Goal: Task Accomplishment & Management: Use online tool/utility

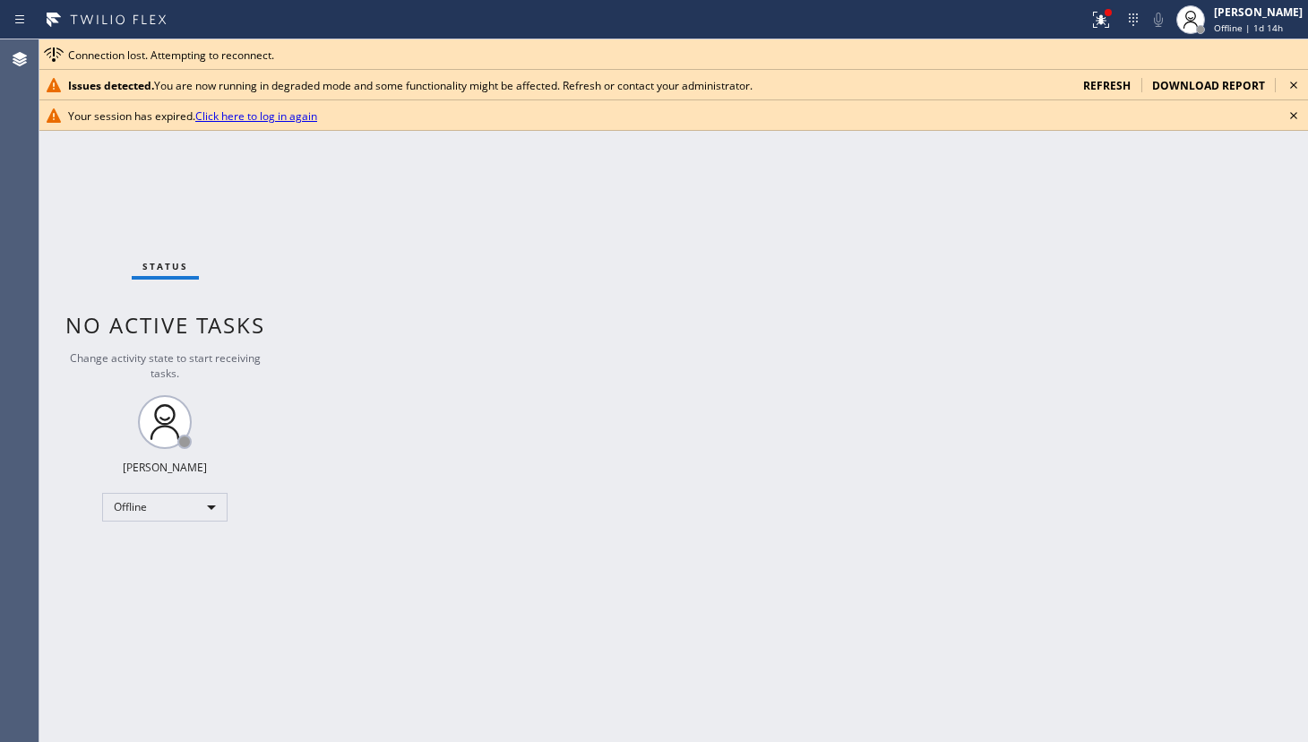
click at [737, 366] on div "Back to Dashboard Change Sender ID Customers Technicians Select a contact Outbo…" at bounding box center [799, 390] width 1018 height 703
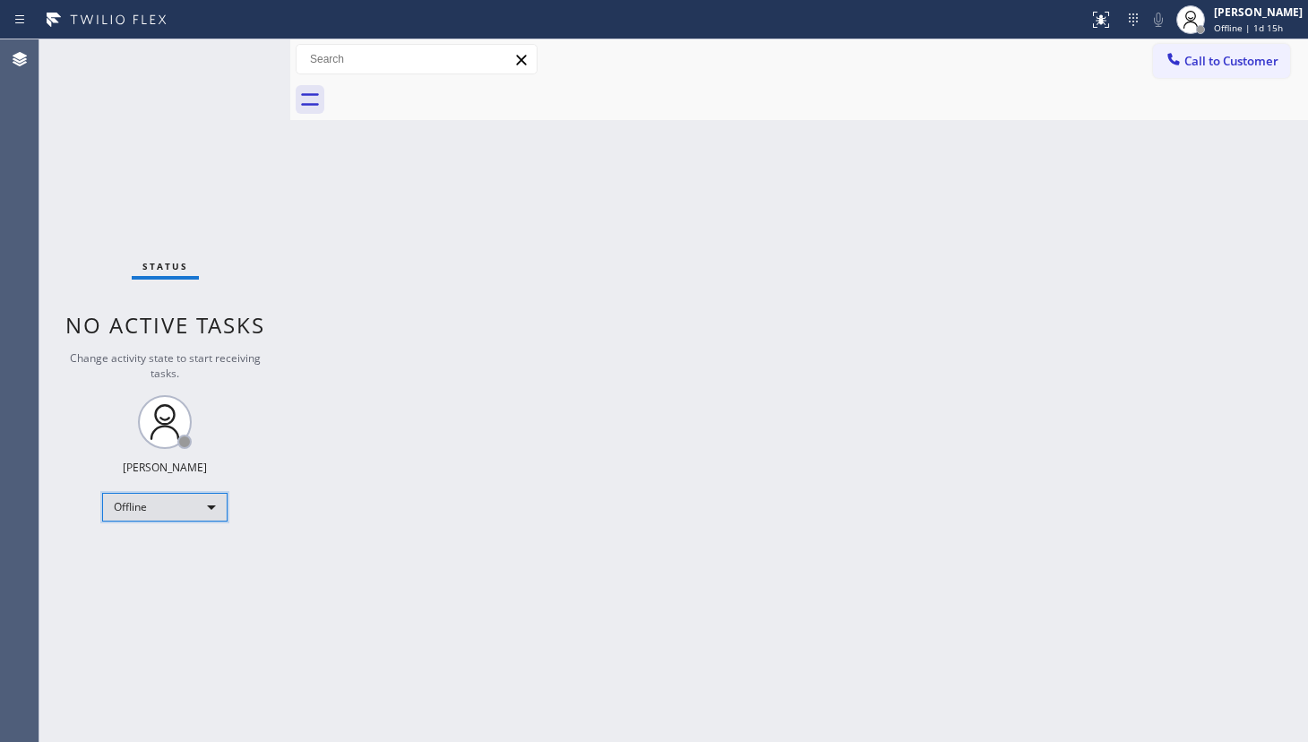
click at [142, 512] on div "Offline" at bounding box center [164, 507] width 125 height 29
click at [134, 552] on li "Available" at bounding box center [164, 553] width 122 height 22
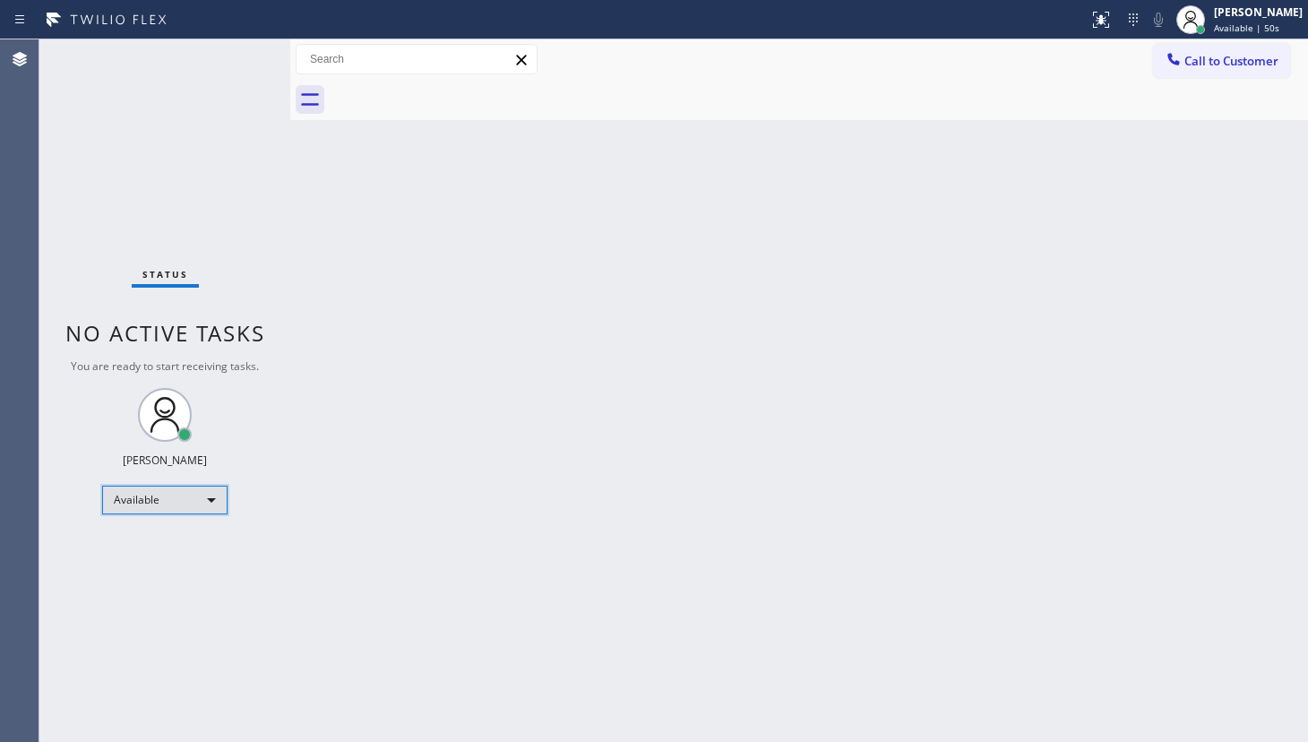
click at [143, 497] on div "Available" at bounding box center [164, 500] width 125 height 29
click at [130, 565] on li "Unavailable" at bounding box center [164, 568] width 122 height 22
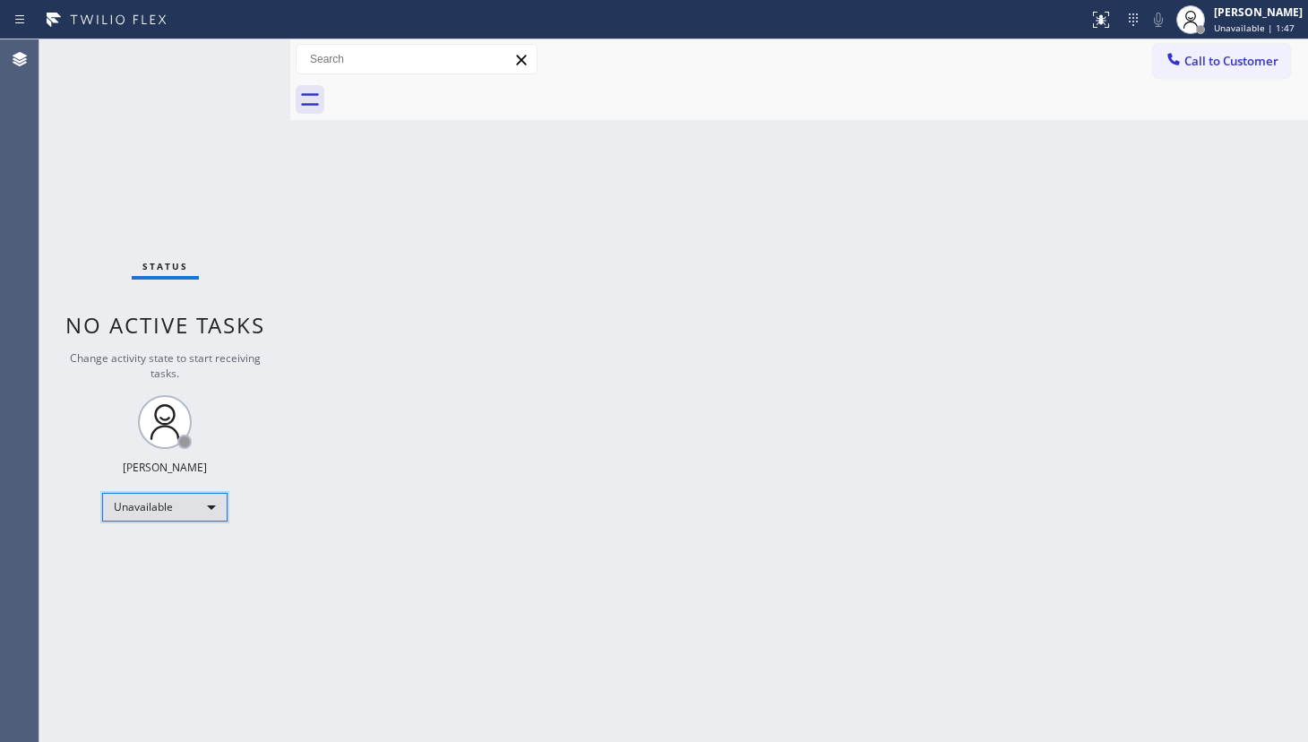
click at [123, 508] on div "Unavailable" at bounding box center [164, 507] width 125 height 29
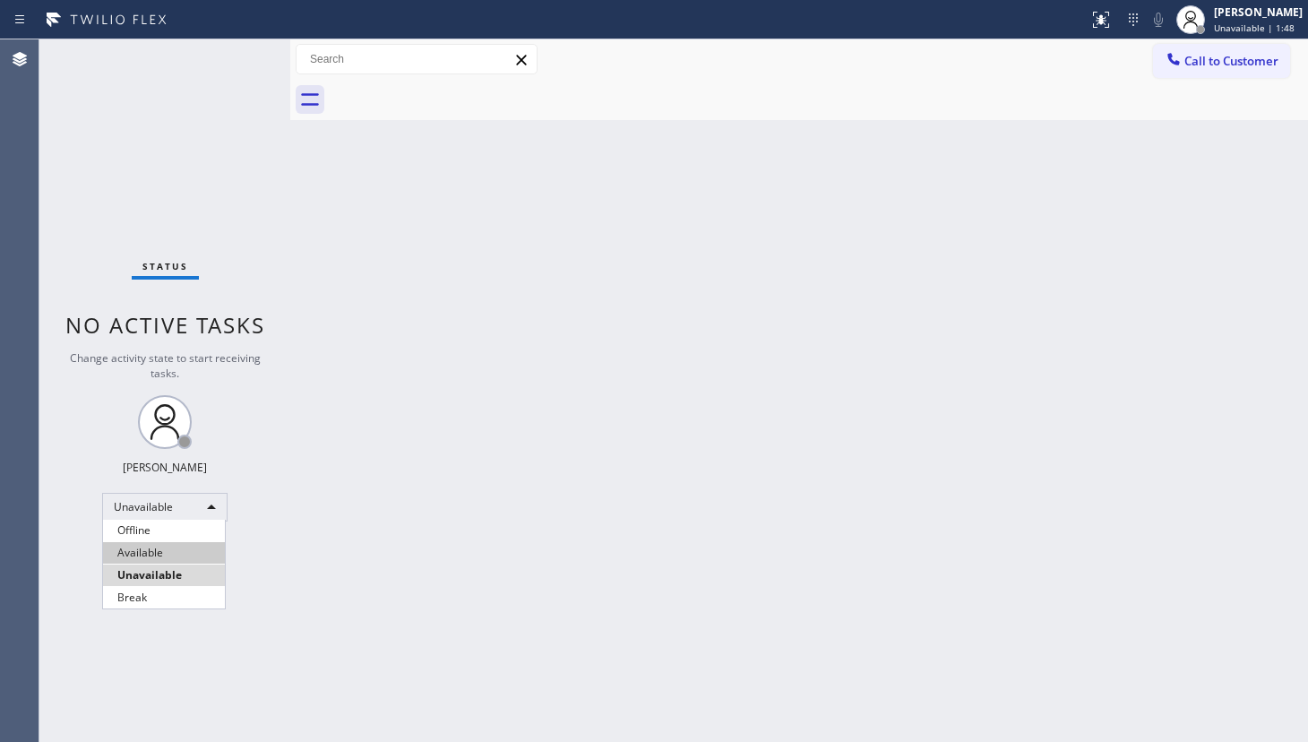
click at [139, 551] on li "Available" at bounding box center [164, 553] width 122 height 22
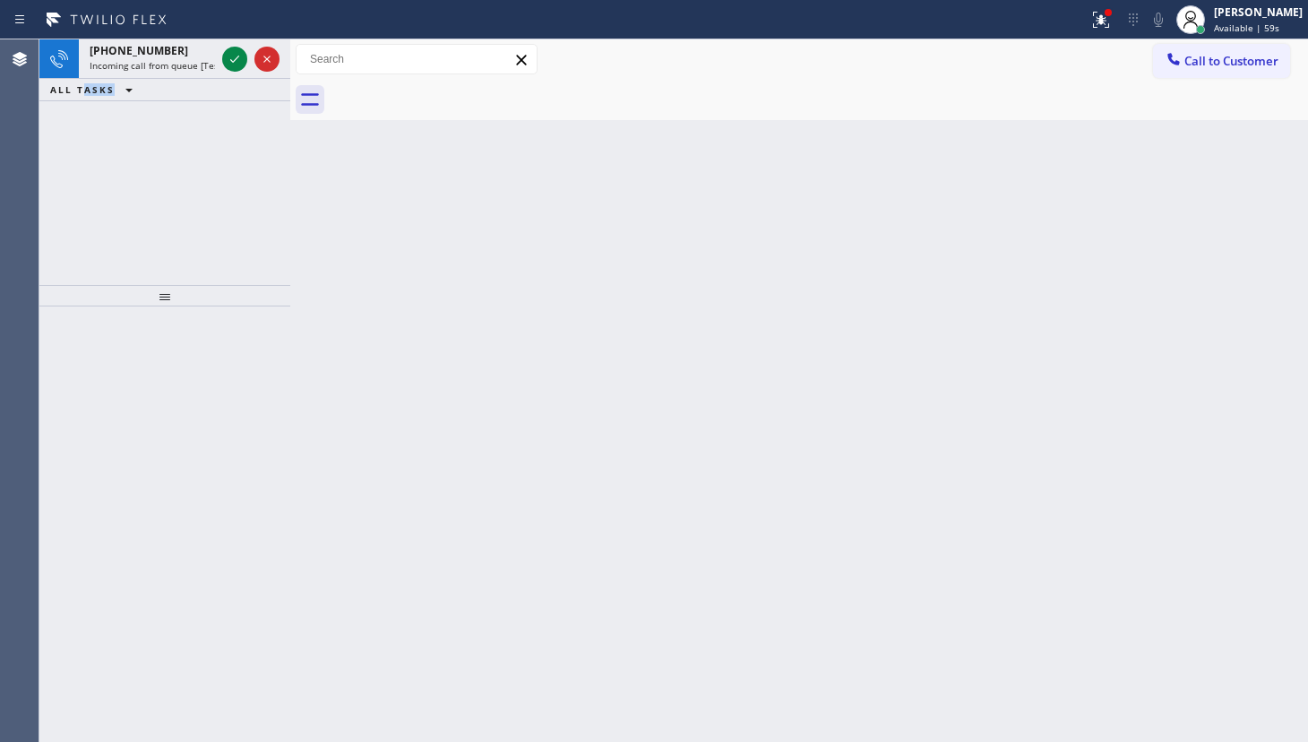
drag, startPoint x: 86, startPoint y: 192, endPoint x: 203, endPoint y: 96, distance: 150.9
click at [89, 188] on div "+17542603800 Incoming call from queue [Test] All ALL TASKS ALL TASKS ACTIVE TAS…" at bounding box center [164, 162] width 251 height 246
click at [226, 65] on icon at bounding box center [235, 59] width 22 height 22
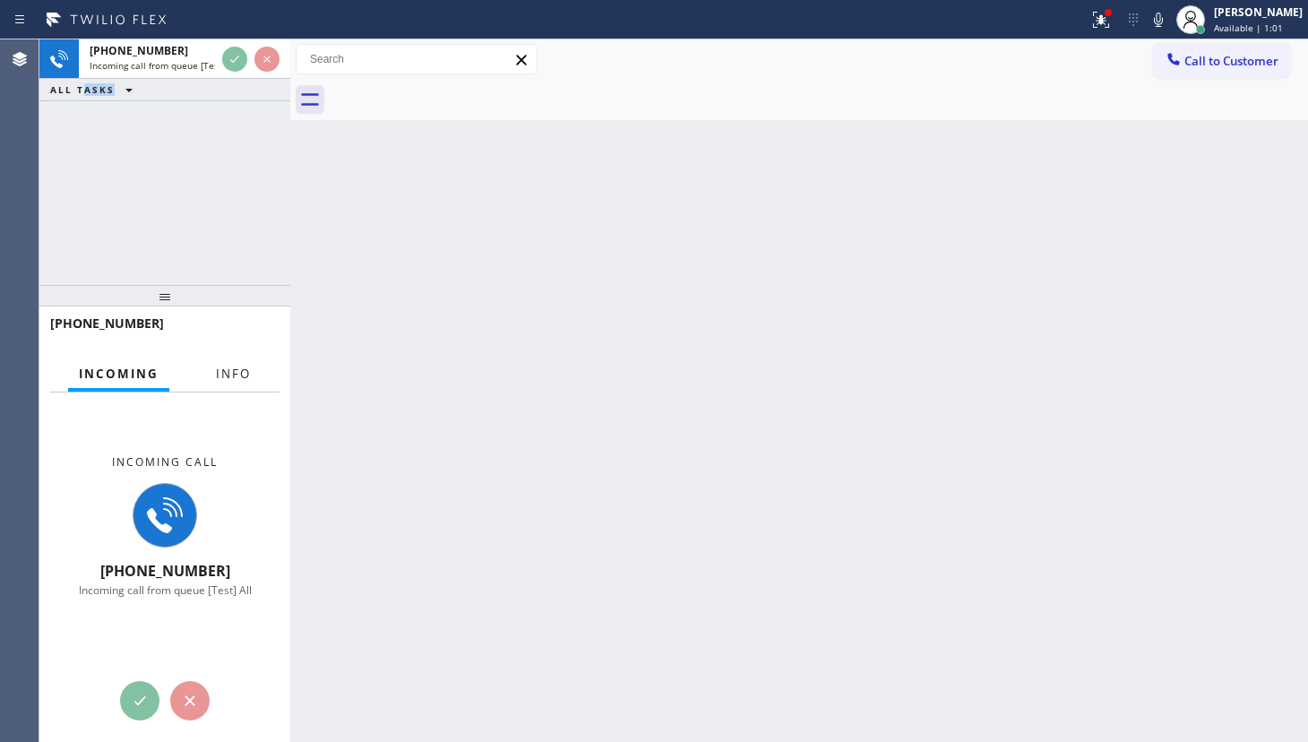
click at [237, 377] on span "Info" at bounding box center [233, 374] width 35 height 16
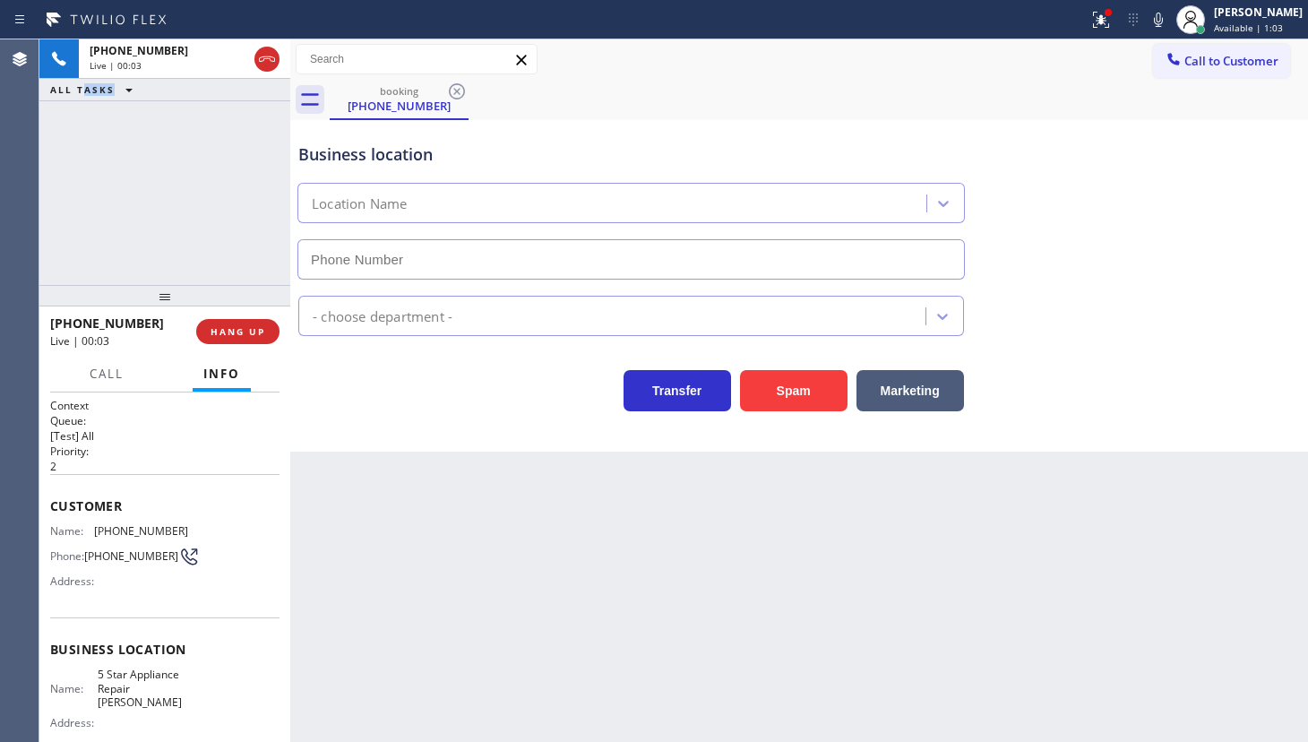
type input "(754) 254-1553"
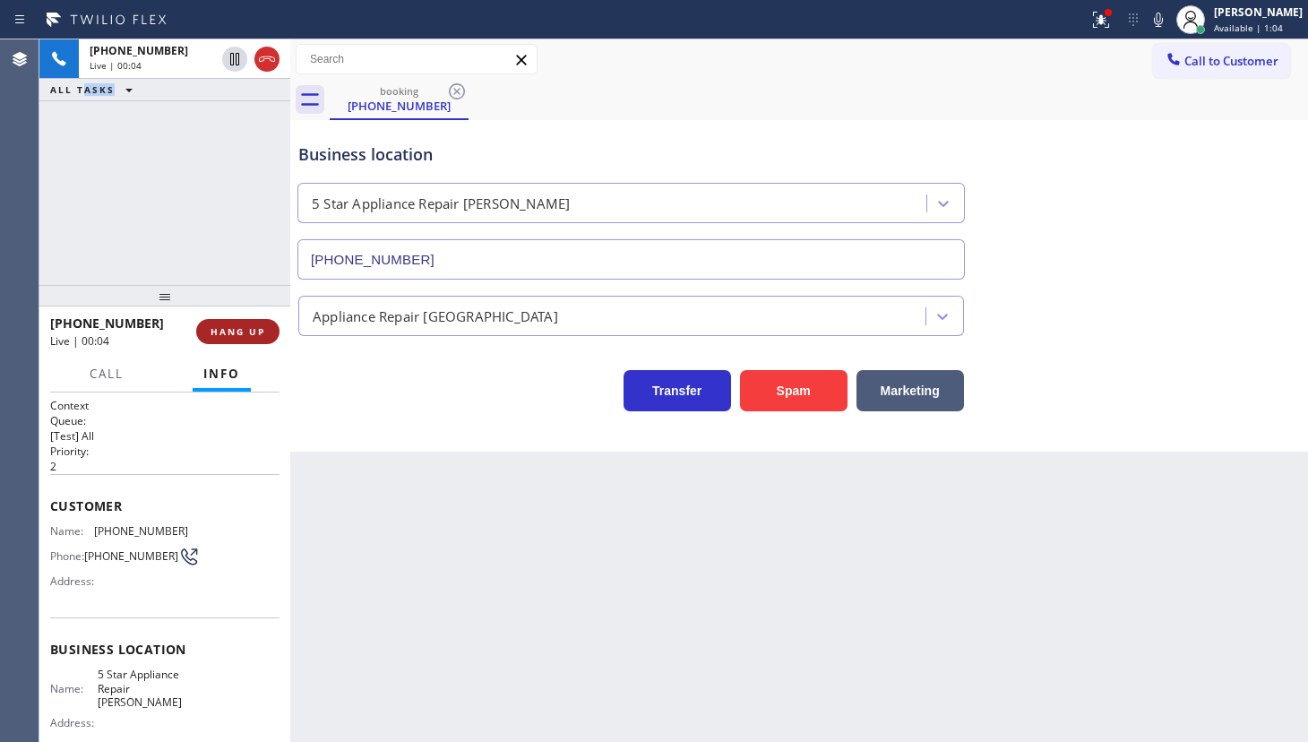
click at [260, 338] on button "HANG UP" at bounding box center [237, 331] width 83 height 25
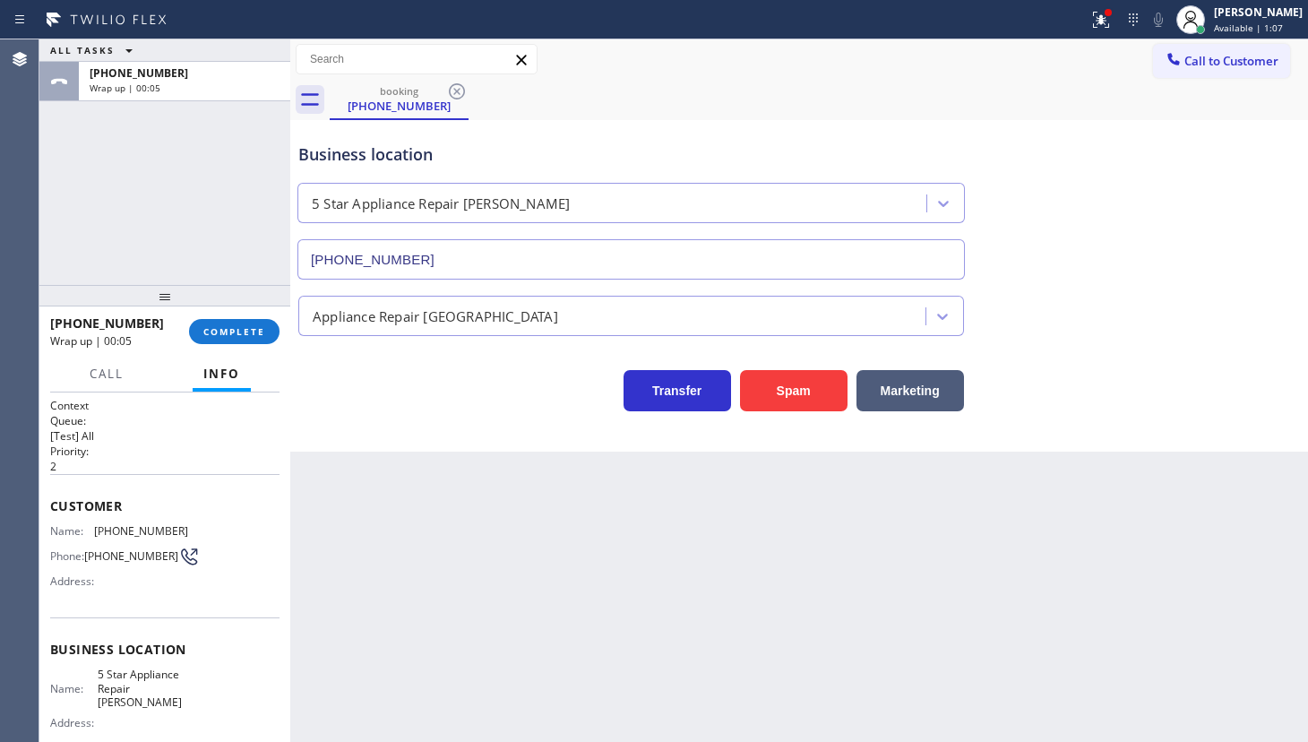
click at [188, 340] on div "+17542603800 Wrap up | 00:05" at bounding box center [119, 331] width 139 height 47
click at [213, 330] on span "COMPLETE" at bounding box center [234, 331] width 62 height 13
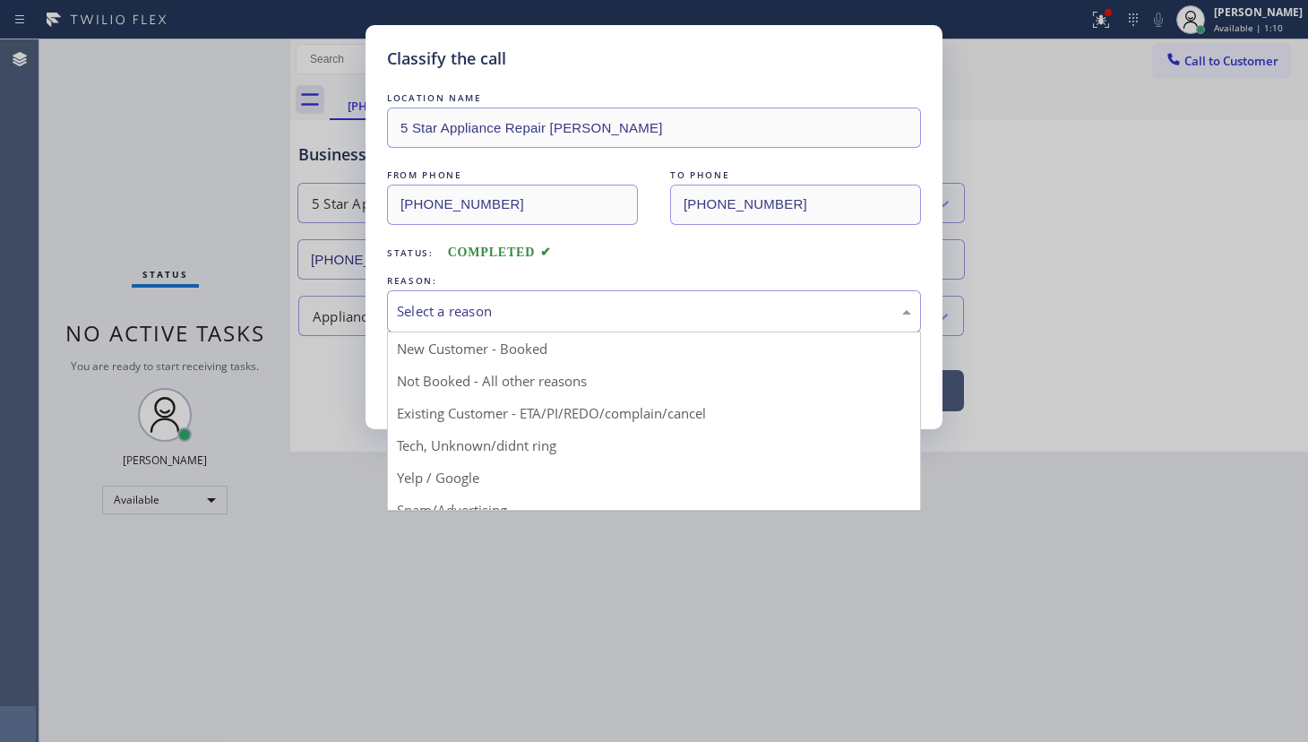
click at [417, 321] on div "Select a reason" at bounding box center [654, 311] width 534 height 42
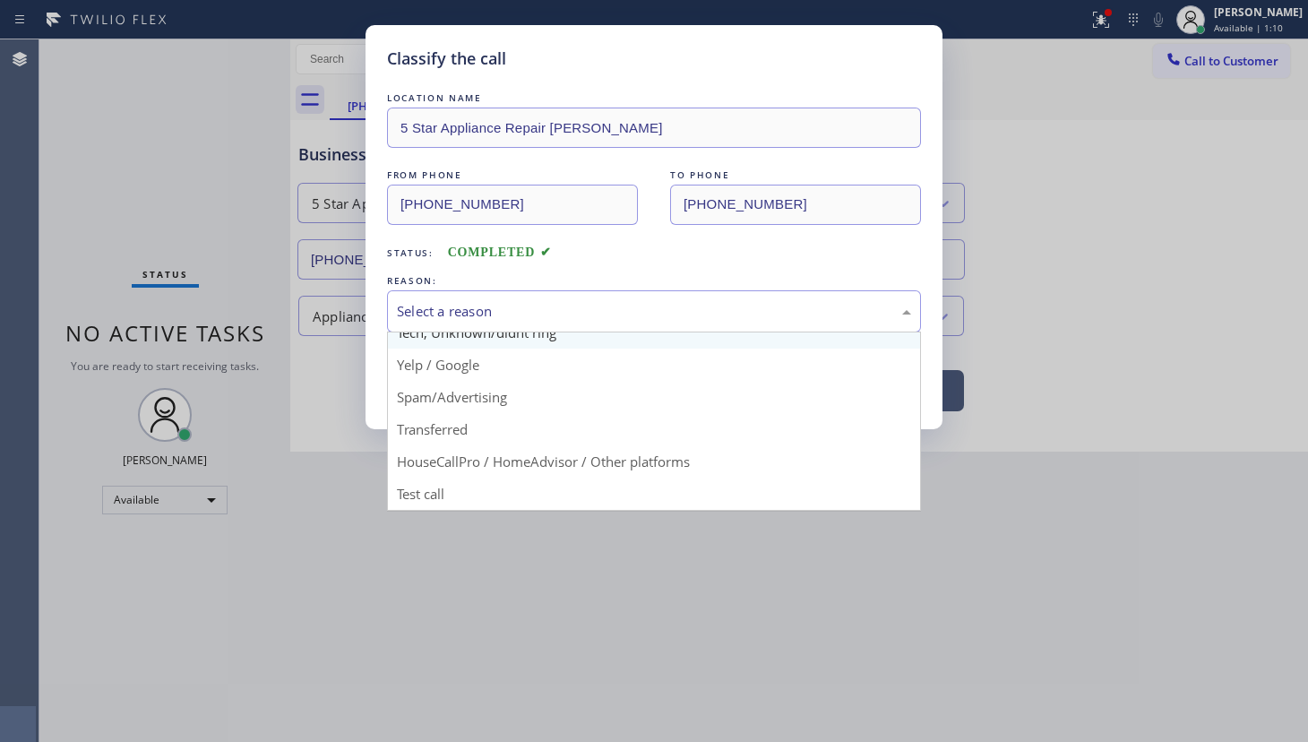
scroll to position [119, 0]
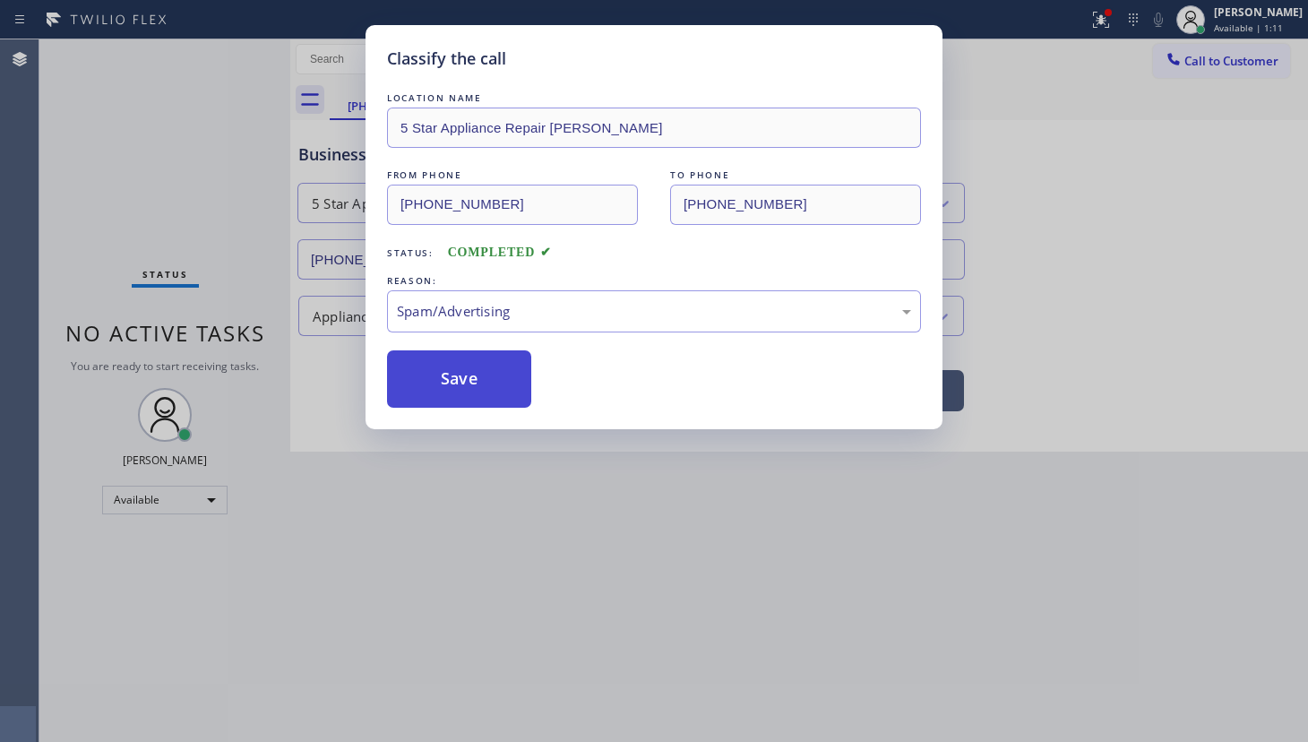
click at [427, 386] on button "Save" at bounding box center [459, 378] width 144 height 57
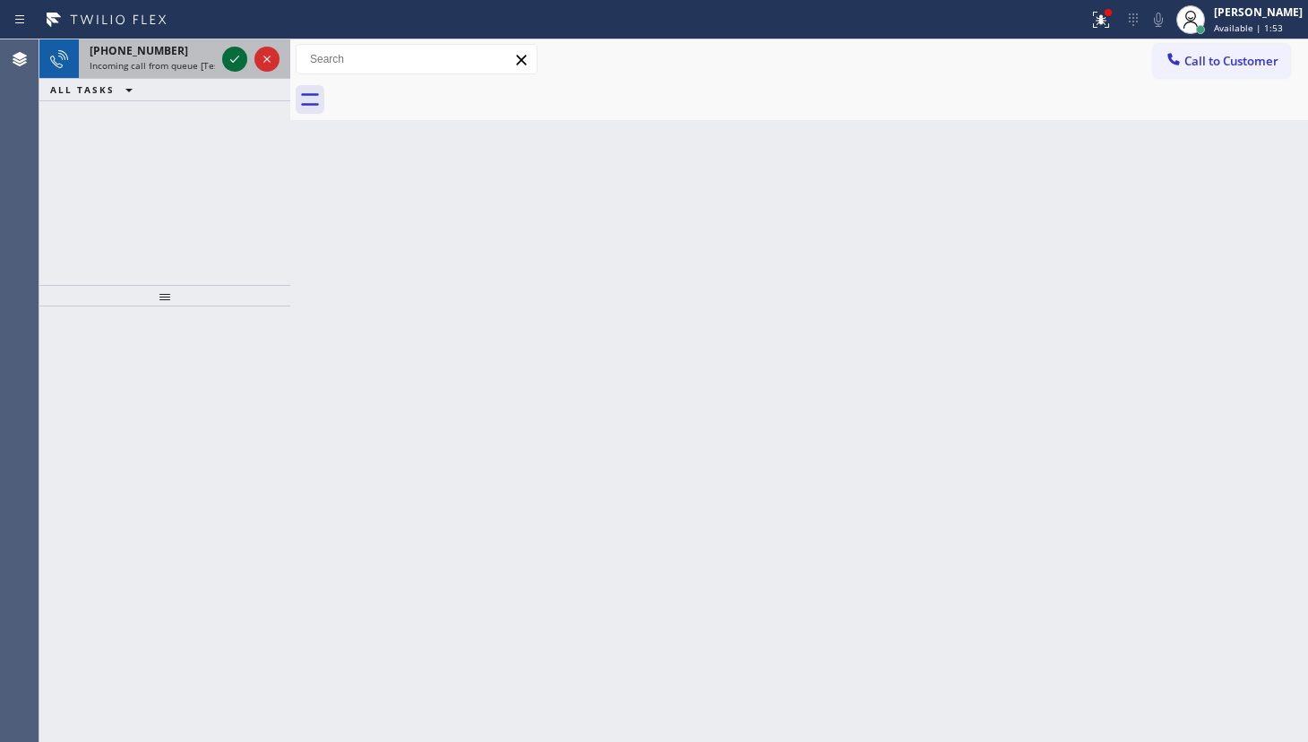
click at [230, 60] on icon at bounding box center [235, 59] width 22 height 22
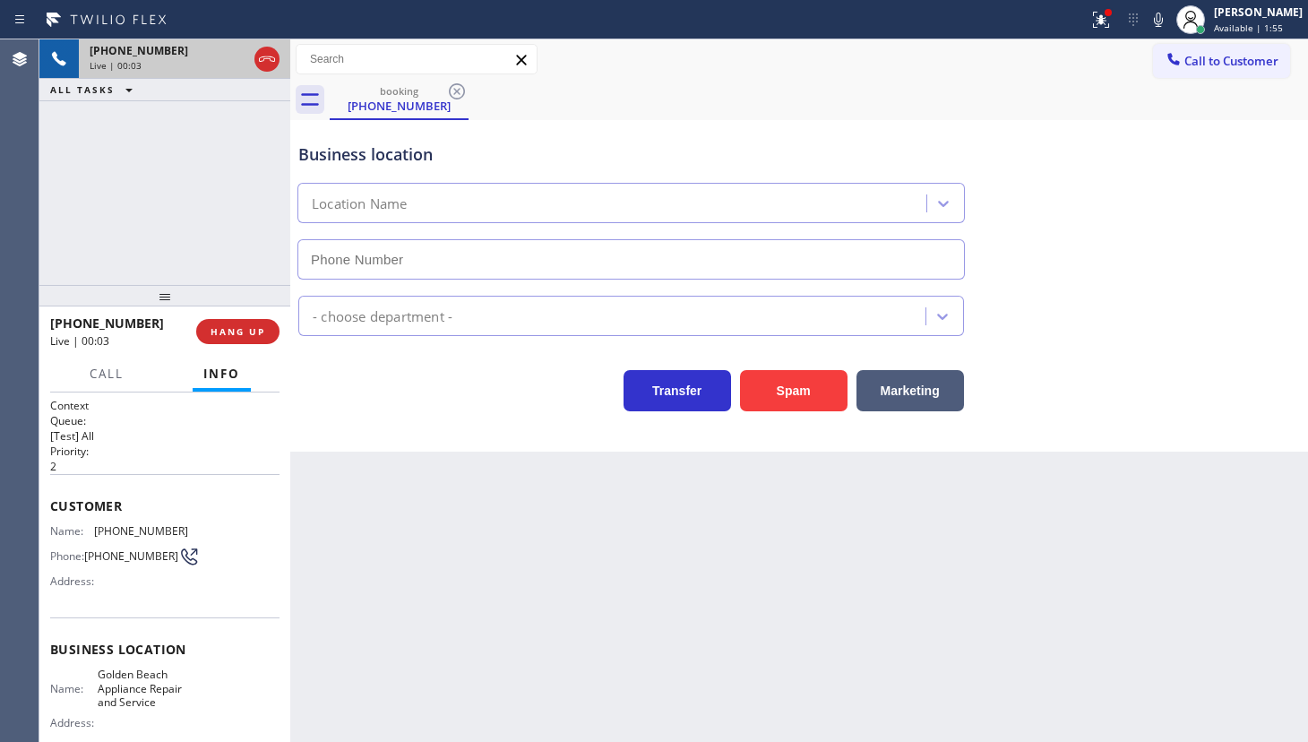
type input "(786) 613-4216"
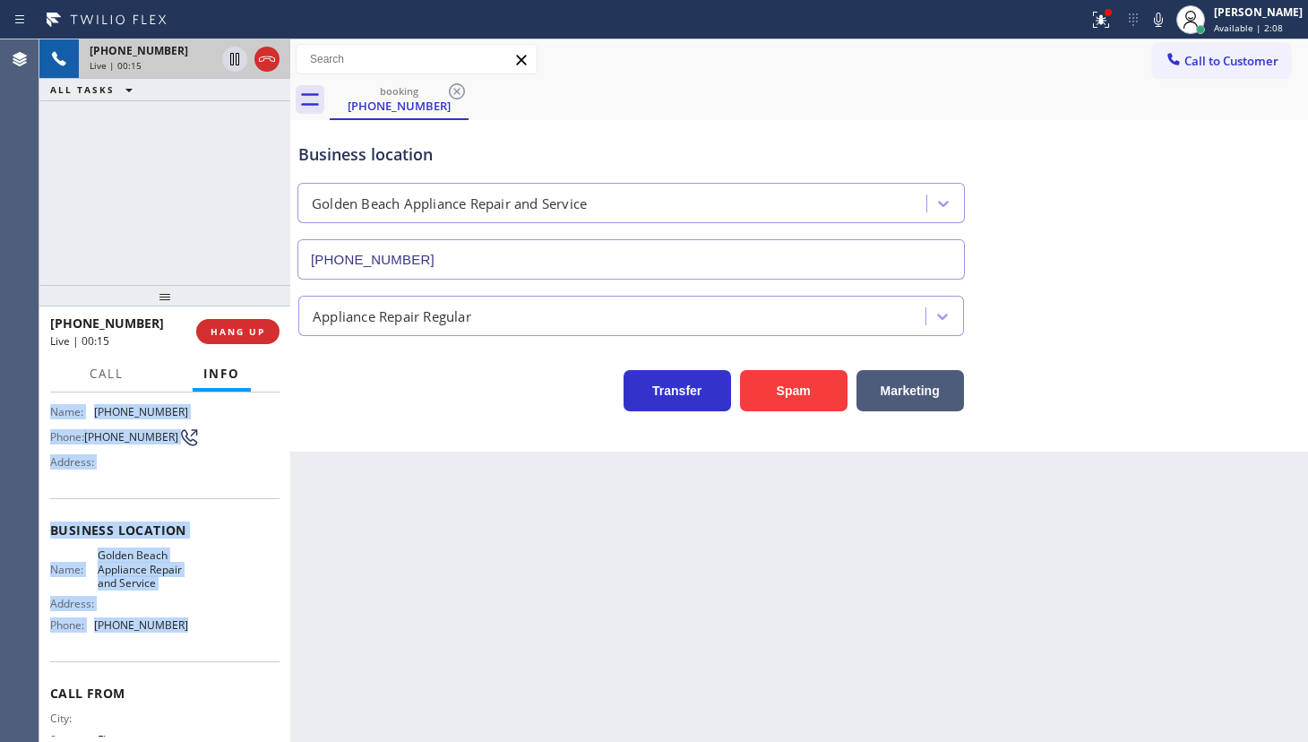
scroll to position [162, 0]
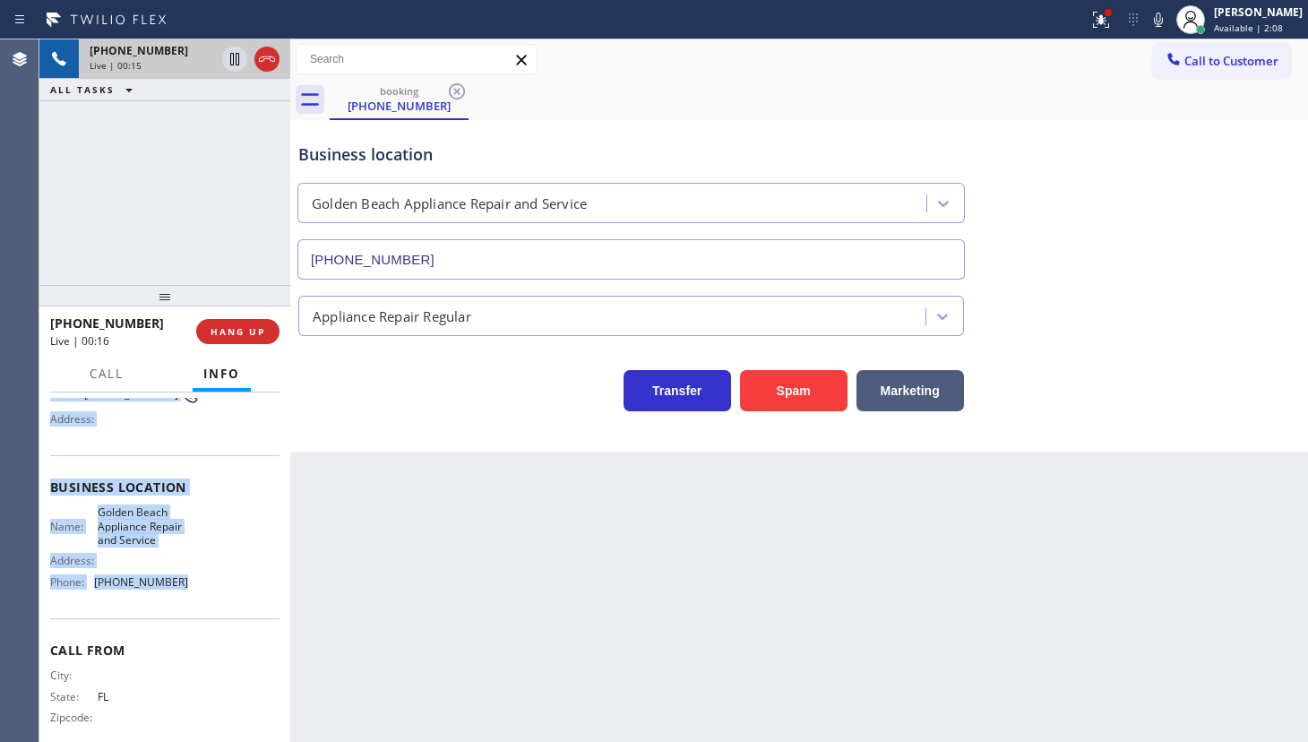
drag, startPoint x: 47, startPoint y: 488, endPoint x: 217, endPoint y: 613, distance: 211.0
click at [217, 613] on div "Context Queue: [Test] All Priority: 2 Customer Name: (786) 896-0234 Phone: (786…" at bounding box center [164, 566] width 251 height 349
copy div "Customer Name: (786) 896-0234 Phone: (786) 896-0234 Address: Business location …"
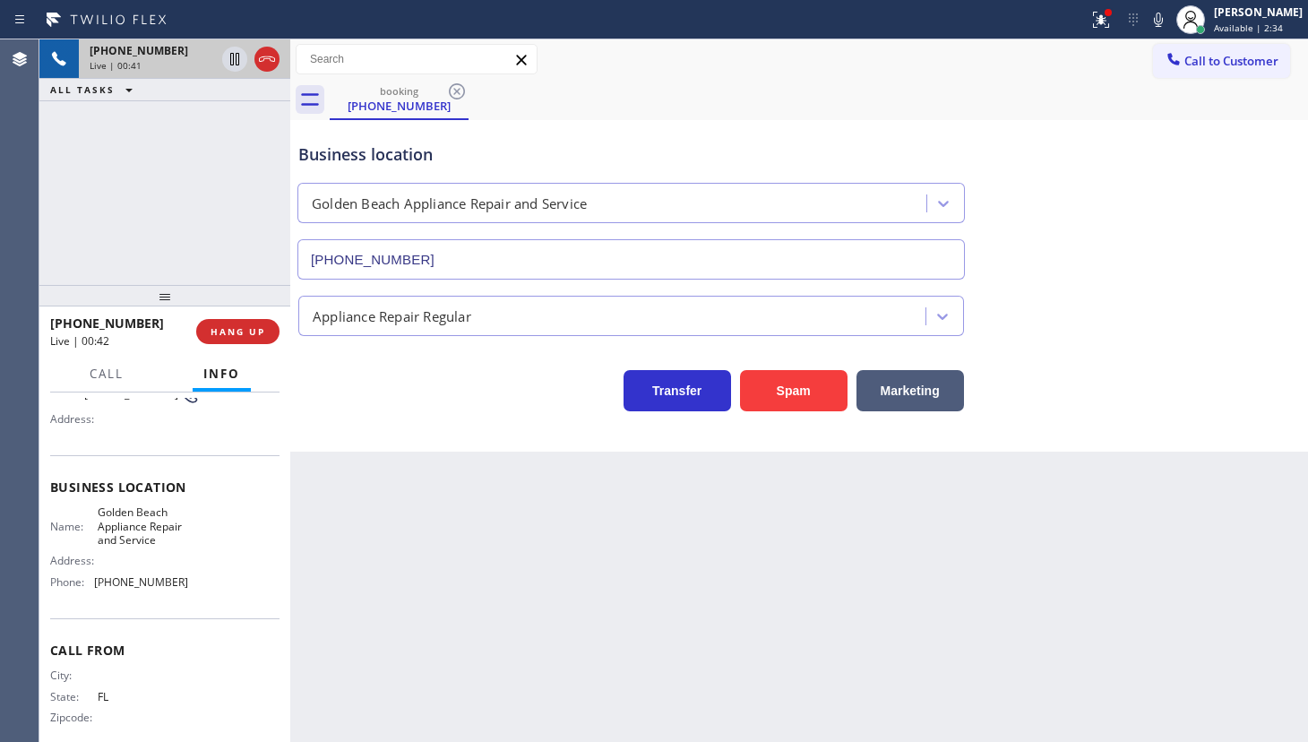
drag, startPoint x: 116, startPoint y: 251, endPoint x: 154, endPoint y: 341, distance: 97.2
click at [129, 296] on div "+17868960234 Live | 00:41 ALL TASKS ALL TASKS ACTIVE TASKS TASKS IN WRAP UP +17…" at bounding box center [164, 390] width 251 height 703
click at [240, 341] on button "HANG UP" at bounding box center [237, 331] width 83 height 25
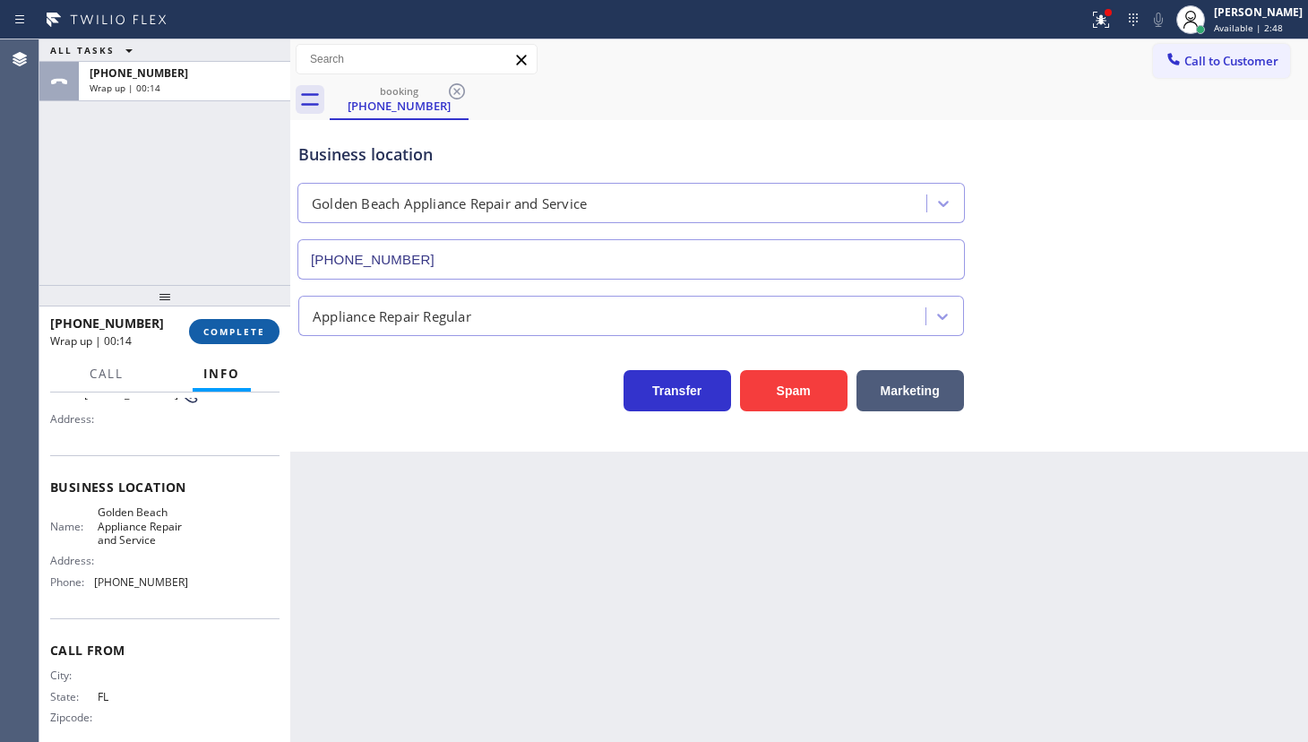
click at [217, 330] on span "COMPLETE" at bounding box center [234, 331] width 62 height 13
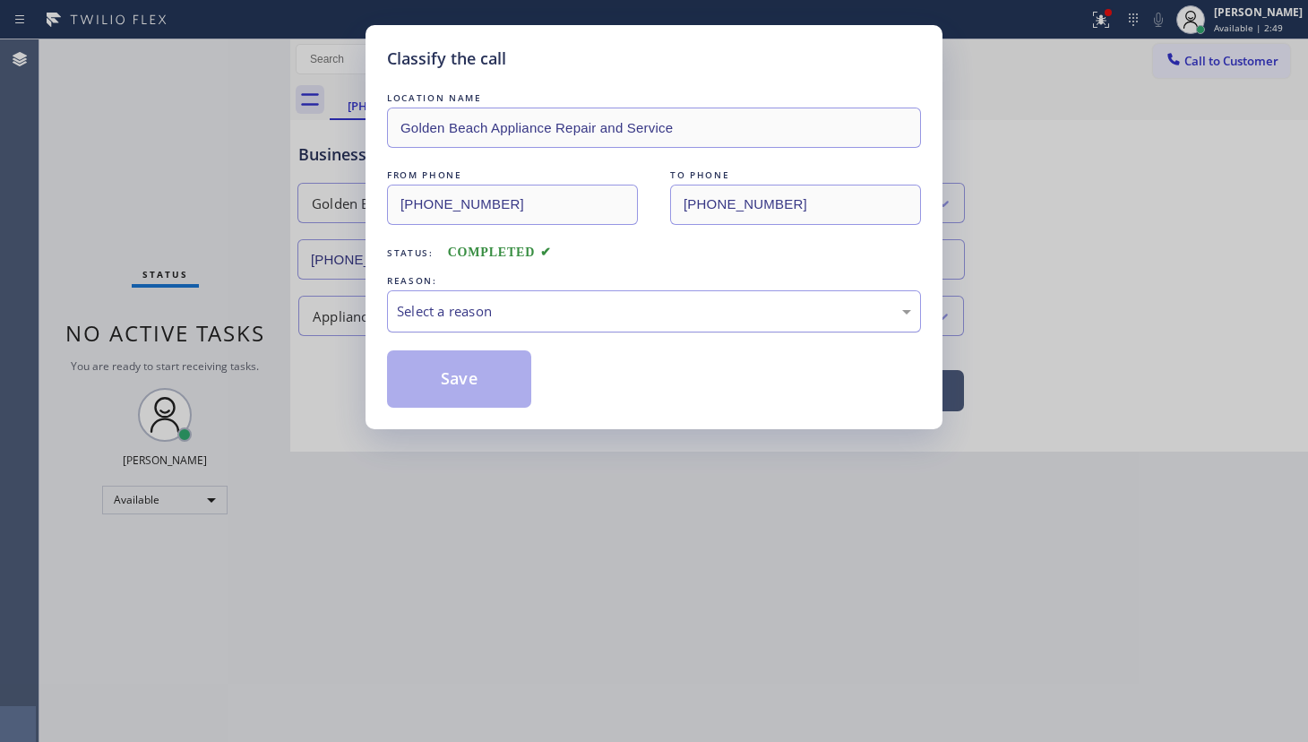
click at [413, 313] on div "Select a reason" at bounding box center [654, 311] width 514 height 21
click at [410, 385] on button "Save" at bounding box center [459, 378] width 144 height 57
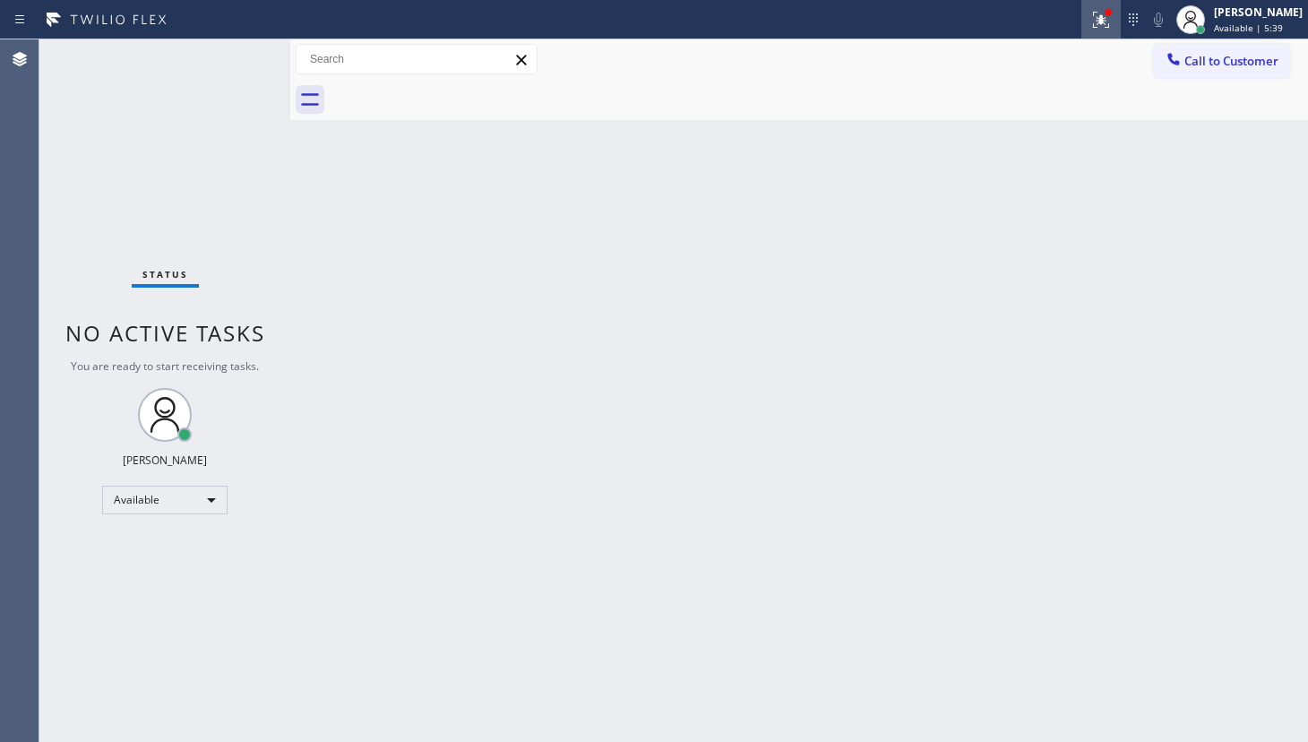
click at [1103, 22] on icon at bounding box center [1098, 18] width 11 height 13
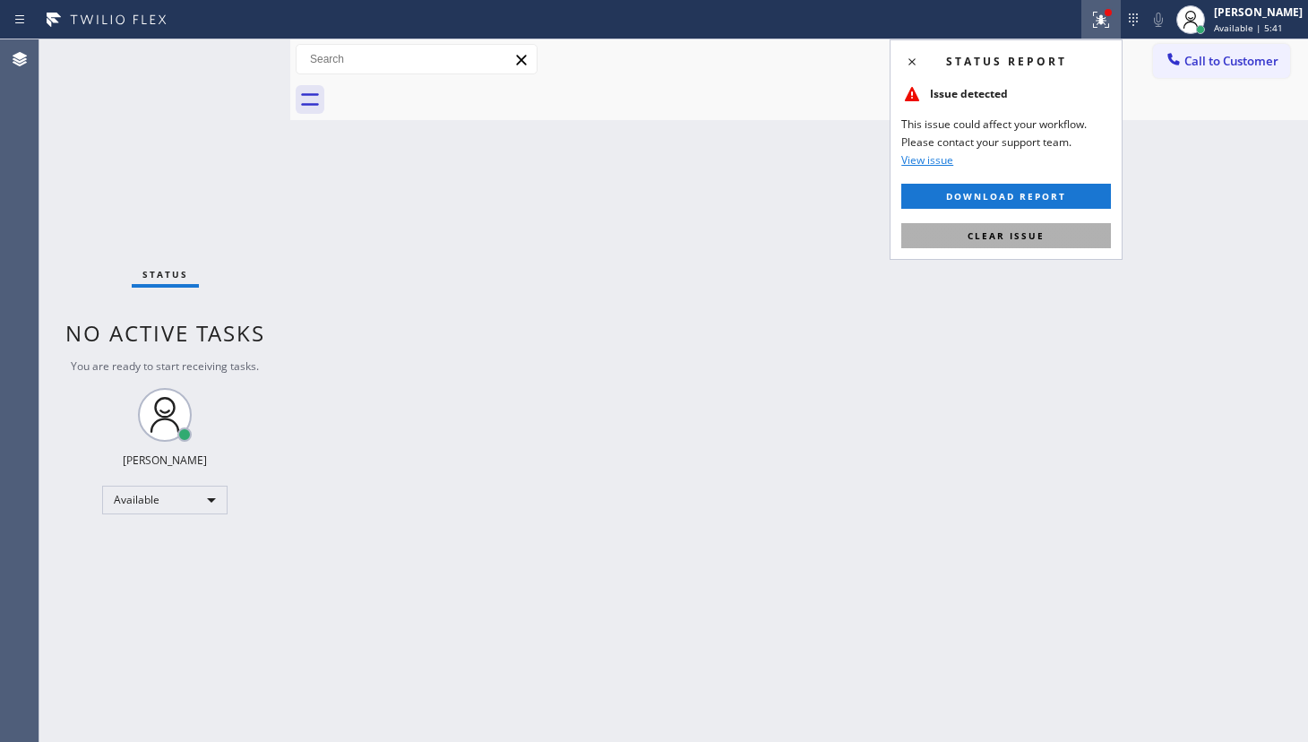
click at [1045, 233] on button "Clear issue" at bounding box center [1006, 235] width 210 height 25
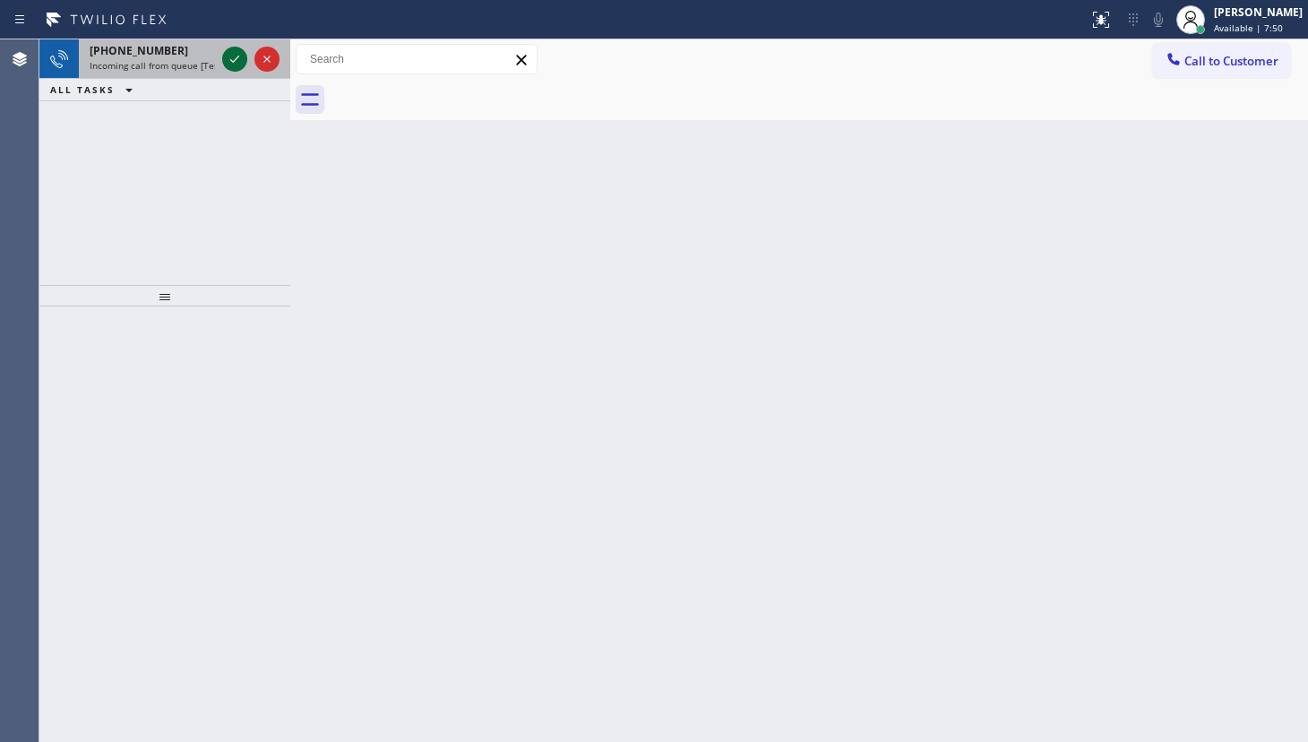
click at [242, 63] on icon at bounding box center [235, 59] width 22 height 22
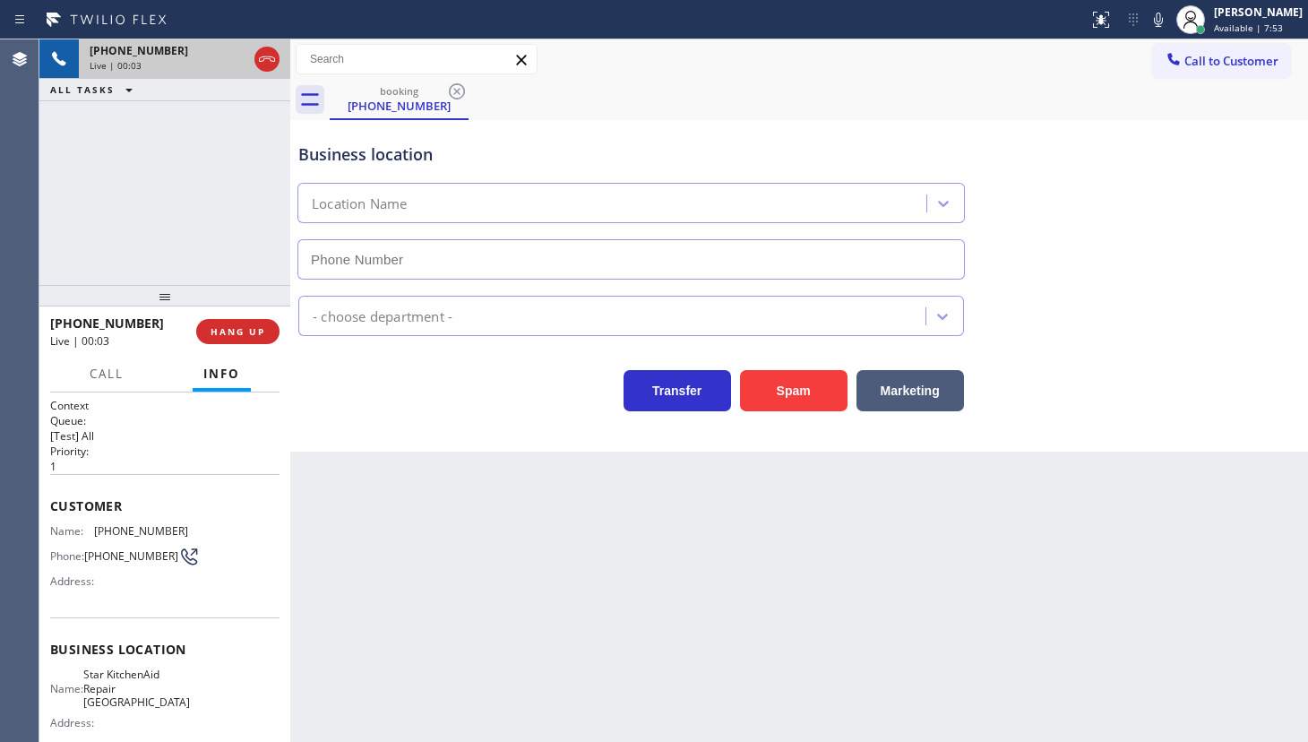
type input "(720) 802-5551"
click at [81, 206] on div "+16179431448 Live | 03:59 ALL TASKS ALL TASKS ACTIVE TASKS TASKS IN WRAP UP" at bounding box center [164, 162] width 251 height 246
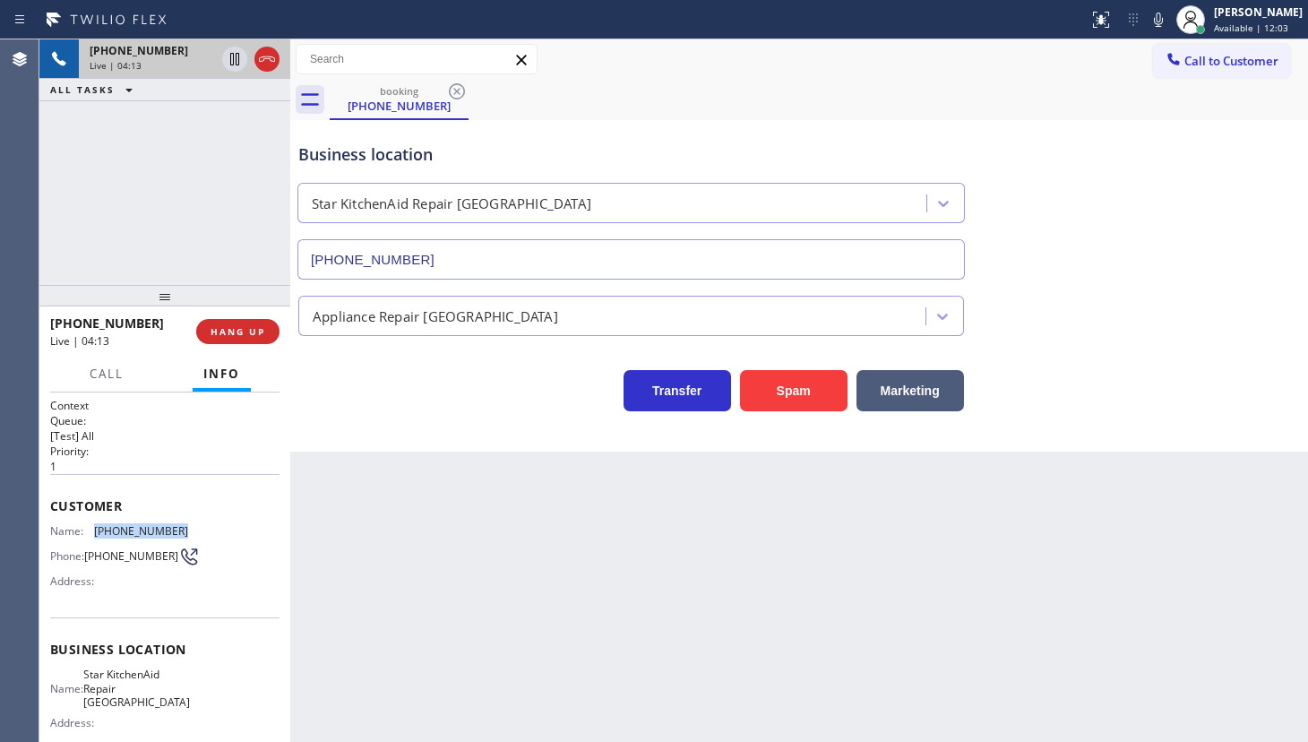
drag, startPoint x: 89, startPoint y: 526, endPoint x: 191, endPoint y: 525, distance: 102.2
click at [191, 525] on div "Name: (617) 943-1448 Phone: (617) 943-1448 Address:" at bounding box center [164, 559] width 229 height 71
copy div "(617) 943-1448"
click at [1165, 21] on icon at bounding box center [1159, 20] width 22 height 22
drag, startPoint x: 808, startPoint y: 51, endPoint x: 913, endPoint y: 51, distance: 104.8
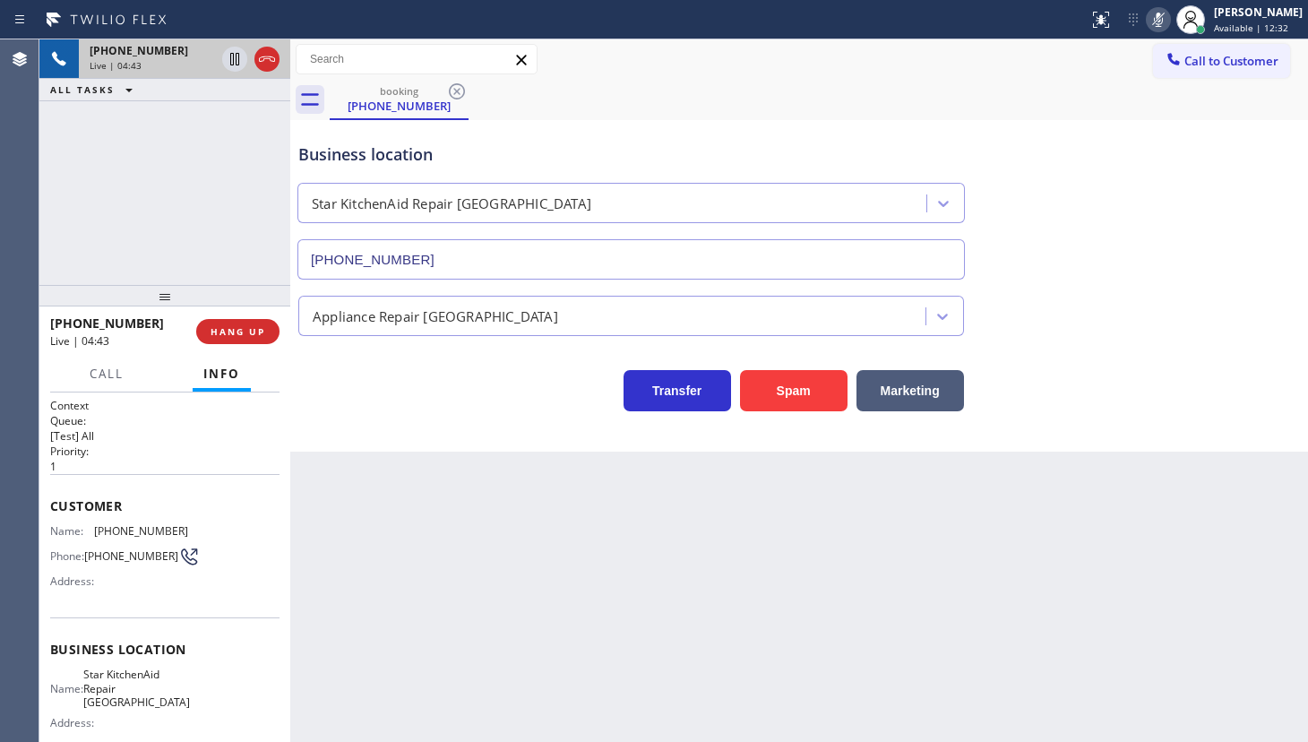
click at [840, 51] on div "Call to Customer Outbound call Location Search location Your caller id phone nu…" at bounding box center [799, 59] width 1018 height 31
drag, startPoint x: 1163, startPoint y: 22, endPoint x: 1164, endPoint y: 49, distance: 26.9
click at [1163, 23] on icon at bounding box center [1158, 20] width 9 height 14
click at [1158, 15] on icon at bounding box center [1158, 20] width 9 height 14
click at [1161, 9] on icon at bounding box center [1159, 20] width 22 height 22
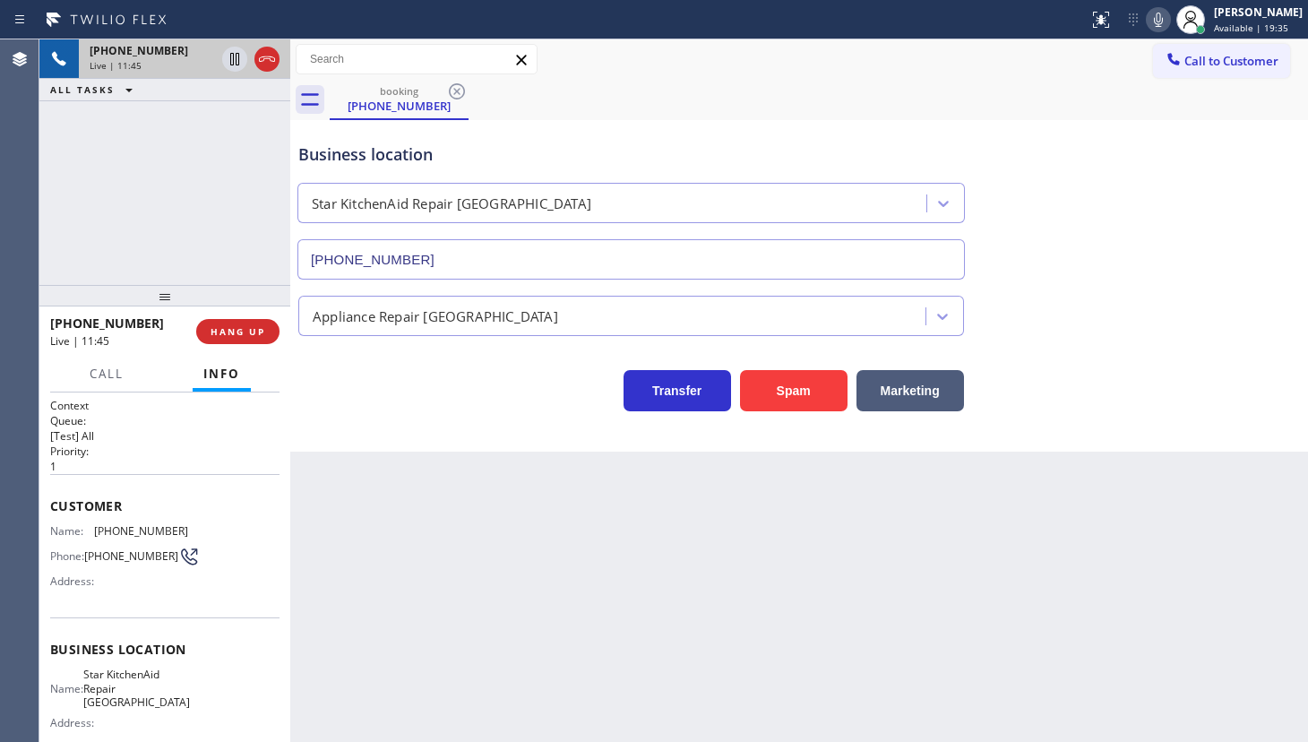
drag, startPoint x: 961, startPoint y: 133, endPoint x: 982, endPoint y: 120, distance: 24.1
click at [982, 120] on div "Business location Star KitchenAid Repair Denver (720) 802-5551" at bounding box center [799, 198] width 1009 height 162
click at [1159, 13] on icon at bounding box center [1158, 20] width 9 height 14
click at [1155, 16] on icon at bounding box center [1159, 20] width 22 height 22
click at [1158, 23] on icon at bounding box center [1158, 20] width 9 height 14
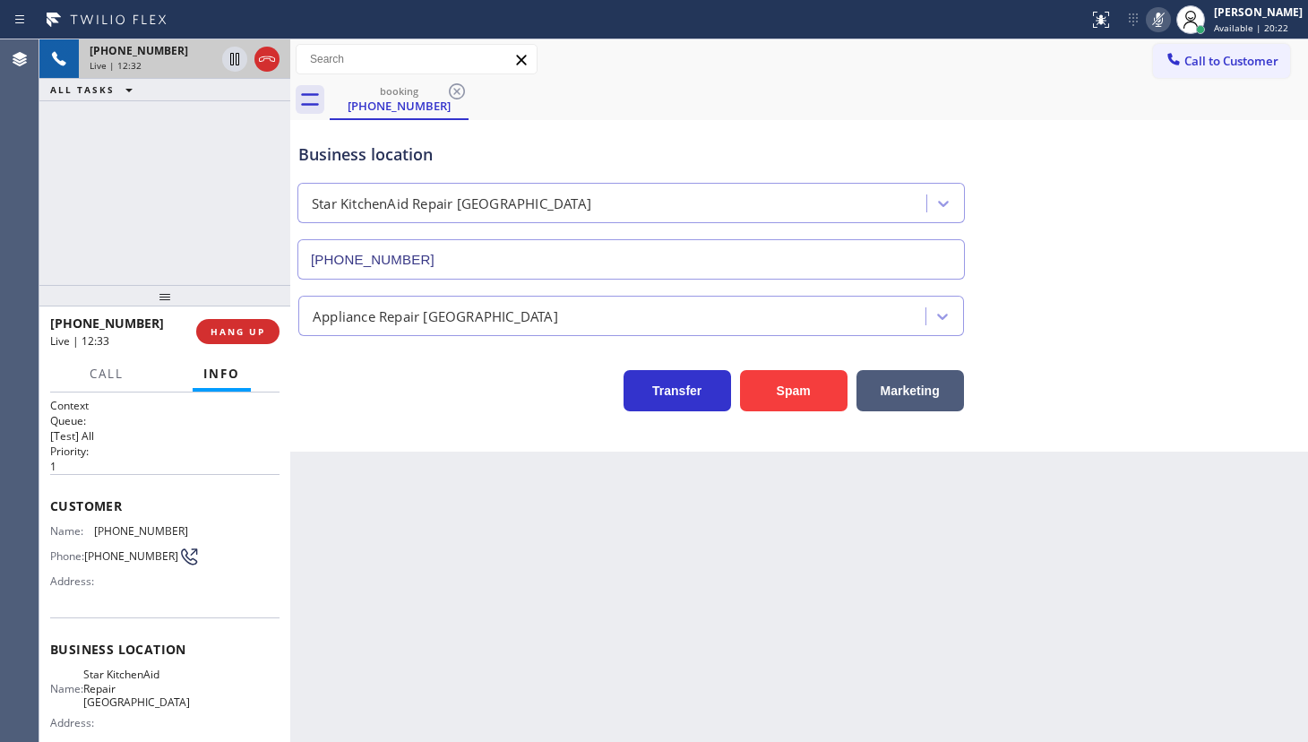
click at [1164, 13] on icon at bounding box center [1159, 20] width 22 height 22
click at [859, 107] on div "booking (617) 943-1448" at bounding box center [819, 100] width 979 height 40
click at [1159, 20] on icon at bounding box center [1158, 20] width 9 height 14
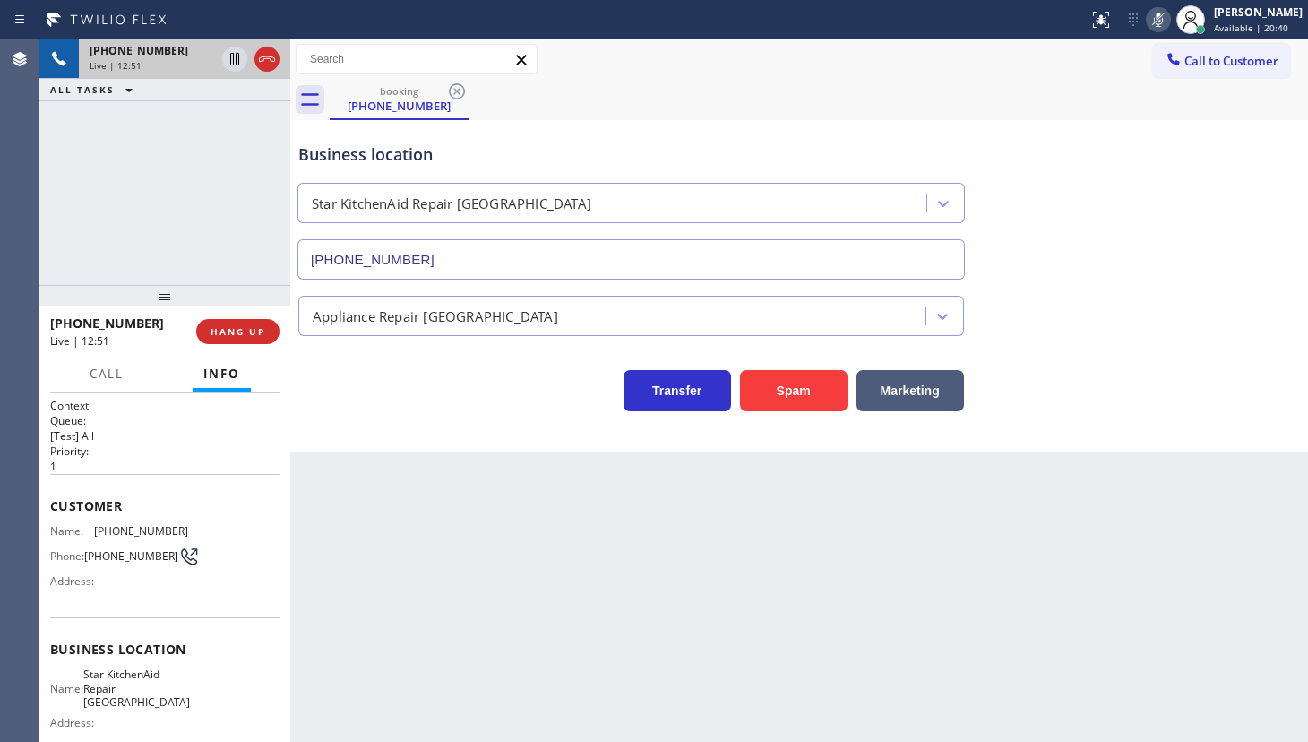
click at [1159, 20] on rect at bounding box center [1158, 18] width 13 height 13
click at [1159, 20] on icon at bounding box center [1158, 20] width 9 height 14
click at [1164, 24] on icon at bounding box center [1159, 20] width 22 height 22
click at [1168, 18] on icon at bounding box center [1159, 20] width 22 height 22
click at [1171, 25] on div at bounding box center [1158, 20] width 25 height 22
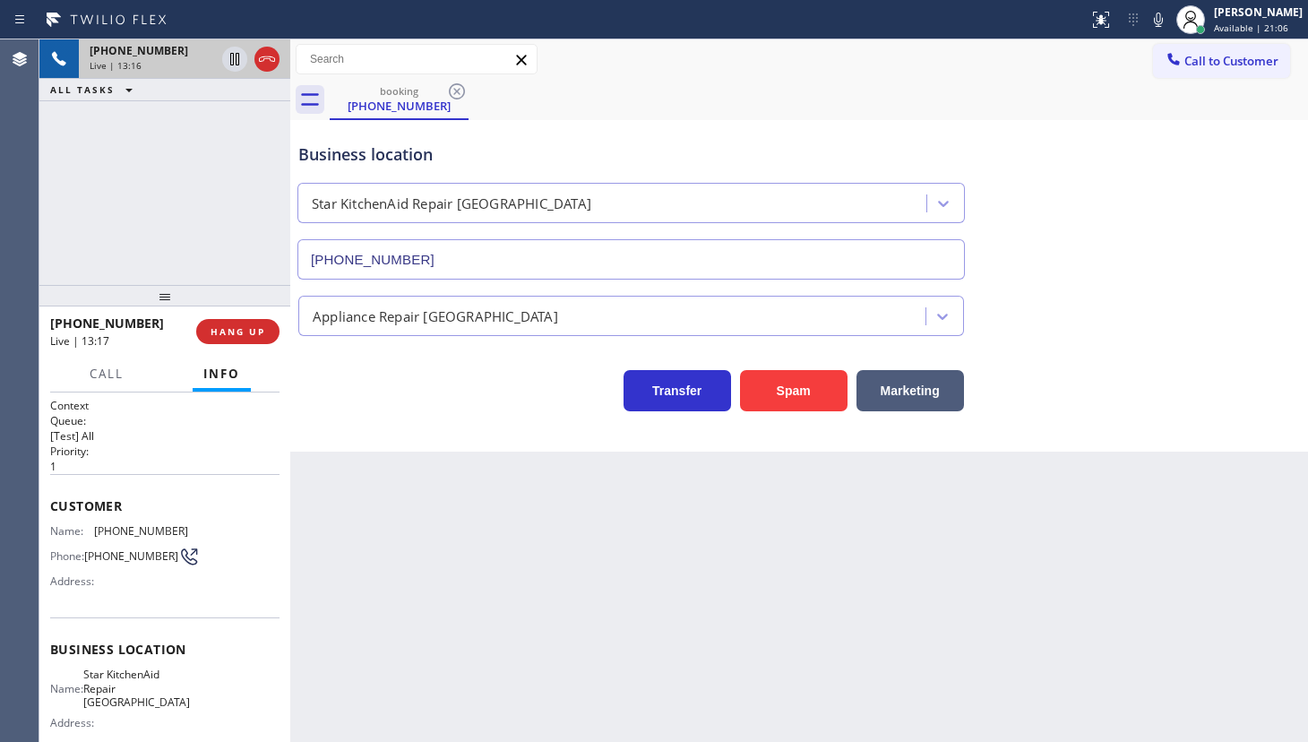
click at [142, 215] on div "+16179431448 Live | 13:16 ALL TASKS ALL TASKS ACTIVE TASKS TASKS IN WRAP UP" at bounding box center [164, 162] width 251 height 246
click at [1165, 17] on icon at bounding box center [1159, 20] width 22 height 22
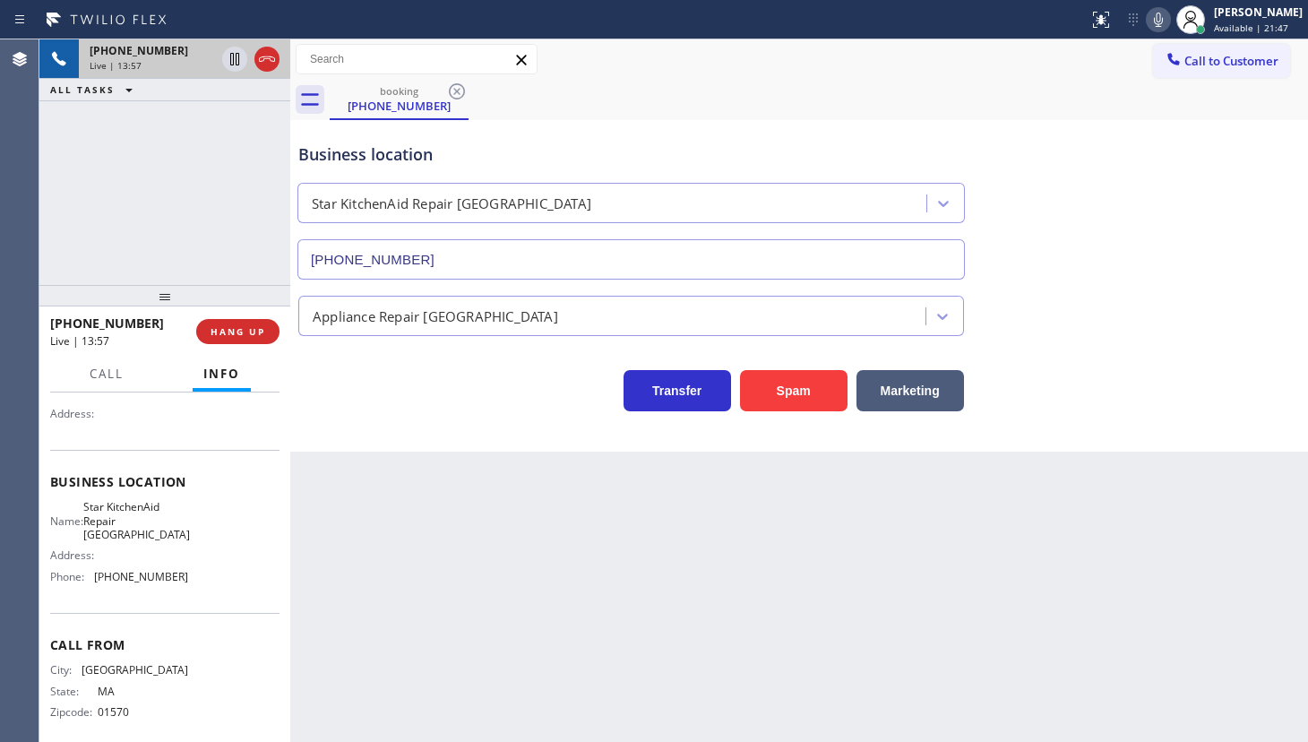
scroll to position [169, 0]
drag, startPoint x: 86, startPoint y: 561, endPoint x: 221, endPoint y: 584, distance: 137.3
click at [221, 584] on div "Business location Name: Star KitchenAid Repair Denver Address: Phone: (720) 802…" at bounding box center [164, 529] width 229 height 163
copy div "(720) 802-5551"
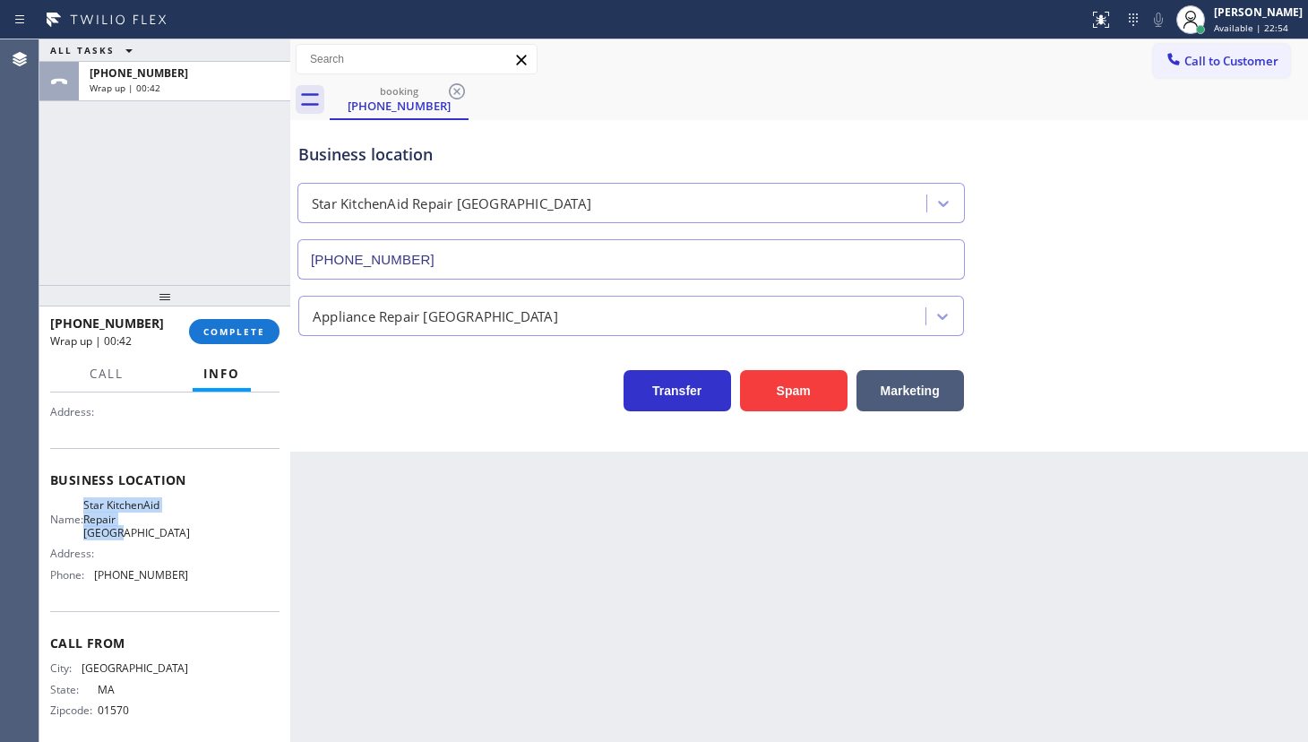
drag, startPoint x: 90, startPoint y: 505, endPoint x: 180, endPoint y: 520, distance: 91.6
click at [180, 520] on div "Name: Star KitchenAid Repair Denver Address: Phone: (720) 802-5551" at bounding box center [164, 543] width 229 height 91
copy div "Star KitchenAid Repair Denver"
click at [228, 333] on span "COMPLETE" at bounding box center [234, 331] width 62 height 13
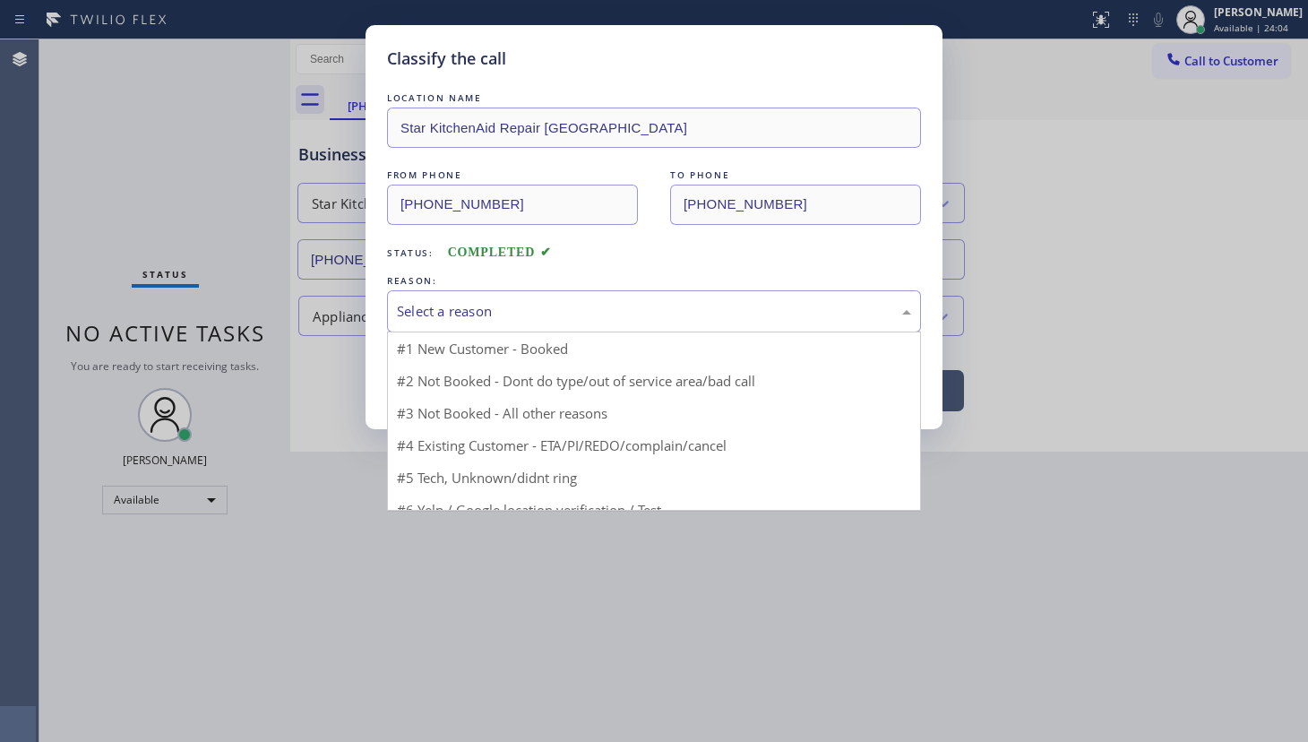
click at [411, 315] on div "Select a reason" at bounding box center [654, 311] width 514 height 21
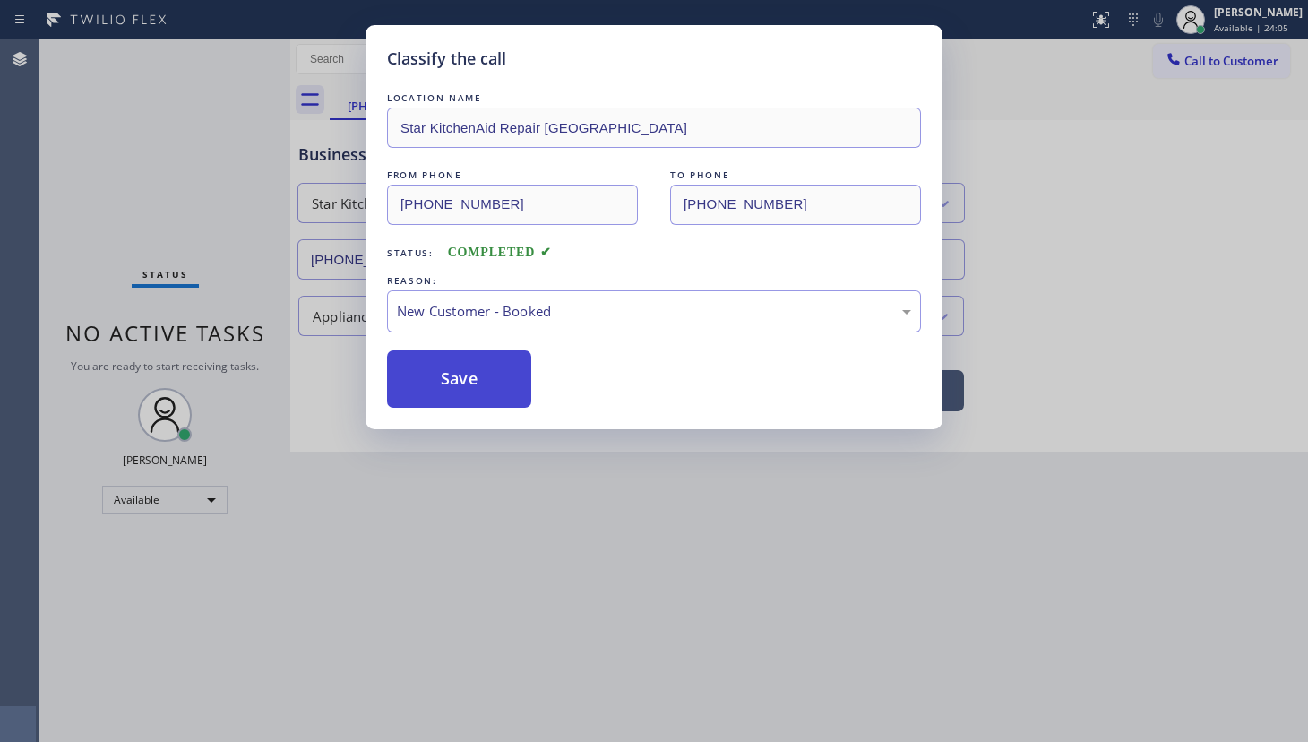
click at [430, 367] on button "Save" at bounding box center [459, 378] width 144 height 57
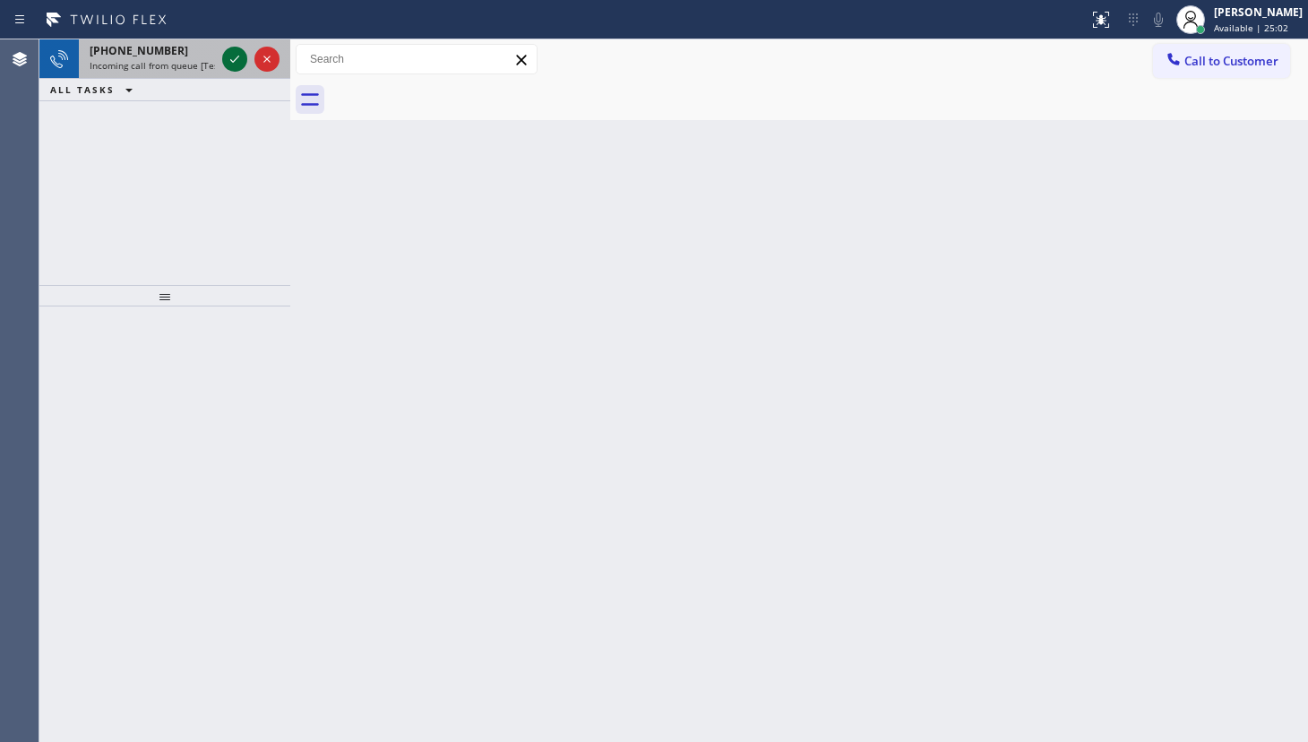
click at [237, 53] on icon at bounding box center [235, 59] width 22 height 22
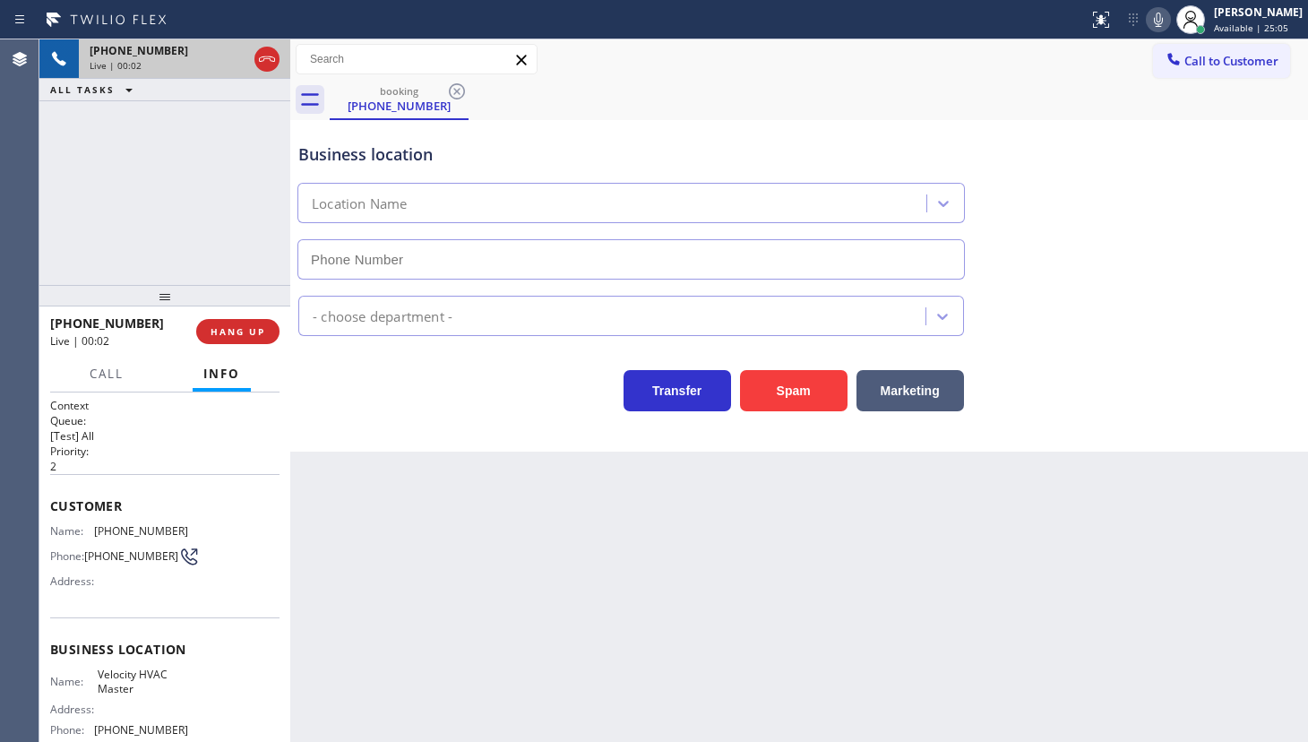
type input "(786) 761-7126"
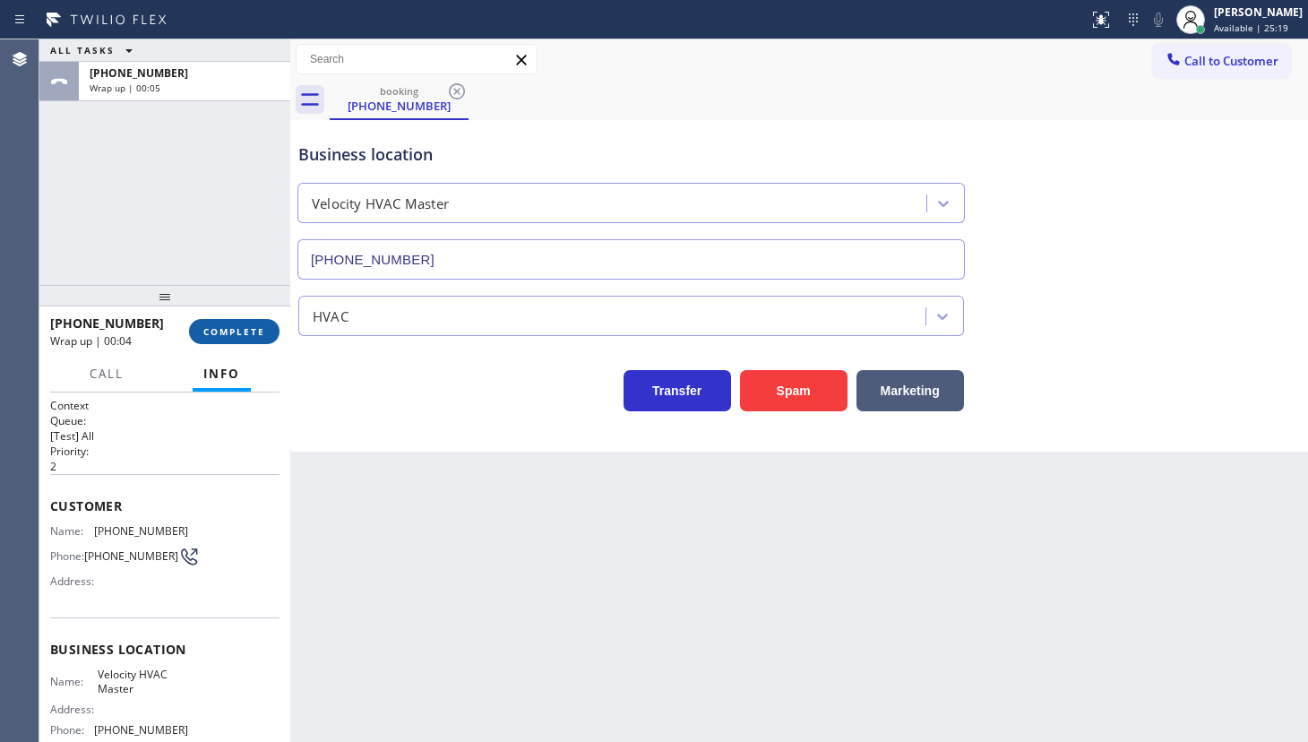
click at [231, 328] on span "COMPLETE" at bounding box center [234, 331] width 62 height 13
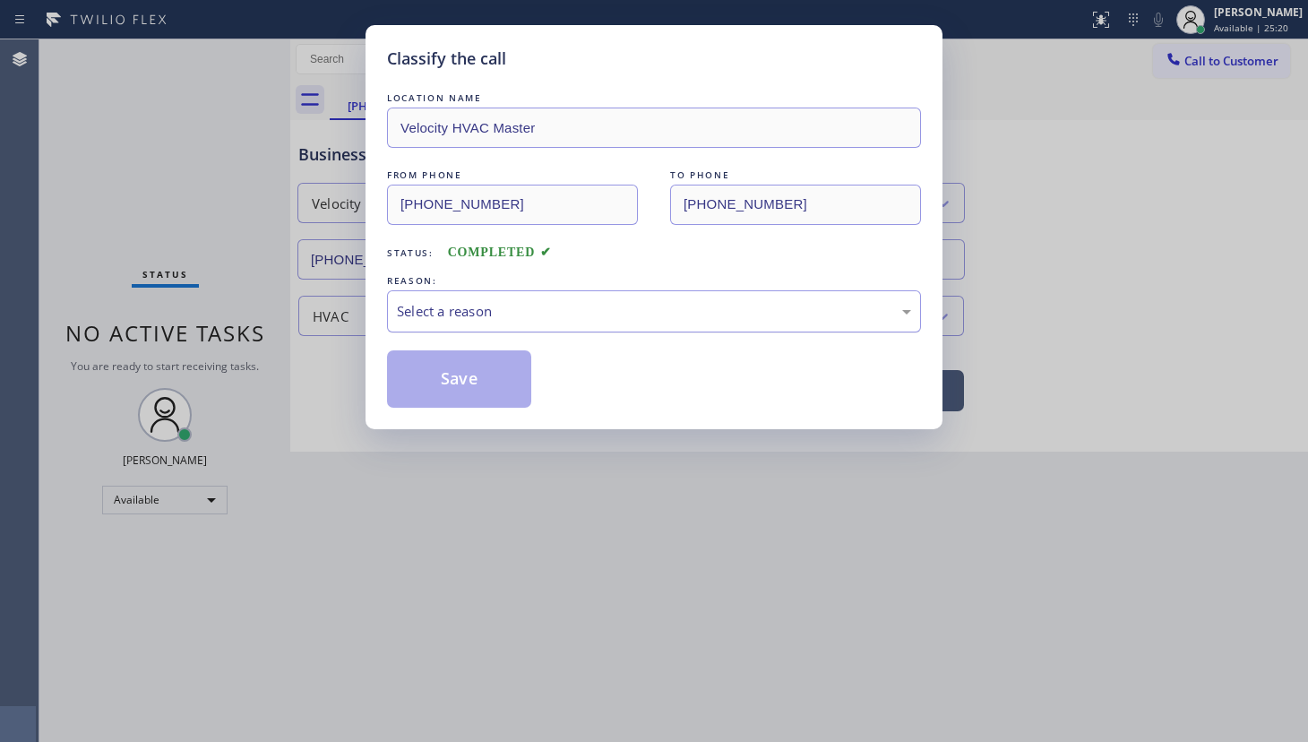
click at [453, 306] on div "Select a reason" at bounding box center [654, 311] width 514 height 21
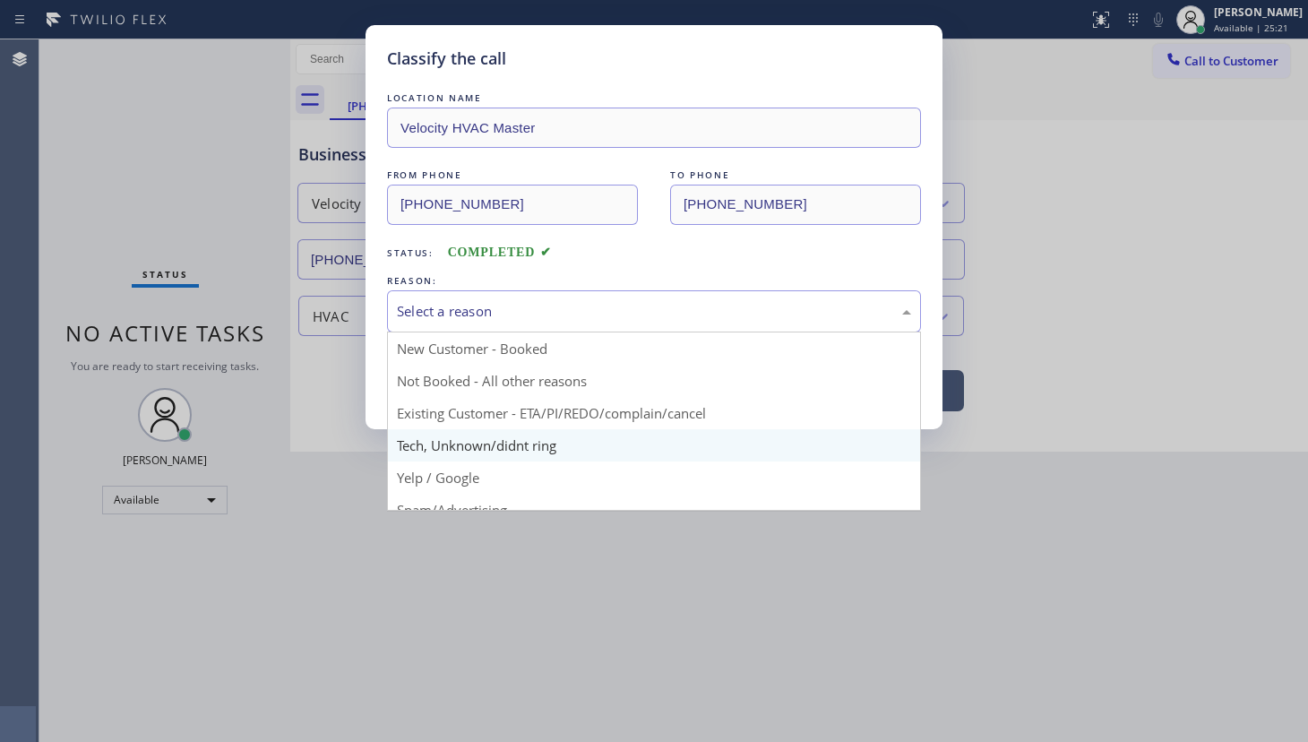
drag, startPoint x: 436, startPoint y: 450, endPoint x: 442, endPoint y: 374, distance: 76.4
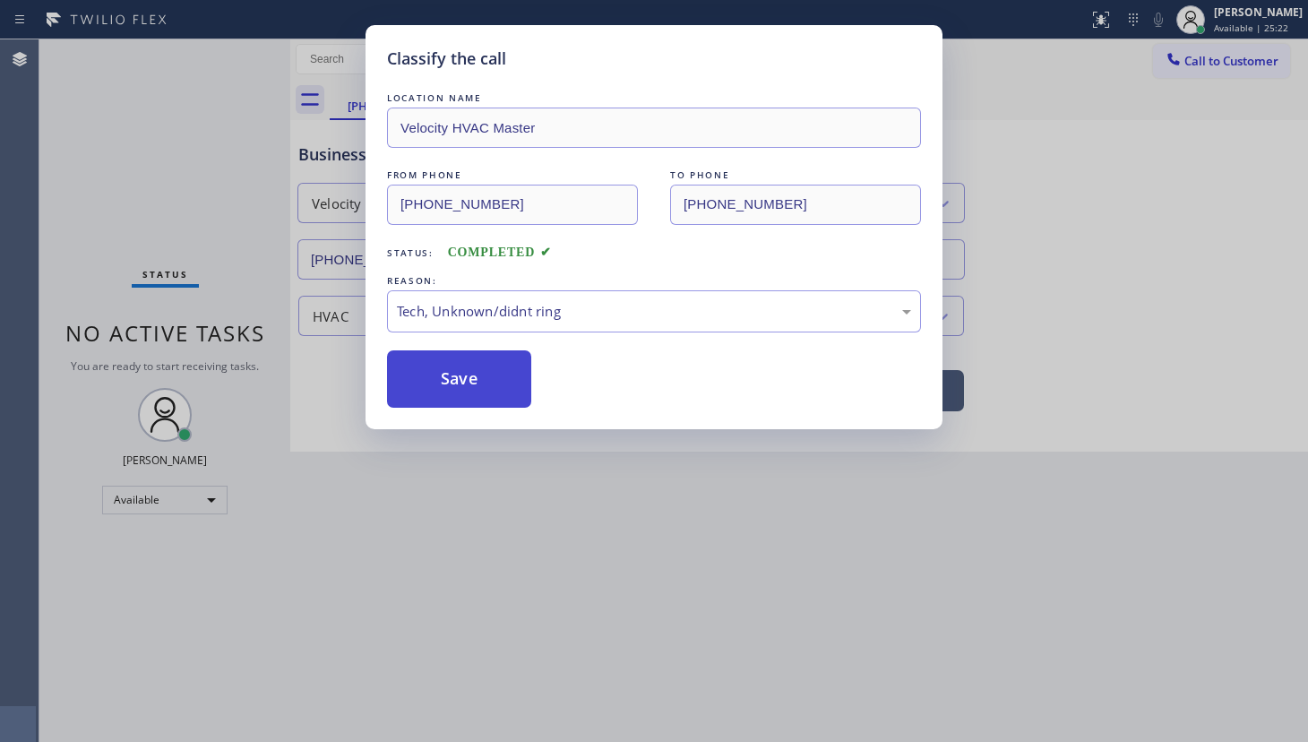
click at [443, 372] on button "Save" at bounding box center [459, 378] width 144 height 57
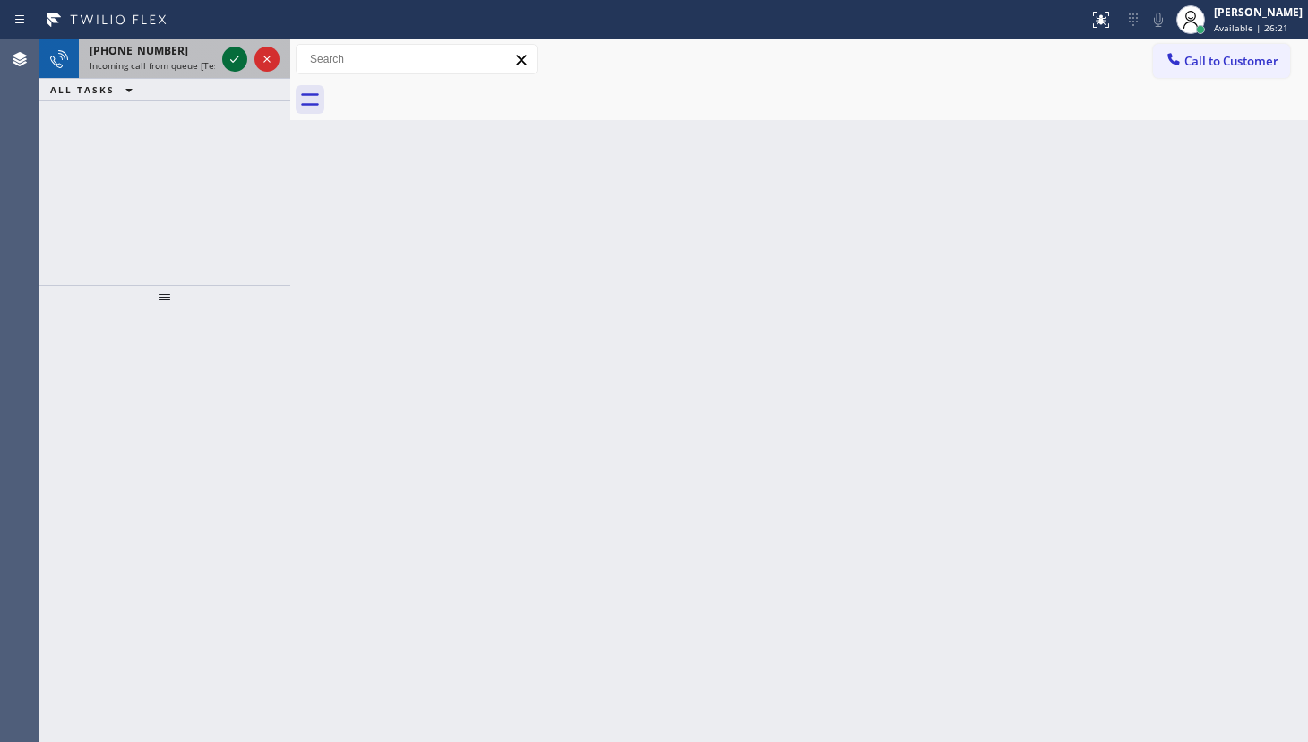
click at [232, 63] on icon at bounding box center [235, 59] width 22 height 22
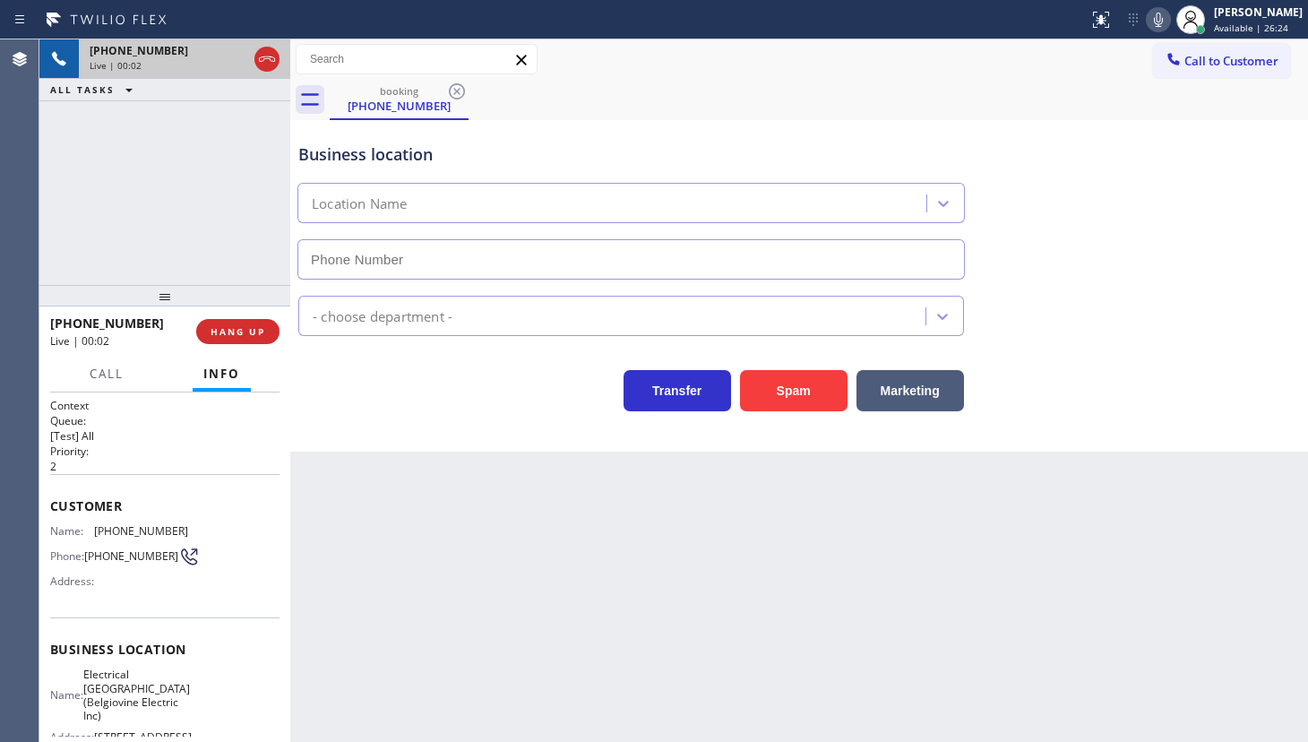
type input "(551) 550-9365"
click at [223, 335] on span "HANG UP" at bounding box center [238, 331] width 55 height 13
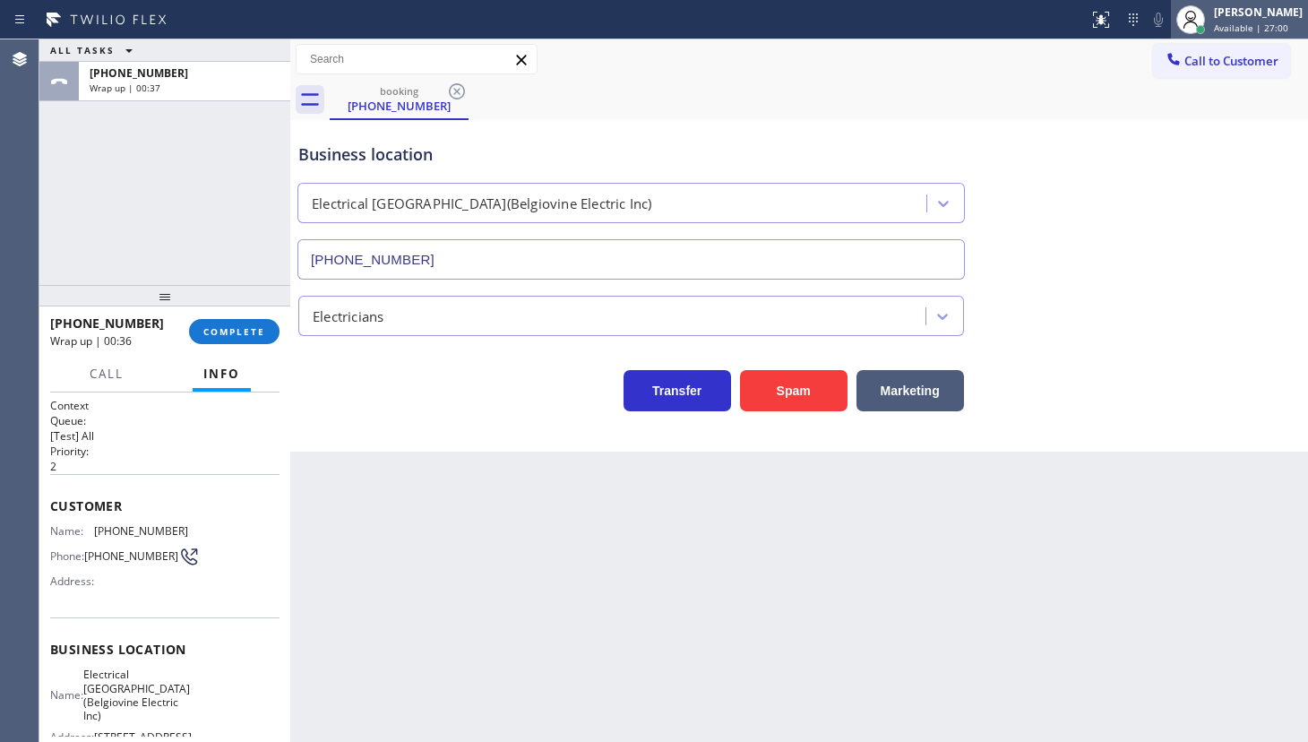
click at [1229, 13] on div "[PERSON_NAME]" at bounding box center [1258, 11] width 89 height 15
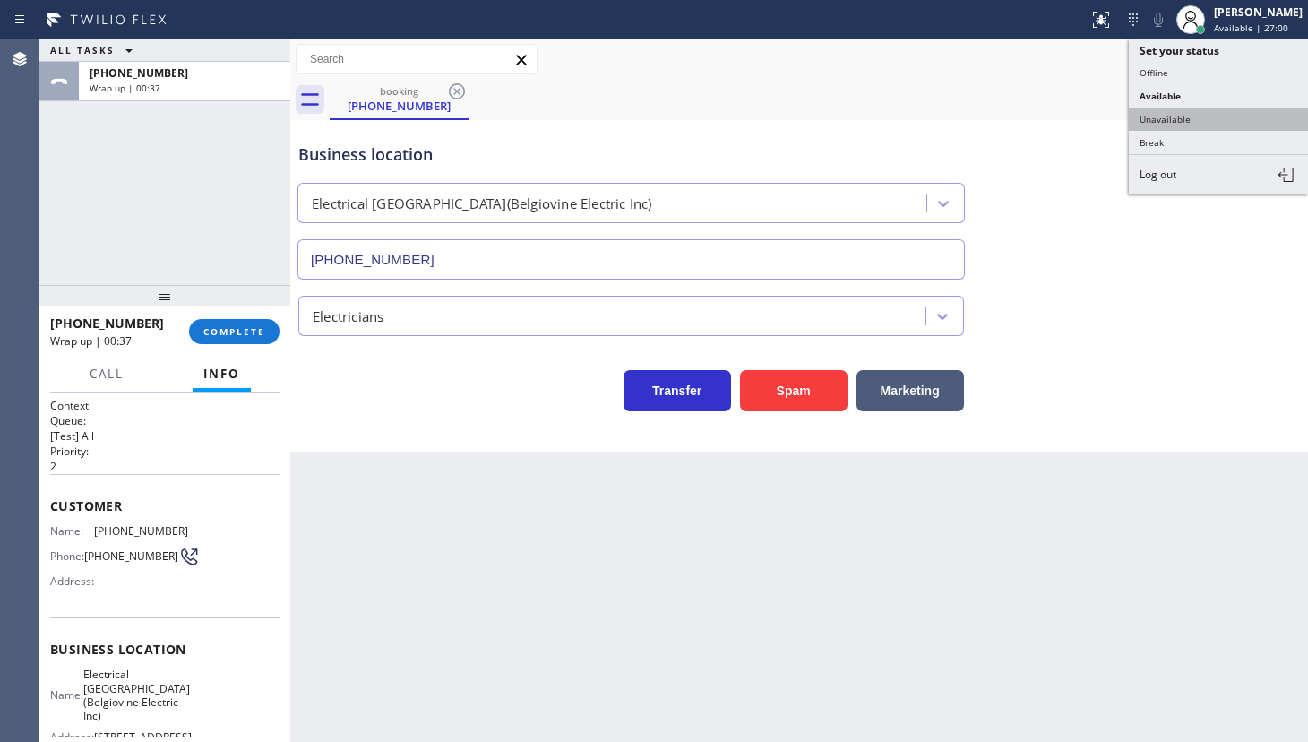
click at [1203, 111] on button "Unavailable" at bounding box center [1218, 119] width 179 height 23
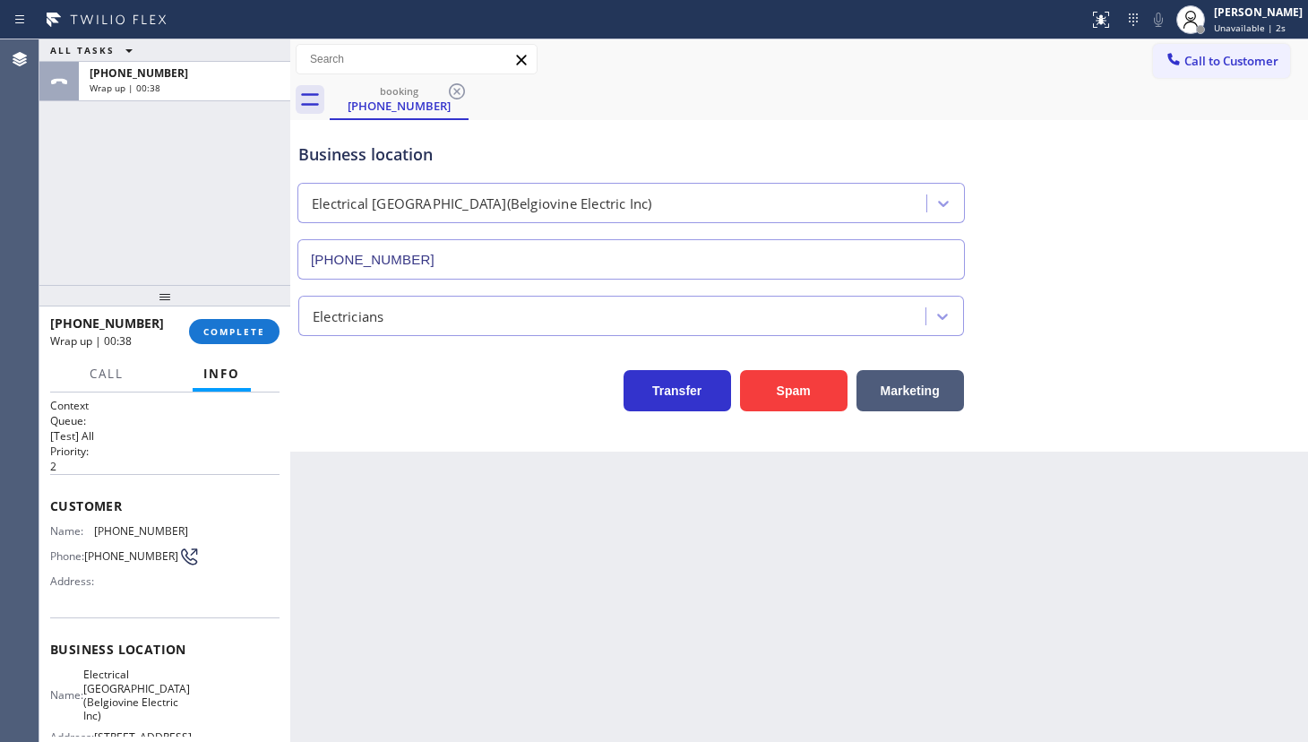
click at [213, 347] on div "+15517864279 Wrap up | 00:38 COMPLETE" at bounding box center [164, 331] width 229 height 47
click at [219, 332] on span "COMPLETE" at bounding box center [234, 331] width 62 height 13
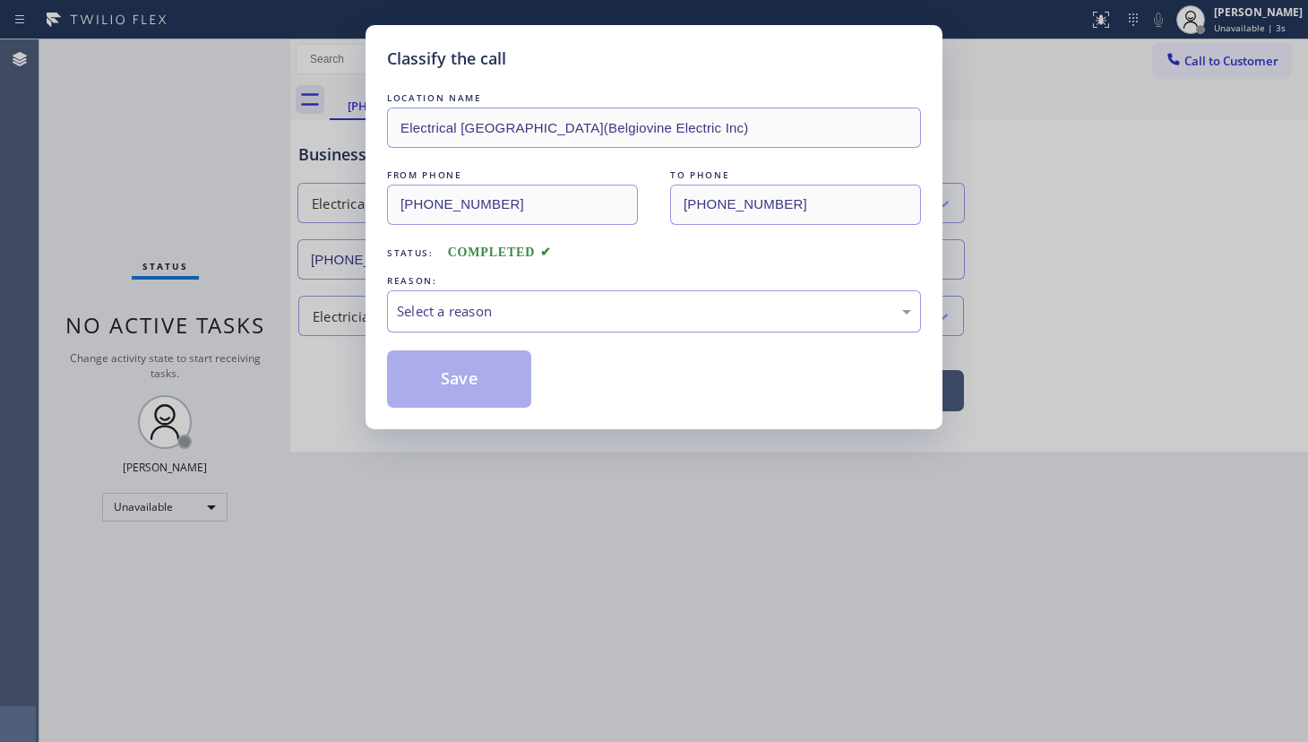
click at [420, 312] on div "Select a reason" at bounding box center [654, 311] width 514 height 21
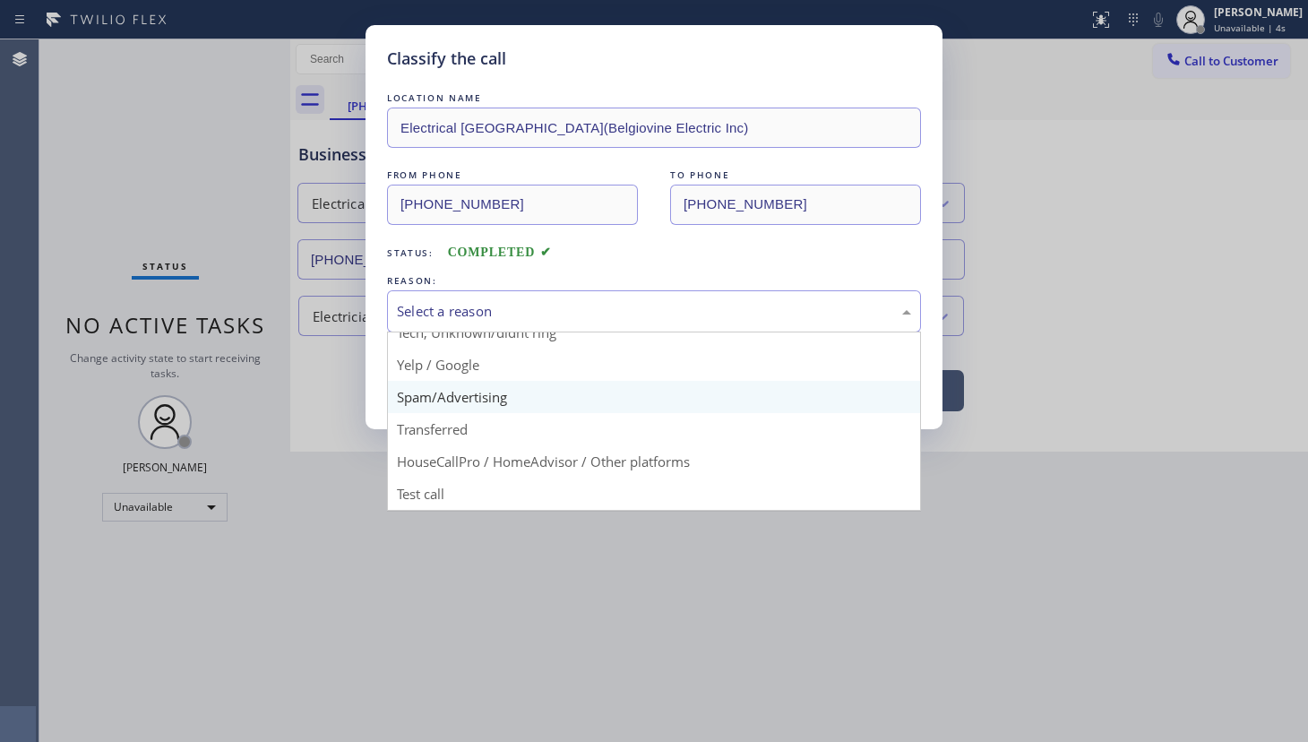
scroll to position [119, 0]
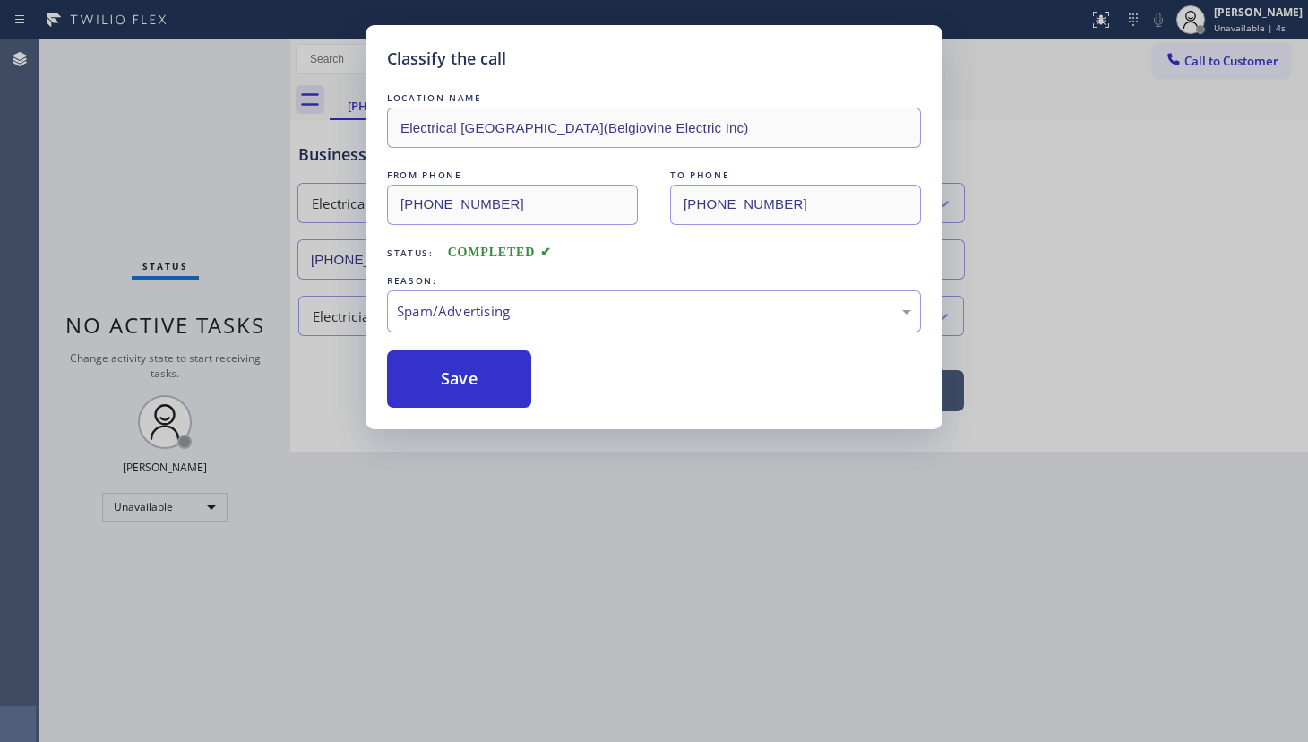
click at [438, 386] on button "Save" at bounding box center [459, 378] width 144 height 57
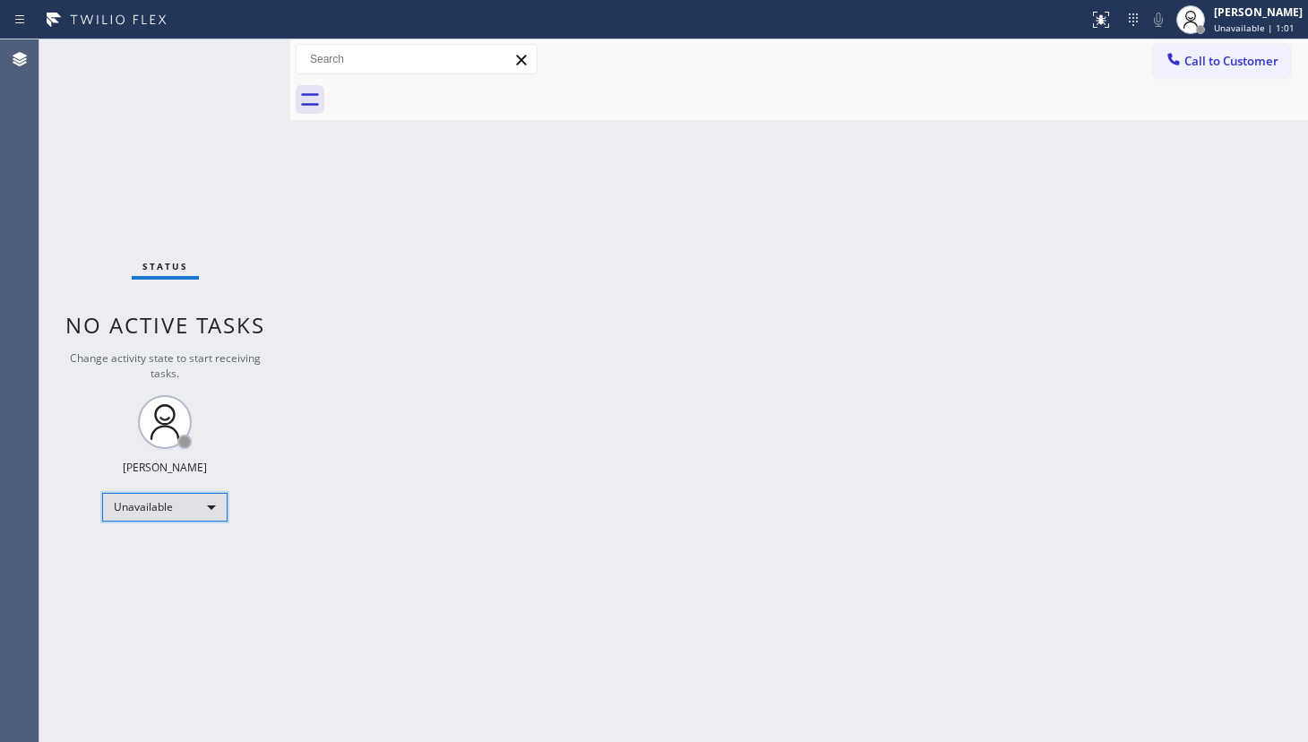
click at [142, 511] on div "Unavailable" at bounding box center [164, 507] width 125 height 29
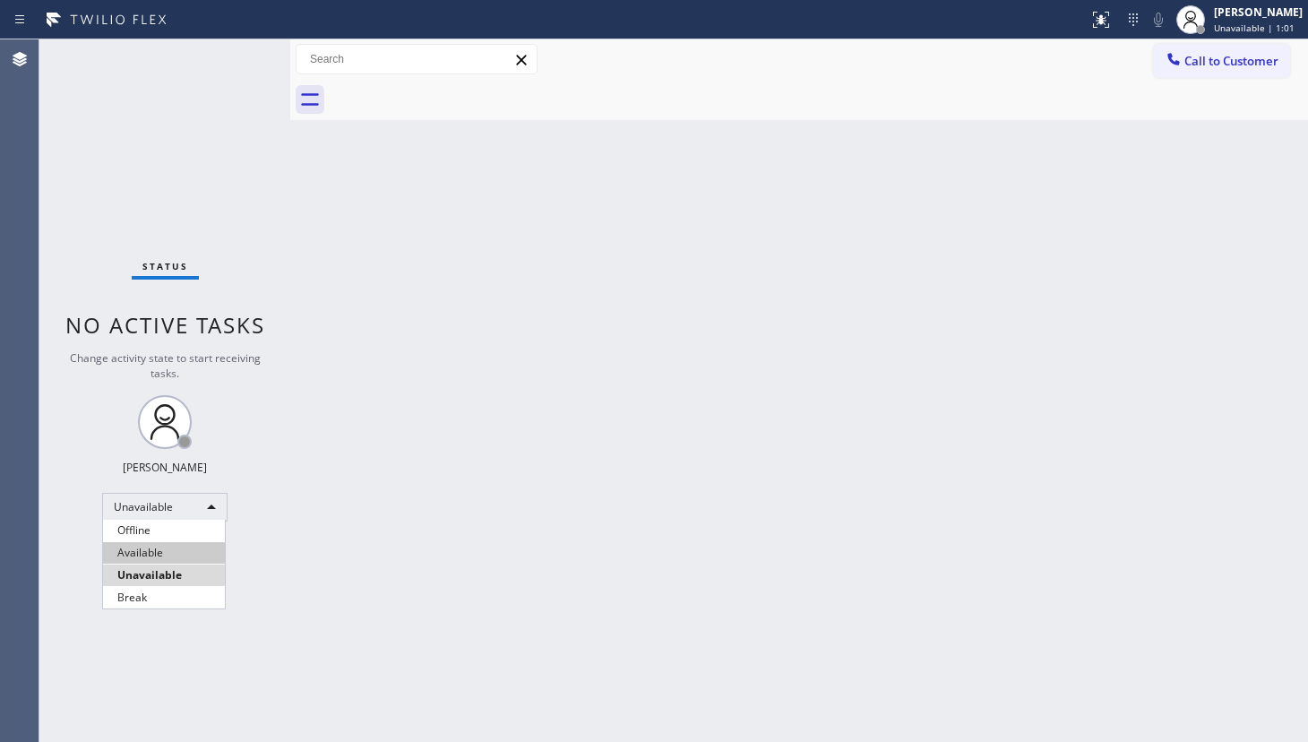
click at [150, 553] on li "Available" at bounding box center [164, 553] width 122 height 22
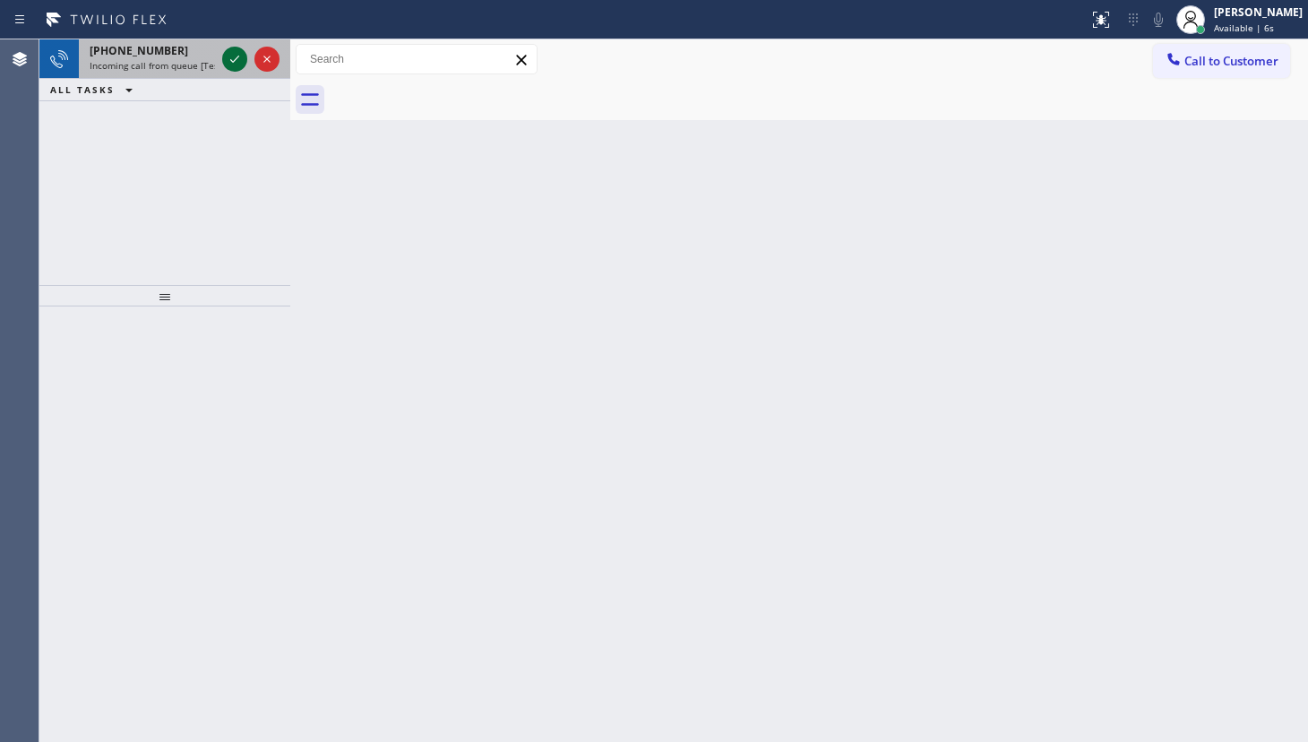
click at [237, 58] on icon at bounding box center [235, 59] width 22 height 22
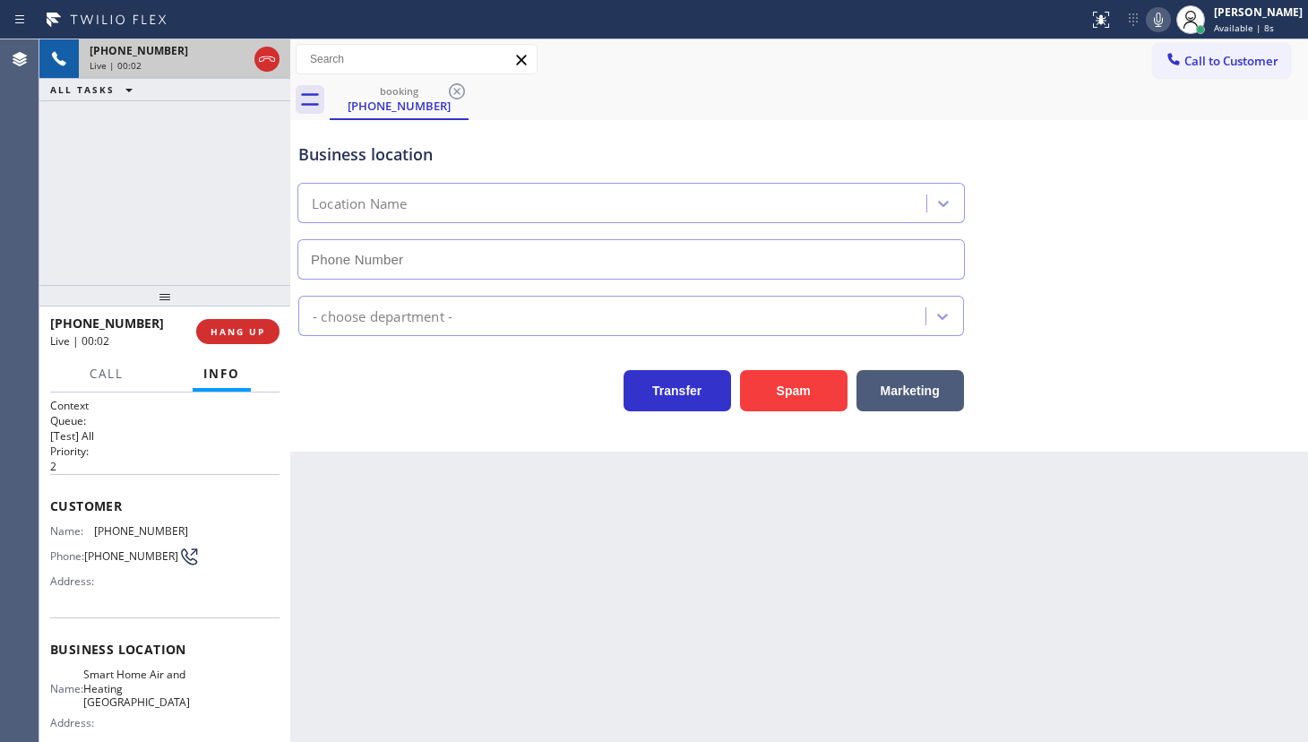
type input "(305) 677-8769"
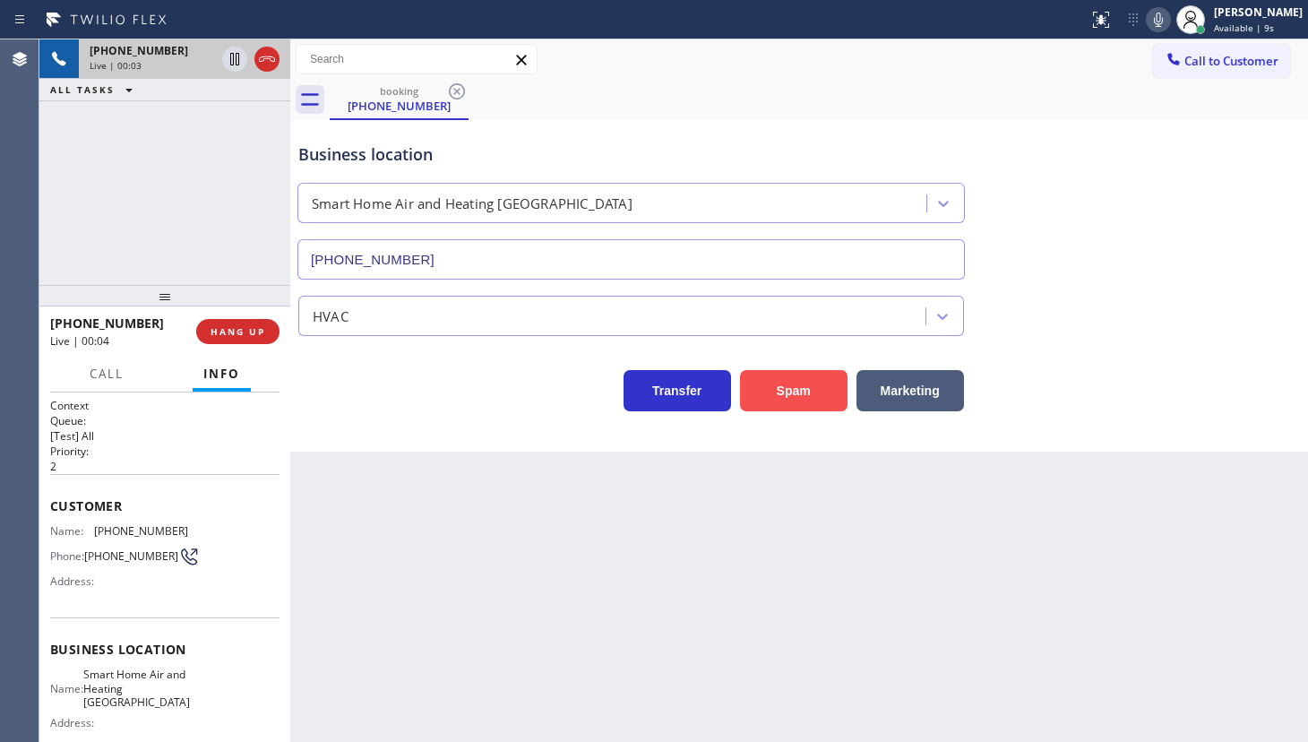
click at [791, 372] on button "Spam" at bounding box center [794, 390] width 108 height 41
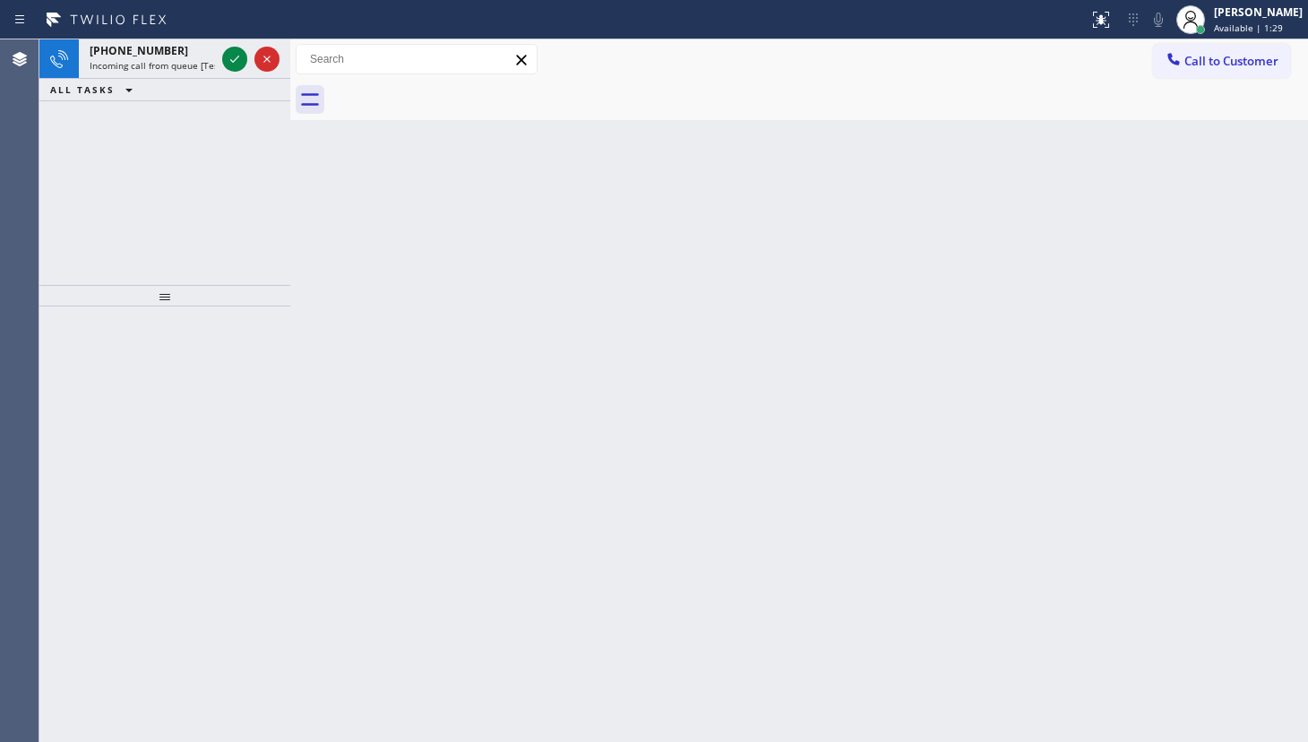
drag, startPoint x: 145, startPoint y: 126, endPoint x: 206, endPoint y: 94, distance: 68.9
click at [151, 125] on div "+16267089584 Incoming call from queue [Test] All ALL TASKS ALL TASKS ACTIVE TAS…" at bounding box center [164, 162] width 251 height 246
click at [238, 51] on icon at bounding box center [235, 59] width 22 height 22
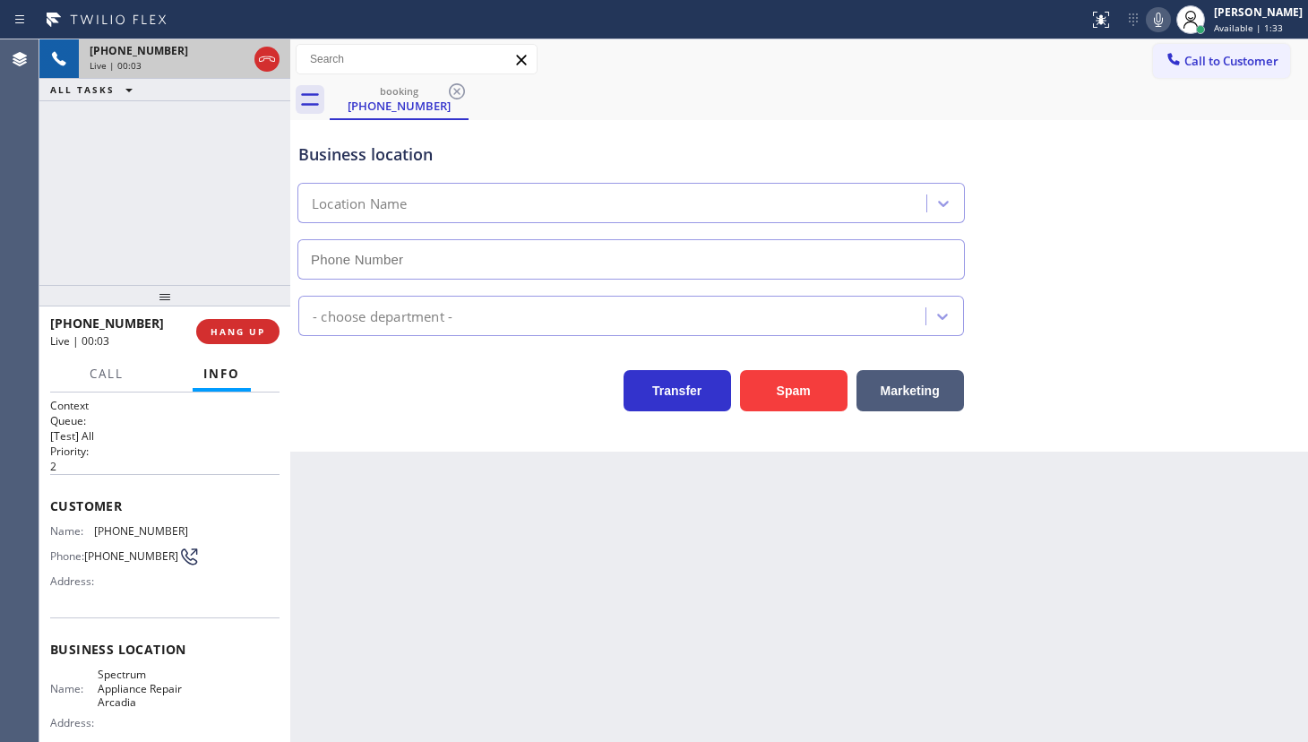
type input "(626) 602-7424"
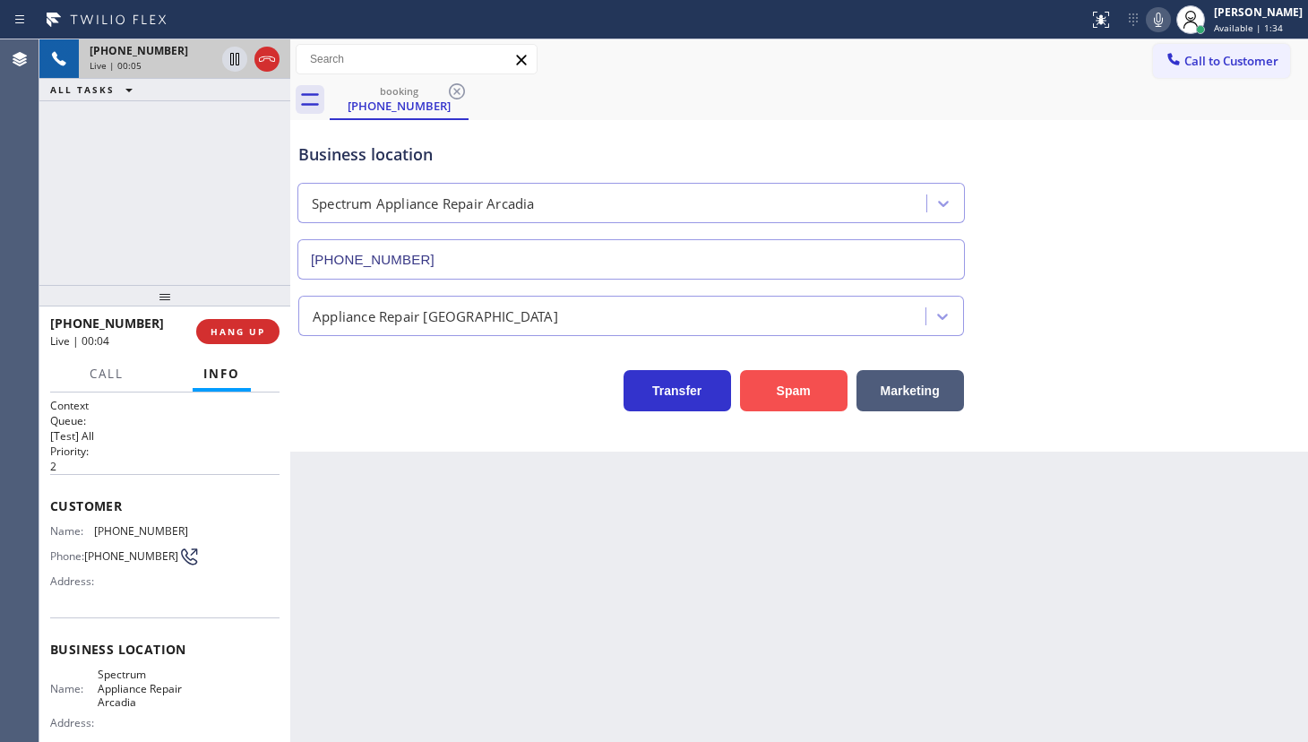
drag, startPoint x: 796, startPoint y: 384, endPoint x: 625, endPoint y: 522, distance: 219.3
click at [792, 388] on button "Spam" at bounding box center [794, 390] width 108 height 41
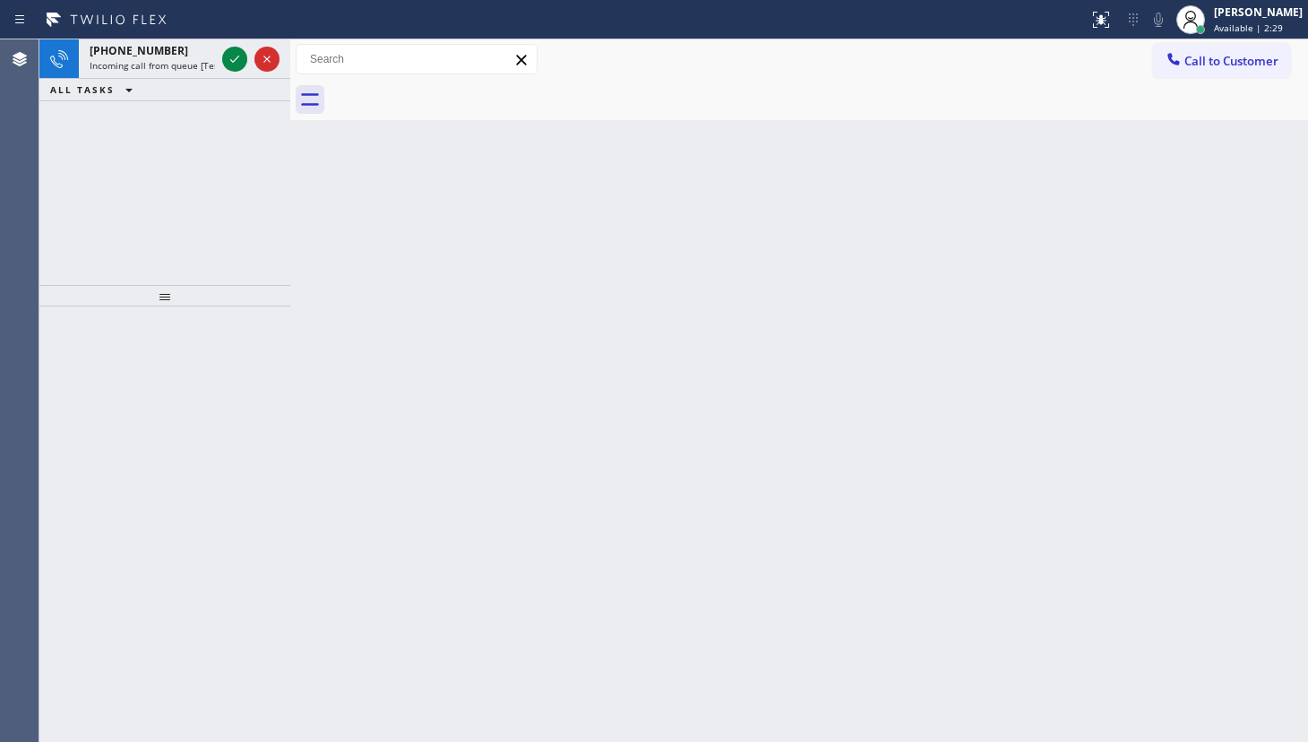
drag, startPoint x: 134, startPoint y: 152, endPoint x: 180, endPoint y: 101, distance: 68.5
click at [143, 142] on div "+12533578595 Incoming call from queue [Test] All ALL TASKS ALL TASKS ACTIVE TAS…" at bounding box center [164, 162] width 251 height 246
click at [231, 56] on icon at bounding box center [235, 59] width 22 height 22
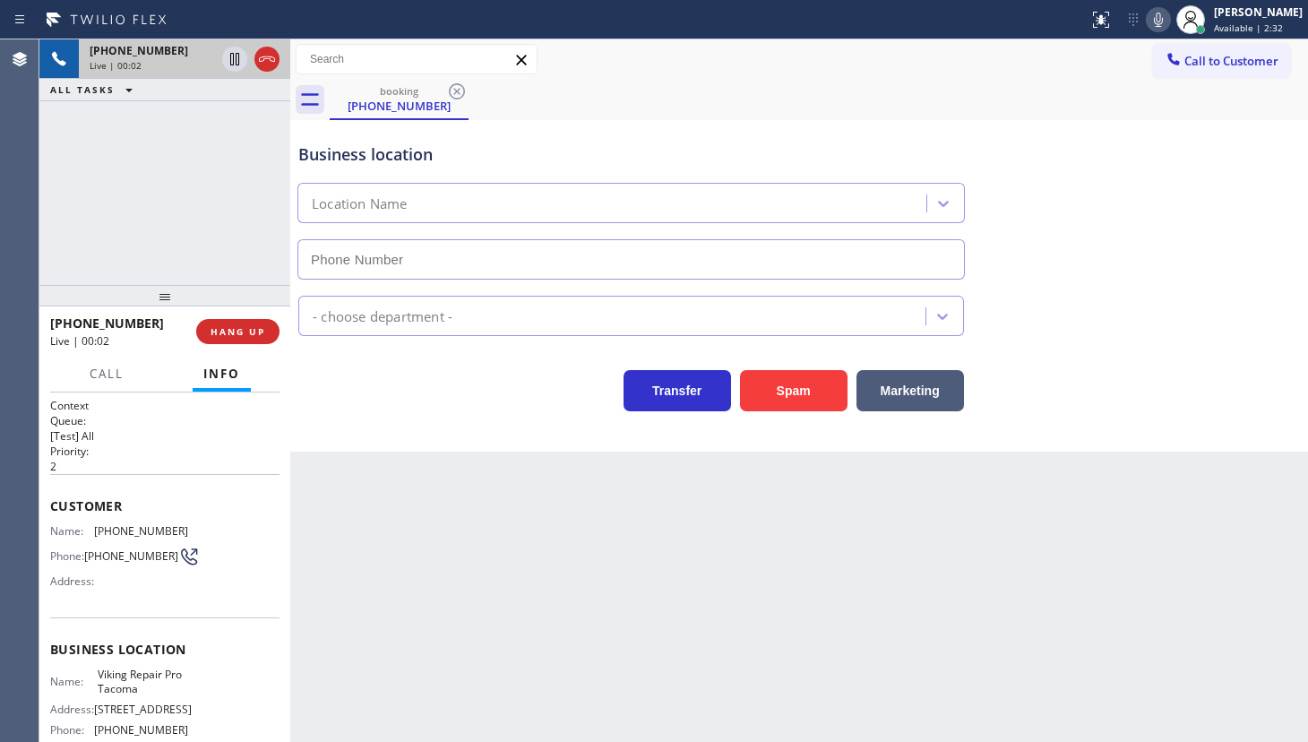
type input "(253) 303-5533"
click at [838, 380] on button "Spam" at bounding box center [794, 390] width 108 height 41
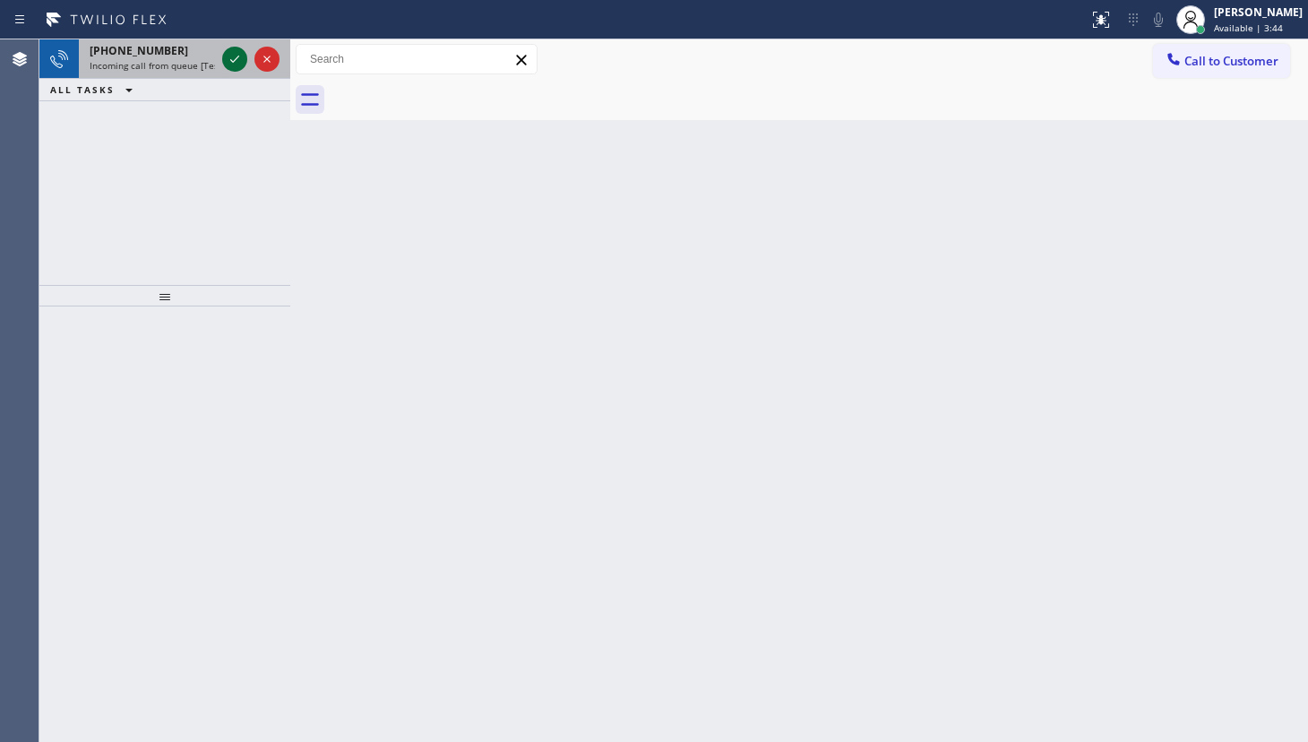
click at [242, 57] on icon at bounding box center [235, 59] width 22 height 22
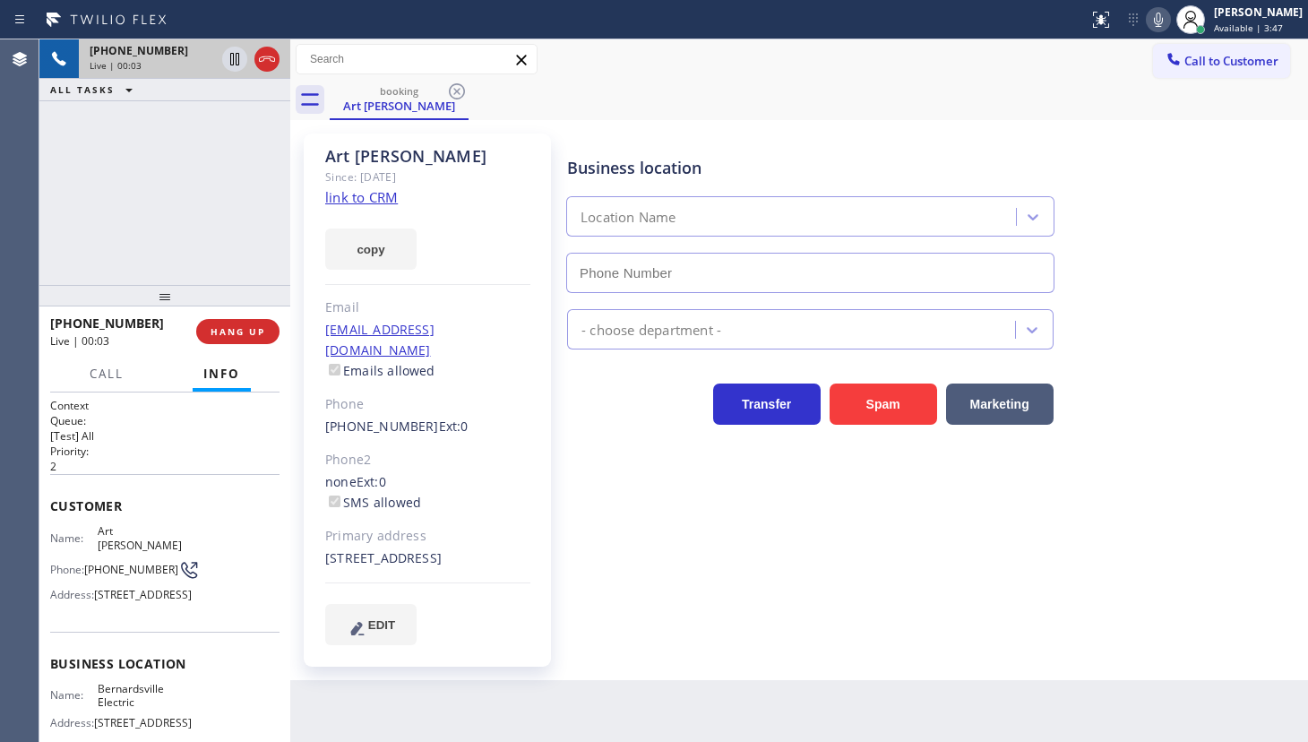
type input "(908) 258-9473"
click at [384, 194] on link "link to CRM" at bounding box center [361, 197] width 73 height 18
click at [127, 214] on div "+19083344947 Live | 00:31 ALL TASKS ALL TASKS ACTIVE TASKS TASKS IN WRAP UP" at bounding box center [164, 162] width 251 height 246
click at [134, 253] on div "+19083344947 Live | 00:36 ALL TASKS ALL TASKS ACTIVE TASKS TASKS IN WRAP UP" at bounding box center [164, 162] width 251 height 246
click at [231, 332] on span "HANG UP" at bounding box center [238, 331] width 55 height 13
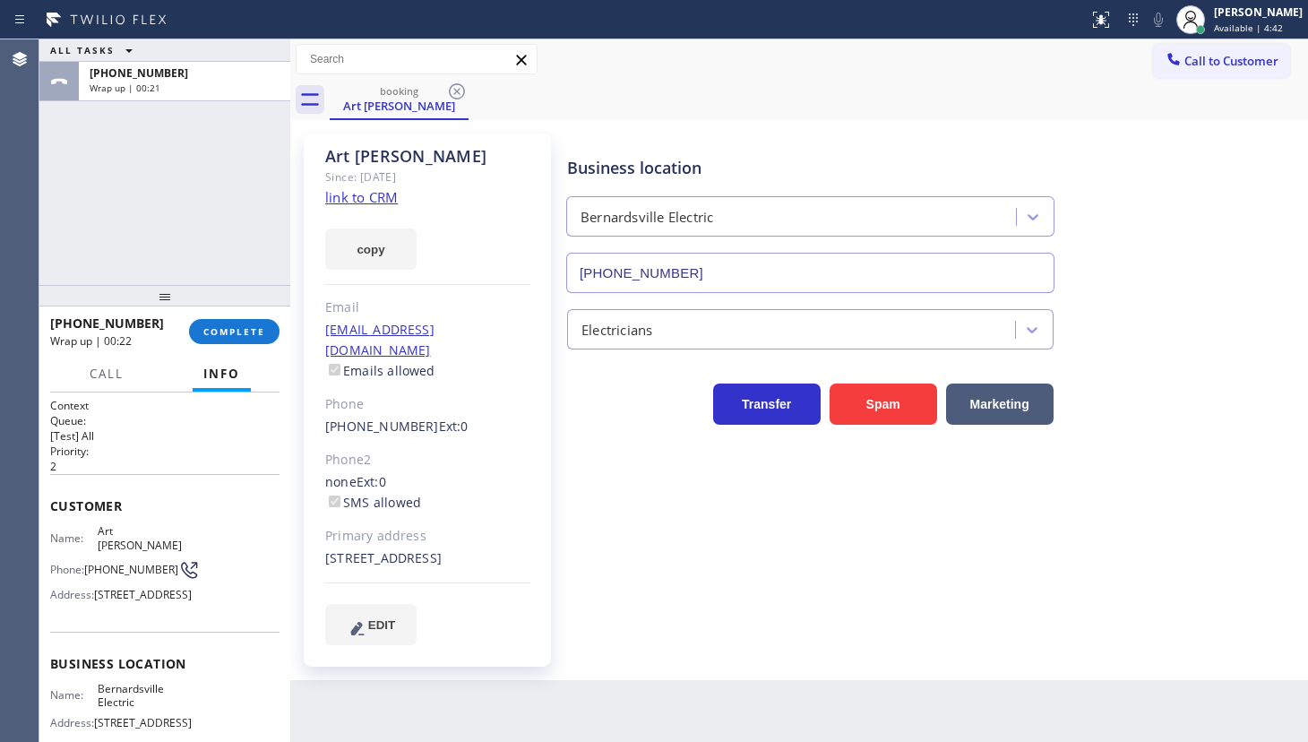
click at [111, 189] on div "ALL TASKS ALL TASKS ACTIVE TASKS TASKS IN WRAP UP +19083344947 Wrap up | 00:21" at bounding box center [164, 162] width 251 height 246
click at [235, 338] on button "COMPLETE" at bounding box center [234, 331] width 91 height 25
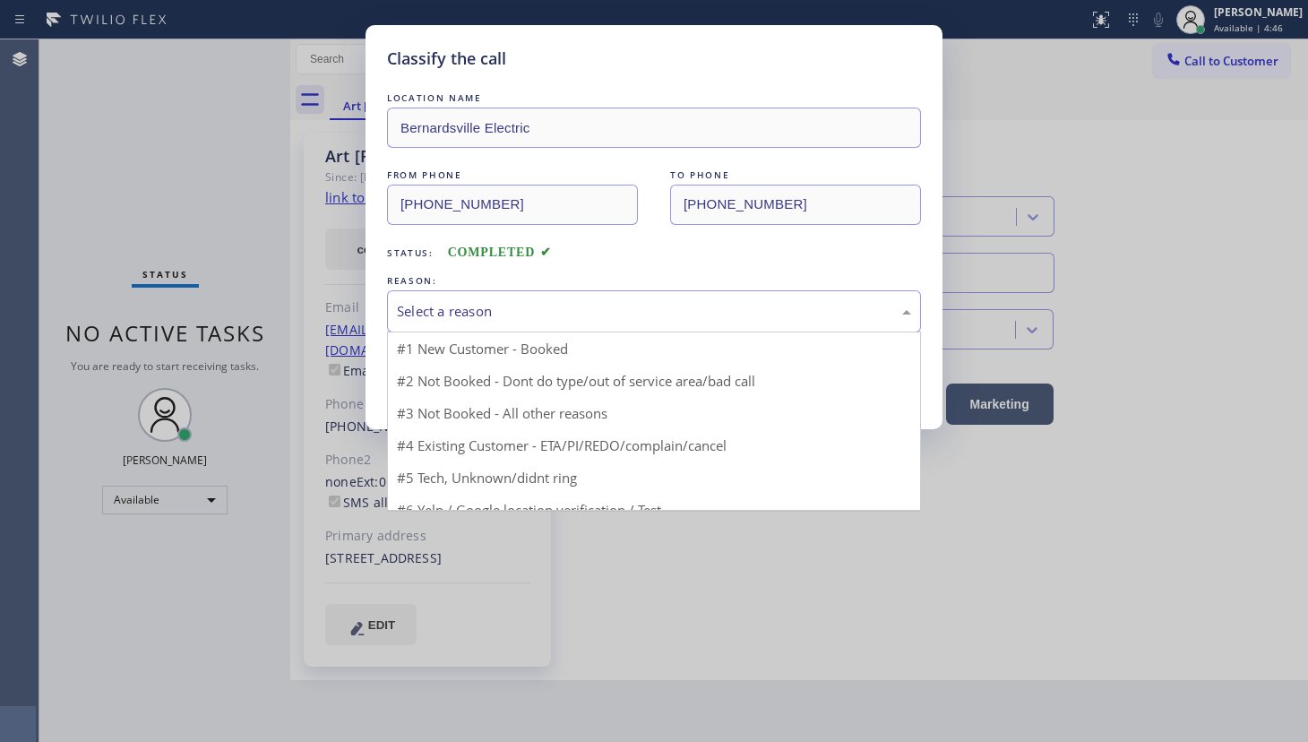
click at [422, 310] on div "Select a reason" at bounding box center [654, 311] width 514 height 21
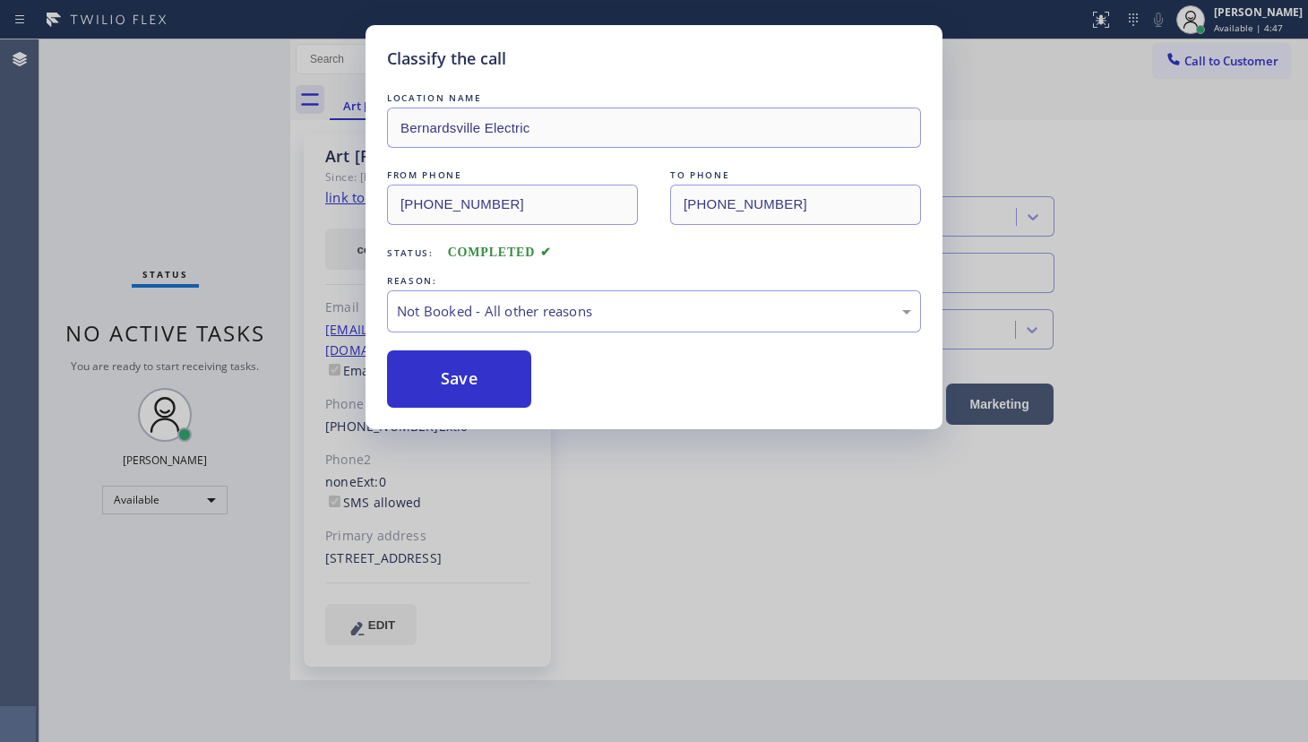
click at [426, 374] on button "Save" at bounding box center [459, 378] width 144 height 57
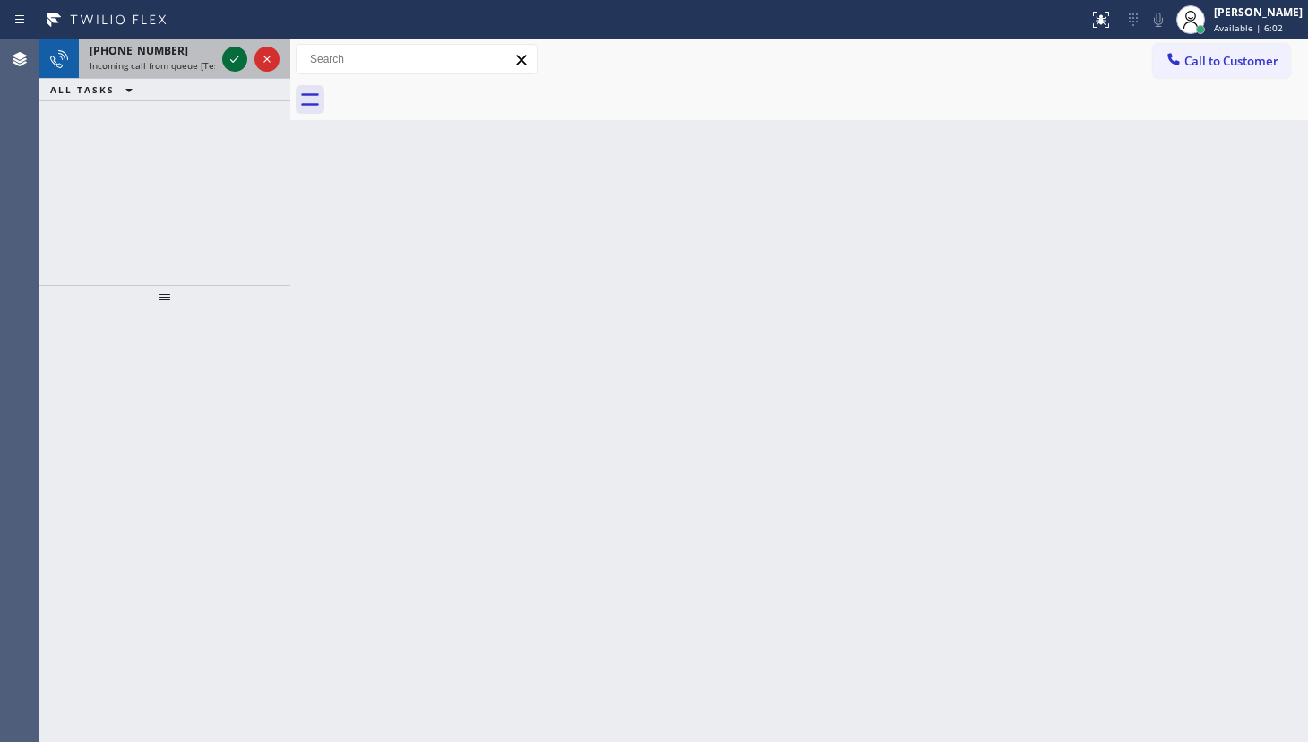
click at [233, 58] on icon at bounding box center [235, 59] width 22 height 22
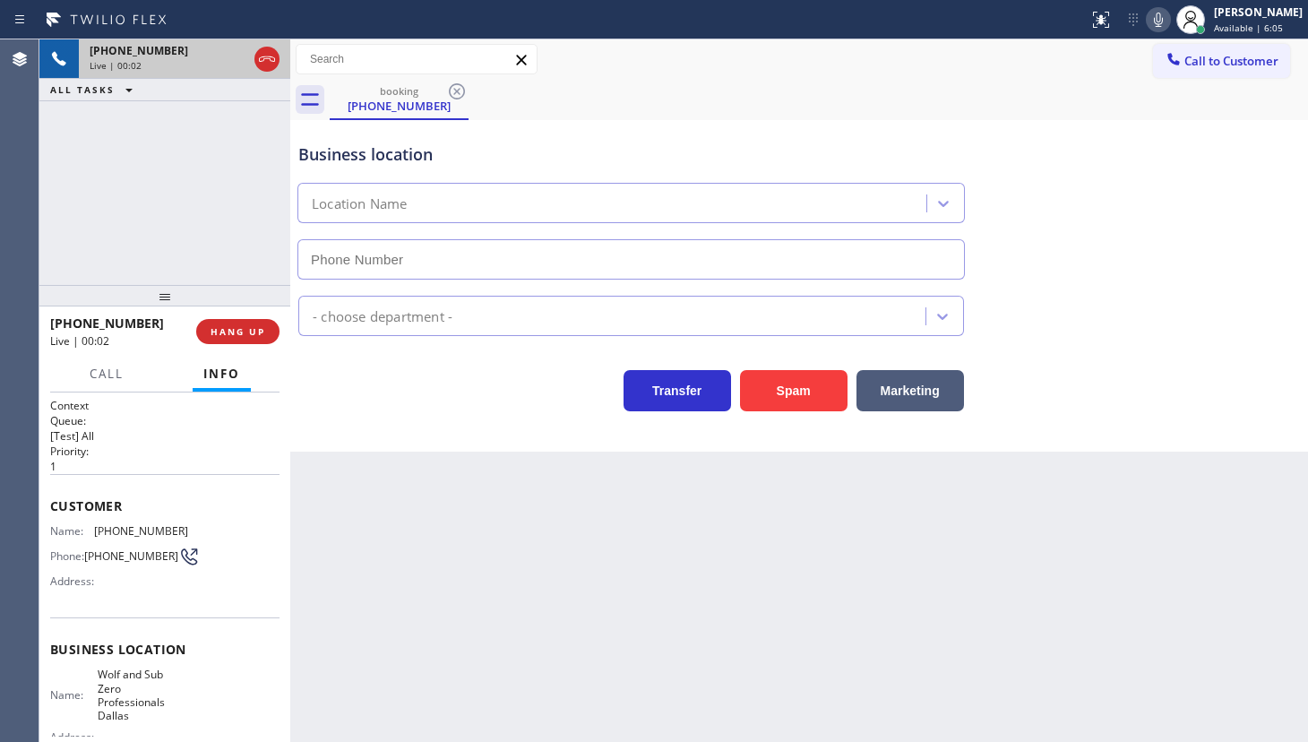
type input "(214) 817-2065"
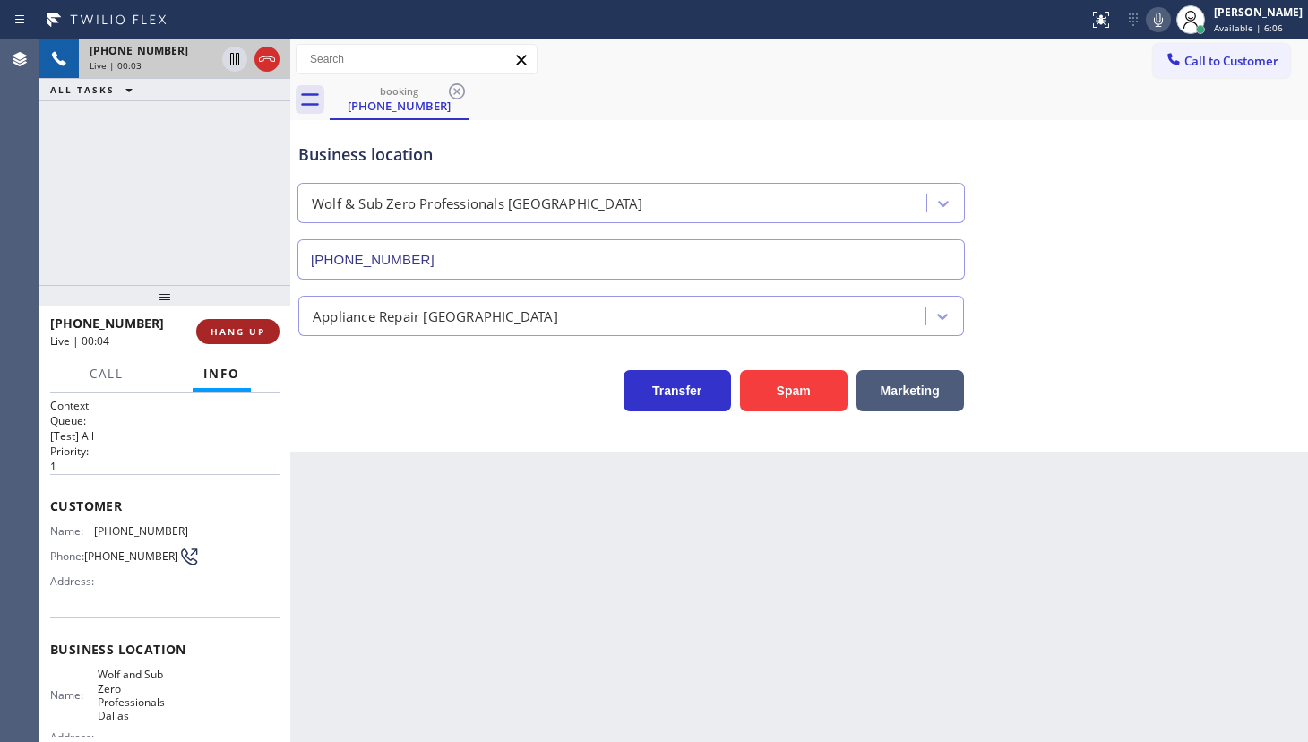
click at [256, 340] on button "HANG UP" at bounding box center [237, 331] width 83 height 25
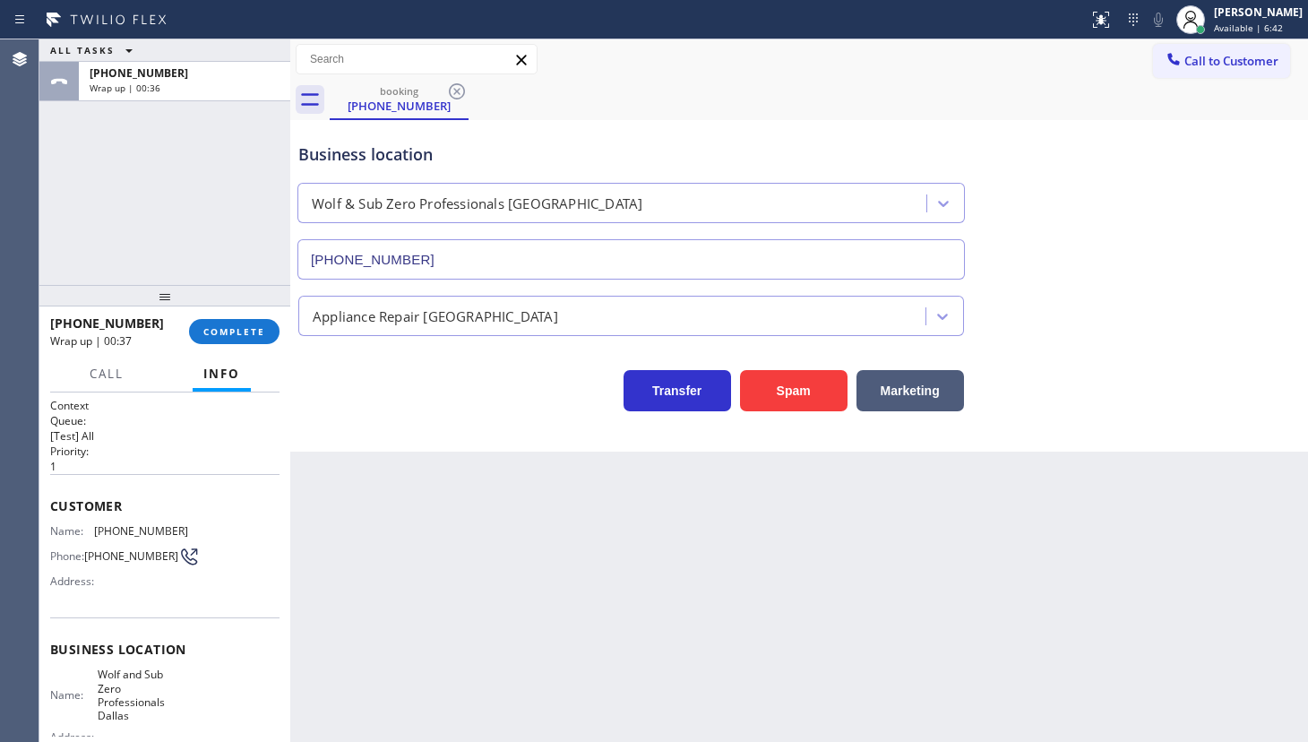
click at [205, 317] on div "+16827776197 Wrap up | 00:37 COMPLETE" at bounding box center [164, 331] width 229 height 47
click at [220, 331] on span "COMPLETE" at bounding box center [234, 331] width 62 height 13
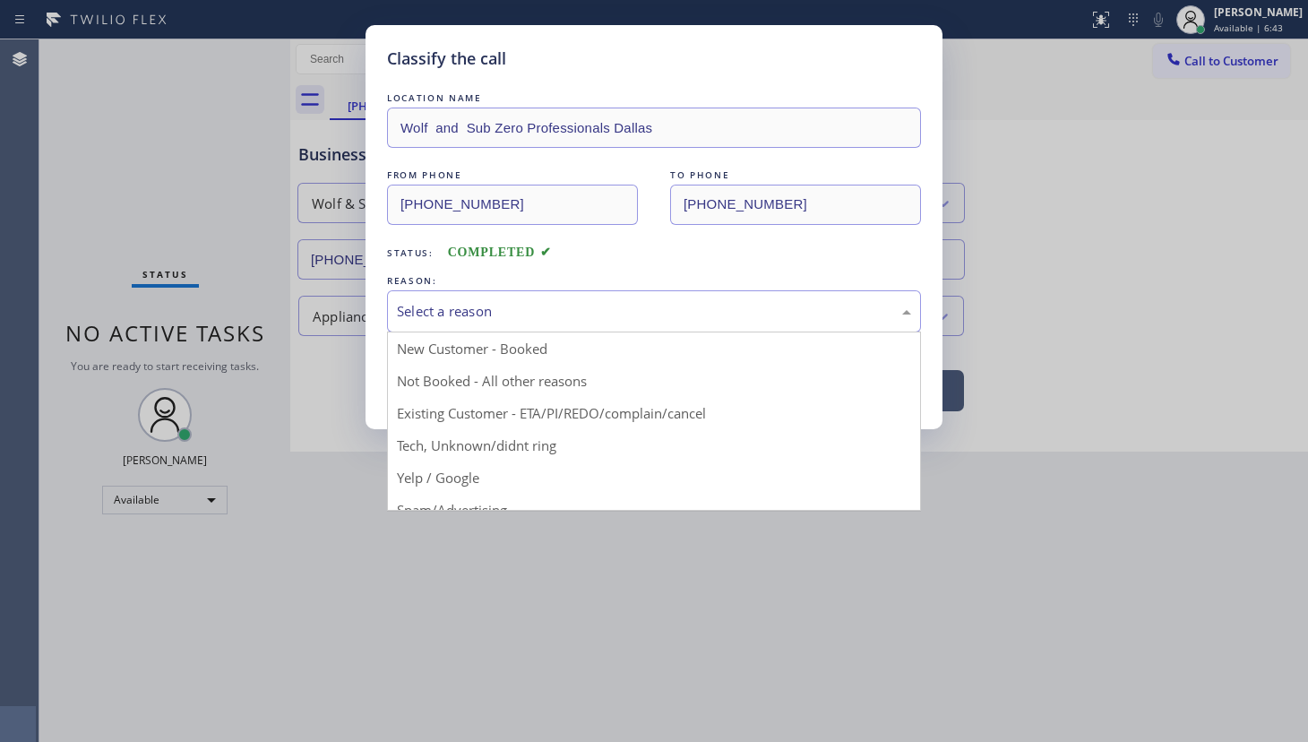
click at [462, 327] on div "Select a reason" at bounding box center [654, 311] width 534 height 42
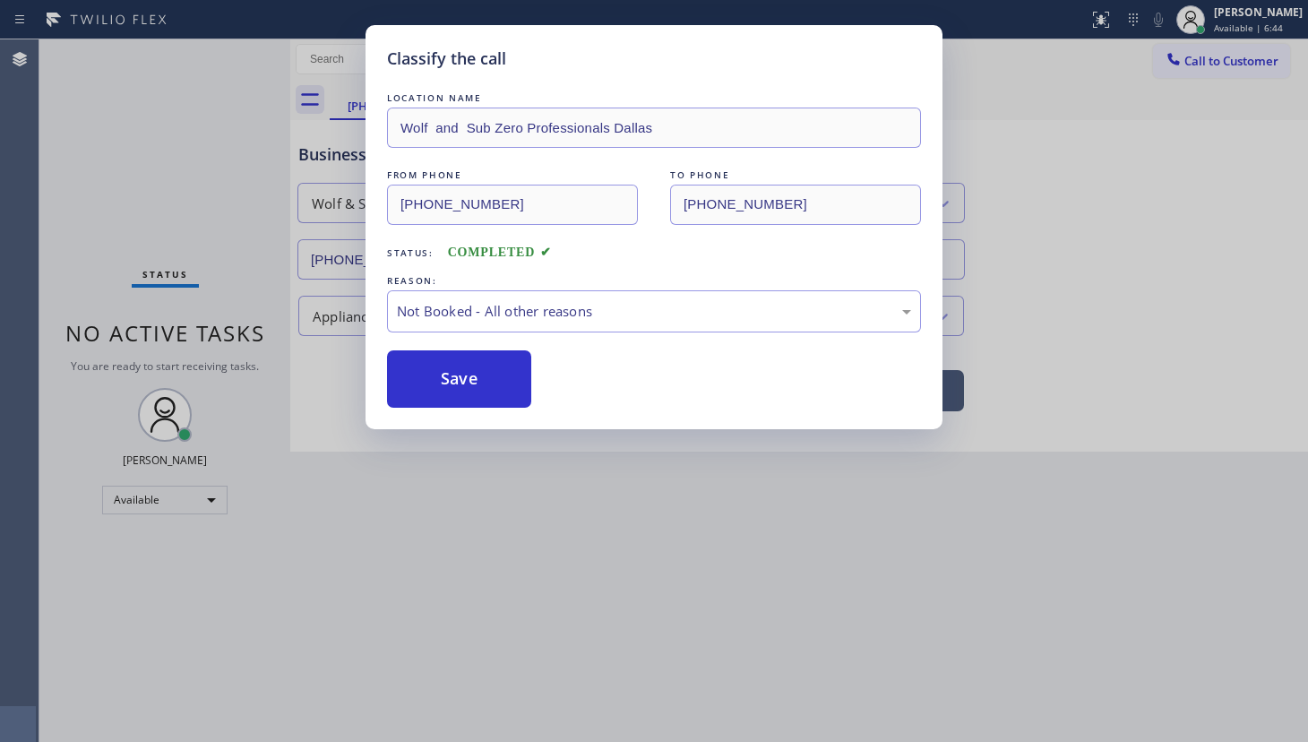
click at [418, 393] on button "Save" at bounding box center [459, 378] width 144 height 57
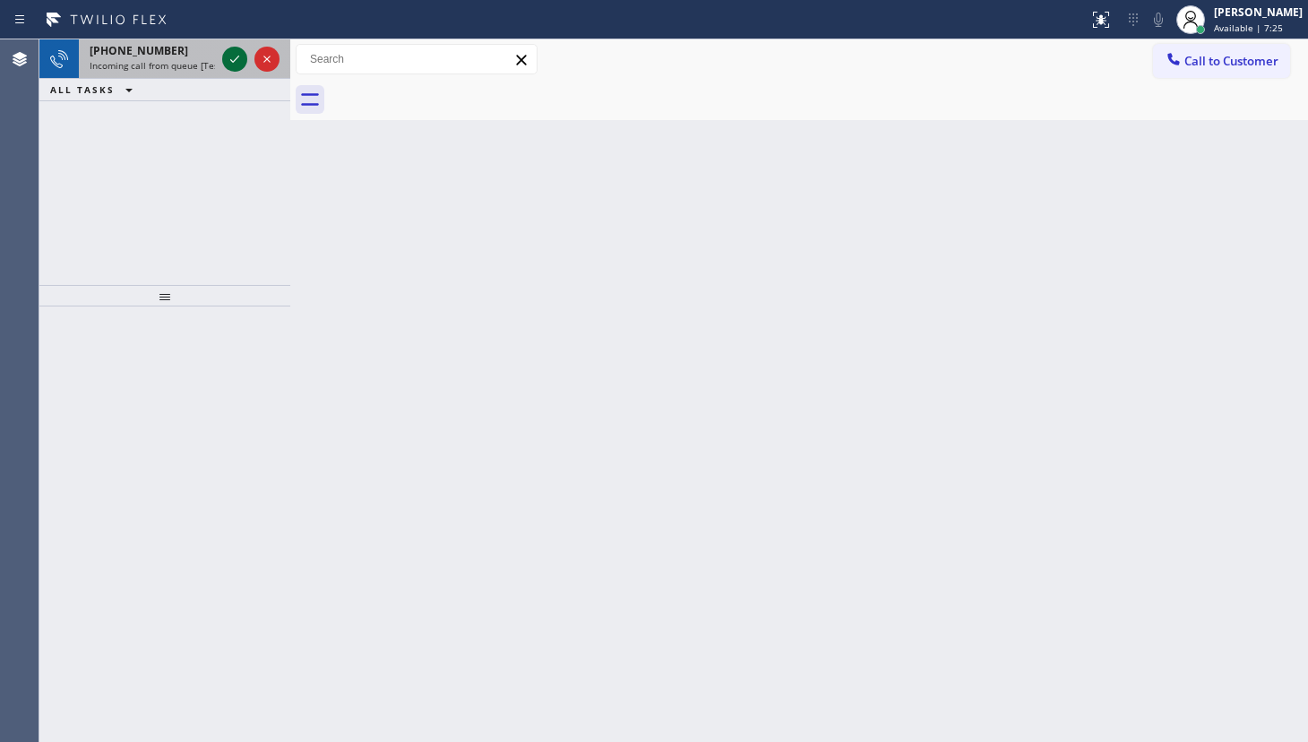
click at [236, 60] on icon at bounding box center [235, 59] width 22 height 22
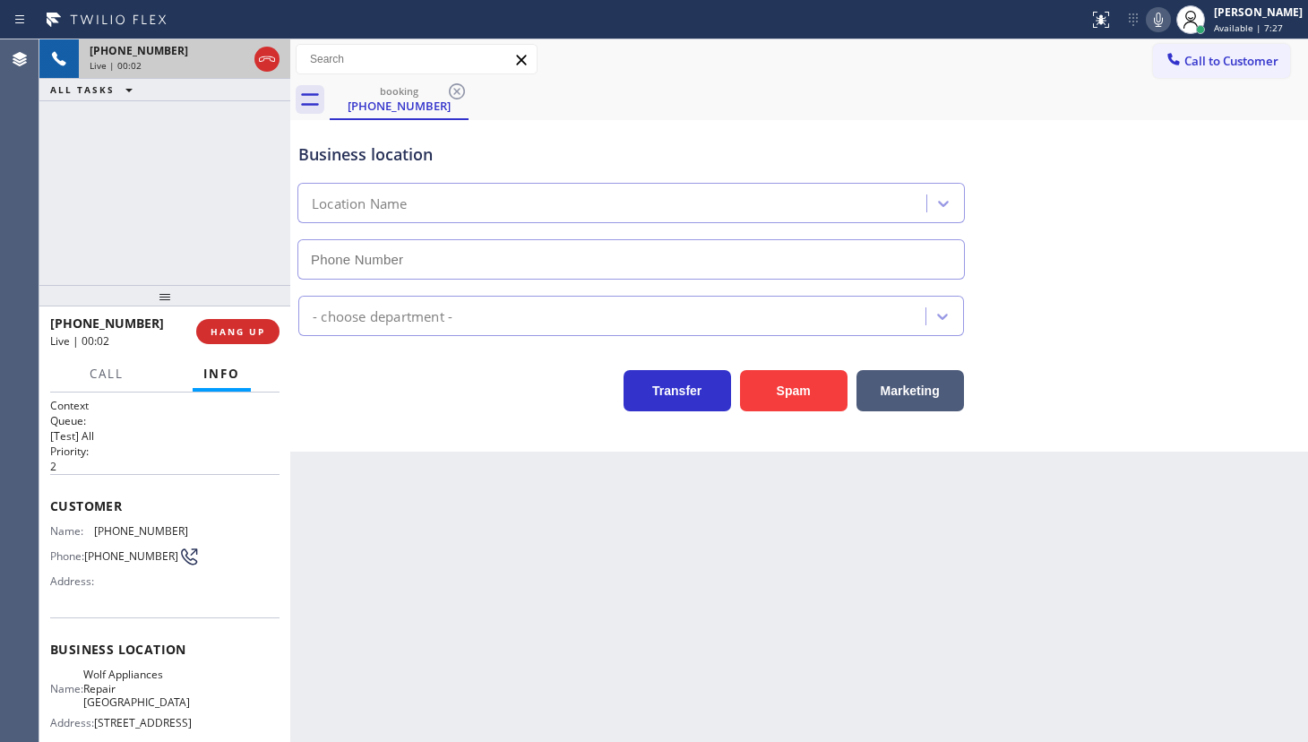
type input "(571) 200-0594"
click at [237, 318] on div "+15715486553 Live | 00:14 HANG UP" at bounding box center [164, 331] width 229 height 47
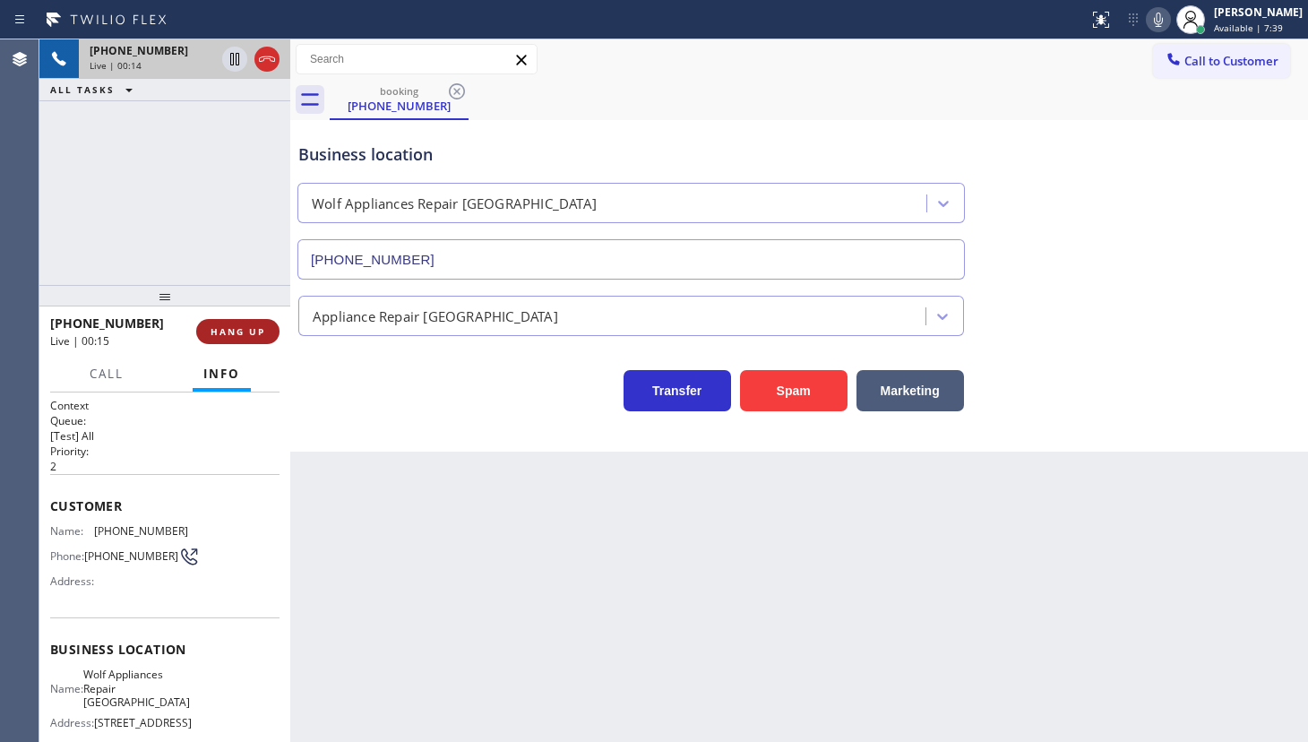
click at [244, 330] on span "HANG UP" at bounding box center [238, 331] width 55 height 13
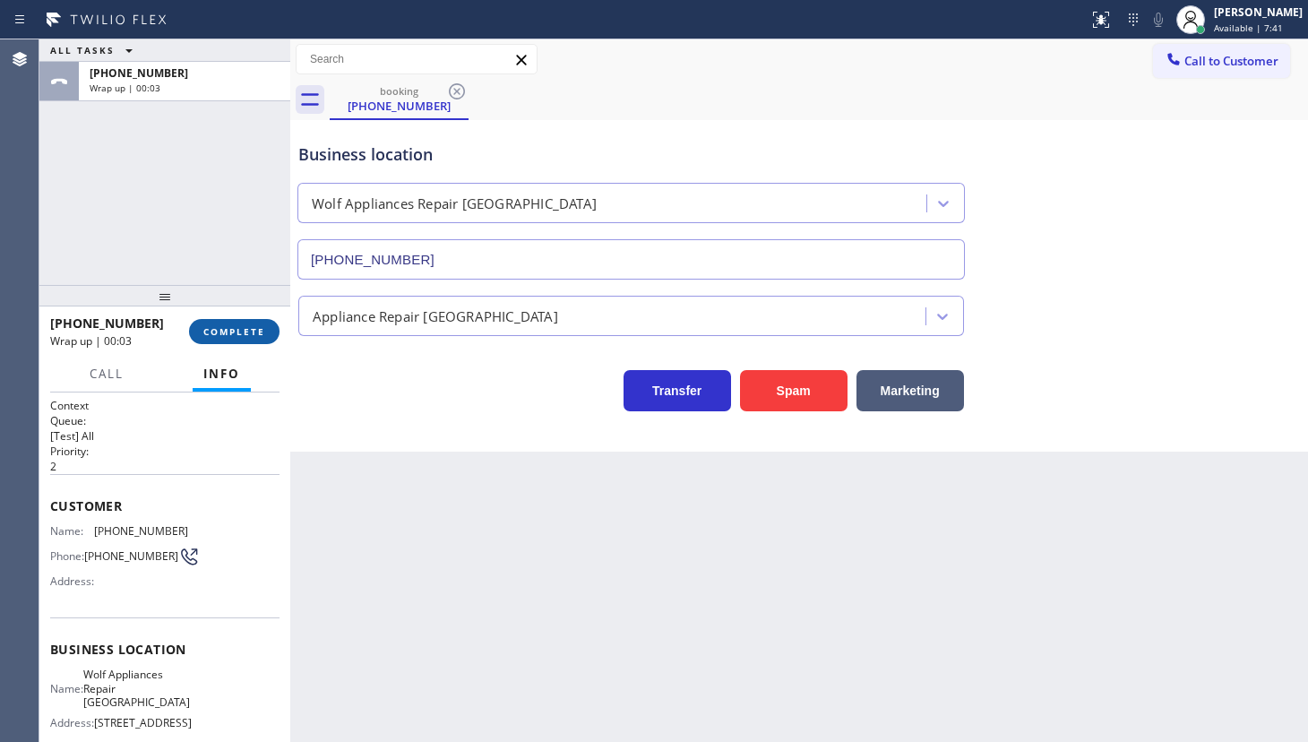
click at [260, 327] on span "COMPLETE" at bounding box center [234, 331] width 62 height 13
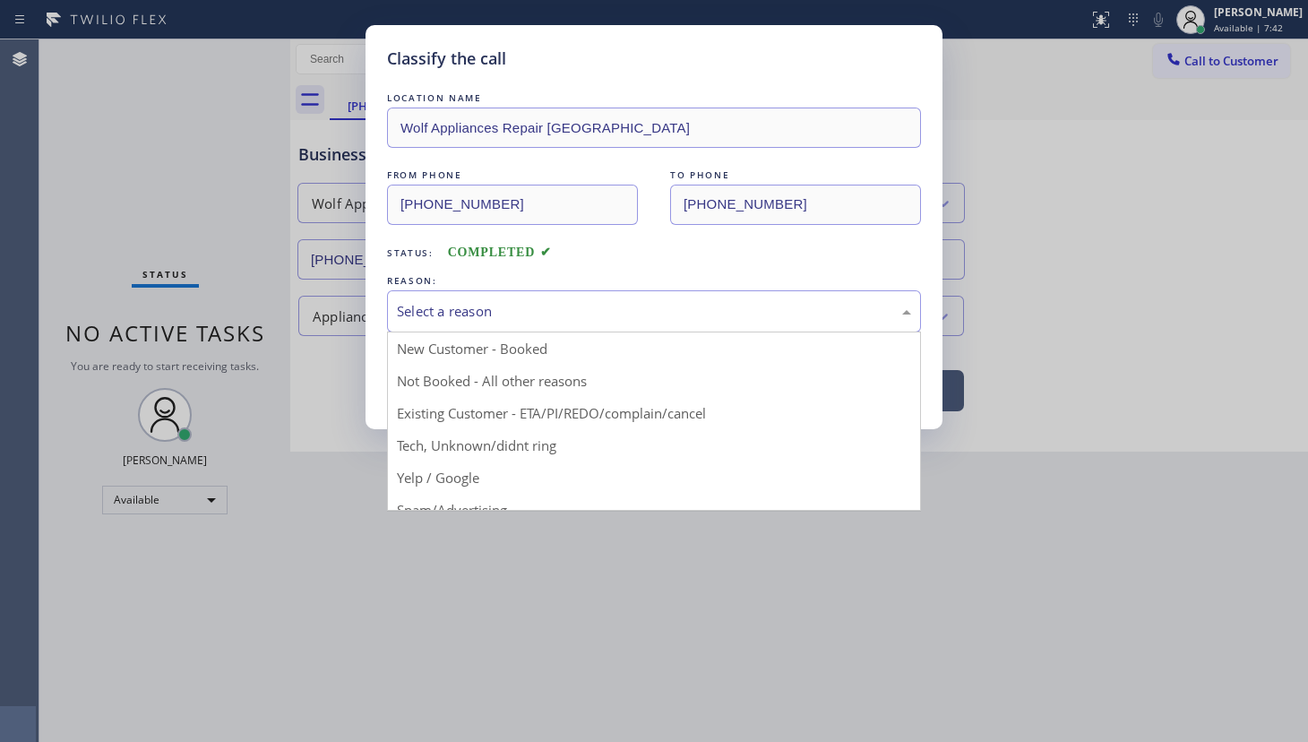
click at [420, 318] on div "Select a reason" at bounding box center [654, 311] width 514 height 21
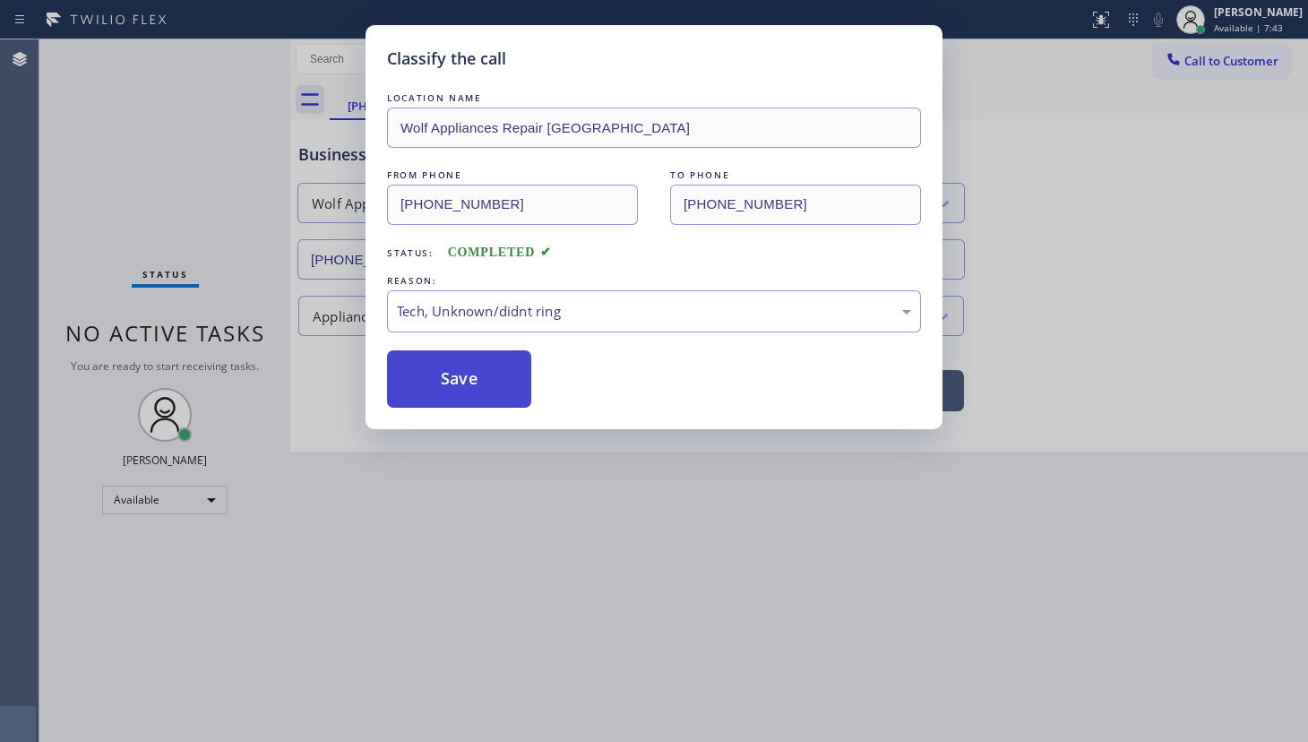
drag, startPoint x: 460, startPoint y: 444, endPoint x: 461, endPoint y: 384, distance: 59.1
click at [461, 384] on button "Save" at bounding box center [459, 378] width 144 height 57
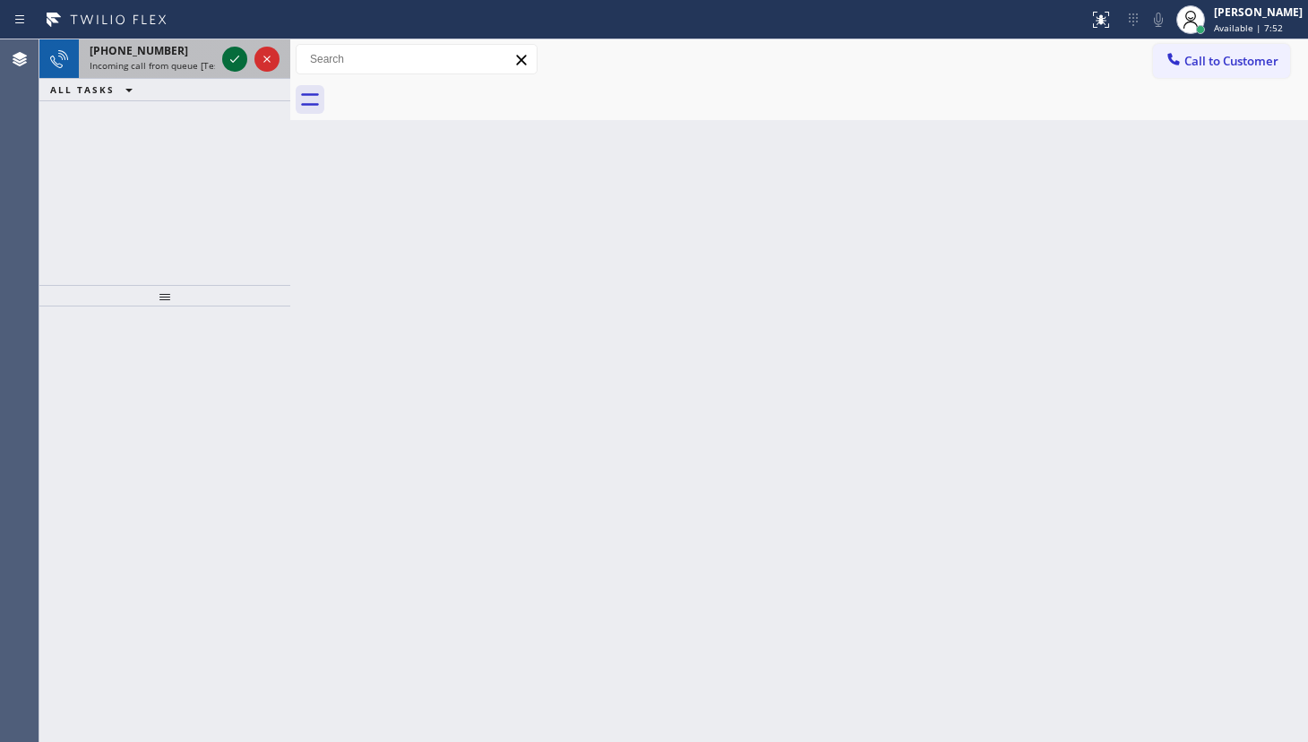
click at [237, 63] on icon at bounding box center [235, 59] width 22 height 22
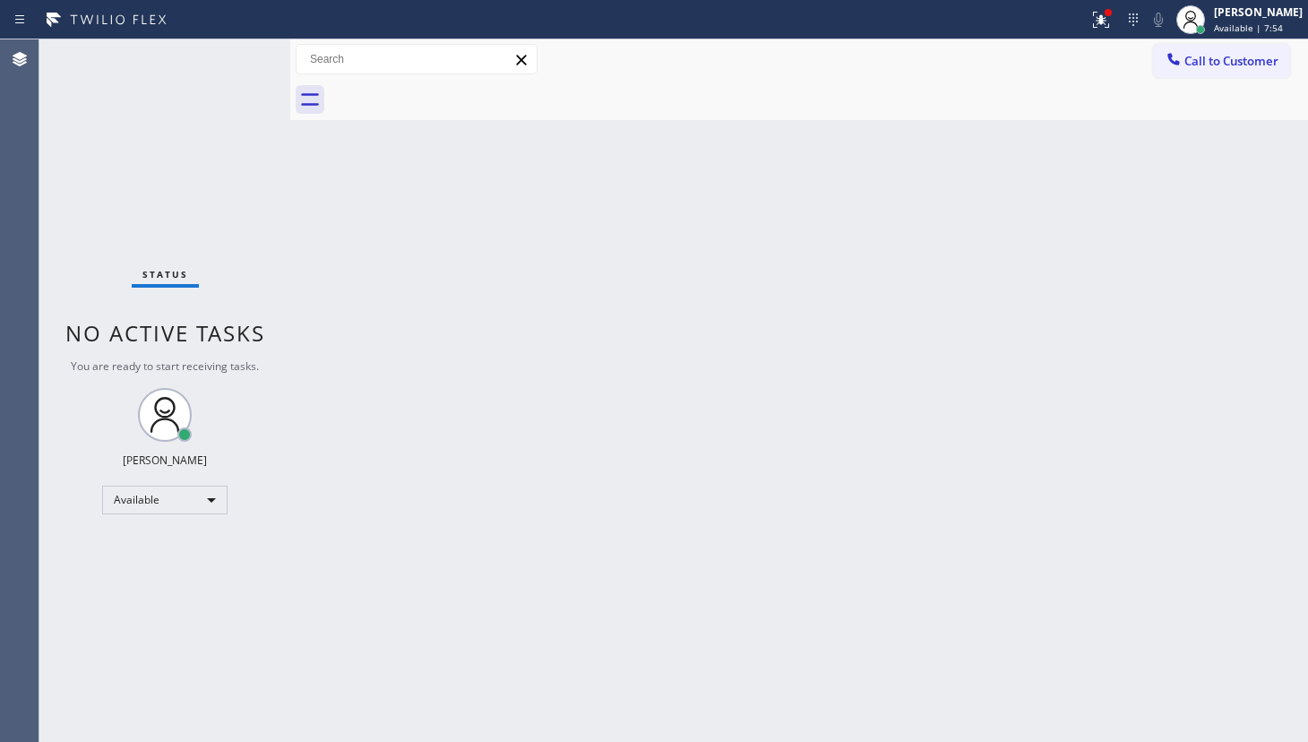
drag, startPoint x: 1113, startPoint y: 18, endPoint x: 1109, endPoint y: 66, distance: 48.5
click at [1111, 32] on button at bounding box center [1101, 19] width 39 height 39
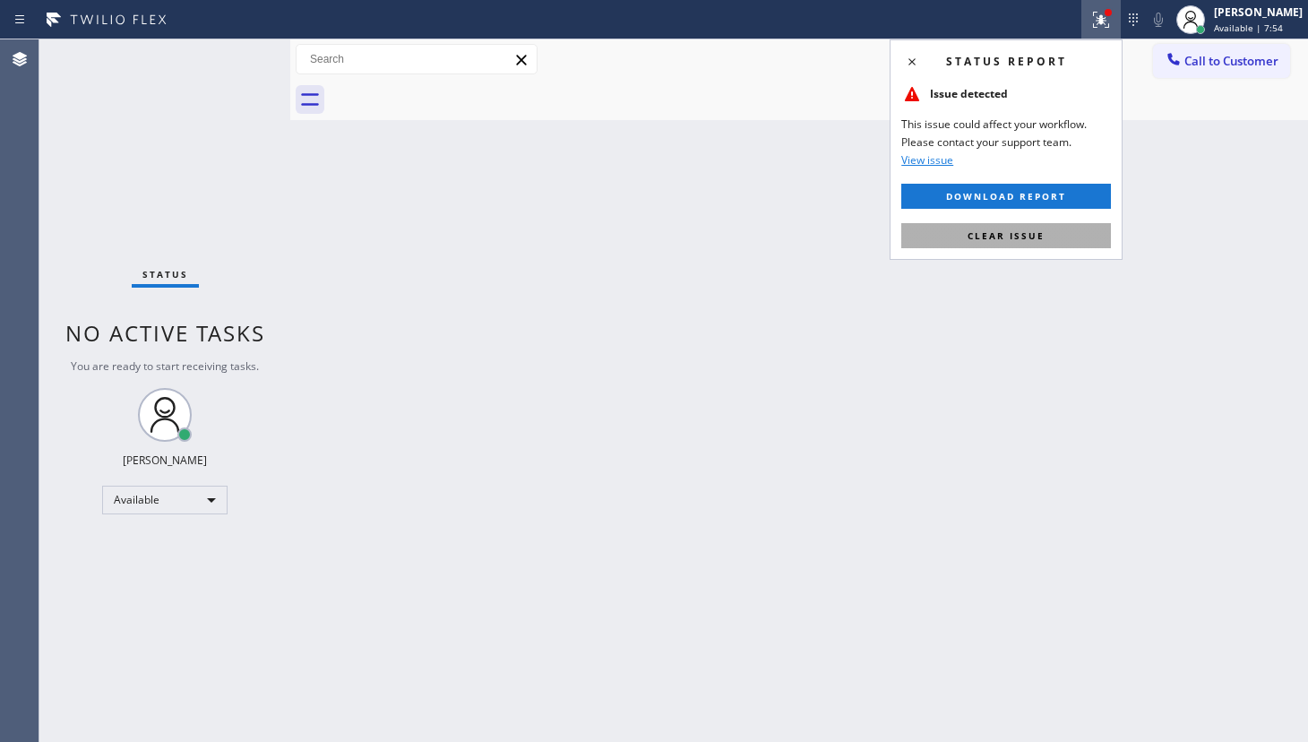
click at [1057, 245] on button "Clear issue" at bounding box center [1006, 235] width 210 height 25
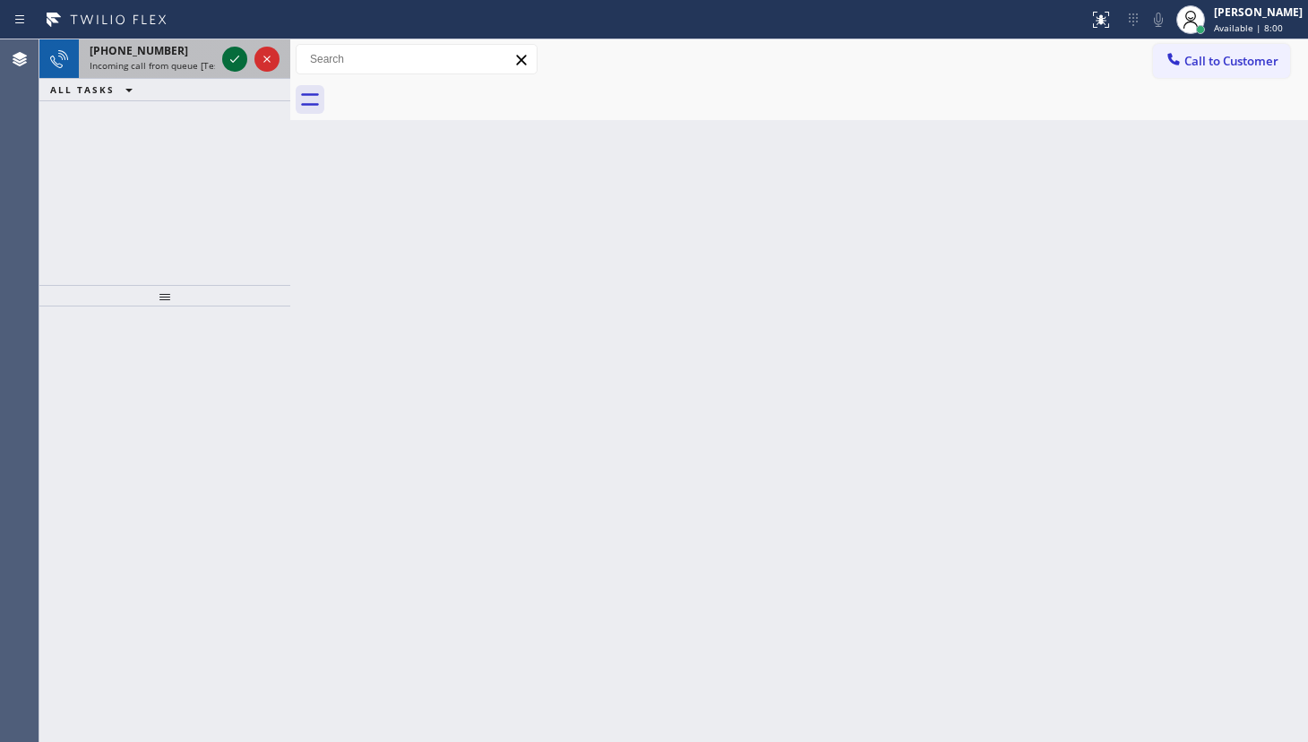
click at [235, 65] on icon at bounding box center [235, 59] width 22 height 22
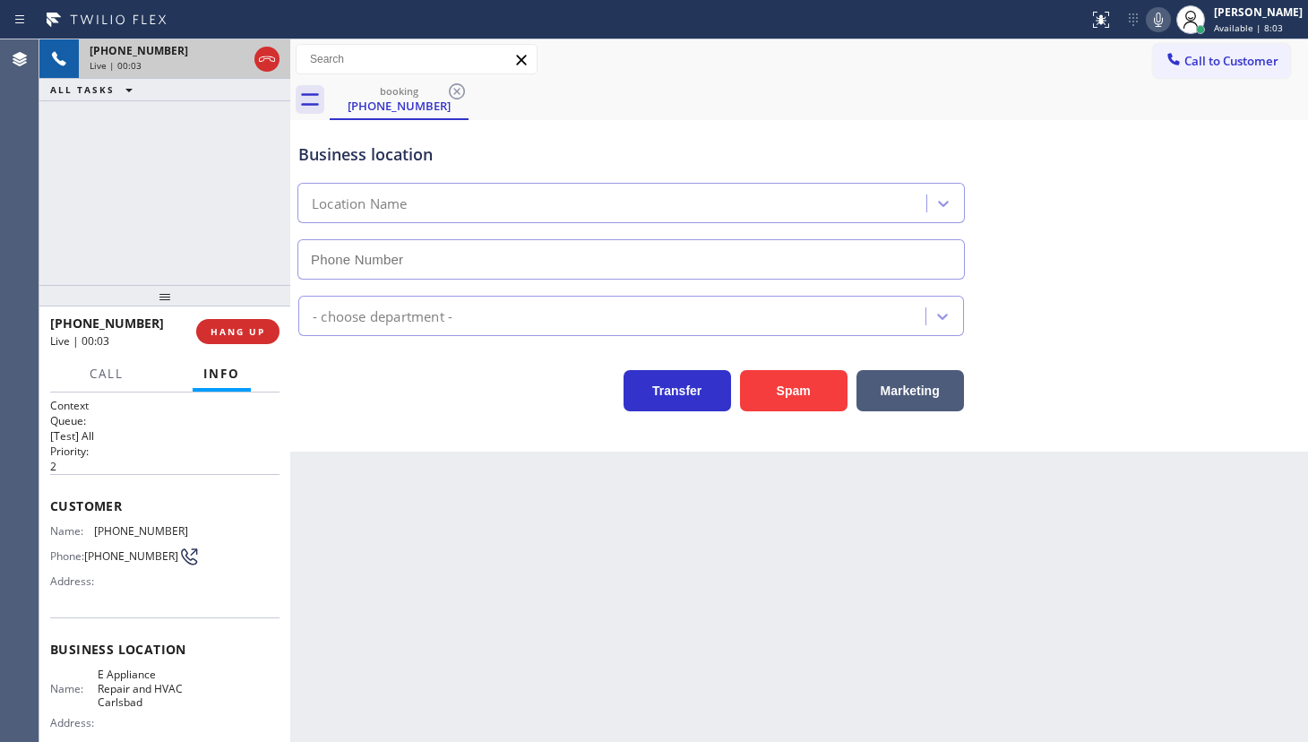
type input "(760) 309-3622"
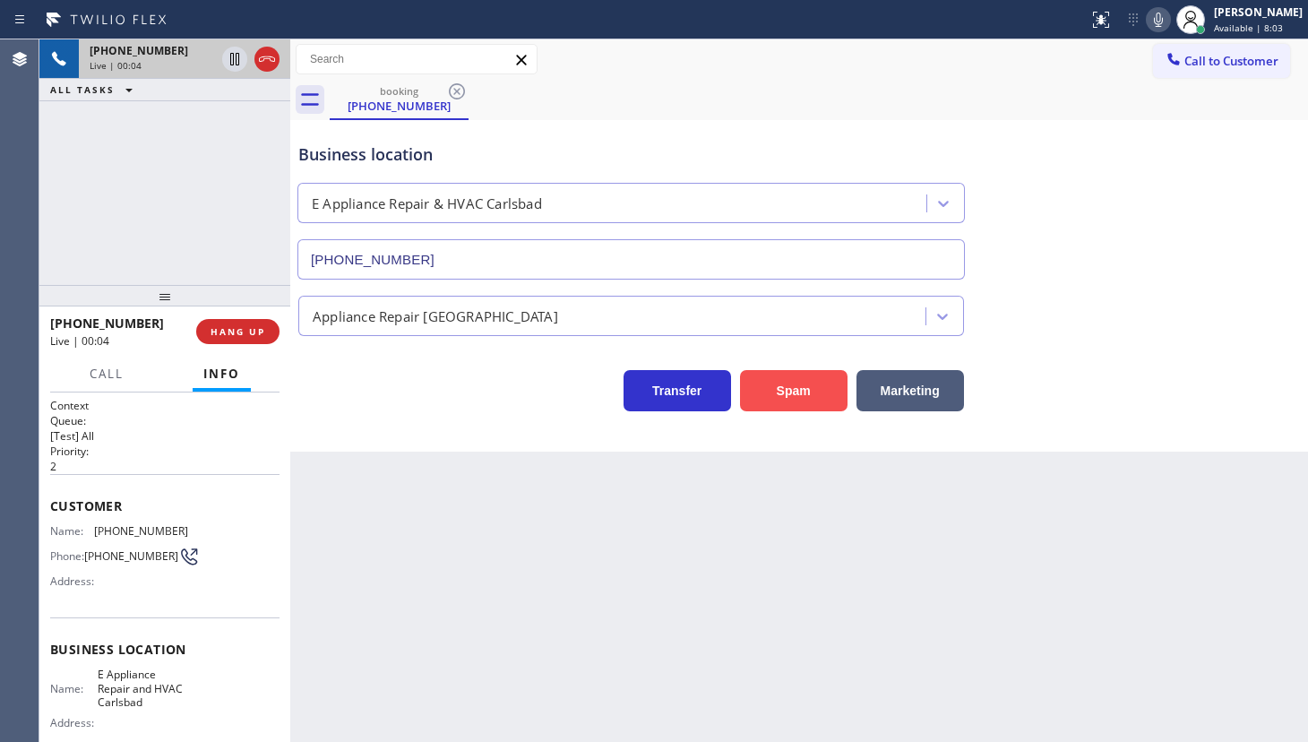
click at [806, 384] on button "Spam" at bounding box center [794, 390] width 108 height 41
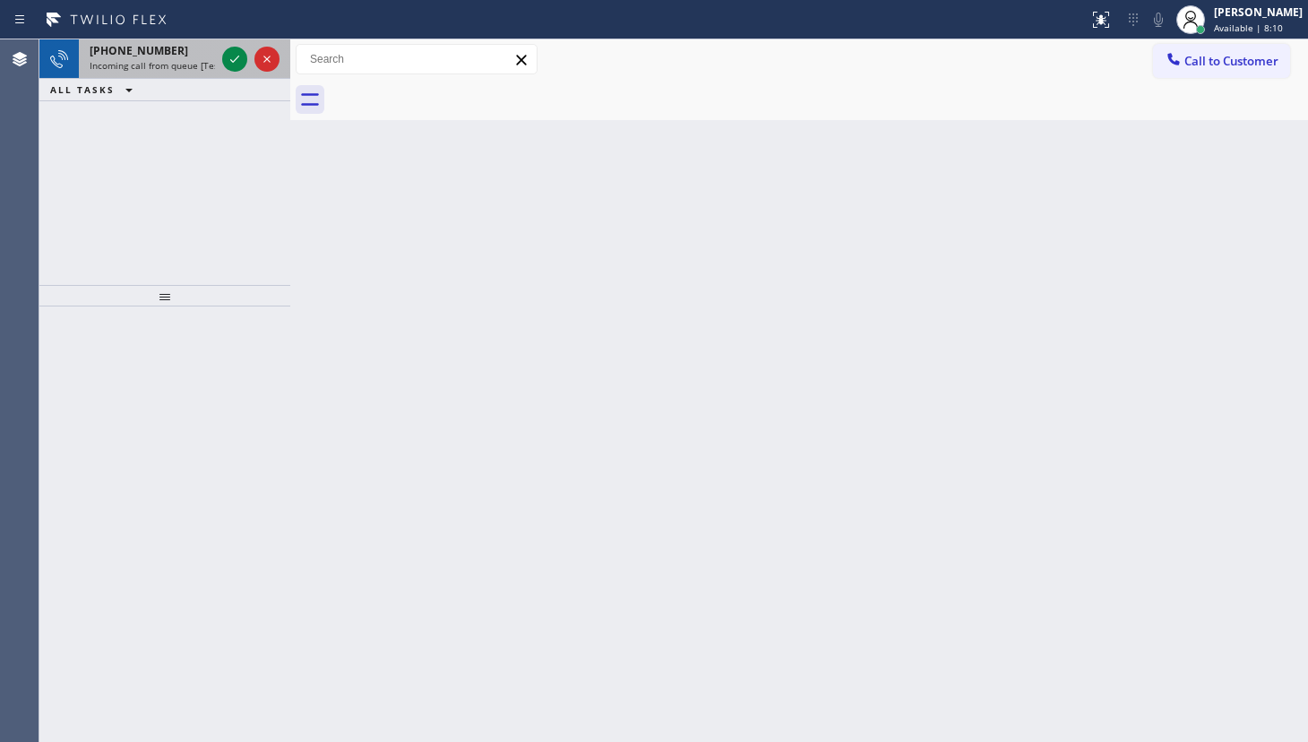
click at [248, 56] on div at bounding box center [251, 58] width 65 height 39
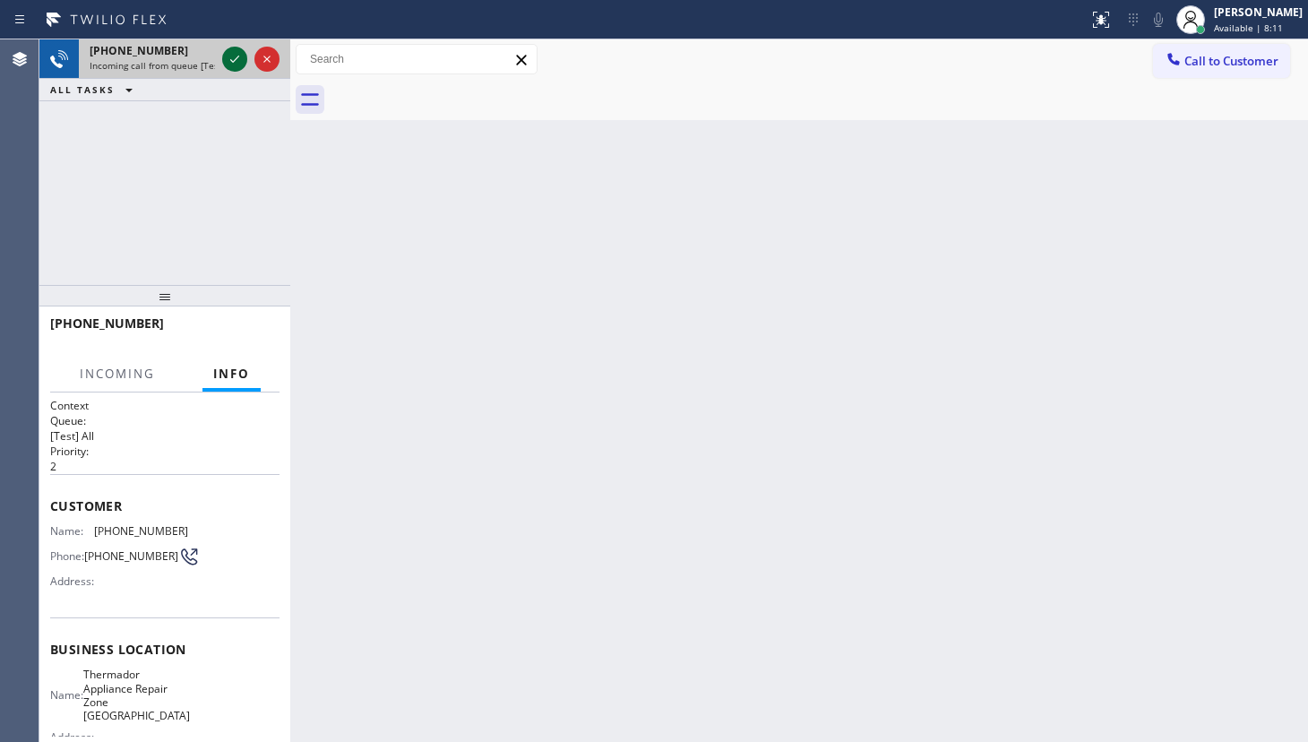
click at [242, 61] on icon at bounding box center [235, 59] width 22 height 22
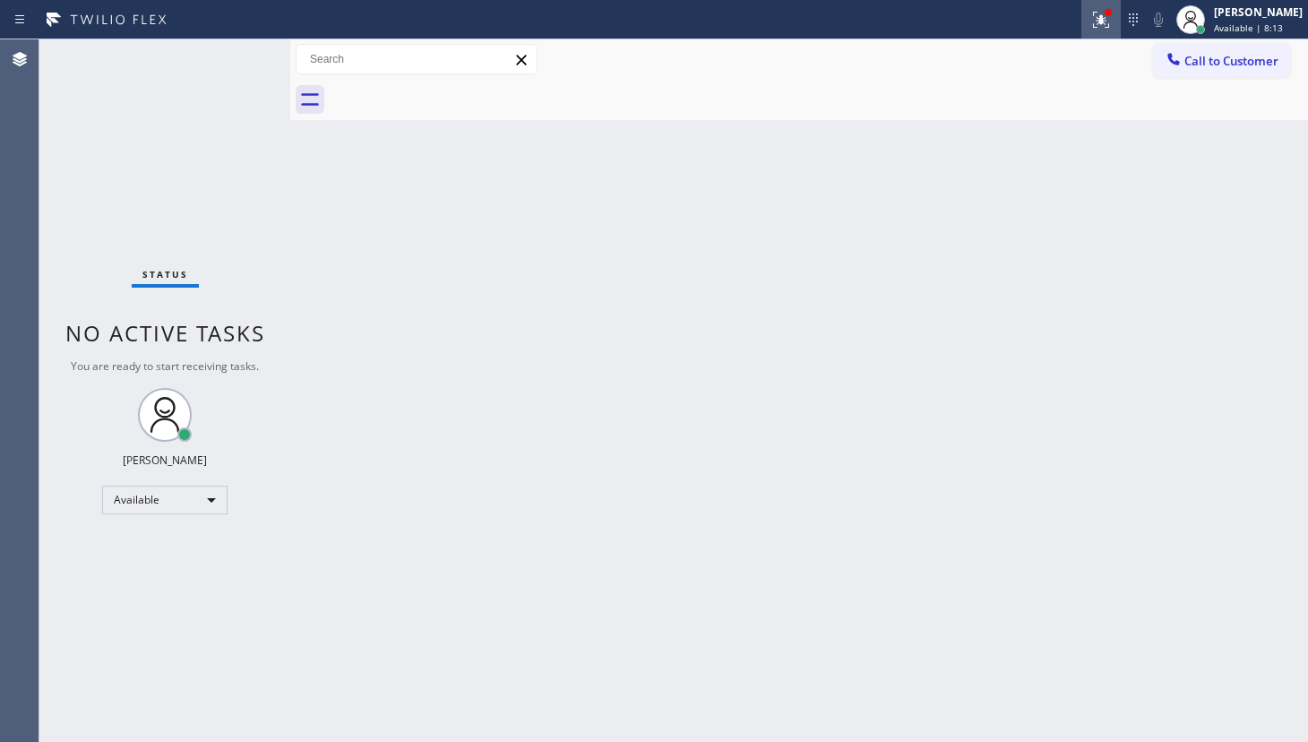
click at [1104, 16] on icon at bounding box center [1101, 17] width 11 height 6
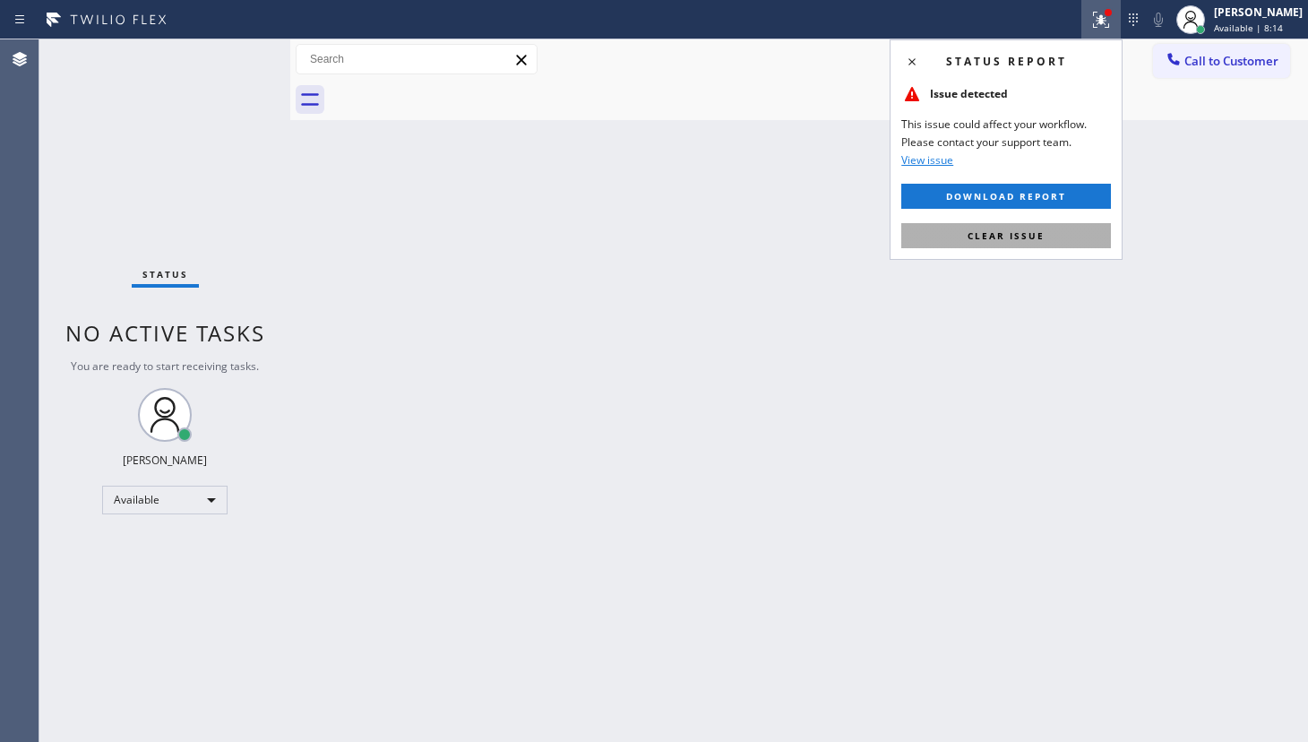
click at [1027, 238] on span "Clear issue" at bounding box center [1006, 235] width 77 height 13
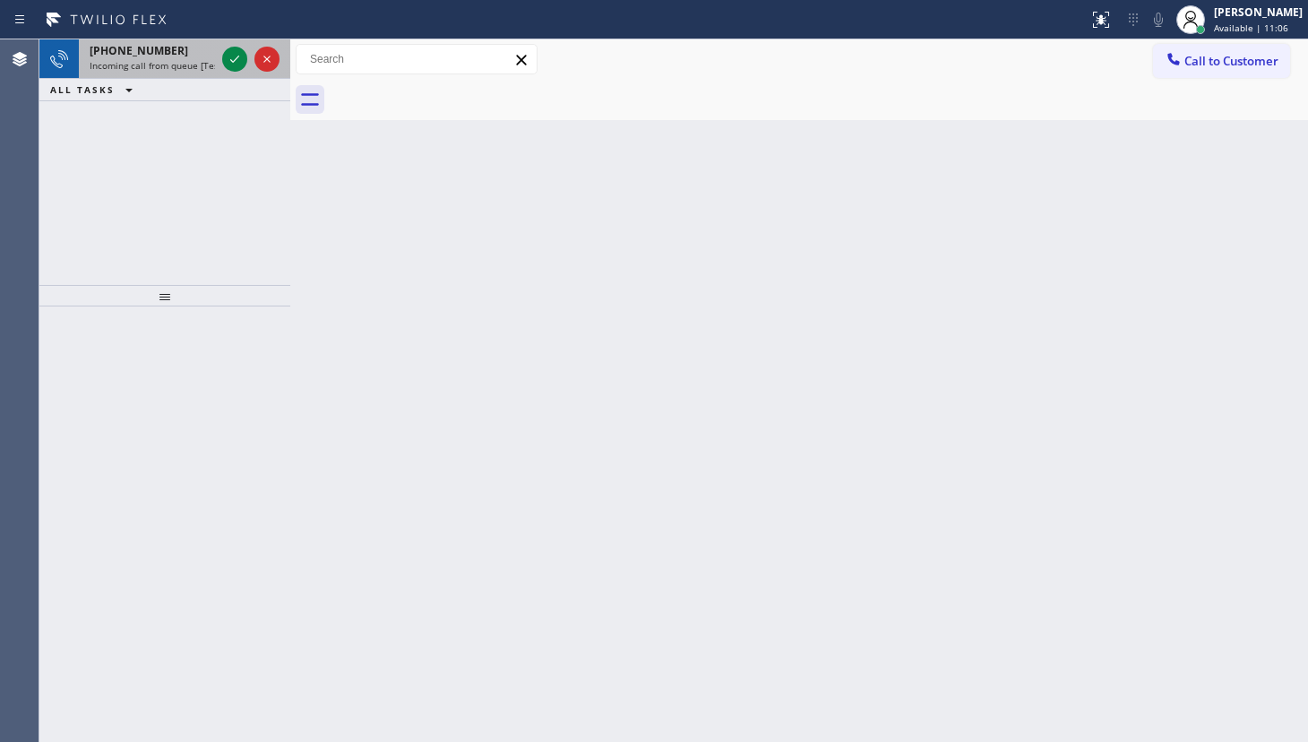
click at [152, 53] on span "+16509803005" at bounding box center [139, 50] width 99 height 15
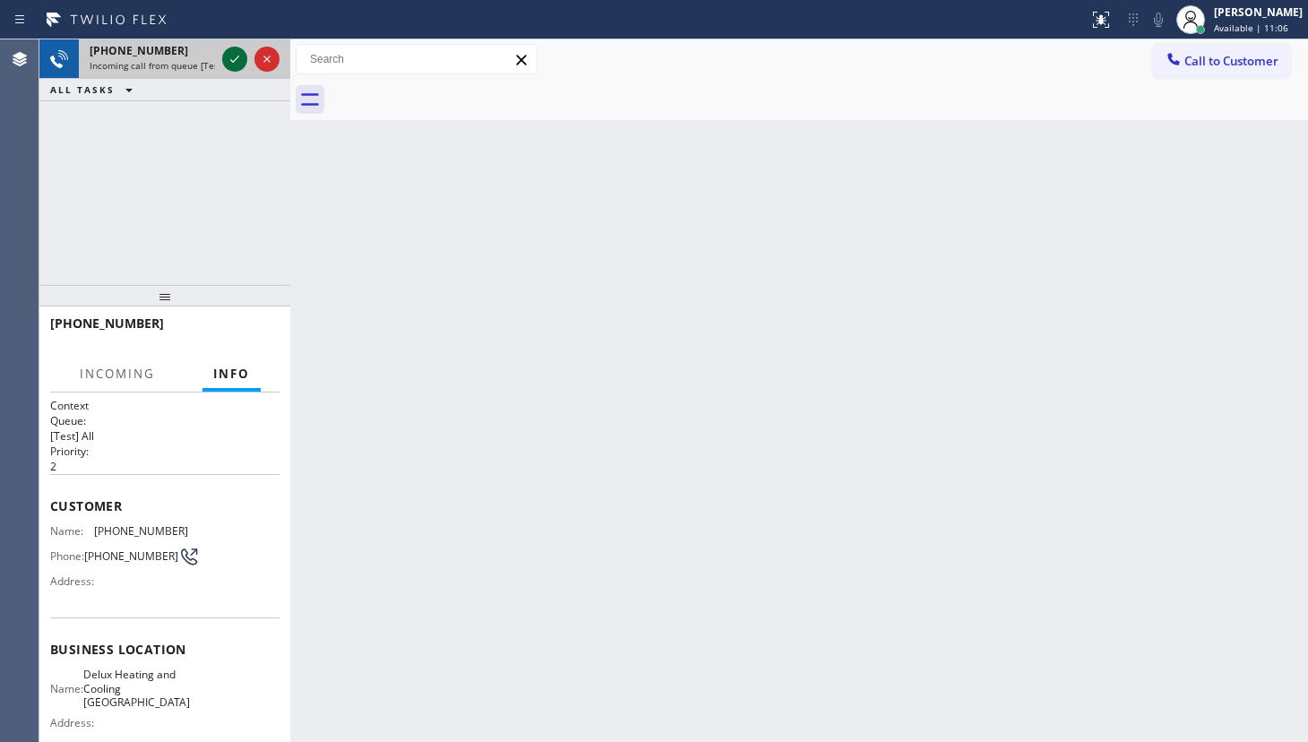
click at [233, 64] on icon at bounding box center [235, 59] width 22 height 22
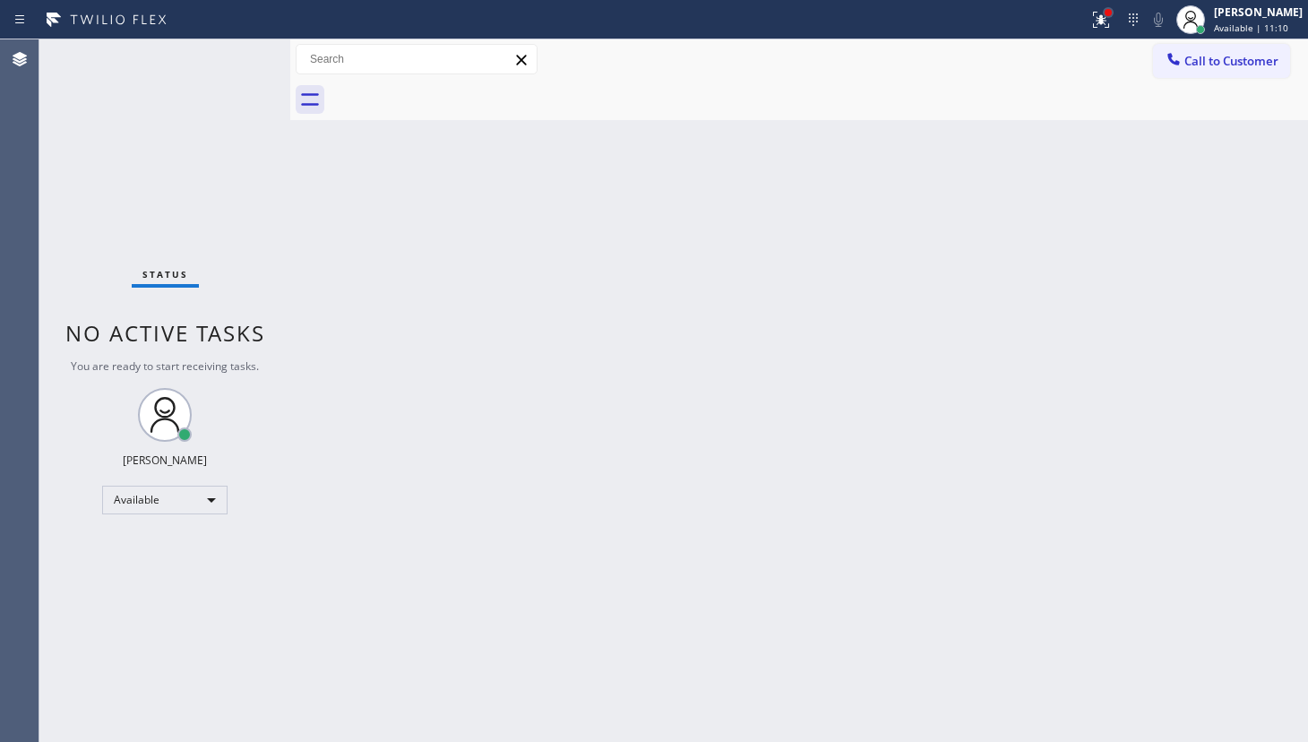
click at [1112, 9] on div at bounding box center [1108, 12] width 7 height 7
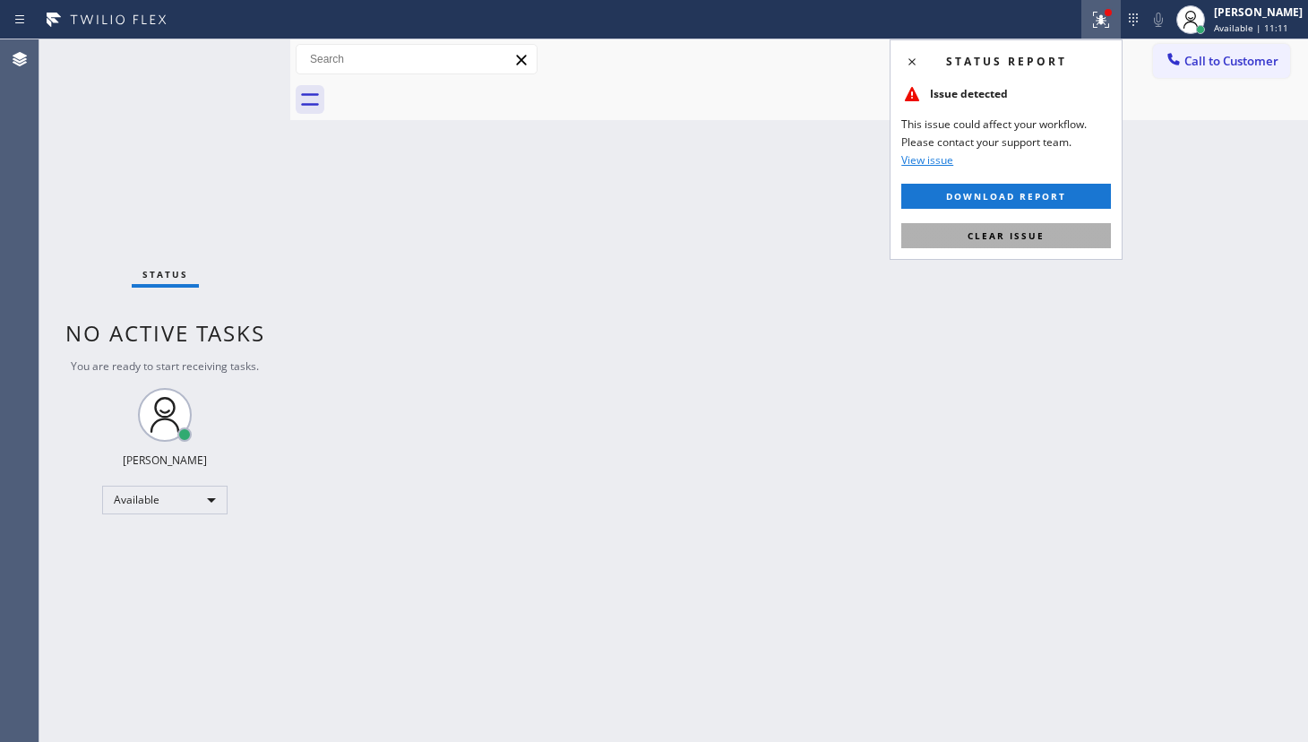
click at [1067, 242] on button "Clear issue" at bounding box center [1006, 235] width 210 height 25
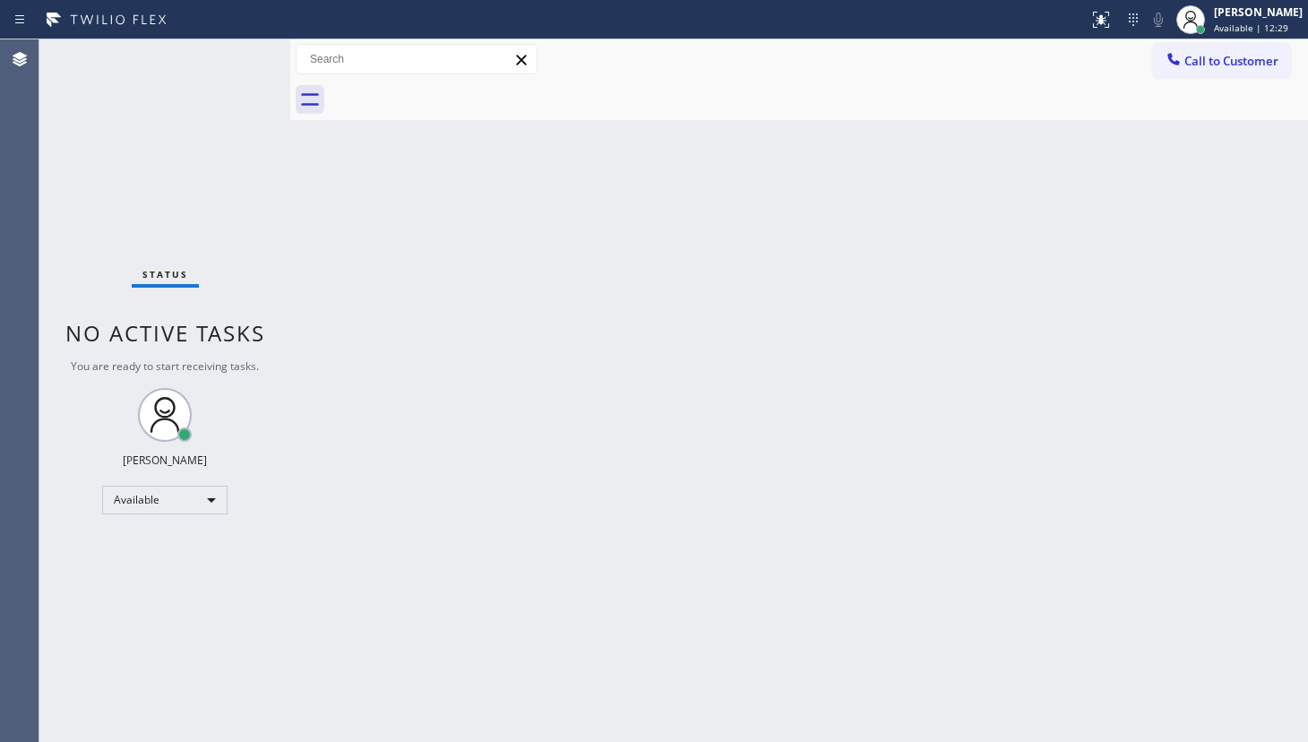
click at [82, 68] on div "Status No active tasks You are ready to start receiving tasks. JENIZA ALCAYDE A…" at bounding box center [164, 390] width 251 height 703
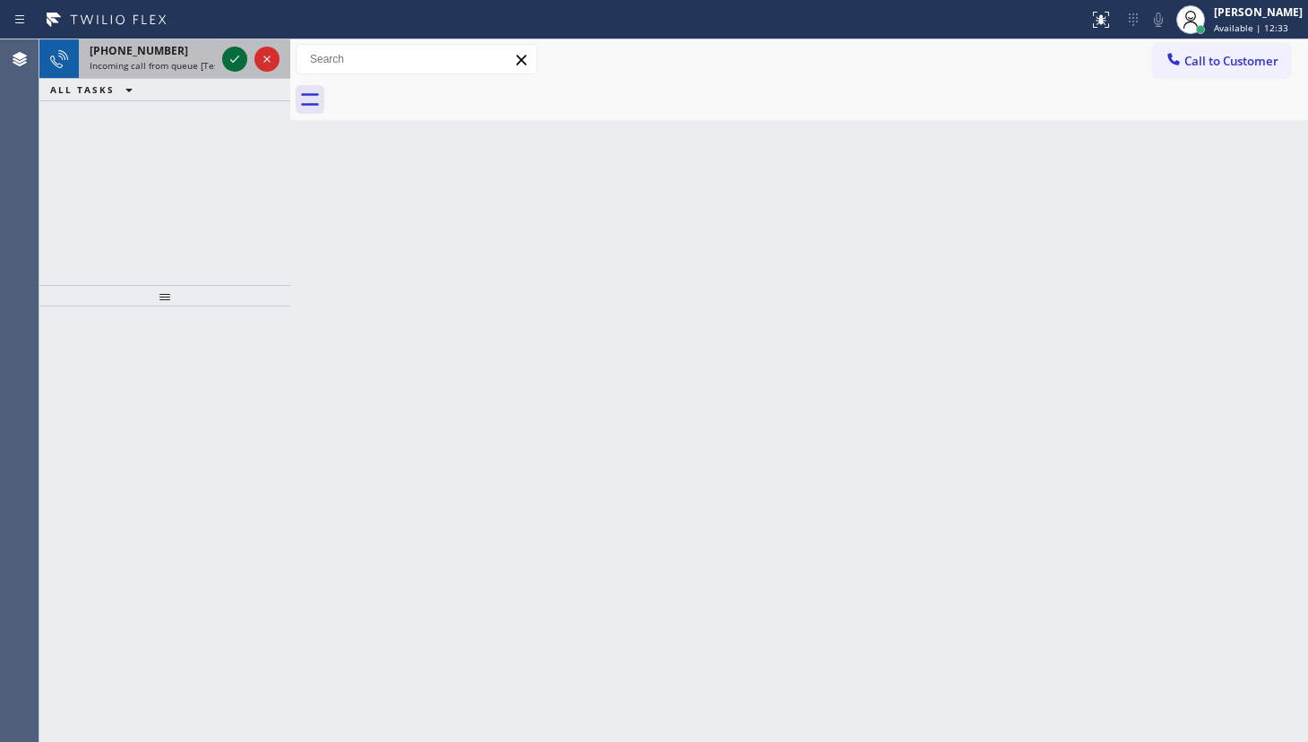
click at [230, 56] on icon at bounding box center [235, 59] width 22 height 22
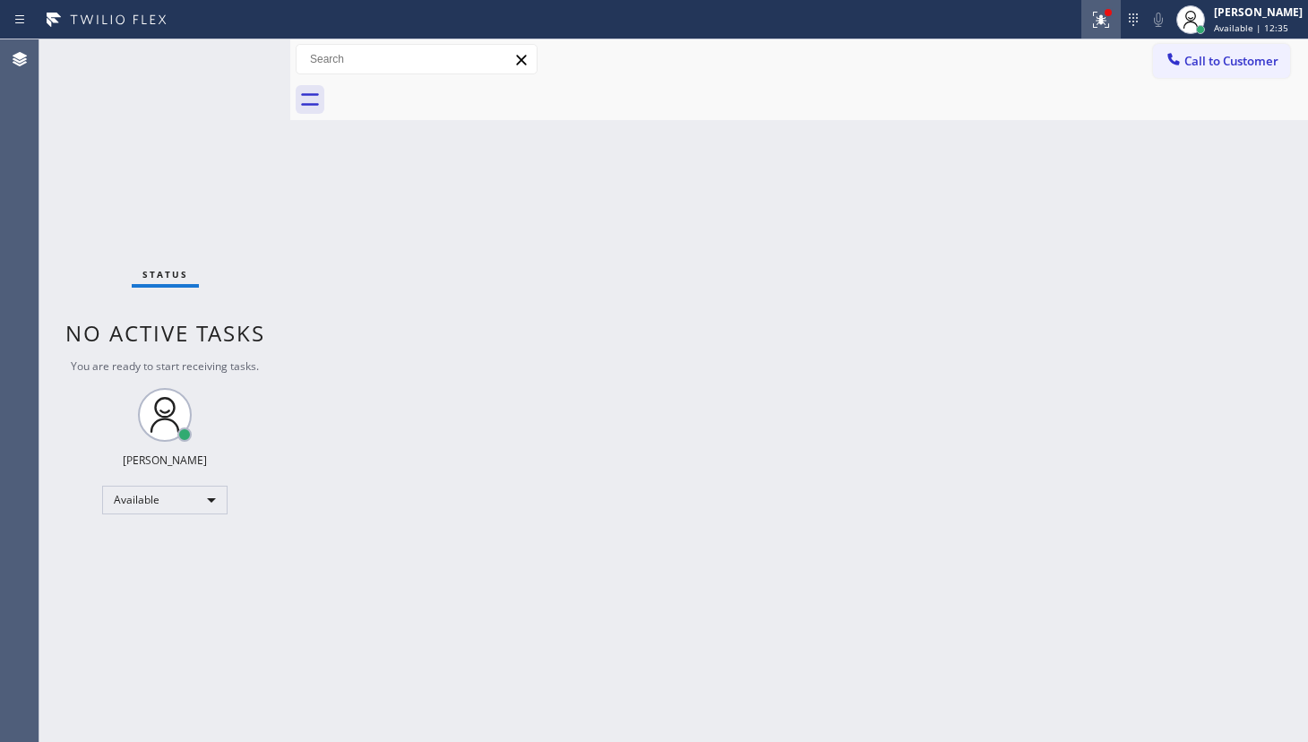
click at [1119, 19] on div at bounding box center [1101, 20] width 39 height 22
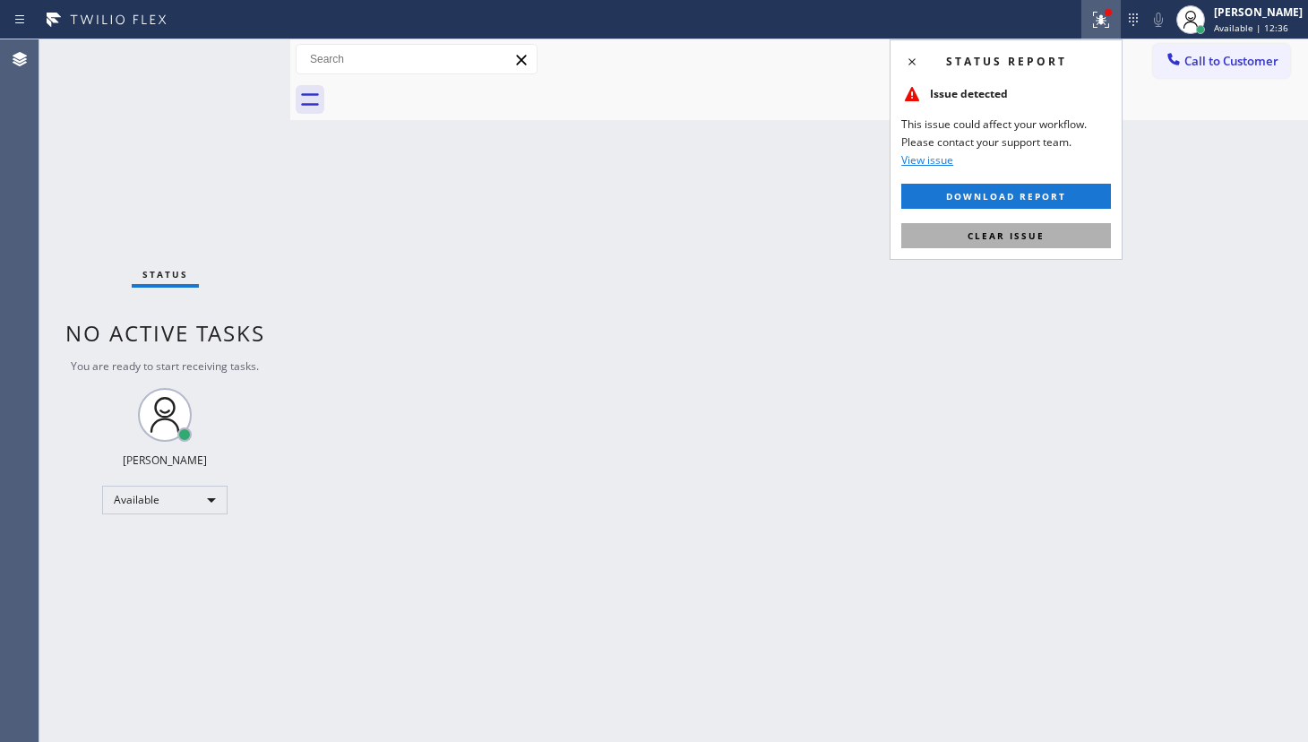
click at [1069, 229] on button "Clear issue" at bounding box center [1006, 235] width 210 height 25
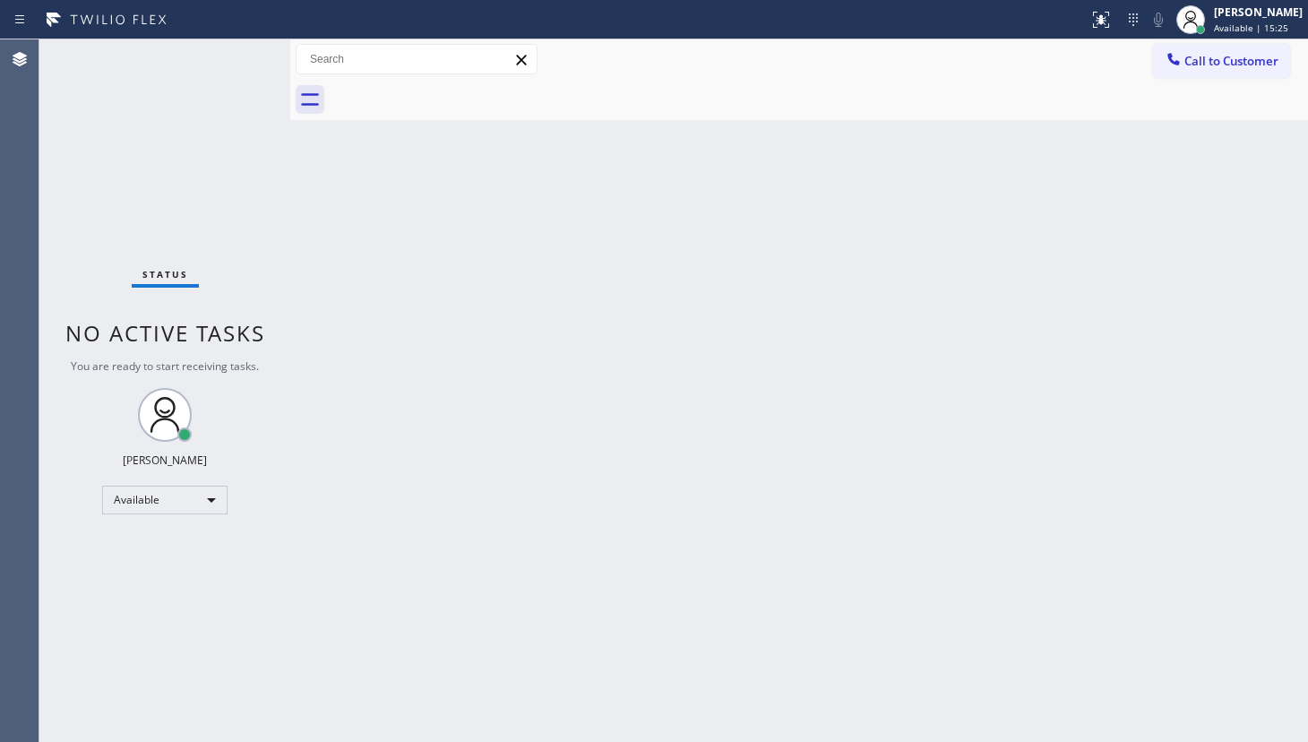
click at [138, 80] on div "Status No active tasks You are ready to start receiving tasks. JENIZA ALCAYDE A…" at bounding box center [164, 390] width 251 height 703
click at [226, 79] on div "Status No active tasks You are ready to start receiving tasks. JENIZA ALCAYDE A…" at bounding box center [164, 390] width 251 height 703
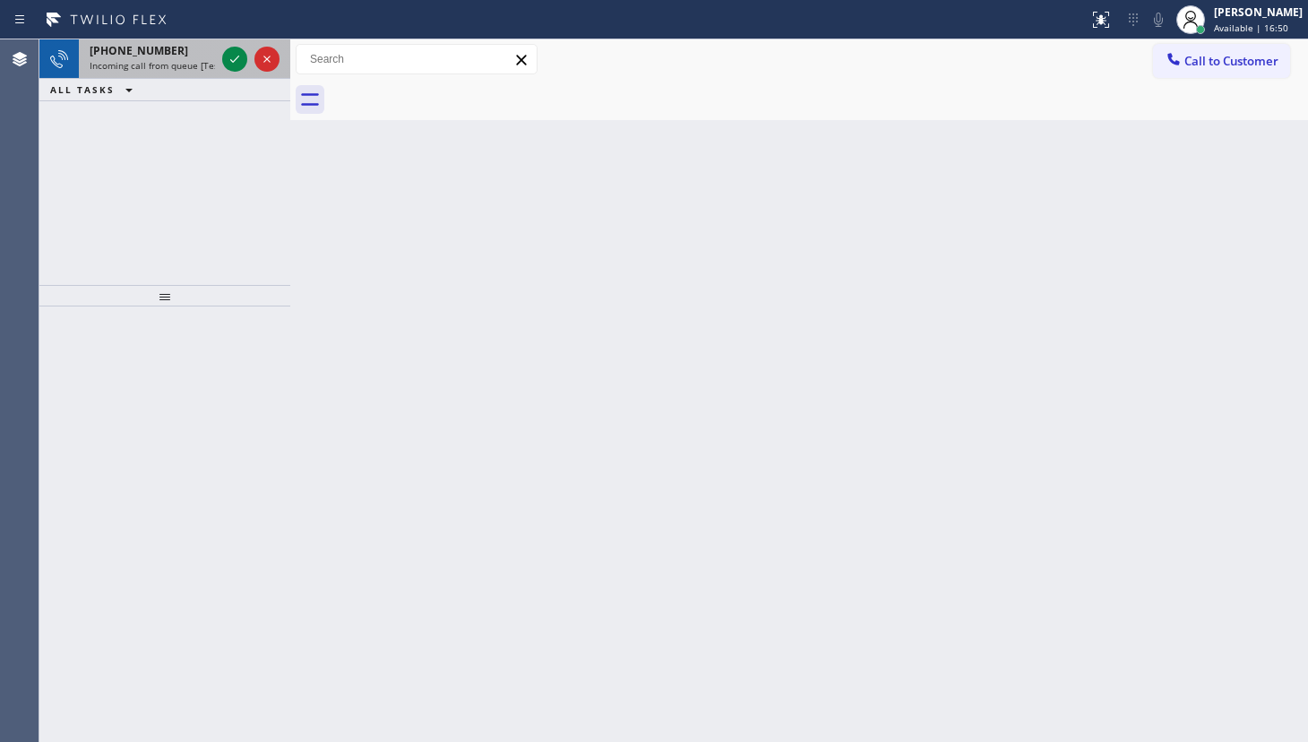
click at [247, 58] on div at bounding box center [251, 58] width 65 height 39
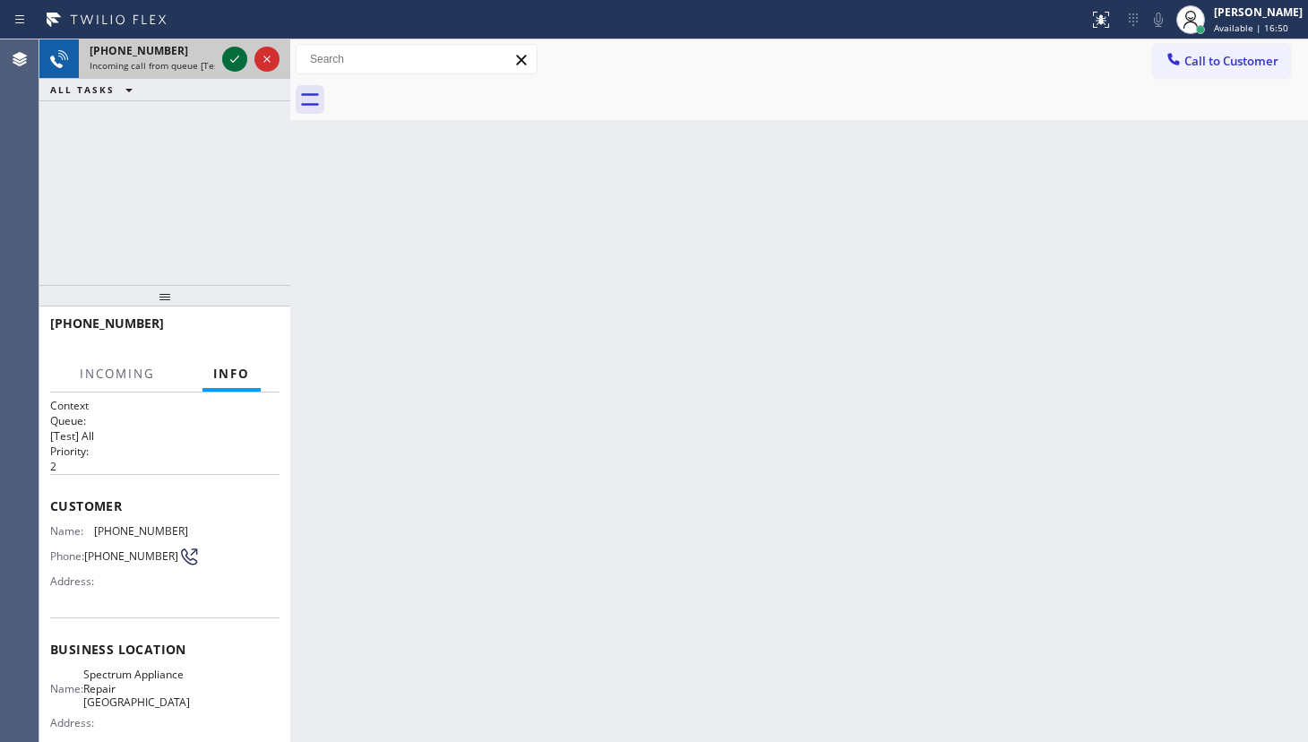
click at [246, 58] on div at bounding box center [234, 59] width 25 height 22
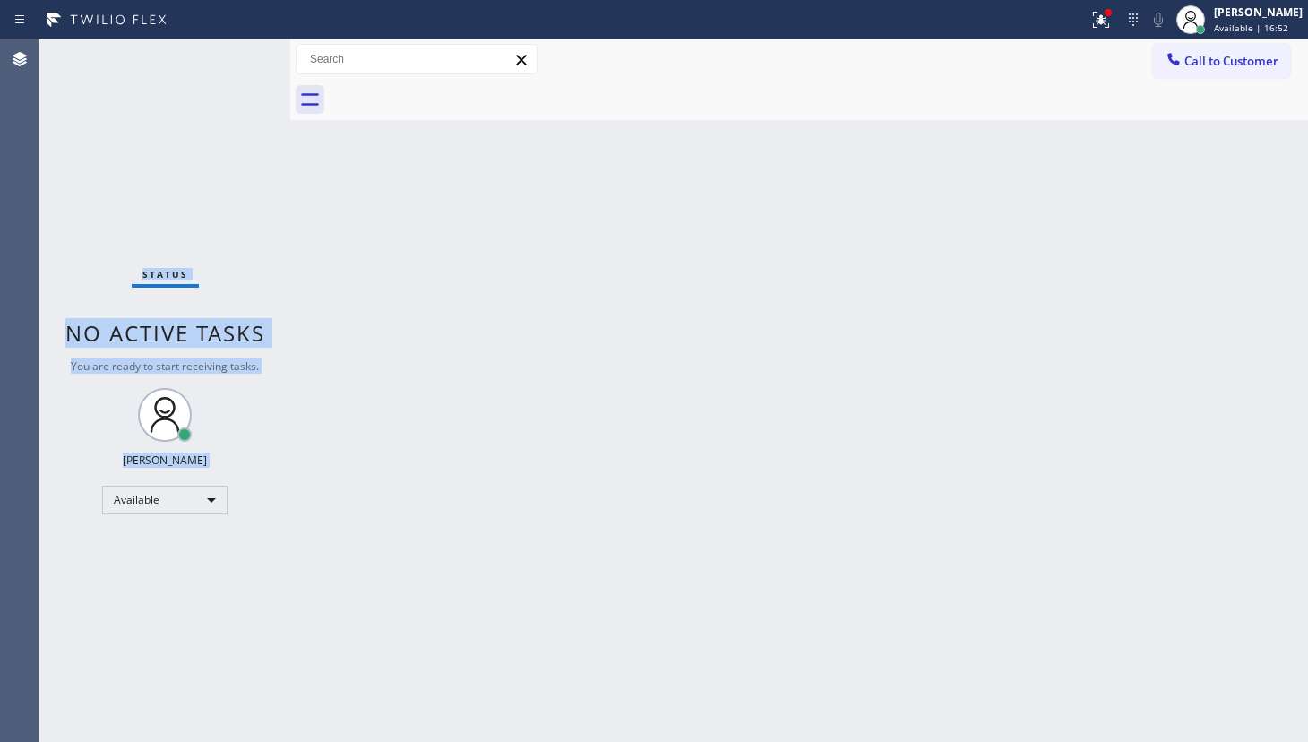
click at [232, 56] on div "Status No active tasks You are ready to start receiving tasks. JENIZA ALCAYDE A…" at bounding box center [164, 390] width 251 height 703
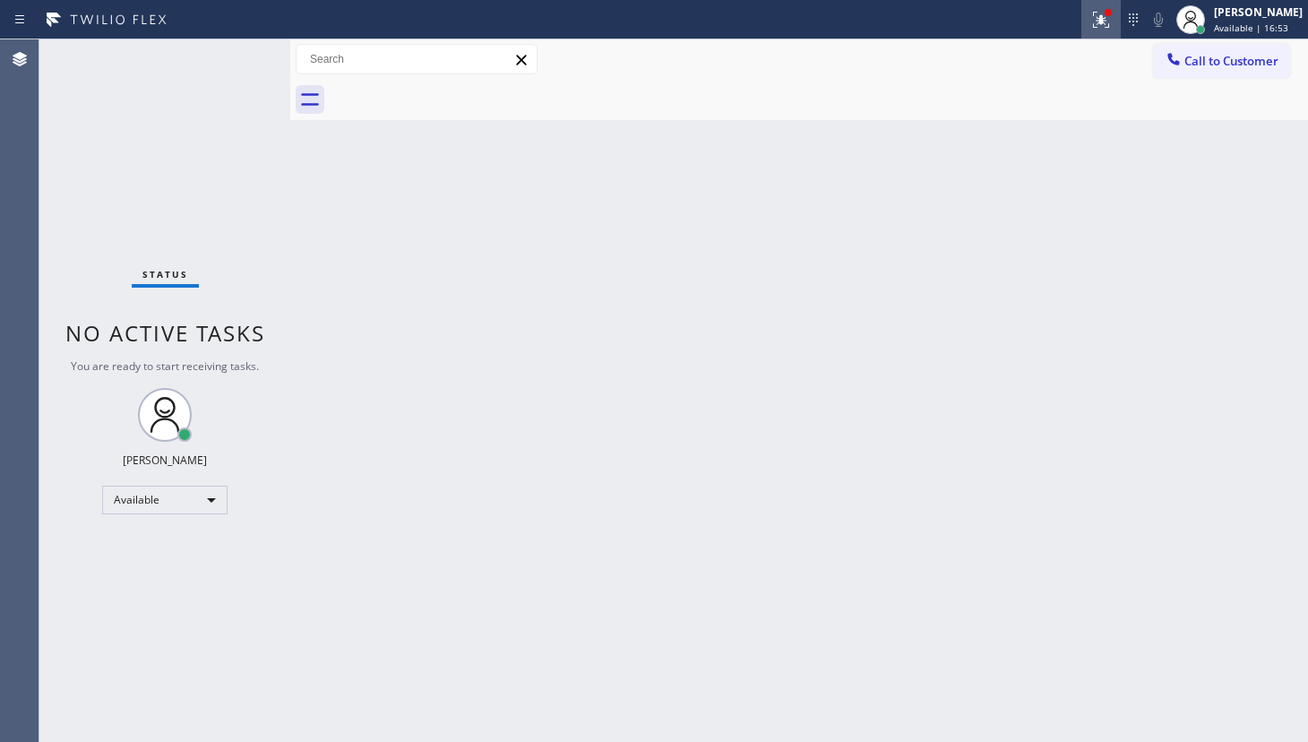
click at [1092, 22] on icon at bounding box center [1102, 20] width 22 height 22
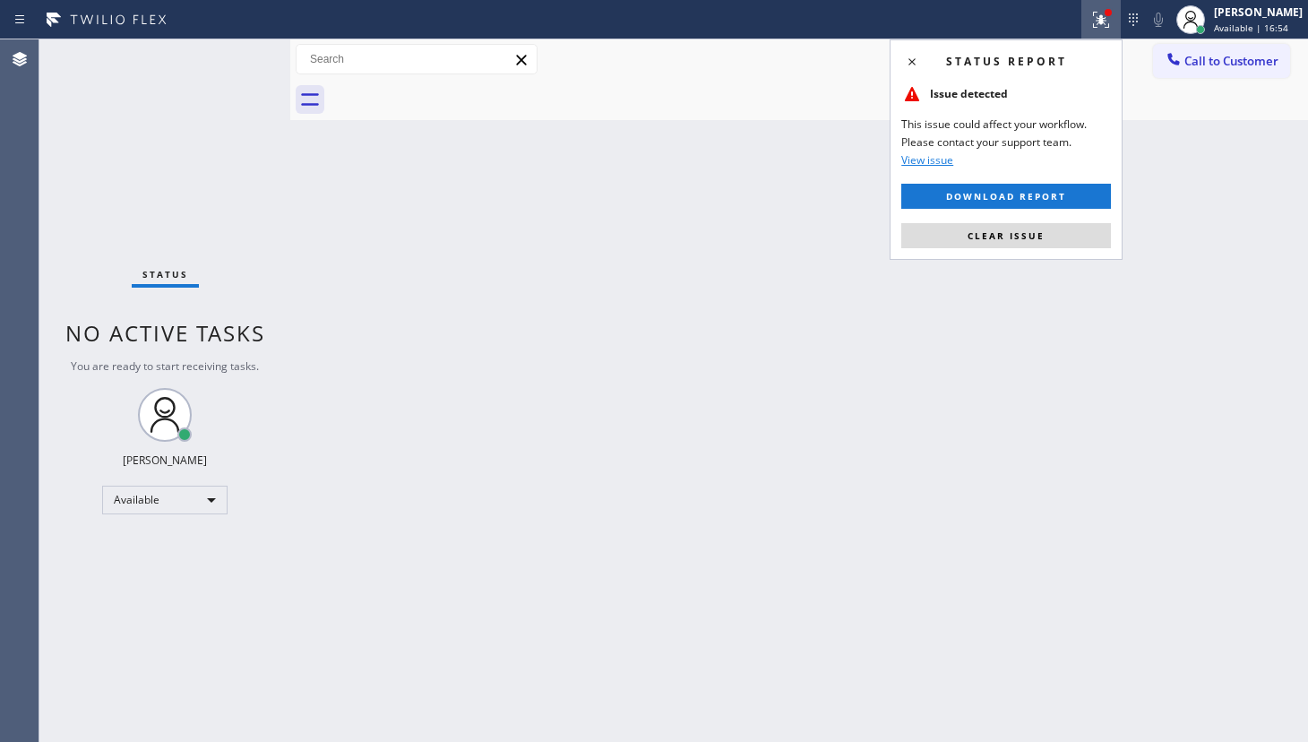
click at [1057, 242] on button "Clear issue" at bounding box center [1006, 235] width 210 height 25
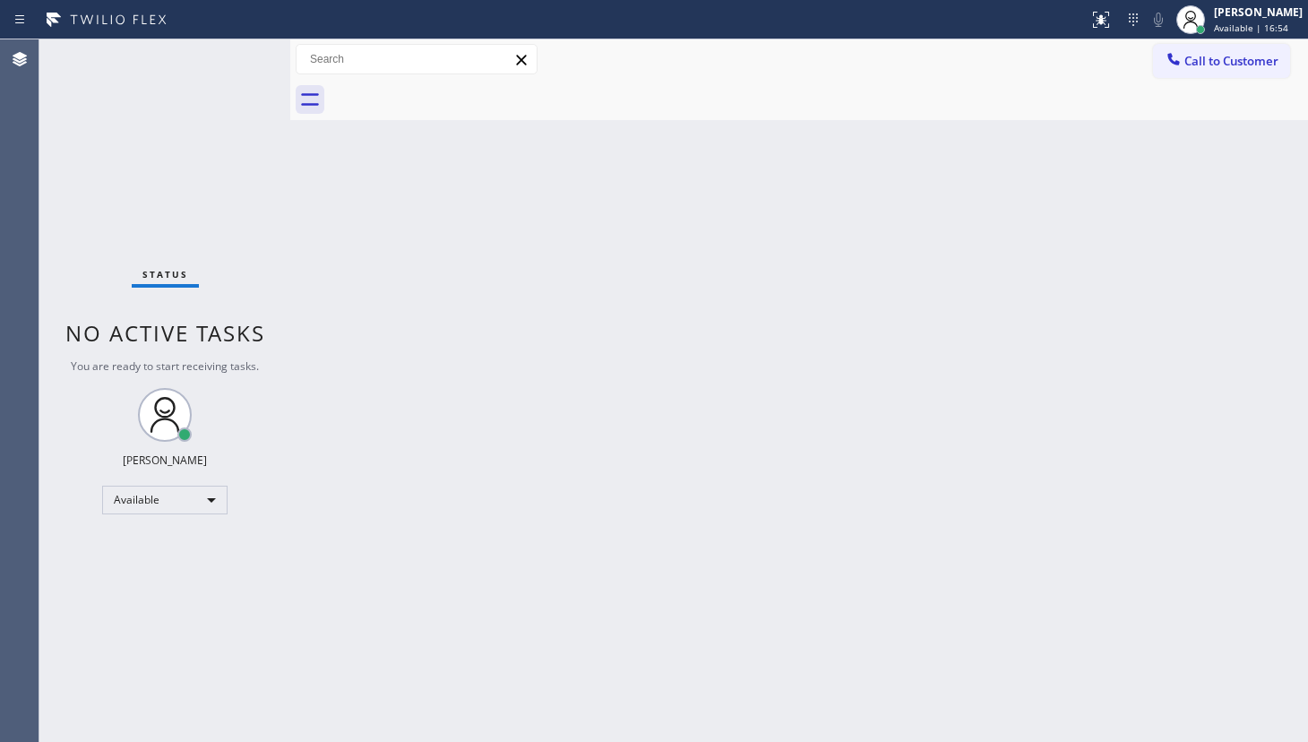
click at [1057, 234] on div "Back to Dashboard Change Sender ID Customers Technicians Select a contact Outbo…" at bounding box center [799, 390] width 1018 height 703
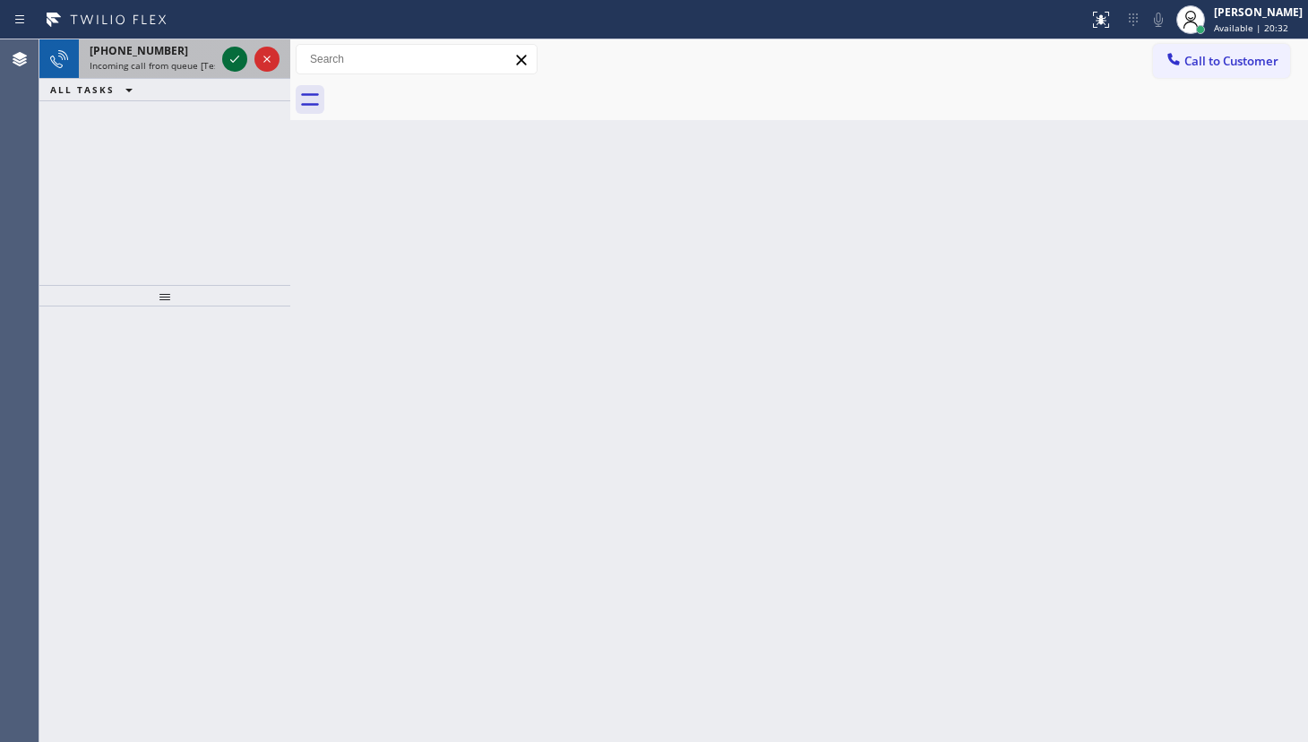
click at [239, 54] on icon at bounding box center [235, 59] width 22 height 22
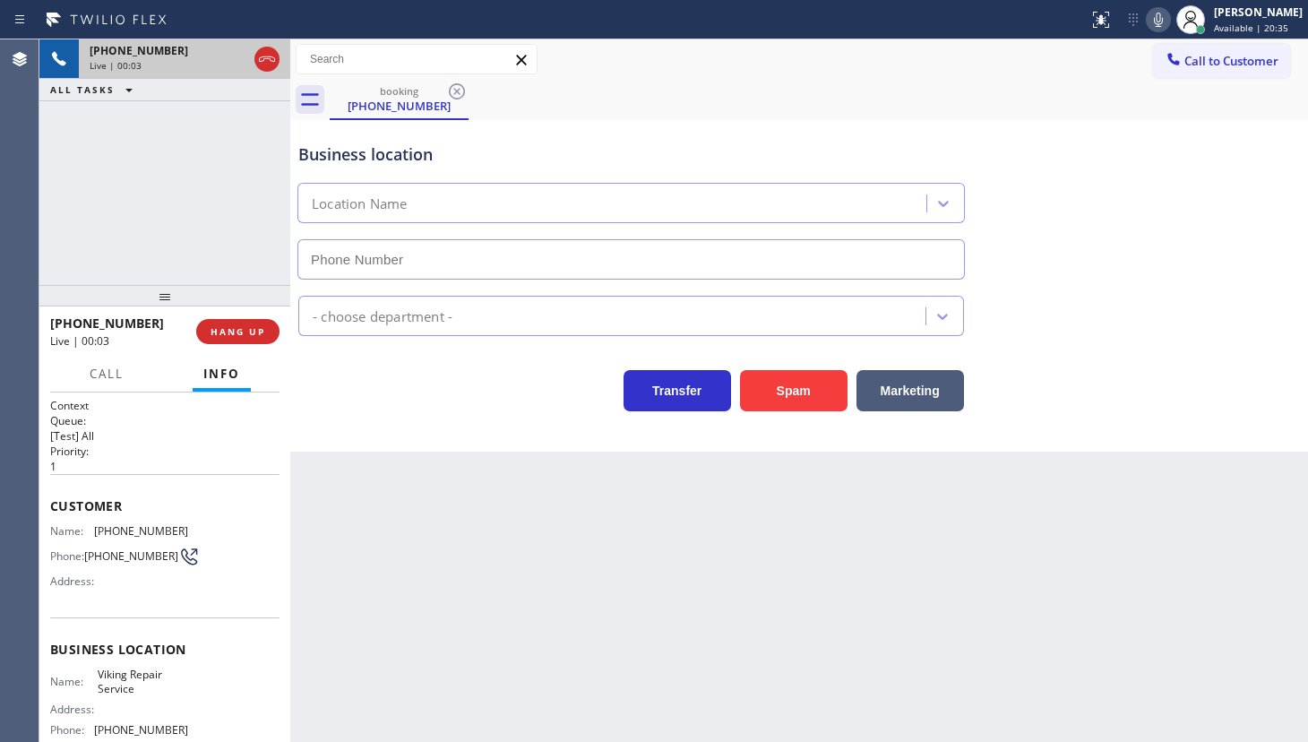
type input "(630) 791-5511"
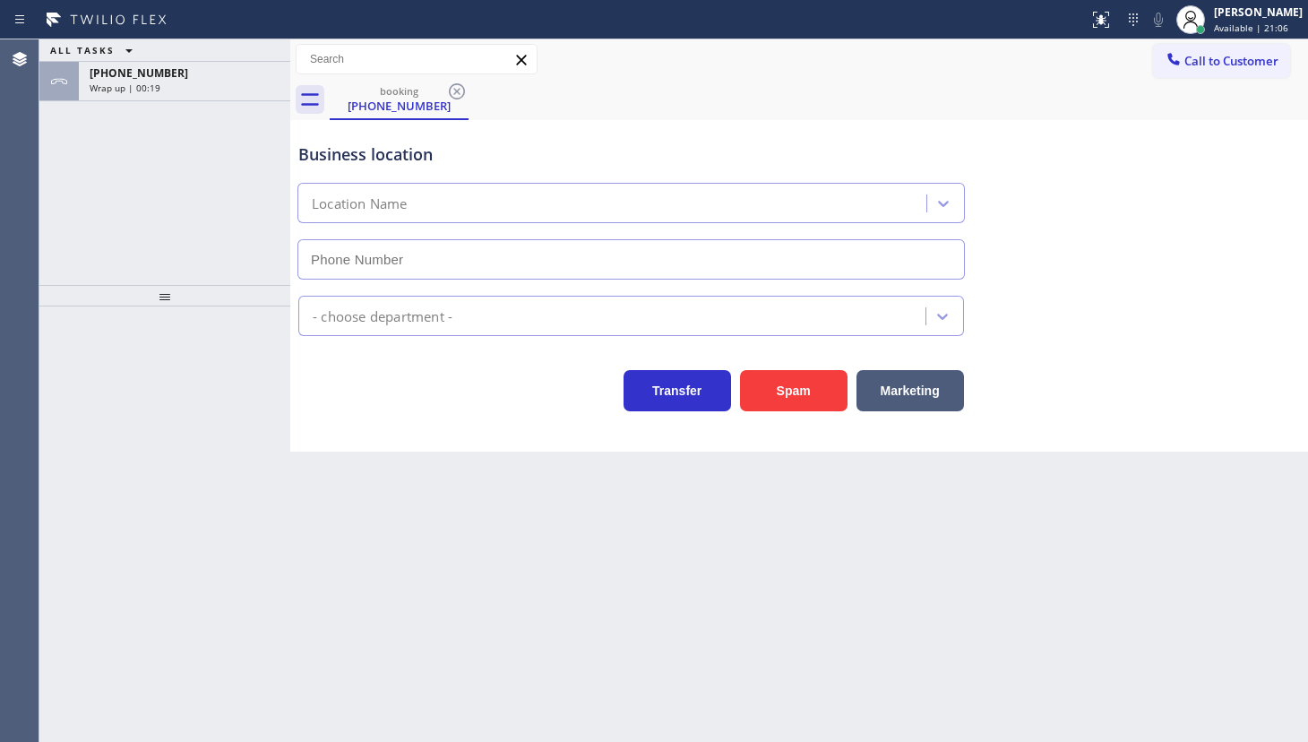
type input "[PHONE_NUMBER]"
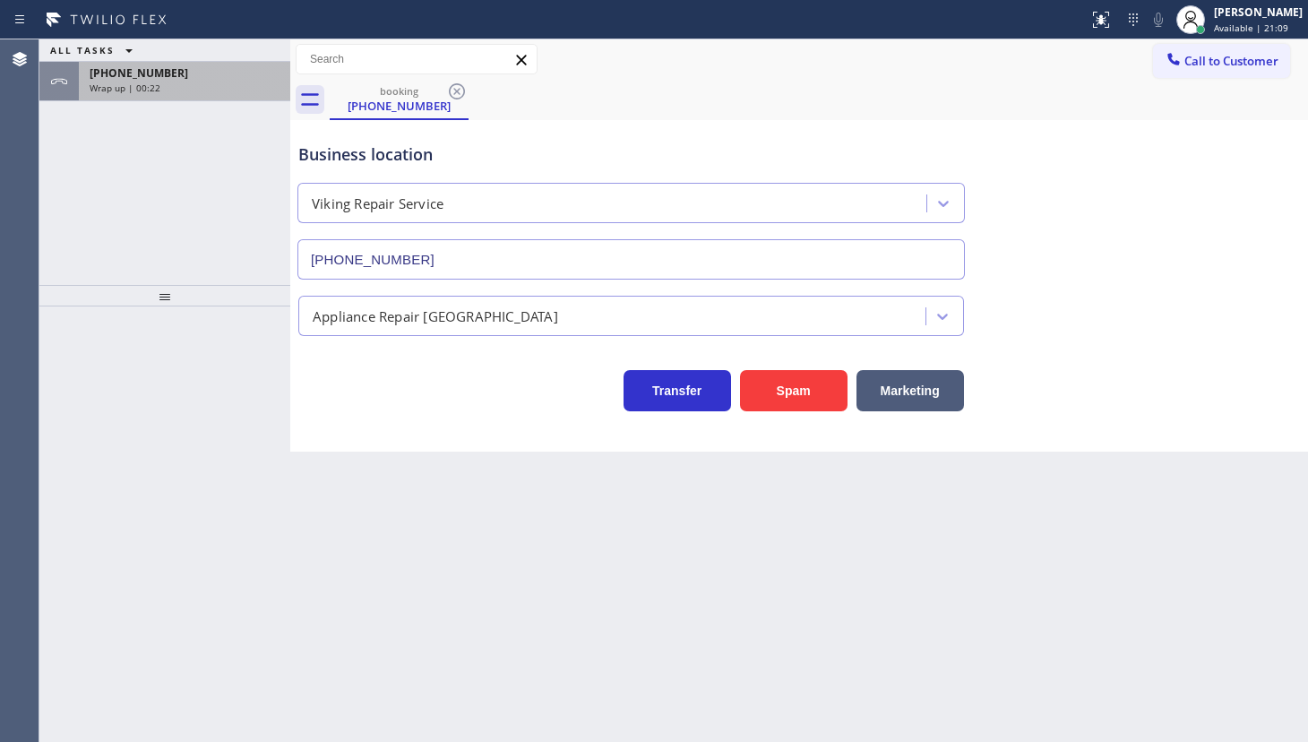
click at [127, 91] on span "Wrap up | 00:22" at bounding box center [125, 88] width 71 height 13
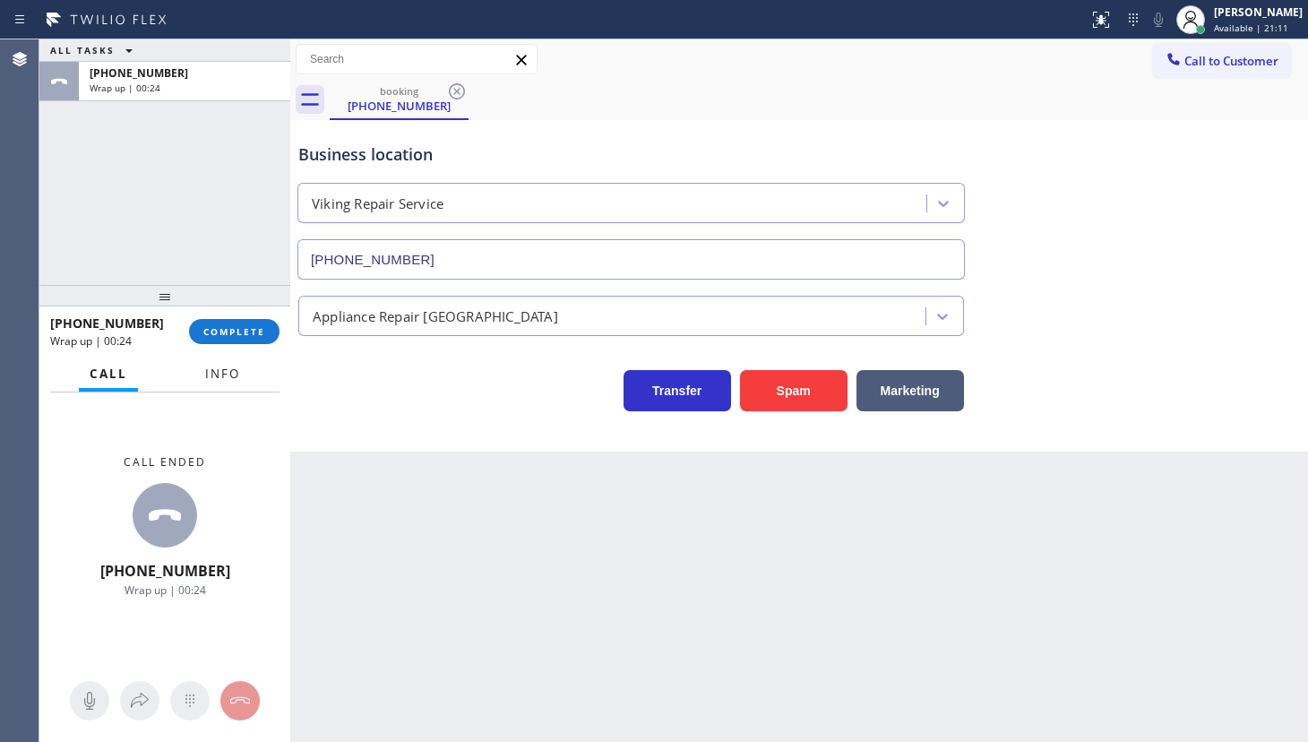
click at [203, 371] on button "Info" at bounding box center [222, 374] width 56 height 35
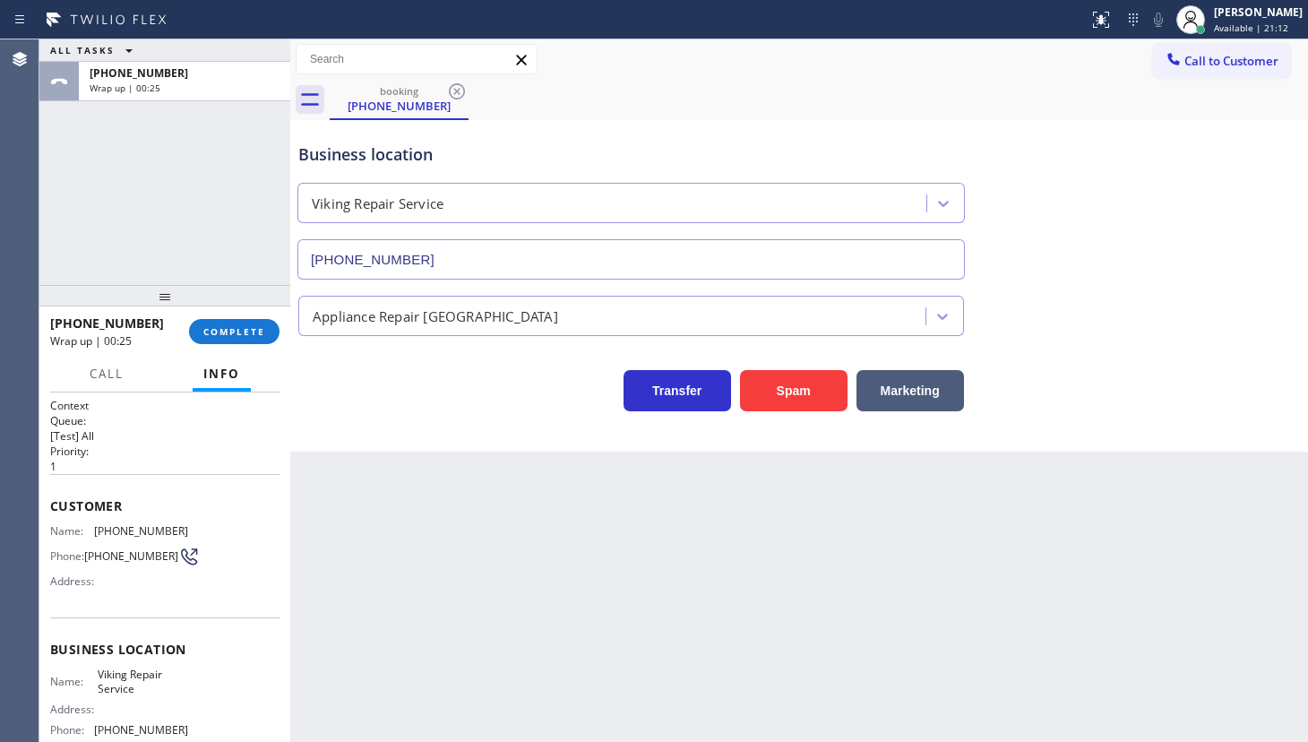
scroll to position [81, 0]
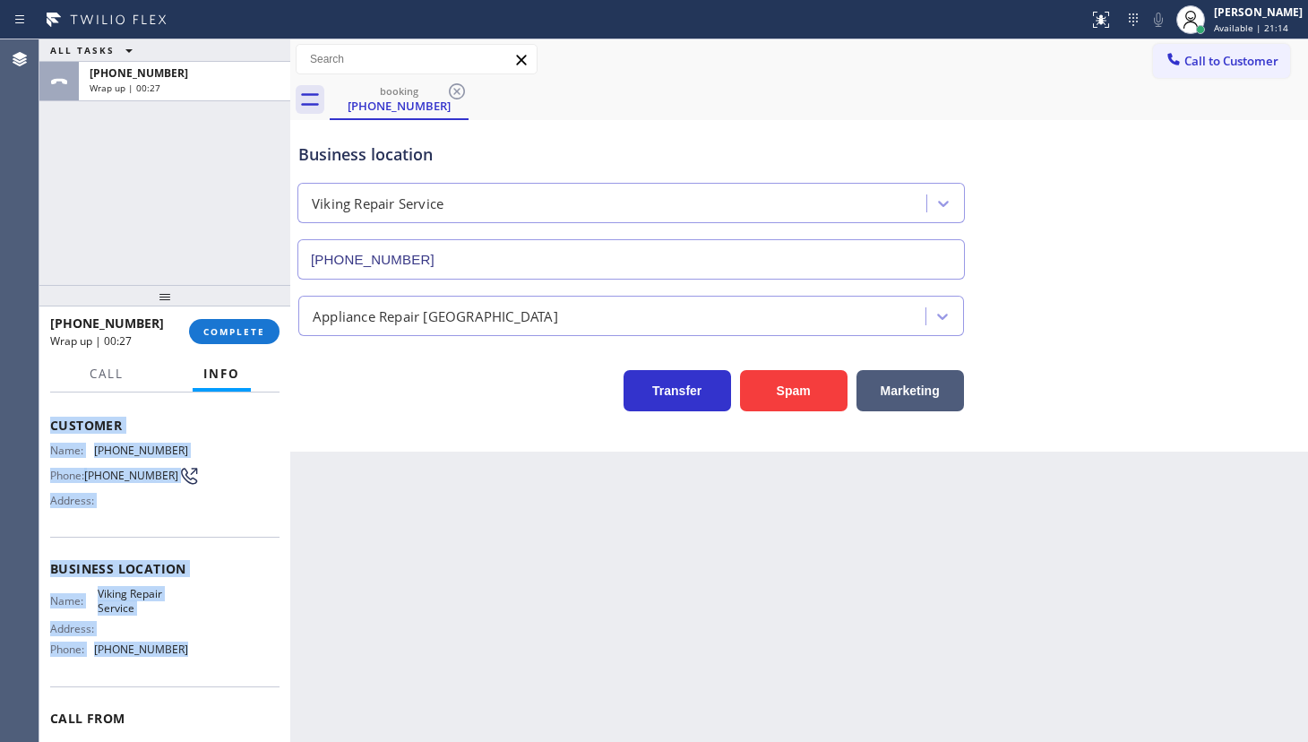
drag, startPoint x: 48, startPoint y: 427, endPoint x: 208, endPoint y: 664, distance: 285.3
click at [202, 664] on div "Context Queue: [Test] All Priority: 1 Customer Name: (708) 261-4868 Phone: (708…" at bounding box center [164, 566] width 251 height 349
copy div "Customer Name: (708) 261-4868 Phone: (708) 261-4868 Address: Business location …"
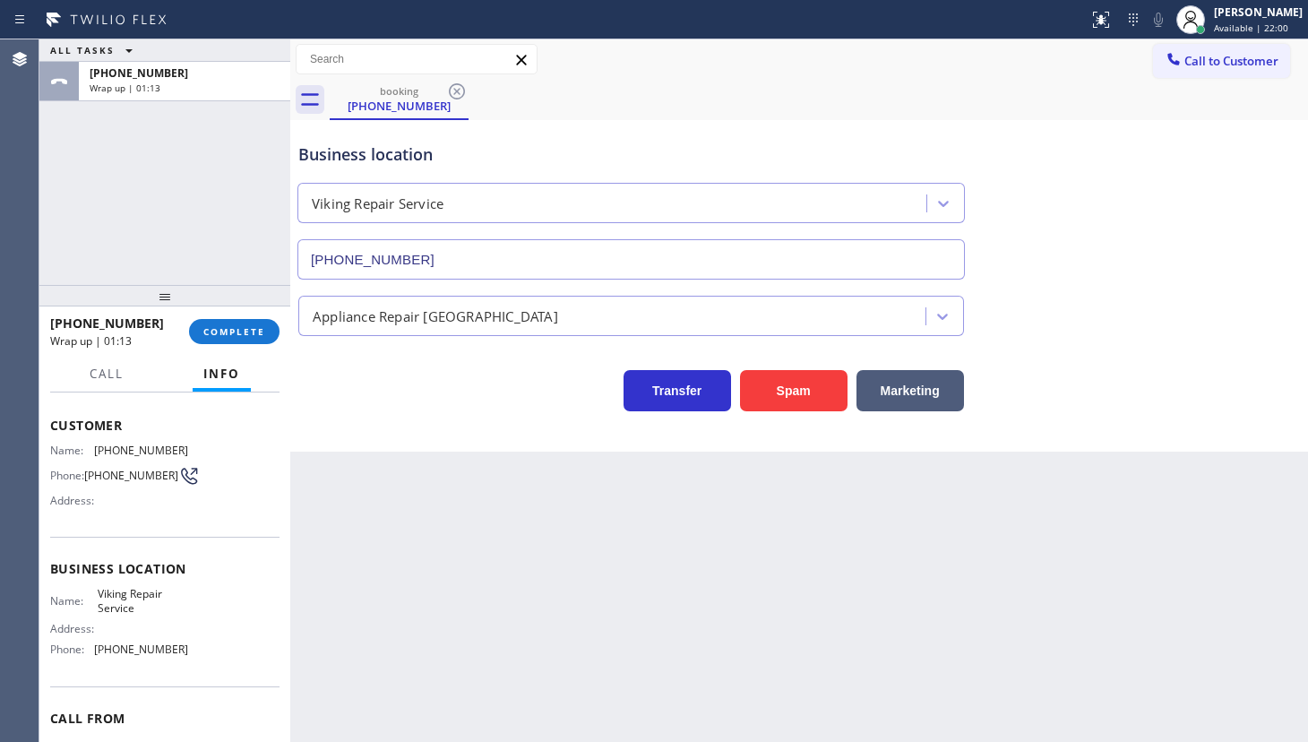
drag, startPoint x: 128, startPoint y: 207, endPoint x: 211, endPoint y: 276, distance: 107.5
click at [129, 207] on div "ALL TASKS ALL TASKS ACTIVE TASKS TASKS IN WRAP UP +17082614868 Wrap up | 01:13" at bounding box center [164, 162] width 251 height 246
click at [237, 327] on span "COMPLETE" at bounding box center [234, 331] width 62 height 13
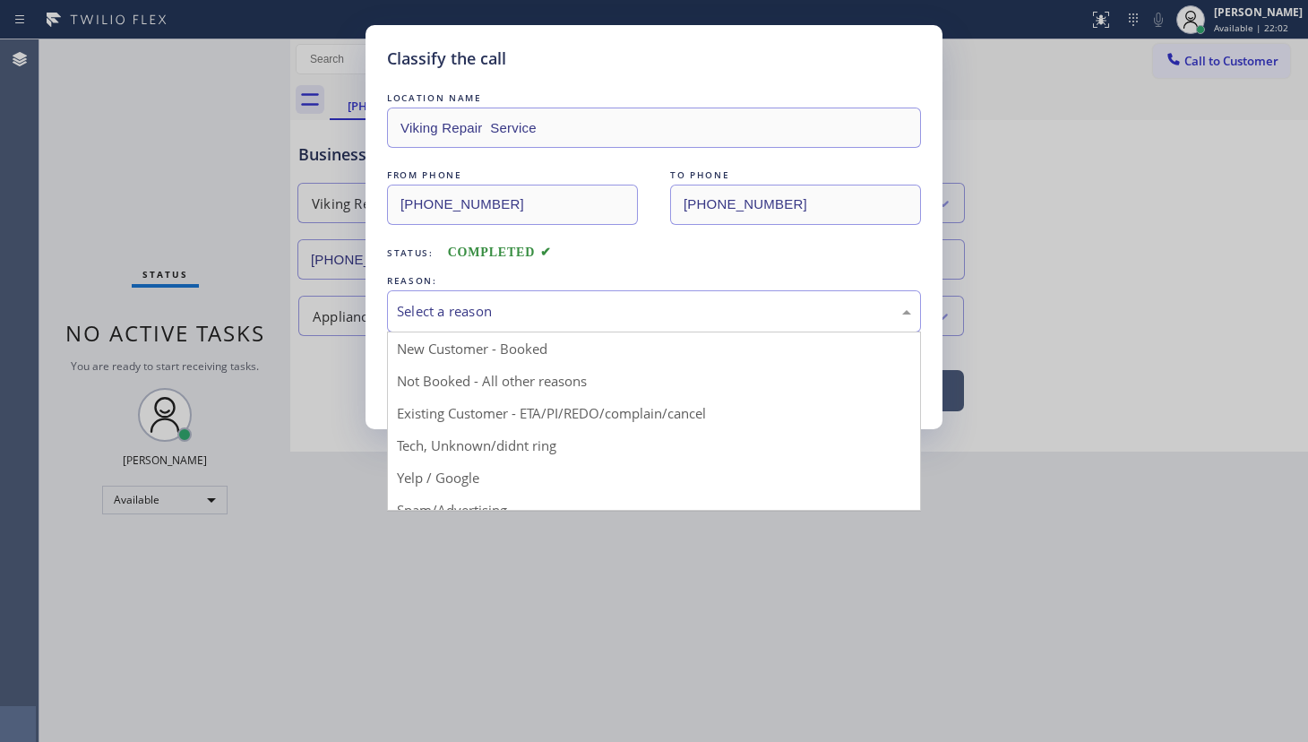
click at [440, 305] on div "Select a reason" at bounding box center [654, 311] width 514 height 21
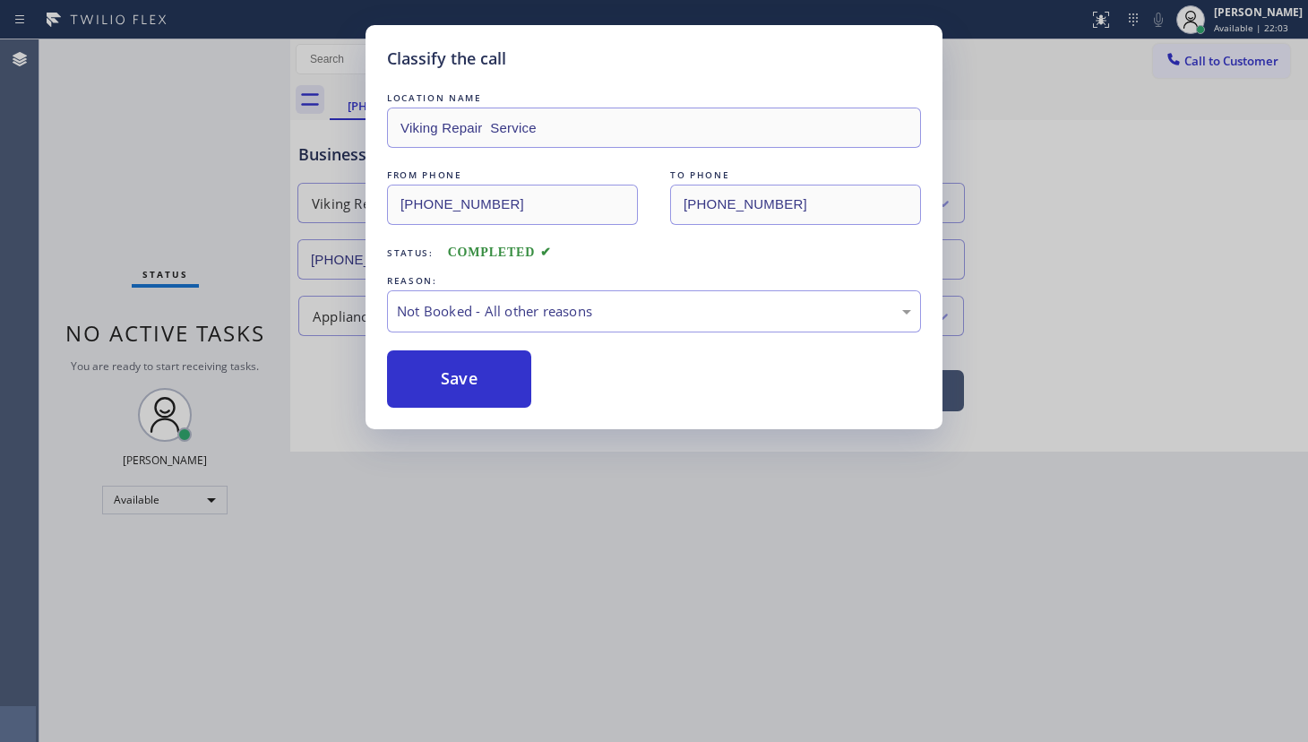
click at [440, 374] on button "Save" at bounding box center [459, 378] width 144 height 57
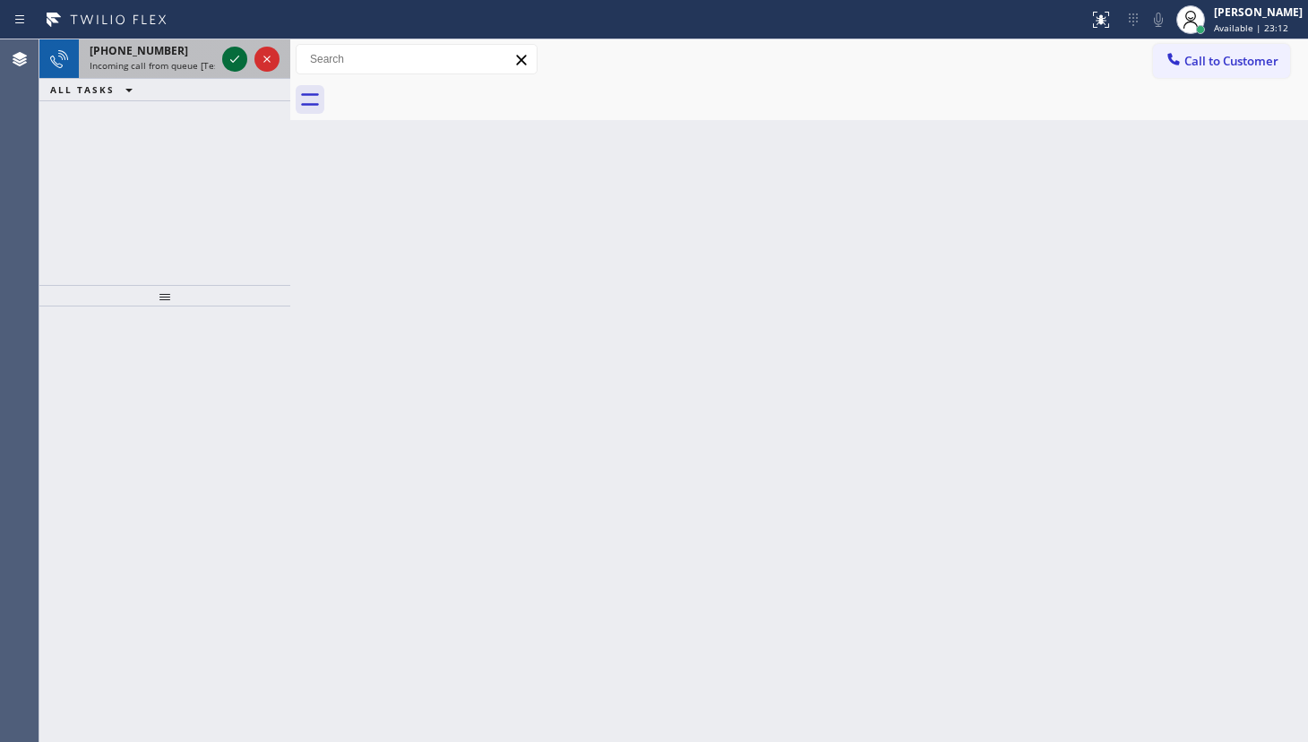
click at [240, 60] on icon at bounding box center [235, 59] width 22 height 22
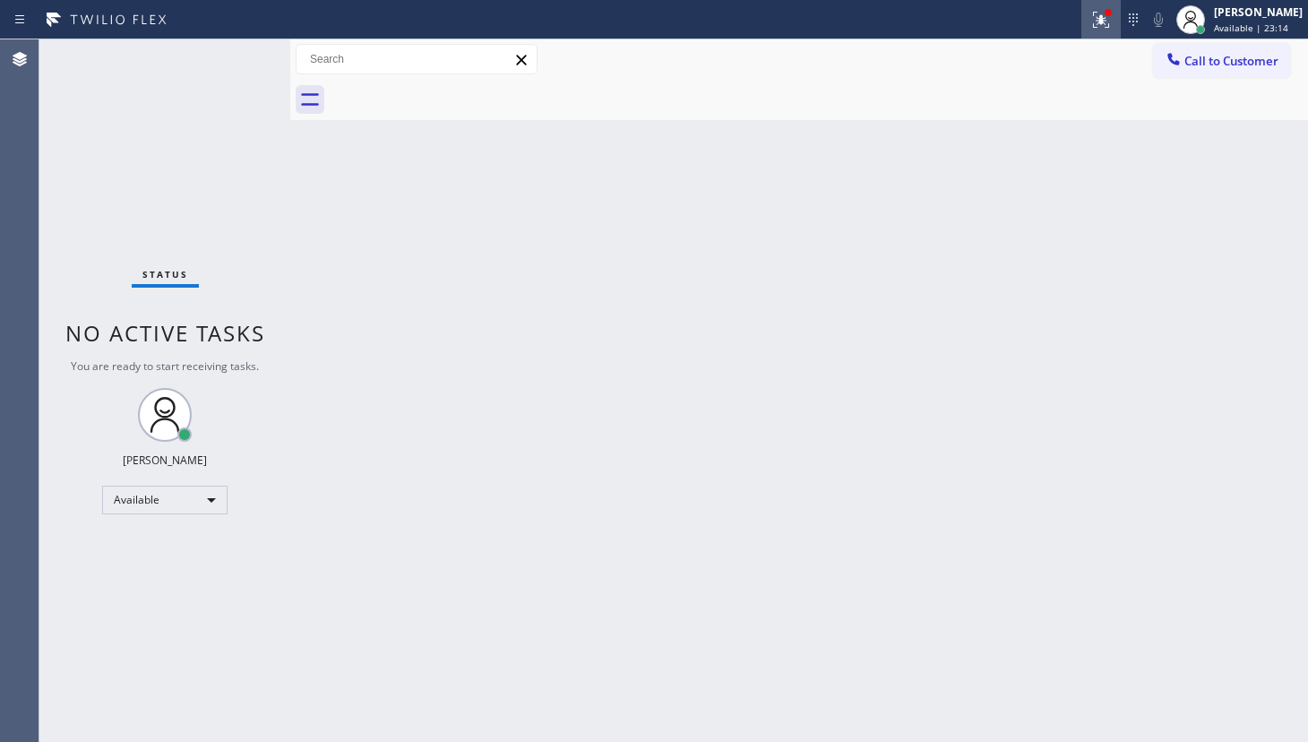
click at [1099, 17] on icon at bounding box center [1102, 20] width 22 height 22
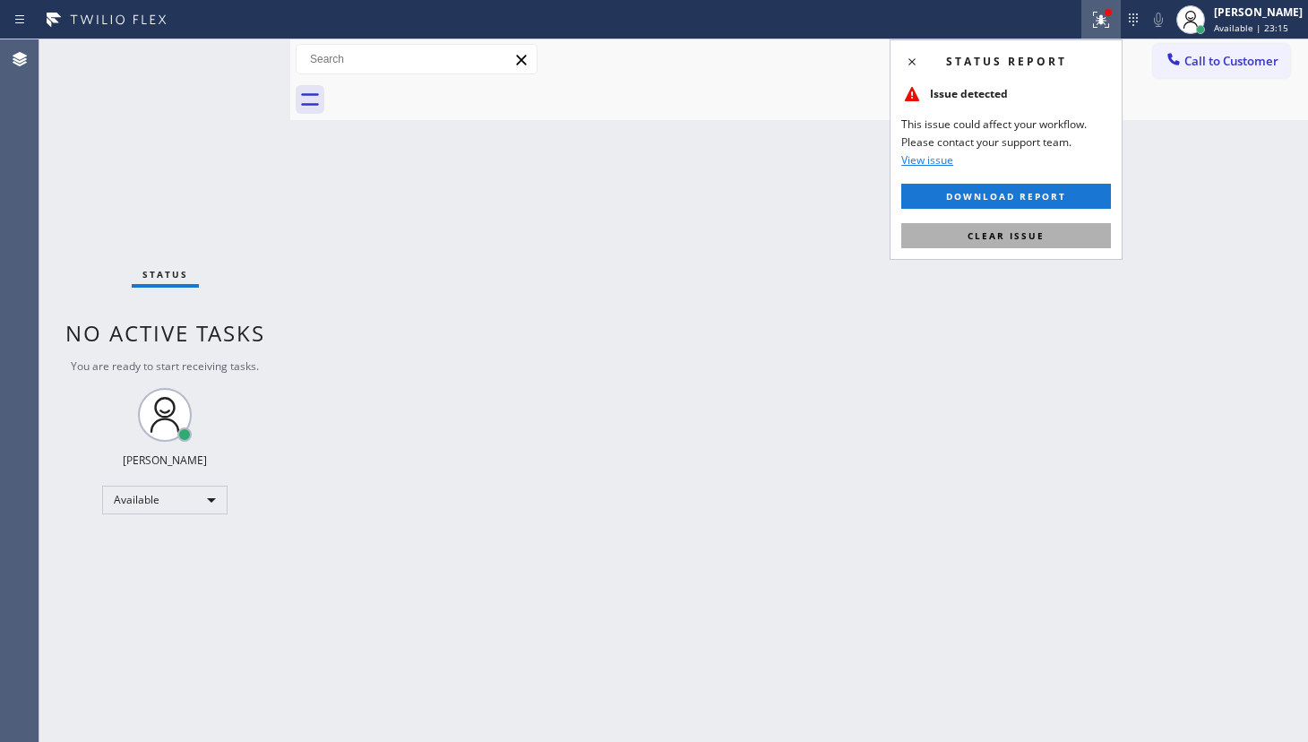
click at [1059, 232] on button "Clear issue" at bounding box center [1006, 235] width 210 height 25
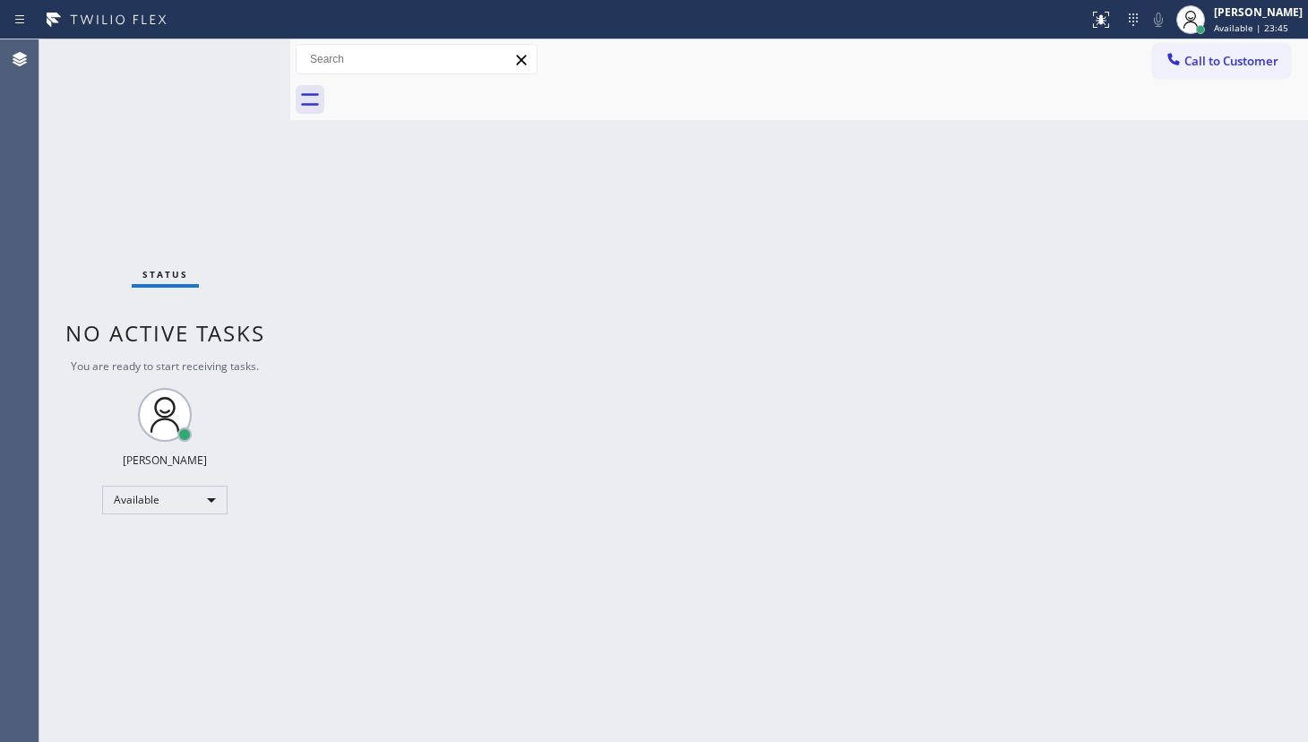
click at [918, 291] on div "Back to Dashboard Change Sender ID Customers Technicians Select a contact Outbo…" at bounding box center [799, 390] width 1018 height 703
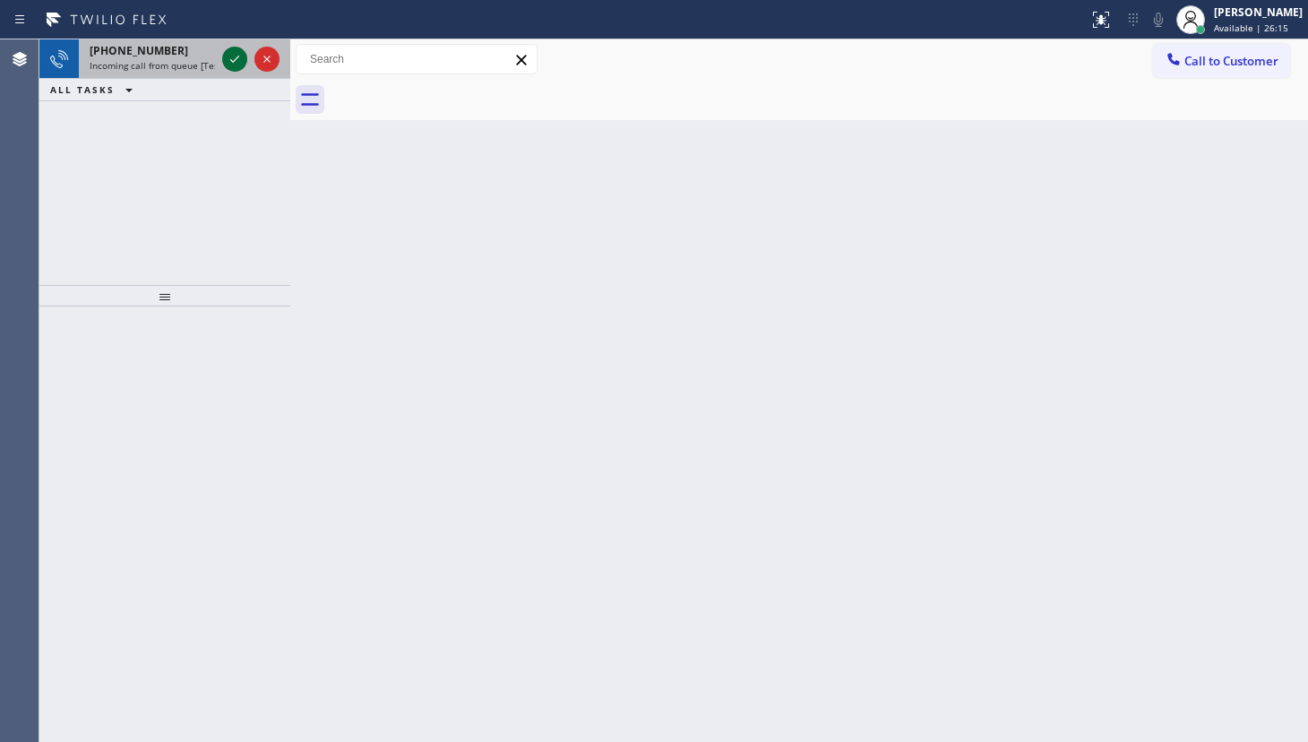
click at [232, 54] on icon at bounding box center [235, 59] width 22 height 22
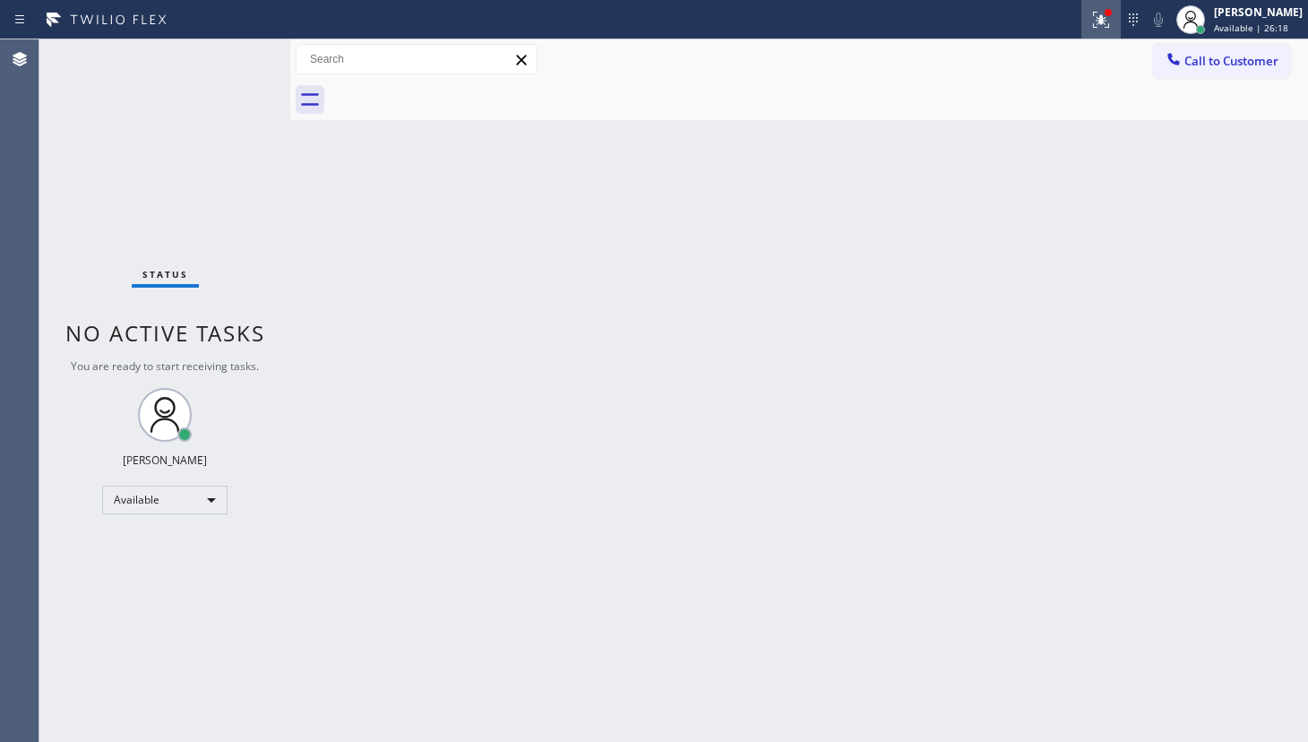
click at [1107, 22] on icon at bounding box center [1102, 20] width 22 height 22
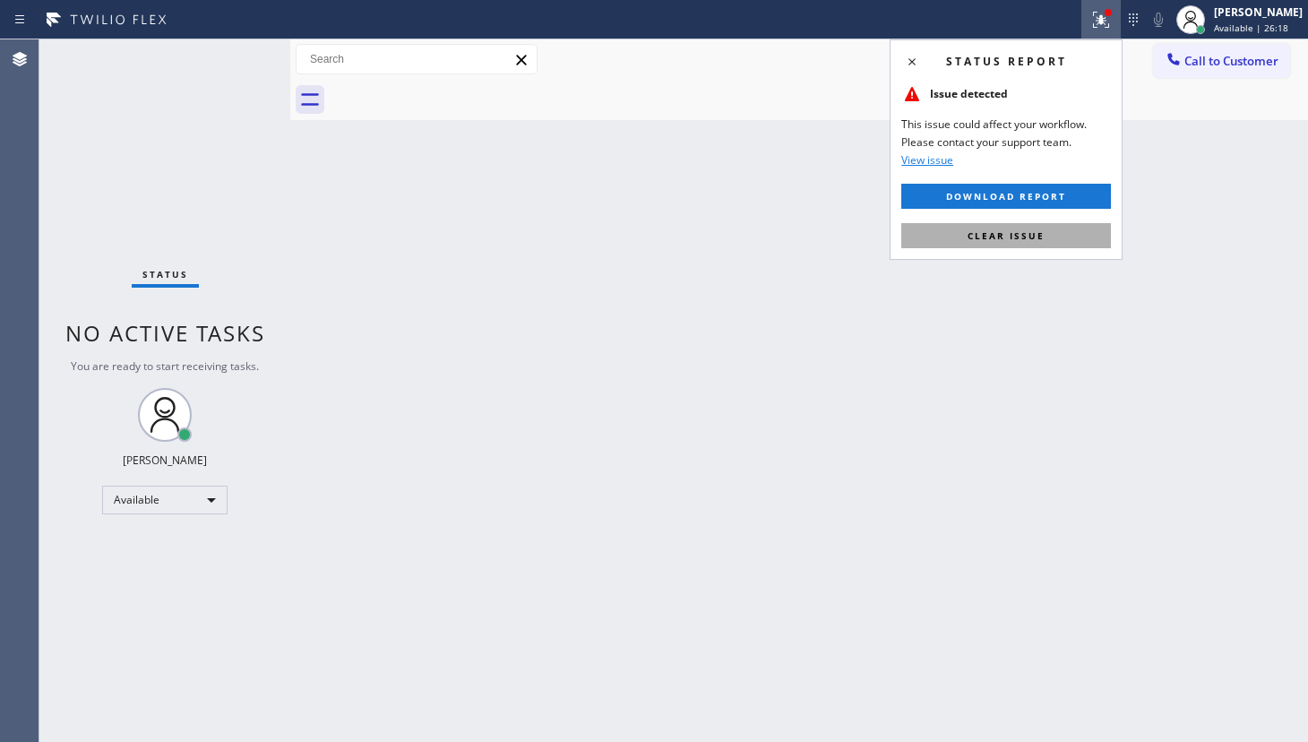
click at [1084, 242] on button "Clear issue" at bounding box center [1006, 235] width 210 height 25
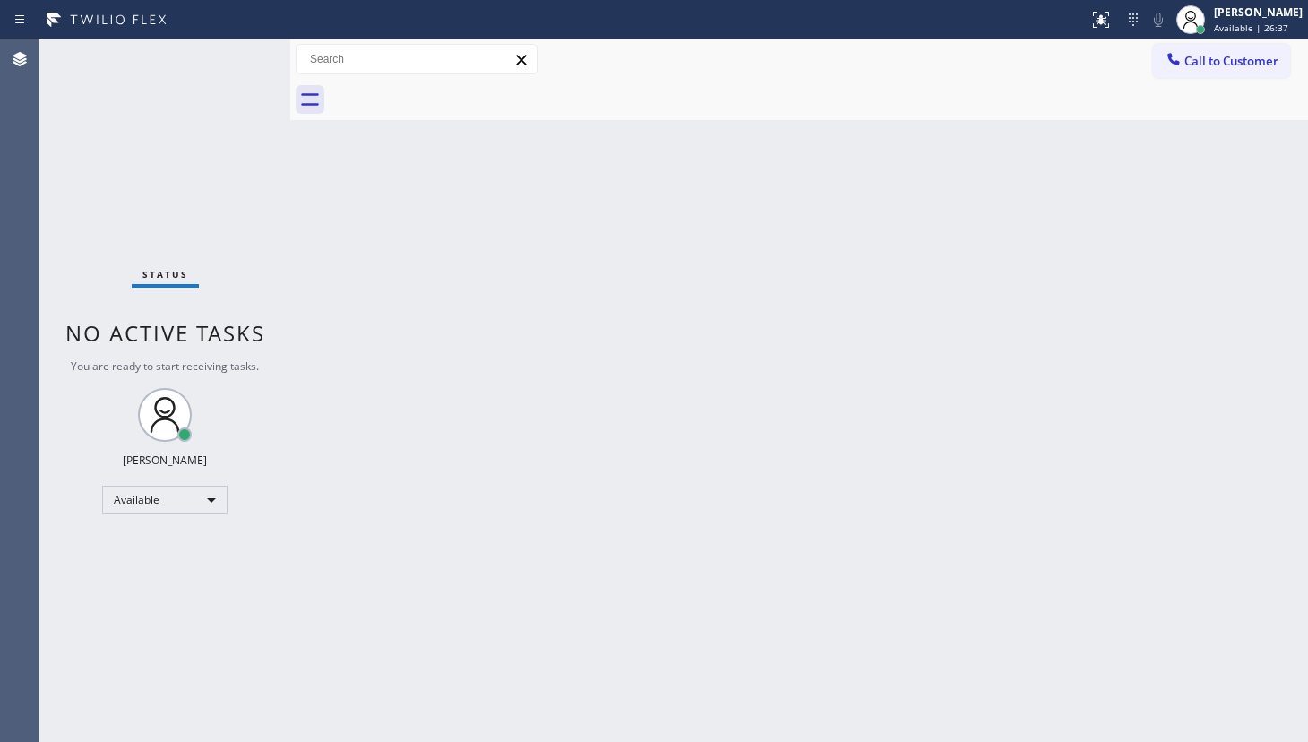
drag, startPoint x: 147, startPoint y: 595, endPoint x: 207, endPoint y: 570, distance: 65.1
click at [155, 591] on div "Status No active tasks You are ready to start receiving tasks. JENIZA ALCAYDE A…" at bounding box center [164, 390] width 251 height 703
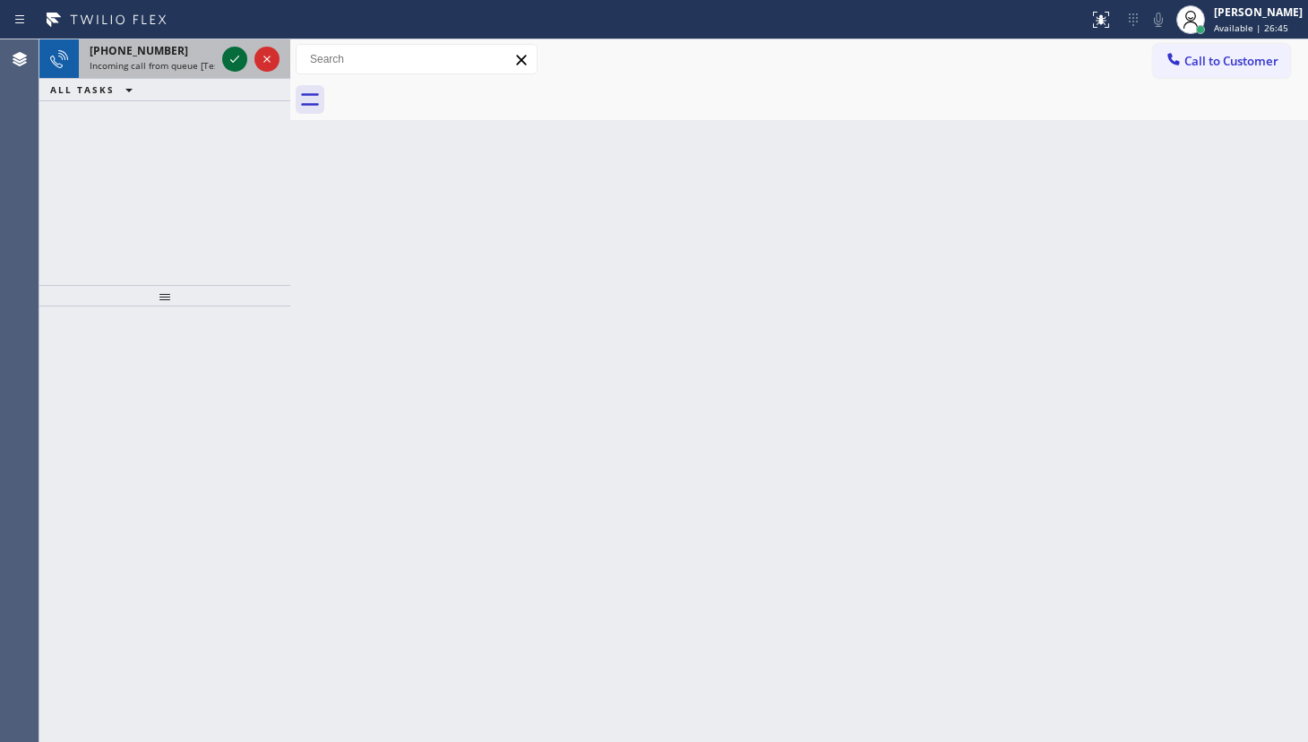
click at [222, 65] on div at bounding box center [234, 59] width 25 height 22
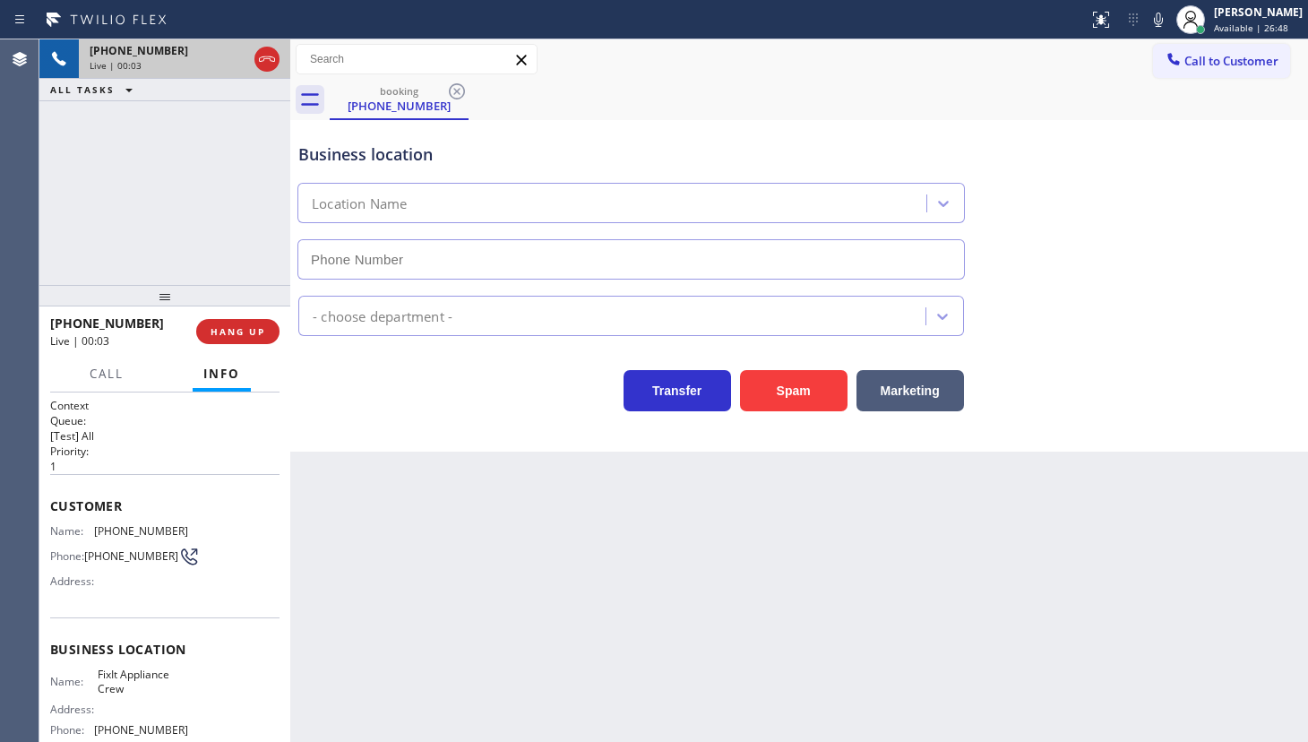
type input "(516) 430-7756"
click at [260, 326] on span "HANG UP" at bounding box center [238, 331] width 55 height 13
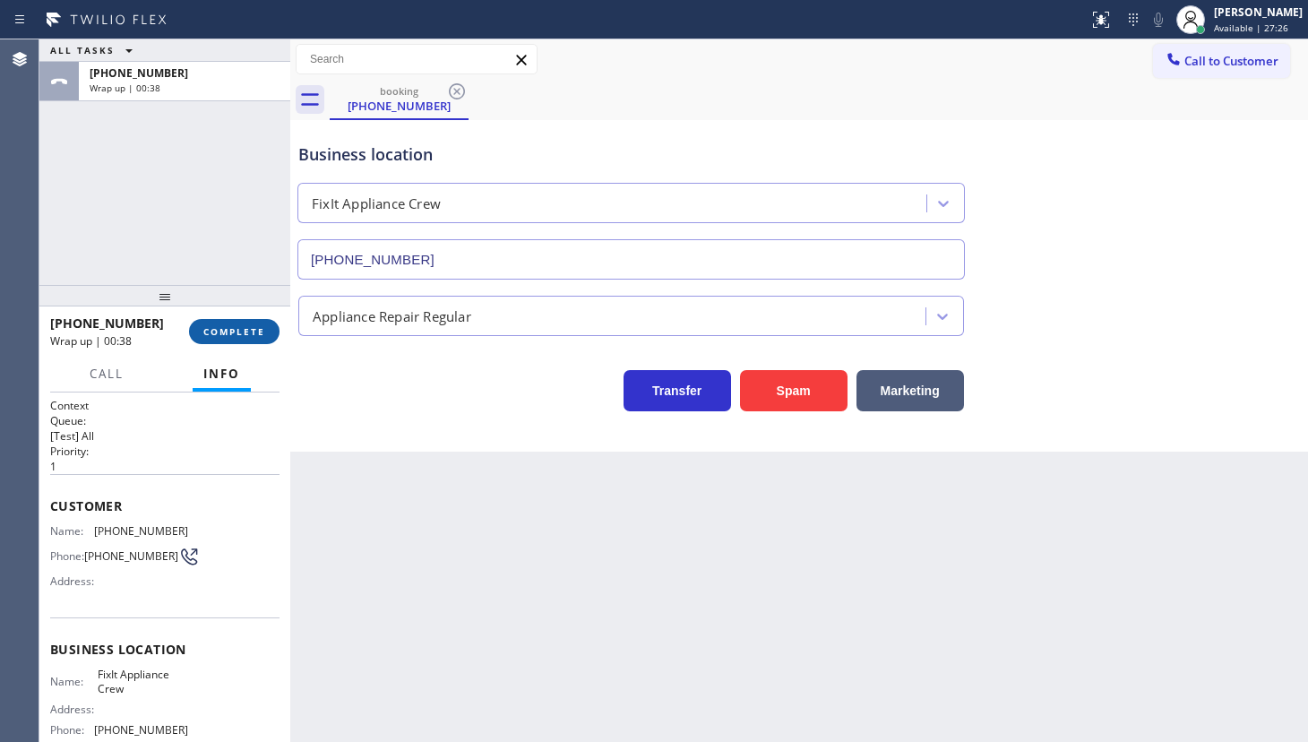
click at [254, 341] on button "COMPLETE" at bounding box center [234, 331] width 91 height 25
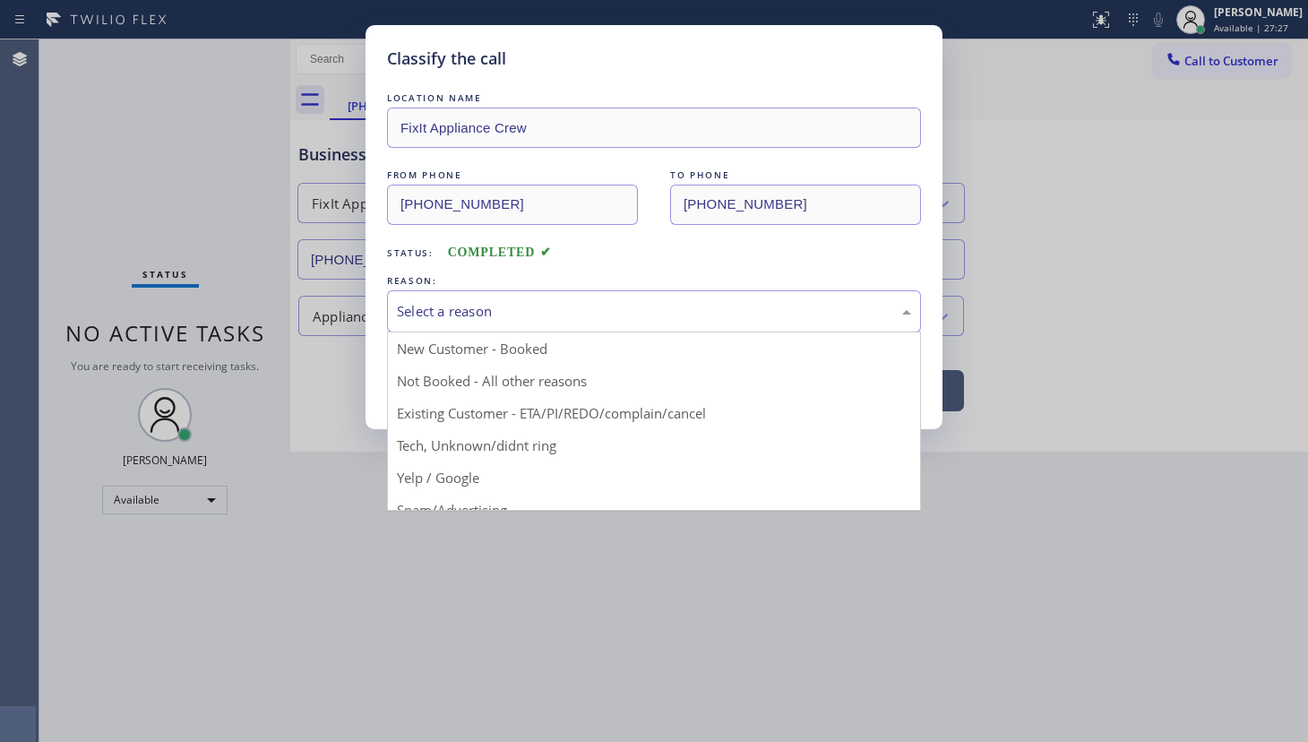
click at [422, 313] on div "Select a reason" at bounding box center [654, 311] width 514 height 21
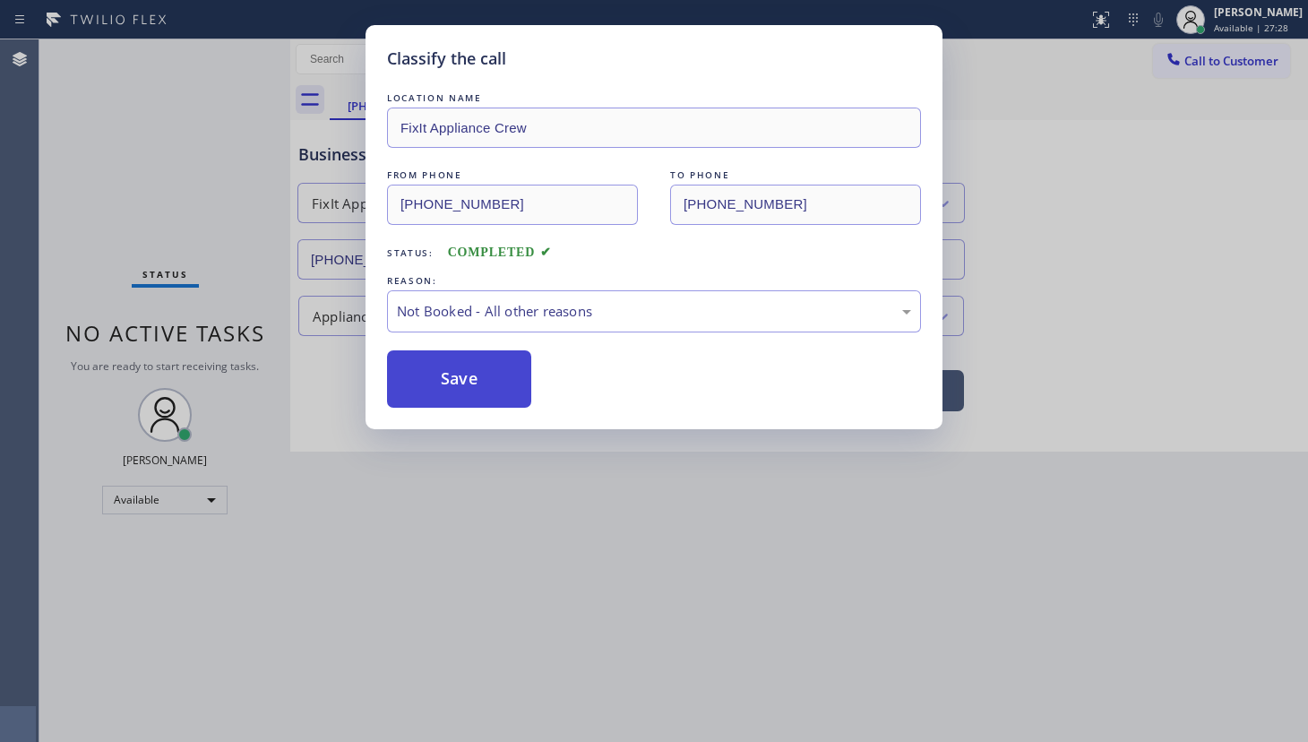
click at [429, 376] on button "Save" at bounding box center [459, 378] width 144 height 57
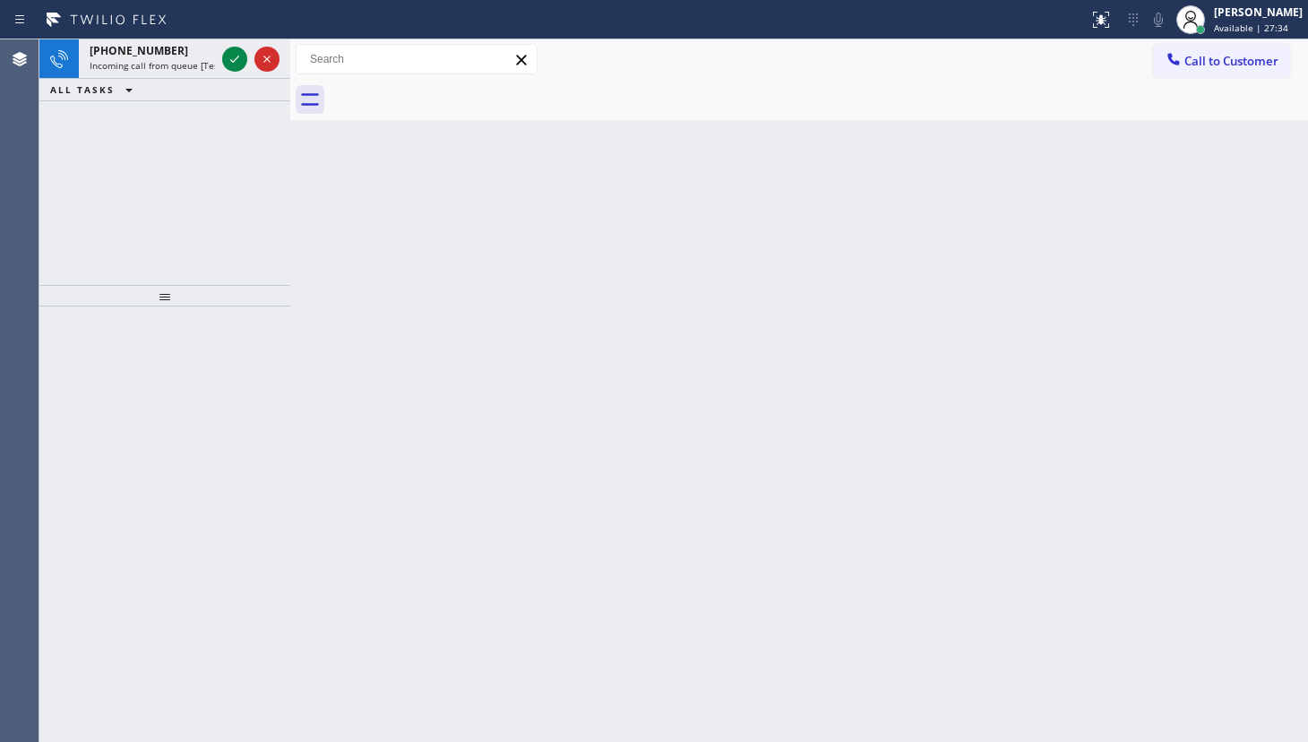
click at [96, 185] on div "+18052617248 Incoming call from queue [Test] All ALL TASKS ALL TASKS ACTIVE TAS…" at bounding box center [164, 162] width 251 height 246
drag, startPoint x: 220, startPoint y: 66, endPoint x: 238, endPoint y: 43, distance: 29.4
click at [227, 60] on div at bounding box center [251, 58] width 65 height 39
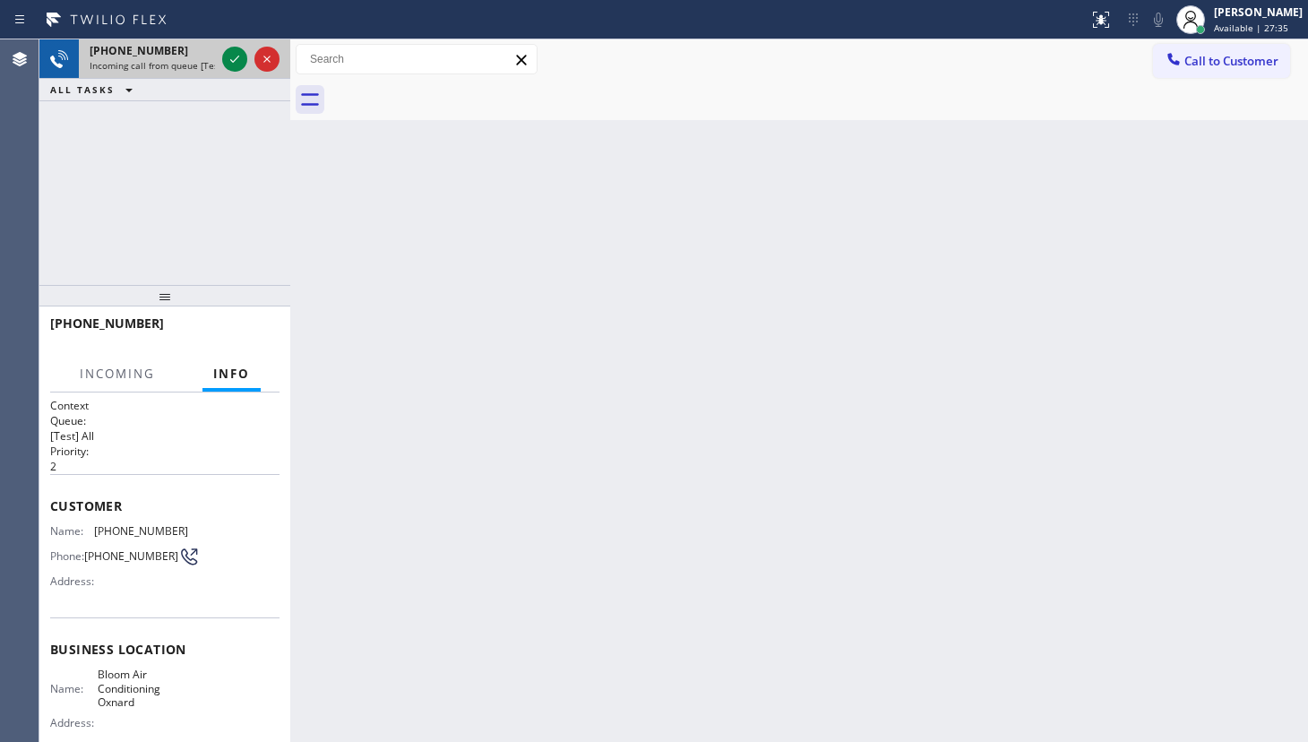
click at [238, 43] on div at bounding box center [251, 58] width 65 height 39
click at [238, 55] on icon at bounding box center [235, 59] width 22 height 22
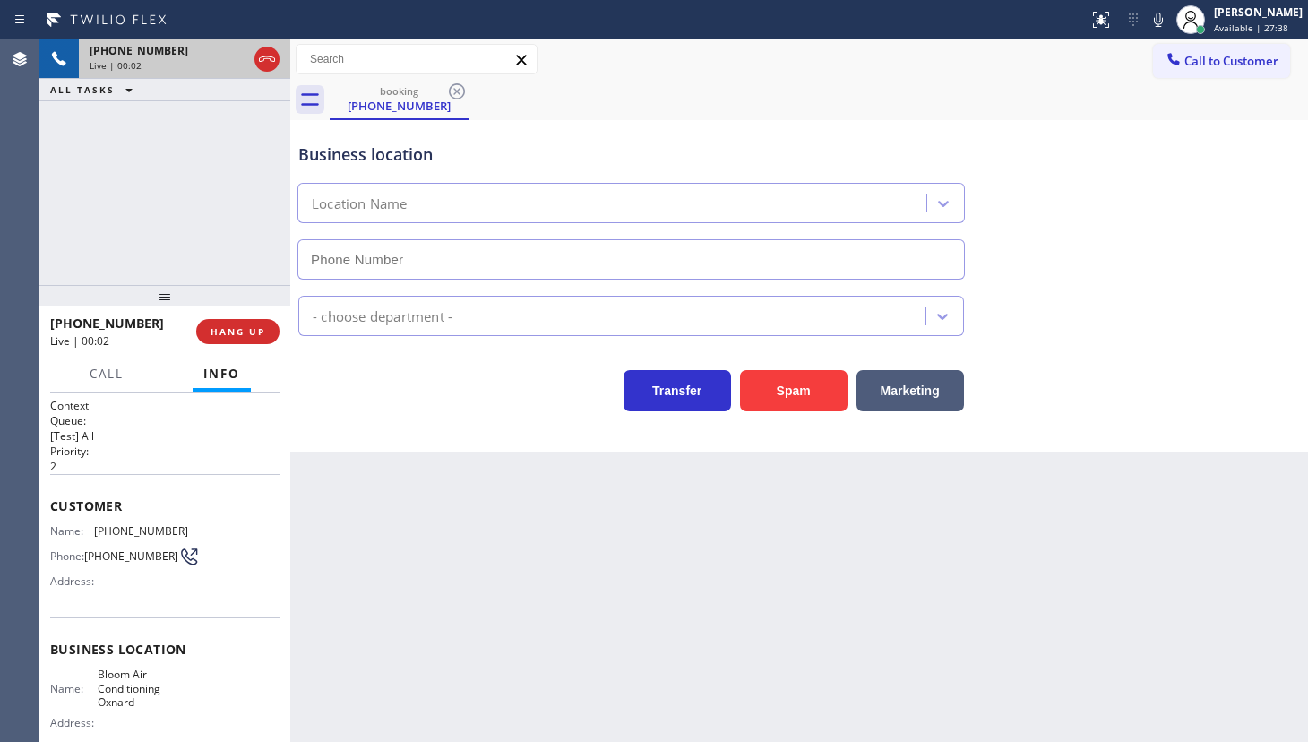
type input "(805) 600-3424"
click at [785, 388] on button "Spam" at bounding box center [794, 390] width 108 height 41
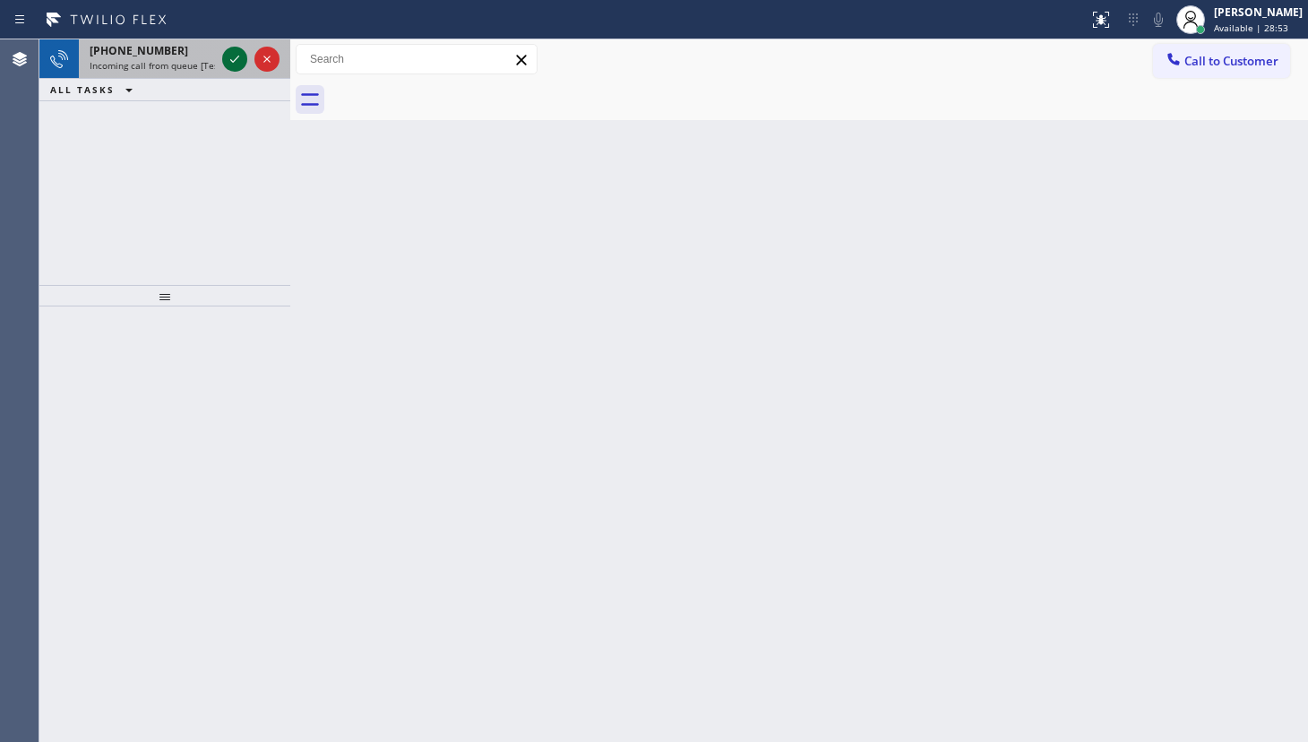
click at [237, 62] on icon at bounding box center [235, 59] width 22 height 22
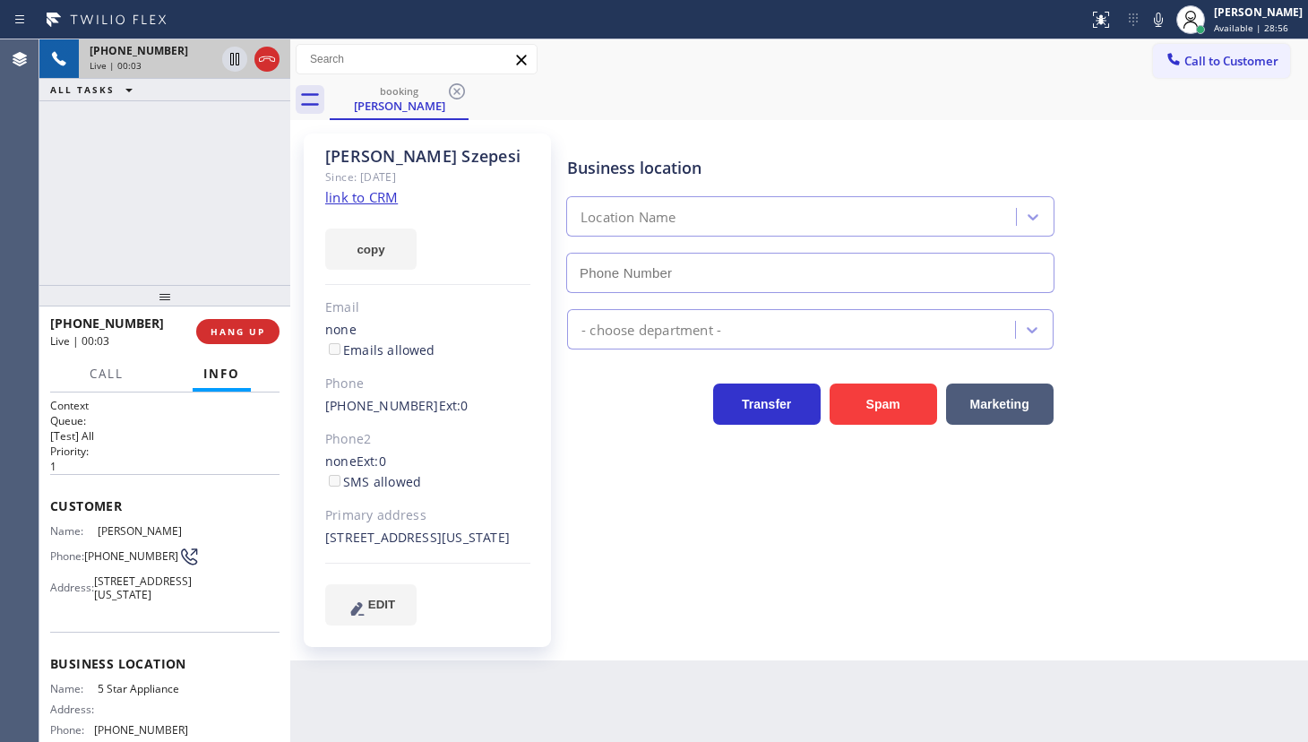
type input "(323) 870-7123"
click at [382, 196] on link "link to CRM" at bounding box center [361, 197] width 73 height 18
click at [93, 367] on span "Call" at bounding box center [107, 374] width 34 height 16
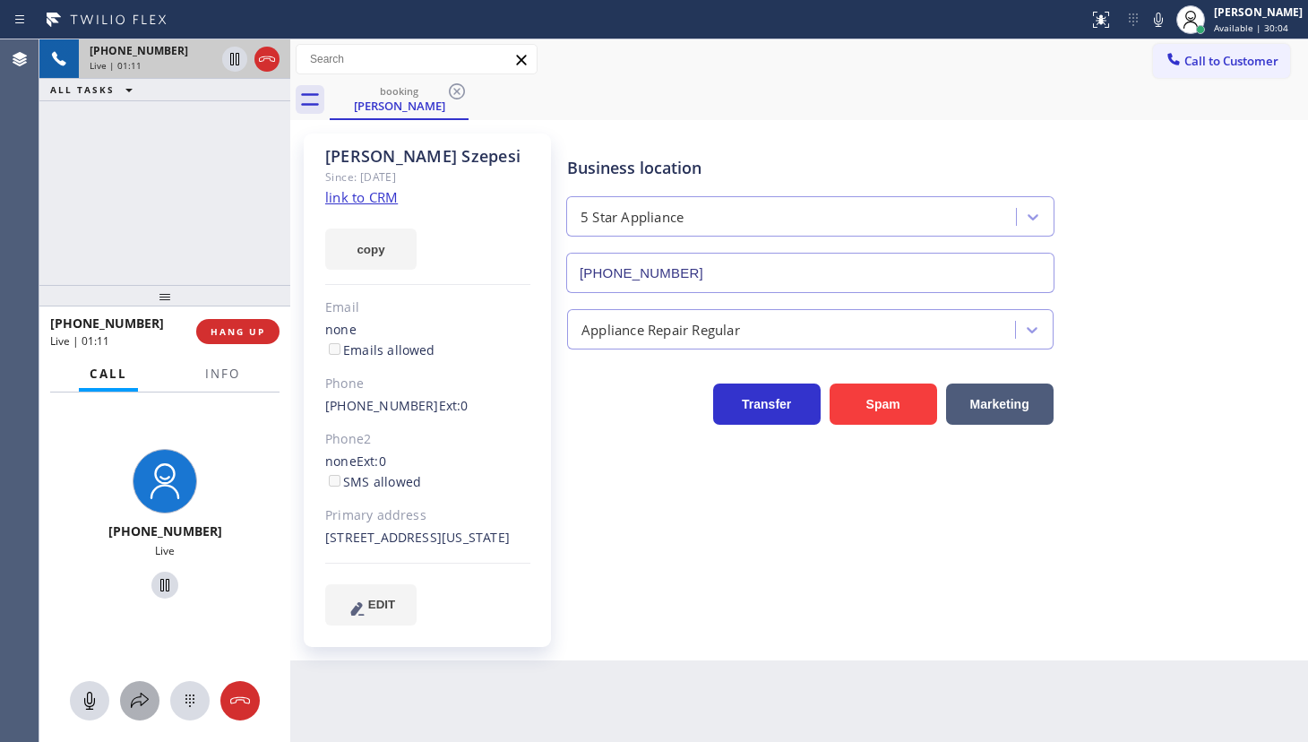
drag, startPoint x: 131, startPoint y: 693, endPoint x: 135, endPoint y: 681, distance: 12.5
click at [135, 681] on button at bounding box center [139, 700] width 39 height 39
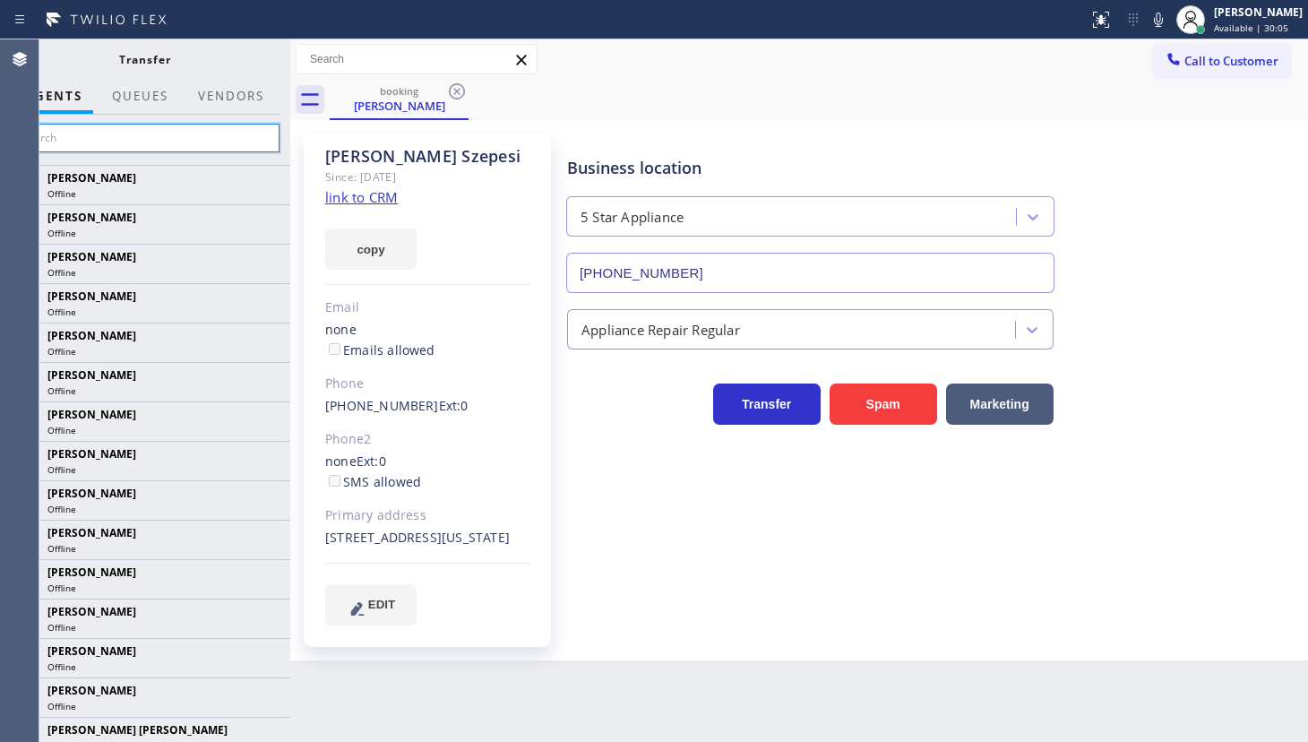
click at [151, 133] on input "text" at bounding box center [145, 138] width 270 height 29
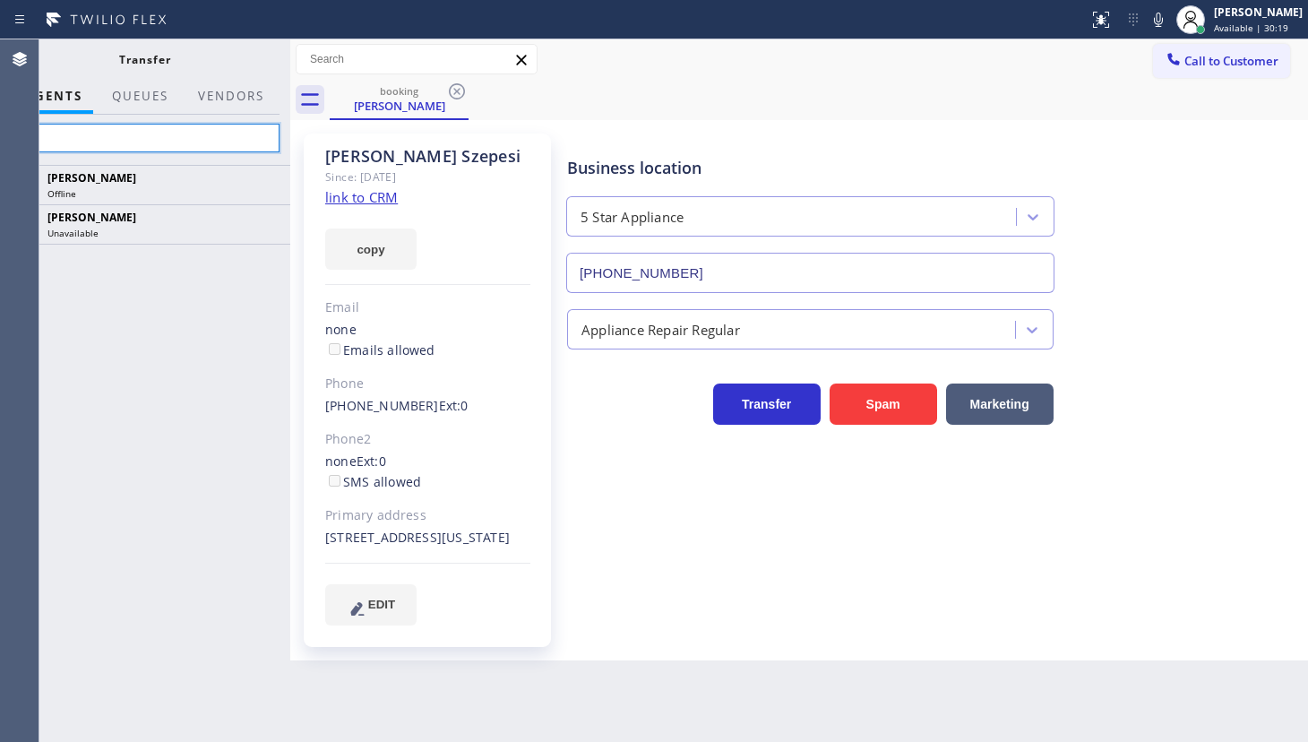
click at [138, 139] on input "gio" at bounding box center [145, 138] width 270 height 29
type input "g"
type input "p"
type input "gio"
click at [97, 354] on div "Giorgi Tabagari Offline Giovanni Pleños Unavailable" at bounding box center [144, 453] width 291 height 577
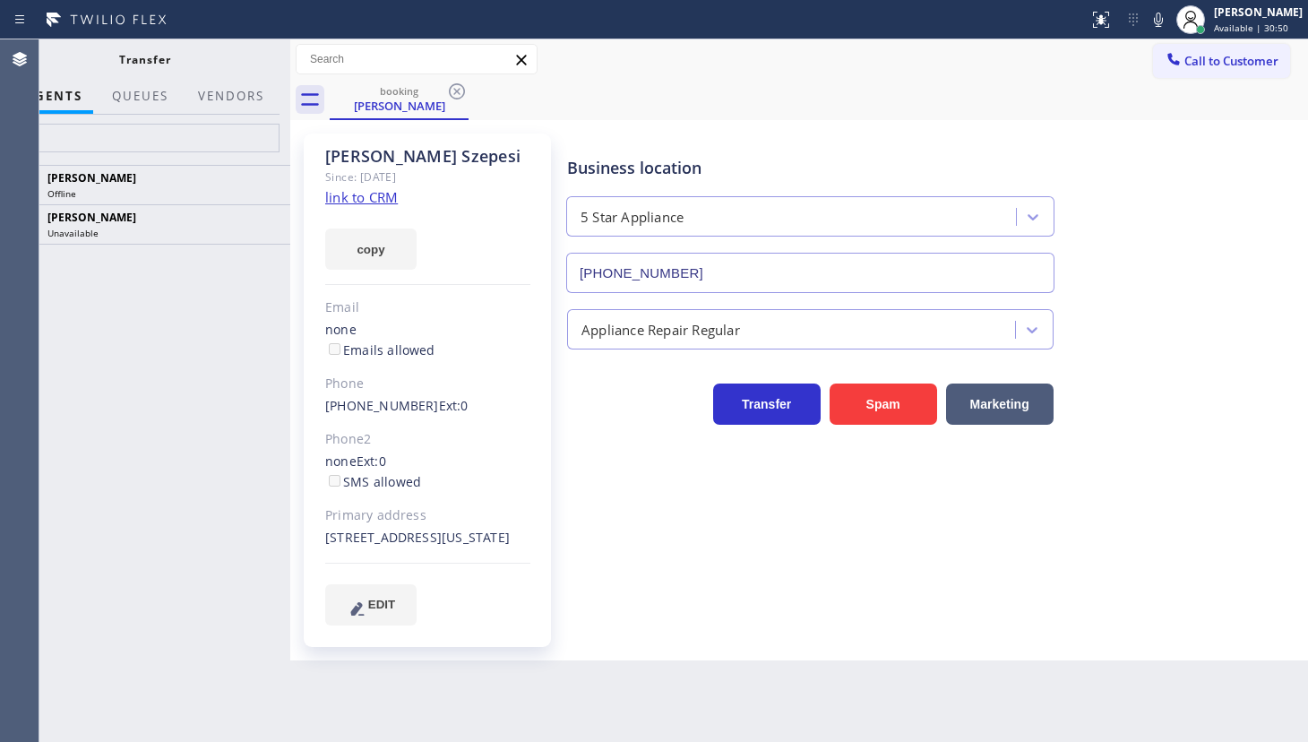
drag, startPoint x: 123, startPoint y: 323, endPoint x: 149, endPoint y: 263, distance: 64.6
click at [142, 278] on div "Giorgi Tabagari Offline Giovanni Pleños Unavailable" at bounding box center [144, 453] width 291 height 577
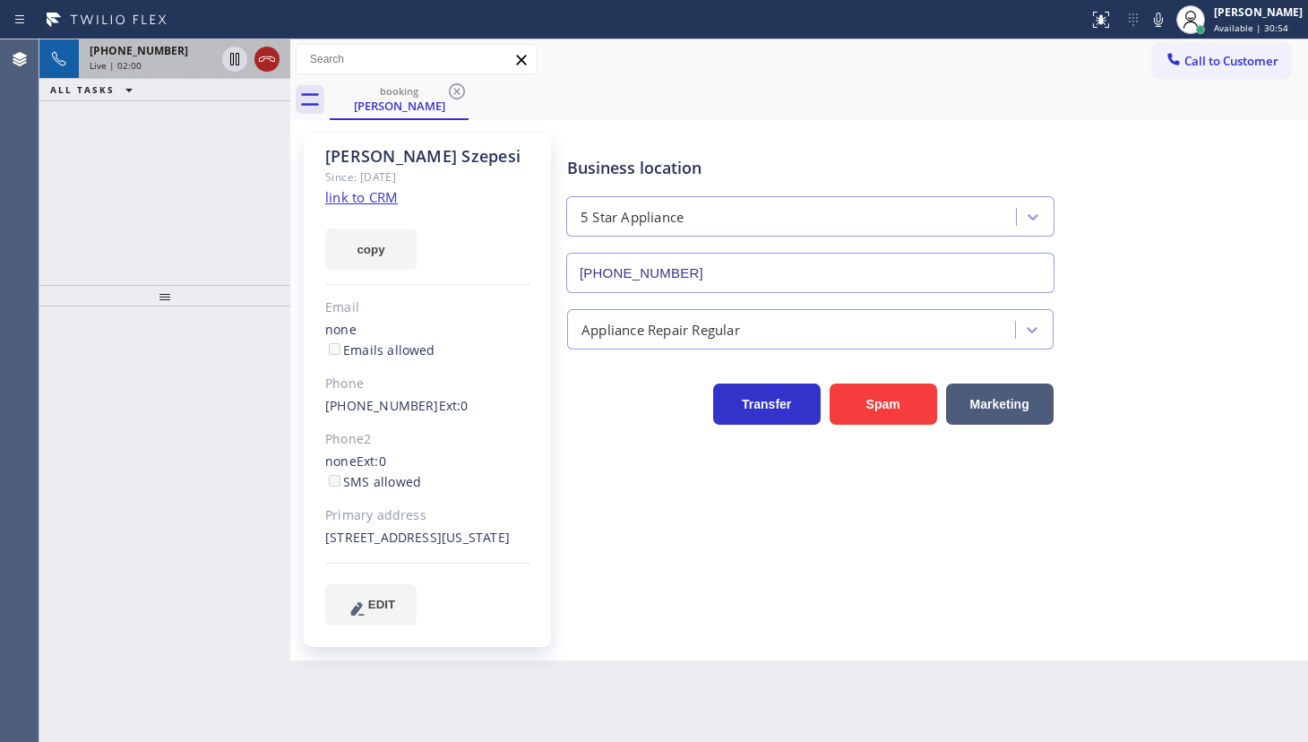
click at [273, 58] on icon at bounding box center [267, 59] width 22 height 22
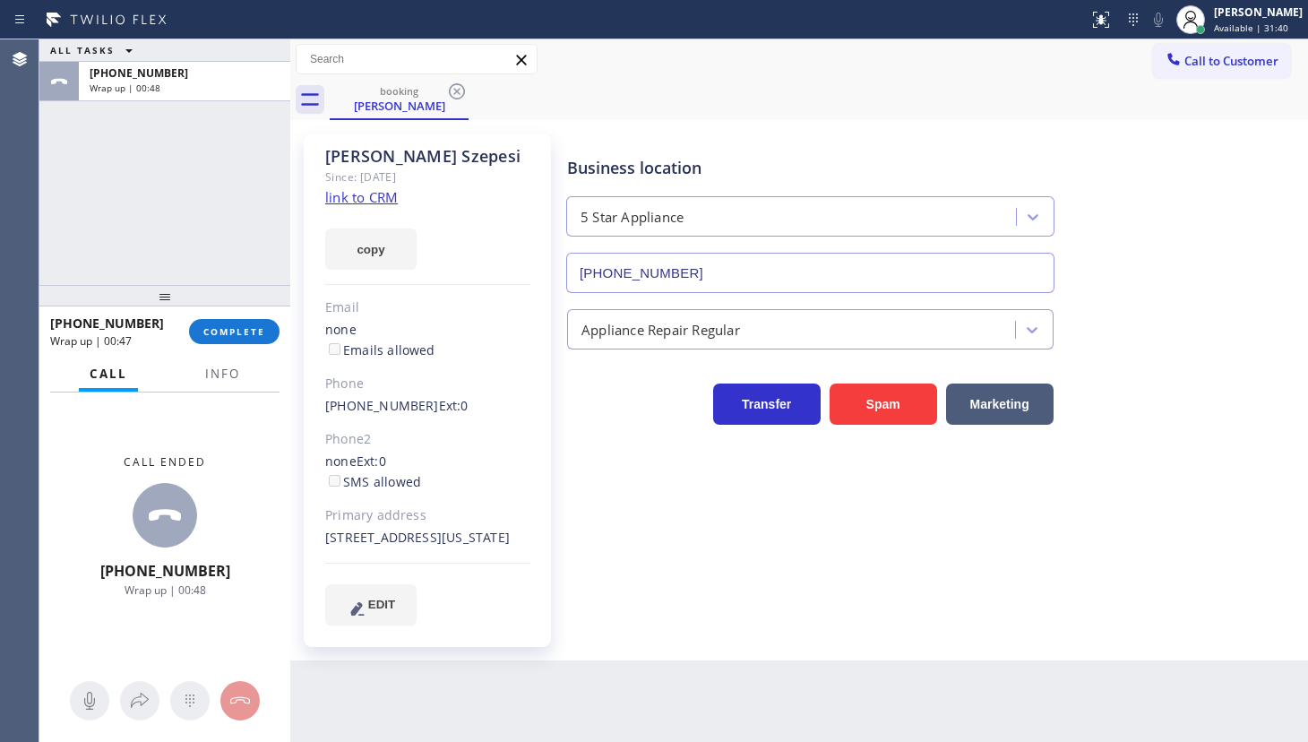
click at [90, 203] on div "ALL TASKS ALL TASKS ACTIVE TASKS TASKS IN WRAP UP +16463054799 Wrap up | 00:48" at bounding box center [164, 162] width 251 height 246
click at [233, 379] on span "Info" at bounding box center [222, 374] width 35 height 16
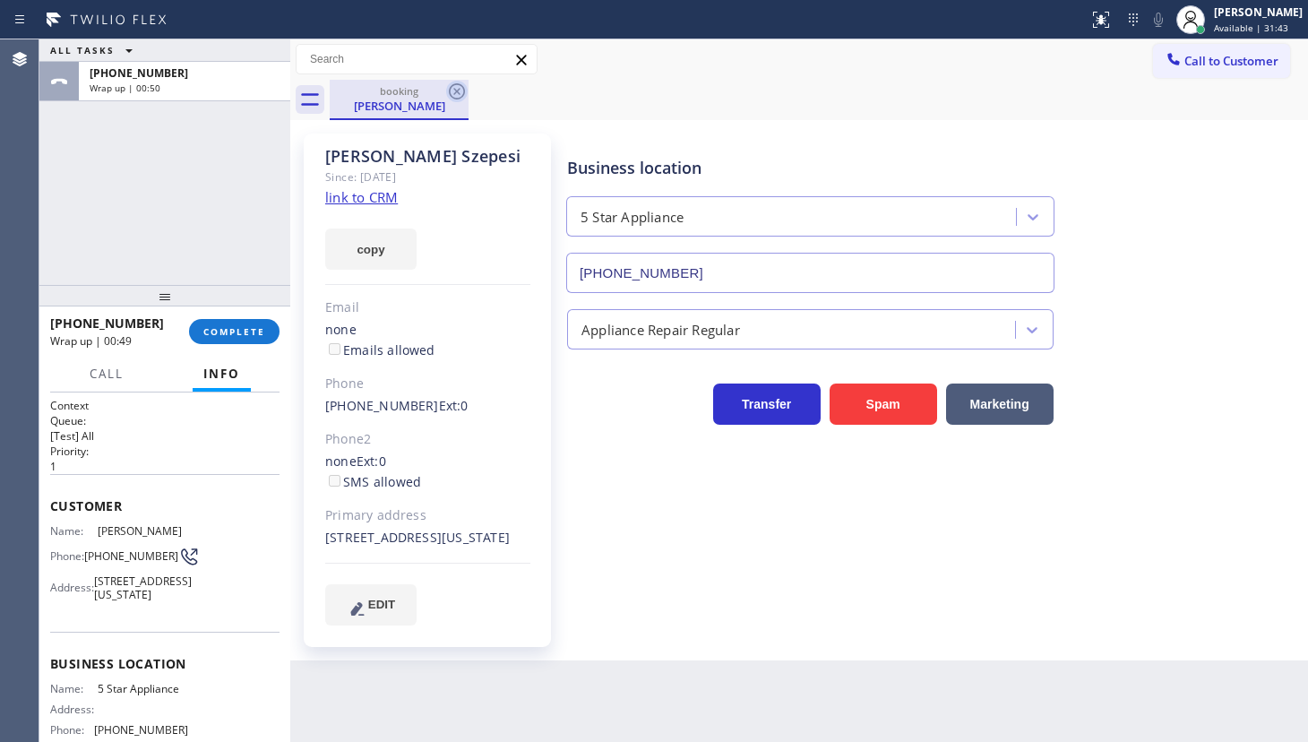
click at [452, 97] on icon at bounding box center [457, 91] width 16 height 16
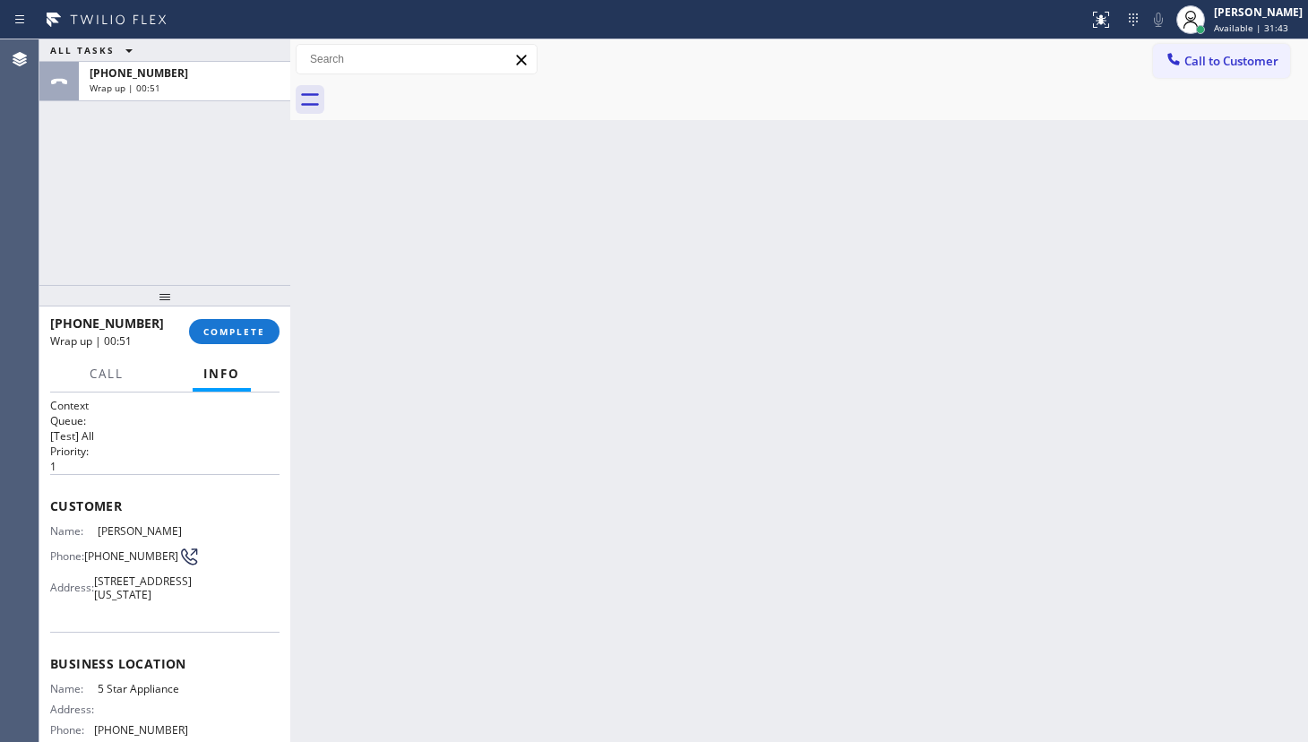
click at [232, 305] on div at bounding box center [164, 296] width 251 height 22
click at [235, 323] on button "COMPLETE" at bounding box center [234, 331] width 91 height 25
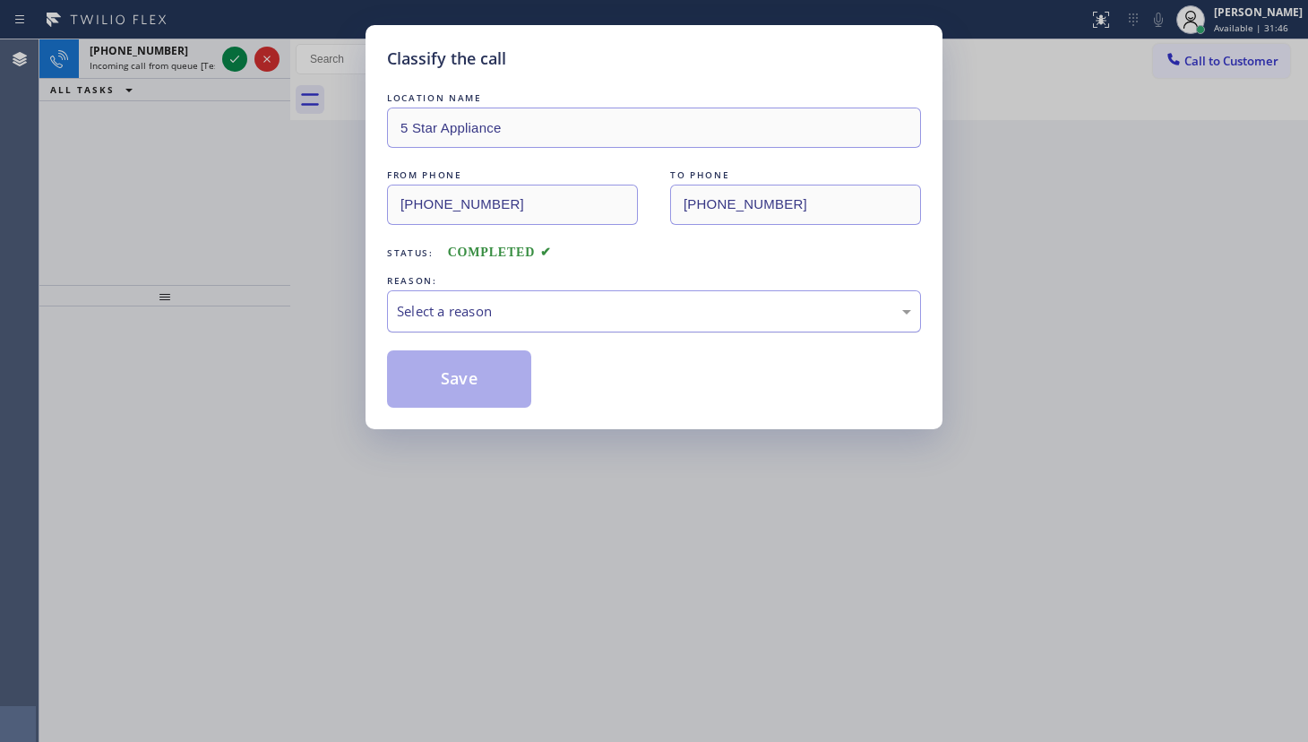
click at [440, 305] on div "Select a reason" at bounding box center [654, 311] width 514 height 21
click at [446, 372] on button "Save" at bounding box center [459, 378] width 144 height 57
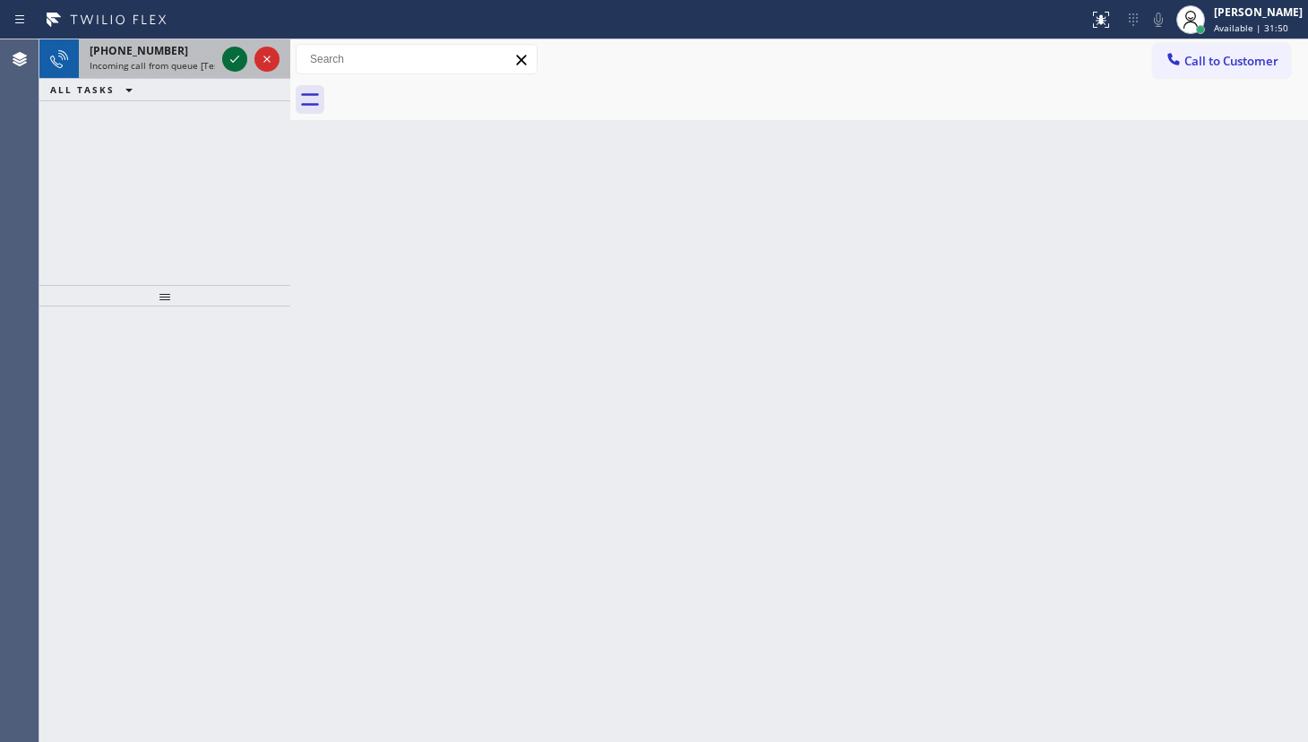
click at [236, 56] on icon at bounding box center [235, 59] width 22 height 22
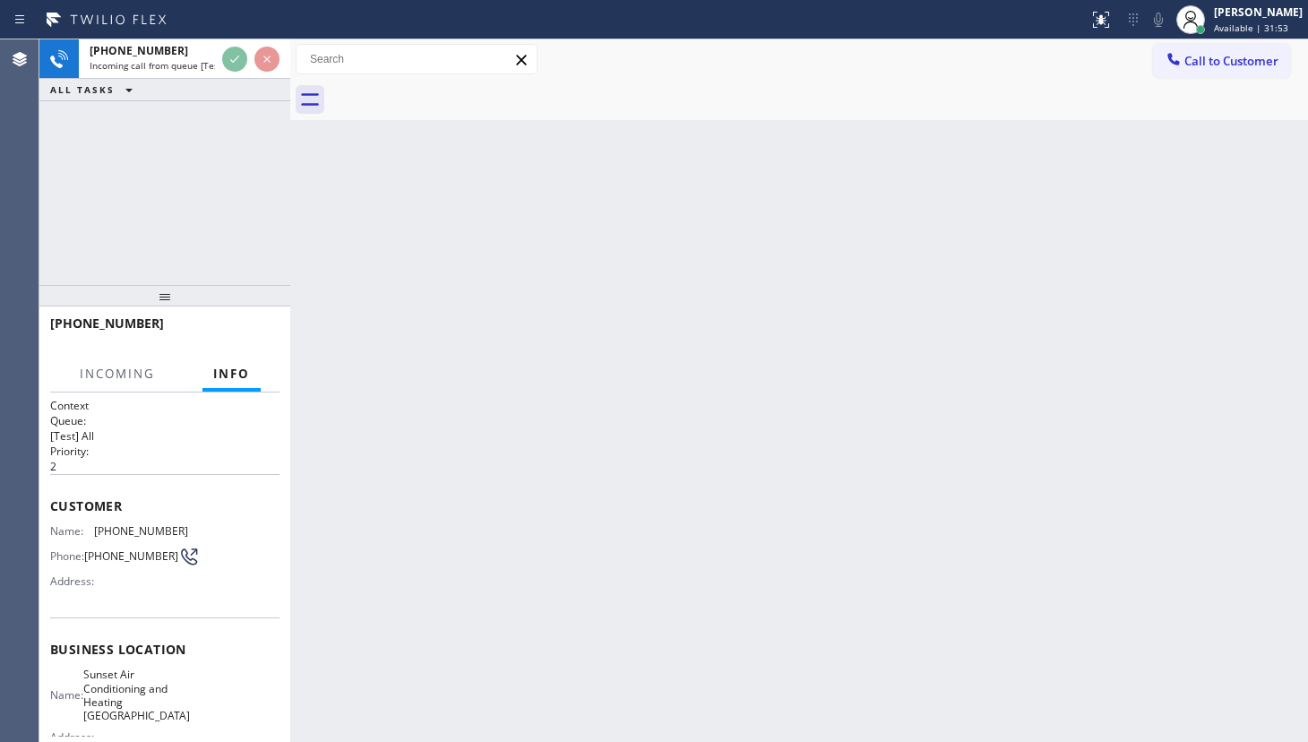
click at [238, 72] on div at bounding box center [251, 58] width 65 height 39
click at [241, 92] on div "ALL TASKS ALL TASKS ACTIVE TASKS TASKS IN WRAP UP" at bounding box center [164, 90] width 251 height 22
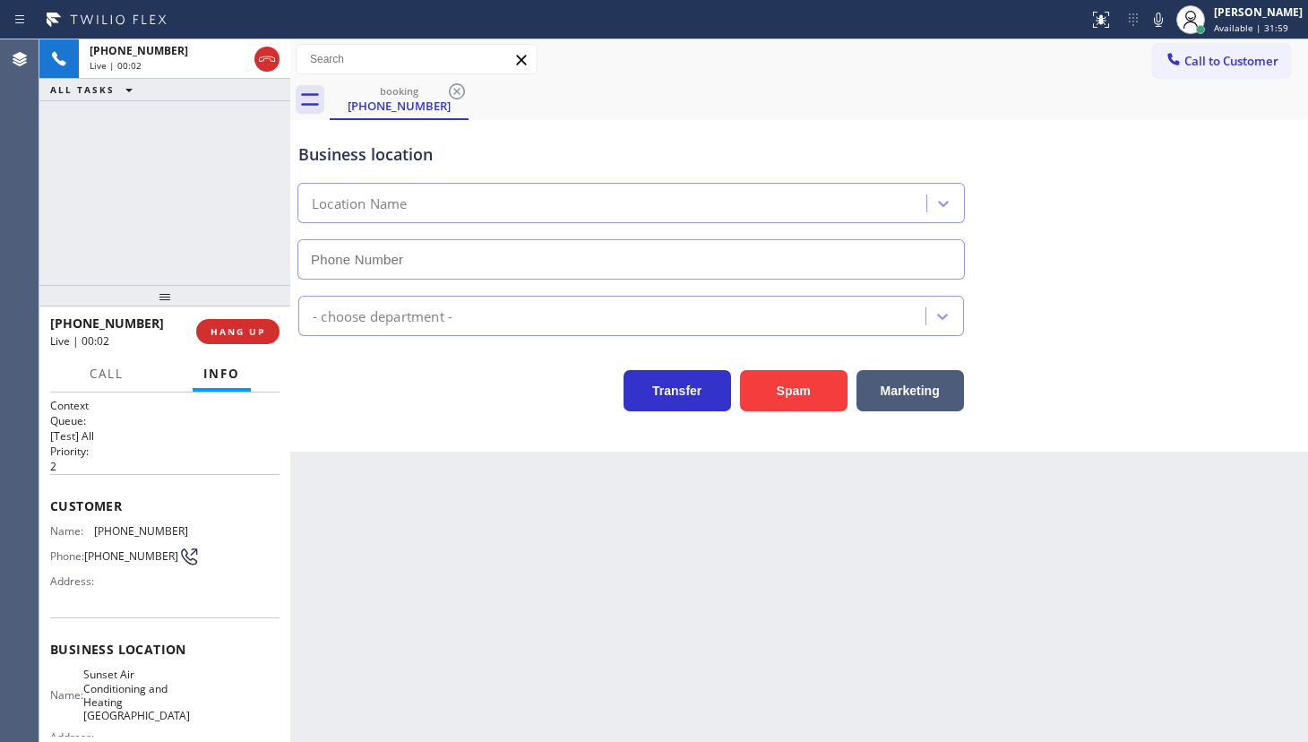
type input "(805) 659-8606"
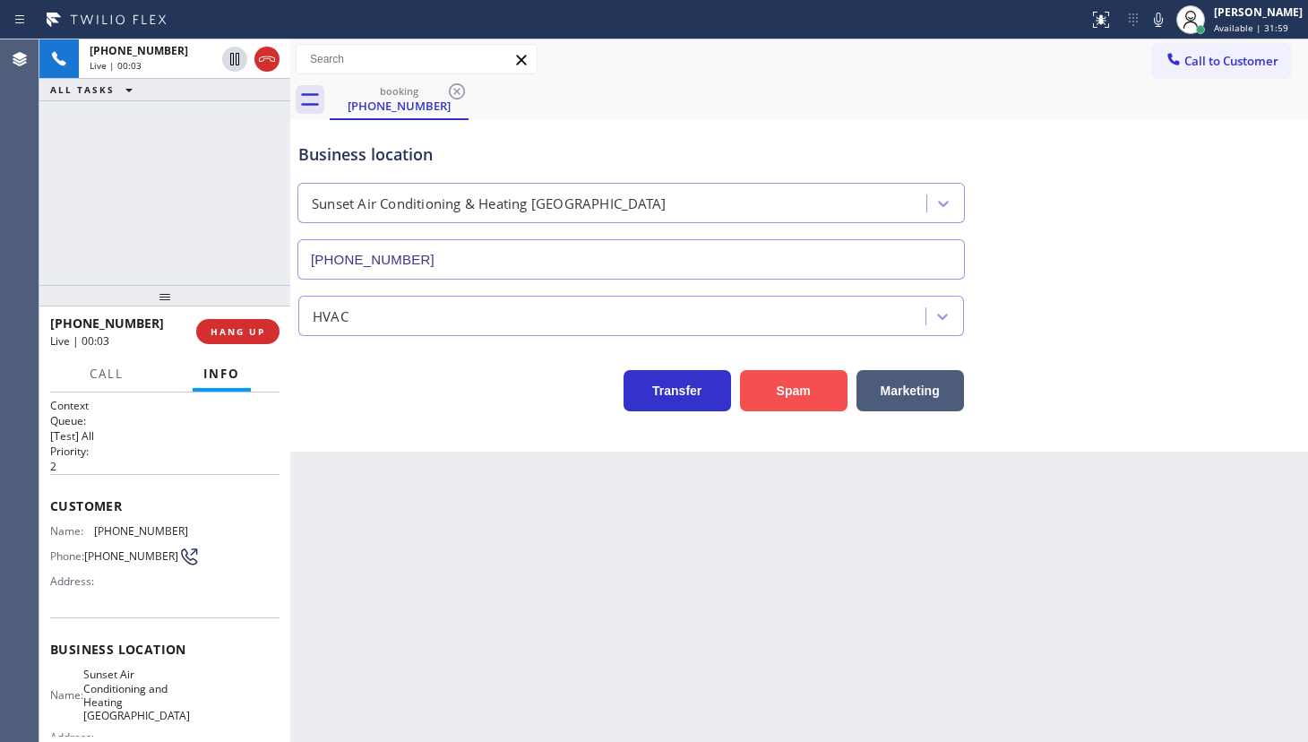
click at [788, 393] on button "Spam" at bounding box center [794, 390] width 108 height 41
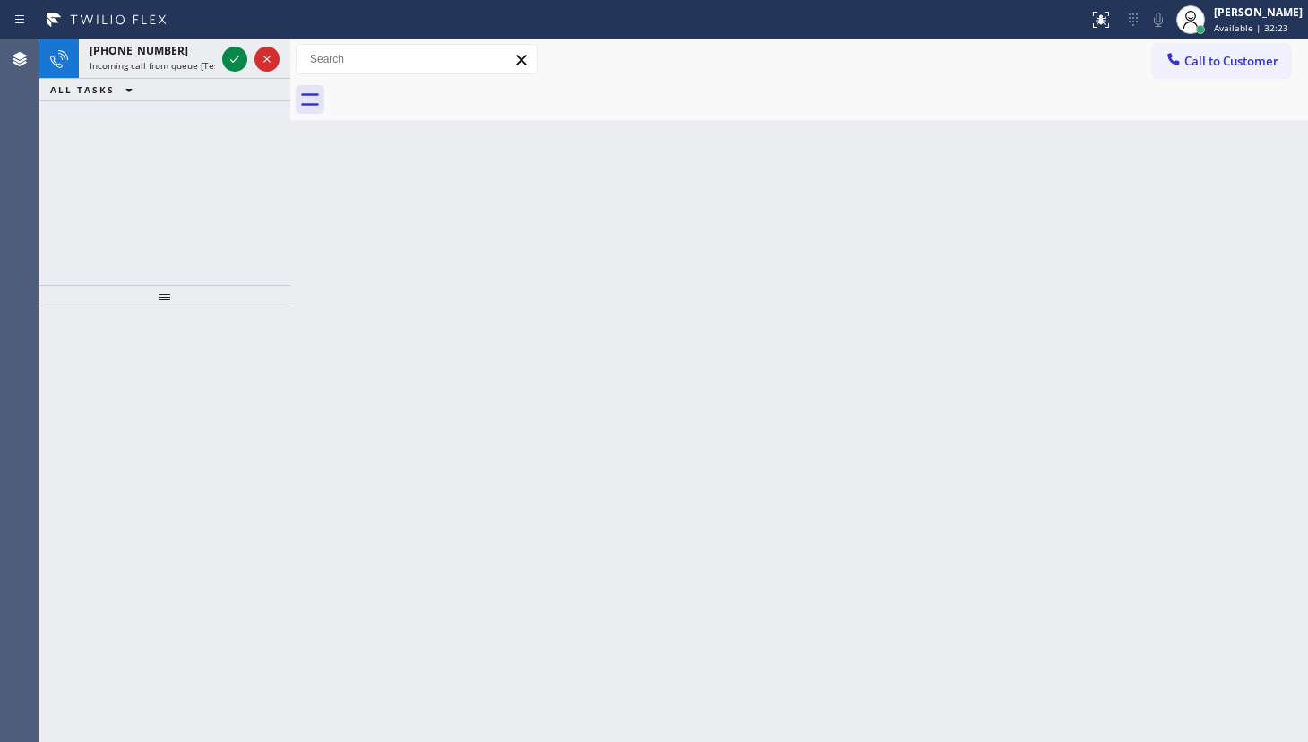
drag, startPoint x: 157, startPoint y: 165, endPoint x: 173, endPoint y: 129, distance: 39.3
click at [173, 129] on div "+18478444720 Incoming call from queue [Test] All ALL TASKS ALL TASKS ACTIVE TAS…" at bounding box center [164, 162] width 251 height 246
click at [232, 57] on icon at bounding box center [235, 59] width 22 height 22
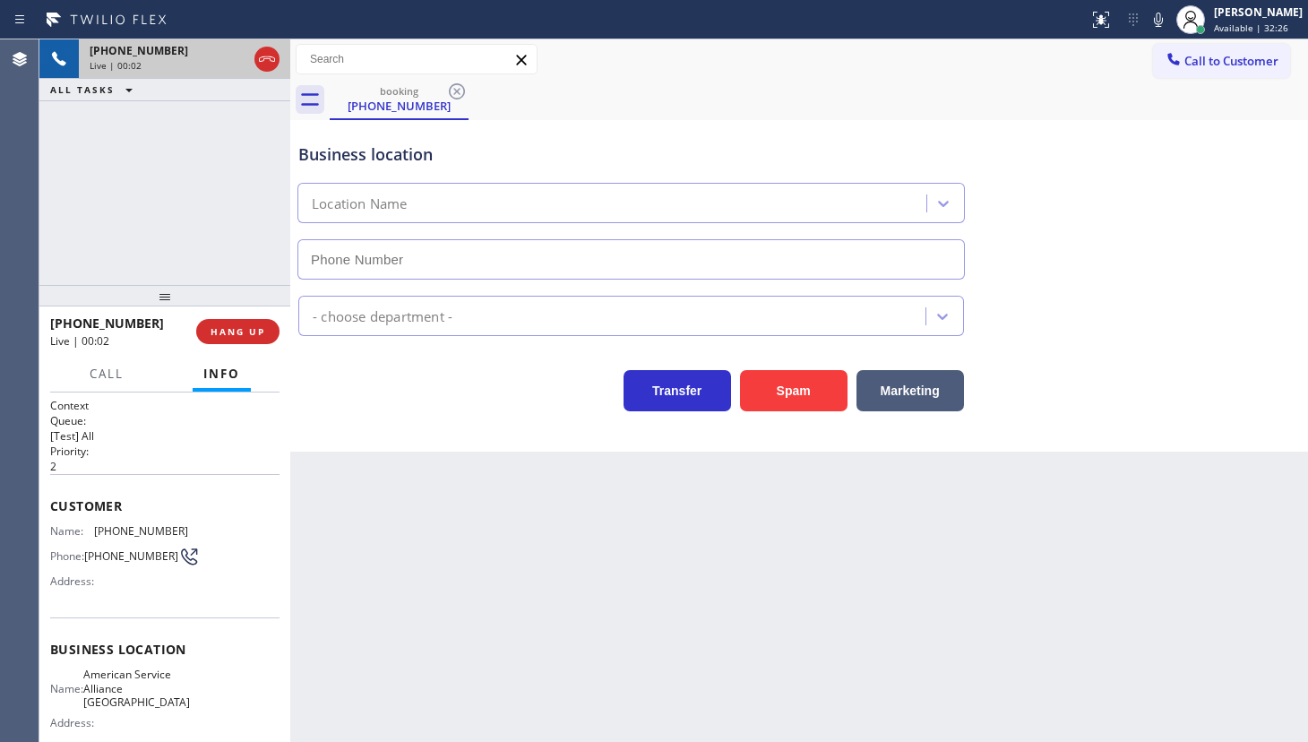
type input "(847) 713-1933"
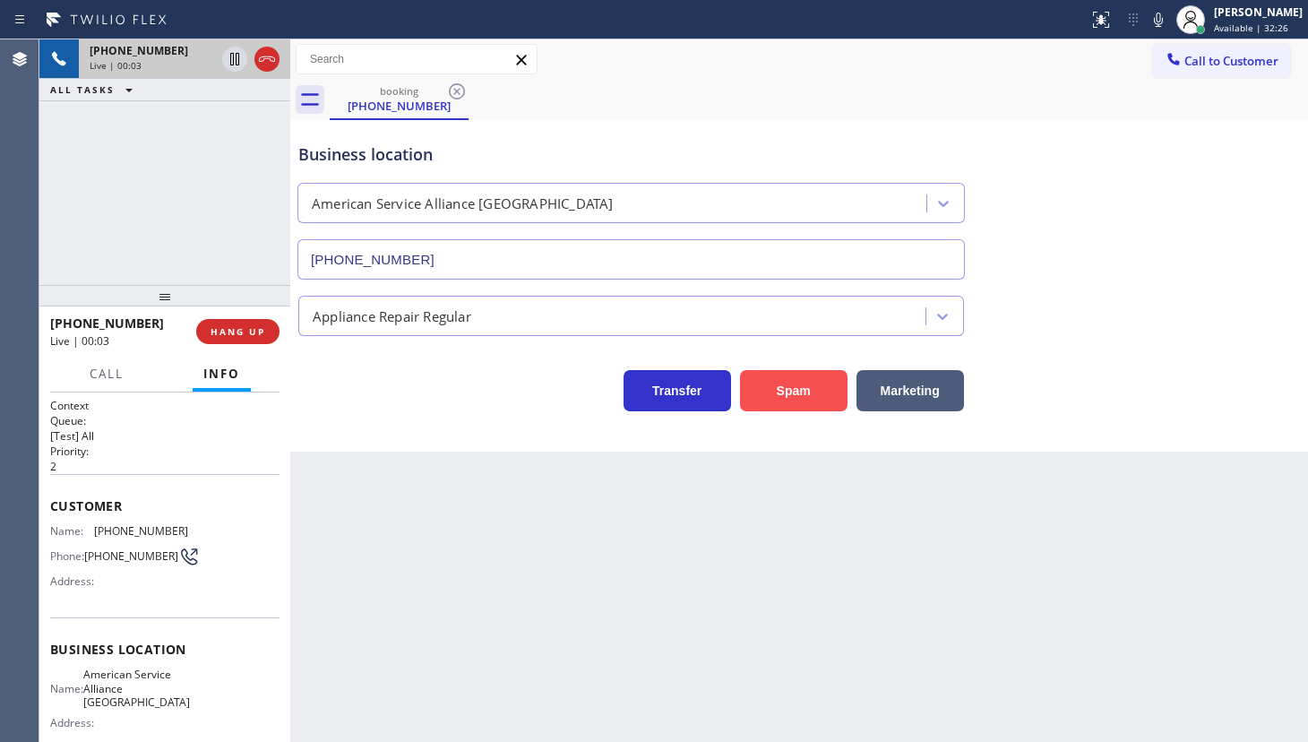
click at [762, 394] on button "Spam" at bounding box center [794, 390] width 108 height 41
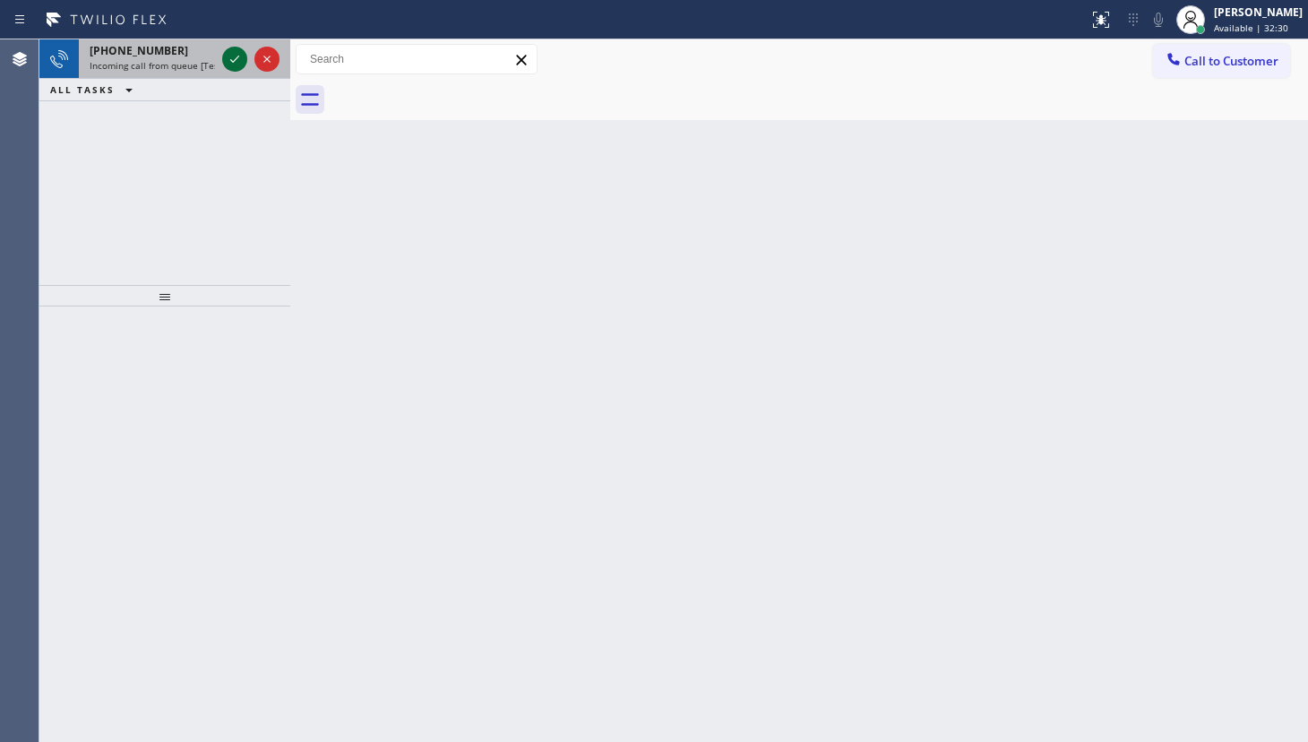
click at [236, 48] on icon at bounding box center [235, 59] width 22 height 22
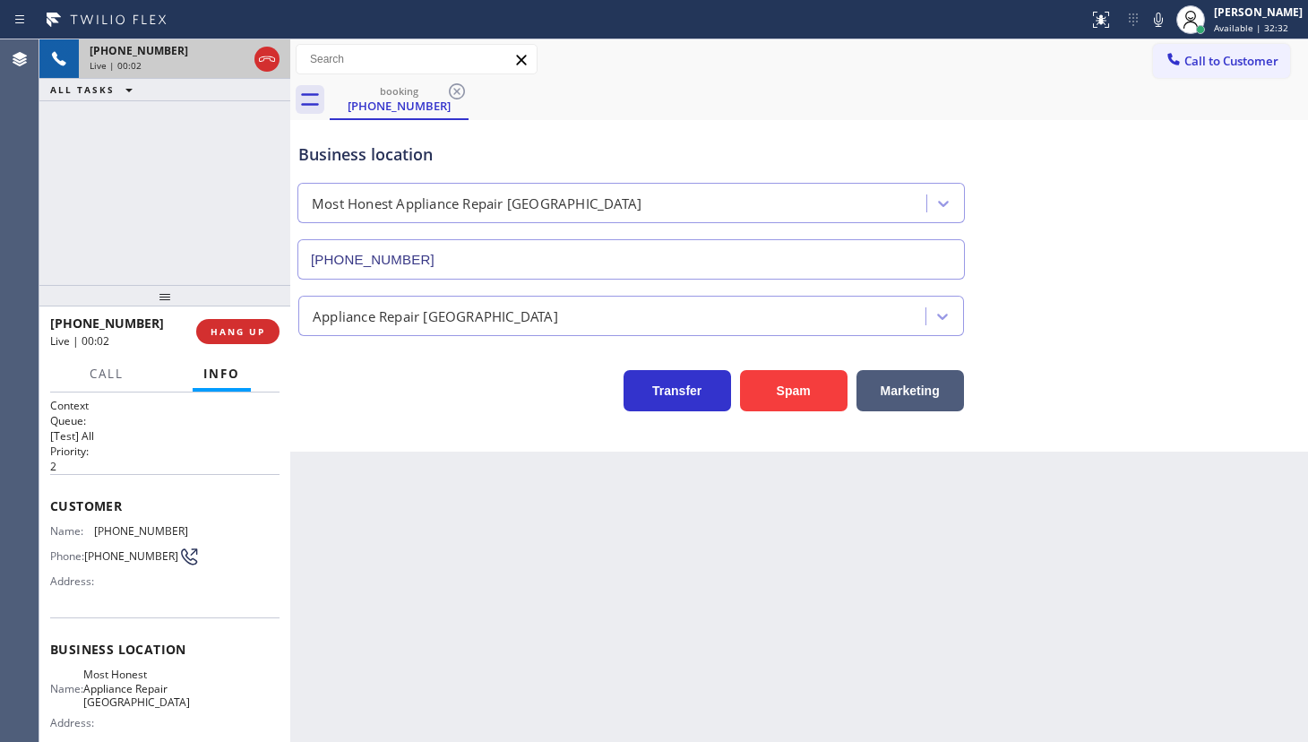
type input "(510) 399-2335"
click at [779, 376] on button "Spam" at bounding box center [794, 390] width 108 height 41
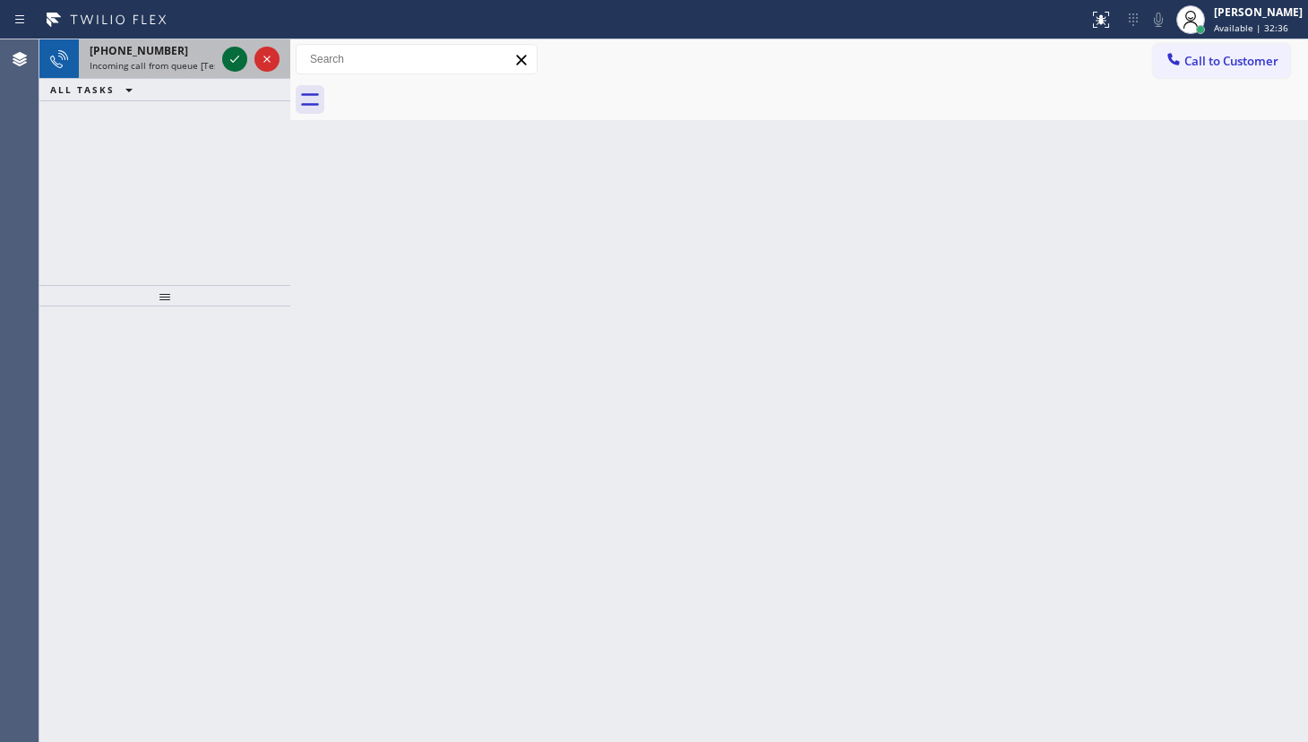
click at [232, 62] on icon at bounding box center [234, 59] width 9 height 7
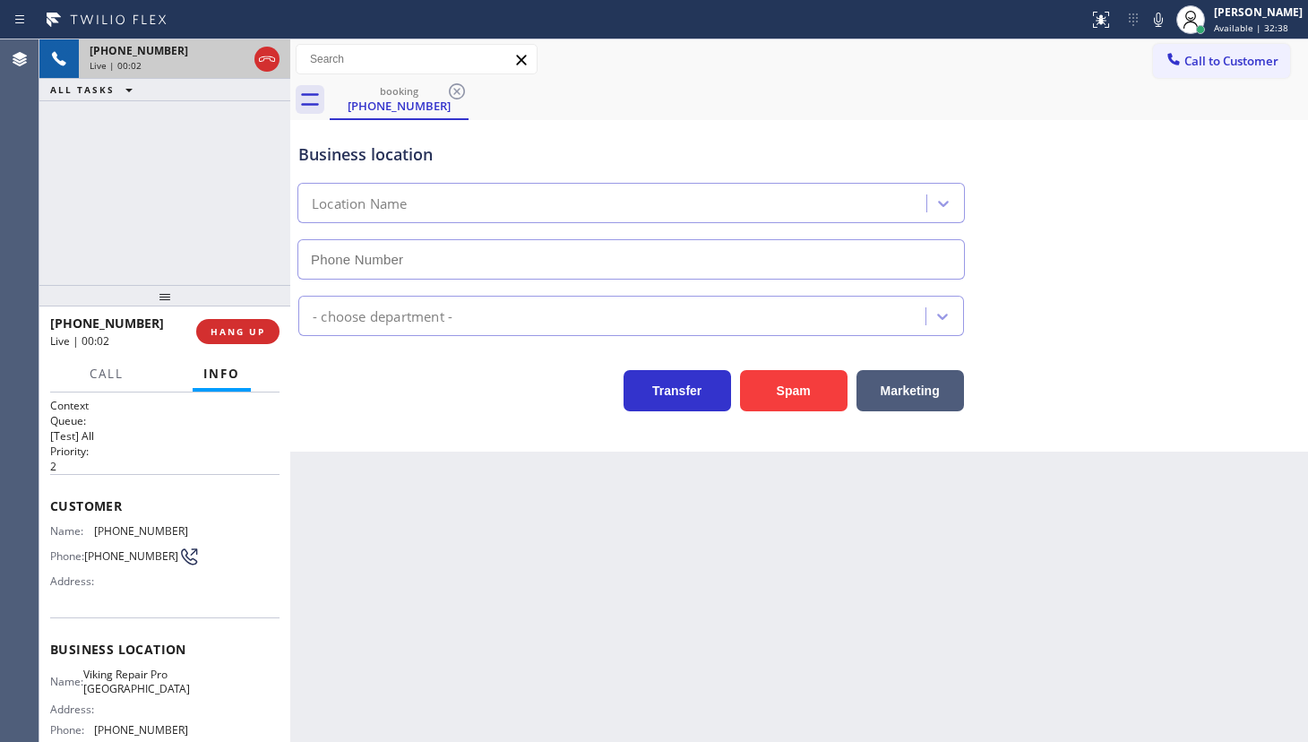
type input "(301) 591-6882"
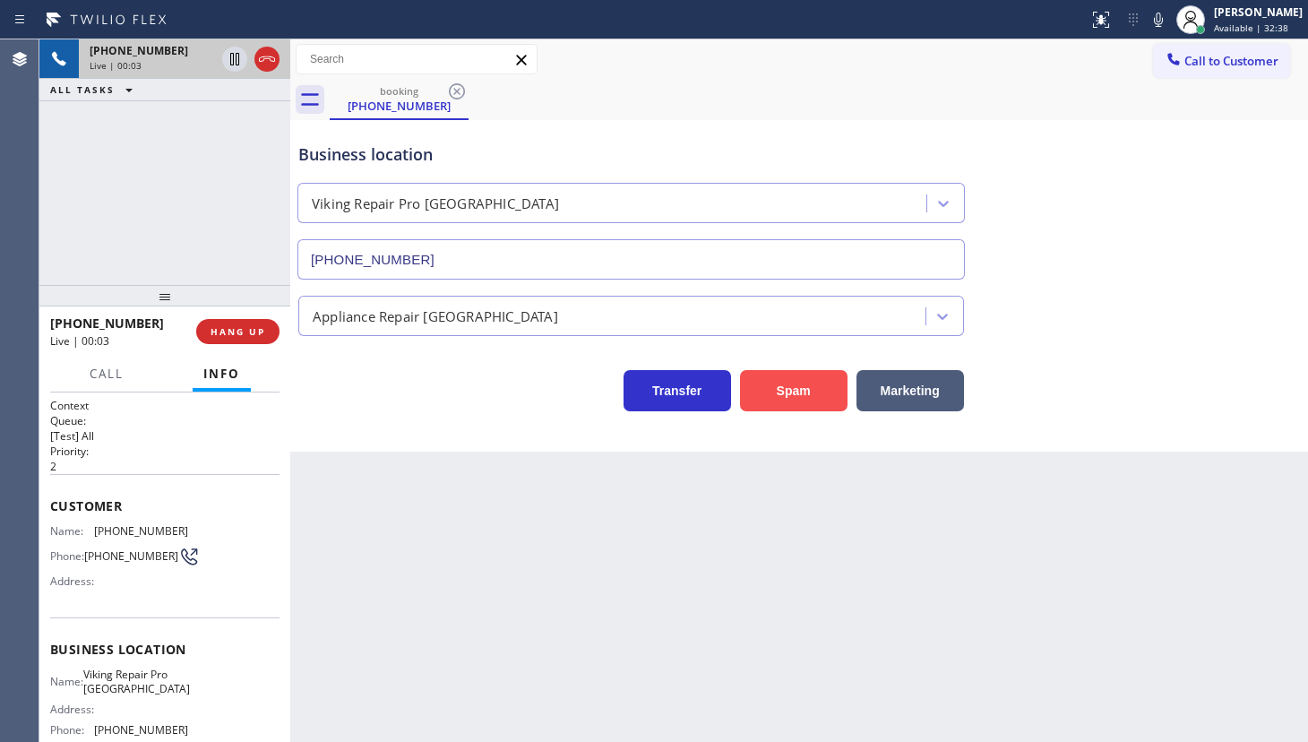
click at [757, 388] on button "Spam" at bounding box center [794, 390] width 108 height 41
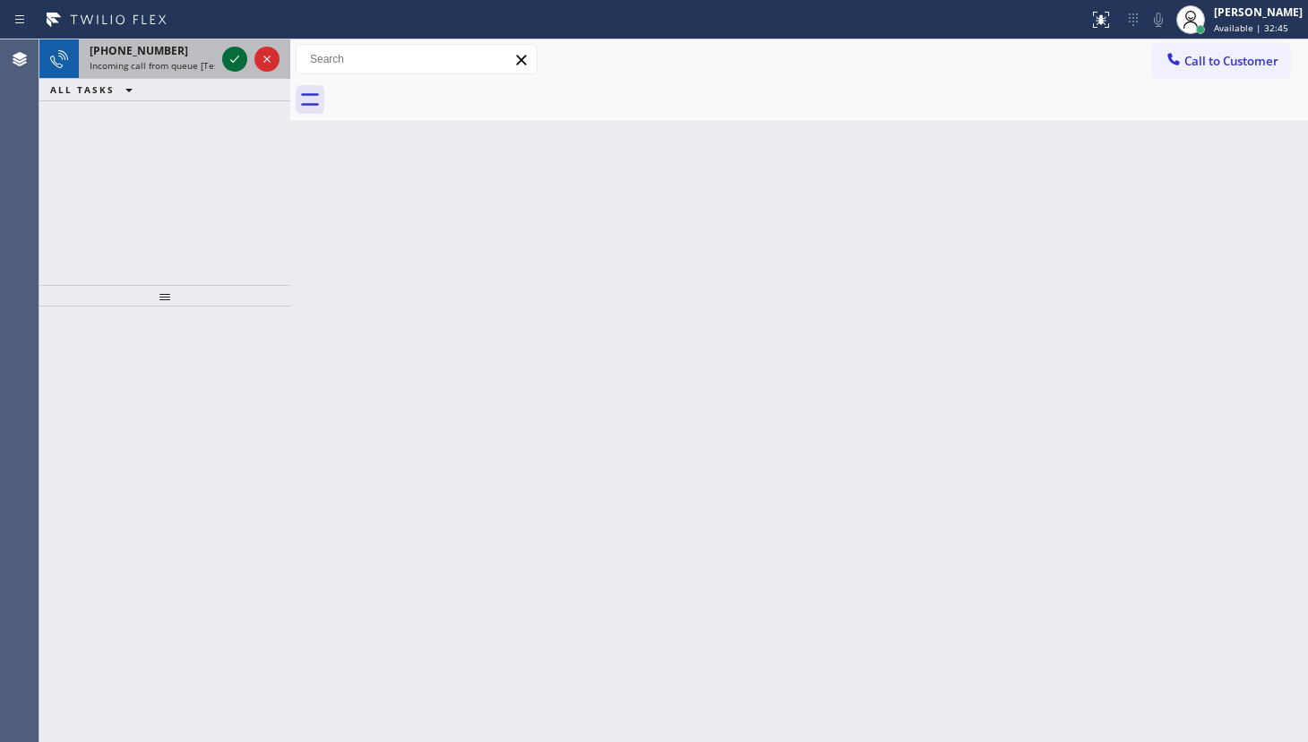
click at [230, 50] on icon at bounding box center [235, 59] width 22 height 22
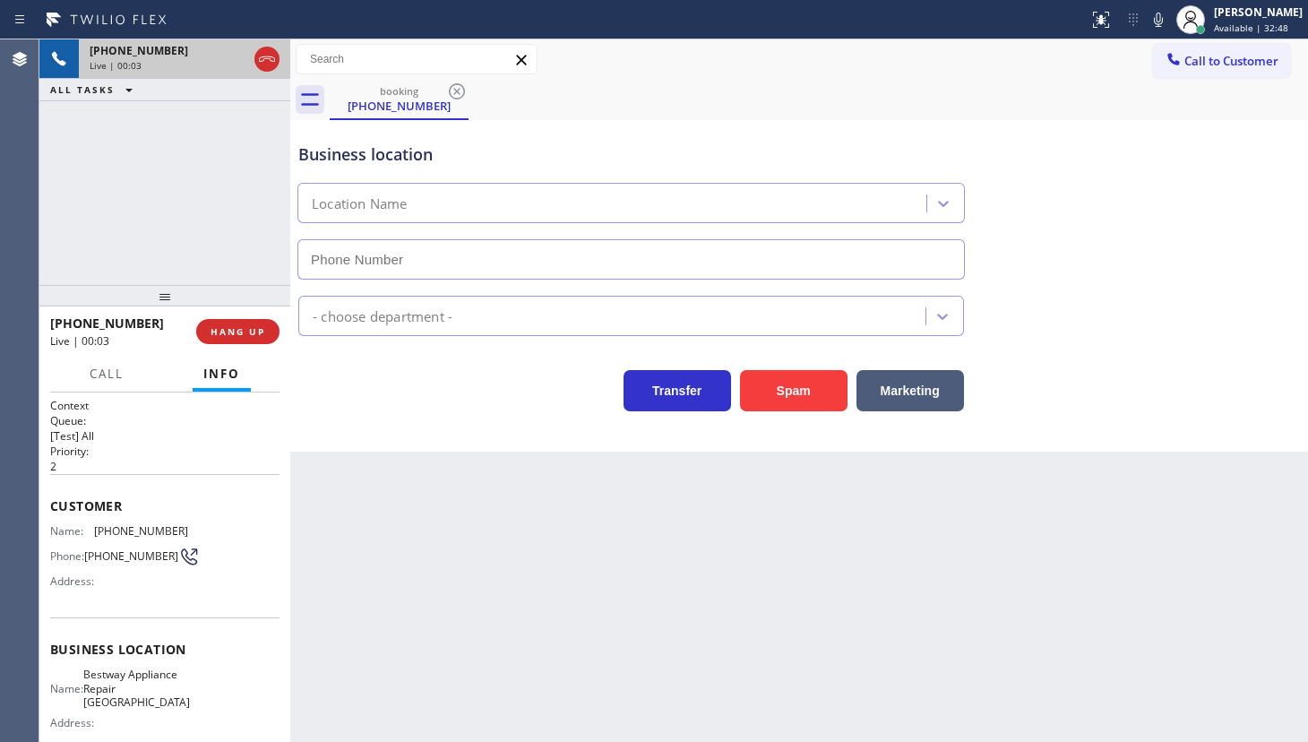
type input "(415) 754-7417"
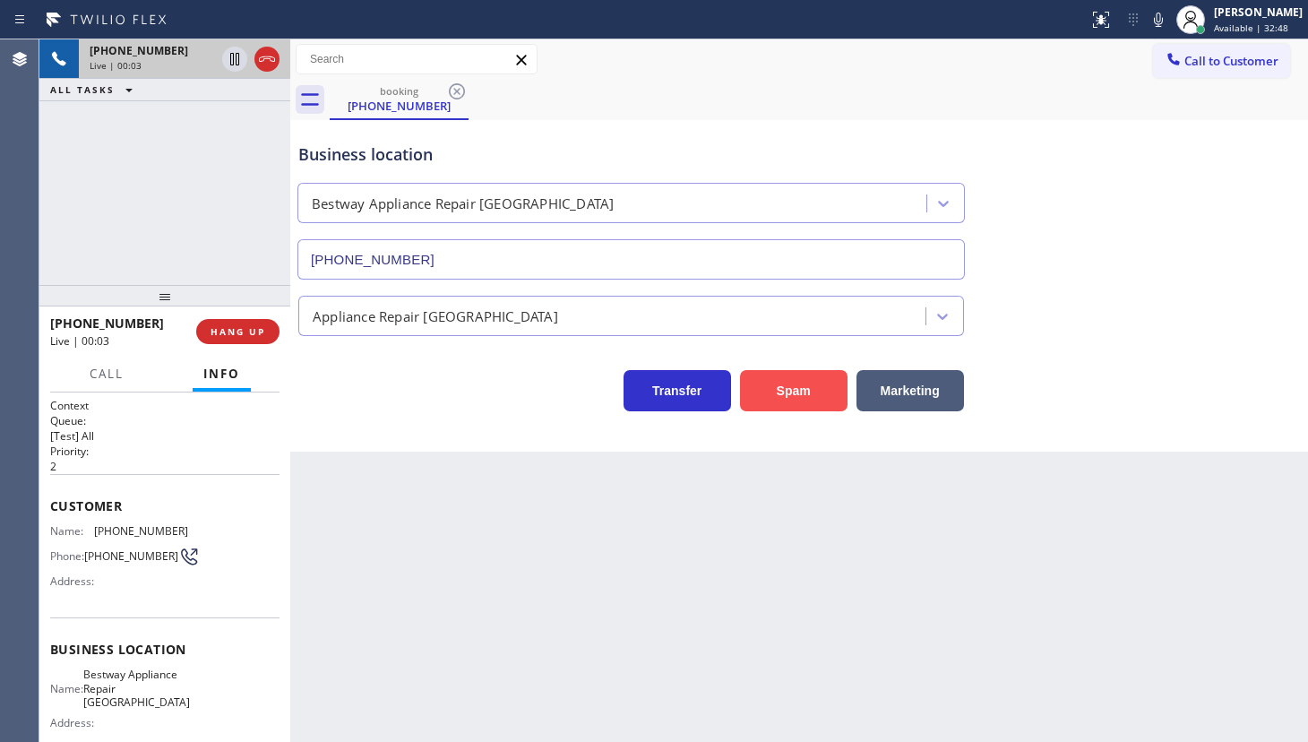
click at [785, 393] on button "Spam" at bounding box center [794, 390] width 108 height 41
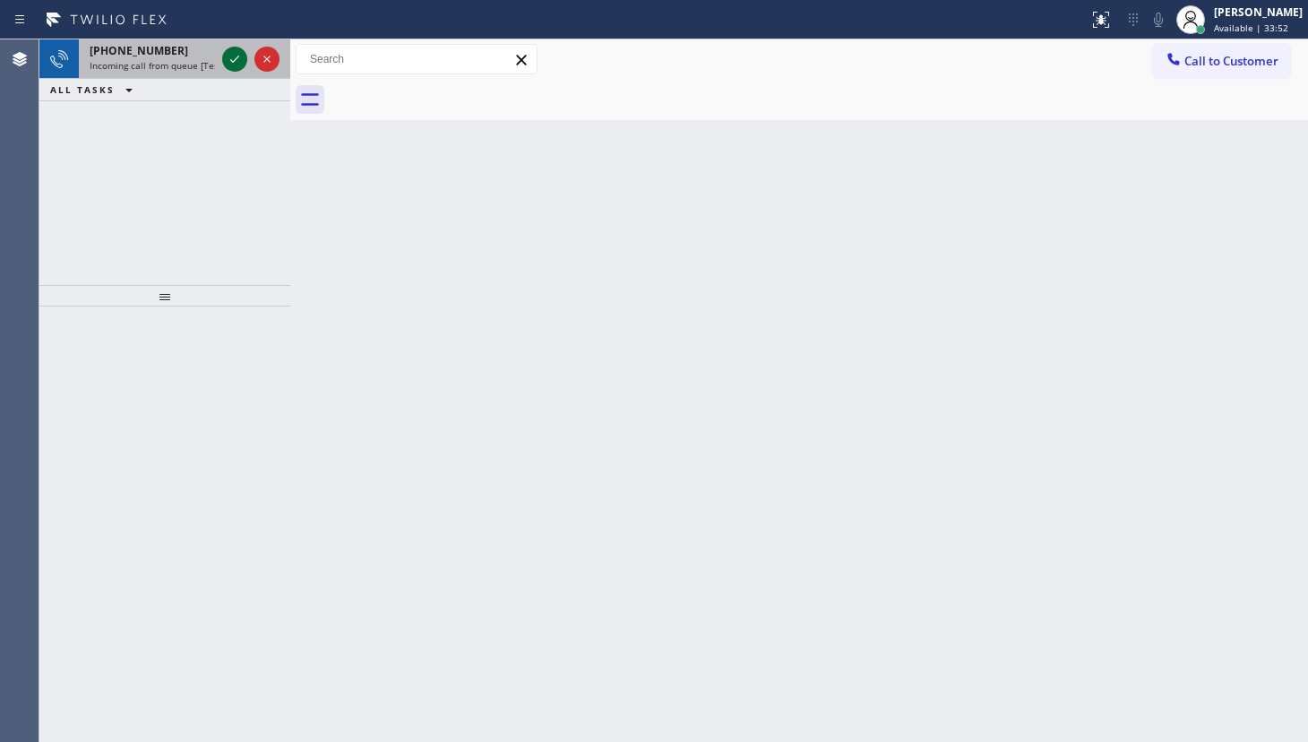
click at [243, 59] on icon at bounding box center [235, 59] width 22 height 22
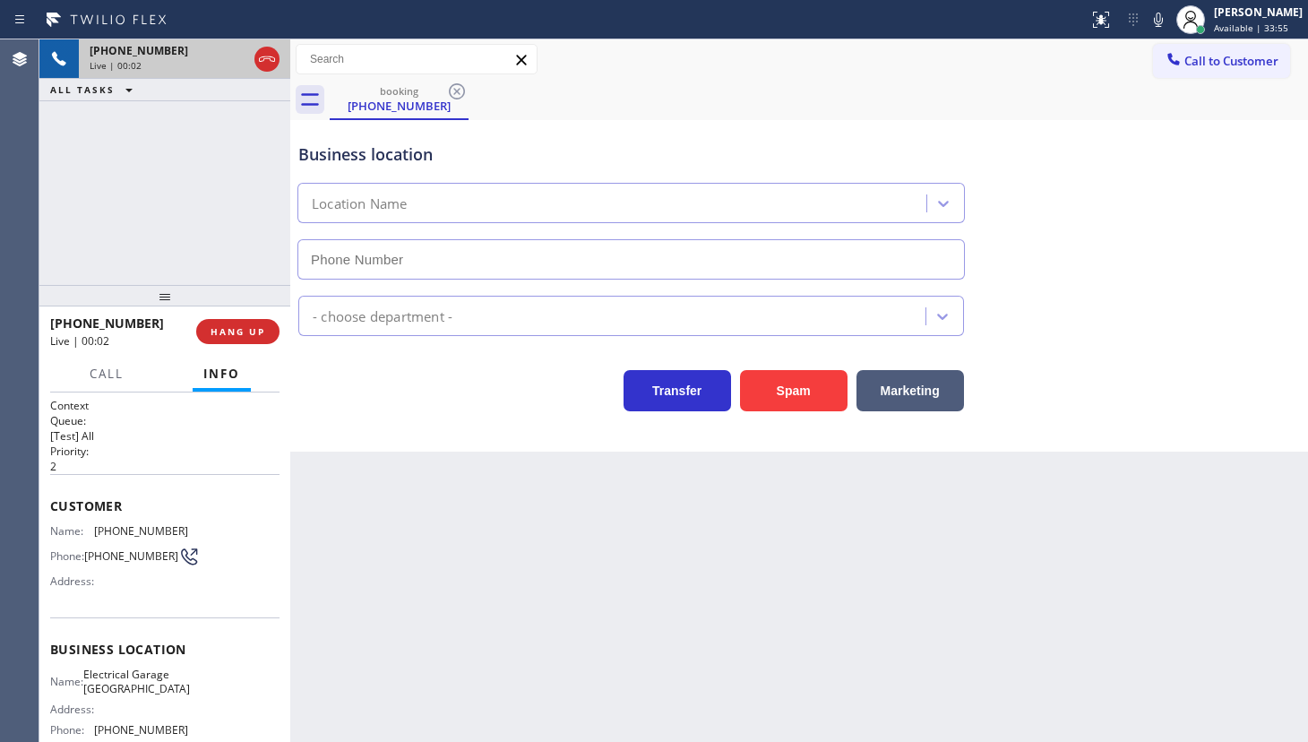
type input "(949) 649-6262"
click at [804, 393] on button "Spam" at bounding box center [794, 390] width 108 height 41
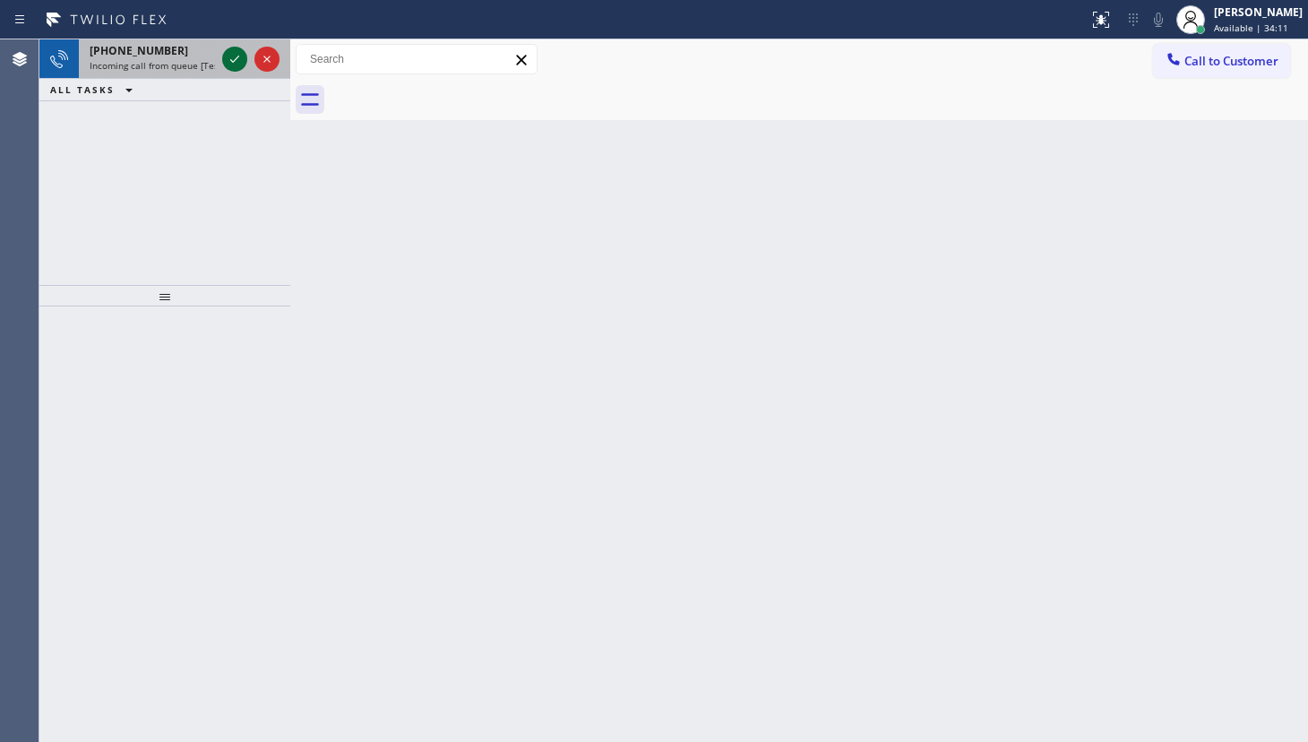
click at [233, 56] on icon at bounding box center [235, 59] width 22 height 22
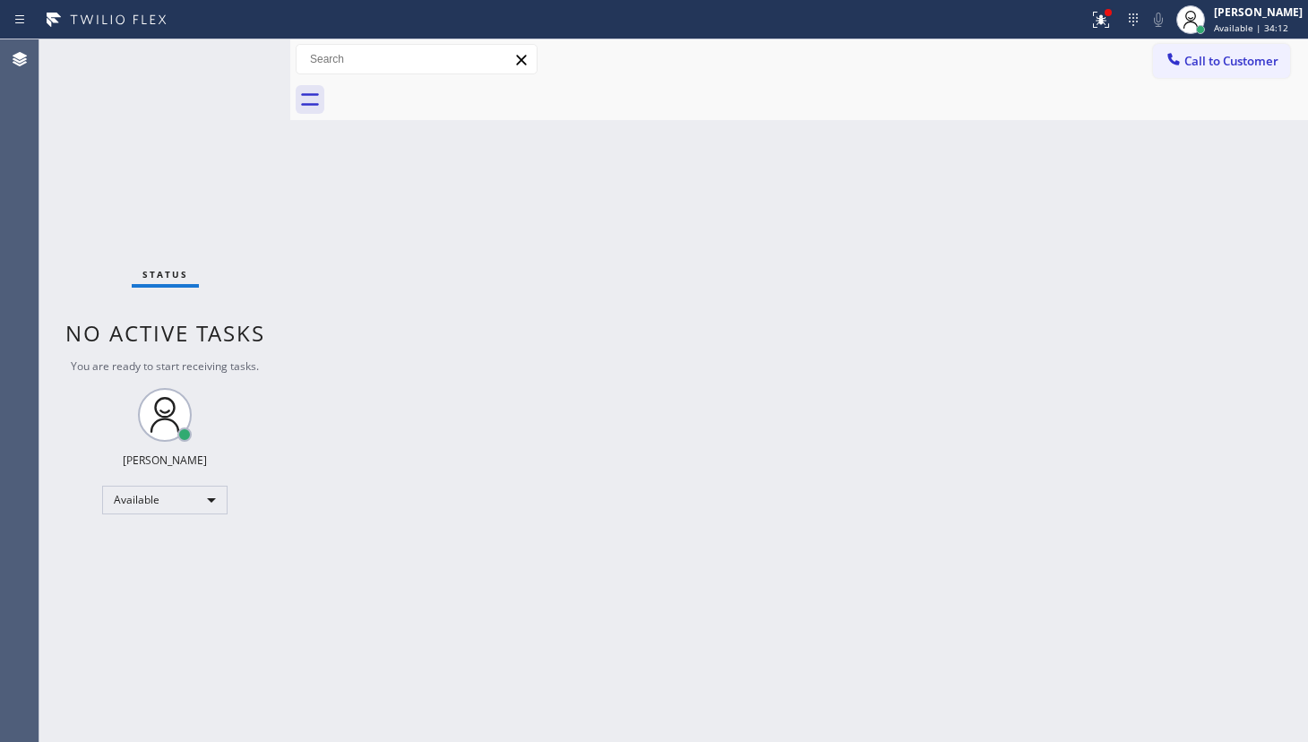
click at [1076, 5] on div at bounding box center [544, 19] width 1074 height 29
drag, startPoint x: 1086, startPoint y: 9, endPoint x: 1061, endPoint y: 175, distance: 167.7
click at [1087, 12] on div at bounding box center [1101, 20] width 39 height 22
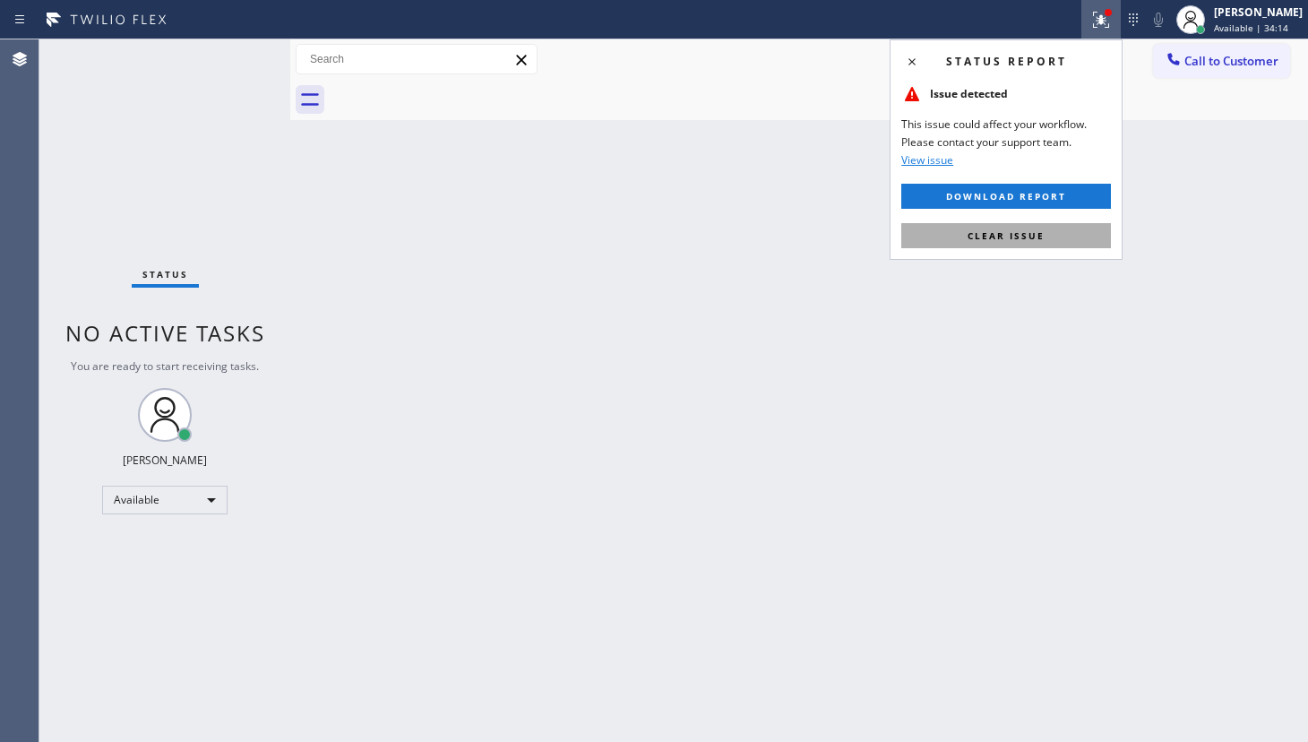
click at [1028, 238] on span "Clear issue" at bounding box center [1006, 235] width 77 height 13
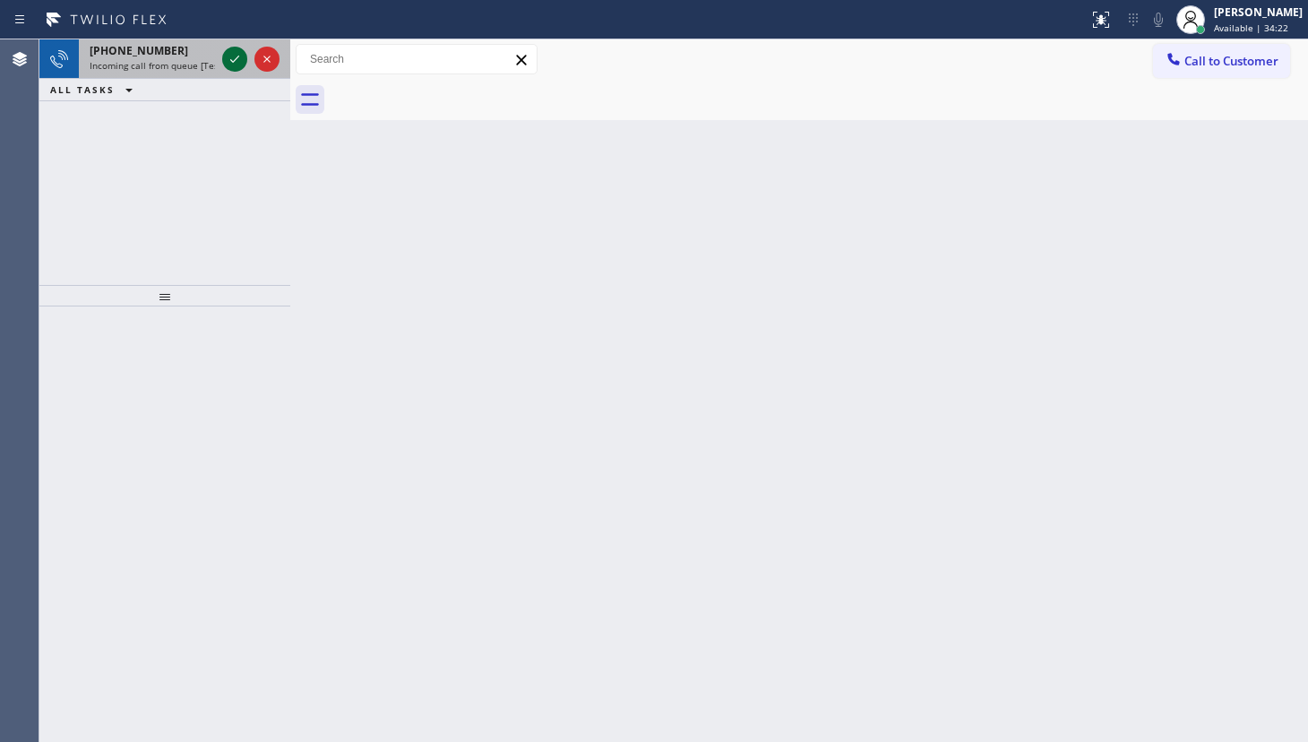
click at [234, 55] on icon at bounding box center [235, 59] width 22 height 22
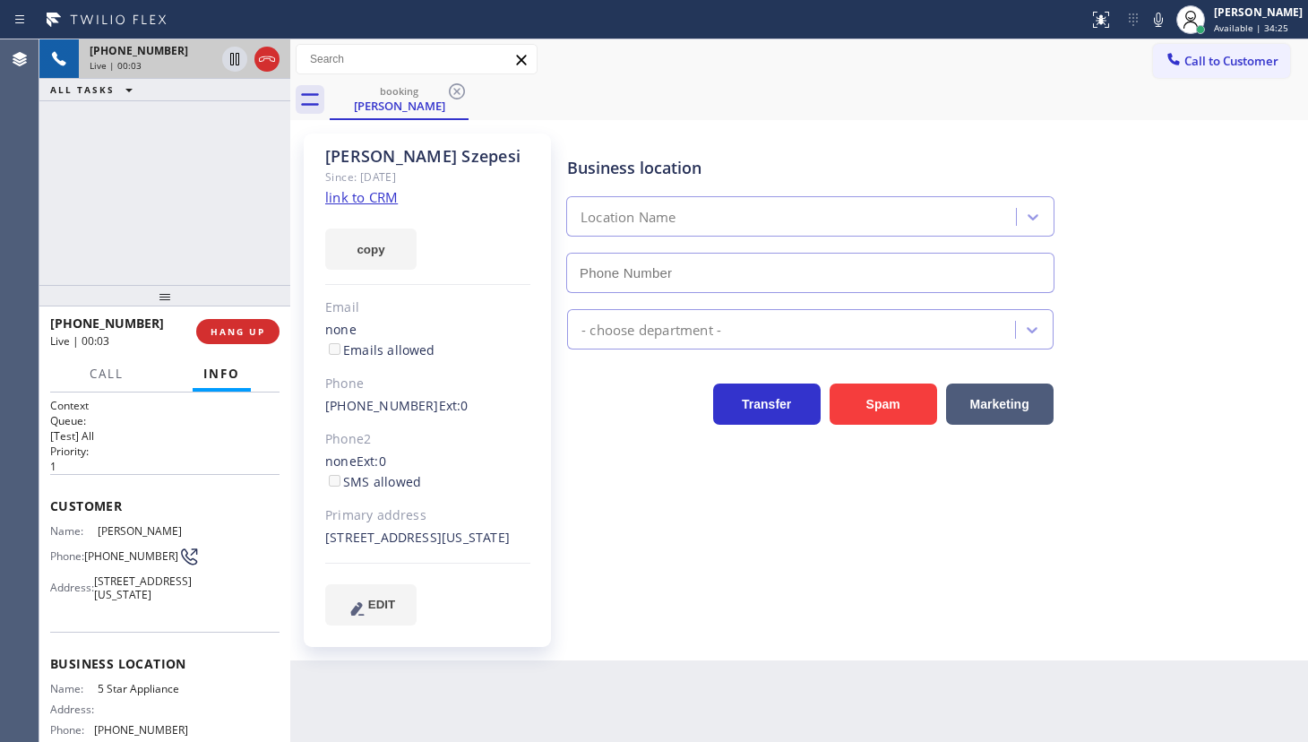
type input "(323) 870-7123"
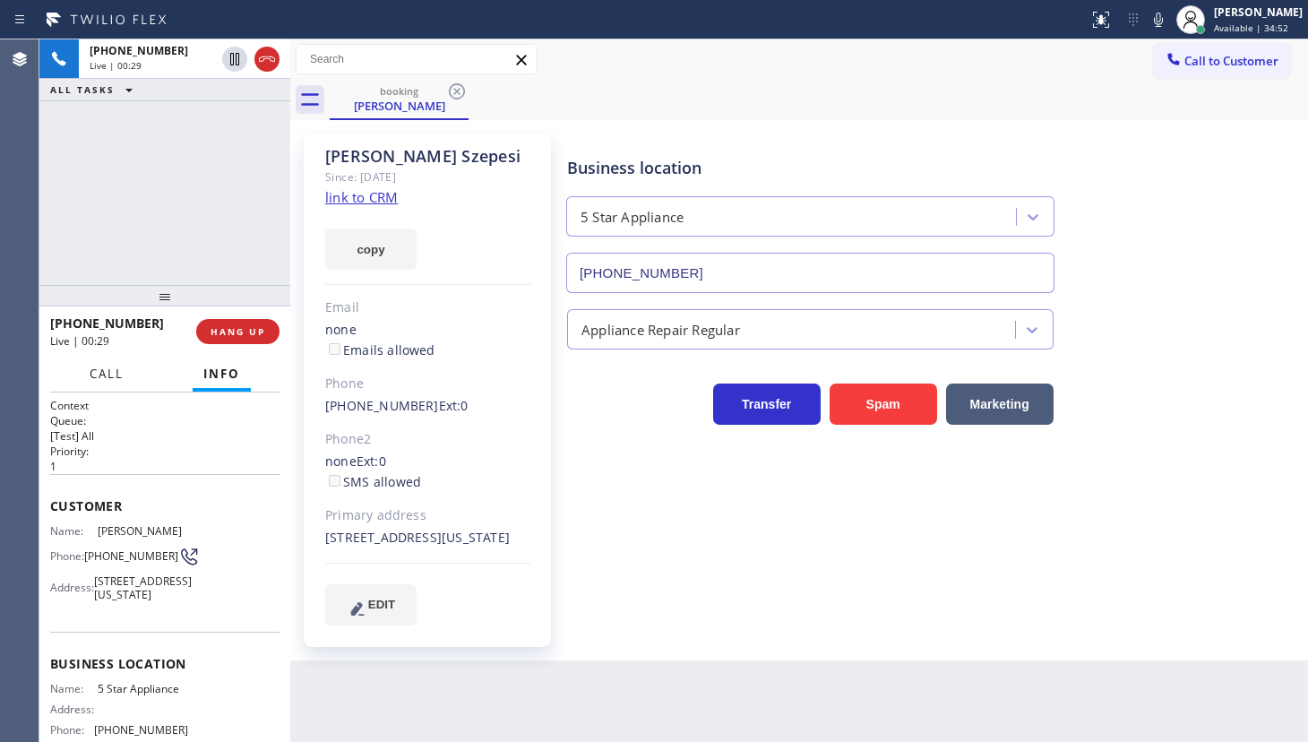
click at [125, 367] on button "Call" at bounding box center [107, 374] width 56 height 35
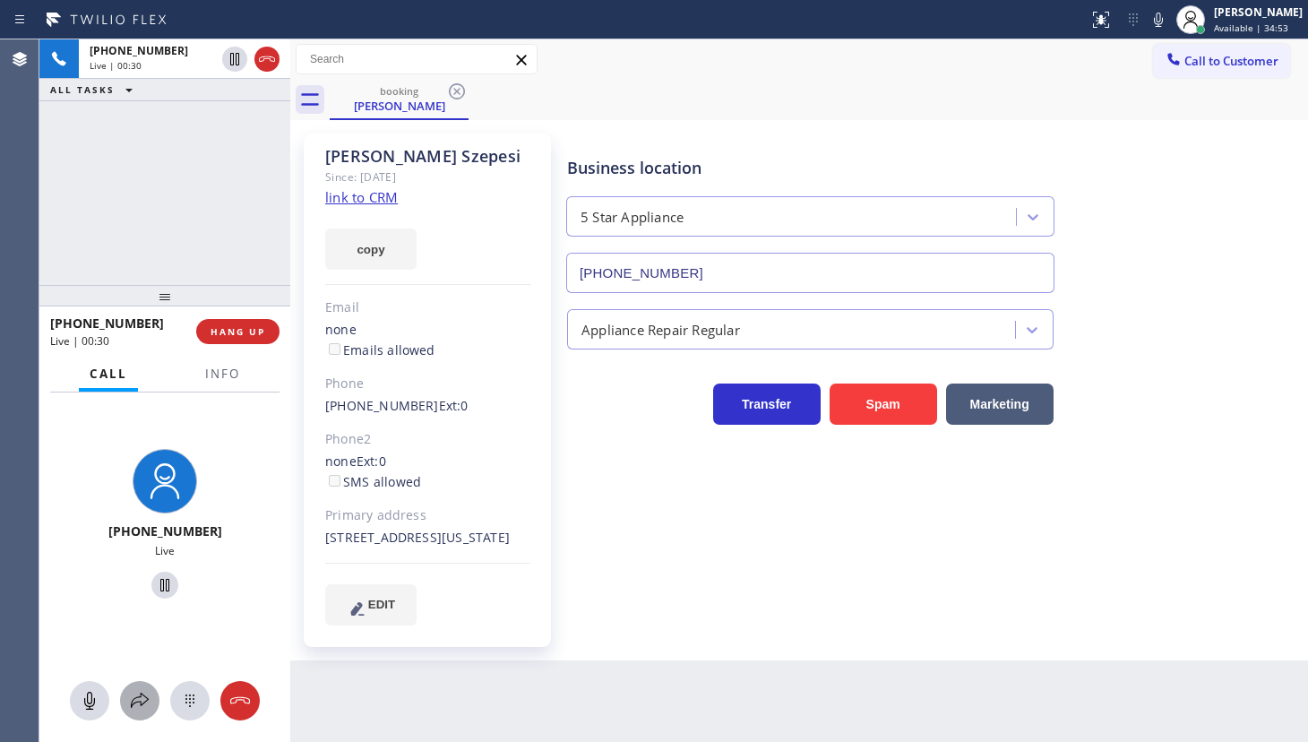
click at [146, 691] on icon at bounding box center [140, 701] width 22 height 22
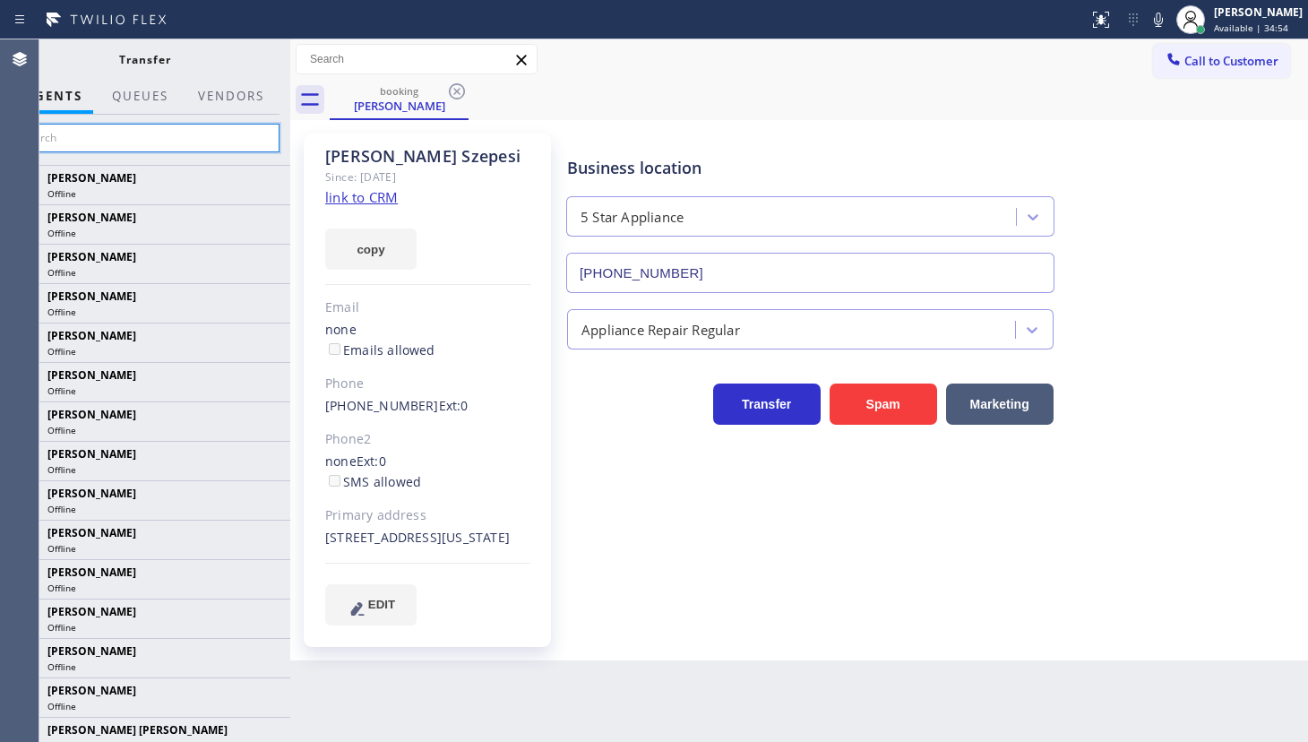
click at [114, 136] on input "text" at bounding box center [145, 138] width 270 height 29
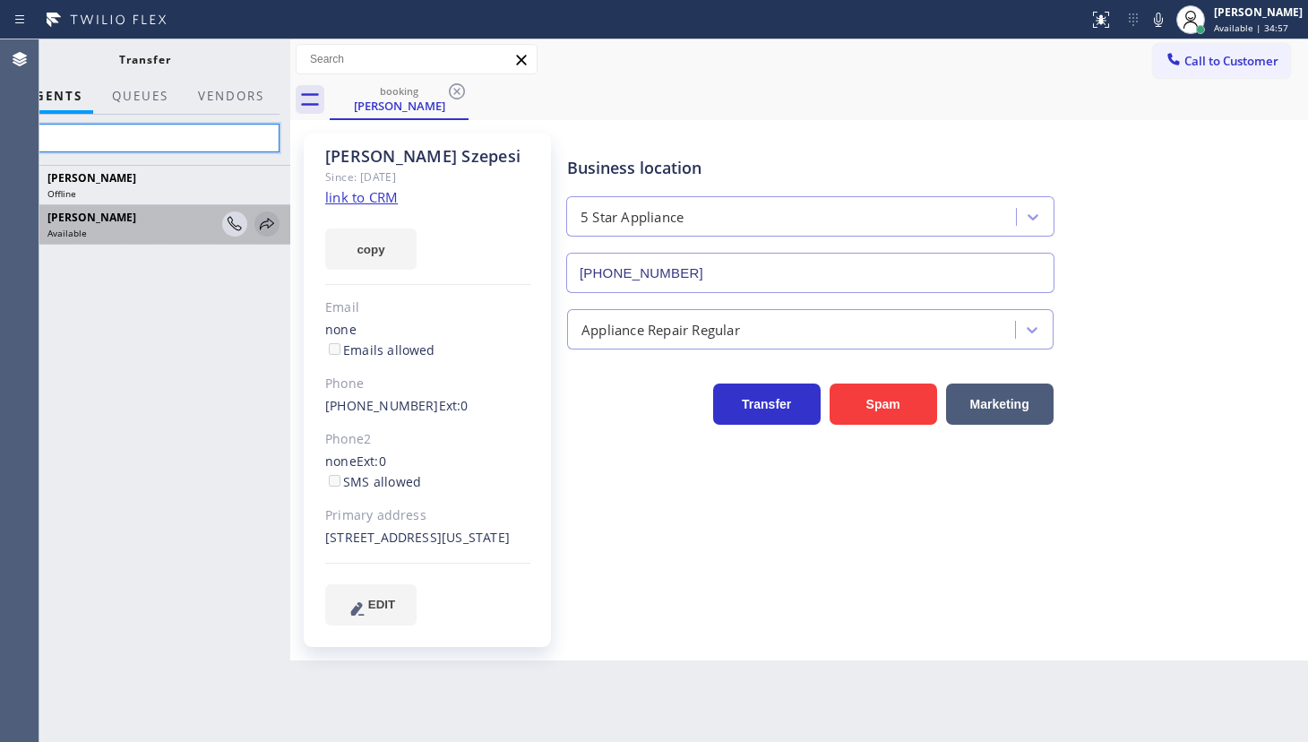
type input "gio"
click at [270, 221] on icon at bounding box center [267, 224] width 22 height 22
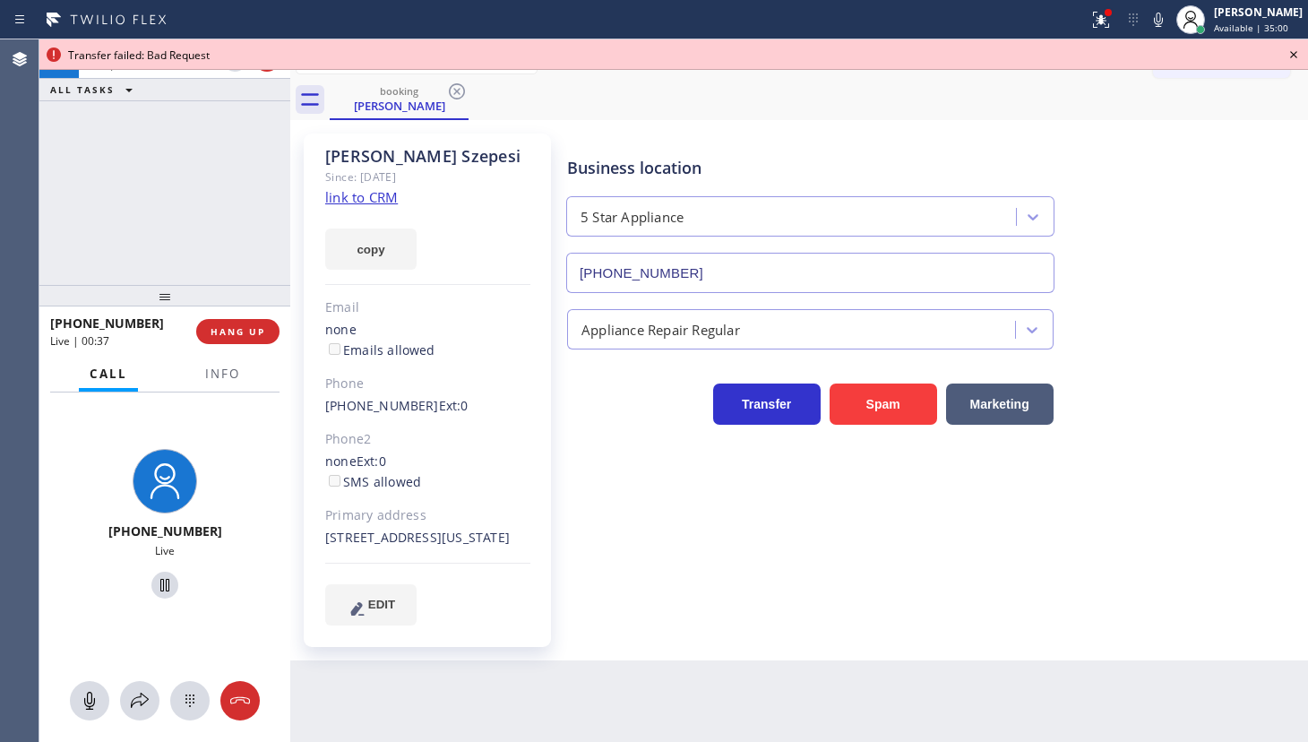
click at [1290, 53] on icon at bounding box center [1294, 55] width 22 height 22
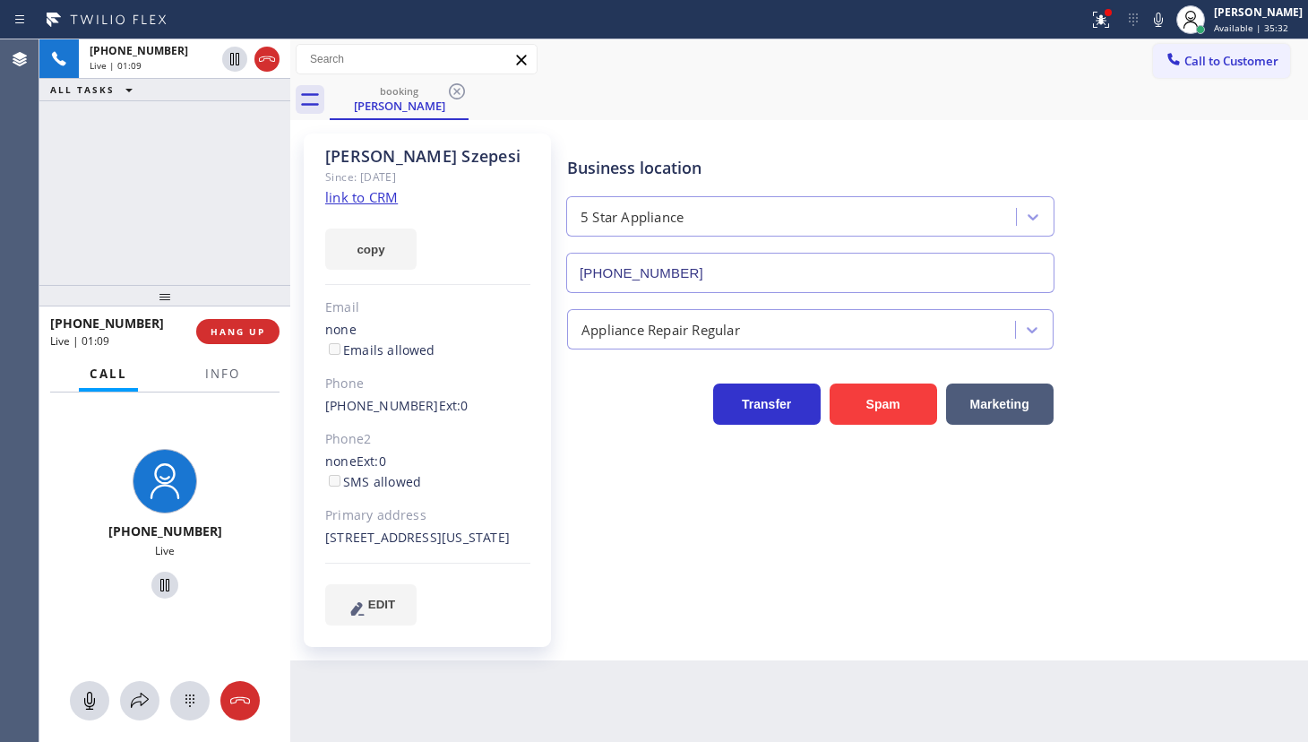
drag, startPoint x: 136, startPoint y: 170, endPoint x: 213, endPoint y: 269, distance: 125.1
click at [137, 171] on div "+16463054799 Live | 01:09 ALL TASKS ALL TASKS ACTIVE TASKS TASKS IN WRAP UP" at bounding box center [164, 162] width 251 height 246
click at [224, 337] on button "HANG UP" at bounding box center [237, 331] width 83 height 25
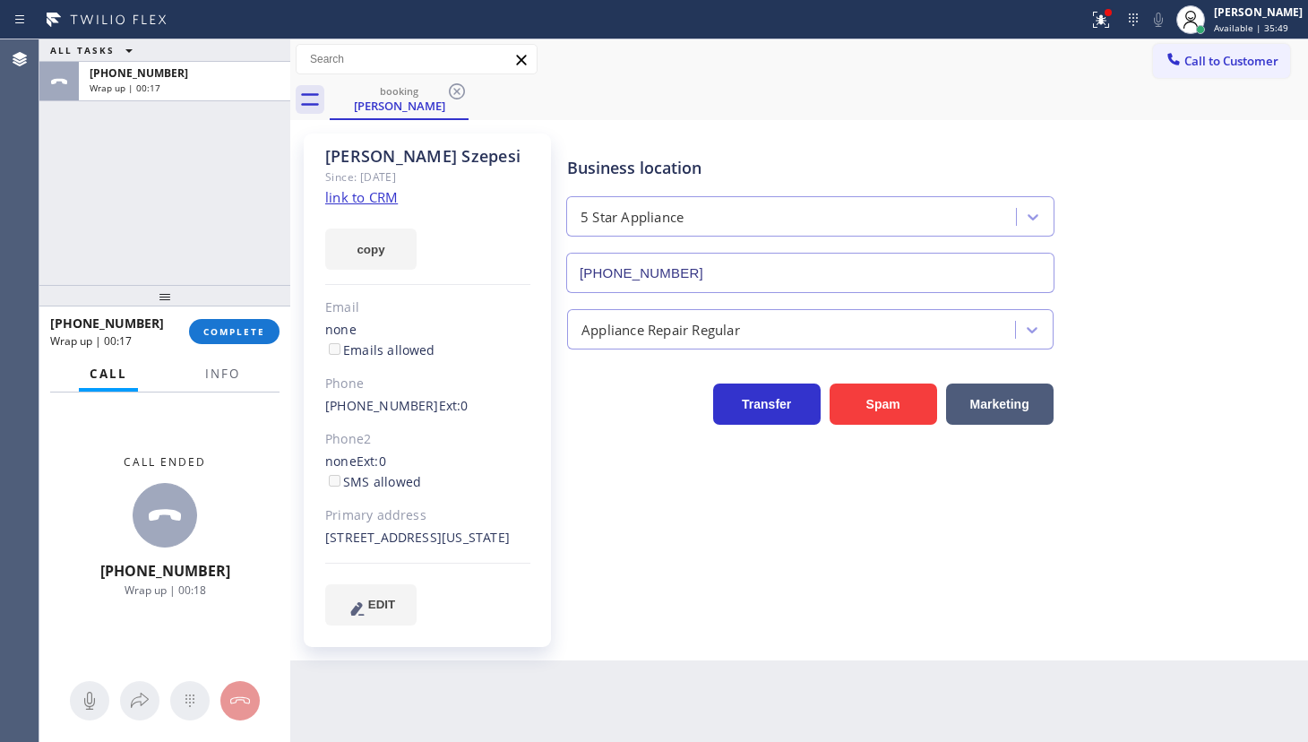
click at [120, 240] on div "ALL TASKS ALL TASKS ACTIVE TASKS TASKS IN WRAP UP +16463054799 Wrap up | 00:17" at bounding box center [164, 162] width 251 height 246
click at [238, 329] on span "COMPLETE" at bounding box center [234, 331] width 62 height 13
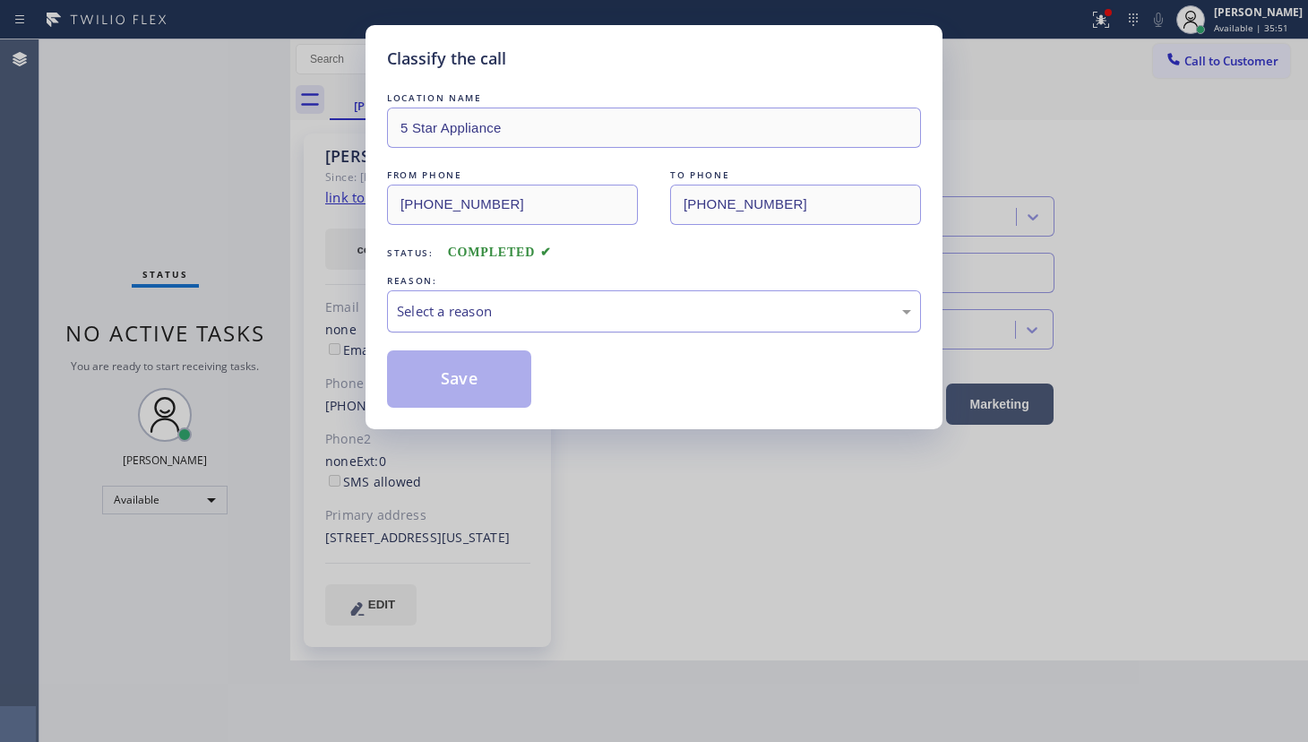
drag, startPoint x: 516, startPoint y: 305, endPoint x: 478, endPoint y: 326, distance: 44.1
click at [509, 306] on div "Select a reason" at bounding box center [654, 311] width 514 height 21
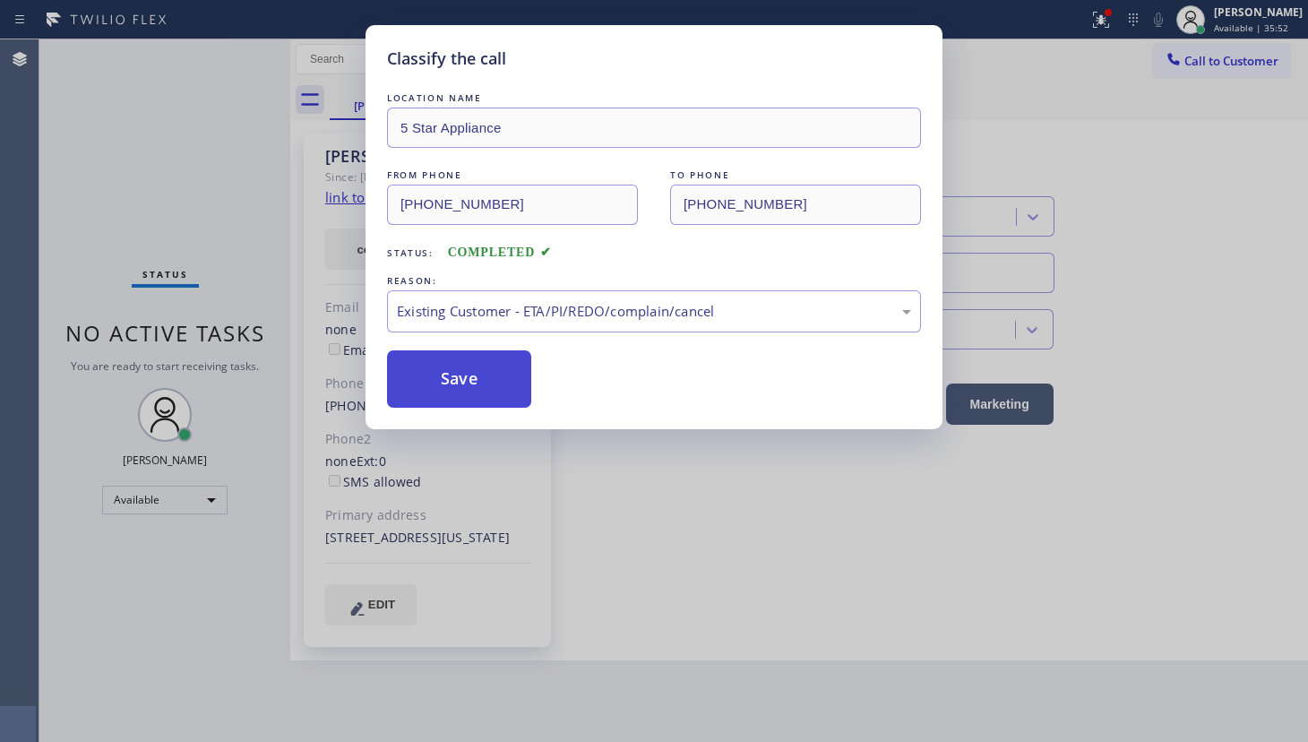
click at [437, 365] on button "Save" at bounding box center [459, 378] width 144 height 57
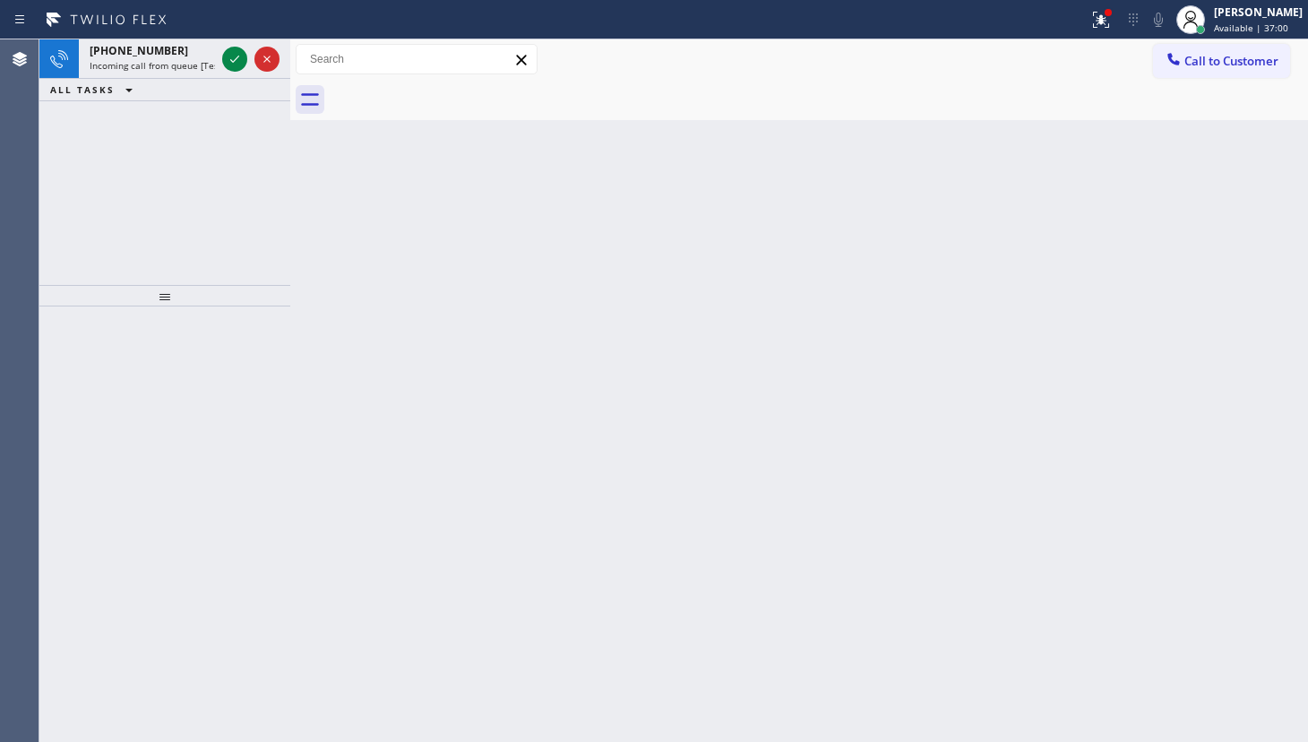
click at [154, 144] on div "+16503083151 Incoming call from queue [Test] All ALL TASKS ALL TASKS ACTIVE TAS…" at bounding box center [164, 162] width 251 height 246
click at [229, 63] on icon at bounding box center [235, 59] width 22 height 22
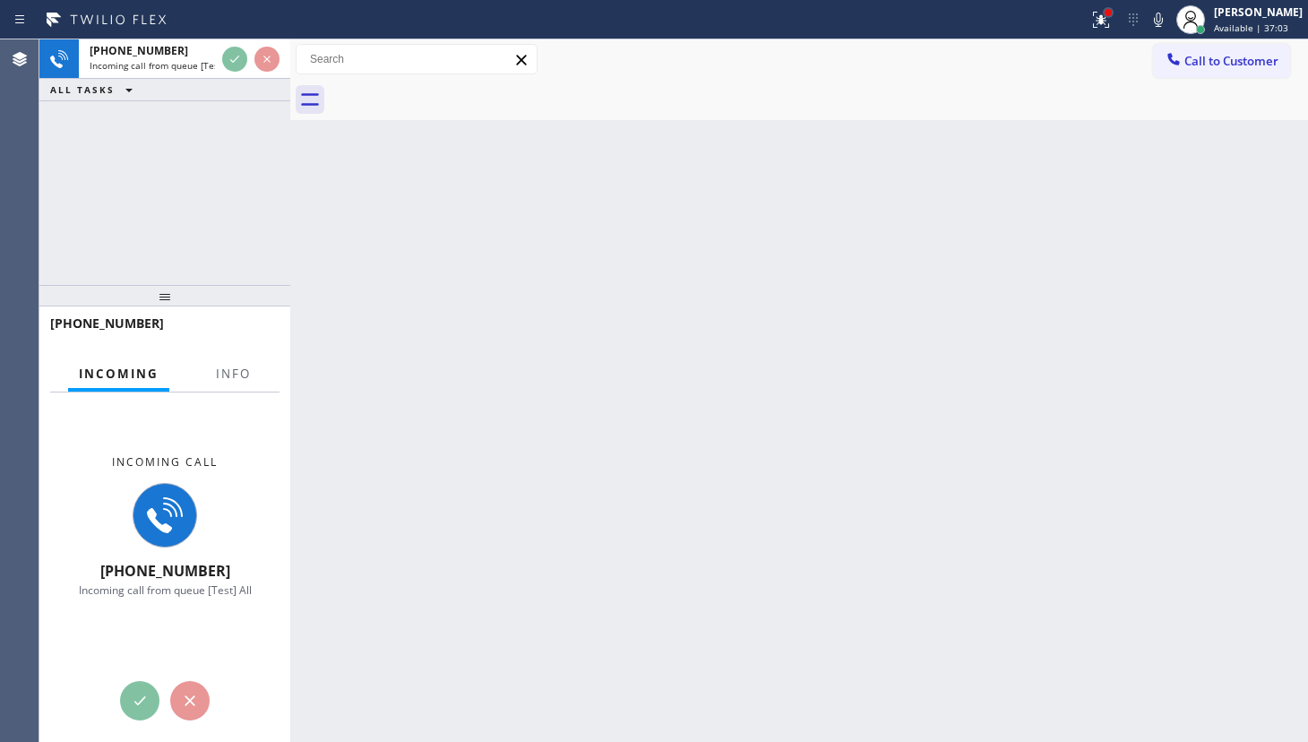
click at [1111, 12] on div at bounding box center [1108, 12] width 7 height 7
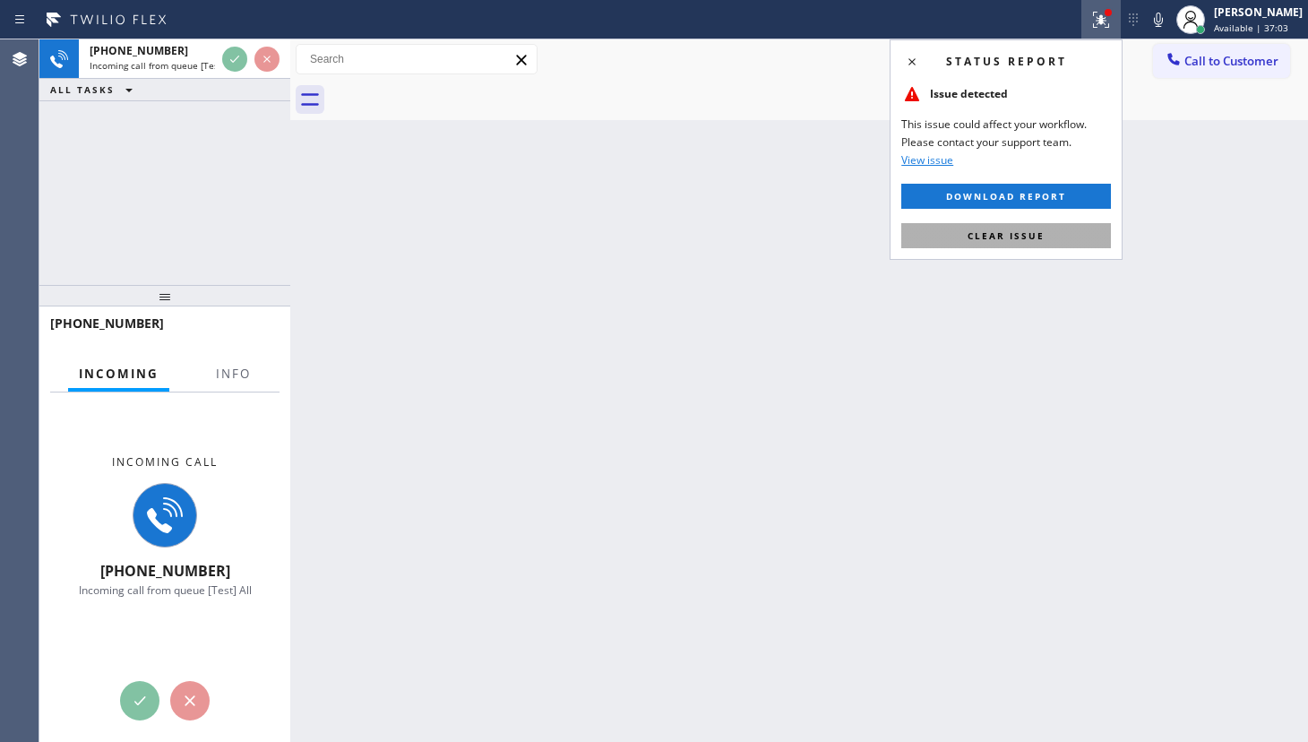
click at [1022, 224] on button "Clear issue" at bounding box center [1006, 235] width 210 height 25
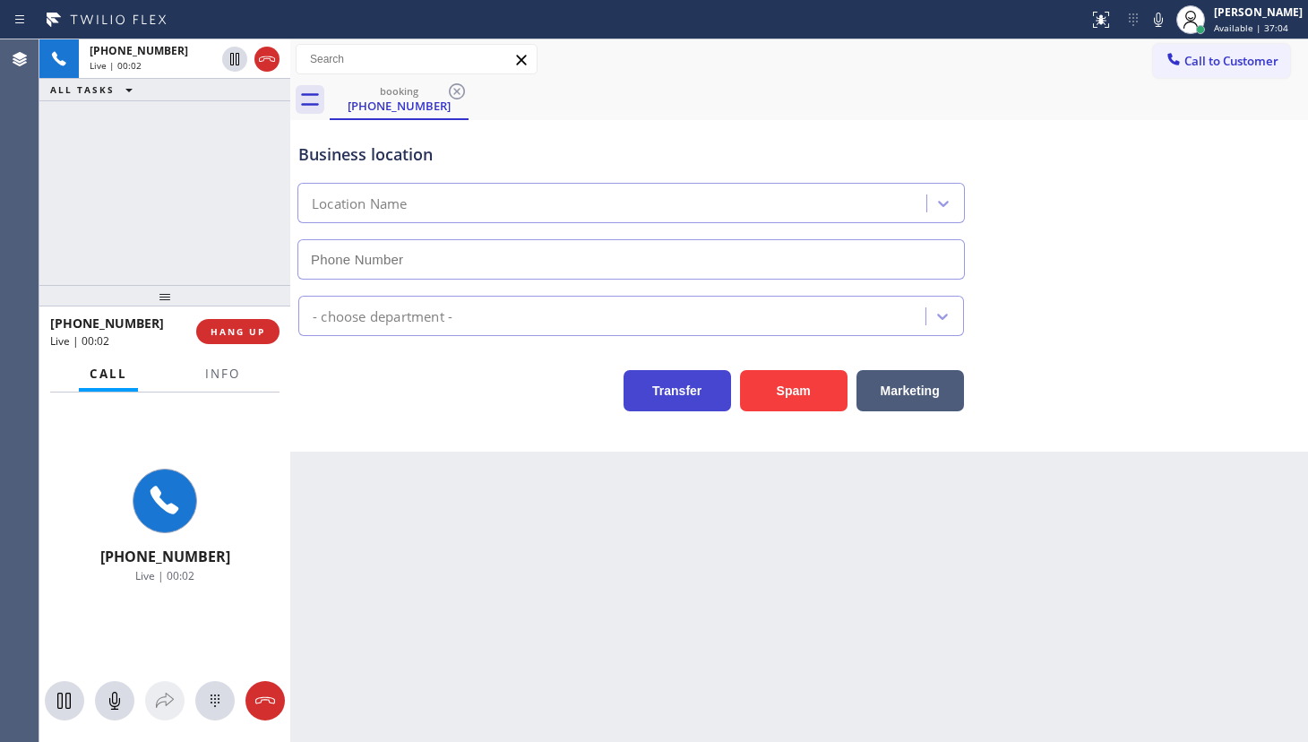
type input "(650) 800-6828"
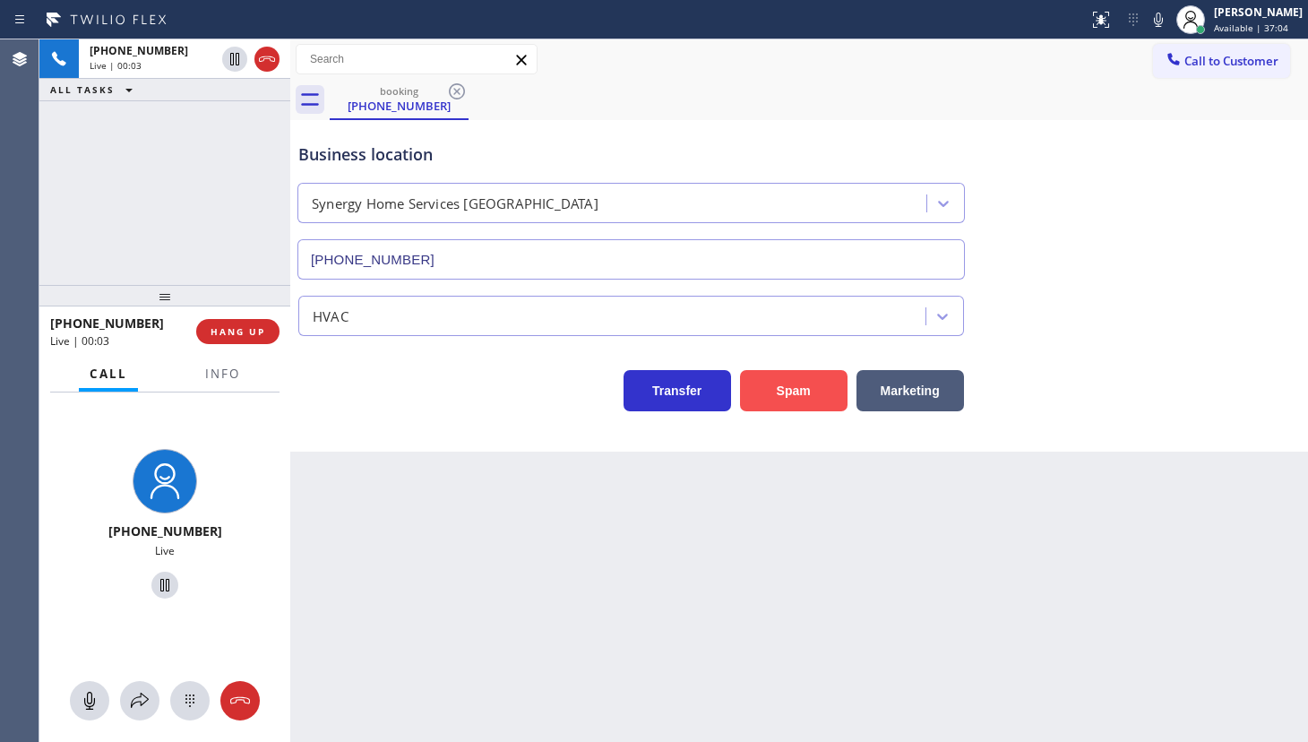
click at [781, 378] on button "Spam" at bounding box center [794, 390] width 108 height 41
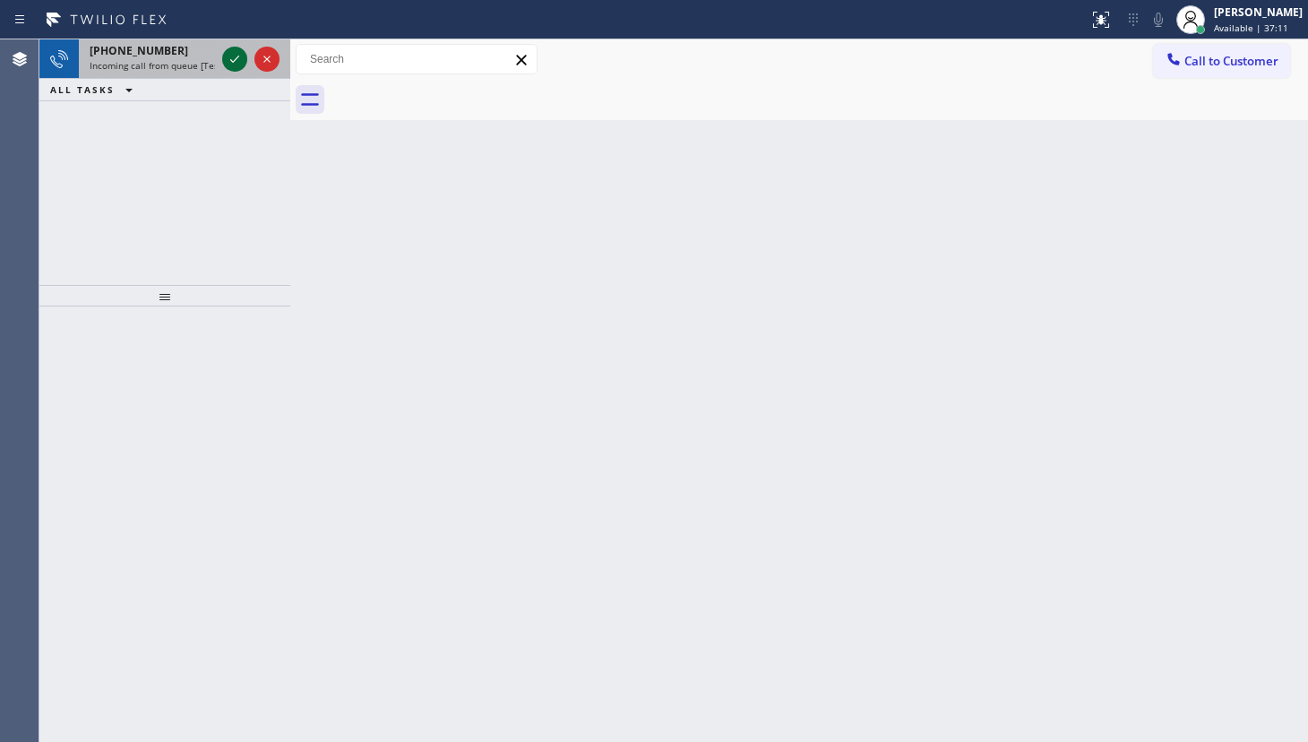
click at [233, 56] on icon at bounding box center [235, 59] width 22 height 22
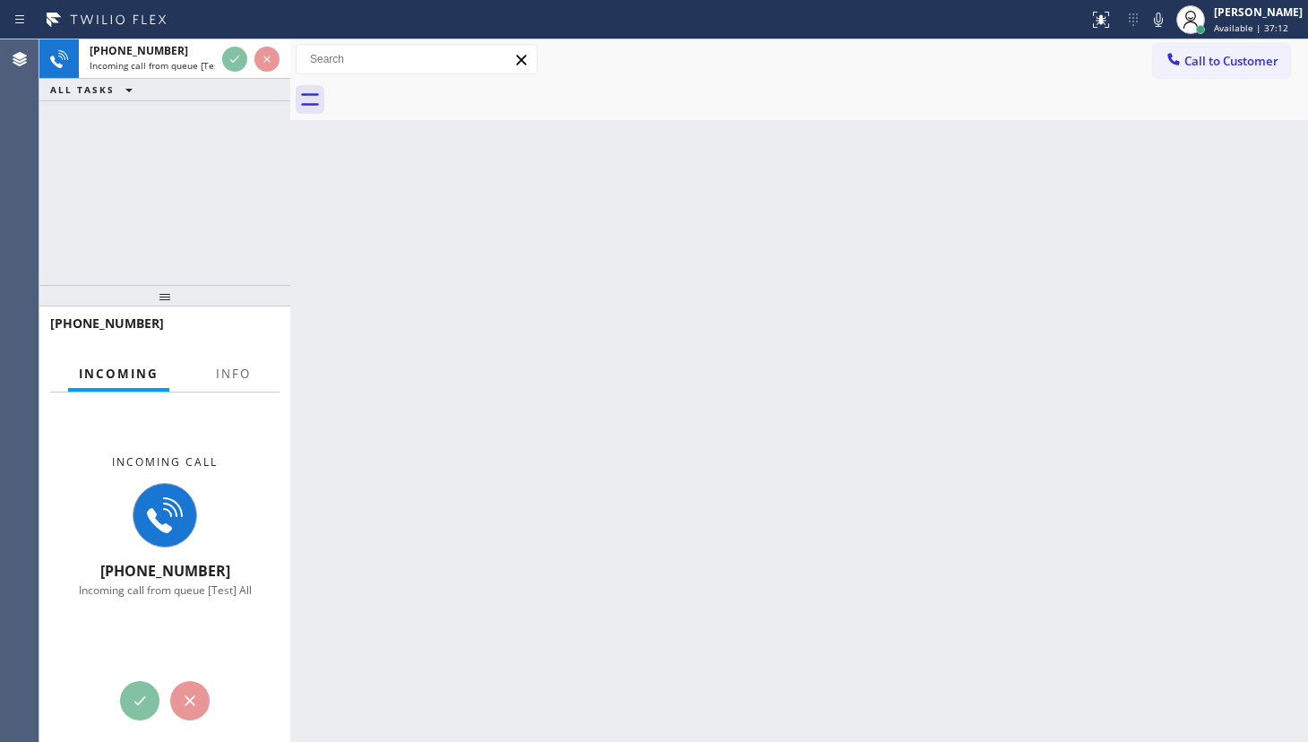
click at [251, 335] on div at bounding box center [158, 340] width 217 height 15
click at [237, 371] on span "Info" at bounding box center [233, 374] width 35 height 16
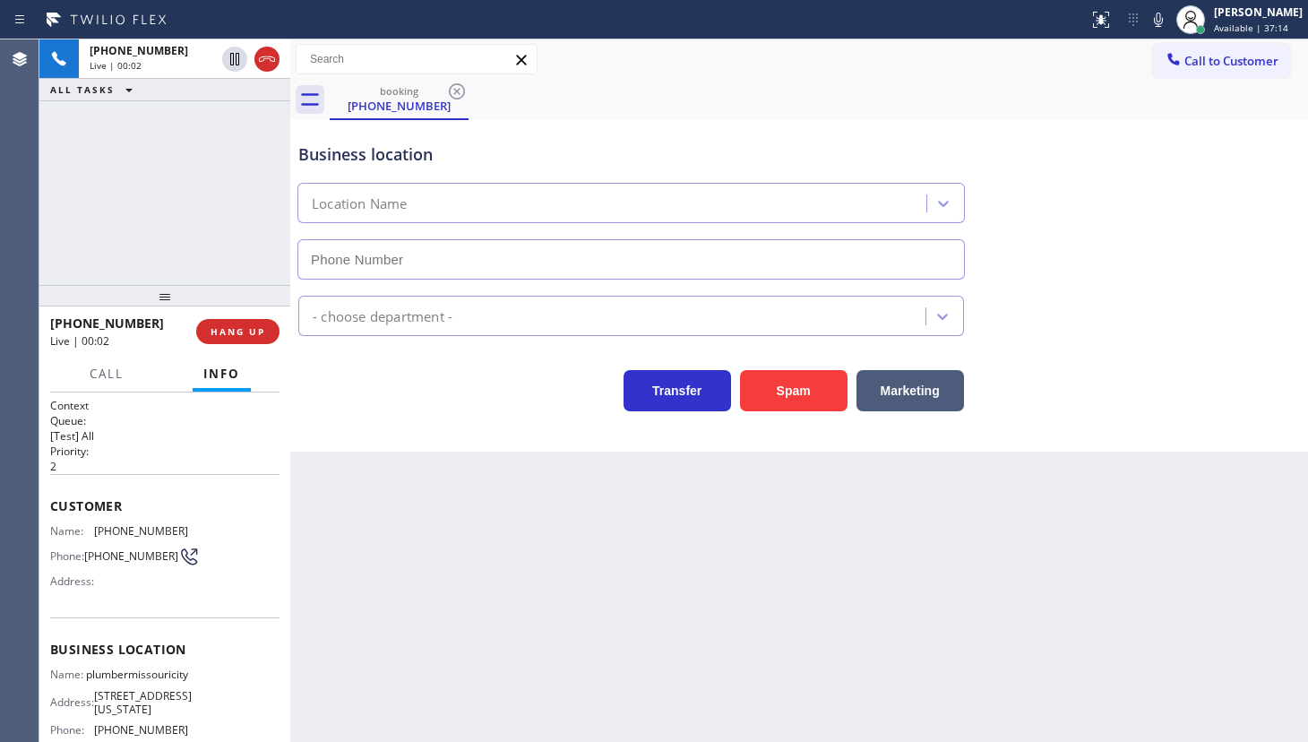
type input "(346) 275-2365"
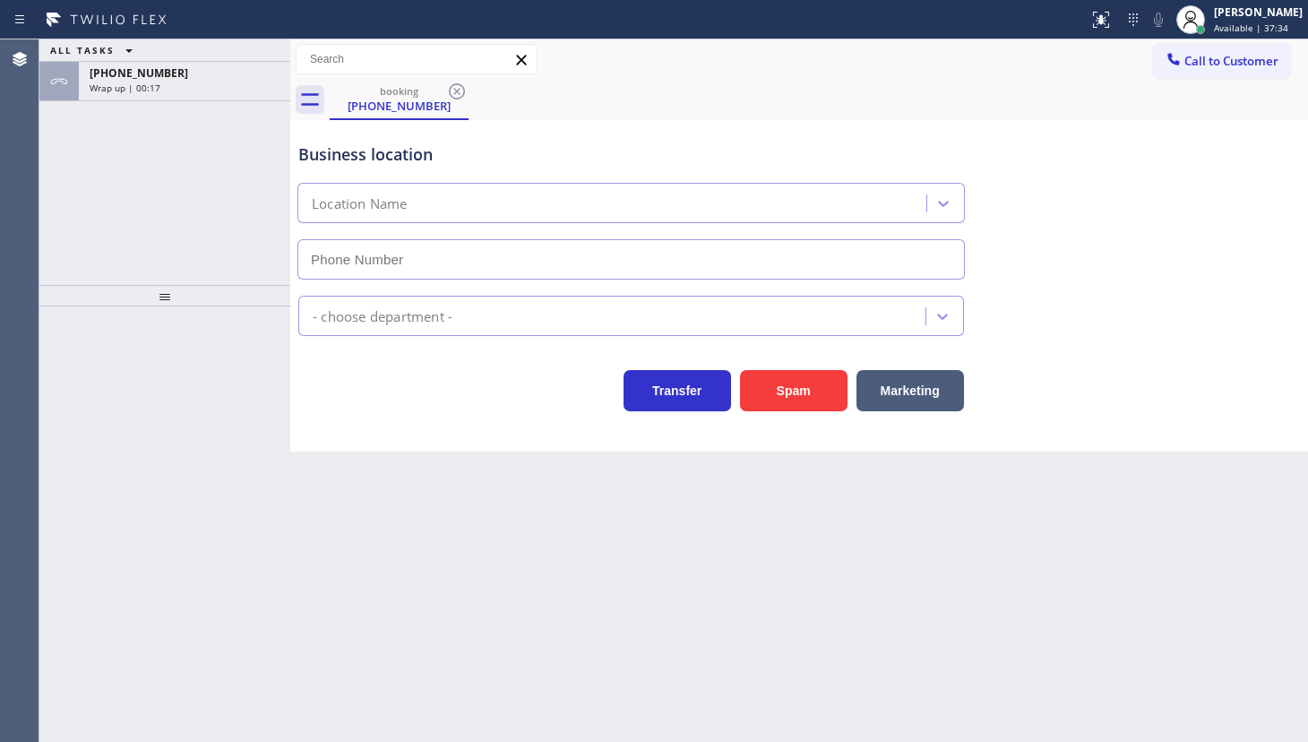
type input "[PHONE_NUMBER]"
click at [1234, 25] on span "Available | 37:36" at bounding box center [1251, 28] width 74 height 13
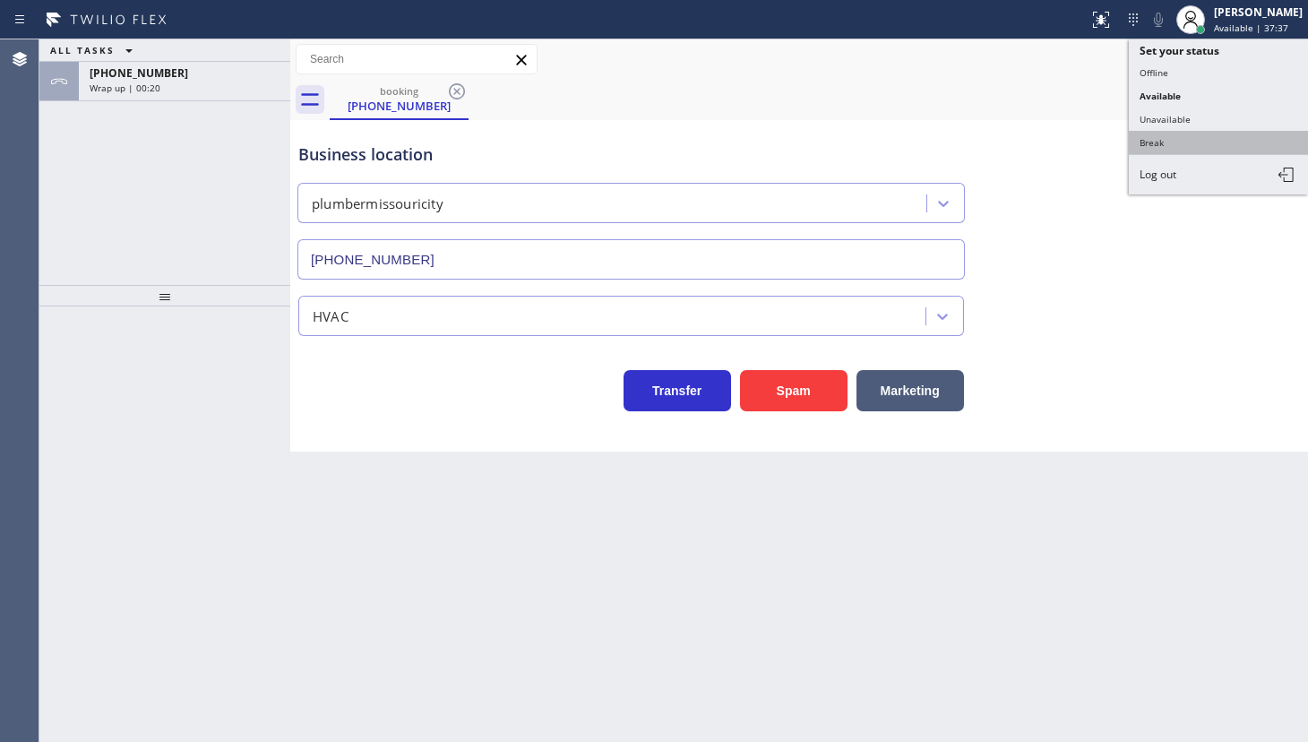
click at [1186, 142] on button "Break" at bounding box center [1218, 142] width 179 height 23
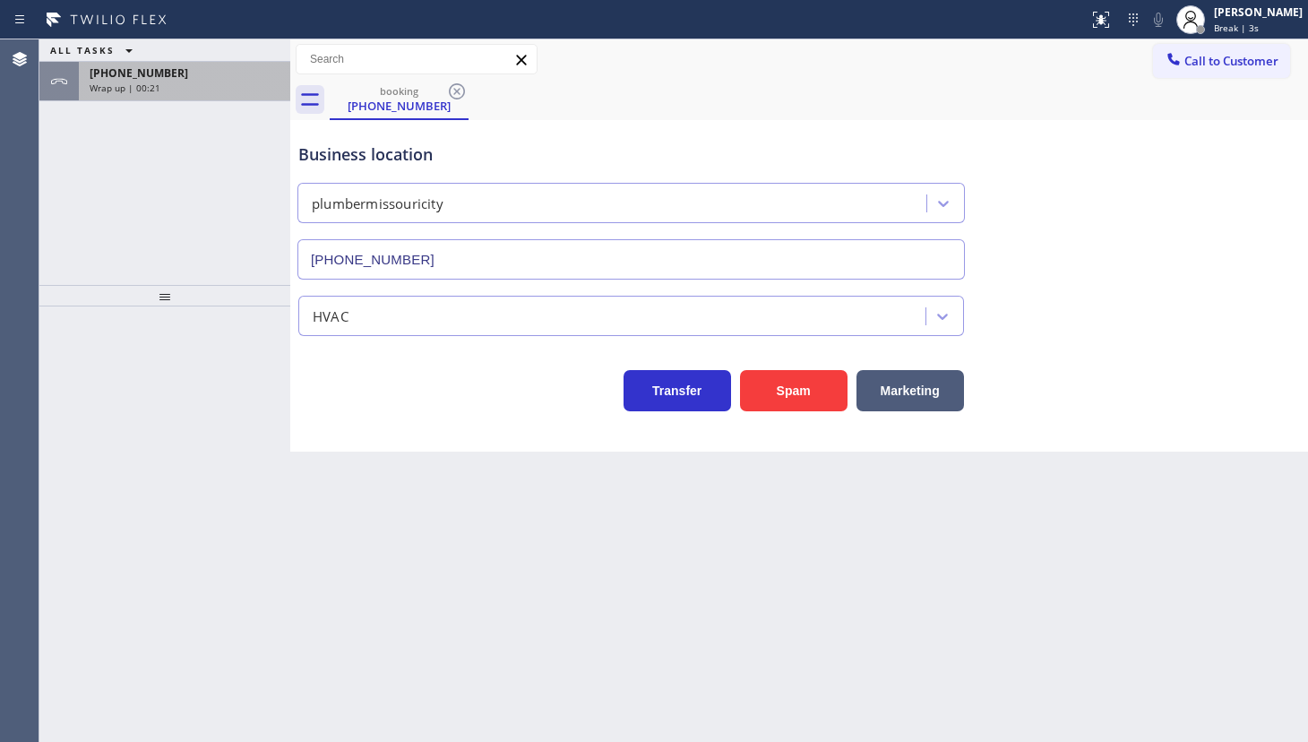
click at [149, 87] on span "Wrap up | 00:21" at bounding box center [125, 88] width 71 height 13
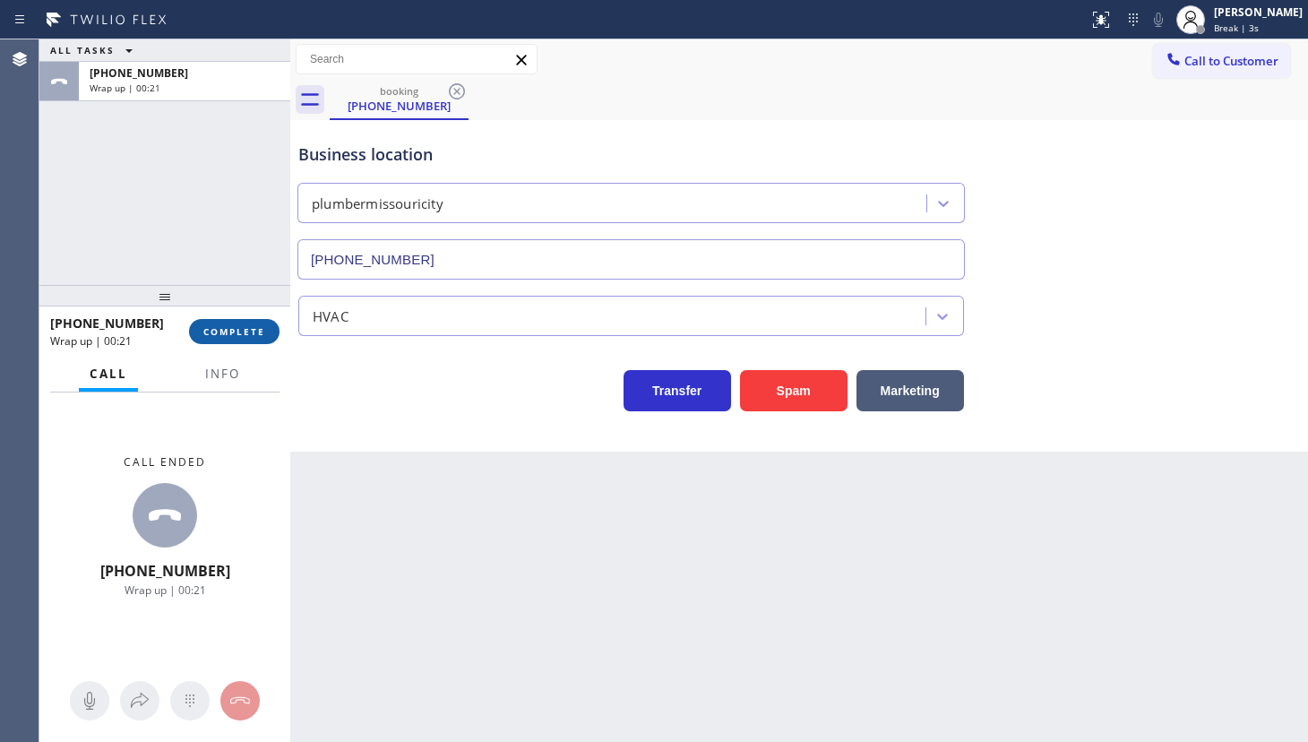
click at [224, 332] on span "COMPLETE" at bounding box center [234, 331] width 62 height 13
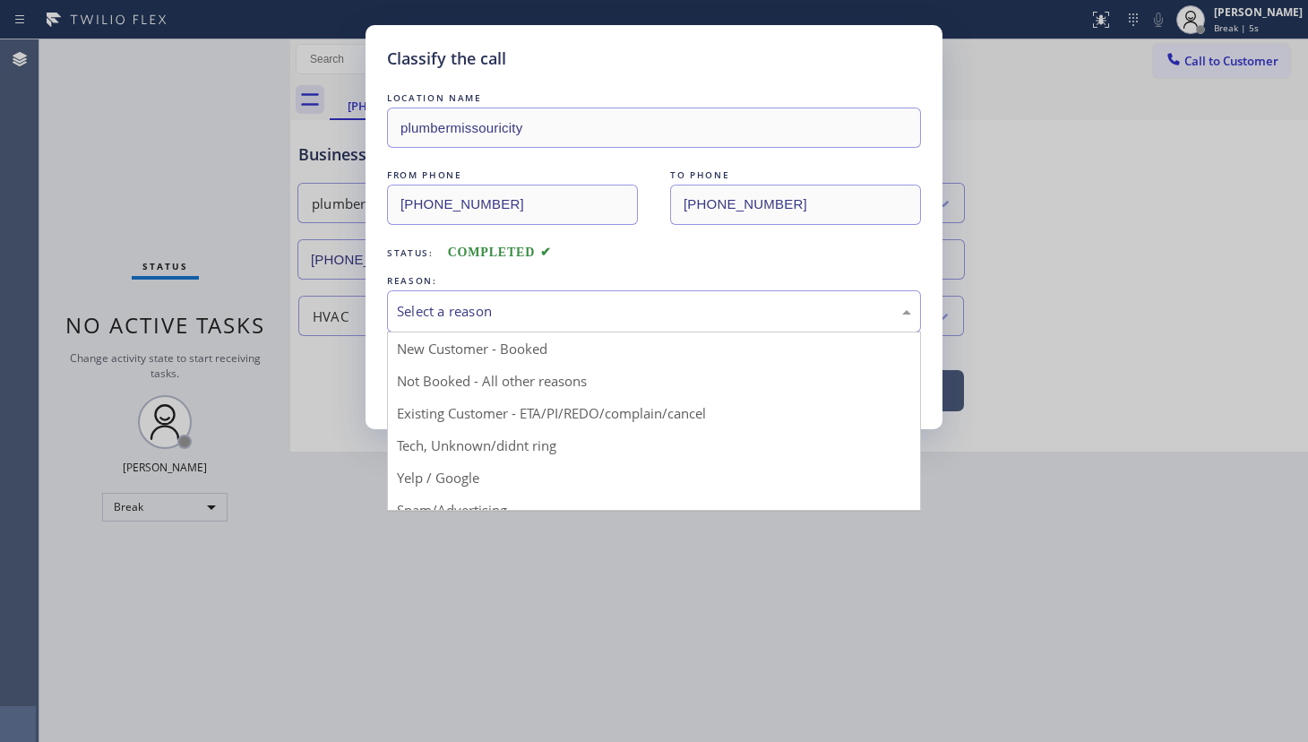
click at [420, 317] on div "Select a reason" at bounding box center [654, 311] width 514 height 21
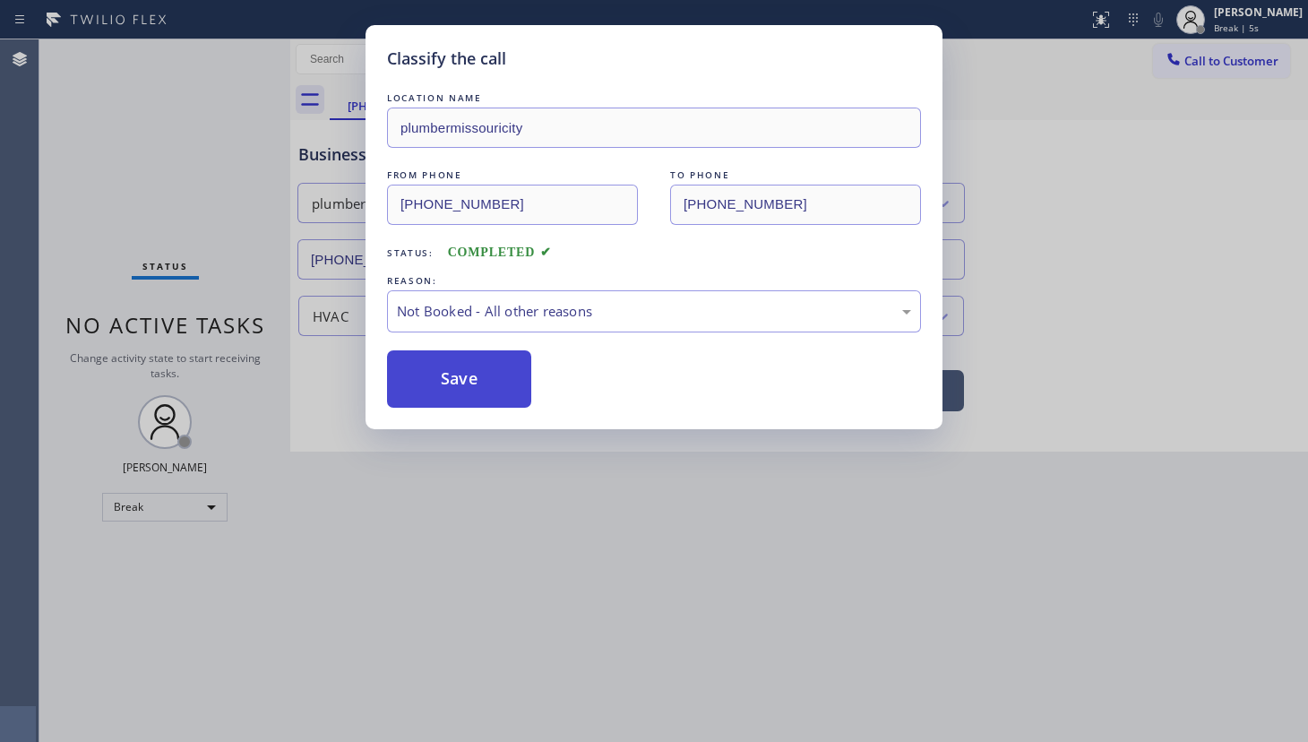
click at [420, 374] on button "Save" at bounding box center [459, 378] width 144 height 57
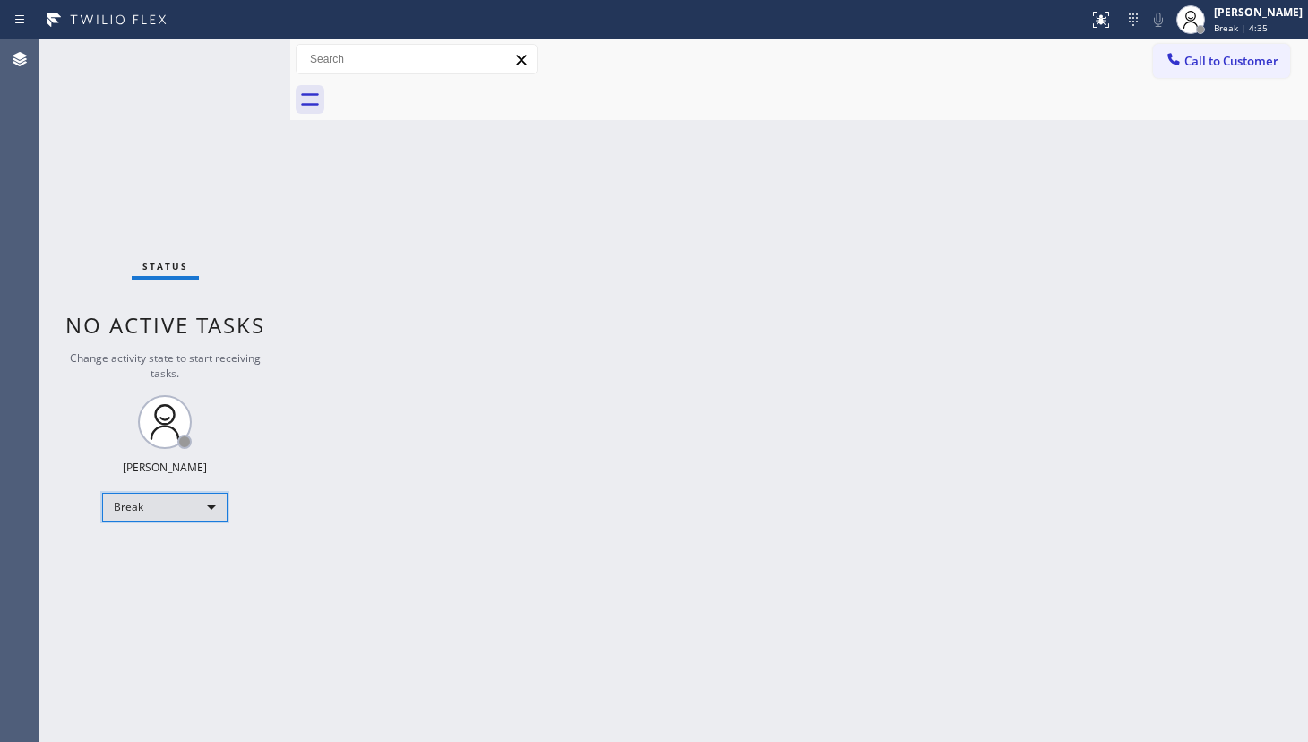
click at [166, 503] on div "Break" at bounding box center [164, 507] width 125 height 29
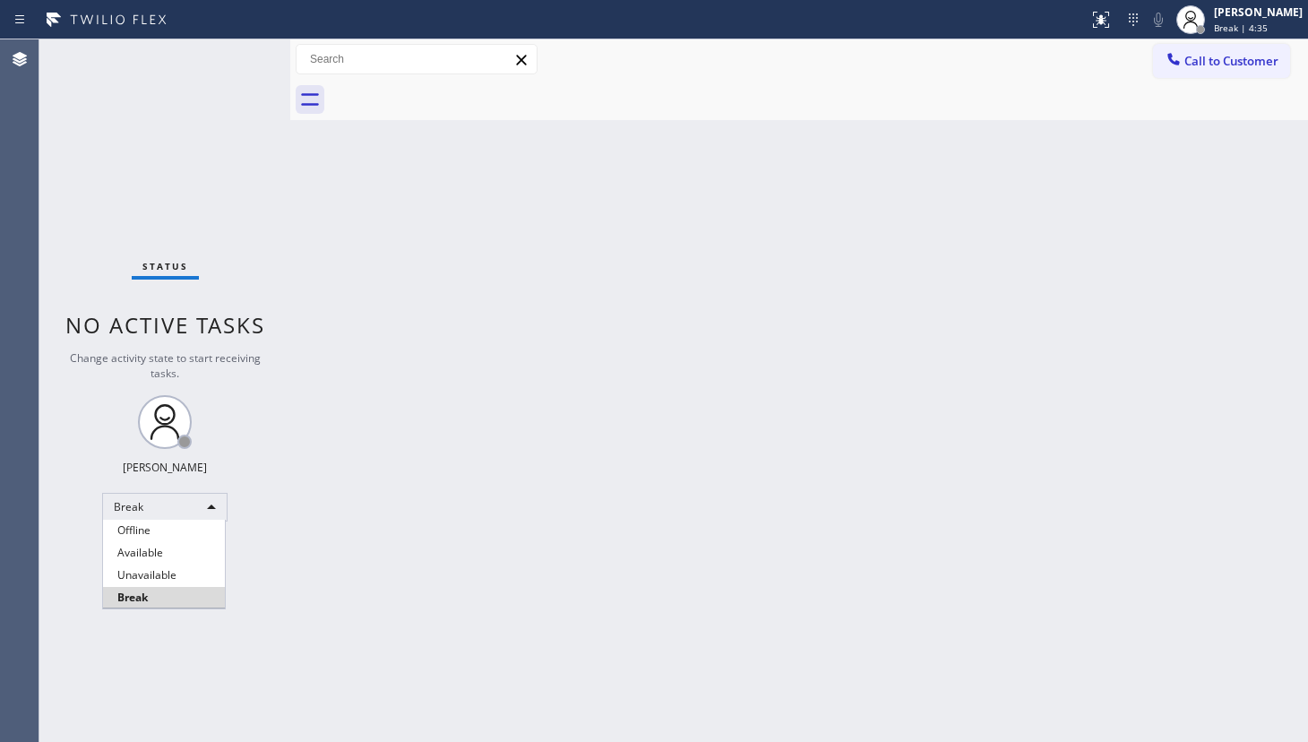
click at [151, 543] on li "Available" at bounding box center [164, 553] width 122 height 22
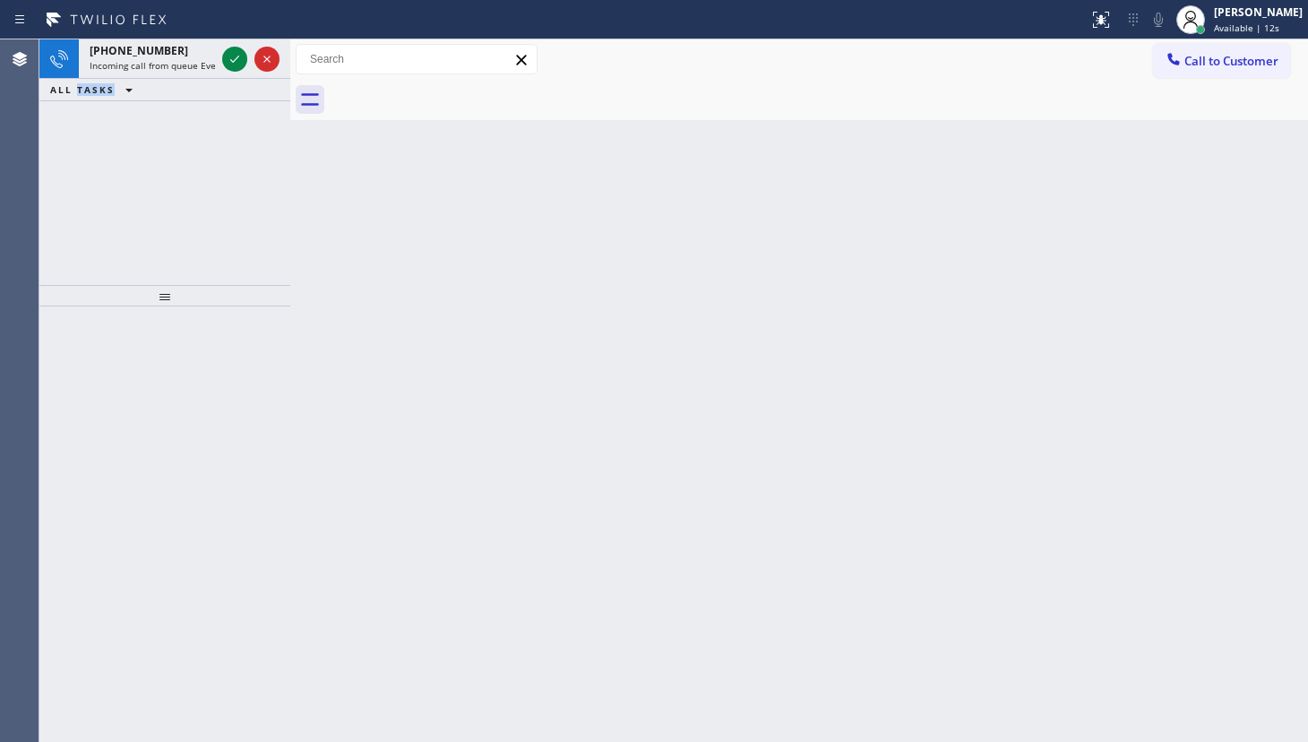
drag, startPoint x: 77, startPoint y: 152, endPoint x: 188, endPoint y: 81, distance: 132.2
click at [134, 116] on div "+16313795480 Incoming call from queue Everybody ALL TASKS ALL TASKS ACTIVE TASK…" at bounding box center [164, 162] width 251 height 246
click at [236, 60] on icon at bounding box center [235, 59] width 22 height 22
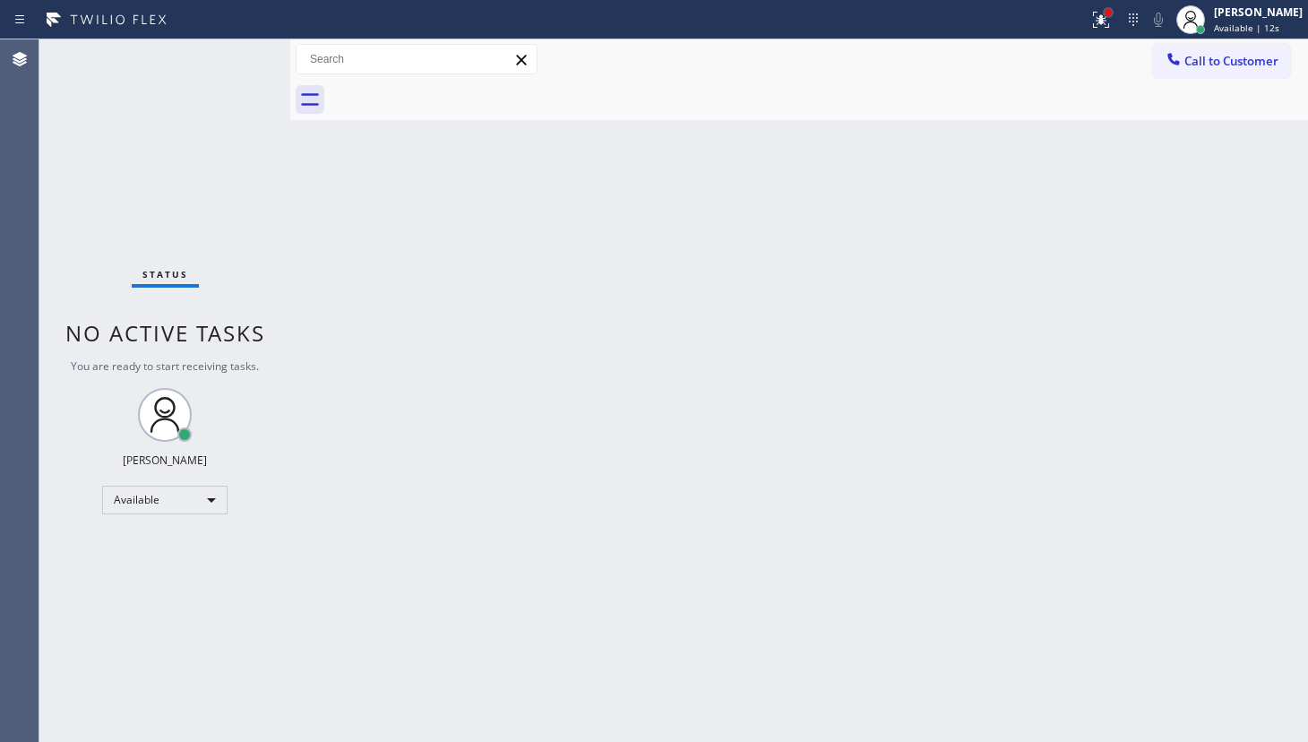
click at [1108, 9] on div at bounding box center [1108, 12] width 7 height 7
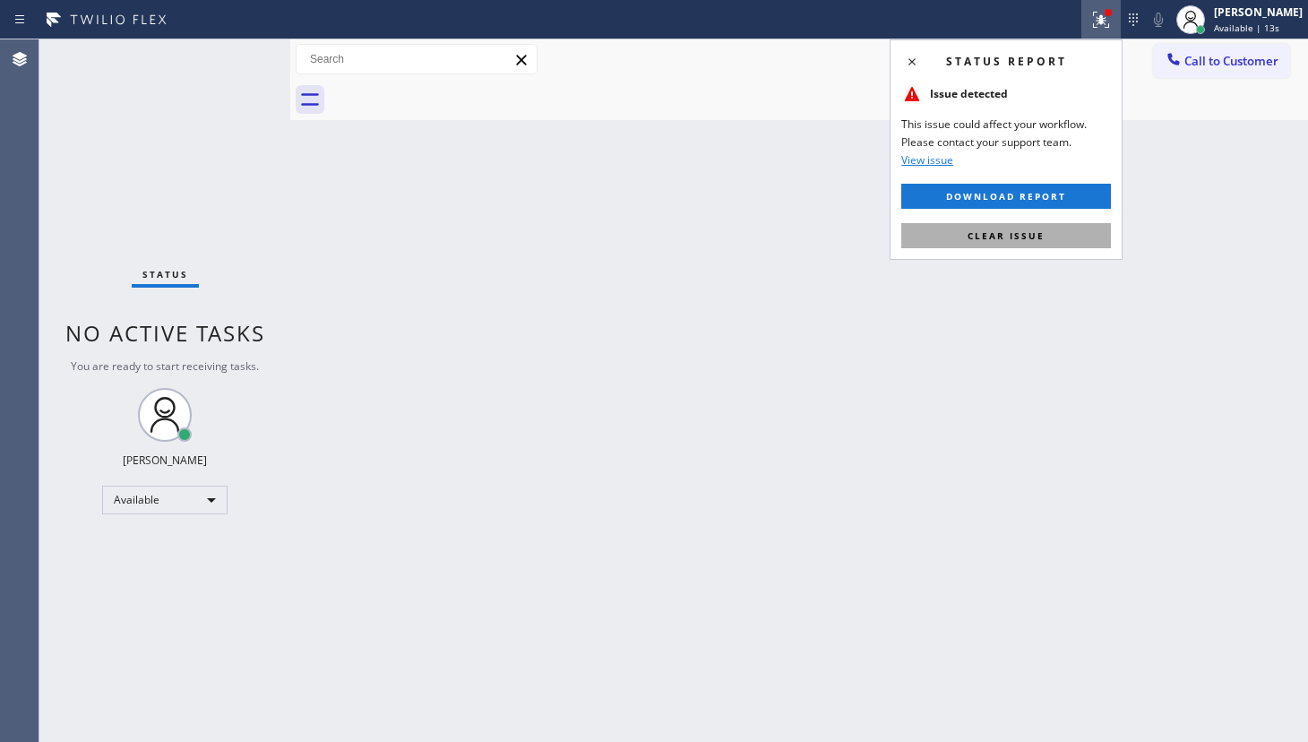
click at [1044, 223] on button "Clear issue" at bounding box center [1006, 235] width 210 height 25
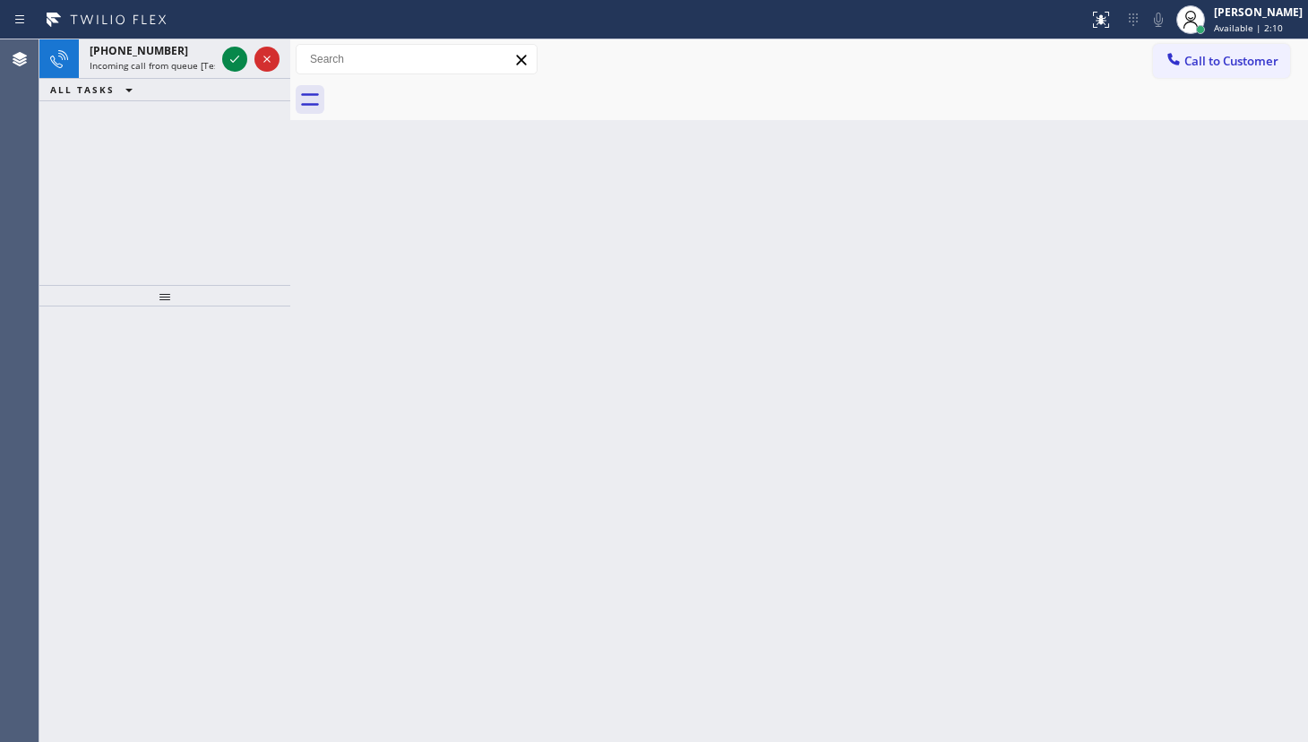
click at [134, 161] on div "+14243877045 Incoming call from queue [Test] All ALL TASKS ALL TASKS ACTIVE TAS…" at bounding box center [164, 162] width 251 height 246
click at [237, 58] on icon at bounding box center [235, 59] width 22 height 22
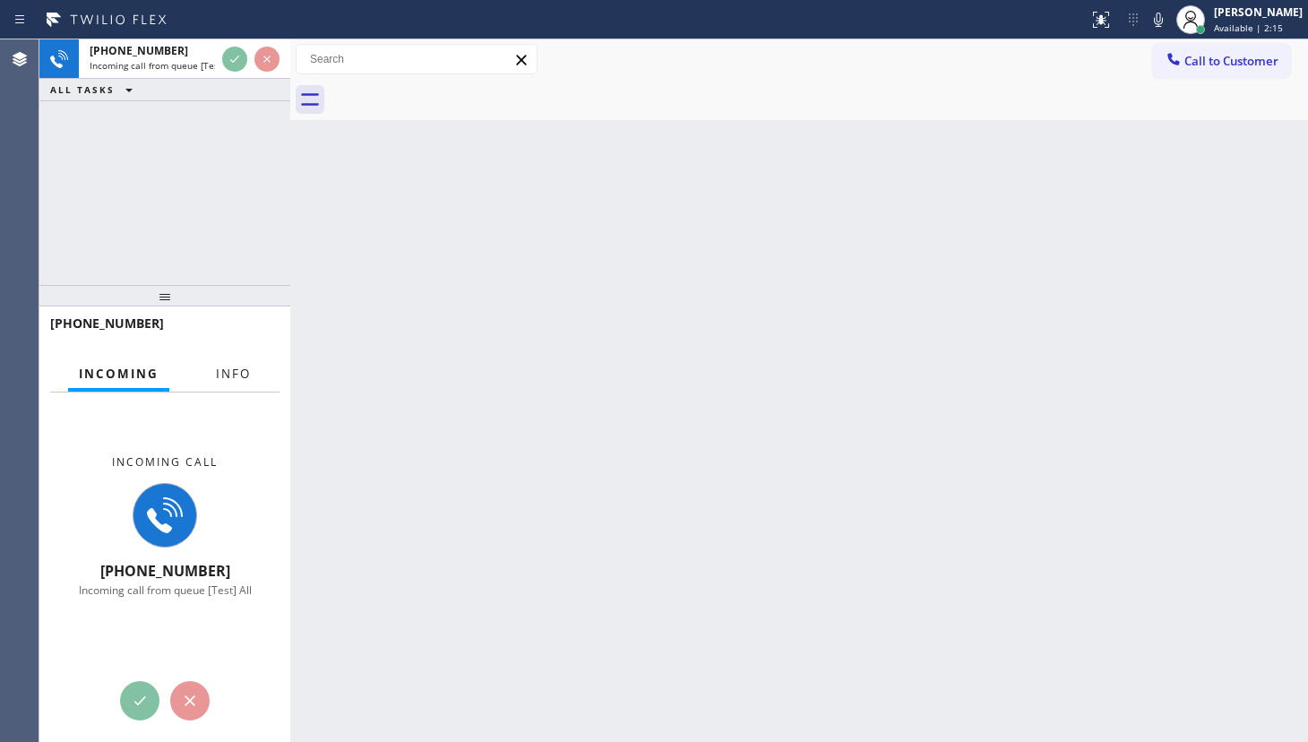
drag, startPoint x: 208, startPoint y: 392, endPoint x: 239, endPoint y: 360, distance: 45.0
click at [211, 388] on div "Incoming Info Incoming call +14243877045 Incoming call from queue [Test] All Co…" at bounding box center [164, 549] width 251 height 385
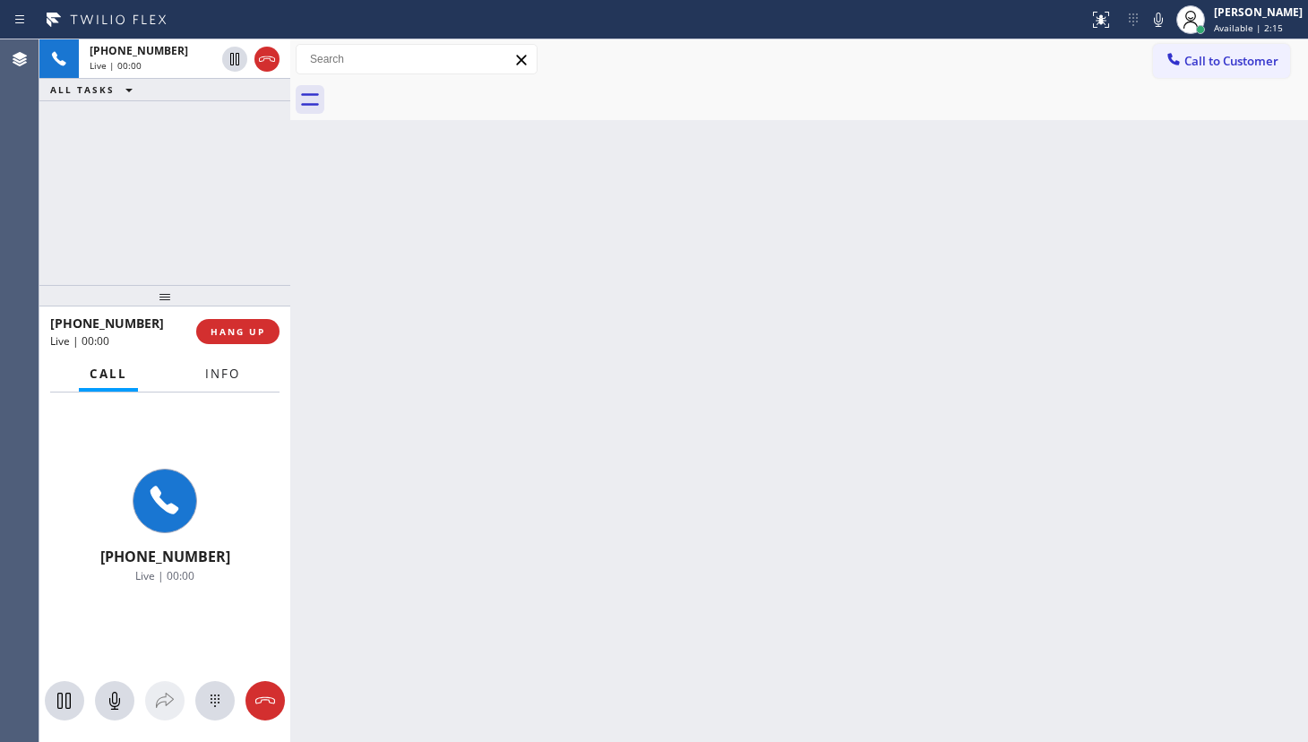
click at [239, 360] on button "Info" at bounding box center [222, 374] width 56 height 35
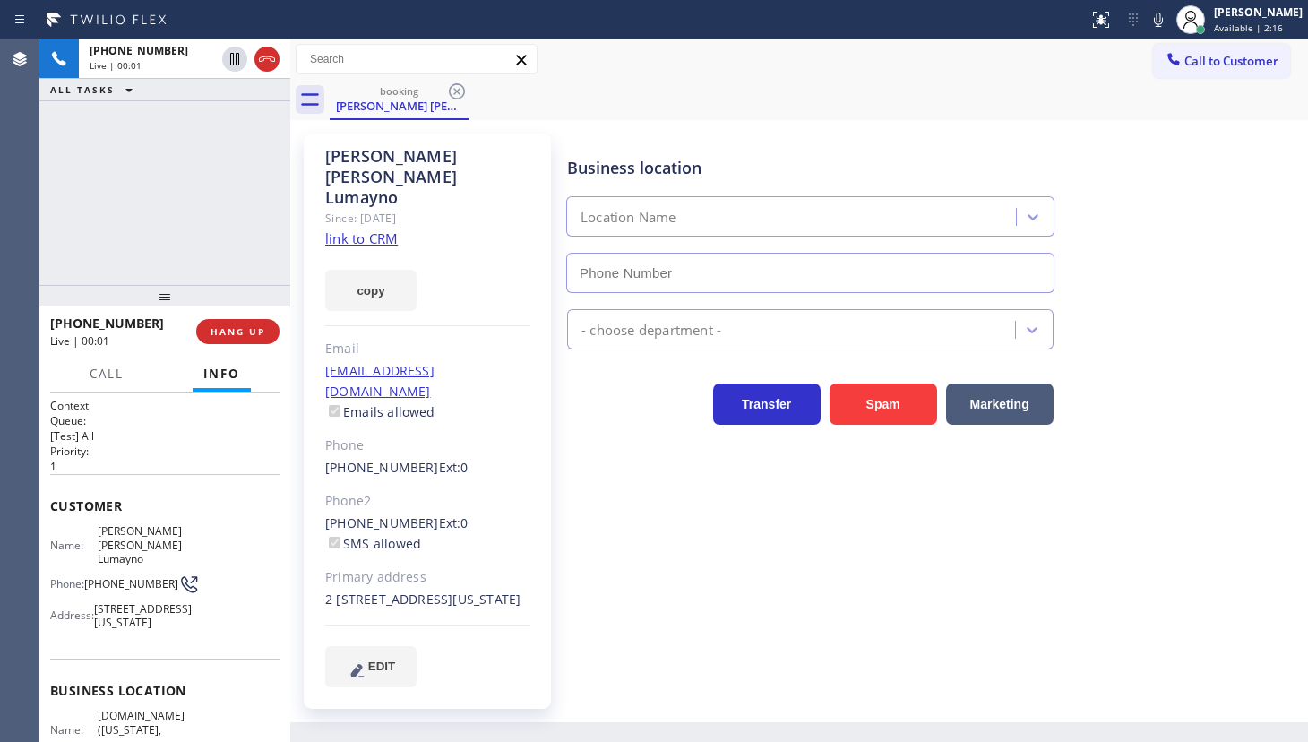
type input "(315) 973-1147"
click at [370, 208] on div "Since: [DATE]" at bounding box center [427, 218] width 205 height 21
click at [366, 229] on link "link to CRM" at bounding box center [361, 238] width 73 height 18
click at [1157, 22] on icon at bounding box center [1158, 20] width 9 height 14
click at [1157, 22] on icon at bounding box center [1159, 20] width 22 height 22
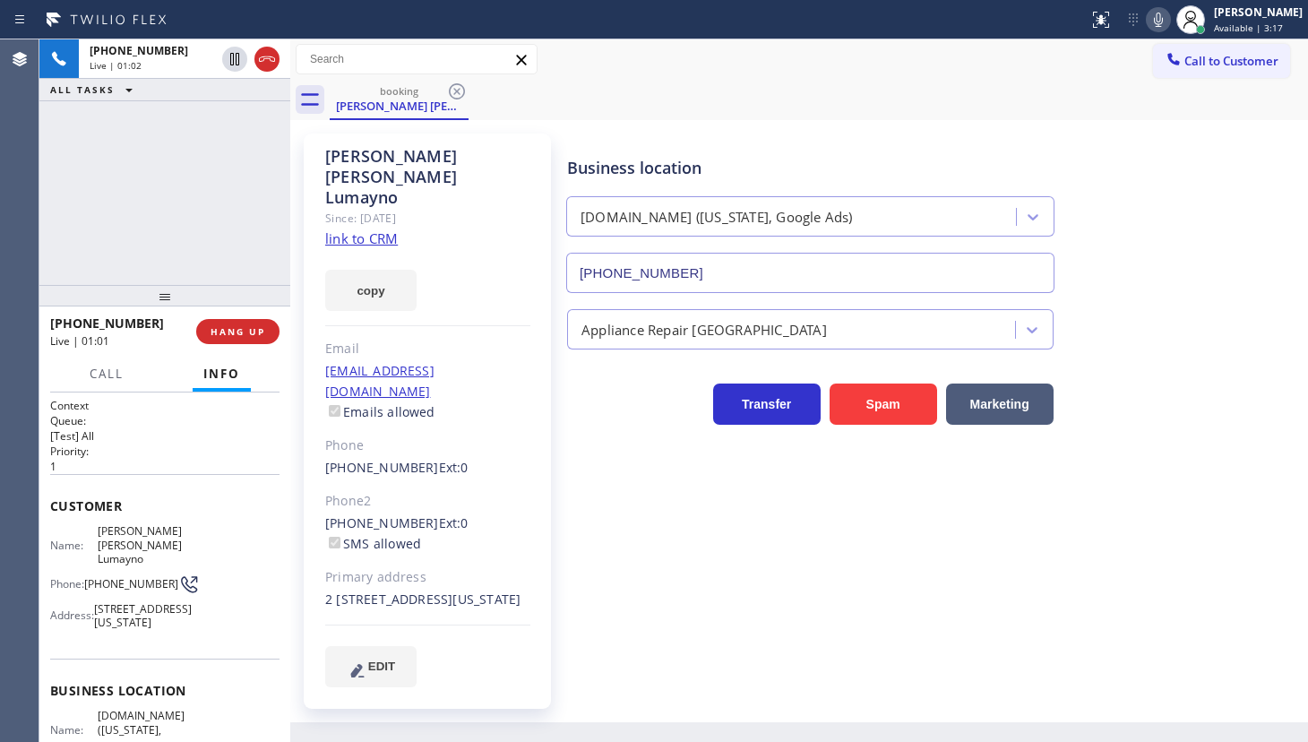
click at [157, 182] on div "+14243877045 Live | 01:02 ALL TASKS ALL TASKS ACTIVE TASKS TASKS IN WRAP UP" at bounding box center [164, 162] width 251 height 246
drag, startPoint x: 156, startPoint y: 249, endPoint x: 148, endPoint y: 235, distance: 16.4
click at [154, 246] on div "+14243877045 Live | 04:07 ALL TASKS ALL TASKS ACTIVE TASKS TASKS IN WRAP UP" at bounding box center [164, 162] width 251 height 246
click at [1161, 12] on icon at bounding box center [1159, 20] width 22 height 22
click at [230, 57] on icon at bounding box center [234, 59] width 9 height 13
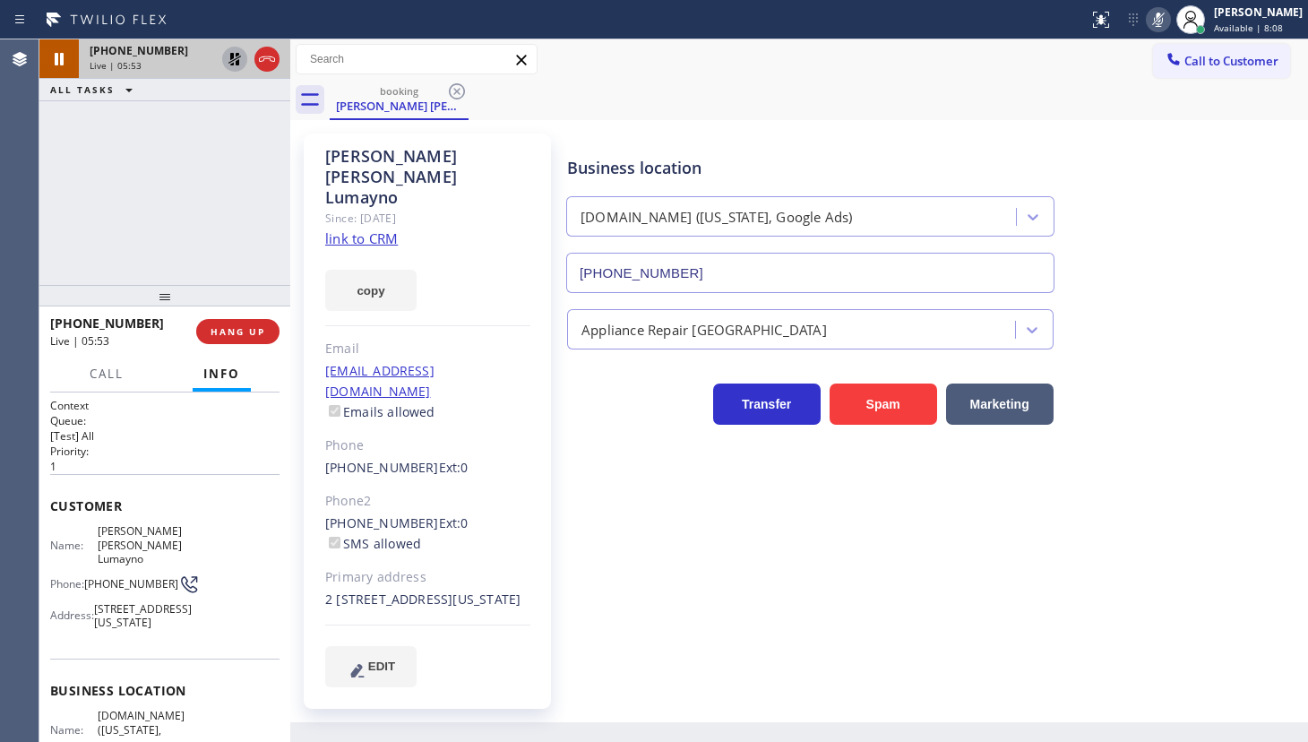
click at [111, 154] on div "+14243877045 Live | 05:53 ALL TASKS ALL TASKS ACTIVE TASKS TASKS IN WRAP UP" at bounding box center [164, 162] width 251 height 246
click at [1161, 20] on icon at bounding box center [1158, 20] width 9 height 14
click at [230, 55] on icon at bounding box center [235, 59] width 13 height 13
click at [62, 172] on div "+14243877045 Live | 07:35 ALL TASKS ALL TASKS ACTIVE TASKS TASKS IN WRAP UP (30…" at bounding box center [164, 162] width 251 height 246
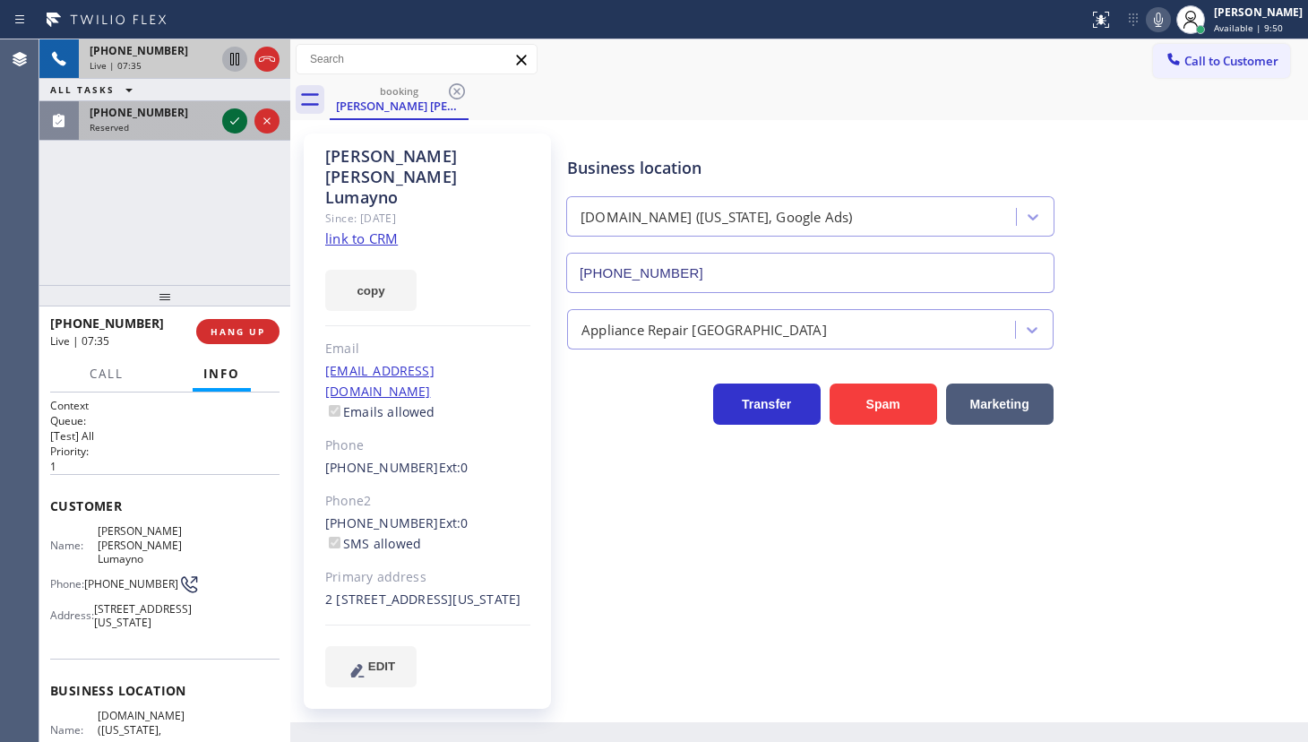
click at [233, 120] on icon at bounding box center [235, 121] width 22 height 22
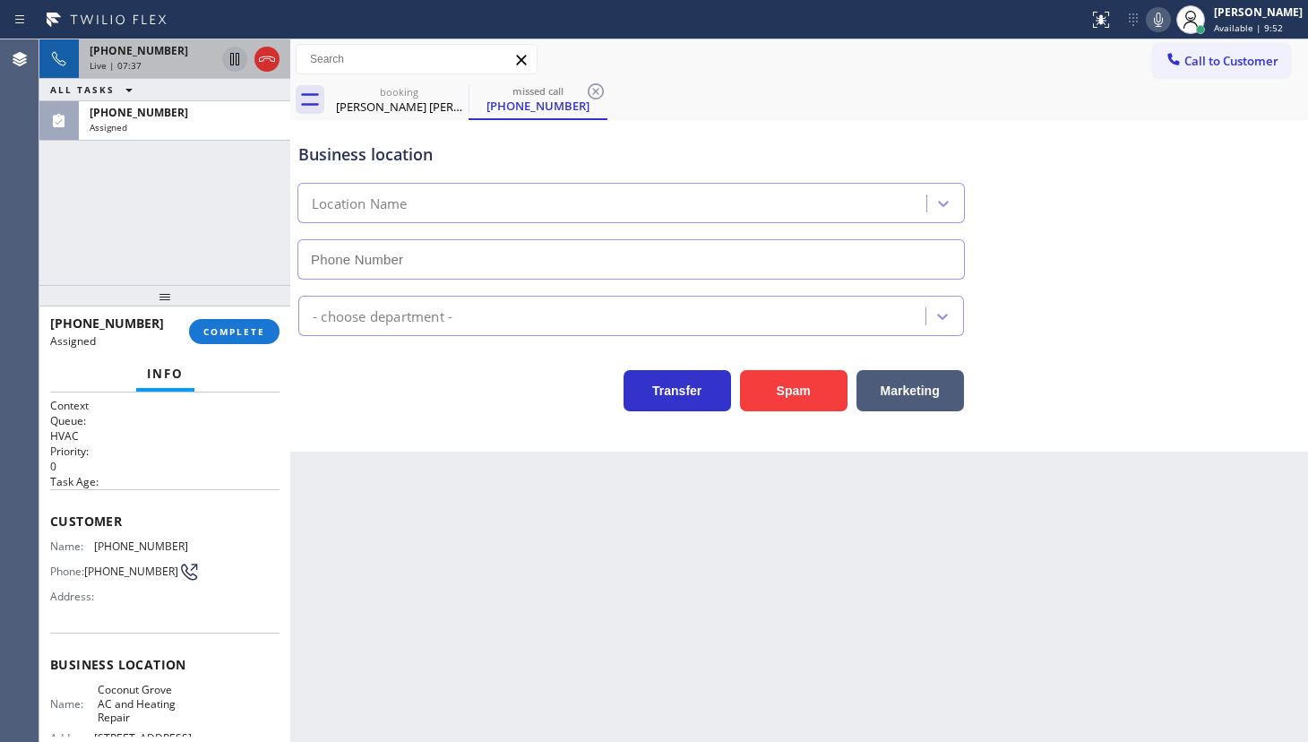
click at [1152, 22] on icon at bounding box center [1159, 20] width 22 height 22
type input "(305) 600-5470"
click at [1150, 22] on icon at bounding box center [1159, 20] width 22 height 22
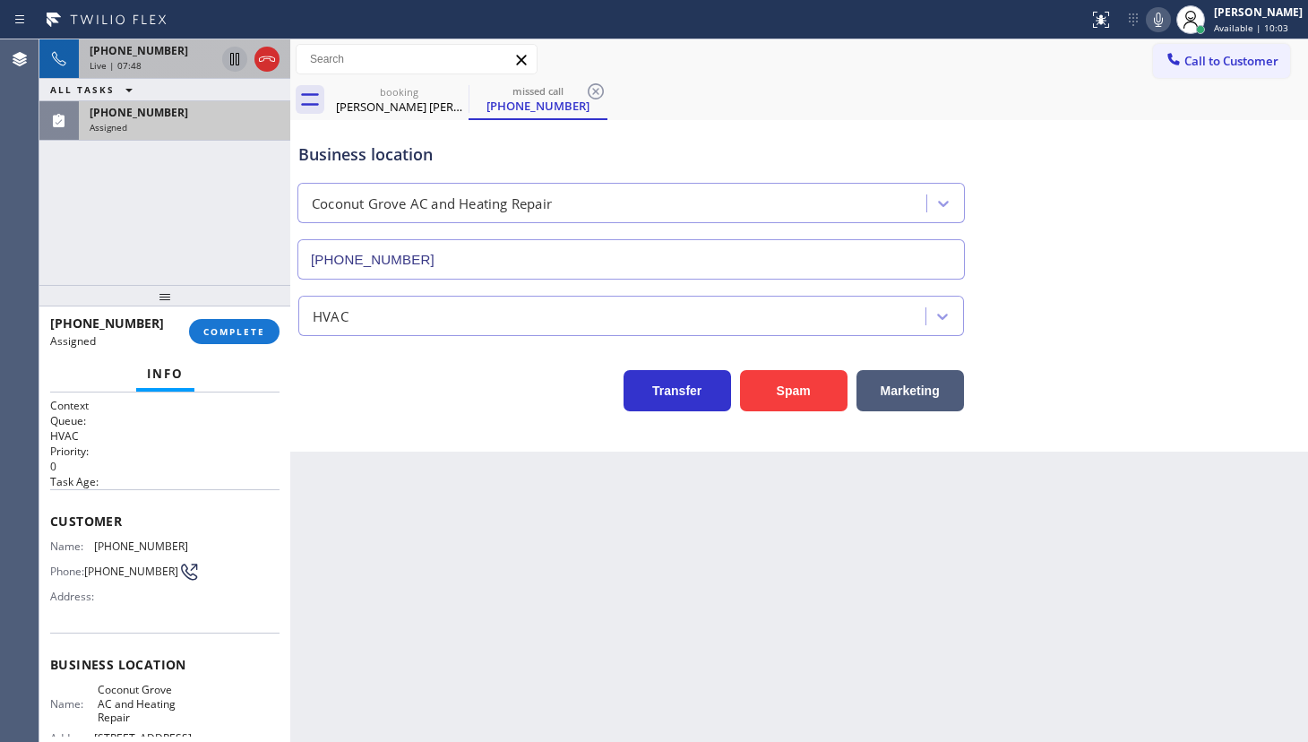
click at [161, 130] on div "Assigned" at bounding box center [185, 127] width 190 height 13
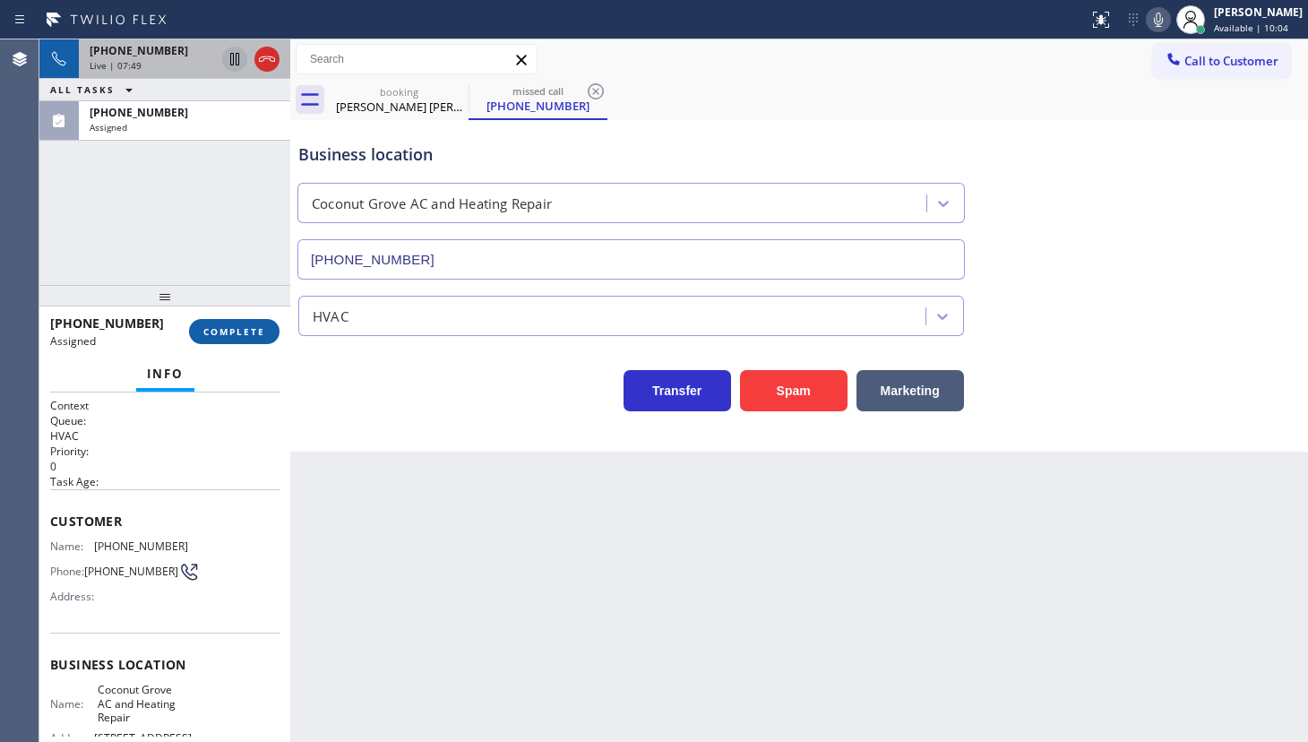
click at [223, 325] on span "COMPLETE" at bounding box center [234, 331] width 62 height 13
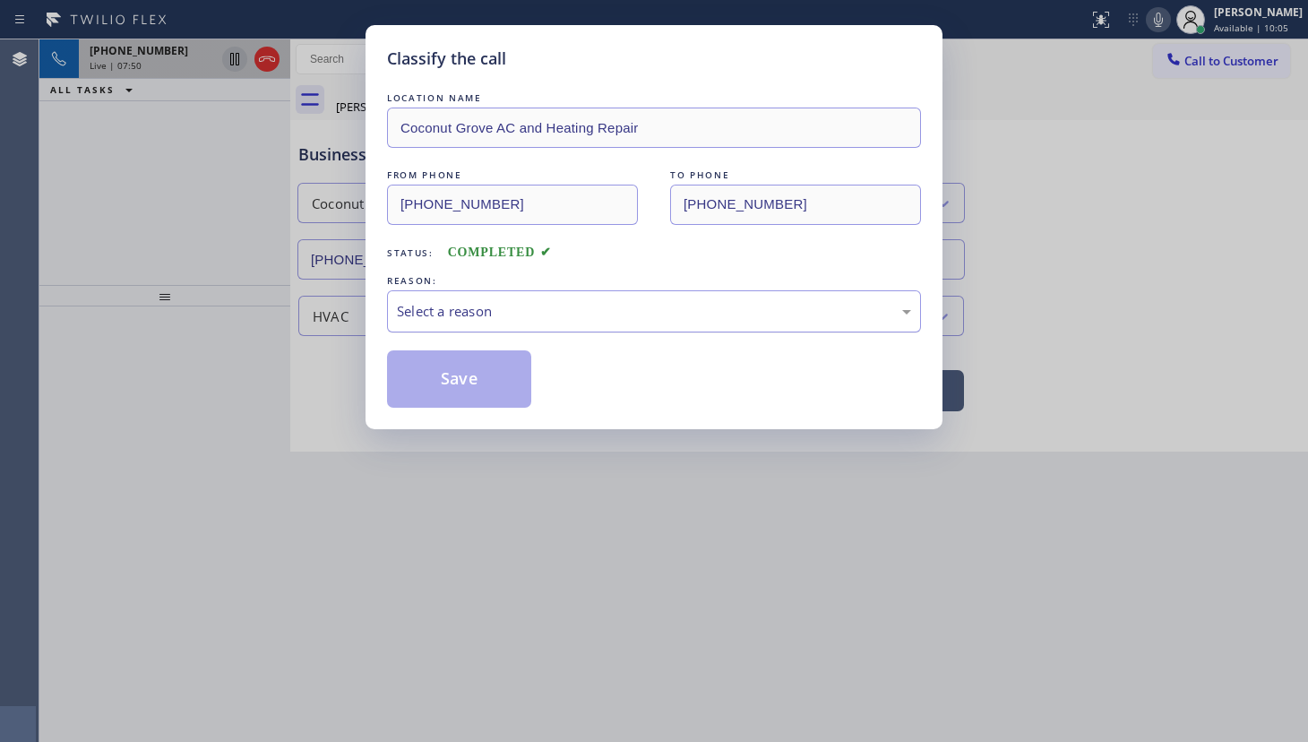
click at [425, 316] on div "Select a reason" at bounding box center [654, 311] width 514 height 21
click at [424, 381] on button "Save" at bounding box center [459, 378] width 144 height 57
type input "(315) 973-1147"
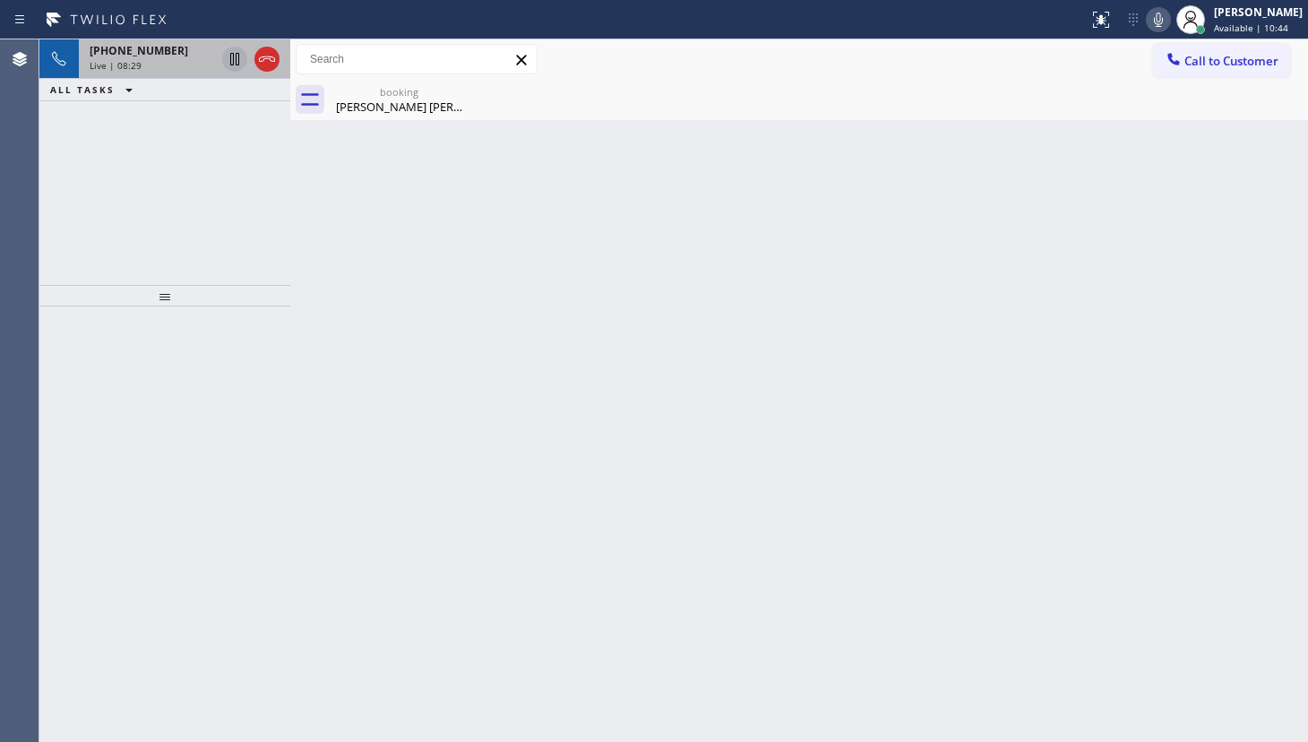
click at [60, 188] on div "+14243877045 Live | 08:29 ALL TASKS ALL TASKS ACTIVE TASKS TASKS IN WRAP UP" at bounding box center [164, 162] width 251 height 246
click at [1168, 10] on icon at bounding box center [1159, 20] width 22 height 22
drag, startPoint x: 90, startPoint y: 253, endPoint x: 108, endPoint y: 227, distance: 32.1
click at [106, 232] on div "+14243877045 Live | 08:40 ALL TASKS ALL TASKS ACTIVE TASKS TASKS IN WRAP UP (56…" at bounding box center [164, 162] width 251 height 246
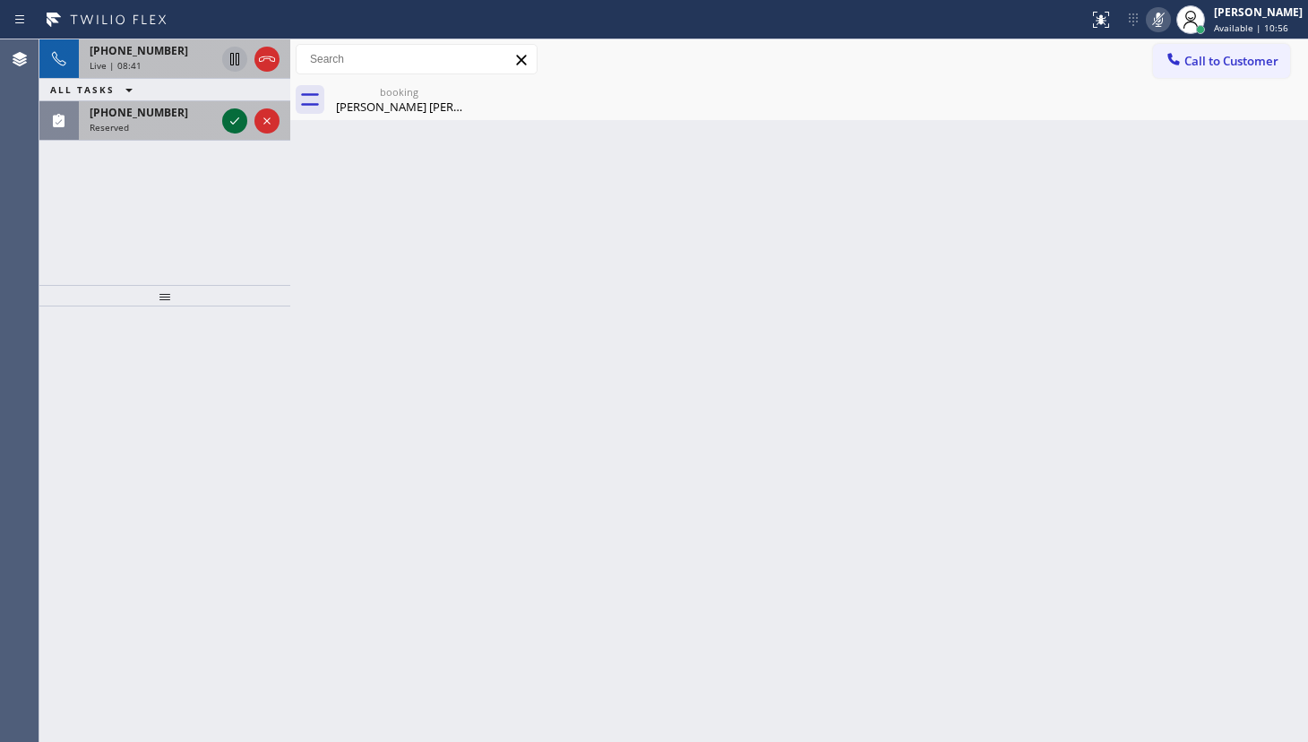
click at [231, 119] on icon at bounding box center [235, 121] width 22 height 22
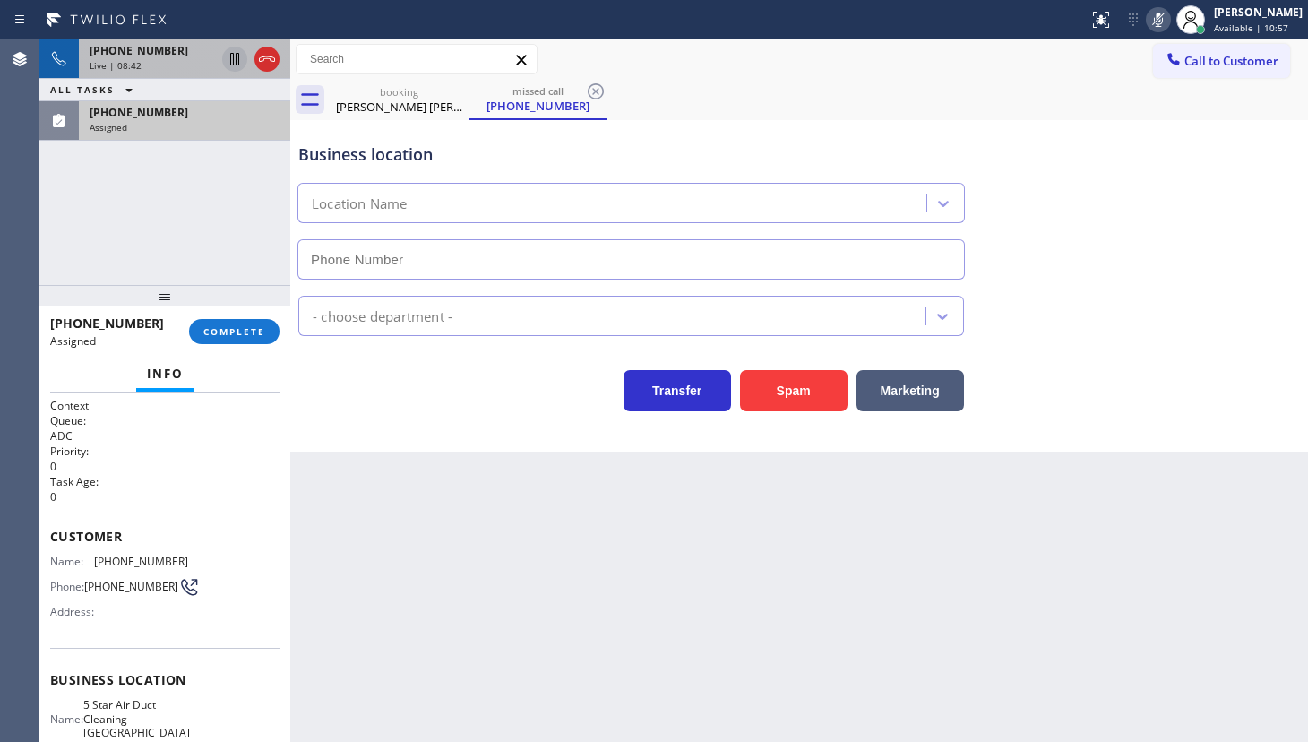
type input "(562) 268-0990"
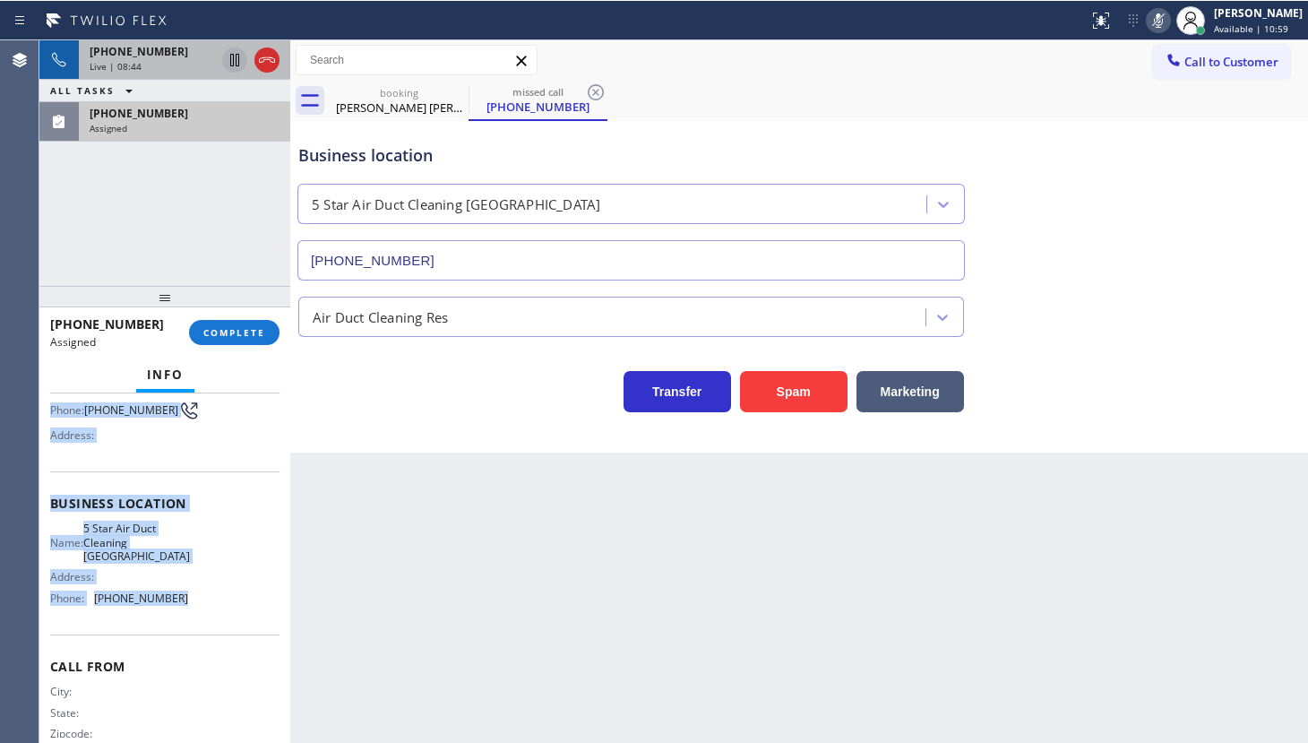
scroll to position [197, 0]
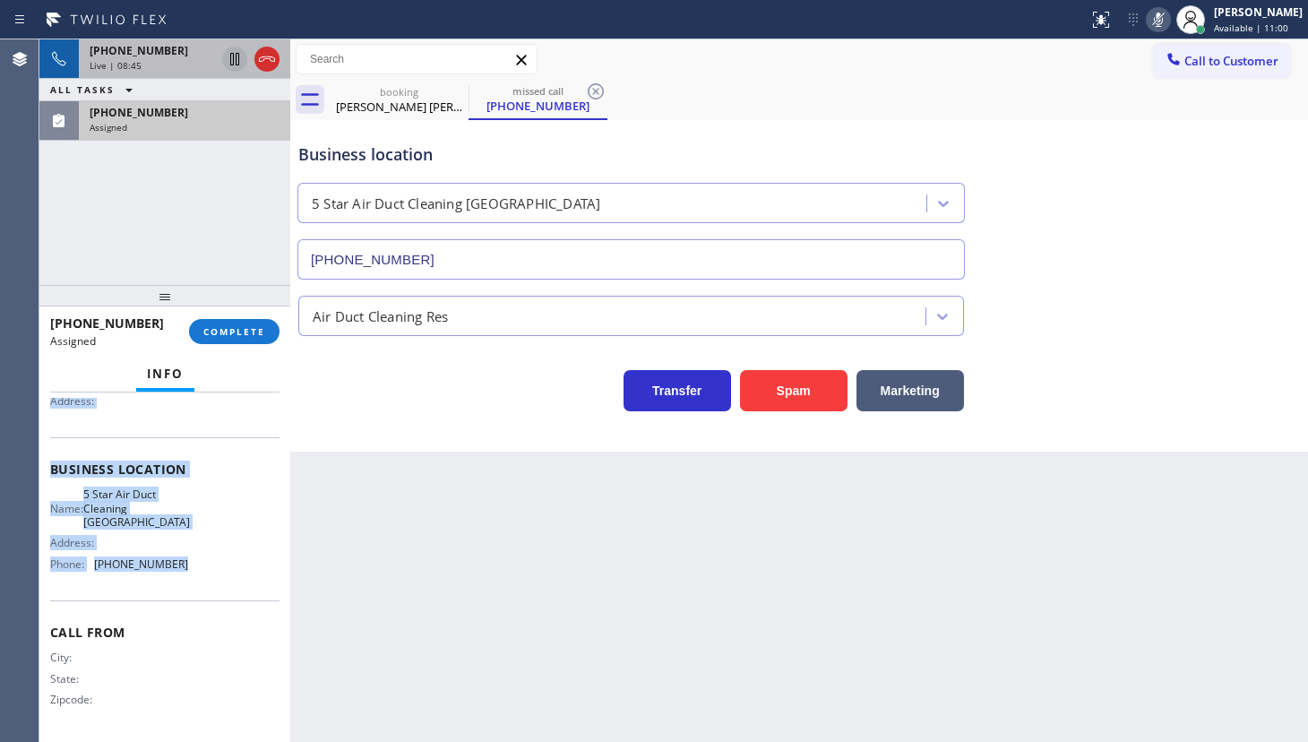
drag, startPoint x: 48, startPoint y: 518, endPoint x: 208, endPoint y: 585, distance: 173.1
click at [207, 587] on div "Context Queue: ADC Priority: 0 Task Age: Customer Name: (562) 724-7883 Phone: (…" at bounding box center [164, 566] width 251 height 349
copy div "Customer Name: (562) 724-7883 Phone: (562) 724-7883 Address: Business location …"
click at [248, 331] on span "COMPLETE" at bounding box center [234, 331] width 62 height 13
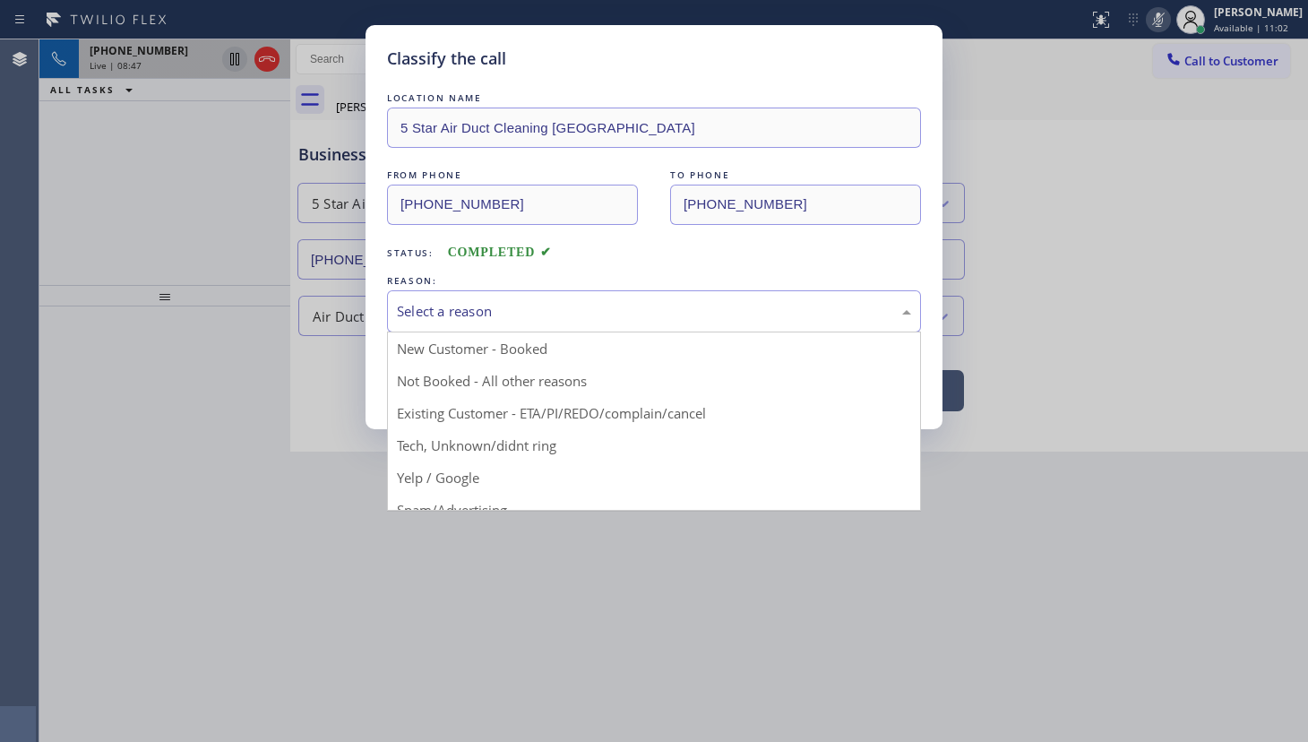
click at [401, 306] on div "Select a reason" at bounding box center [654, 311] width 514 height 21
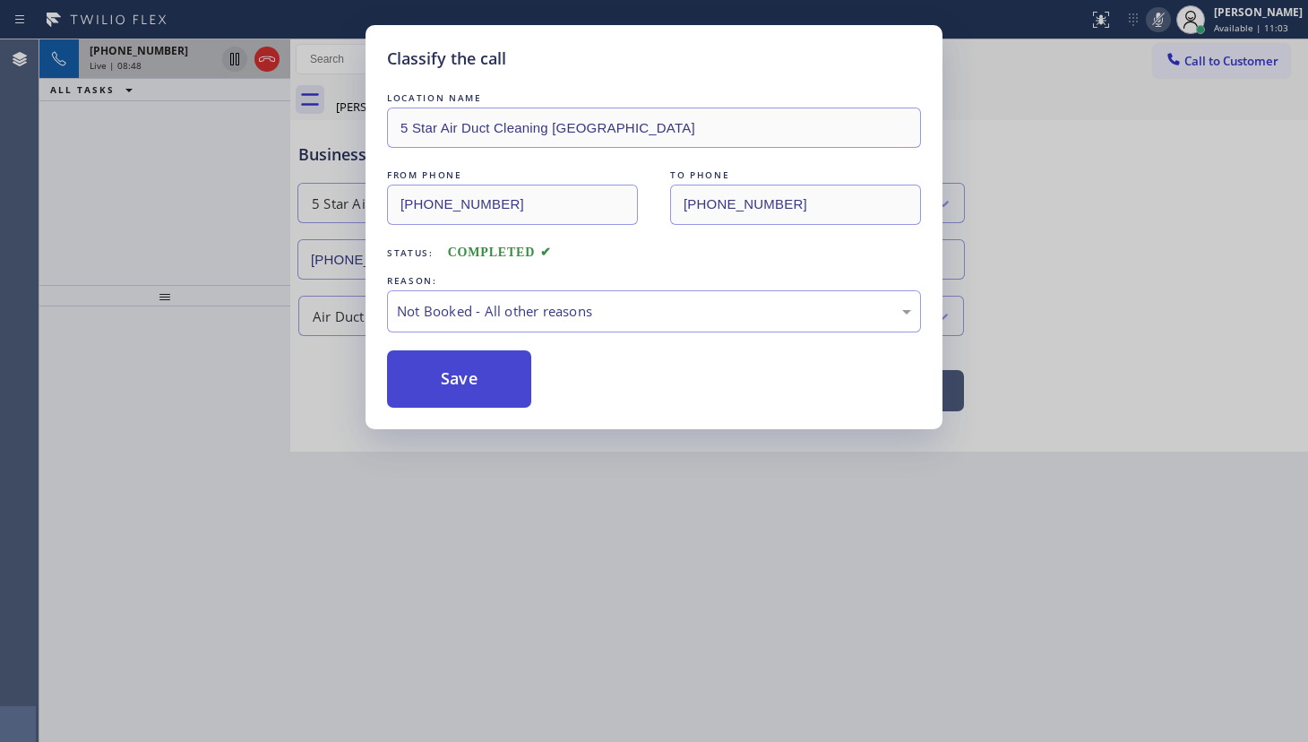
click at [403, 372] on button "Save" at bounding box center [459, 378] width 144 height 57
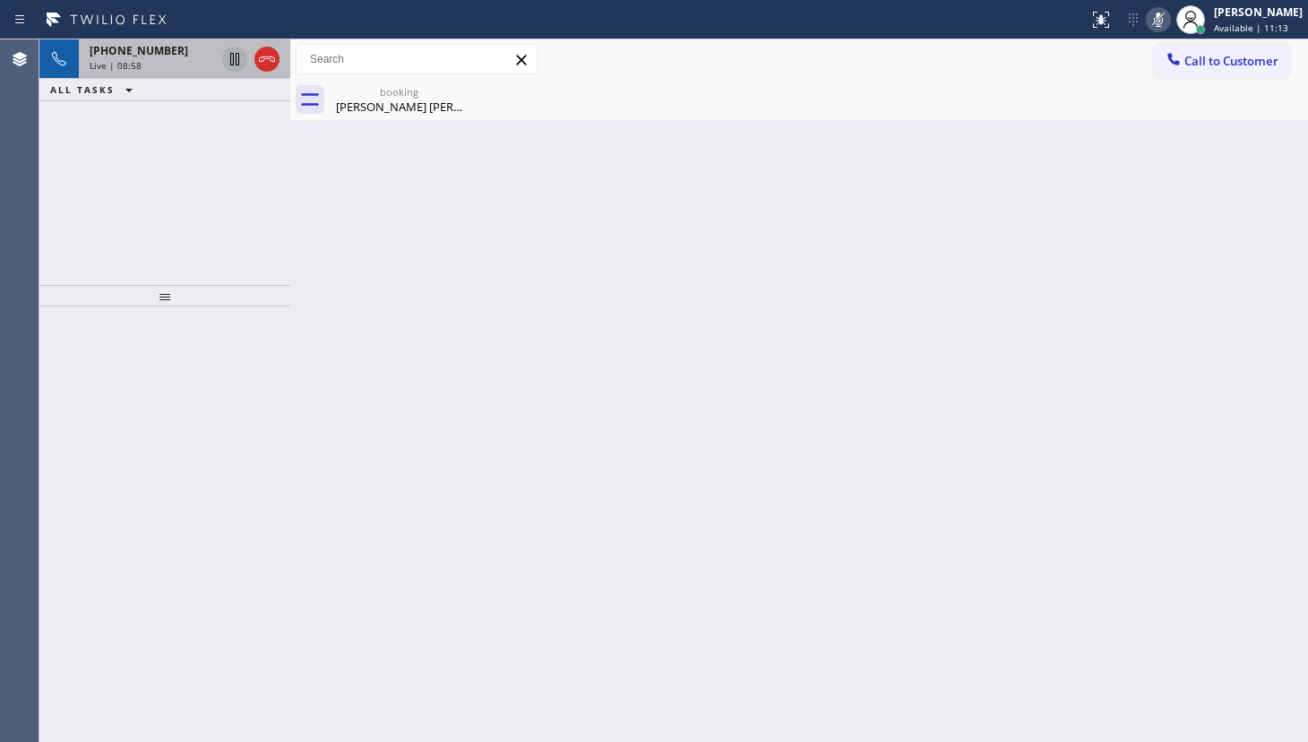
drag, startPoint x: 93, startPoint y: 185, endPoint x: 148, endPoint y: 180, distance: 54.9
click at [110, 182] on div "+14243877045 Live | 08:58 ALL TASKS ALL TASKS ACTIVE TASKS TASKS IN WRAP UP" at bounding box center [164, 162] width 251 height 246
drag, startPoint x: 145, startPoint y: 130, endPoint x: 96, endPoint y: 39, distance: 103.1
click at [132, 99] on div "+14243877045 Live | 09:12 ALL TASKS ALL TASKS ACTIVE TASKS TASKS IN WRAP UP" at bounding box center [164, 162] width 251 height 246
click at [1165, 26] on icon at bounding box center [1159, 20] width 22 height 22
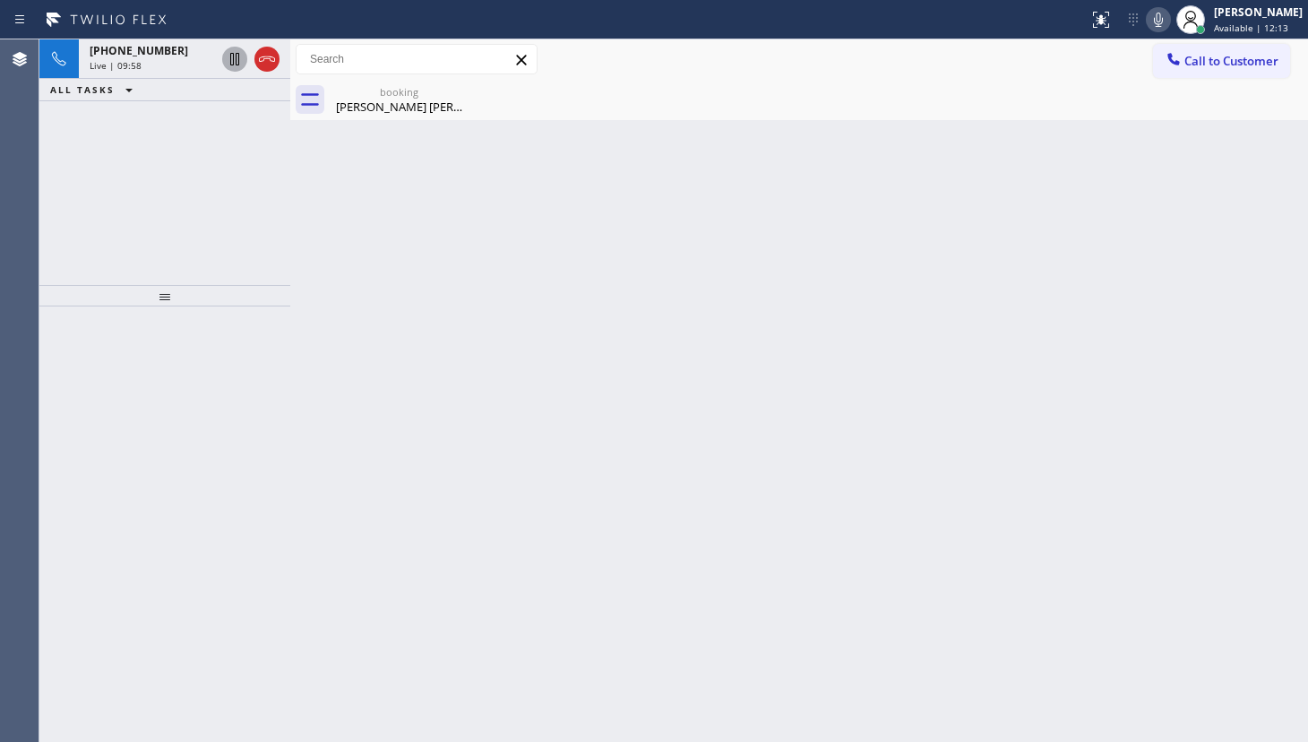
click at [114, 149] on div "+14243877045 Live | 09:58 ALL TASKS ALL TASKS ACTIVE TASKS TASKS IN WRAP UP" at bounding box center [164, 162] width 251 height 246
click at [1162, 28] on icon at bounding box center [1159, 20] width 22 height 22
click at [93, 240] on div "+14243877045 Live | 10:31 ALL TASKS ALL TASKS ACTIVE TASKS TASKS IN WRAP UP" at bounding box center [164, 162] width 251 height 246
click at [54, 170] on div "+14243877045 Live | 11:05 ALL TASKS ALL TASKS ACTIVE TASKS TASKS IN WRAP UP" at bounding box center [164, 162] width 251 height 246
click at [72, 210] on div "+14243877045 Live | 11:24 ALL TASKS ALL TASKS ACTIVE TASKS TASKS IN WRAP UP" at bounding box center [164, 162] width 251 height 246
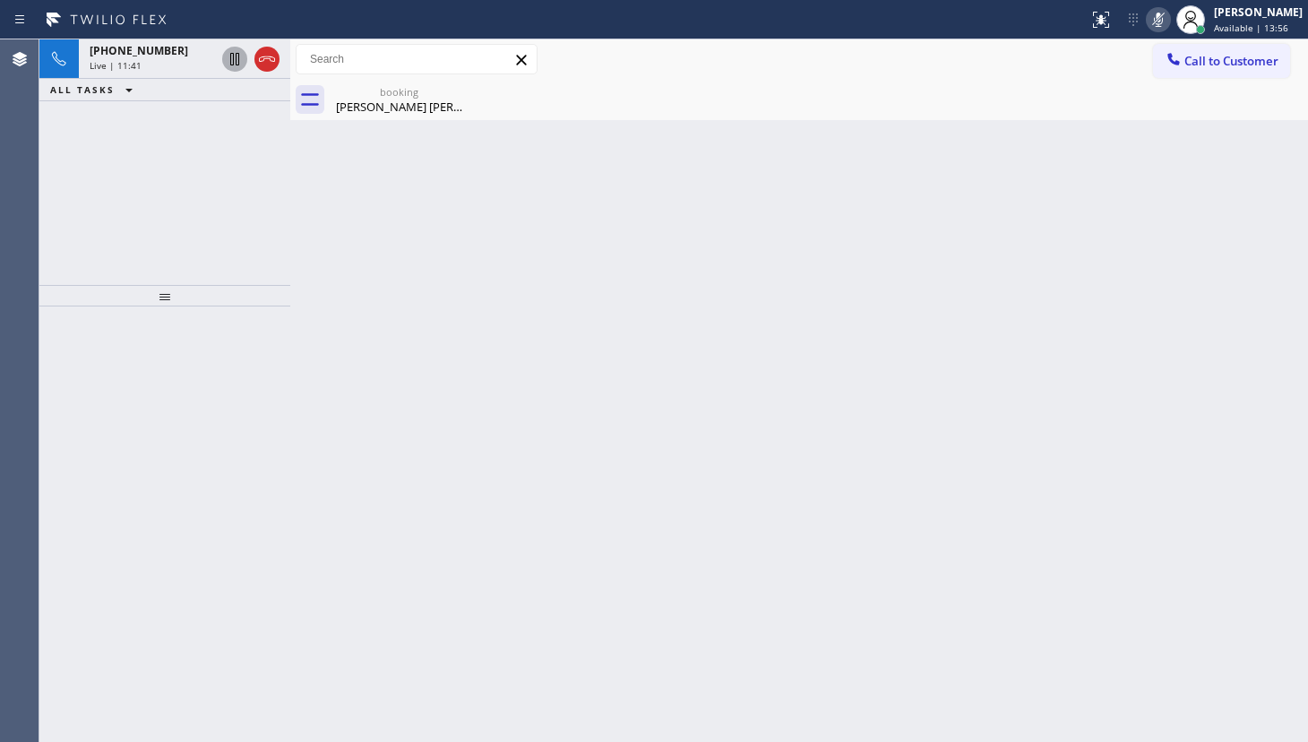
click at [105, 179] on div "+14243877045 Live | 11:41 ALL TASKS ALL TASKS ACTIVE TASKS TASKS IN WRAP UP" at bounding box center [164, 162] width 251 height 246
click at [178, 196] on div "+14243877045 Live | 11:47 ALL TASKS ALL TASKS ACTIVE TASKS TASKS IN WRAP UP" at bounding box center [164, 162] width 251 height 246
click at [1163, 23] on icon at bounding box center [1159, 20] width 22 height 22
drag, startPoint x: 155, startPoint y: 65, endPoint x: 157, endPoint y: 73, distance: 9.1
click at [156, 64] on div "Live | 12:29" at bounding box center [152, 65] width 125 height 13
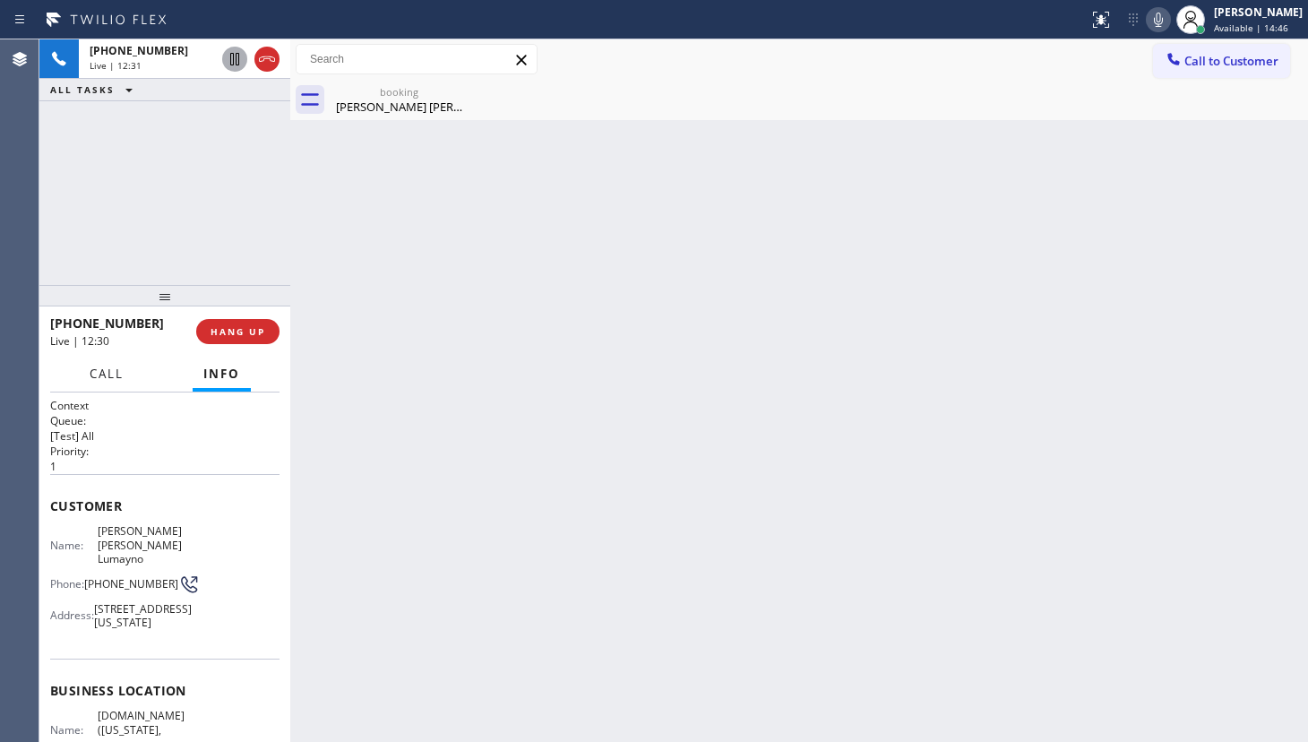
click at [89, 374] on button "Call" at bounding box center [107, 374] width 56 height 35
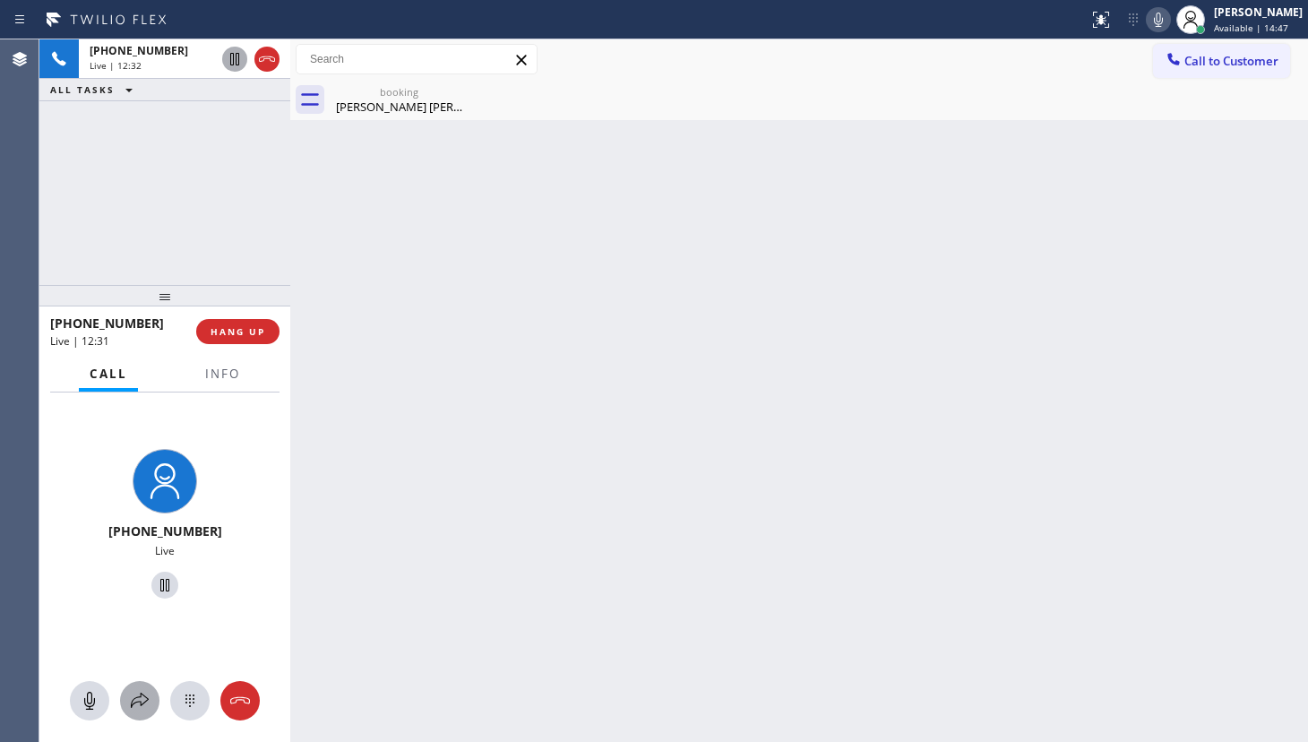
click at [142, 692] on icon at bounding box center [140, 701] width 22 height 22
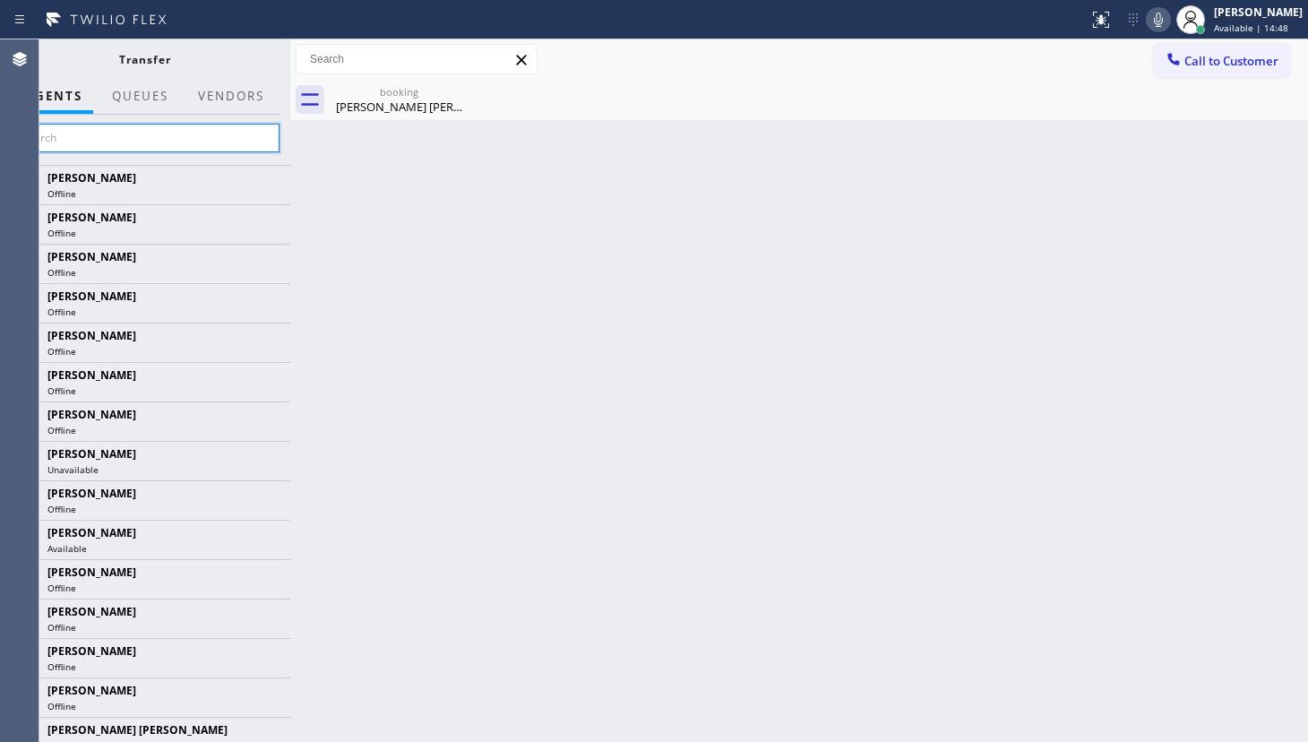
click at [168, 150] on input "text" at bounding box center [145, 138] width 270 height 29
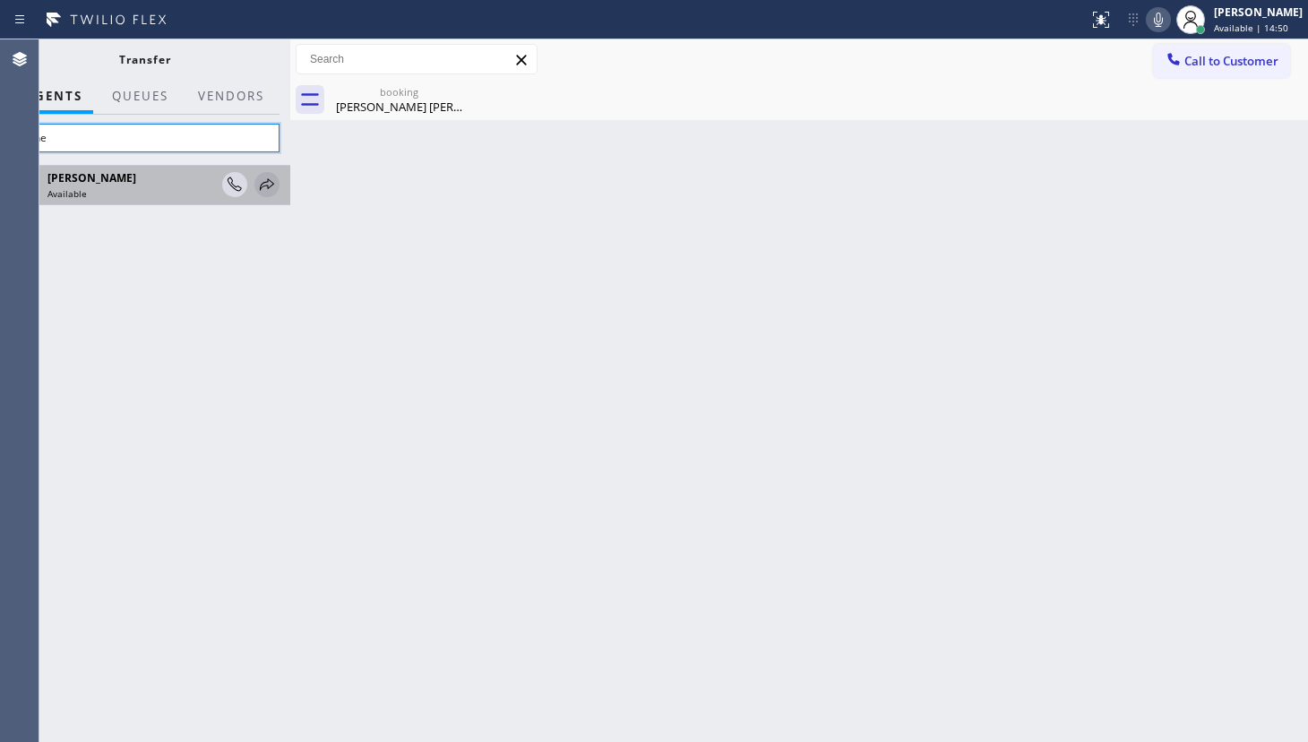
type input "anhe"
click at [267, 182] on icon at bounding box center [267, 185] width 22 height 22
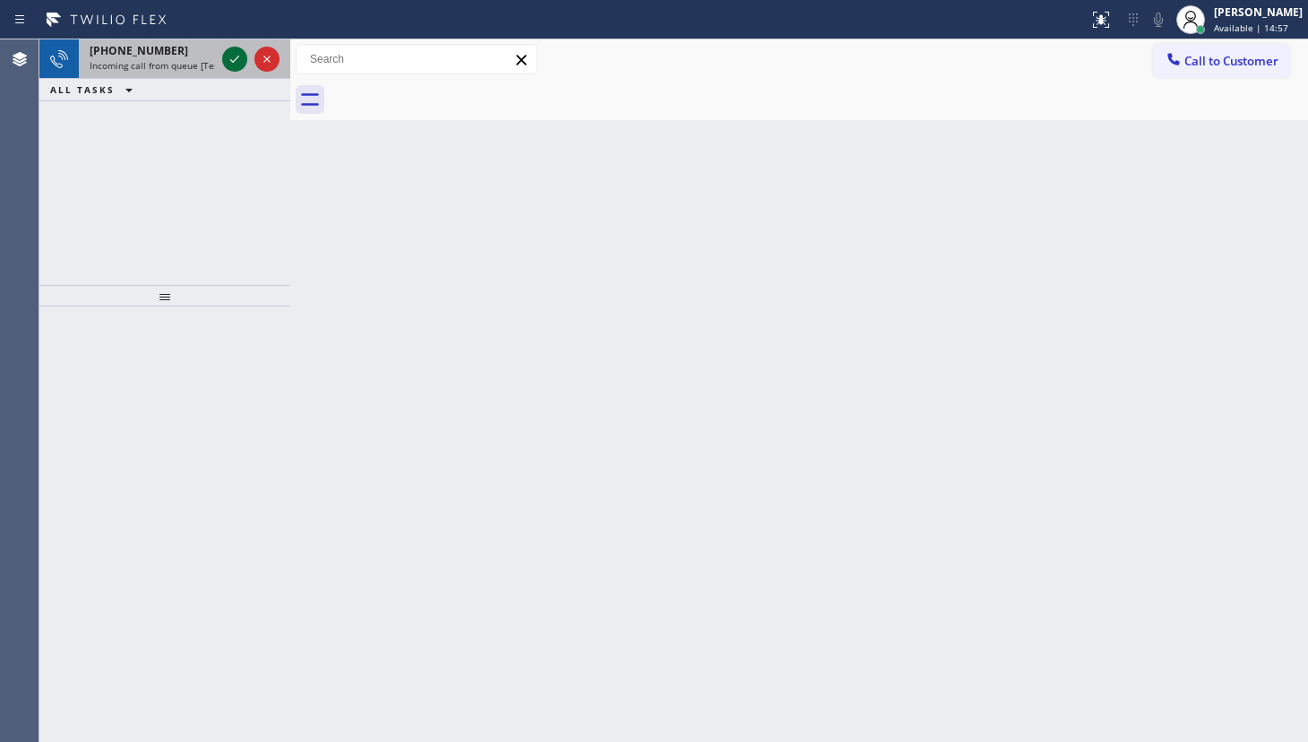
click at [242, 48] on icon at bounding box center [235, 59] width 22 height 22
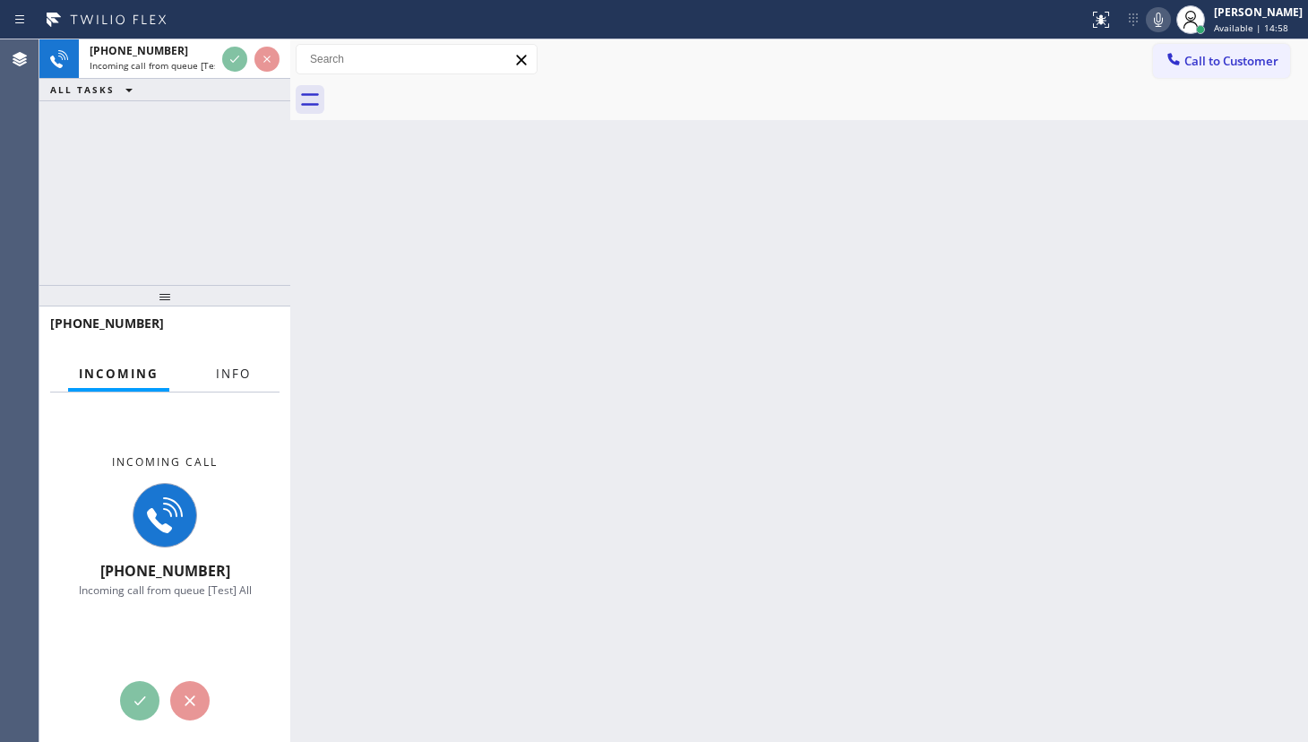
click at [236, 372] on span "Info" at bounding box center [233, 374] width 35 height 16
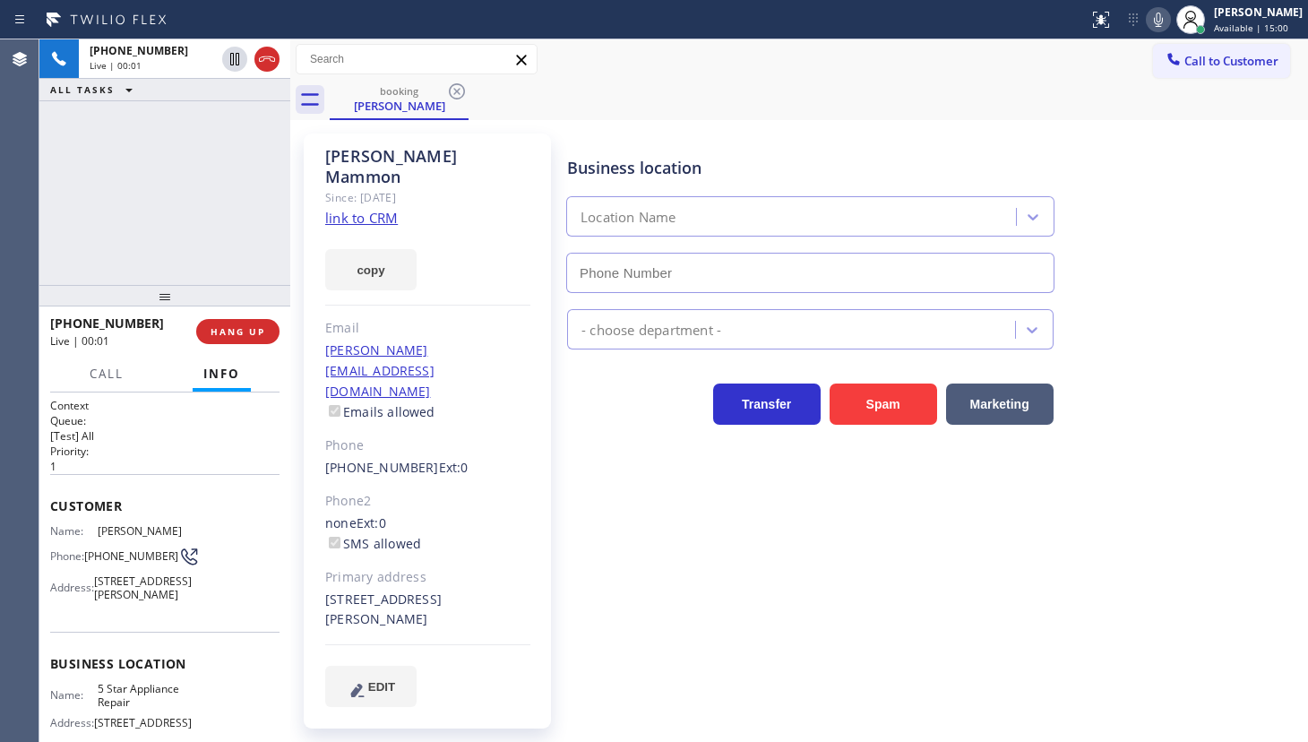
type input "[PHONE_NUMBER]"
click at [373, 209] on link "link to CRM" at bounding box center [361, 218] width 73 height 18
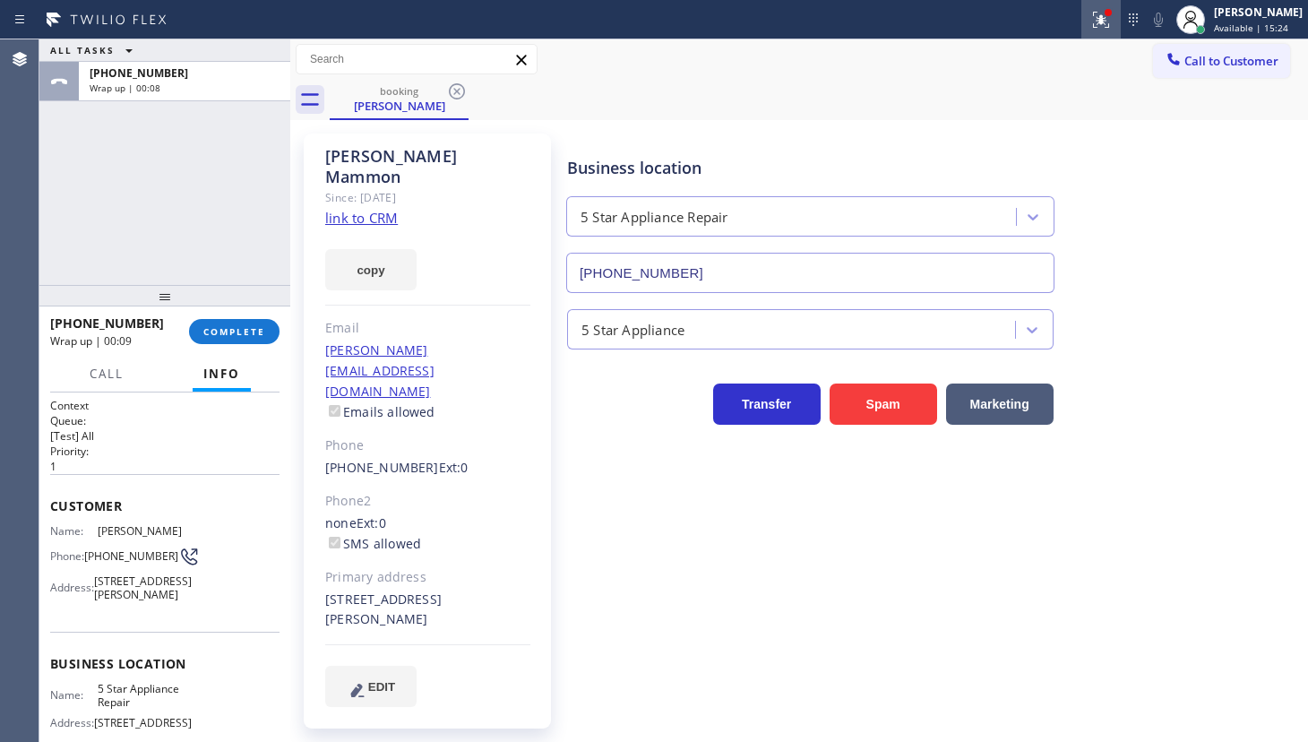
click at [1099, 14] on icon at bounding box center [1102, 20] width 22 height 22
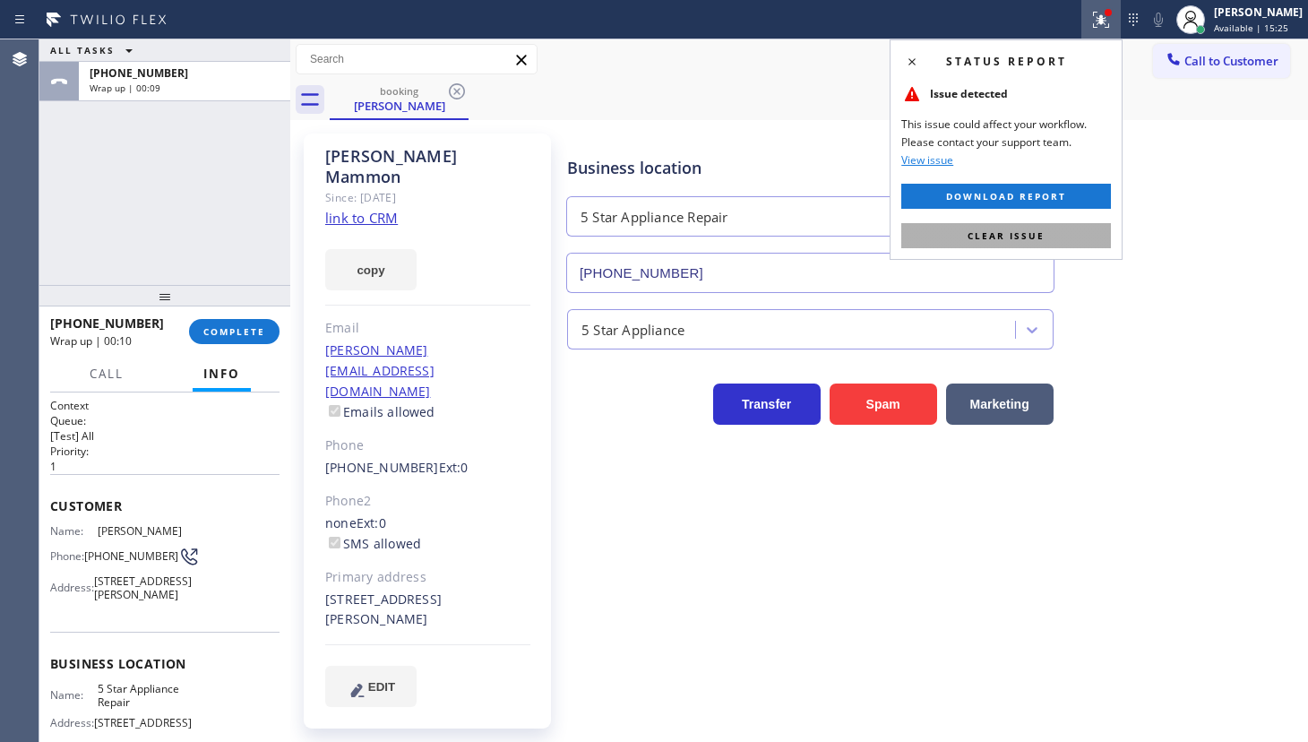
click at [1042, 236] on span "Clear issue" at bounding box center [1006, 235] width 77 height 13
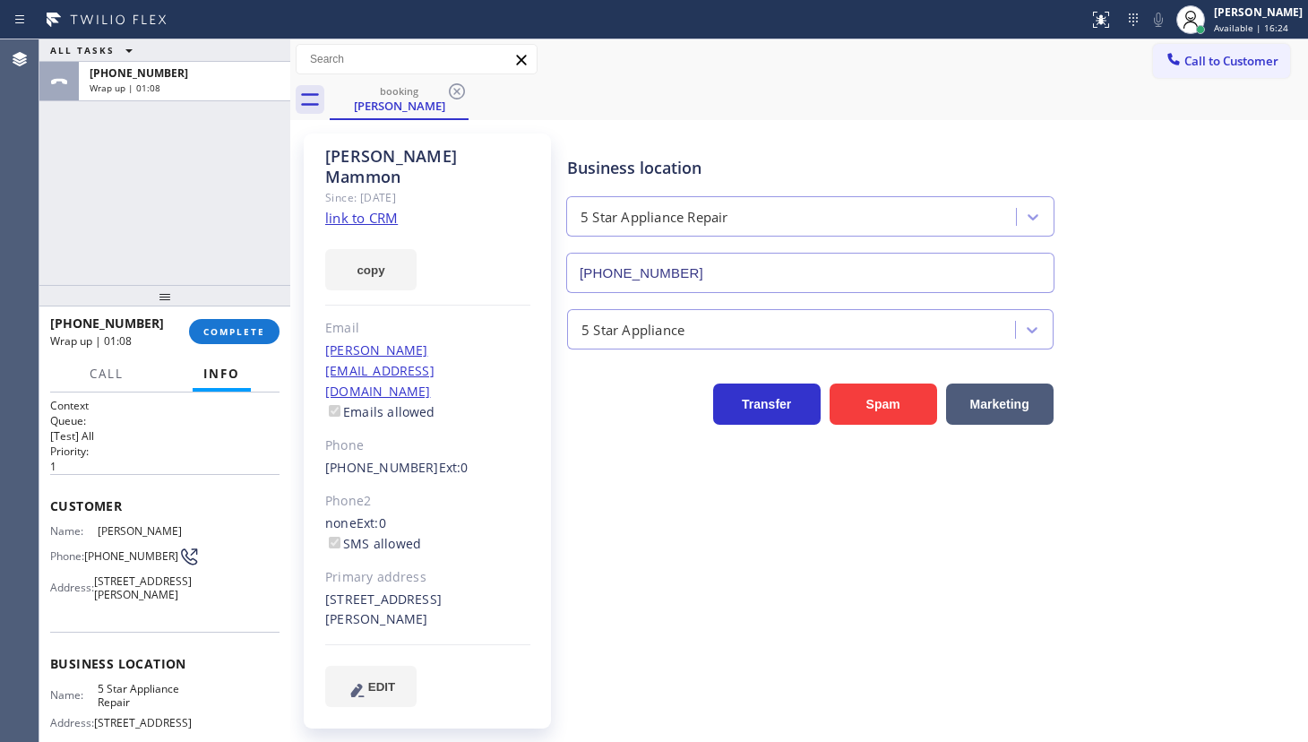
click at [115, 209] on div "ALL TASKS ALL TASKS ACTIVE TASKS TASKS IN WRAP UP +13125158202 Wrap up | 01:08" at bounding box center [164, 162] width 251 height 246
click at [248, 319] on button "COMPLETE" at bounding box center [234, 331] width 91 height 25
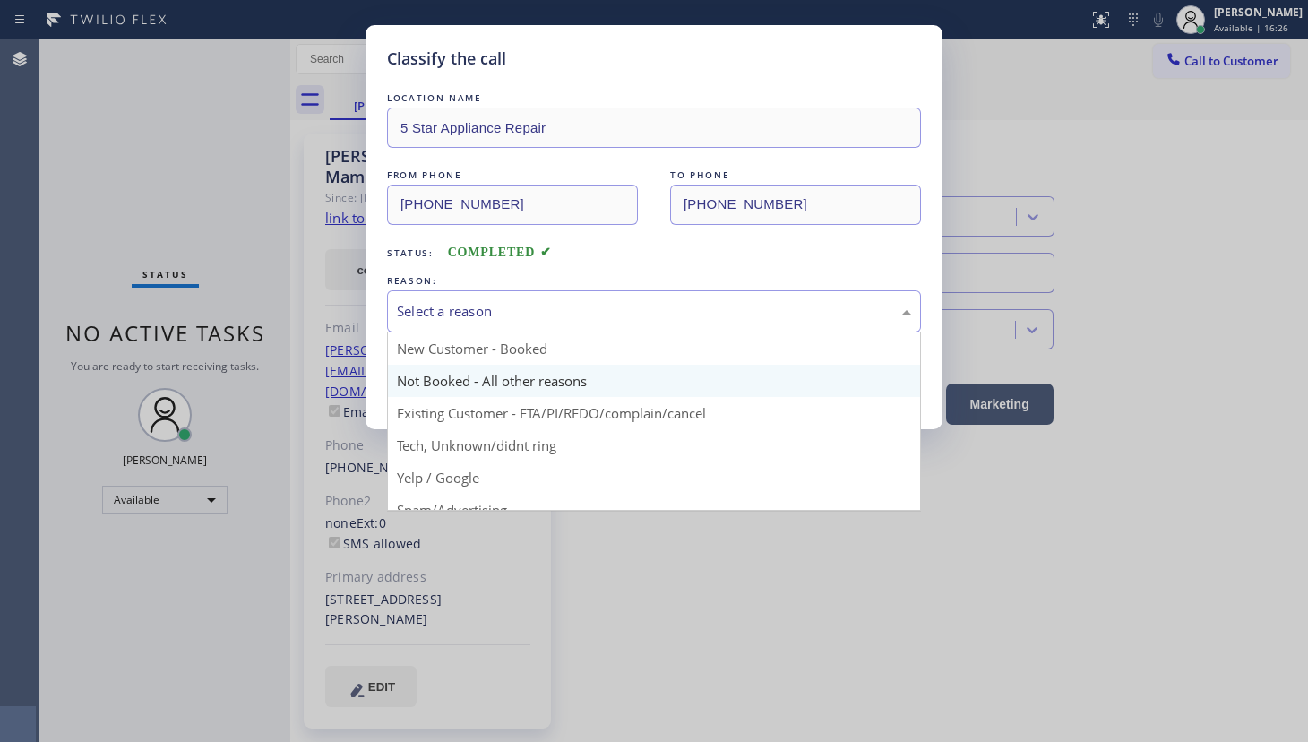
drag, startPoint x: 404, startPoint y: 315, endPoint x: 413, endPoint y: 387, distance: 72.2
click at [404, 324] on div "Select a reason" at bounding box center [654, 311] width 534 height 42
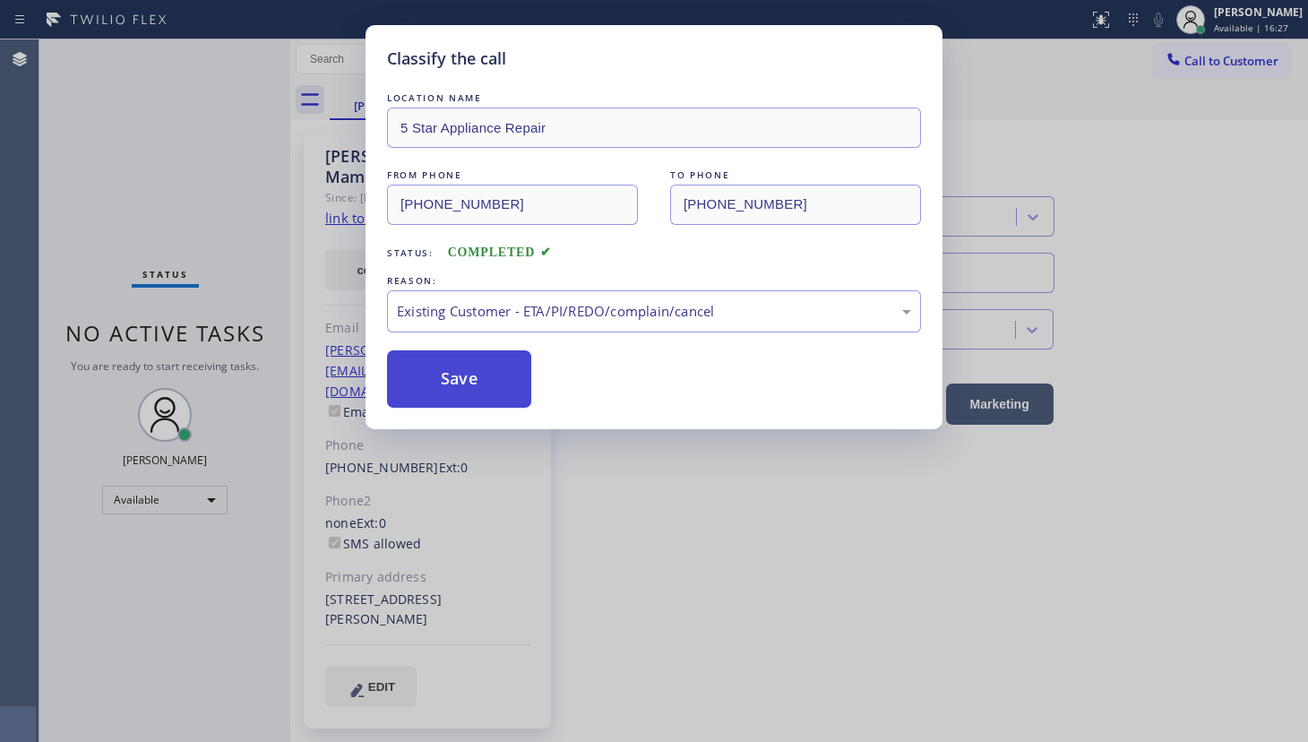
drag, startPoint x: 419, startPoint y: 404, endPoint x: 429, endPoint y: 393, distance: 14.6
click at [420, 404] on button "Save" at bounding box center [459, 378] width 144 height 57
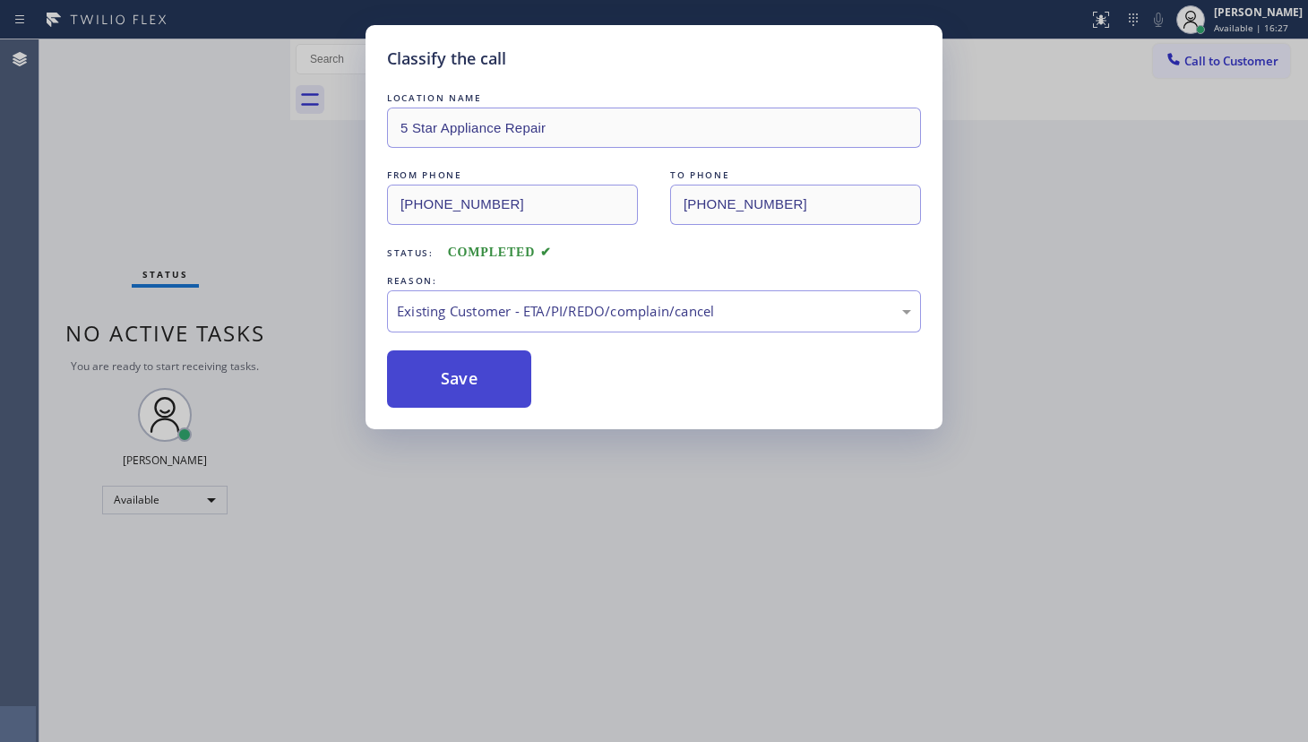
click at [429, 393] on button "Save" at bounding box center [459, 378] width 144 height 57
click at [429, 386] on button "Save" at bounding box center [459, 378] width 144 height 57
click at [429, 386] on div "Classify the call LOCATION NAME plumbermissouricity FROM PHONE (346) 261-4334 T…" at bounding box center [673, 390] width 1269 height 703
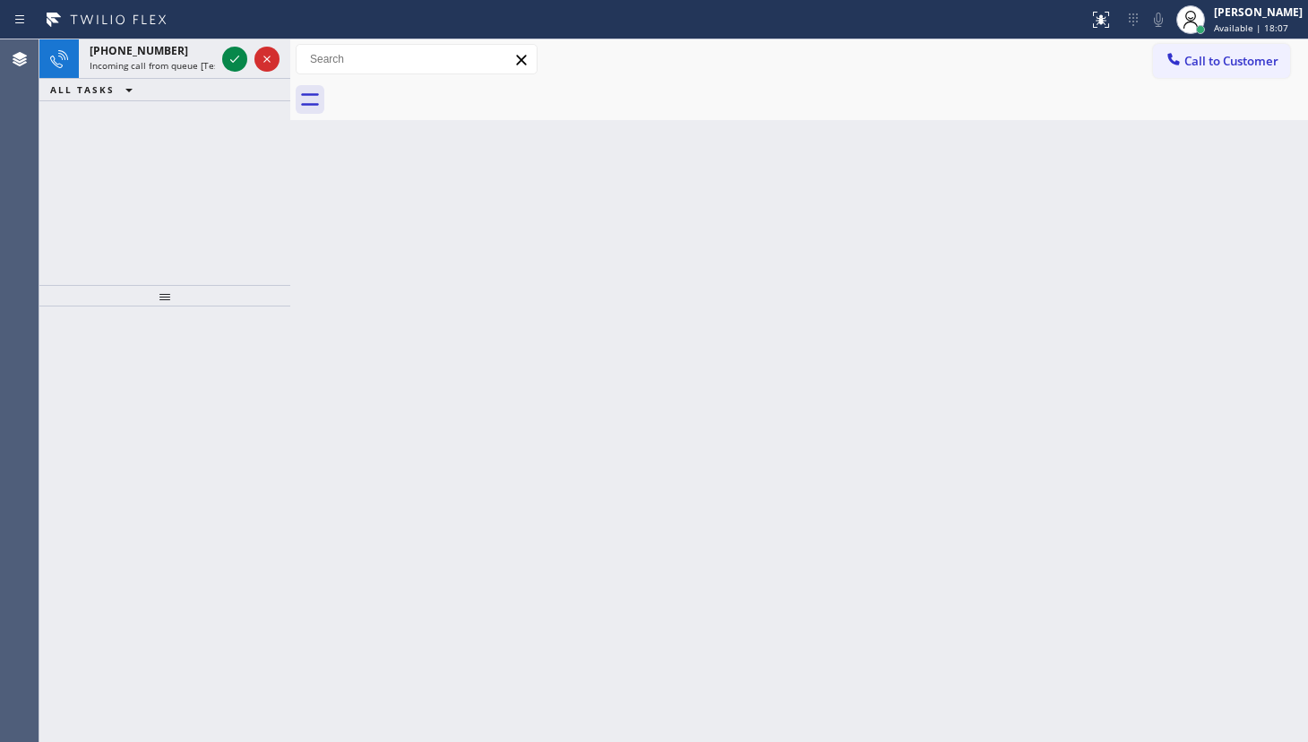
drag, startPoint x: 123, startPoint y: 99, endPoint x: 116, endPoint y: 125, distance: 26.7
click at [116, 125] on div "+19857713648 Incoming call from queue [Test] All ALL TASKS ALL TASKS ACTIVE TAS…" at bounding box center [164, 162] width 251 height 246
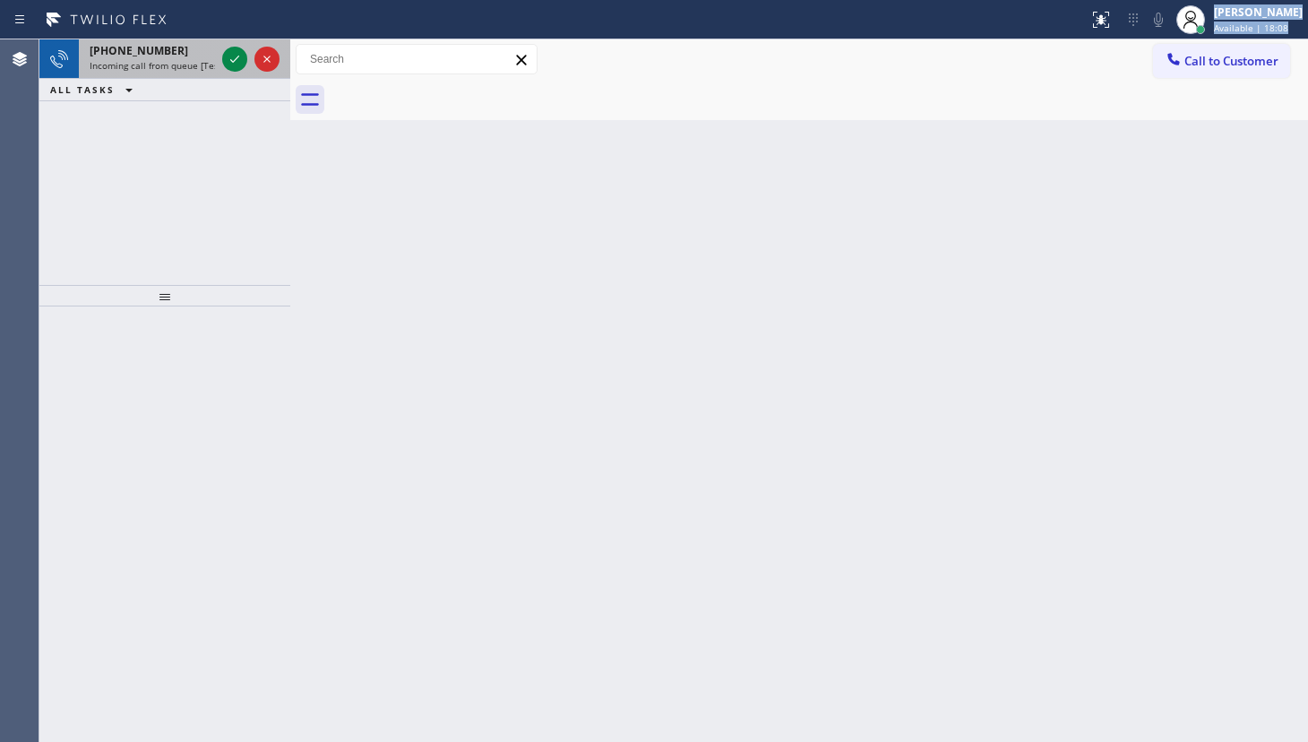
click at [243, 45] on div "Status report No issues detected If you experience an issue, please download th…" at bounding box center [654, 371] width 1308 height 742
click at [229, 59] on icon at bounding box center [235, 59] width 22 height 22
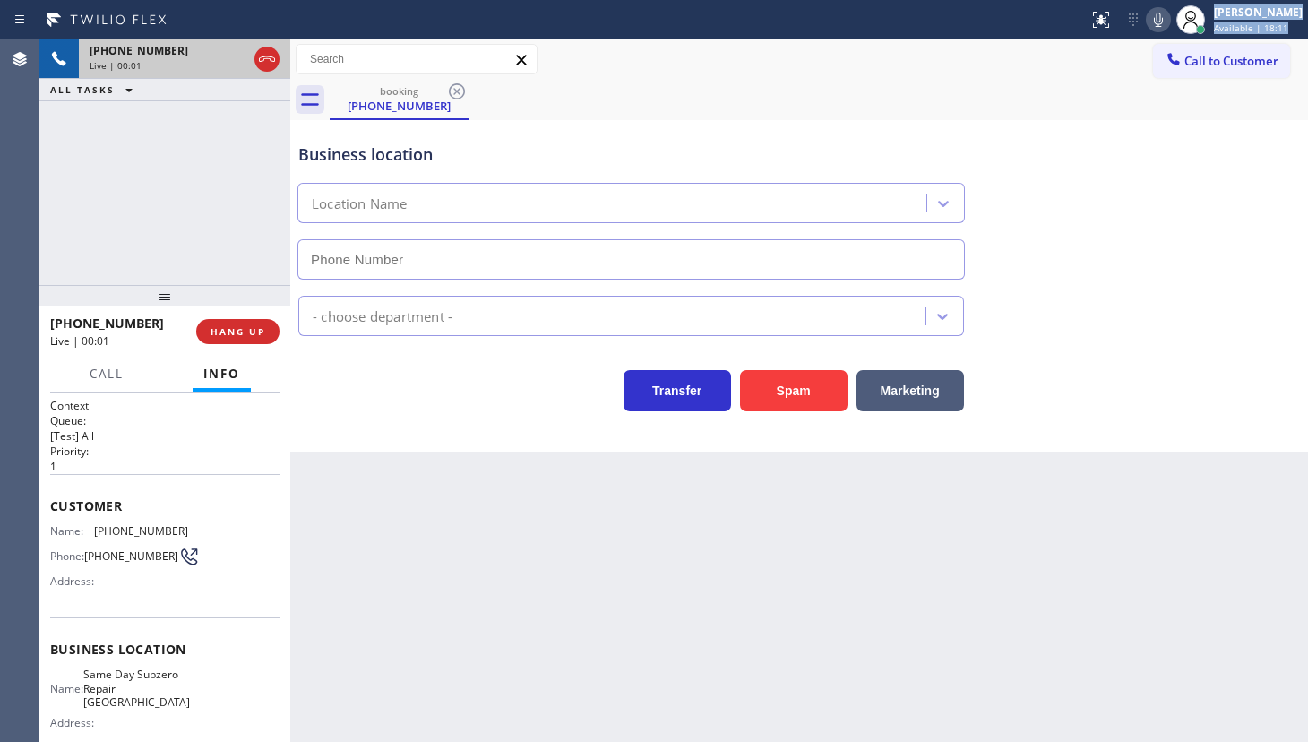
type input "(410) 237-0579"
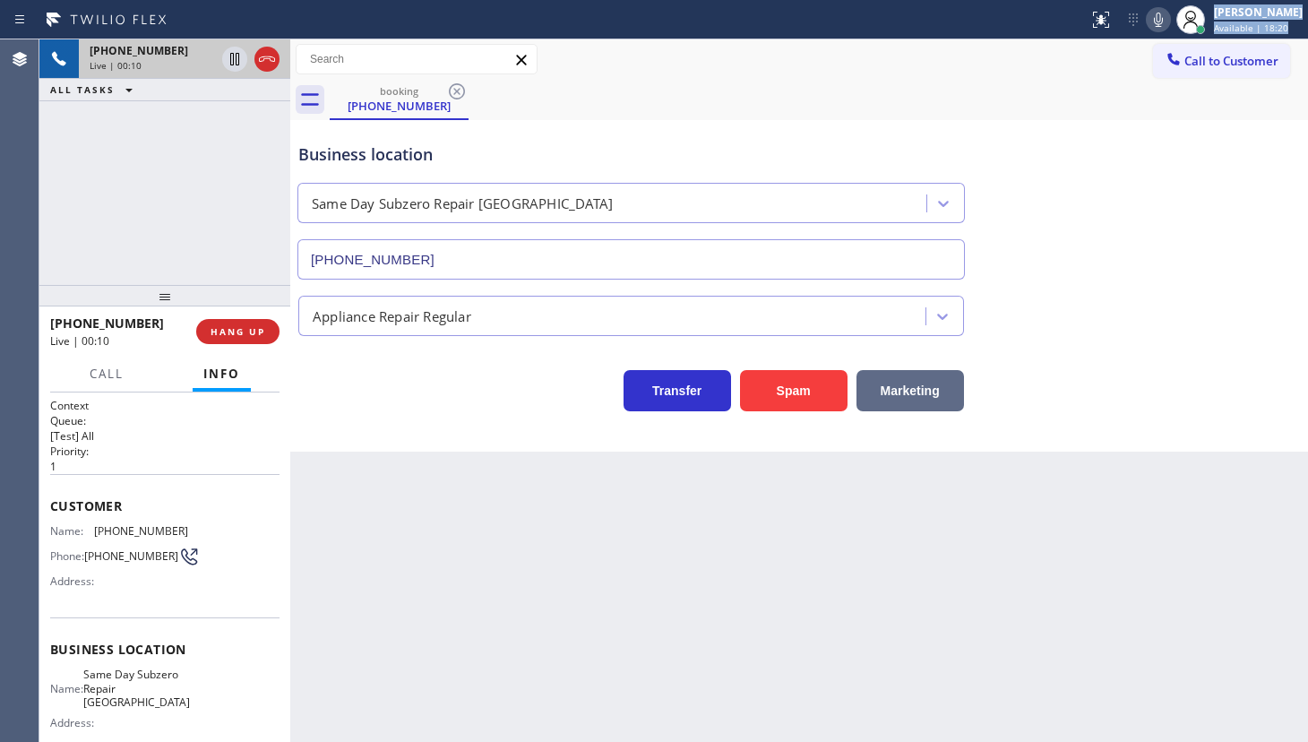
click at [929, 384] on button "Marketing" at bounding box center [911, 390] width 108 height 41
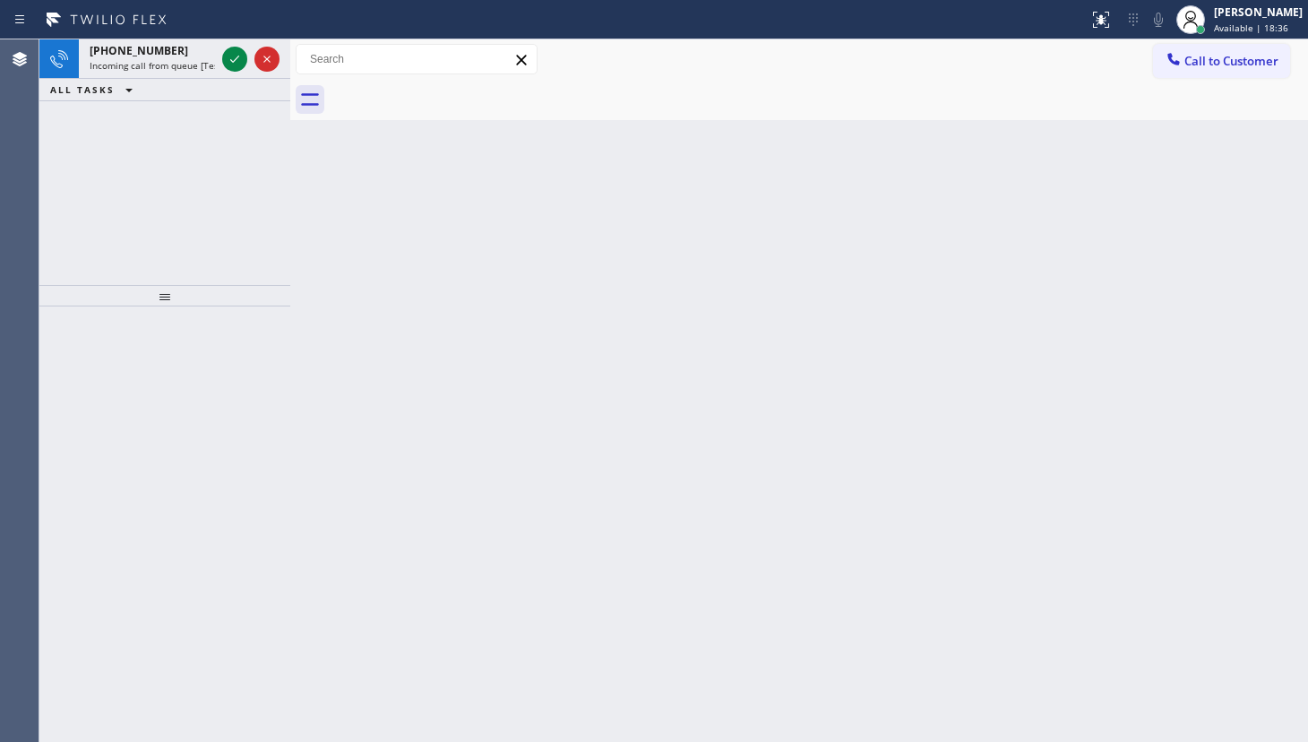
drag, startPoint x: 157, startPoint y: 121, endPoint x: 168, endPoint y: 101, distance: 22.9
click at [159, 117] on div "+19496278753 Incoming call from queue [Test] All ALL TASKS ALL TASKS ACTIVE TAS…" at bounding box center [164, 162] width 251 height 246
click at [233, 62] on icon at bounding box center [234, 59] width 9 height 7
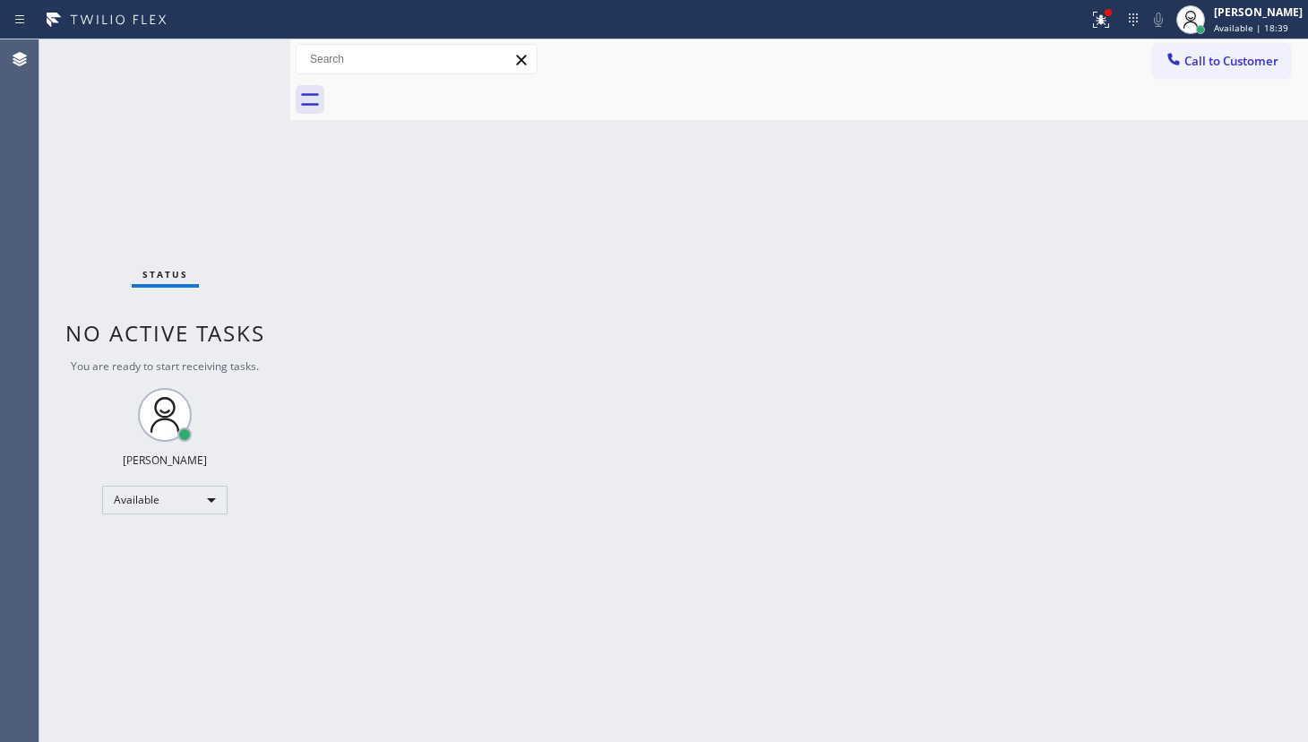
click at [1076, 13] on div at bounding box center [544, 19] width 1074 height 29
click at [1085, 13] on div at bounding box center [1101, 20] width 39 height 22
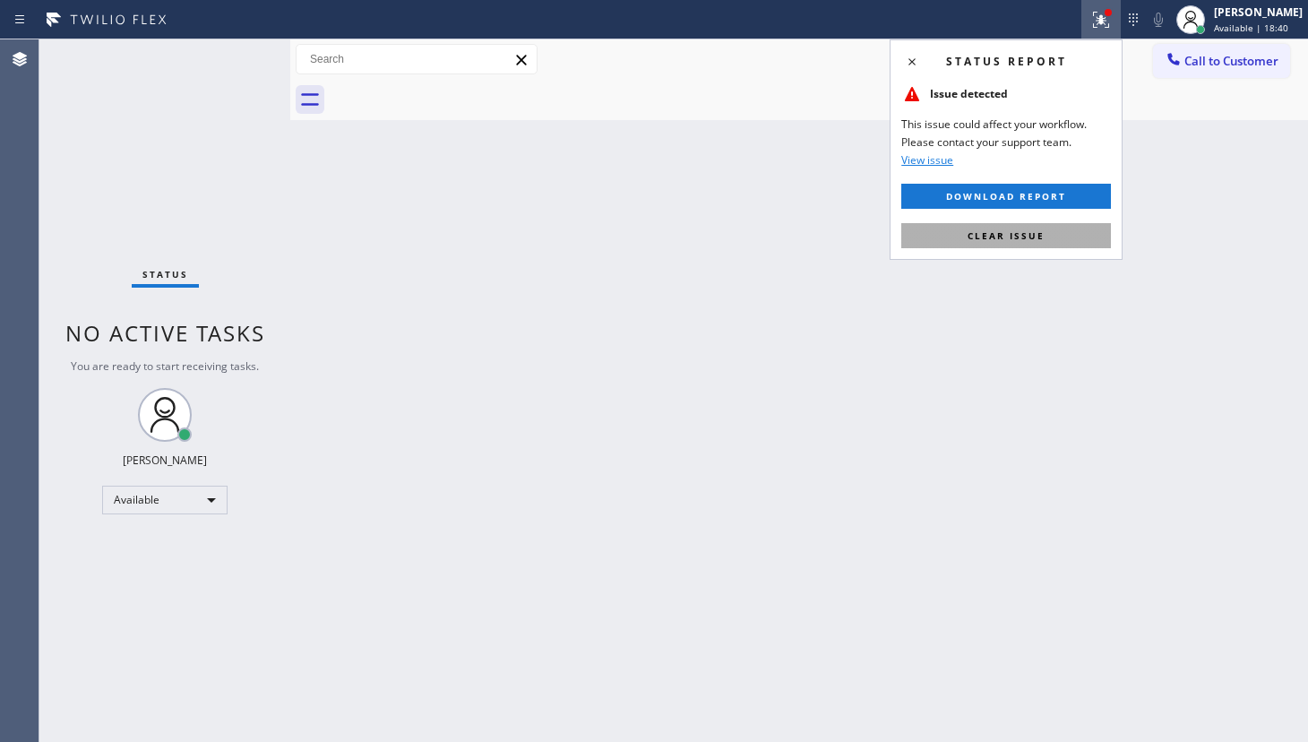
drag, startPoint x: 1066, startPoint y: 251, endPoint x: 1065, endPoint y: 242, distance: 9.0
click at [1065, 242] on div "Status report Issue detected This issue could affect your workflow. Please cont…" at bounding box center [1006, 149] width 233 height 220
click at [1065, 239] on button "Clear issue" at bounding box center [1006, 235] width 210 height 25
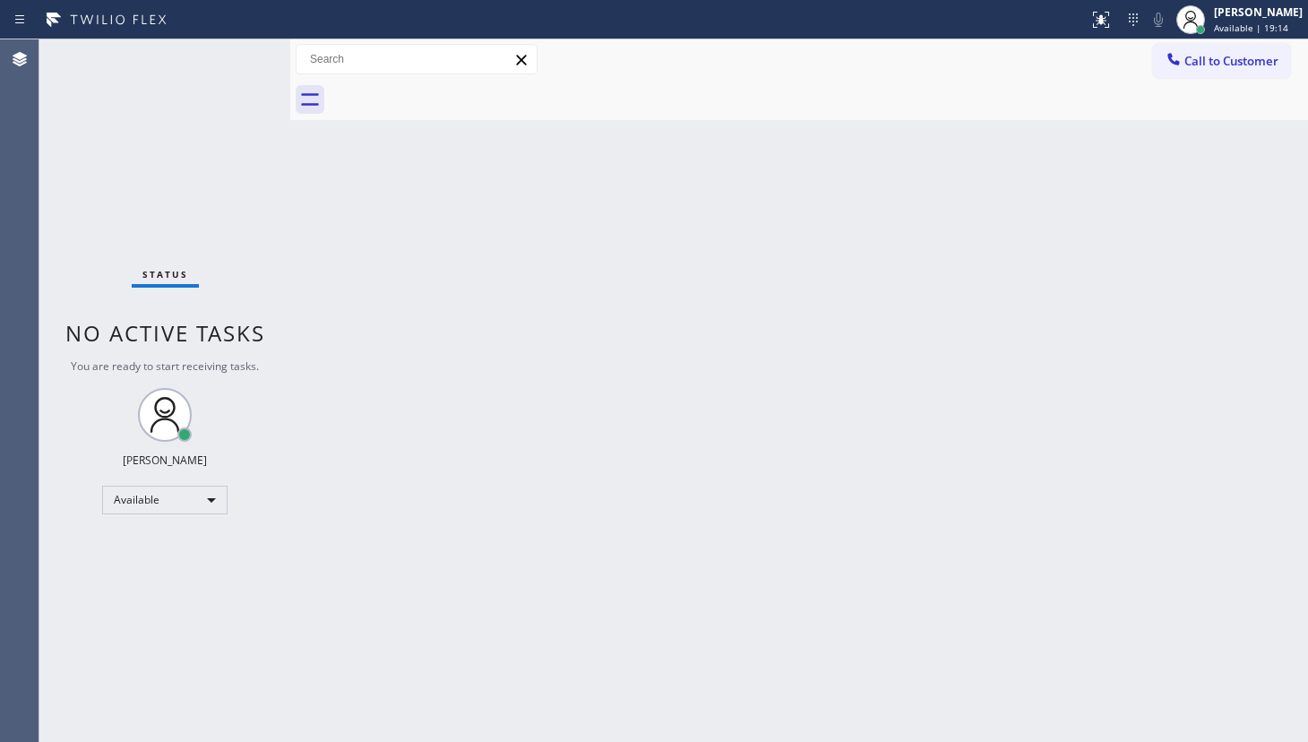
click at [545, 319] on div "Back to Dashboard Change Sender ID Customers Technicians Select a contact Outbo…" at bounding box center [799, 390] width 1018 height 703
click at [238, 56] on div "Status No active tasks You are ready to start receiving tasks. JENIZA ALCAYDE A…" at bounding box center [164, 390] width 251 height 703
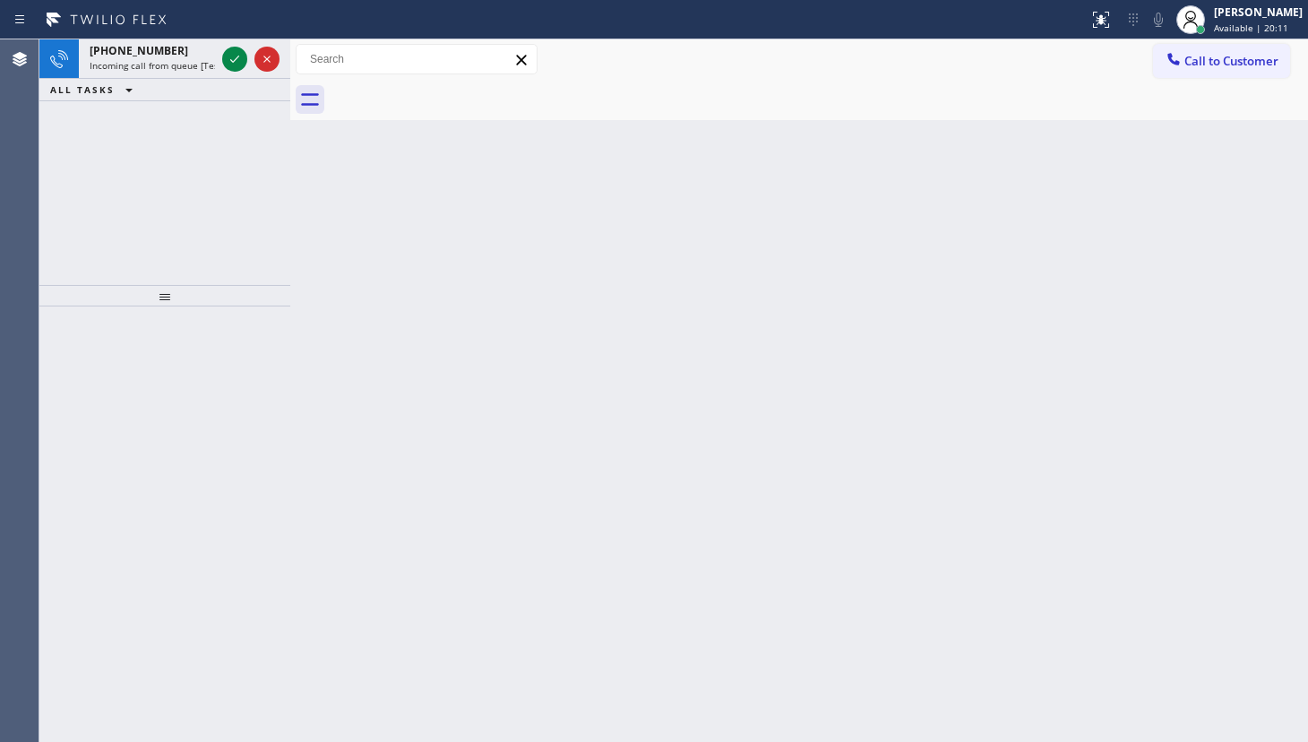
drag, startPoint x: 185, startPoint y: 168, endPoint x: 187, endPoint y: 159, distance: 10.2
click at [185, 168] on div "+13233352321 Incoming call from queue [Test] All ALL TASKS ALL TASKS ACTIVE TAS…" at bounding box center [164, 162] width 251 height 246
click at [234, 53] on icon at bounding box center [235, 59] width 22 height 22
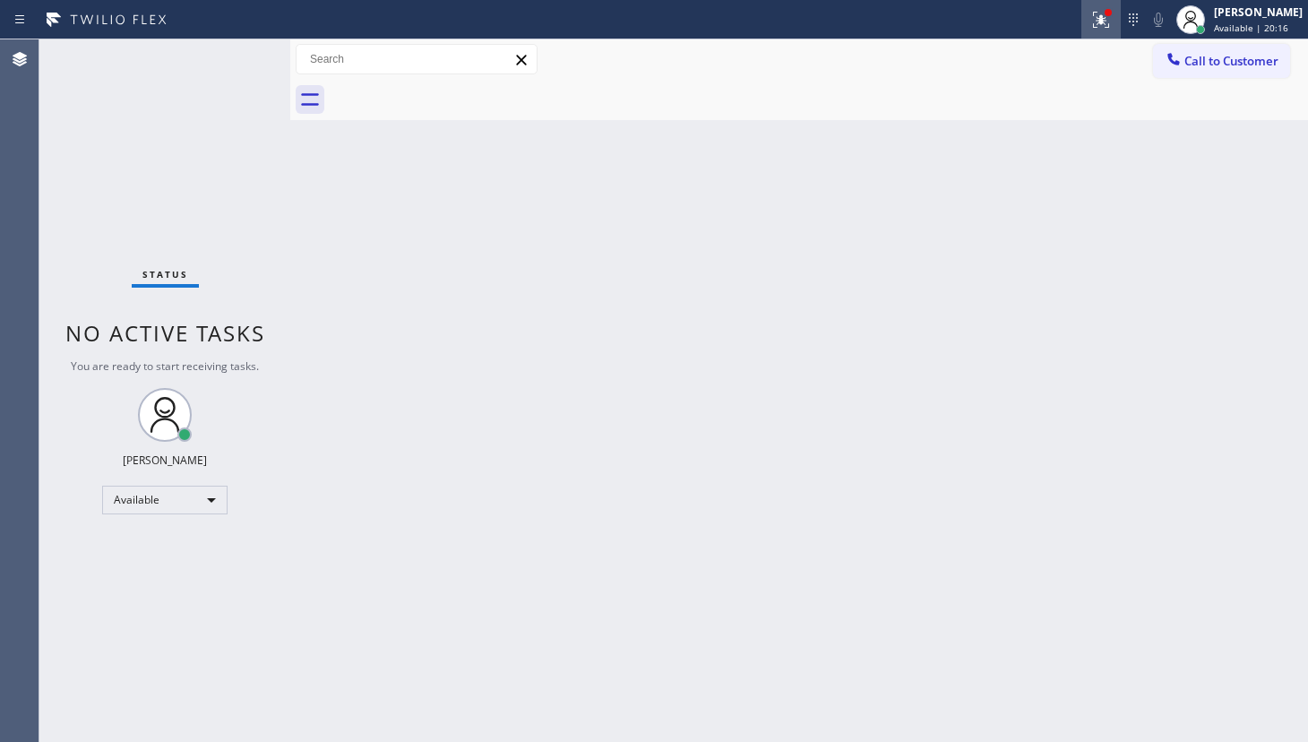
click at [1108, 22] on icon at bounding box center [1102, 20] width 22 height 22
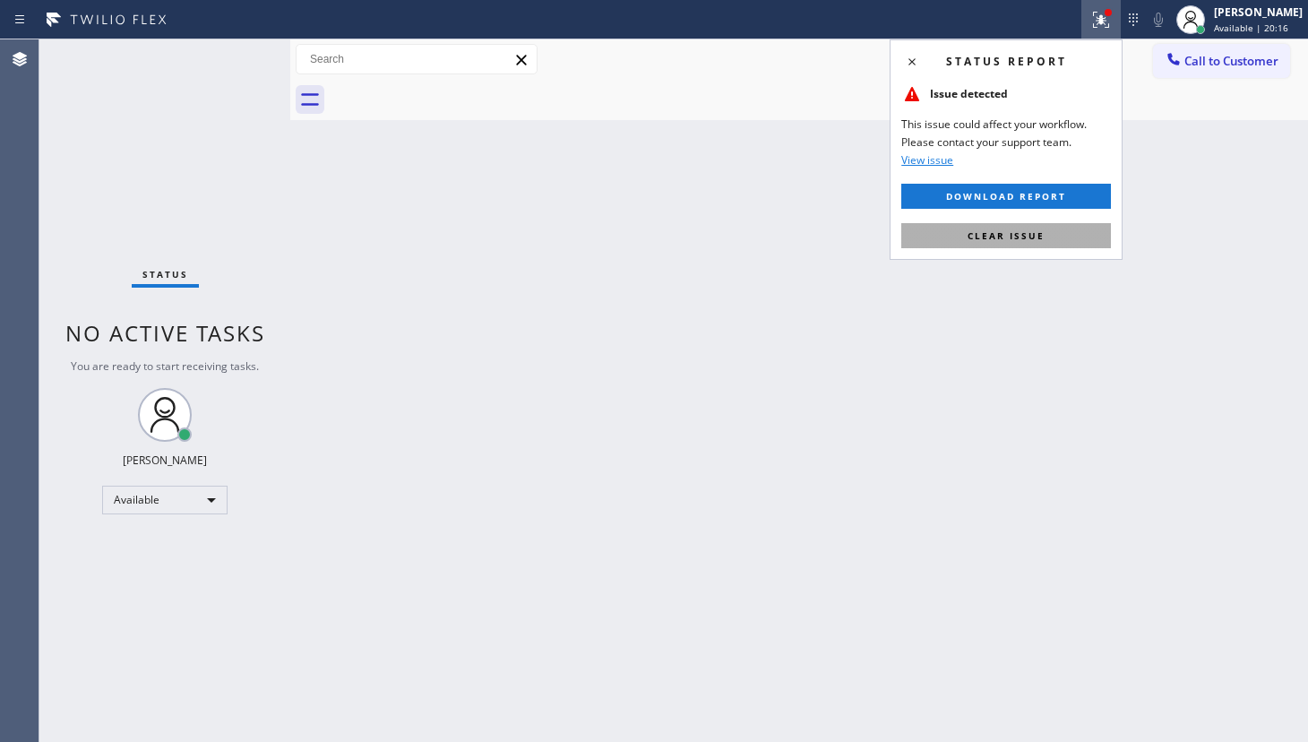
click at [1063, 232] on button "Clear issue" at bounding box center [1006, 235] width 210 height 25
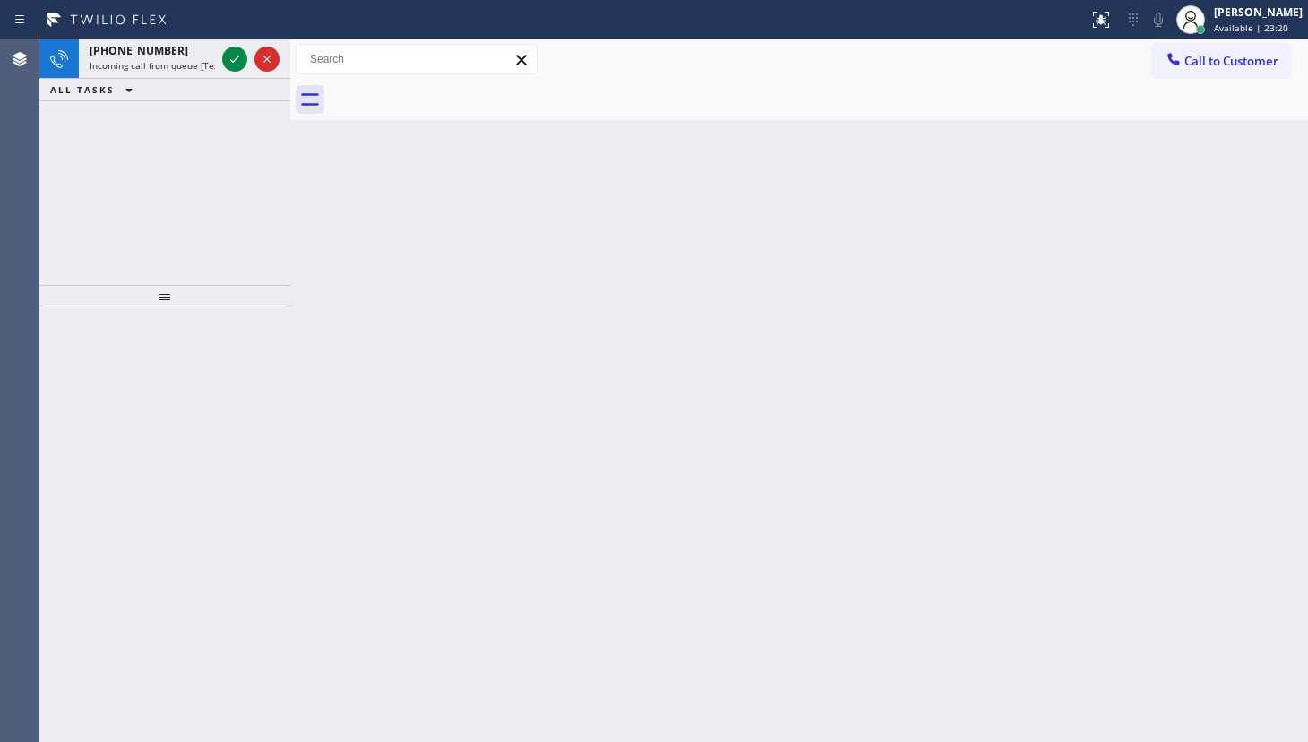
click at [94, 156] on div "+15122268917 Incoming call from queue [Test] All ALL TASKS ALL TASKS ACTIVE TAS…" at bounding box center [164, 162] width 251 height 246
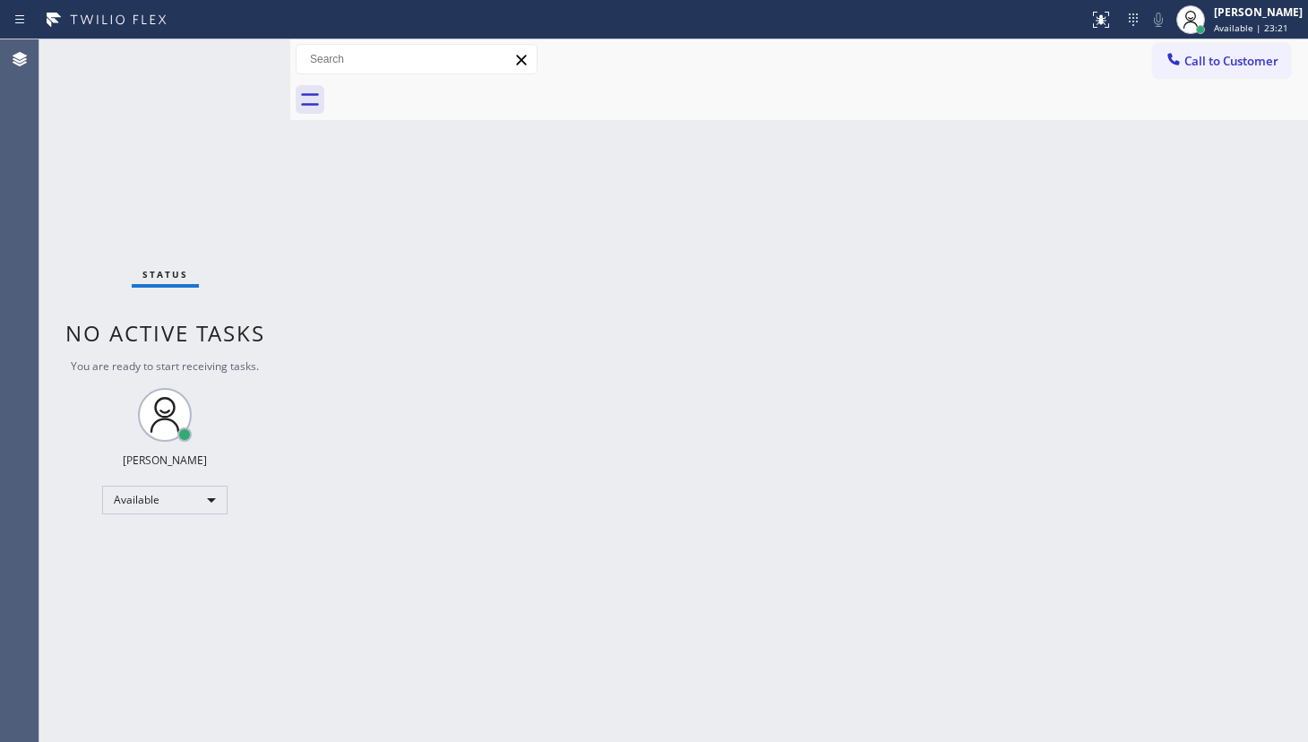
click at [235, 58] on div "Status No active tasks You are ready to start receiving tasks. JENIZA ALCAYDE A…" at bounding box center [164, 390] width 251 height 703
drag, startPoint x: 1164, startPoint y: 157, endPoint x: 1183, endPoint y: 162, distance: 19.6
click at [1171, 161] on div "Back to Dashboard Change Sender ID Customers Technicians Select a contact Outbo…" at bounding box center [799, 390] width 1018 height 703
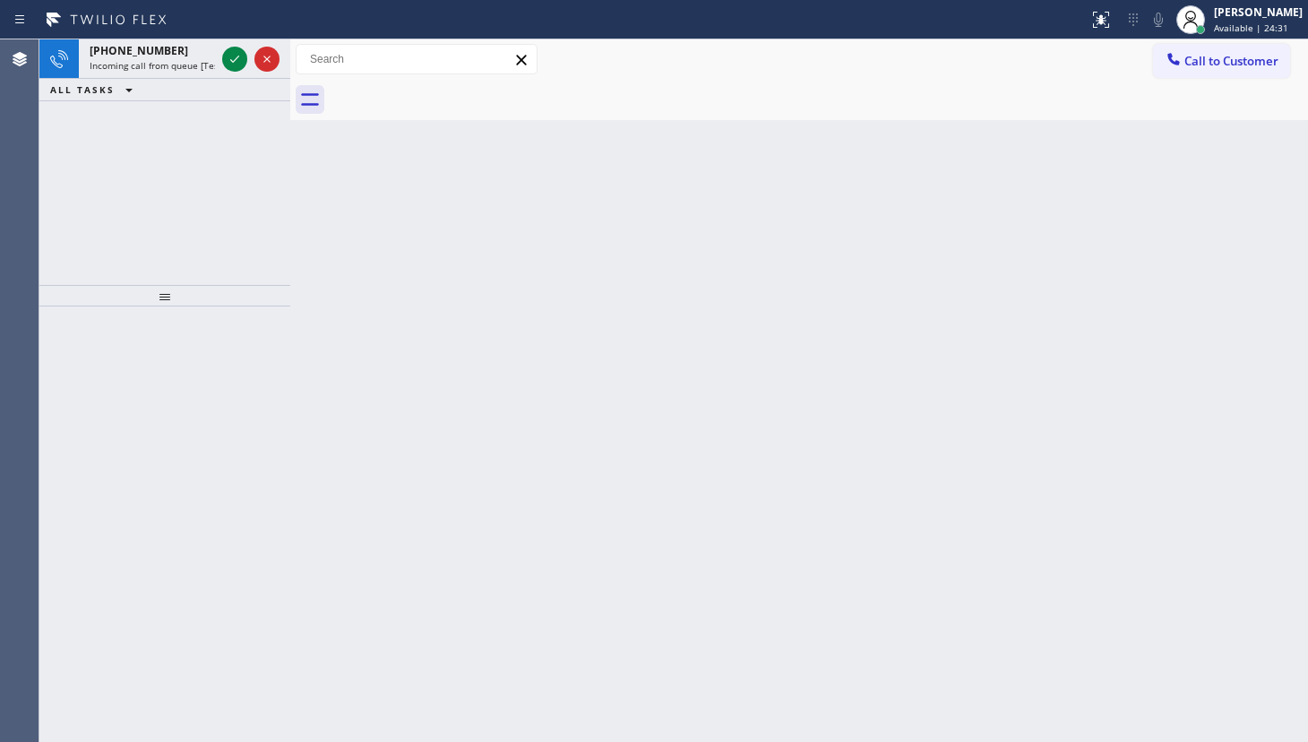
drag, startPoint x: 323, startPoint y: 172, endPoint x: 238, endPoint y: 103, distance: 108.9
click at [280, 137] on div "+16816959330 Incoming call from queue [Test] All ALL TASKS ALL TASKS ACTIVE TAS…" at bounding box center [673, 390] width 1269 height 703
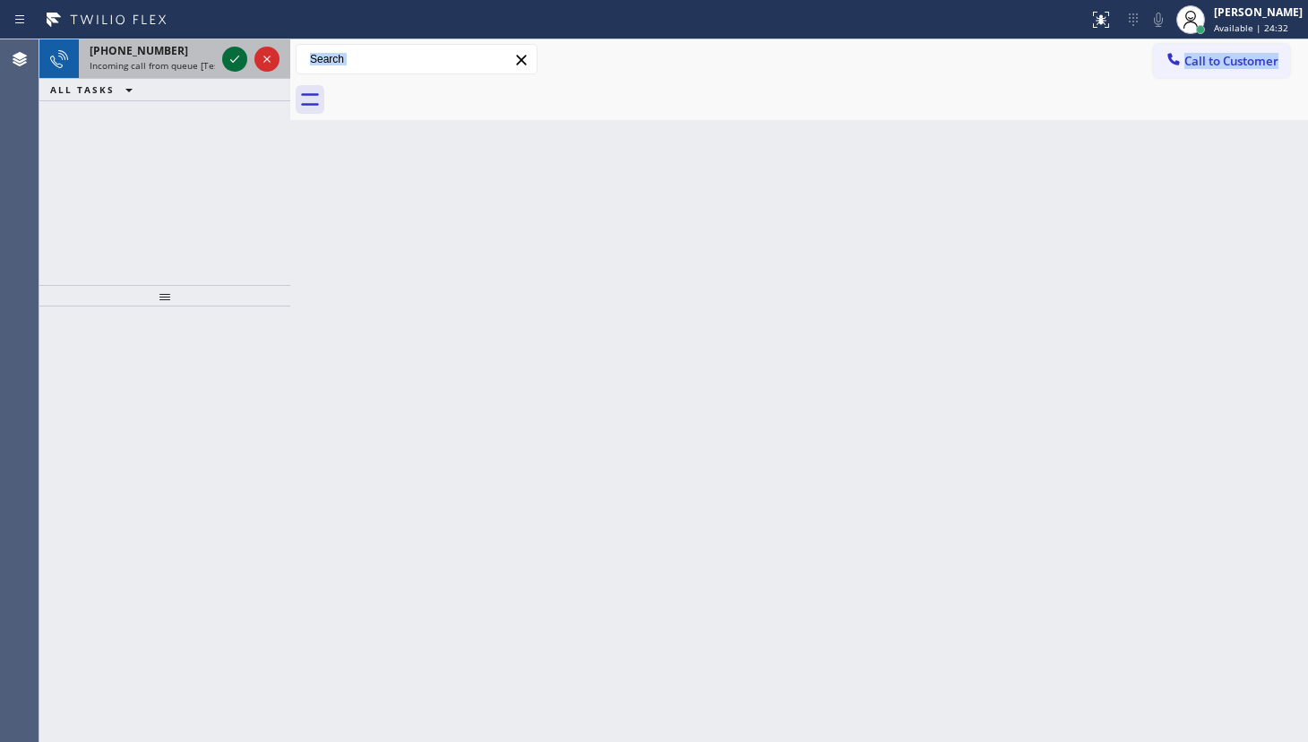
click at [225, 63] on icon at bounding box center [235, 59] width 22 height 22
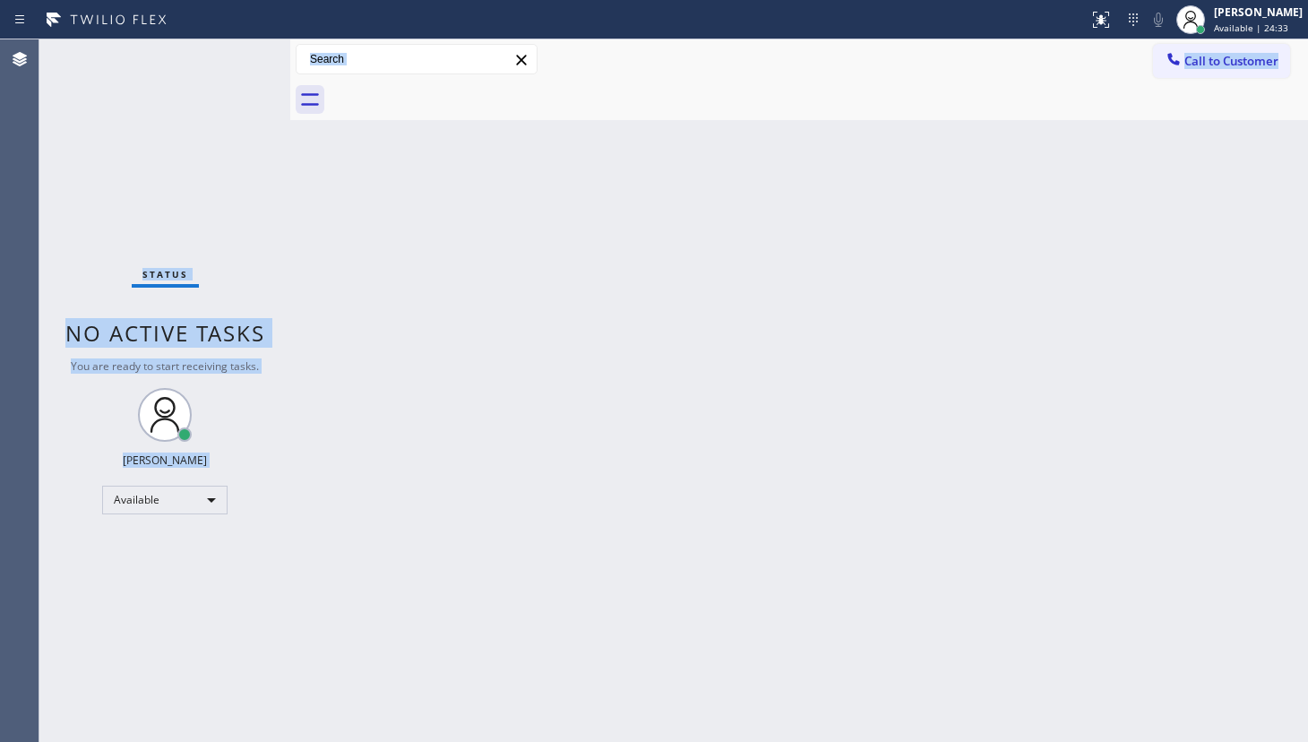
click at [233, 60] on div "Status No active tasks You are ready to start receiving tasks. JENIZA ALCAYDE A…" at bounding box center [164, 390] width 251 height 703
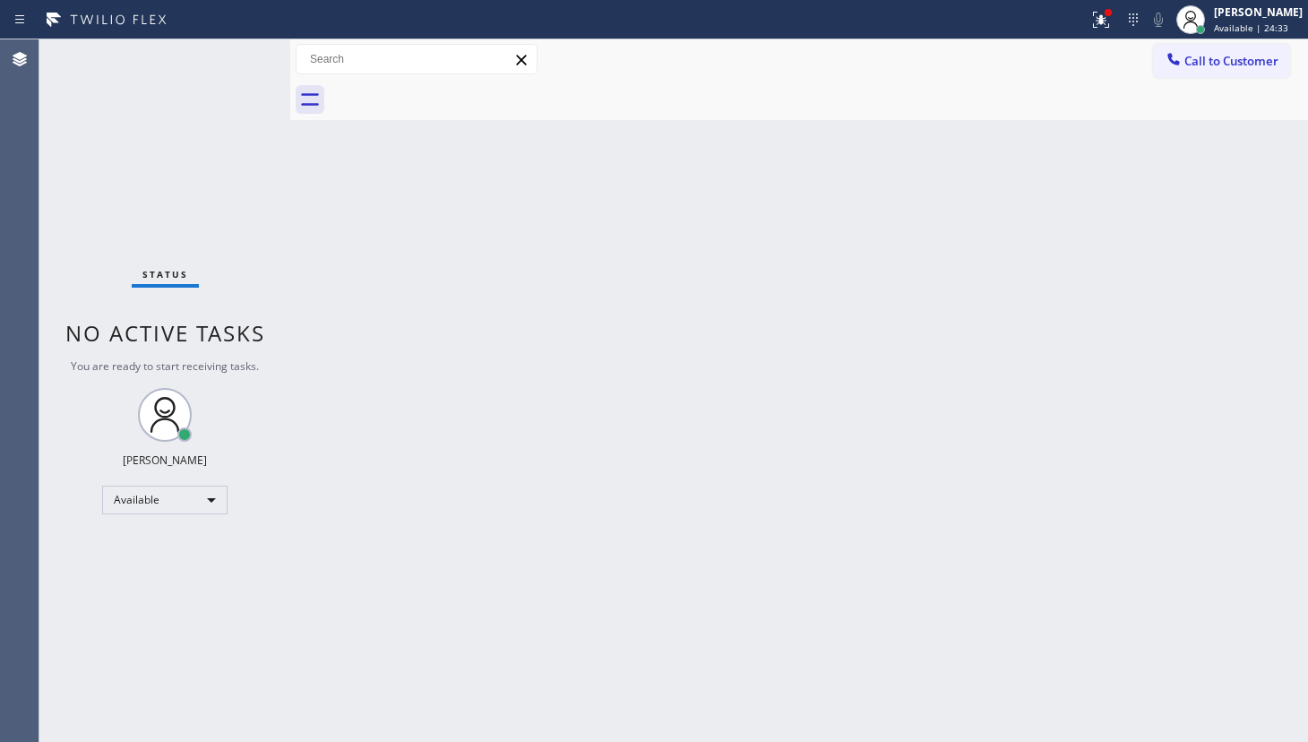
click at [233, 60] on div "Status No active tasks You are ready to start receiving tasks. JENIZA ALCAYDE A…" at bounding box center [164, 390] width 251 height 703
drag, startPoint x: 332, startPoint y: 296, endPoint x: 376, endPoint y: 332, distance: 56.7
click at [341, 314] on div "Back to Dashboard Change Sender ID Customers Technicians Select a contact Outbo…" at bounding box center [799, 390] width 1018 height 703
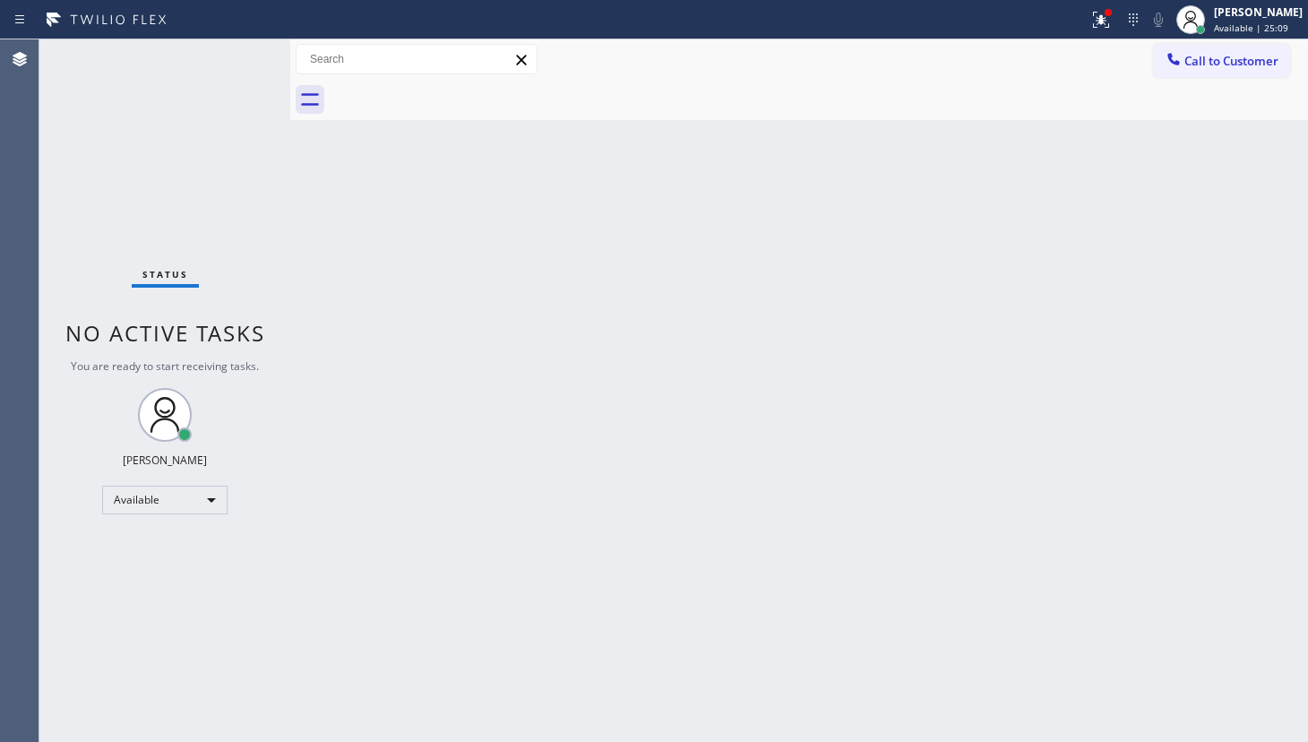
click at [229, 63] on div "Status No active tasks You are ready to start receiving tasks. JENIZA ALCAYDE A…" at bounding box center [164, 390] width 251 height 703
click at [1111, 27] on icon at bounding box center [1102, 20] width 22 height 22
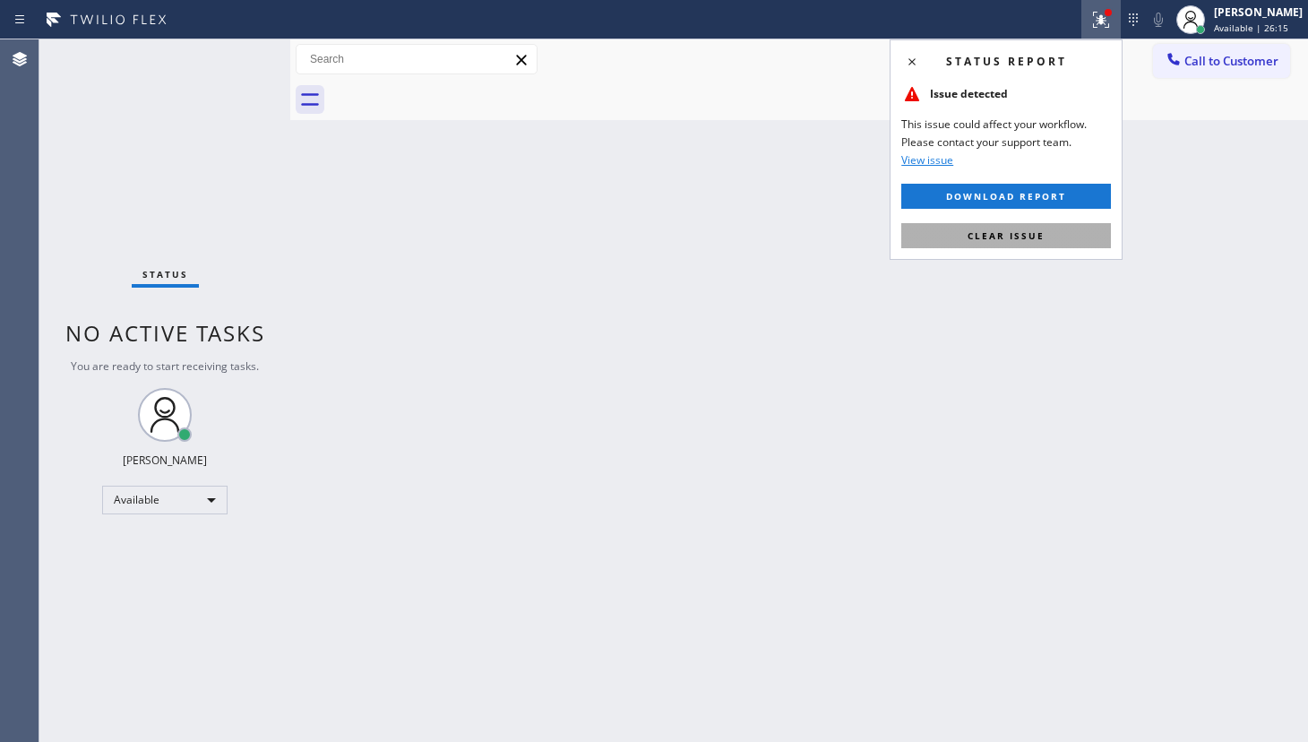
click at [1066, 242] on button "Clear issue" at bounding box center [1006, 235] width 210 height 25
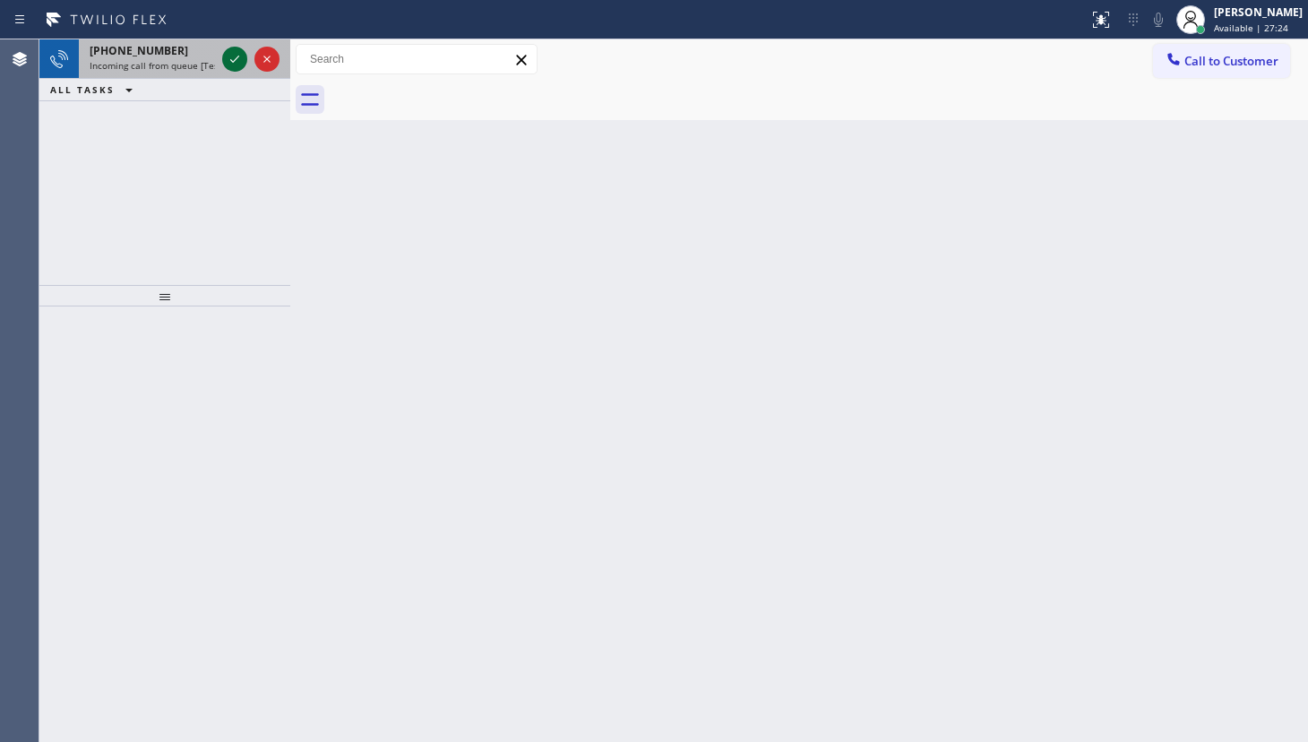
click at [223, 54] on div at bounding box center [234, 59] width 25 height 22
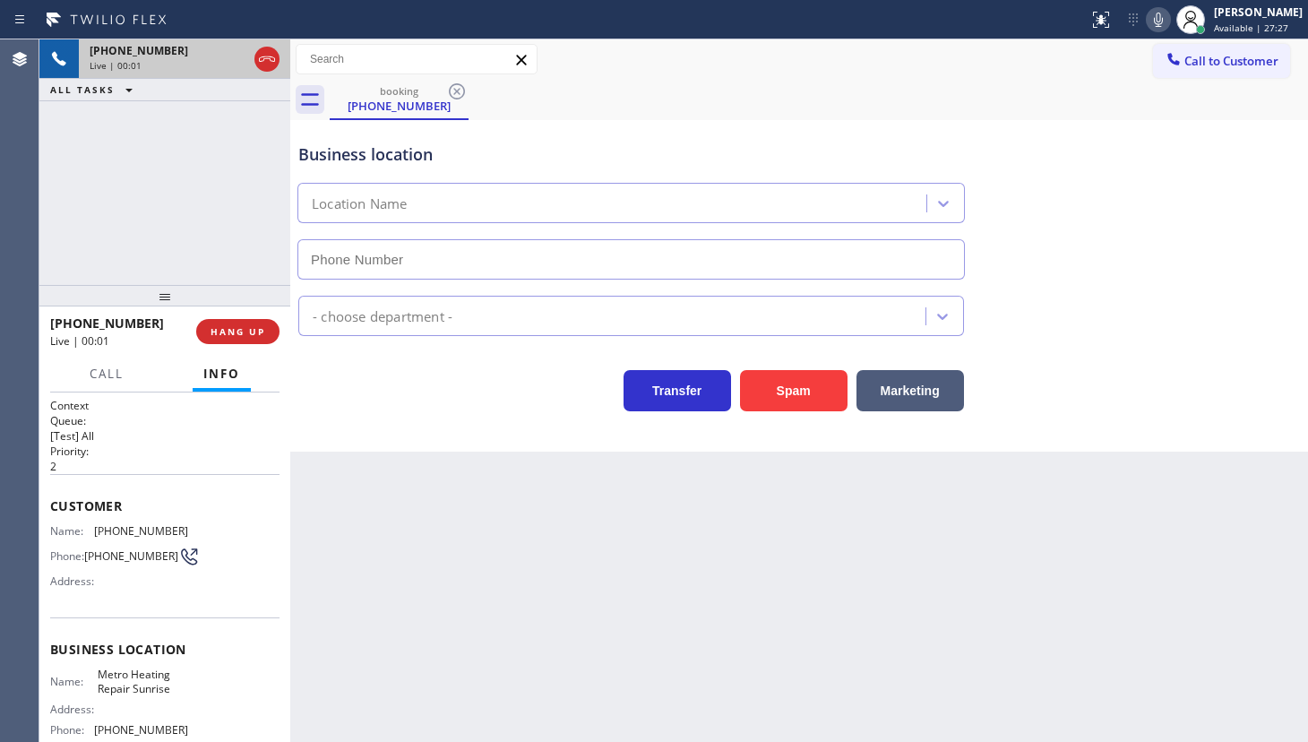
type input "(954) 799-3474"
click at [247, 330] on span "HANG UP" at bounding box center [238, 331] width 55 height 13
click at [245, 326] on span "HANG UP" at bounding box center [238, 331] width 55 height 13
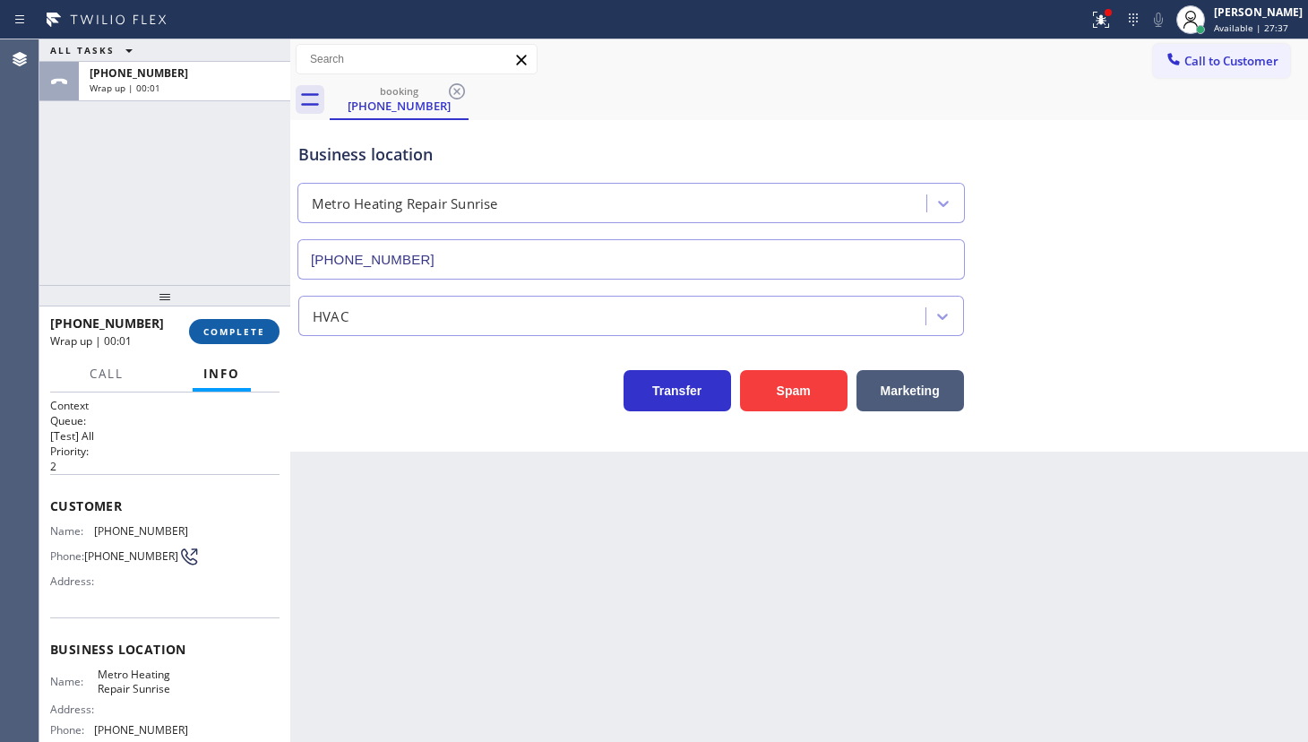
click at [251, 325] on span "COMPLETE" at bounding box center [234, 331] width 62 height 13
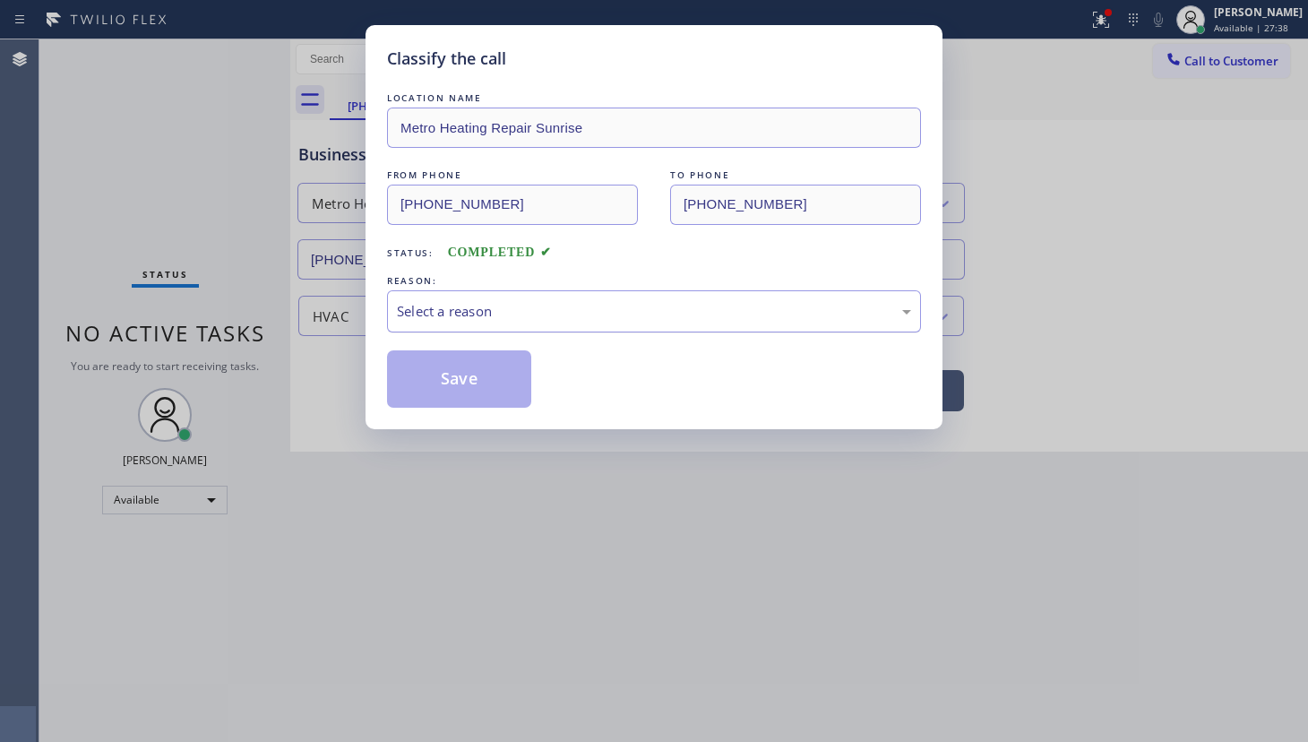
click at [510, 309] on div "Select a reason" at bounding box center [654, 311] width 514 height 21
click at [498, 400] on button "Save" at bounding box center [459, 378] width 144 height 57
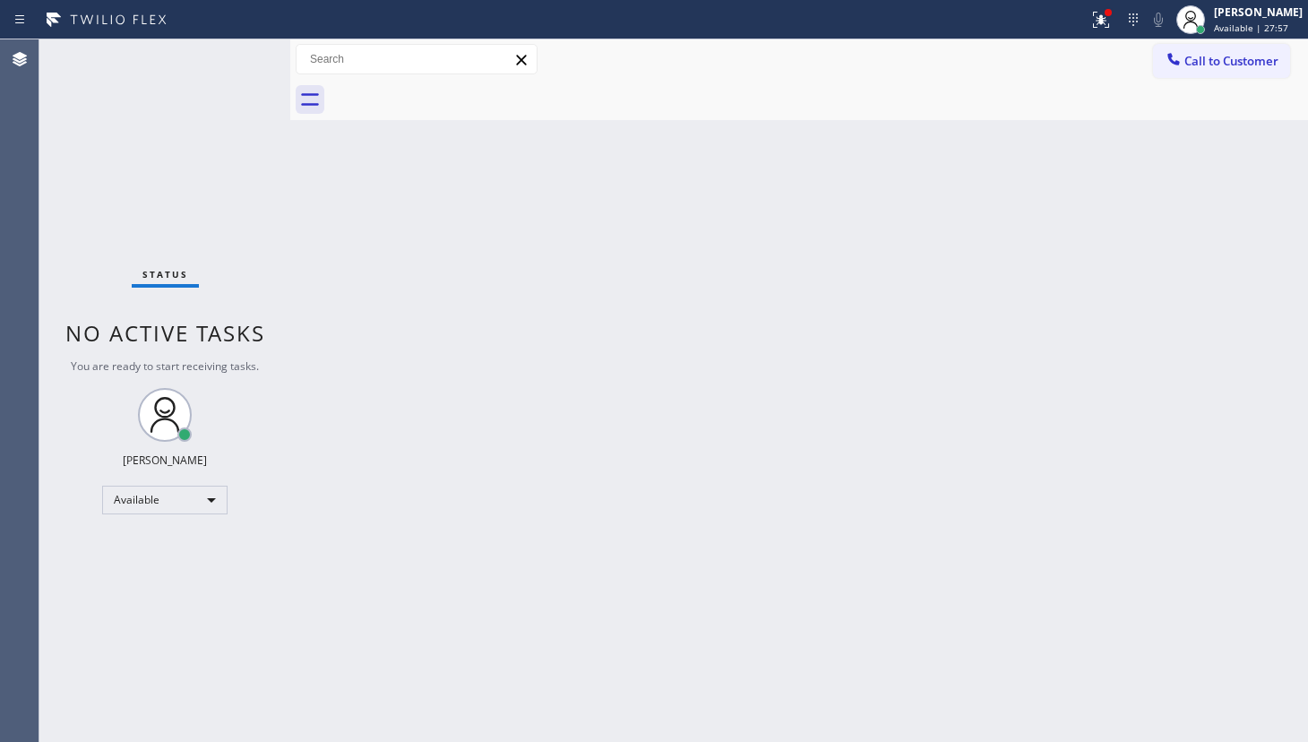
click at [264, 91] on div "Status No active tasks You are ready to start receiving tasks. JENIZA ALCAYDE A…" at bounding box center [164, 390] width 251 height 703
click at [1099, 27] on icon at bounding box center [1102, 20] width 22 height 22
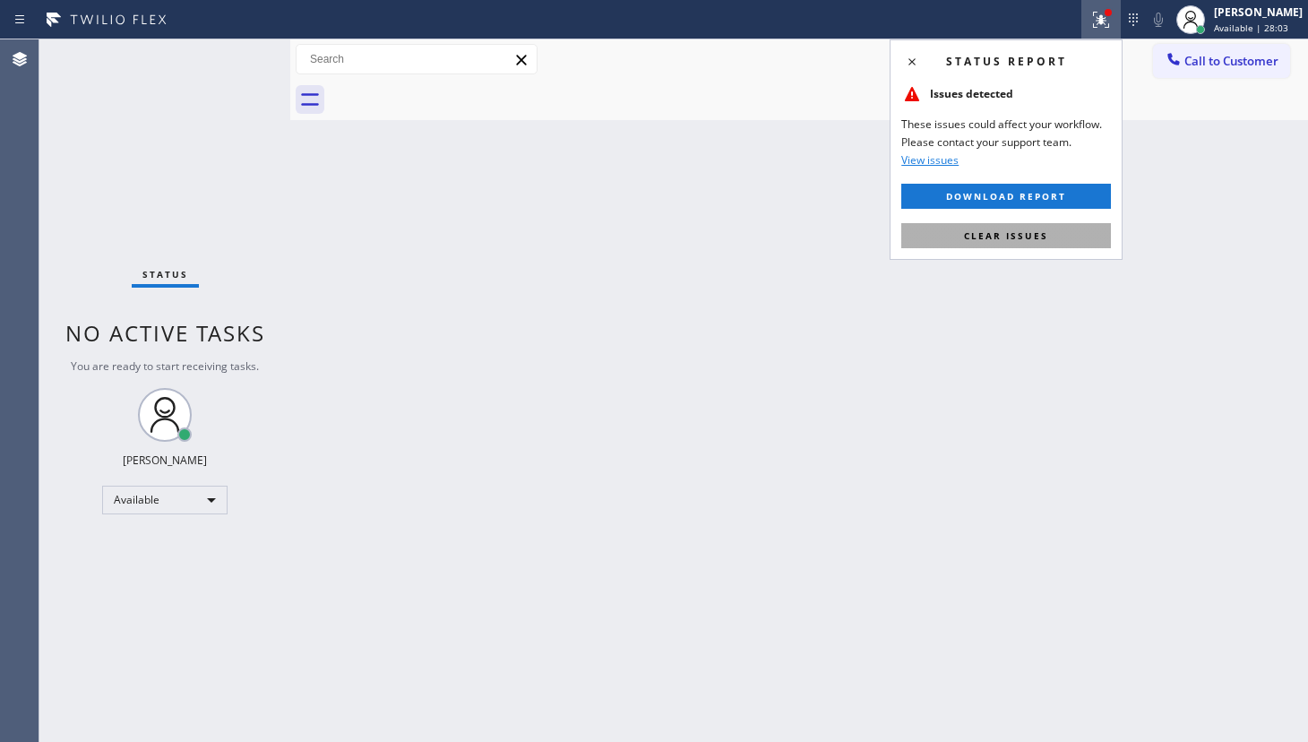
click at [1057, 234] on button "Clear issues" at bounding box center [1006, 235] width 210 height 25
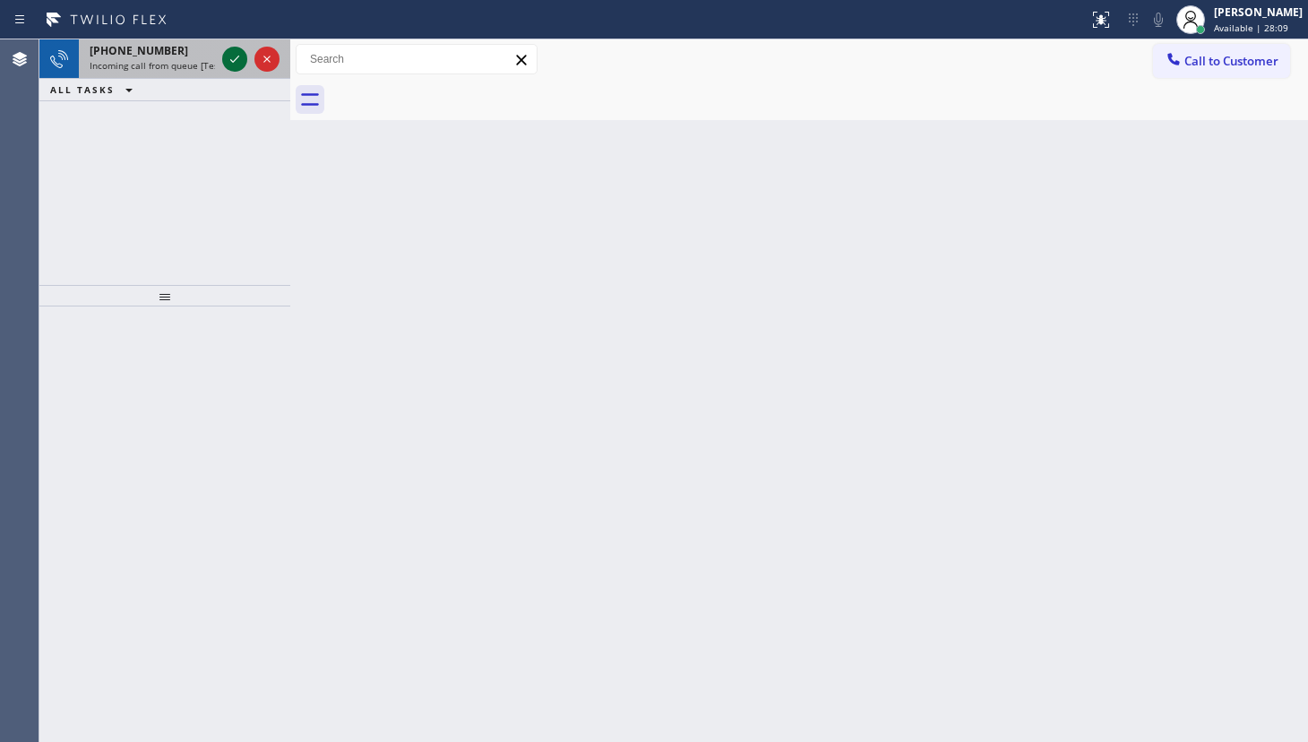
click at [234, 54] on icon at bounding box center [235, 59] width 22 height 22
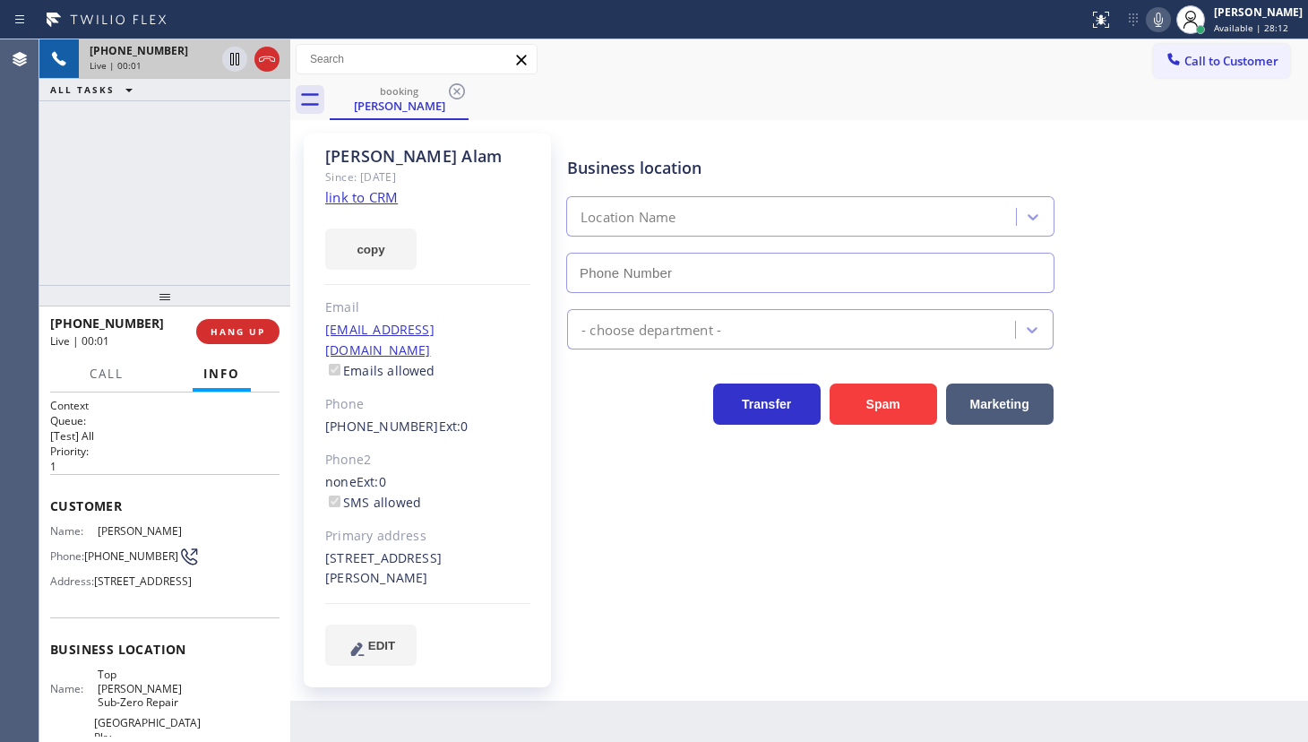
type input "(714) 970-4558"
click at [382, 202] on link "link to CRM" at bounding box center [361, 197] width 73 height 18
click at [1157, 22] on icon at bounding box center [1159, 20] width 22 height 22
click at [239, 56] on icon at bounding box center [235, 59] width 22 height 22
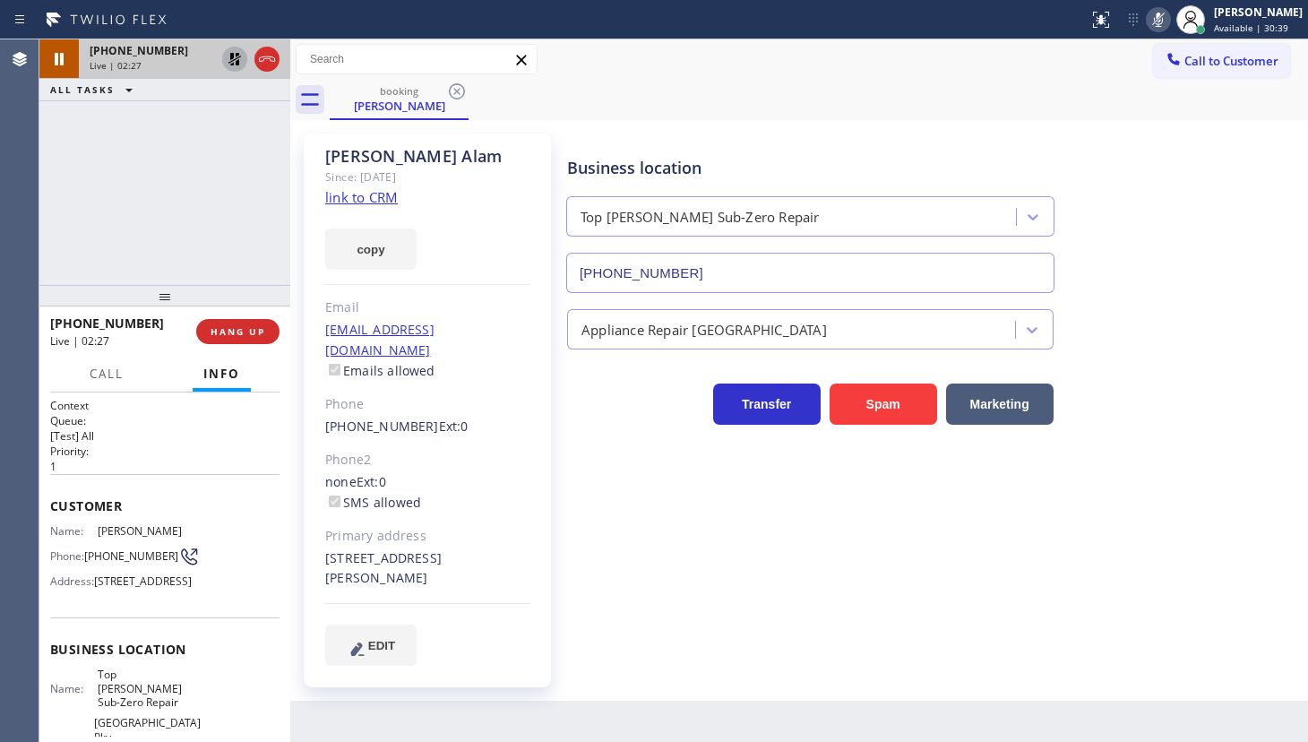
drag, startPoint x: 107, startPoint y: 187, endPoint x: 198, endPoint y: 106, distance: 122.5
click at [141, 167] on div "+17149433451 Live | 02:27 ALL TASKS ALL TASKS ACTIVE TASKS TASKS IN WRAP UP" at bounding box center [164, 162] width 251 height 246
click at [222, 54] on div at bounding box center [234, 59] width 25 height 22
click at [227, 54] on icon at bounding box center [235, 59] width 22 height 22
click at [1157, 15] on icon at bounding box center [1159, 20] width 22 height 22
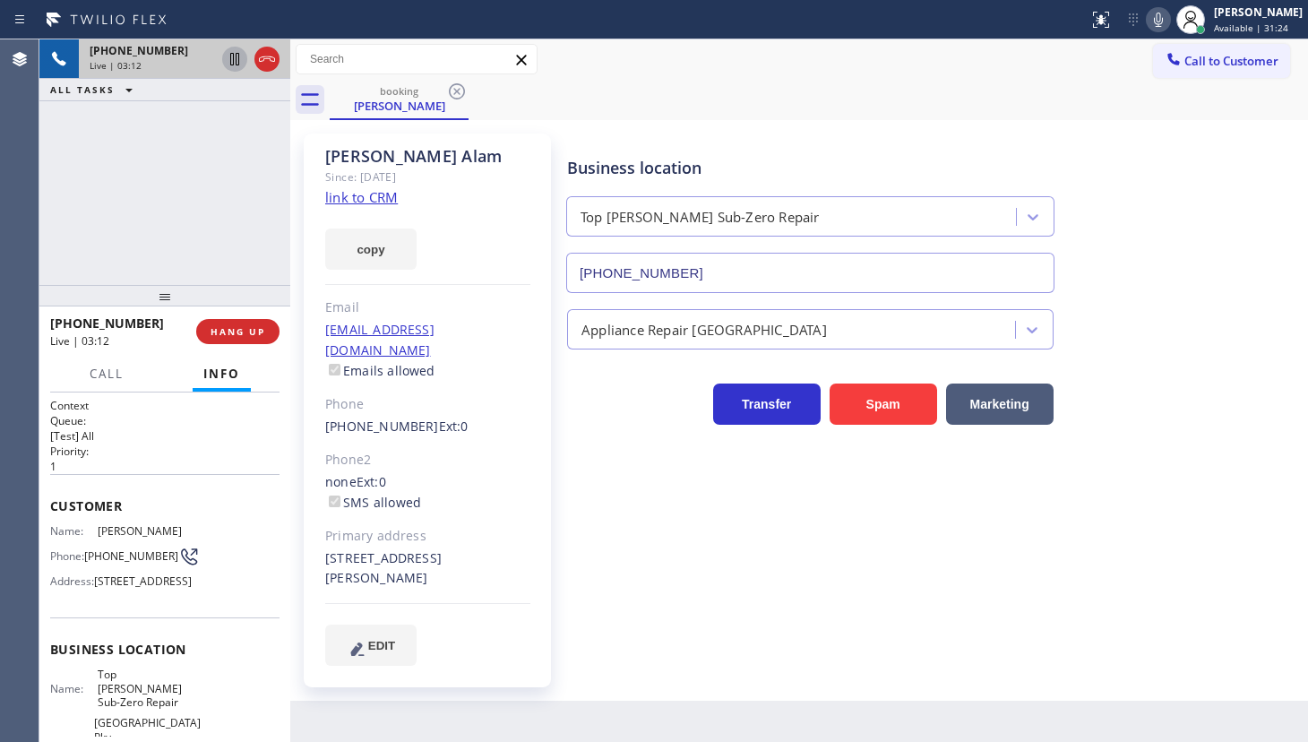
click at [29, 173] on div "Agent Desktop" at bounding box center [19, 390] width 39 height 703
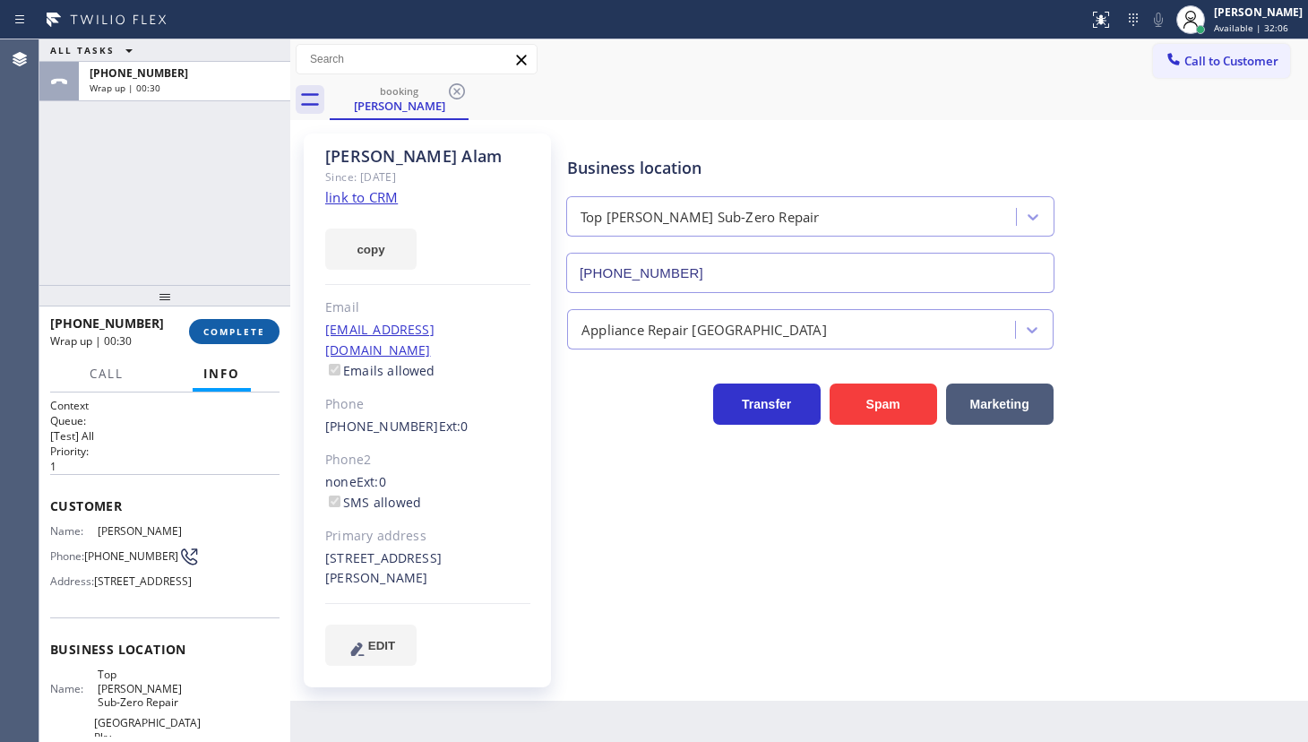
click at [222, 333] on span "COMPLETE" at bounding box center [234, 331] width 62 height 13
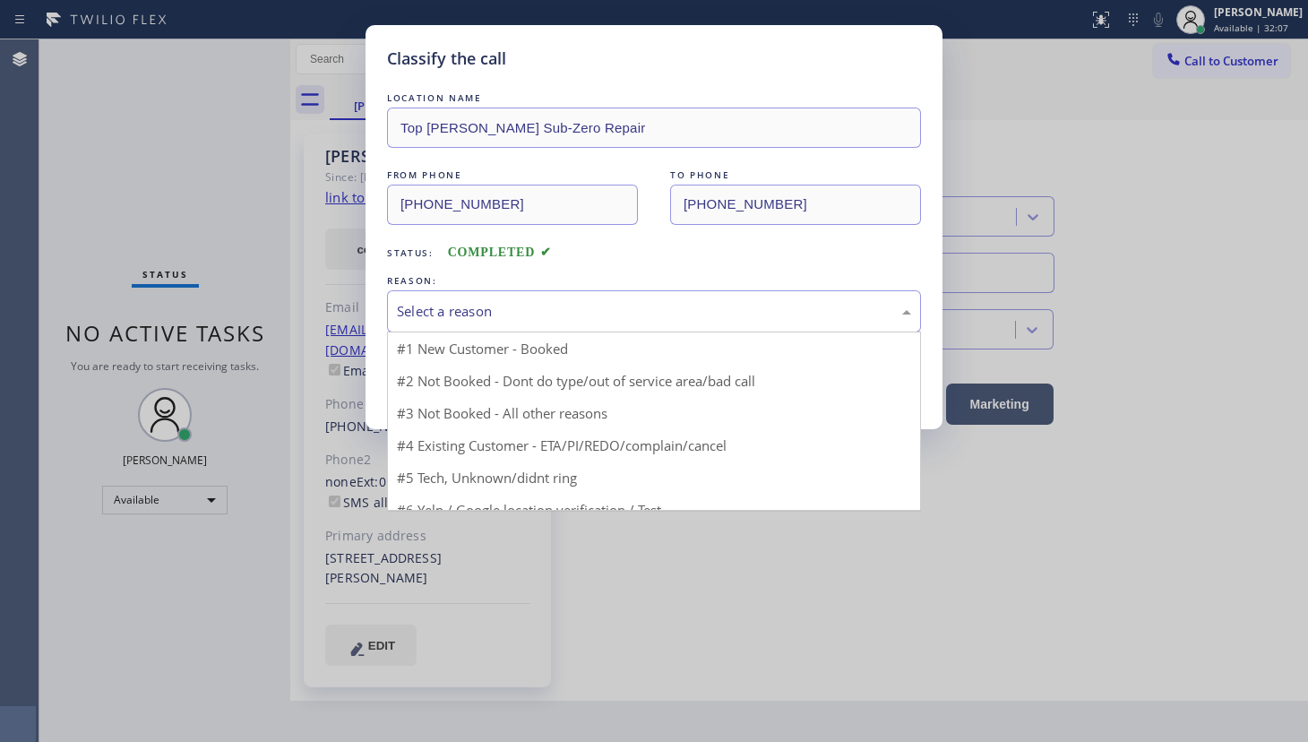
click at [434, 311] on div "Select a reason" at bounding box center [654, 311] width 514 height 21
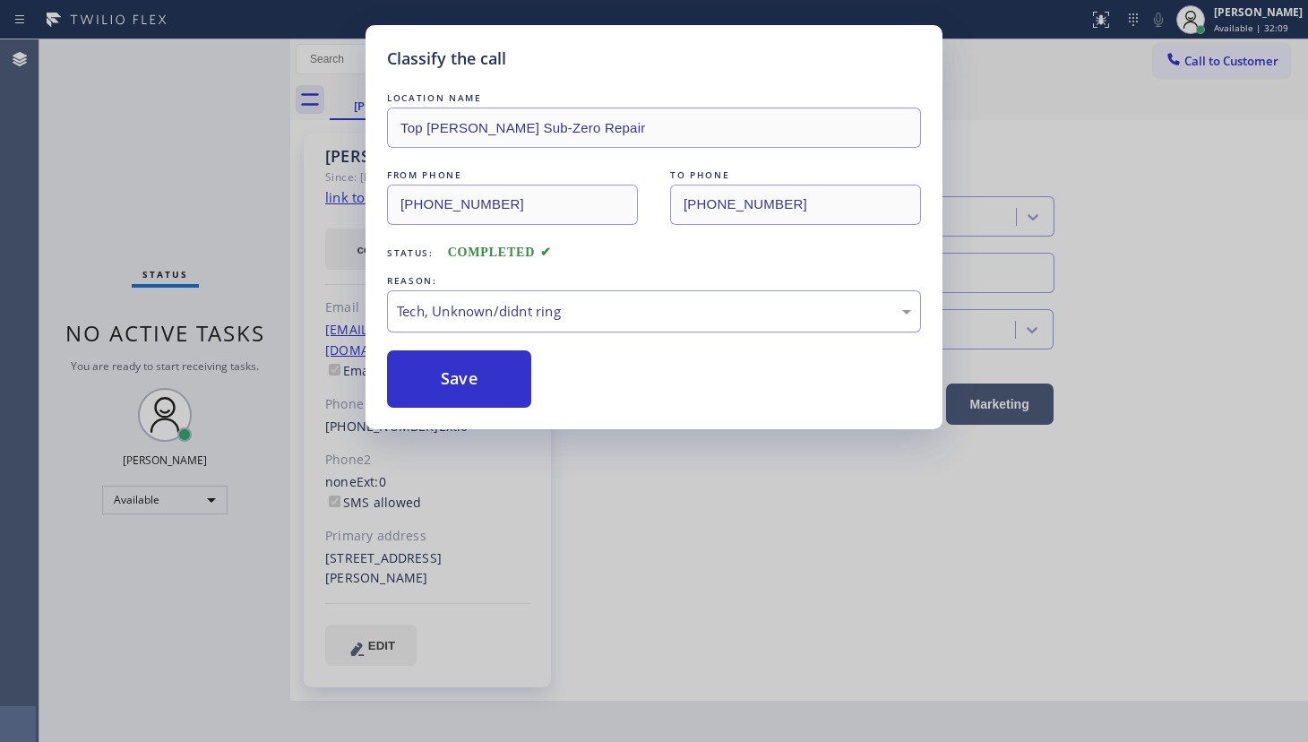
click at [436, 320] on div "Tech, Unknown/didnt ring" at bounding box center [654, 311] width 534 height 42
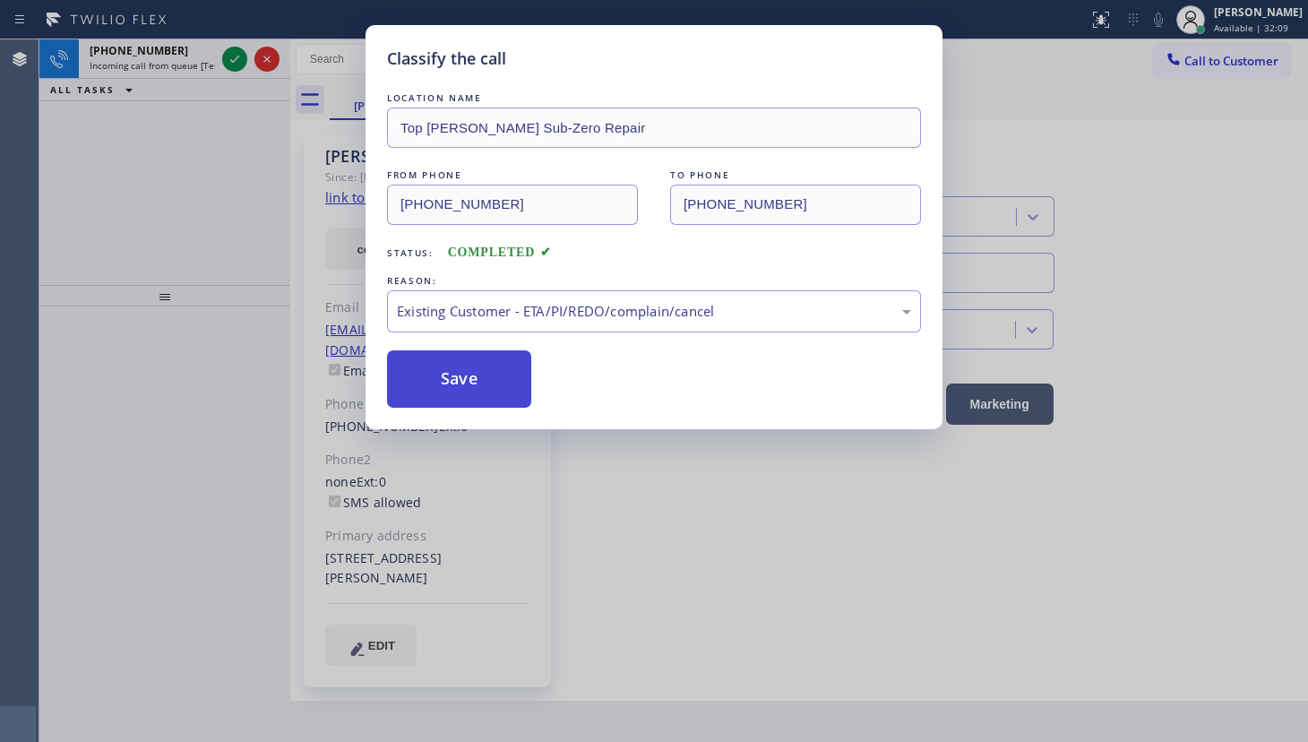
drag, startPoint x: 436, startPoint y: 418, endPoint x: 429, endPoint y: 375, distance: 43.6
click at [429, 375] on button "Save" at bounding box center [459, 378] width 144 height 57
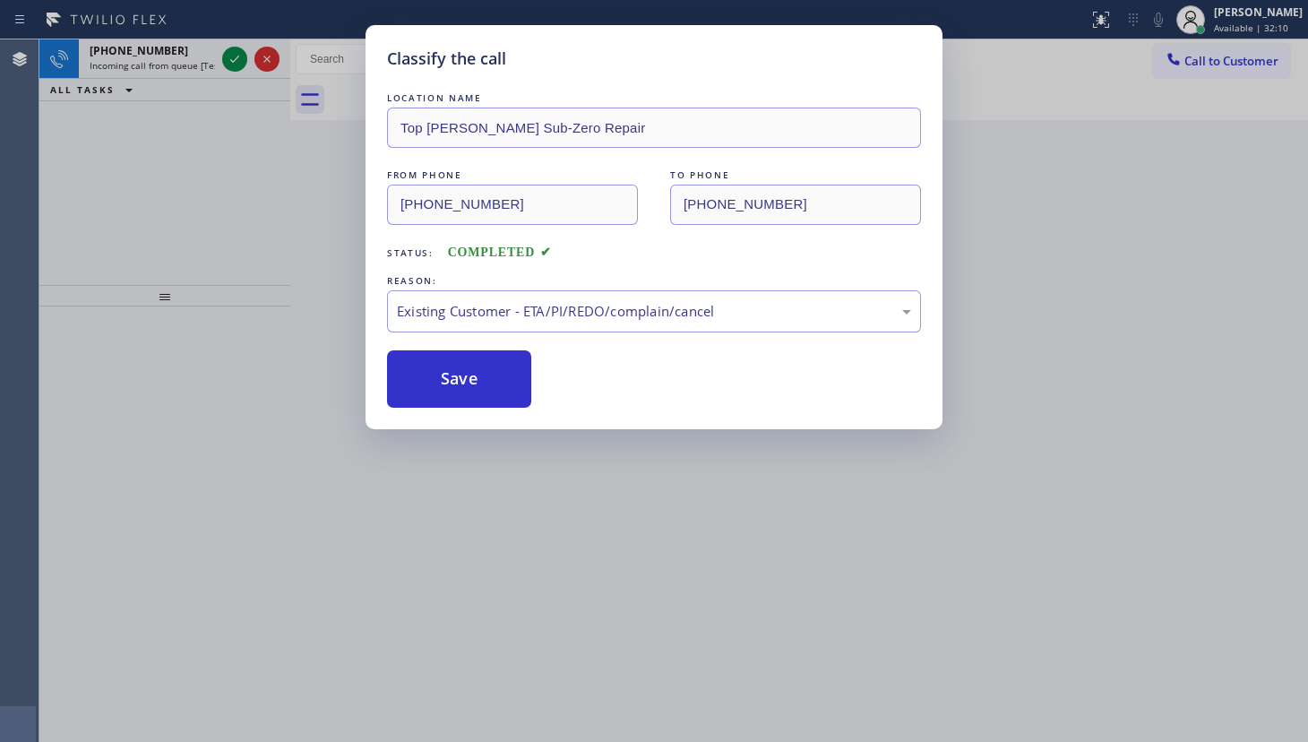
click at [229, 49] on div "Classify the call LOCATION NAME Top Yorba Linda Sub-Zero Repair FROM PHONE (714…" at bounding box center [654, 371] width 1308 height 742
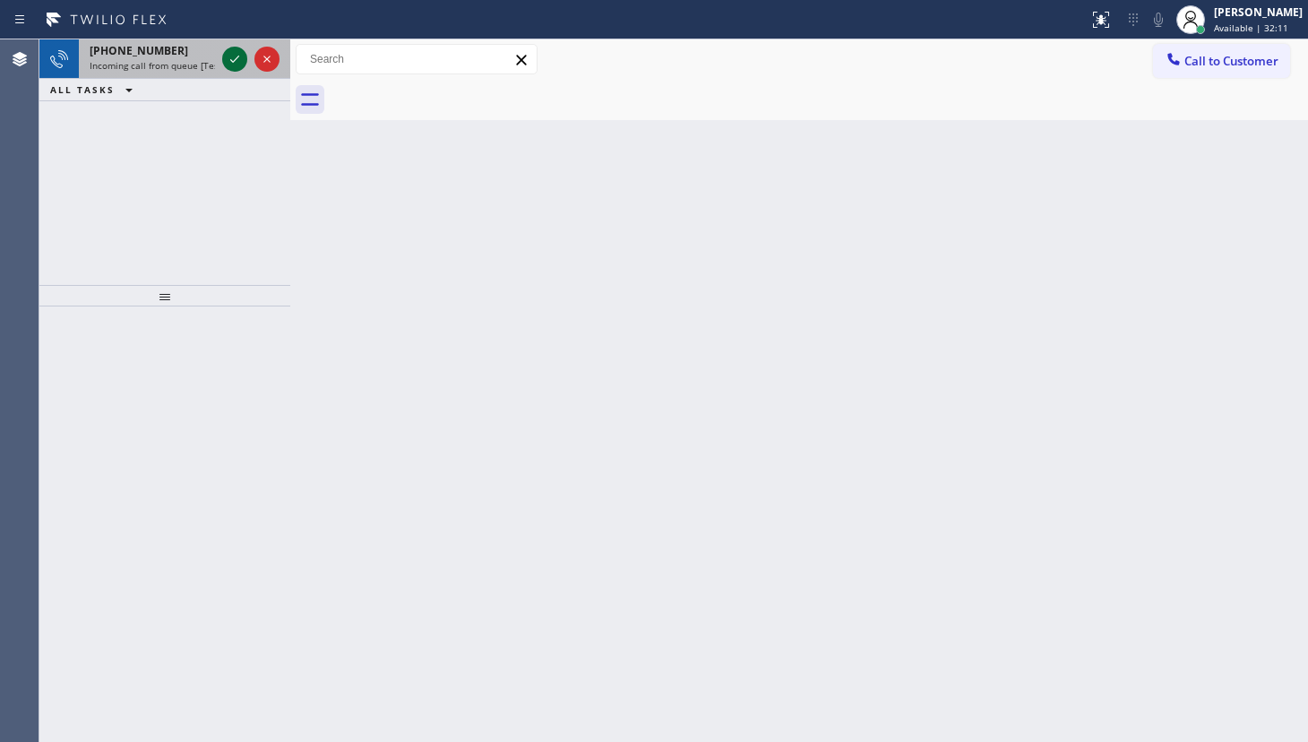
click at [229, 65] on icon at bounding box center [235, 59] width 22 height 22
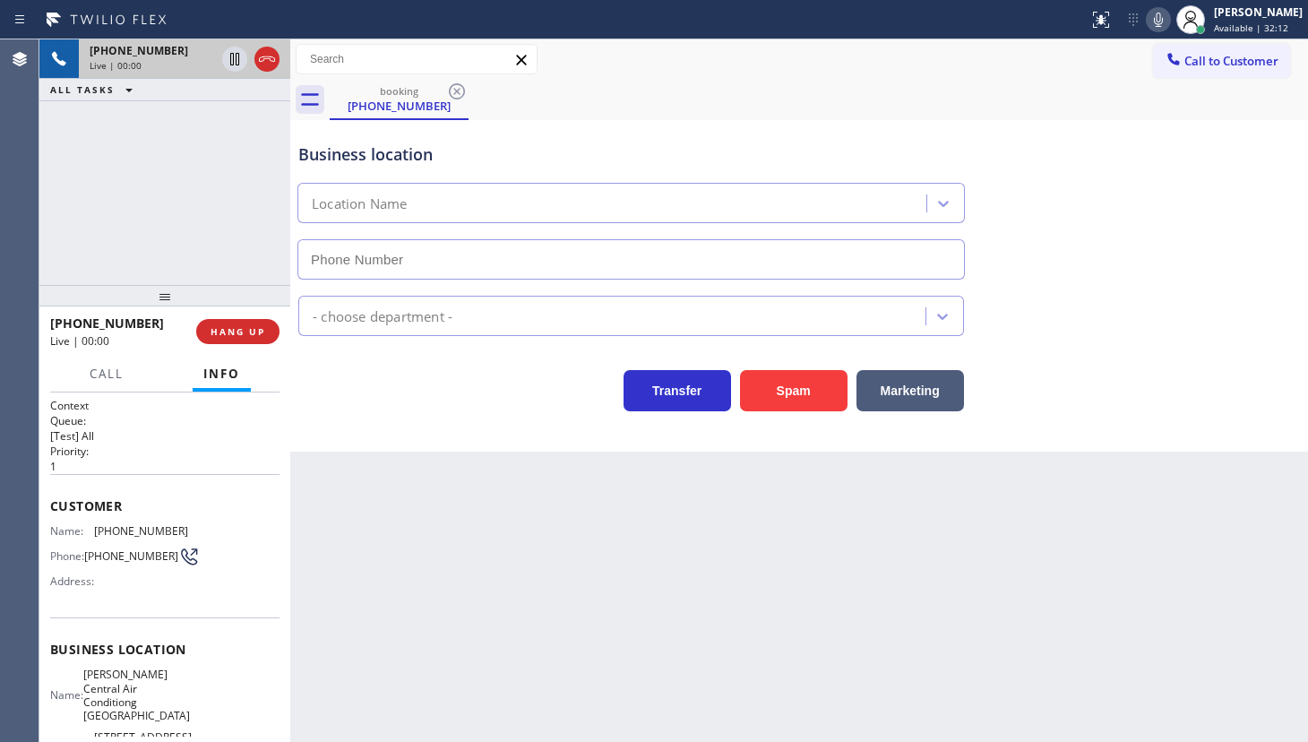
type input "(813) 285-4446"
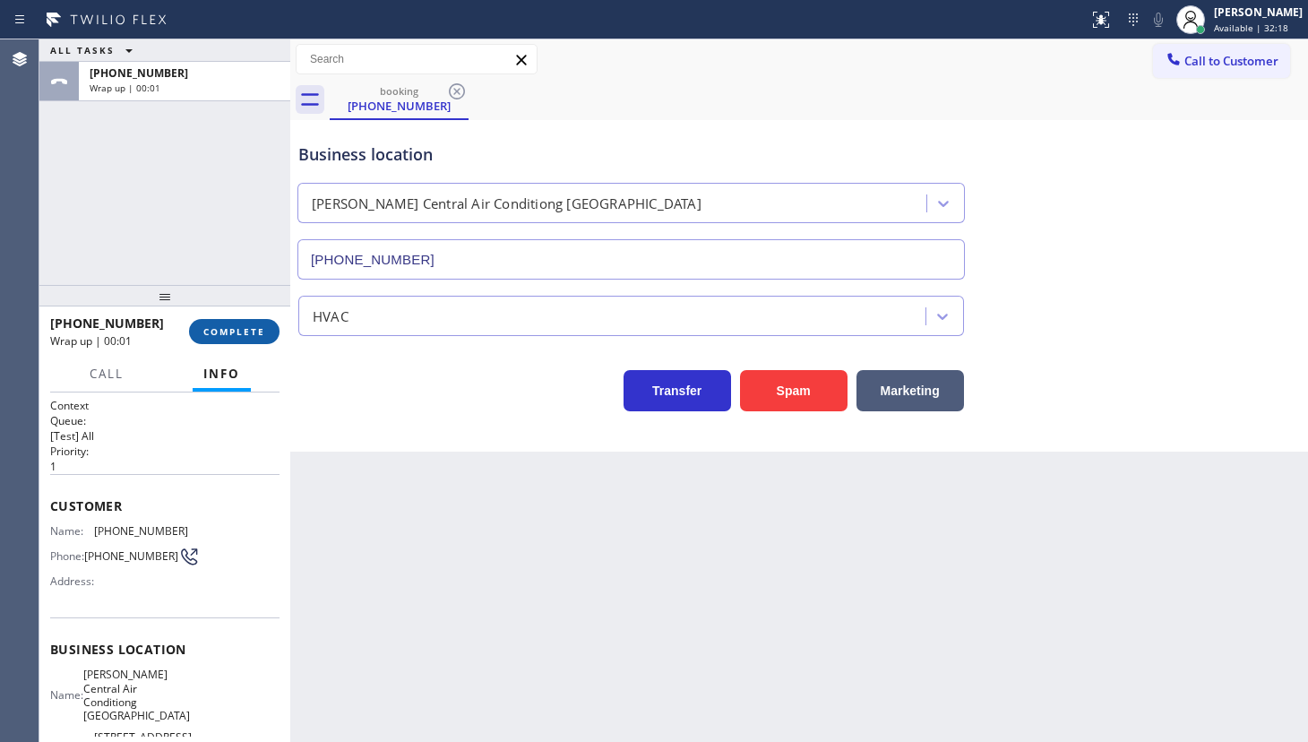
click at [237, 323] on button "COMPLETE" at bounding box center [234, 331] width 91 height 25
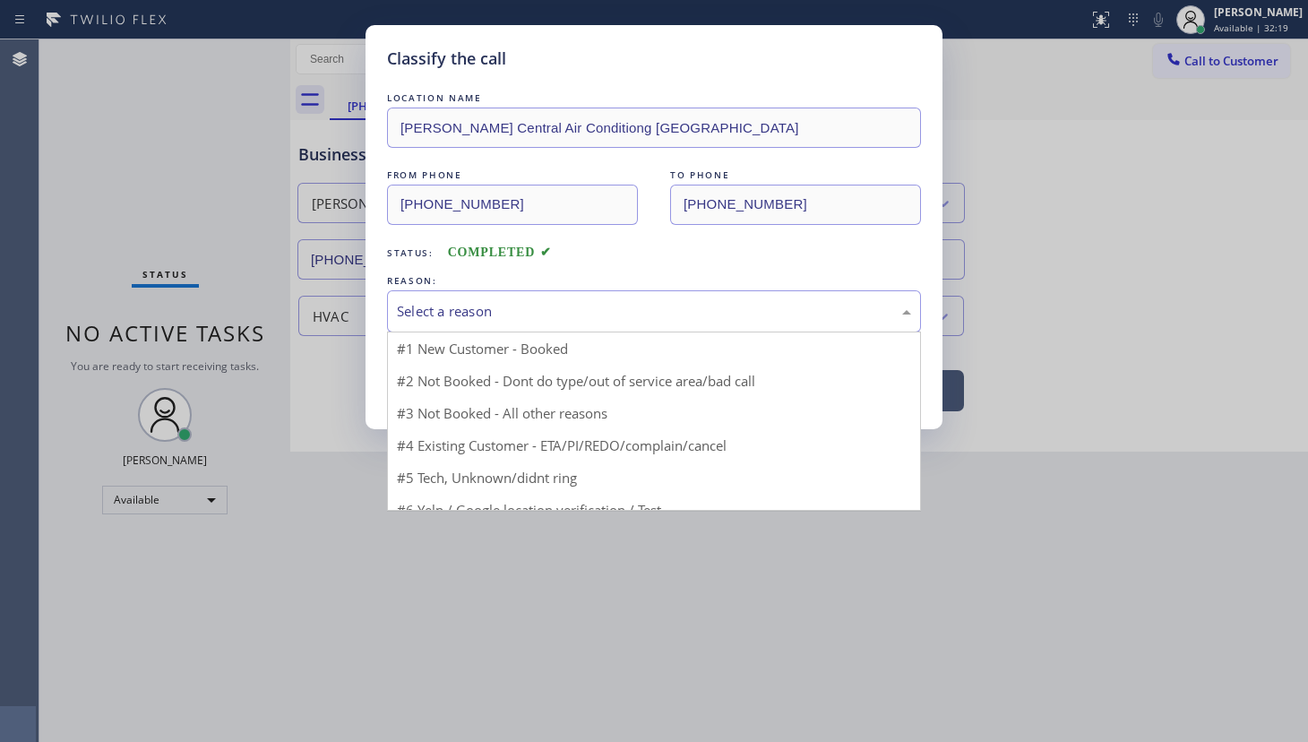
click at [482, 307] on div "Select a reason" at bounding box center [654, 311] width 514 height 21
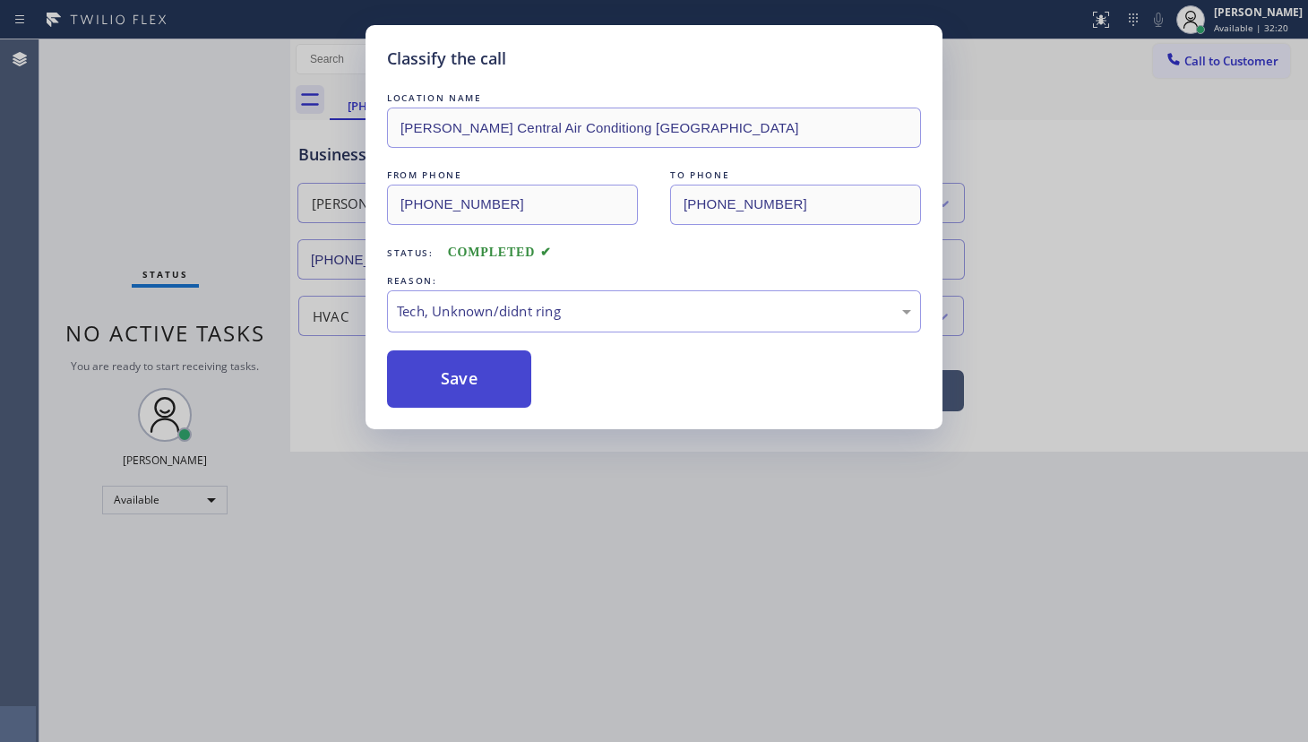
drag, startPoint x: 470, startPoint y: 439, endPoint x: 487, endPoint y: 394, distance: 47.6
click at [487, 389] on button "Save" at bounding box center [459, 378] width 144 height 57
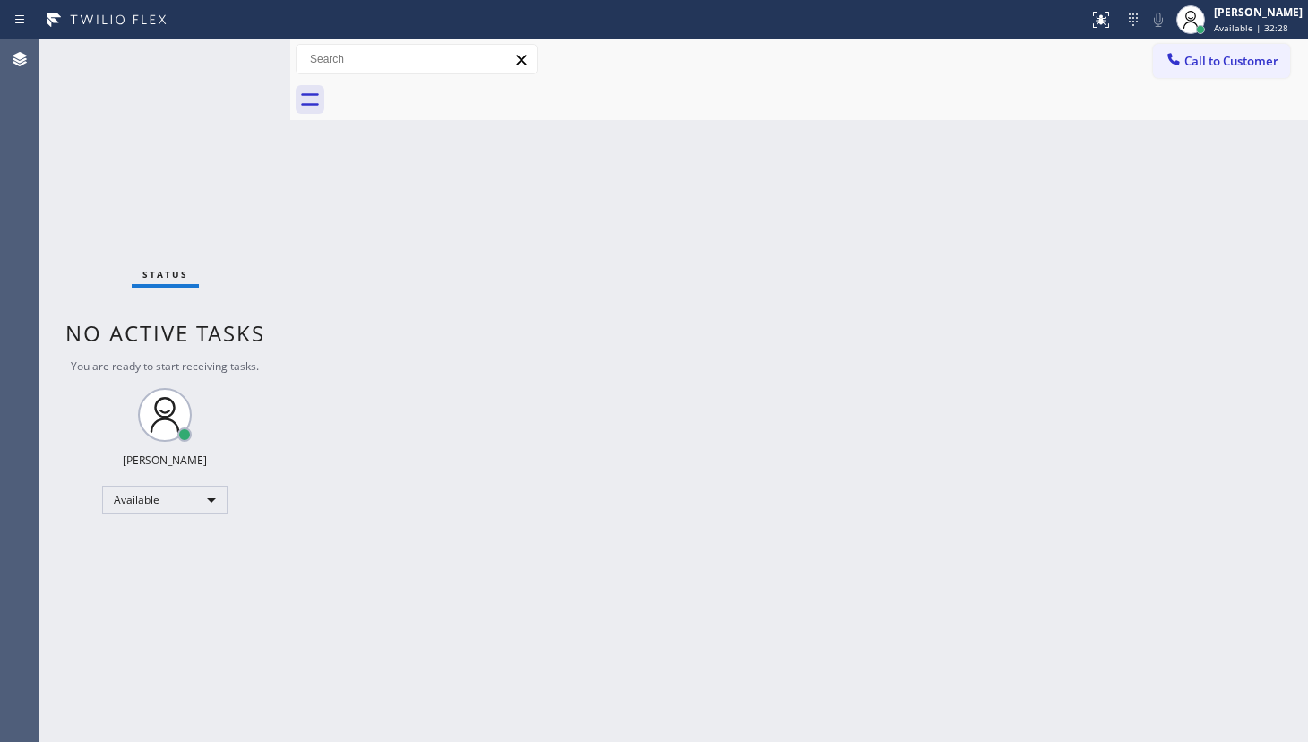
click at [231, 53] on div "Status No active tasks You are ready to start receiving tasks. JENIZA ALCAYDE A…" at bounding box center [164, 390] width 251 height 703
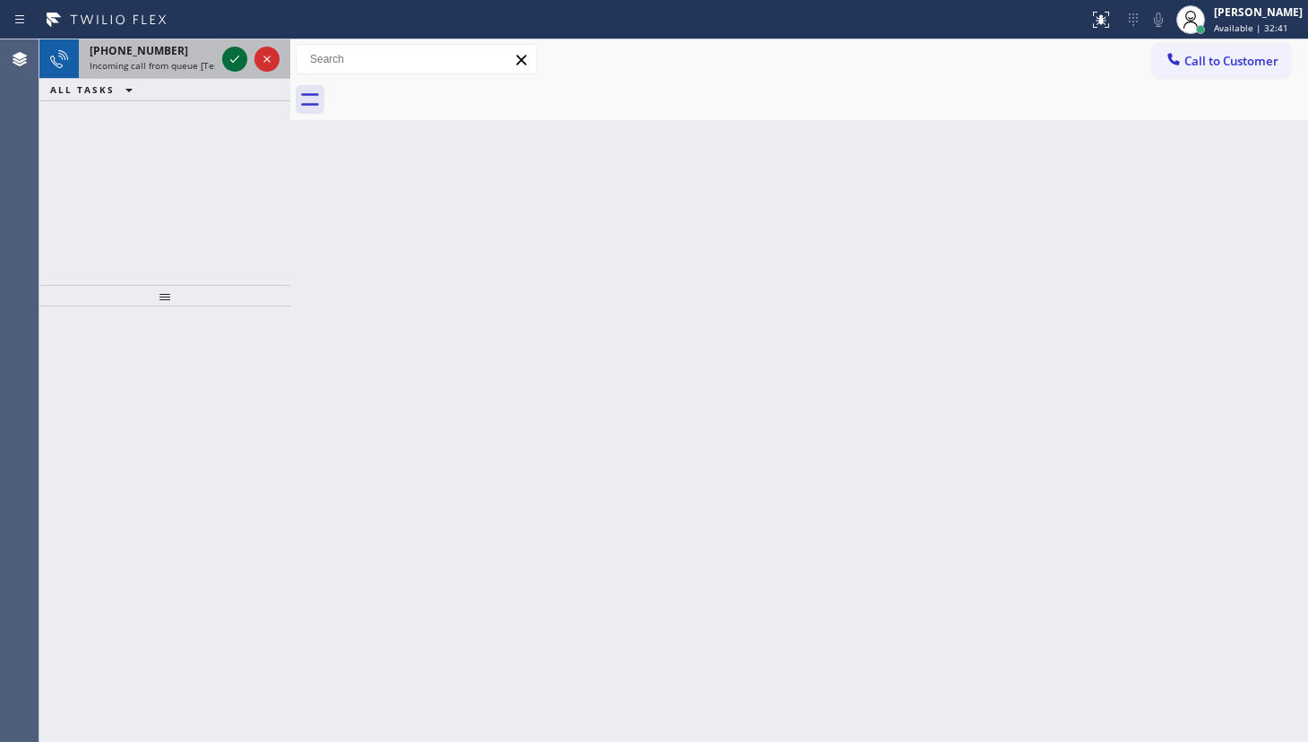
click at [226, 58] on icon at bounding box center [235, 59] width 22 height 22
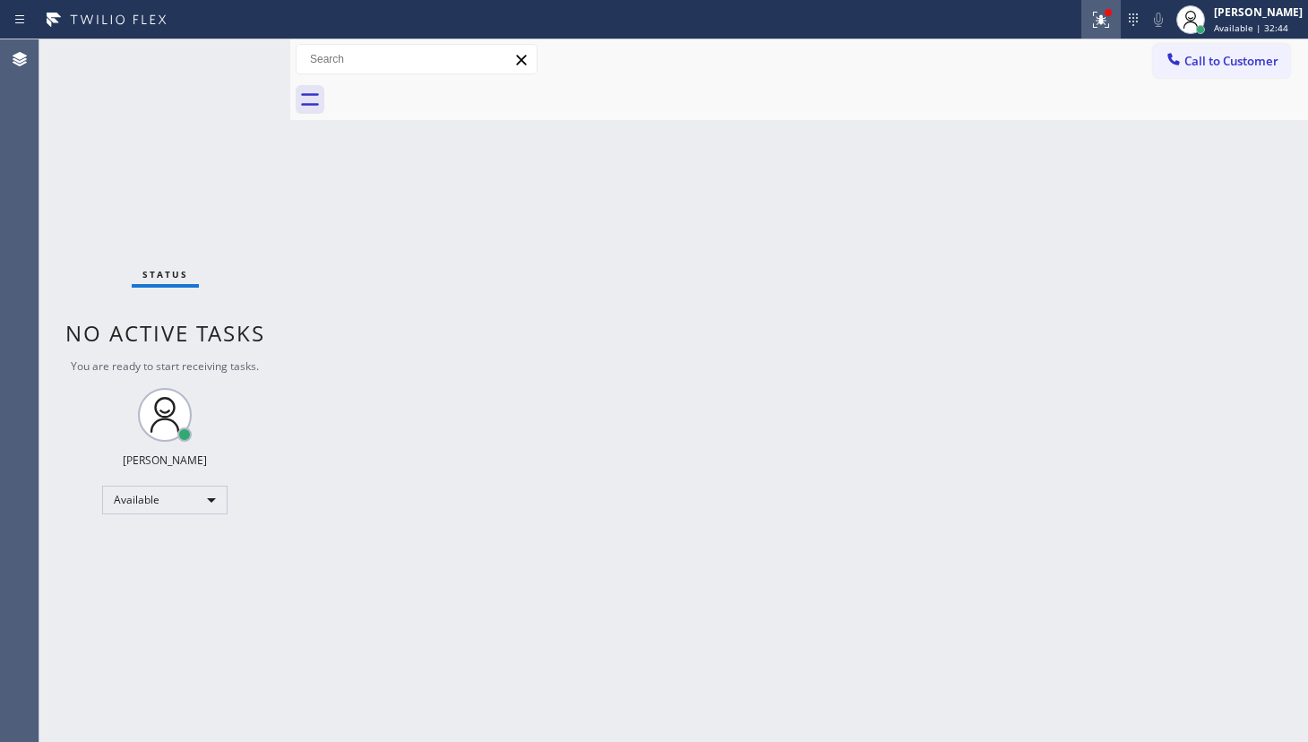
click at [1098, 12] on icon at bounding box center [1102, 20] width 22 height 22
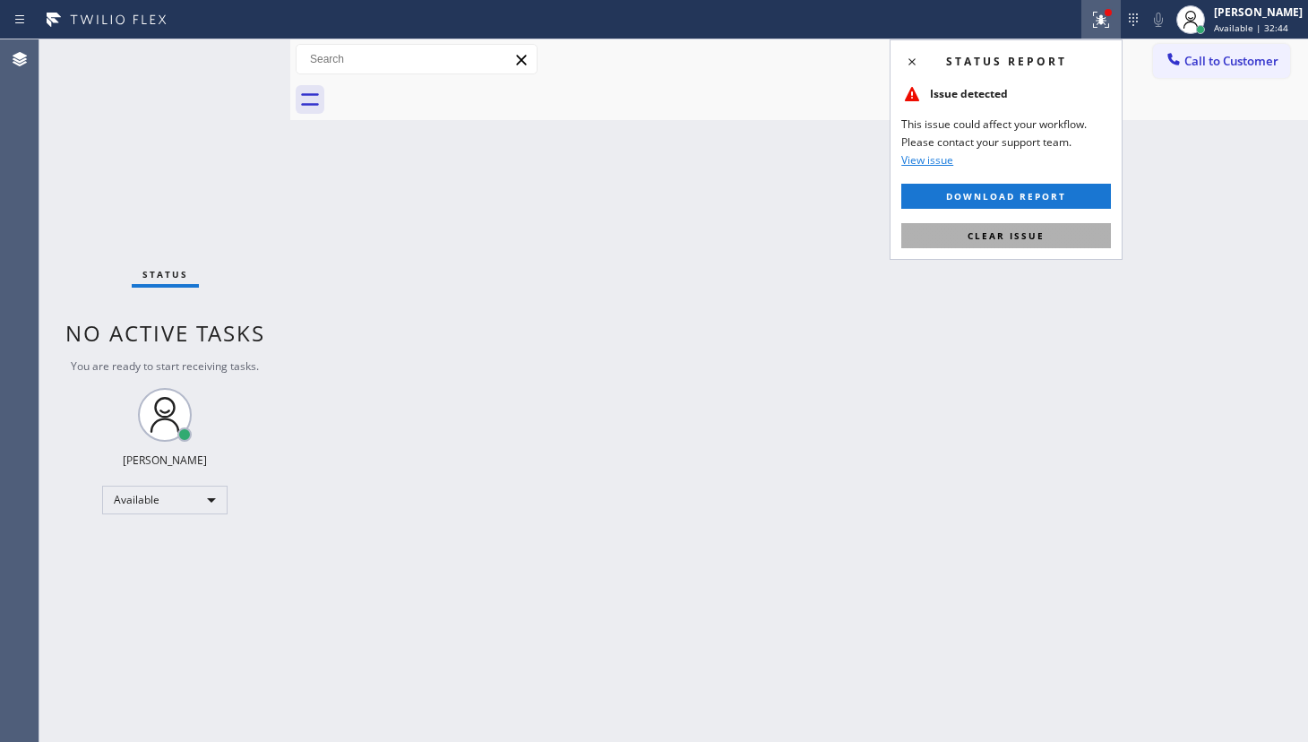
click at [1022, 227] on button "Clear issue" at bounding box center [1006, 235] width 210 height 25
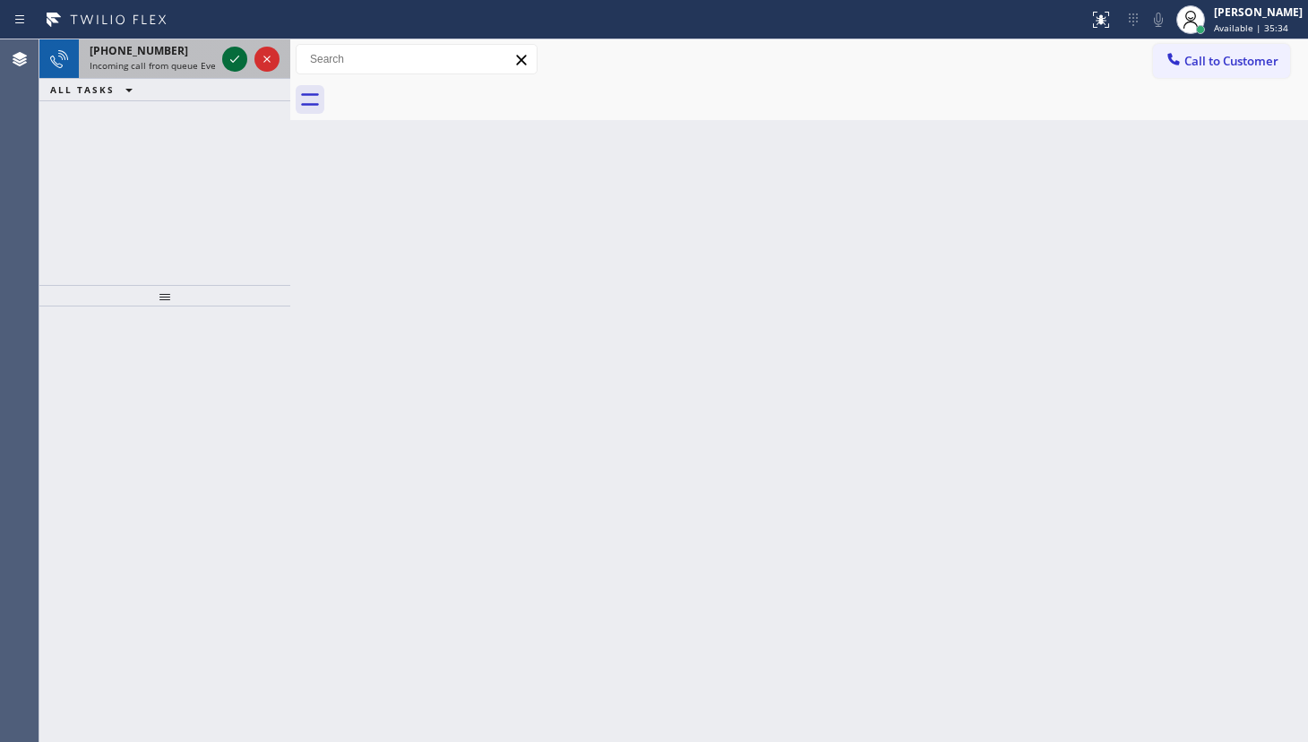
click at [231, 53] on icon at bounding box center [235, 59] width 22 height 22
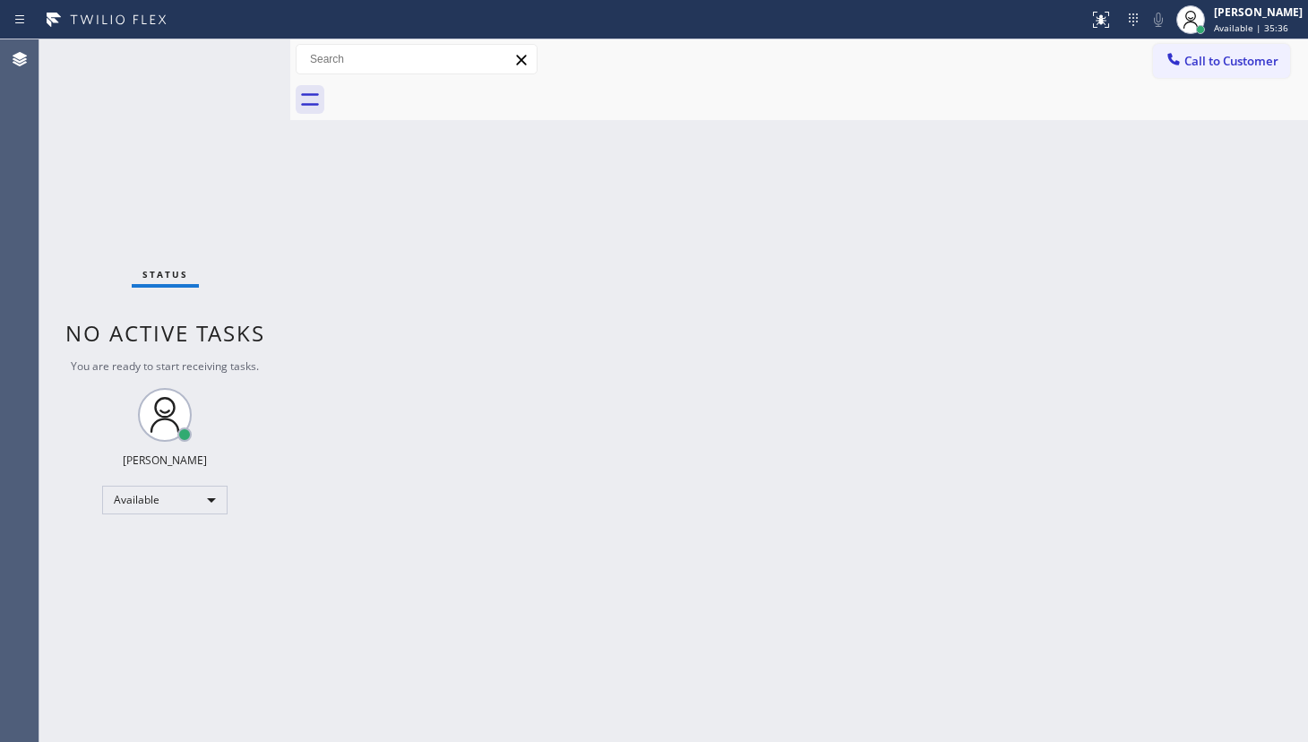
drag, startPoint x: 1059, startPoint y: 295, endPoint x: 627, endPoint y: 573, distance: 514.0
click at [998, 349] on div "Back to Dashboard Change Sender ID Customers Technicians Select a contact Outbo…" at bounding box center [799, 390] width 1018 height 703
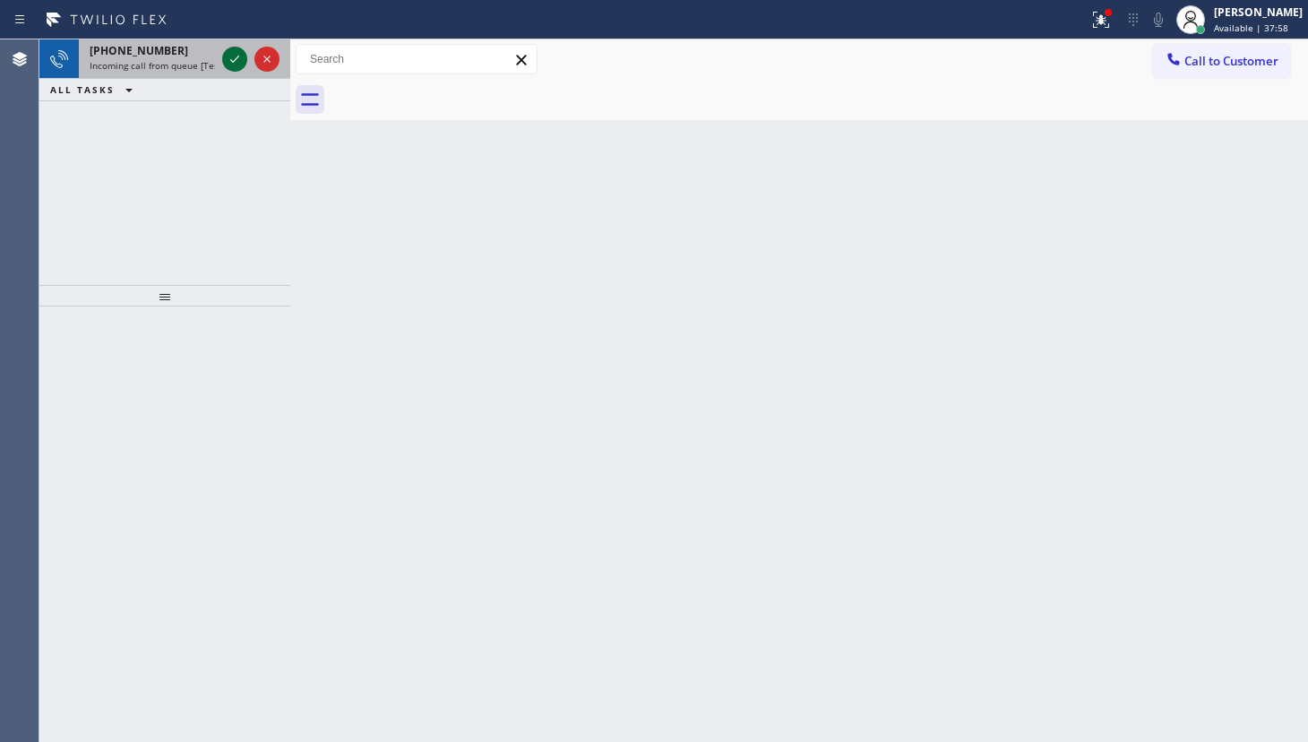
drag, startPoint x: 96, startPoint y: 118, endPoint x: 230, endPoint y: 67, distance: 143.8
click at [177, 90] on div "+14089735335 Incoming call from queue [Test] All ALL TASKS ALL TASKS ACTIVE TAS…" at bounding box center [164, 162] width 251 height 246
click at [246, 61] on div at bounding box center [234, 59] width 25 height 22
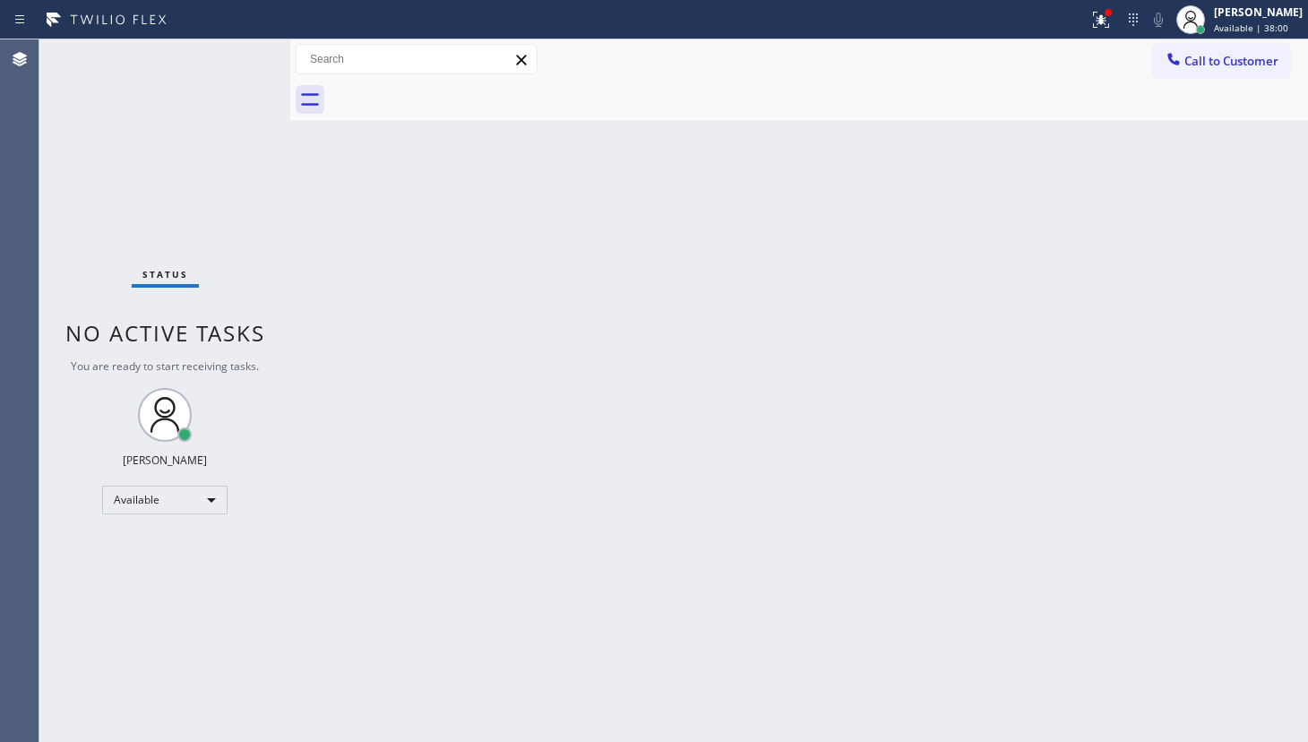
click at [241, 56] on div "Status No active tasks You are ready to start receiving tasks. JENIZA ALCAYDE A…" at bounding box center [164, 390] width 251 height 703
click at [1093, 18] on icon at bounding box center [1102, 20] width 22 height 22
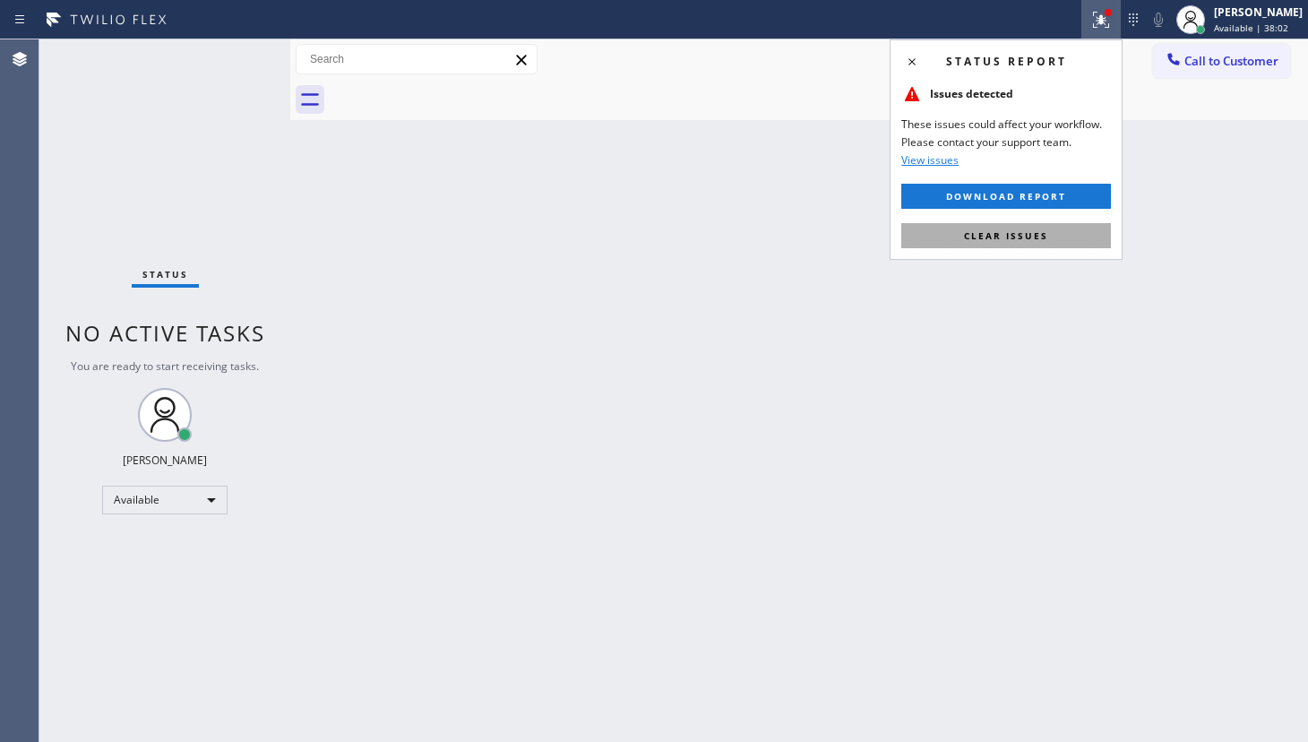
click at [1064, 228] on button "Clear issues" at bounding box center [1006, 235] width 210 height 25
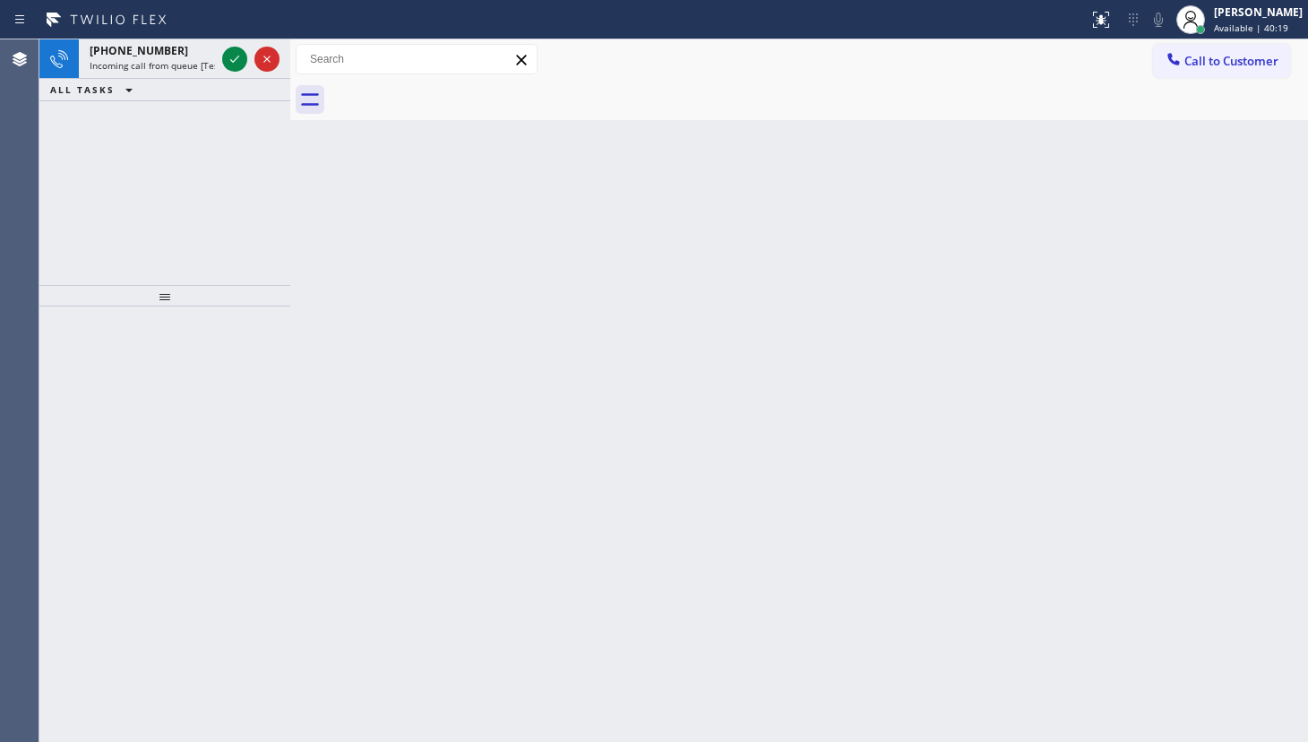
drag, startPoint x: 205, startPoint y: 161, endPoint x: 218, endPoint y: 102, distance: 60.5
click at [212, 139] on div "+17324066562 Incoming call from queue [Test] All ALL TASKS ALL TASKS ACTIVE TAS…" at bounding box center [164, 162] width 251 height 246
click at [224, 55] on icon at bounding box center [235, 59] width 22 height 22
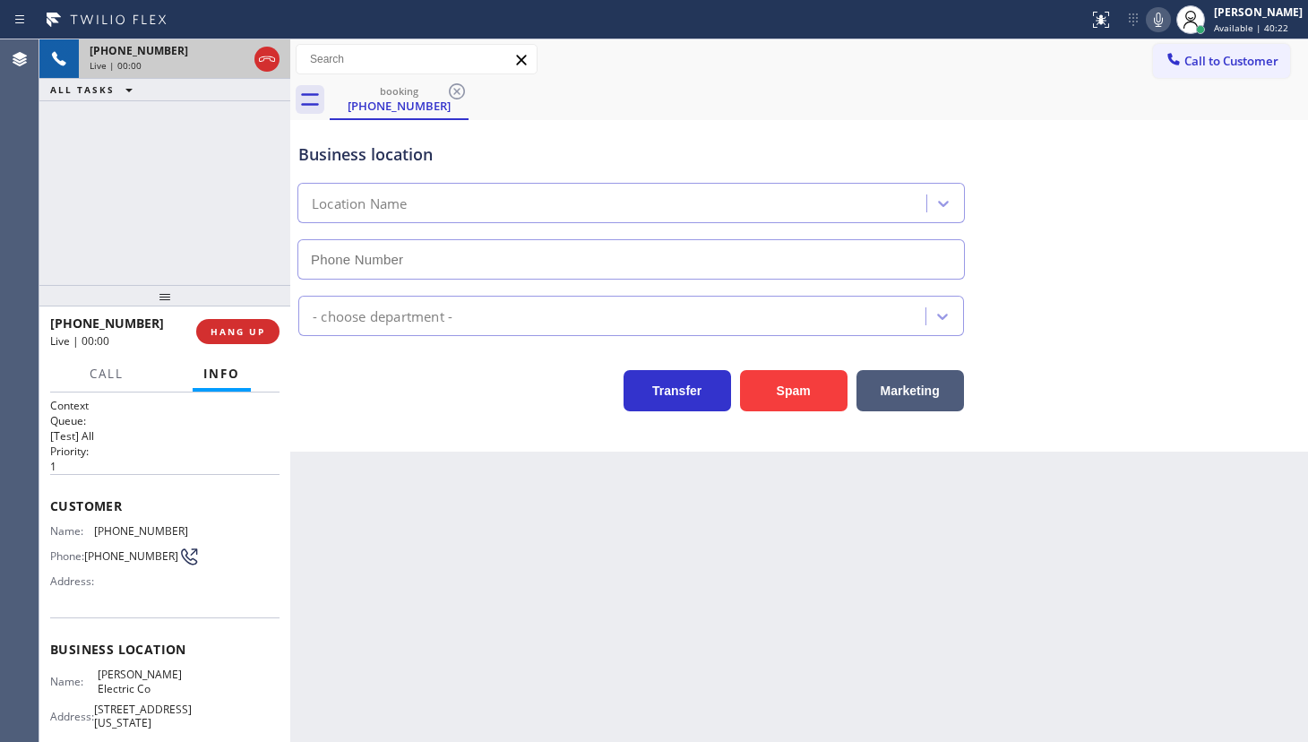
type input "(551) 354-0944"
click at [64, 223] on div "+17324066562 Live | 00:02 ALL TASKS ALL TASKS ACTIVE TASKS TASKS IN WRAP UP" at bounding box center [164, 162] width 251 height 246
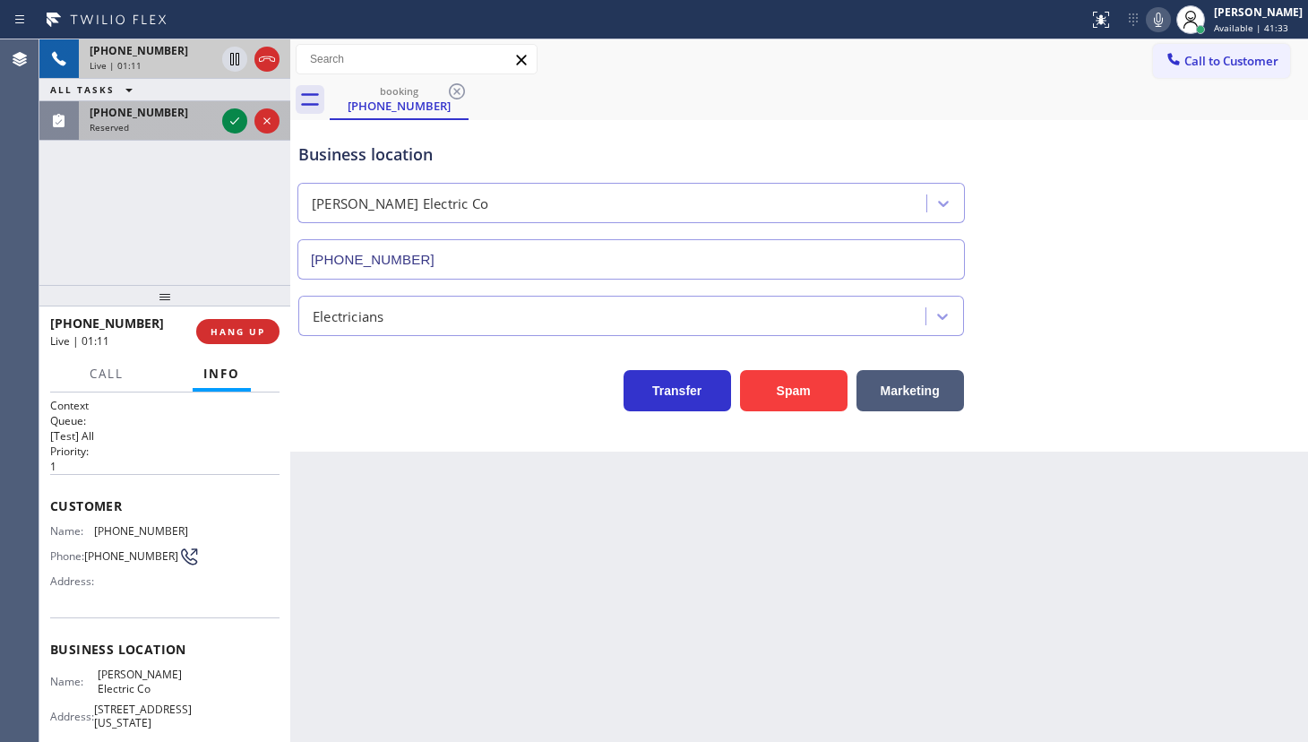
click at [221, 132] on div at bounding box center [251, 120] width 65 height 39
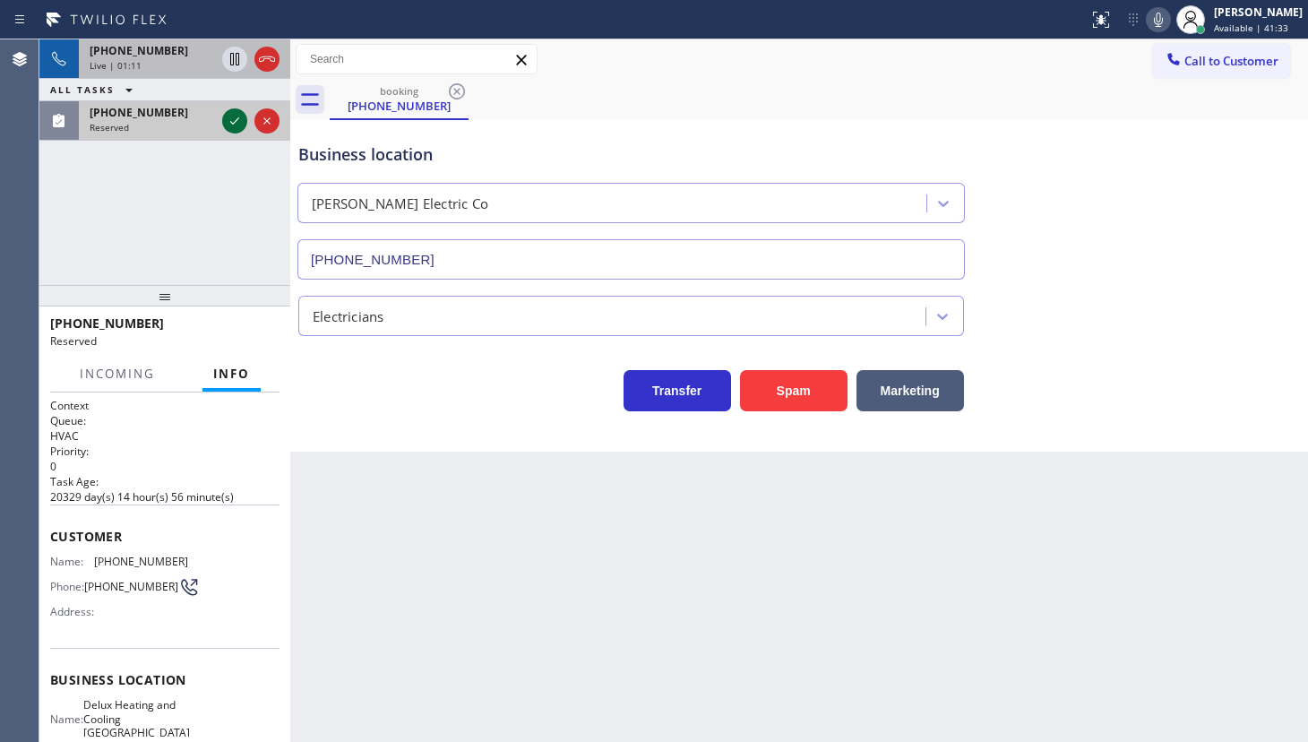
click at [246, 125] on div at bounding box center [234, 121] width 25 height 22
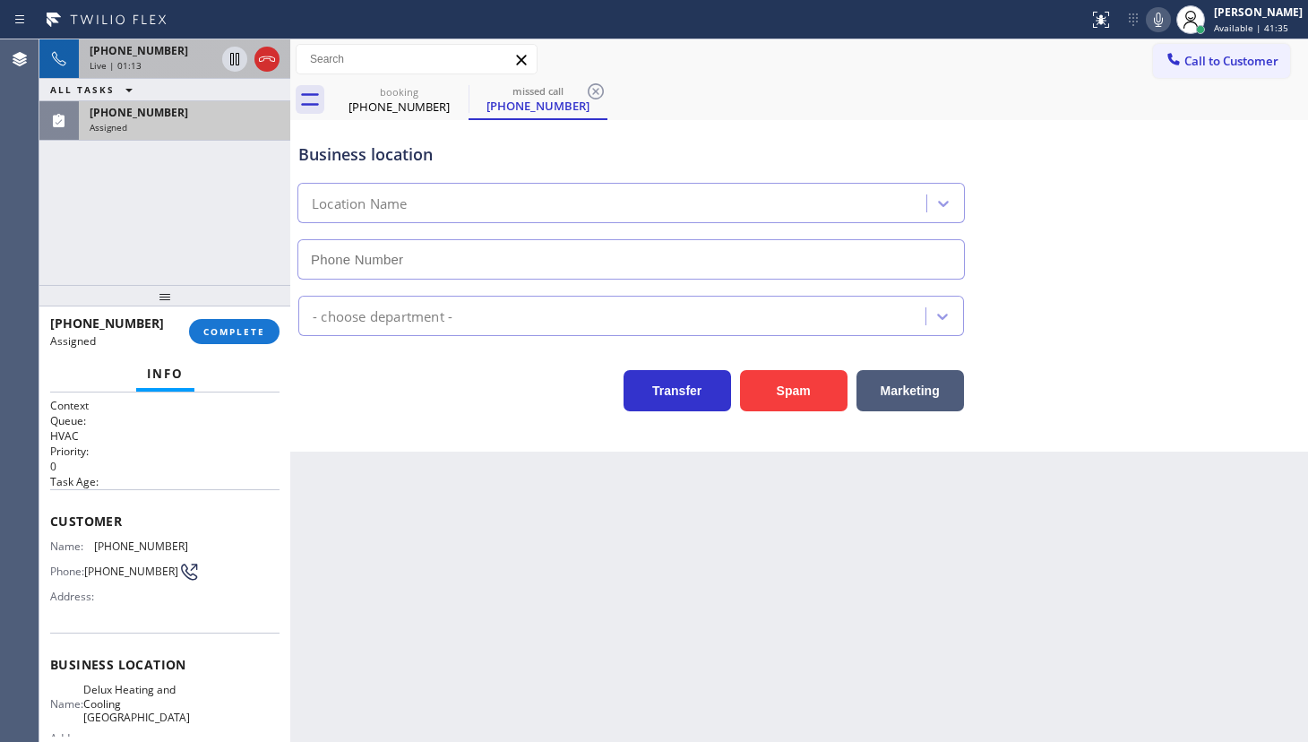
type input "(954) 807-1114"
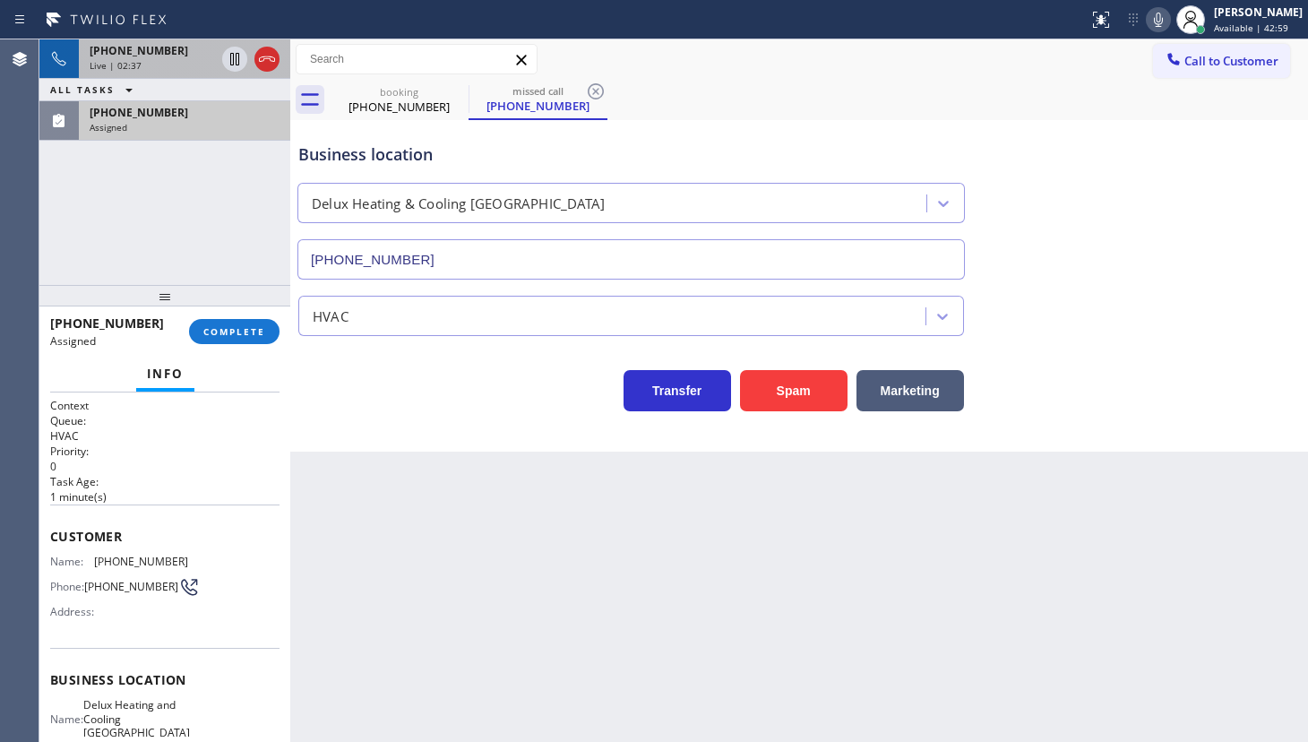
click at [1155, 17] on icon at bounding box center [1159, 20] width 22 height 22
click at [232, 59] on icon at bounding box center [235, 59] width 22 height 22
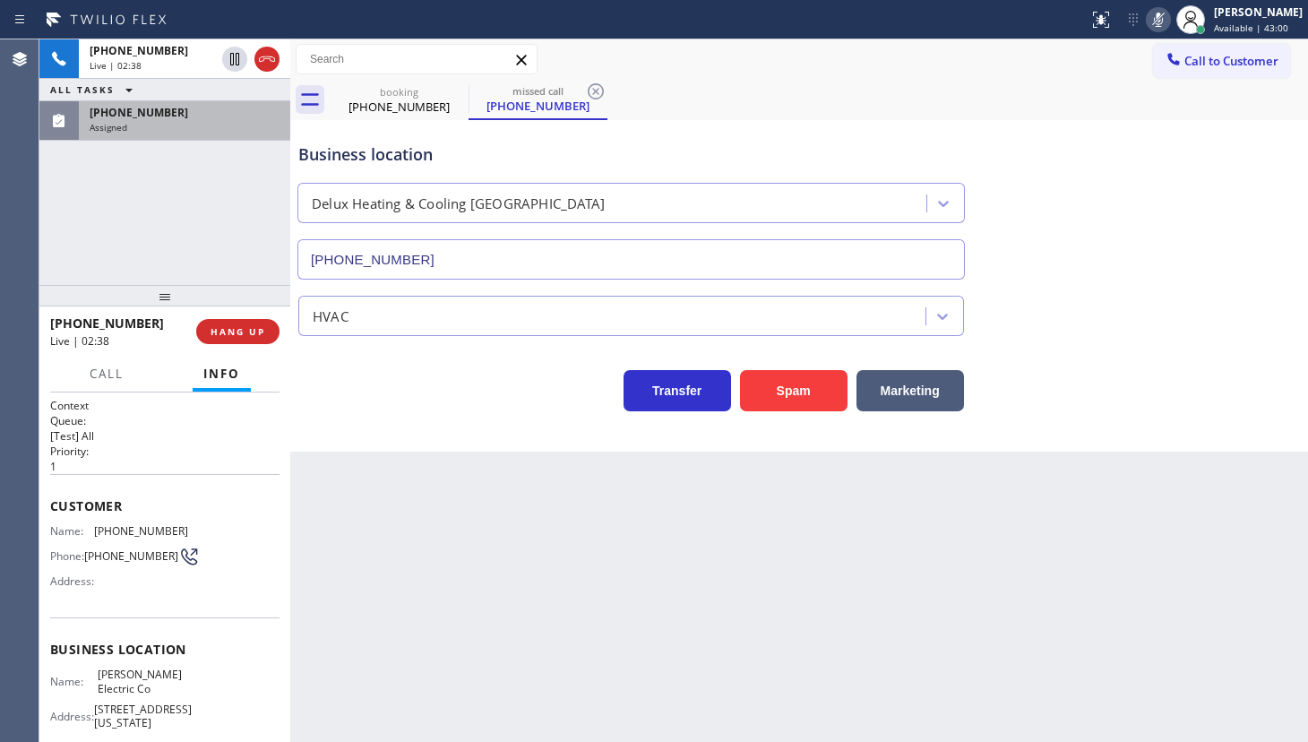
click at [201, 132] on div "Assigned" at bounding box center [185, 127] width 190 height 13
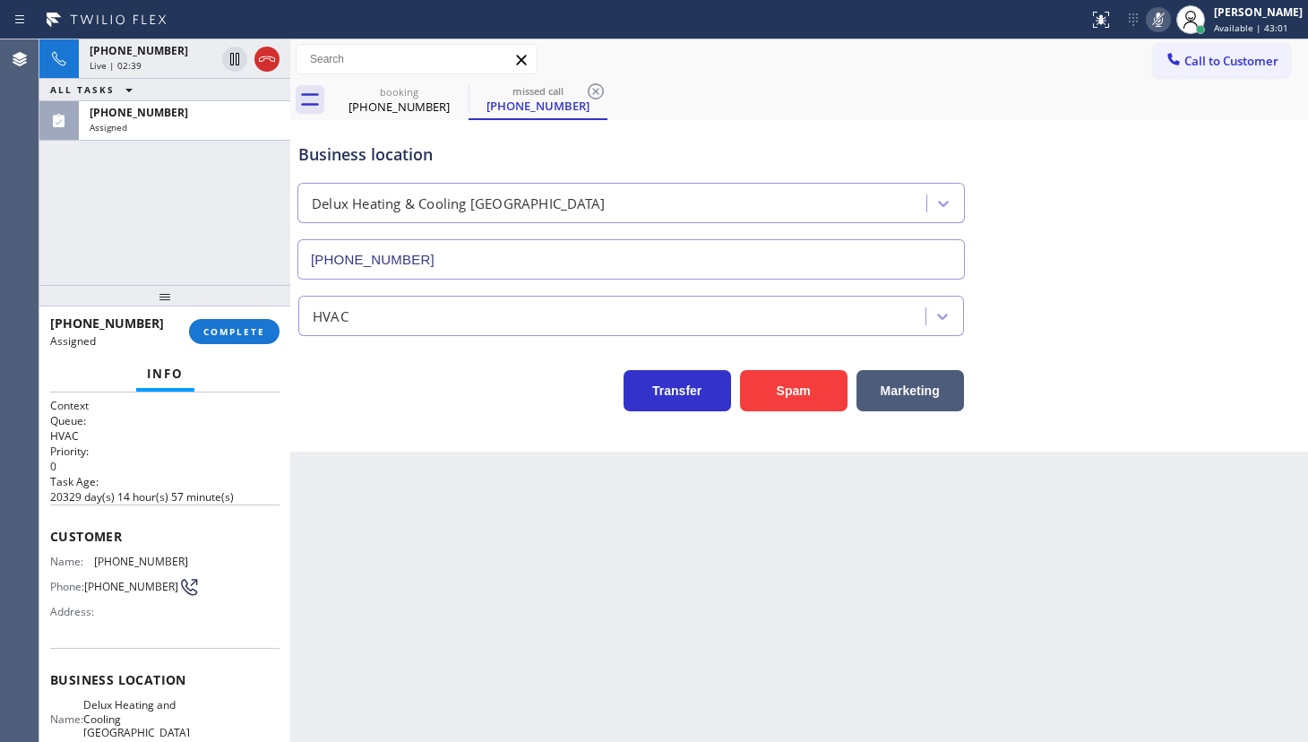
click at [225, 306] on div at bounding box center [164, 296] width 251 height 22
click at [242, 333] on span "COMPLETE" at bounding box center [234, 331] width 62 height 13
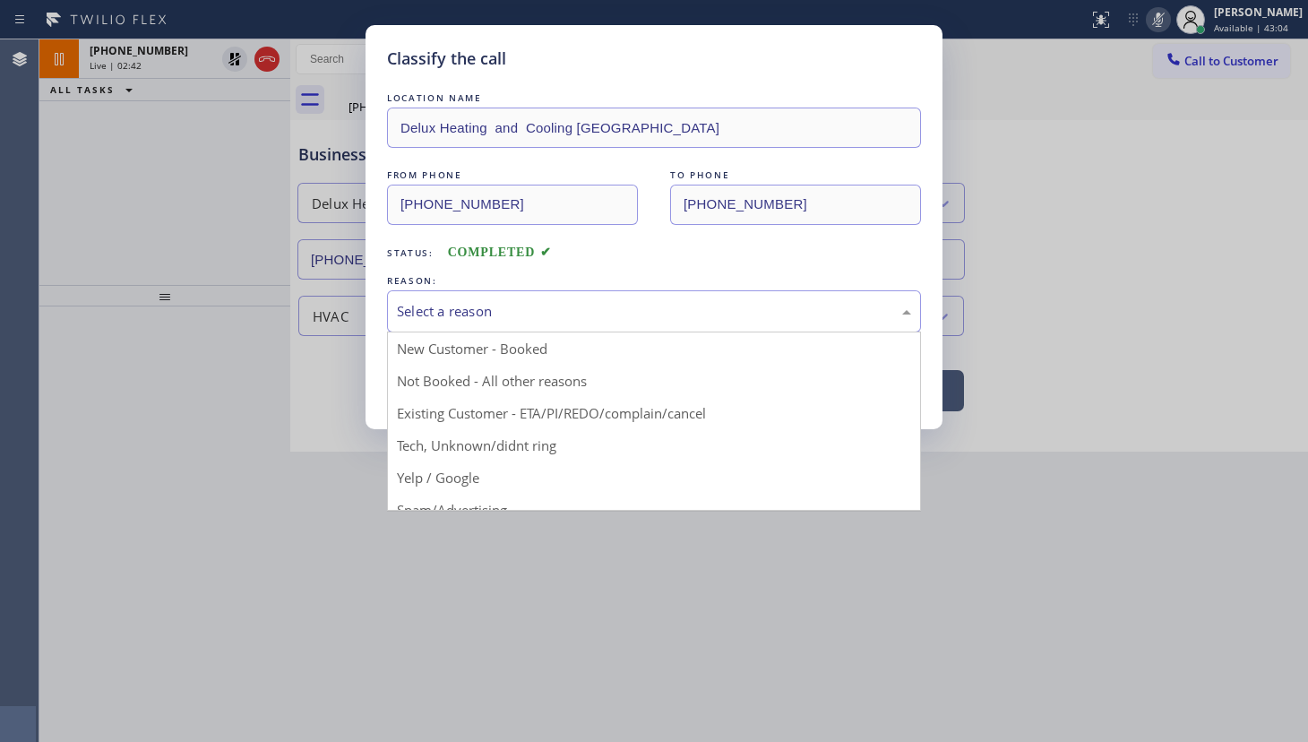
click at [425, 318] on div "Select a reason" at bounding box center [654, 311] width 514 height 21
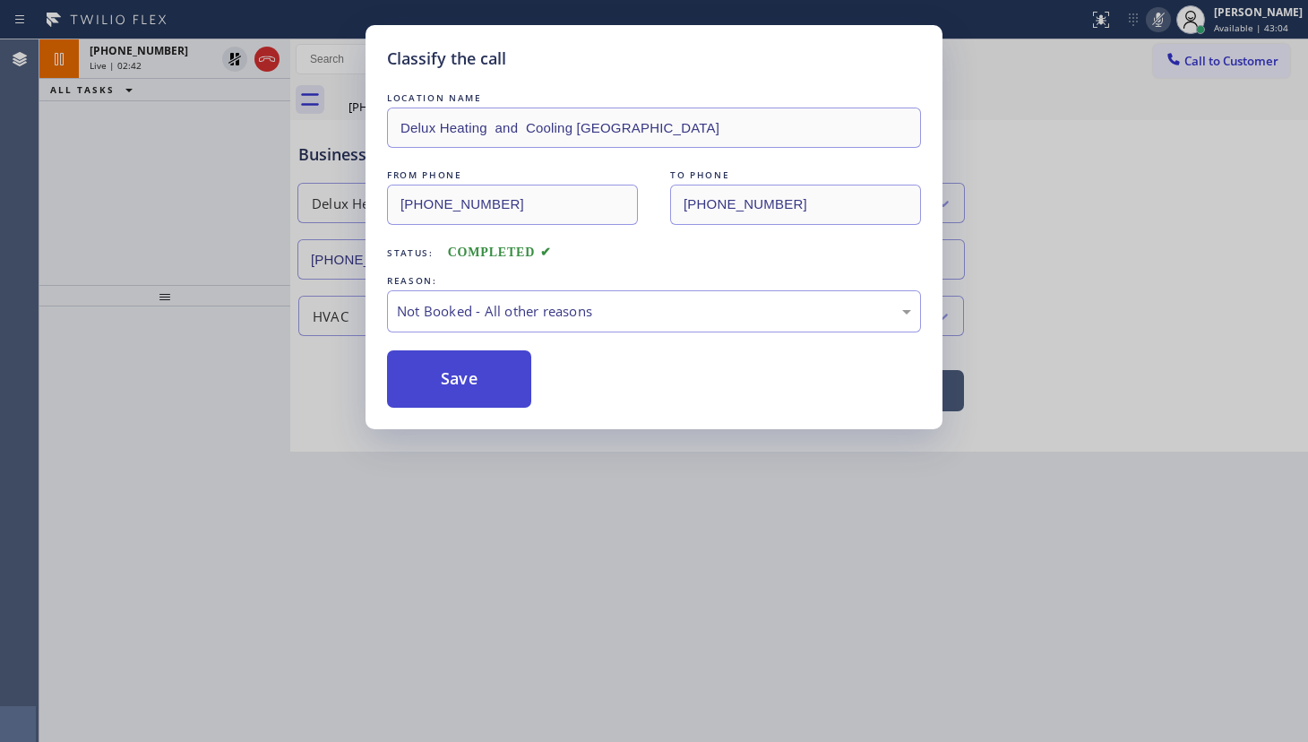
click at [428, 384] on button "Save" at bounding box center [459, 378] width 144 height 57
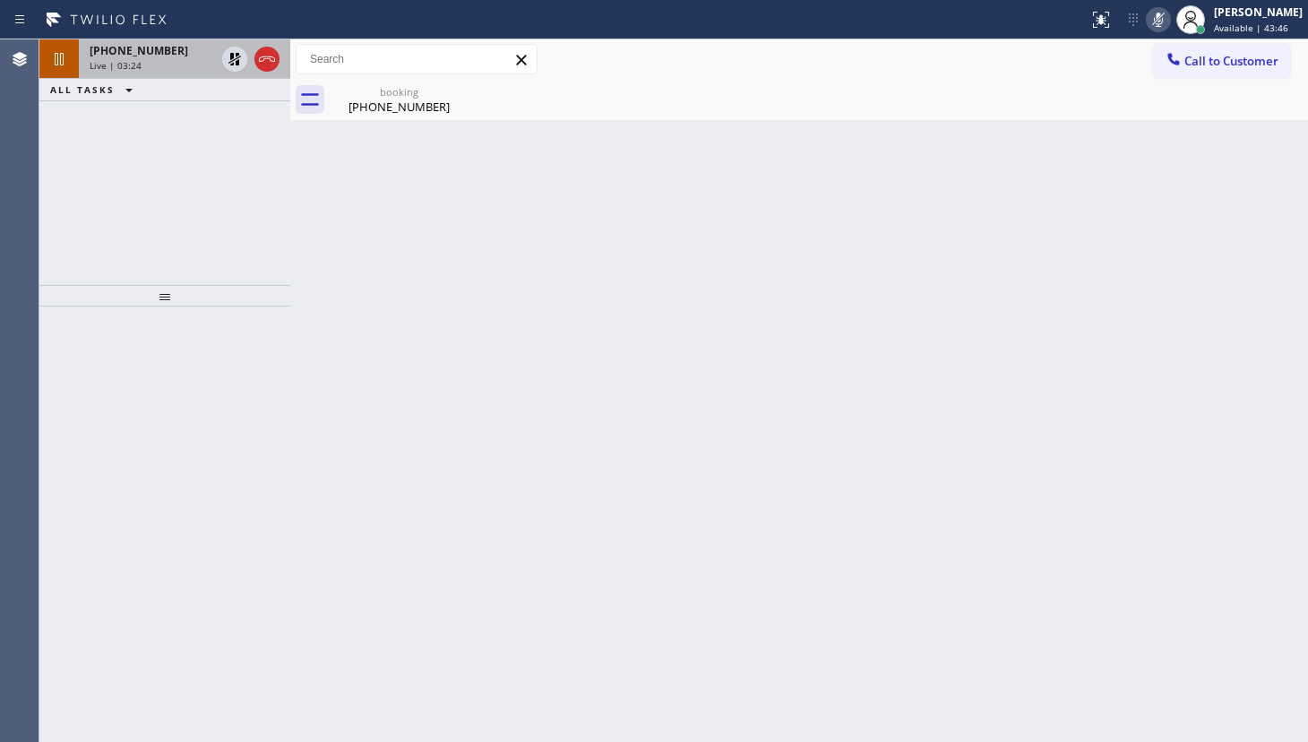
drag, startPoint x: 81, startPoint y: 168, endPoint x: 82, endPoint y: 39, distance: 129.9
click at [82, 122] on div "+17324066562 Live | 03:24 ALL TASKS ALL TASKS ACTIVE TASKS TASKS IN WRAP UP" at bounding box center [164, 162] width 251 height 246
click at [124, 79] on icon at bounding box center [129, 90] width 22 height 22
click at [135, 56] on span "+17324066562" at bounding box center [139, 50] width 99 height 15
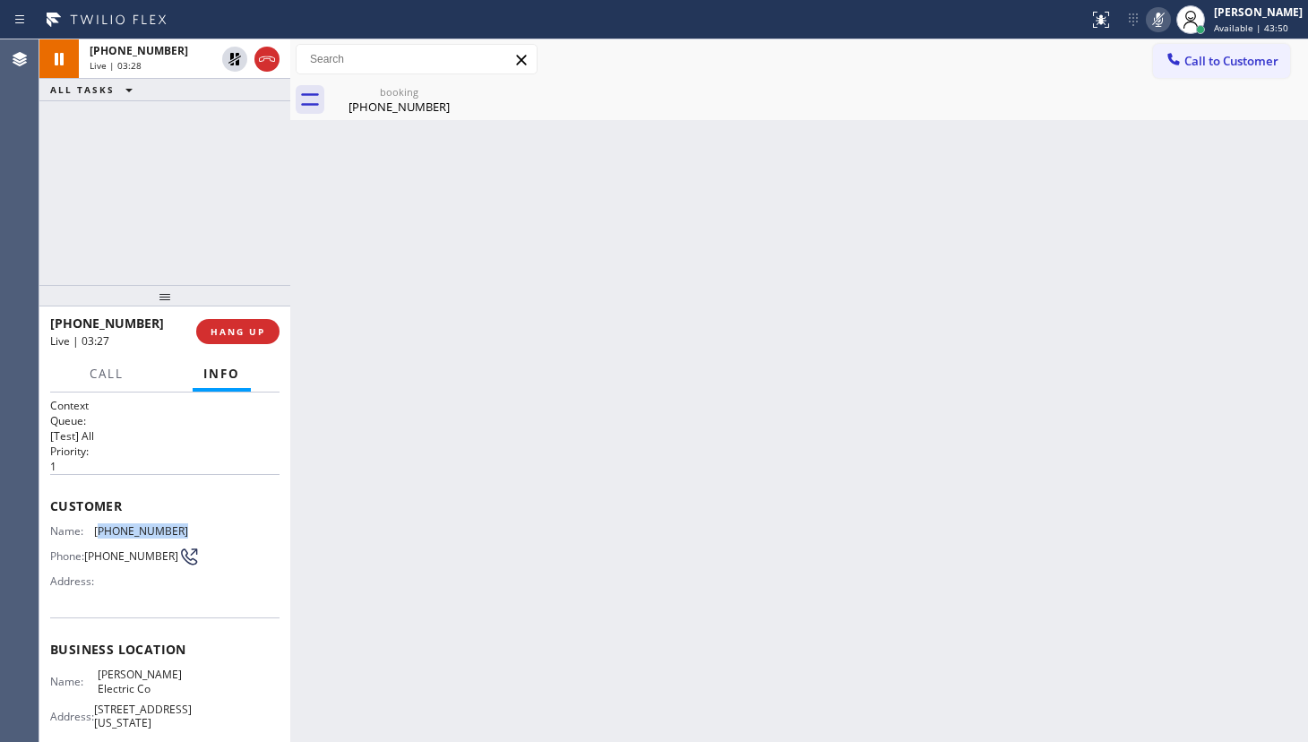
drag, startPoint x: 98, startPoint y: 527, endPoint x: 194, endPoint y: 526, distance: 96.8
click at [194, 526] on div "Name: (732) 406-6562 Phone: (732) 406-6562 Address:" at bounding box center [164, 559] width 229 height 71
copy span "732) 406-6562"
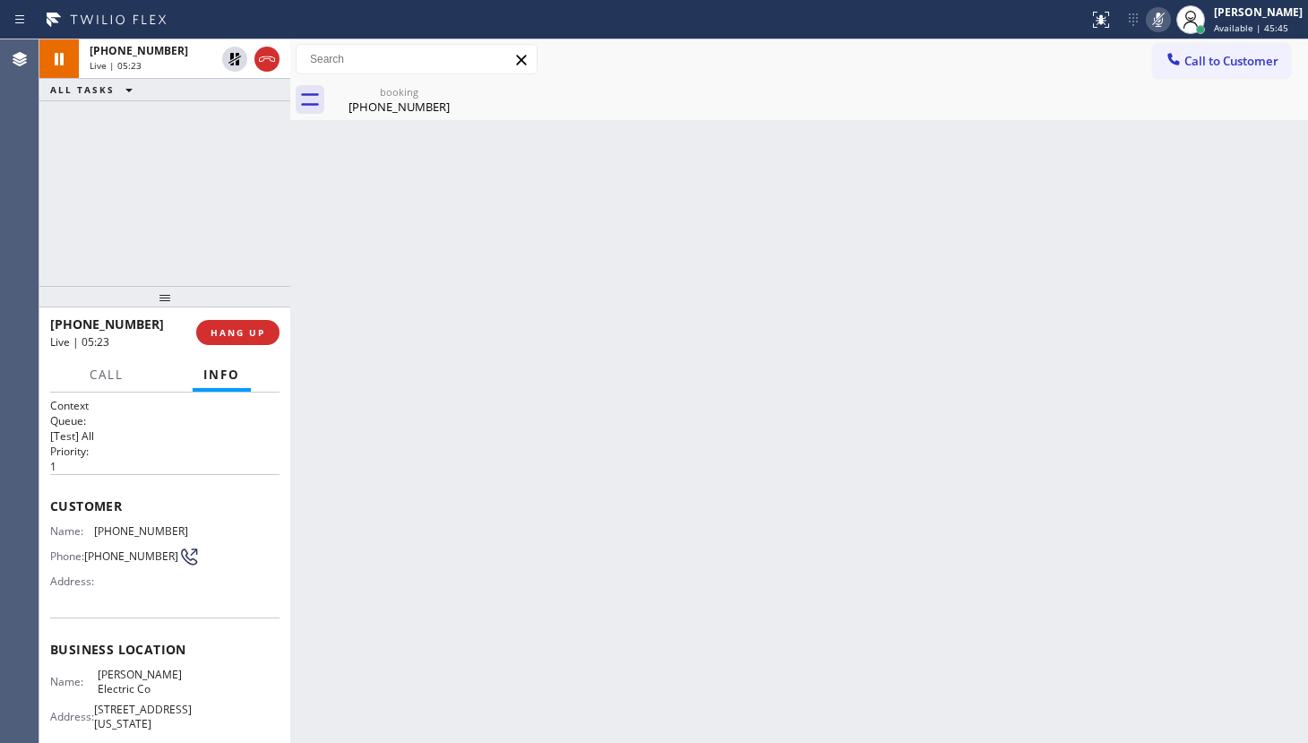
click at [102, 196] on div "+17324066562 Live | 05:23 ALL TASKS ALL TASKS ACTIVE TASKS TASKS IN WRAP UP" at bounding box center [164, 162] width 251 height 246
click at [1152, 20] on icon at bounding box center [1159, 20] width 22 height 22
click at [233, 56] on icon at bounding box center [235, 59] width 13 height 13
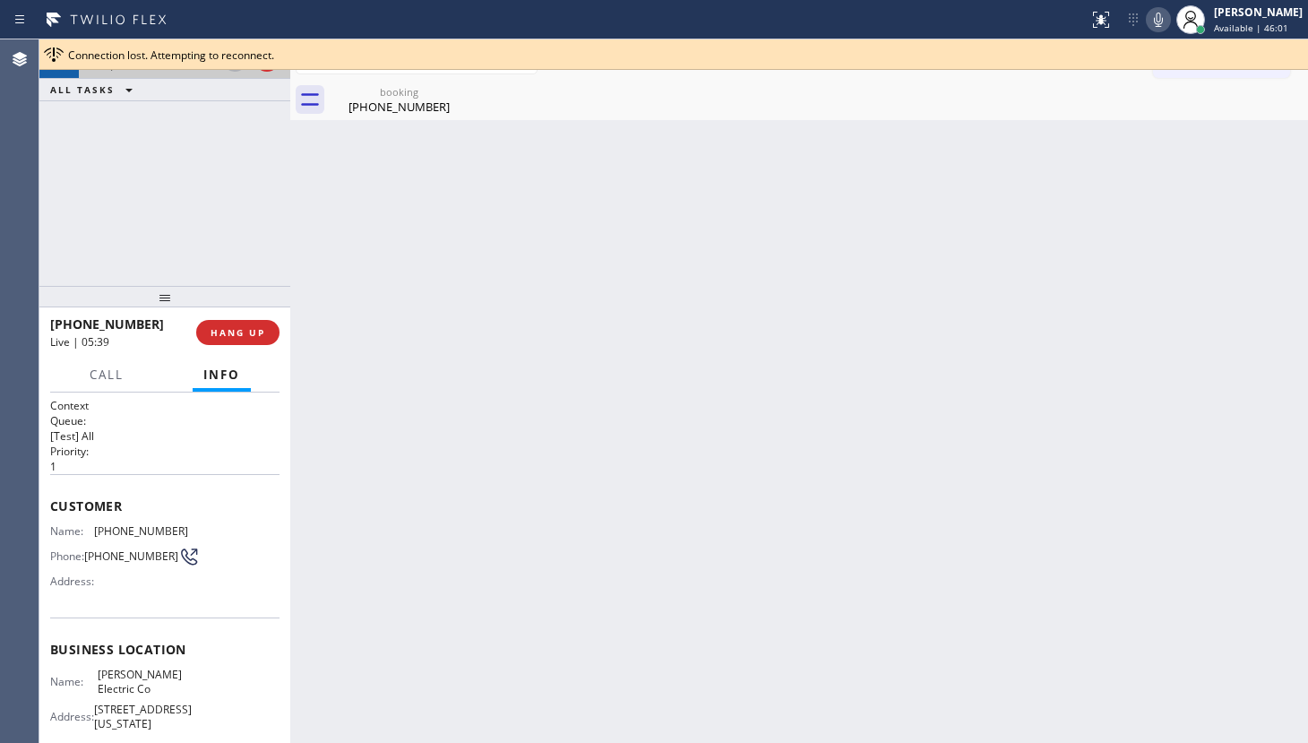
click at [52, 180] on div "+17324066562 Live | 05:39 ALL TASKS ALL TASKS ACTIVE TASKS TASKS IN WRAP UP" at bounding box center [164, 162] width 251 height 246
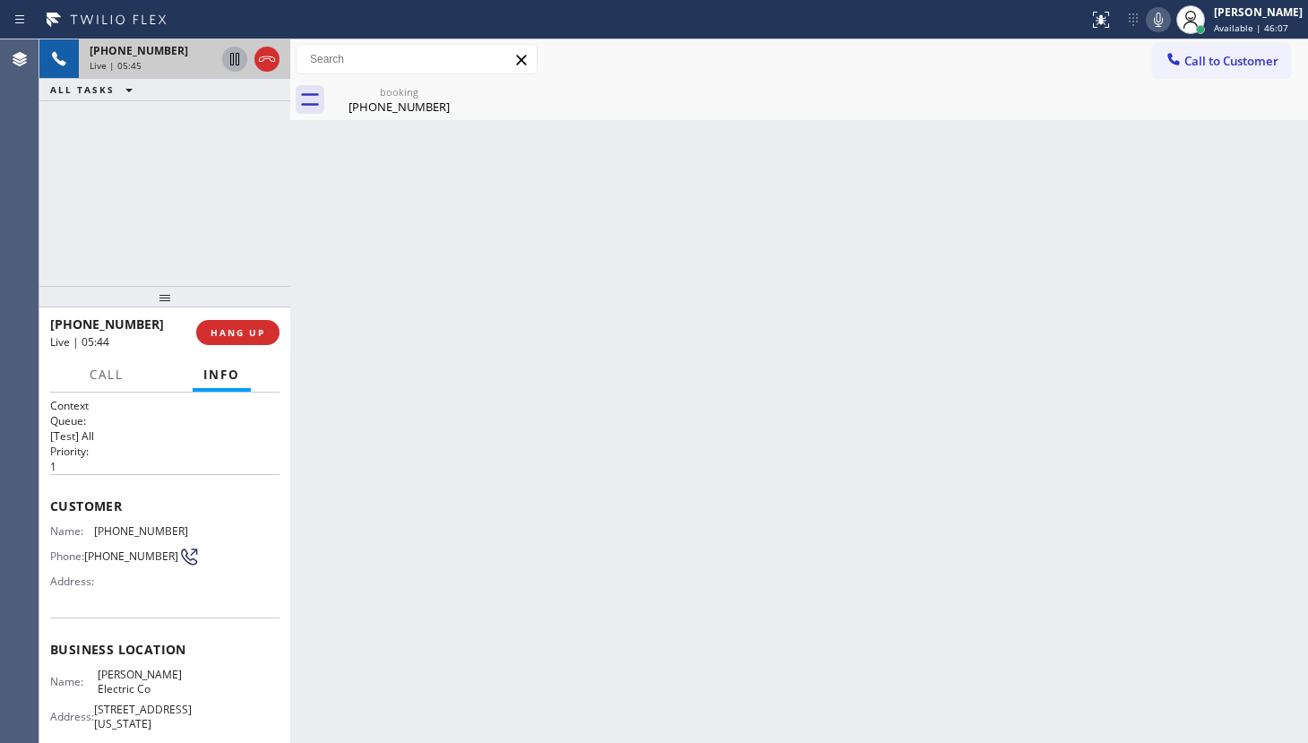
click at [156, 143] on div "+17324066562 Live | 05:45 ALL TASKS ALL TASKS ACTIVE TASKS TASKS IN WRAP UP" at bounding box center [164, 162] width 251 height 246
click at [229, 117] on icon at bounding box center [235, 121] width 22 height 22
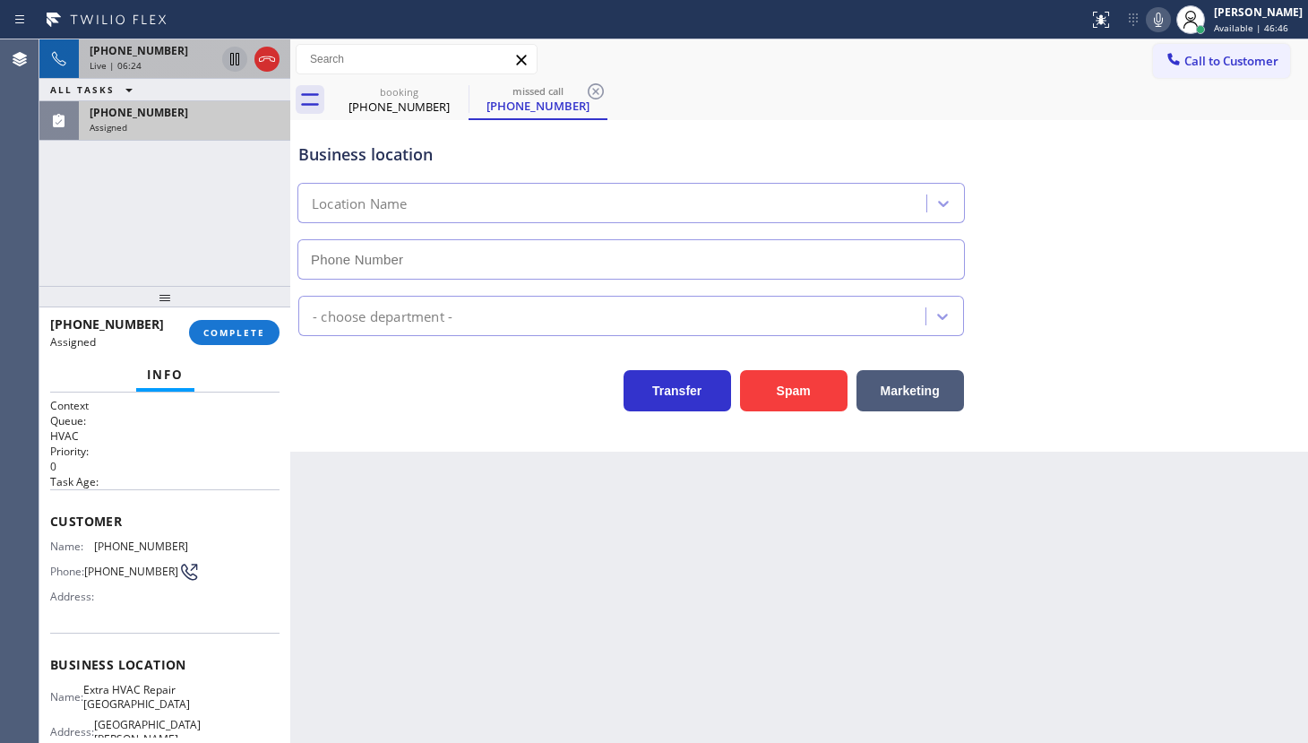
type input "(786) 228-7554"
click at [228, 339] on button "COMPLETE" at bounding box center [234, 332] width 91 height 25
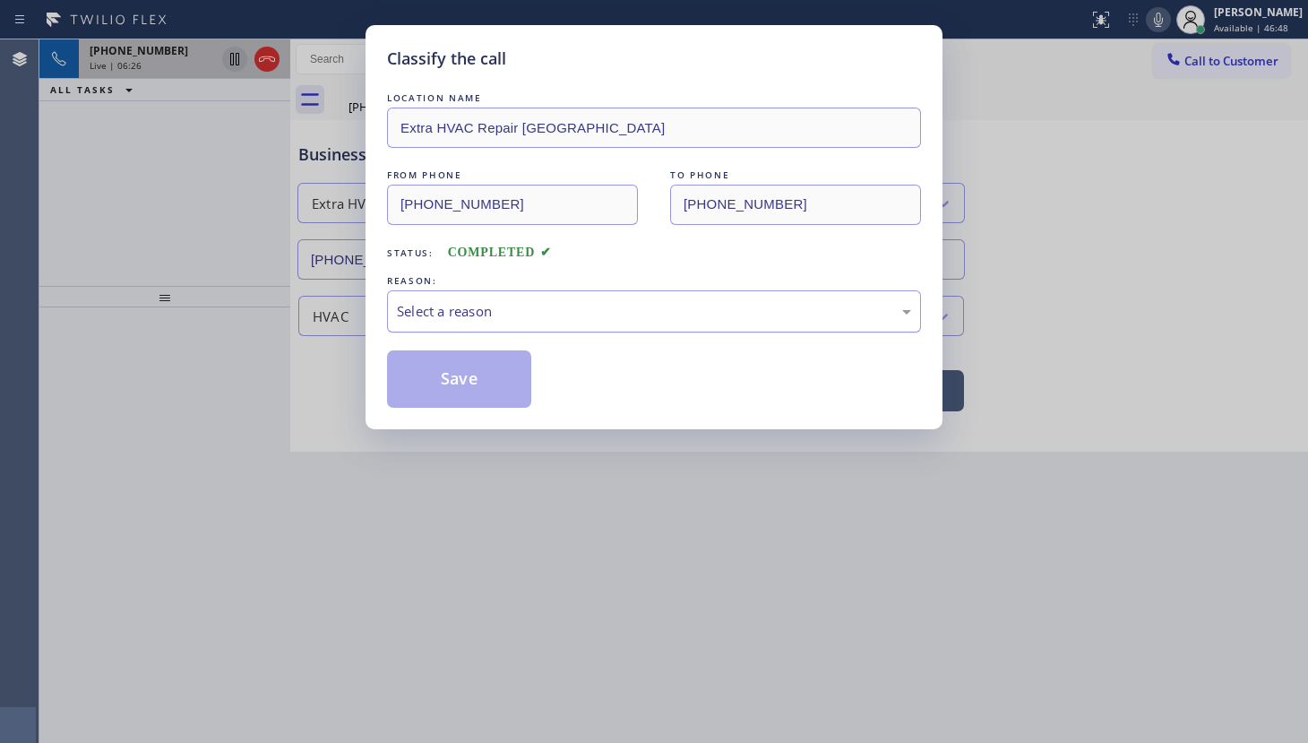
click at [464, 319] on div "Select a reason" at bounding box center [654, 311] width 514 height 21
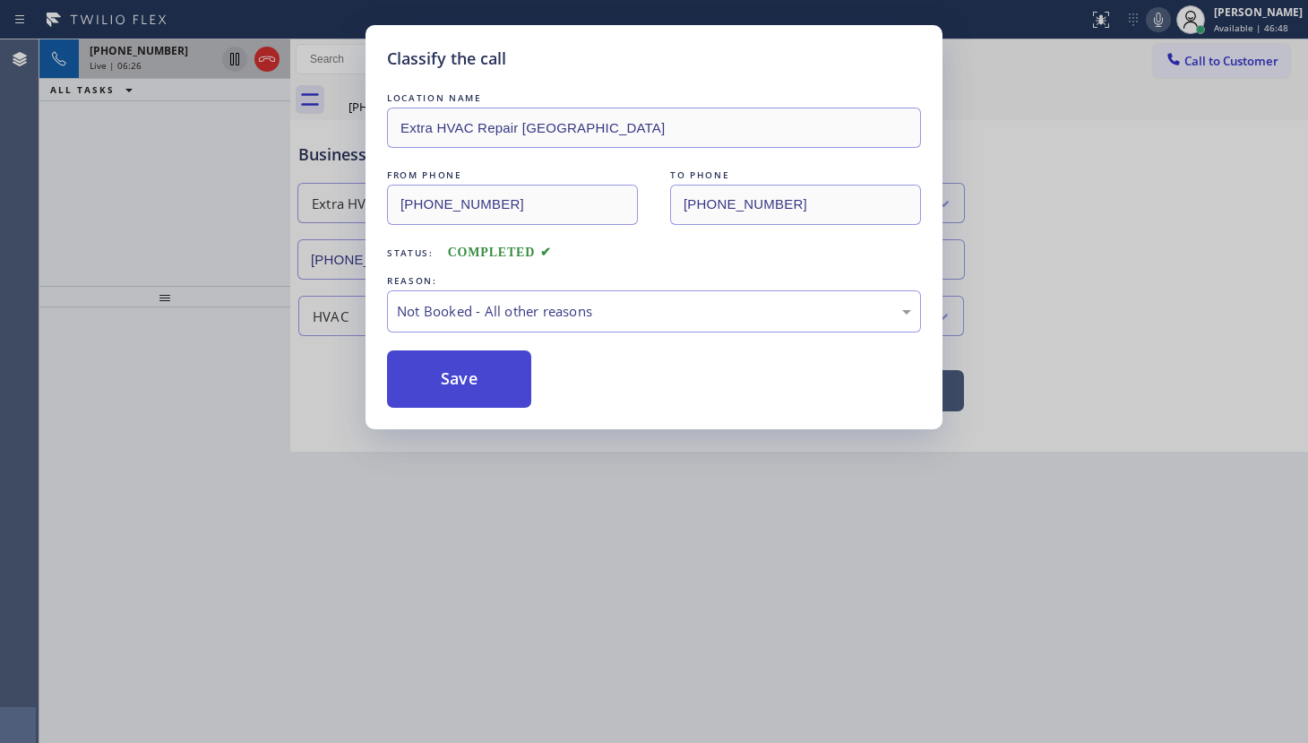
click at [453, 381] on button "Save" at bounding box center [459, 378] width 144 height 57
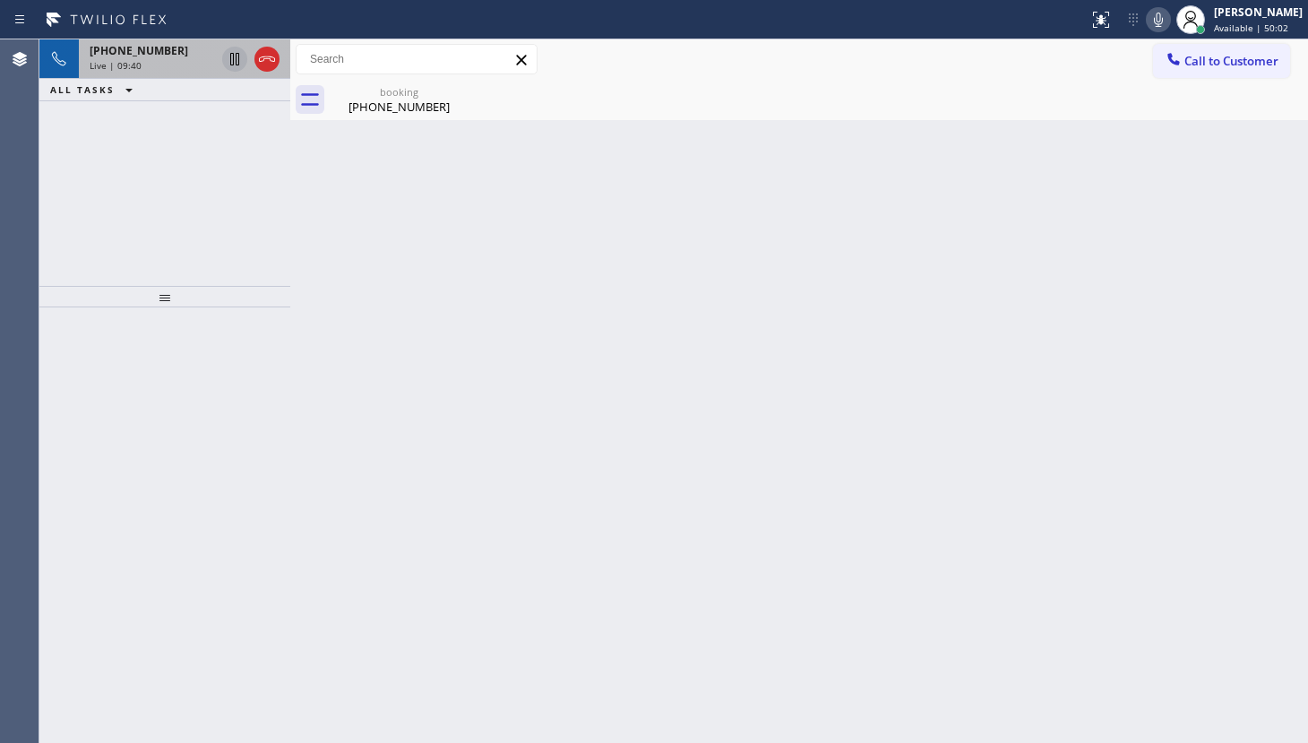
click at [115, 56] on span "+17324066562" at bounding box center [139, 50] width 99 height 15
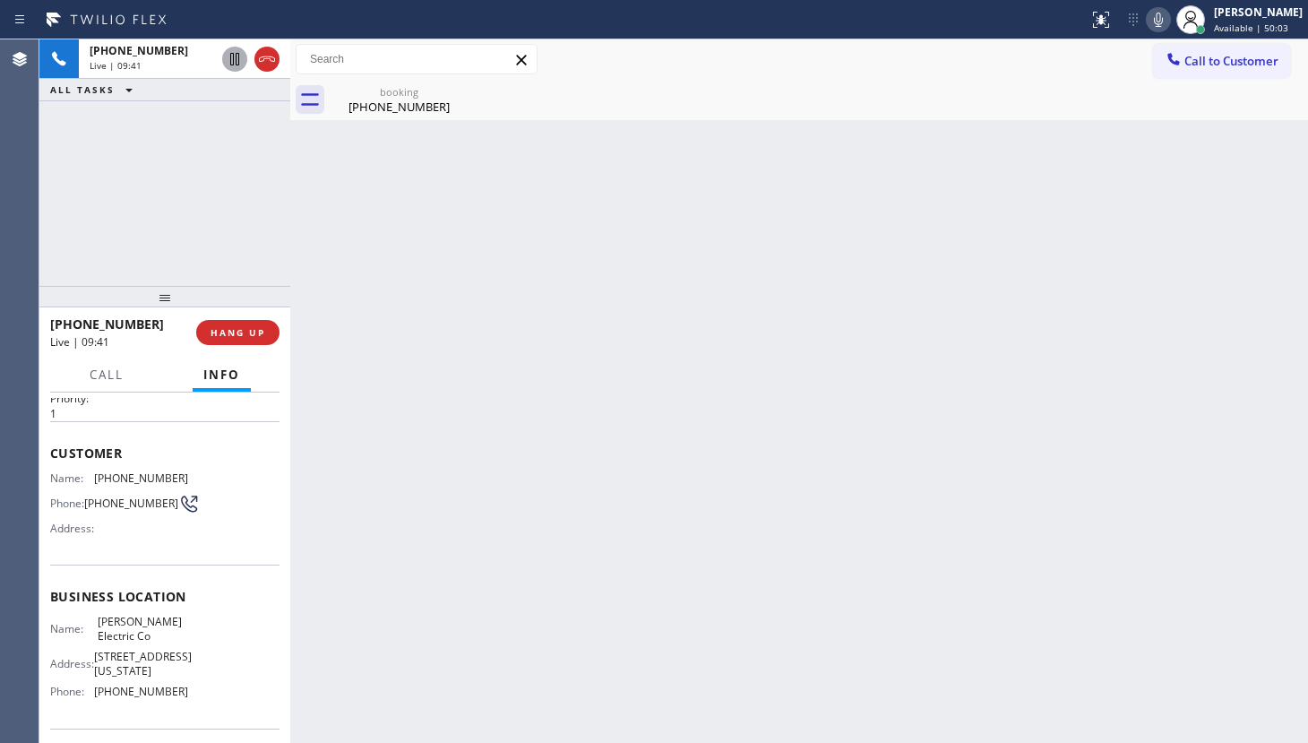
scroll to position [81, 0]
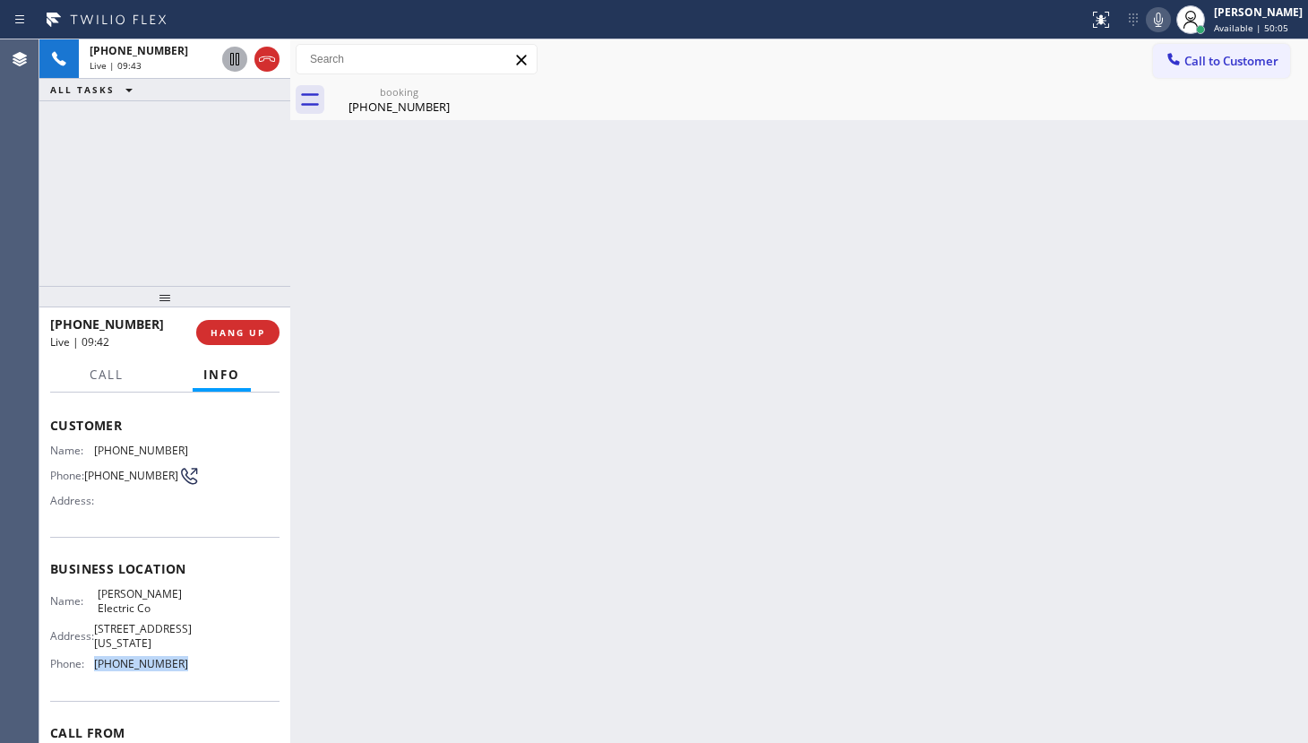
drag, startPoint x: 91, startPoint y: 694, endPoint x: 201, endPoint y: 694, distance: 110.2
click at [201, 677] on div "Name: Barnett Electric Co Address: 131 N Wyoming Ave, South Orange, NJ 07079 Ph…" at bounding box center [164, 632] width 229 height 91
copy div "(551) 354-0944"
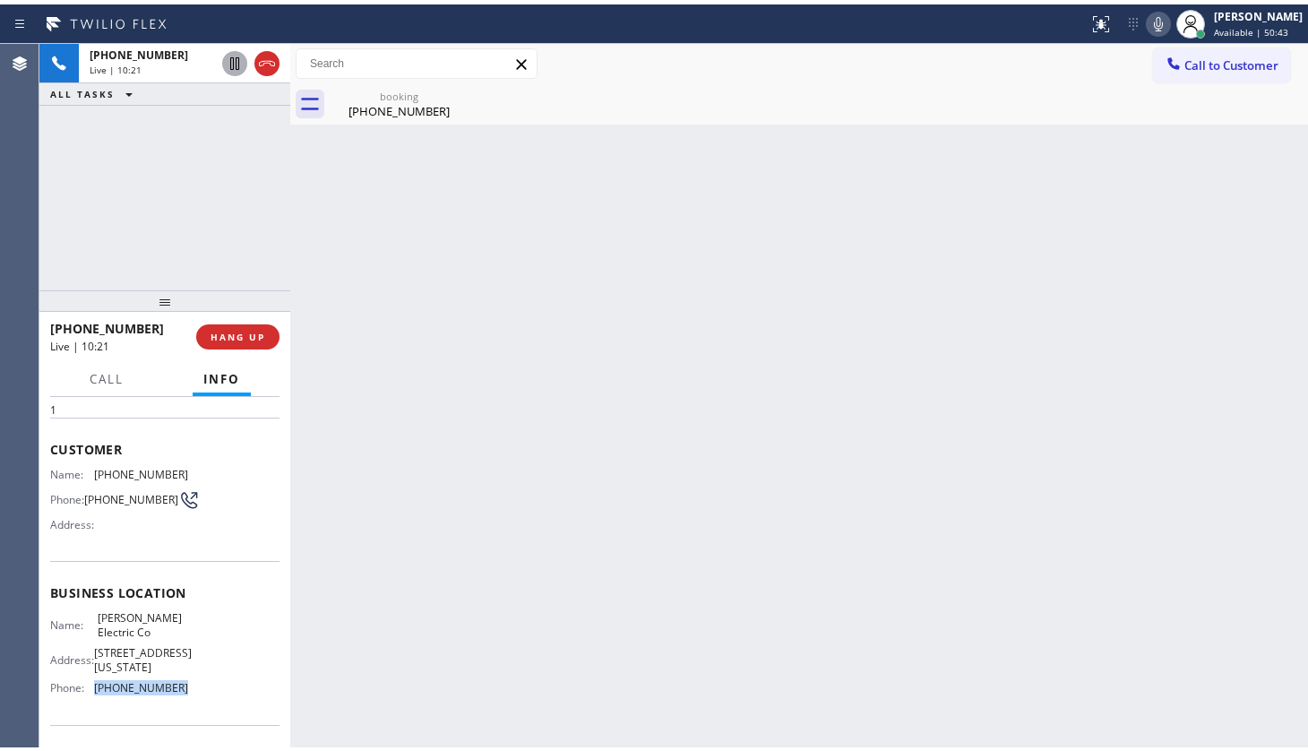
scroll to position [0, 0]
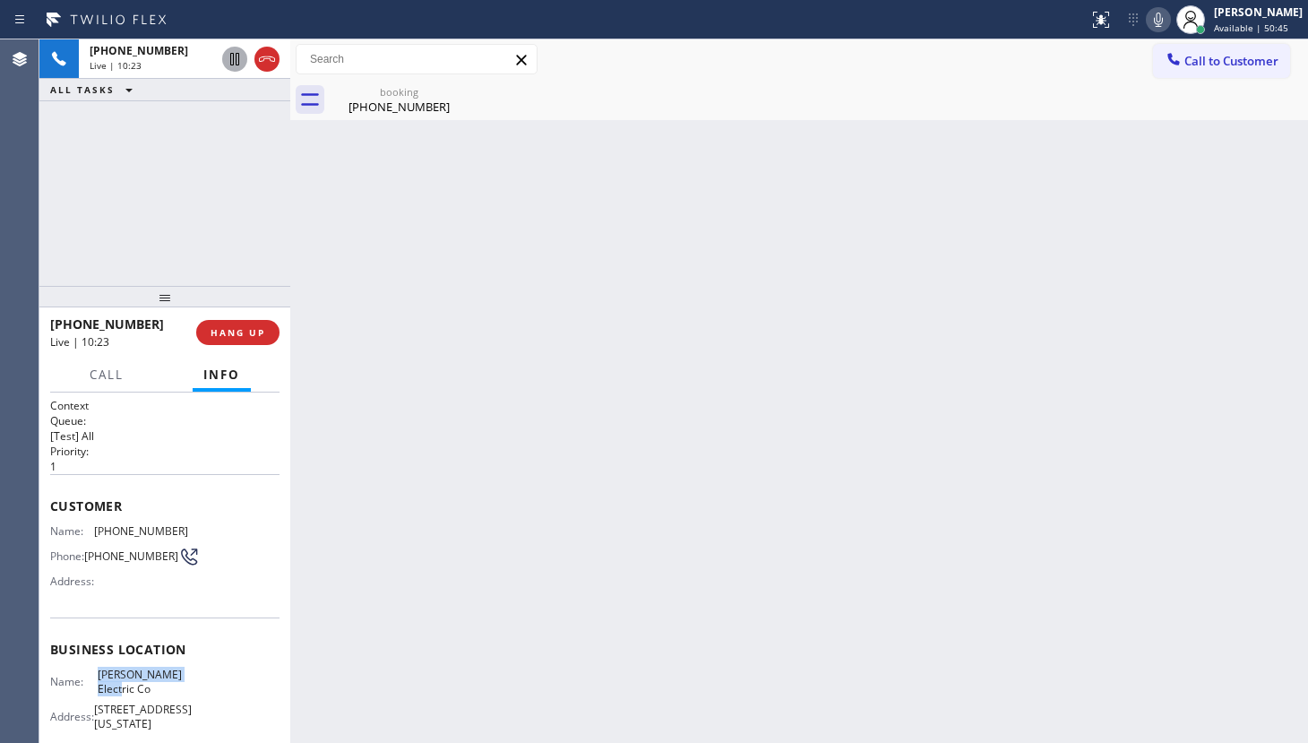
drag, startPoint x: 92, startPoint y: 680, endPoint x: 194, endPoint y: 690, distance: 102.6
click at [194, 690] on div "Name: Barnett Electric Co Address: 131 N Wyoming Ave, South Orange, NJ 07079 Ph…" at bounding box center [164, 713] width 229 height 91
copy div "Barnett Electric Co"
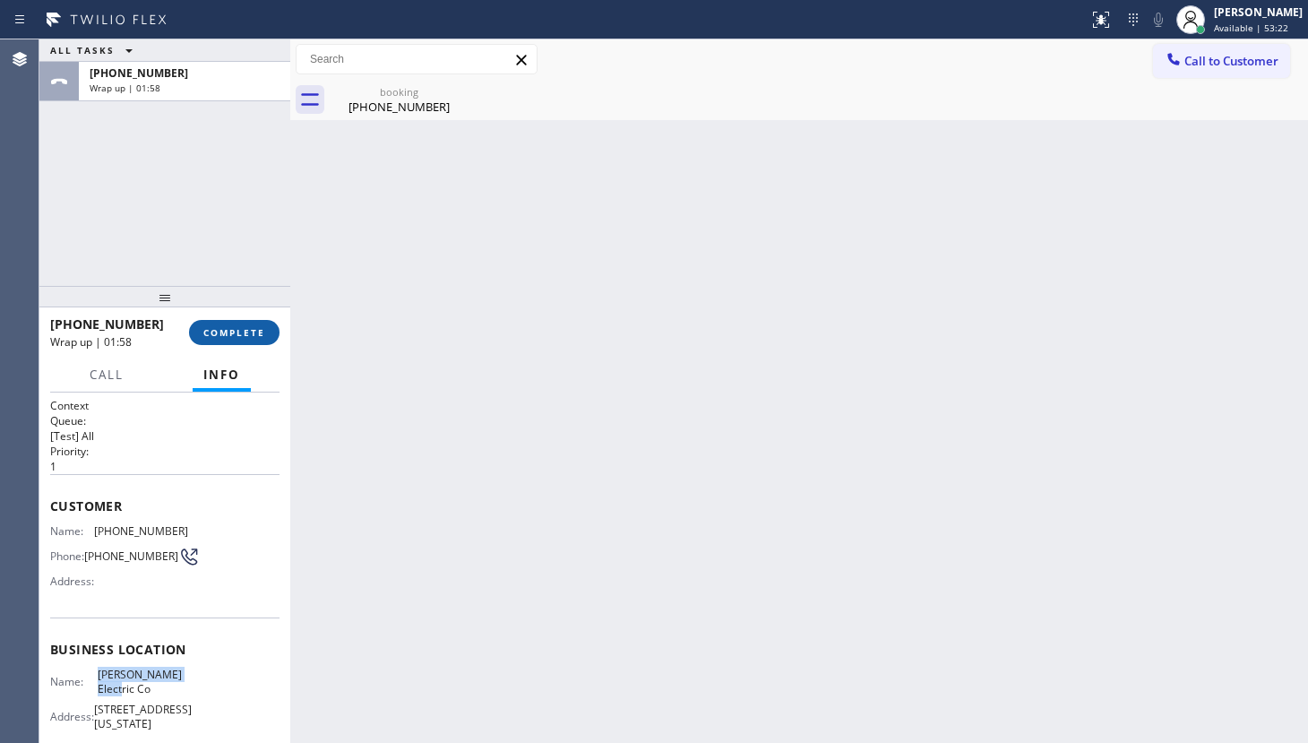
click at [225, 326] on span "COMPLETE" at bounding box center [234, 332] width 62 height 13
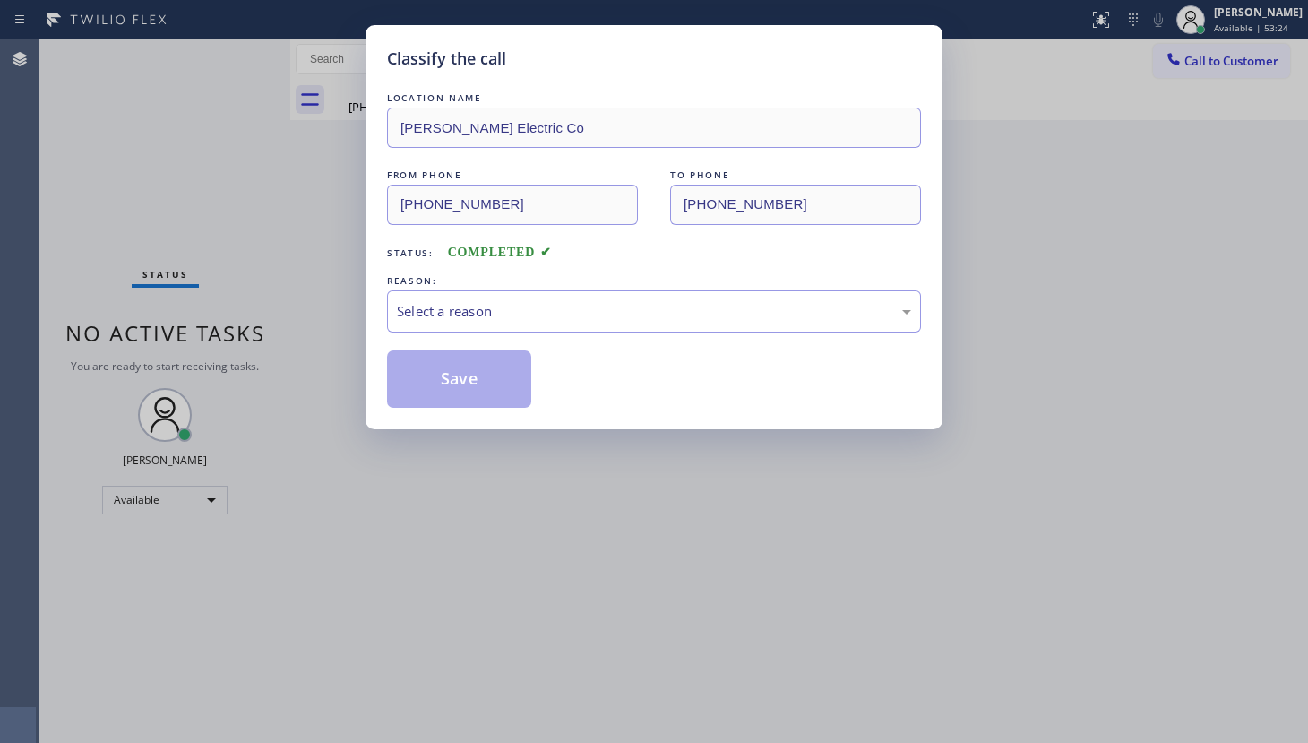
click at [439, 274] on div "REASON:" at bounding box center [654, 281] width 534 height 19
click at [437, 301] on div "Select a reason" at bounding box center [654, 311] width 514 height 21
click at [420, 358] on button "Save" at bounding box center [459, 378] width 144 height 57
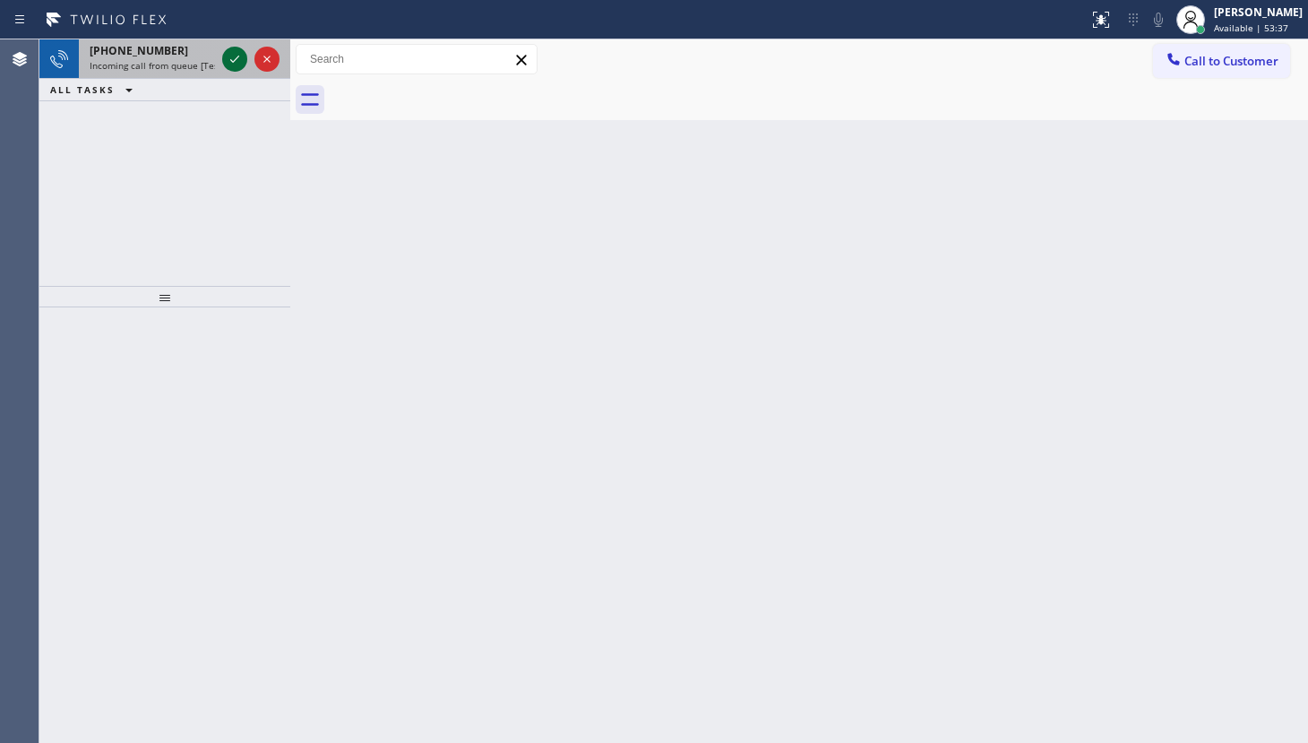
click at [233, 56] on icon at bounding box center [235, 59] width 22 height 22
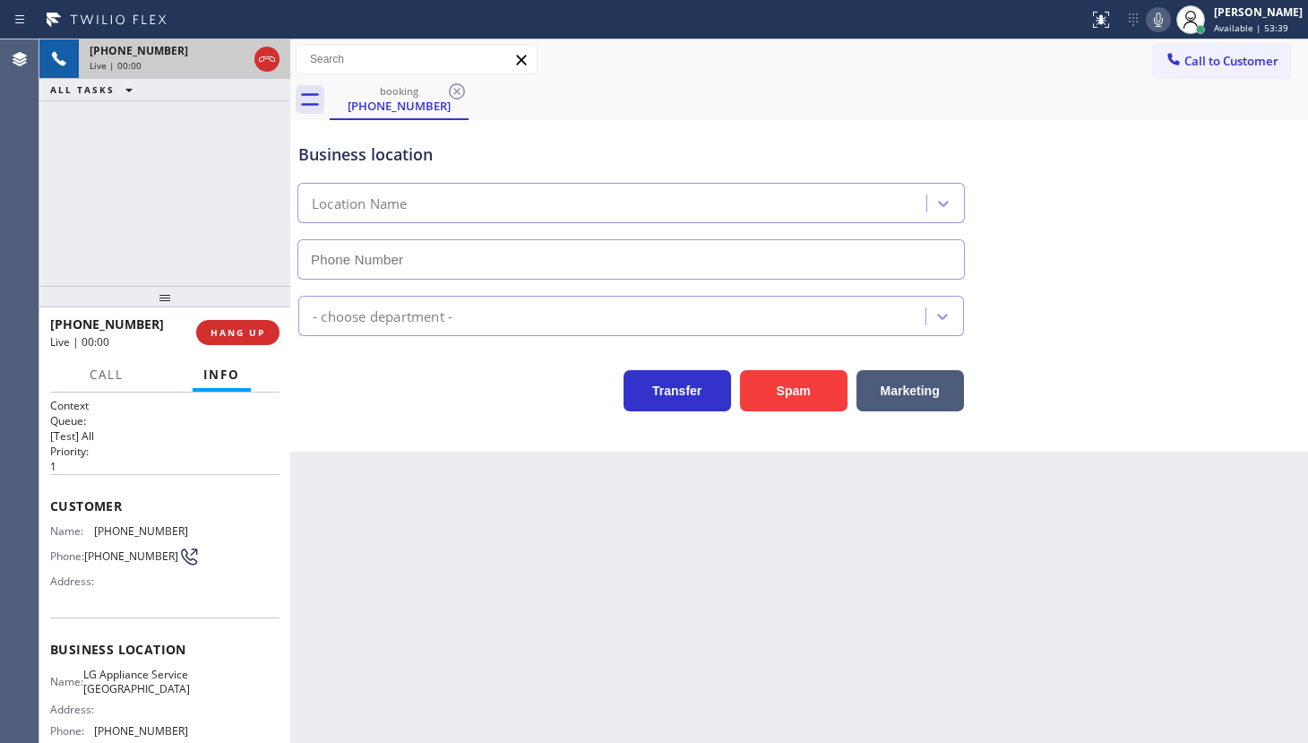
type input "(361) 203-4363"
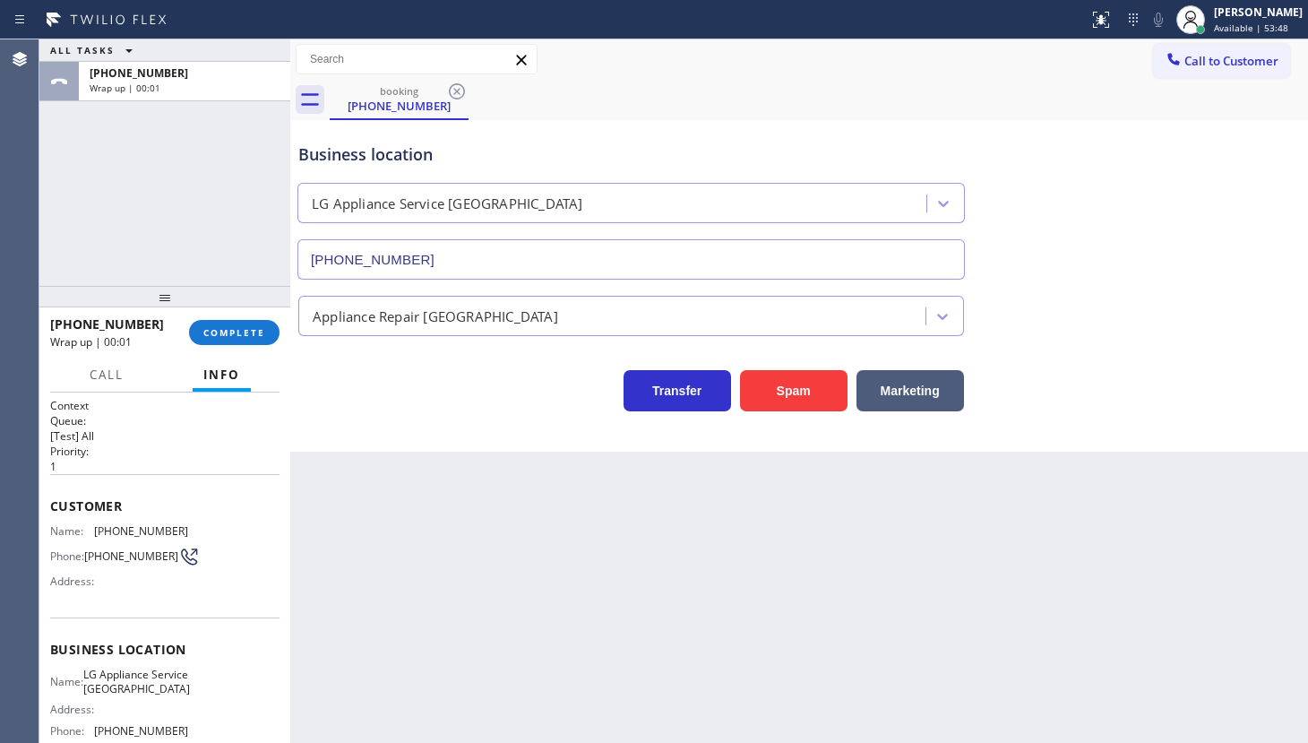
drag, startPoint x: 699, startPoint y: 532, endPoint x: 517, endPoint y: 425, distance: 211.3
click at [696, 529] on div "Back to Dashboard Change Sender ID Customers Technicians Select a contact Outbo…" at bounding box center [799, 390] width 1018 height 703
click at [240, 329] on span "COMPLETE" at bounding box center [234, 332] width 62 height 13
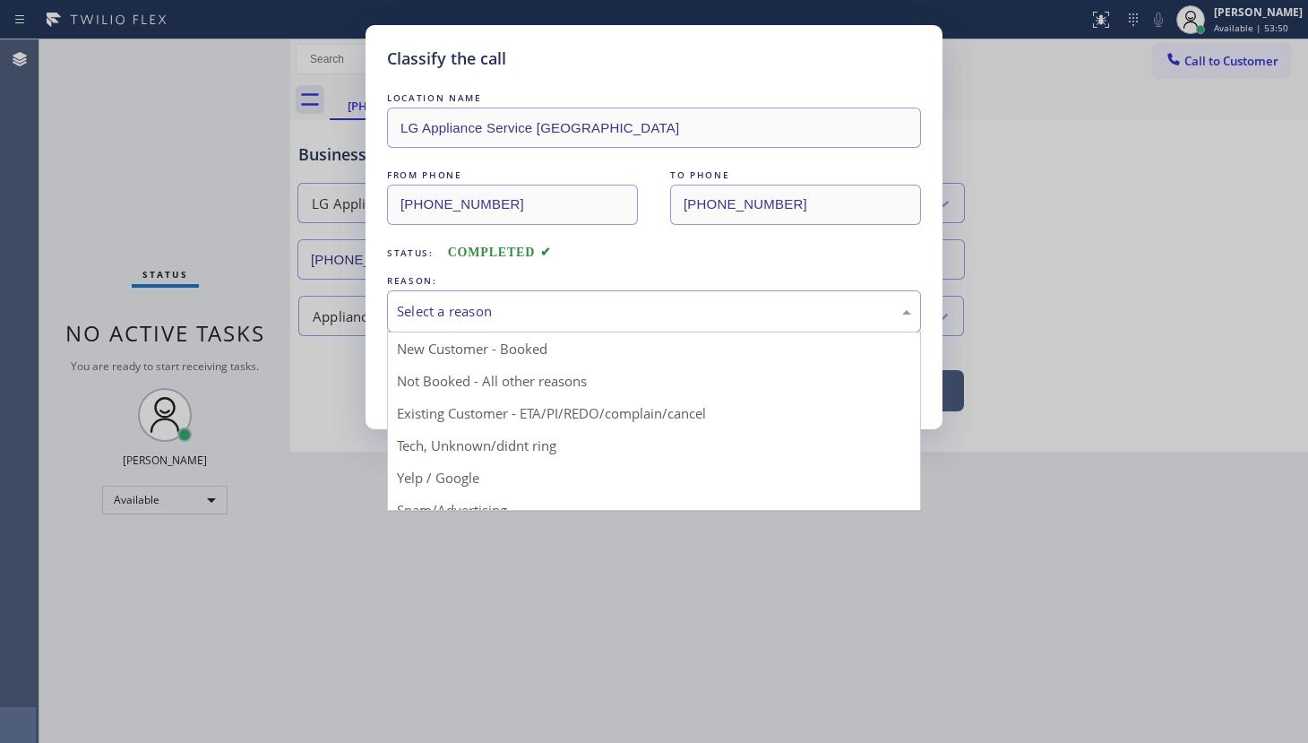
click at [440, 314] on div "Select a reason" at bounding box center [654, 311] width 514 height 21
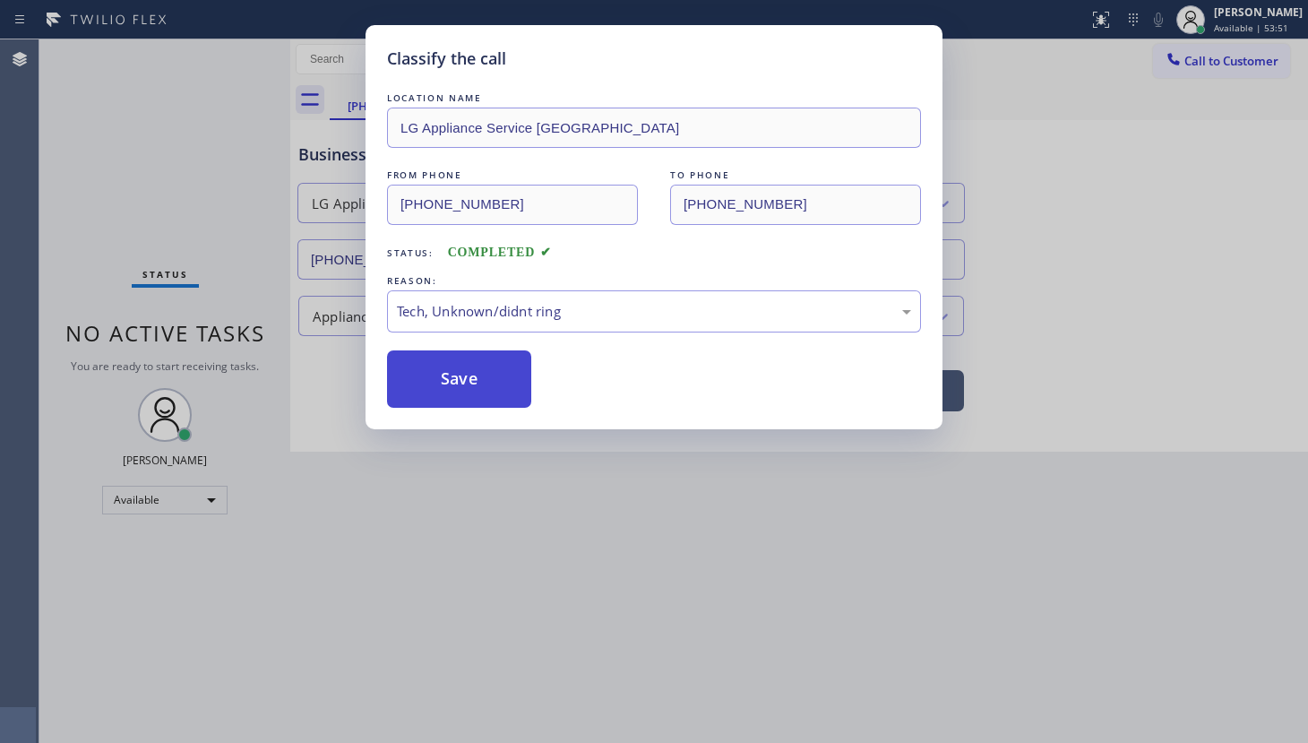
click at [517, 390] on button "Save" at bounding box center [459, 378] width 144 height 57
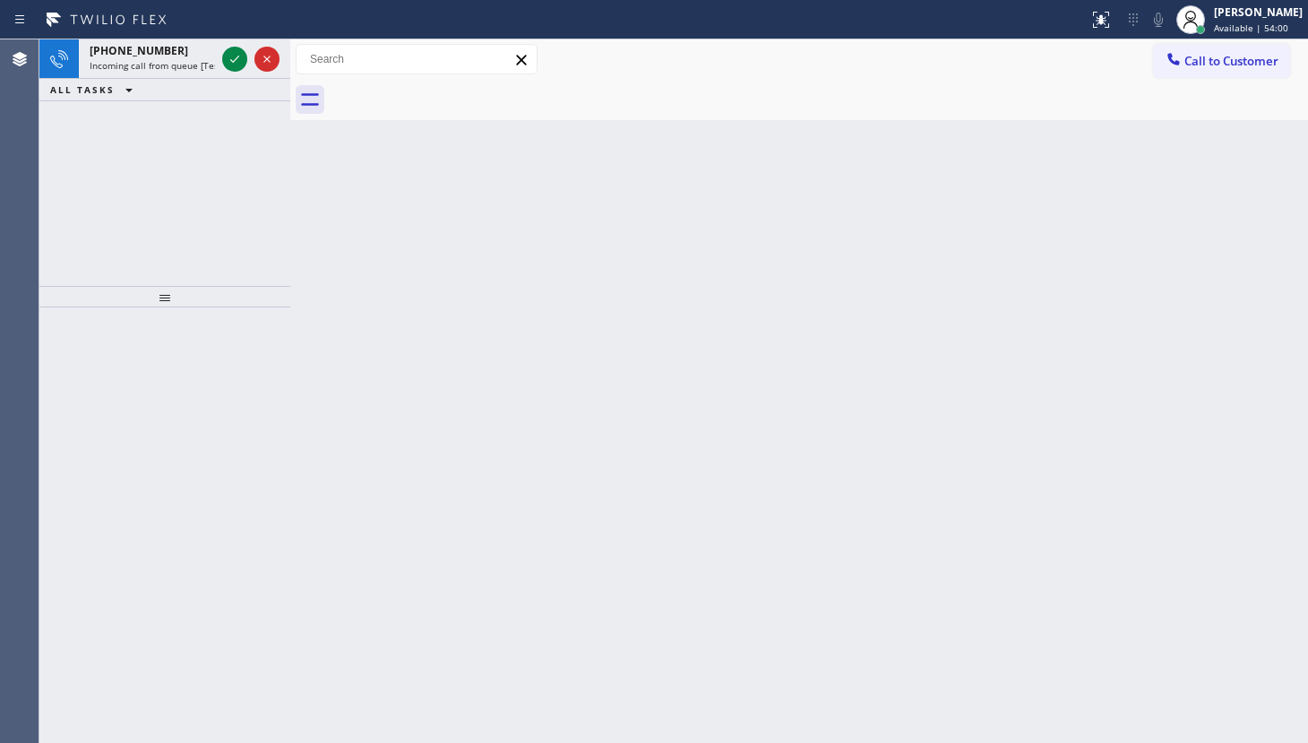
drag, startPoint x: 160, startPoint y: 149, endPoint x: 163, endPoint y: 140, distance: 9.4
click at [160, 149] on div "+17737012256 Incoming call from queue [Test] All ALL TASKS ALL TASKS ACTIVE TAS…" at bounding box center [164, 162] width 251 height 246
drag, startPoint x: 218, startPoint y: 53, endPoint x: 229, endPoint y: 53, distance: 11.6
click at [228, 53] on div at bounding box center [251, 58] width 65 height 39
click at [229, 53] on icon at bounding box center [235, 59] width 22 height 22
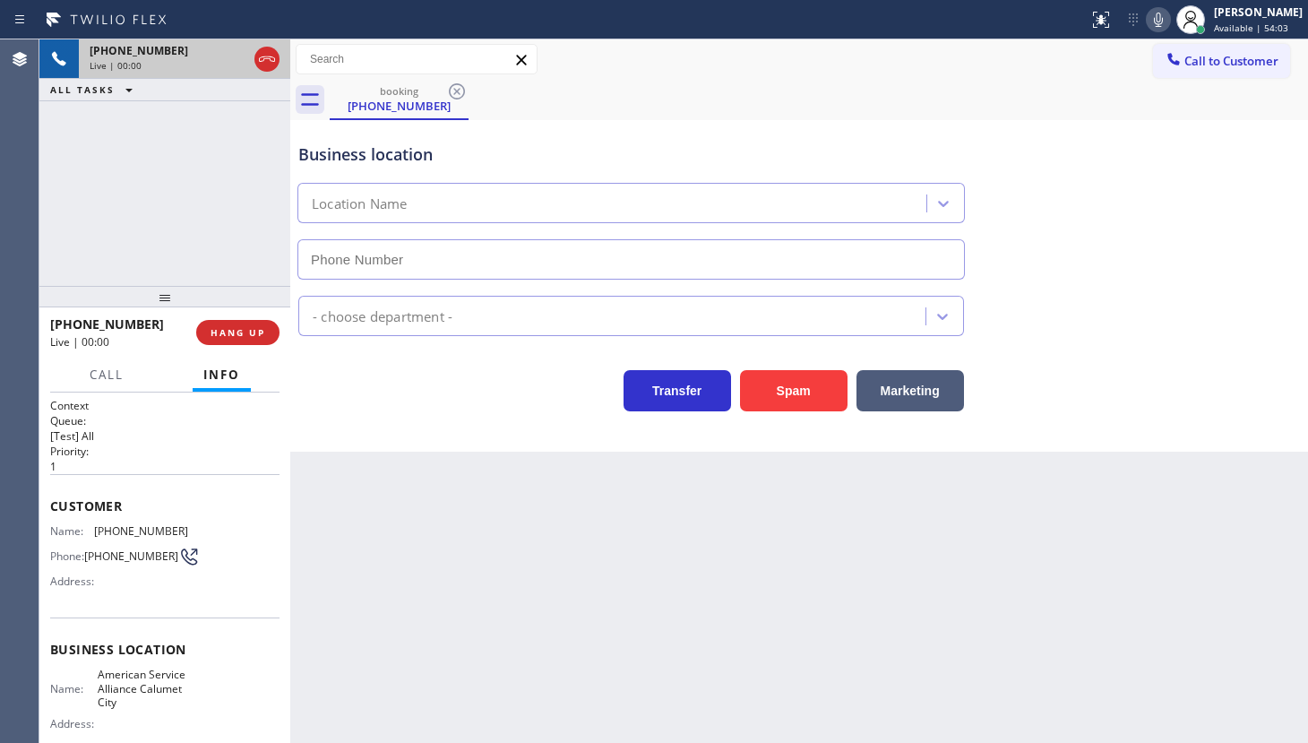
type input "(708) 554-7898"
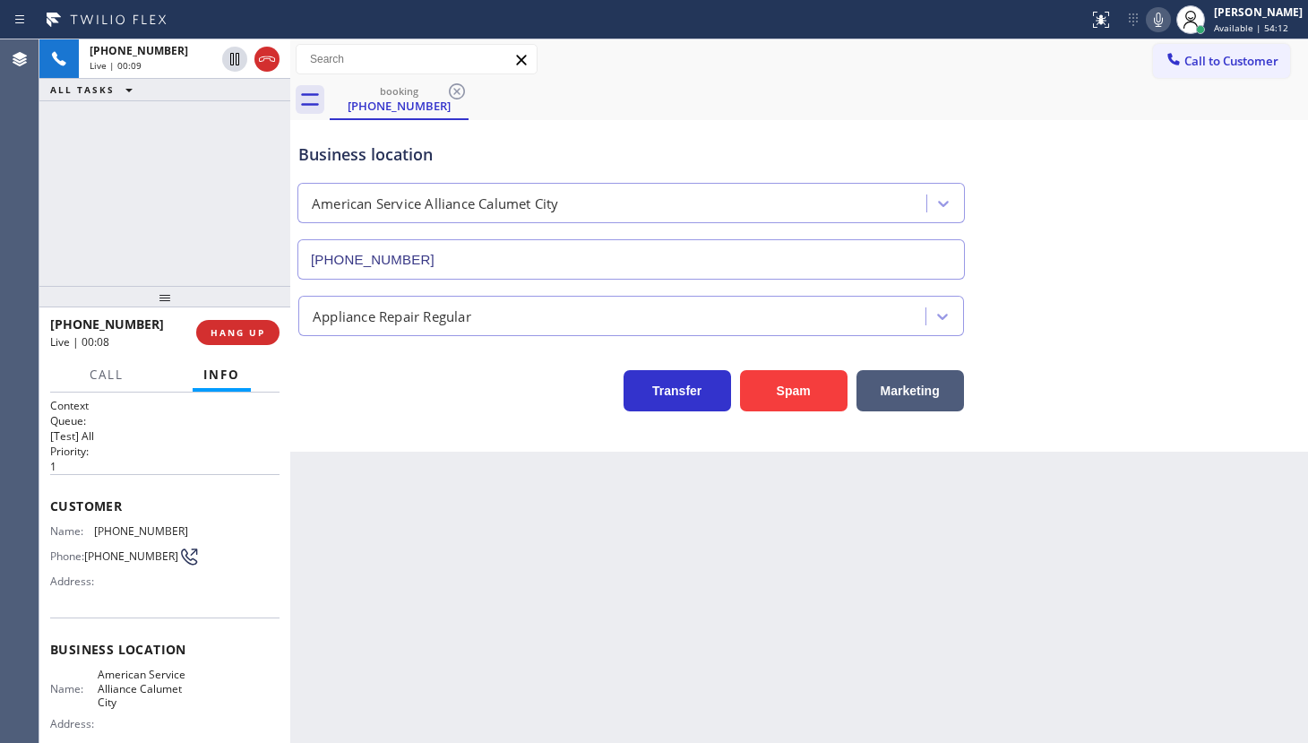
click at [797, 113] on div "booking (773) 701-2256" at bounding box center [819, 100] width 979 height 40
click at [1153, 16] on icon at bounding box center [1159, 20] width 22 height 22
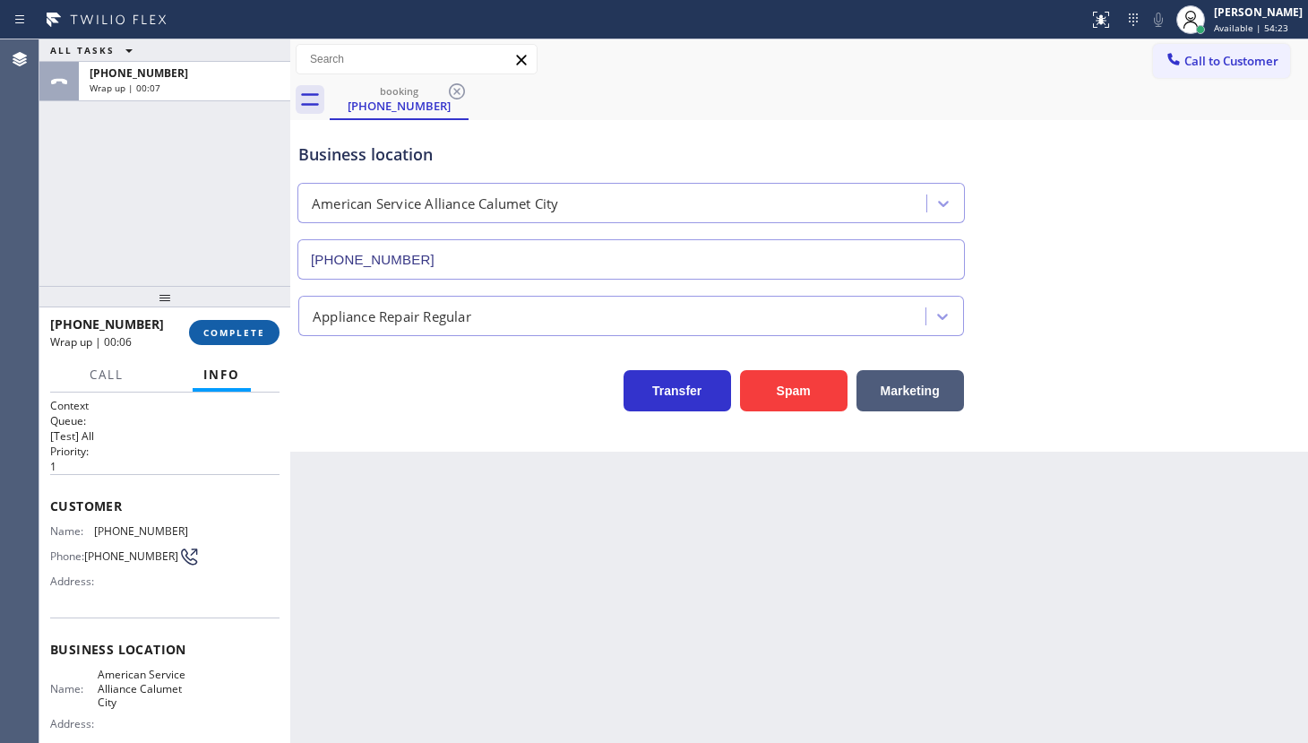
click at [230, 326] on span "COMPLETE" at bounding box center [234, 332] width 62 height 13
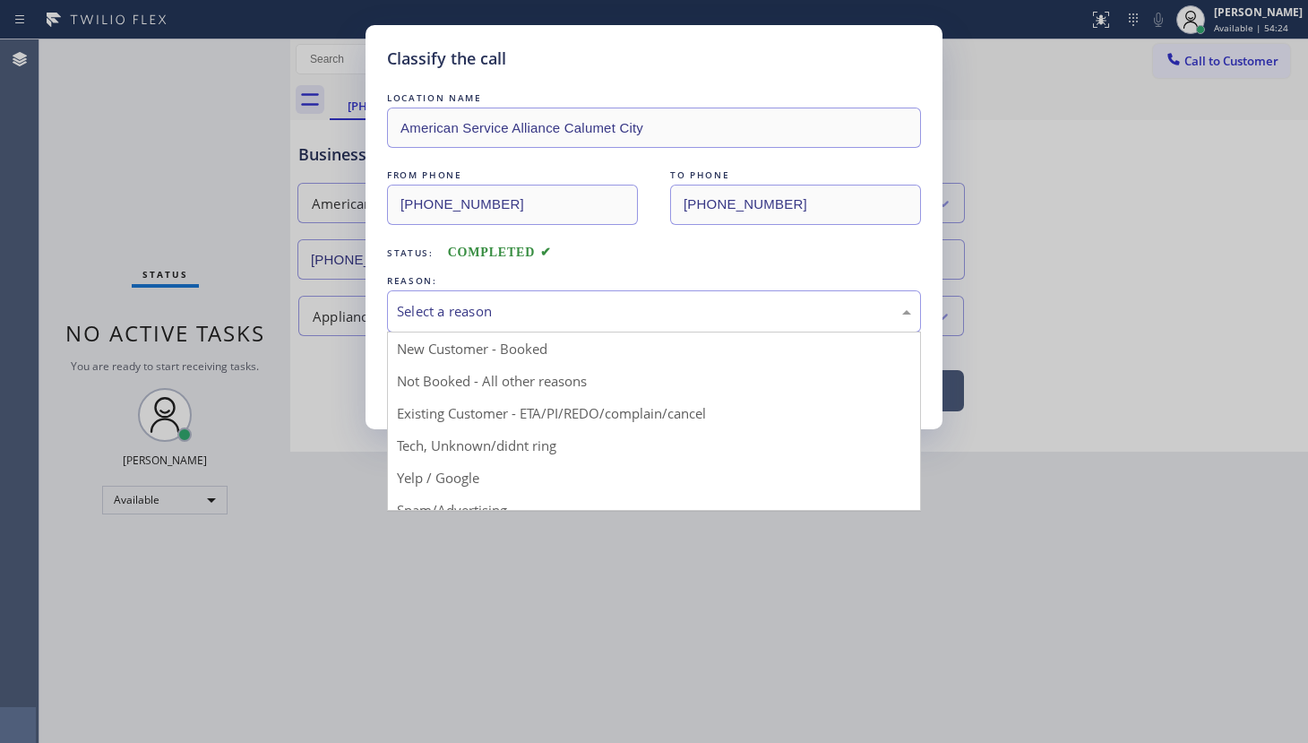
click at [463, 301] on div "Select a reason" at bounding box center [654, 311] width 514 height 21
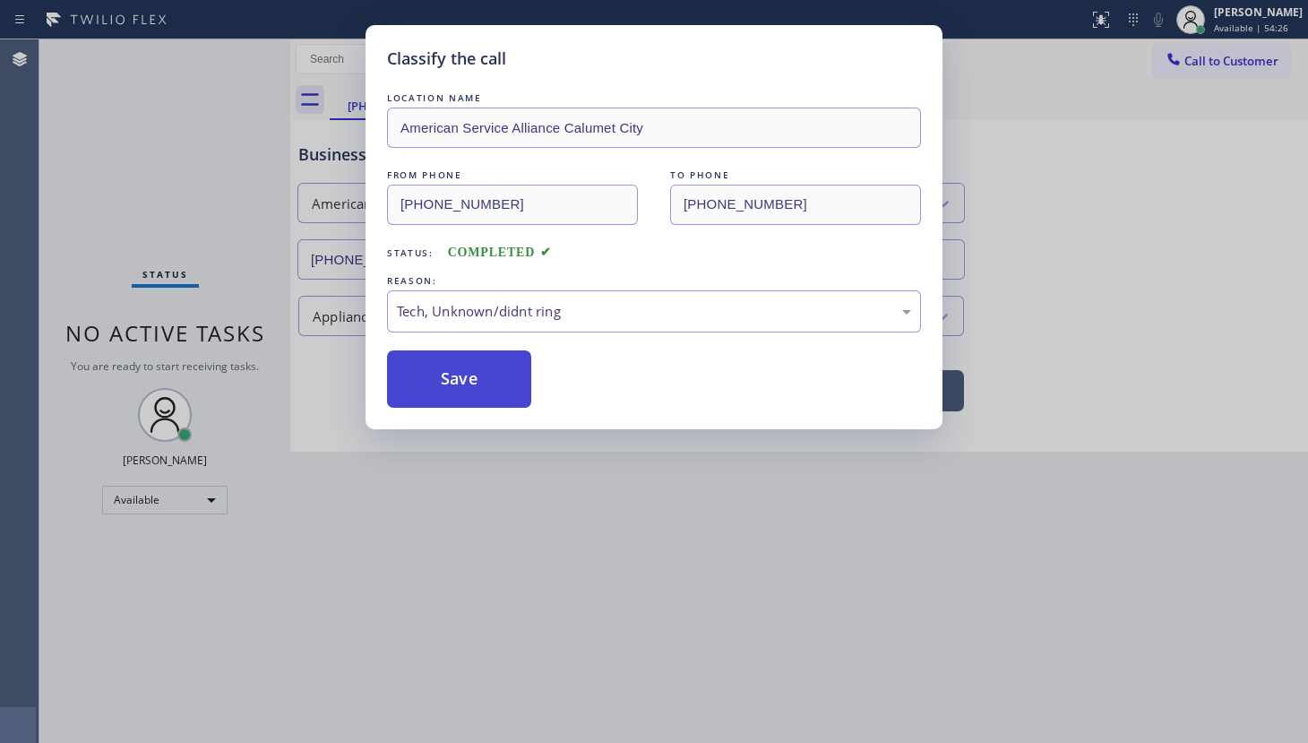
click at [473, 377] on button "Save" at bounding box center [459, 378] width 144 height 57
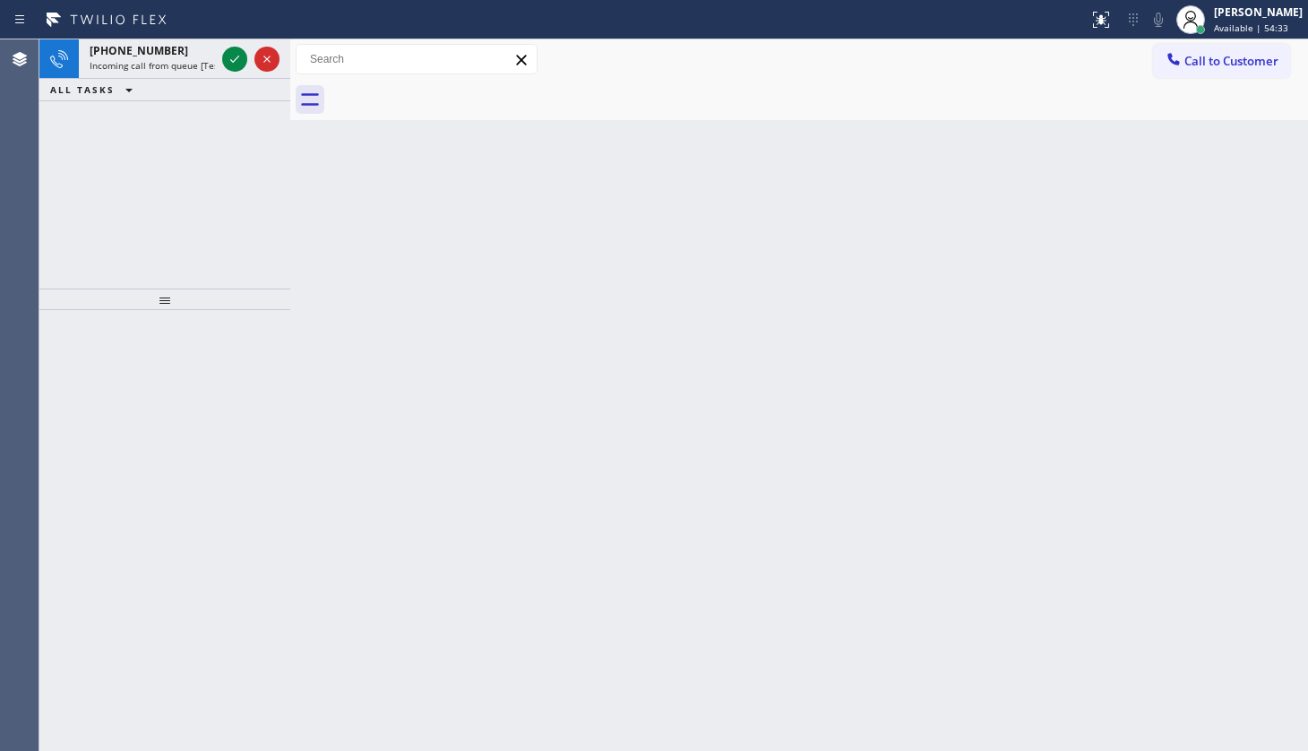
drag, startPoint x: 125, startPoint y: 186, endPoint x: 182, endPoint y: 132, distance: 78.6
click at [172, 141] on div "+16196399805 Incoming call from queue [Test] All ALL TASKS ALL TASKS ACTIVE TAS…" at bounding box center [164, 163] width 251 height 249
drag, startPoint x: 214, startPoint y: 72, endPoint x: 227, endPoint y: 68, distance: 13.0
click at [226, 72] on div "+16196399805 Incoming call from queue [Test] All" at bounding box center [164, 58] width 251 height 39
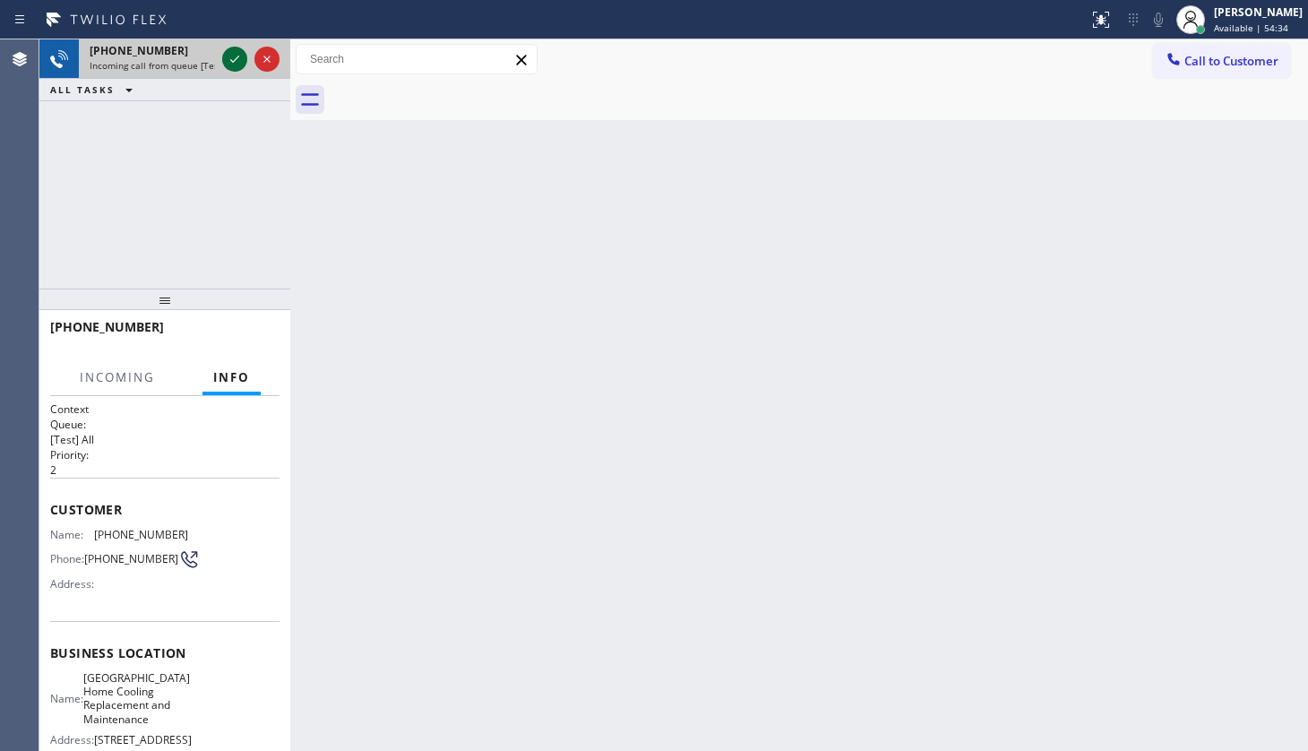
click at [229, 61] on icon at bounding box center [235, 59] width 22 height 22
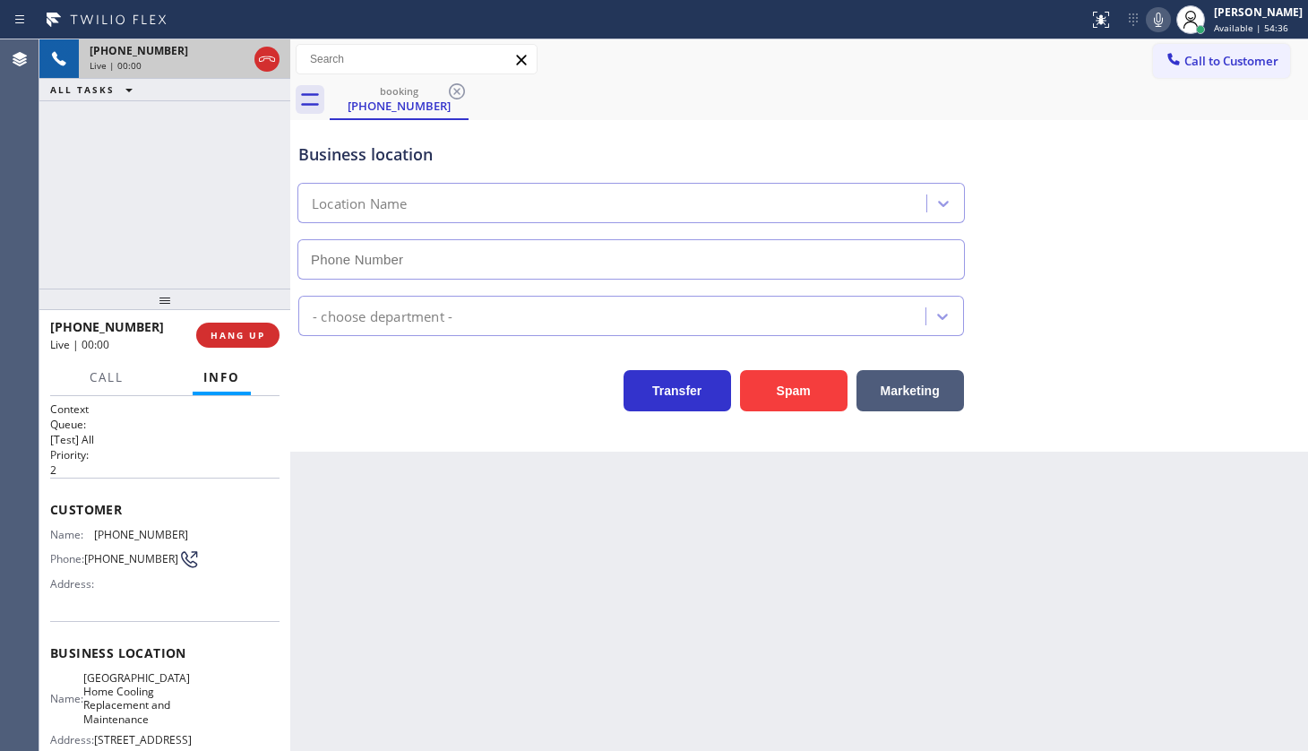
type input "(619) 473-4922"
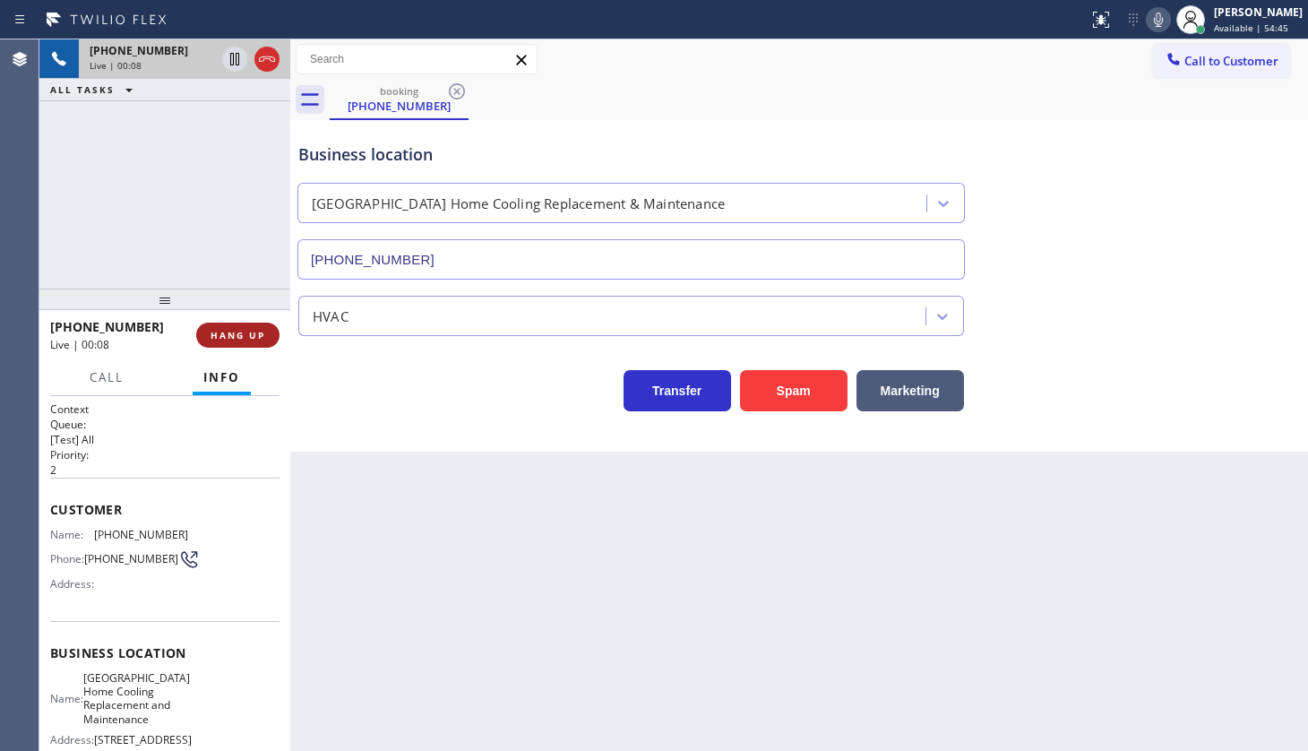
click at [249, 340] on span "HANG UP" at bounding box center [238, 335] width 55 height 13
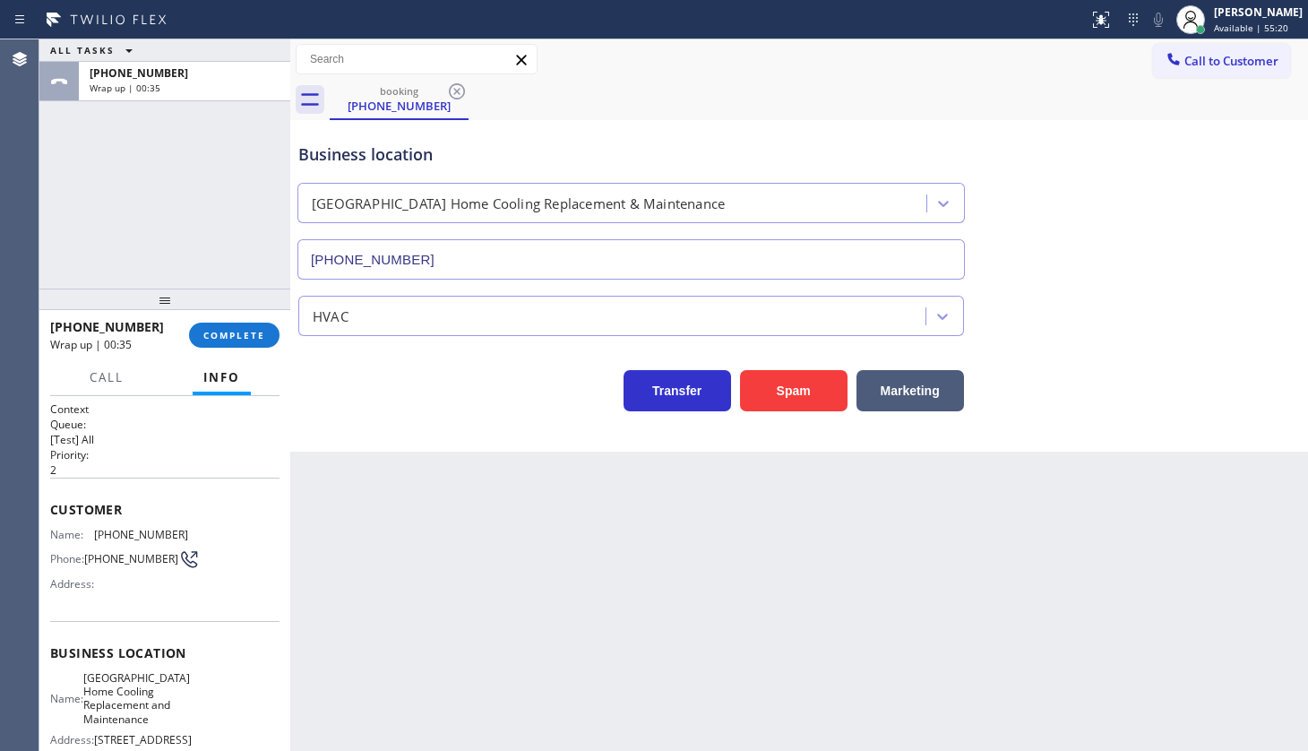
click at [884, 50] on div "Call to Customer Outbound call Location Search location Your caller id phone nu…" at bounding box center [799, 59] width 1018 height 31
click at [1208, 17] on div at bounding box center [1190, 19] width 39 height 39
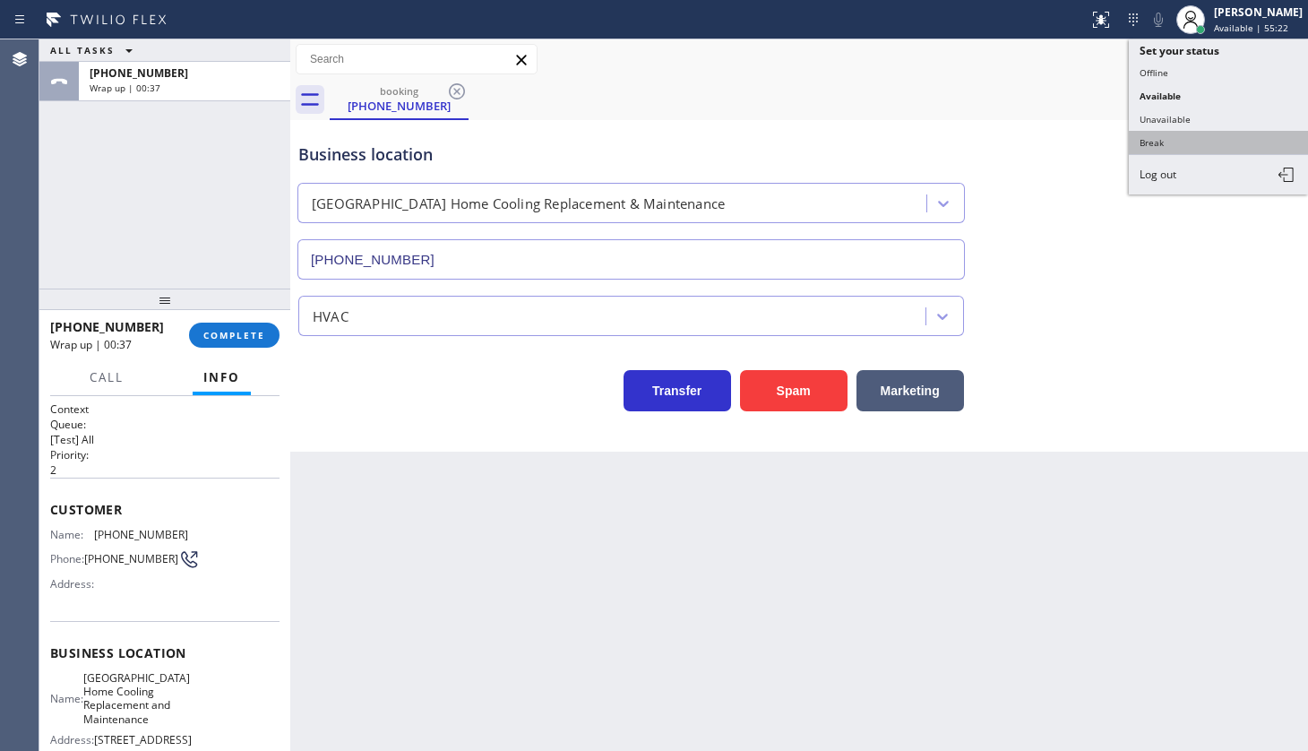
click at [1164, 142] on button "Break" at bounding box center [1218, 142] width 179 height 23
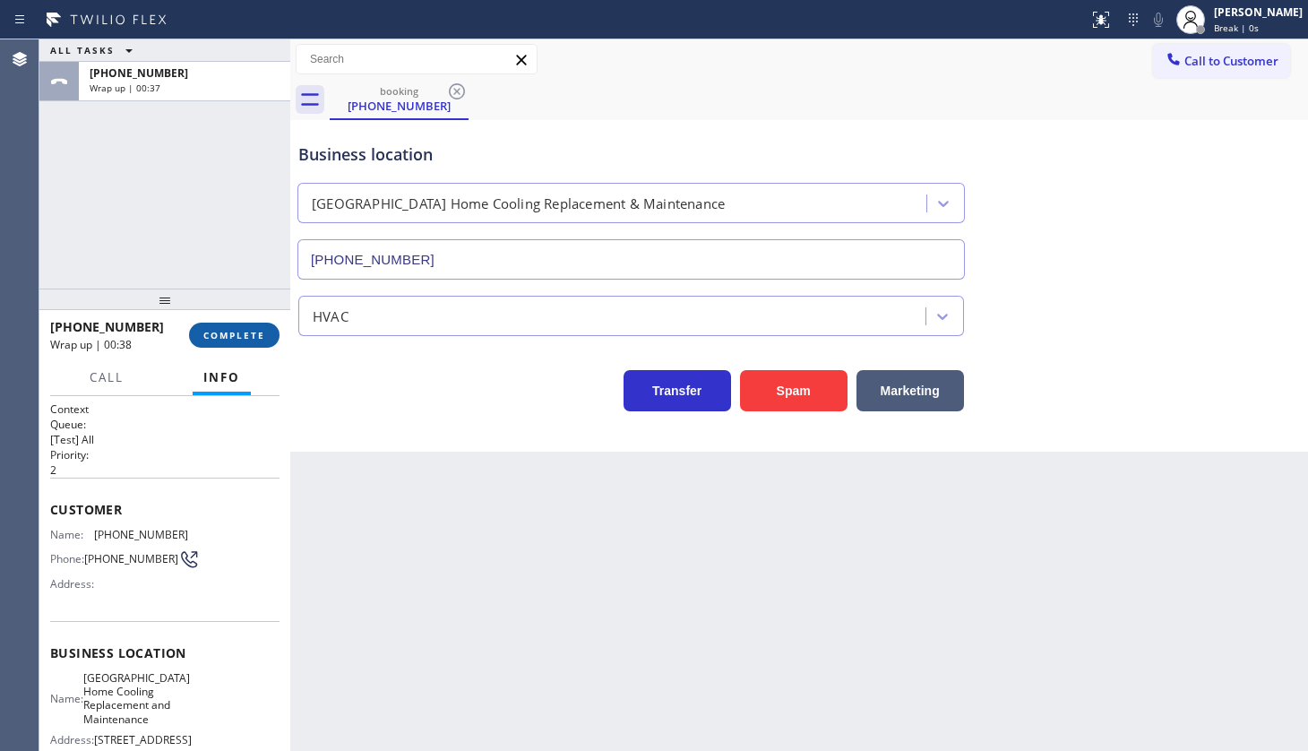
click at [249, 323] on button "COMPLETE" at bounding box center [234, 335] width 91 height 25
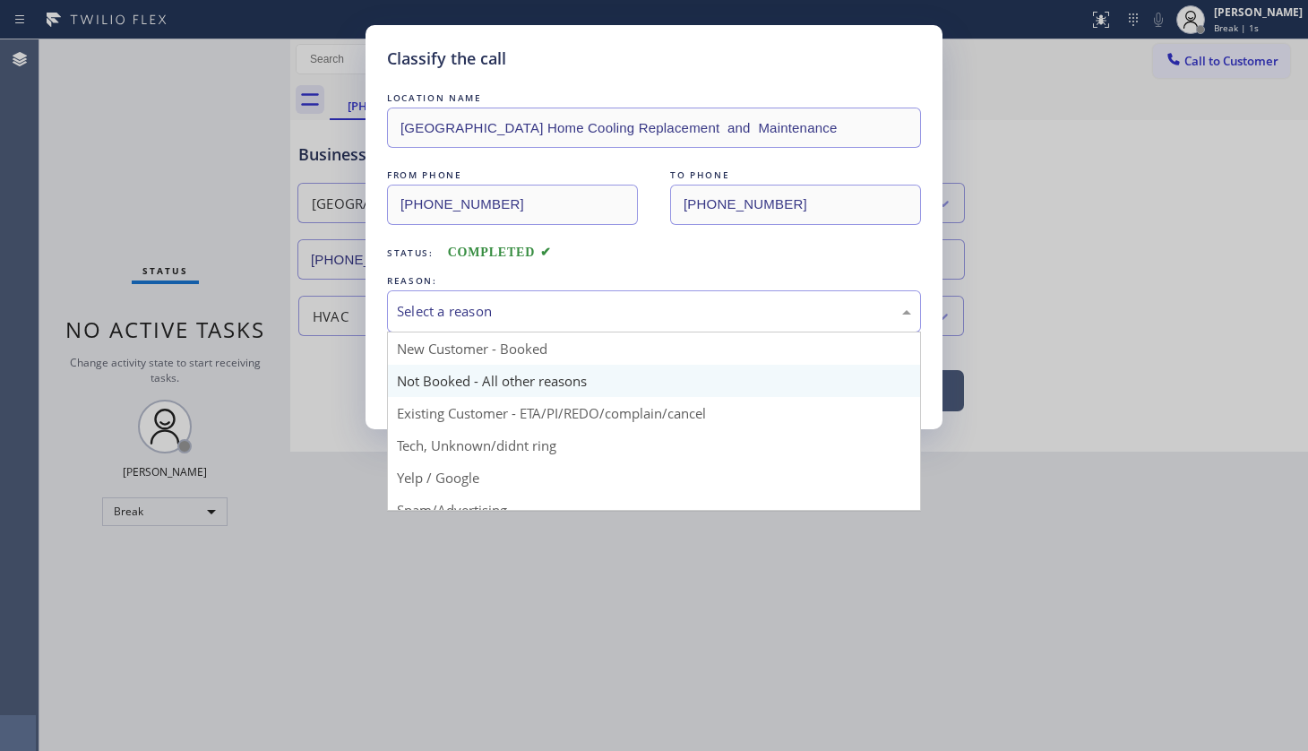
drag, startPoint x: 388, startPoint y: 313, endPoint x: 456, endPoint y: 369, distance: 88.5
click at [414, 332] on div "Select a reason New Customer - Booked Not Booked - All other reasons Existing C…" at bounding box center [654, 311] width 534 height 42
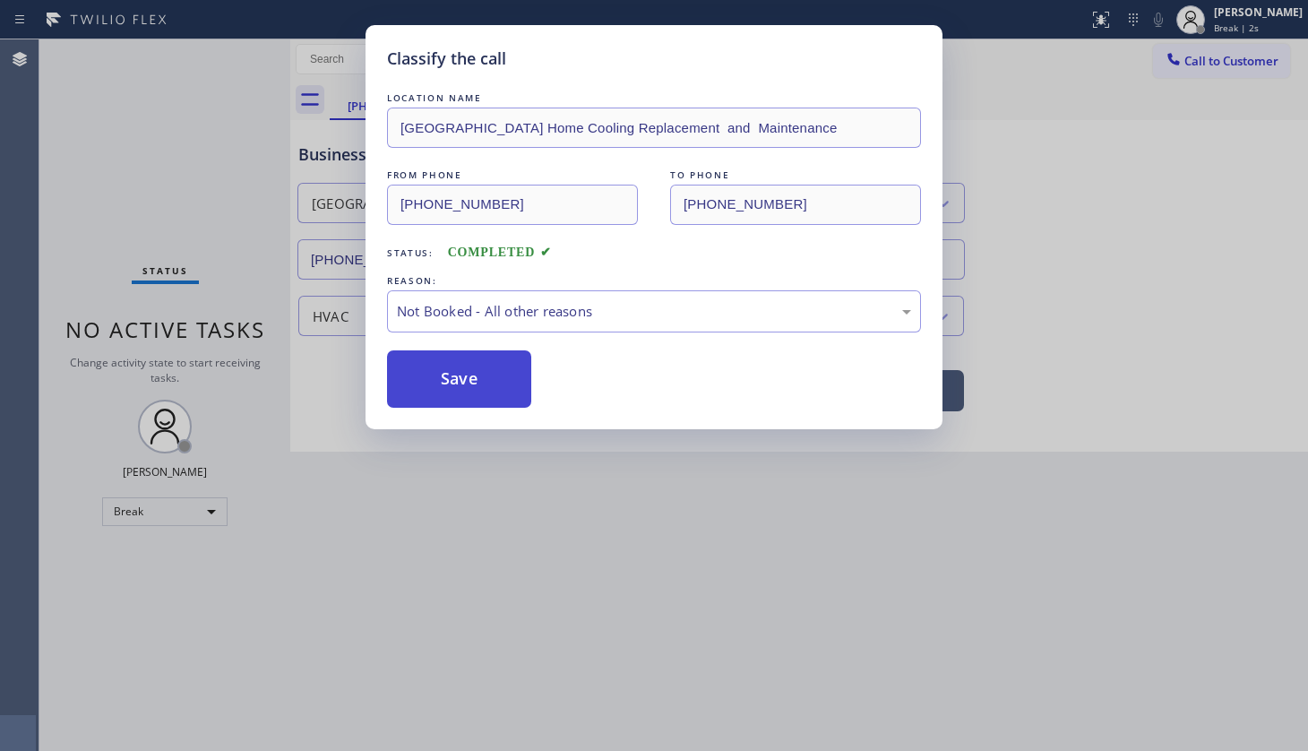
click at [452, 375] on button "Save" at bounding box center [459, 378] width 144 height 57
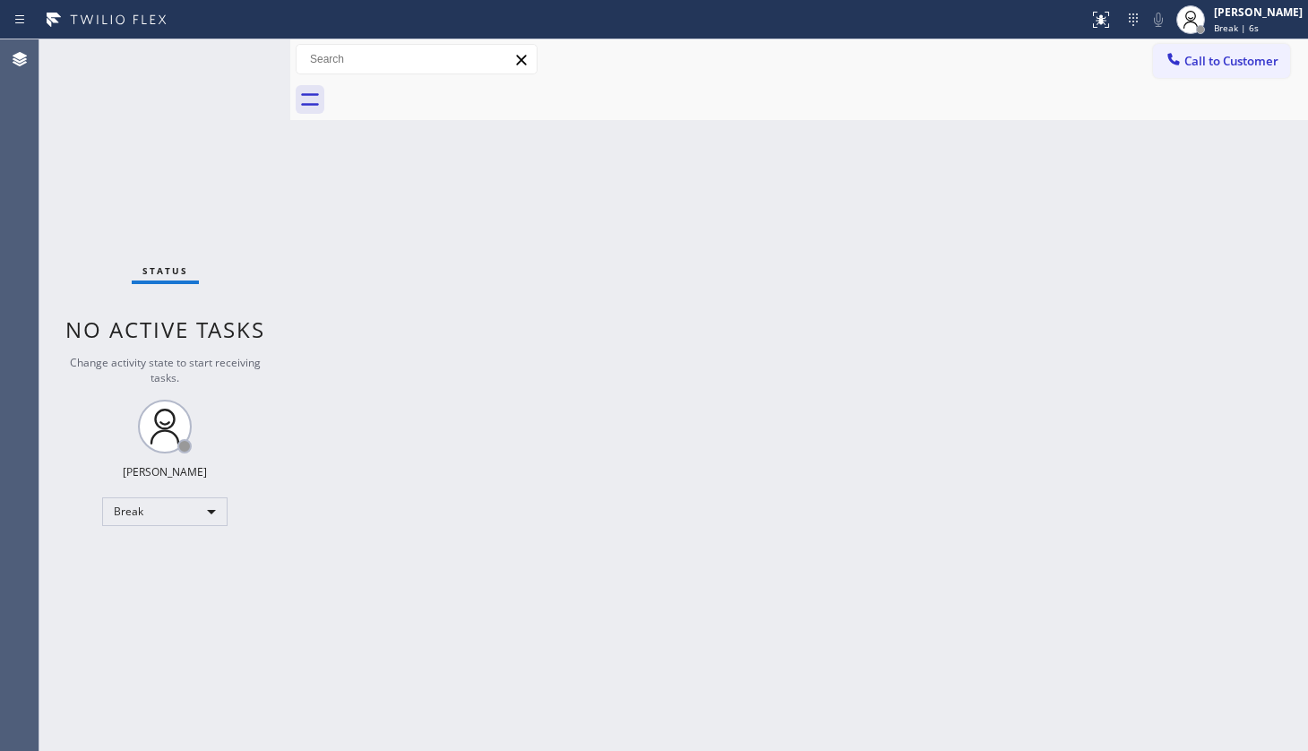
click at [137, 221] on div "Status No active tasks Change activity state to start receiving tasks. JENIZA A…" at bounding box center [164, 394] width 251 height 711
click at [66, 215] on div "Status No active tasks Change activity state to start receiving tasks. JENIZA A…" at bounding box center [164, 394] width 251 height 711
click at [140, 524] on div "Break" at bounding box center [164, 511] width 125 height 29
click at [142, 555] on li "Available" at bounding box center [164, 558] width 122 height 22
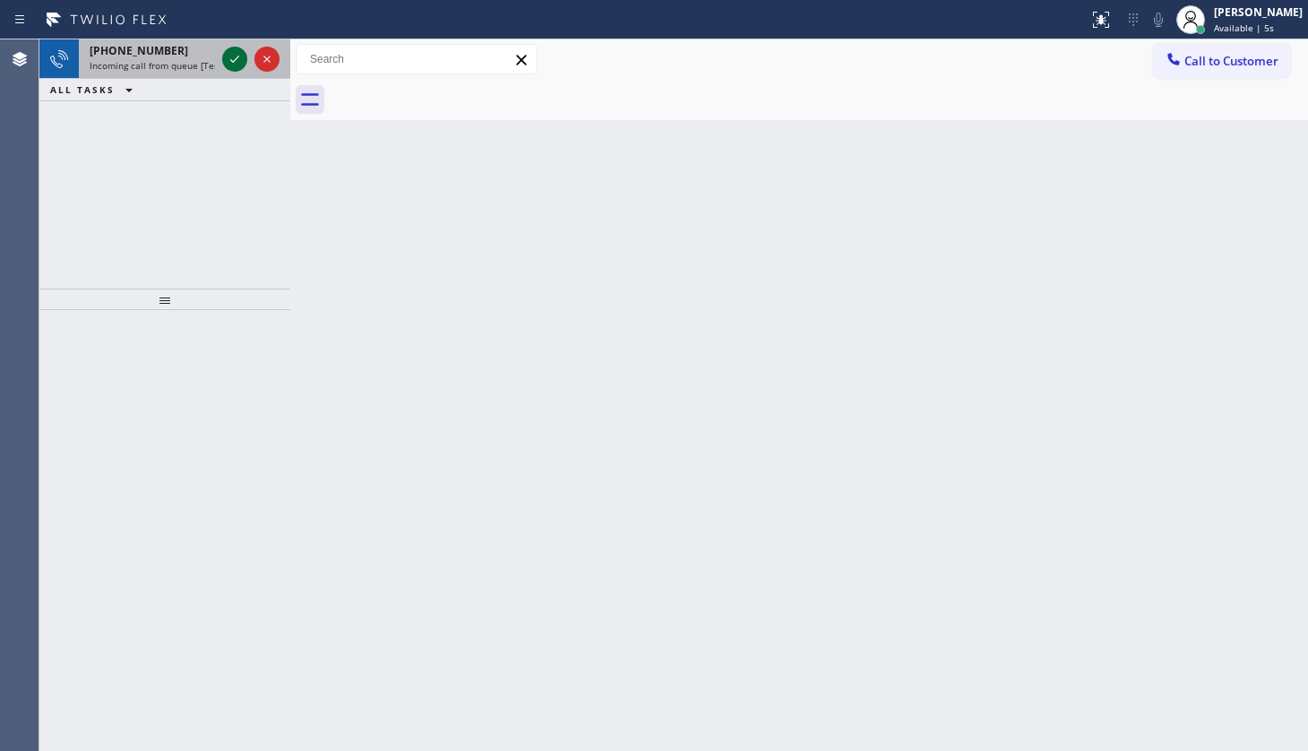
click at [230, 65] on icon at bounding box center [235, 59] width 22 height 22
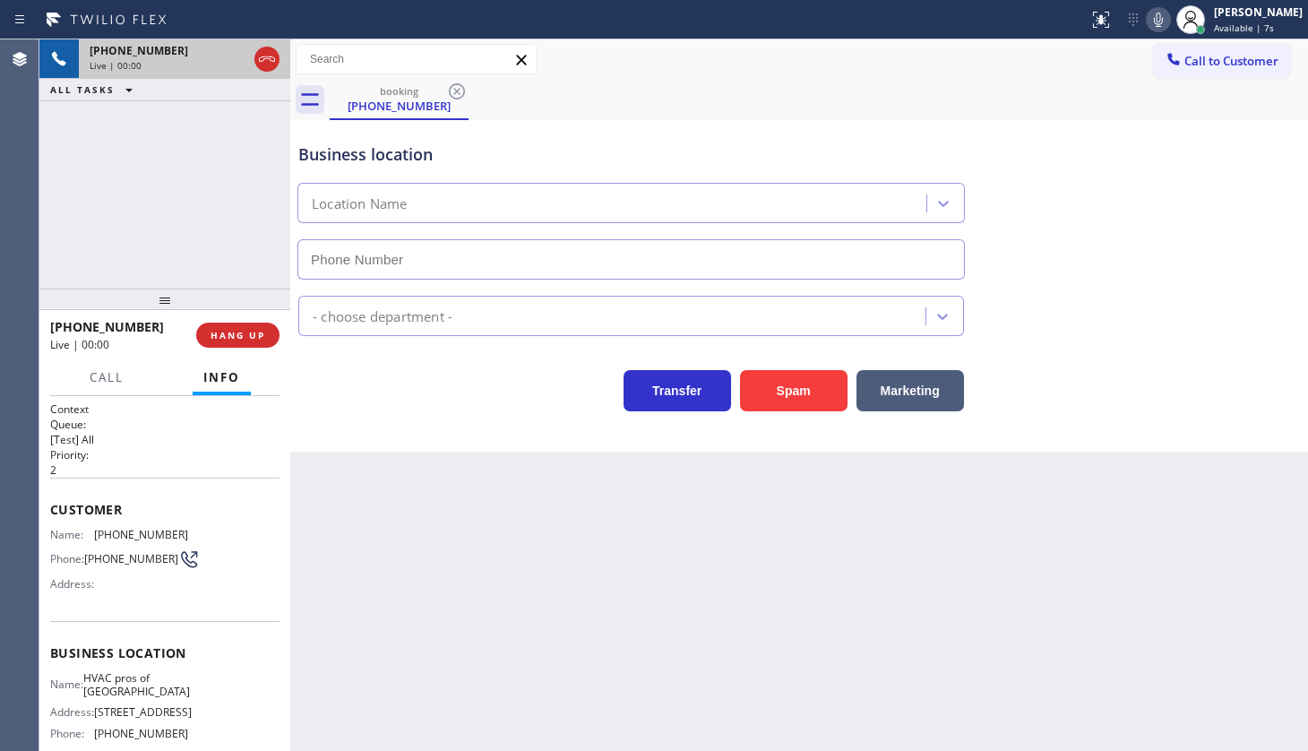
type input "(305) 699-6896"
click at [258, 334] on span "HANG UP" at bounding box center [238, 335] width 55 height 13
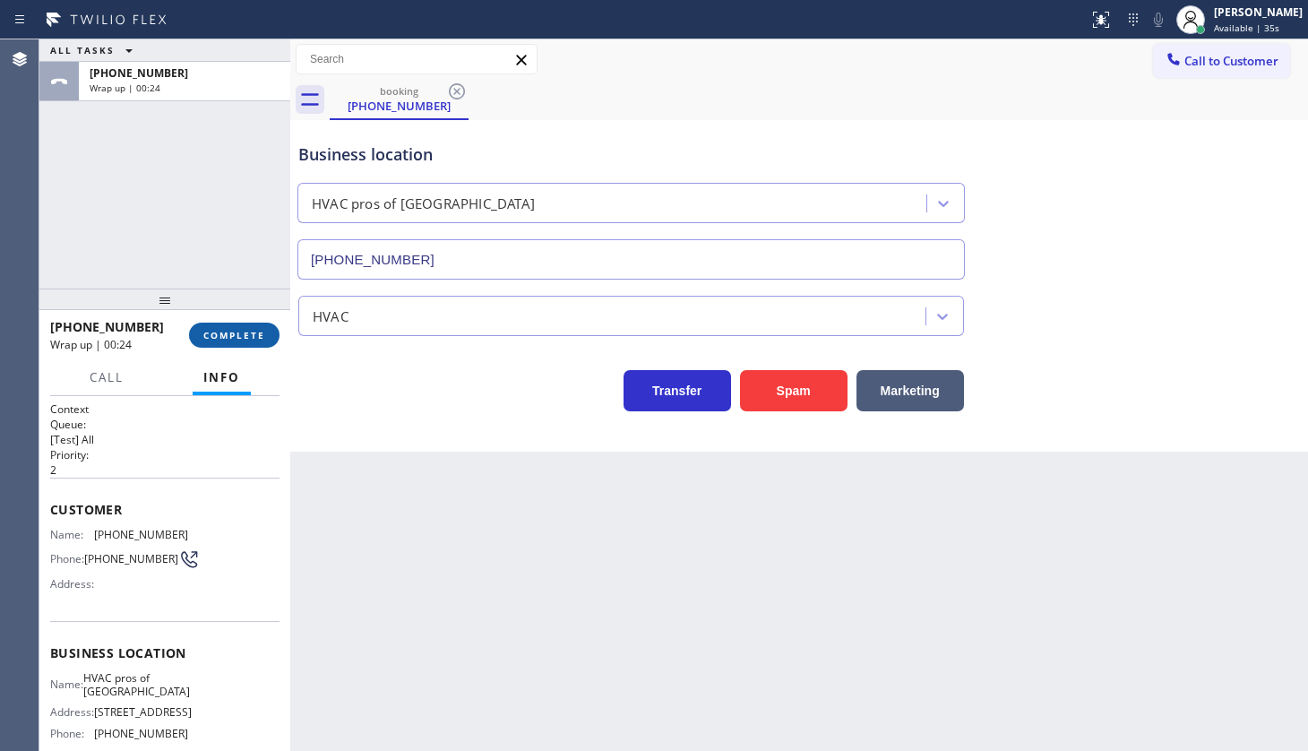
click at [257, 332] on span "COMPLETE" at bounding box center [234, 335] width 62 height 13
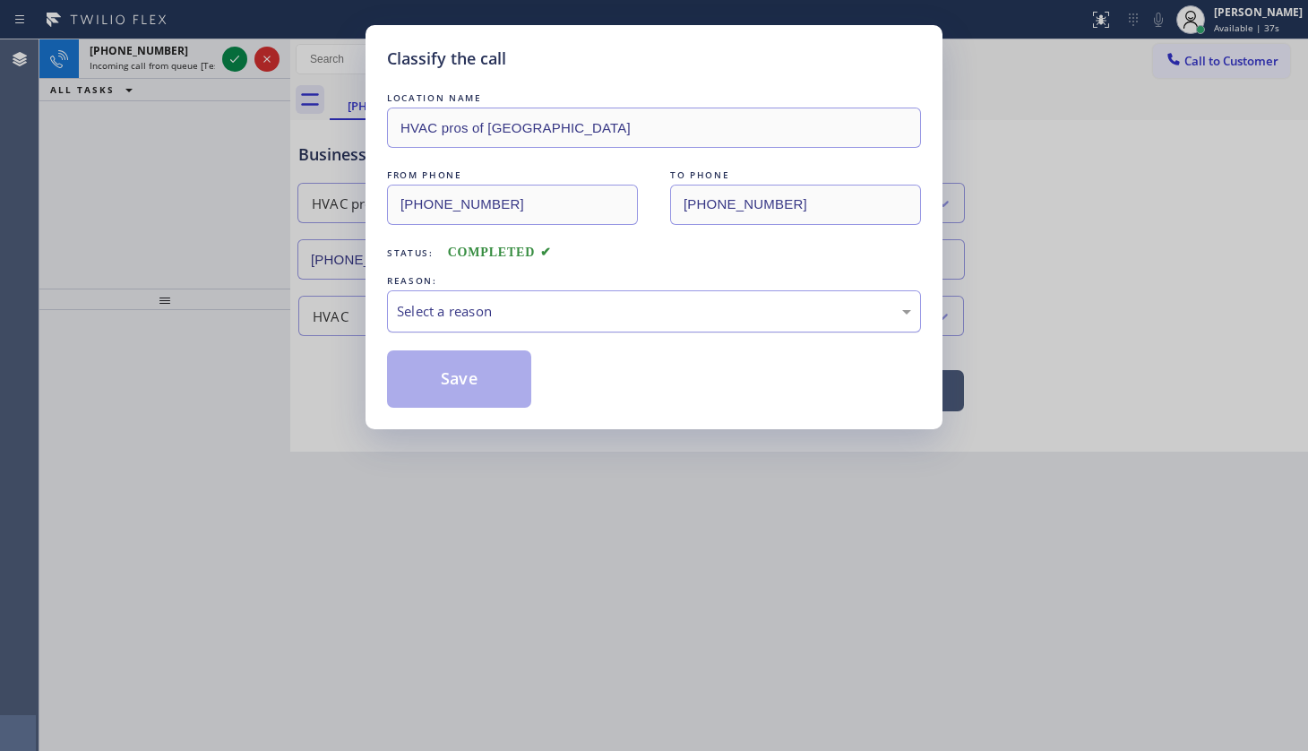
click at [466, 304] on div "Select a reason" at bounding box center [654, 311] width 514 height 21
click at [447, 380] on button "Save" at bounding box center [459, 378] width 144 height 57
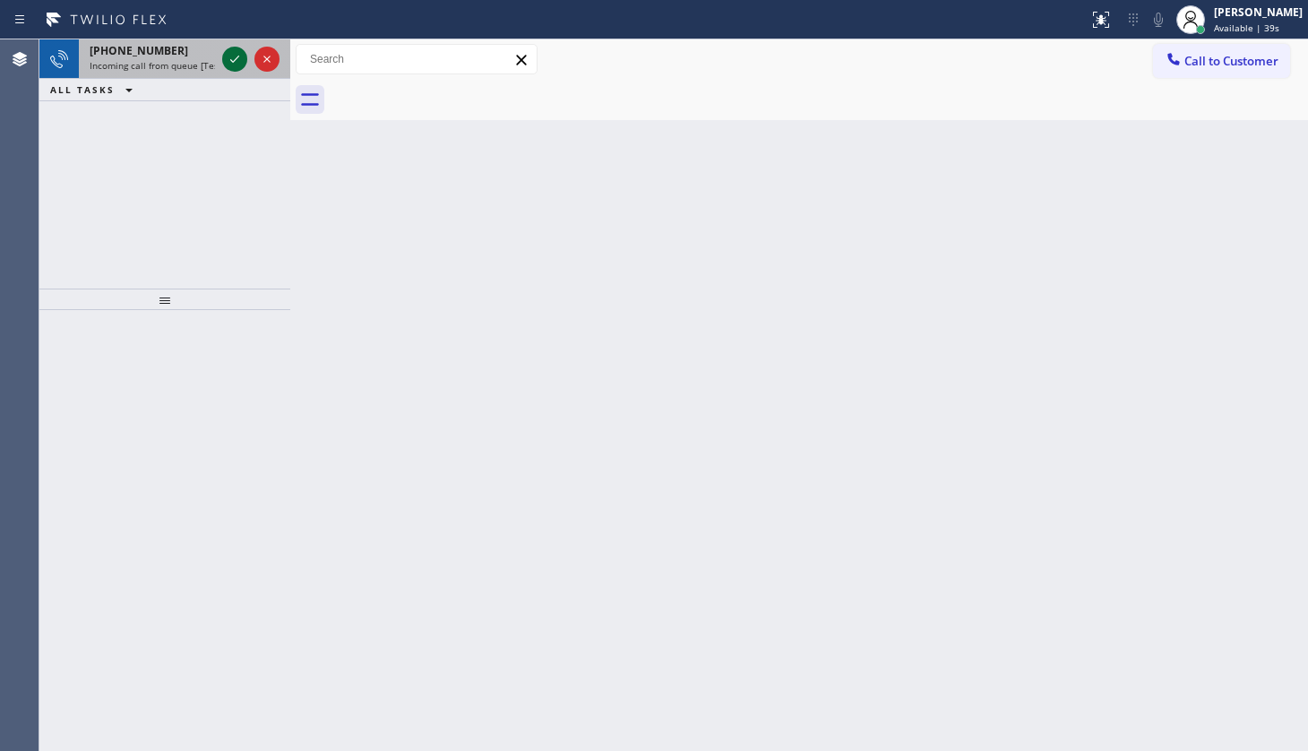
click at [235, 69] on icon at bounding box center [235, 59] width 22 height 22
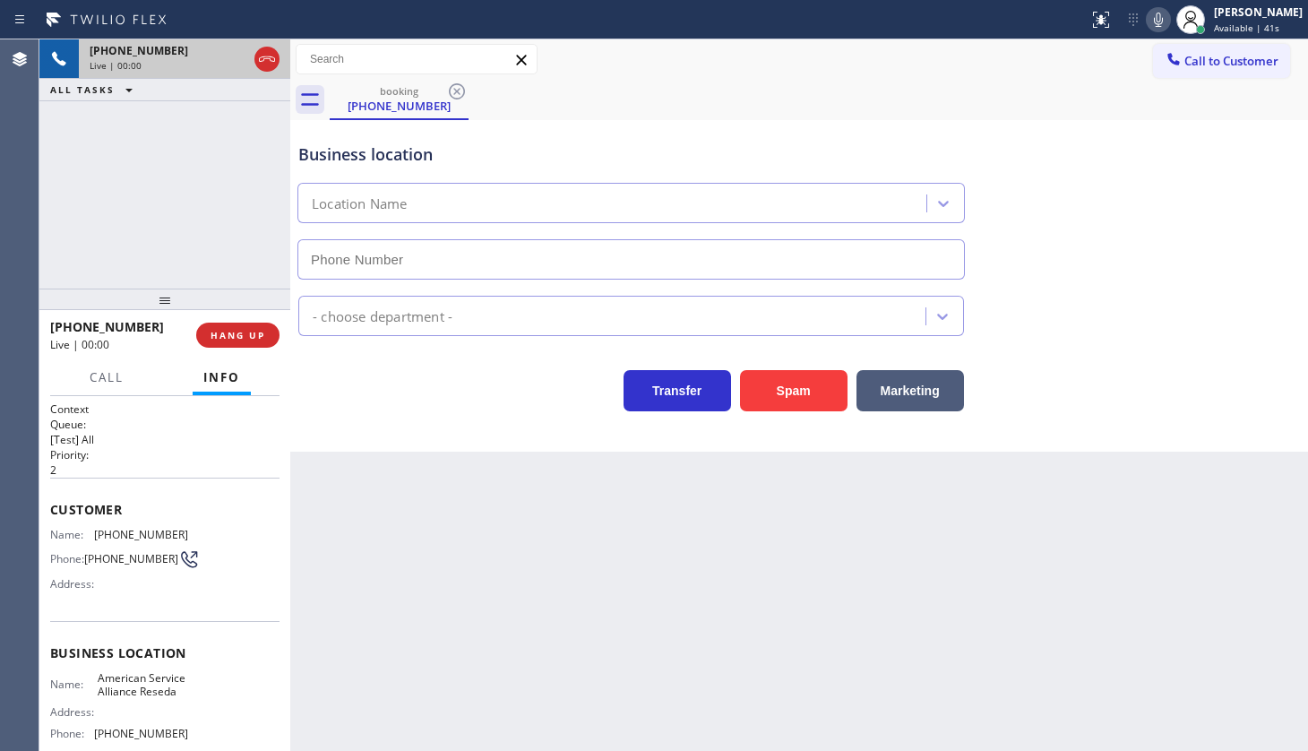
type input "(747) 279-3199"
click at [808, 378] on button "Spam" at bounding box center [794, 390] width 108 height 41
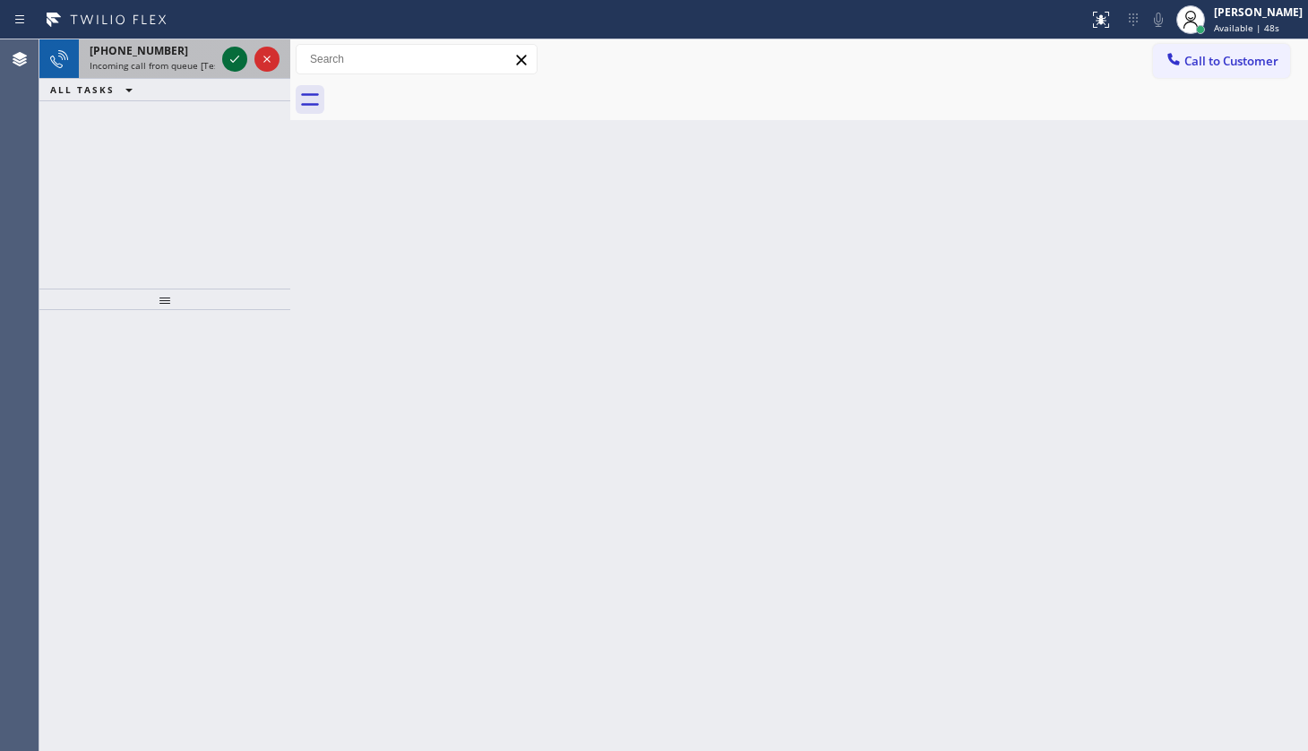
click at [237, 54] on icon at bounding box center [235, 59] width 22 height 22
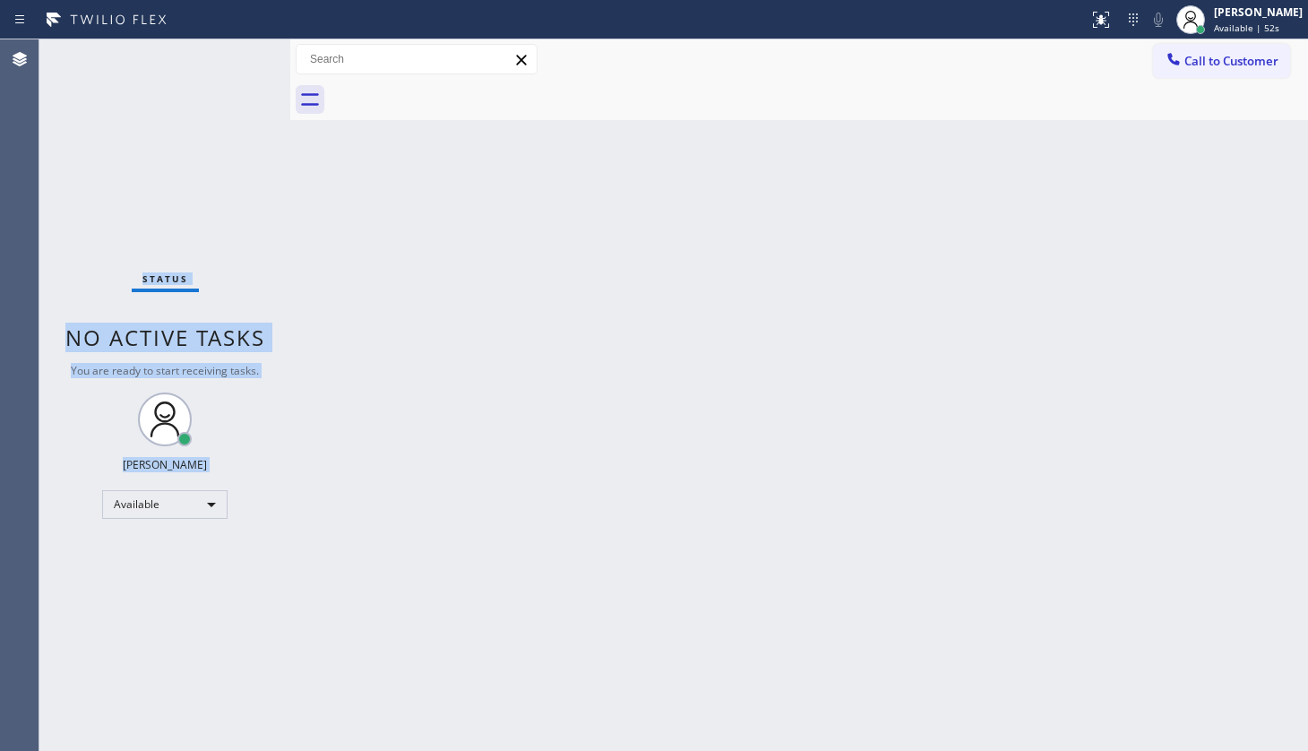
click at [236, 56] on div "Status No active tasks You are ready to start receiving tasks. JENIZA ALCAYDE A…" at bounding box center [164, 394] width 251 height 711
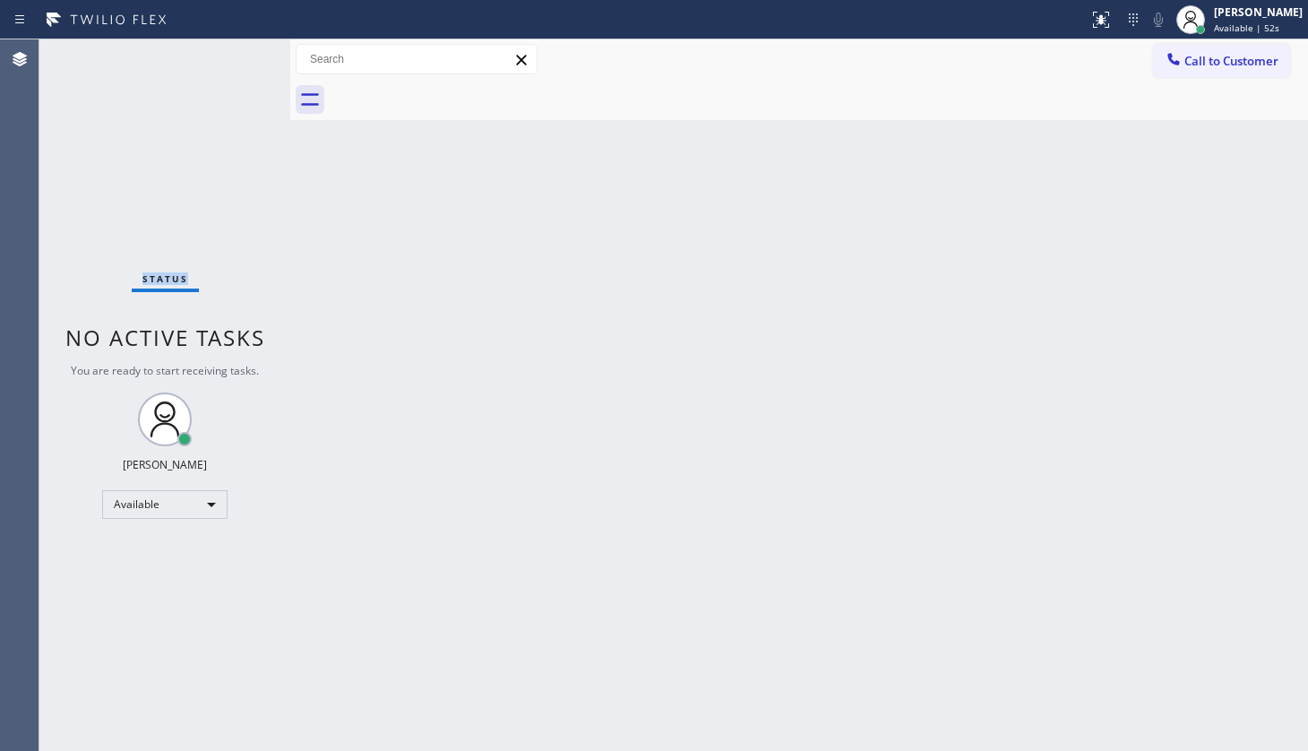
click at [236, 56] on div "Status No active tasks You are ready to start receiving tasks. JENIZA ALCAYDE A…" at bounding box center [164, 394] width 251 height 711
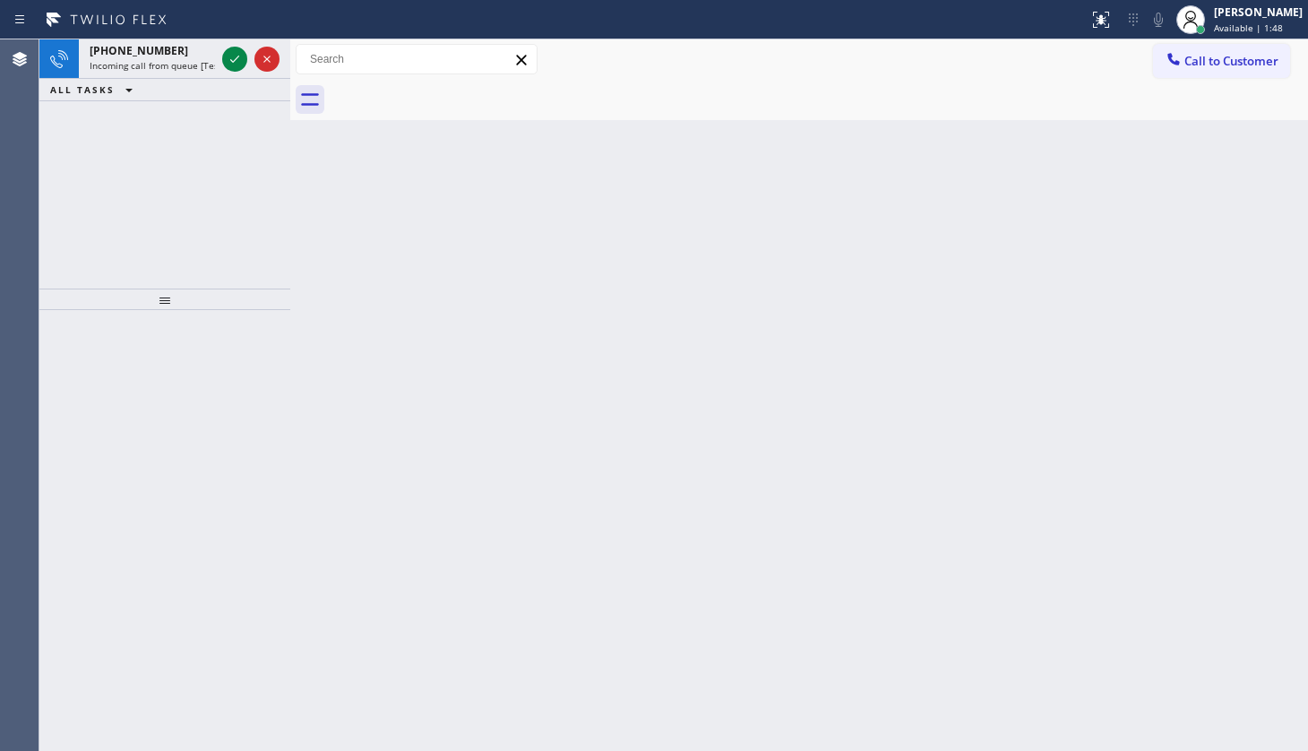
drag, startPoint x: 138, startPoint y: 144, endPoint x: 160, endPoint y: 109, distance: 41.0
click at [152, 121] on div "+17187575906 Incoming call from queue [Test] All ALL TASKS ALL TASKS ACTIVE TAS…" at bounding box center [164, 163] width 251 height 249
click at [243, 56] on icon at bounding box center [235, 59] width 22 height 22
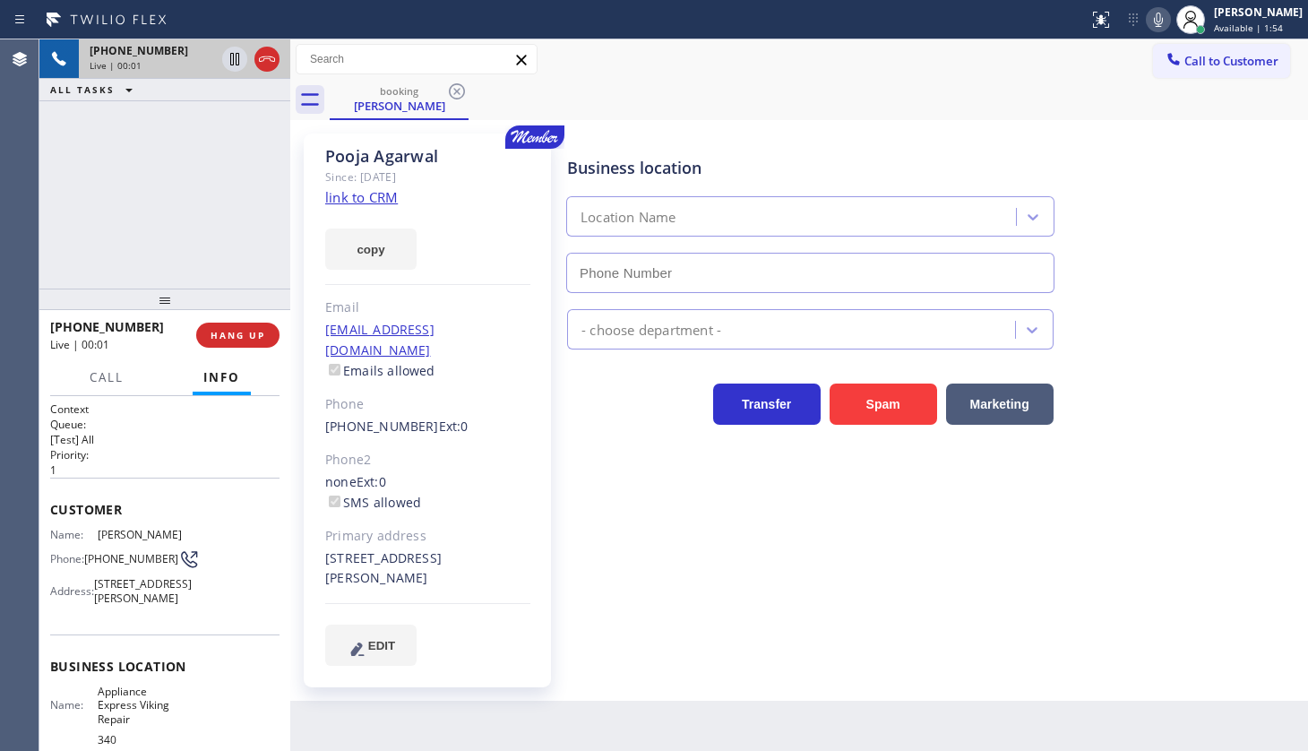
type input "(650) 397-9810"
click at [364, 194] on link "link to CRM" at bounding box center [361, 197] width 73 height 18
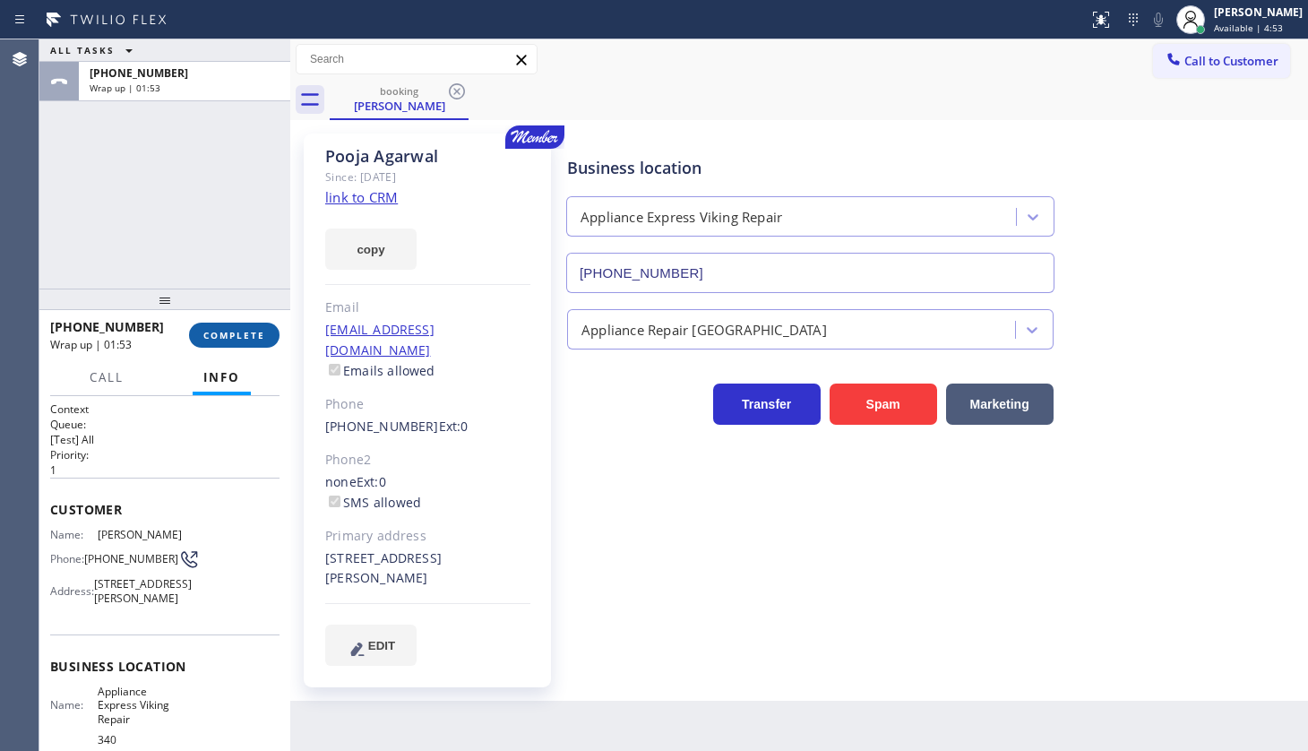
click at [223, 333] on span "COMPLETE" at bounding box center [234, 335] width 62 height 13
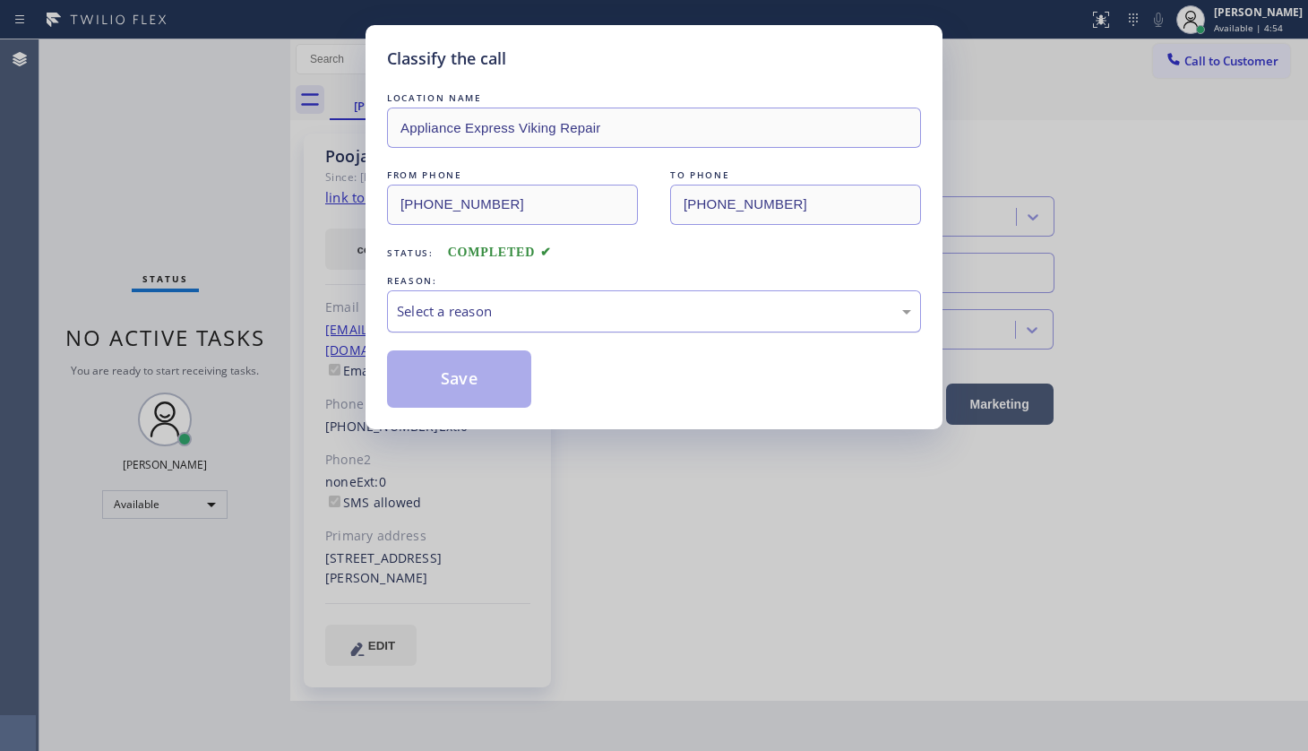
click at [413, 322] on div "Select a reason" at bounding box center [654, 311] width 534 height 42
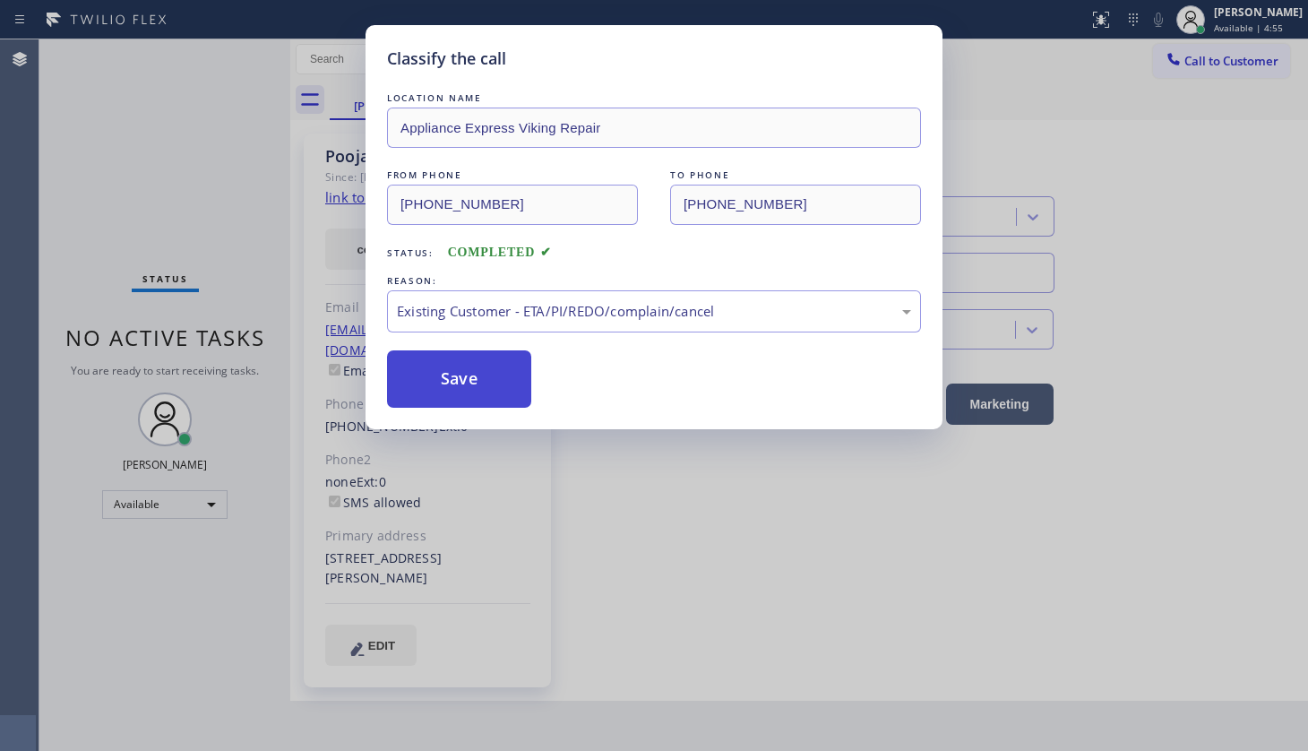
drag, startPoint x: 420, startPoint y: 407, endPoint x: 421, endPoint y: 380, distance: 26.9
click at [421, 378] on button "Save" at bounding box center [459, 378] width 144 height 57
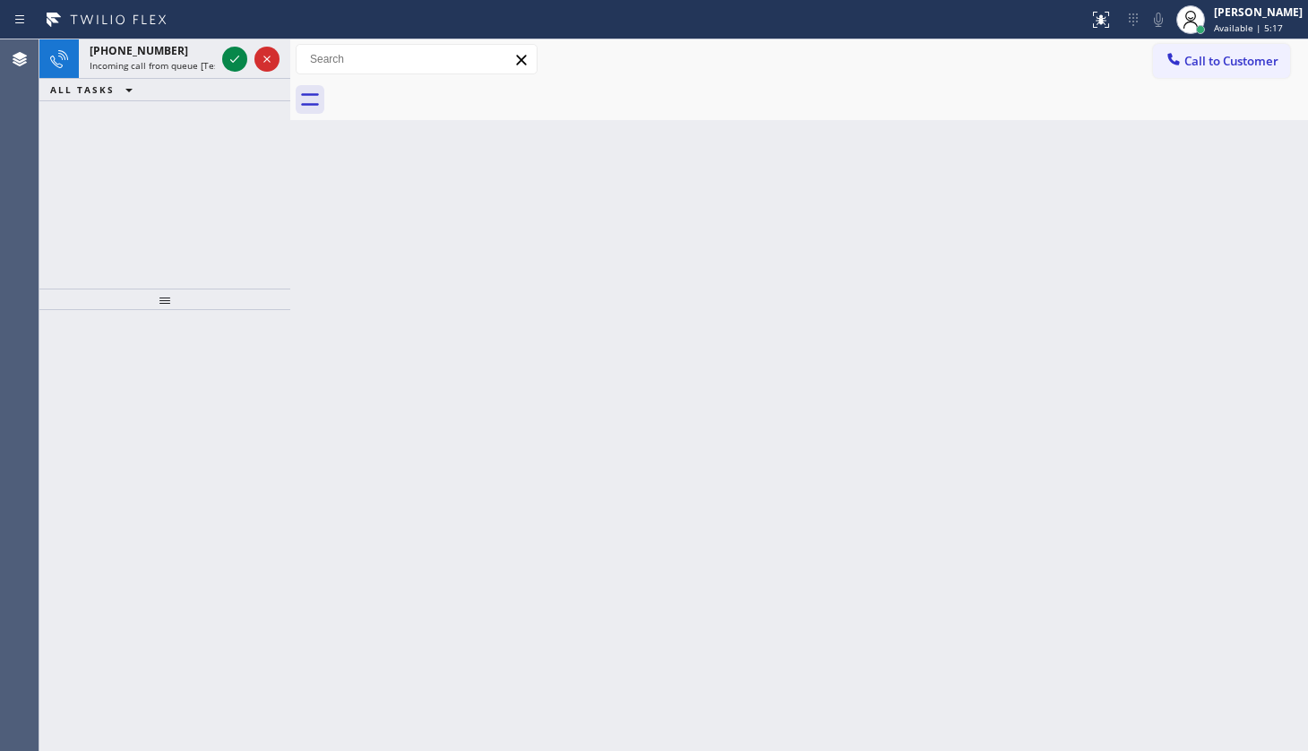
click at [164, 229] on div "+19497280639 Incoming call from queue [Test] All ALL TASKS ALL TASKS ACTIVE TAS…" at bounding box center [164, 163] width 251 height 249
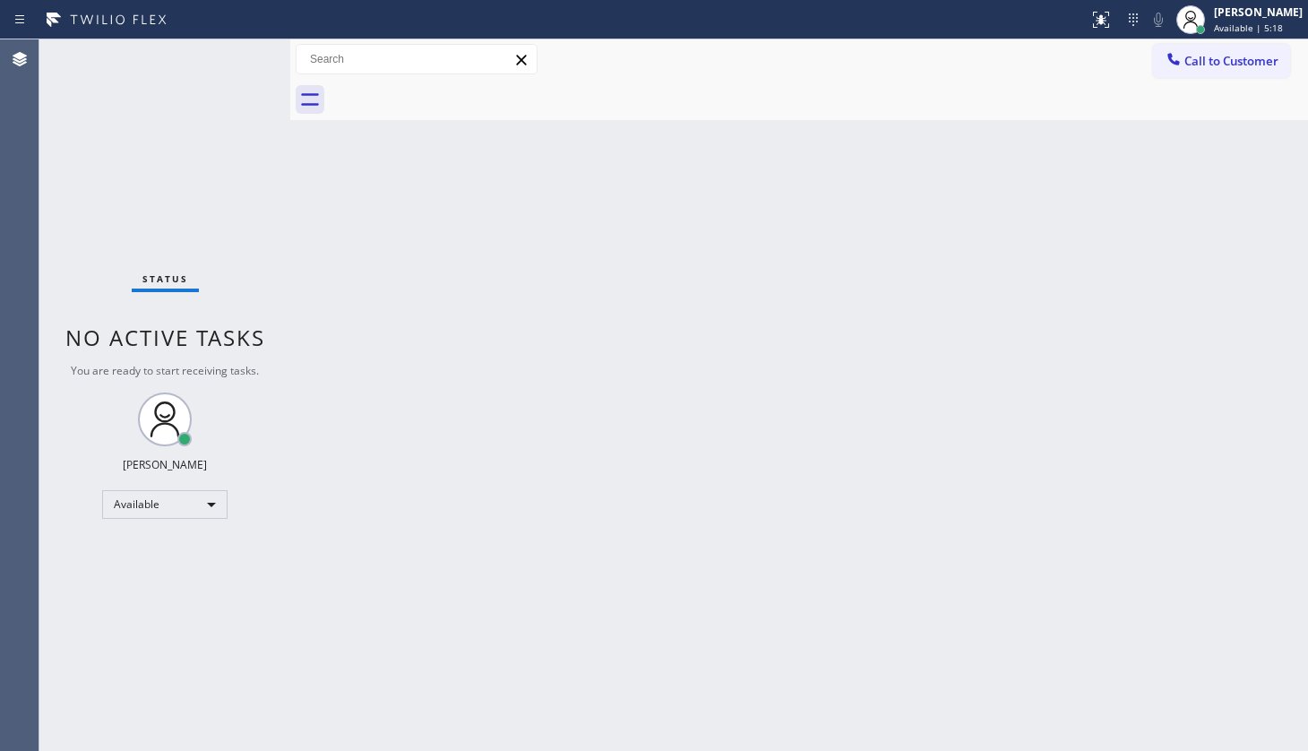
click at [224, 59] on div "Status No active tasks You are ready to start receiving tasks. JENIZA ALCAYDE A…" at bounding box center [164, 394] width 251 height 711
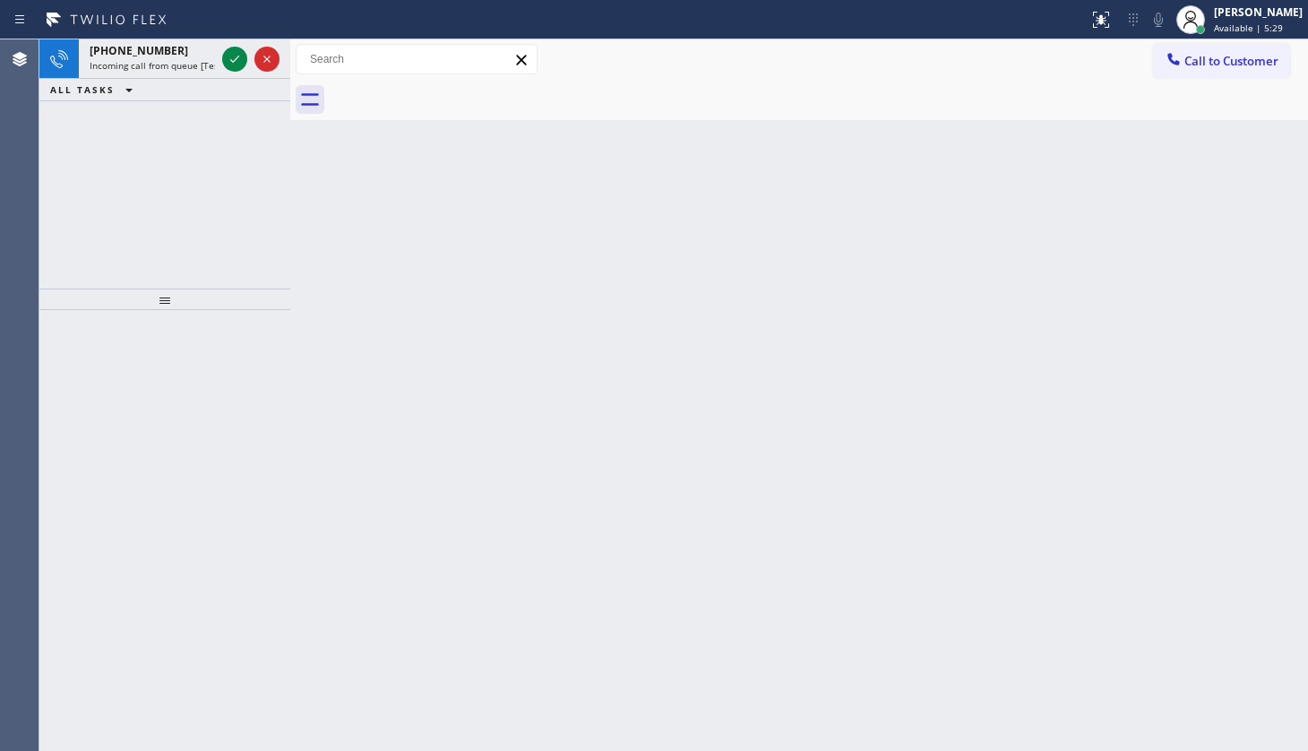
drag, startPoint x: 122, startPoint y: 194, endPoint x: 274, endPoint y: 28, distance: 225.8
click at [164, 148] on div "+12068924934 Incoming call from queue [Test] All ALL TASKS ALL TASKS ACTIVE TAS…" at bounding box center [164, 163] width 251 height 249
click at [247, 60] on div at bounding box center [251, 58] width 65 height 39
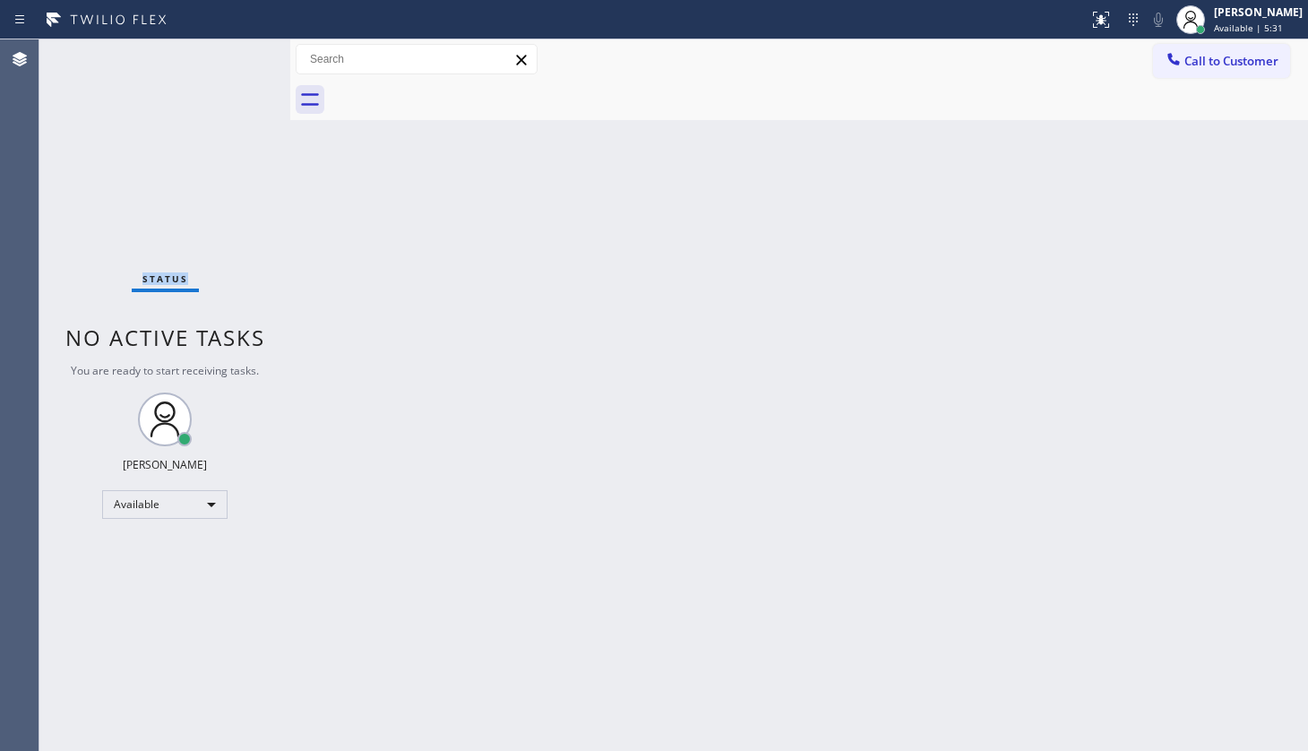
click at [241, 60] on div "Status No active tasks You are ready to start receiving tasks. JENIZA ALCAYDE A…" at bounding box center [164, 394] width 251 height 711
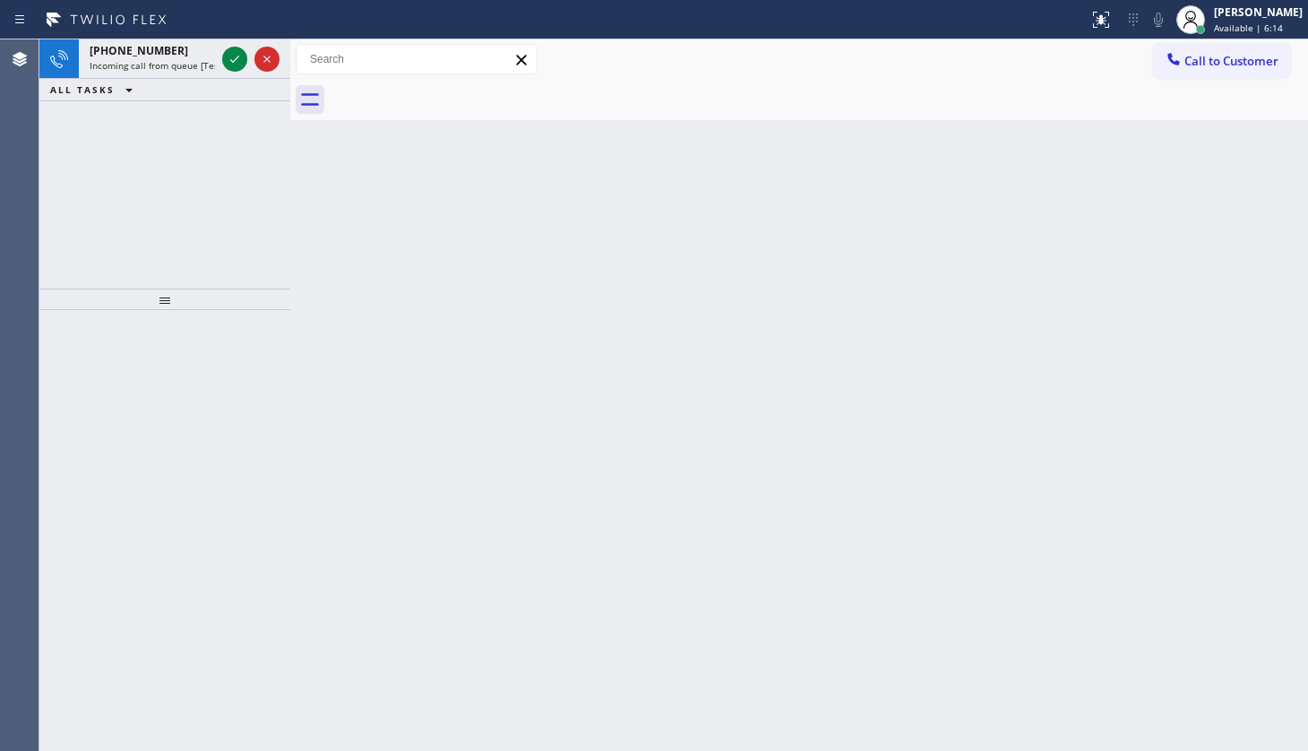
click at [112, 154] on div "+12537408272 Incoming call from queue [Test] All ALL TASKS ALL TASKS ACTIVE TAS…" at bounding box center [164, 163] width 251 height 249
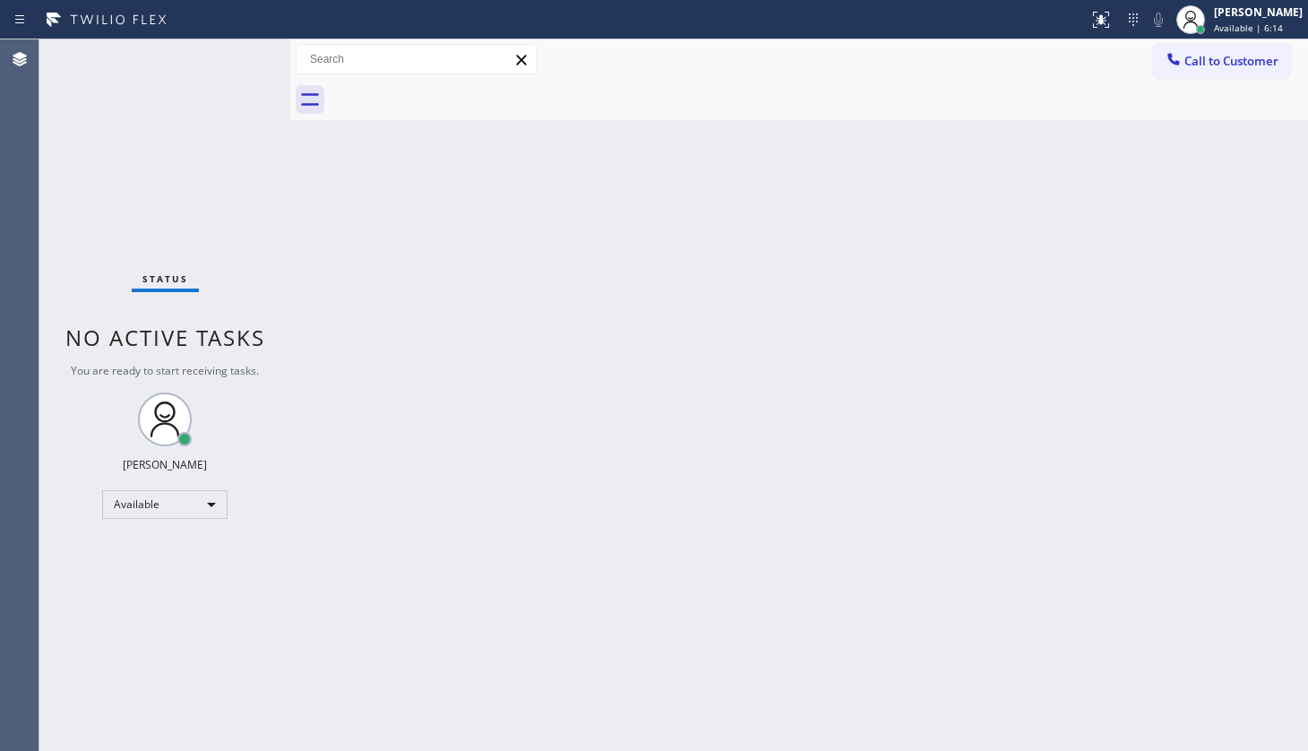
click at [229, 53] on div "Status No active tasks You are ready to start receiving tasks. JENIZA ALCAYDE A…" at bounding box center [164, 394] width 251 height 711
drag, startPoint x: 188, startPoint y: 69, endPoint x: 237, endPoint y: 61, distance: 49.1
click at [237, 61] on div "Status No active tasks You are ready to start receiving tasks. JENIZA ALCAYDE A…" at bounding box center [164, 394] width 251 height 711
click at [347, 395] on div "Back to Dashboard Change Sender ID Customers Technicians Select a contact Outbo…" at bounding box center [799, 394] width 1018 height 711
click at [917, 618] on div "Back to Dashboard Change Sender ID Customers Technicians Select a contact Outbo…" at bounding box center [799, 394] width 1018 height 711
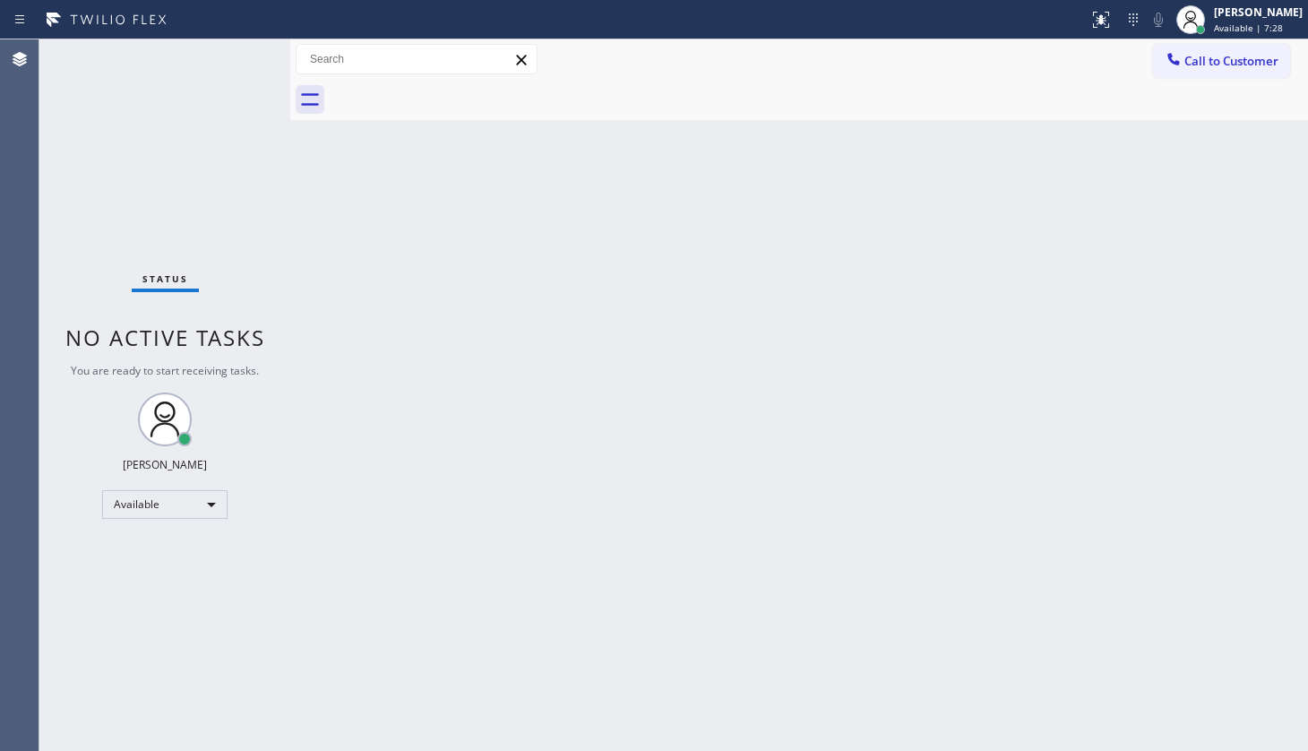
click at [358, 741] on html "Status report No issues detected If you experience an issue, please download th…" at bounding box center [654, 375] width 1308 height 751
click at [243, 42] on div "Status No active tasks You are ready to start receiving tasks. JENIZA ALCAYDE A…" at bounding box center [164, 394] width 251 height 711
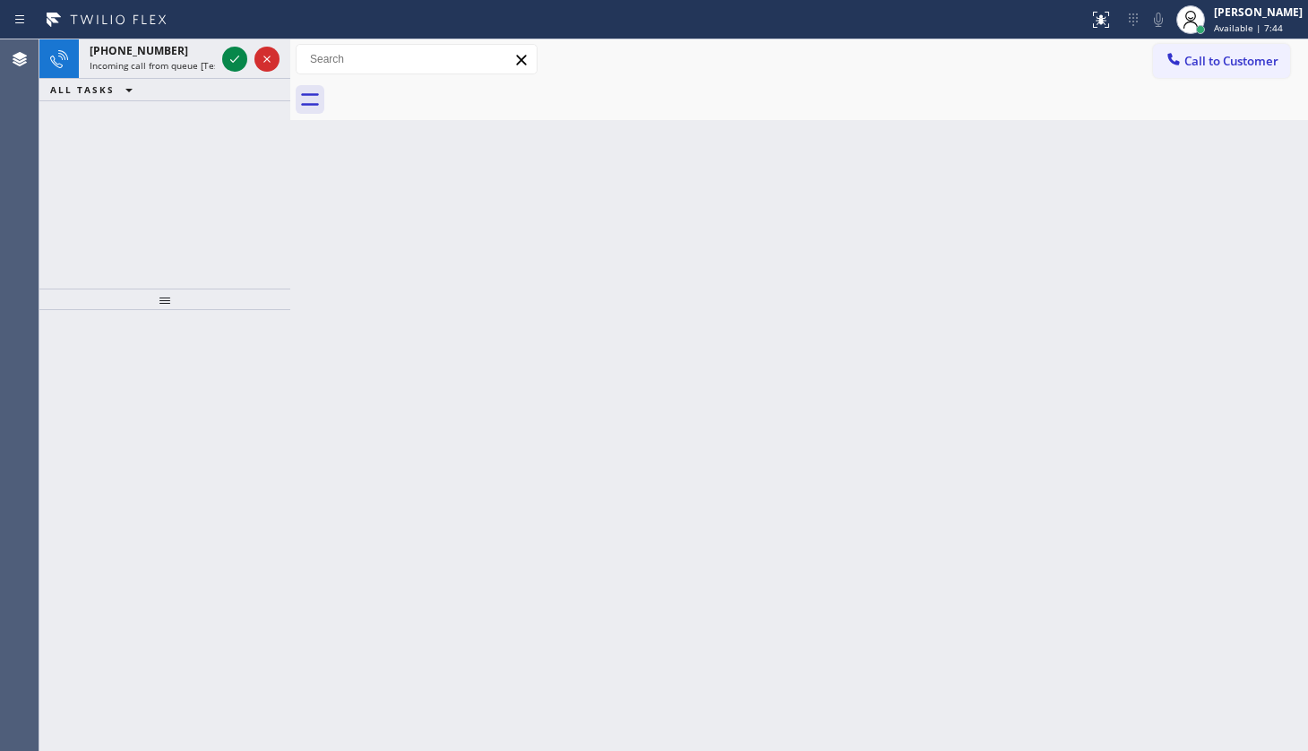
drag, startPoint x: 125, startPoint y: 219, endPoint x: 188, endPoint y: 91, distance: 143.1
click at [161, 139] on div "+14083762561 Incoming call from queue [Test] All ALL TASKS ALL TASKS ACTIVE TAS…" at bounding box center [164, 163] width 251 height 249
click at [229, 55] on icon at bounding box center [235, 59] width 22 height 22
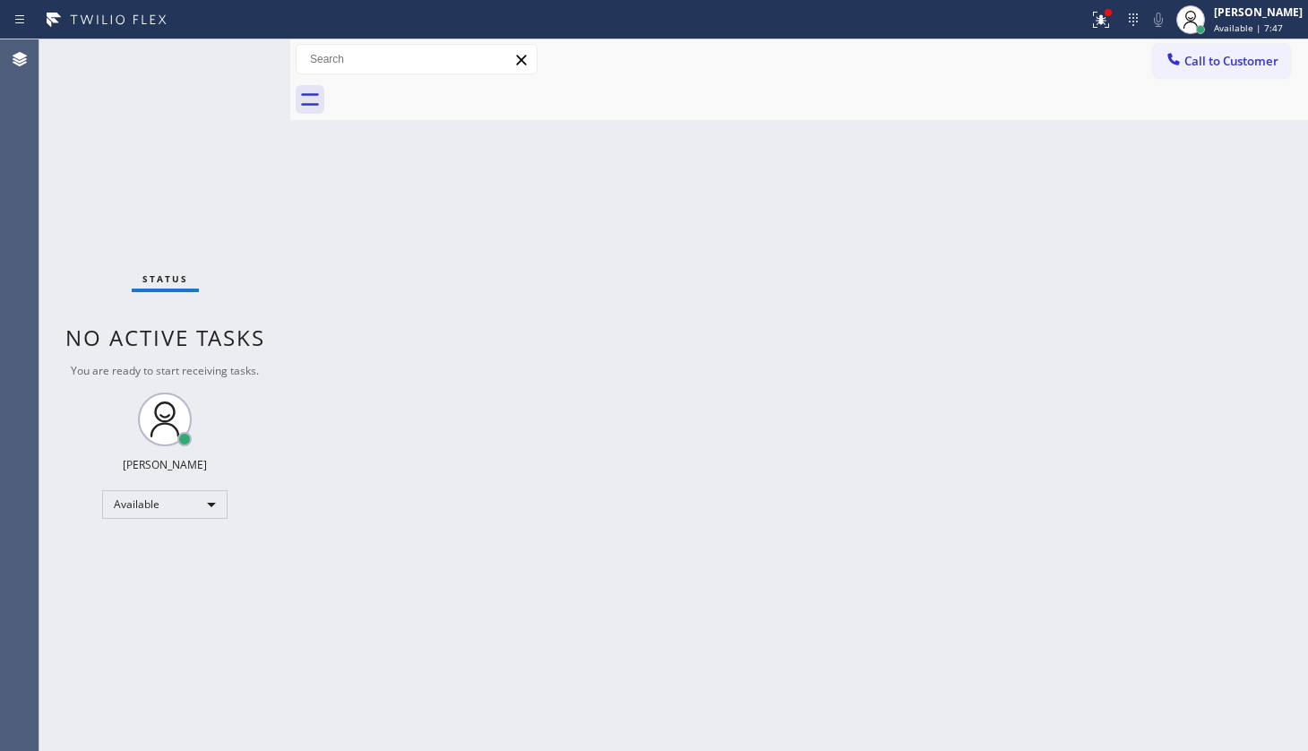
click at [1081, 4] on div "Status report Issue detected This issue could affect your workflow. Please cont…" at bounding box center [654, 19] width 1308 height 39
click at [1098, 12] on icon at bounding box center [1102, 20] width 22 height 22
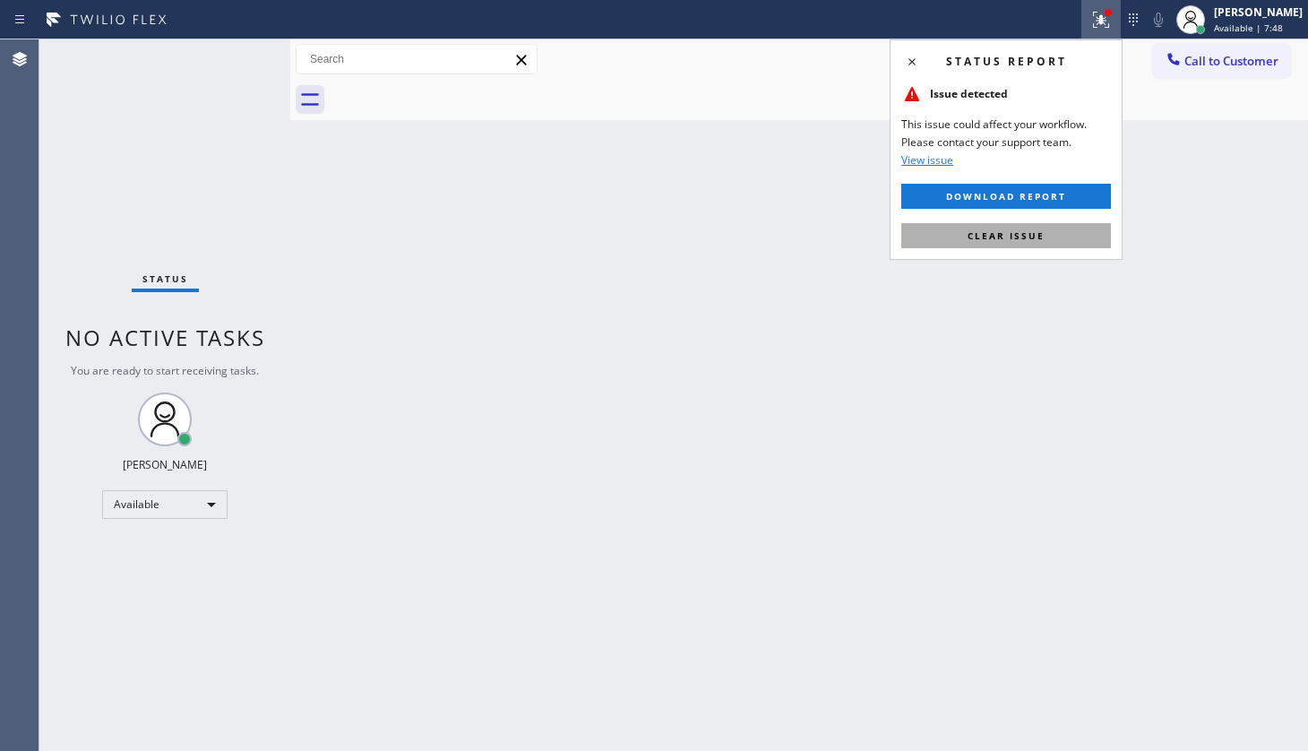
click at [1078, 229] on button "Clear issue" at bounding box center [1006, 235] width 210 height 25
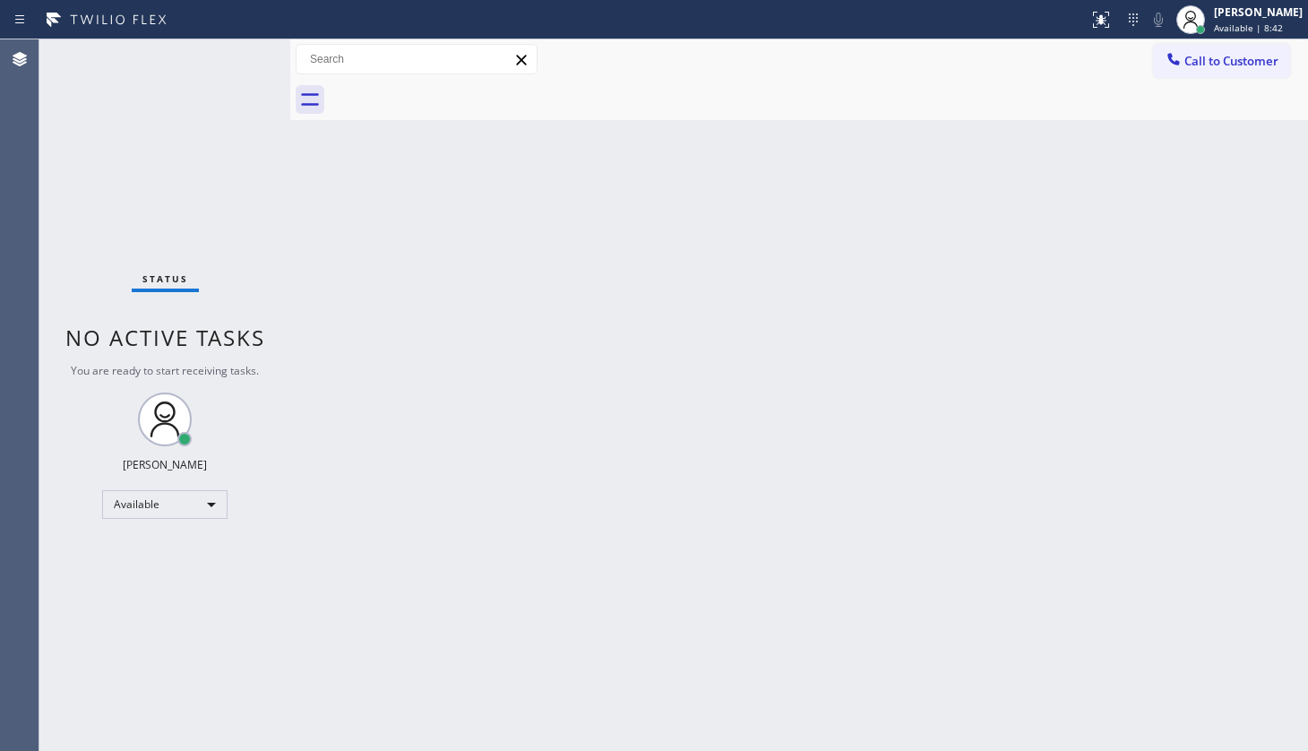
click at [228, 58] on div "Status No active tasks You are ready to start receiving tasks. JENIZA ALCAYDE A…" at bounding box center [164, 394] width 251 height 711
click at [233, 68] on div "Status No active tasks You are ready to start receiving tasks. JENIZA ALCAYDE A…" at bounding box center [164, 394] width 251 height 711
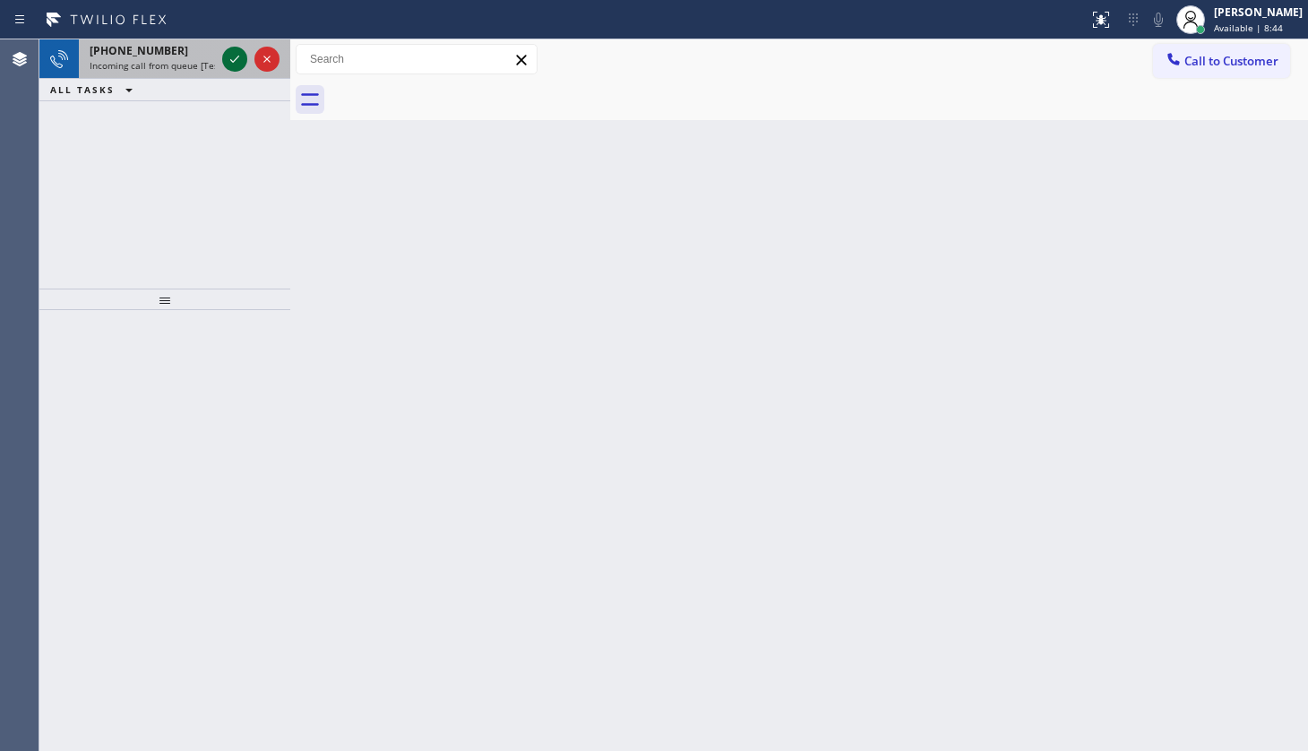
click at [227, 50] on icon at bounding box center [235, 59] width 22 height 22
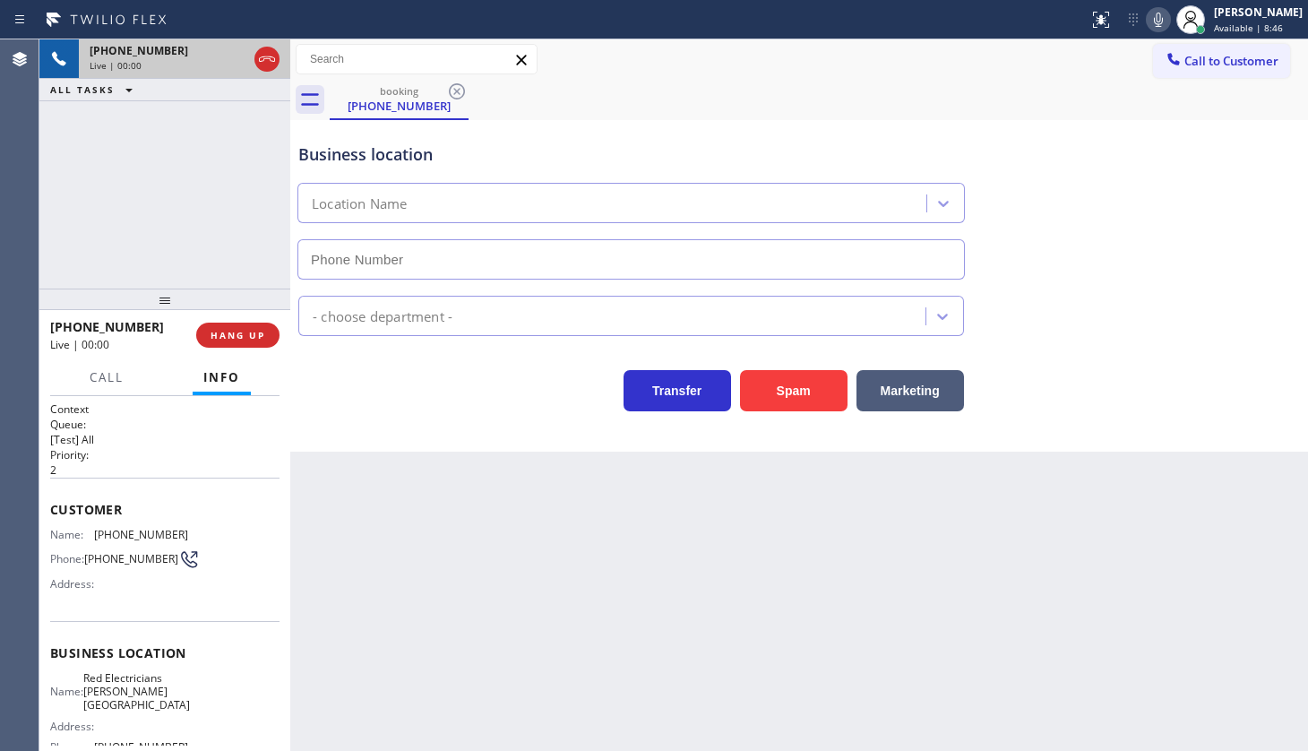
type input "(818) 869-2791"
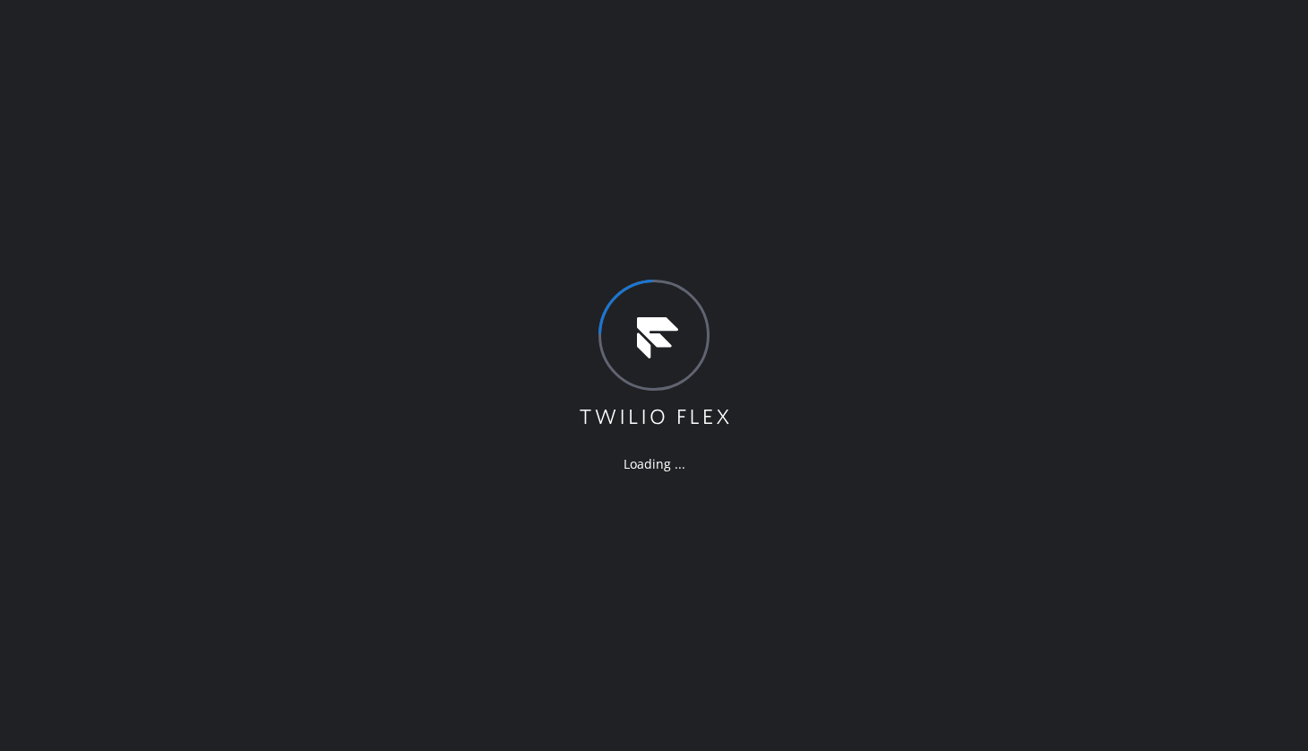
click at [694, 335] on icon at bounding box center [654, 354] width 155 height 149
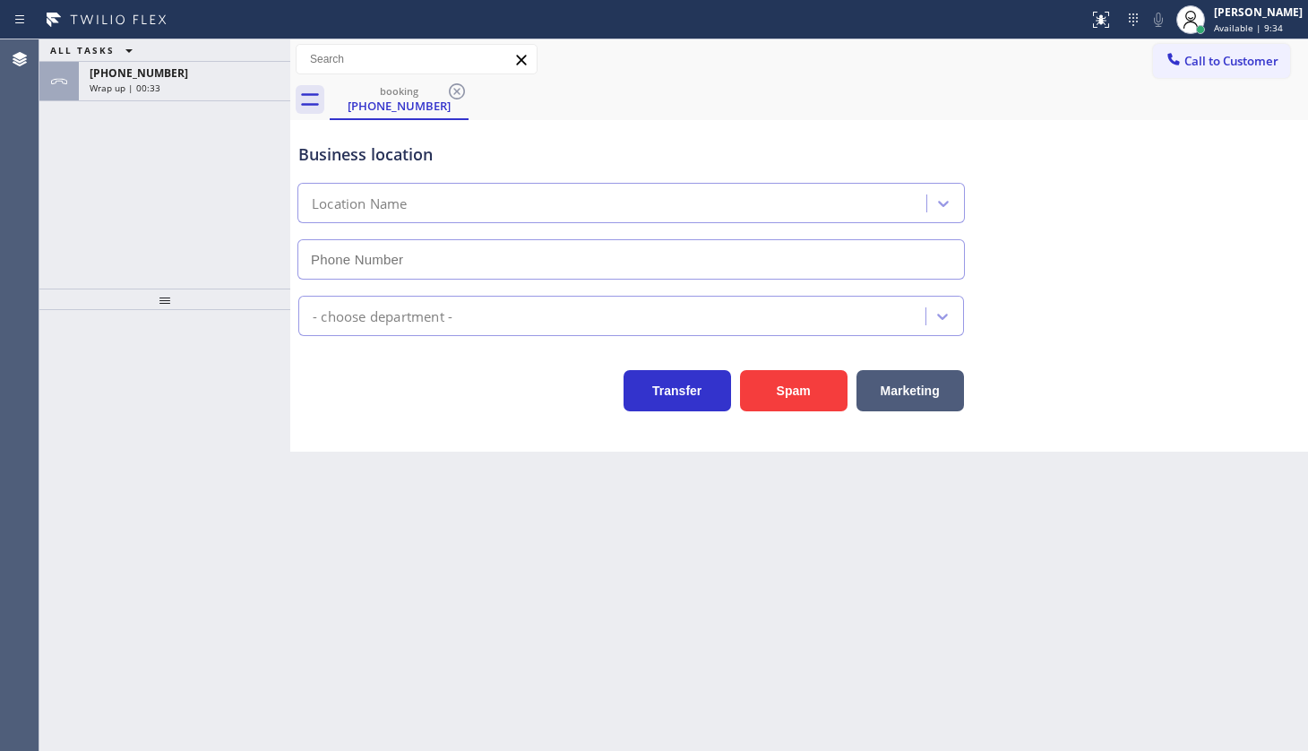
type input "[PHONE_NUMBER]"
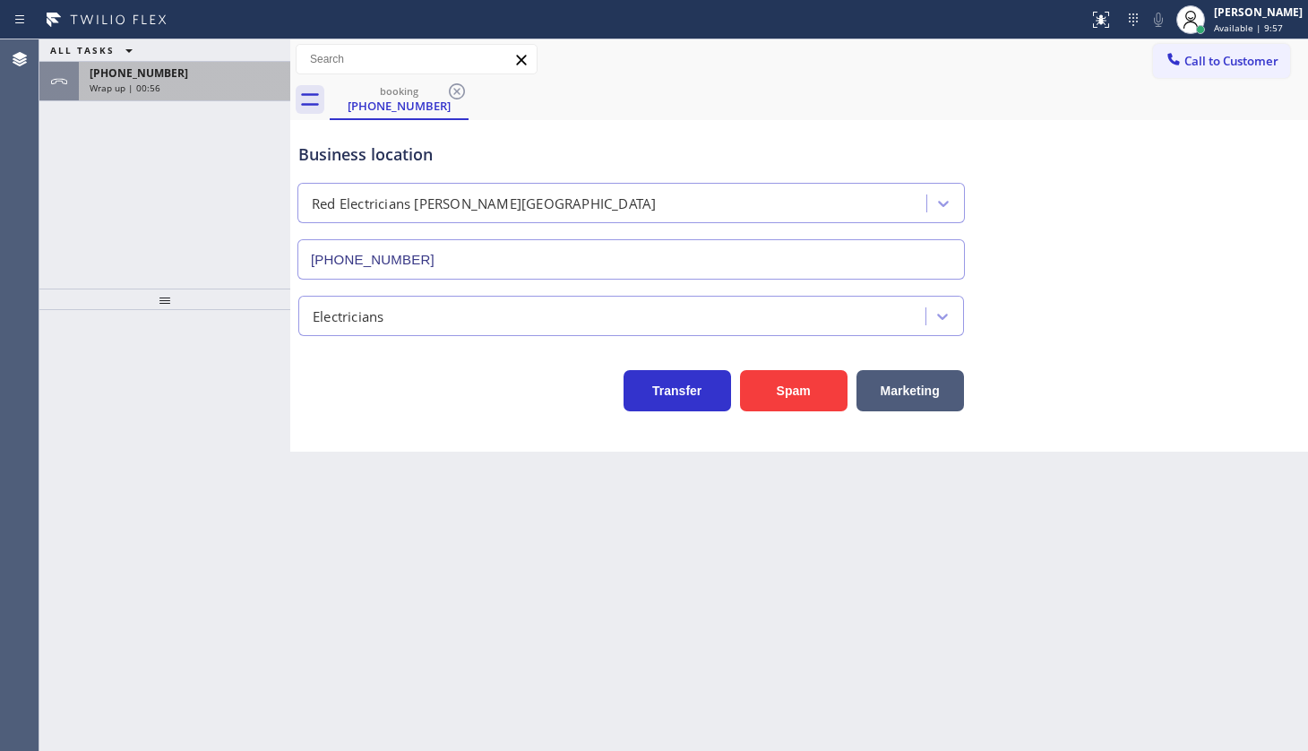
click at [131, 82] on span "Wrap up | 00:56" at bounding box center [125, 88] width 71 height 13
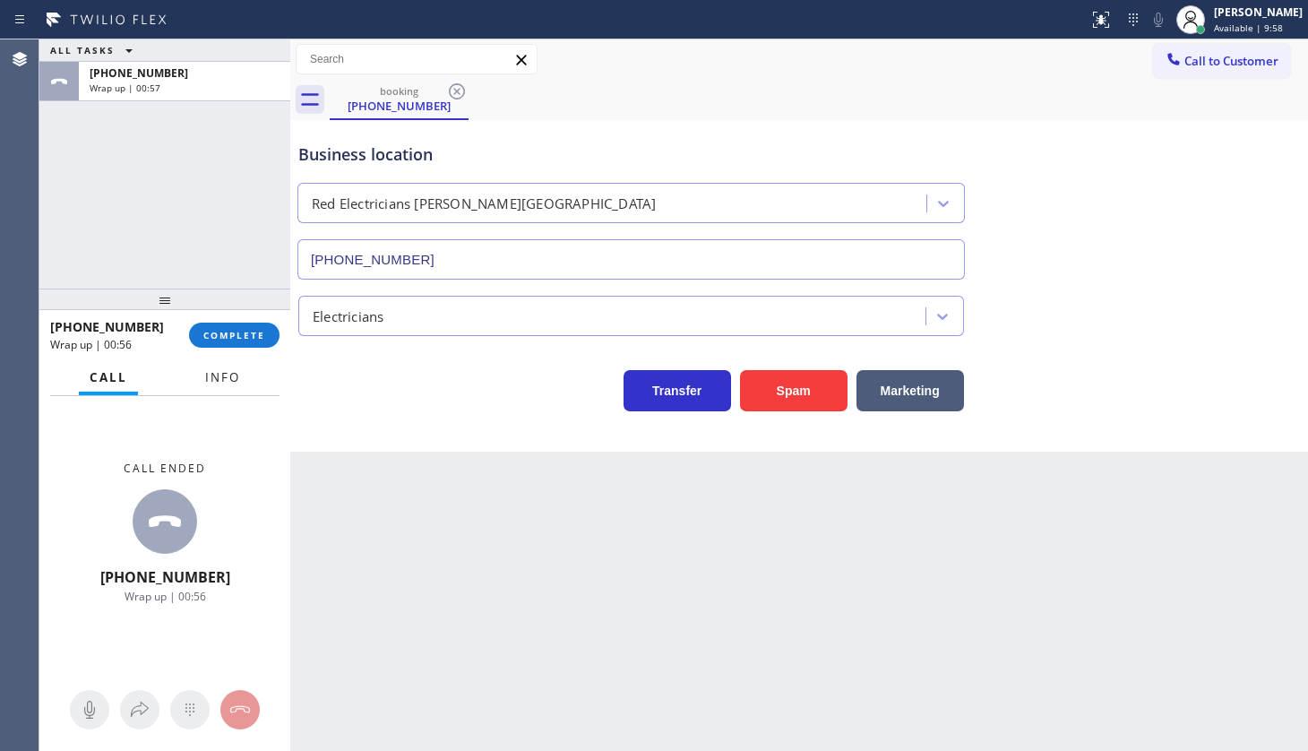
click at [235, 386] on button "Info" at bounding box center [222, 377] width 56 height 35
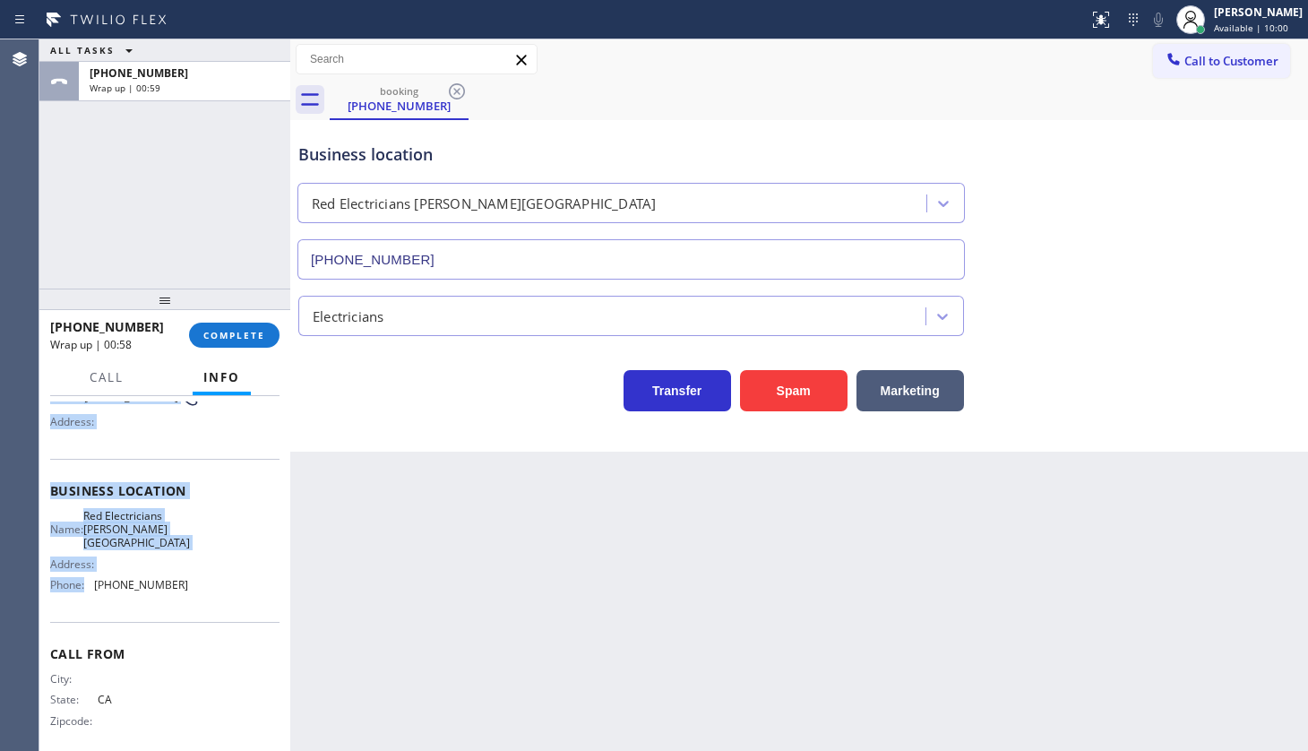
scroll to position [163, 0]
drag, startPoint x: 45, startPoint y: 496, endPoint x: 214, endPoint y: 565, distance: 182.9
click at [214, 565] on div "Context Queue: [Test] All Priority: 2 Customer Name: [PHONE_NUMBER] Phone: [PHO…" at bounding box center [164, 574] width 251 height 356
copy div "Customer Name: [PHONE_NUMBER] Phone: [PHONE_NUMBER] Address: Business location …"
click at [233, 333] on span "COMPLETE" at bounding box center [234, 335] width 62 height 13
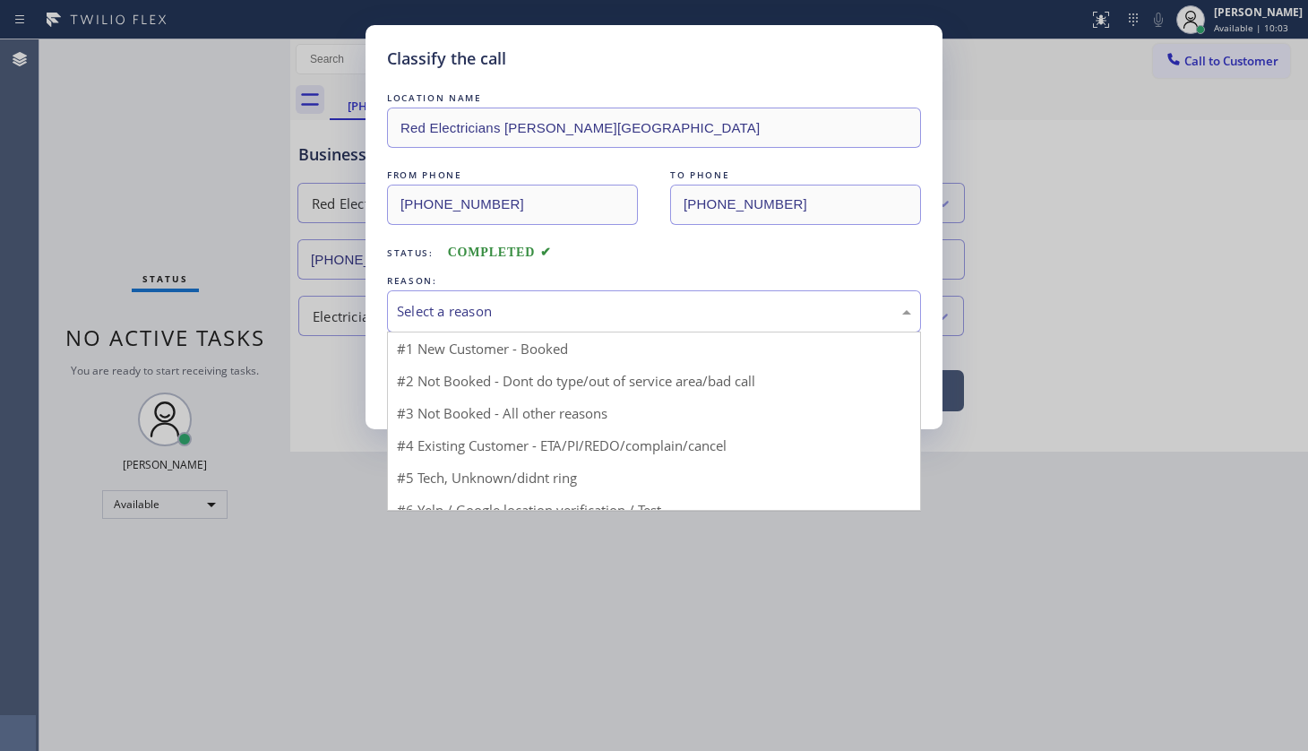
click at [413, 319] on div "Select a reason" at bounding box center [654, 311] width 514 height 21
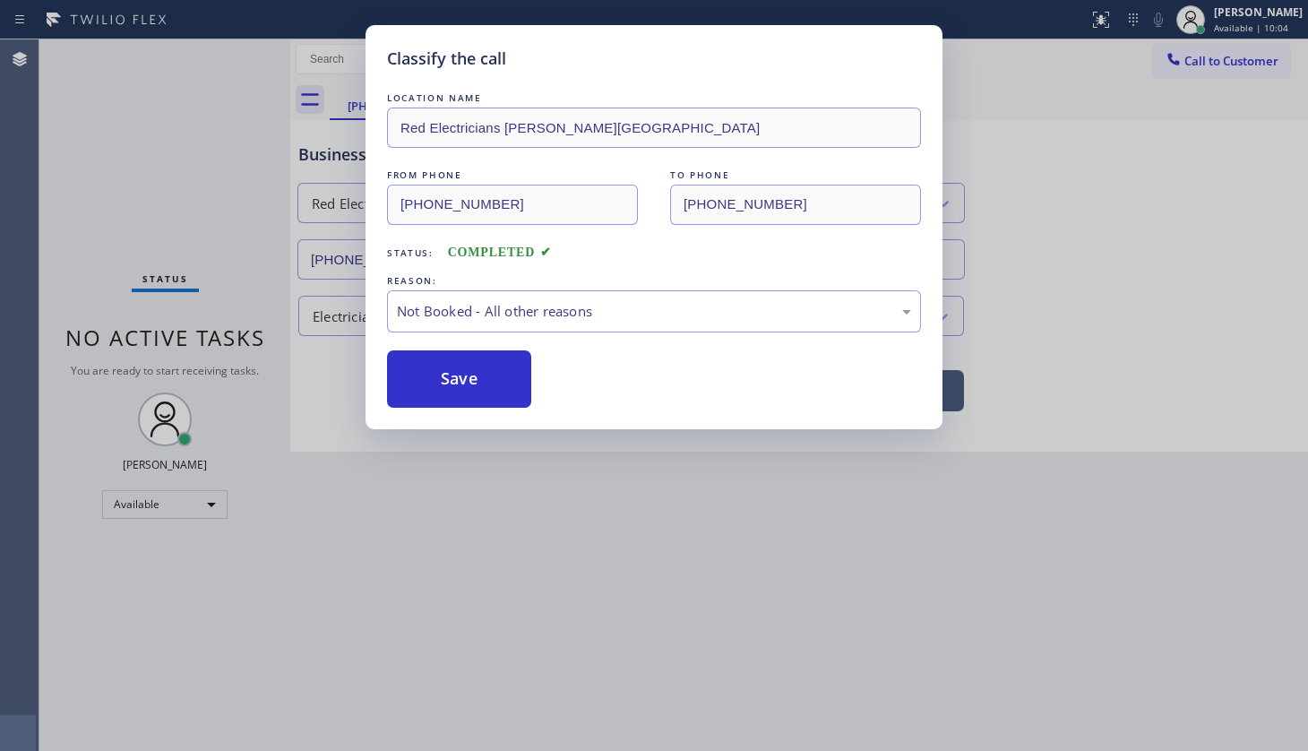
drag, startPoint x: 410, startPoint y: 385, endPoint x: 394, endPoint y: 544, distance: 159.4
click at [410, 387] on button "Save" at bounding box center [459, 378] width 144 height 57
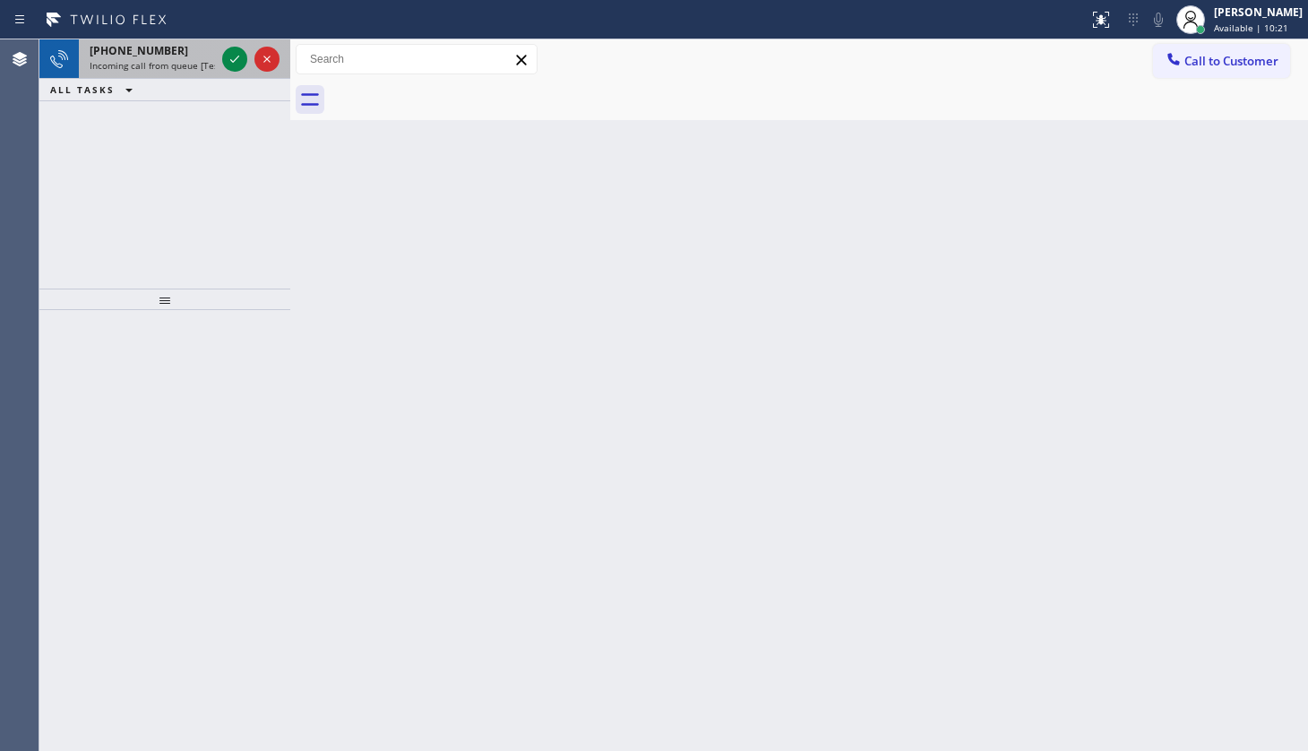
drag, startPoint x: 162, startPoint y: 108, endPoint x: 218, endPoint y: 72, distance: 66.1
click at [180, 91] on div "[PHONE_NUMBER] Incoming call from queue [Test] All ALL TASKS ALL TASKS ACTIVE T…" at bounding box center [164, 163] width 251 height 249
click at [236, 62] on icon at bounding box center [235, 59] width 22 height 22
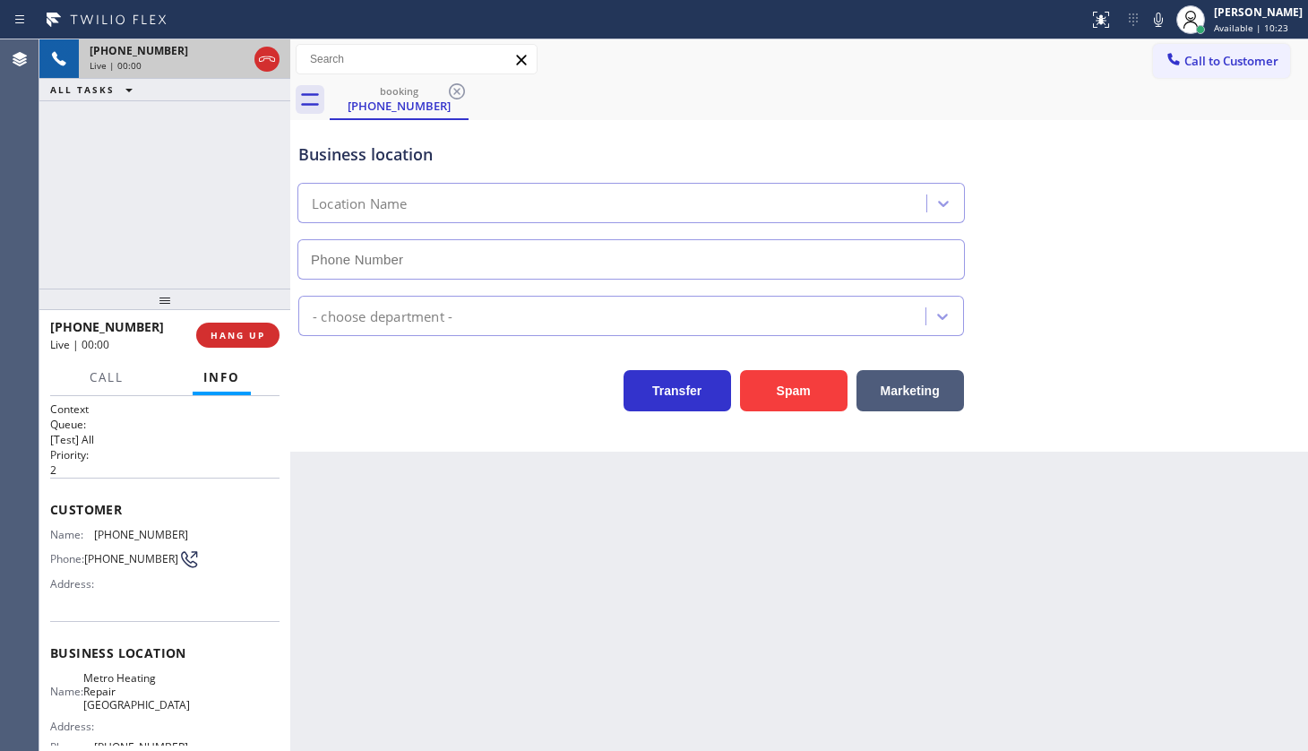
type input "[PHONE_NUMBER]"
click at [766, 375] on button "Spam" at bounding box center [794, 390] width 108 height 41
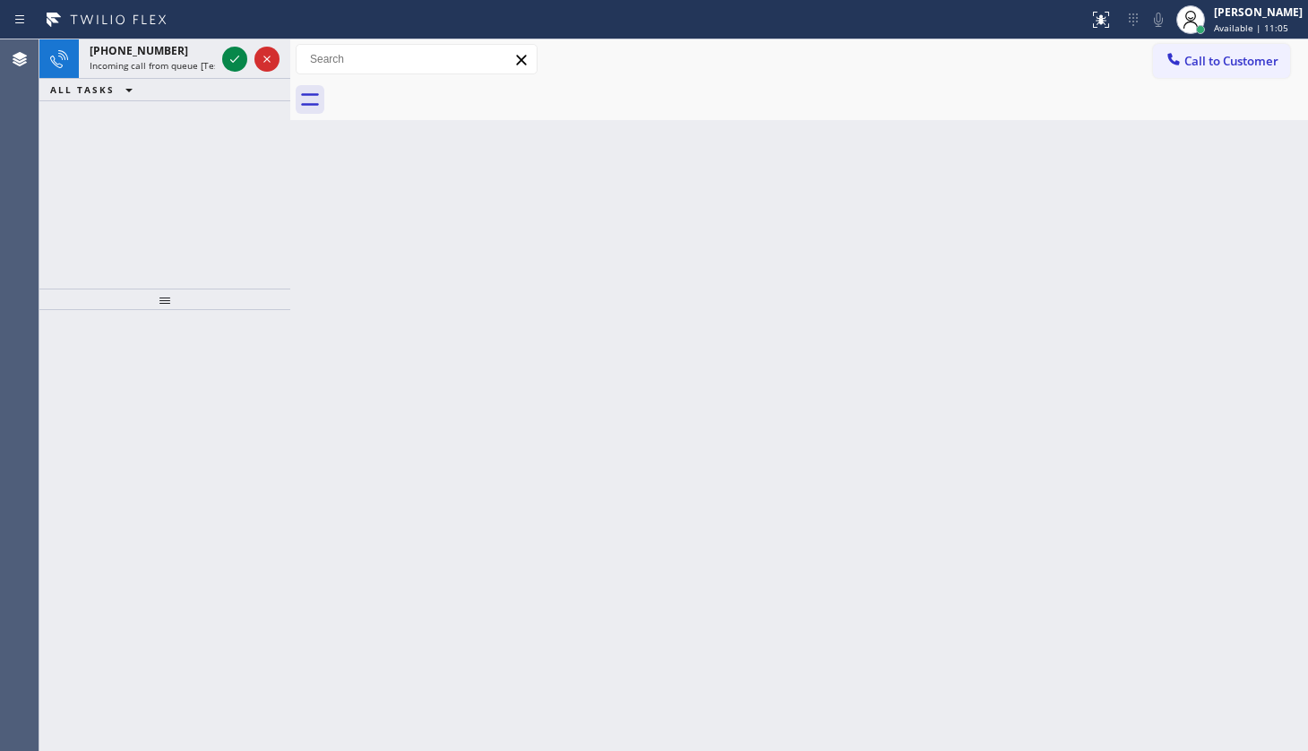
drag, startPoint x: 124, startPoint y: 64, endPoint x: 294, endPoint y: 61, distance: 170.3
click at [125, 64] on span "Incoming call from queue [Test] All" at bounding box center [164, 65] width 149 height 13
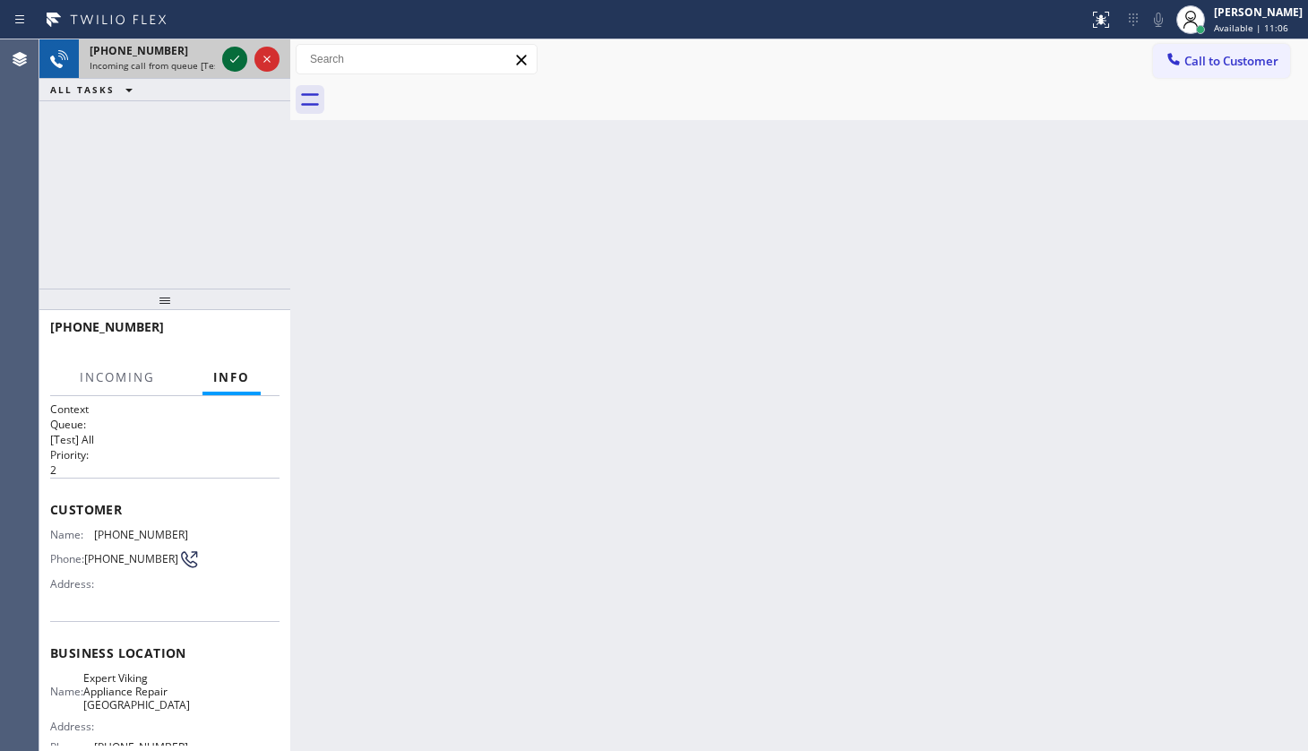
click at [237, 65] on icon at bounding box center [235, 59] width 22 height 22
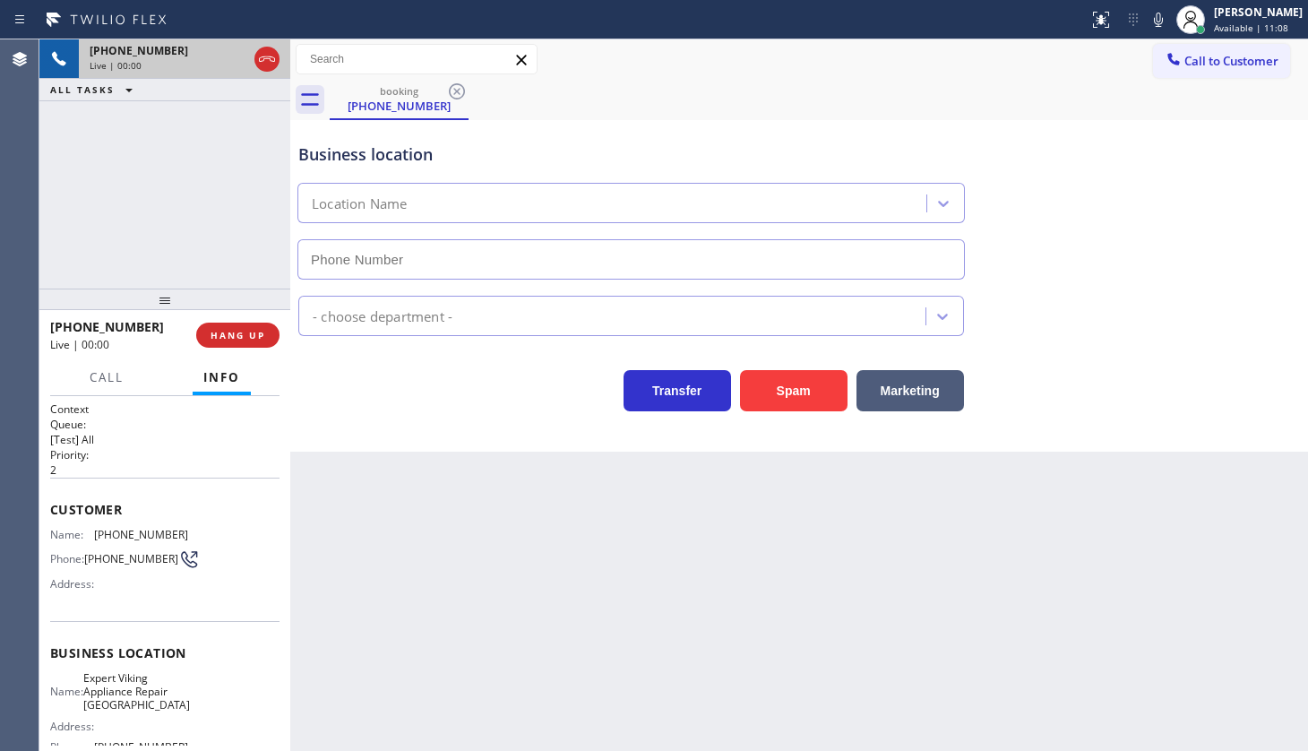
type input "[PHONE_NUMBER]"
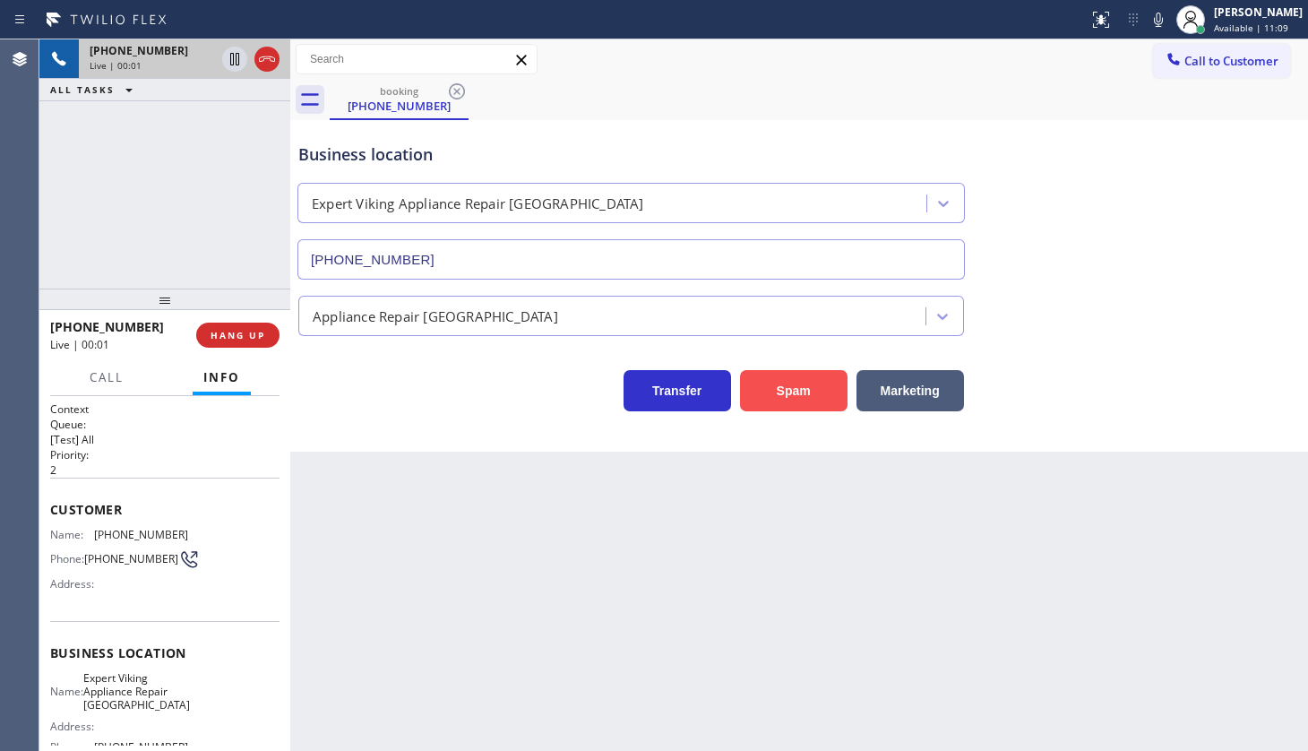
click at [752, 384] on button "Spam" at bounding box center [794, 390] width 108 height 41
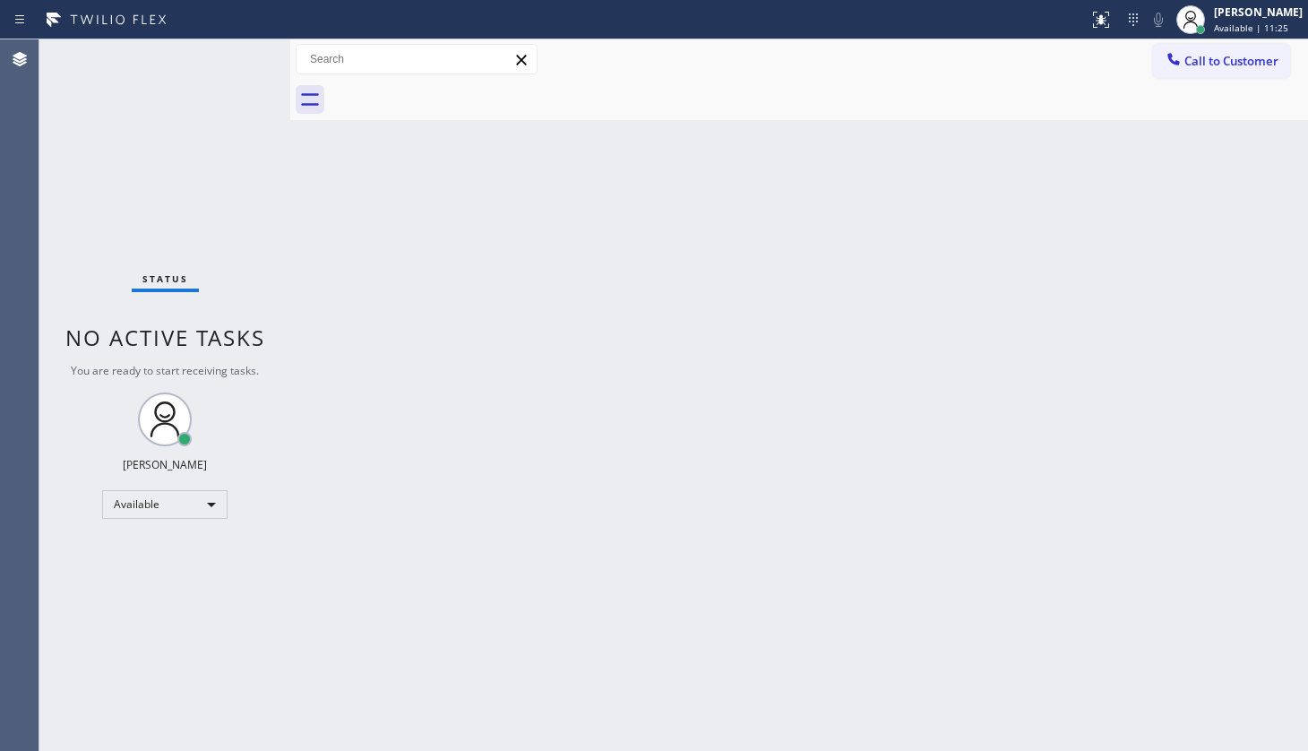
click at [657, 471] on div "Back to Dashboard Change Sender ID Customers Technicians Select a contact Outbo…" at bounding box center [799, 394] width 1018 height 711
click at [228, 108] on div "Status No active tasks You are ready to start receiving tasks. JENIZA ALCAYDE A…" at bounding box center [164, 394] width 251 height 711
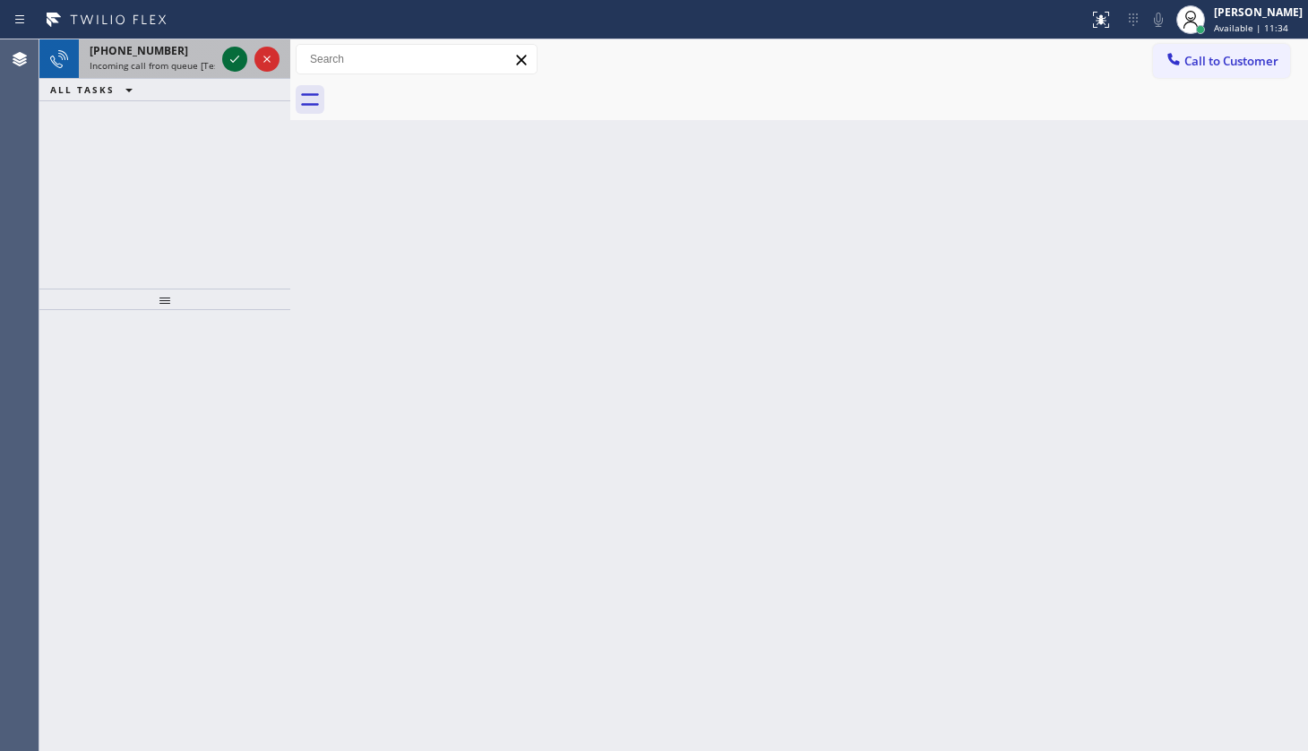
click at [229, 54] on icon at bounding box center [235, 59] width 22 height 22
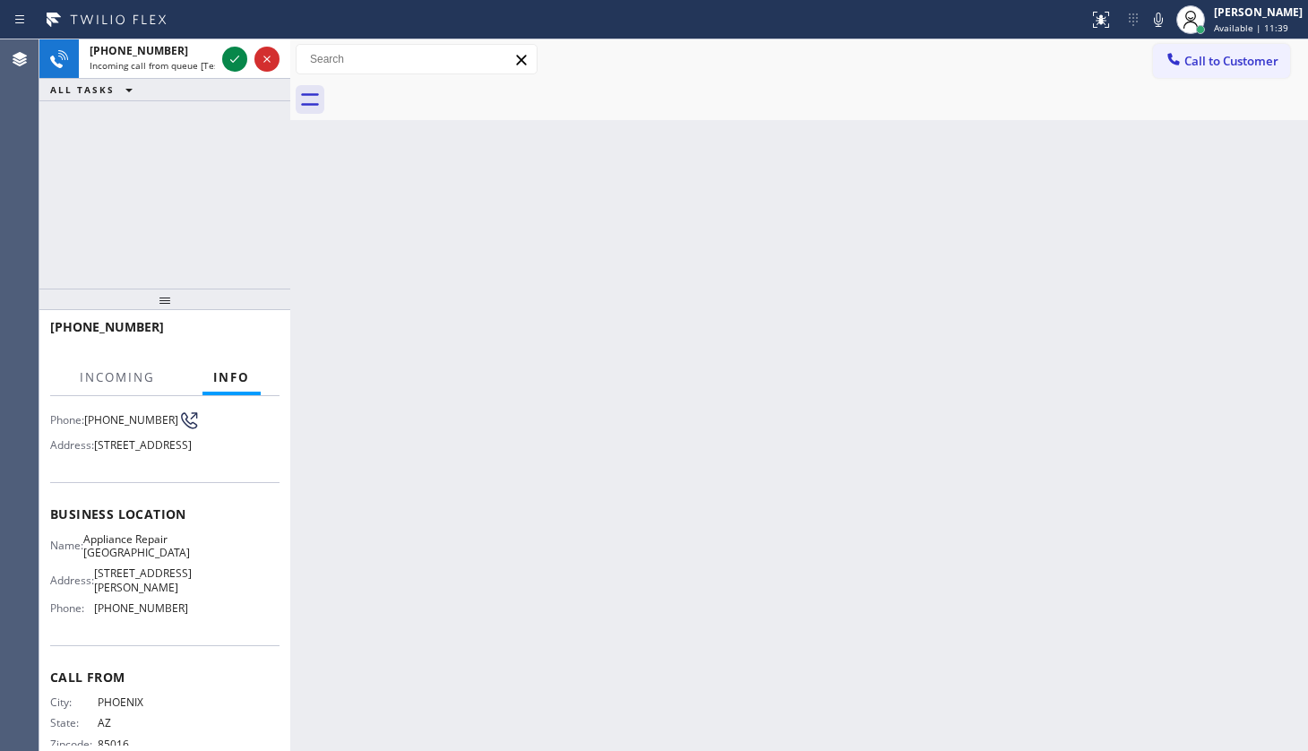
scroll to position [162, 0]
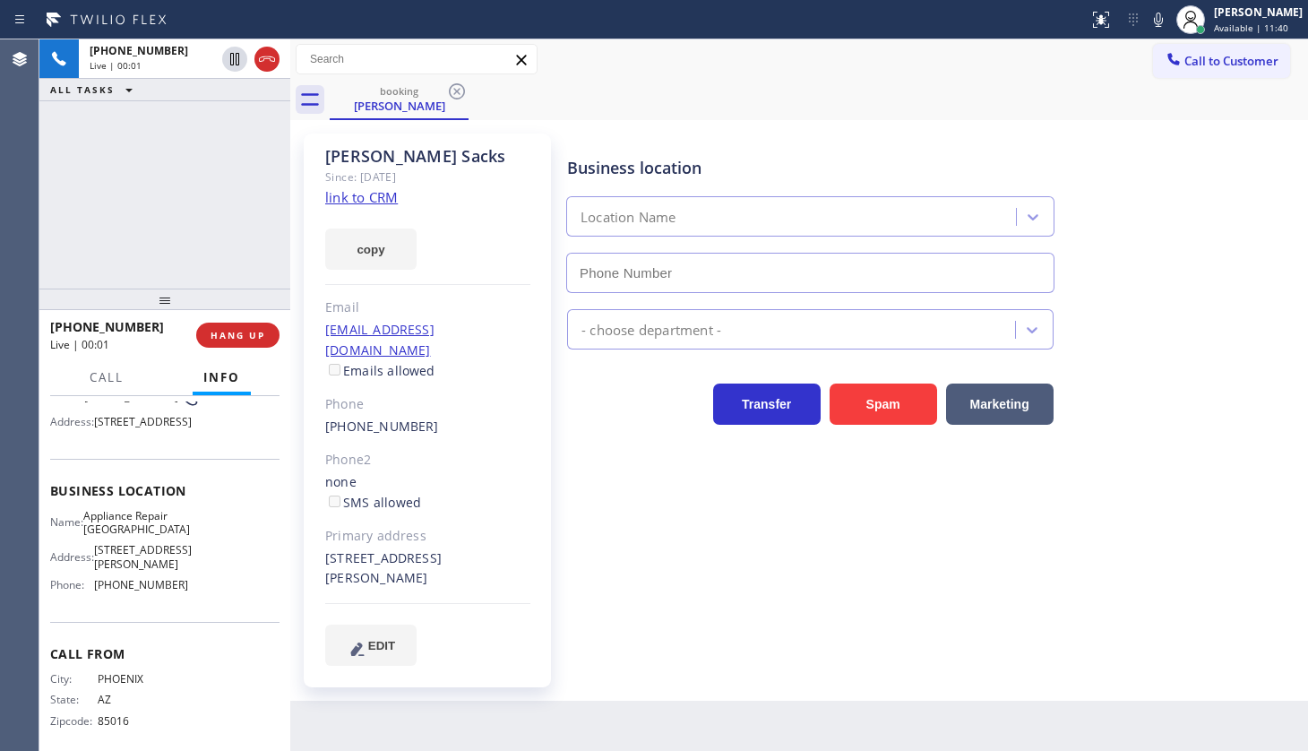
type input "[PHONE_NUMBER]"
click at [367, 201] on link "link to CRM" at bounding box center [361, 197] width 73 height 18
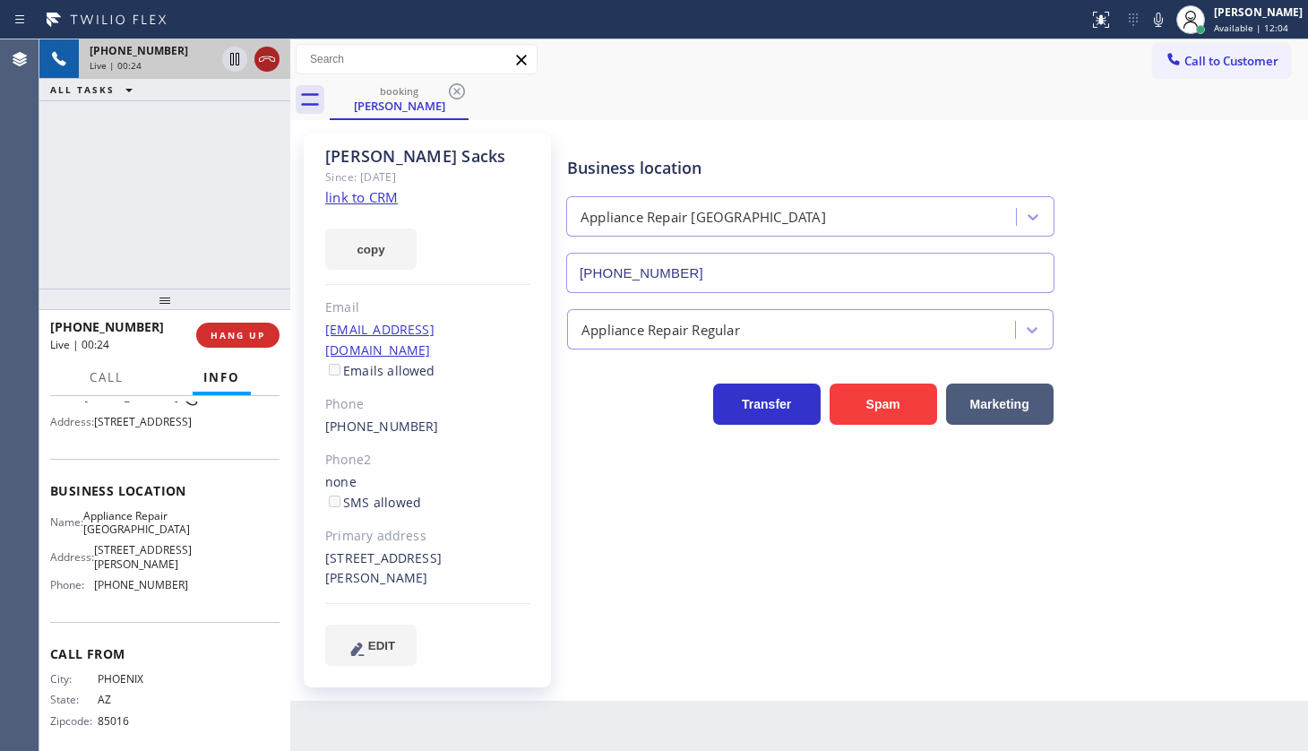
click at [272, 61] on icon at bounding box center [267, 58] width 16 height 5
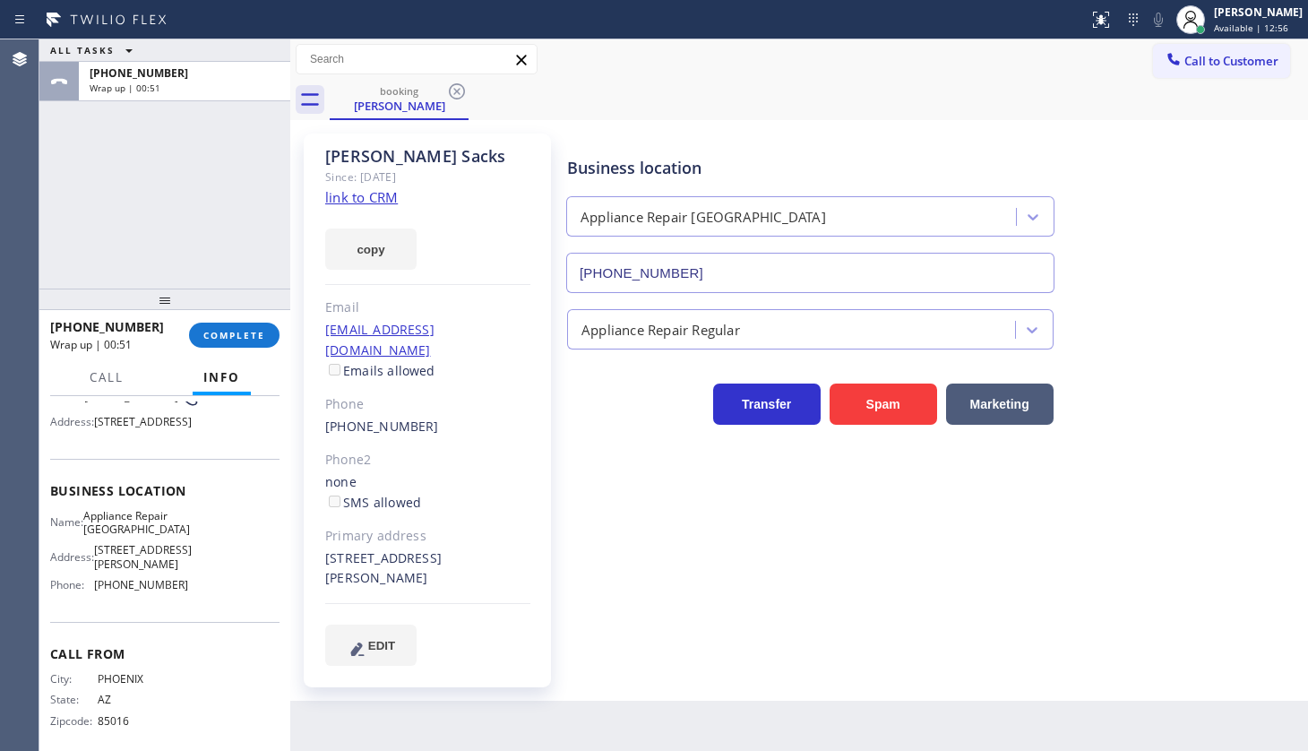
drag, startPoint x: 132, startPoint y: 169, endPoint x: 166, endPoint y: 206, distance: 50.1
click at [135, 172] on div "ALL TASKS ALL TASKS ACTIVE TASKS TASKS IN WRAP UP [PHONE_NUMBER] Wrap up | 00:51" at bounding box center [164, 163] width 251 height 249
click at [242, 328] on button "COMPLETE" at bounding box center [234, 335] width 91 height 25
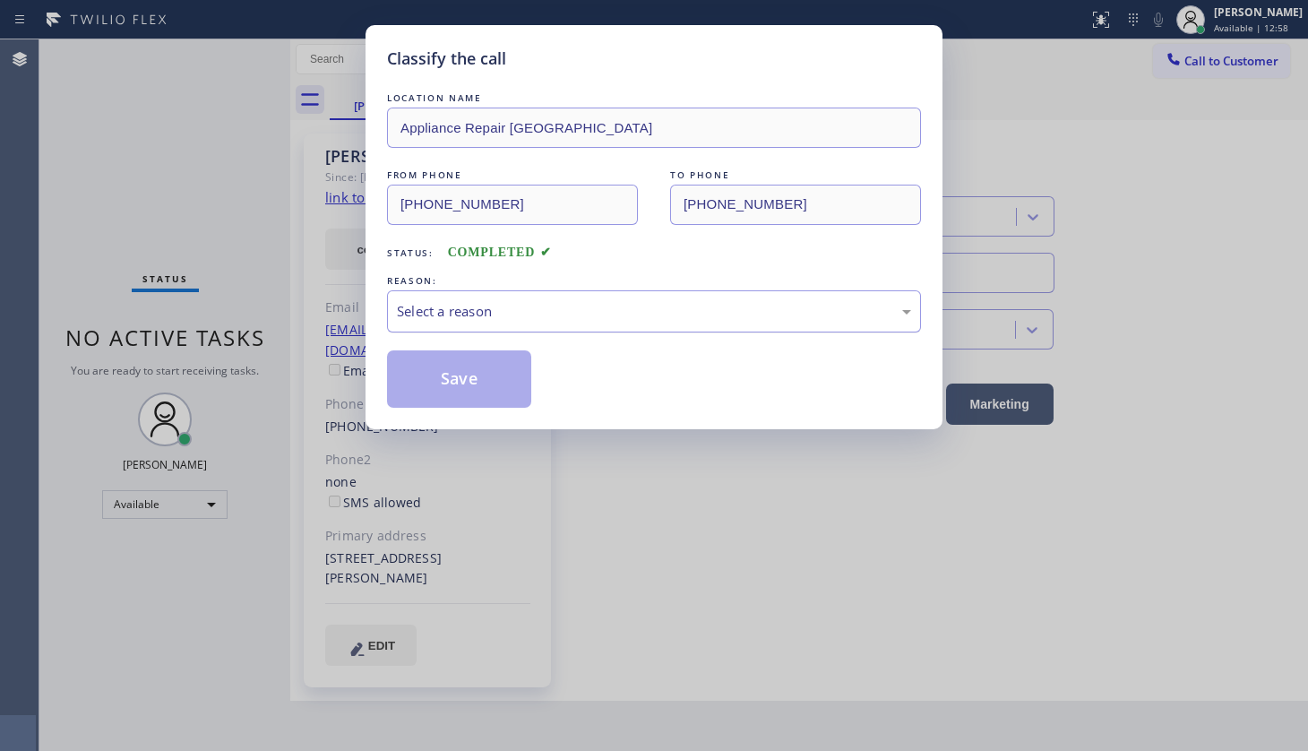
click at [416, 304] on div "Select a reason" at bounding box center [654, 311] width 514 height 21
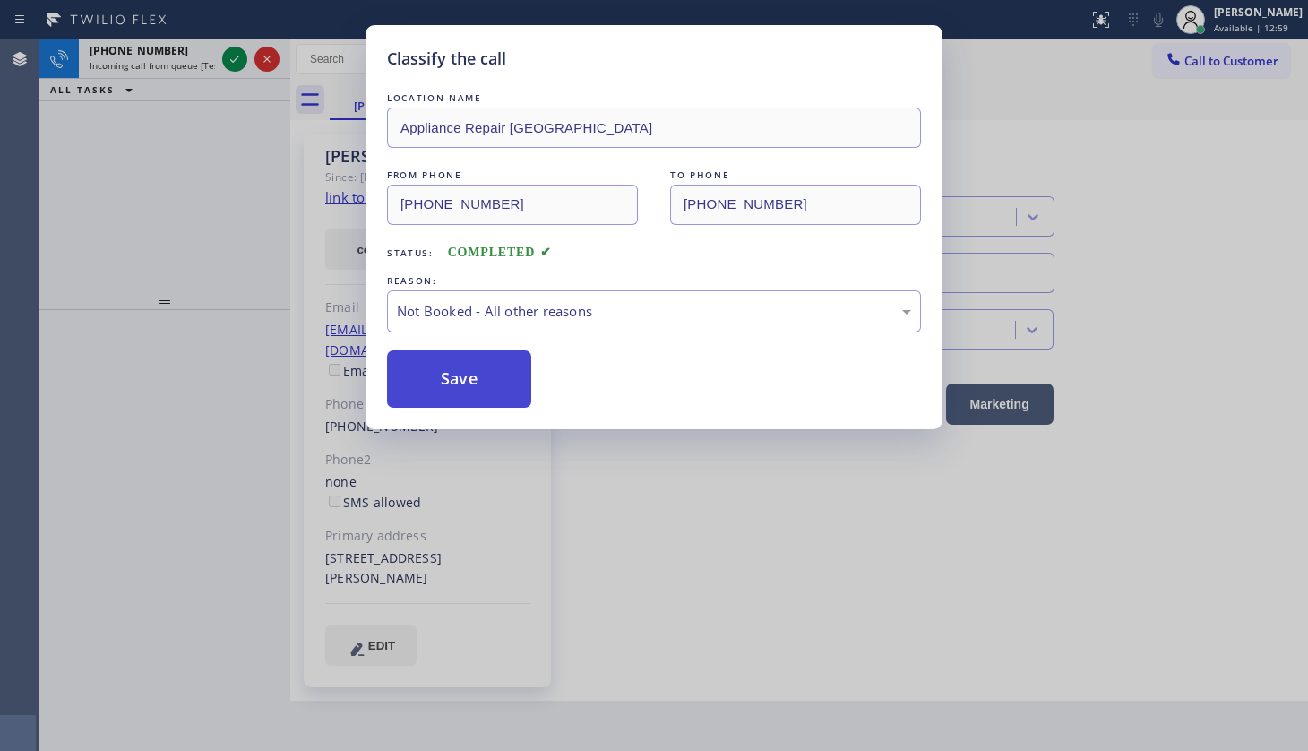
click at [425, 373] on button "Save" at bounding box center [459, 378] width 144 height 57
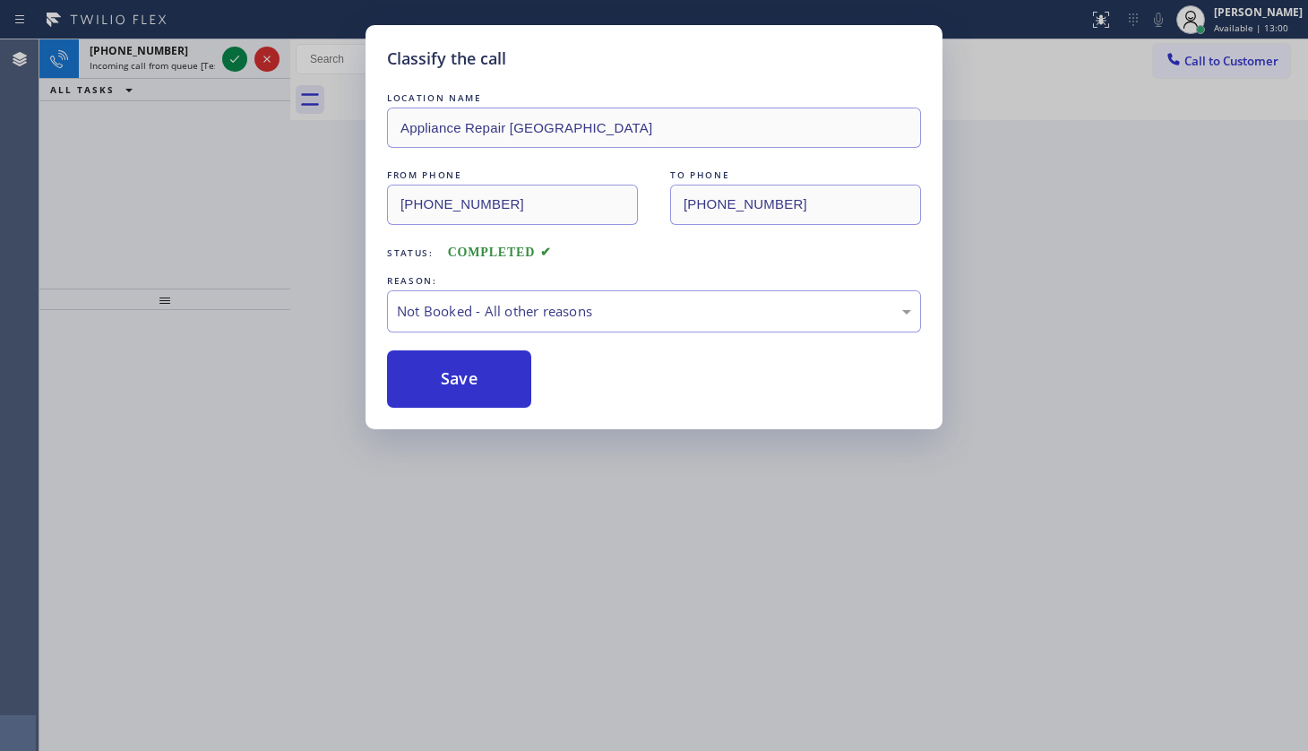
click at [230, 42] on div "Classify the call LOCATION NAME Appliance Repair Phoenix FROM PHONE [PHONE_NUMB…" at bounding box center [654, 375] width 1308 height 751
click at [233, 52] on div "Classify the call LOCATION NAME Appliance Repair Phoenix FROM PHONE [PHONE_NUMB…" at bounding box center [654, 375] width 1308 height 751
drag, startPoint x: 233, startPoint y: 54, endPoint x: 235, endPoint y: 65, distance: 10.9
click at [233, 58] on div "Classify the call LOCATION NAME Appliance Repair Phoenix FROM PHONE [PHONE_NUMB…" at bounding box center [654, 375] width 1308 height 751
click at [235, 65] on div "Classify the call LOCATION NAME Appliance Repair Phoenix FROM PHONE [PHONE_NUMB…" at bounding box center [654, 375] width 1308 height 751
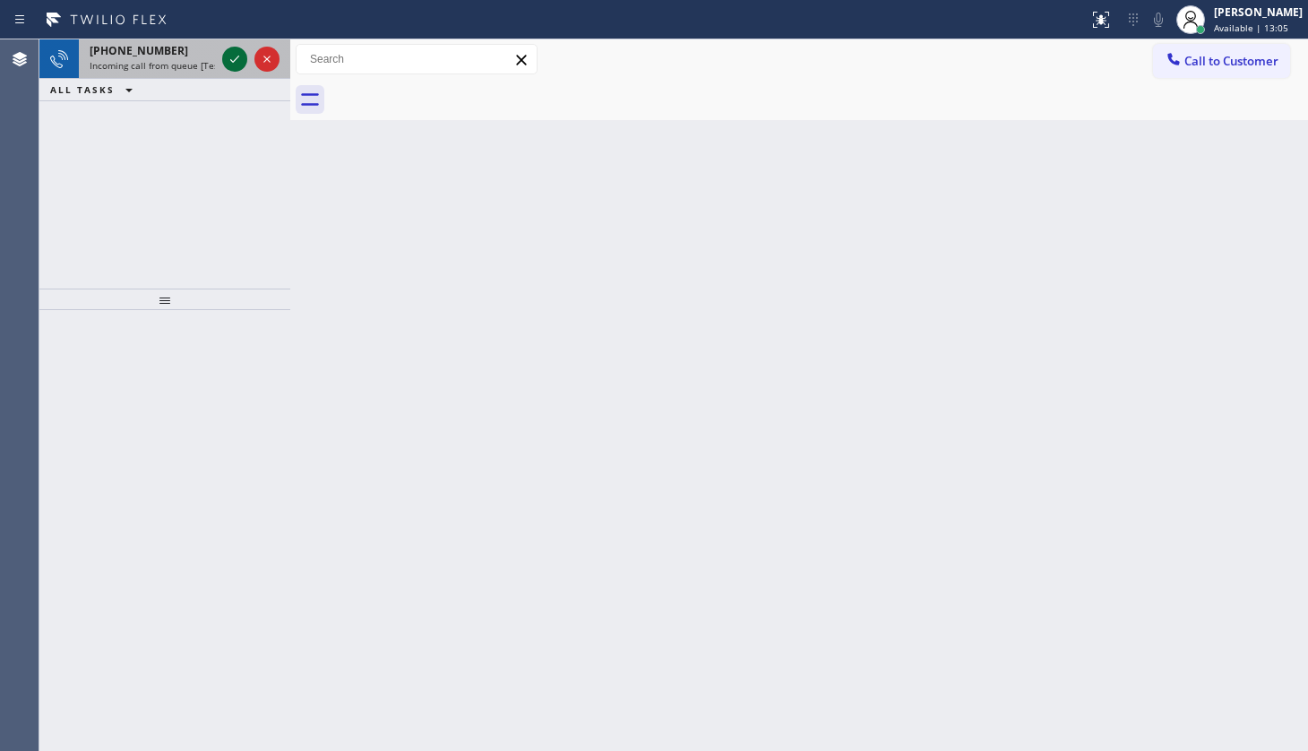
click at [237, 58] on icon at bounding box center [235, 59] width 22 height 22
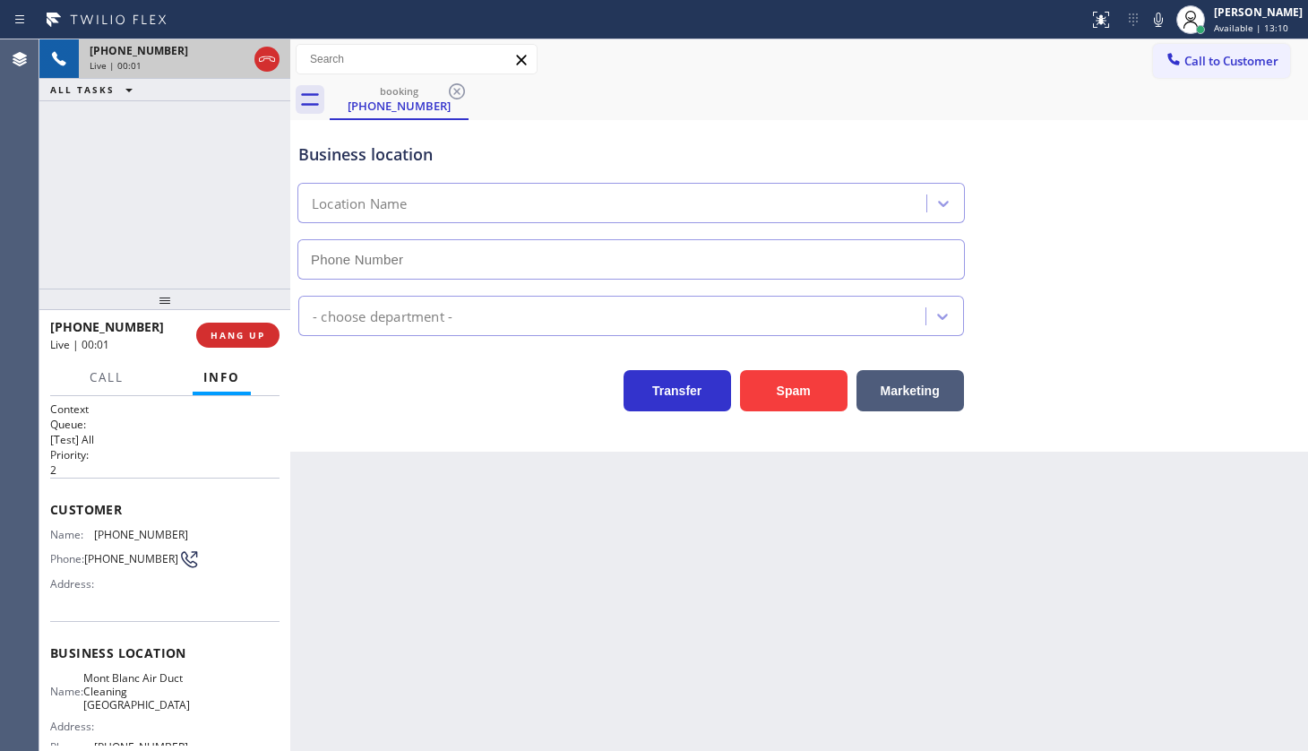
type input "[PHONE_NUMBER]"
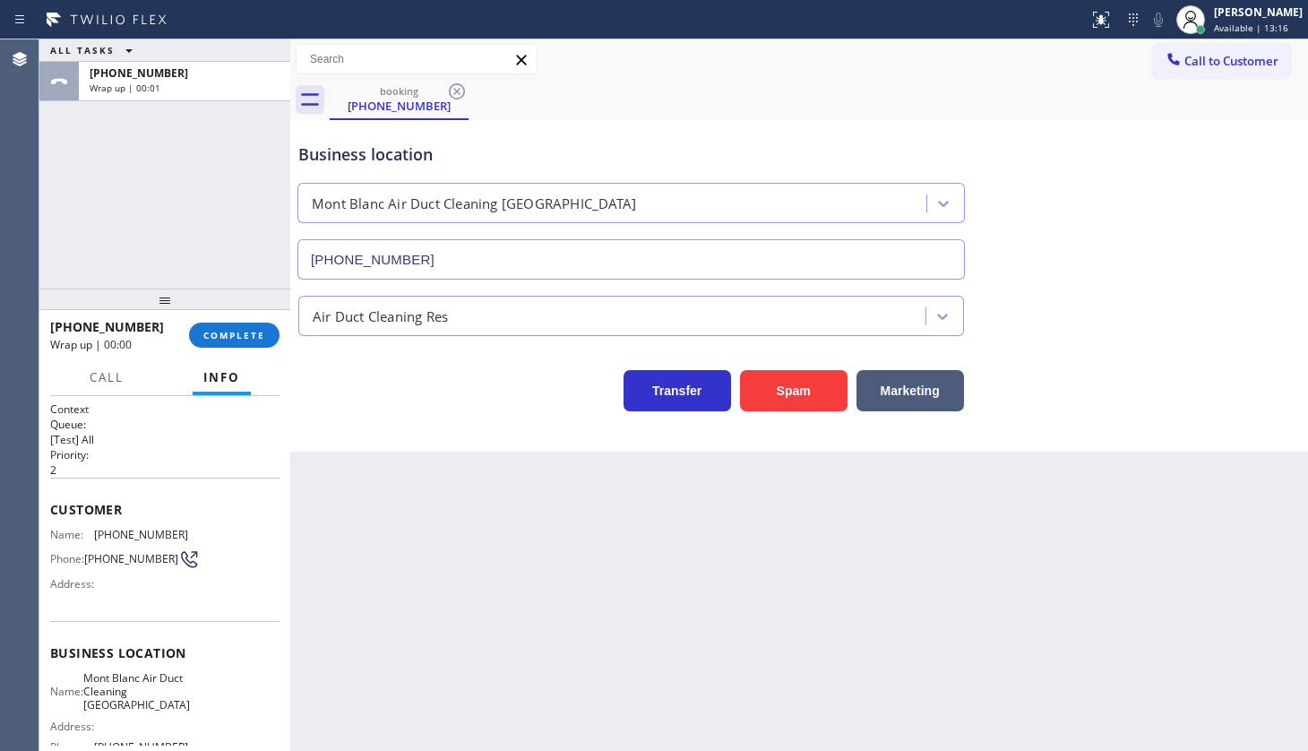
click at [274, 358] on div "[PHONE_NUMBER] Wrap up | 00:00 COMPLETE" at bounding box center [164, 335] width 251 height 50
click at [272, 343] on button "COMPLETE" at bounding box center [234, 335] width 91 height 25
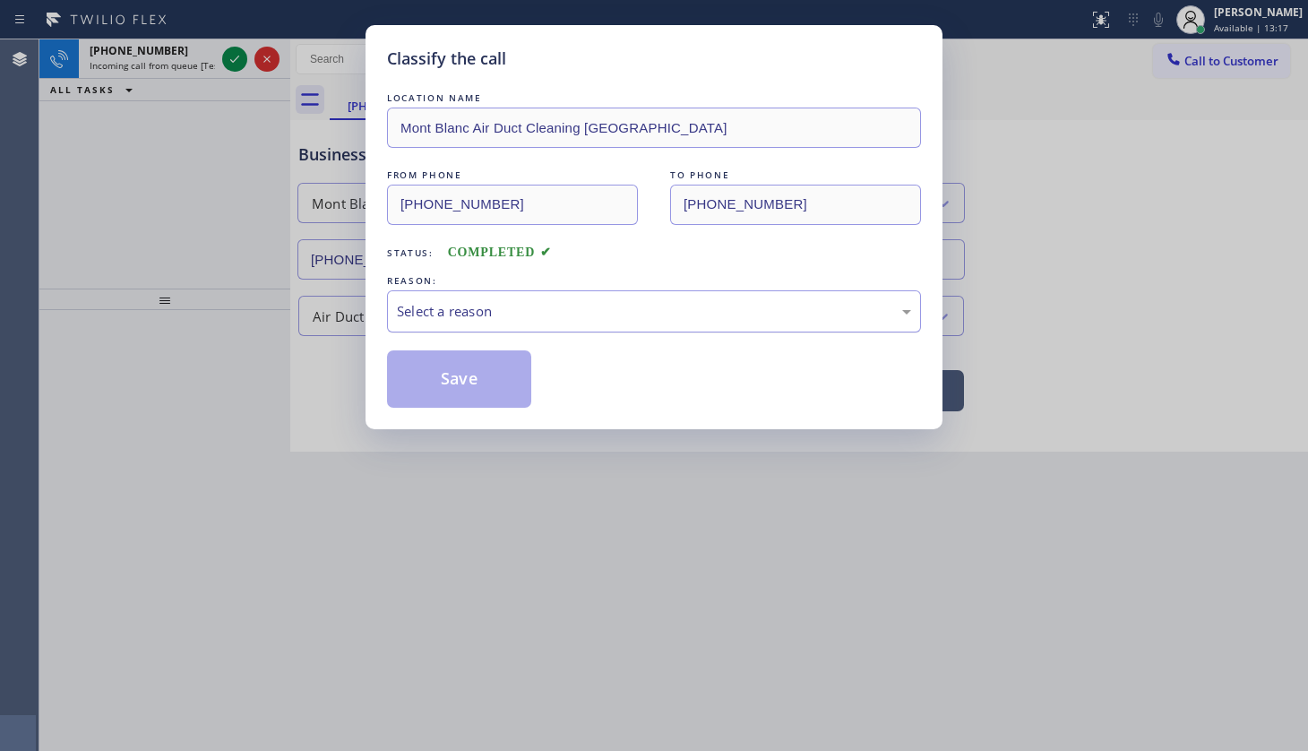
click at [460, 307] on div "Select a reason" at bounding box center [654, 311] width 514 height 21
click at [448, 367] on button "Save" at bounding box center [459, 378] width 144 height 57
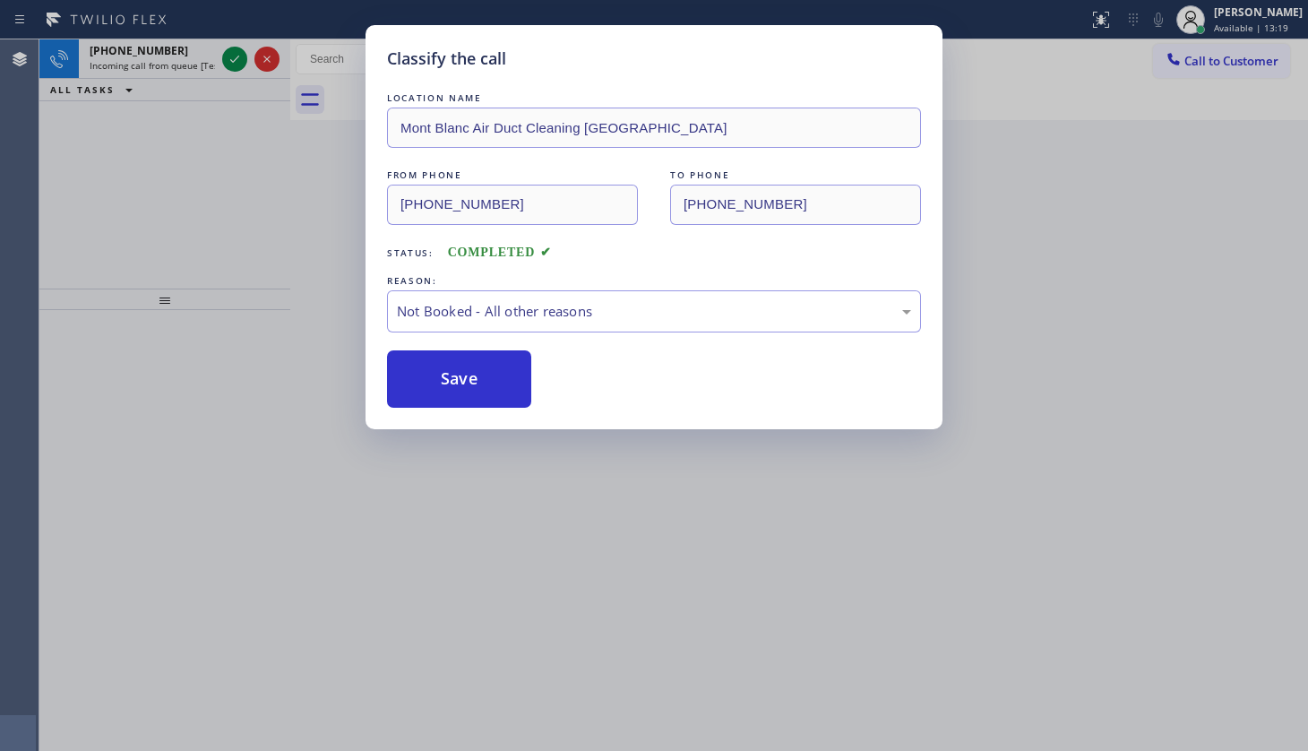
click at [234, 59] on div "Classify the call LOCATION NAME Red Electricians [PERSON_NAME][GEOGRAPHIC_DATA]…" at bounding box center [673, 394] width 1269 height 711
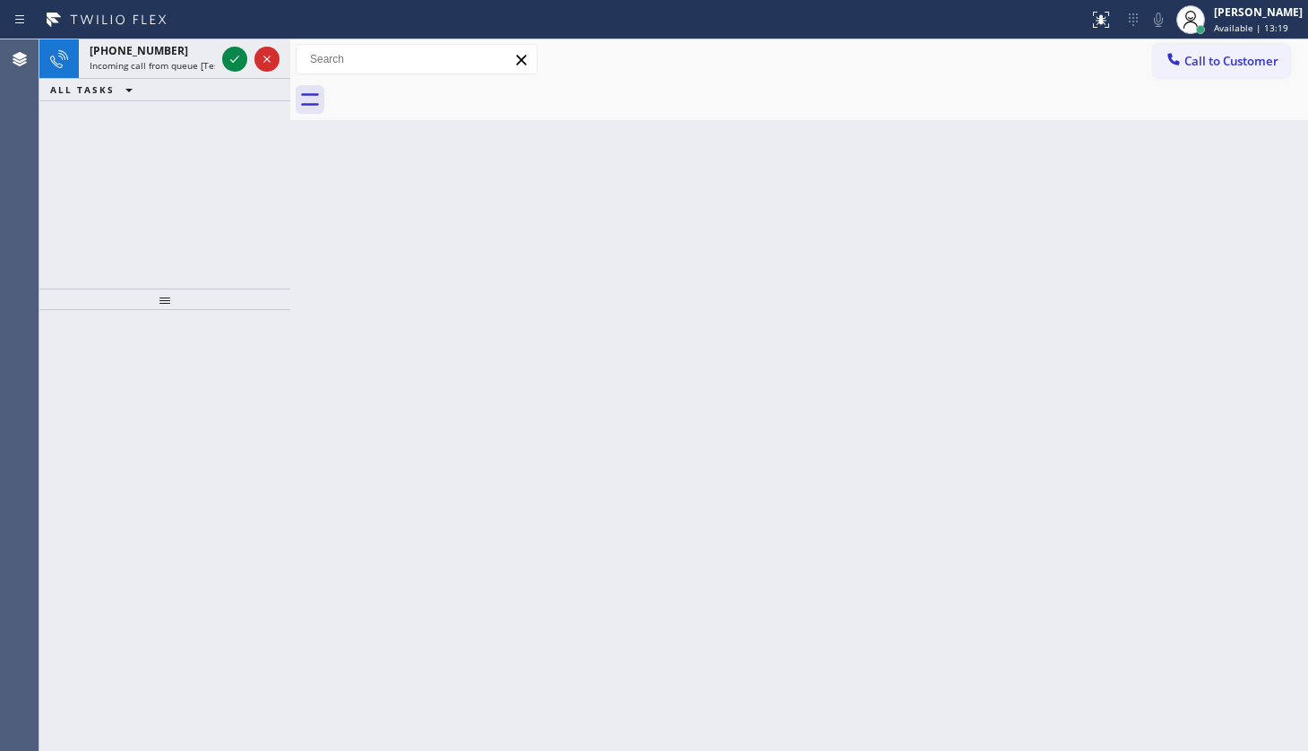
click at [234, 59] on icon at bounding box center [235, 59] width 22 height 22
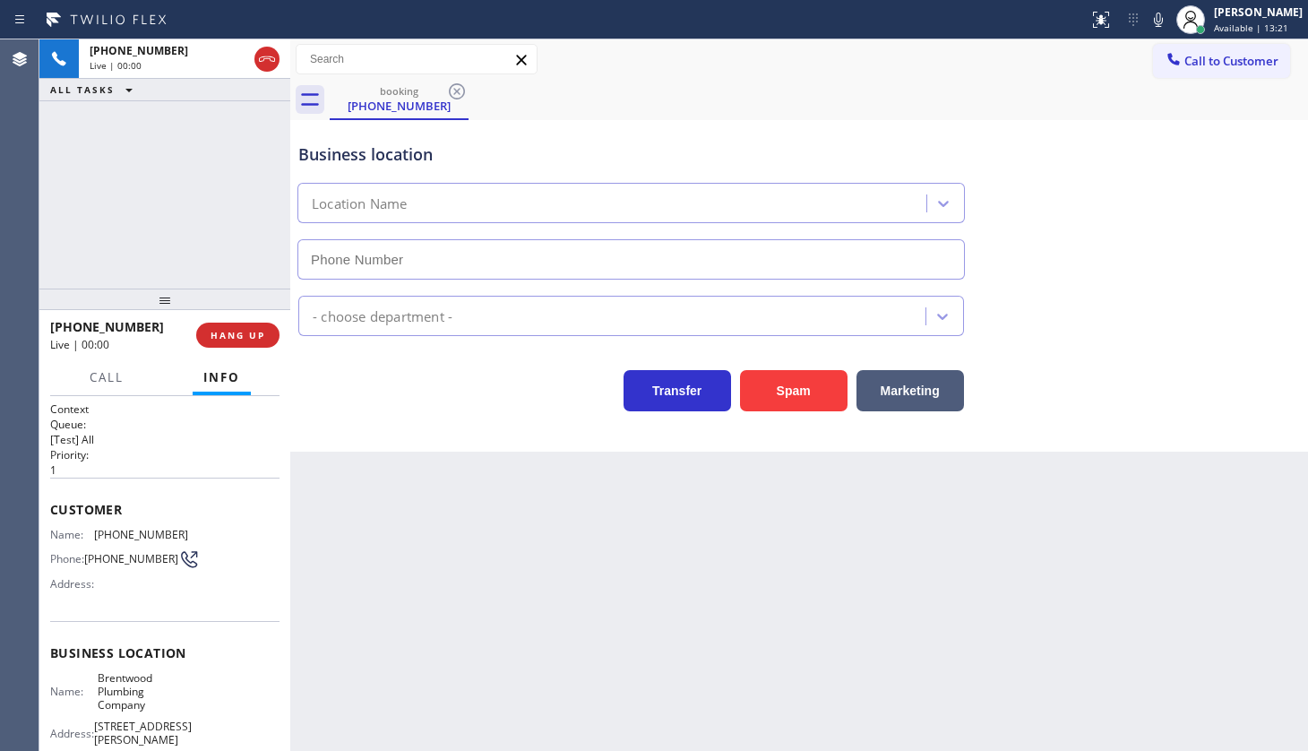
type input "[PHONE_NUMBER]"
click at [110, 164] on div "[PHONE_NUMBER] Live | 00:06 ALL TASKS ALL TASKS ACTIVE TASKS TASKS IN WRAP UP" at bounding box center [164, 163] width 251 height 249
click at [241, 340] on span "HANG UP" at bounding box center [238, 335] width 55 height 13
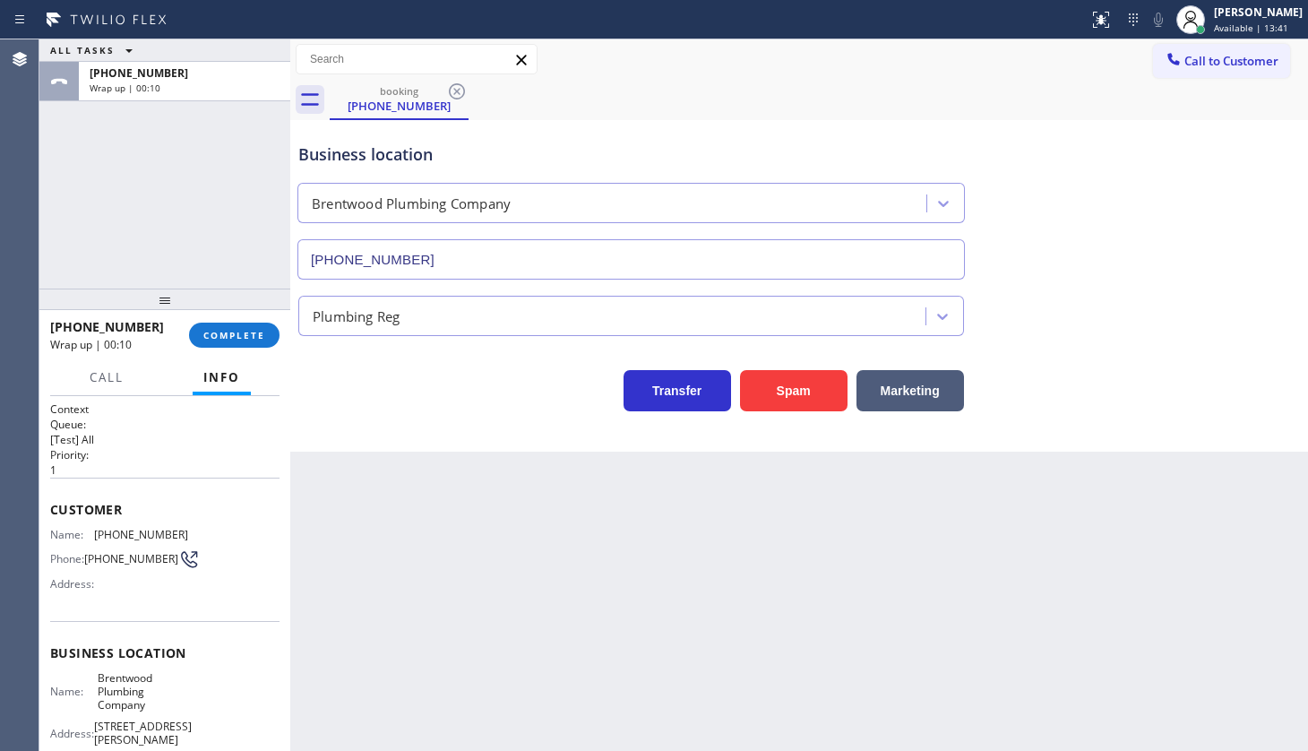
click at [171, 175] on div "ALL TASKS ALL TASKS ACTIVE TASKS TASKS IN WRAP UP [PHONE_NUMBER] Wrap up | 00:10" at bounding box center [164, 163] width 251 height 249
drag, startPoint x: 245, startPoint y: 332, endPoint x: 247, endPoint y: 344, distance: 12.0
click at [247, 344] on div "[PHONE_NUMBER] Wrap up | 00:10 COMPLETE" at bounding box center [164, 335] width 229 height 47
click at [247, 339] on span "COMPLETE" at bounding box center [234, 335] width 62 height 13
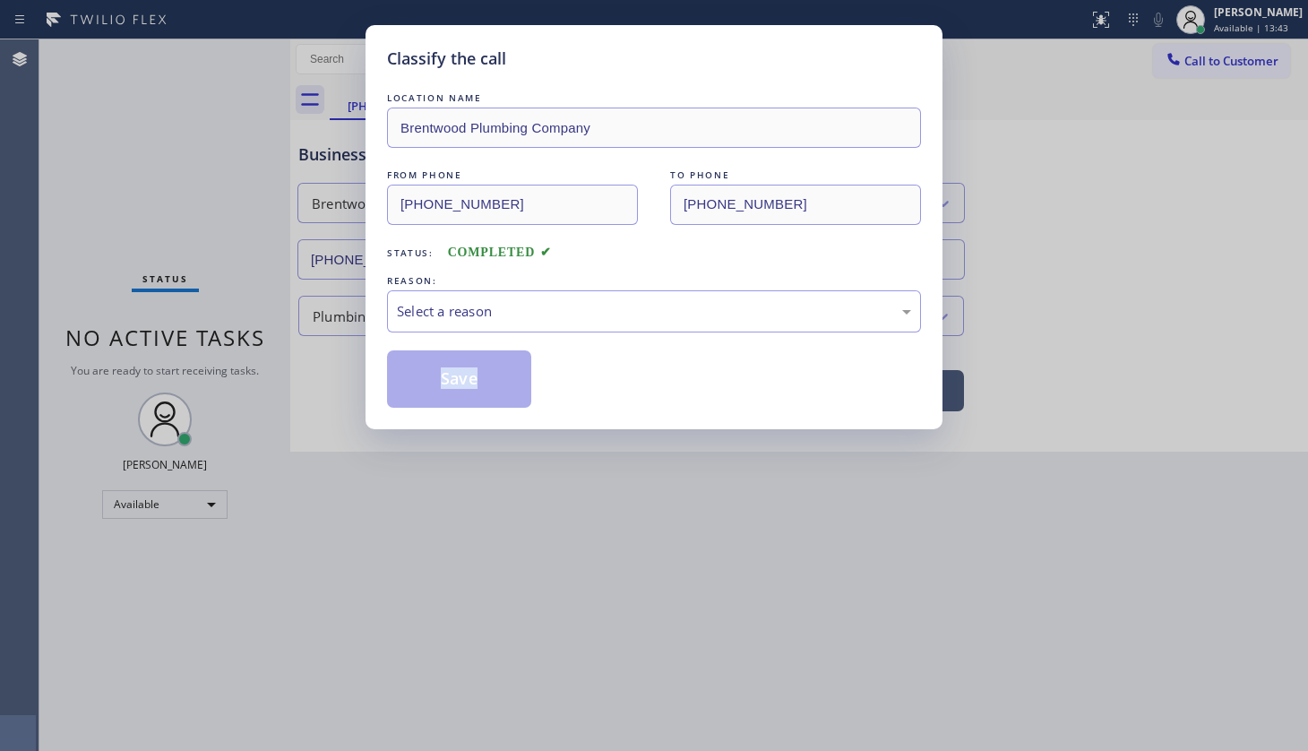
click at [247, 339] on div "Classify the call LOCATION NAME Brentwood Plumbing Company FROM PHONE [PHONE_NU…" at bounding box center [654, 375] width 1308 height 751
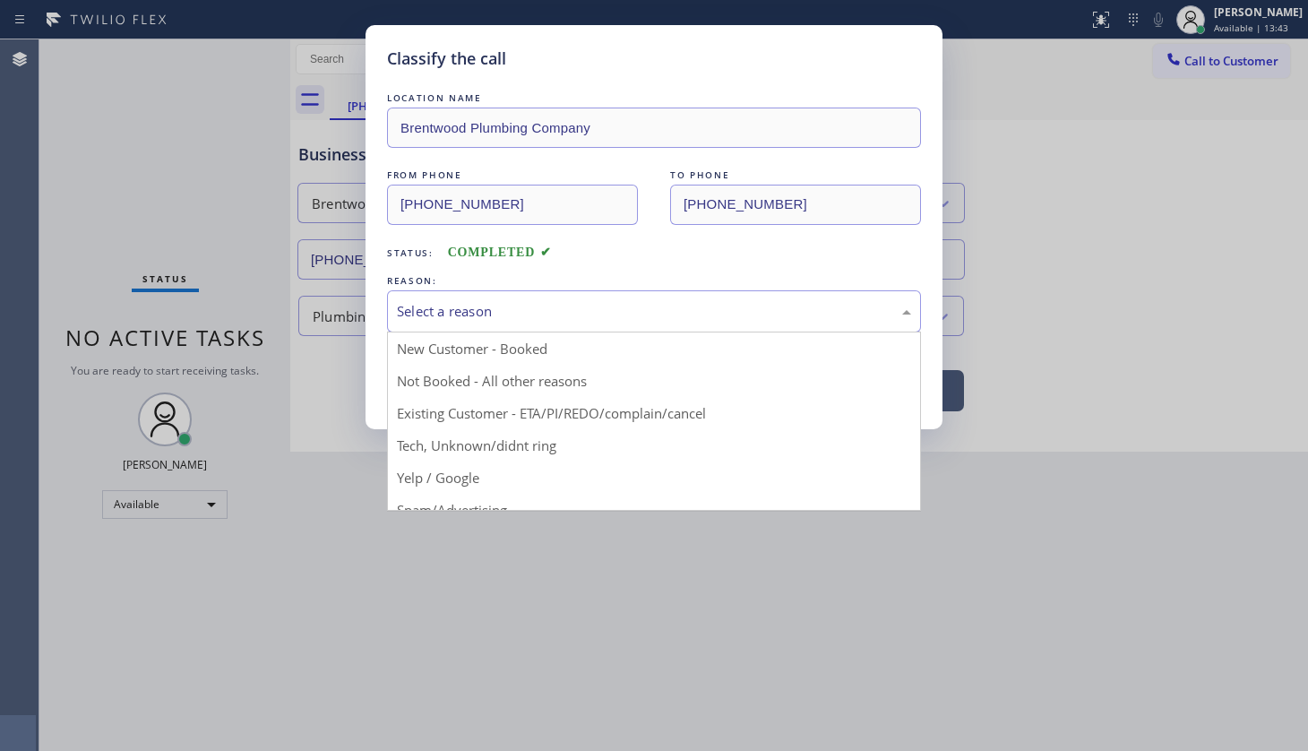
click at [434, 318] on div "Select a reason" at bounding box center [654, 311] width 514 height 21
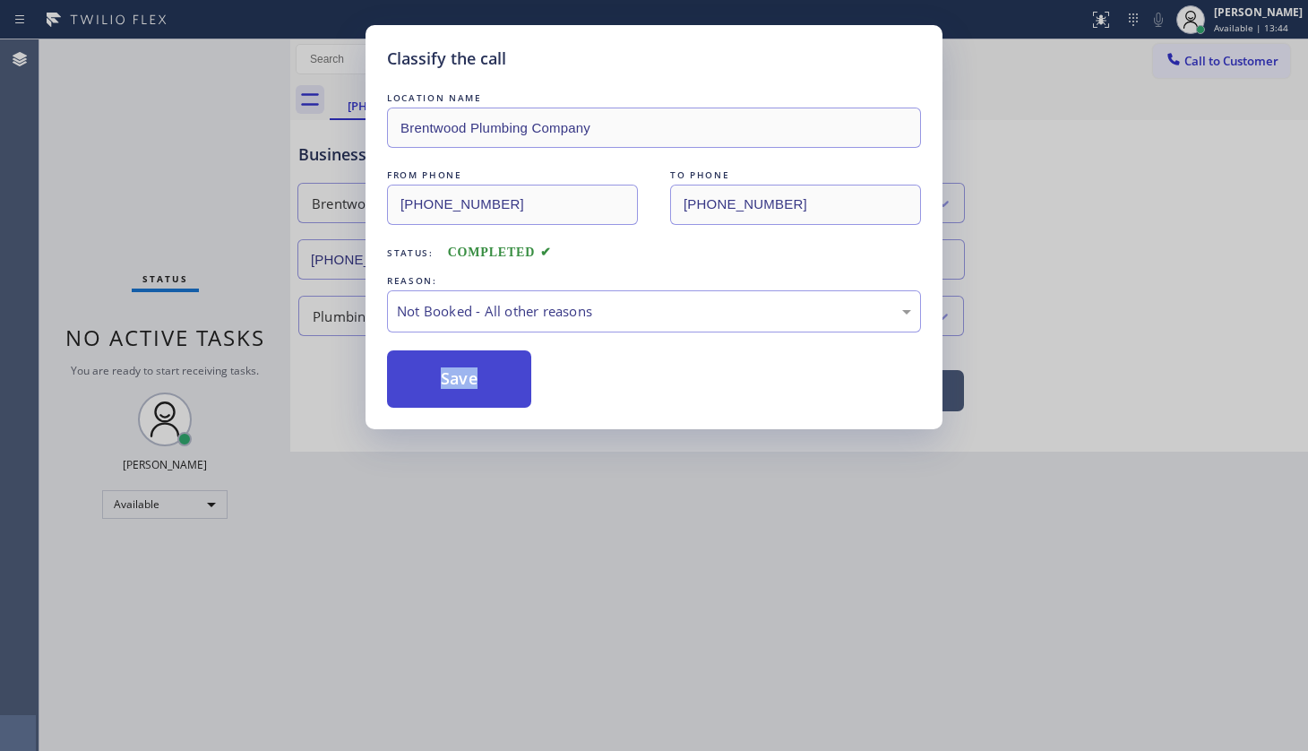
click at [438, 372] on button "Save" at bounding box center [459, 378] width 144 height 57
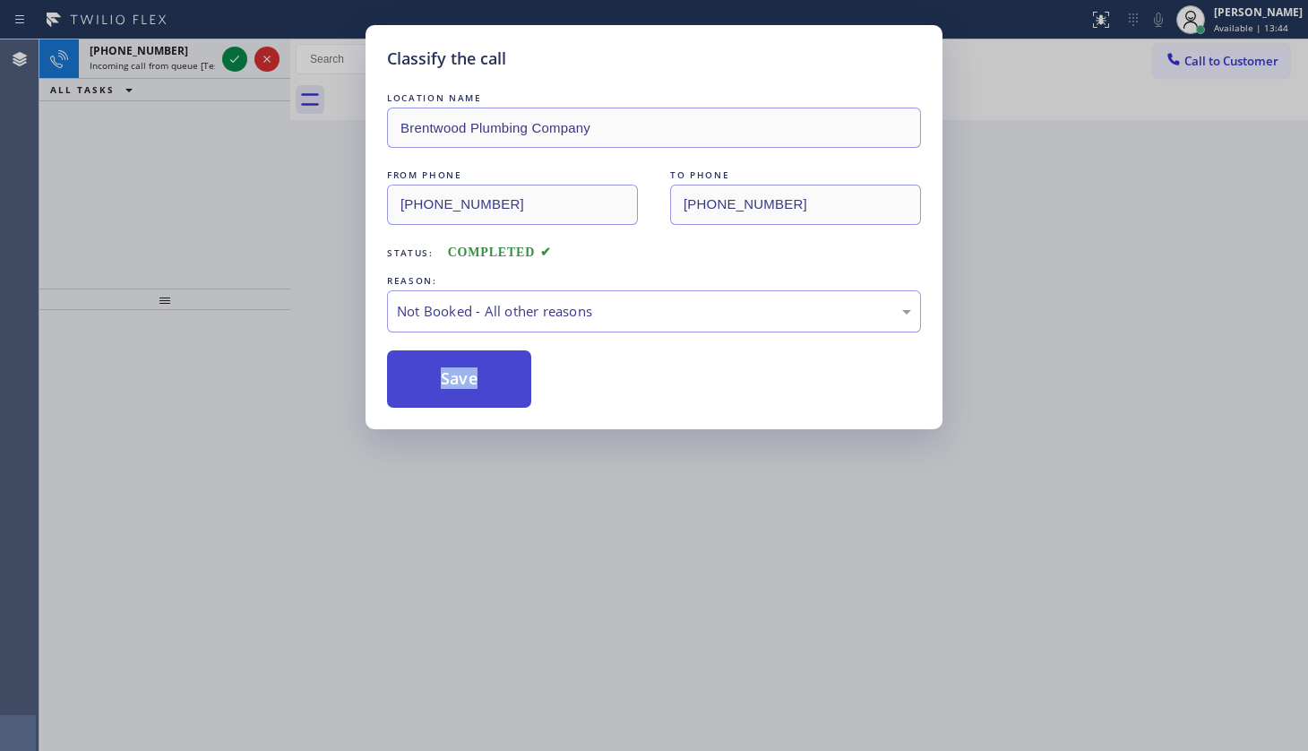
click at [441, 372] on button "Save" at bounding box center [459, 378] width 144 height 57
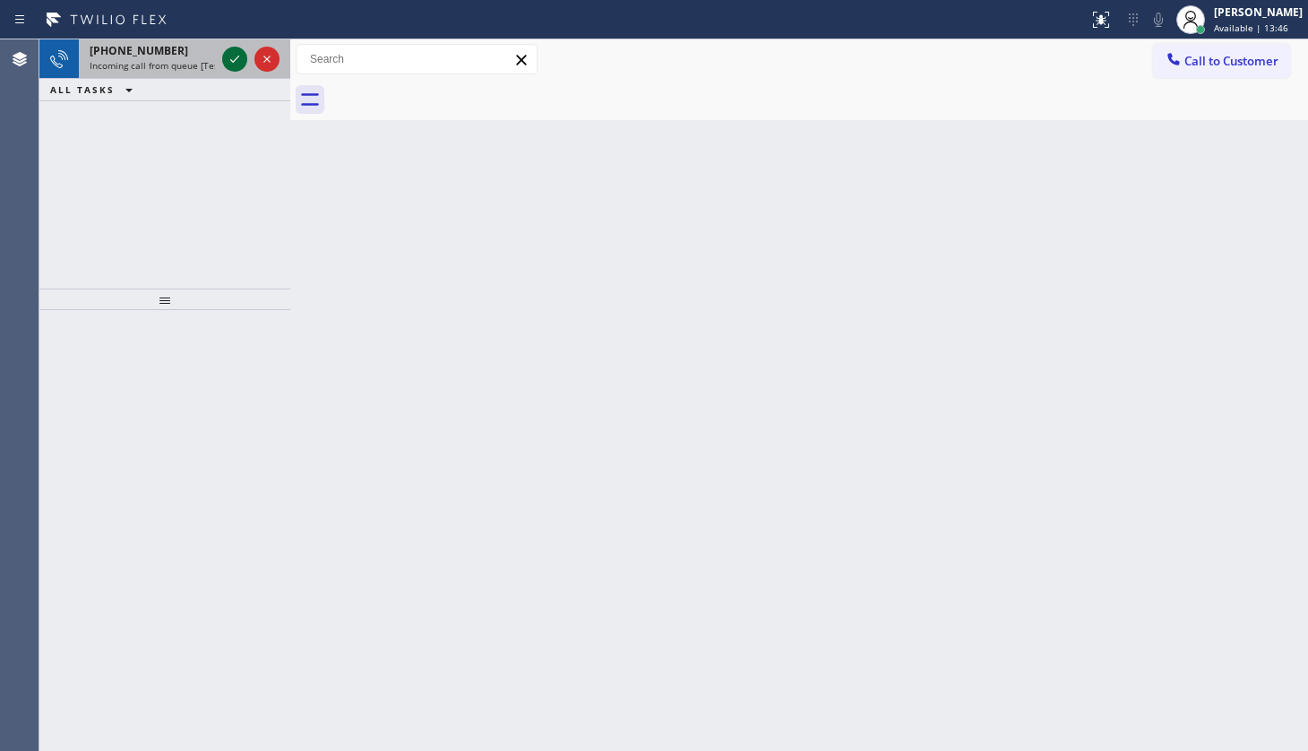
click at [227, 56] on icon at bounding box center [235, 59] width 22 height 22
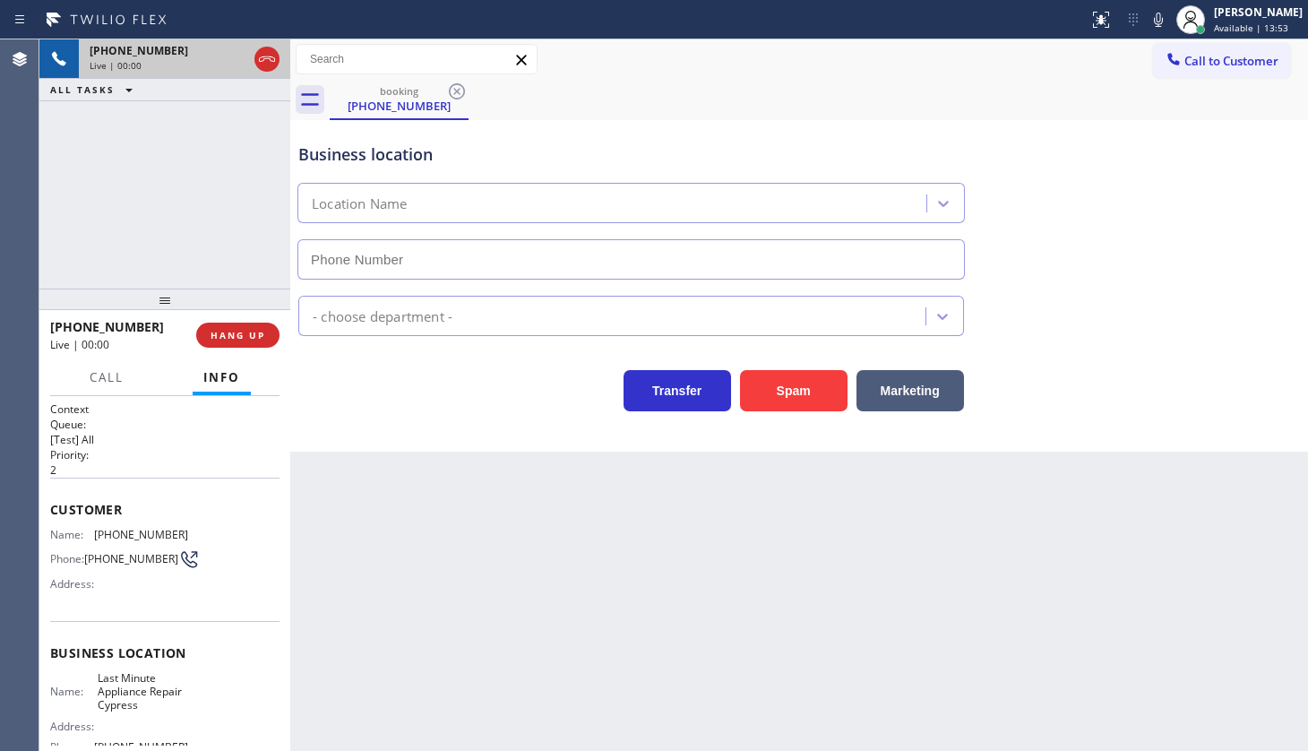
type input "[PHONE_NUMBER]"
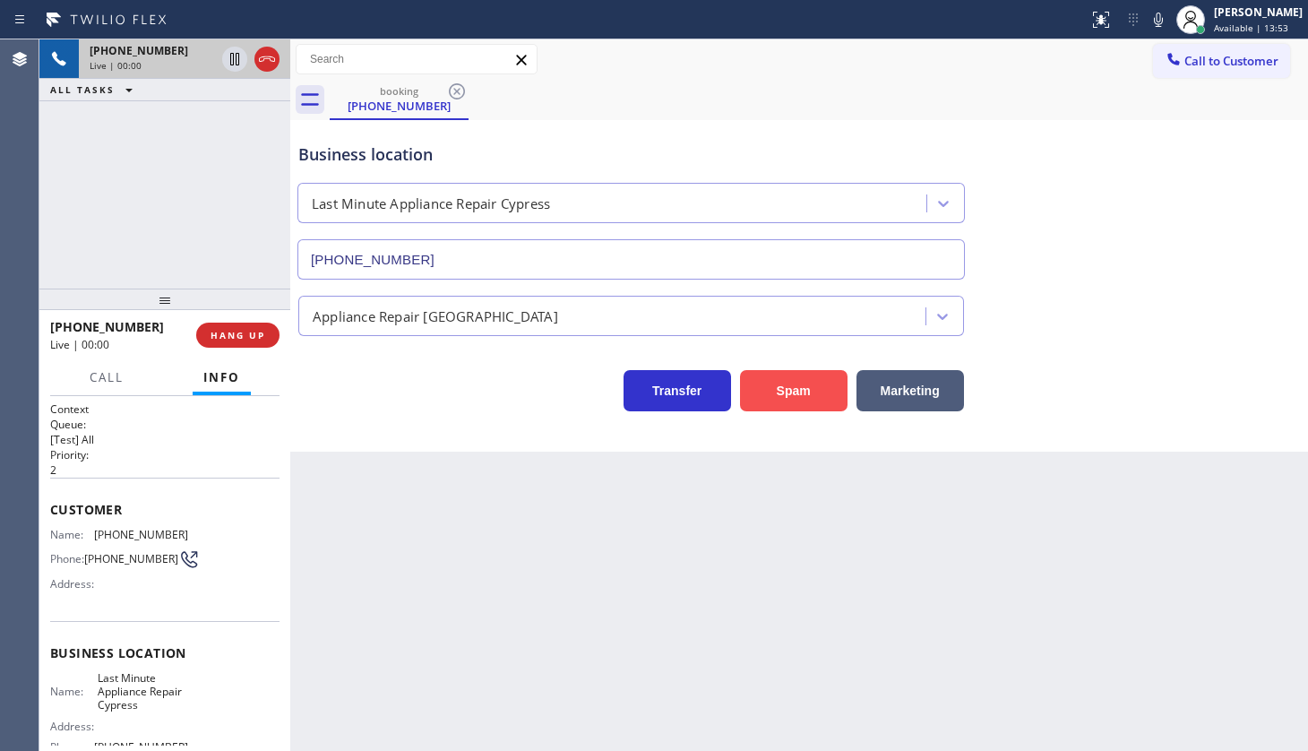
click at [785, 379] on button "Spam" at bounding box center [794, 390] width 108 height 41
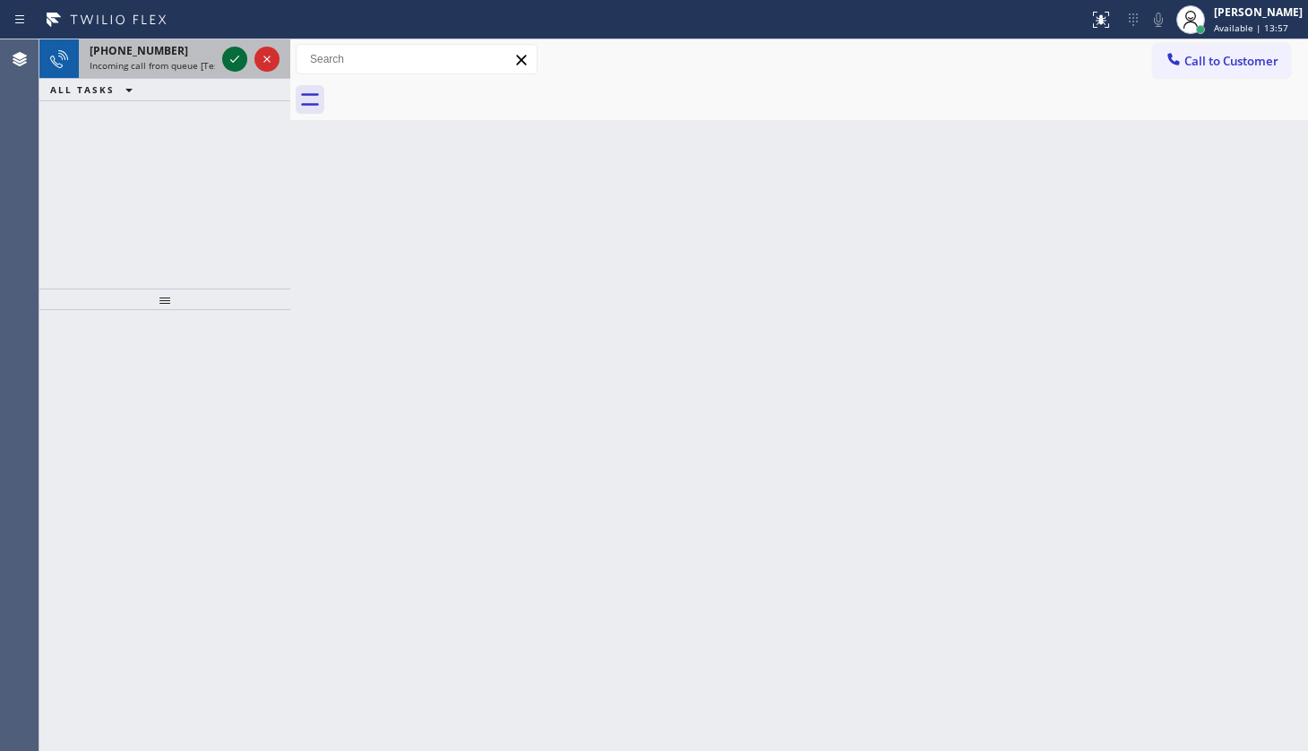
click at [237, 59] on icon at bounding box center [235, 59] width 22 height 22
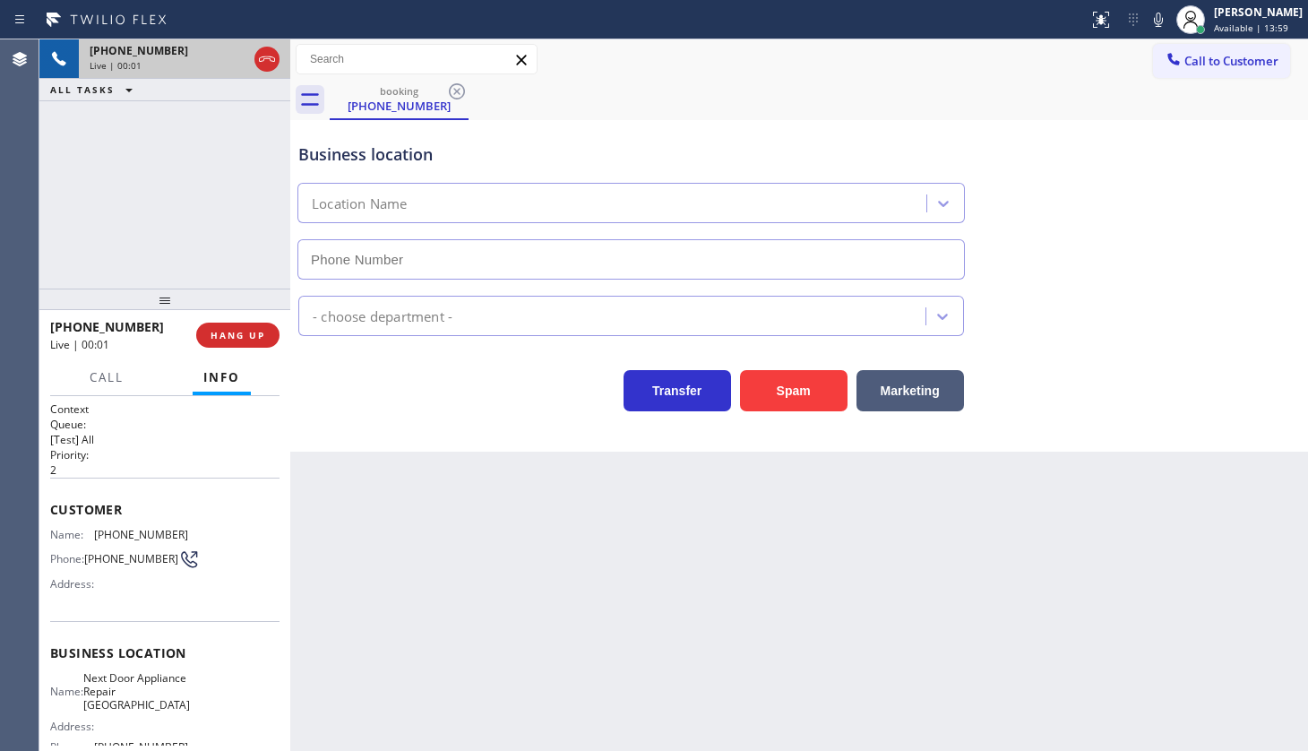
type input "[PHONE_NUMBER]"
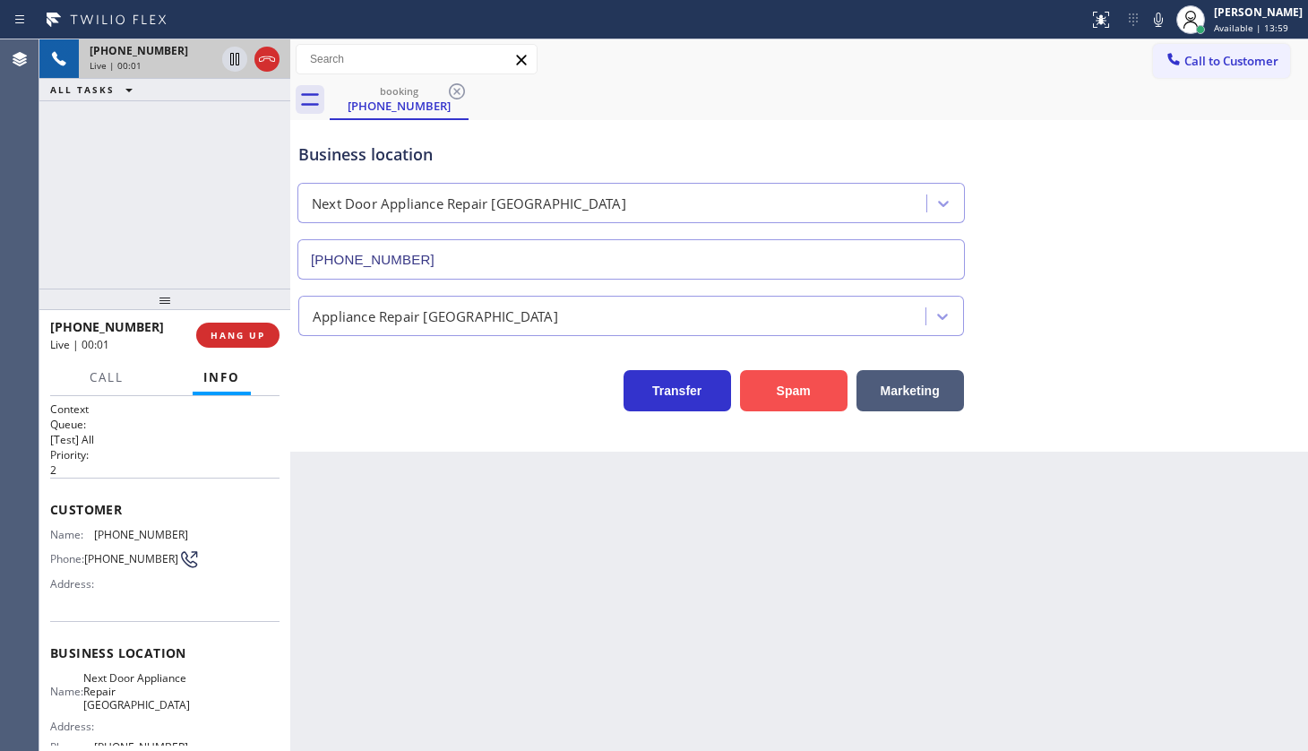
click at [790, 394] on button "Spam" at bounding box center [794, 390] width 108 height 41
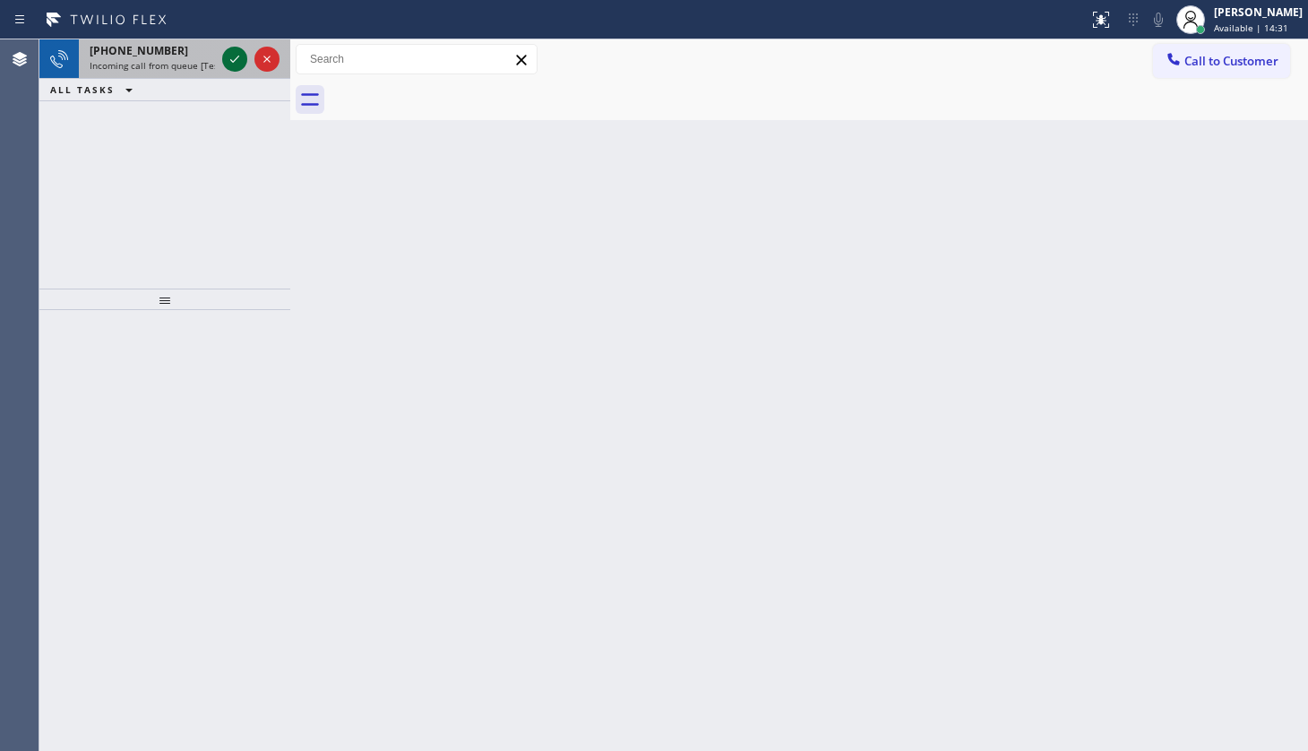
click at [231, 54] on icon at bounding box center [235, 59] width 22 height 22
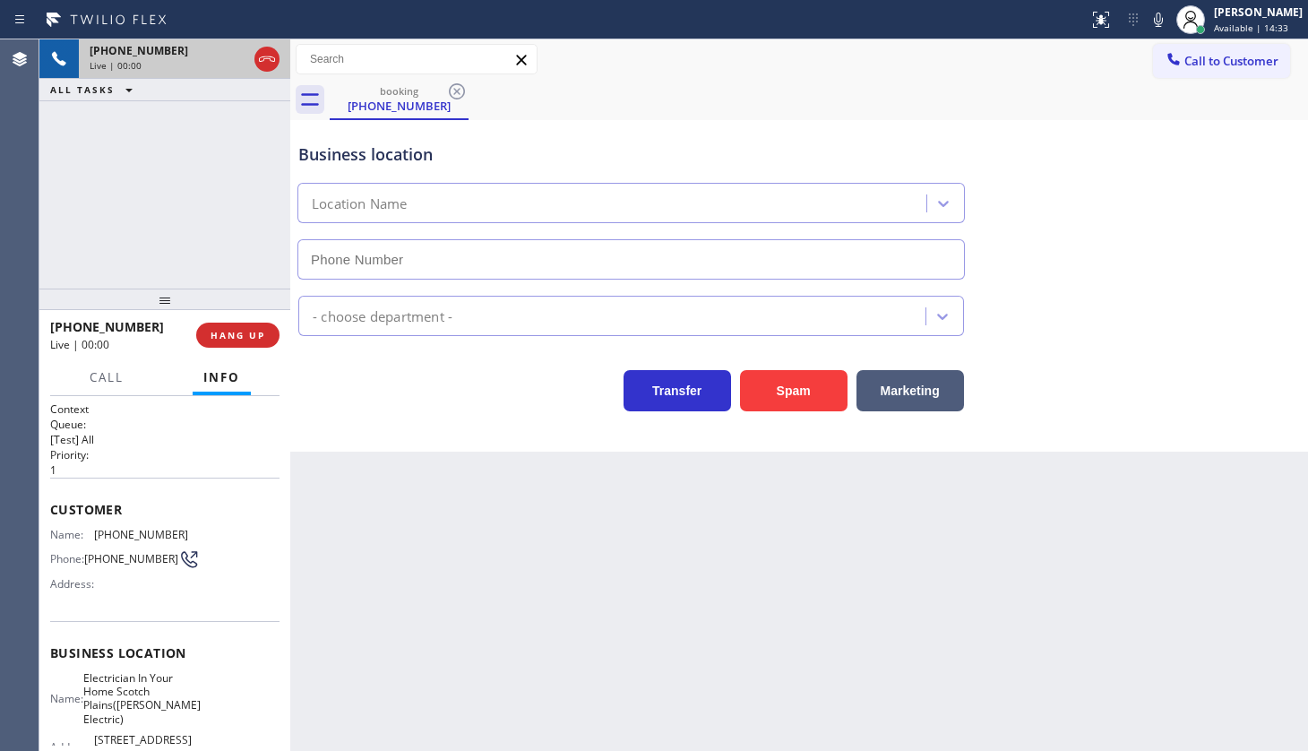
type input "[PHONE_NUMBER]"
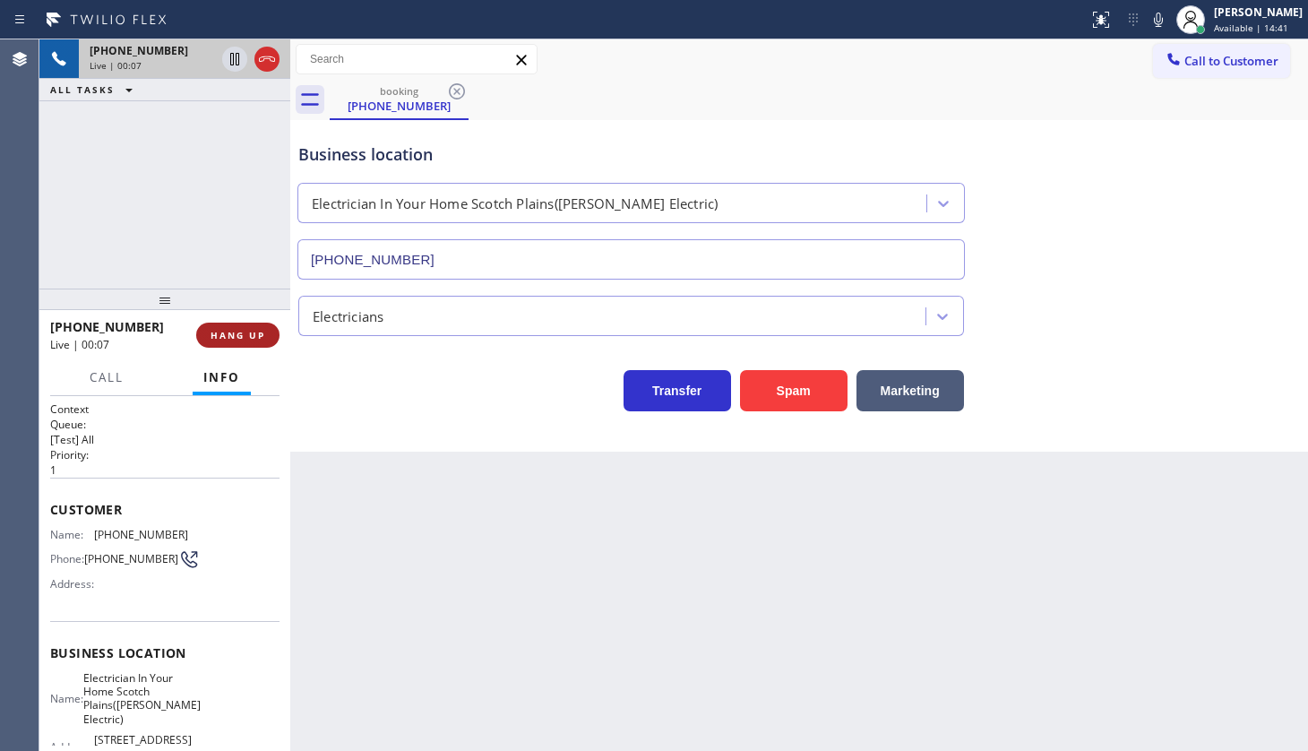
click at [248, 324] on button "HANG UP" at bounding box center [237, 335] width 83 height 25
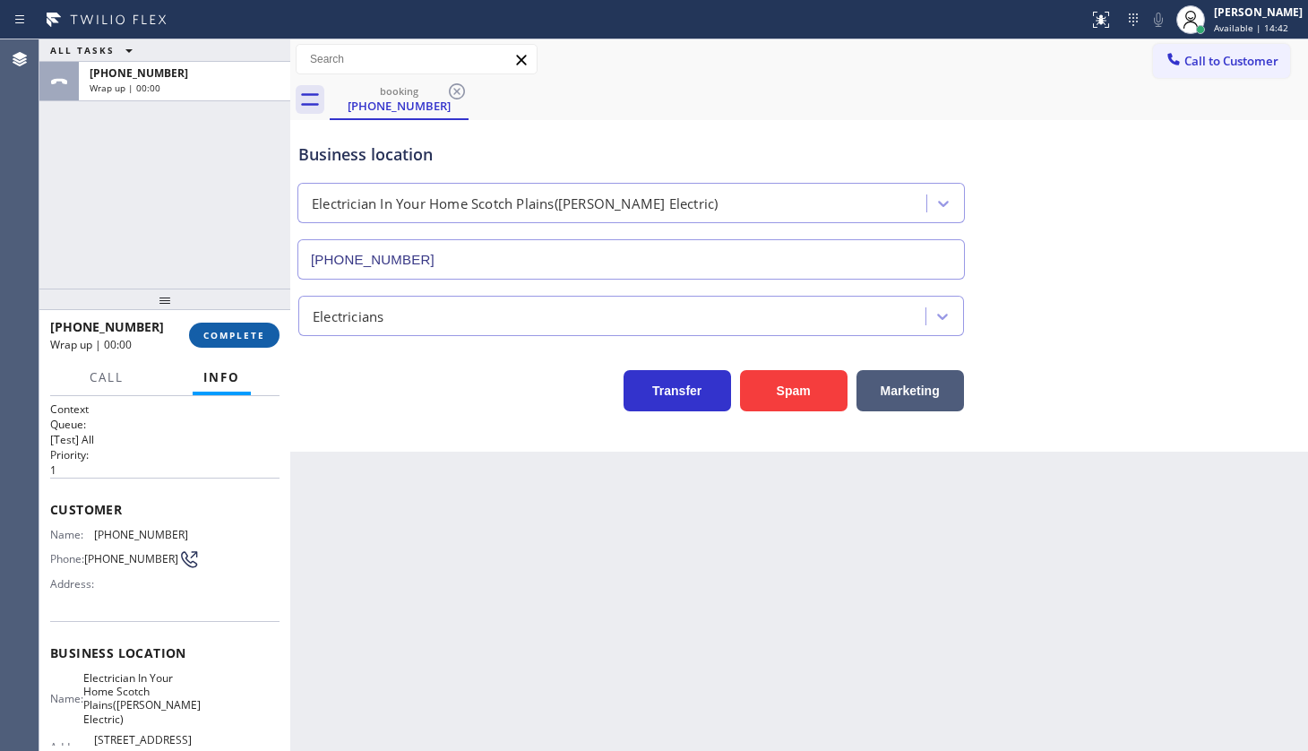
click at [248, 324] on button "COMPLETE" at bounding box center [234, 335] width 91 height 25
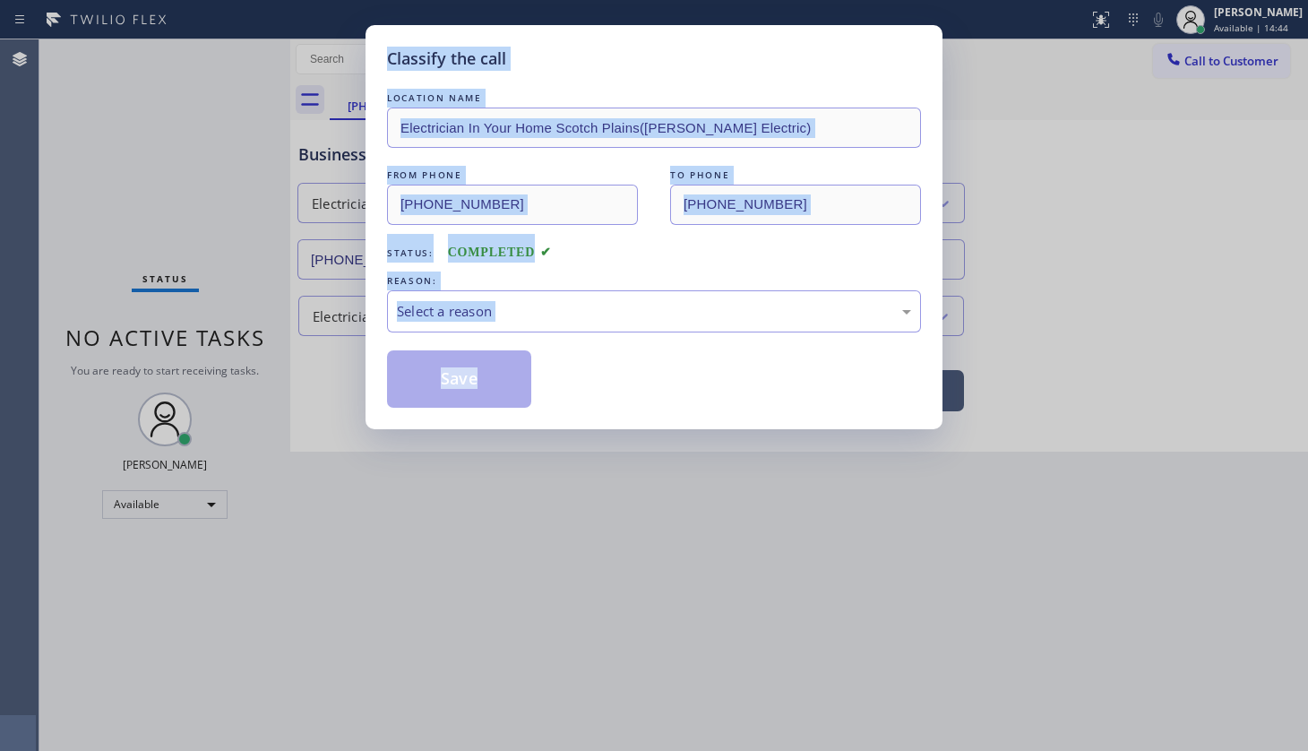
click at [633, 234] on div "Status: COMPLETED" at bounding box center [654, 248] width 534 height 29
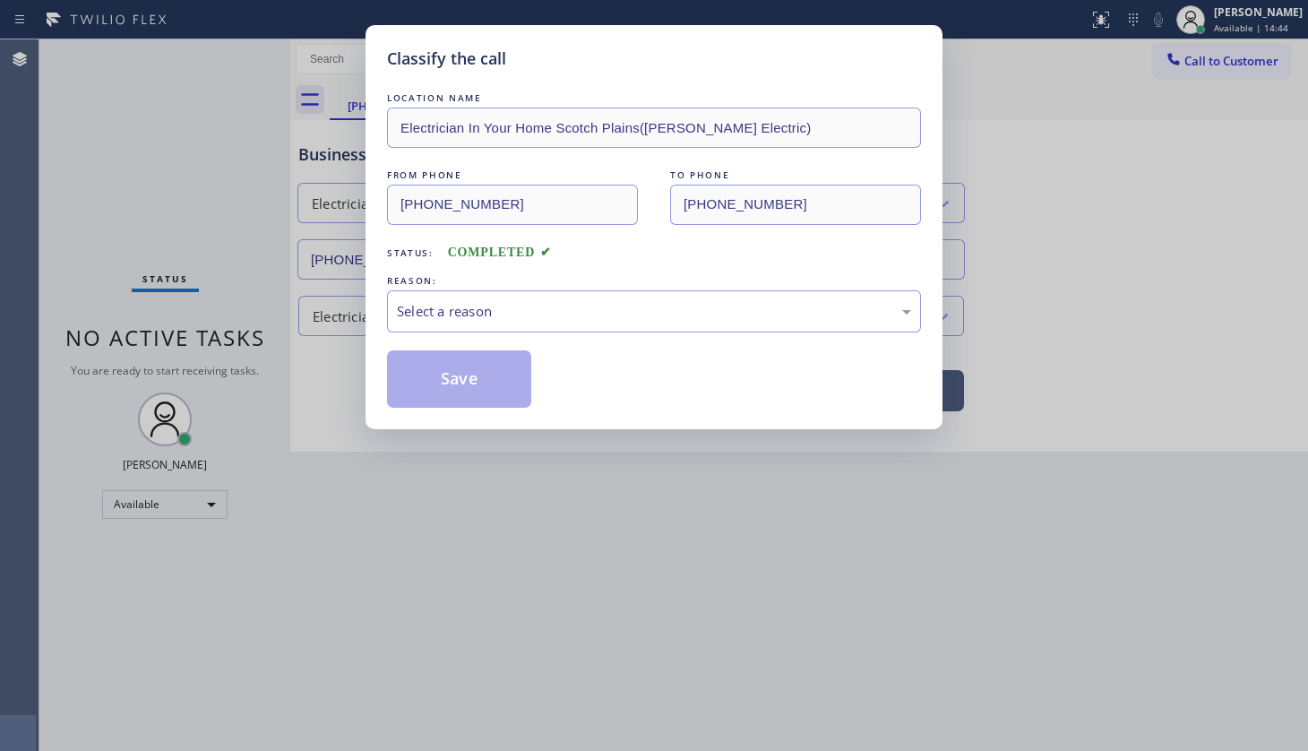
click at [633, 234] on div "Status: COMPLETED" at bounding box center [654, 248] width 534 height 29
click at [399, 326] on div "Select a reason" at bounding box center [654, 311] width 534 height 42
click at [413, 366] on button "Save" at bounding box center [459, 378] width 144 height 57
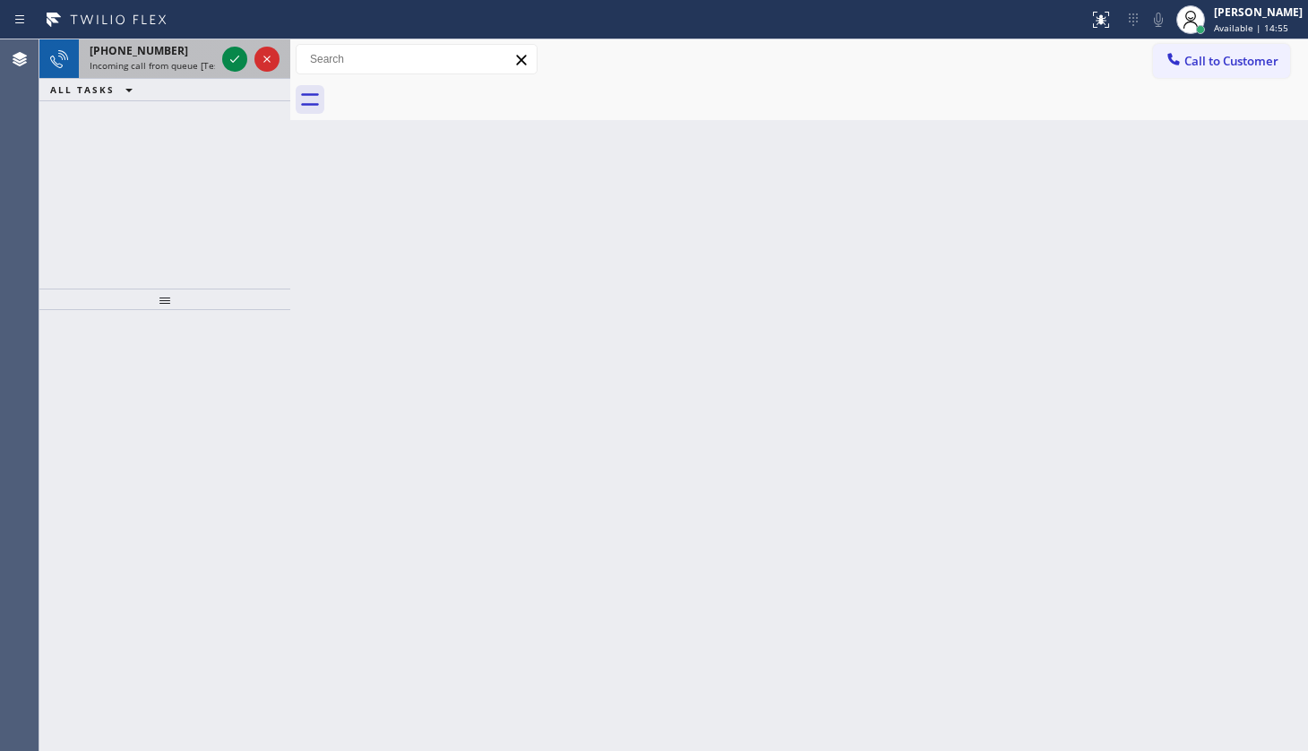
drag, startPoint x: 153, startPoint y: 172, endPoint x: 219, endPoint y: 59, distance: 130.5
click at [170, 139] on div "[PHONE_NUMBER] Incoming call from queue [Test] All ALL TASKS ALL TASKS ACTIVE T…" at bounding box center [164, 163] width 251 height 249
click at [225, 47] on div at bounding box center [251, 58] width 65 height 39
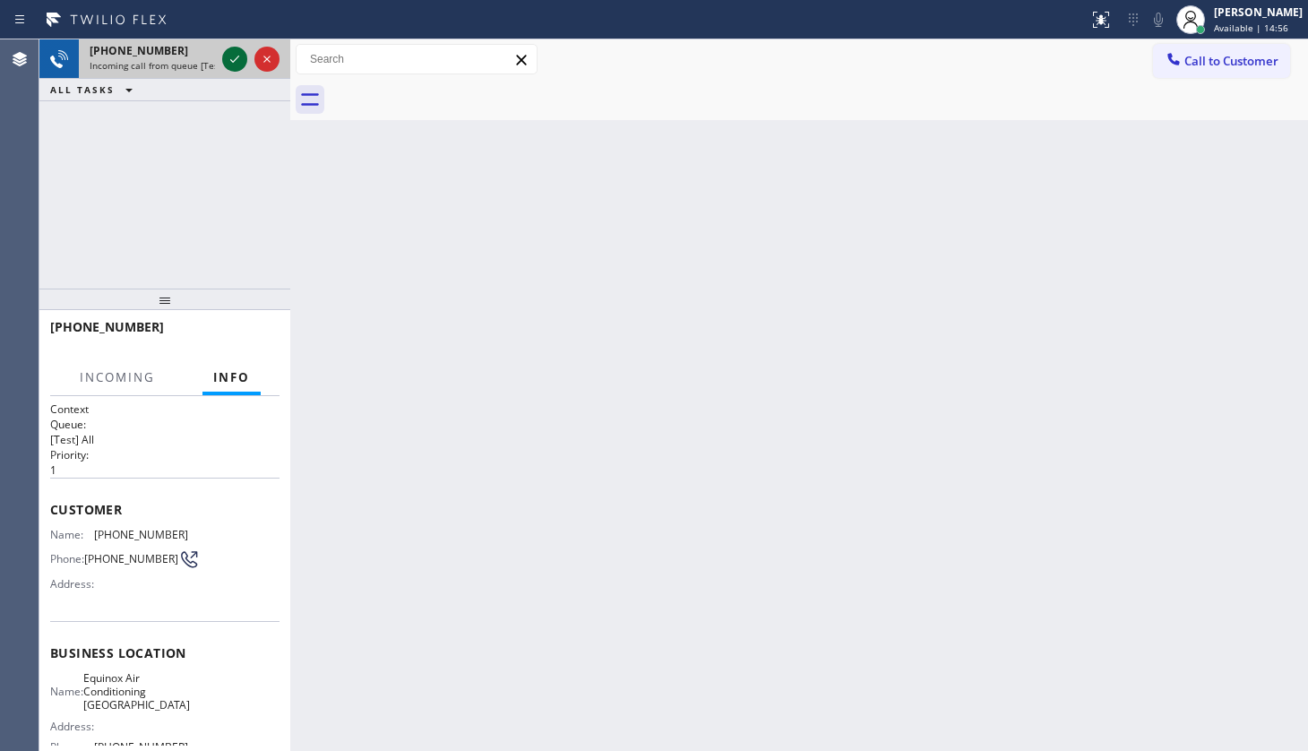
click at [227, 56] on icon at bounding box center [235, 59] width 22 height 22
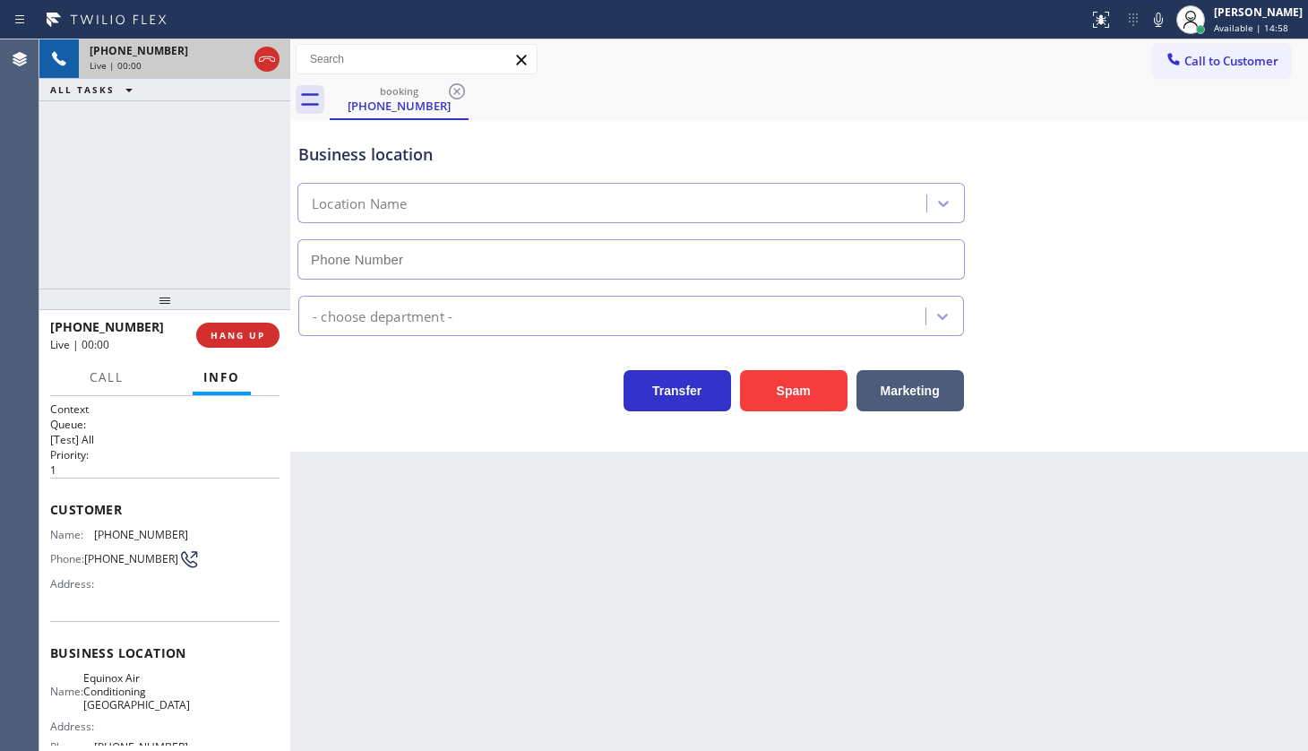
type input "[PHONE_NUMBER]"
click at [761, 383] on button "Spam" at bounding box center [794, 390] width 108 height 41
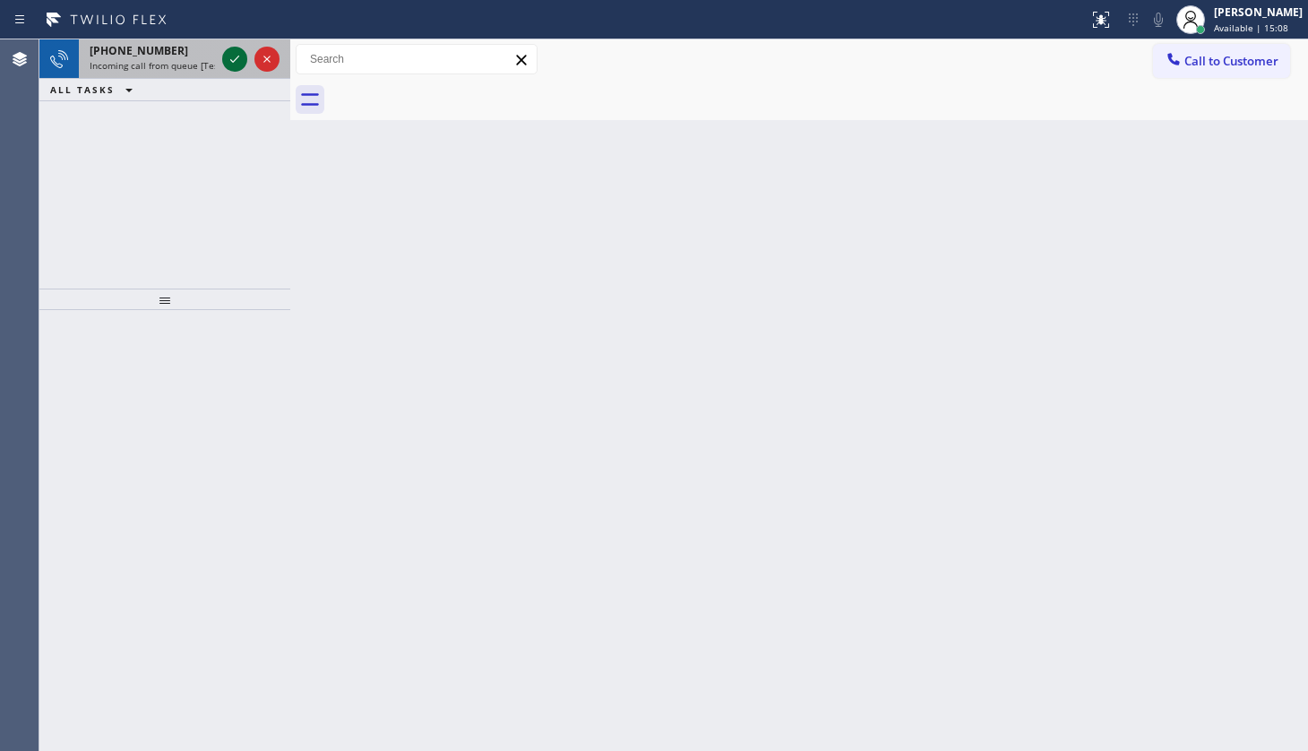
click at [226, 63] on icon at bounding box center [235, 59] width 22 height 22
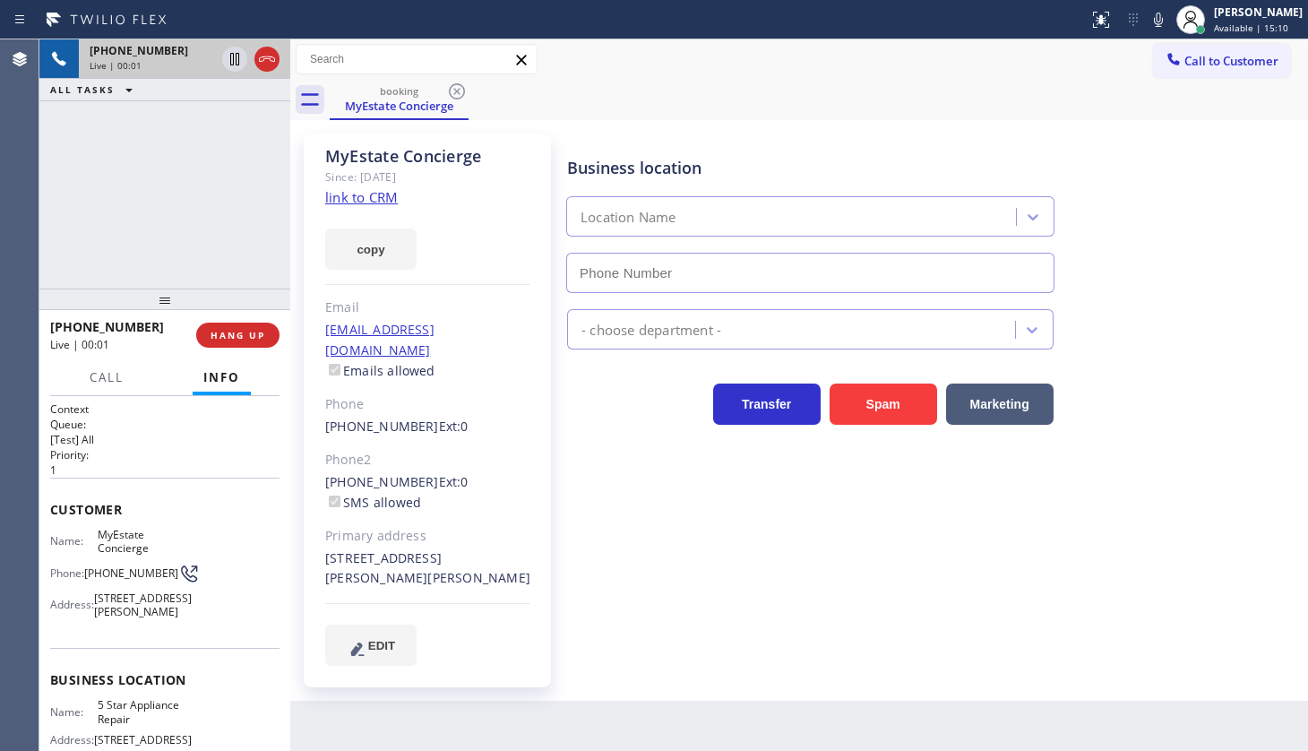
type input "[PHONE_NUMBER]"
click at [375, 195] on link "link to CRM" at bounding box center [361, 197] width 73 height 18
click at [1166, 21] on icon at bounding box center [1159, 20] width 22 height 22
click at [233, 56] on icon at bounding box center [234, 59] width 9 height 13
click at [163, 140] on div "[PHONE_NUMBER] Live | 02:05 ALL TASKS ALL TASKS ACTIVE TASKS TASKS IN WRAP UP" at bounding box center [164, 163] width 251 height 249
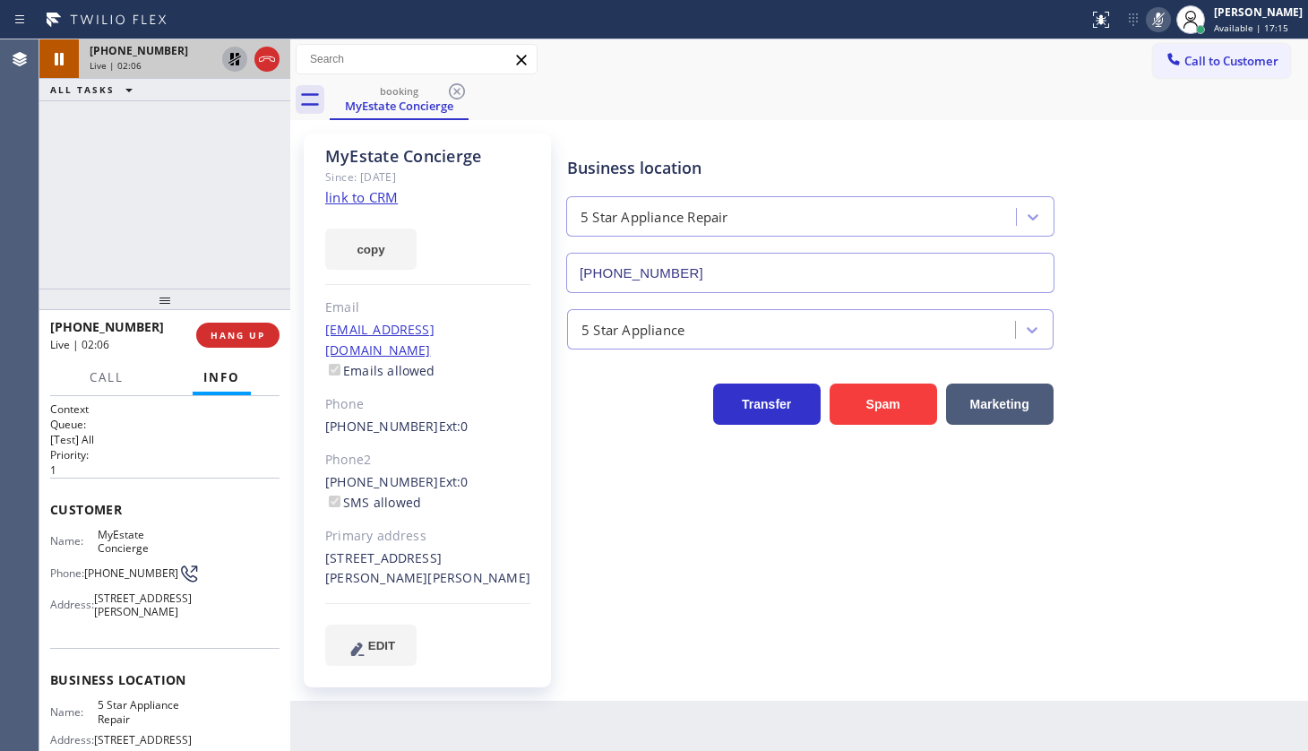
click at [243, 61] on icon at bounding box center [235, 59] width 22 height 22
click at [1156, 18] on icon at bounding box center [1158, 20] width 9 height 14
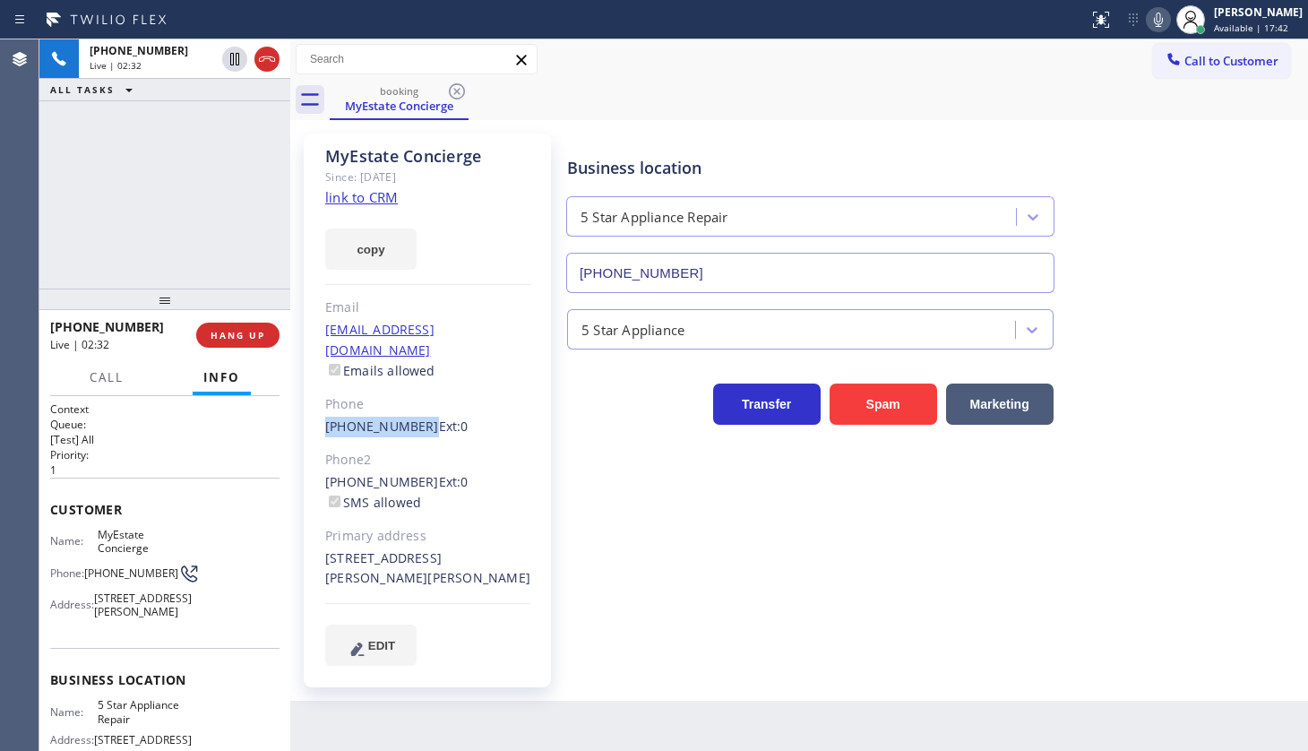
drag, startPoint x: 323, startPoint y: 407, endPoint x: 414, endPoint y: 411, distance: 91.5
click at [414, 411] on div "MyEstate Concierge Since: [DATE] link to CRM copy Email [EMAIL_ADDRESS][DOMAIN_…" at bounding box center [427, 411] width 247 height 554
copy link "[PHONE_NUMBER]"
click at [202, 160] on div "[PHONE_NUMBER] Live | 02:42 ALL TASKS ALL TASKS ACTIVE TASKS TASKS IN WRAP UP" at bounding box center [164, 163] width 251 height 249
click at [259, 325] on button "HANG UP" at bounding box center [237, 335] width 83 height 25
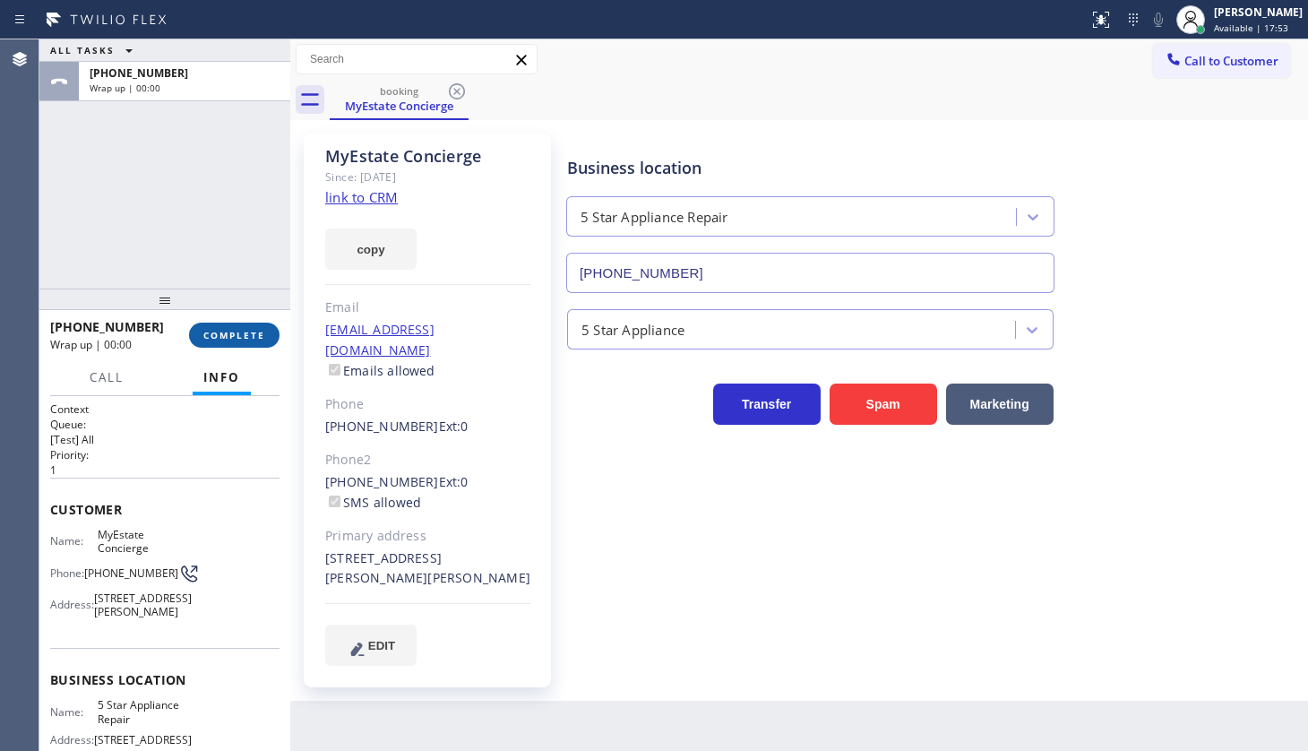
click at [257, 323] on button "COMPLETE" at bounding box center [234, 335] width 91 height 25
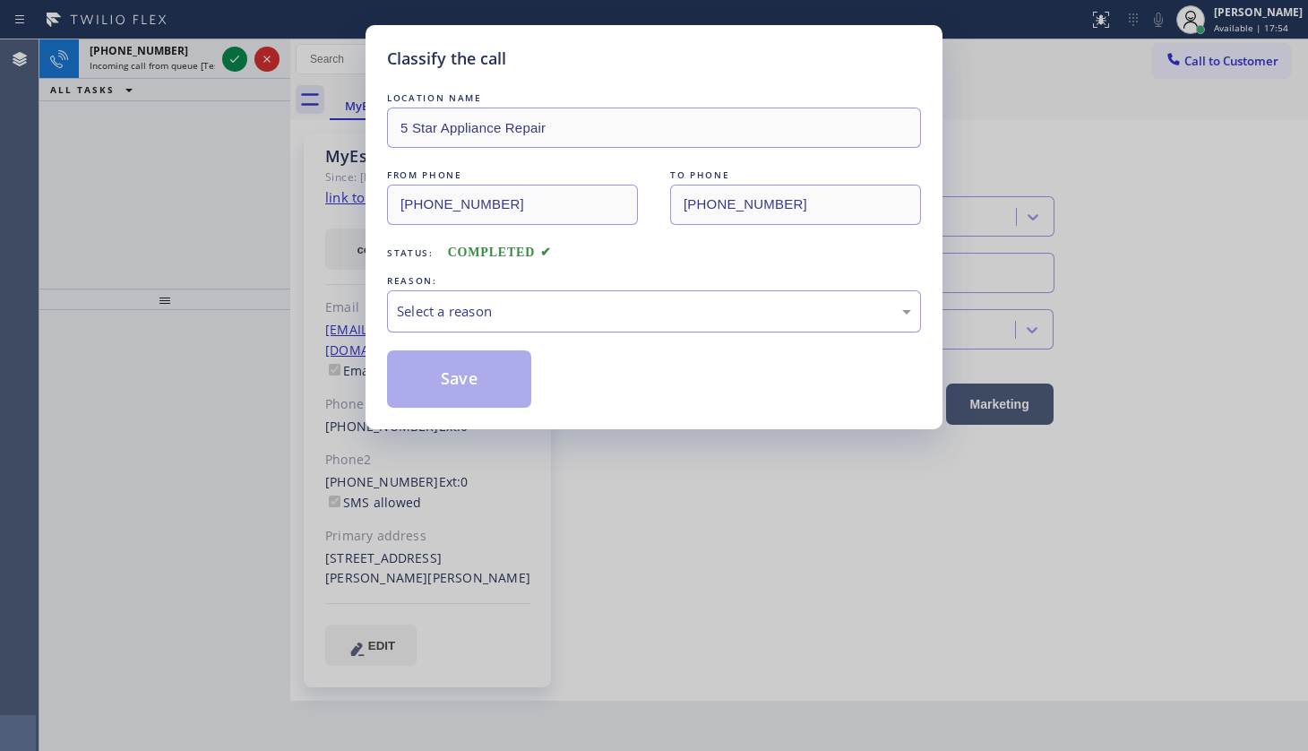
drag, startPoint x: 401, startPoint y: 296, endPoint x: 400, endPoint y: 325, distance: 29.6
click at [400, 311] on div "Select a reason" at bounding box center [654, 311] width 534 height 42
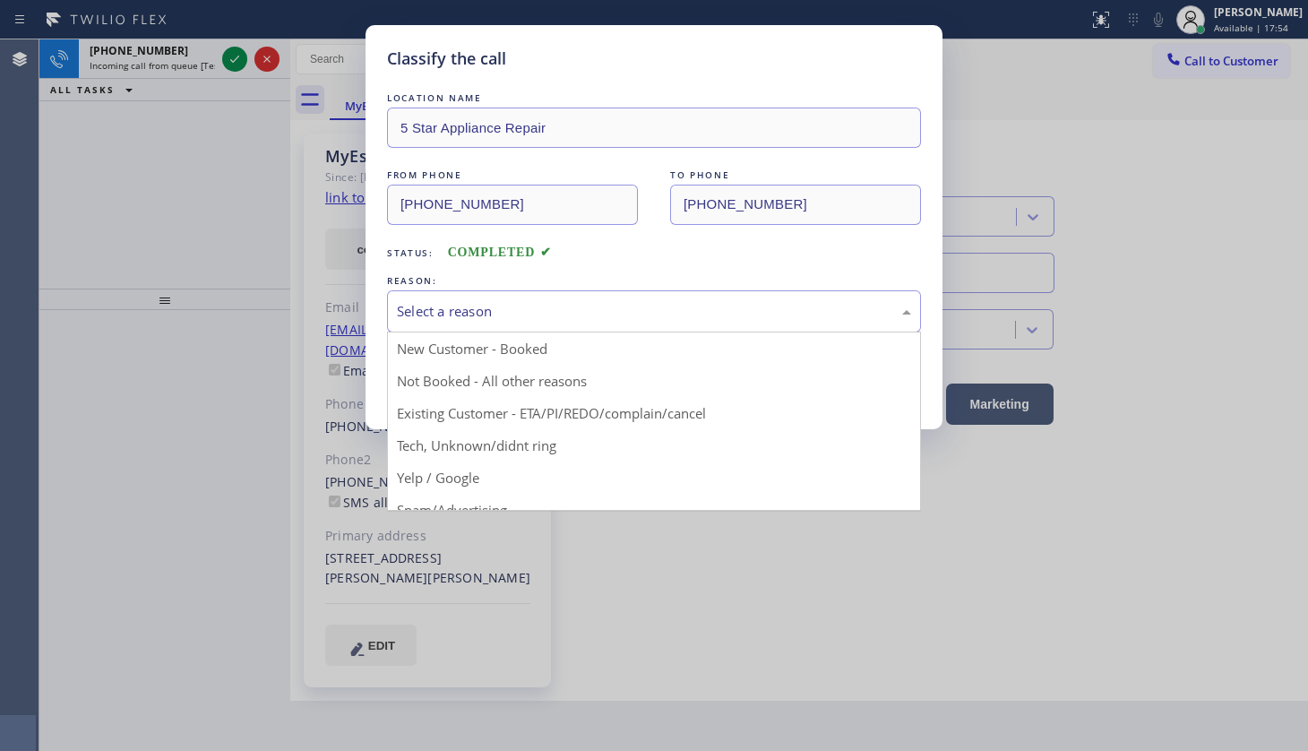
drag, startPoint x: 401, startPoint y: 411, endPoint x: 405, endPoint y: 384, distance: 28.0
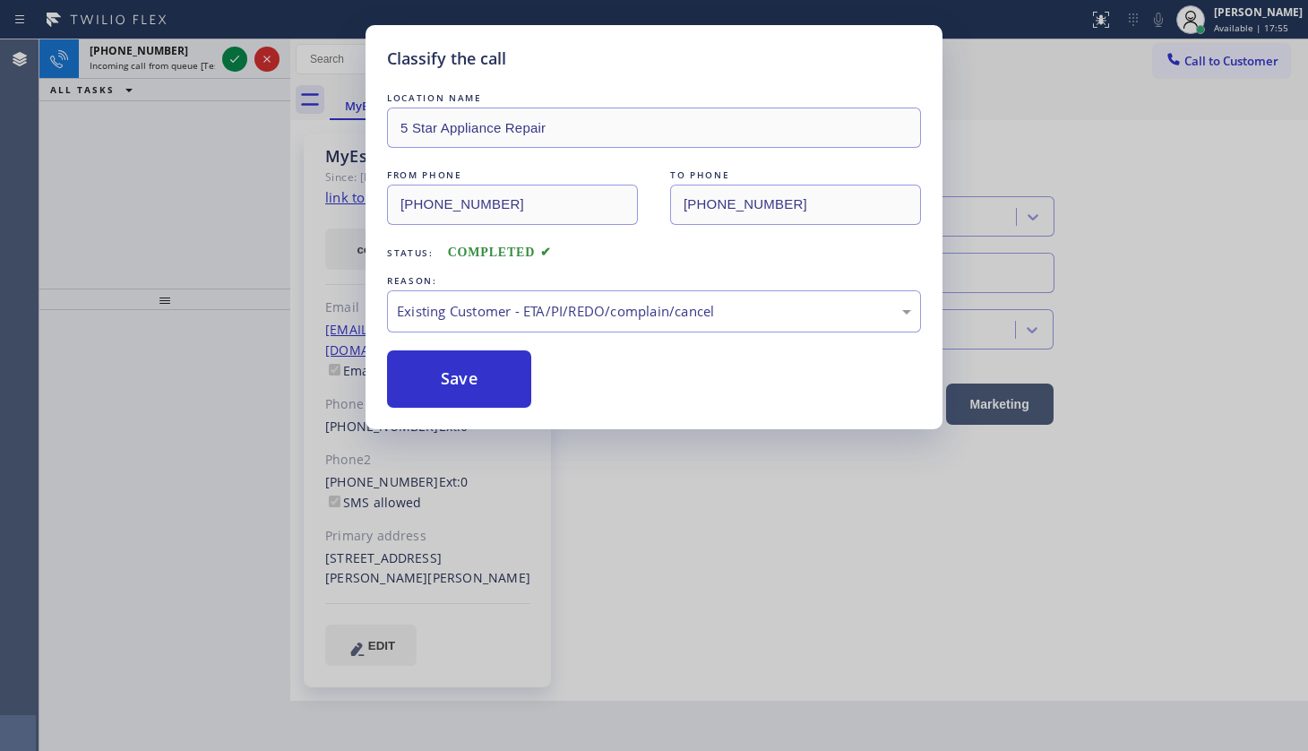
click at [237, 52] on div "Classify the call LOCATION NAME 5 Star Appliance Repair FROM PHONE [PHONE_NUMBE…" at bounding box center [654, 375] width 1308 height 751
click at [236, 52] on div "Classify the call LOCATION NAME 5 Star Appliance Repair FROM PHONE [PHONE_NUMBE…" at bounding box center [654, 375] width 1308 height 751
click at [229, 61] on div "Classify the call LOCATION NAME 5 Star Appliance Repair FROM PHONE [PHONE_NUMBE…" at bounding box center [654, 375] width 1308 height 751
click at [418, 377] on button "Save" at bounding box center [459, 378] width 144 height 57
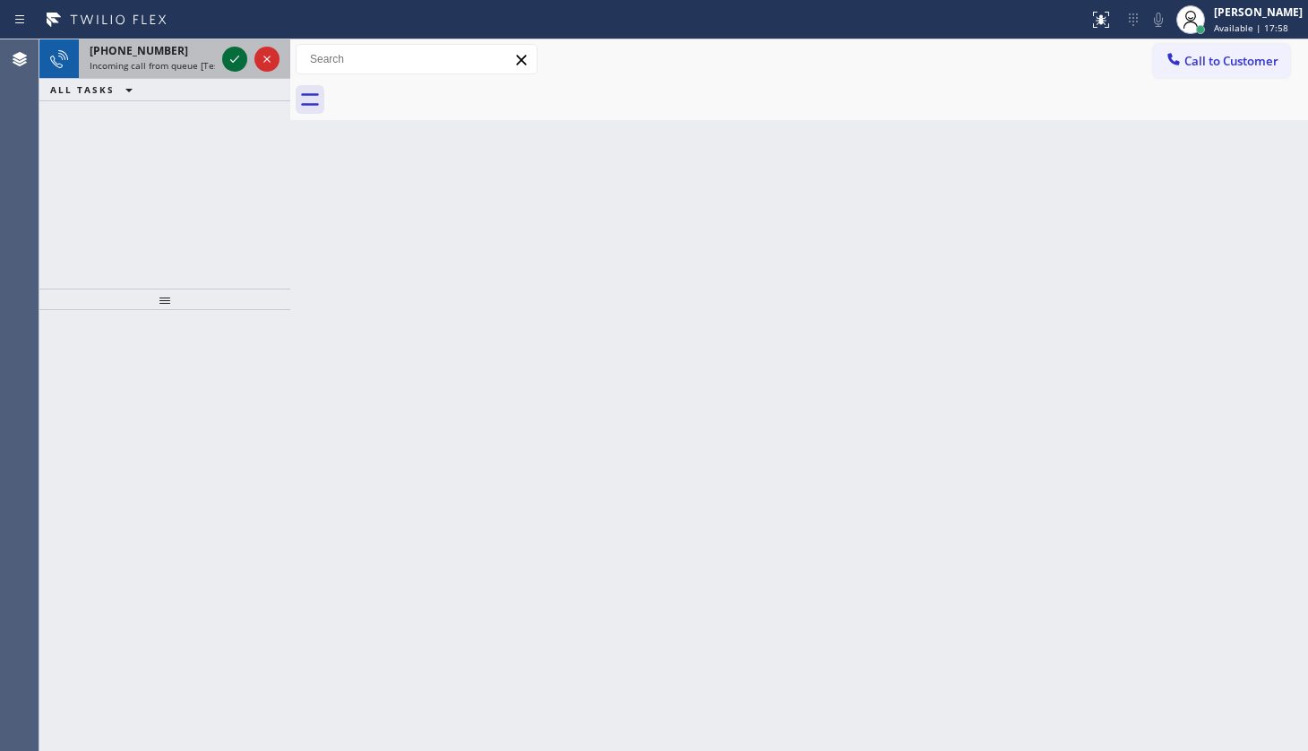
click at [234, 65] on div "Classify the call LOCATION NAME Red Electricians [PERSON_NAME][GEOGRAPHIC_DATA]…" at bounding box center [673, 394] width 1269 height 711
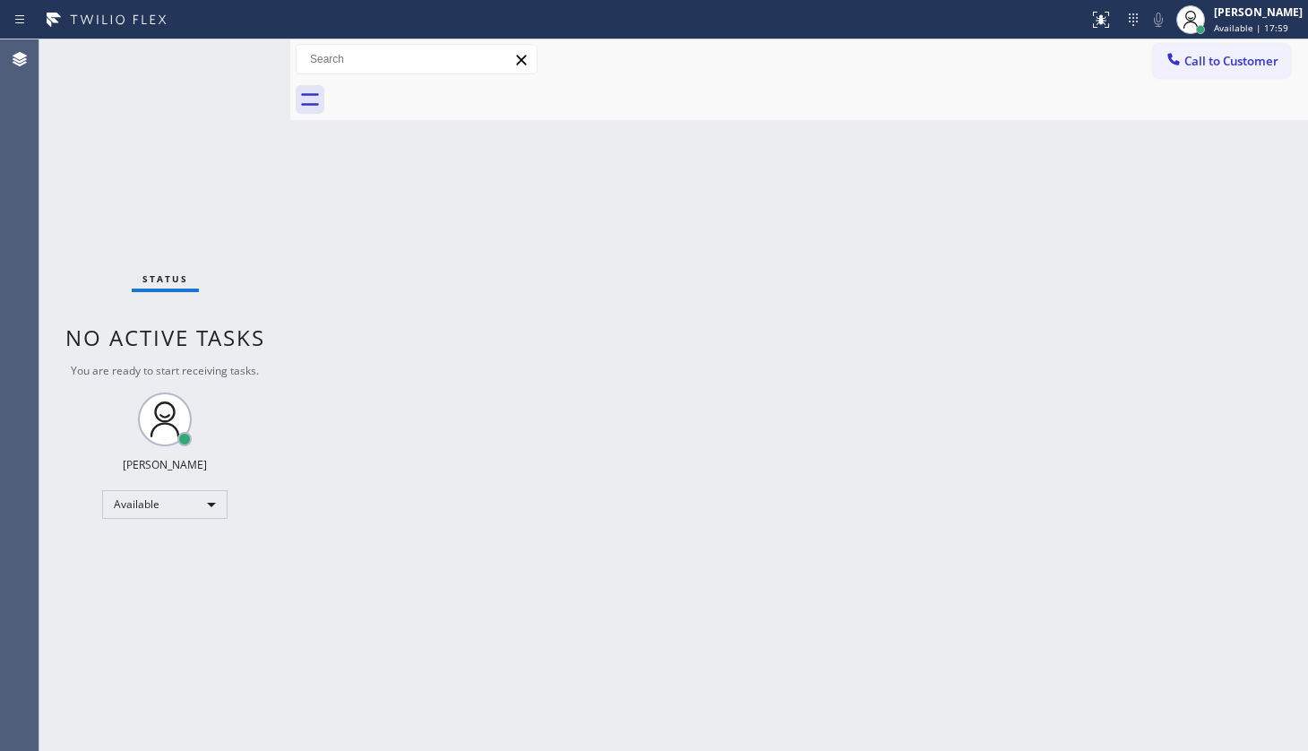
click at [234, 56] on div "Status No active tasks You are ready to start receiving tasks. JENIZA ALCAYDE A…" at bounding box center [164, 394] width 251 height 711
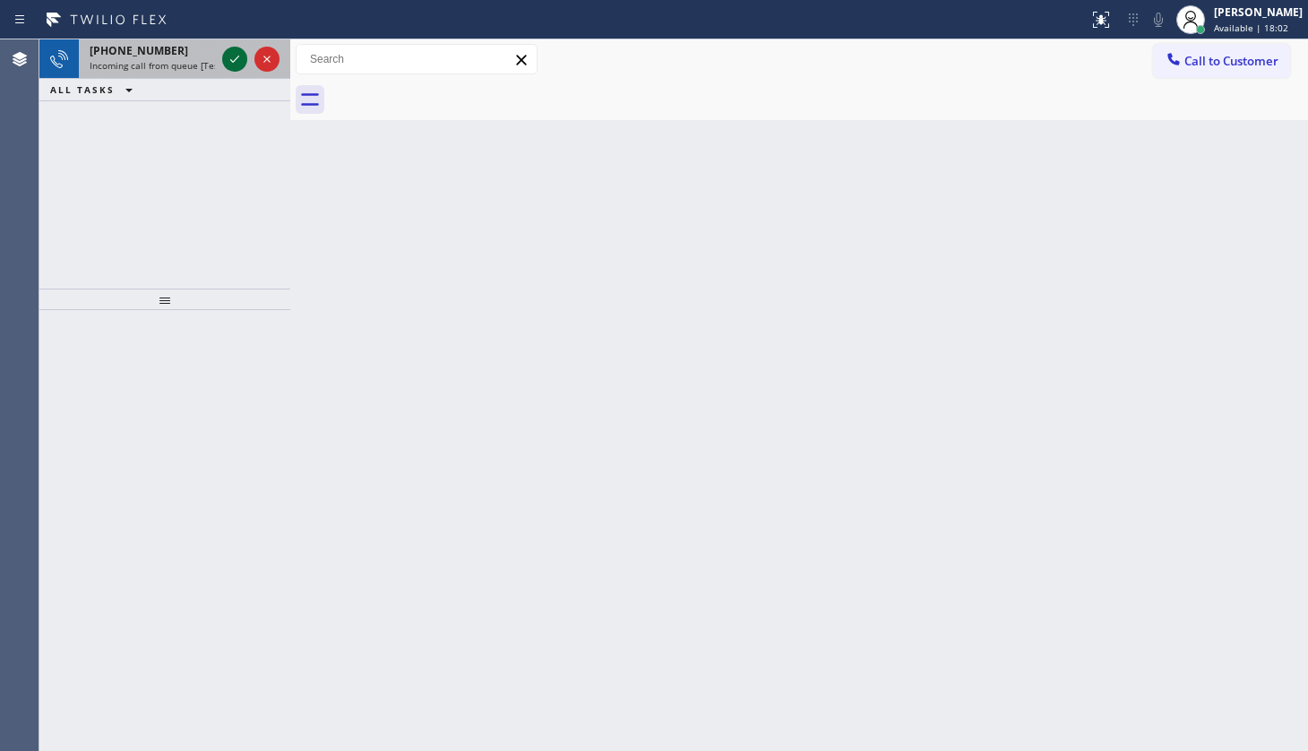
click at [237, 54] on icon at bounding box center [235, 59] width 22 height 22
click at [234, 60] on icon at bounding box center [234, 59] width 9 height 7
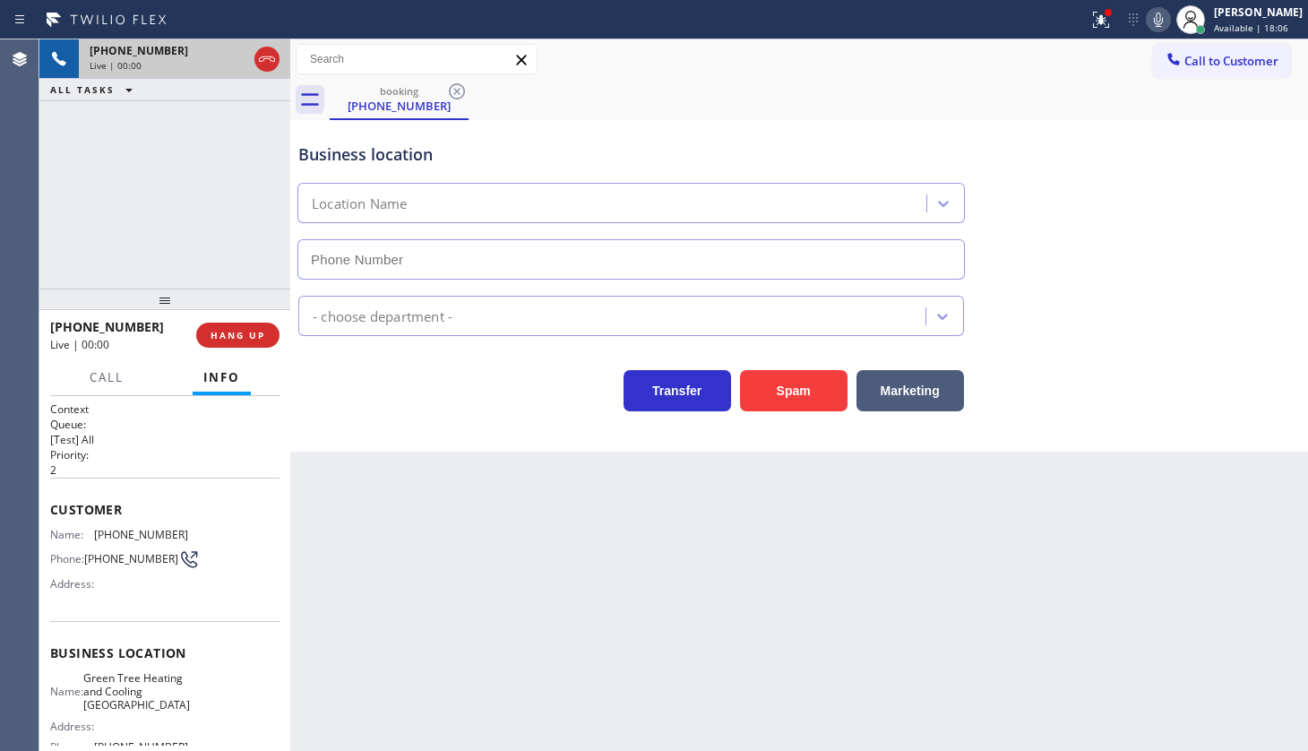
type input "(858) 923-4737"
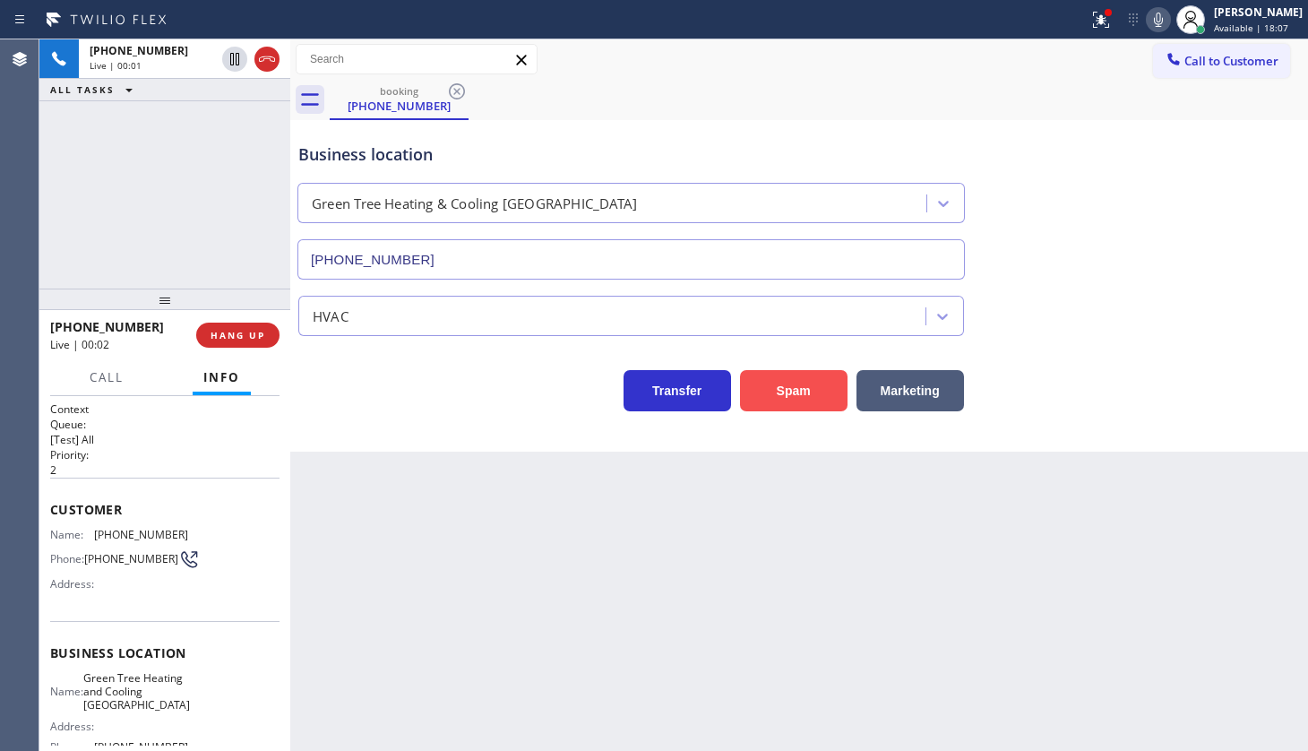
click at [769, 382] on button "Spam" at bounding box center [794, 390] width 108 height 41
click at [769, 381] on button "Spam" at bounding box center [794, 390] width 108 height 41
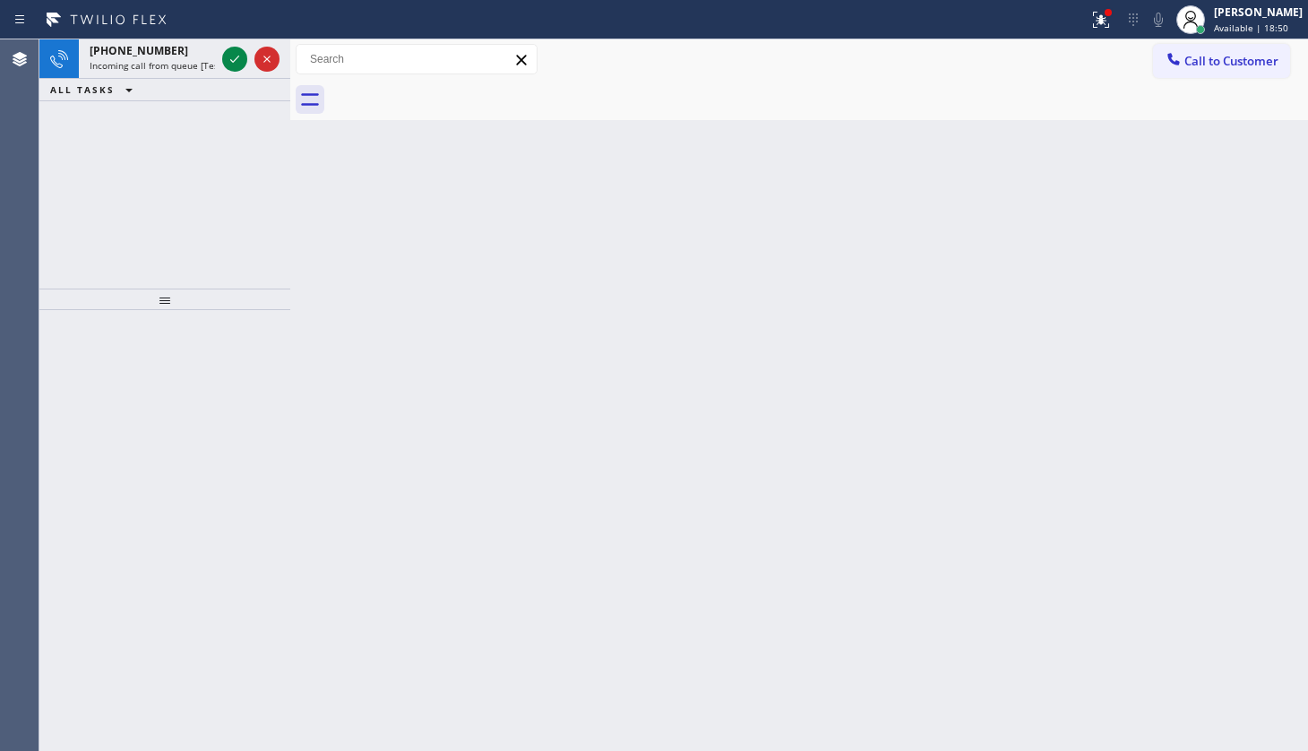
drag, startPoint x: 184, startPoint y: 139, endPoint x: 206, endPoint y: 82, distance: 60.7
click at [195, 104] on div "+17082614868 Incoming call from queue [Test] All ALL TASKS ALL TASKS ACTIVE TAS…" at bounding box center [164, 163] width 251 height 249
drag, startPoint x: 241, startPoint y: 40, endPoint x: 238, endPoint y: 52, distance: 12.0
click at [238, 49] on div at bounding box center [251, 58] width 65 height 39
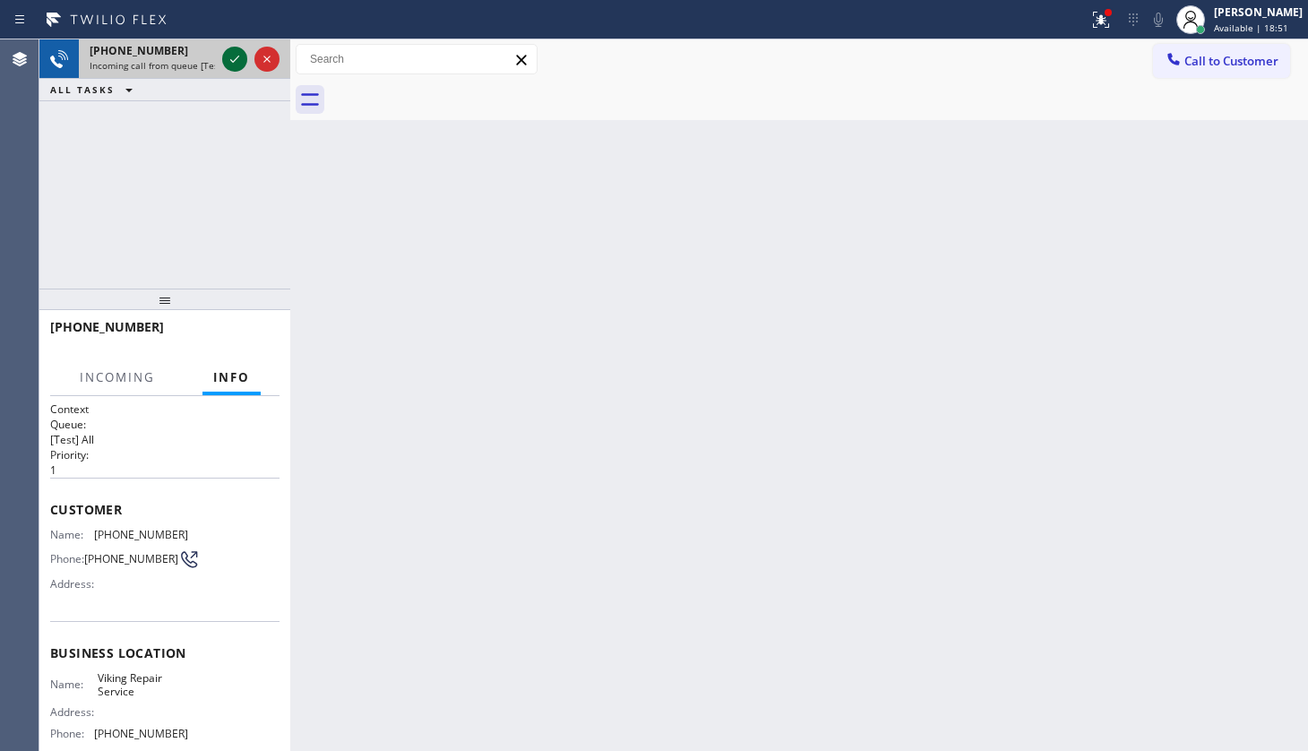
click at [238, 52] on icon at bounding box center [235, 59] width 22 height 22
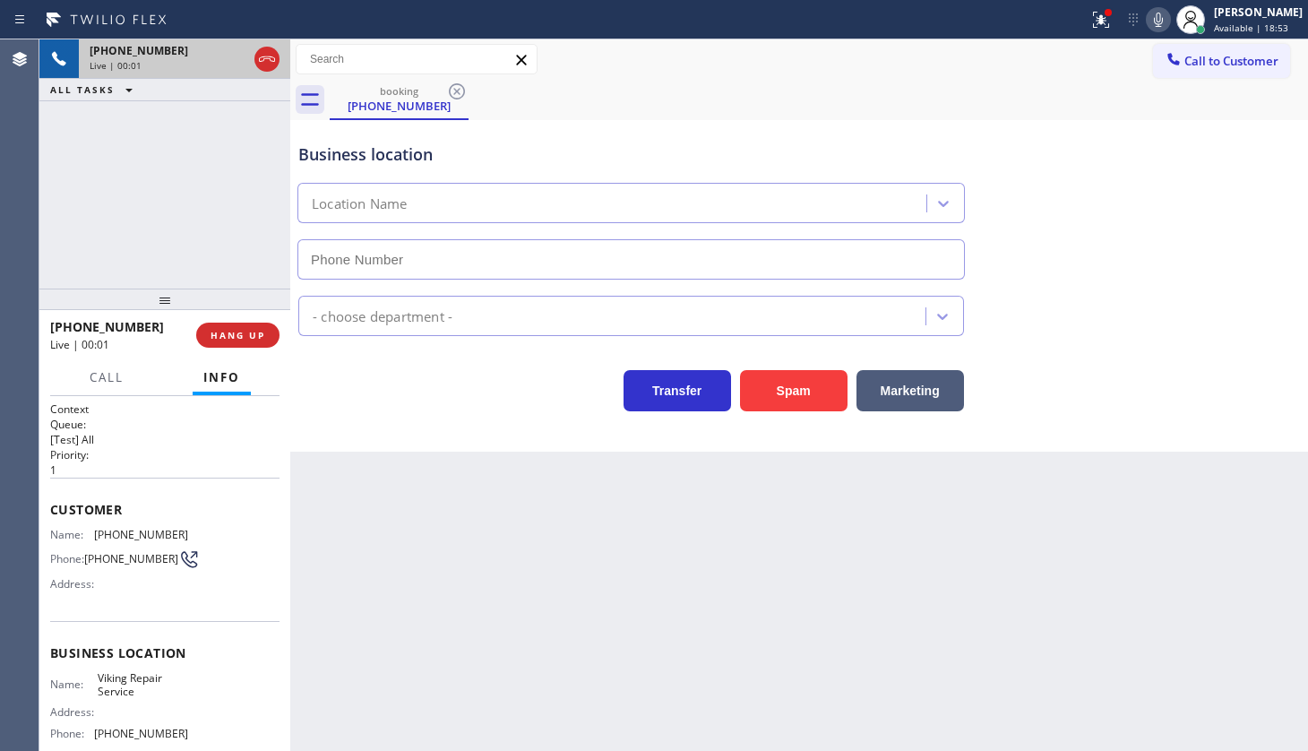
type input "(630) 791-5511"
click at [1099, 18] on icon at bounding box center [1101, 20] width 16 height 16
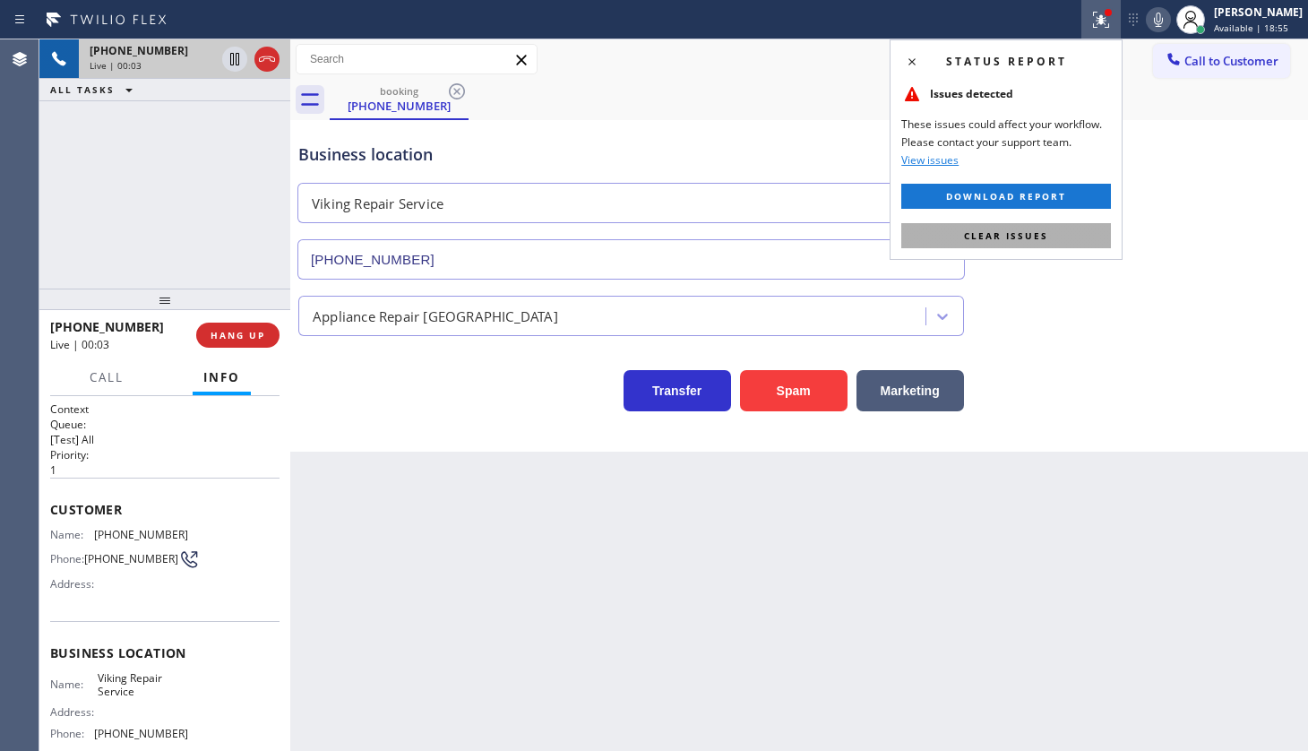
click at [1038, 233] on span "Clear issues" at bounding box center [1006, 235] width 84 height 13
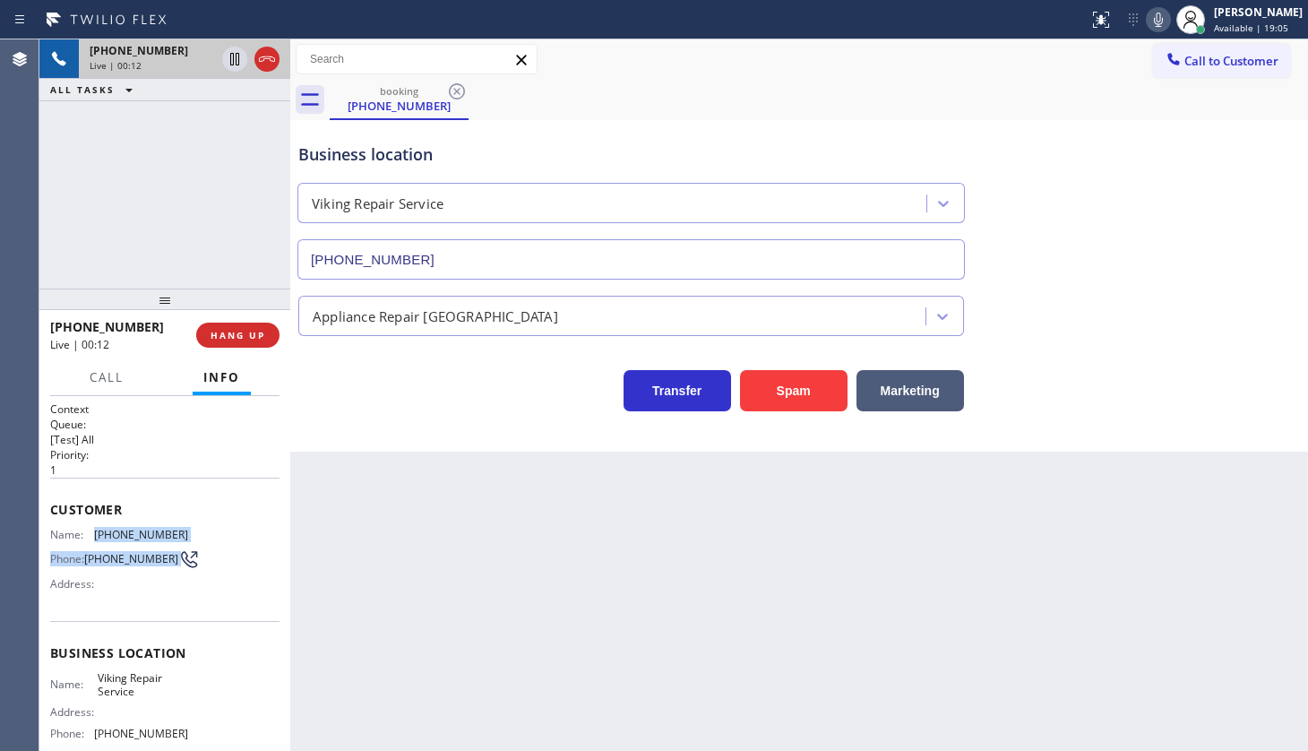
drag, startPoint x: 94, startPoint y: 537, endPoint x: 185, endPoint y: 541, distance: 90.6
click at [185, 541] on div "Name: (708) 261-4868 Phone: (708) 261-4868 Address:" at bounding box center [164, 563] width 229 height 71
click at [357, 509] on div "Back to Dashboard Change Sender ID Customers Technicians Select a contact Outbo…" at bounding box center [799, 394] width 1018 height 711
drag, startPoint x: 94, startPoint y: 520, endPoint x: 202, endPoint y: 525, distance: 107.7
click at [202, 525] on div "Customer Name: (708) 261-4868 Phone: (708) 261-4868 Address:" at bounding box center [164, 549] width 229 height 143
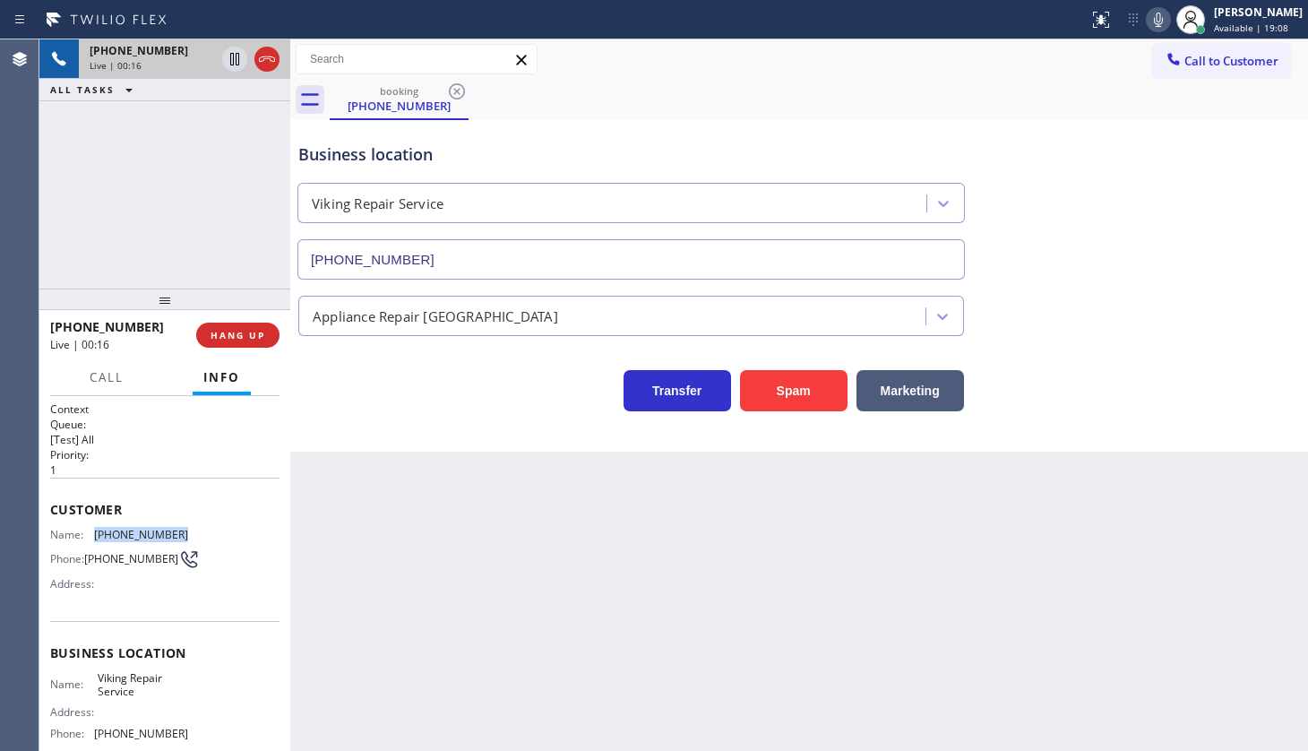
copy div "(708) 261-4868"
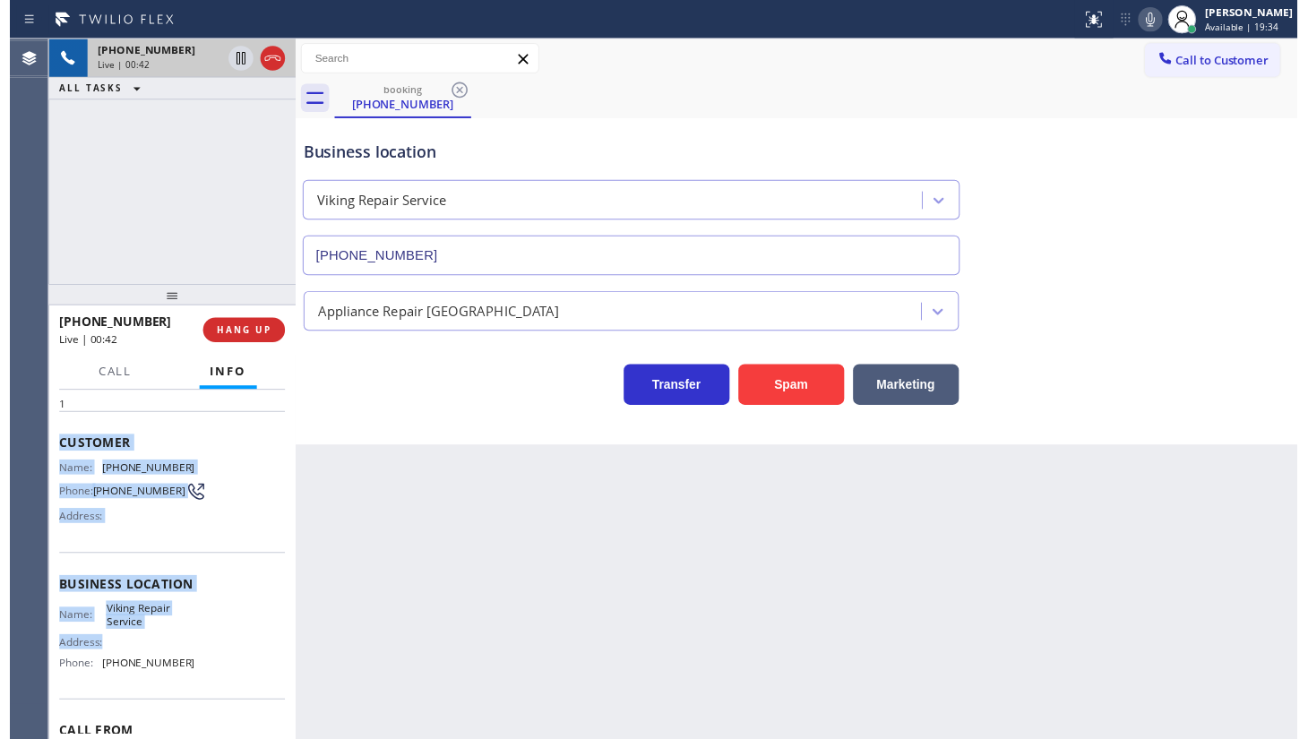
scroll to position [162, 0]
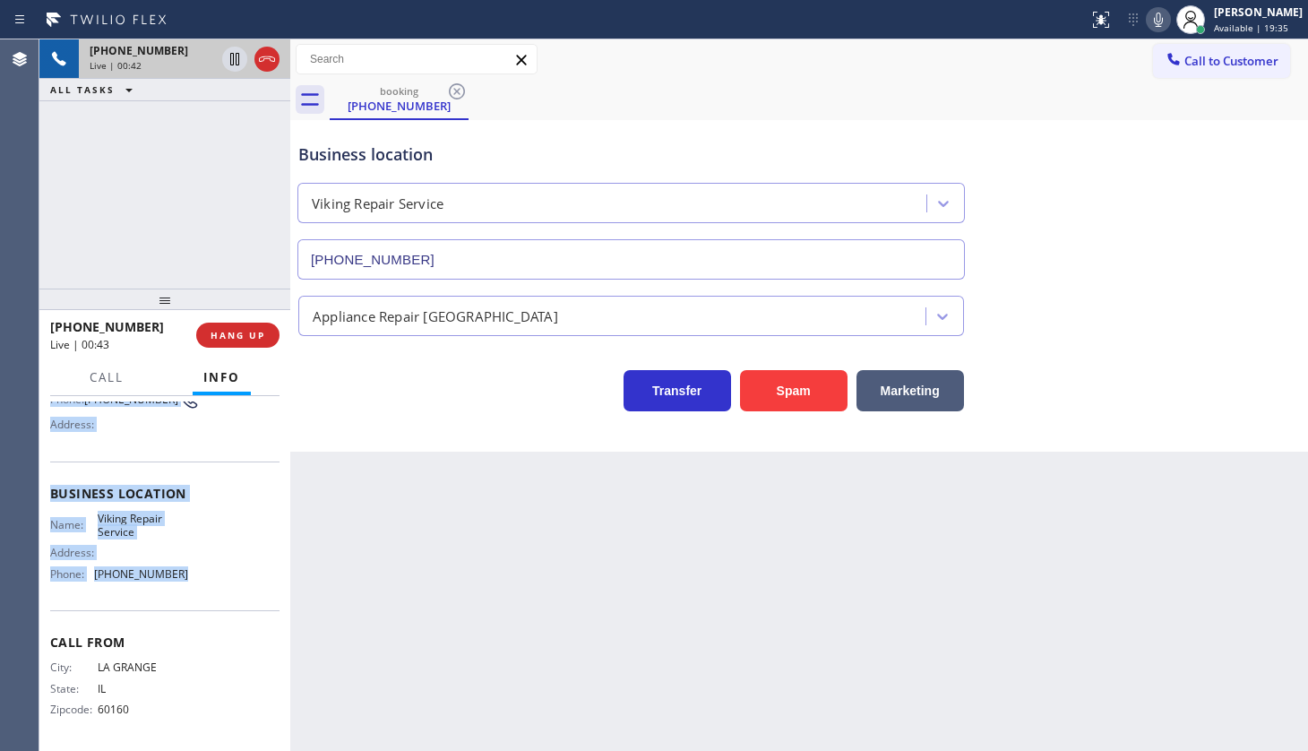
drag, startPoint x: 52, startPoint y: 502, endPoint x: 209, endPoint y: 573, distance: 172.1
click at [209, 573] on div "Context Queue: [Test] All Priority: 1 Customer Name: (708) 261-4868 Phone: (708…" at bounding box center [164, 494] width 229 height 504
copy div "Customer Name: (708) 261-4868 Phone: (708) 261-4868 Address: Business location …"
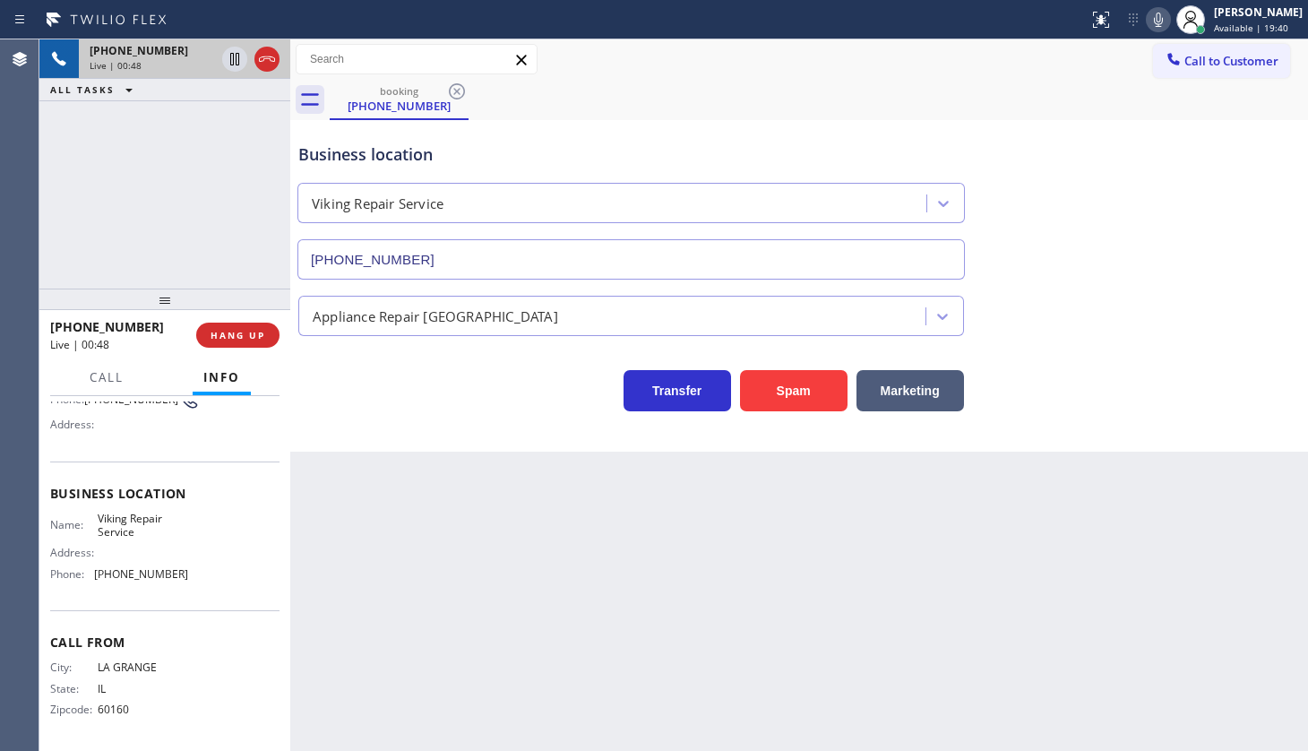
click at [116, 188] on div "+17082614868 Live | 00:48 ALL TASKS ALL TASKS ACTIVE TASKS TASKS IN WRAP UP" at bounding box center [164, 163] width 251 height 249
click at [145, 163] on div "+17082614868 Live | 00:59 ALL TASKS ALL TASKS ACTIVE TASKS TASKS IN WRAP UP" at bounding box center [164, 163] width 251 height 249
click at [126, 163] on div "+17082614868 Live | 01:10 ALL TASKS ALL TASKS ACTIVE TASKS TASKS IN WRAP UP" at bounding box center [164, 163] width 251 height 249
click at [1160, 14] on icon at bounding box center [1159, 20] width 22 height 22
click at [1155, 18] on icon at bounding box center [1159, 20] width 22 height 22
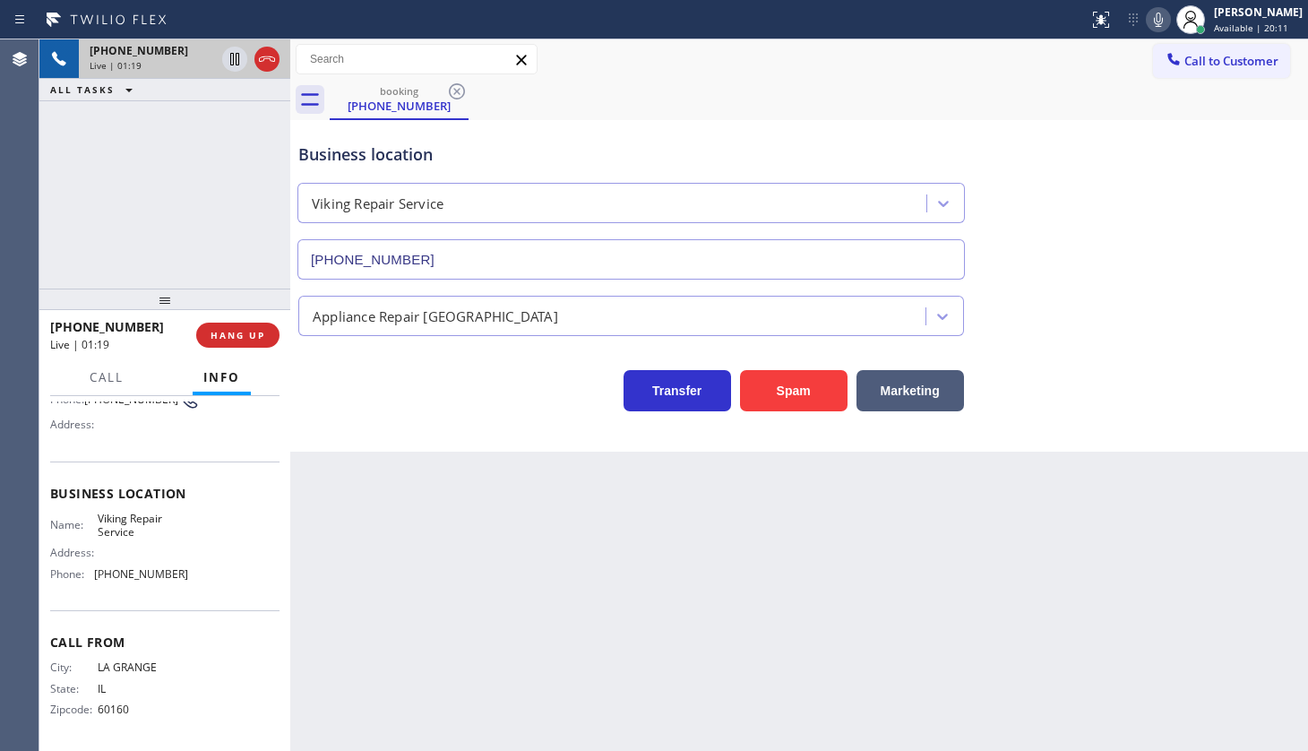
click at [1159, 13] on icon at bounding box center [1158, 20] width 9 height 14
click at [237, 56] on icon at bounding box center [235, 59] width 22 height 22
click at [237, 55] on icon at bounding box center [235, 59] width 13 height 13
click at [1162, 22] on icon at bounding box center [1159, 20] width 22 height 22
drag, startPoint x: 183, startPoint y: 192, endPoint x: 157, endPoint y: 1, distance: 192.6
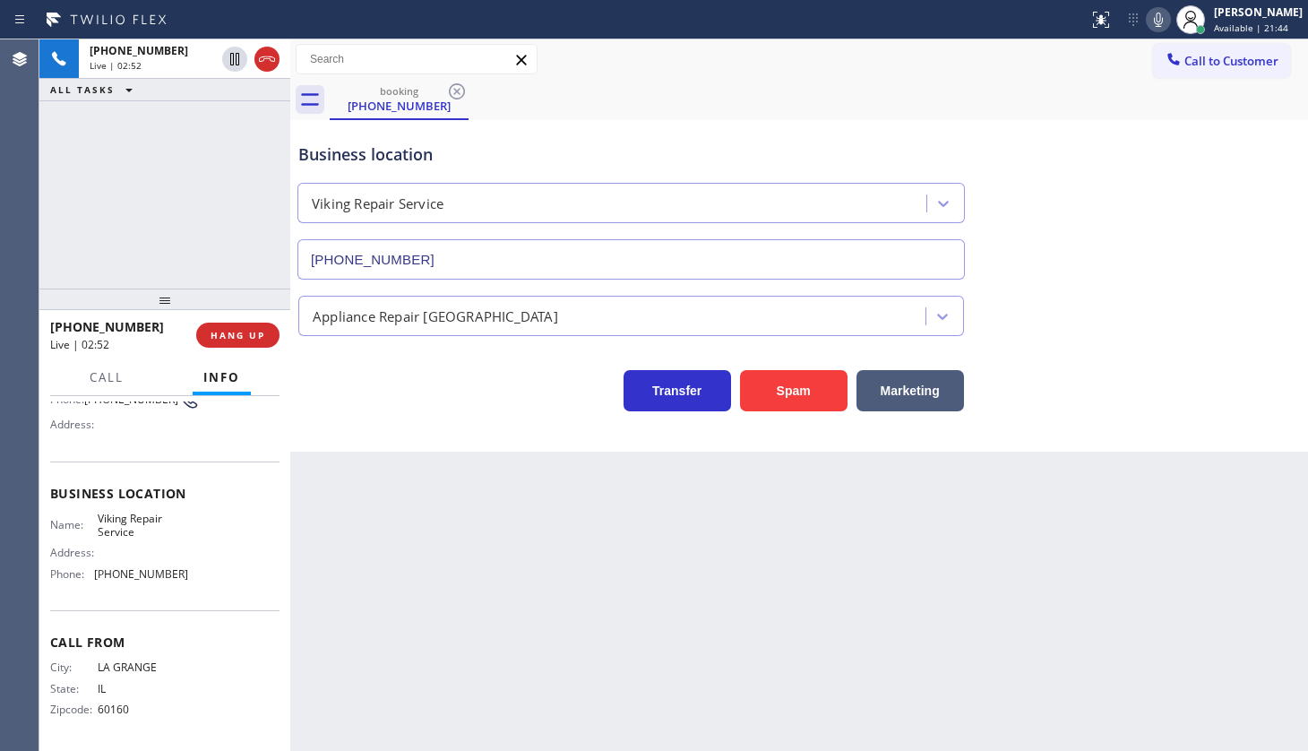
click at [180, 159] on div "+17082614868 Live | 02:52 ALL TASKS ALL TASKS ACTIVE TASKS TASKS IN WRAP UP" at bounding box center [164, 163] width 251 height 249
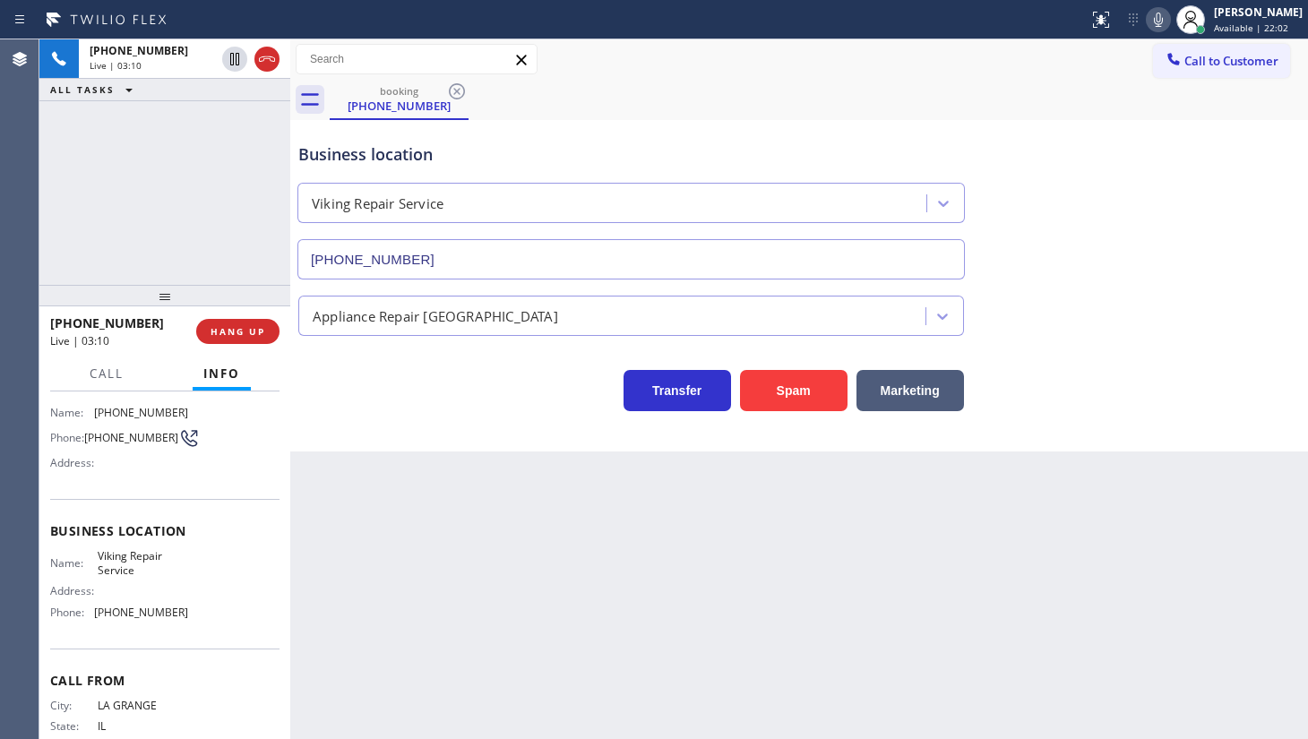
scroll to position [81, 0]
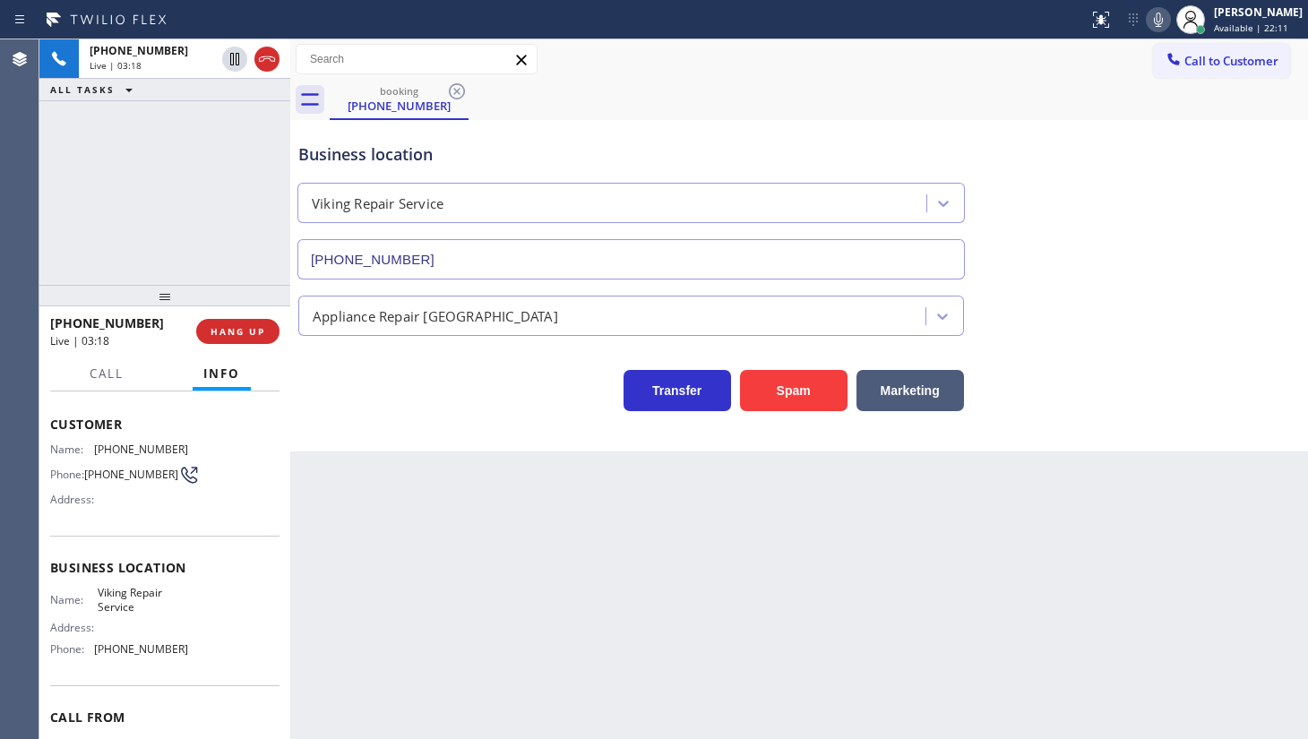
click at [1154, 20] on icon at bounding box center [1159, 20] width 22 height 22
click at [1163, 26] on icon at bounding box center [1159, 20] width 22 height 22
click at [1163, 22] on icon at bounding box center [1158, 20] width 9 height 14
click at [1156, 18] on icon at bounding box center [1158, 20] width 9 height 14
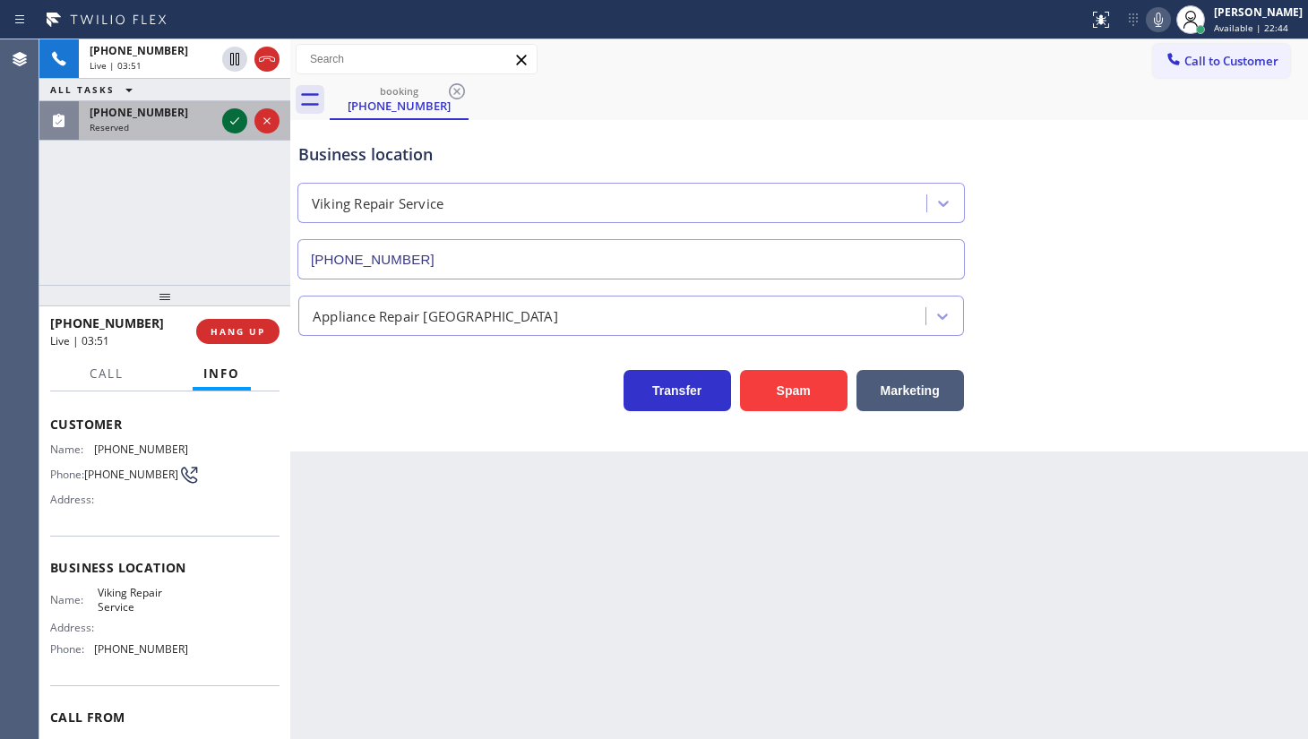
click at [229, 119] on icon at bounding box center [235, 121] width 22 height 22
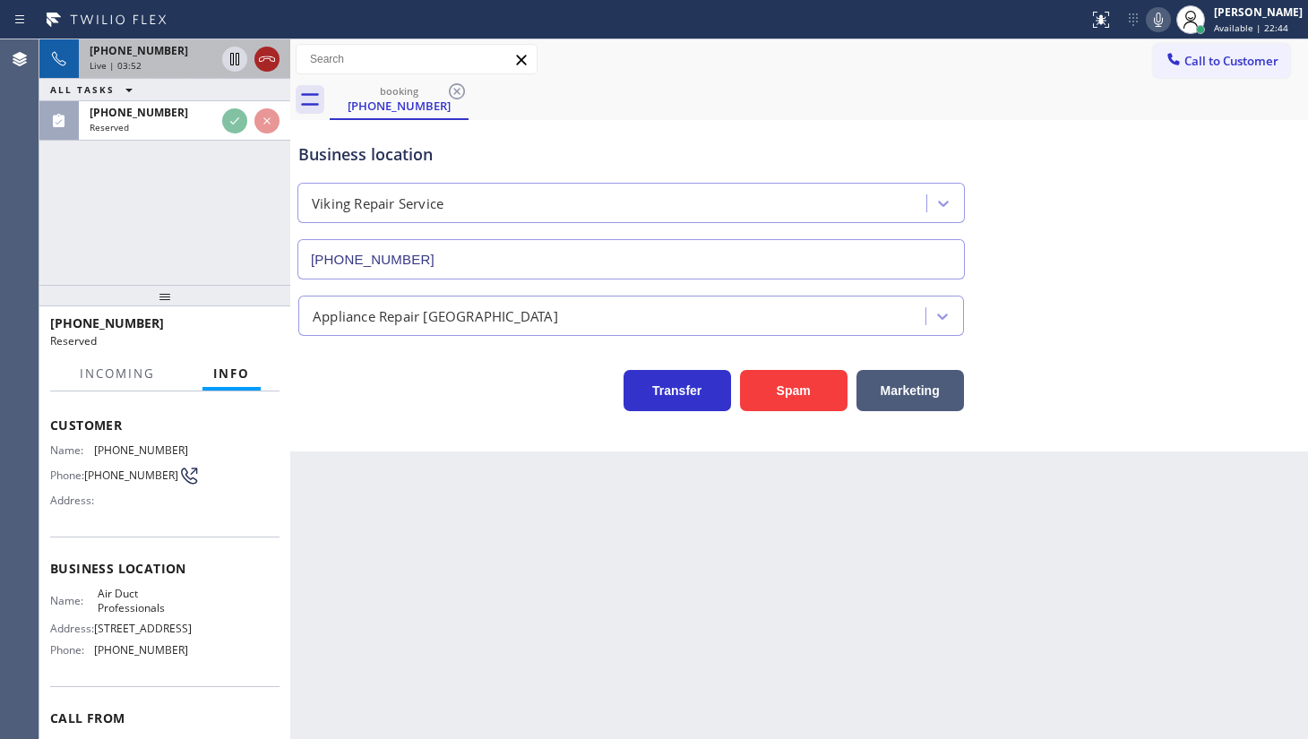
click at [269, 57] on icon at bounding box center [267, 59] width 22 height 22
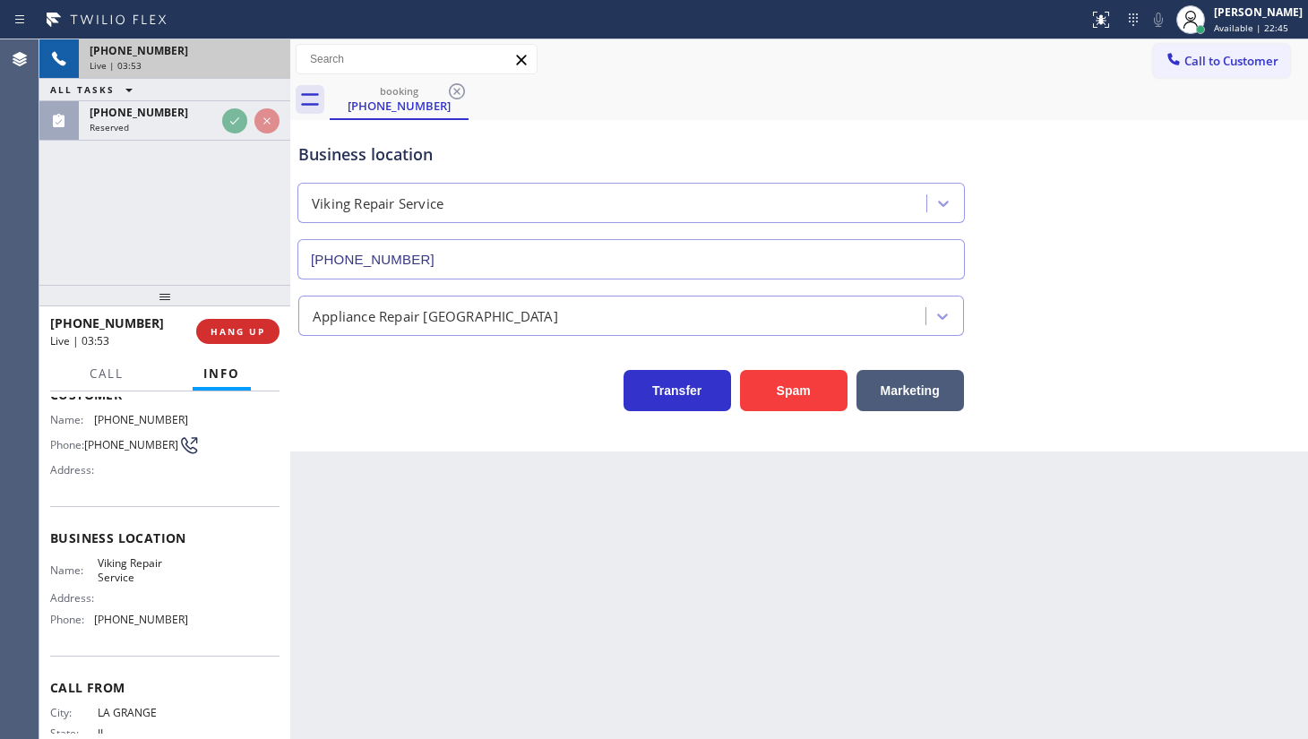
scroll to position [81, 0]
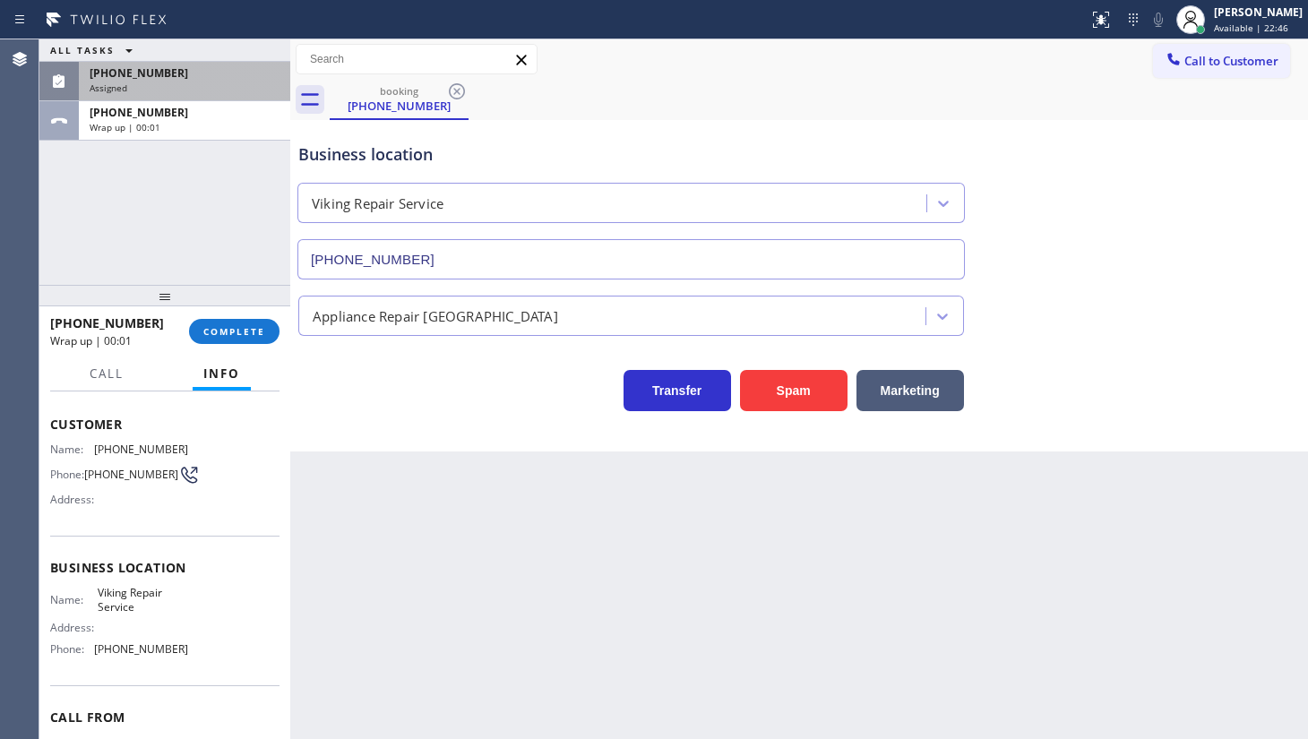
click at [170, 80] on div "(213) 465-1979 Assigned" at bounding box center [181, 81] width 204 height 39
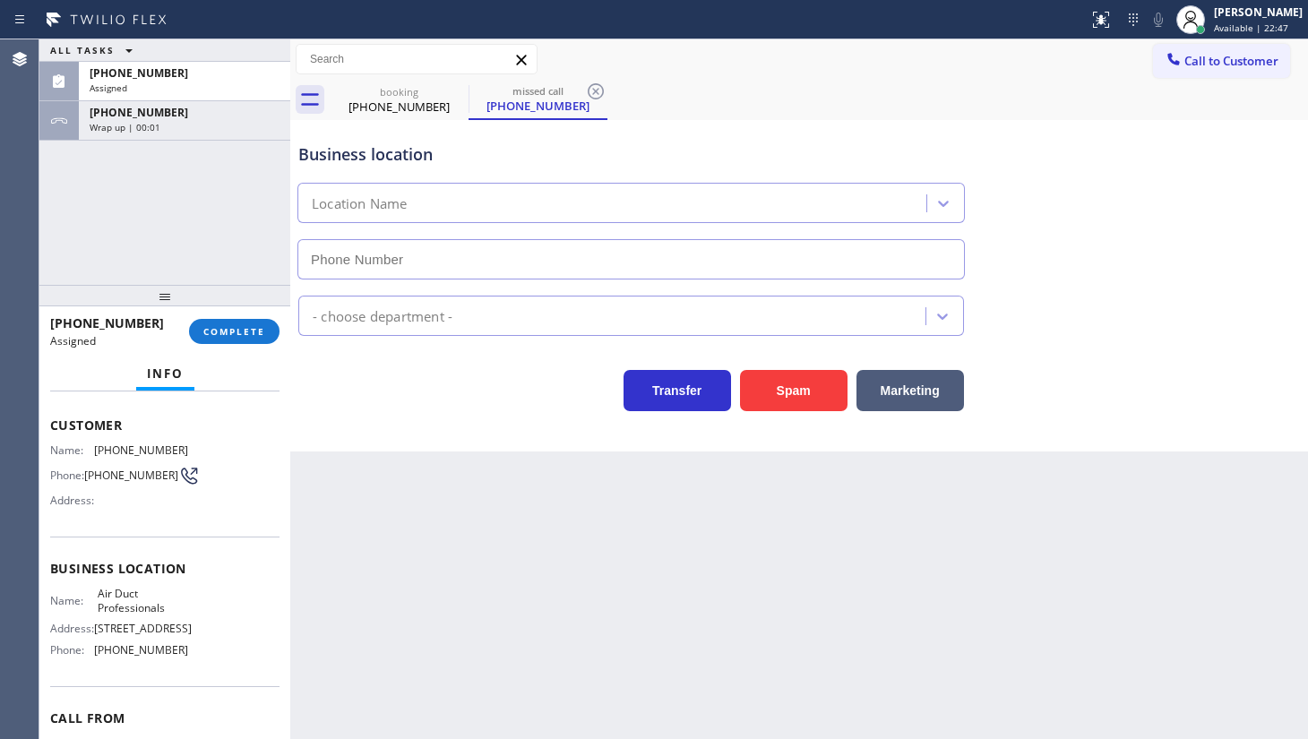
type input "(909) 231-1290"
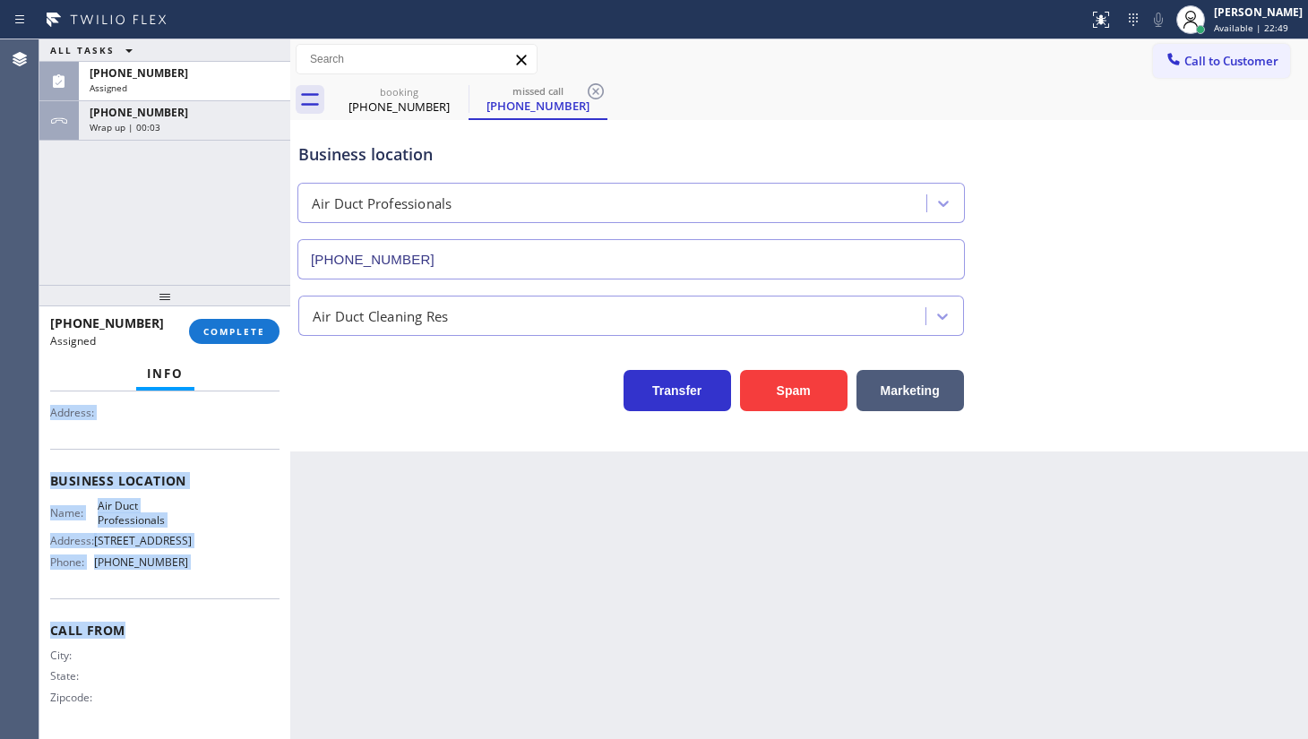
scroll to position [185, 0]
drag, startPoint x: 48, startPoint y: 510, endPoint x: 223, endPoint y: 578, distance: 187.5
click at [223, 578] on div "Context Queue: ADC Priority: 0 Task Age: Customer Name: (213) 465-1979 Phone: (…" at bounding box center [164, 566] width 251 height 348
copy div "Customer Name: (213) 465-1979 Phone: (213) 465-1979 Address: Business location …"
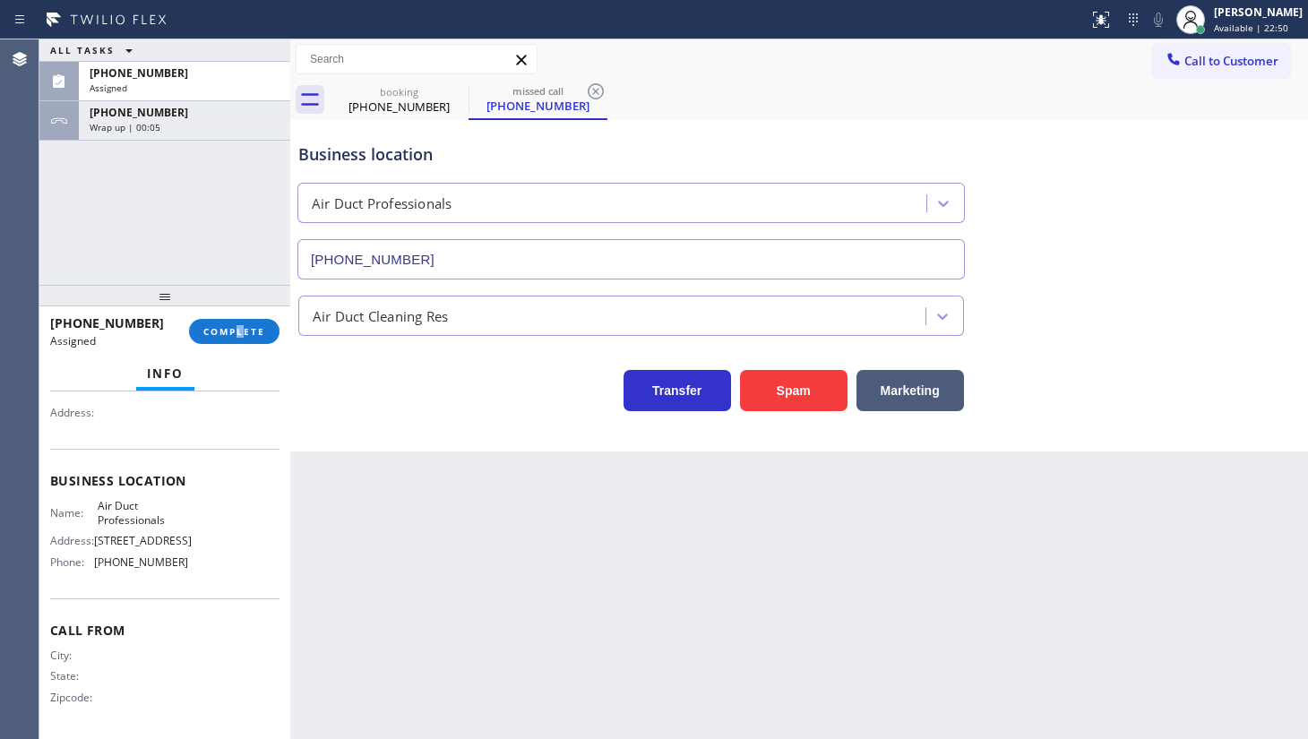
click at [242, 346] on div "(213) 465-1979 Assigned COMPLETE" at bounding box center [164, 331] width 229 height 47
click at [262, 336] on span "COMPLETE" at bounding box center [234, 331] width 62 height 13
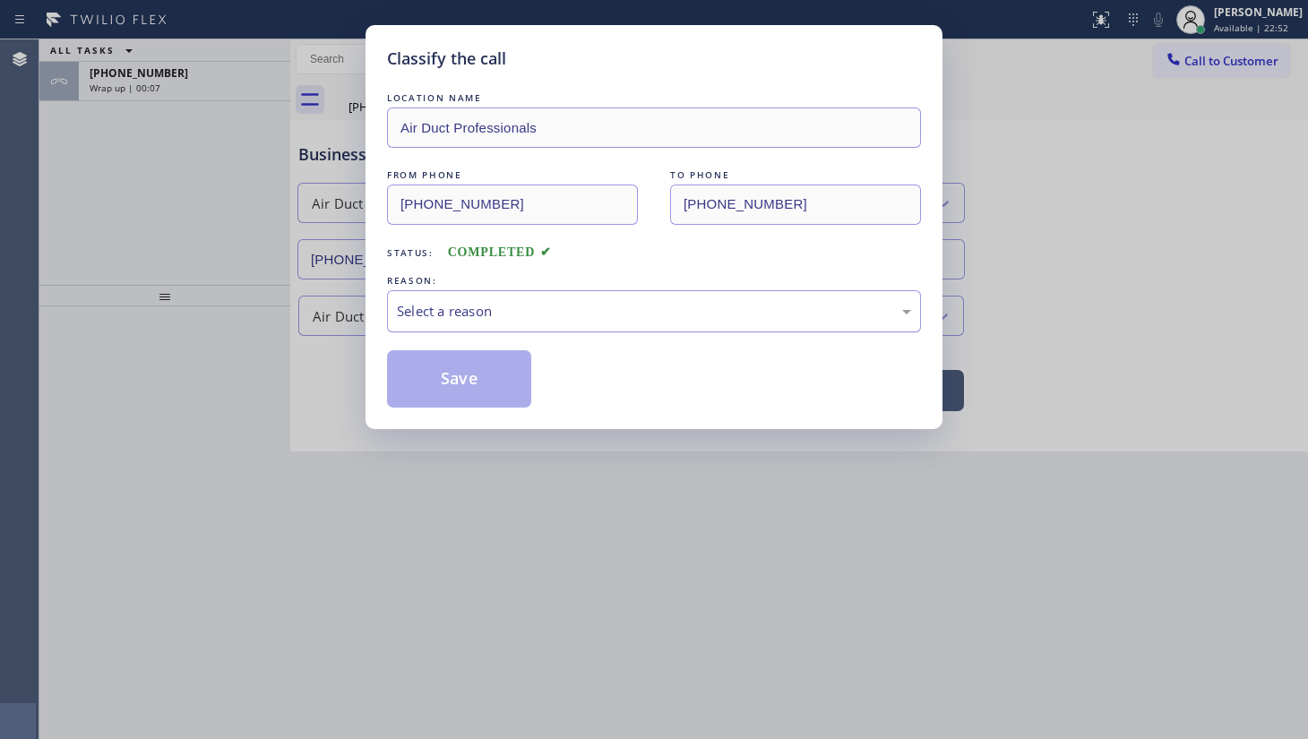
click at [435, 316] on div "Select a reason" at bounding box center [654, 311] width 514 height 21
click at [435, 373] on button "Save" at bounding box center [459, 378] width 144 height 57
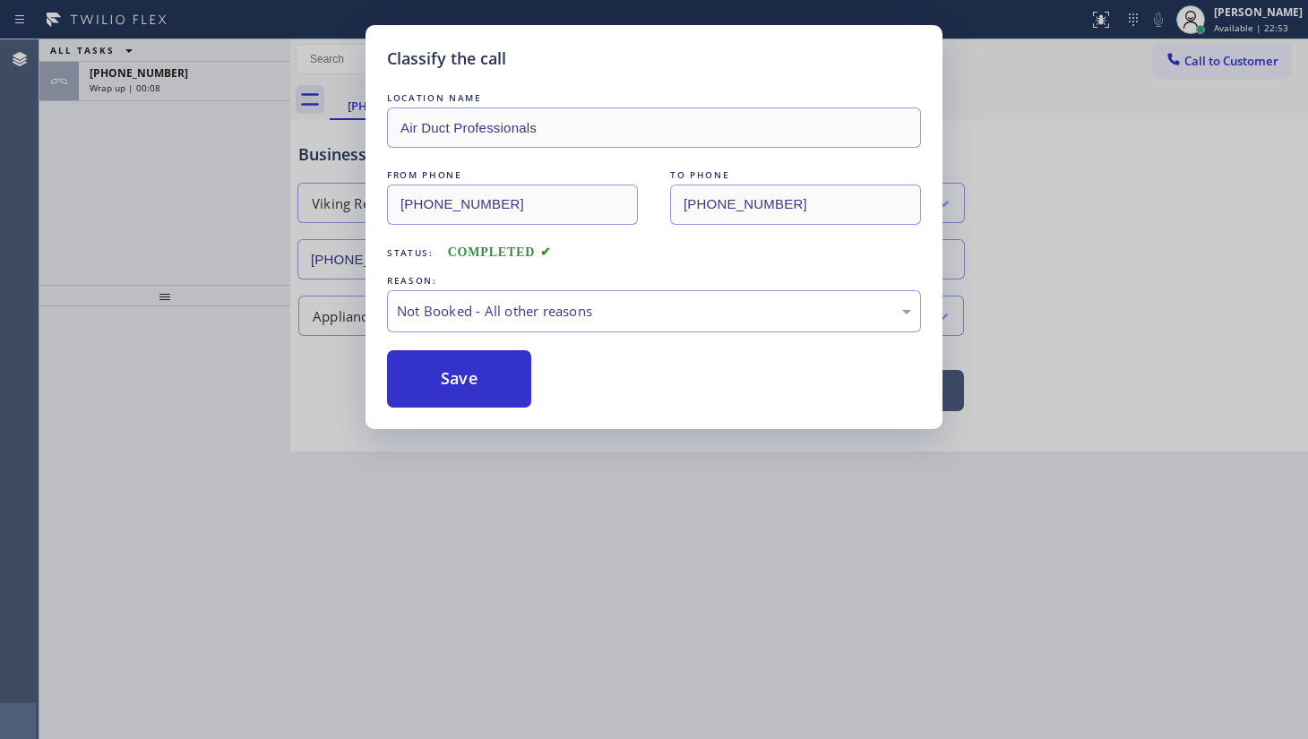
click at [435, 373] on button "Save" at bounding box center [459, 378] width 144 height 57
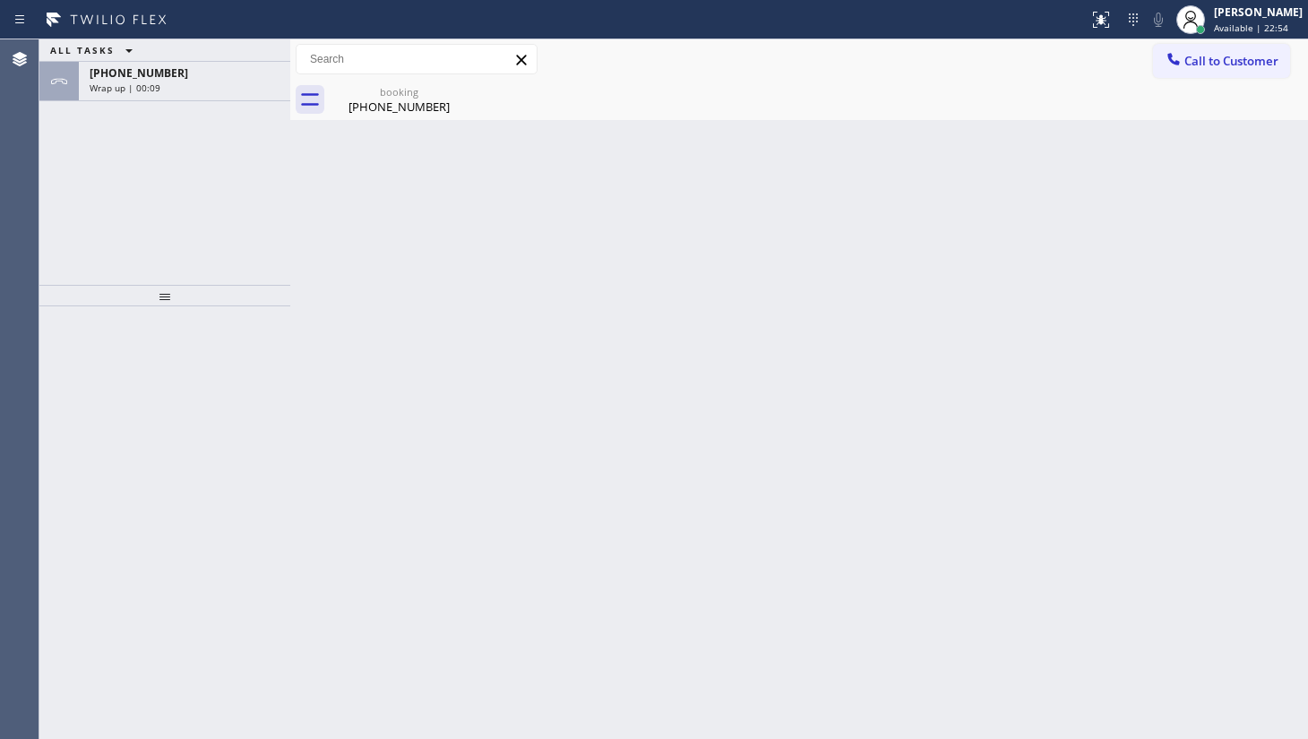
click at [390, 738] on div "Back to Dashboard Change Sender ID Customers Technicians Select a contact Outbo…" at bounding box center [799, 389] width 1018 height 700
click at [116, 185] on div "ALL TASKS ALL TASKS ACTIVE TASKS TASKS IN WRAP UP +17082614868 Wrap up | 00:39" at bounding box center [164, 162] width 251 height 246
click at [390, 99] on div "(708) 261-4868" at bounding box center [399, 107] width 135 height 16
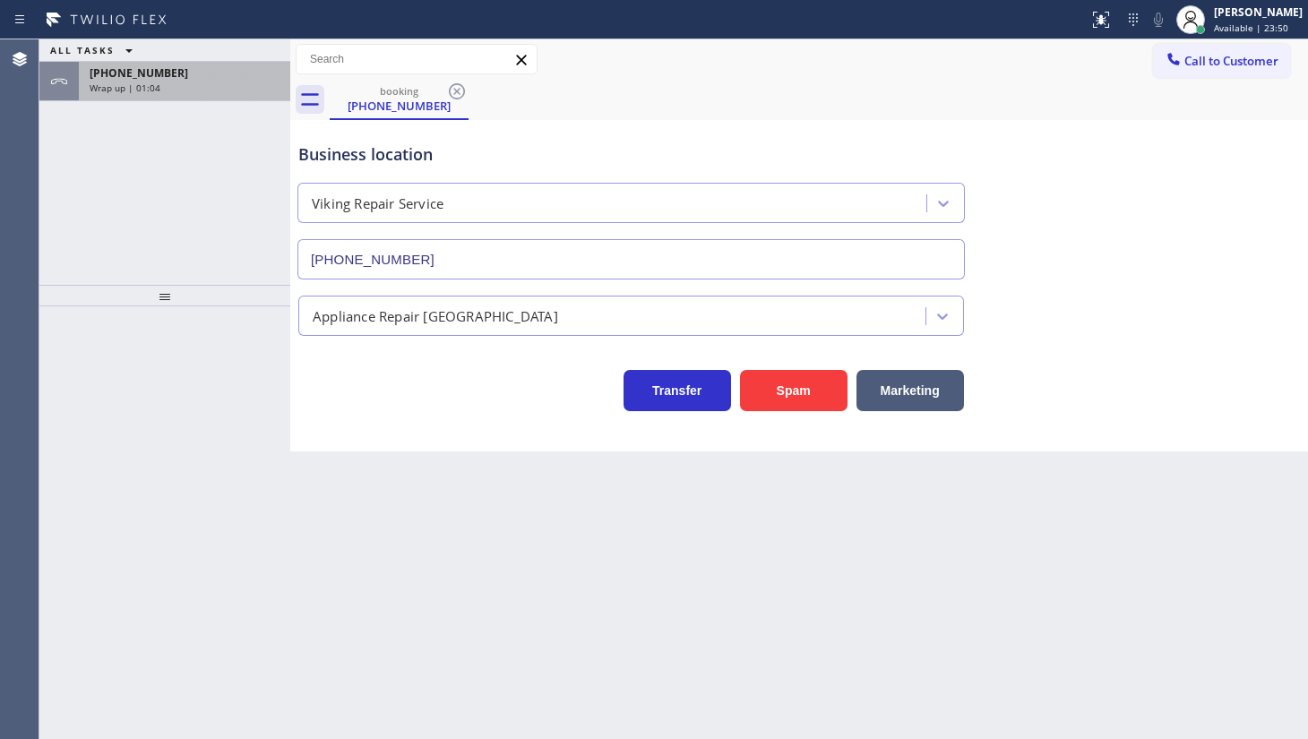
click at [224, 82] on div "Wrap up | 01:04" at bounding box center [185, 88] width 190 height 13
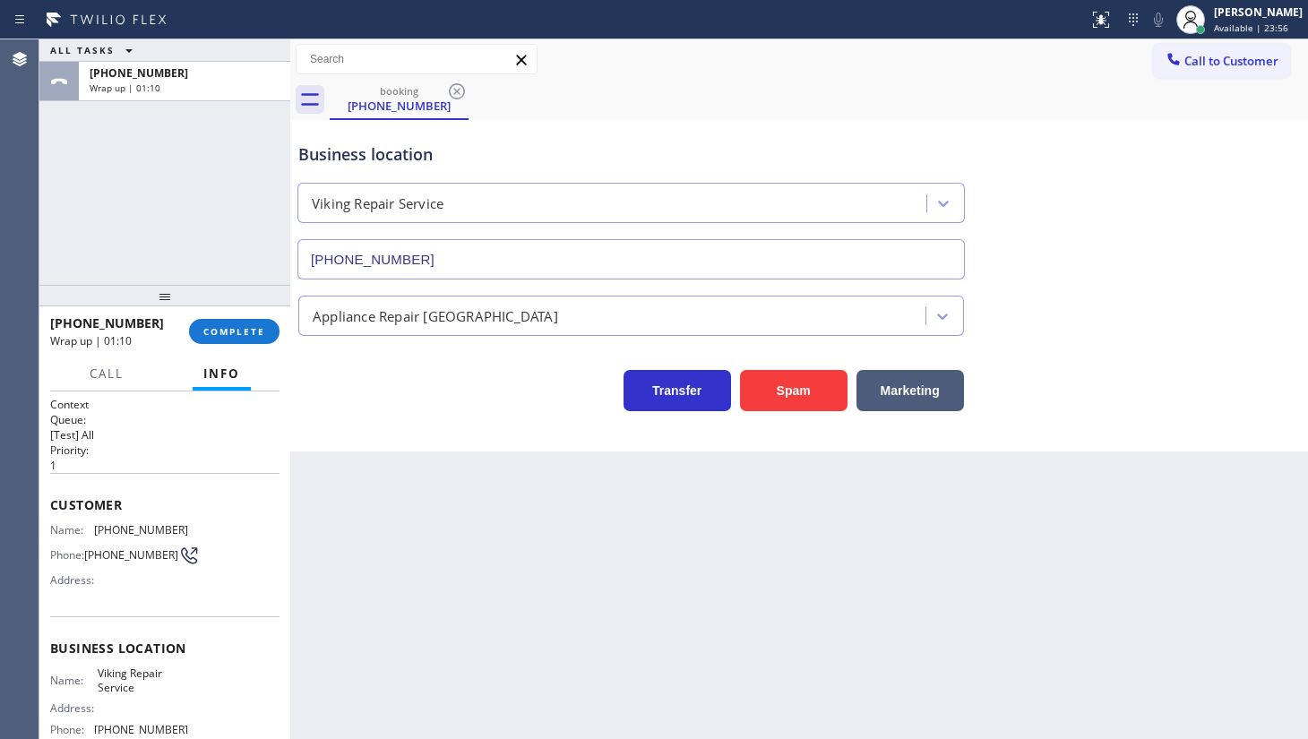
click at [116, 237] on div "ALL TASKS ALL TASKS ACTIVE TASKS TASKS IN WRAP UP +17082614868 Wrap up | 01:10" at bounding box center [164, 162] width 251 height 246
drag, startPoint x: 132, startPoint y: 214, endPoint x: 161, endPoint y: 250, distance: 46.5
click at [161, 250] on div "ALL TASKS ALL TASKS ACTIVE TASKS TASKS IN WRAP UP +17082614868 Wrap up | 01:16" at bounding box center [164, 162] width 251 height 246
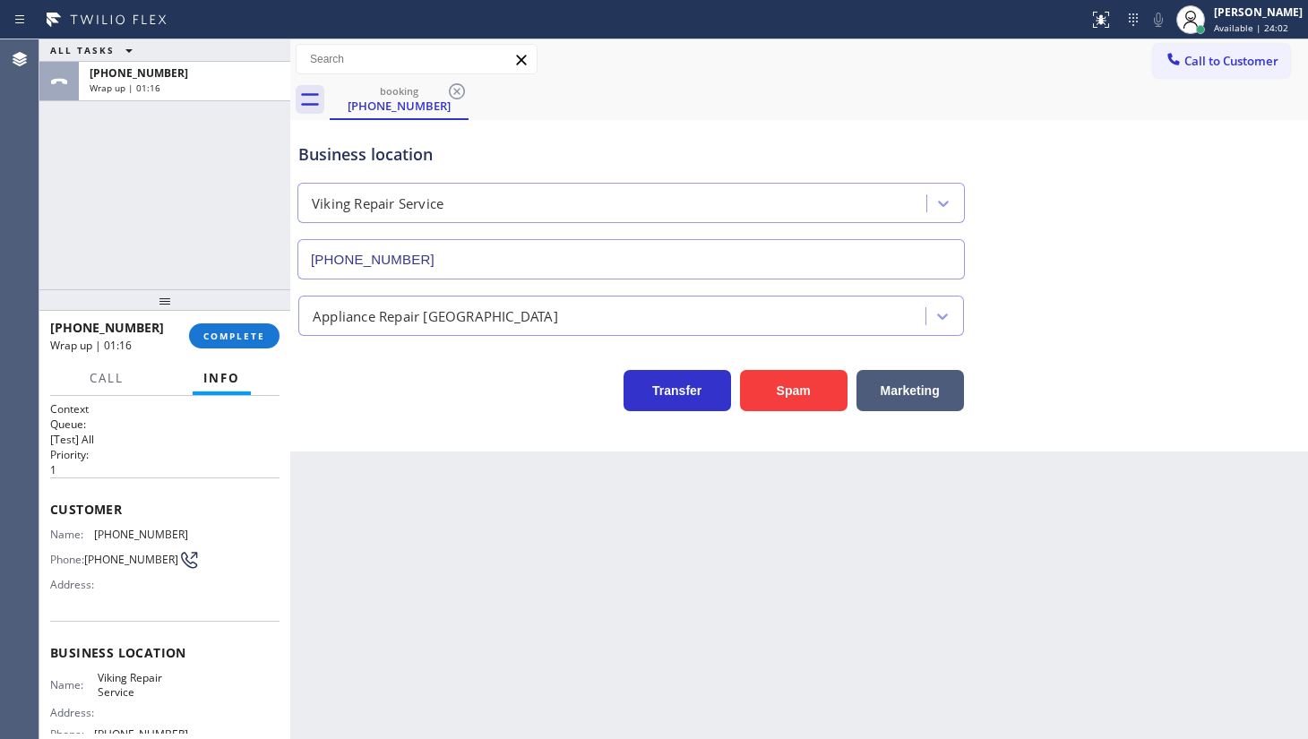
drag, startPoint x: 214, startPoint y: 314, endPoint x: 221, endPoint y: 339, distance: 26.1
click at [218, 311] on div at bounding box center [164, 300] width 251 height 22
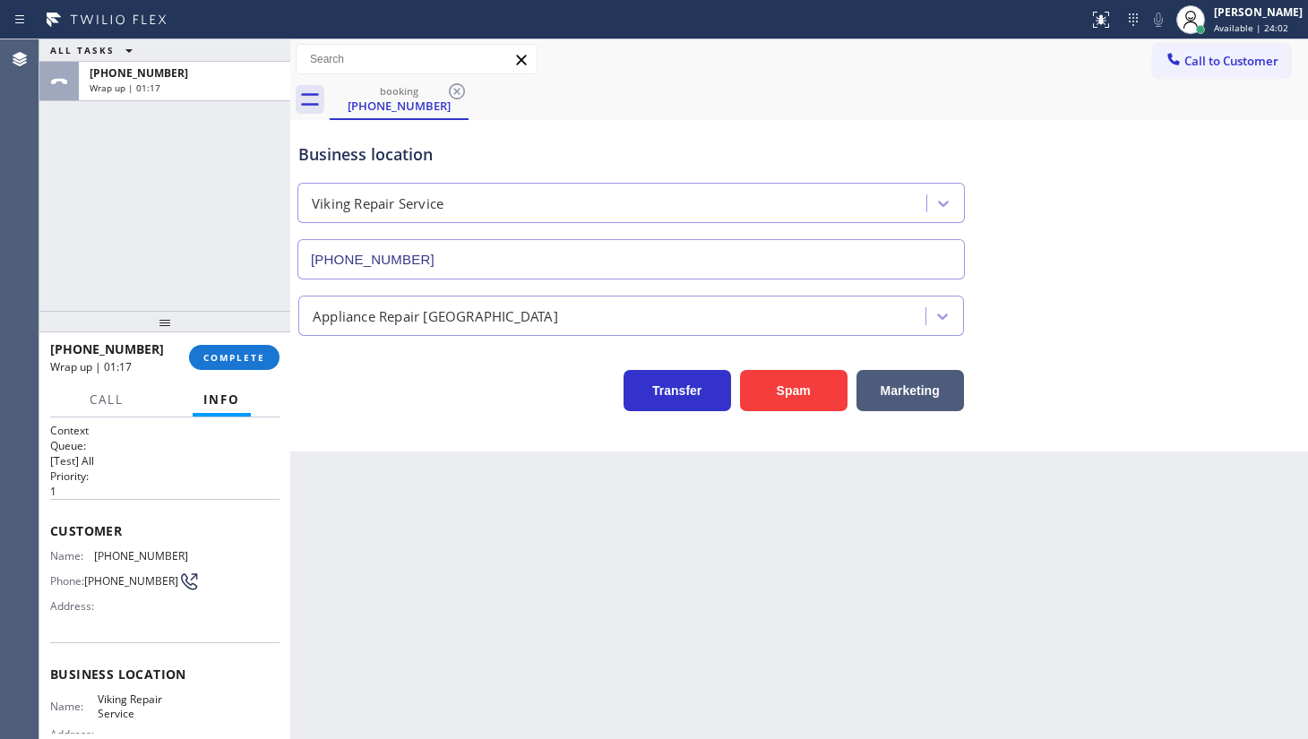
click at [223, 339] on div "+17082614868 Wrap up | 01:17 COMPLETE" at bounding box center [164, 357] width 229 height 47
click at [236, 362] on span "COMPLETE" at bounding box center [234, 357] width 62 height 13
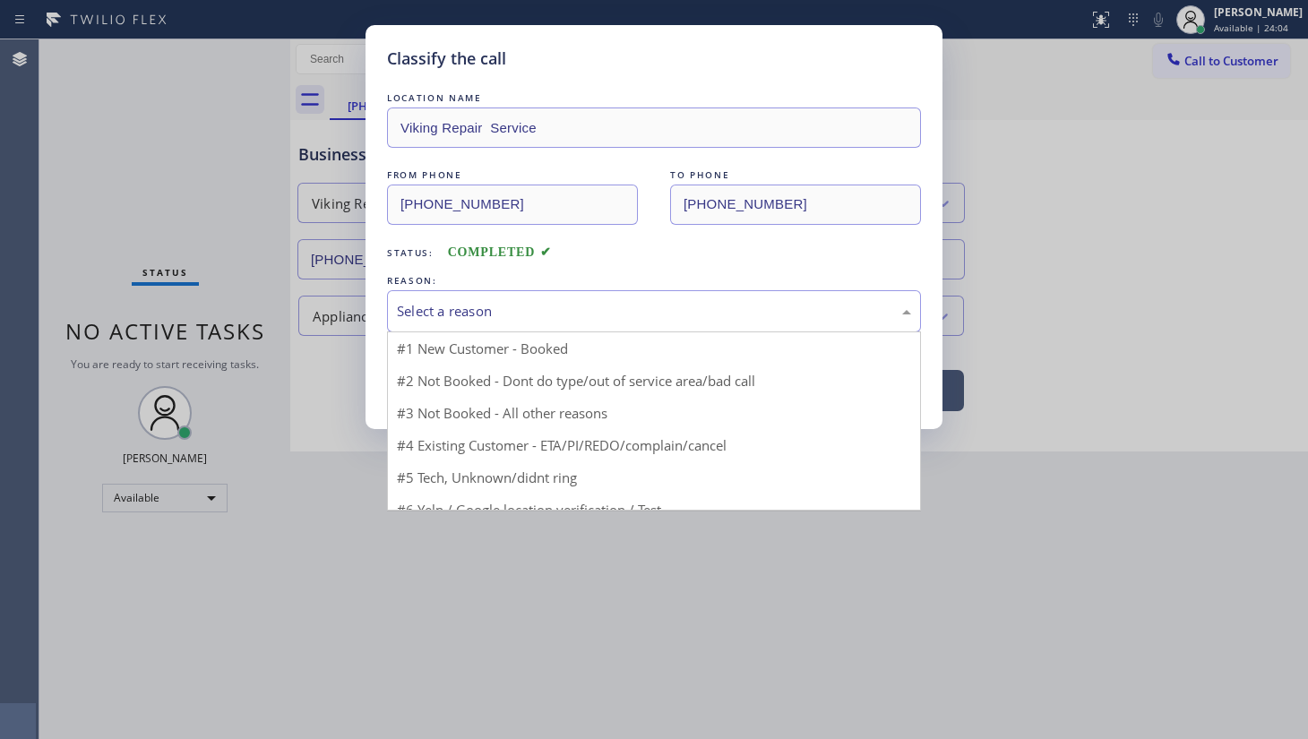
click at [433, 322] on div "Select a reason" at bounding box center [654, 311] width 534 height 42
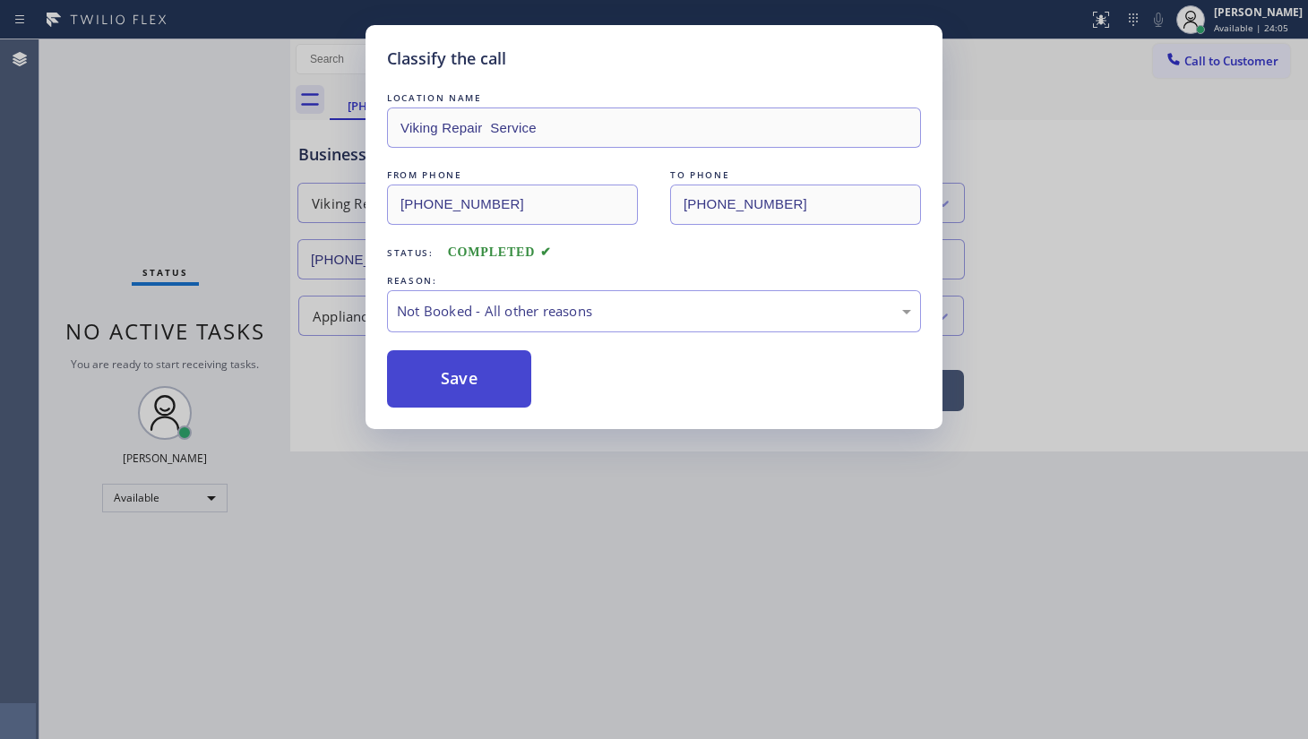
click at [432, 383] on button "Save" at bounding box center [459, 378] width 144 height 57
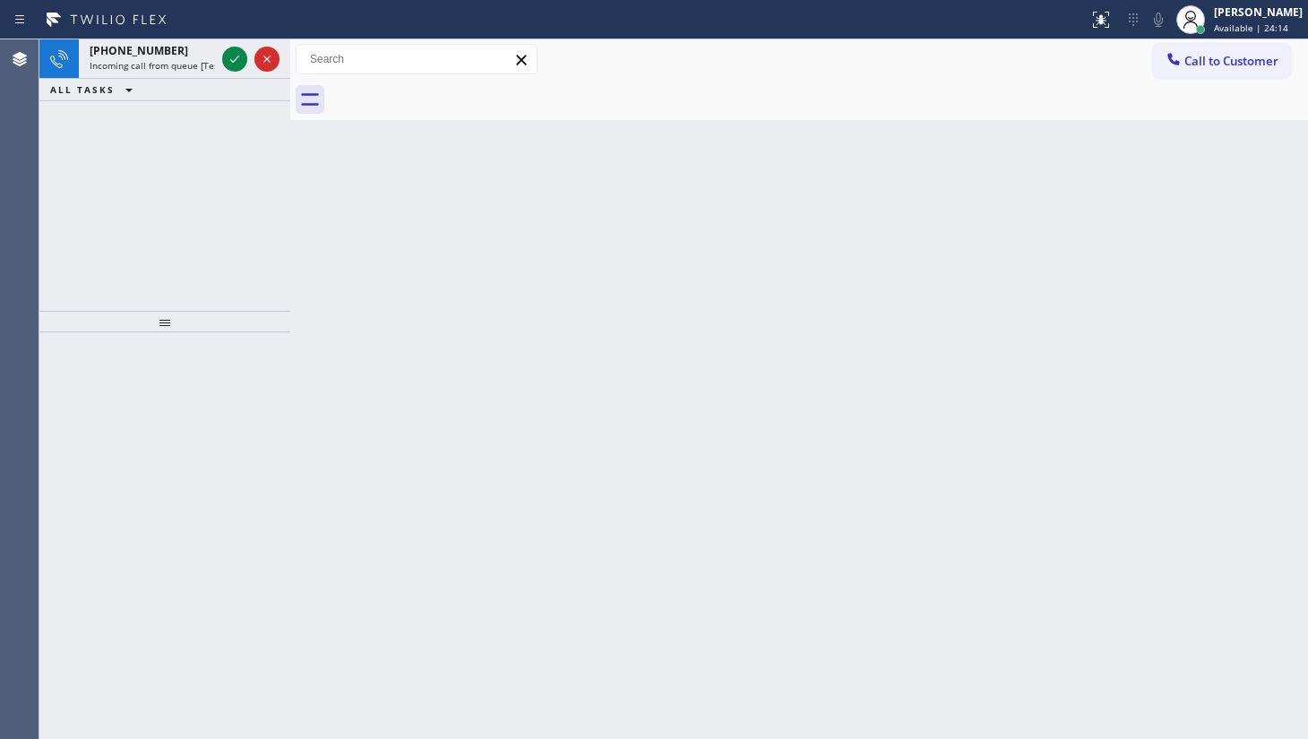
drag, startPoint x: 108, startPoint y: 167, endPoint x: 205, endPoint y: 109, distance: 113.3
click at [197, 116] on div "+16507198400 Incoming call from queue [Test] All ALL TASKS ALL TASKS ACTIVE TAS…" at bounding box center [164, 175] width 251 height 272
click at [234, 56] on icon at bounding box center [235, 59] width 22 height 22
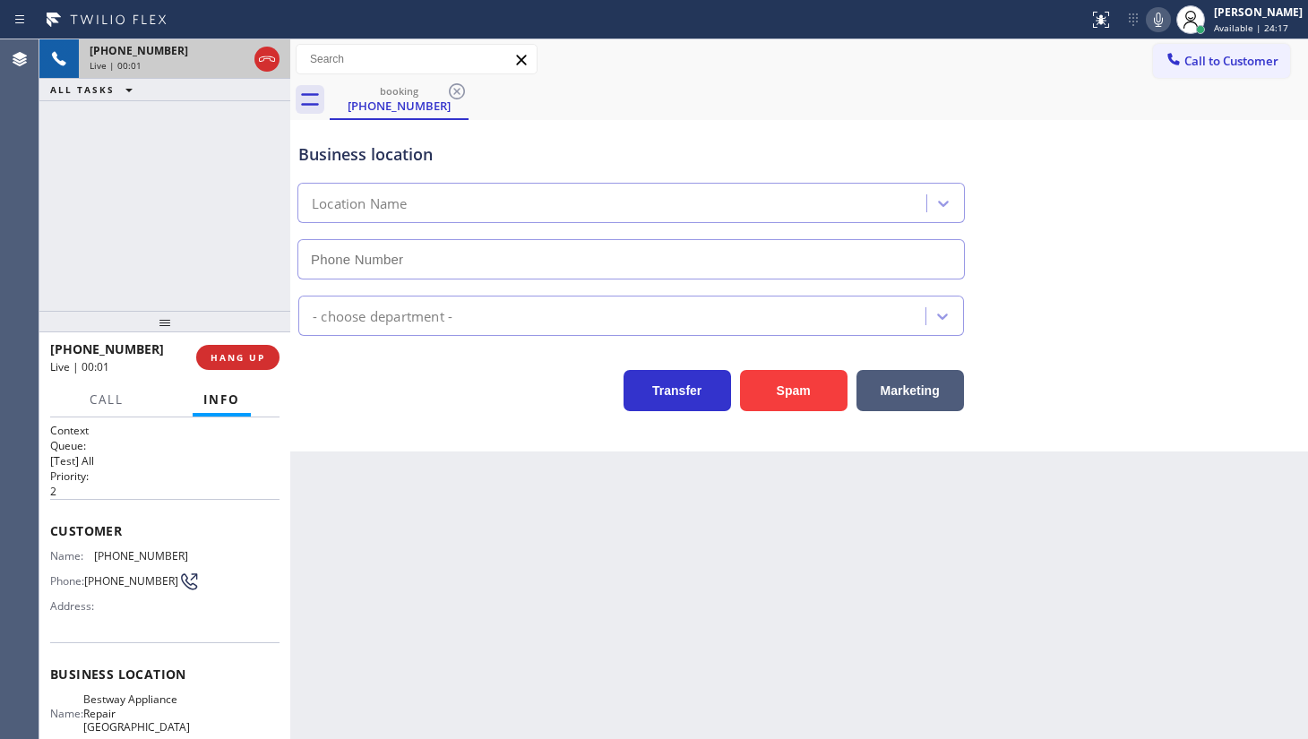
type input "(650) 699-5955"
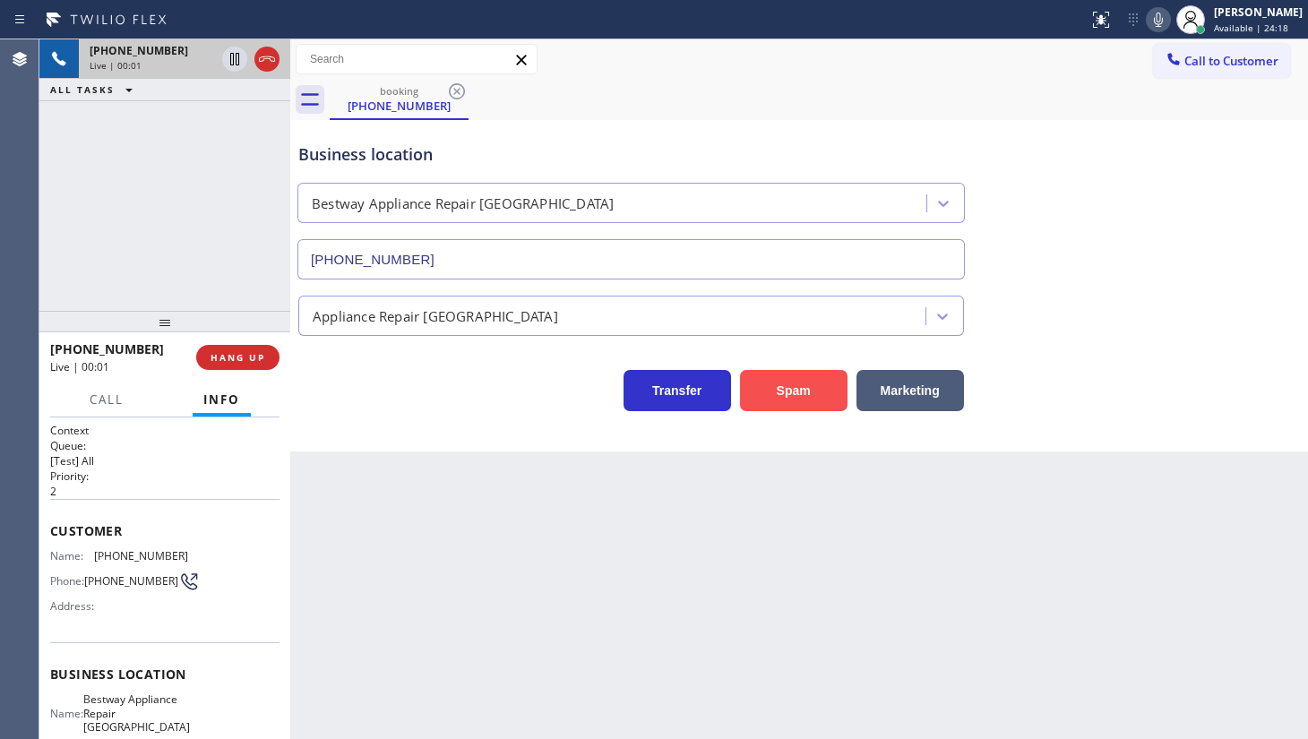
click at [807, 394] on button "Spam" at bounding box center [794, 390] width 108 height 41
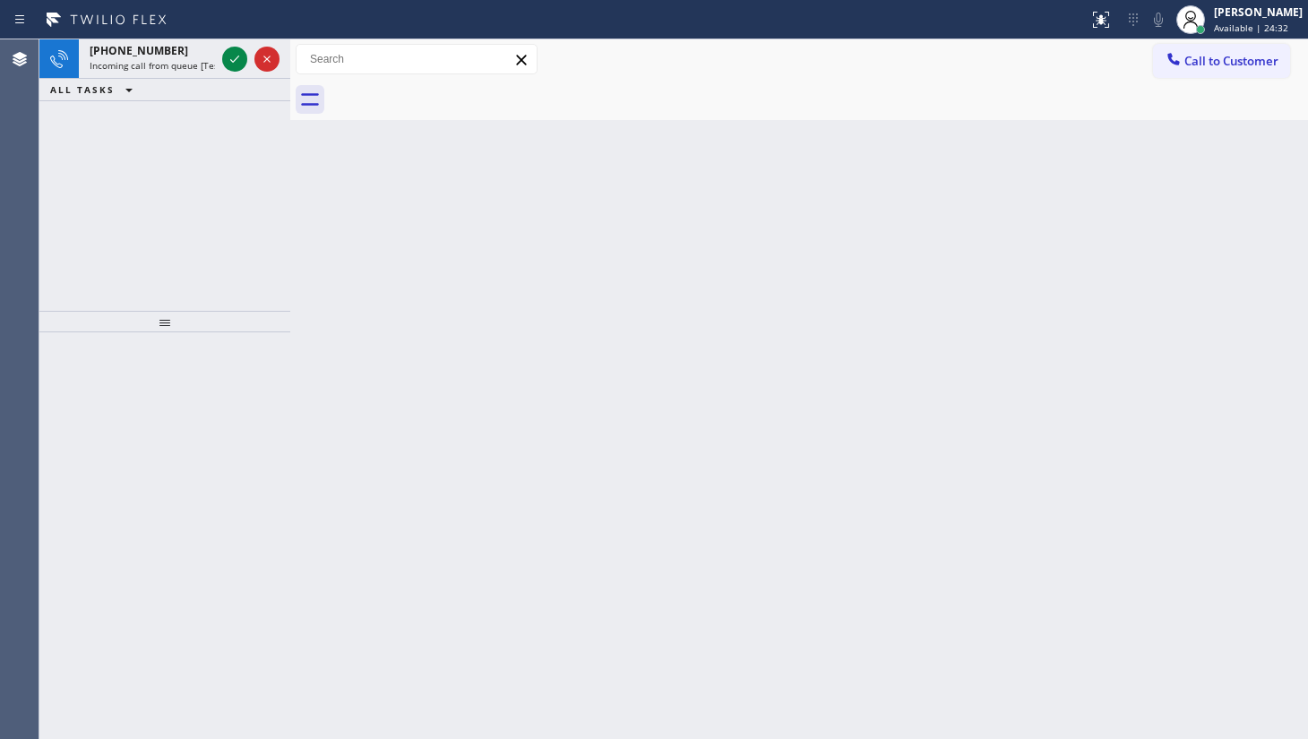
click at [165, 177] on div "+13106239720 Incoming call from queue [Test] All ALL TASKS ALL TASKS ACTIVE TAS…" at bounding box center [164, 175] width 251 height 272
click at [222, 66] on div at bounding box center [234, 59] width 25 height 22
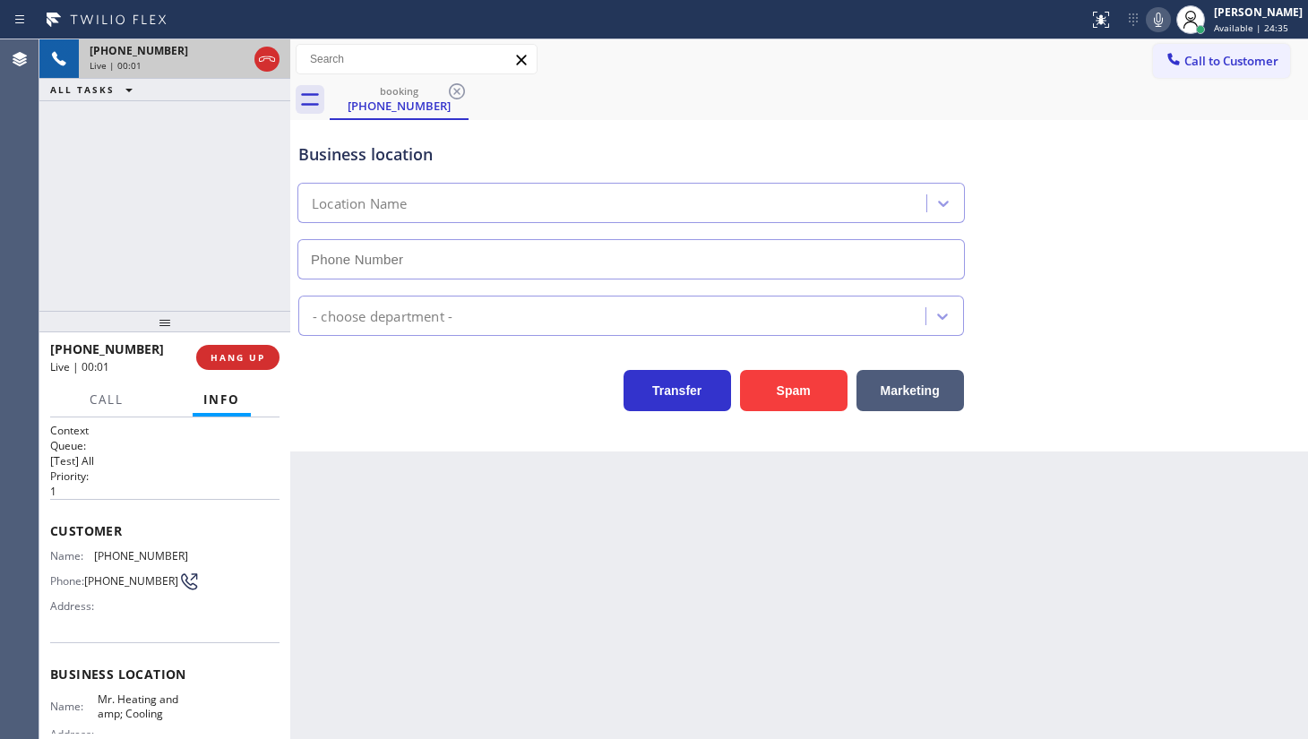
type input "(855) 231-3997"
click at [172, 161] on div "+13106239720 Live | 00:35 ALL TASKS ALL TASKS ACTIVE TASKS TASKS IN WRAP UP" at bounding box center [164, 175] width 251 height 272
click at [194, 170] on div "+13106239720 Live | 00:55 ALL TASKS ALL TASKS ACTIVE TASKS TASKS IN WRAP UP" at bounding box center [164, 175] width 251 height 272
click at [255, 349] on button "HANG UP" at bounding box center [237, 357] width 83 height 25
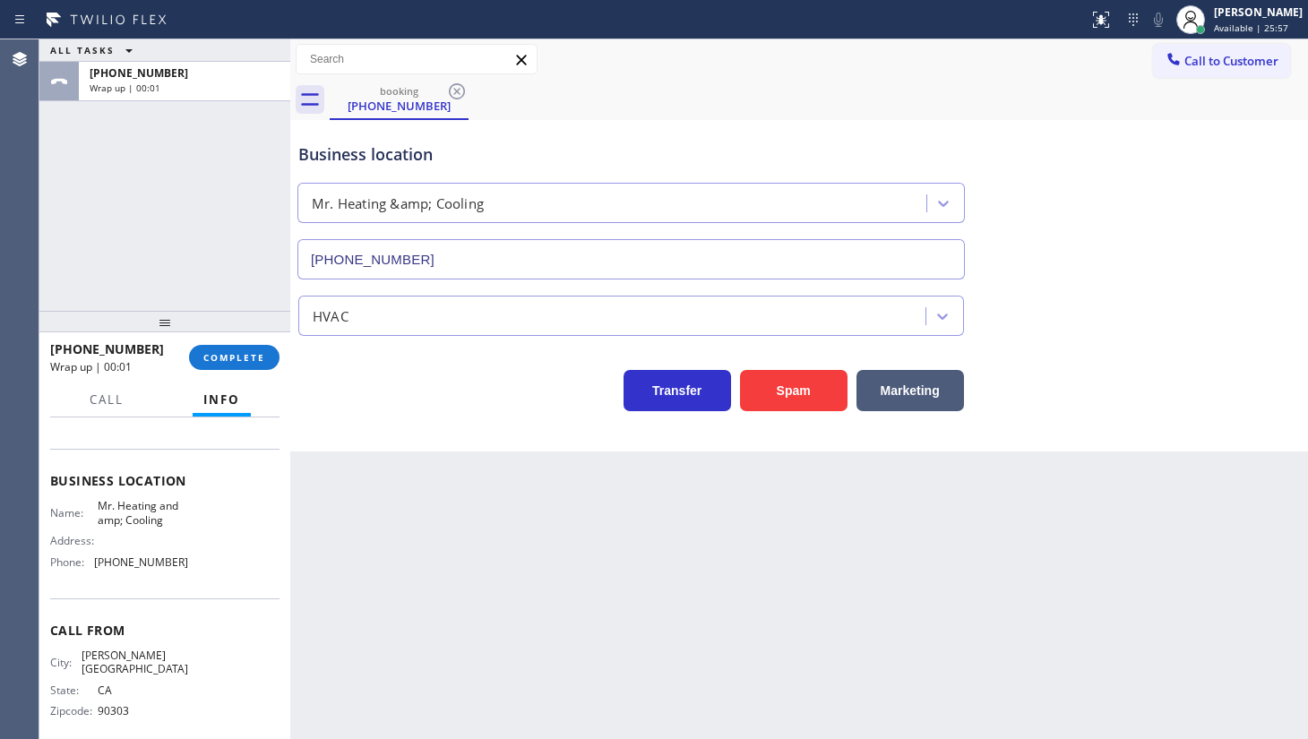
scroll to position [197, 0]
click at [214, 343] on div "+13106239720 Wrap up | 00:06 COMPLETE" at bounding box center [164, 357] width 229 height 47
click at [227, 356] on span "COMPLETE" at bounding box center [234, 357] width 62 height 13
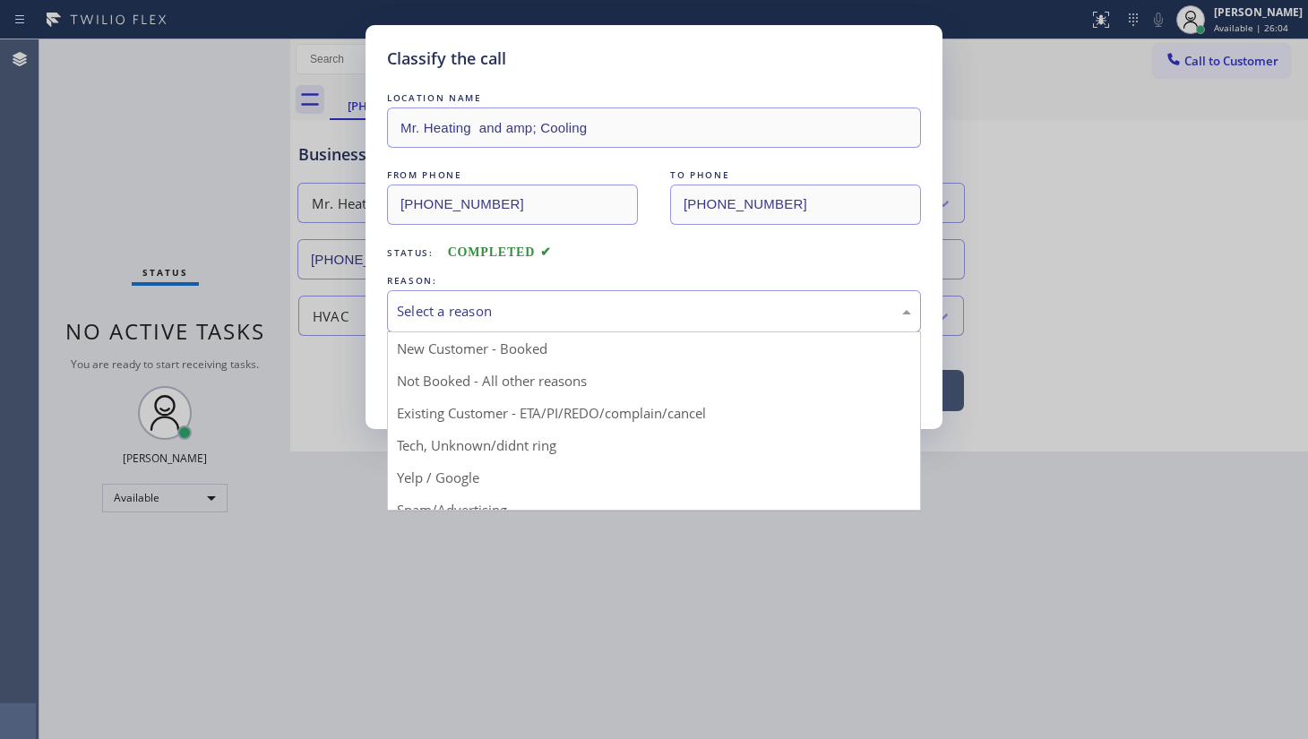
drag, startPoint x: 469, startPoint y: 315, endPoint x: 455, endPoint y: 335, distance: 23.9
click at [468, 318] on div "Select a reason" at bounding box center [654, 311] width 514 height 21
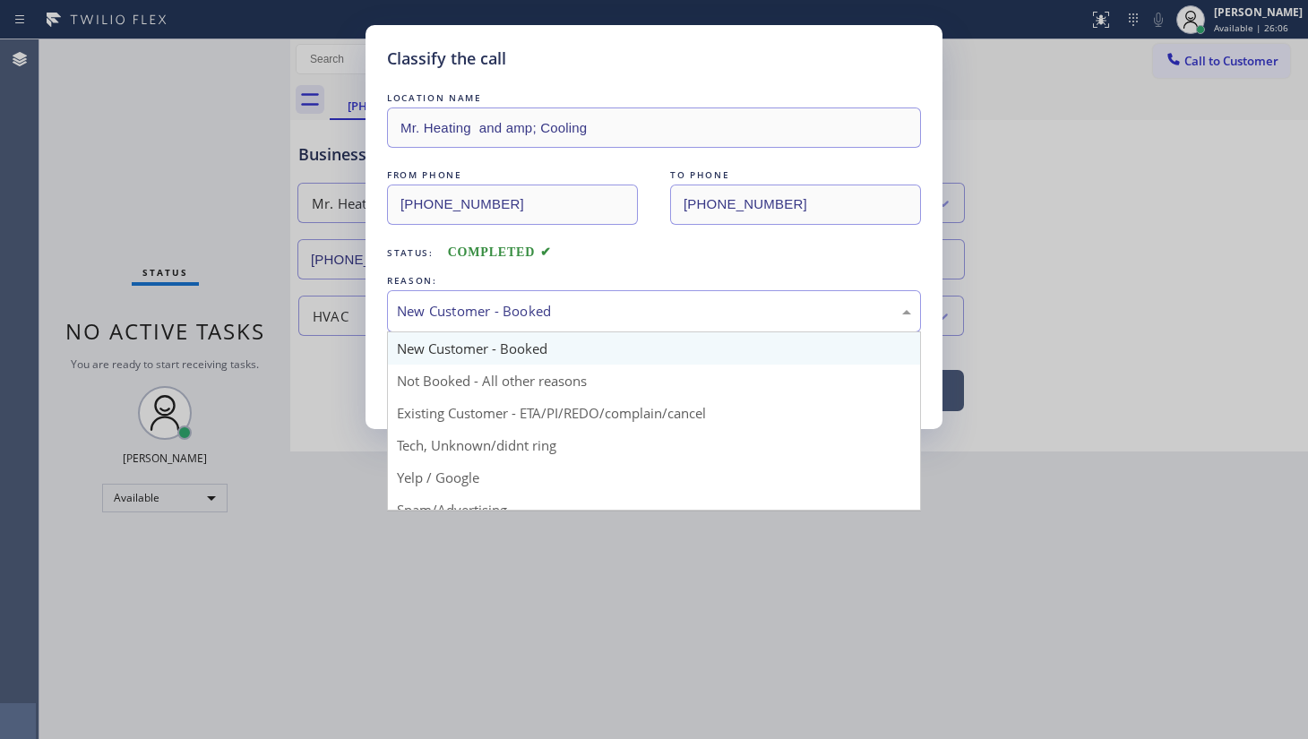
click at [450, 315] on div "New Customer - Booked" at bounding box center [654, 311] width 514 height 21
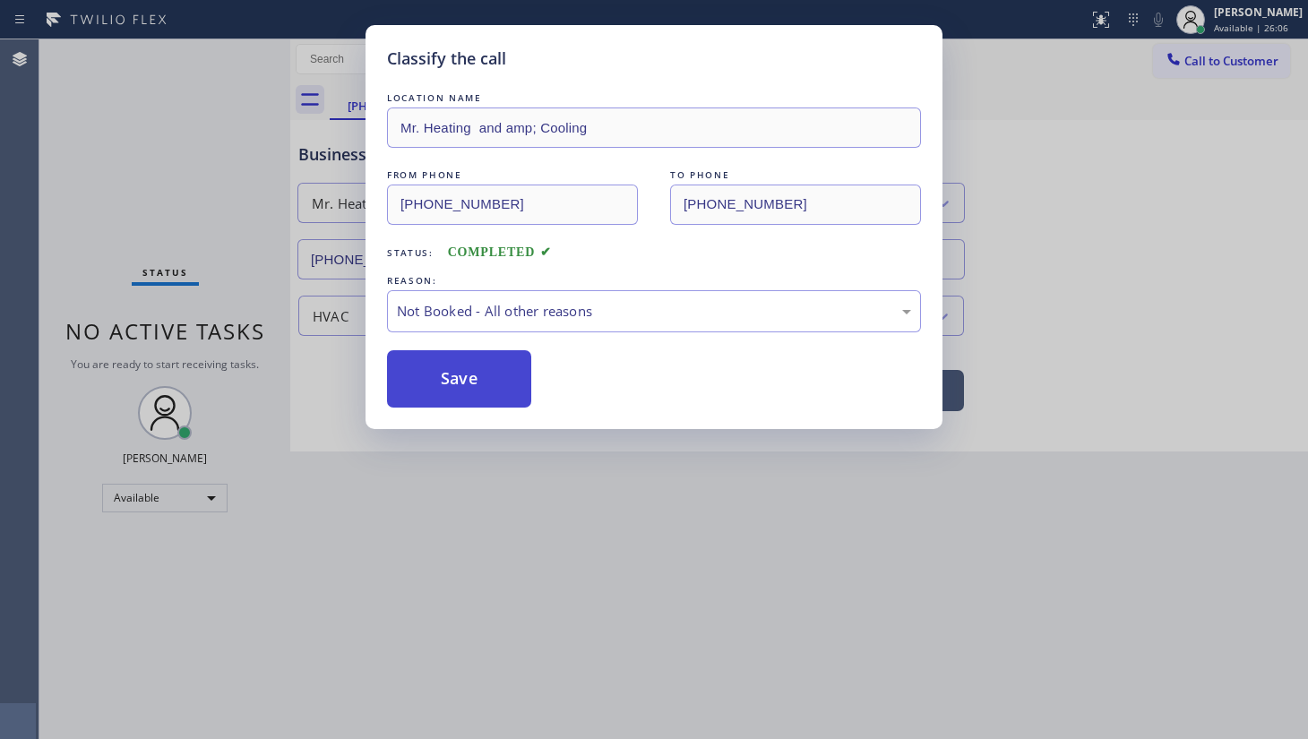
click at [456, 370] on button "Save" at bounding box center [459, 378] width 144 height 57
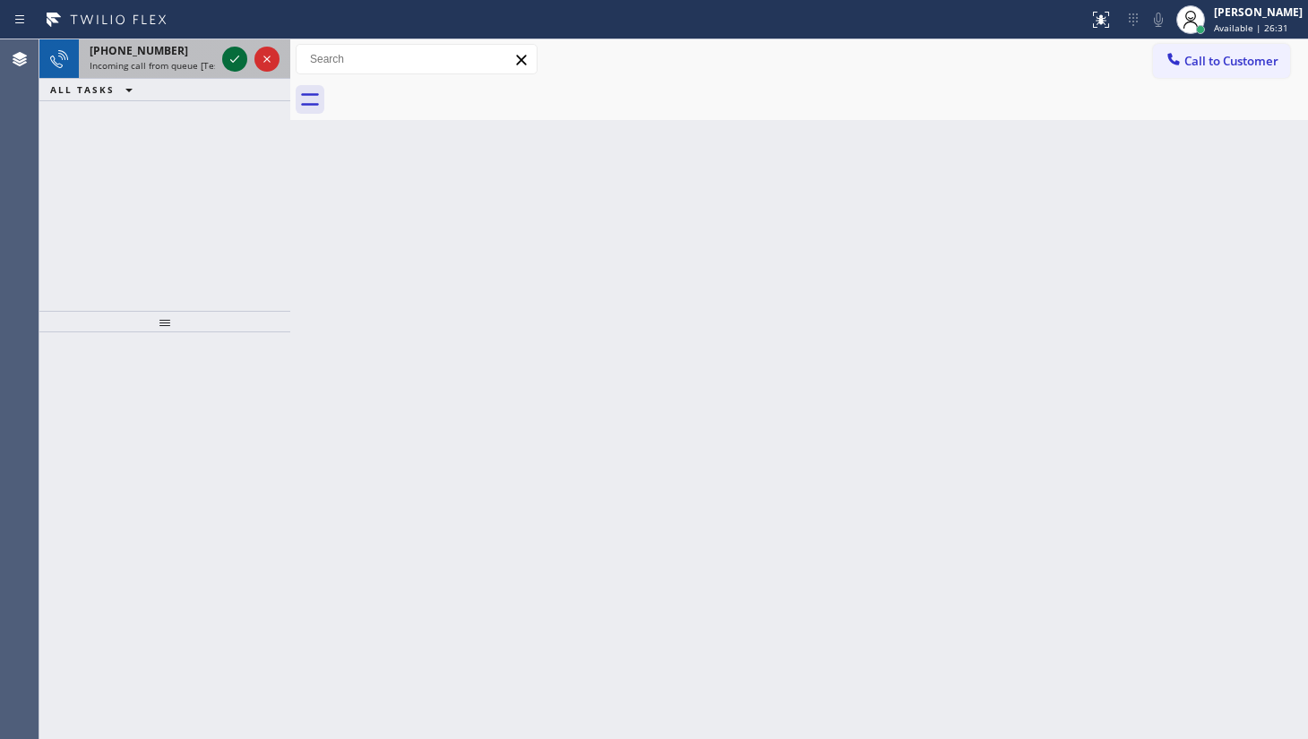
click at [229, 65] on icon at bounding box center [235, 59] width 22 height 22
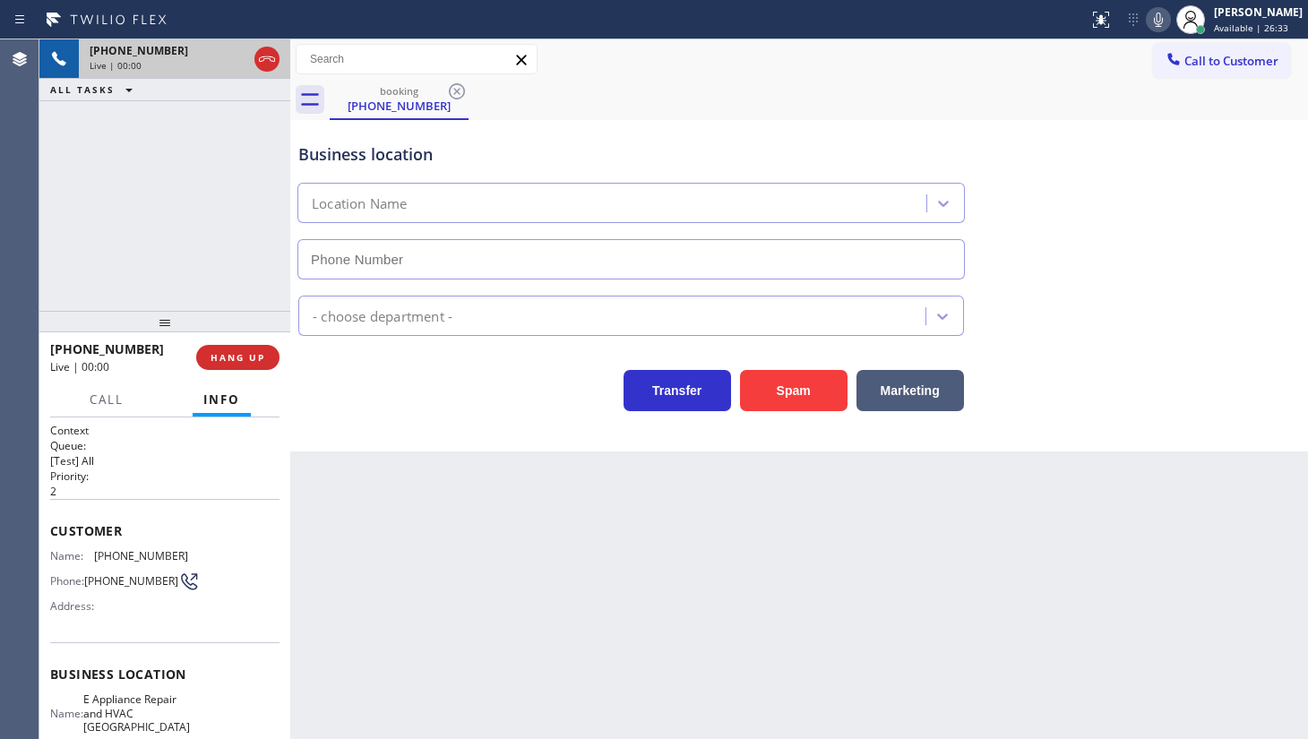
type input "(818) 798-9806"
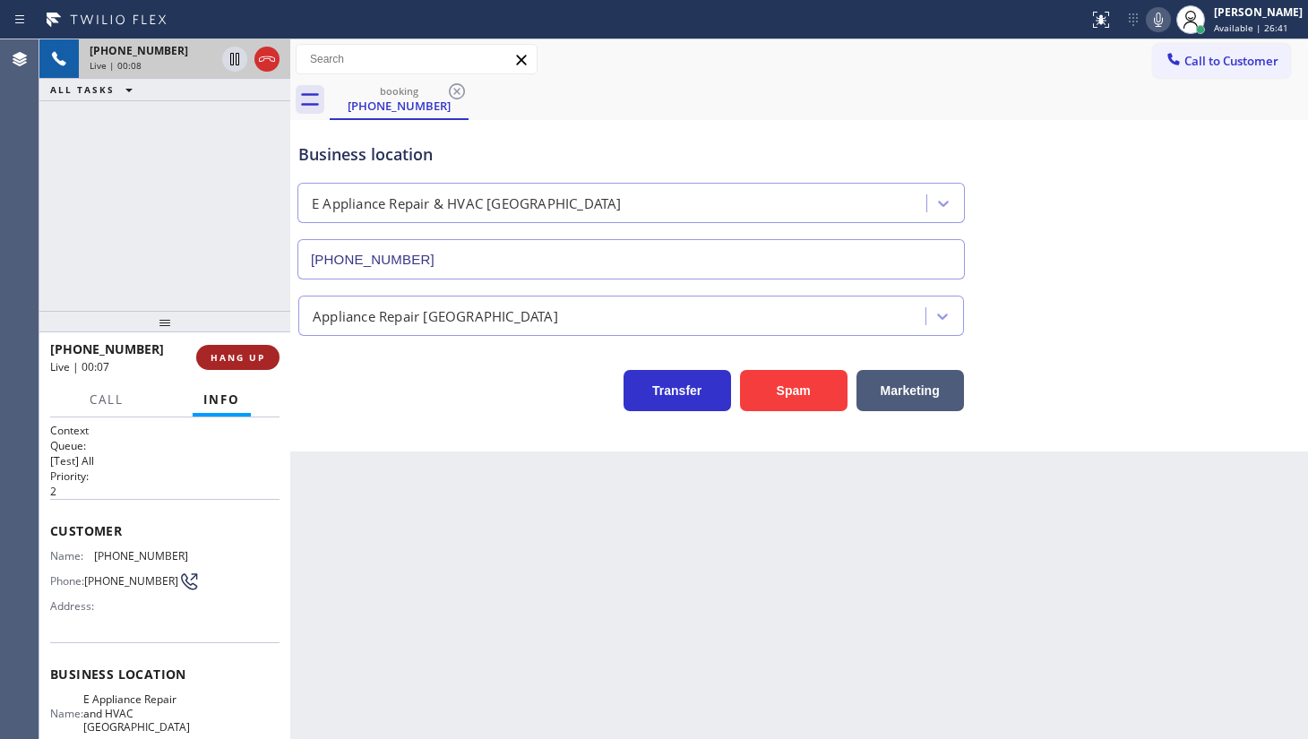
click at [250, 357] on span "HANG UP" at bounding box center [238, 357] width 55 height 13
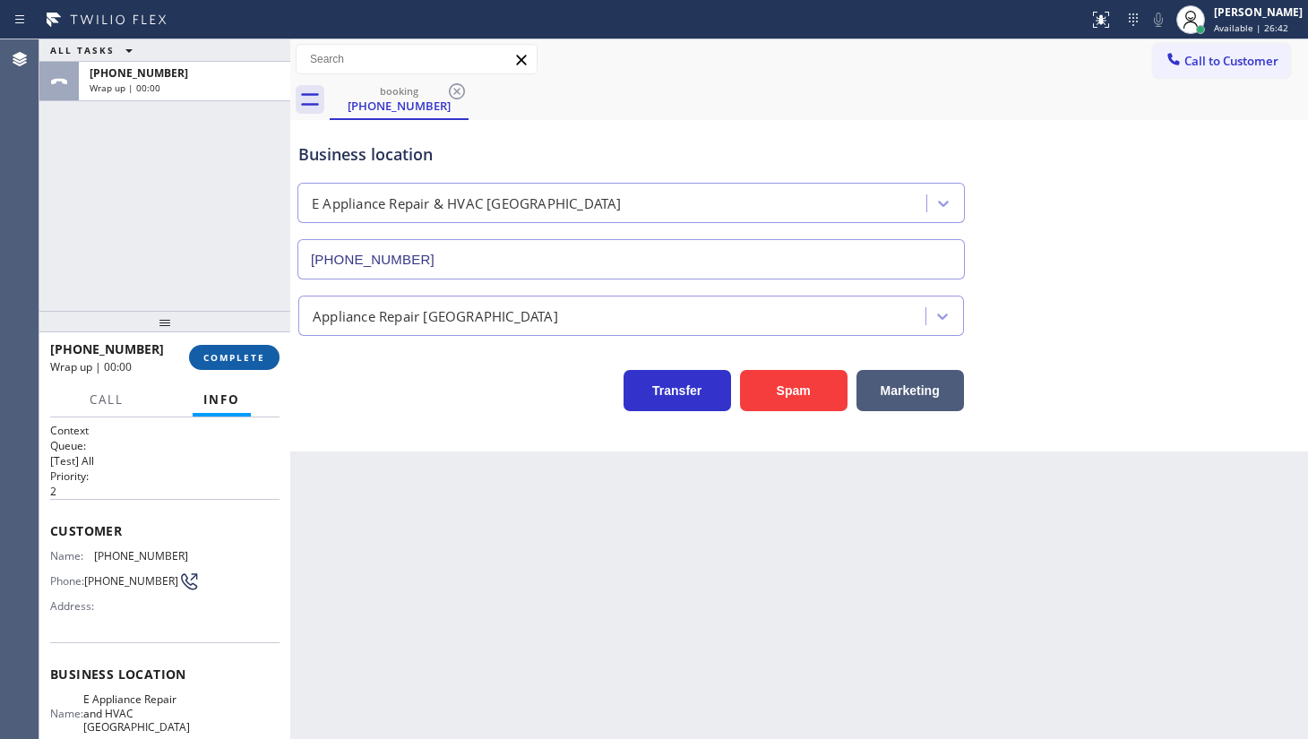
click at [247, 359] on span "COMPLETE" at bounding box center [234, 357] width 62 height 13
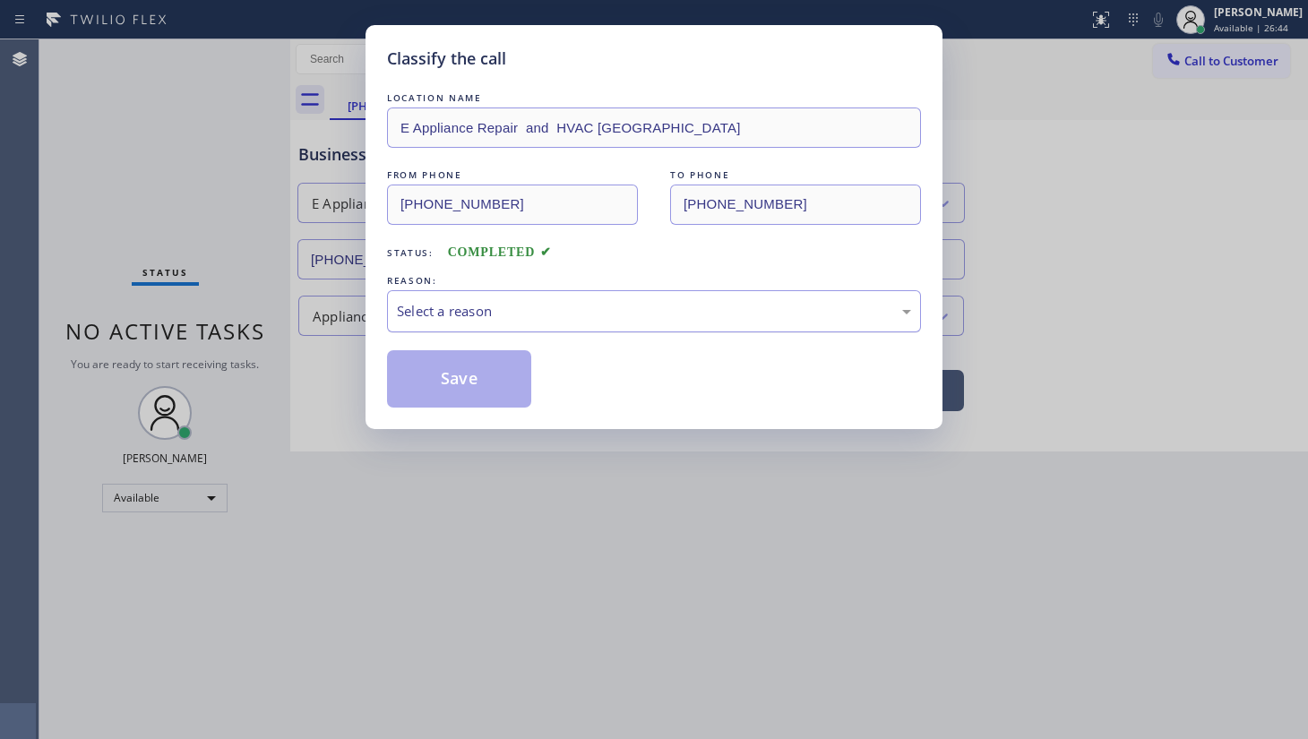
click at [460, 304] on div "Select a reason" at bounding box center [654, 311] width 514 height 21
click at [461, 383] on button "Save" at bounding box center [459, 378] width 144 height 57
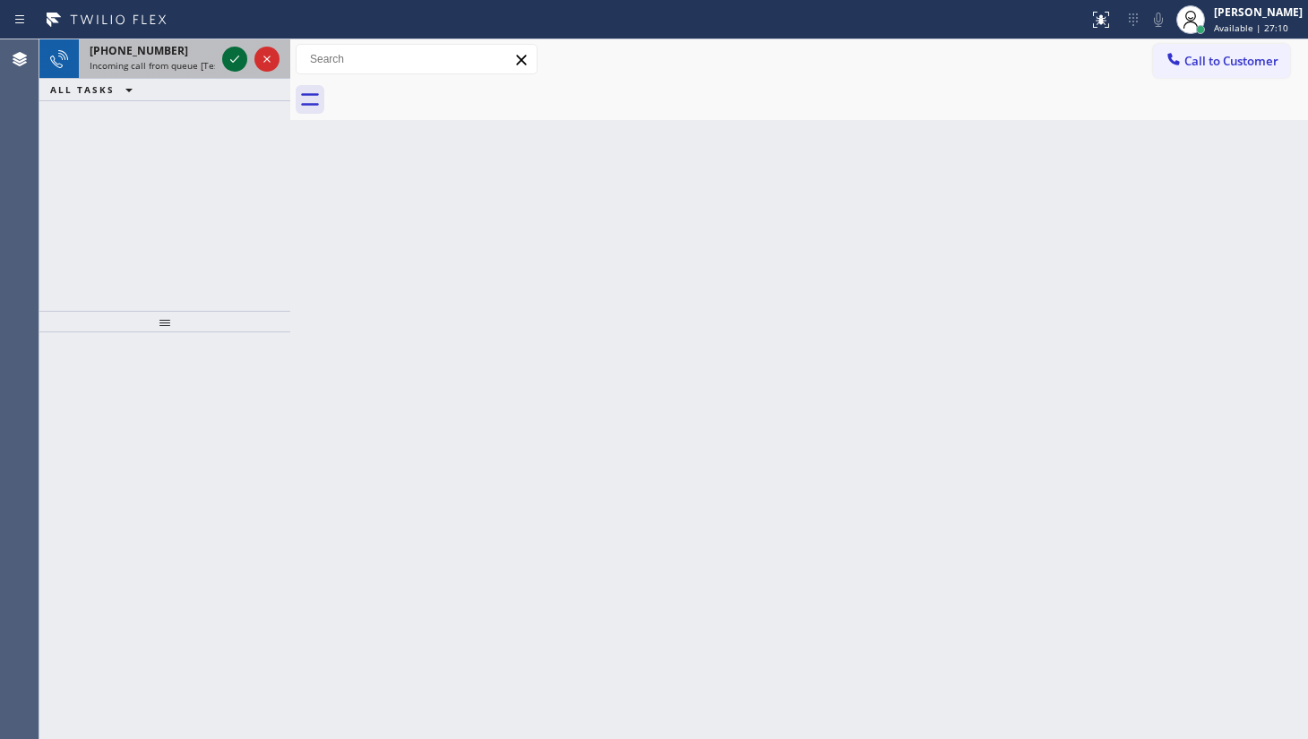
click at [236, 57] on icon at bounding box center [235, 59] width 22 height 22
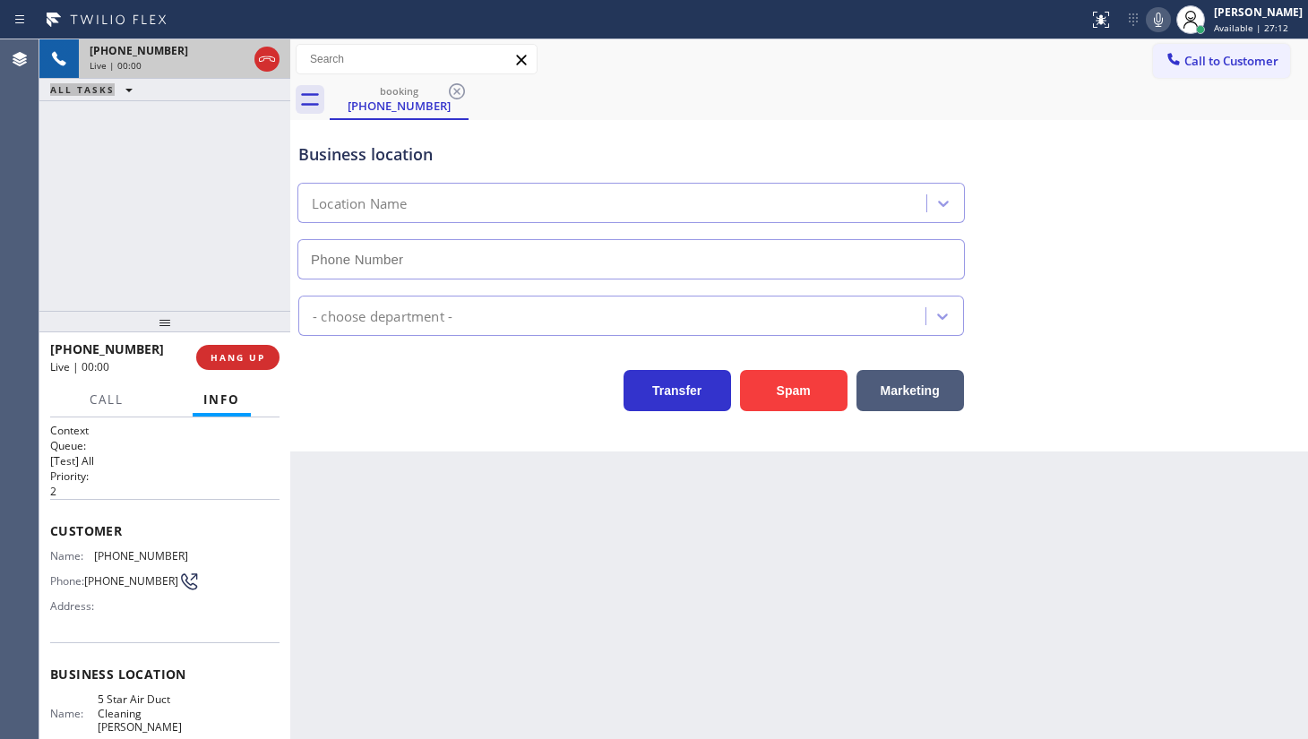
type input "(714) 360-0699"
click at [812, 386] on button "Spam" at bounding box center [794, 390] width 108 height 41
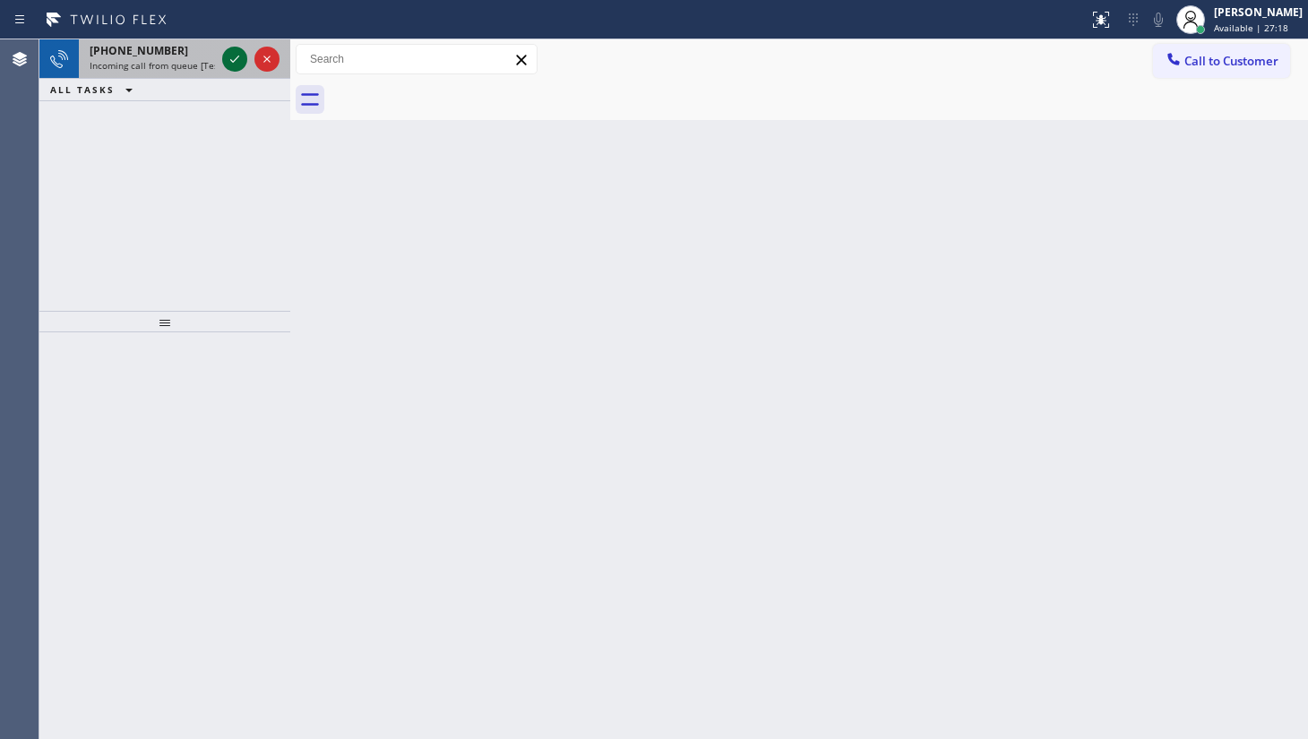
click at [240, 53] on icon at bounding box center [235, 59] width 22 height 22
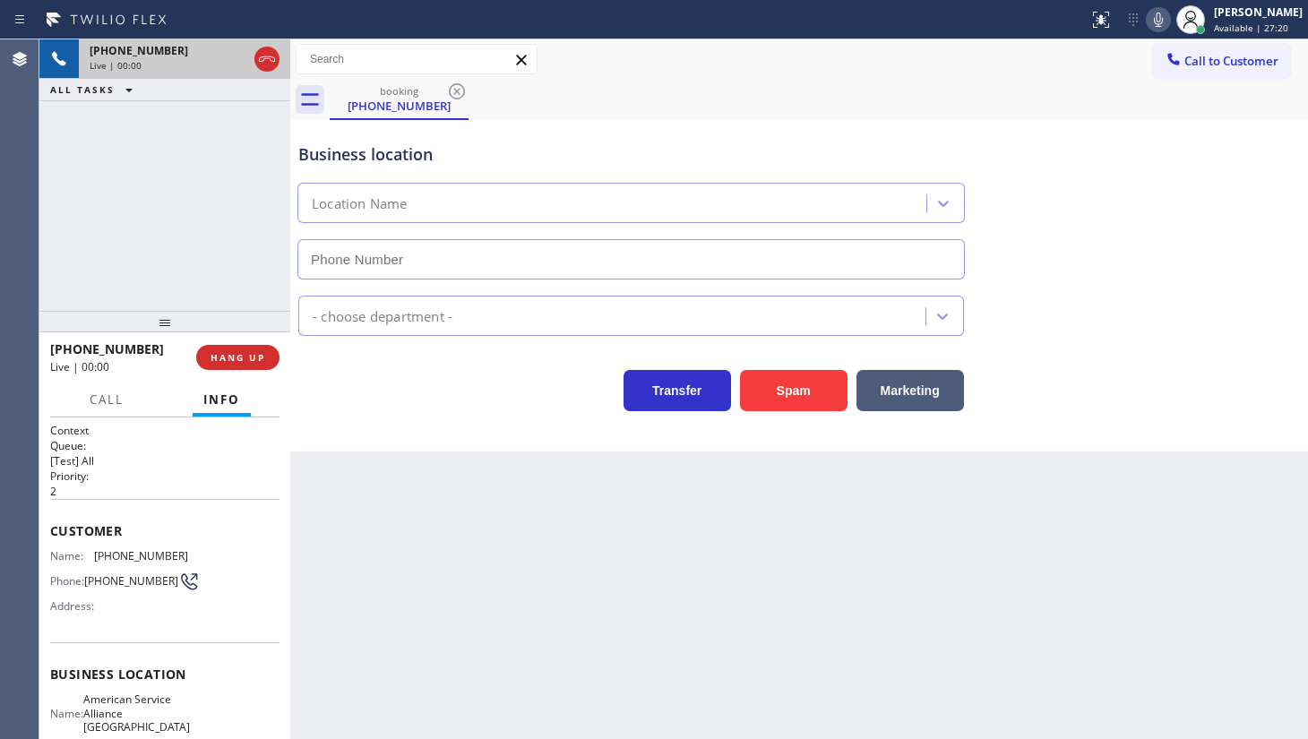
type input "(650) 484-5874"
click at [798, 392] on button "Spam" at bounding box center [794, 390] width 108 height 41
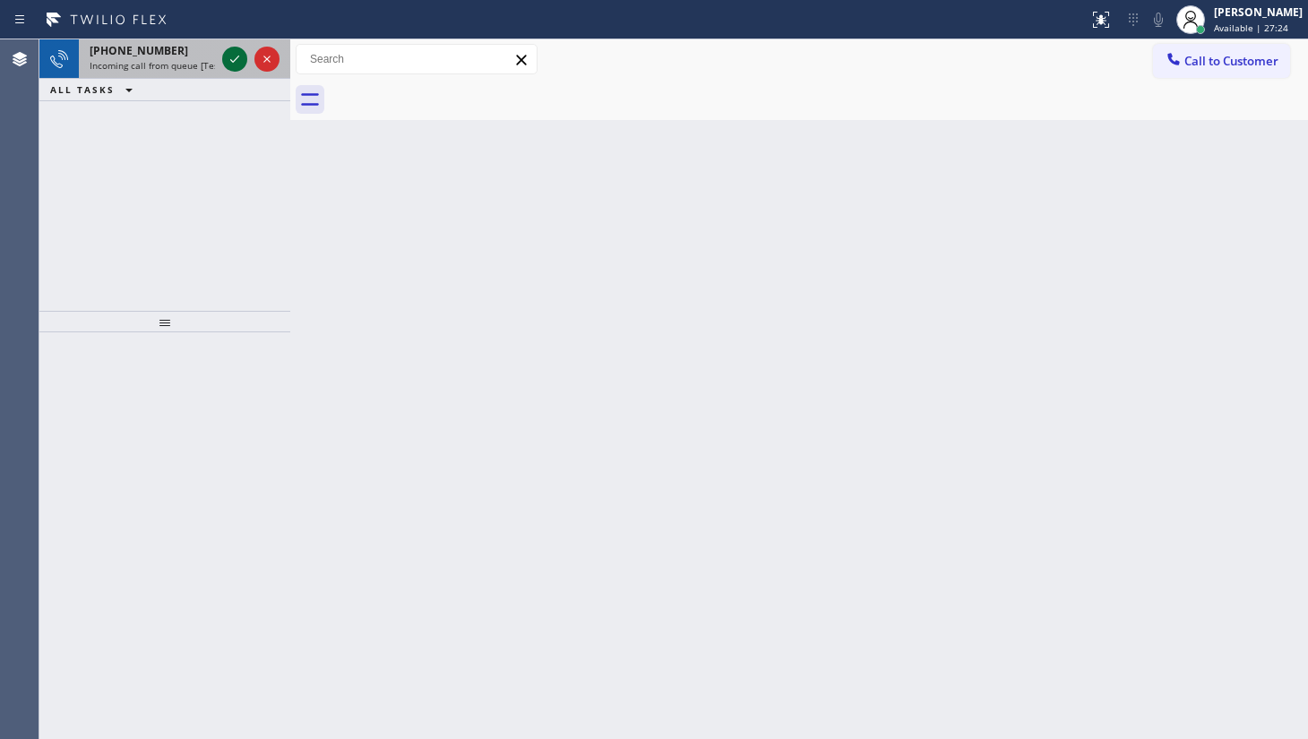
click at [240, 55] on icon at bounding box center [235, 59] width 22 height 22
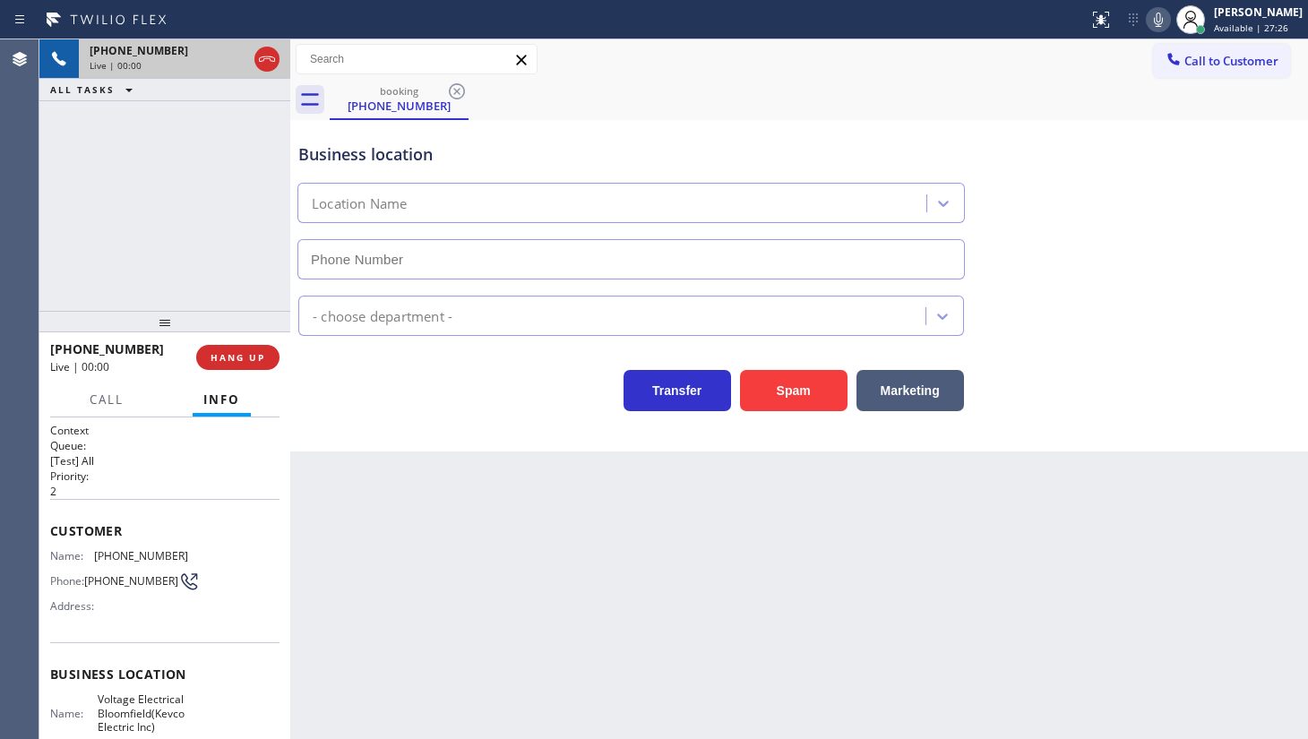
type input "(862) 972-3797"
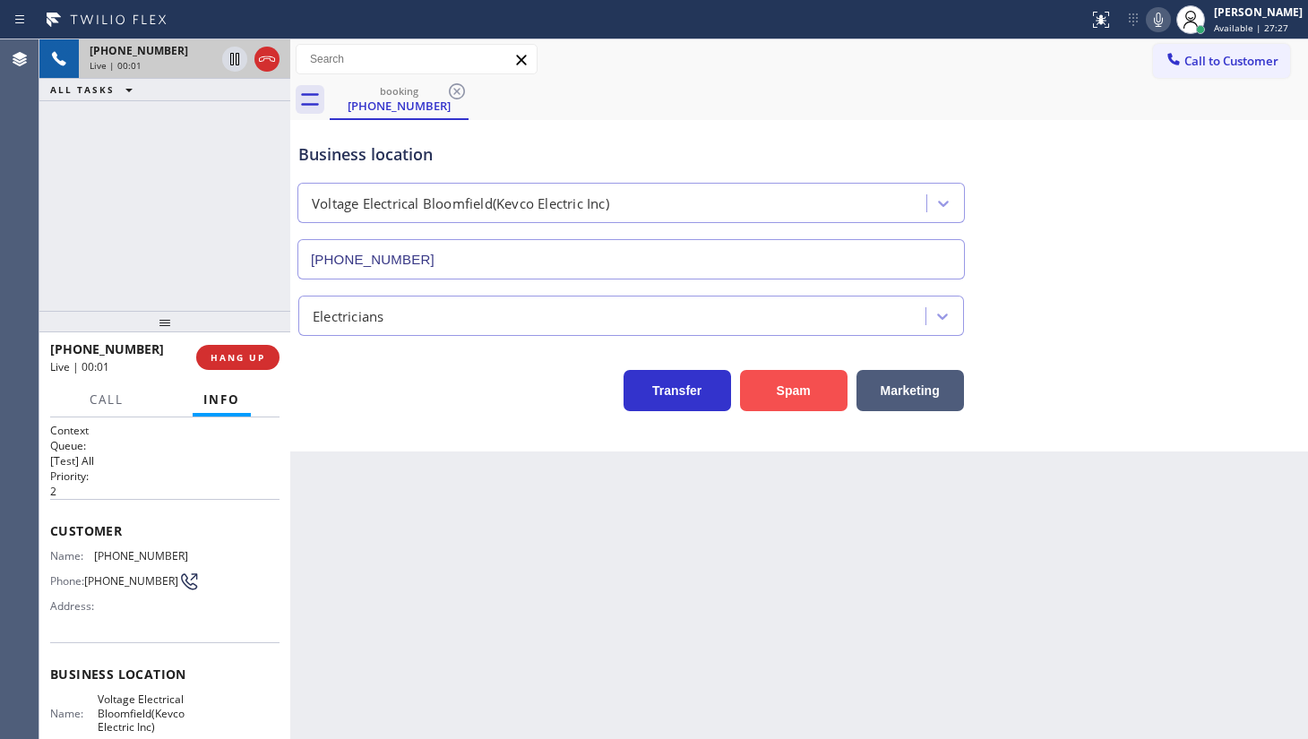
click at [752, 379] on button "Spam" at bounding box center [794, 390] width 108 height 41
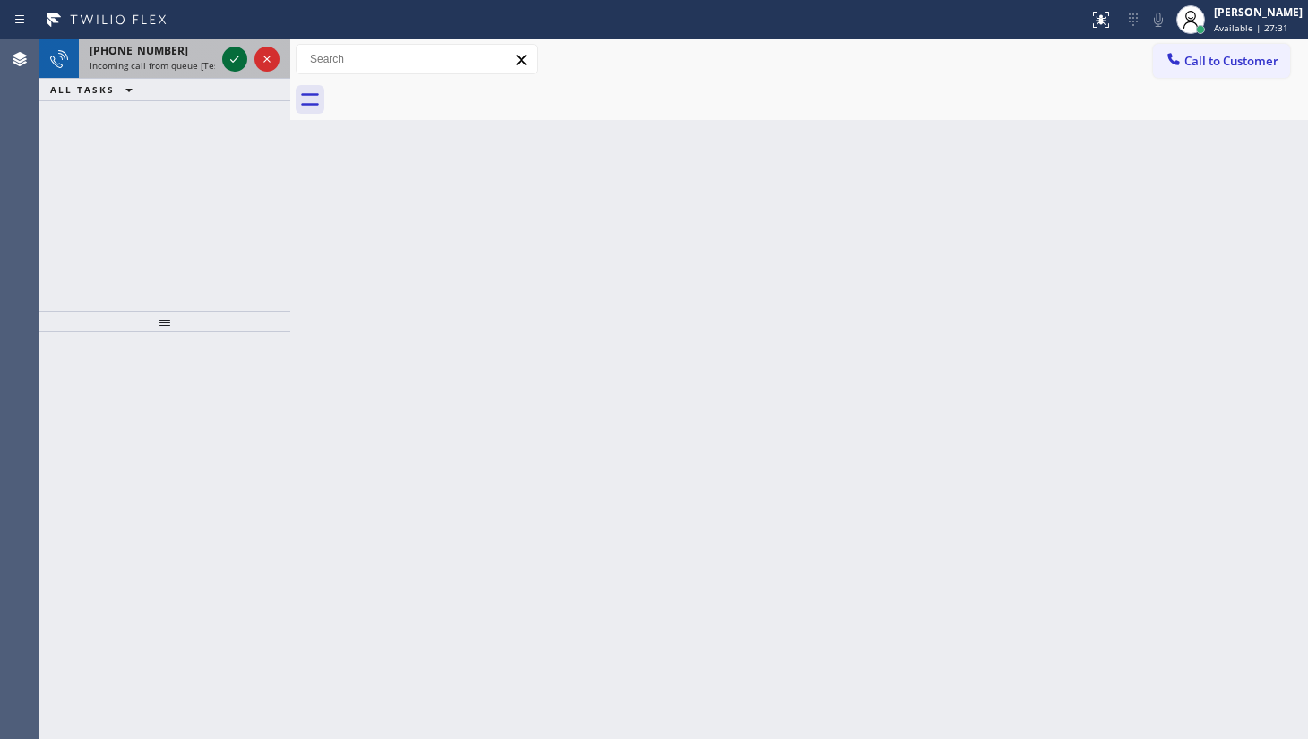
click at [229, 55] on icon at bounding box center [235, 59] width 22 height 22
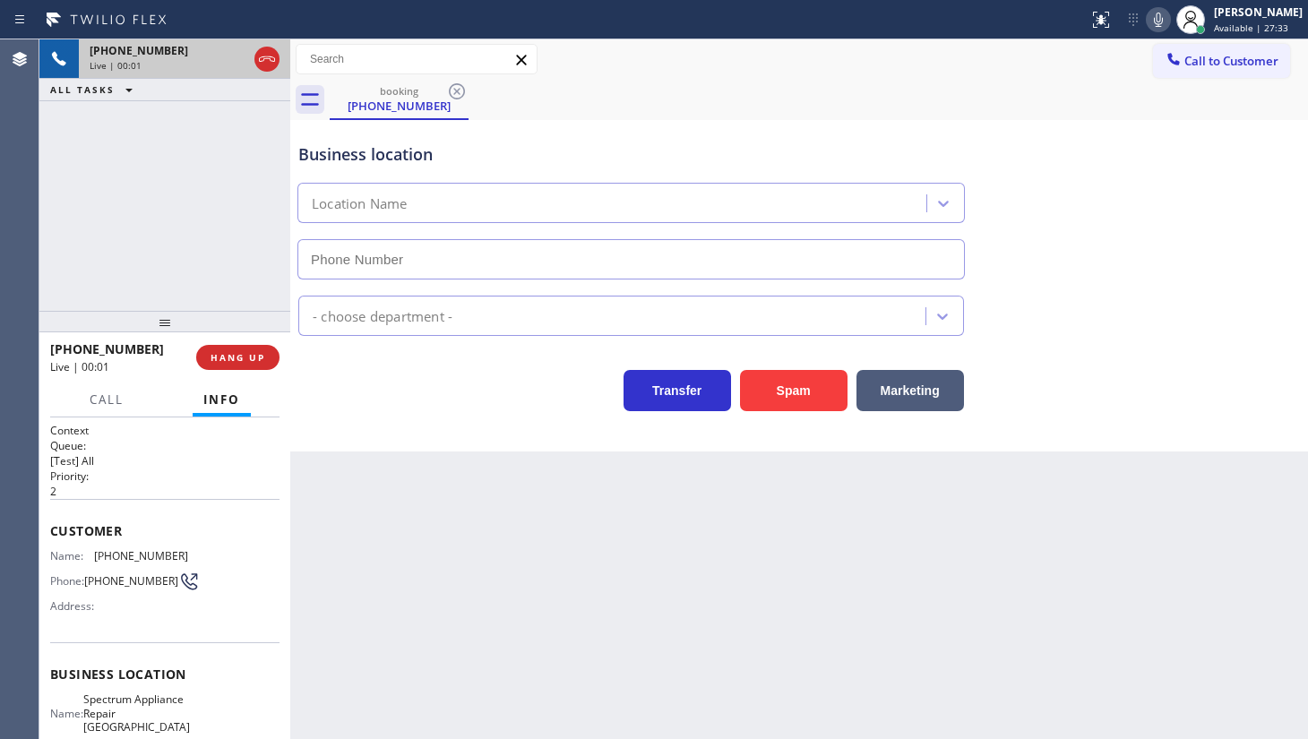
type input "(310) 362-6406"
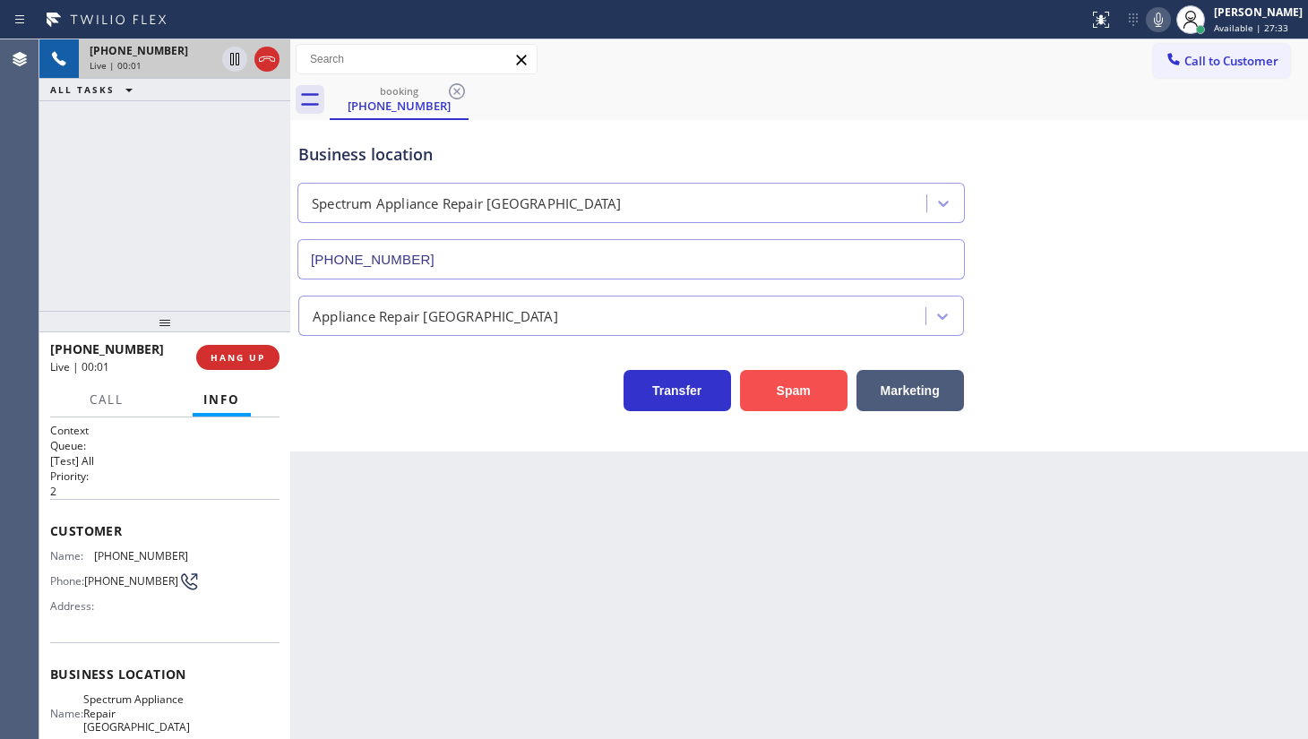
click at [791, 372] on button "Spam" at bounding box center [794, 390] width 108 height 41
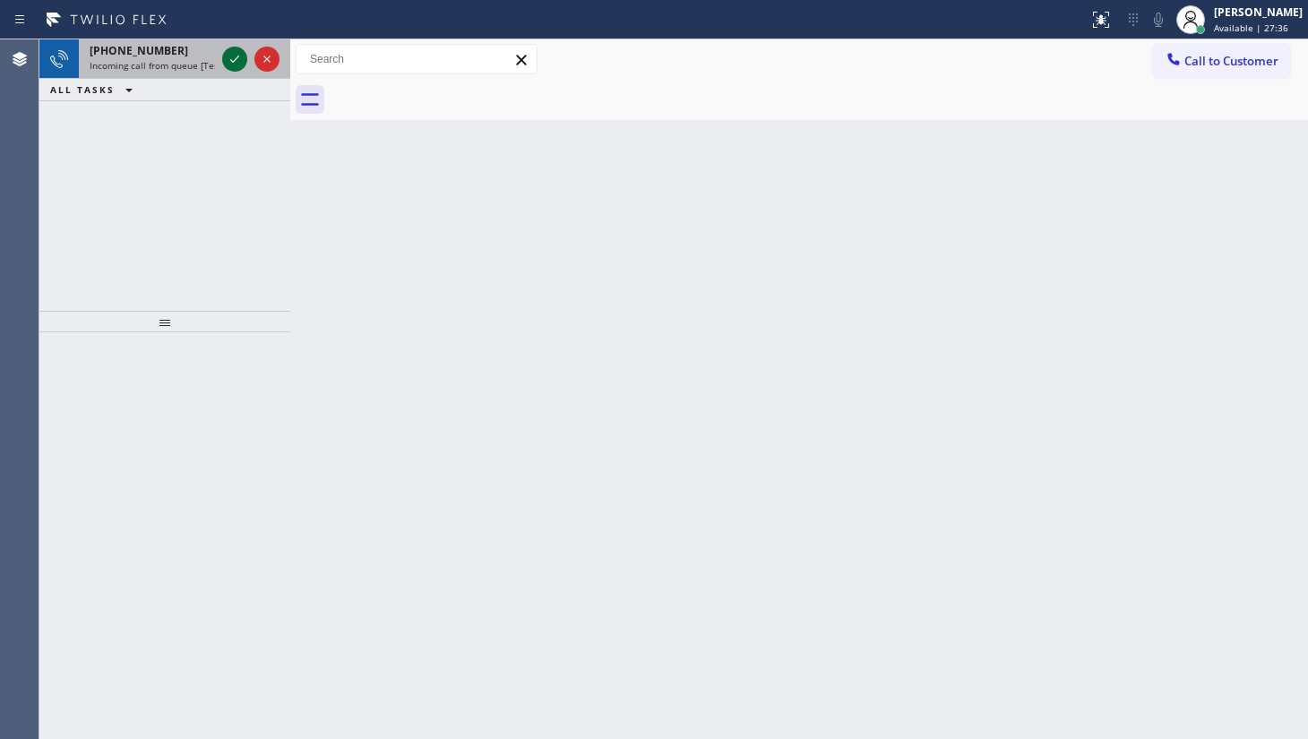
click at [245, 54] on icon at bounding box center [235, 59] width 22 height 22
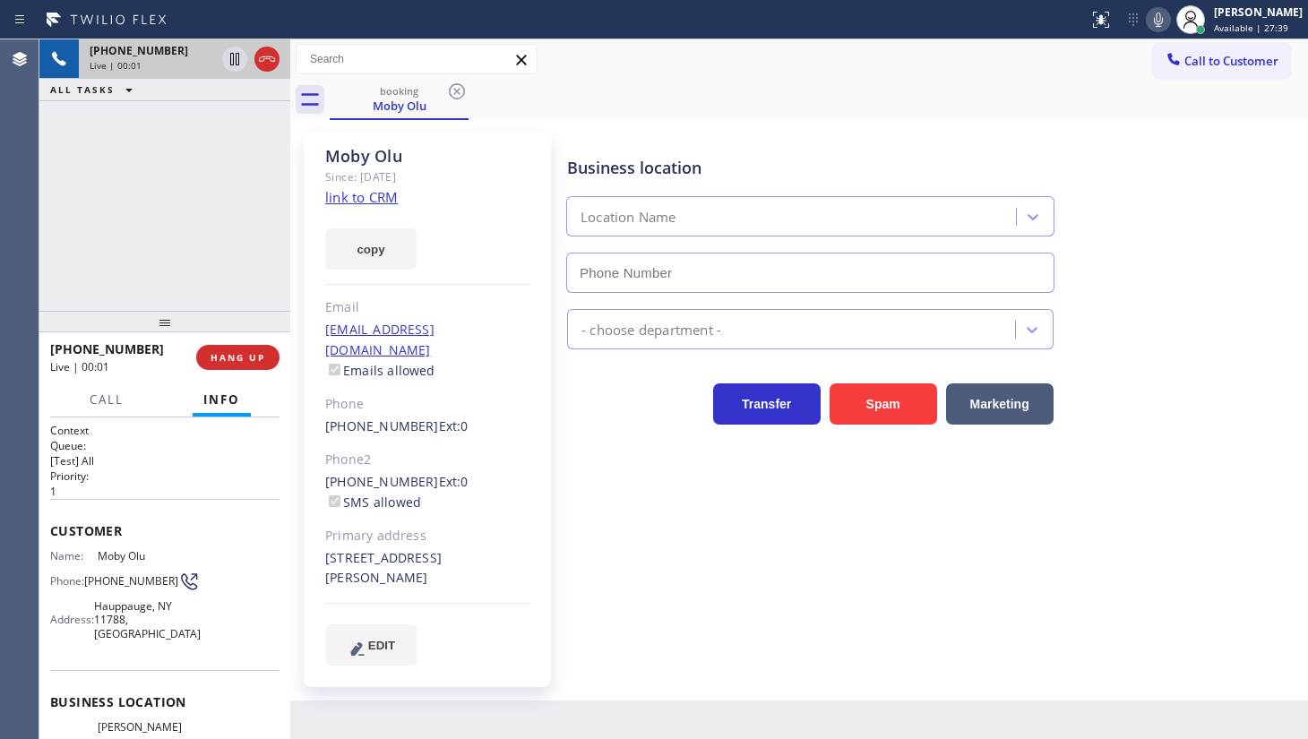
type input "(718) 751-0418"
click at [347, 196] on link "link to CRM" at bounding box center [361, 197] width 73 height 18
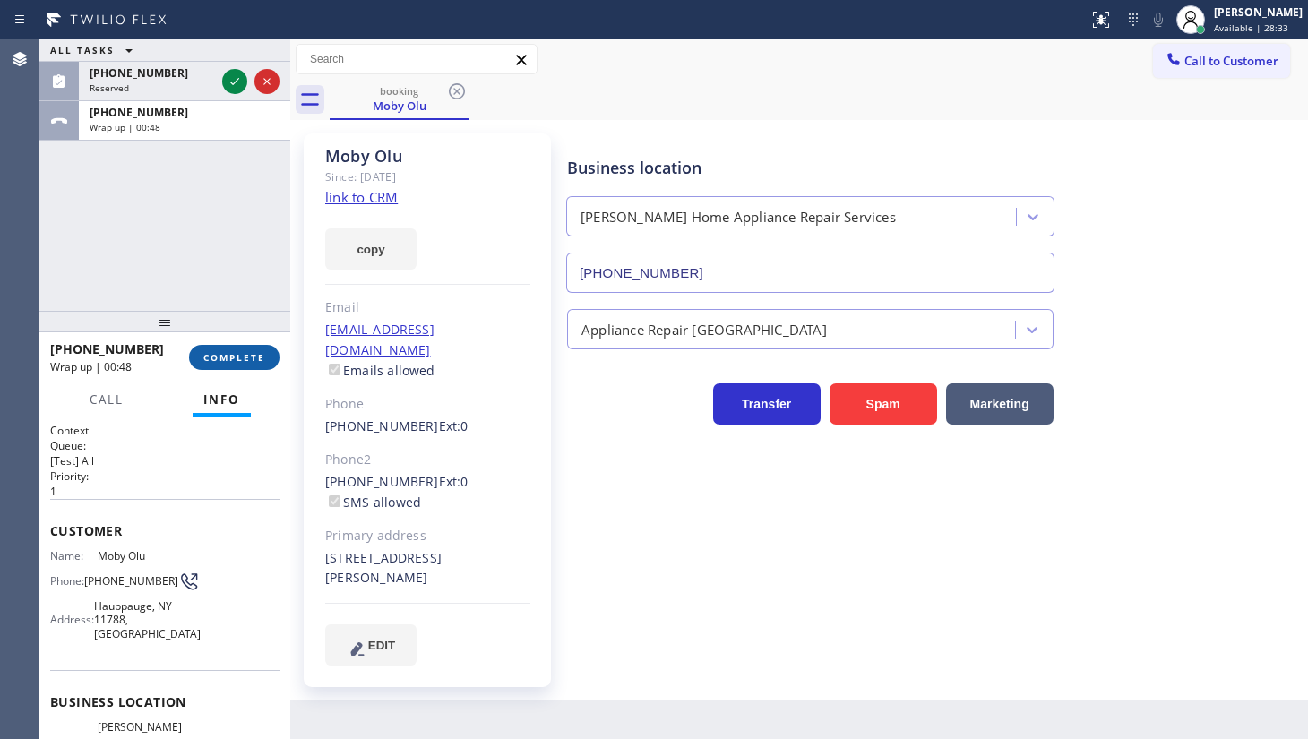
click at [211, 353] on span "COMPLETE" at bounding box center [234, 357] width 62 height 13
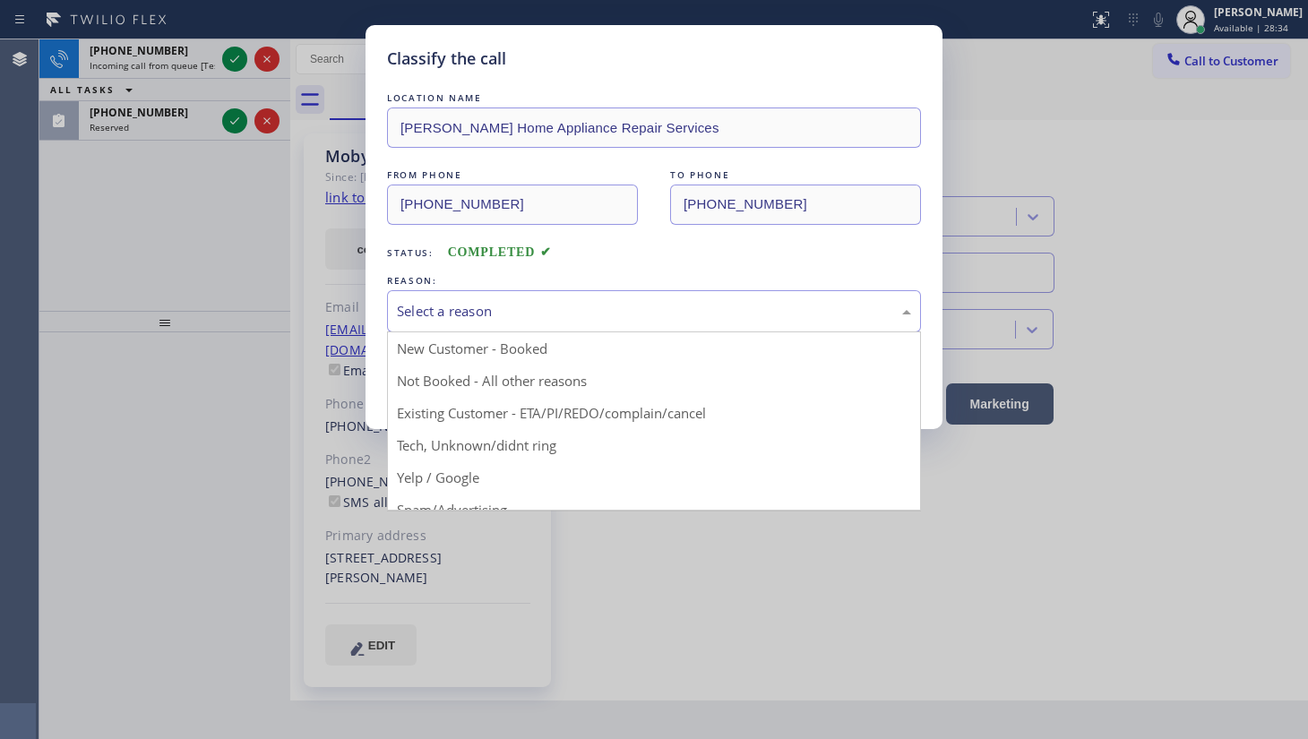
click at [452, 312] on div "Select a reason" at bounding box center [654, 311] width 514 height 21
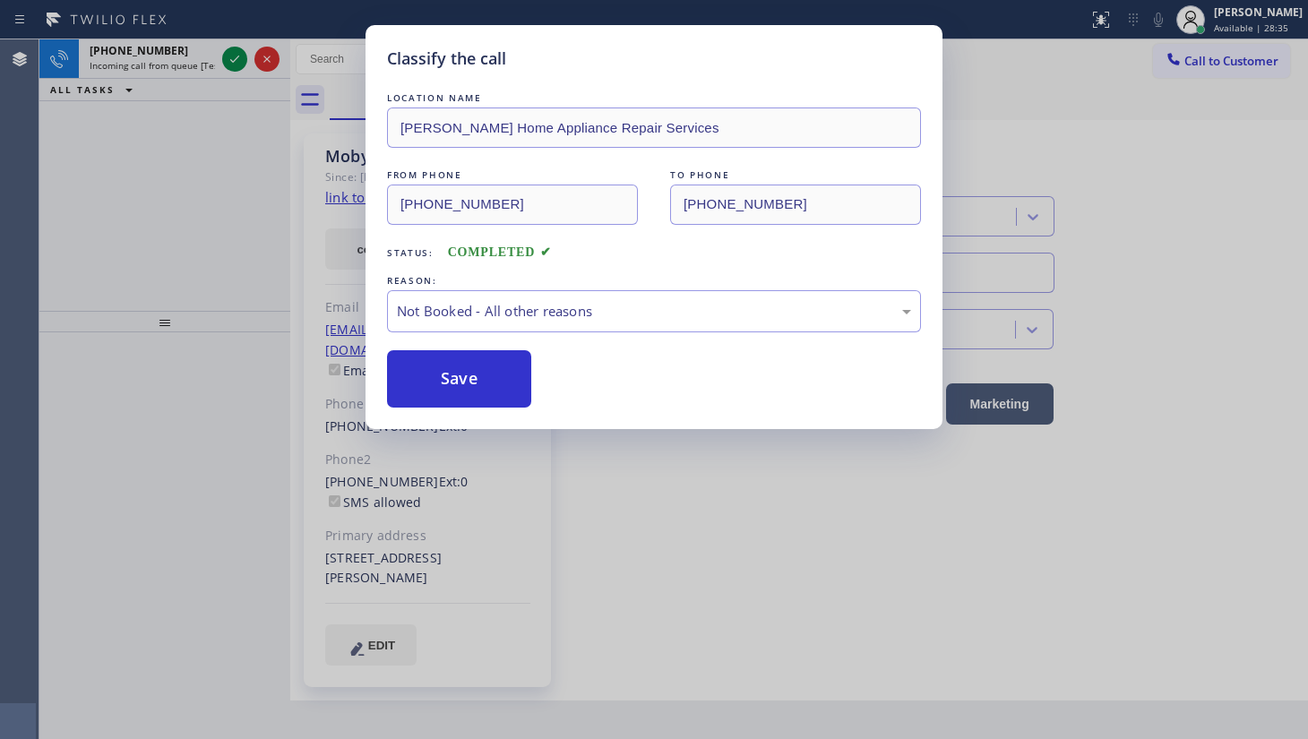
click at [459, 380] on button "Save" at bounding box center [459, 378] width 144 height 57
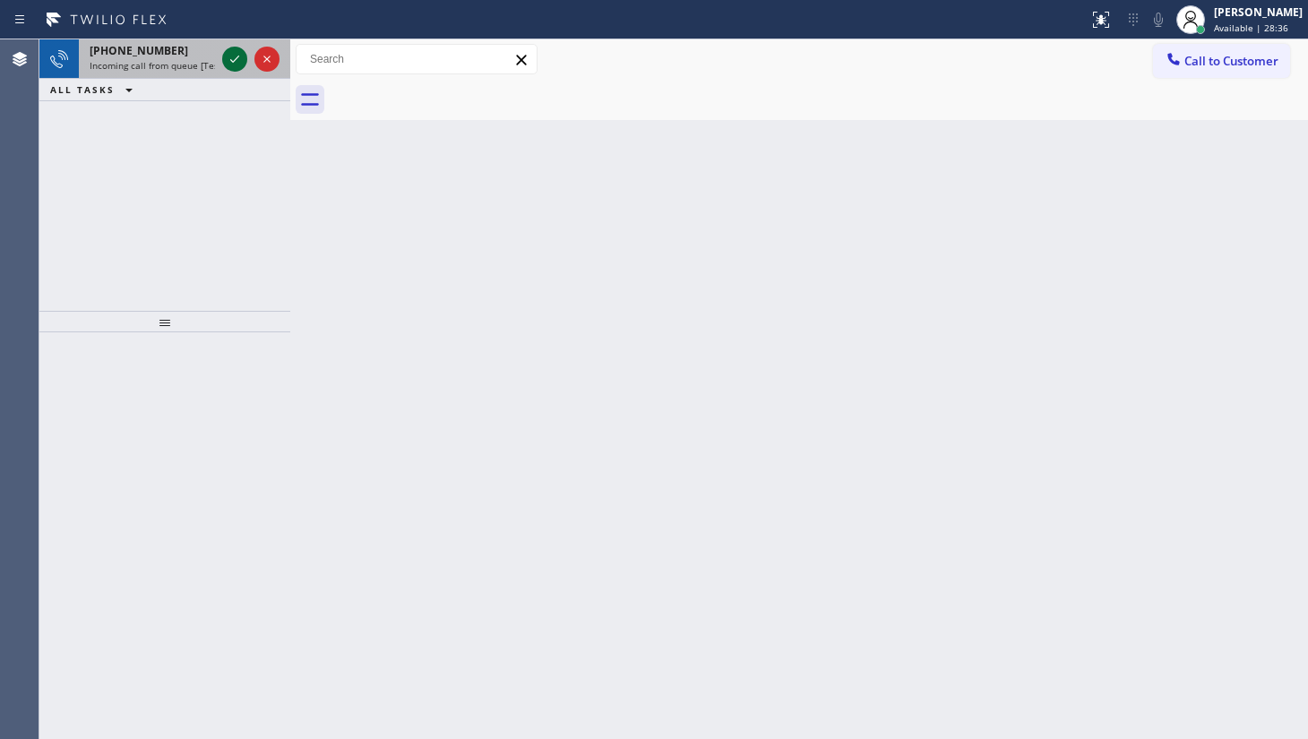
click at [229, 58] on icon at bounding box center [235, 59] width 22 height 22
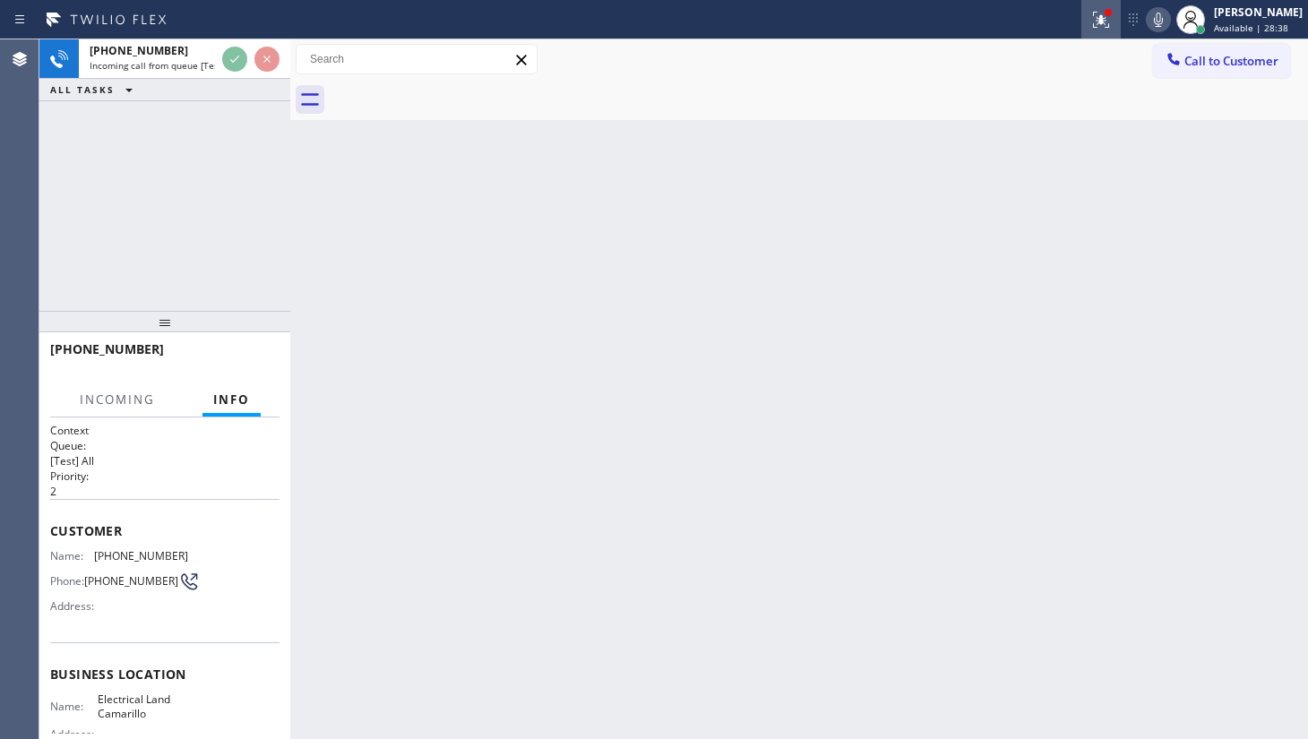
click at [1084, 19] on div "Status report Issue detected This issue could affect your workflow. Please cont…" at bounding box center [654, 19] width 1308 height 39
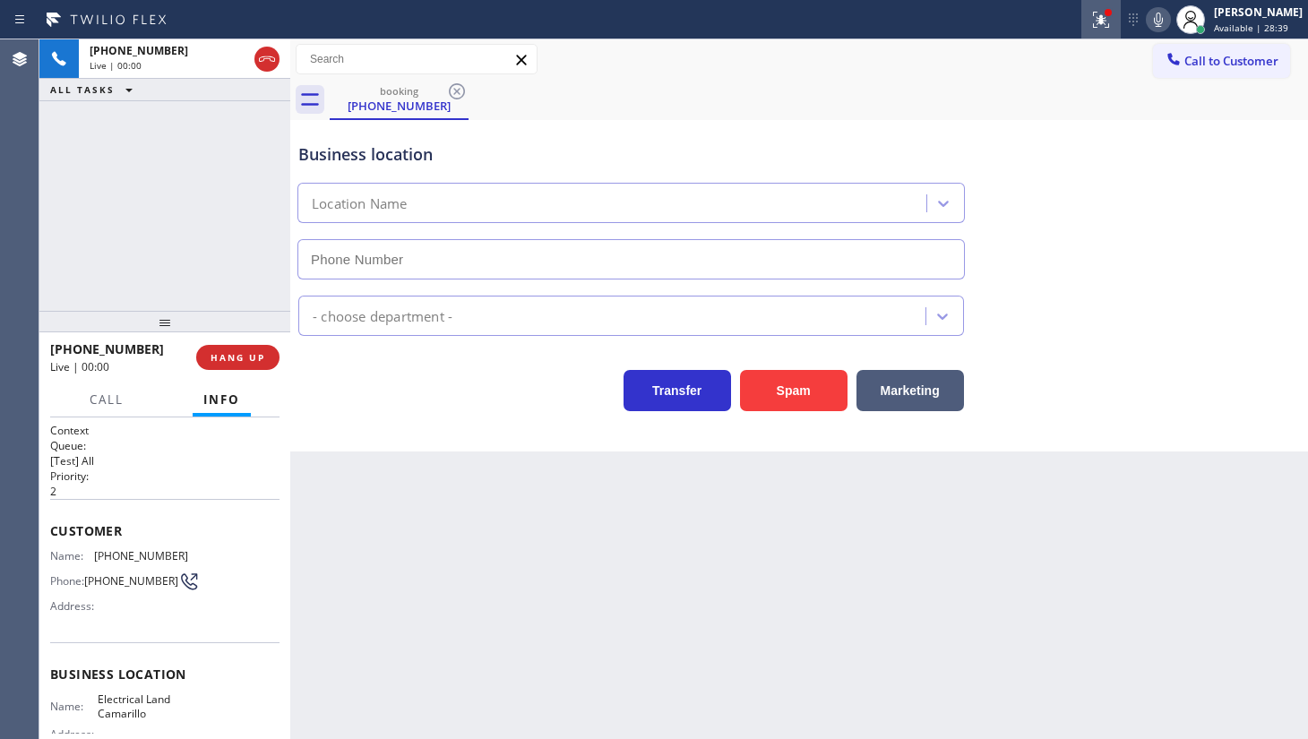
type input "(805) 892-6898"
click at [1092, 18] on icon at bounding box center [1102, 20] width 22 height 22
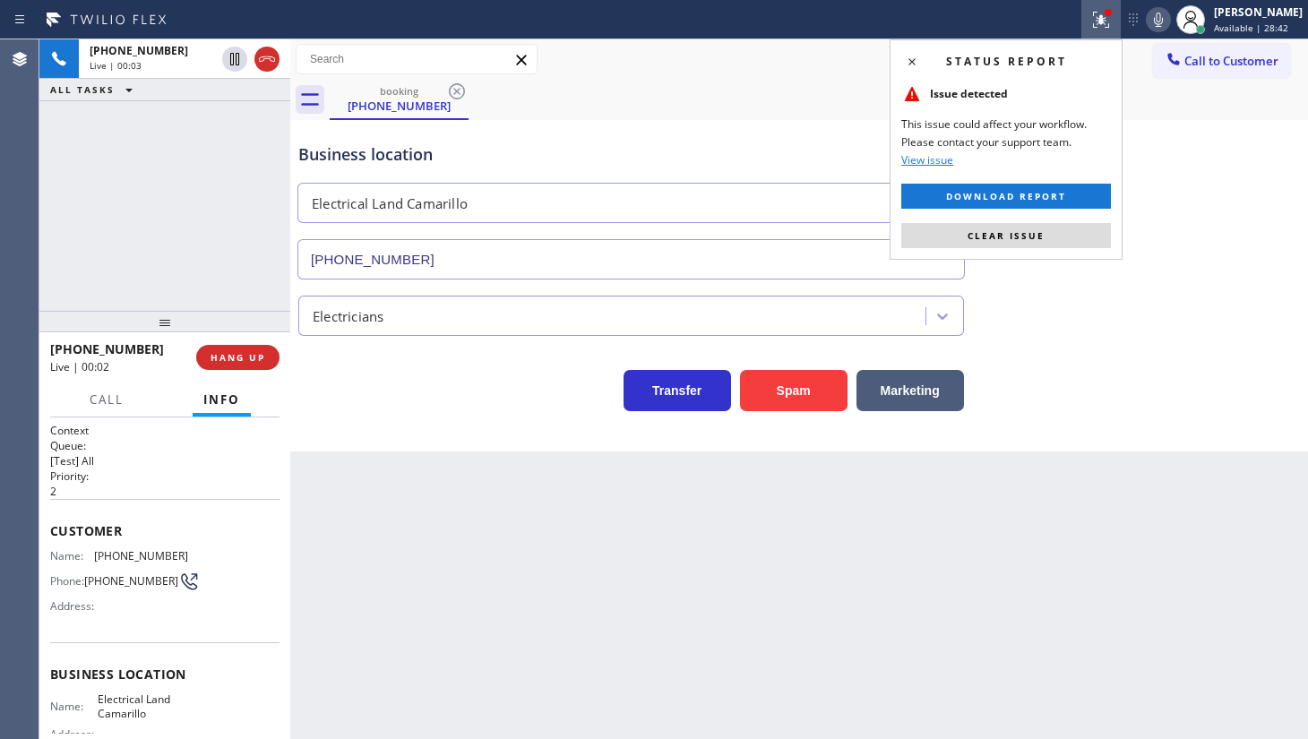
click at [1057, 218] on div "Status report Issue detected This issue could affect your workflow. Please cont…" at bounding box center [1006, 149] width 233 height 220
click at [1057, 238] on button "Clear issue" at bounding box center [1006, 235] width 210 height 25
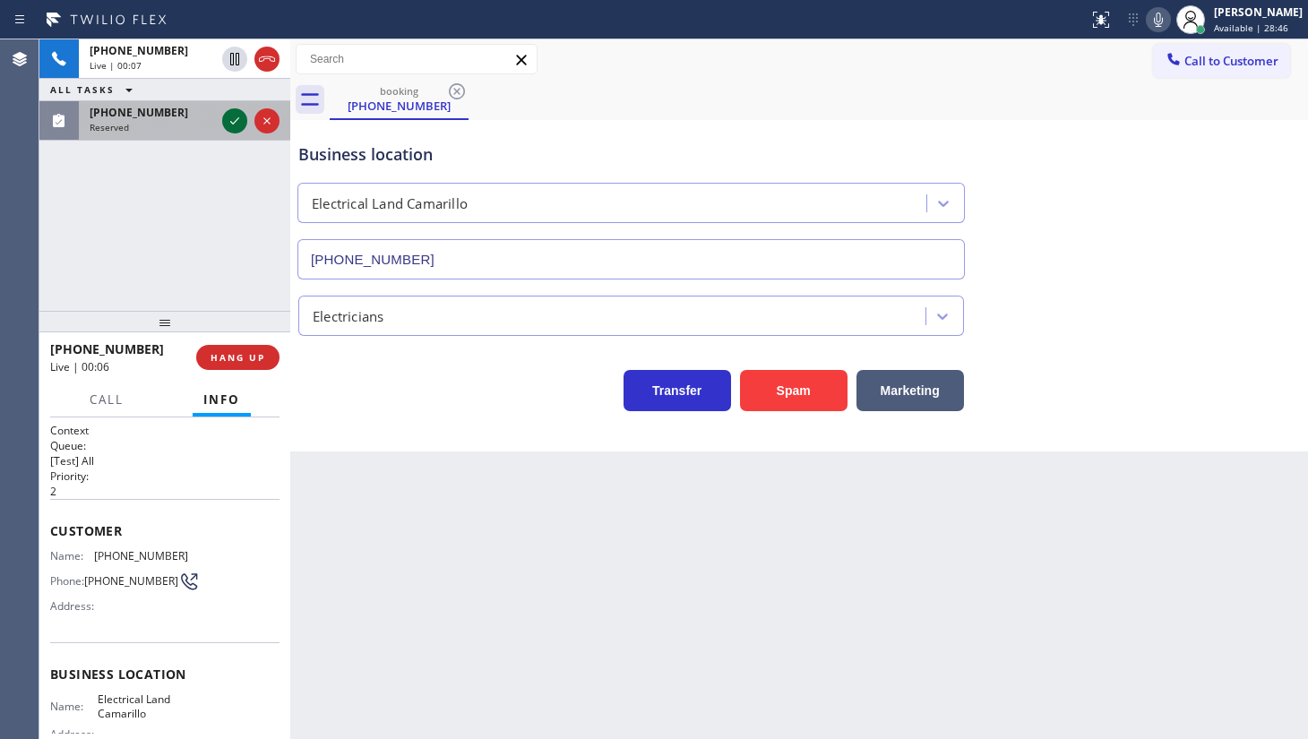
click at [233, 120] on icon at bounding box center [235, 121] width 22 height 22
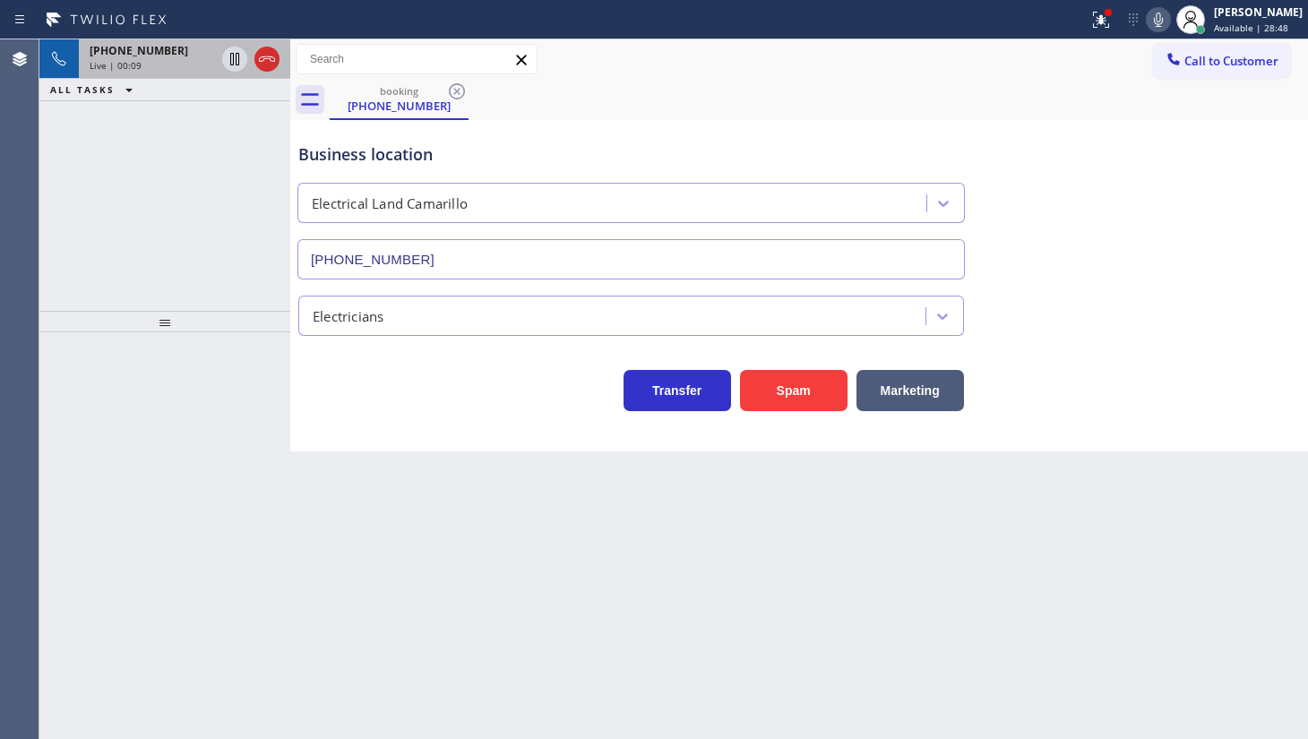
click at [169, 52] on div "+18052084390" at bounding box center [152, 50] width 125 height 15
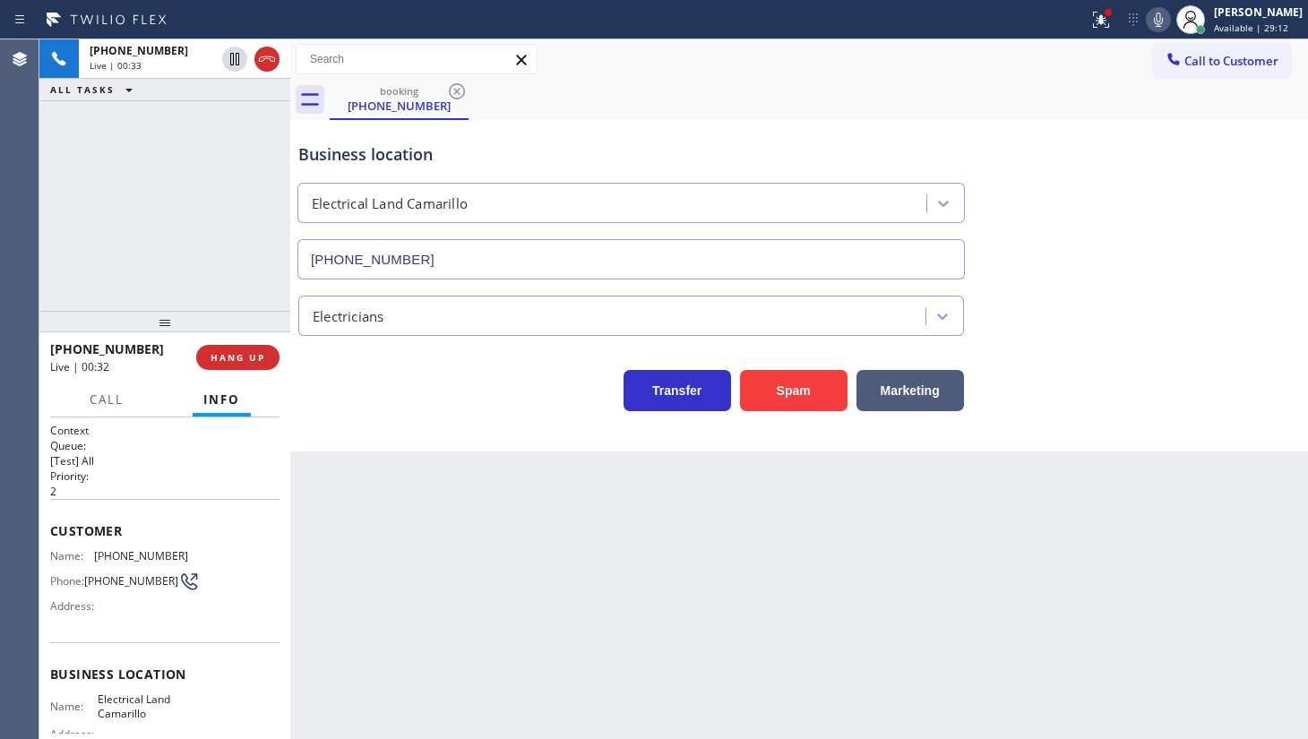
click at [153, 135] on div "+18052084390 Live | 00:33 ALL TASKS ALL TASKS ACTIVE TASKS TASKS IN WRAP UP" at bounding box center [164, 175] width 251 height 272
drag, startPoint x: 100, startPoint y: 550, endPoint x: 205, endPoint y: 555, distance: 104.9
click at [205, 555] on div "Name: (805) 208-4390 Phone: (805) 208-4390 Address:" at bounding box center [164, 584] width 229 height 71
copy span "805) 208-4390"
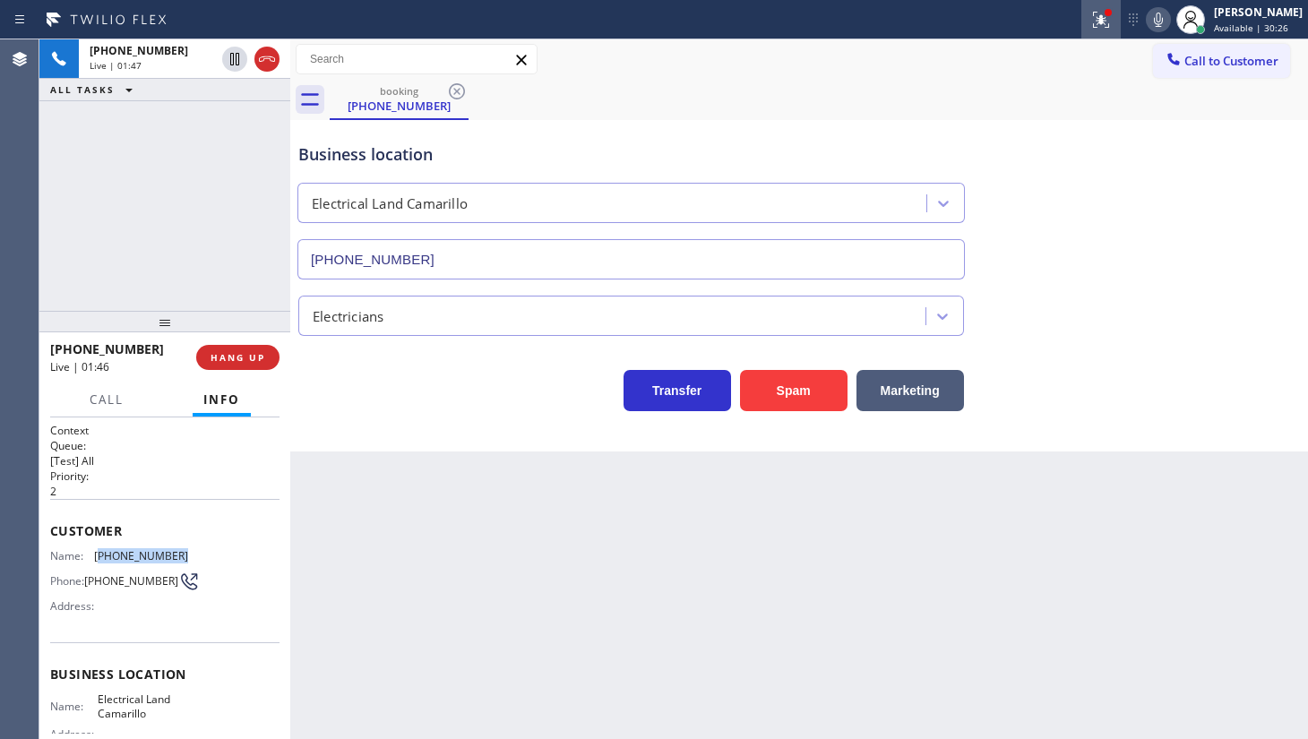
click at [1104, 17] on icon at bounding box center [1101, 17] width 11 height 6
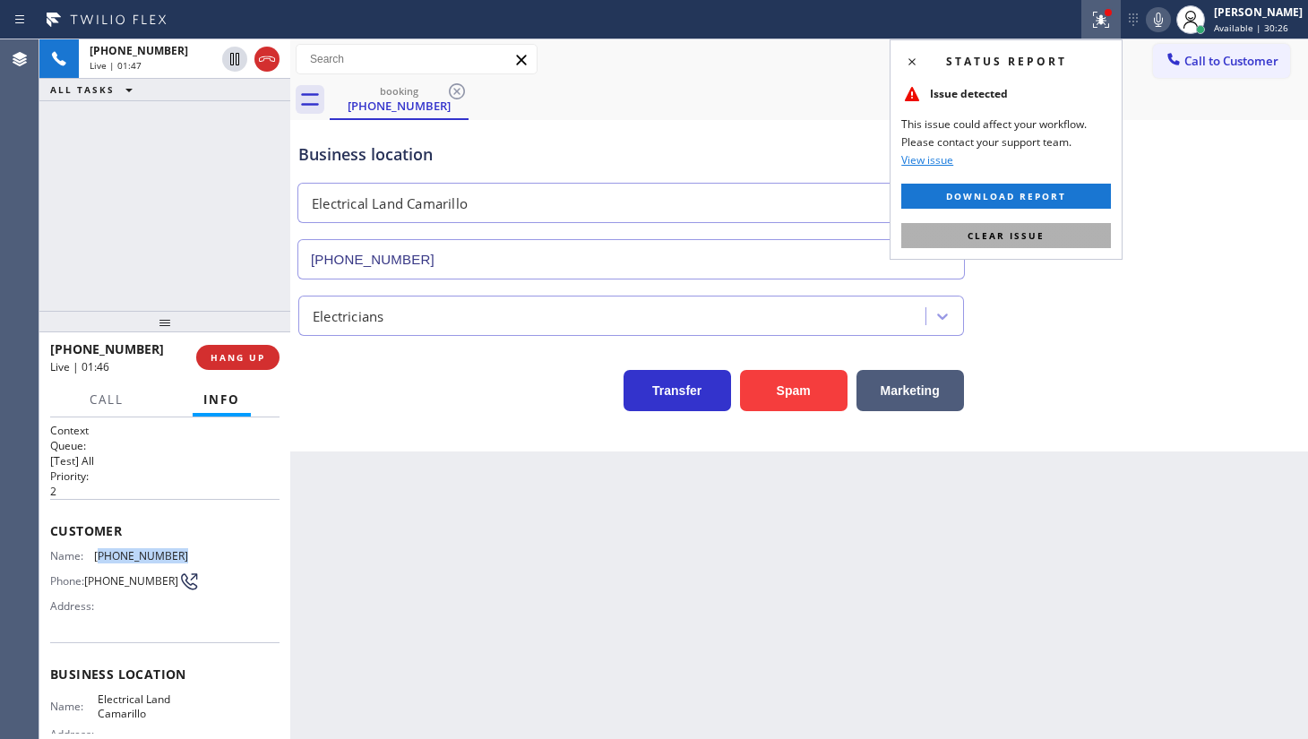
click at [1043, 230] on span "Clear issue" at bounding box center [1006, 235] width 77 height 13
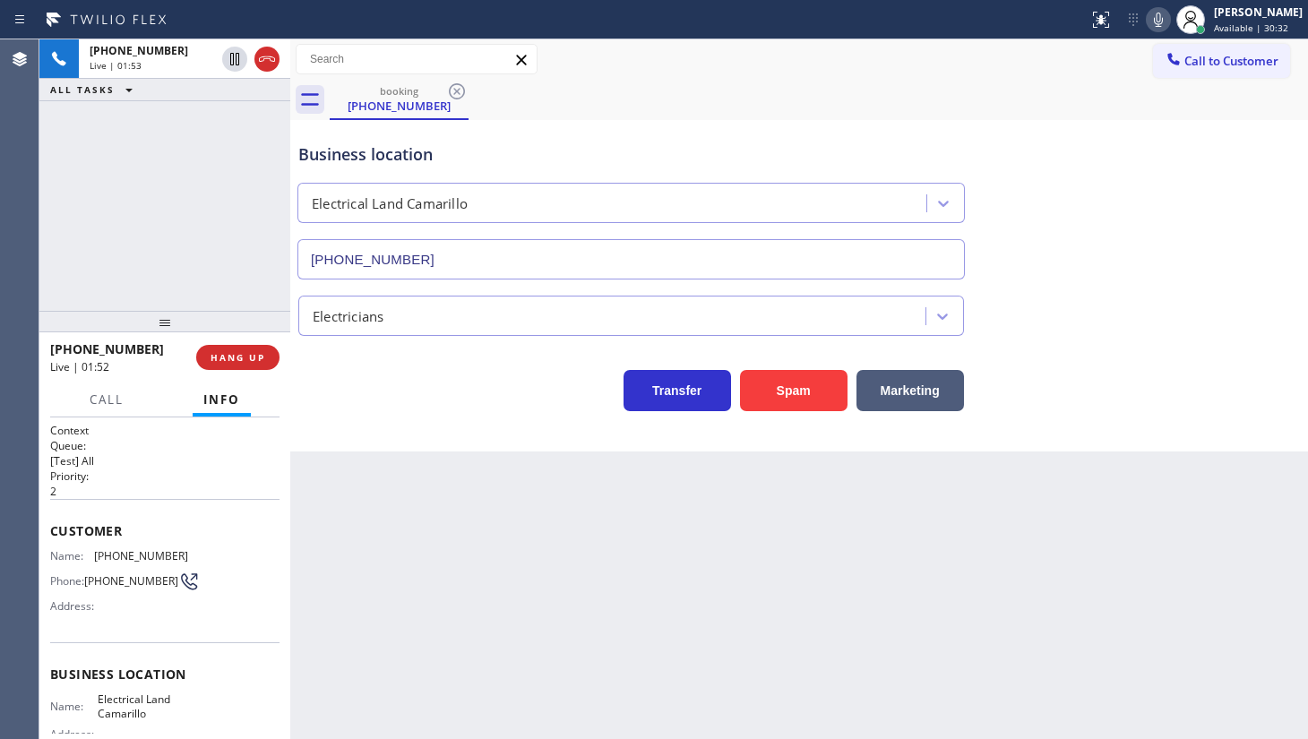
click at [721, 108] on div "booking (805) 208-4390" at bounding box center [819, 100] width 979 height 40
click at [1157, 13] on icon at bounding box center [1159, 20] width 22 height 22
click at [235, 51] on div at bounding box center [251, 58] width 65 height 39
click at [236, 52] on icon at bounding box center [235, 59] width 22 height 22
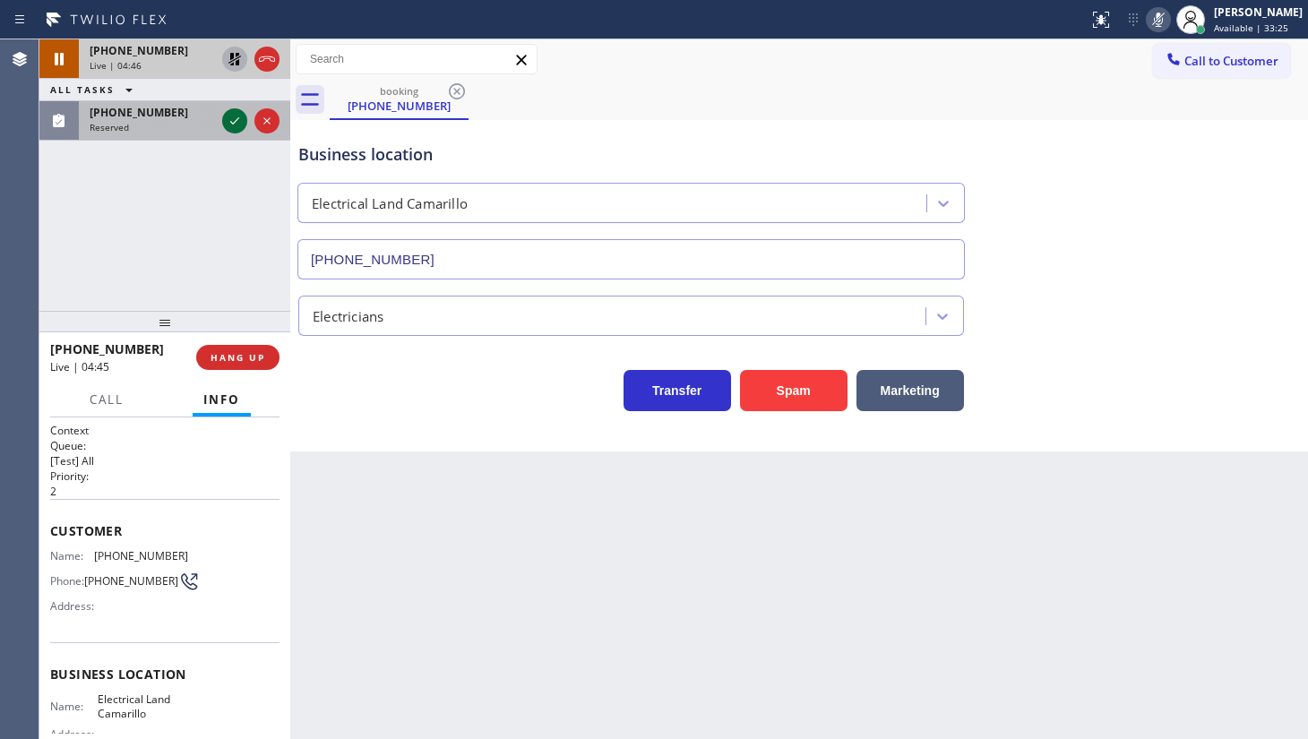
drag, startPoint x: 225, startPoint y: 126, endPoint x: 231, endPoint y: 118, distance: 10.2
click at [226, 126] on icon at bounding box center [235, 121] width 22 height 22
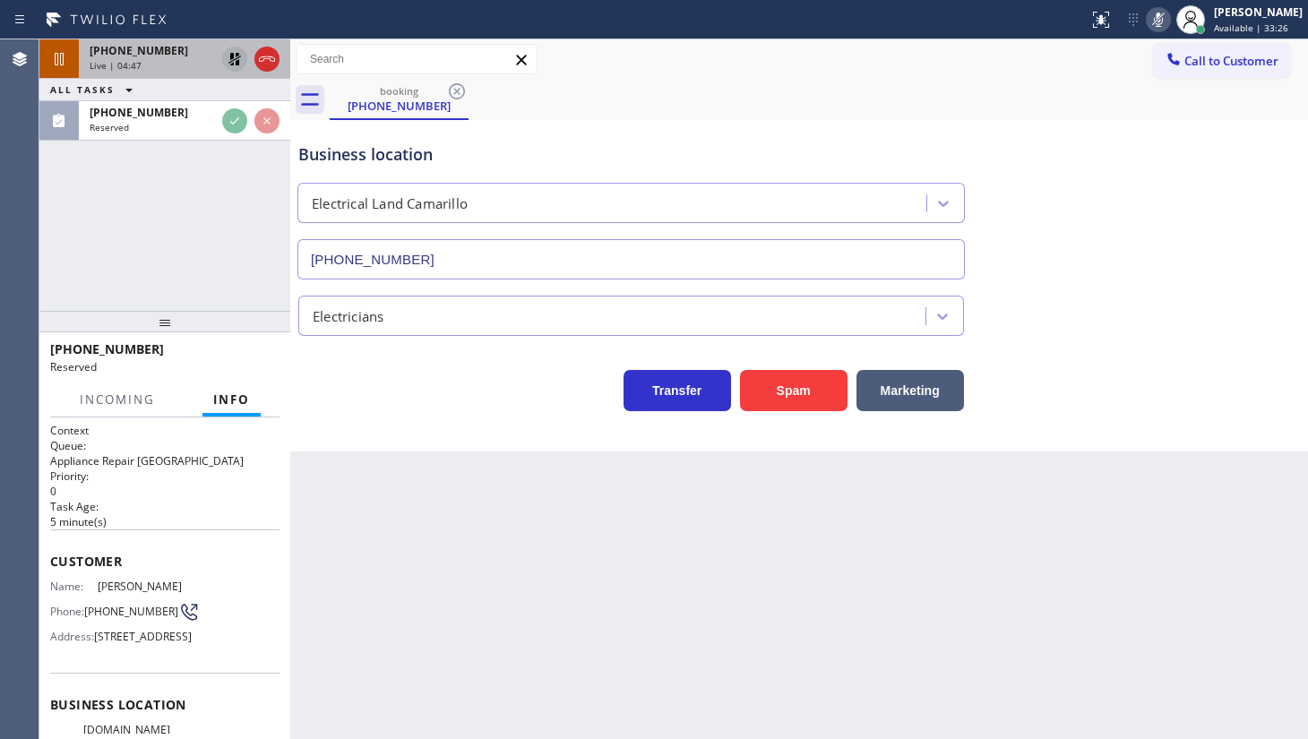
click at [231, 63] on icon at bounding box center [235, 59] width 22 height 22
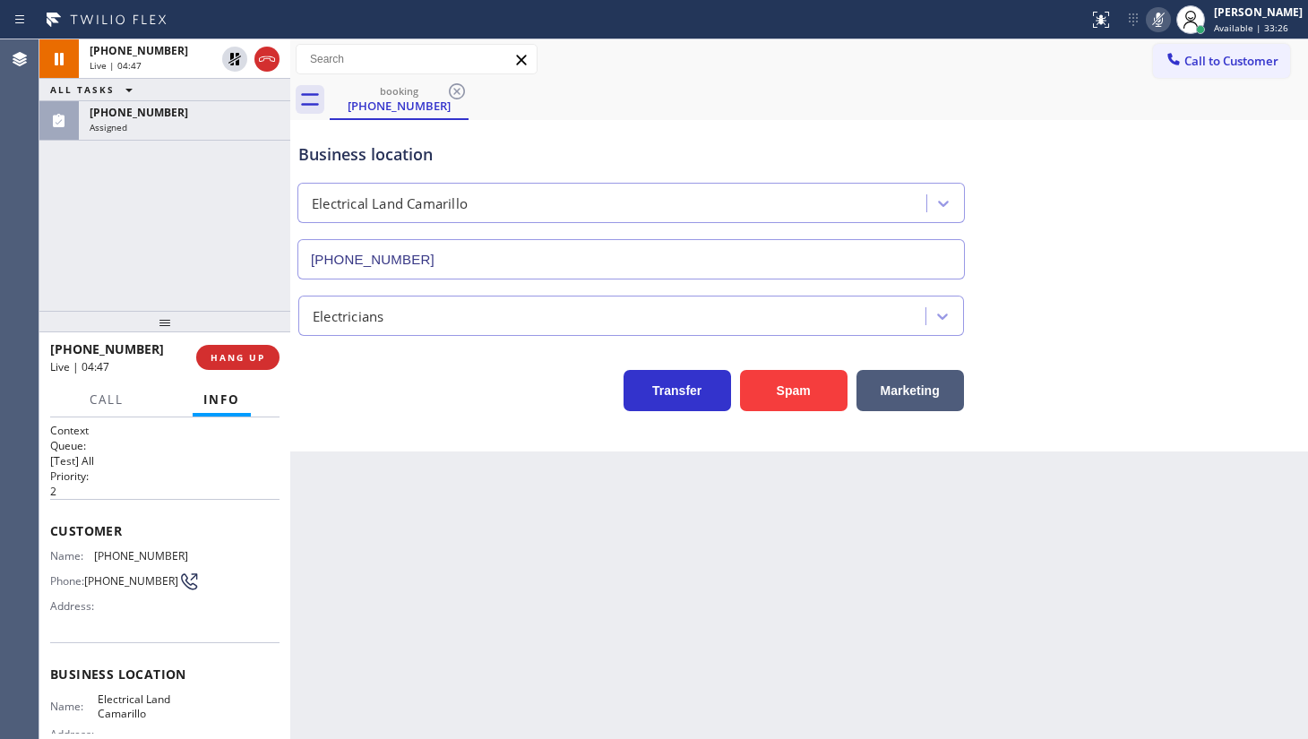
click at [1151, 26] on icon at bounding box center [1159, 20] width 22 height 22
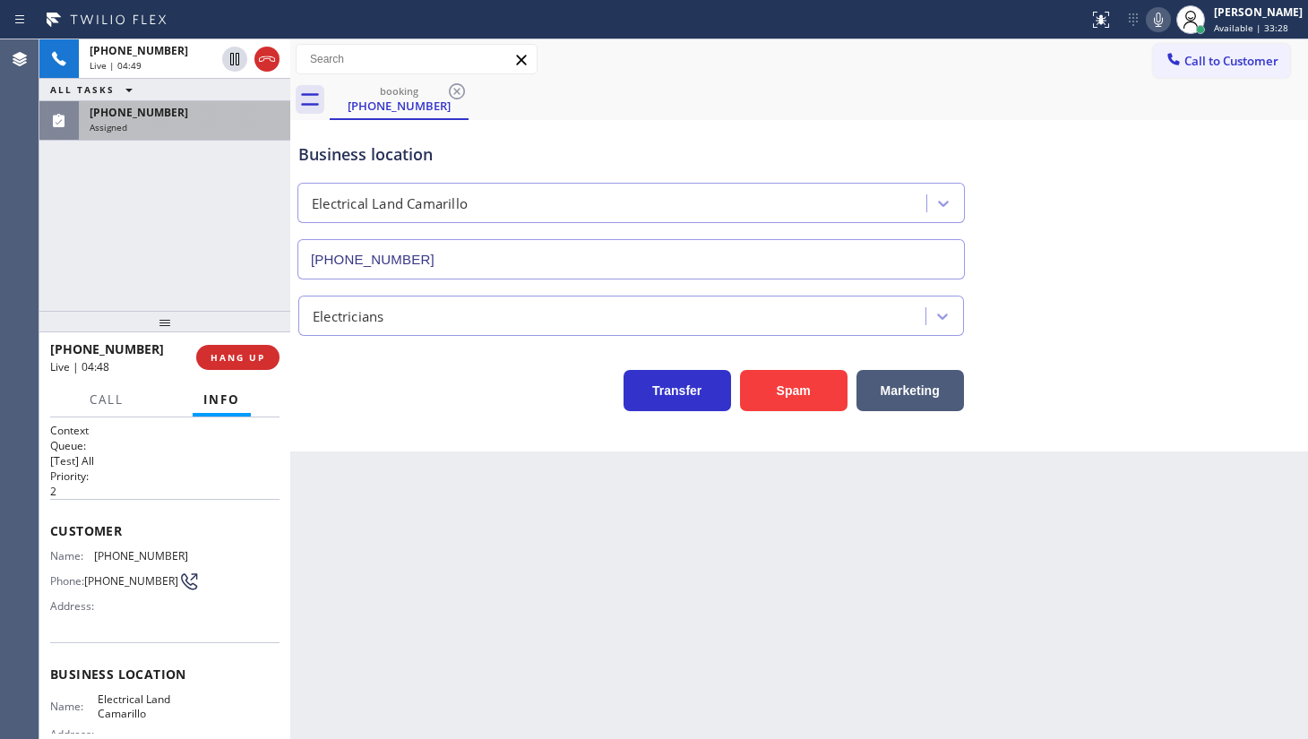
click at [126, 107] on span "(970) 406-1769" at bounding box center [139, 112] width 99 height 15
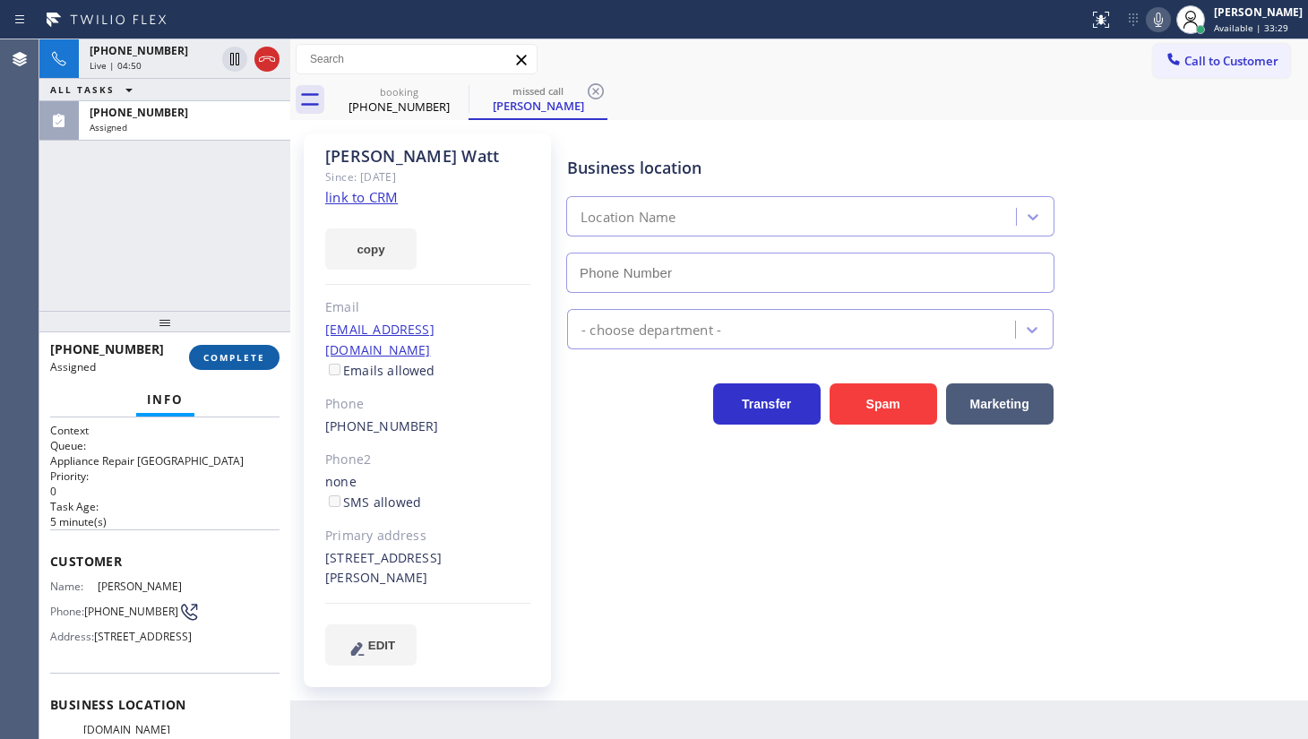
click at [245, 366] on button "COMPLETE" at bounding box center [234, 357] width 91 height 25
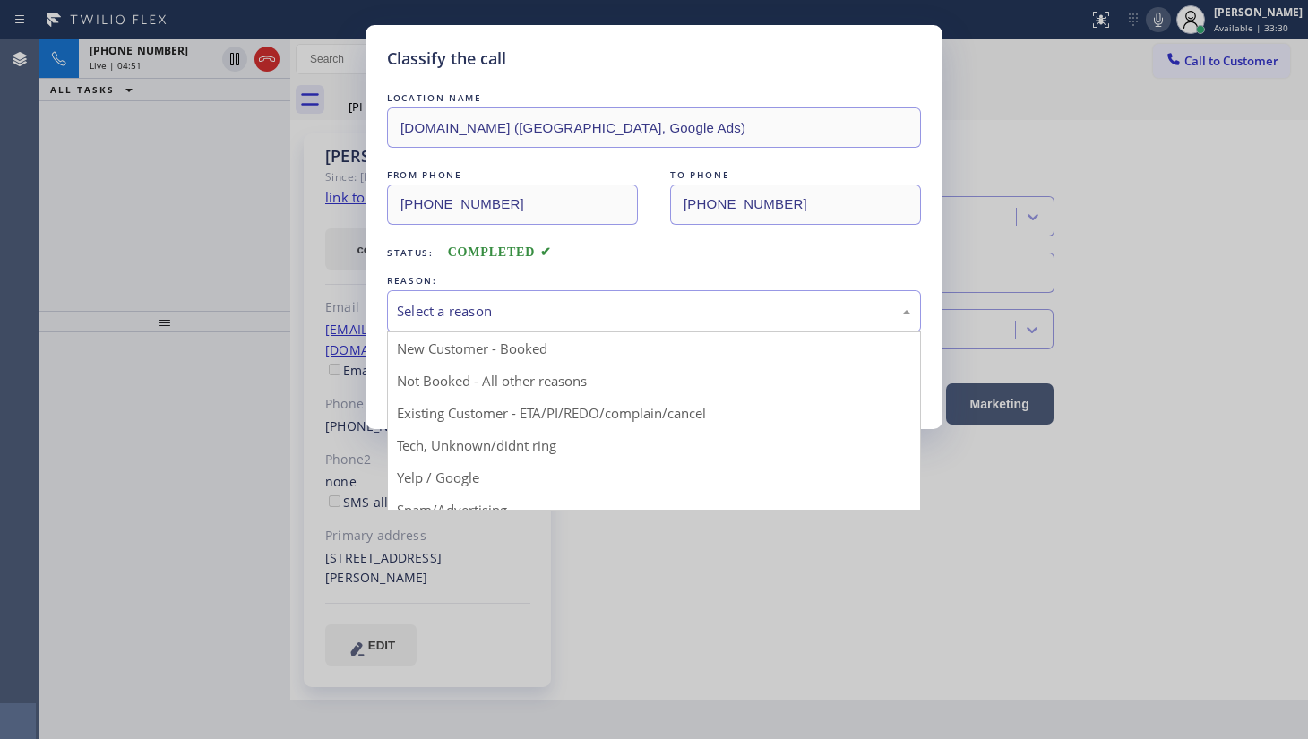
type input "(602) 806-7936"
click at [440, 307] on div "Select a reason" at bounding box center [654, 311] width 514 height 21
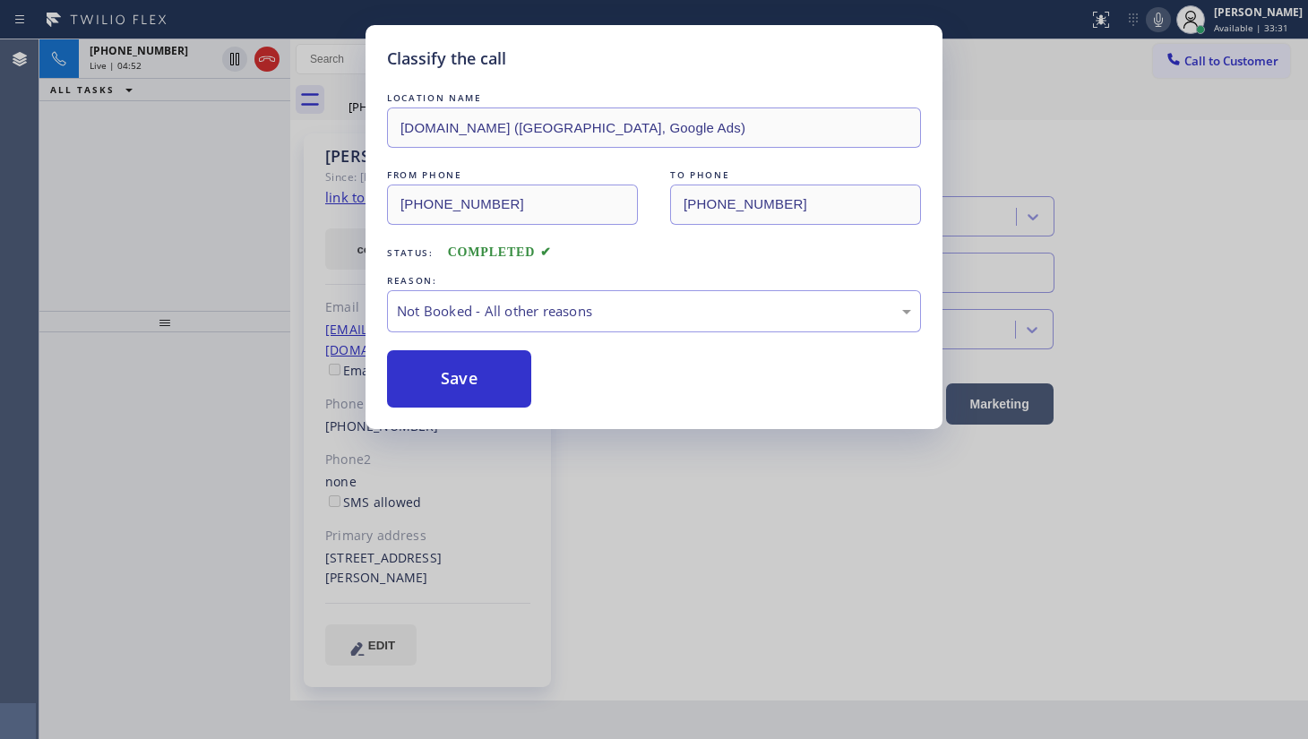
click at [448, 375] on button "Save" at bounding box center [459, 378] width 144 height 57
click at [448, 374] on button "Save" at bounding box center [459, 378] width 144 height 57
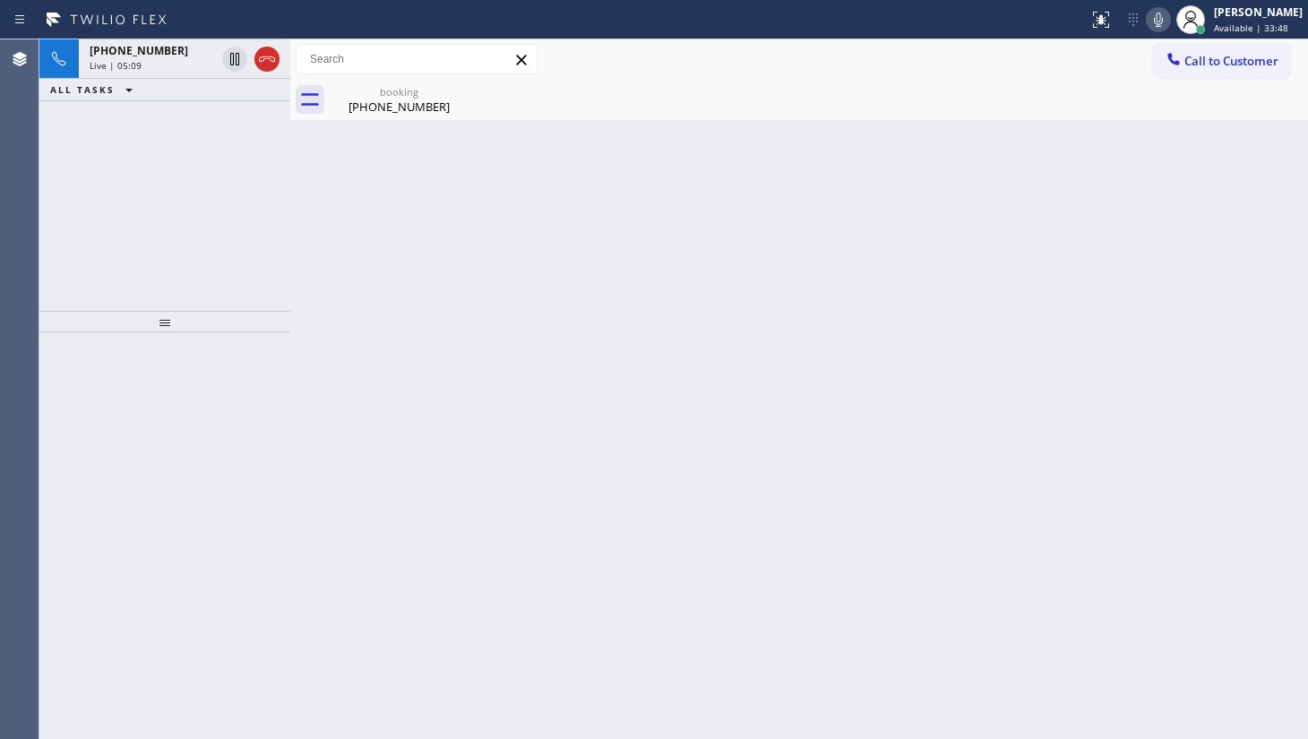
click at [108, 127] on div "+18052084390 Live | 05:09 ALL TASKS ALL TASKS ACTIVE TASKS TASKS IN WRAP UP" at bounding box center [164, 175] width 251 height 272
click at [140, 51] on span "+18052084390" at bounding box center [139, 50] width 99 height 15
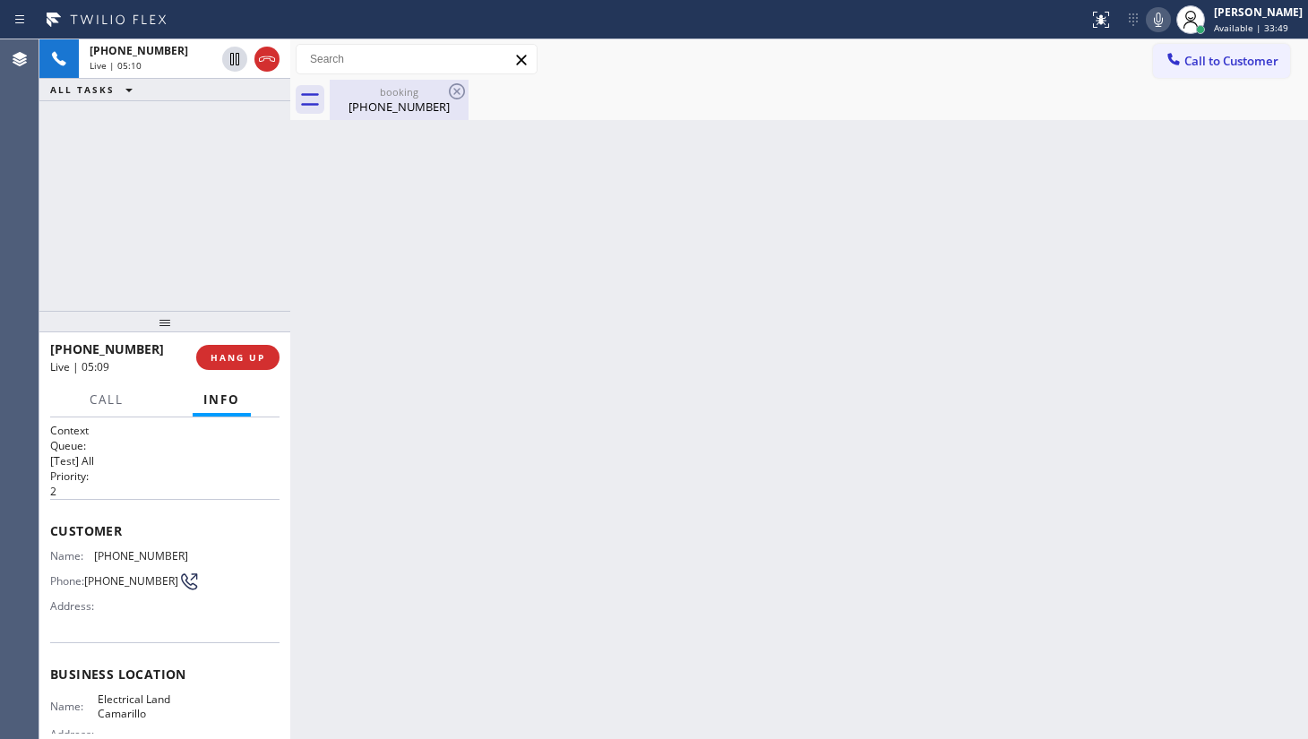
click at [407, 90] on div "booking" at bounding box center [399, 91] width 135 height 13
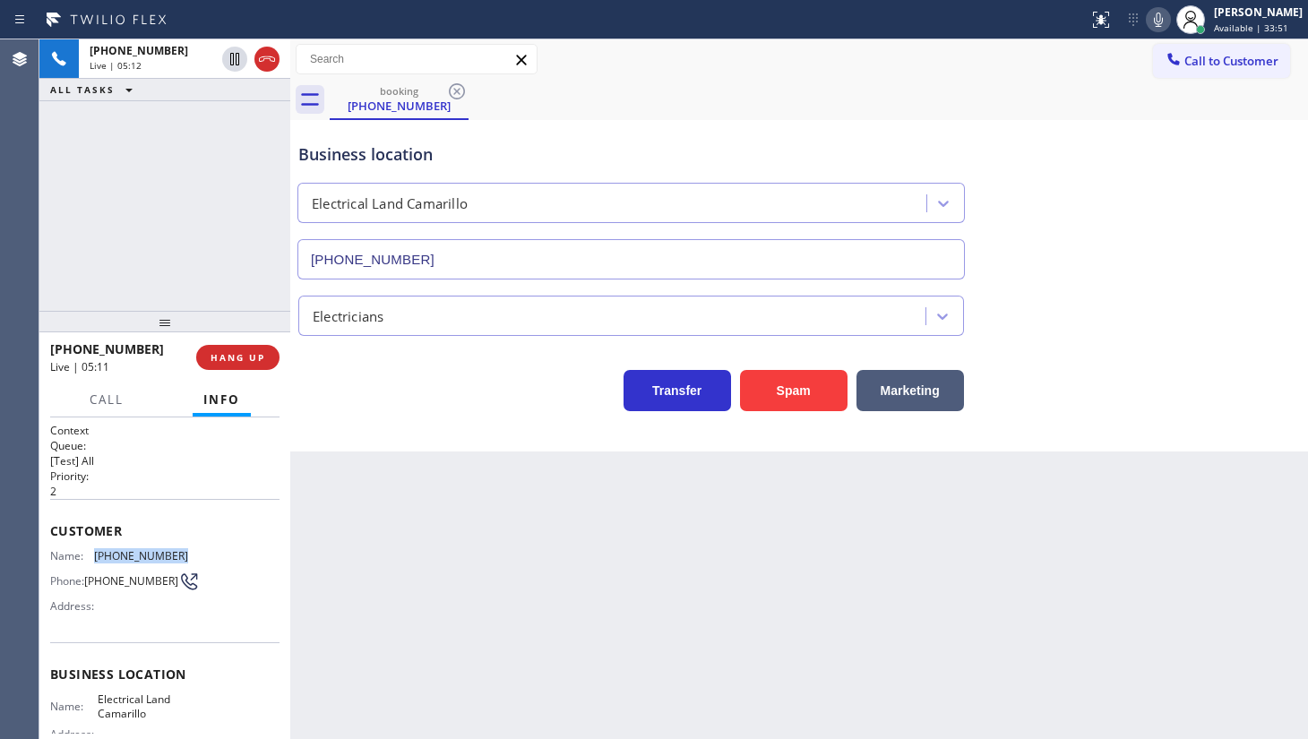
drag, startPoint x: 90, startPoint y: 558, endPoint x: 211, endPoint y: 561, distance: 121.9
click at [209, 560] on div "Name: (805) 208-4390 Phone: (805) 208-4390 Address:" at bounding box center [164, 584] width 229 height 71
copy div "(805) 208-4390"
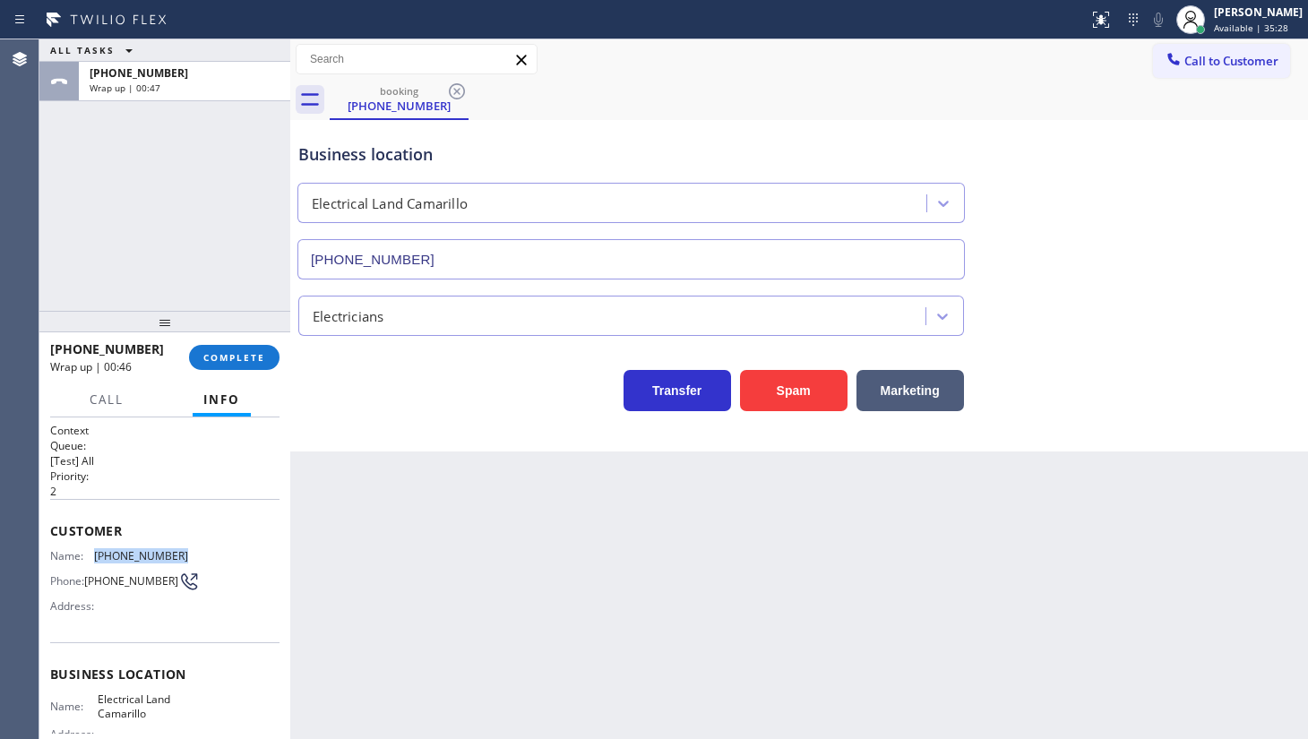
scroll to position [162, 0]
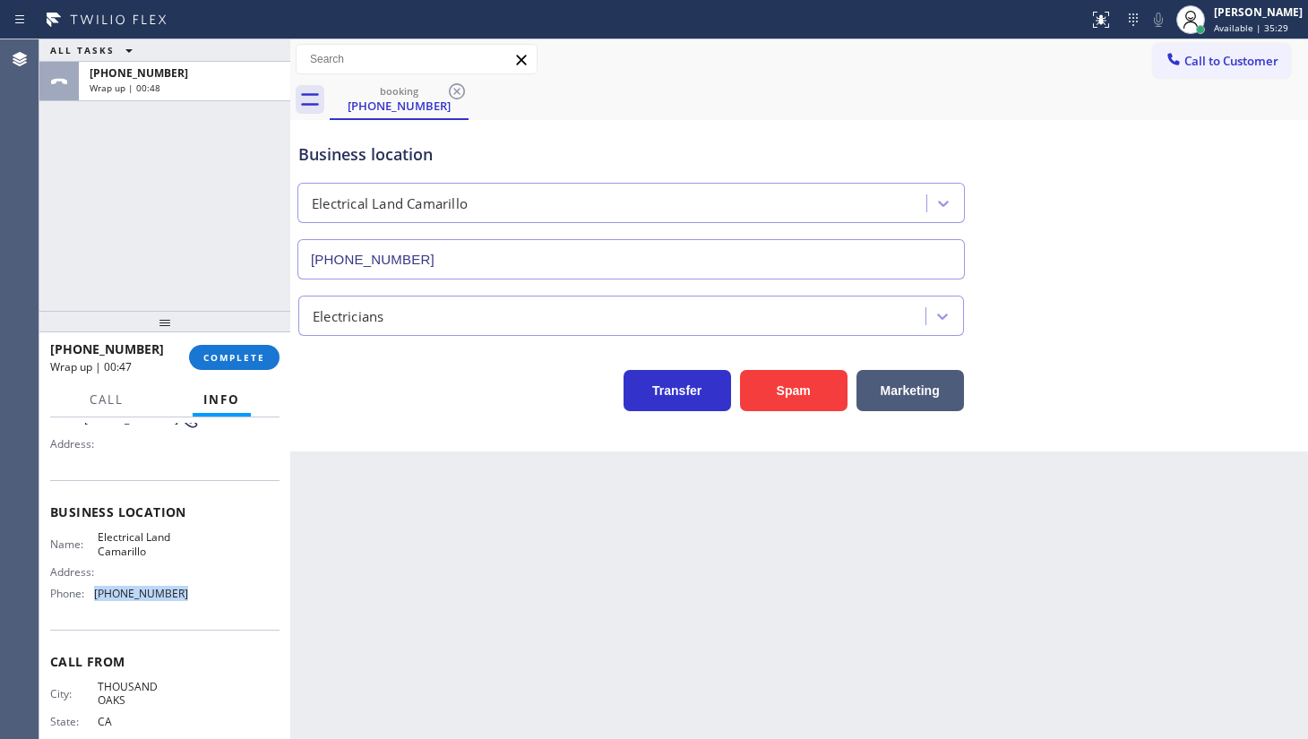
drag, startPoint x: 94, startPoint y: 600, endPoint x: 194, endPoint y: 585, distance: 100.6
click at [194, 585] on div "Name: Electrical Land Camarillo Address: Phone: (805) 892-6898" at bounding box center [164, 568] width 229 height 77
copy div "(805) 892-6898"
drag, startPoint x: 96, startPoint y: 533, endPoint x: 167, endPoint y: 553, distance: 73.5
click at [167, 553] on span "Electrical Land Camarillo" at bounding box center [143, 544] width 90 height 28
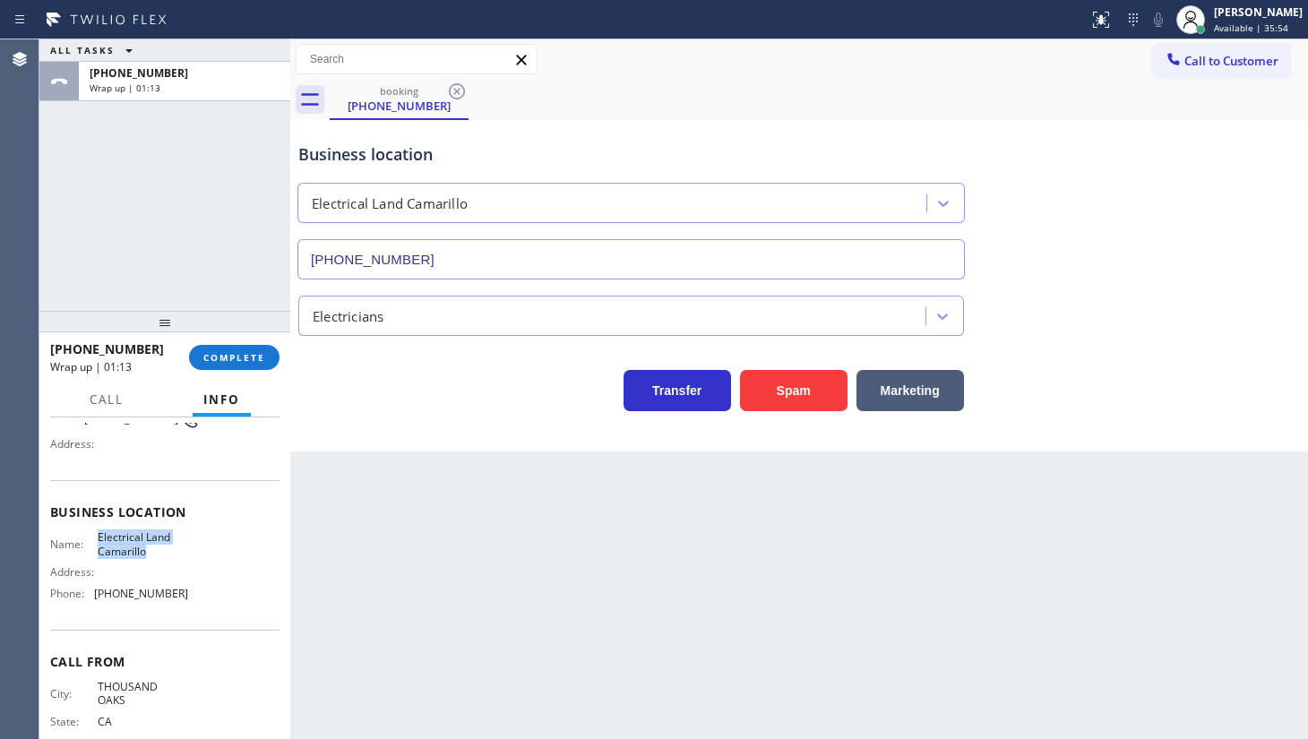
copy span "Electrical Land Camarillo"
click at [1217, 24] on span "Available | 37:29" at bounding box center [1251, 28] width 74 height 13
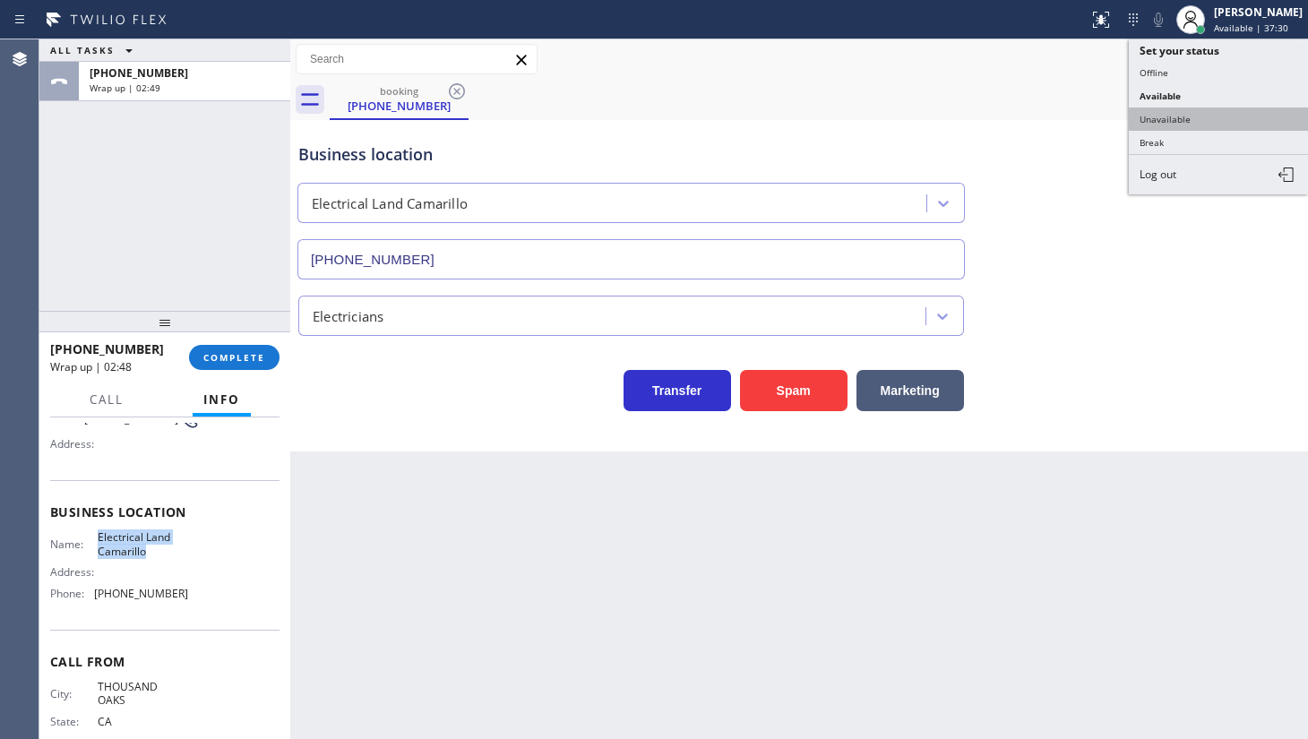
click at [1156, 113] on button "Unavailable" at bounding box center [1218, 119] width 179 height 23
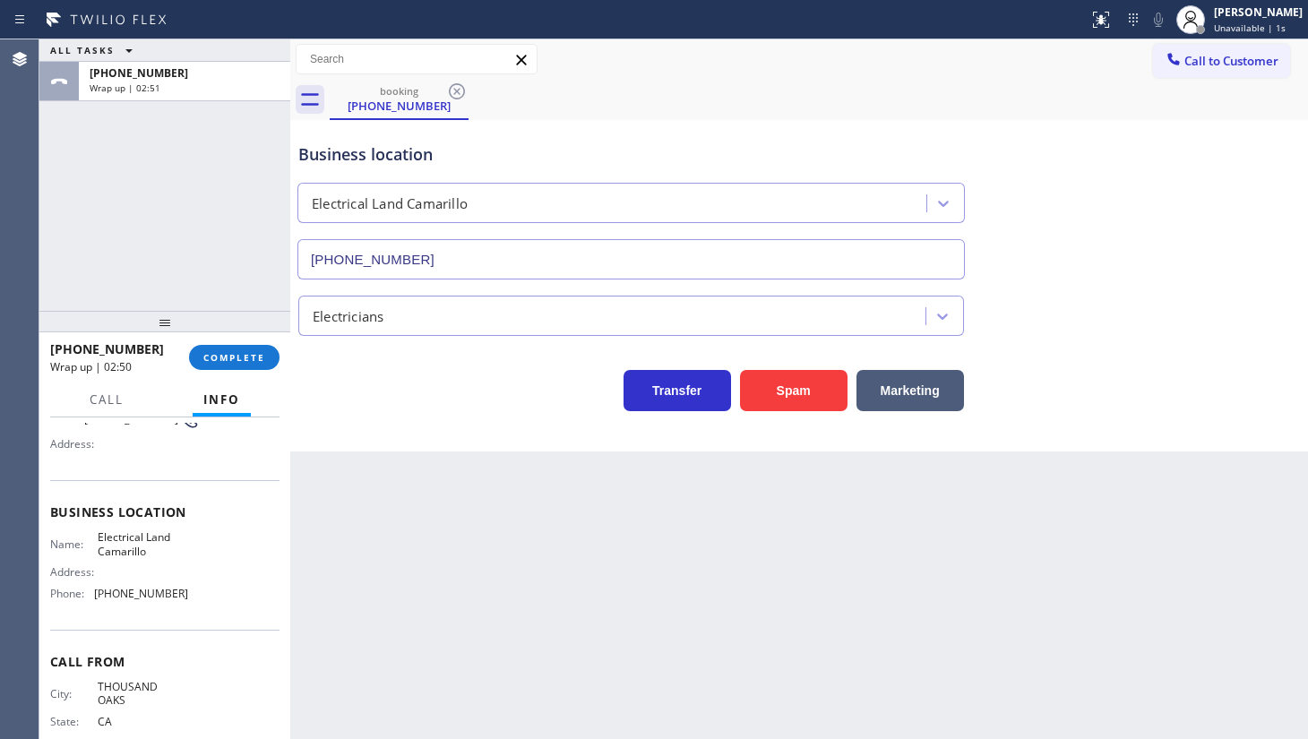
drag, startPoint x: 132, startPoint y: 187, endPoint x: 161, endPoint y: 231, distance: 52.9
click at [142, 205] on div "ALL TASKS ALL TASKS ACTIVE TASKS TASKS IN WRAP UP +18052084390 Wrap up | 02:51" at bounding box center [164, 175] width 251 height 272
click at [229, 349] on button "COMPLETE" at bounding box center [234, 357] width 91 height 25
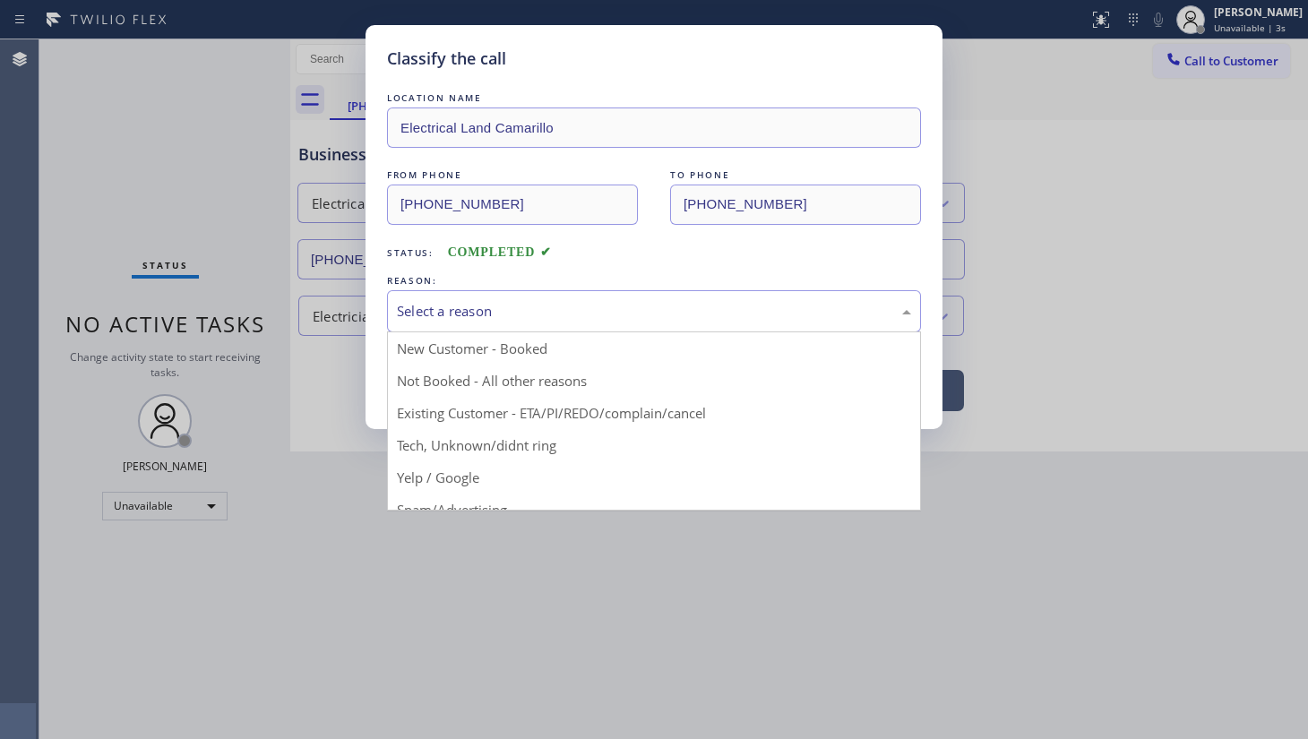
click at [425, 326] on div "Select a reason" at bounding box center [654, 311] width 534 height 42
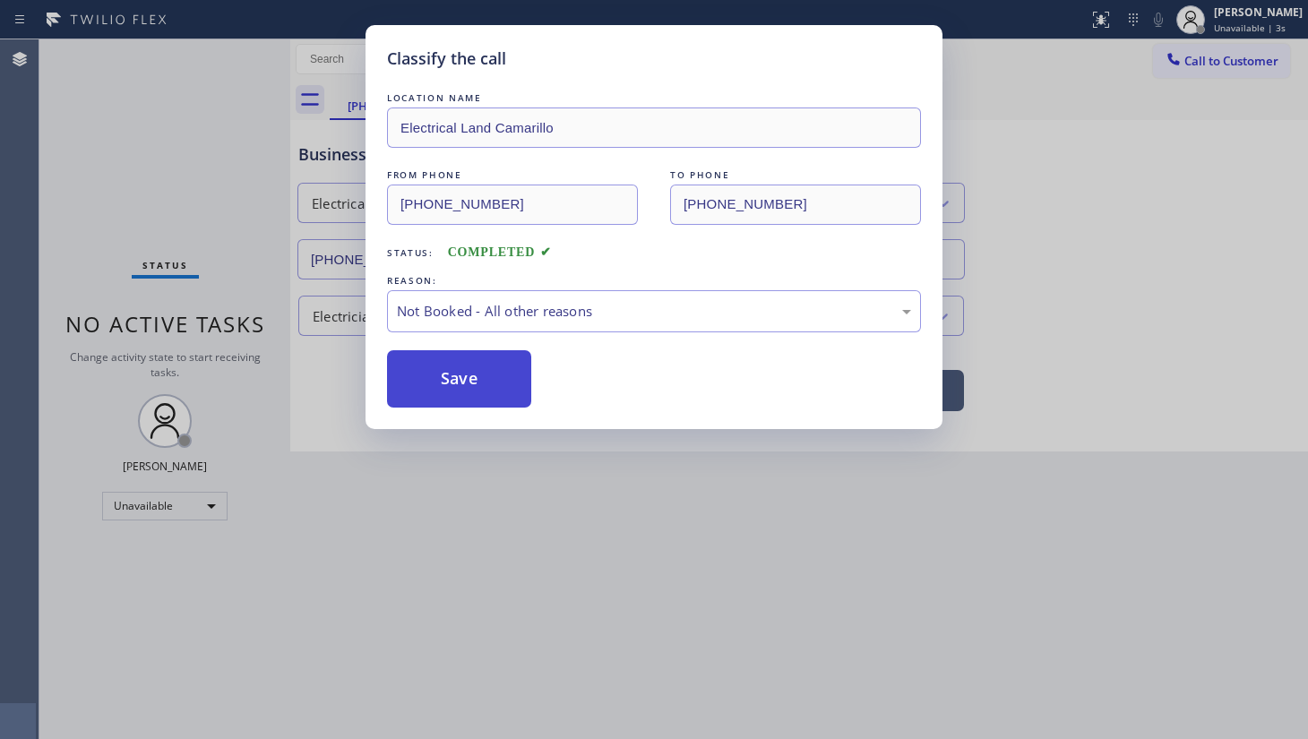
click at [420, 377] on button "Save" at bounding box center [459, 378] width 144 height 57
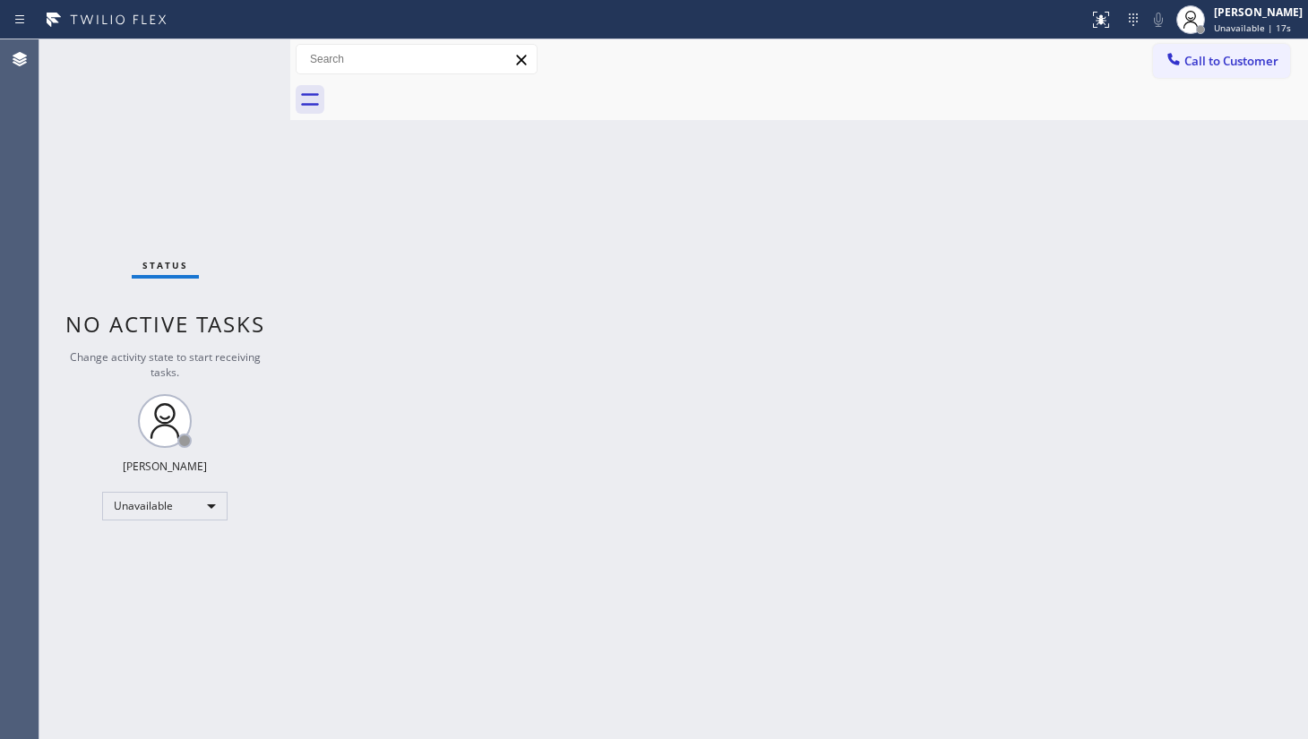
drag, startPoint x: 79, startPoint y: 131, endPoint x: 107, endPoint y: 5, distance: 128.5
click at [81, 128] on div "Status No active tasks Change activity state to start receiving tasks. JENIZA A…" at bounding box center [164, 389] width 251 height 700
drag, startPoint x: 513, startPoint y: 314, endPoint x: 598, endPoint y: 272, distance: 95.0
click at [576, 282] on div "Back to Dashboard Change Sender ID Customers Technicians Select a contact Outbo…" at bounding box center [799, 389] width 1018 height 700
click at [1179, 61] on icon at bounding box center [1174, 59] width 18 height 18
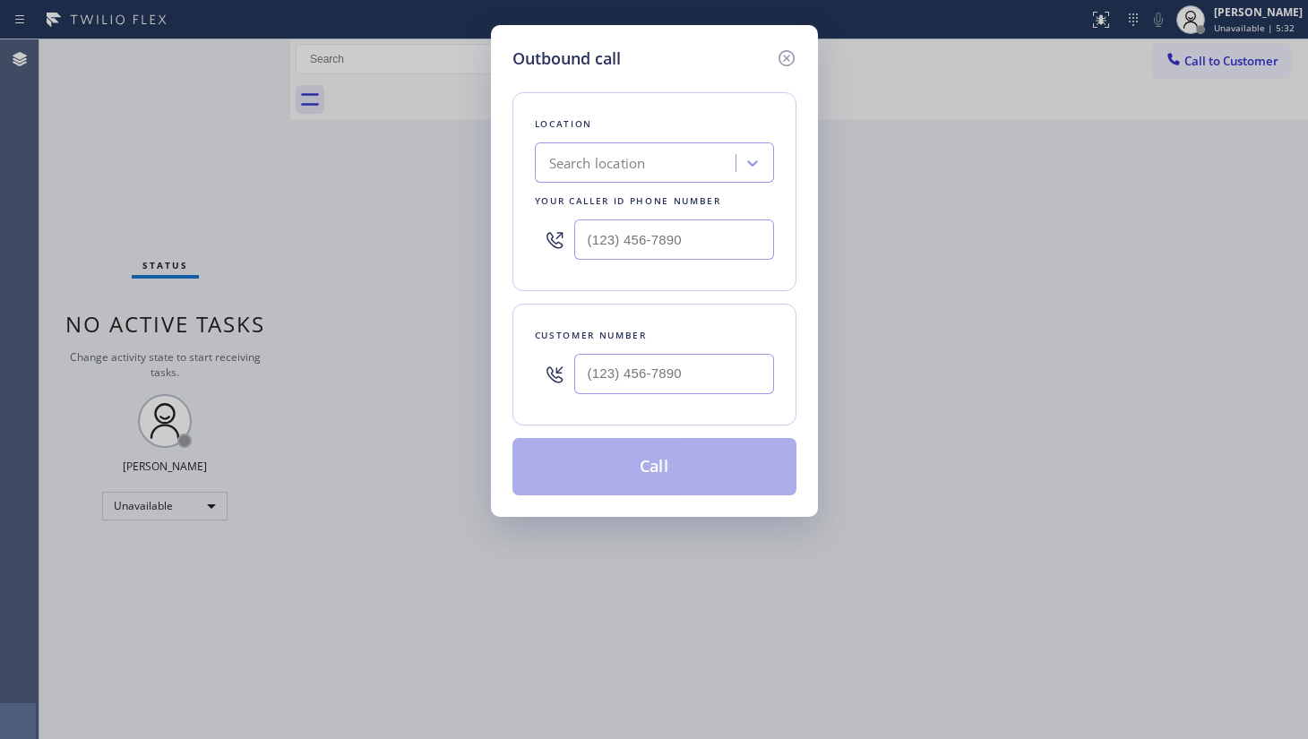
click at [601, 217] on div at bounding box center [654, 240] width 239 height 58
click at [604, 242] on input "(___) ___-____" at bounding box center [674, 240] width 200 height 40
paste input "630) 791-5511"
type input "(630) 791-5511"
click at [1300, 339] on div "Outbound call Location 4B2.Paid Viking Repair Service Your caller id phone numb…" at bounding box center [654, 369] width 1308 height 739
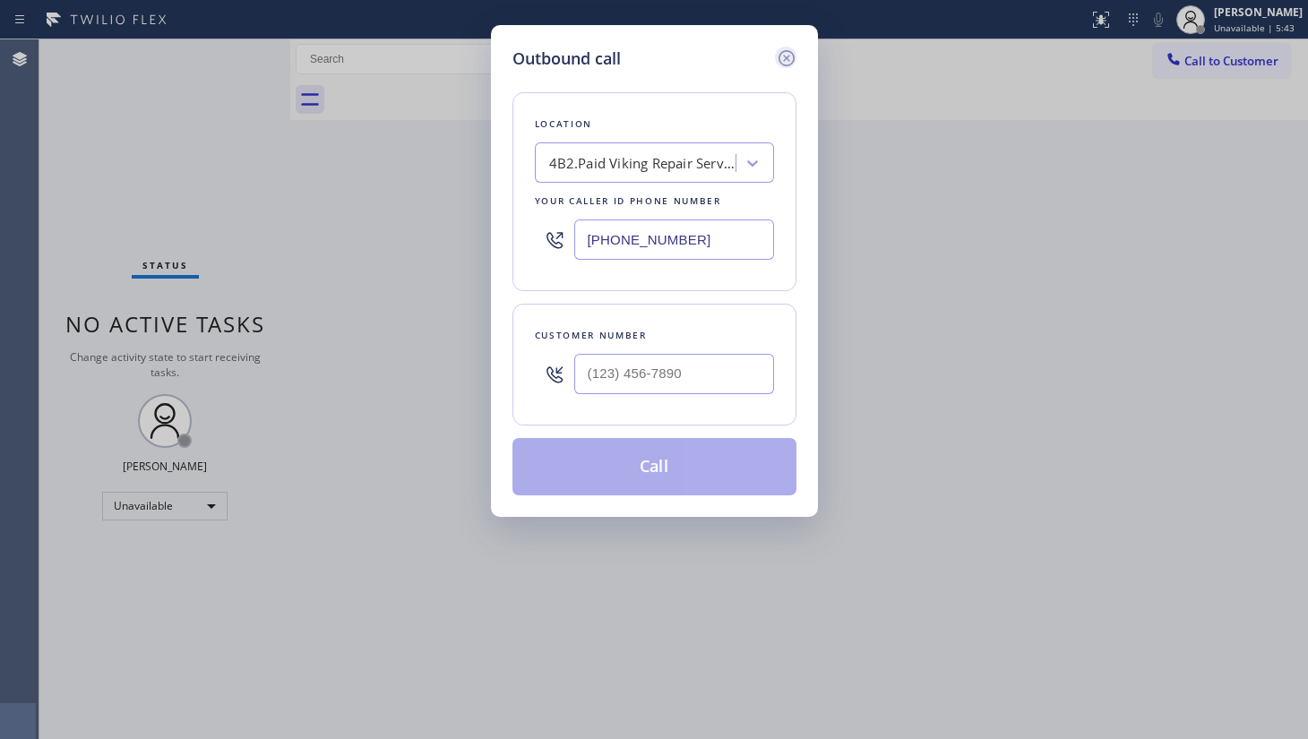
click at [787, 51] on icon at bounding box center [787, 58] width 22 height 22
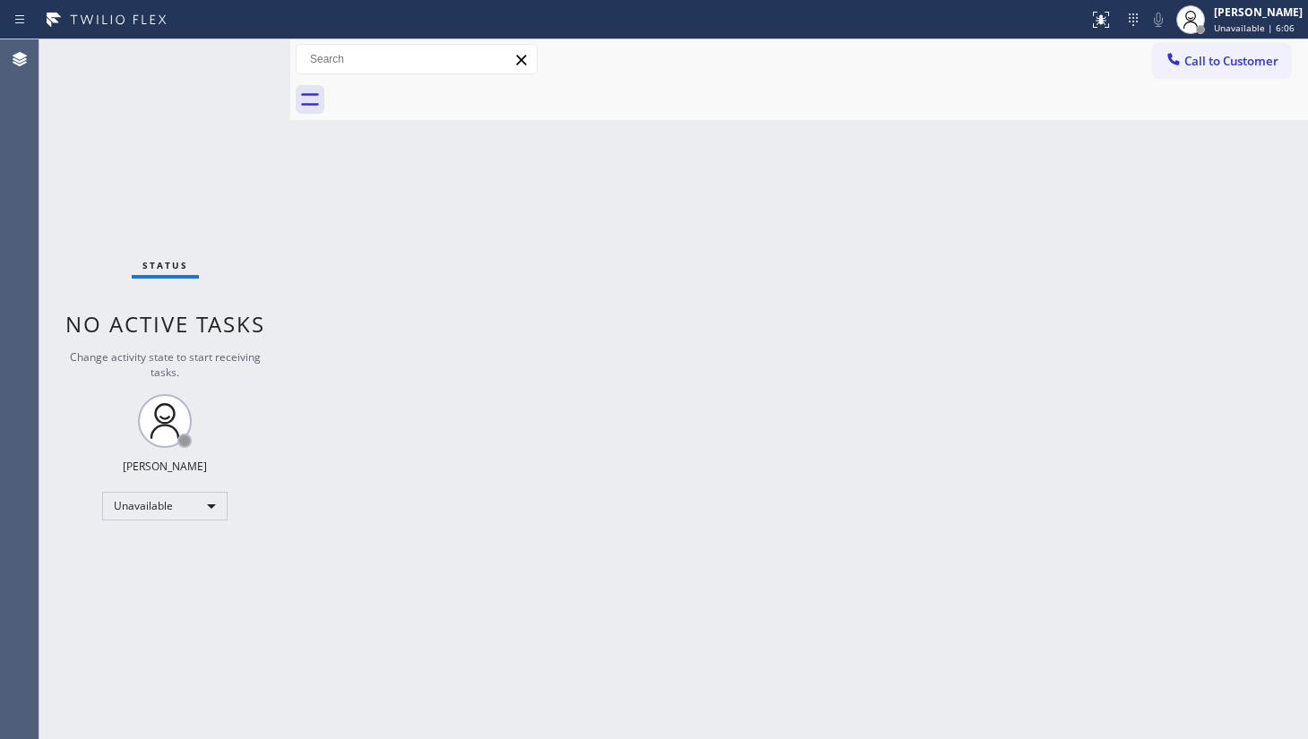
drag, startPoint x: 903, startPoint y: 413, endPoint x: 1014, endPoint y: 269, distance: 182.1
click at [920, 389] on div "Back to Dashboard Change Sender ID Customers Technicians Select a contact Outbo…" at bounding box center [799, 389] width 1018 height 700
drag, startPoint x: 994, startPoint y: 370, endPoint x: 1002, endPoint y: 357, distance: 15.7
click at [998, 363] on div "Back to Dashboard Change Sender ID Customers Technicians Select a contact Outbo…" at bounding box center [799, 389] width 1018 height 700
click at [1200, 64] on span "Call to Customer" at bounding box center [1232, 61] width 94 height 16
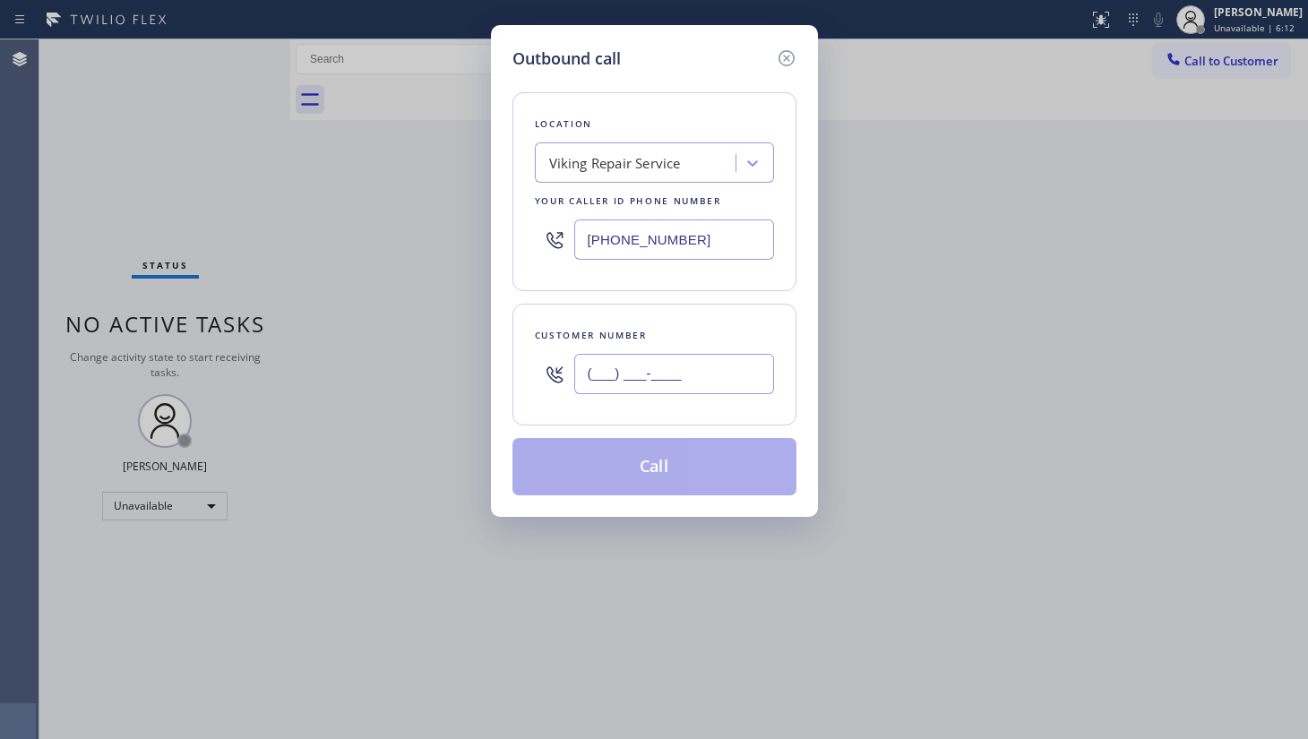
click at [612, 370] on input "(___) ___-____" at bounding box center [674, 374] width 200 height 40
paste input "708) 261-4868"
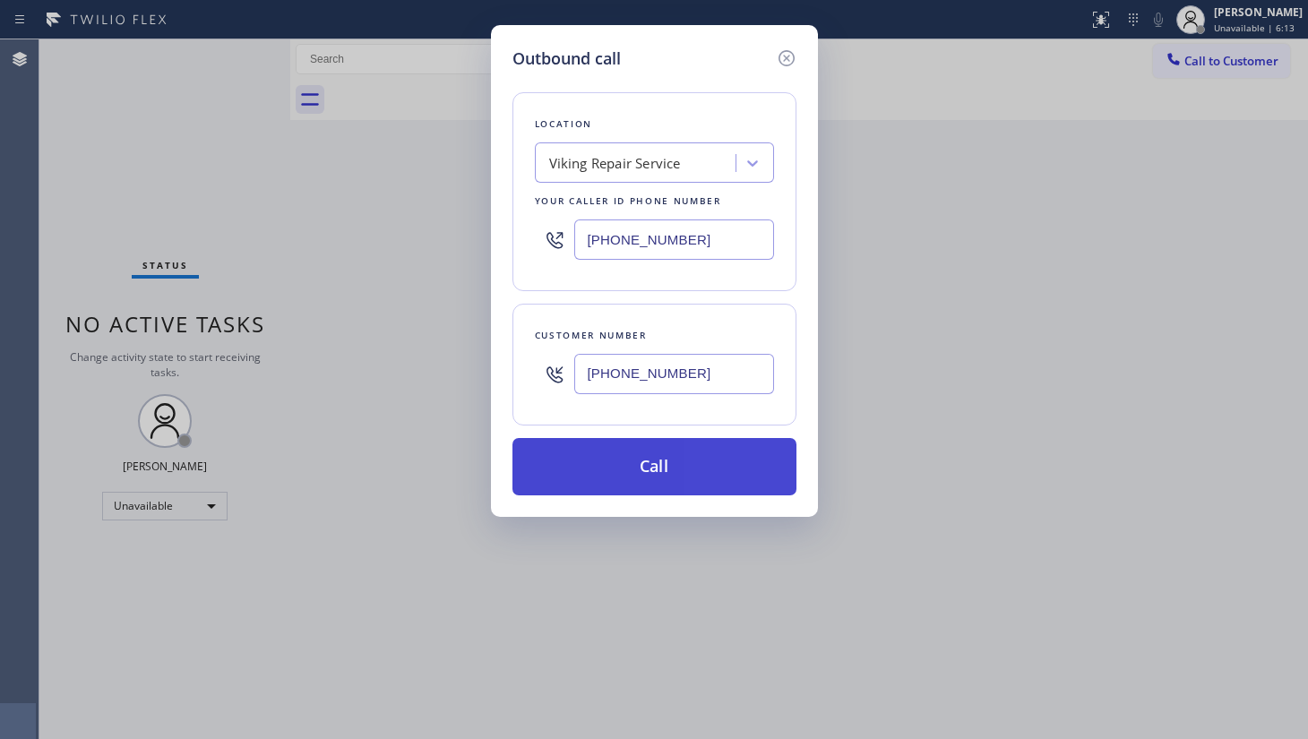
type input "(708) 261-4868"
click at [656, 479] on button "Call" at bounding box center [655, 466] width 284 height 57
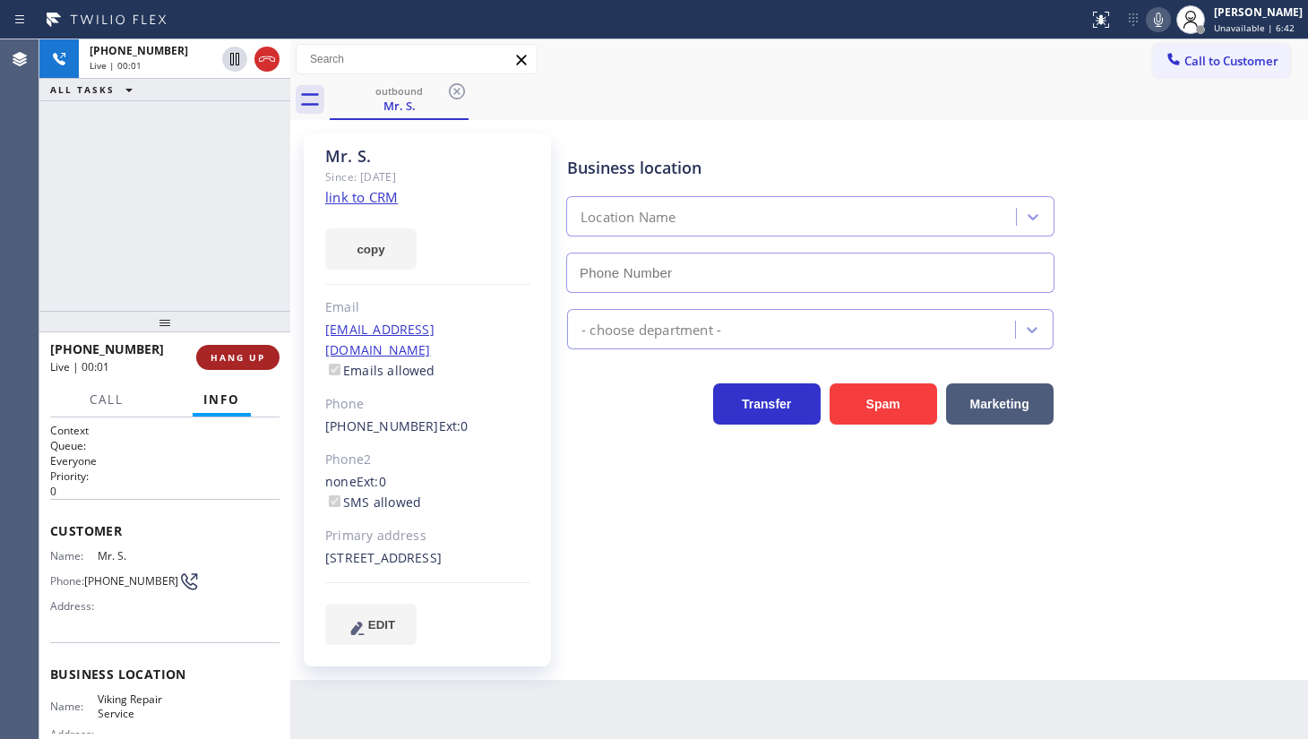
type input "(630) 791-5511"
click at [171, 220] on div "+17082614868 Live | 00:35 ALL TASKS ALL TASKS ACTIVE TASKS TASKS IN WRAP UP" at bounding box center [164, 175] width 251 height 272
click at [241, 360] on span "HANG UP" at bounding box center [238, 357] width 55 height 13
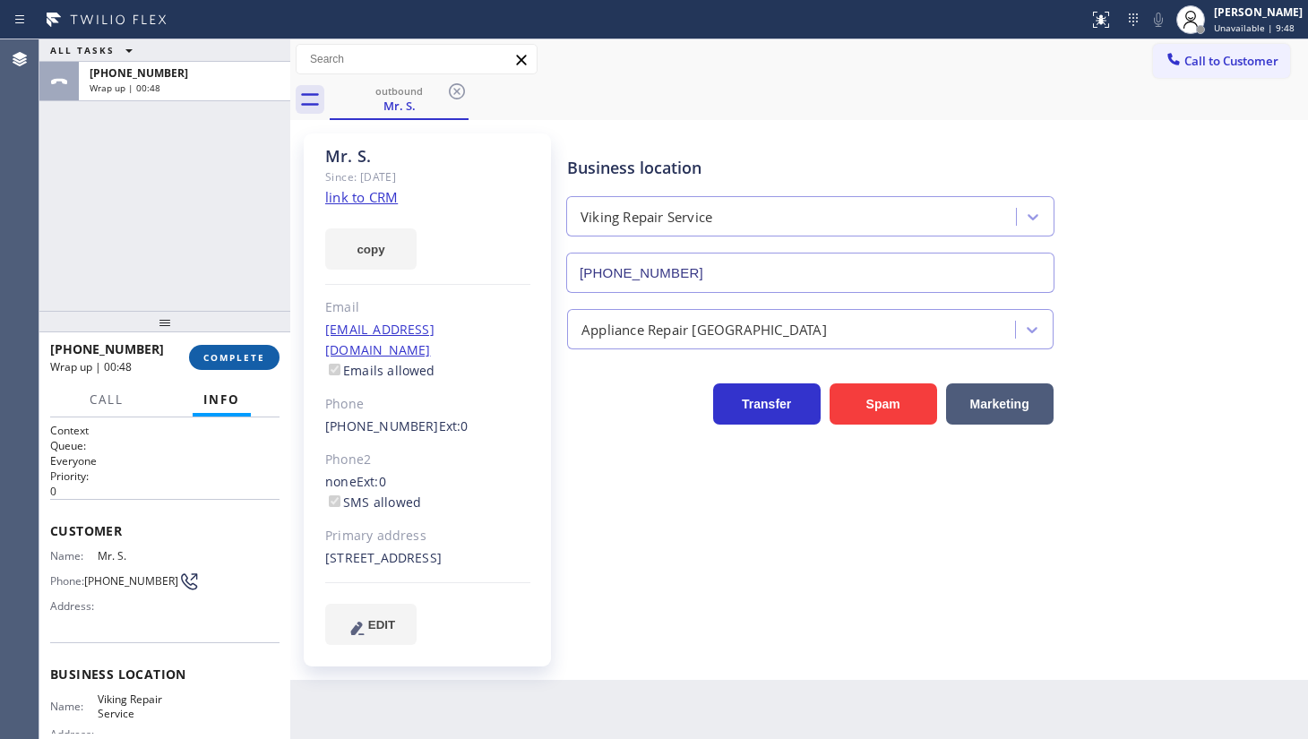
click at [224, 358] on span "COMPLETE" at bounding box center [234, 357] width 62 height 13
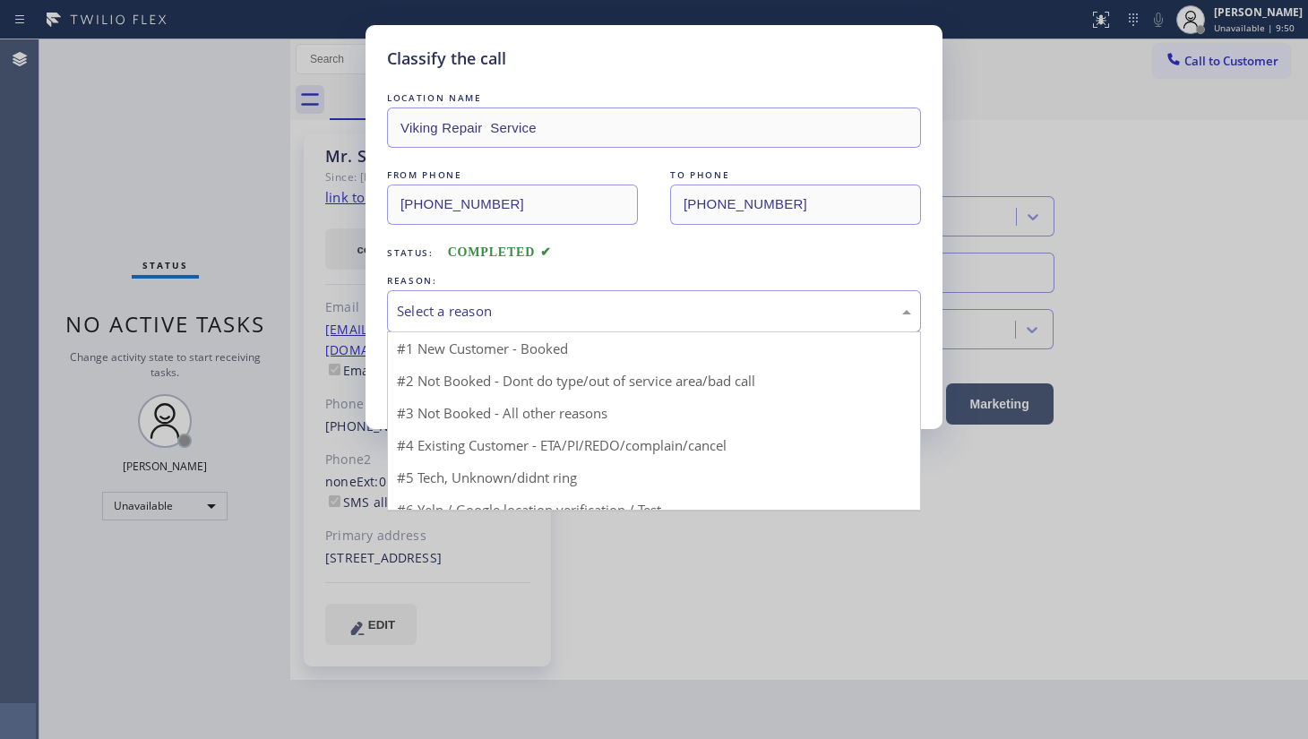
click at [417, 312] on div "Select a reason" at bounding box center [654, 311] width 514 height 21
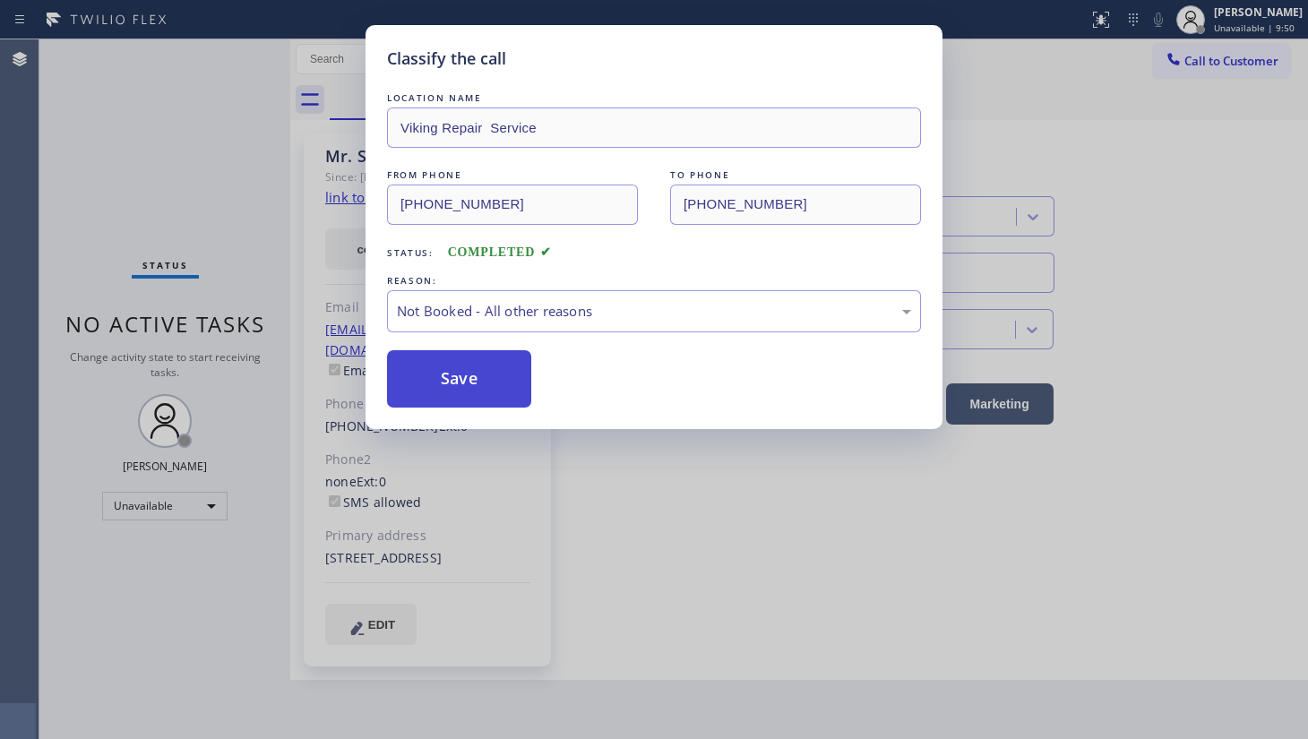
click at [435, 372] on button "Save" at bounding box center [459, 378] width 144 height 57
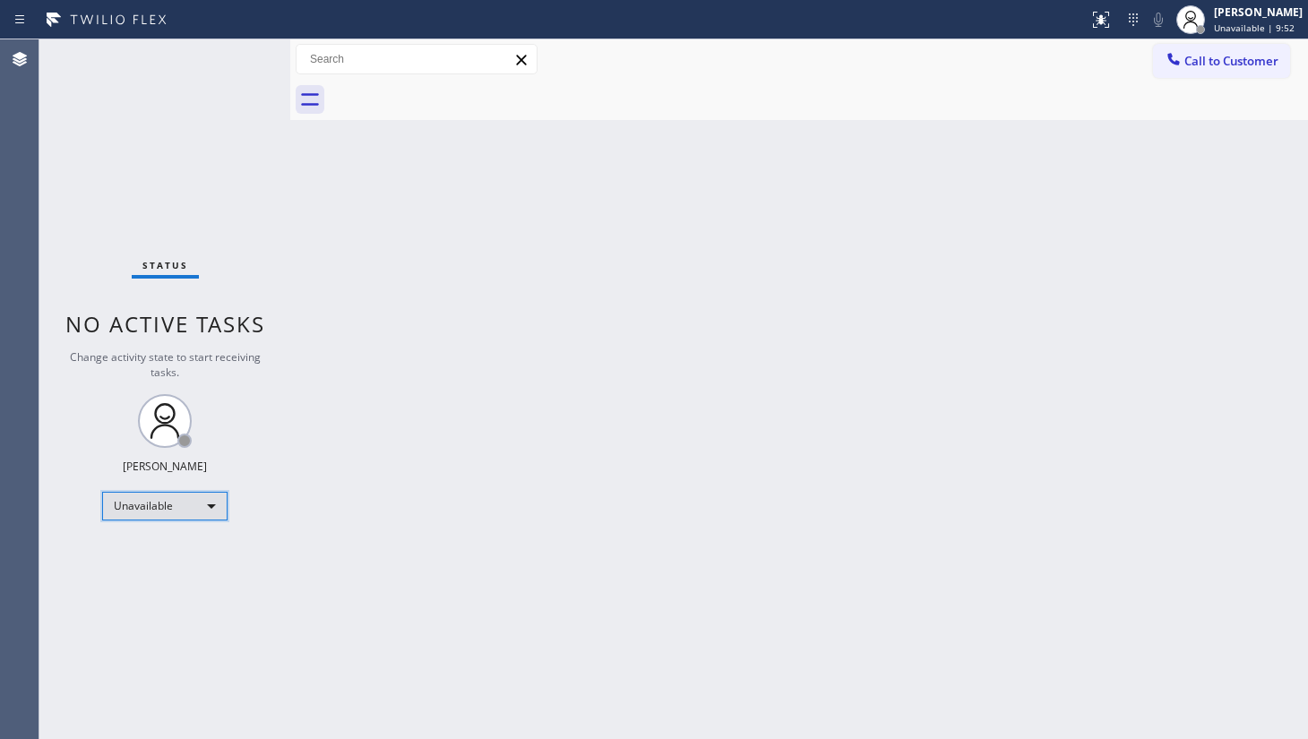
click at [140, 506] on div "Unavailable" at bounding box center [164, 506] width 125 height 29
click at [151, 538] on li "Offline" at bounding box center [164, 530] width 122 height 22
click at [152, 506] on div "Offline" at bounding box center [164, 506] width 125 height 29
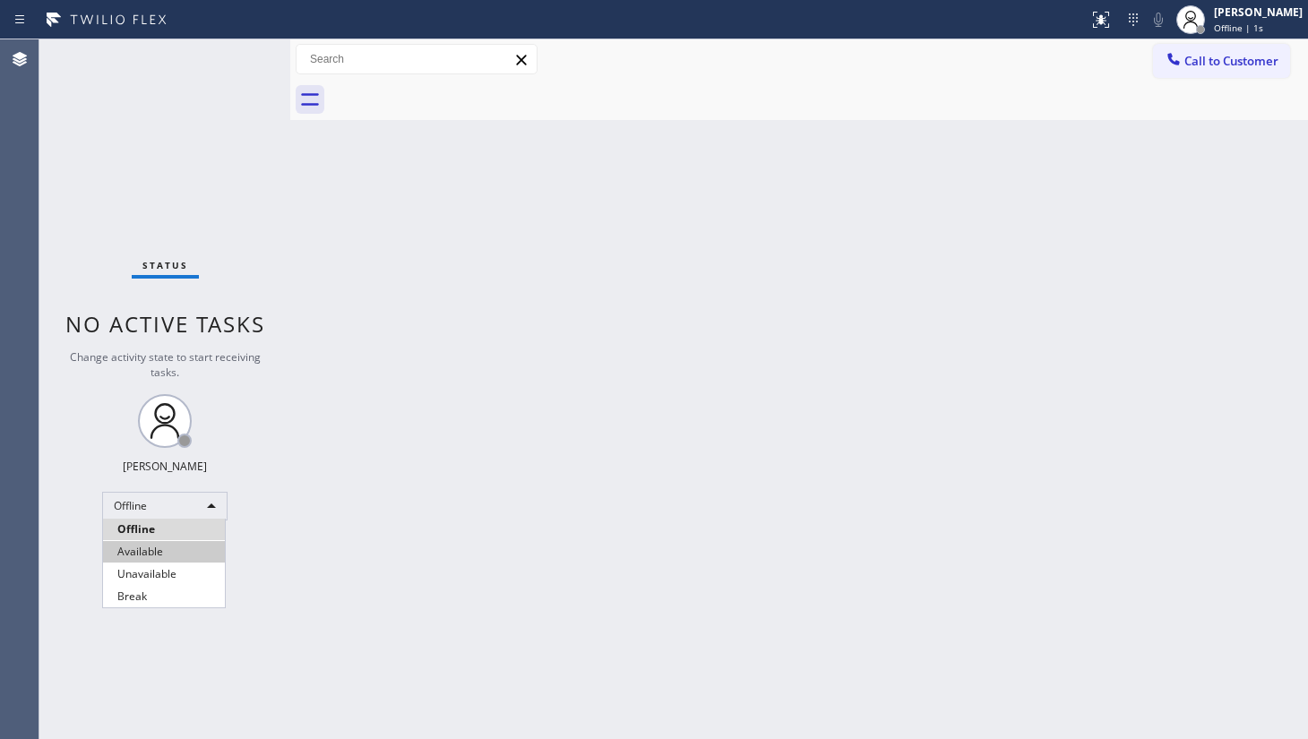
click at [147, 546] on li "Available" at bounding box center [164, 552] width 122 height 22
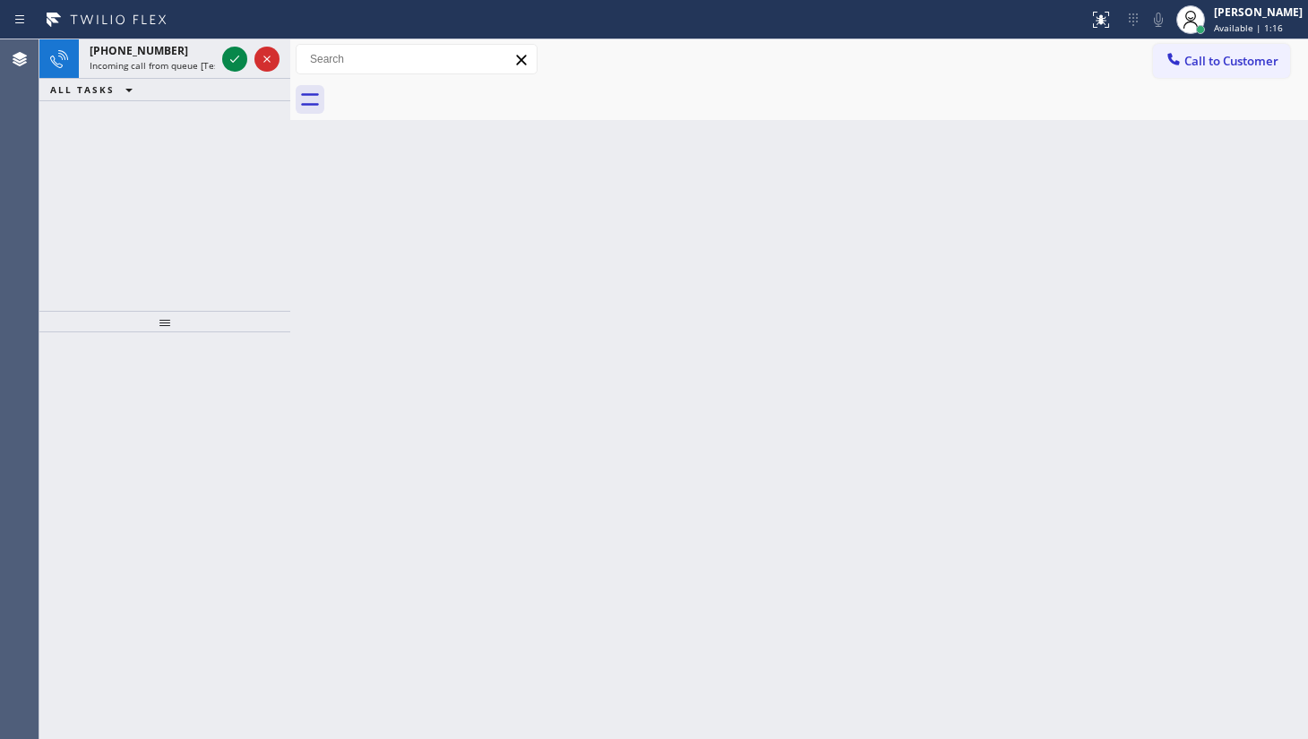
drag, startPoint x: 85, startPoint y: 167, endPoint x: 170, endPoint y: 86, distance: 117.3
click at [104, 146] on div "+16504633984 Incoming call from queue [Test] All ALL TASKS ALL TASKS ACTIVE TAS…" at bounding box center [164, 175] width 251 height 272
drag, startPoint x: 217, startPoint y: 53, endPoint x: 235, endPoint y: 65, distance: 21.9
click at [221, 57] on div "+16504633984 Incoming call from queue [Test] All" at bounding box center [164, 58] width 251 height 39
drag, startPoint x: 118, startPoint y: 97, endPoint x: 196, endPoint y: 36, distance: 98.9
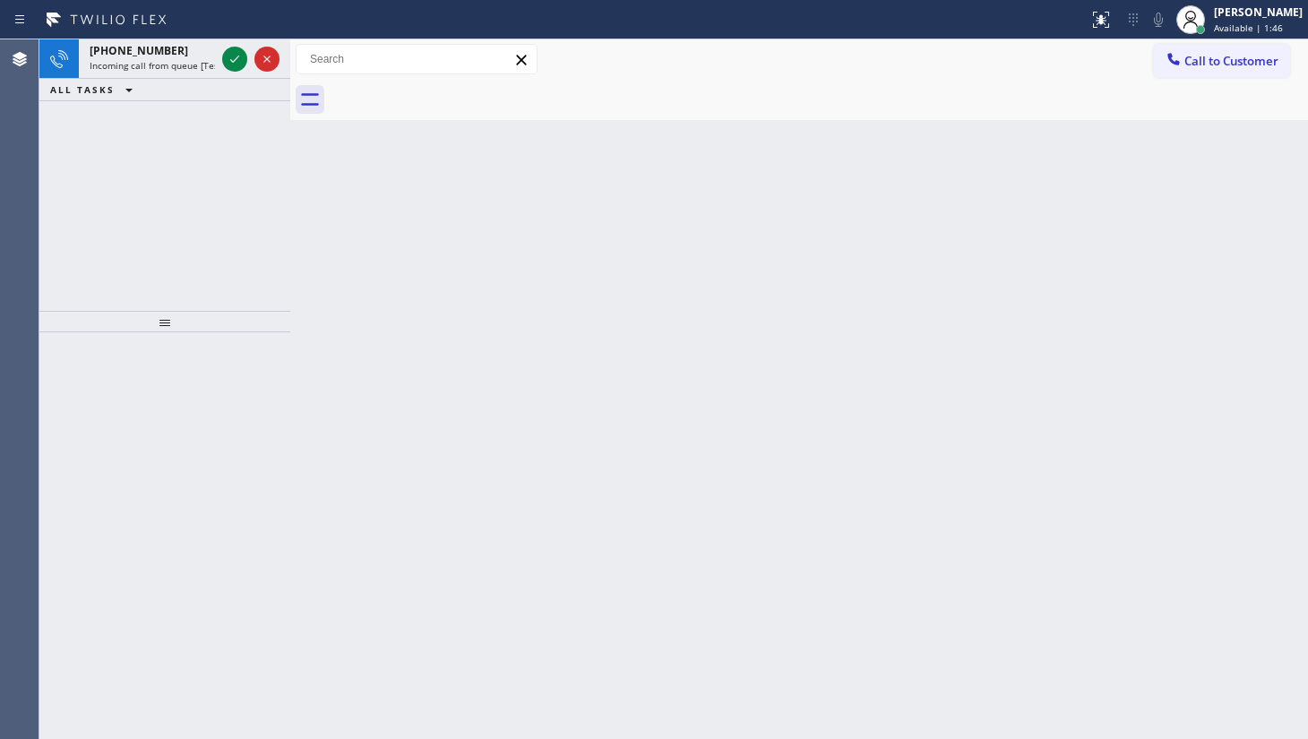
click at [139, 76] on div "+13612302895 Incoming call from queue [Test] All ALL TASKS ALL TASKS ACTIVE TAS…" at bounding box center [164, 70] width 251 height 62
click at [236, 56] on icon at bounding box center [235, 59] width 22 height 22
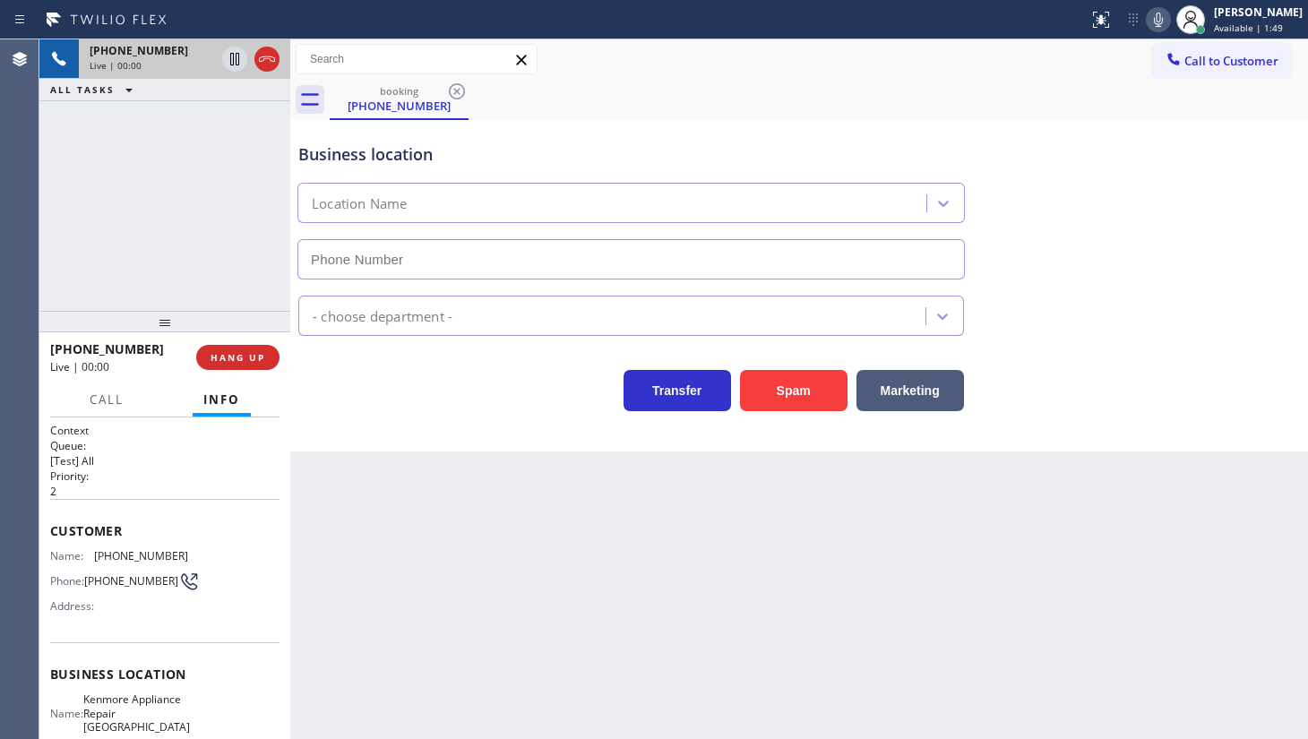
type input "(361) 203-2759"
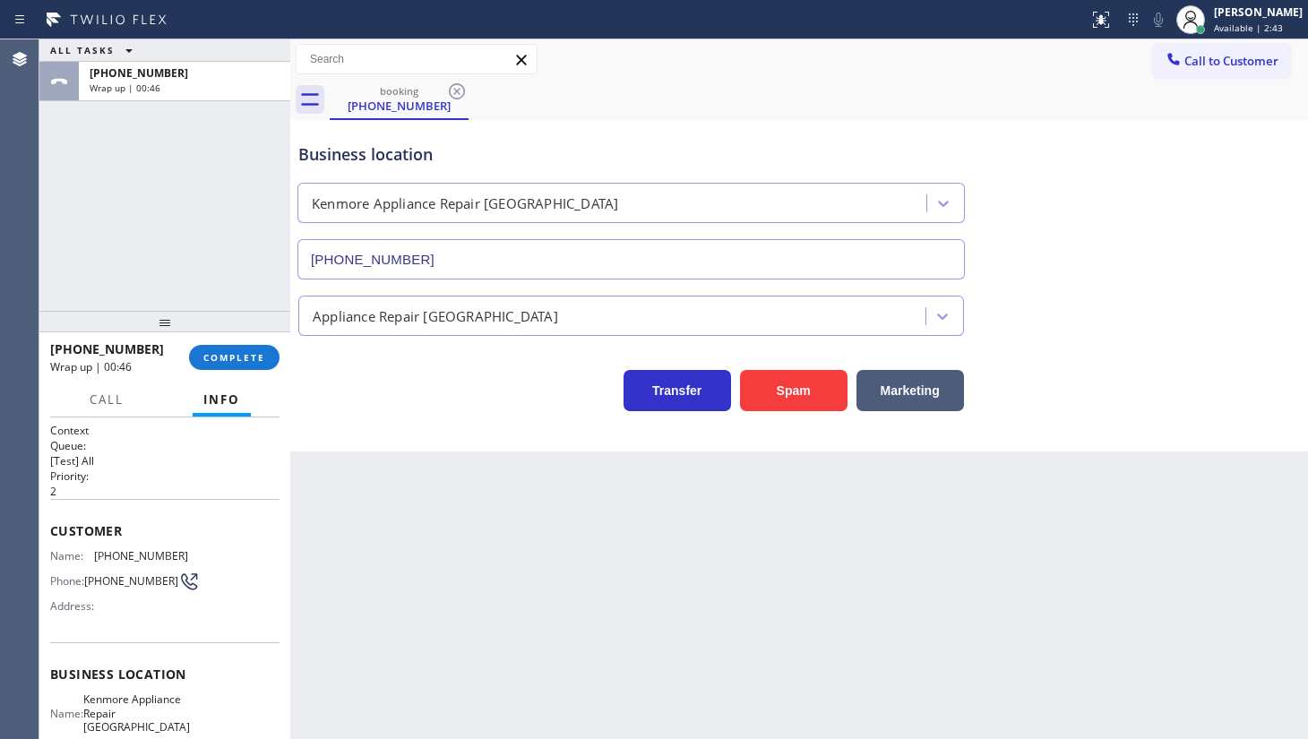
click at [103, 243] on div "ALL TASKS ALL TASKS ACTIVE TASKS TASKS IN WRAP UP +13612302895 Wrap up | 00:46" at bounding box center [164, 175] width 251 height 272
drag, startPoint x: 237, startPoint y: 358, endPoint x: 223, endPoint y: 365, distance: 15.6
click at [223, 365] on button "COMPLETE" at bounding box center [234, 357] width 91 height 25
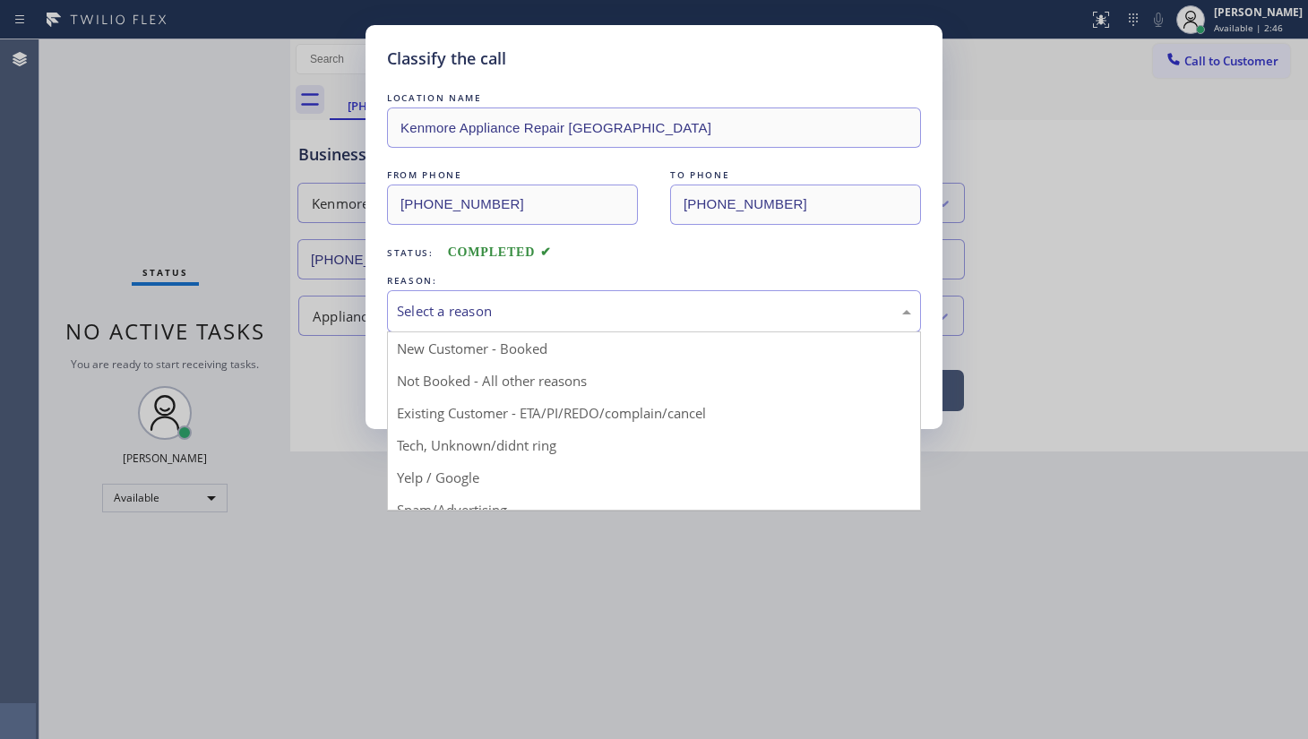
click at [433, 320] on div "Select a reason" at bounding box center [654, 311] width 514 height 21
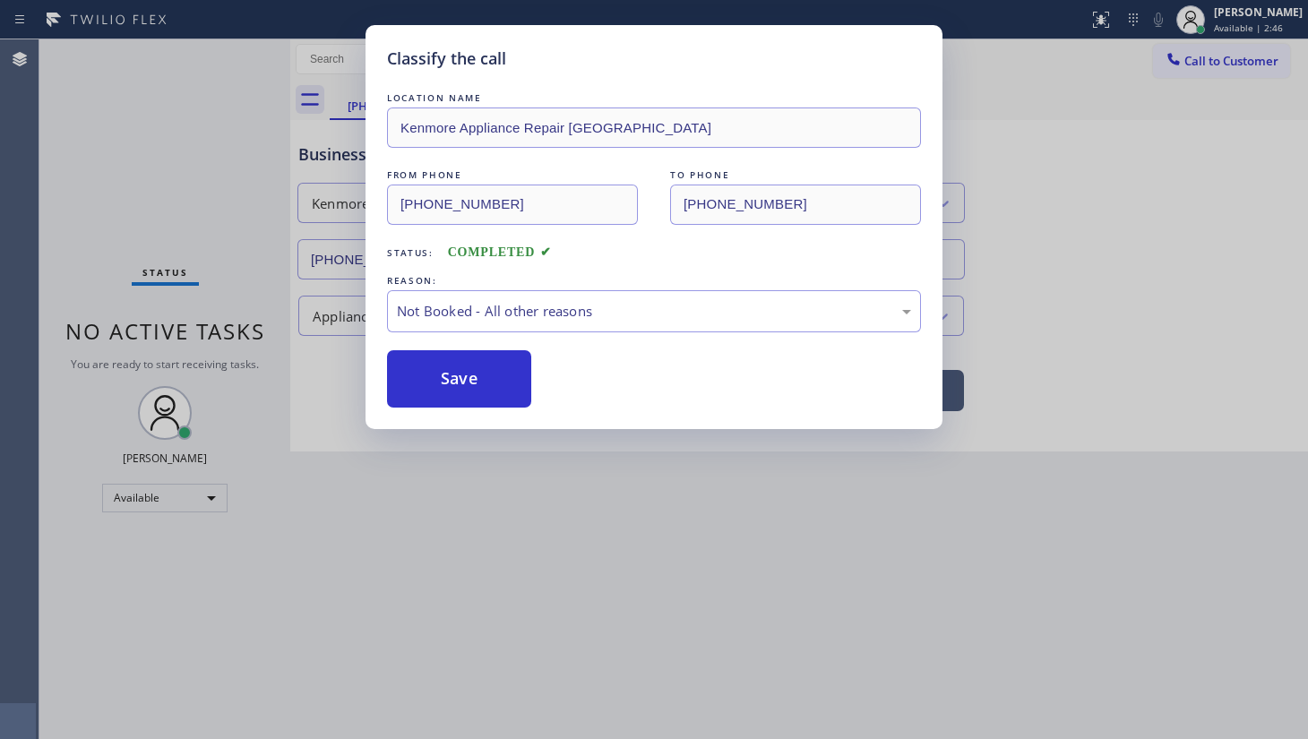
click at [430, 378] on button "Save" at bounding box center [459, 378] width 144 height 57
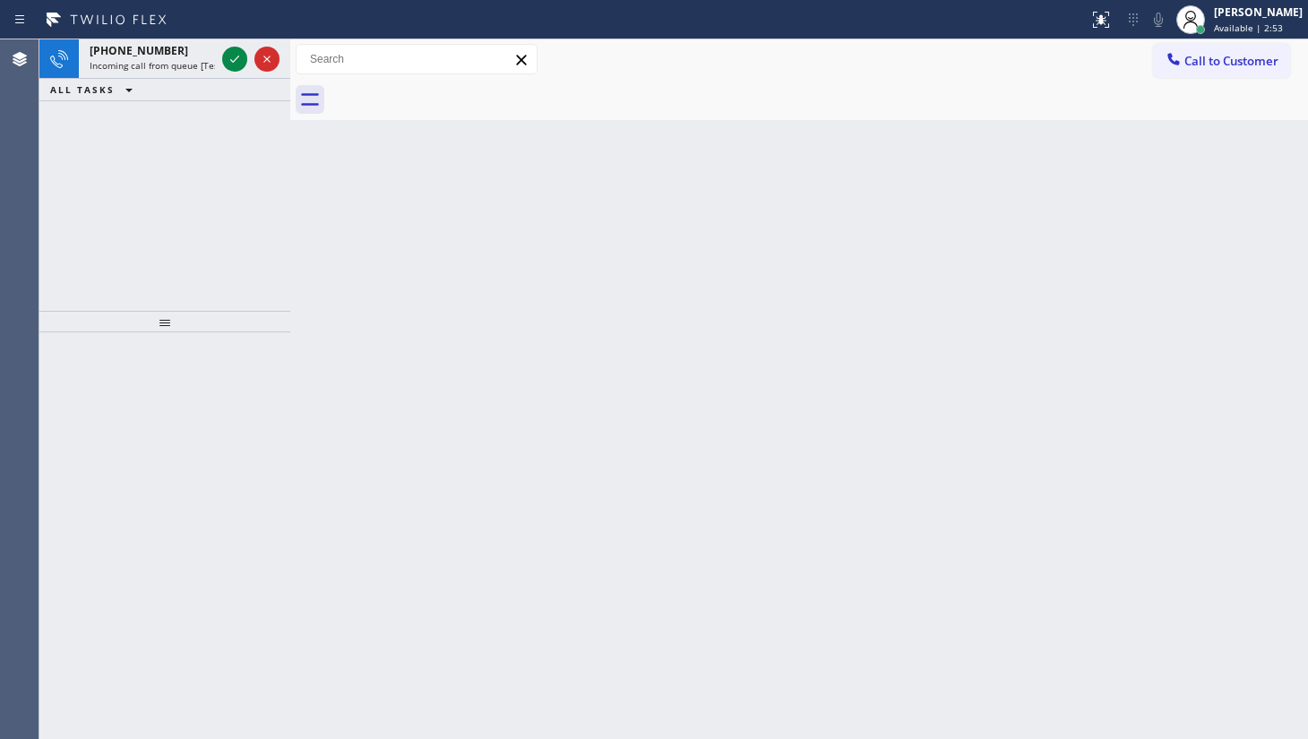
drag, startPoint x: 156, startPoint y: 193, endPoint x: 242, endPoint y: 86, distance: 137.0
click at [205, 129] on div "+15169302007 Incoming call from queue [Test] All ALL TASKS ALL TASKS ACTIVE TAS…" at bounding box center [164, 175] width 251 height 272
click at [258, 59] on icon at bounding box center [267, 59] width 22 height 22
click at [229, 53] on icon at bounding box center [235, 59] width 22 height 22
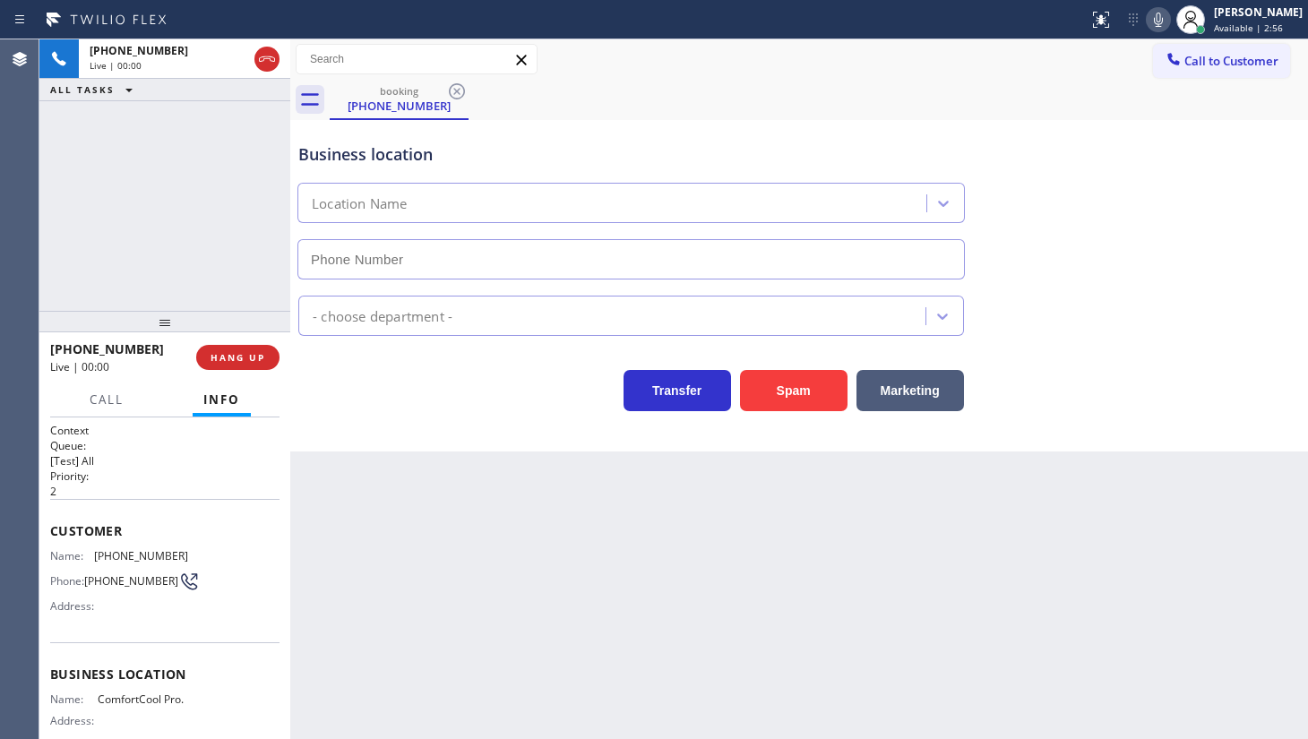
type input "(786) 673-8239"
click at [253, 337] on div "+12392081095 Live | 00:02 HANG UP" at bounding box center [164, 357] width 229 height 47
click at [251, 348] on button "HANG UP" at bounding box center [237, 357] width 83 height 25
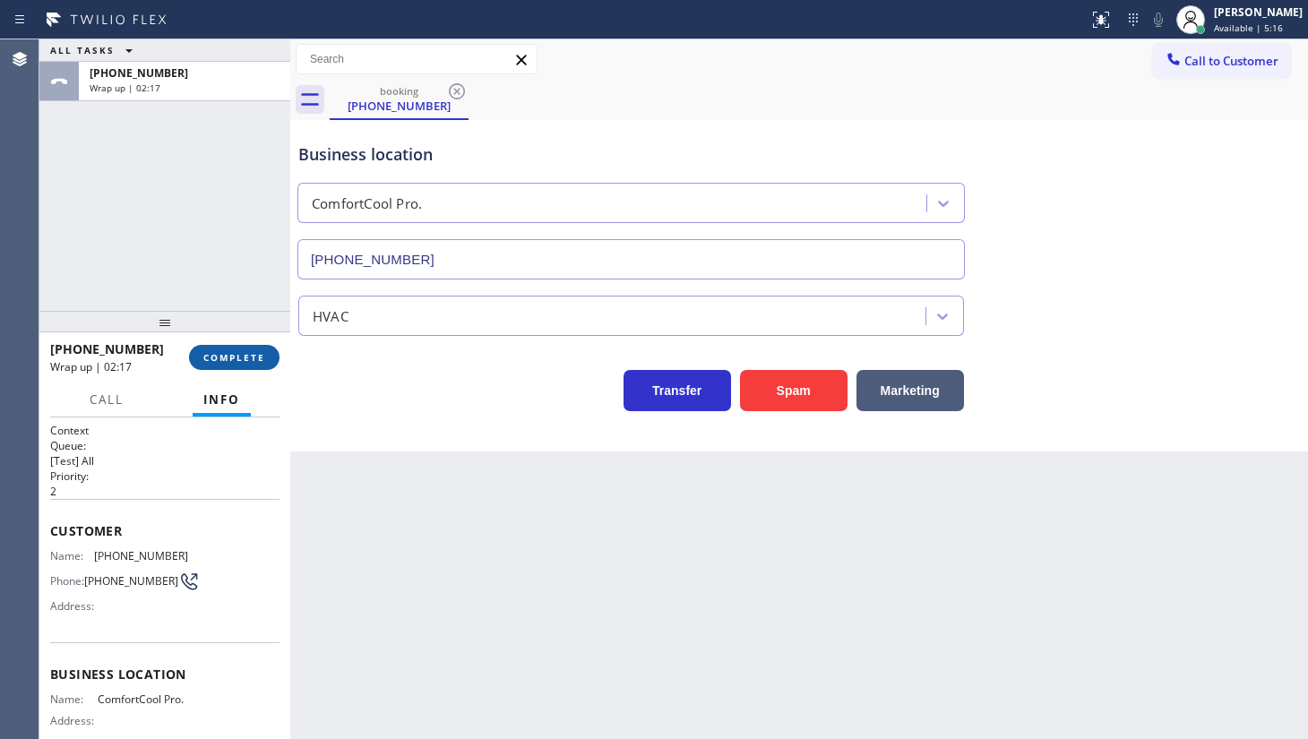
click at [193, 353] on button "COMPLETE" at bounding box center [234, 357] width 91 height 25
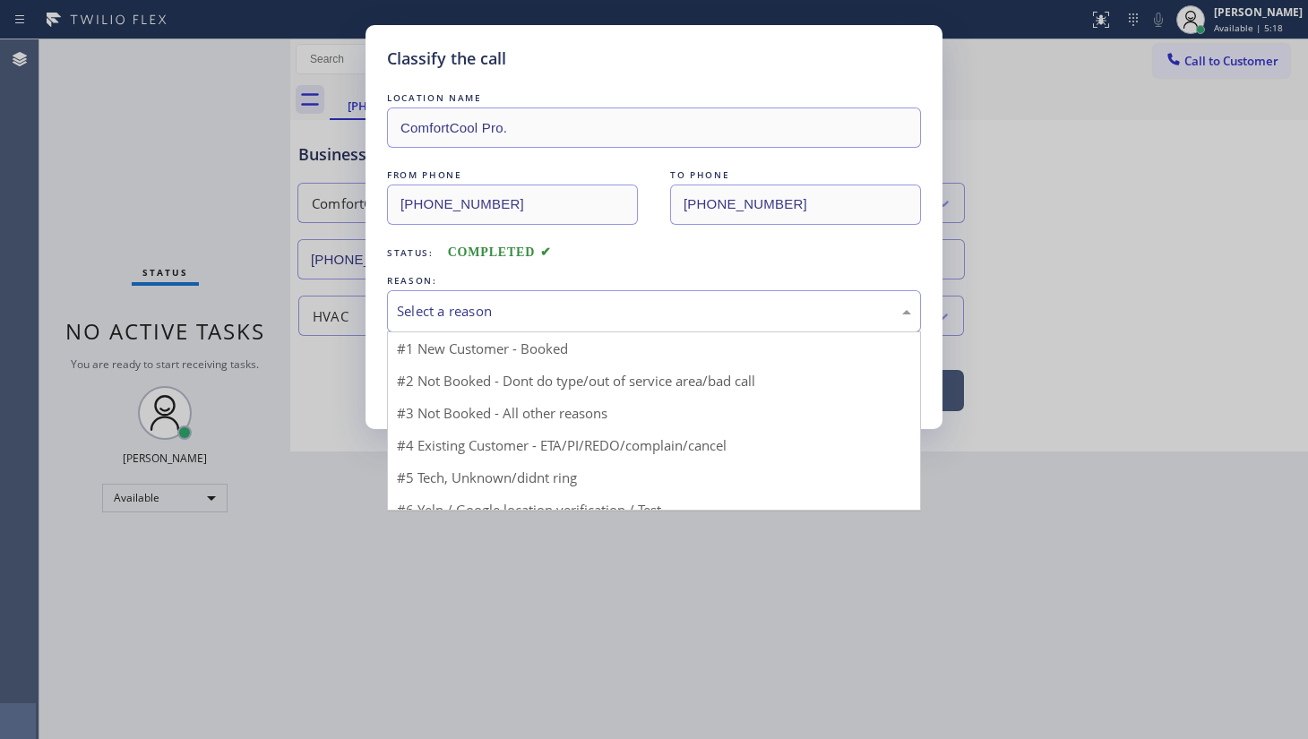
click at [484, 308] on div "Select a reason" at bounding box center [654, 311] width 514 height 21
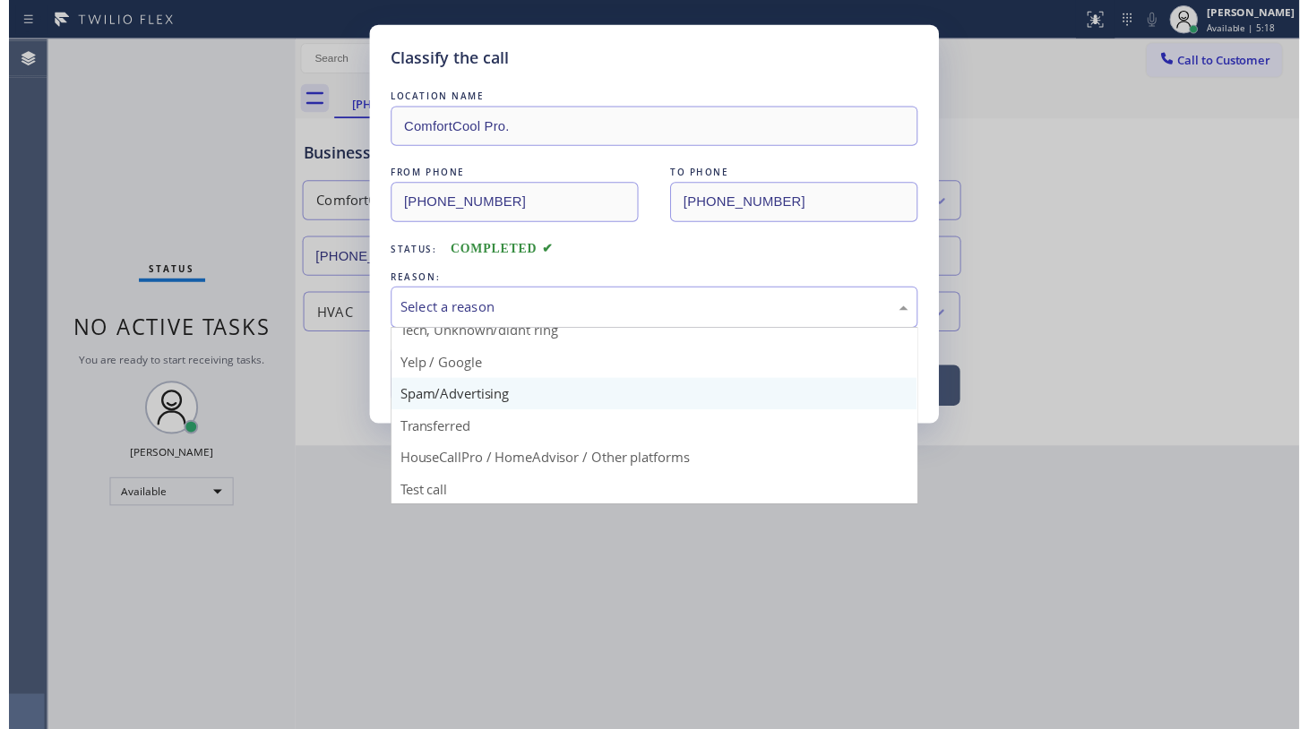
scroll to position [119, 0]
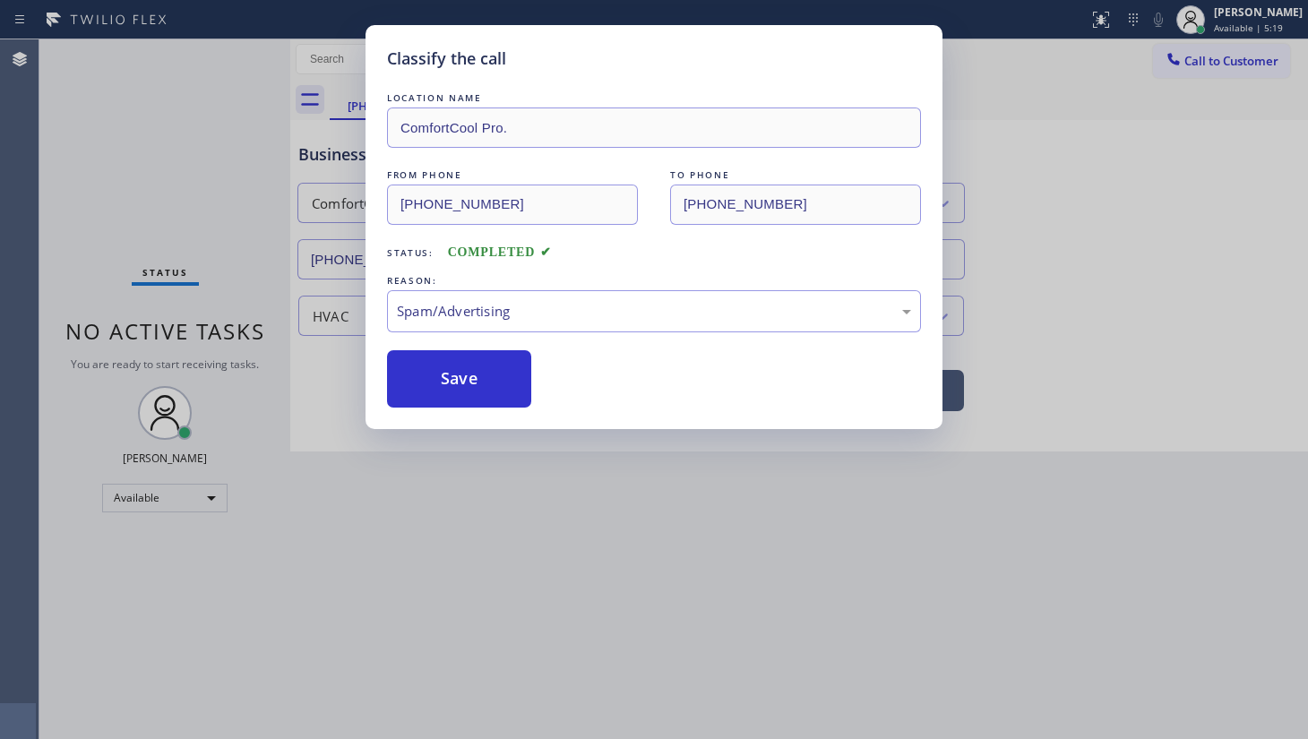
click at [458, 385] on button "Save" at bounding box center [459, 378] width 144 height 57
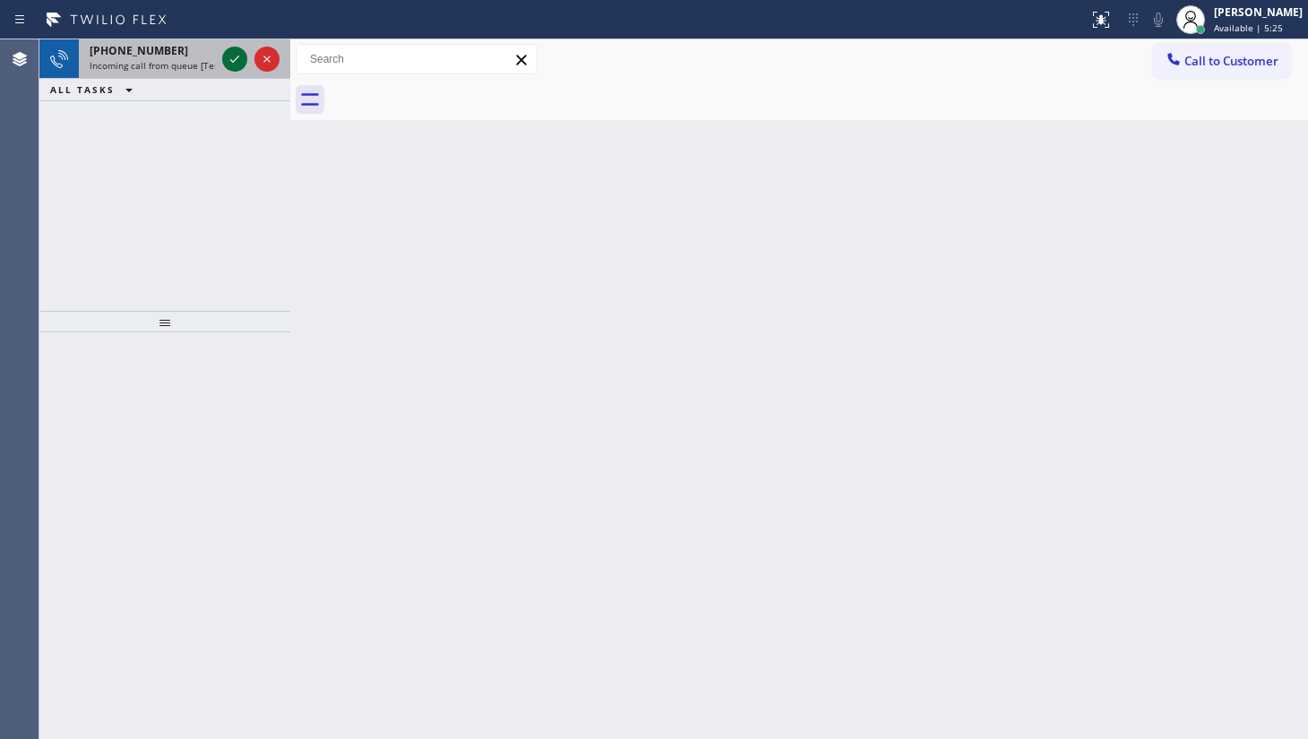
click at [238, 58] on icon at bounding box center [235, 59] width 22 height 22
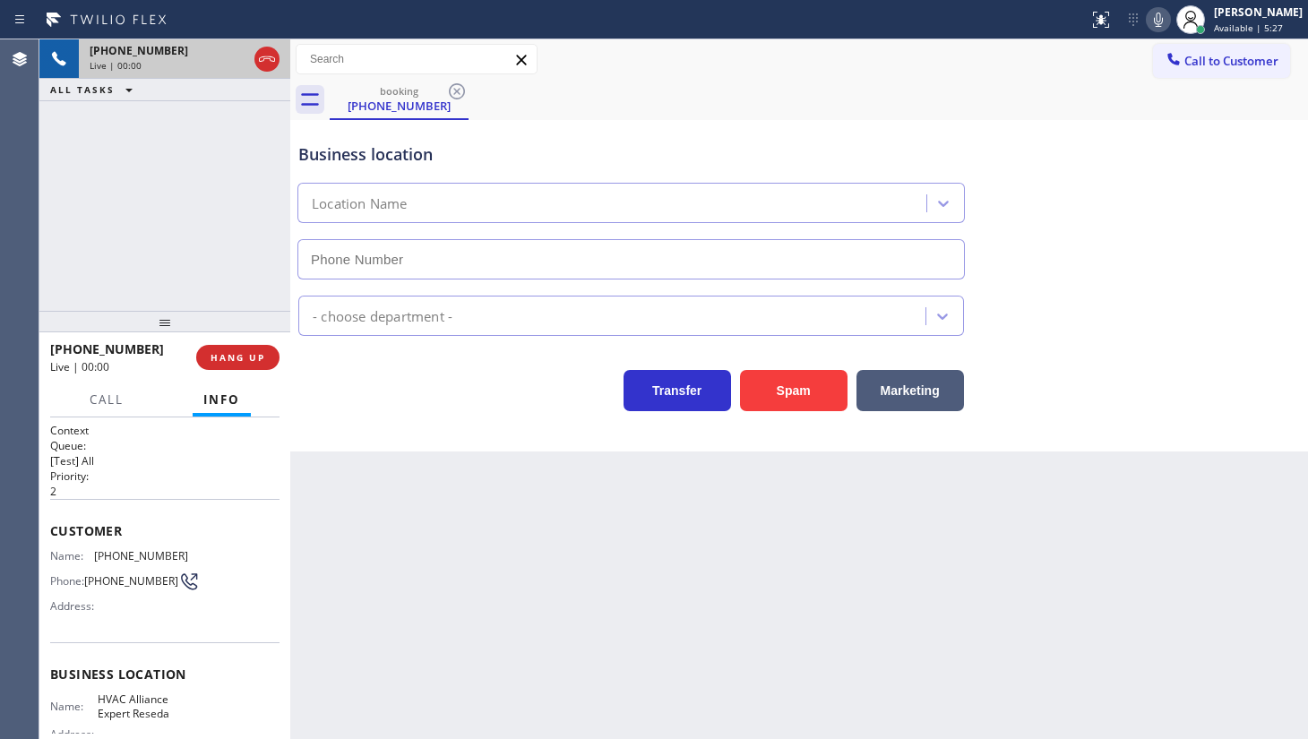
type input "(818) 722-6449"
click at [257, 373] on div "+18184436781 Live | 00:01 HANG UP" at bounding box center [164, 357] width 229 height 47
click at [257, 366] on button "HANG UP" at bounding box center [237, 357] width 83 height 25
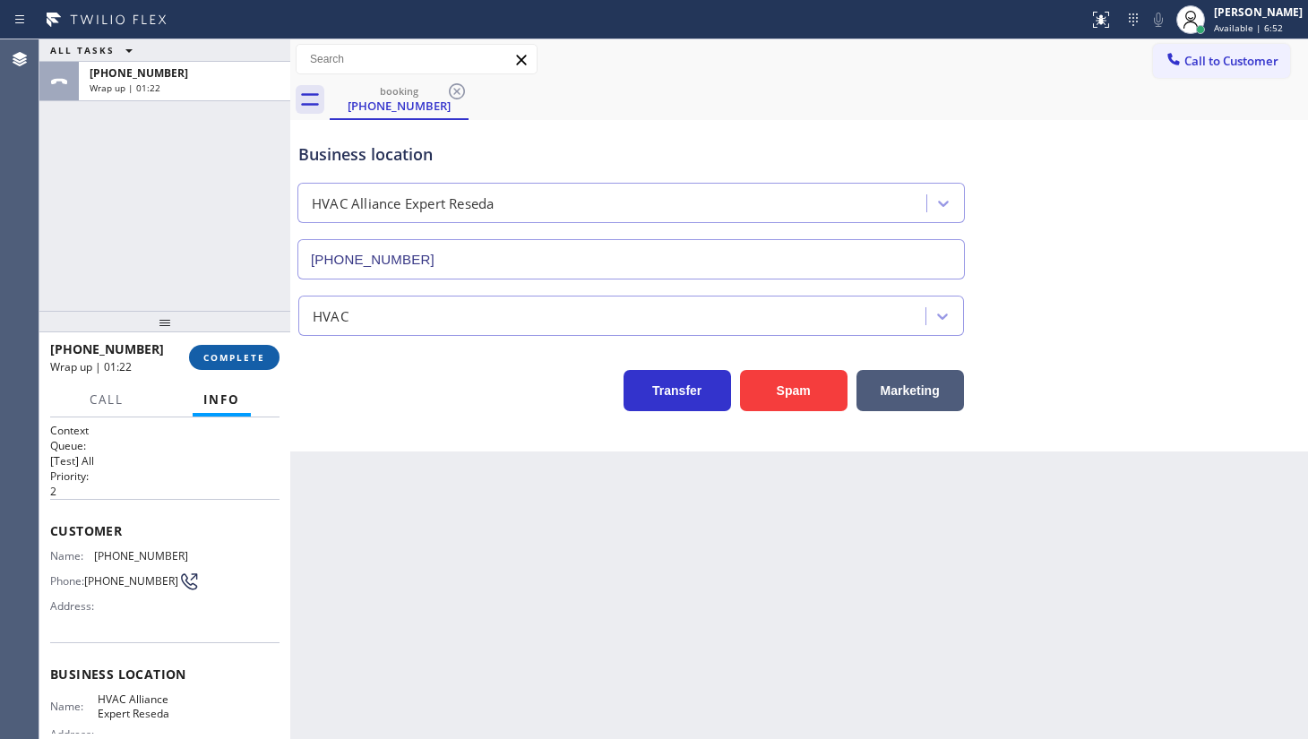
click at [237, 365] on button "COMPLETE" at bounding box center [234, 357] width 91 height 25
click at [459, 337] on div "Classify the call LOCATION NAME Red Electricians Sherman Oaks FROM PHONE (442) …" at bounding box center [673, 389] width 1269 height 700
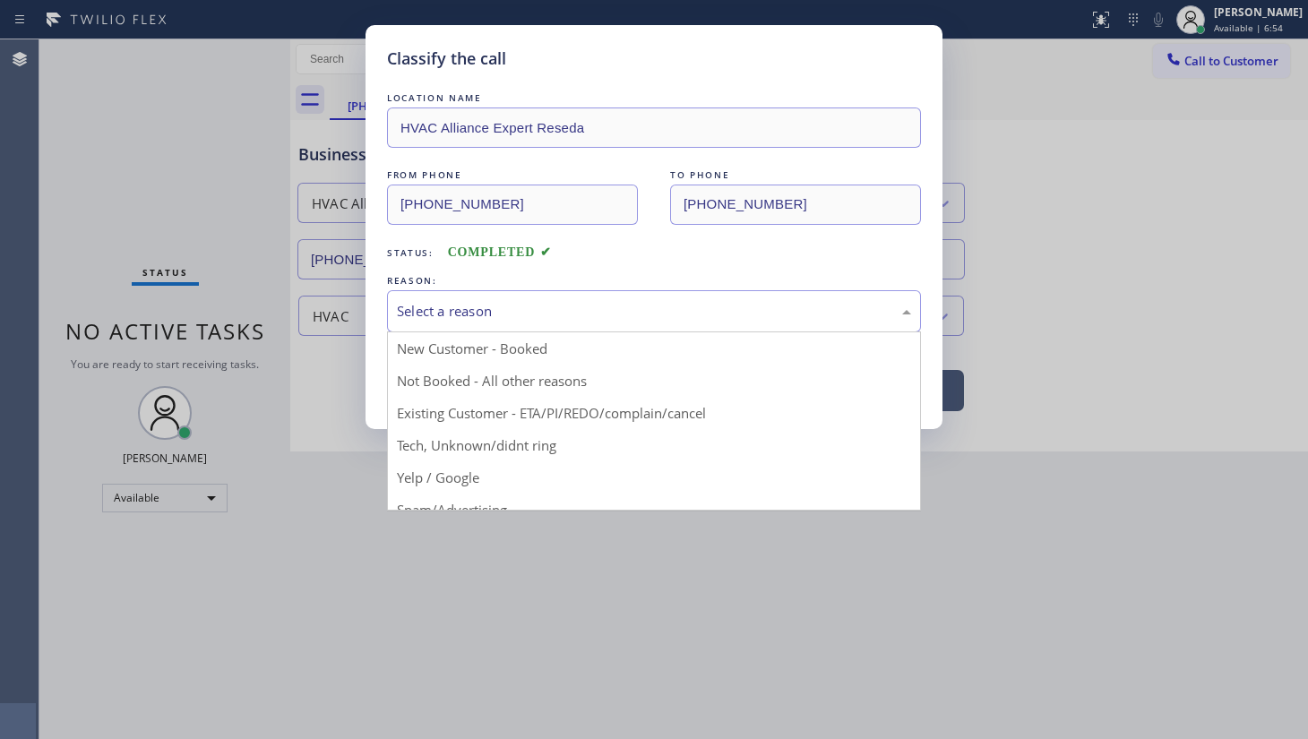
click at [462, 321] on div "Select a reason" at bounding box center [654, 311] width 534 height 42
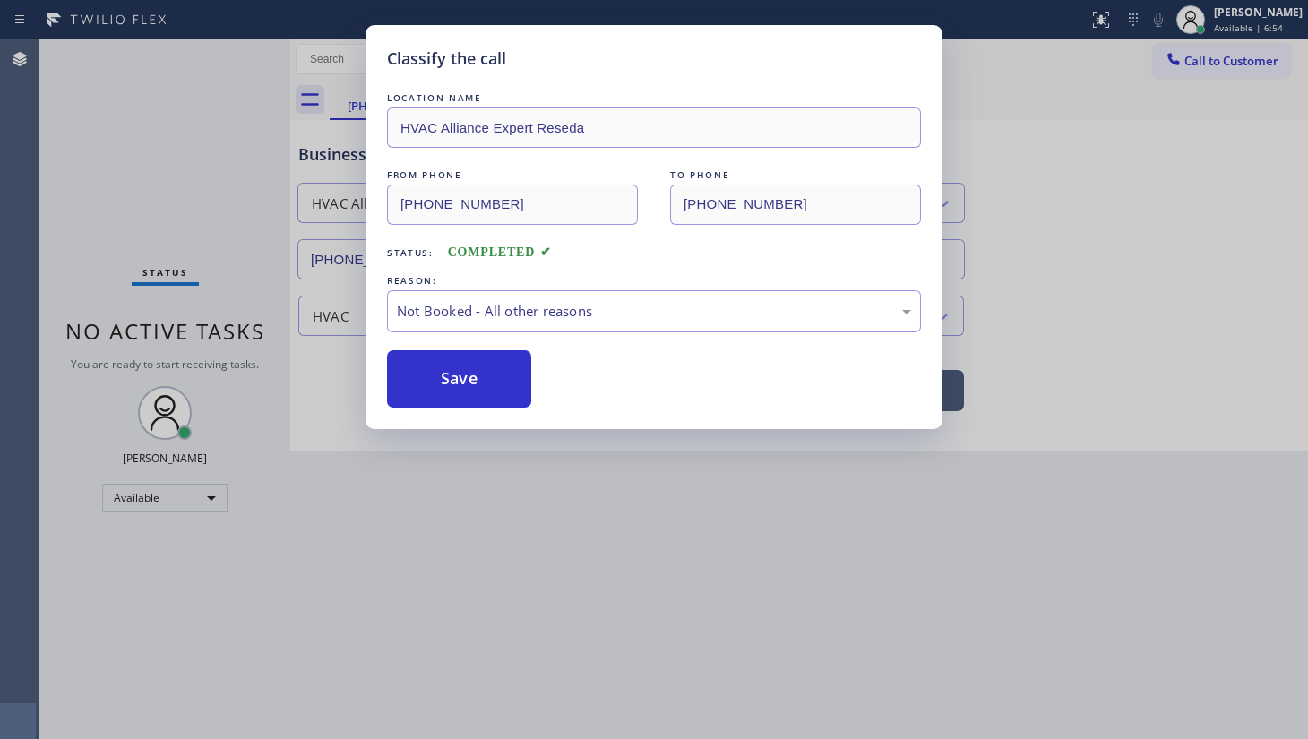
click at [451, 382] on button "Save" at bounding box center [459, 378] width 144 height 57
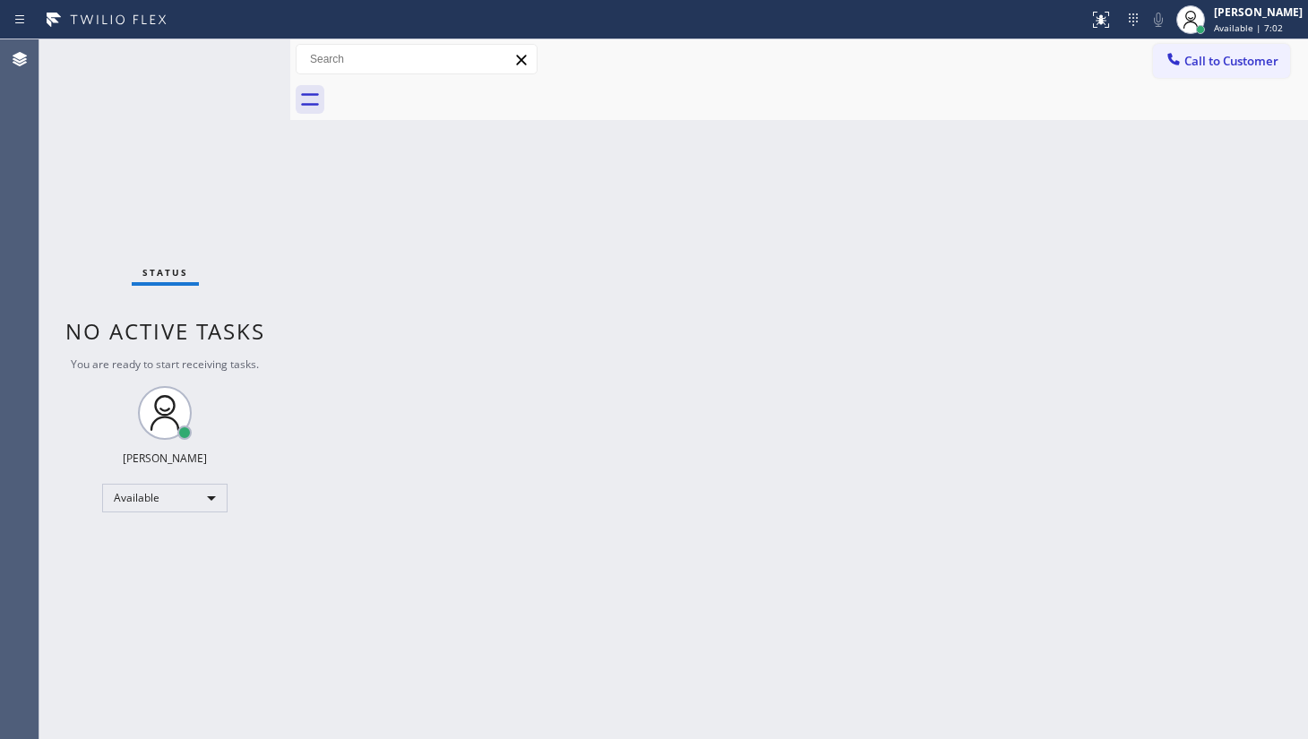
click at [236, 62] on div "Status No active tasks You are ready to start receiving tasks. JENIZA ALCAYDE A…" at bounding box center [164, 389] width 251 height 700
click at [195, 193] on div "Status No active tasks You are ready to start receiving tasks. JENIZA ALCAYDE A…" at bounding box center [164, 389] width 251 height 700
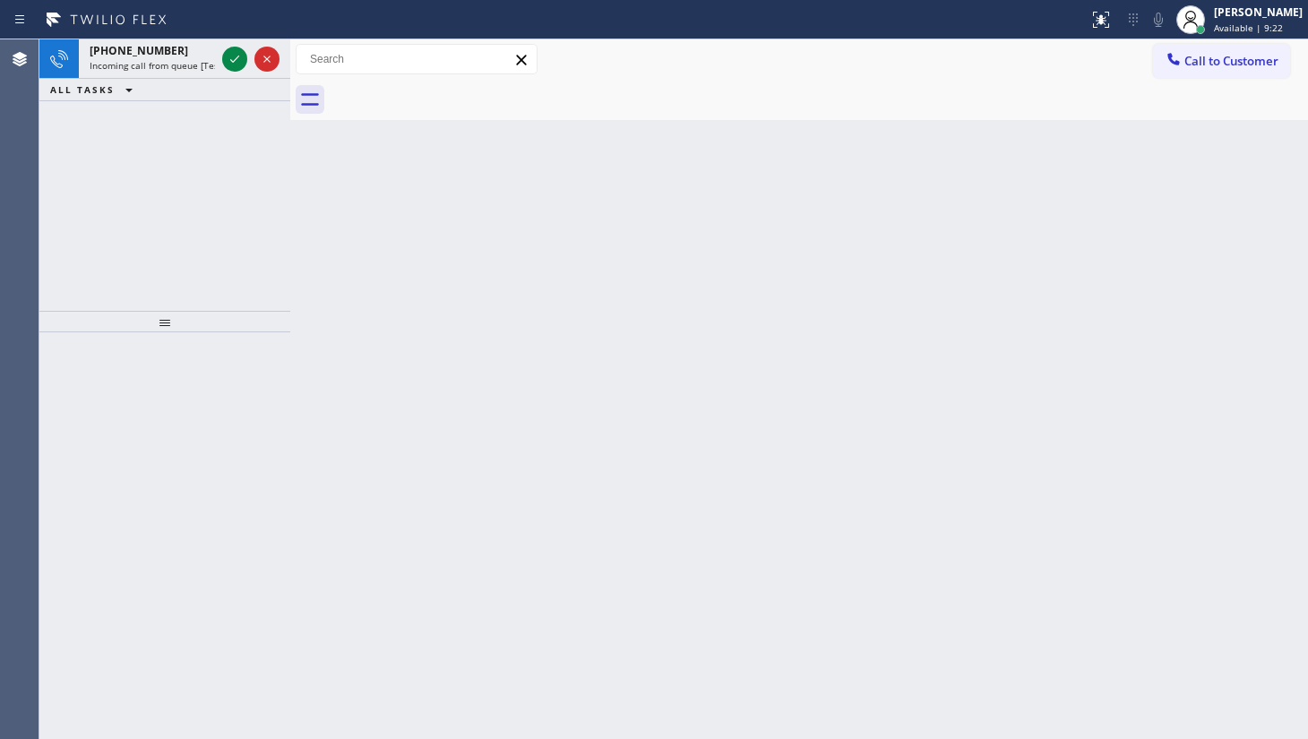
drag, startPoint x: 118, startPoint y: 134, endPoint x: 199, endPoint y: 95, distance: 89.4
click at [143, 122] on div "+14236865621 Incoming call from queue [Test] All ALL TASKS ALL TASKS ACTIVE TAS…" at bounding box center [164, 175] width 251 height 272
click at [243, 56] on icon at bounding box center [235, 59] width 22 height 22
drag, startPoint x: 135, startPoint y: 185, endPoint x: 269, endPoint y: 3, distance: 225.6
click at [184, 134] on div "+16192057475 Incoming call from queue [Test] All ALL TASKS ALL TASKS ACTIVE TAS…" at bounding box center [164, 175] width 251 height 272
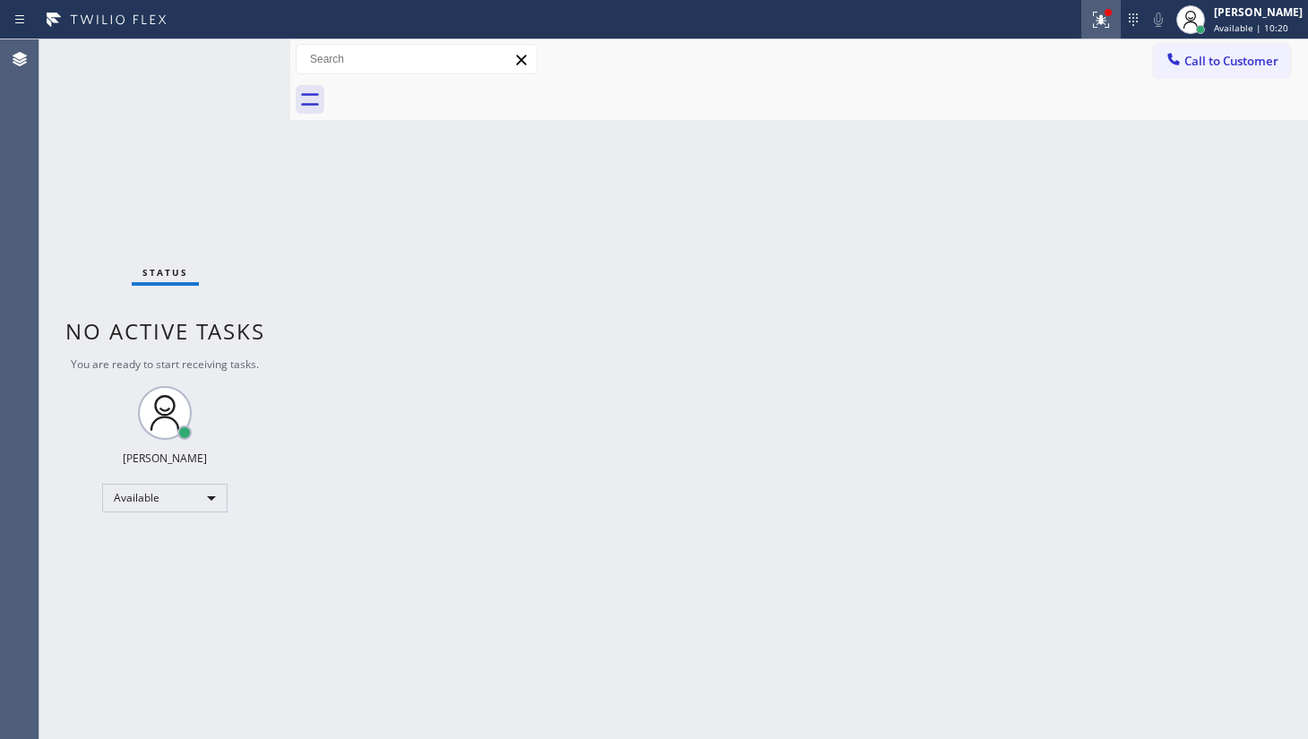
click at [1093, 18] on icon at bounding box center [1102, 20] width 22 height 22
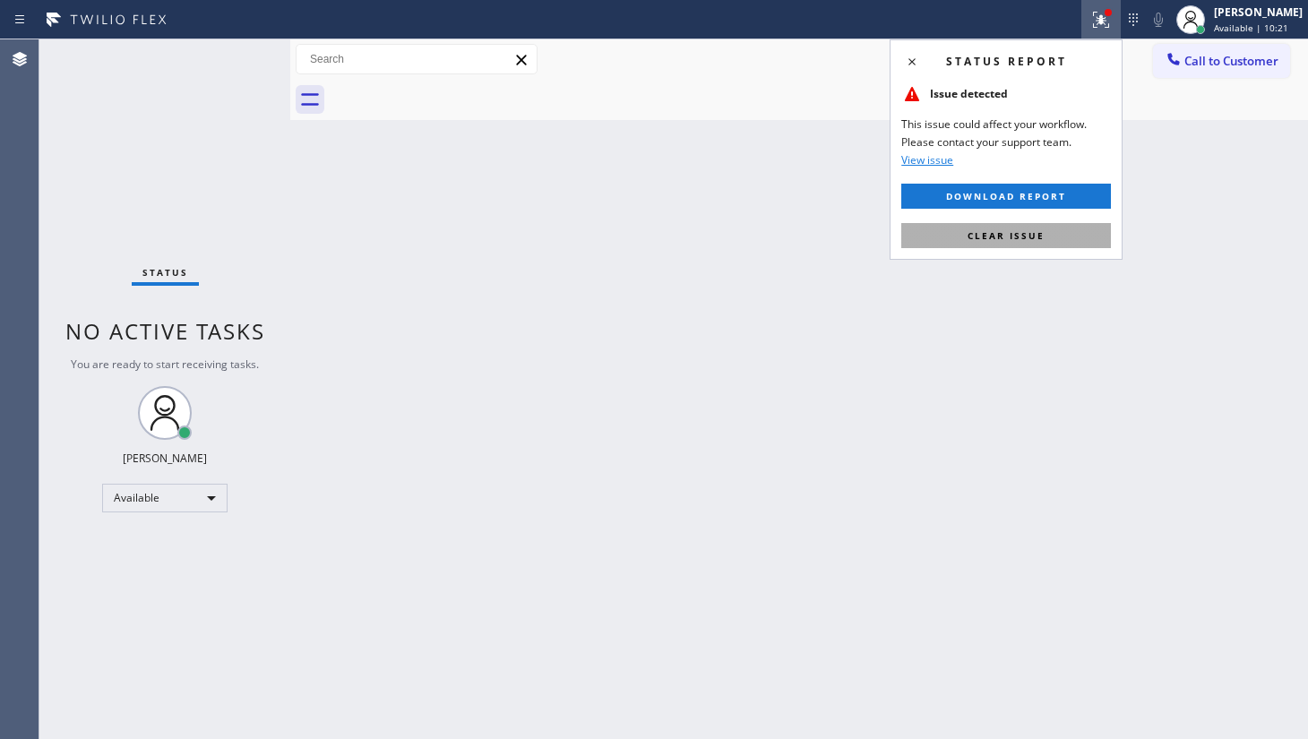
click at [1082, 245] on button "Clear issue" at bounding box center [1006, 235] width 210 height 25
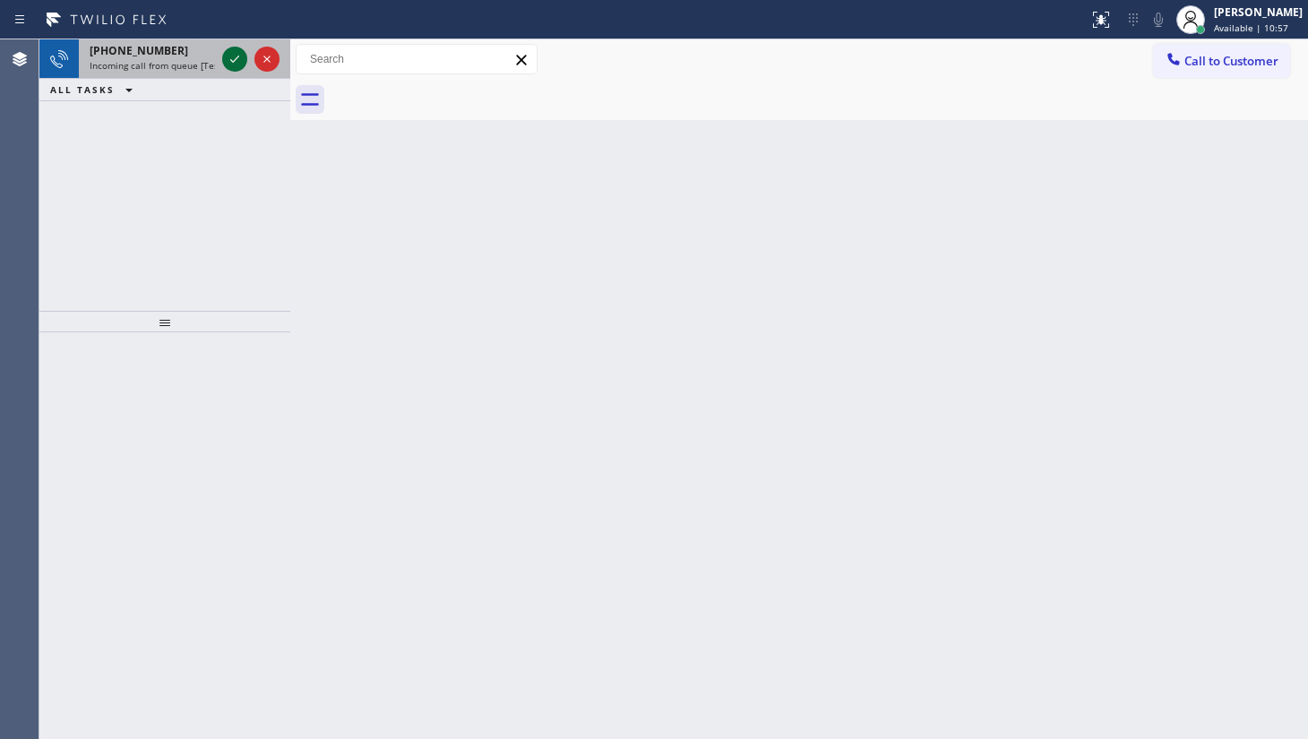
click at [242, 64] on icon at bounding box center [235, 59] width 22 height 22
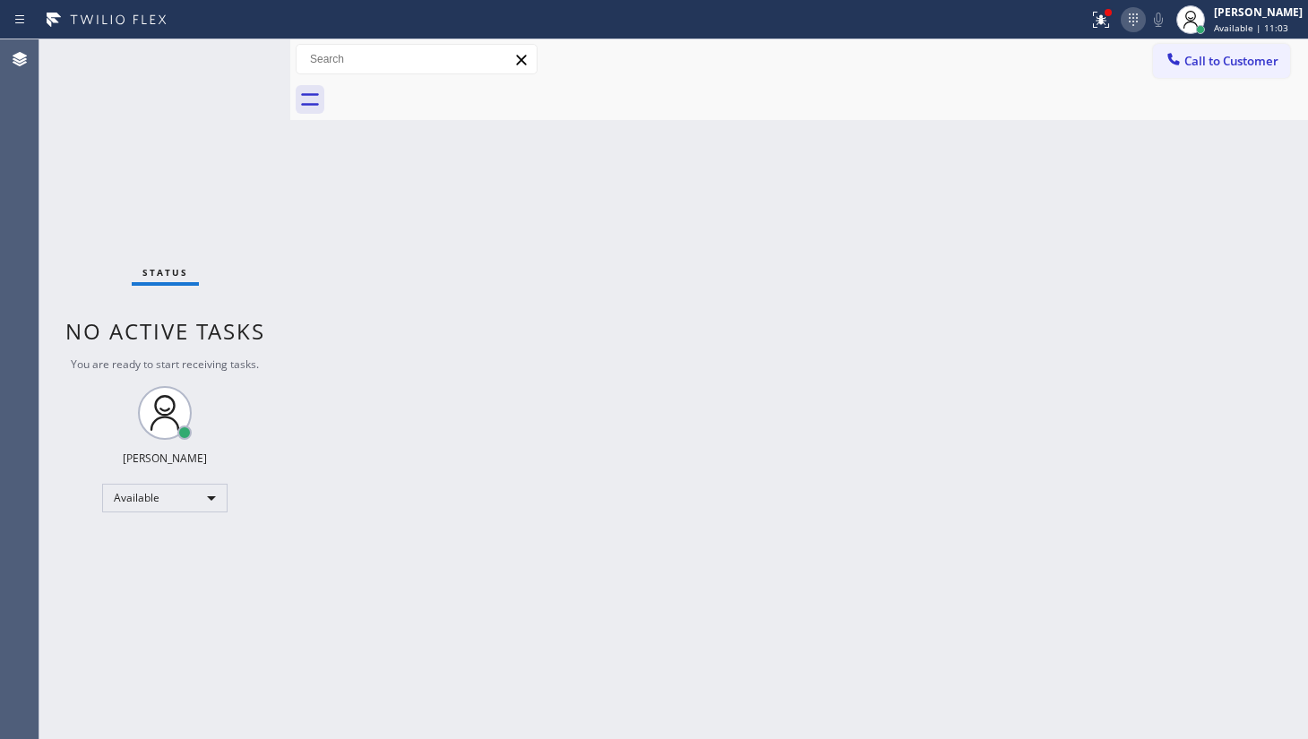
click at [1129, 18] on icon at bounding box center [1134, 20] width 22 height 22
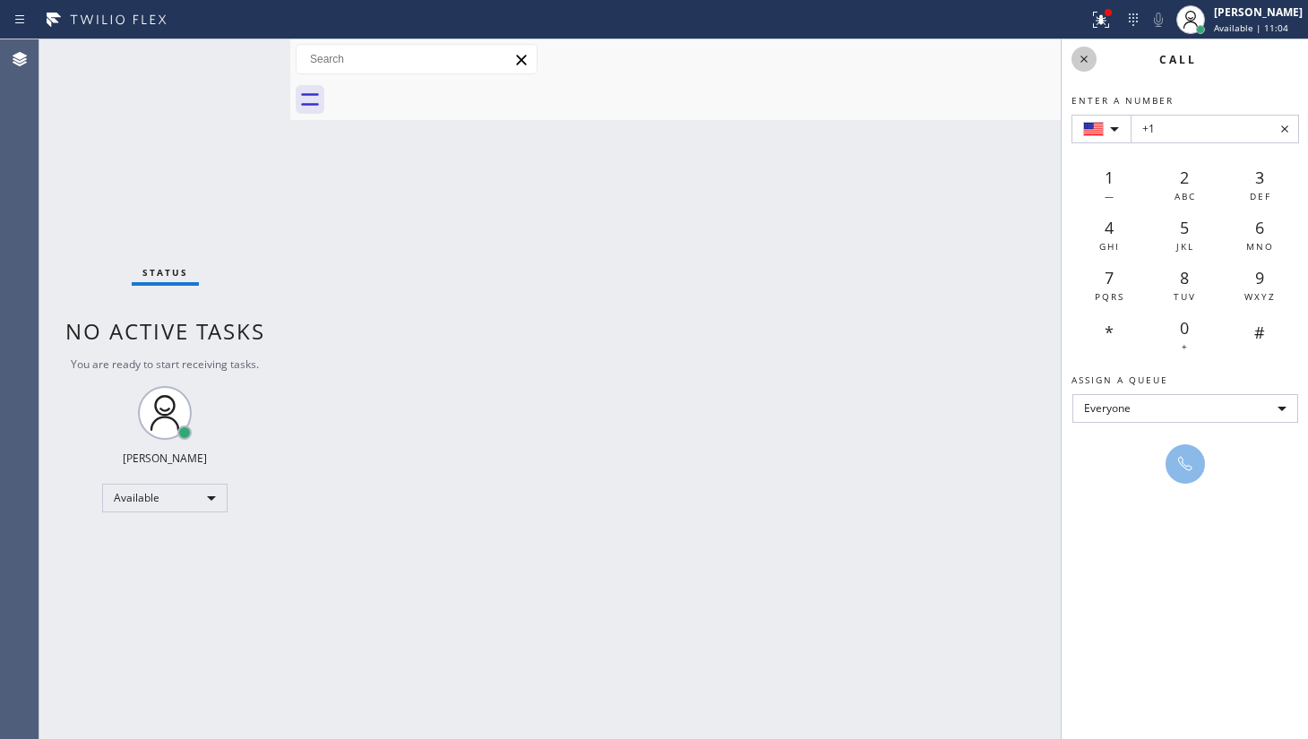
click at [1091, 63] on icon at bounding box center [1085, 59] width 22 height 22
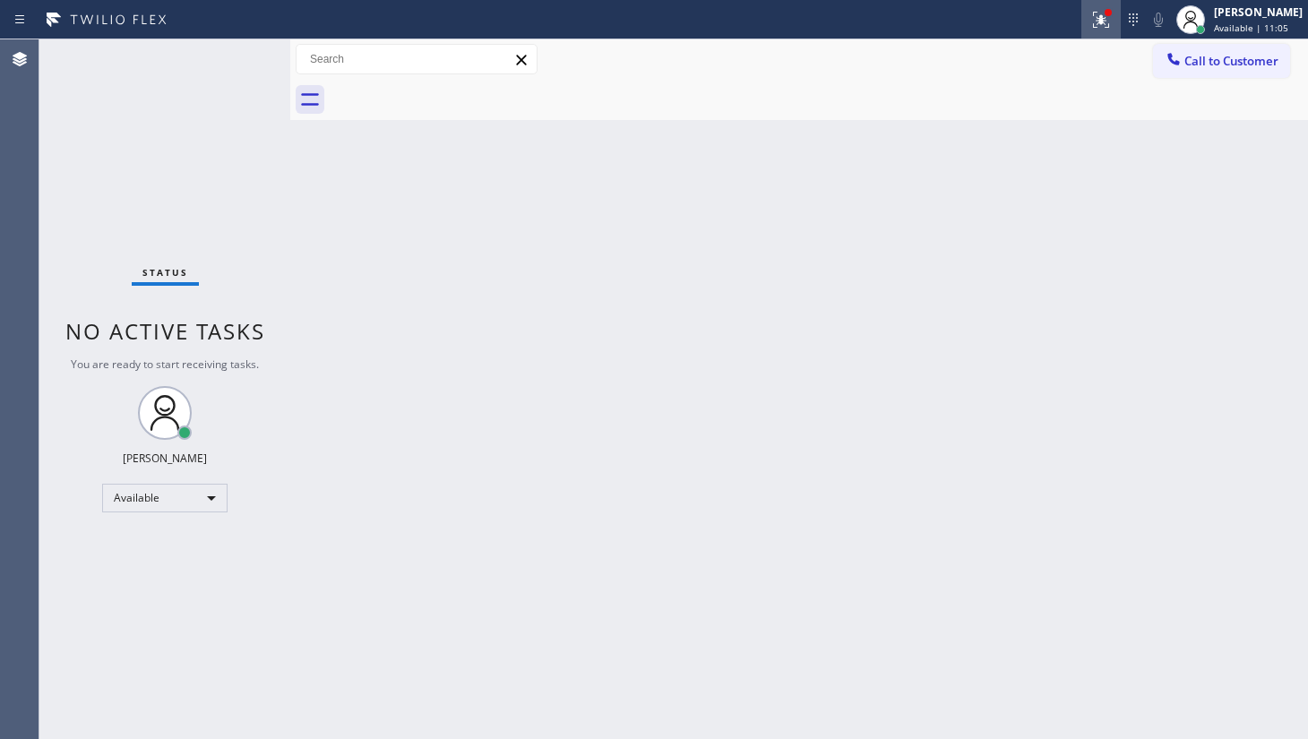
click at [1093, 17] on icon at bounding box center [1102, 20] width 22 height 22
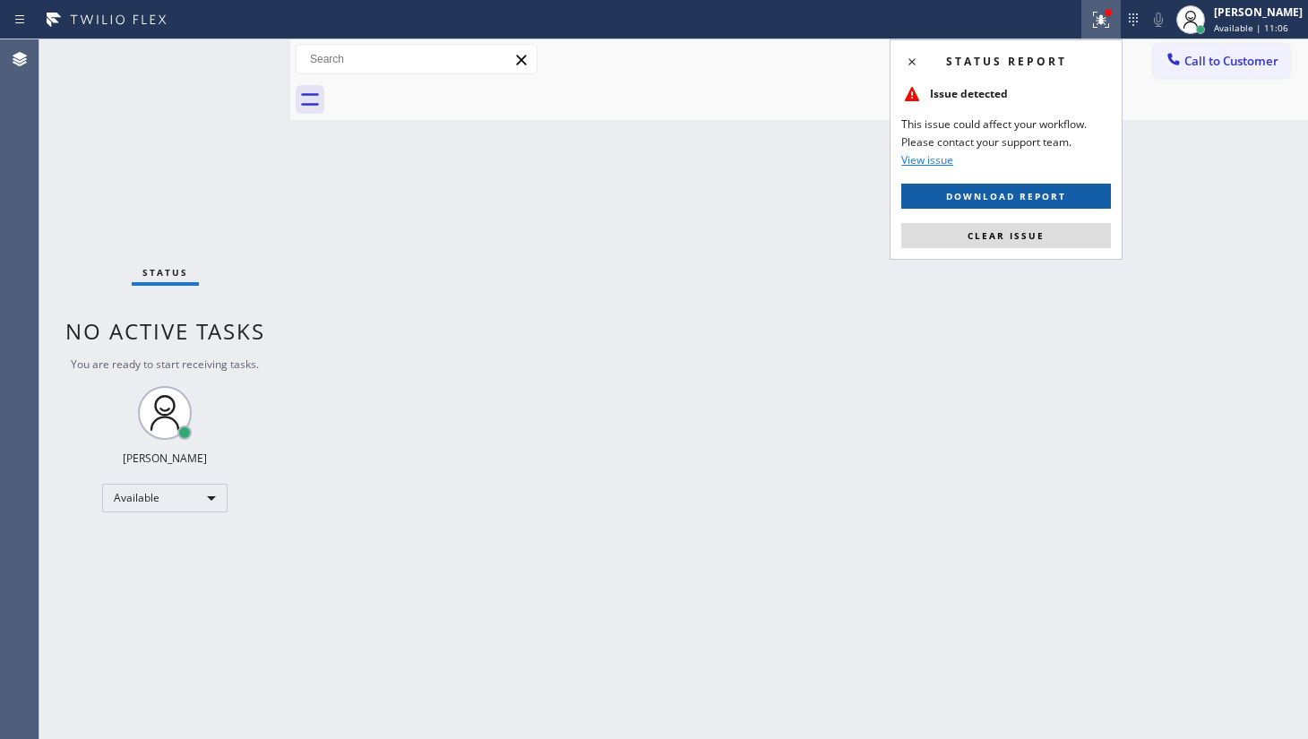
click at [1031, 194] on span "Download report" at bounding box center [1006, 196] width 120 height 13
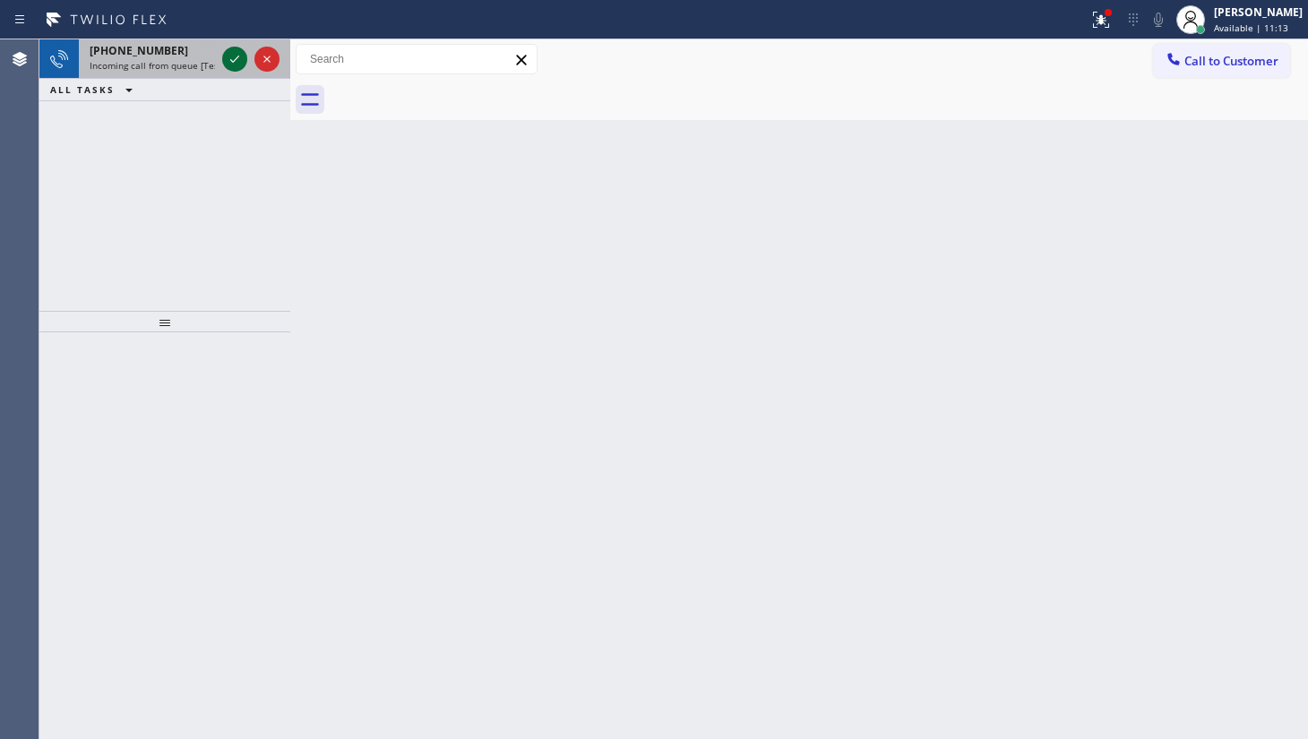
click at [229, 57] on icon at bounding box center [235, 59] width 22 height 22
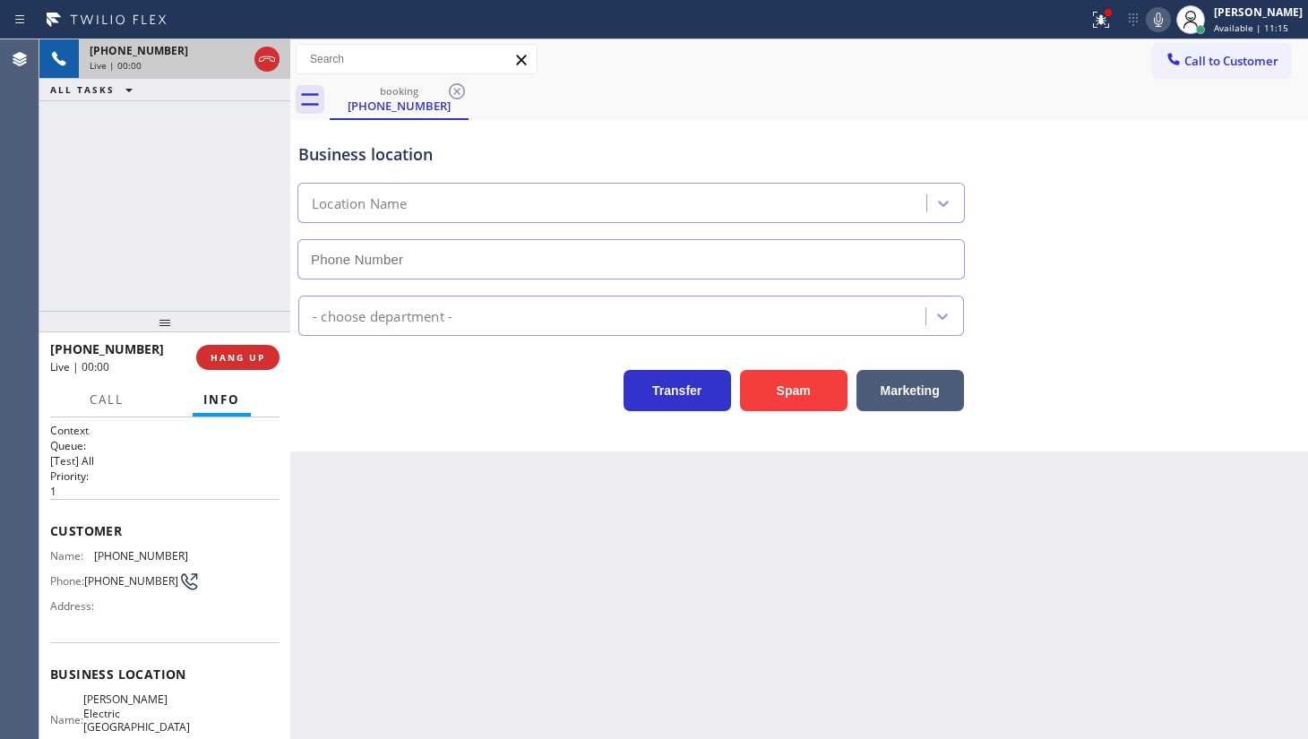
type input "(908) 650-1435"
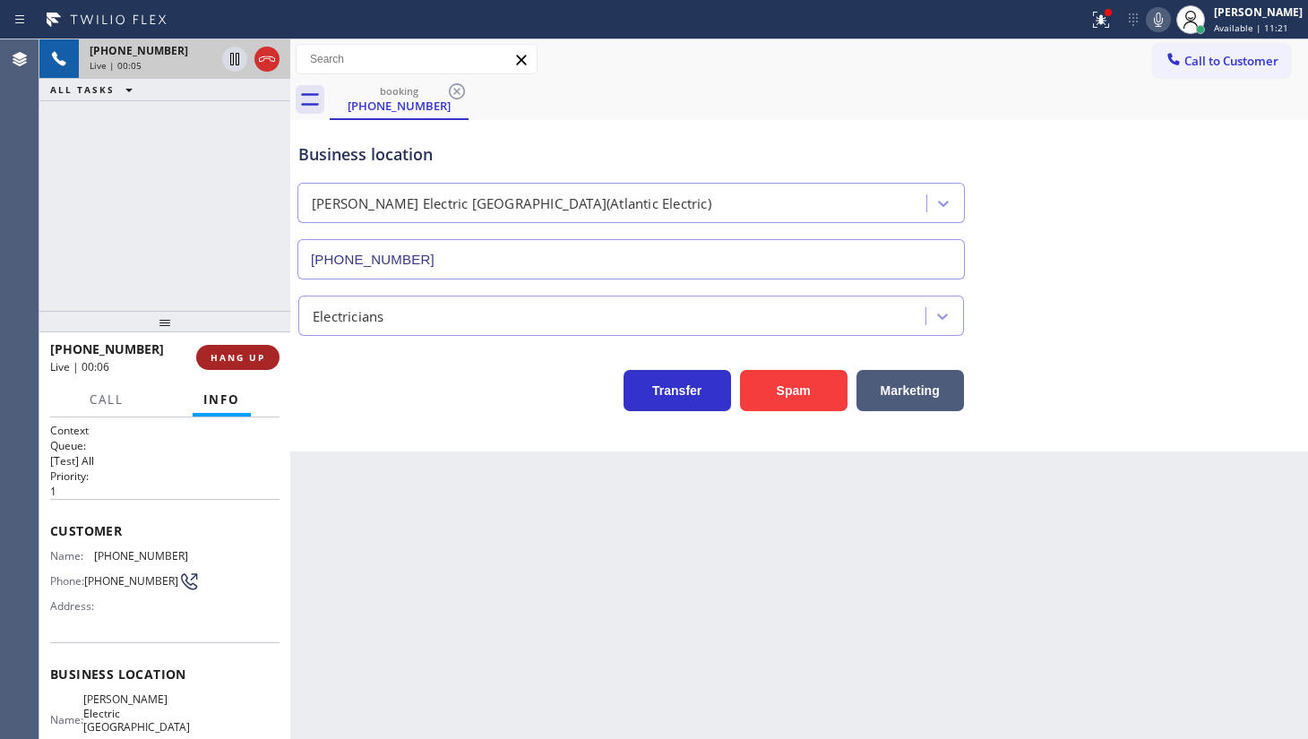
click at [237, 347] on button "HANG UP" at bounding box center [237, 357] width 83 height 25
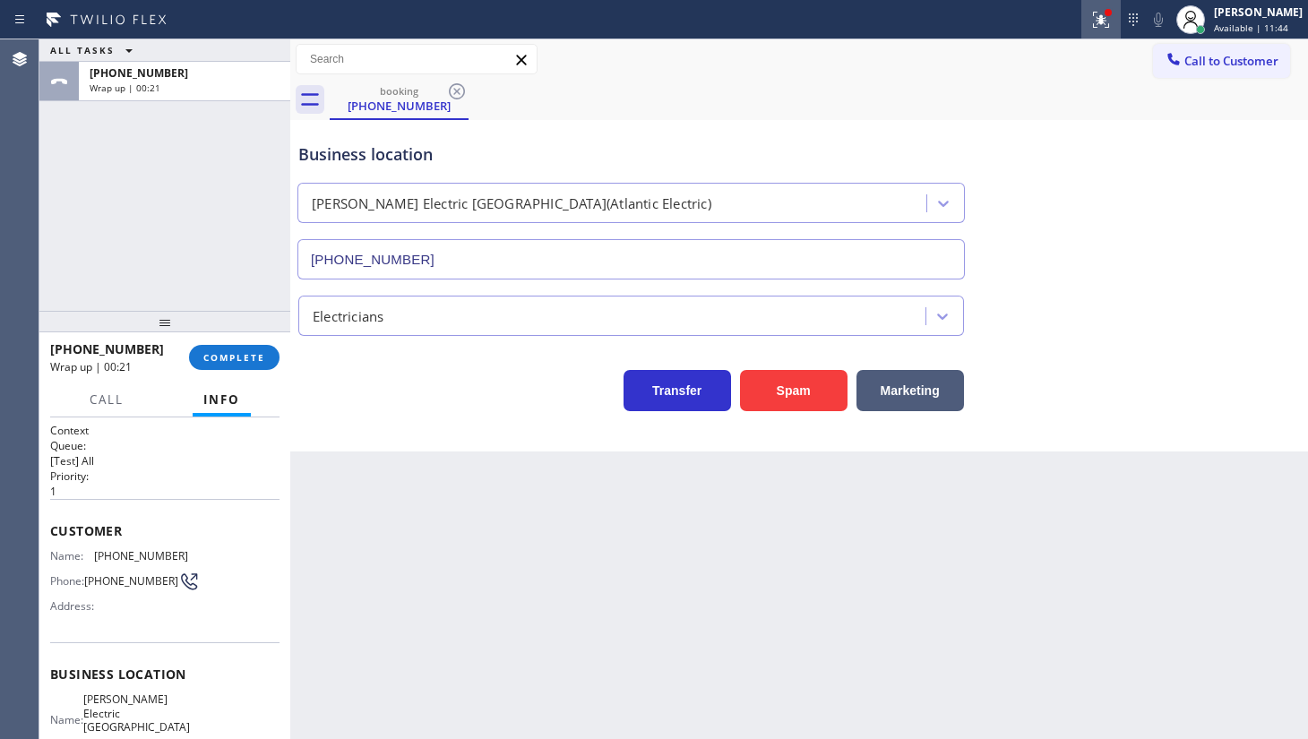
drag, startPoint x: 1067, startPoint y: 17, endPoint x: 1085, endPoint y: 30, distance: 22.4
click at [1074, 22] on div at bounding box center [544, 19] width 1074 height 29
click at [1091, 21] on div at bounding box center [1101, 20] width 39 height 22
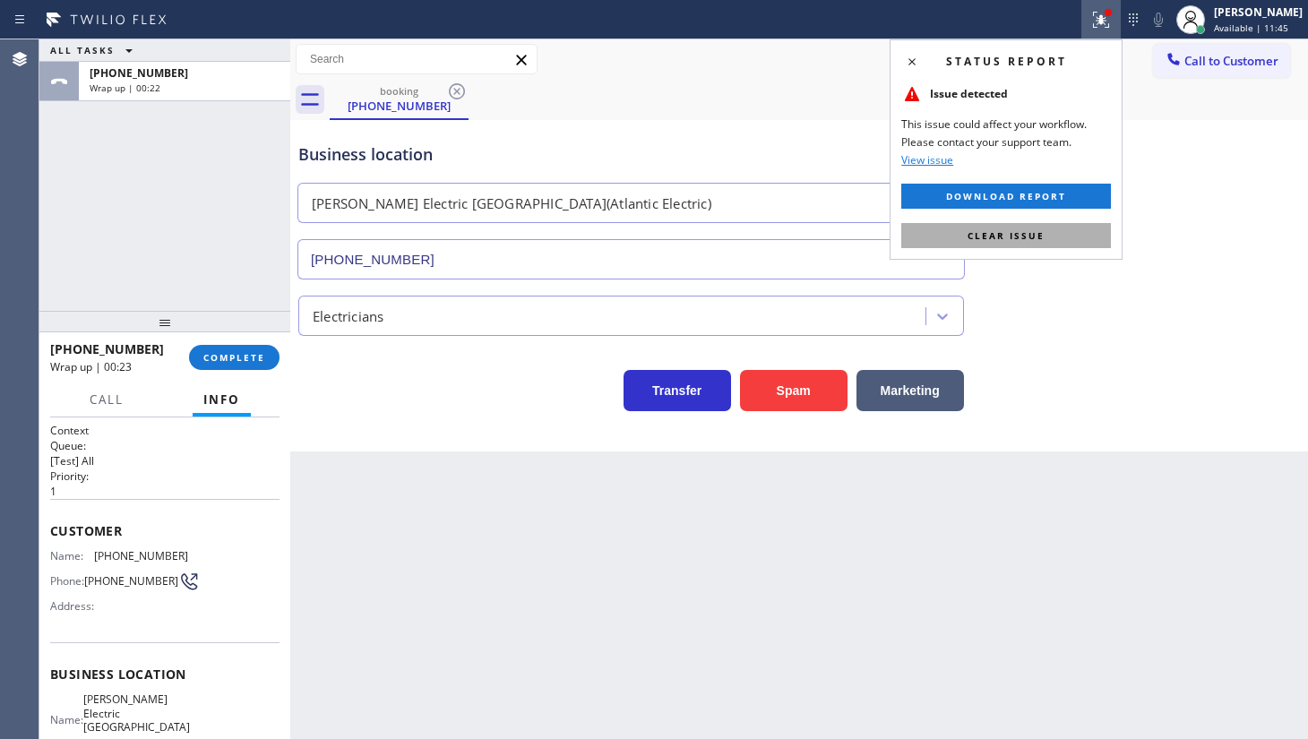
click at [1069, 223] on button "Clear issue" at bounding box center [1006, 235] width 210 height 25
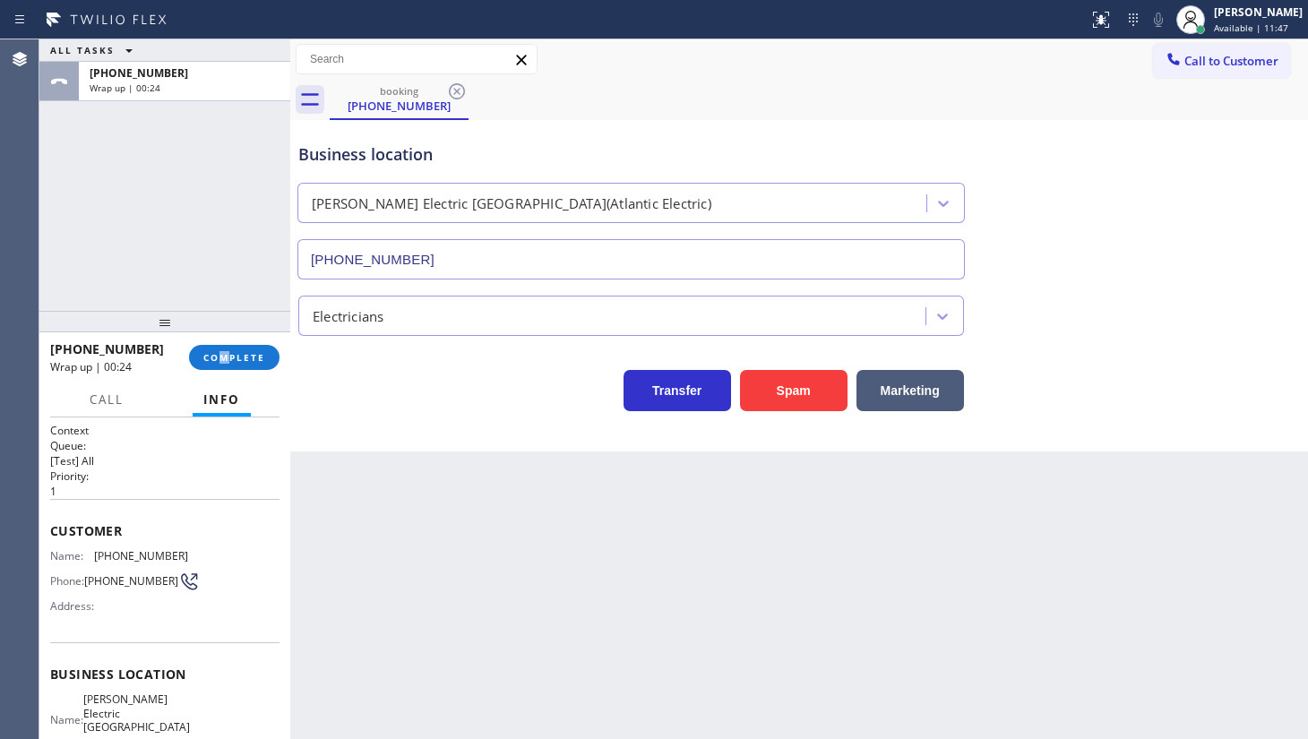
click at [225, 341] on div "+16093594569 Wrap up | 00:24 COMPLETE" at bounding box center [164, 357] width 229 height 47
click at [253, 351] on span "COMPLETE" at bounding box center [234, 357] width 62 height 13
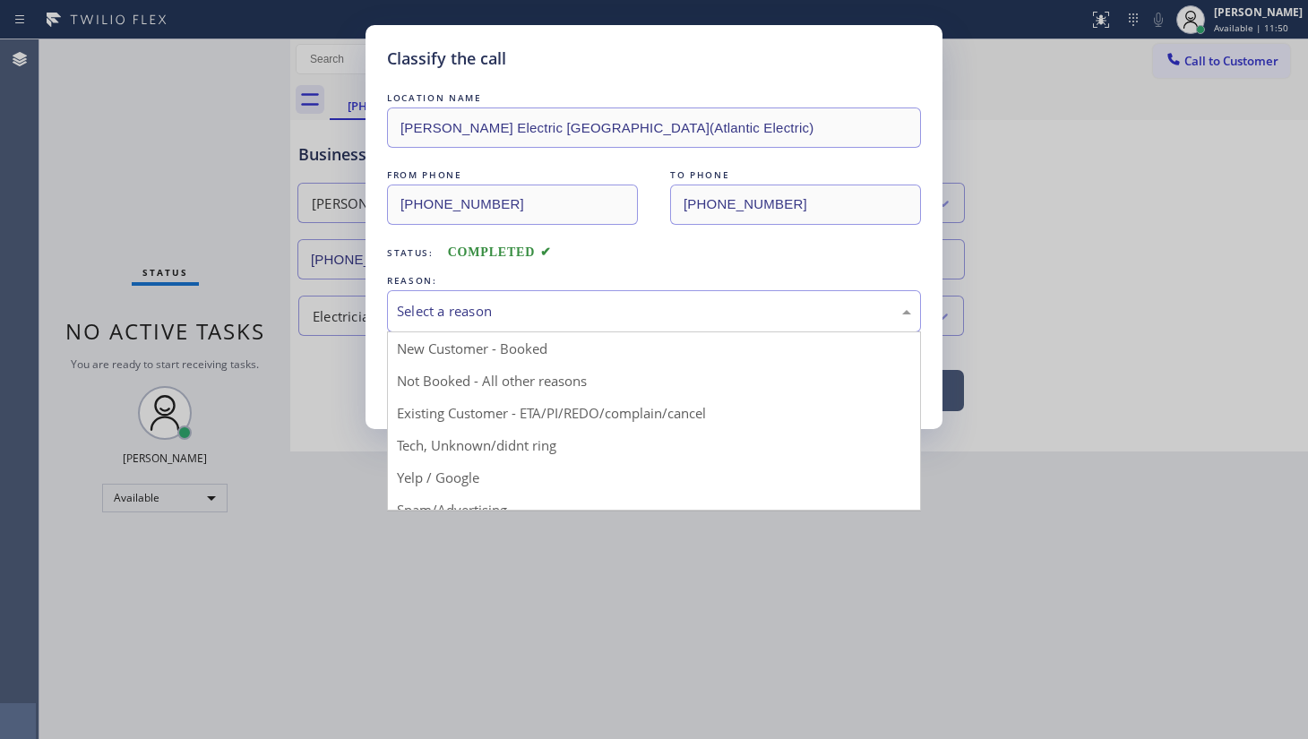
click at [418, 315] on div "Select a reason" at bounding box center [654, 311] width 514 height 21
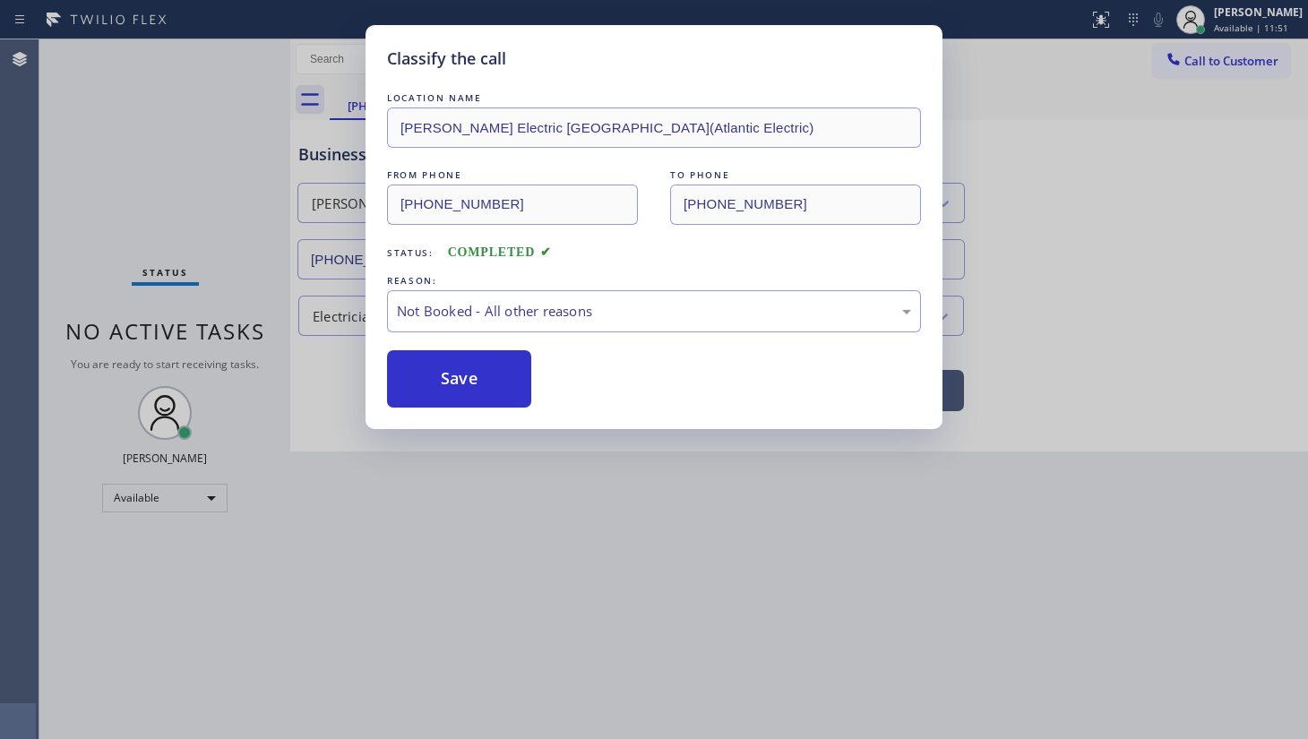
click at [429, 380] on button "Save" at bounding box center [459, 378] width 144 height 57
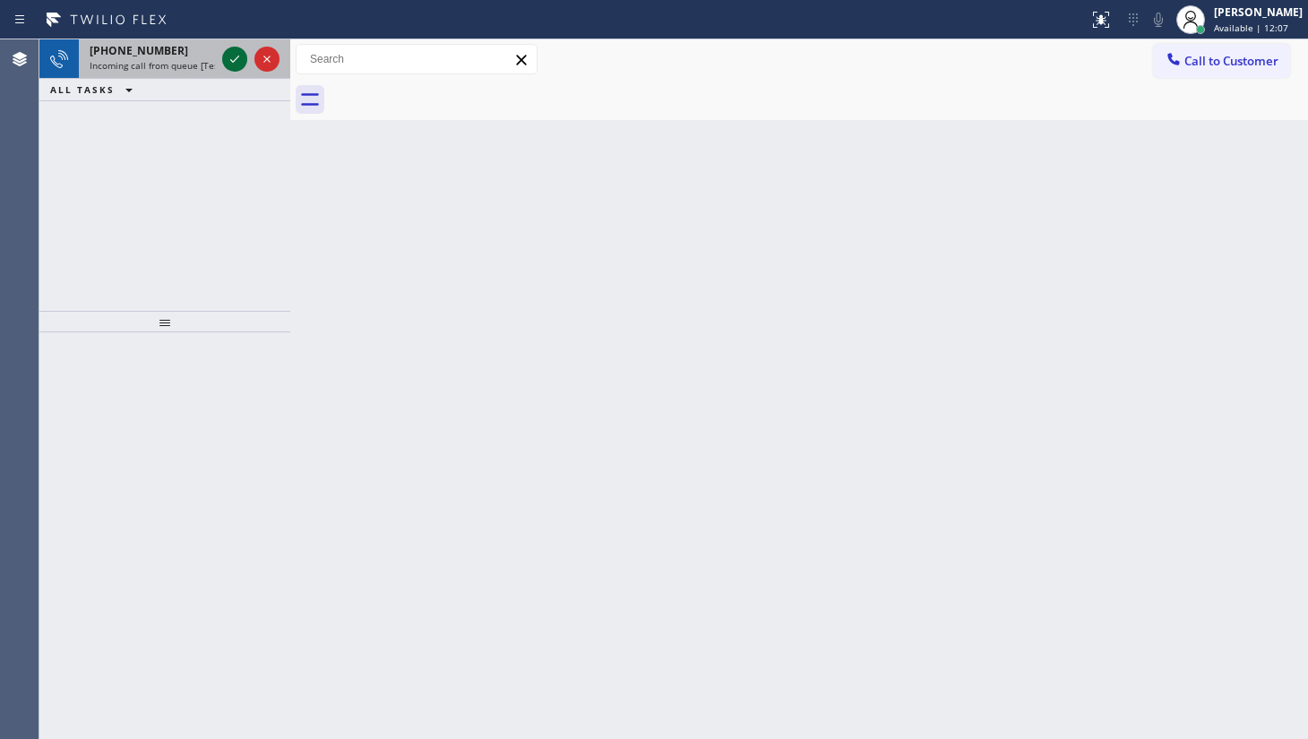
click at [233, 54] on icon at bounding box center [235, 59] width 22 height 22
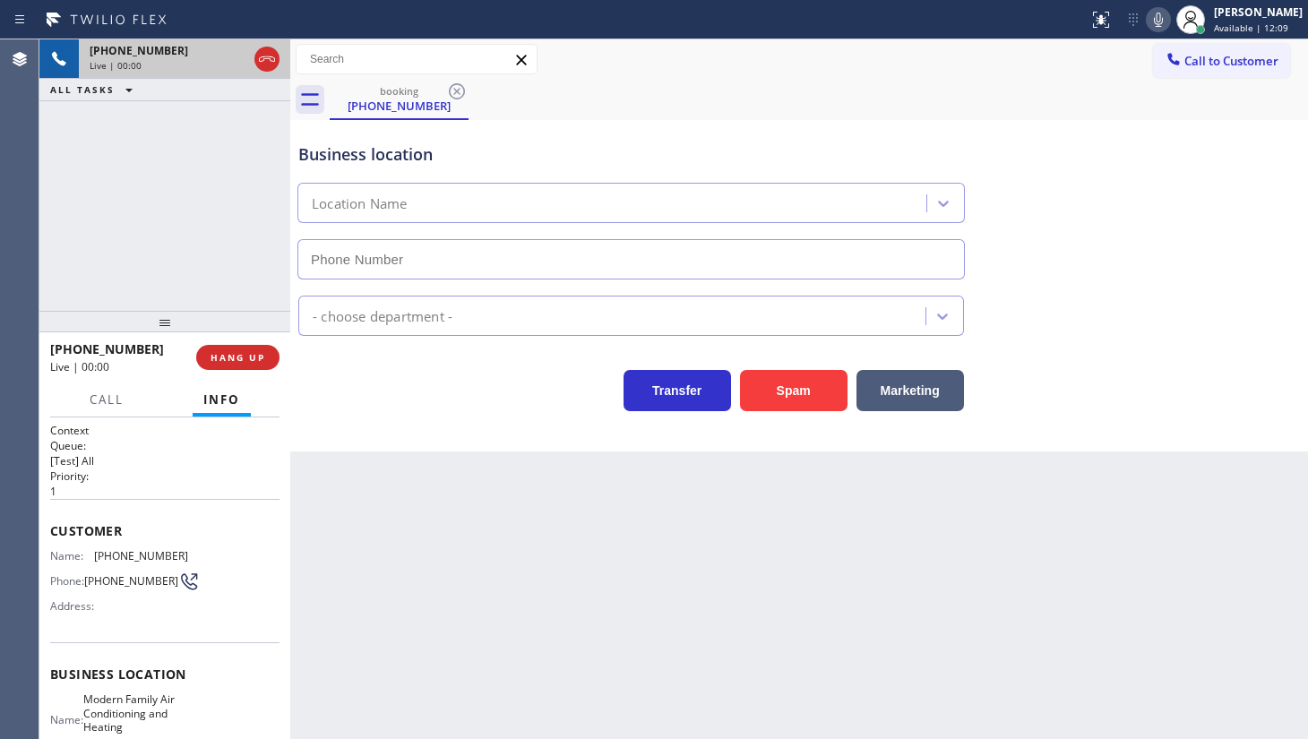
type input "(650) 360-9404"
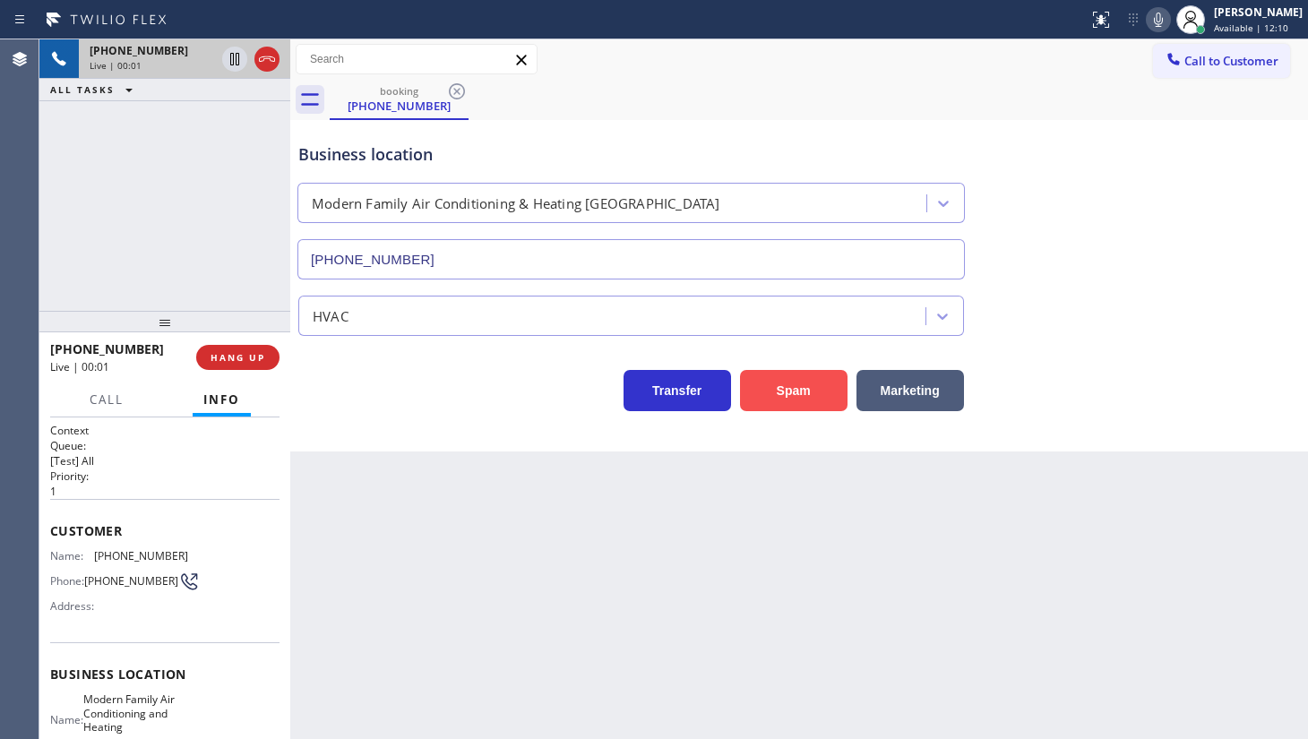
click at [757, 370] on button "Spam" at bounding box center [794, 390] width 108 height 41
click at [760, 376] on button "Spam" at bounding box center [794, 390] width 108 height 41
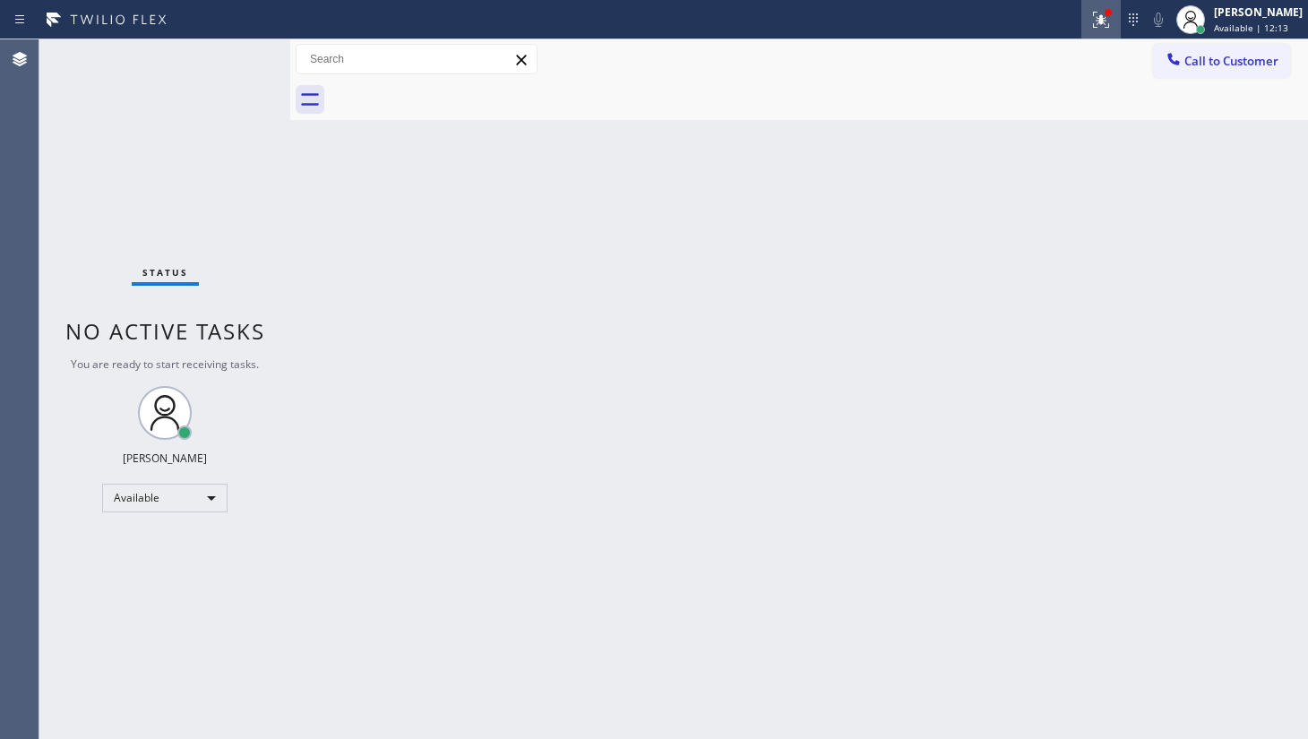
click at [1117, 12] on div at bounding box center [1101, 20] width 39 height 22
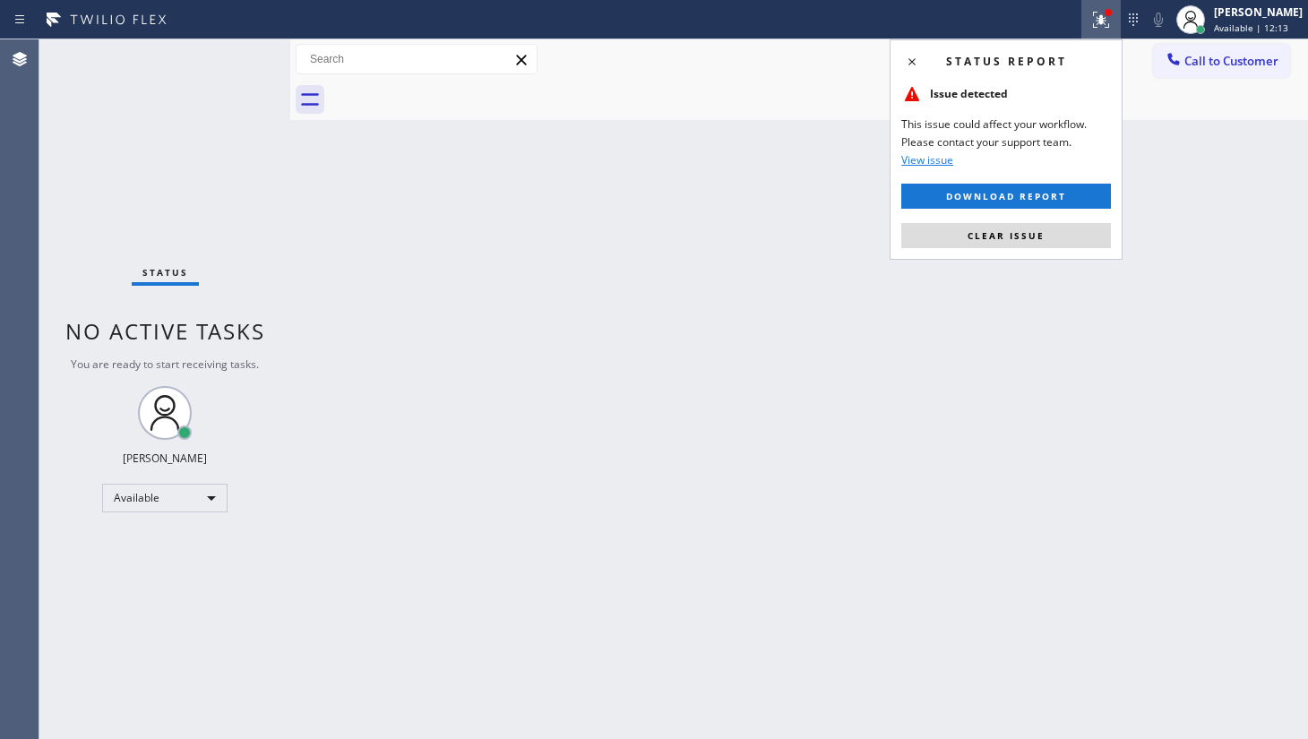
click at [1021, 251] on div "Status report Issue detected This issue could affect your workflow. Please cont…" at bounding box center [1006, 149] width 233 height 220
click at [1022, 240] on span "Clear issue" at bounding box center [1006, 235] width 77 height 13
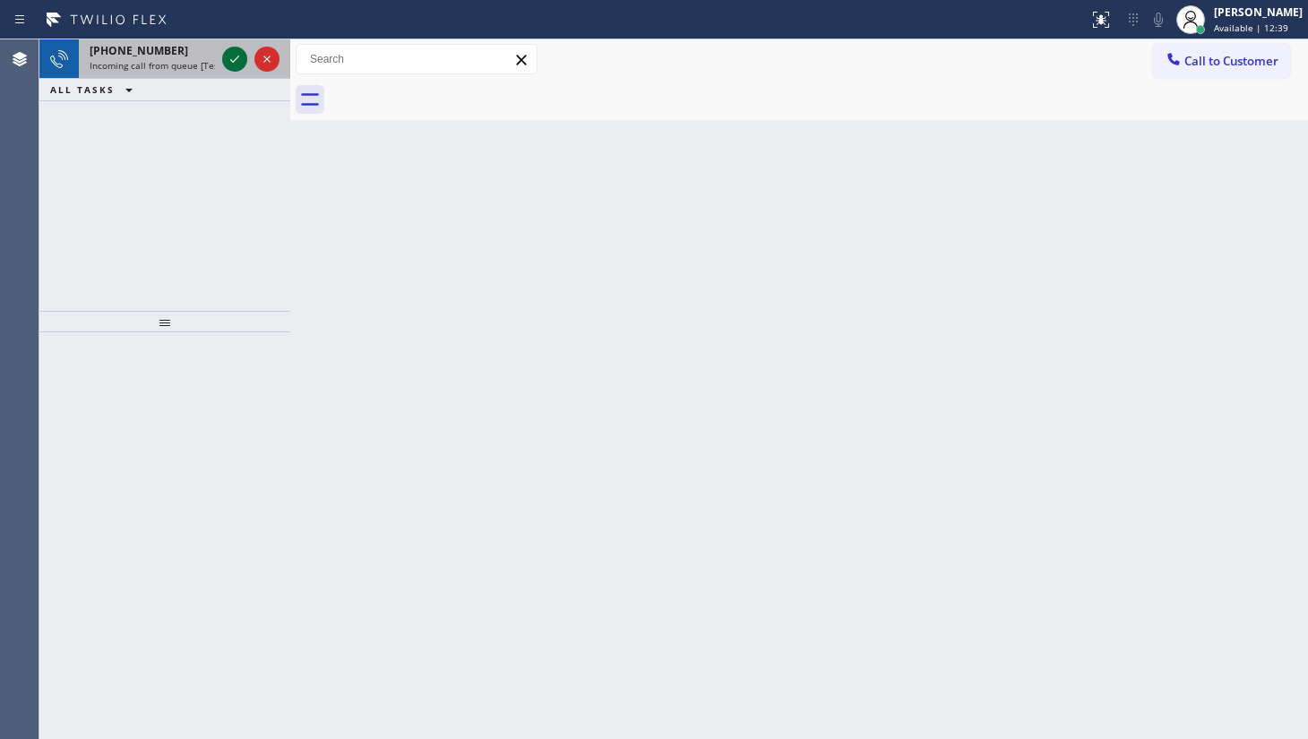
click at [227, 62] on div "+15106948587 Incoming call from queue [Test] All" at bounding box center [164, 58] width 251 height 39
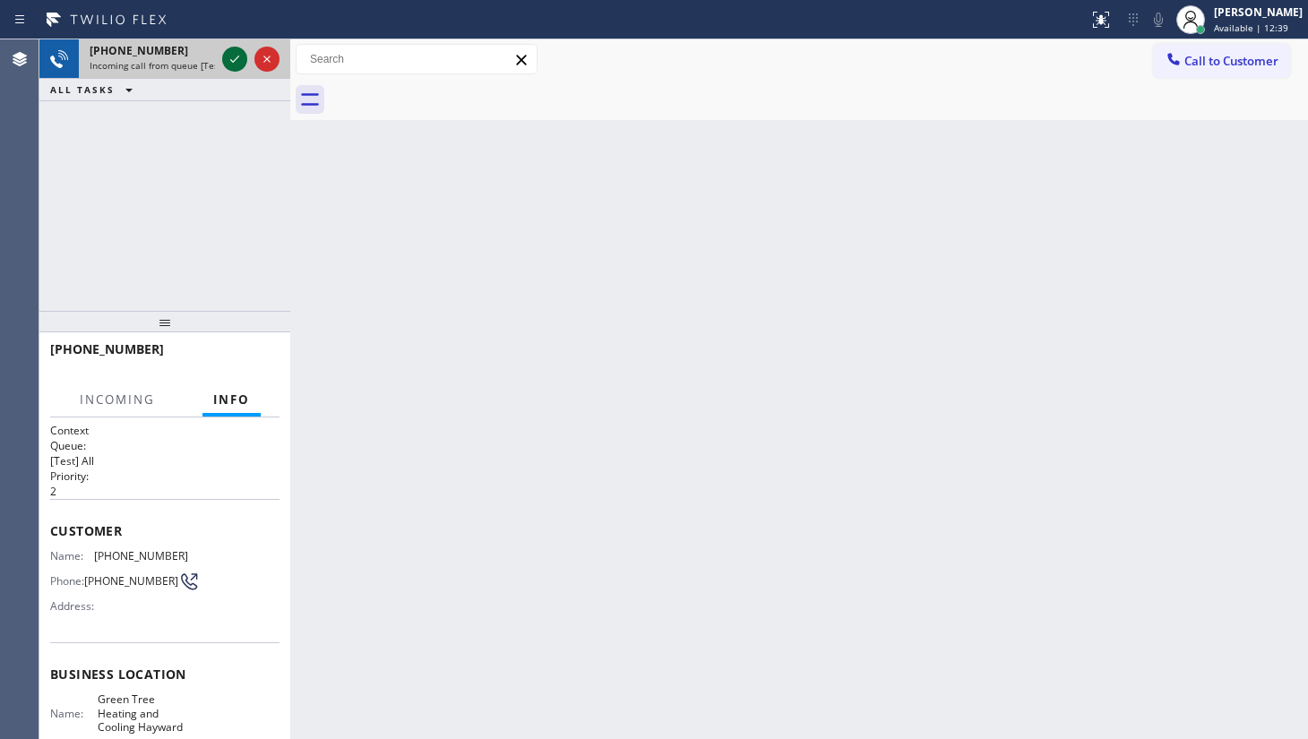
click at [229, 62] on icon at bounding box center [235, 59] width 22 height 22
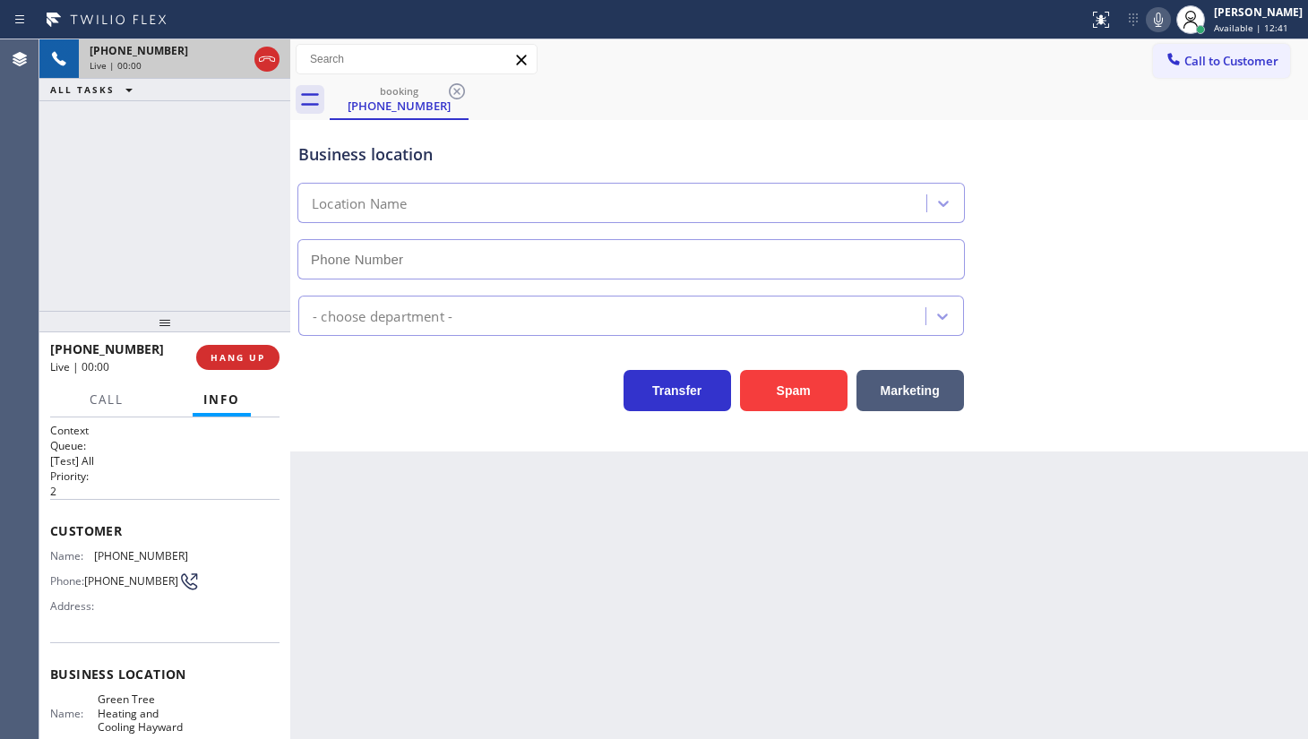
type input "(510) 462-5662"
click at [778, 394] on button "Spam" at bounding box center [794, 390] width 108 height 41
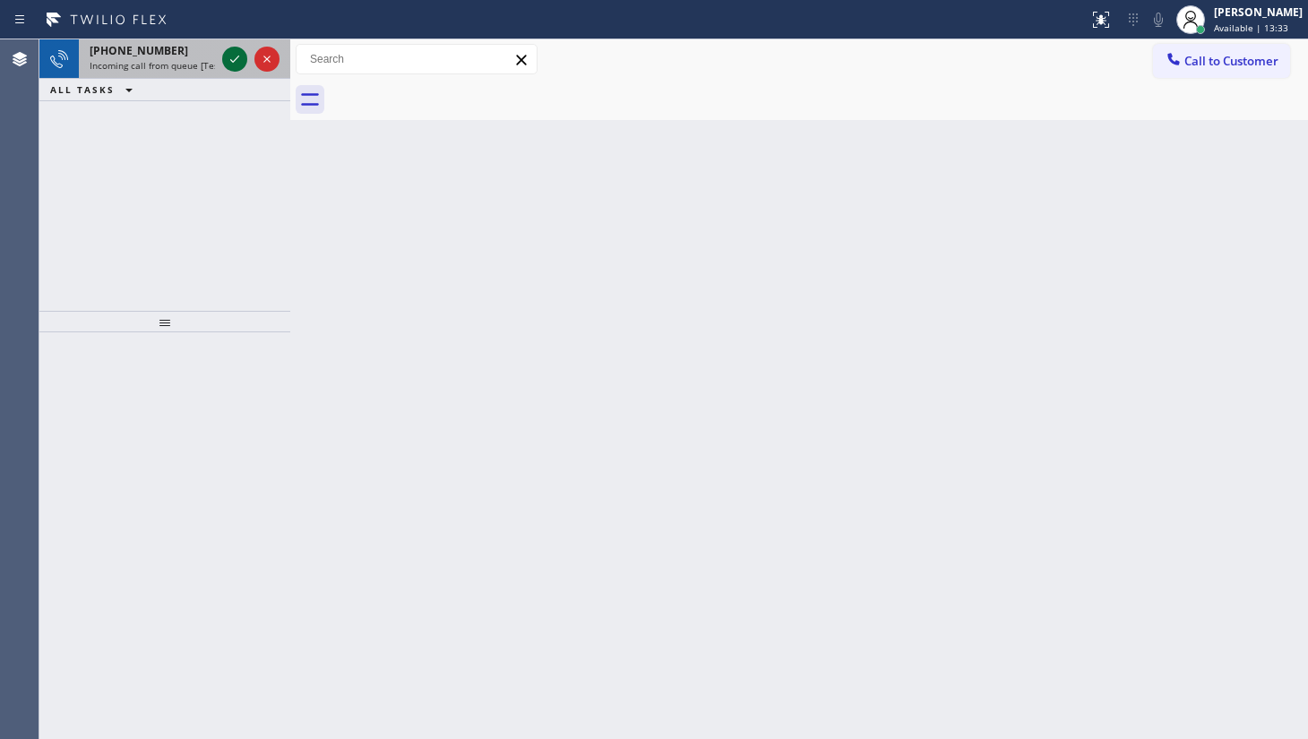
click at [242, 59] on icon at bounding box center [235, 59] width 22 height 22
click at [236, 58] on icon at bounding box center [234, 59] width 9 height 7
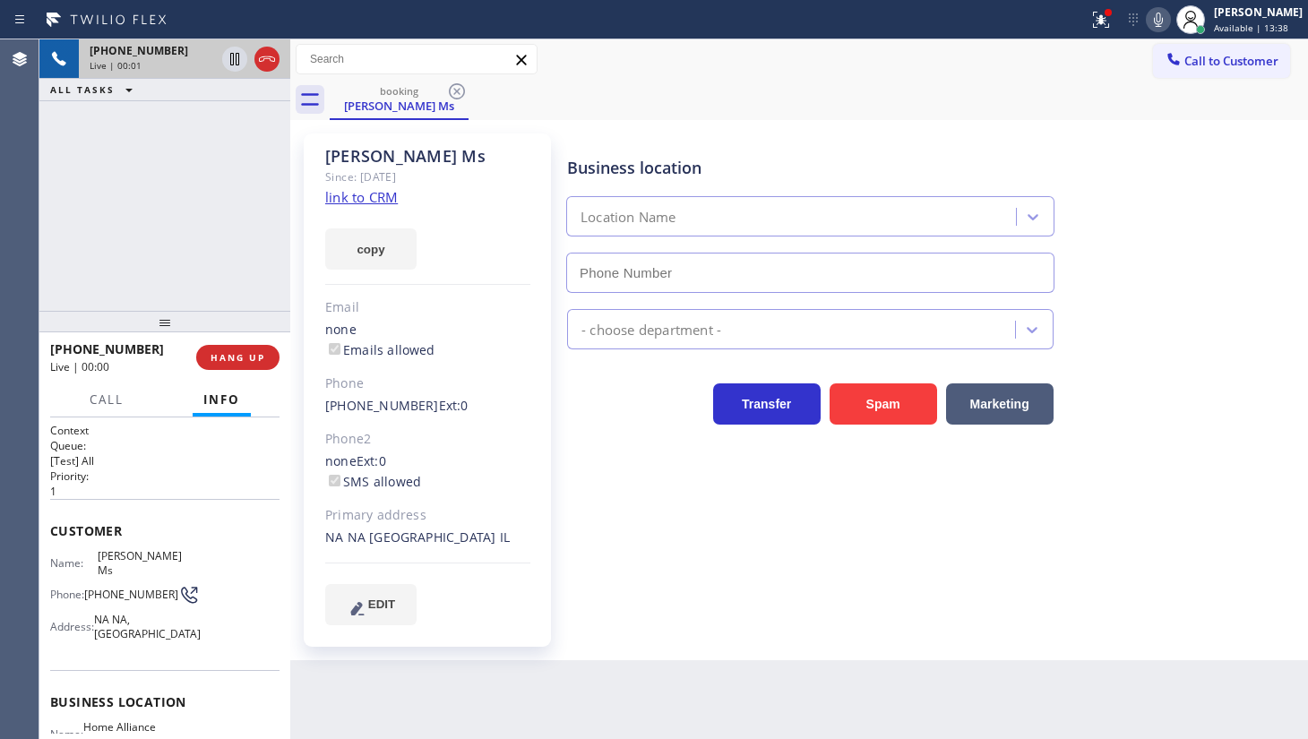
type input "(312) 241-1219"
click at [383, 203] on link "link to CRM" at bounding box center [361, 197] width 73 height 18
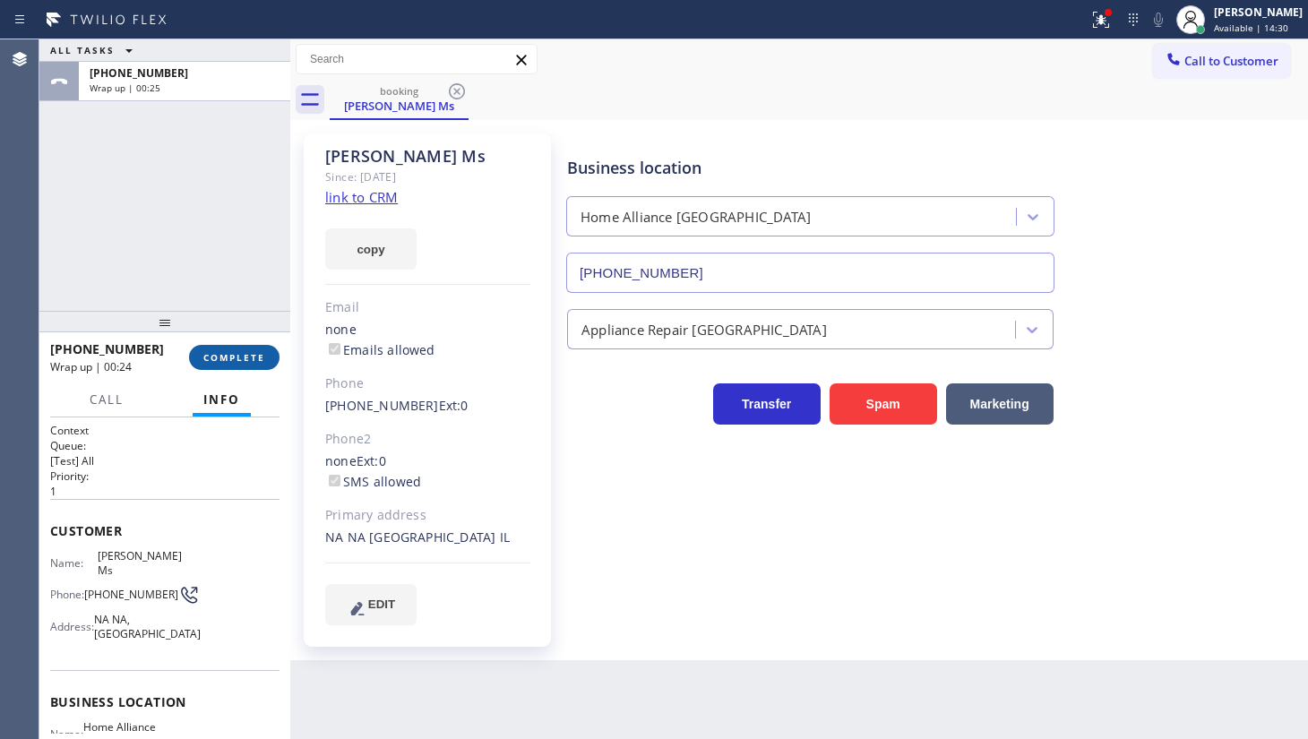
click at [242, 362] on span "COMPLETE" at bounding box center [234, 357] width 62 height 13
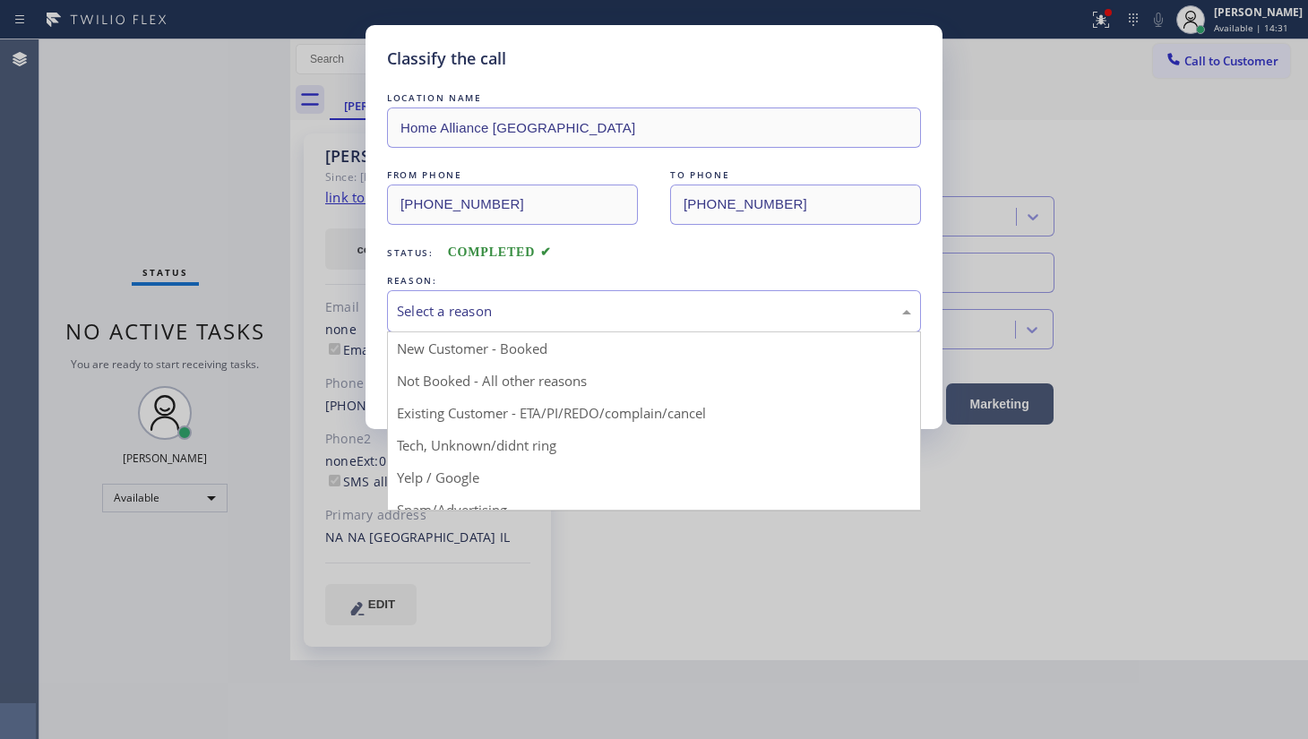
click at [474, 308] on div "Select a reason" at bounding box center [654, 311] width 514 height 21
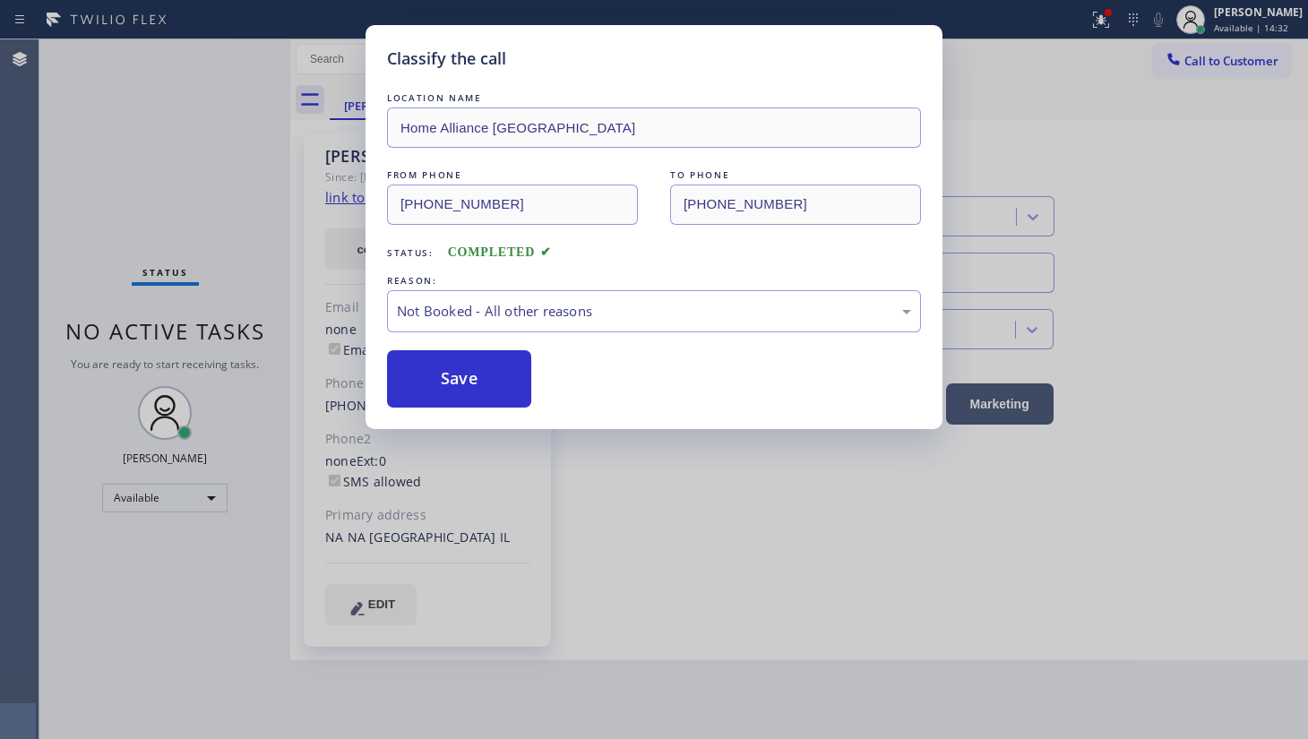
click at [482, 367] on button "Save" at bounding box center [459, 378] width 144 height 57
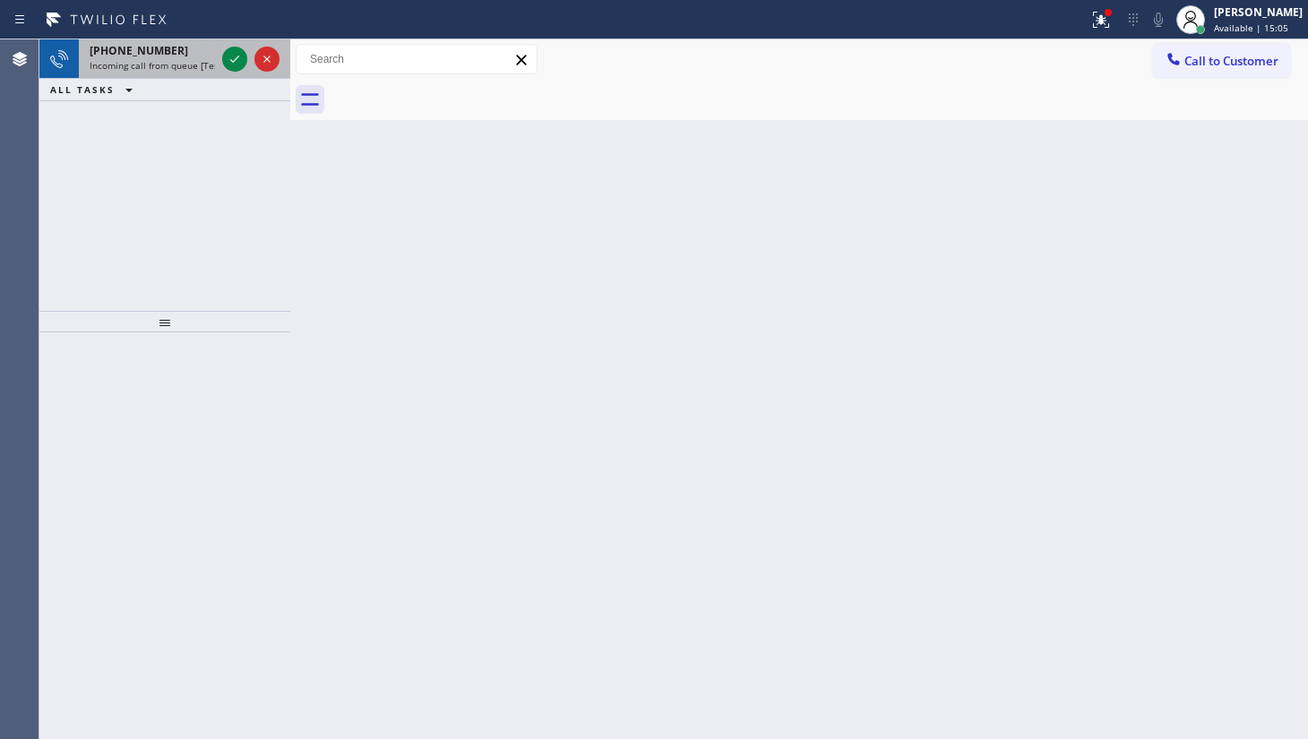
drag, startPoint x: 237, startPoint y: 53, endPoint x: 229, endPoint y: 46, distance: 10.8
click at [236, 53] on icon at bounding box center [235, 59] width 22 height 22
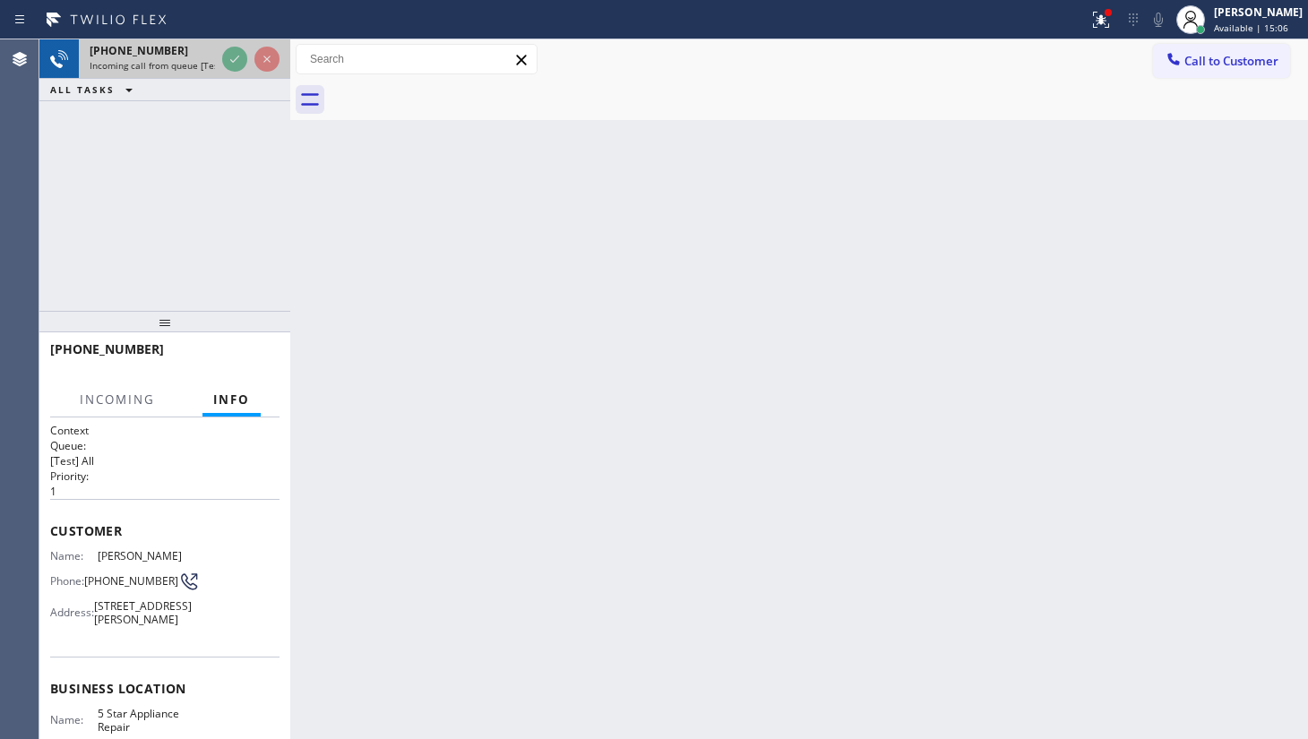
click at [229, 46] on div at bounding box center [251, 58] width 65 height 39
click at [231, 38] on div "Status report Issue detected This issue could affect your workflow. Please cont…" at bounding box center [654, 369] width 1308 height 739
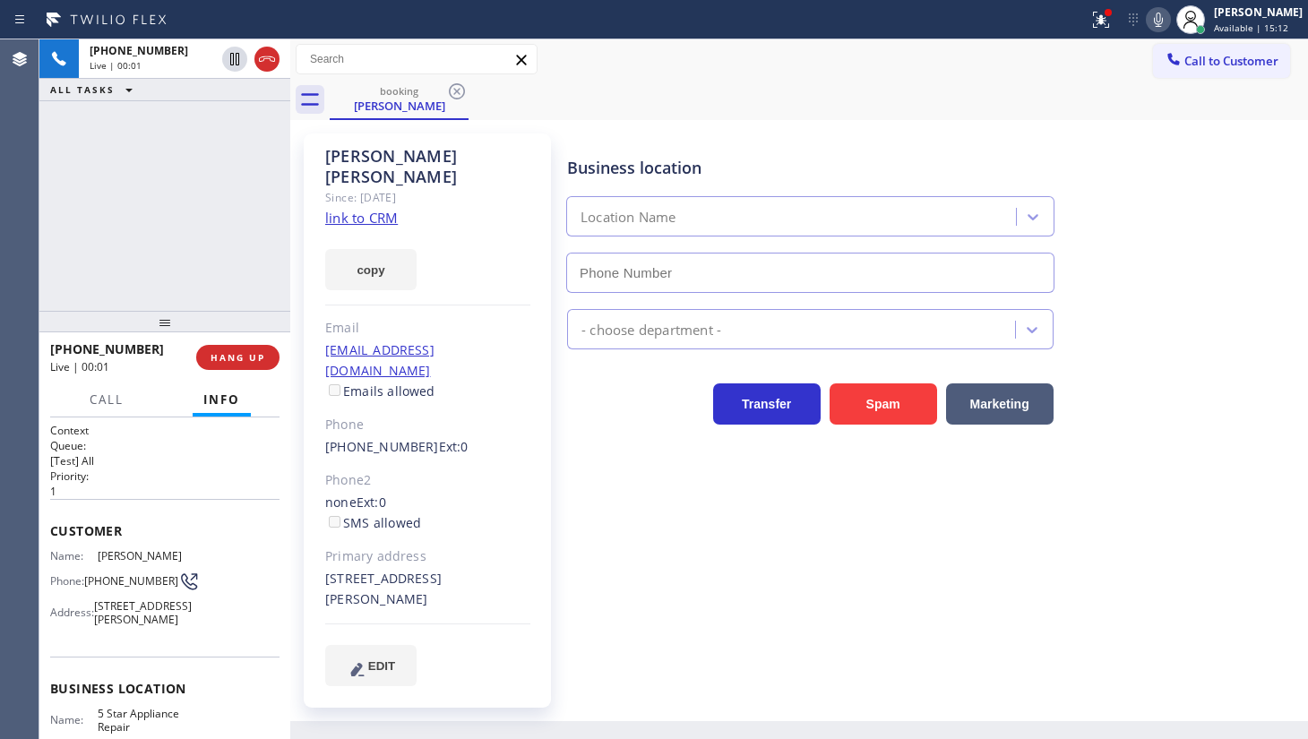
type input "[PHONE_NUMBER]"
drag, startPoint x: 229, startPoint y: 357, endPoint x: 256, endPoint y: 349, distance: 27.8
click at [230, 357] on span "HANG UP" at bounding box center [238, 357] width 55 height 13
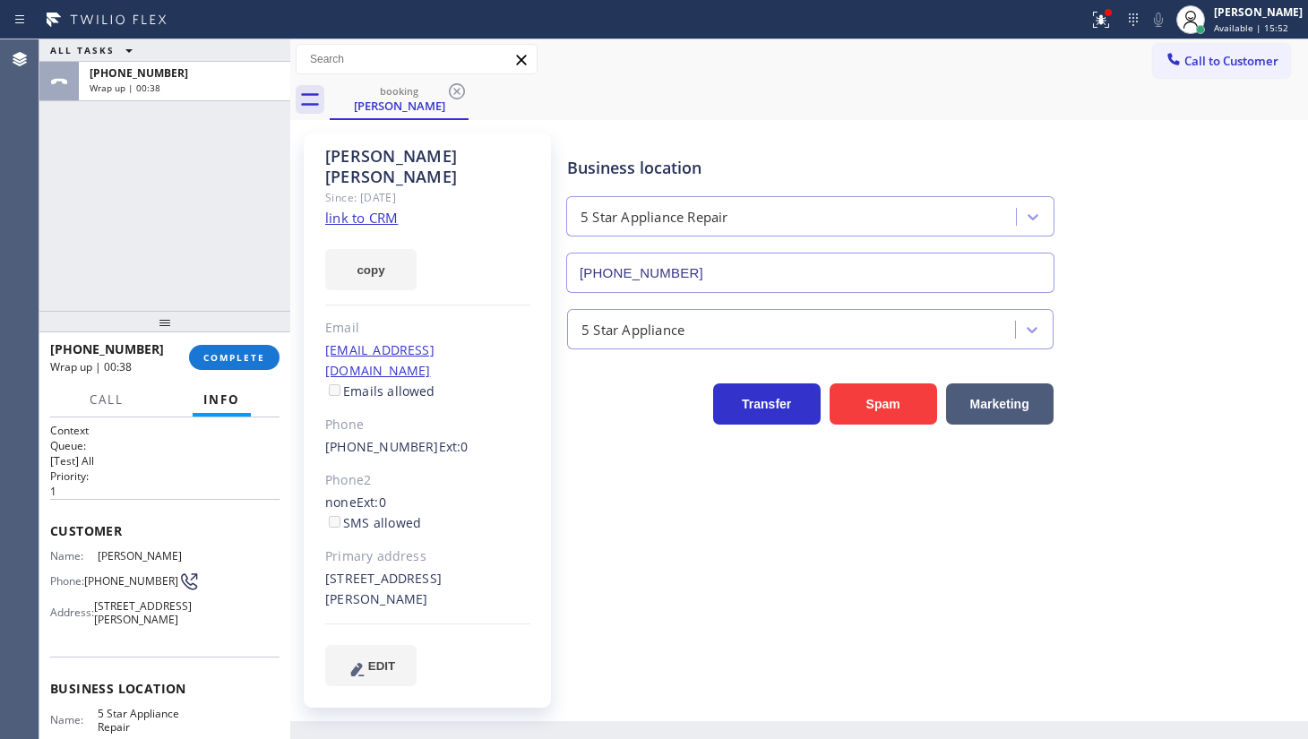
click at [116, 142] on div "ALL TASKS ALL TASKS ACTIVE TASKS TASKS IN WRAP UP +13109918452 Wrap up | 00:38" at bounding box center [164, 175] width 251 height 272
click at [243, 361] on span "COMPLETE" at bounding box center [234, 357] width 62 height 13
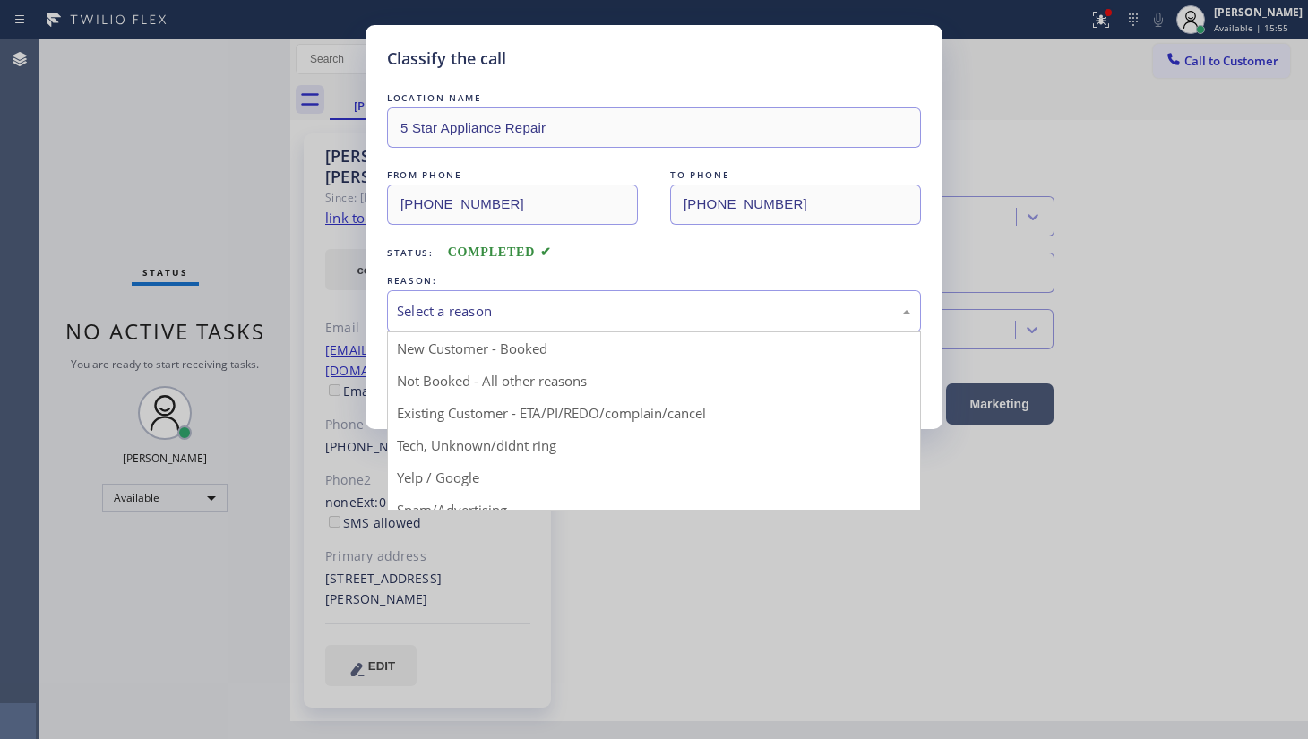
click at [453, 311] on div "Select a reason" at bounding box center [654, 311] width 514 height 21
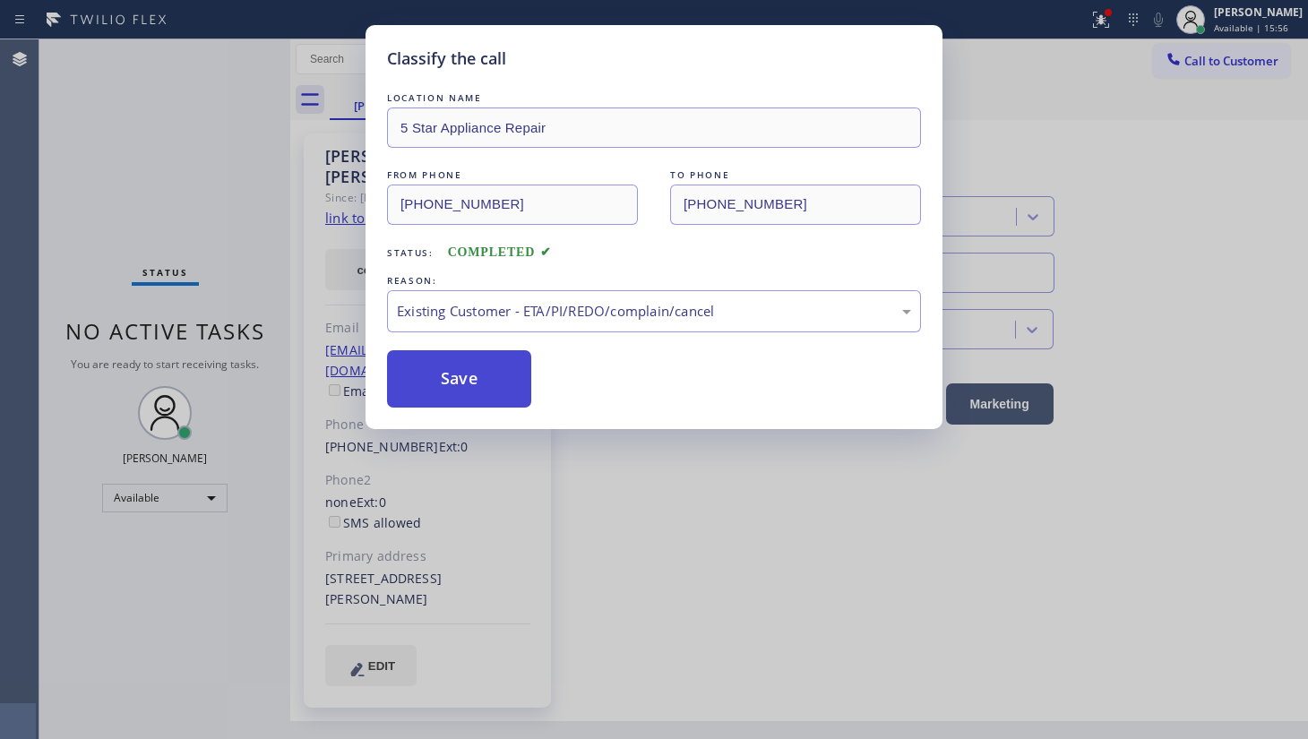
click at [444, 374] on button "Save" at bounding box center [459, 378] width 144 height 57
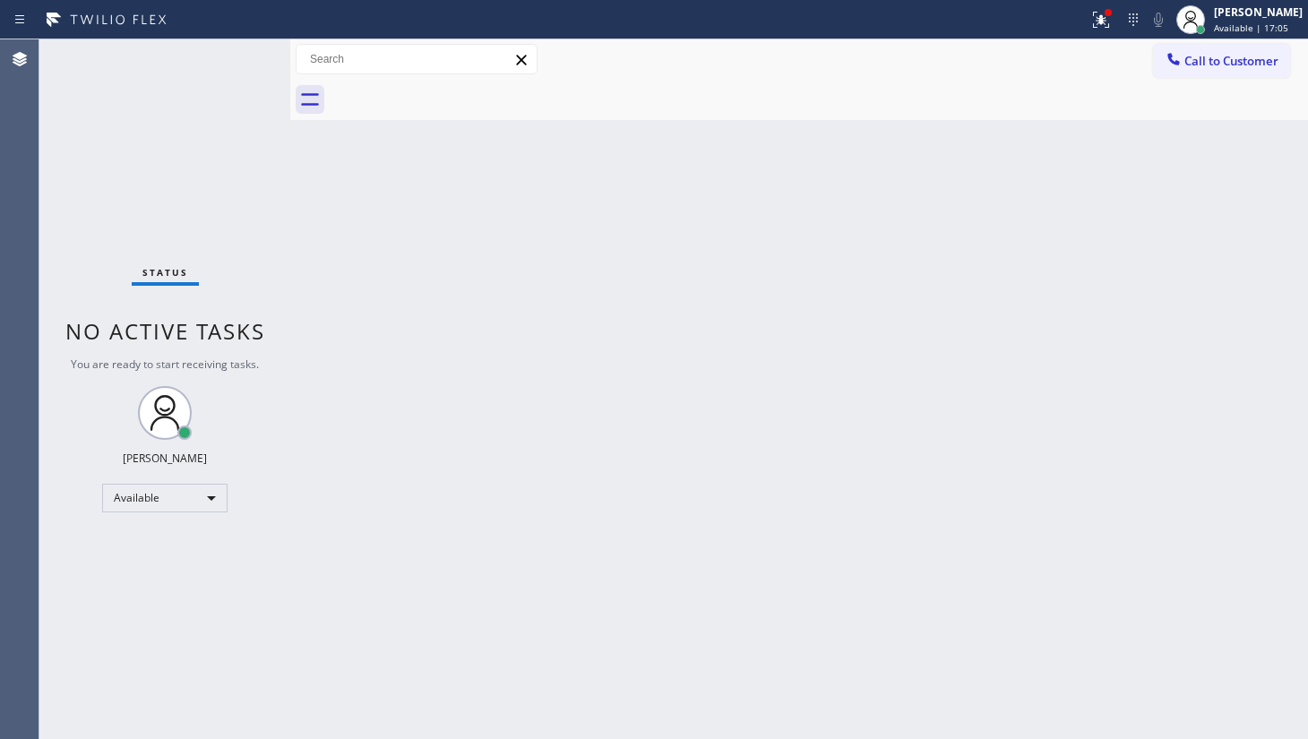
click at [228, 61] on div "Status No active tasks You are ready to start receiving tasks. JENIZA ALCAYDE A…" at bounding box center [164, 389] width 251 height 700
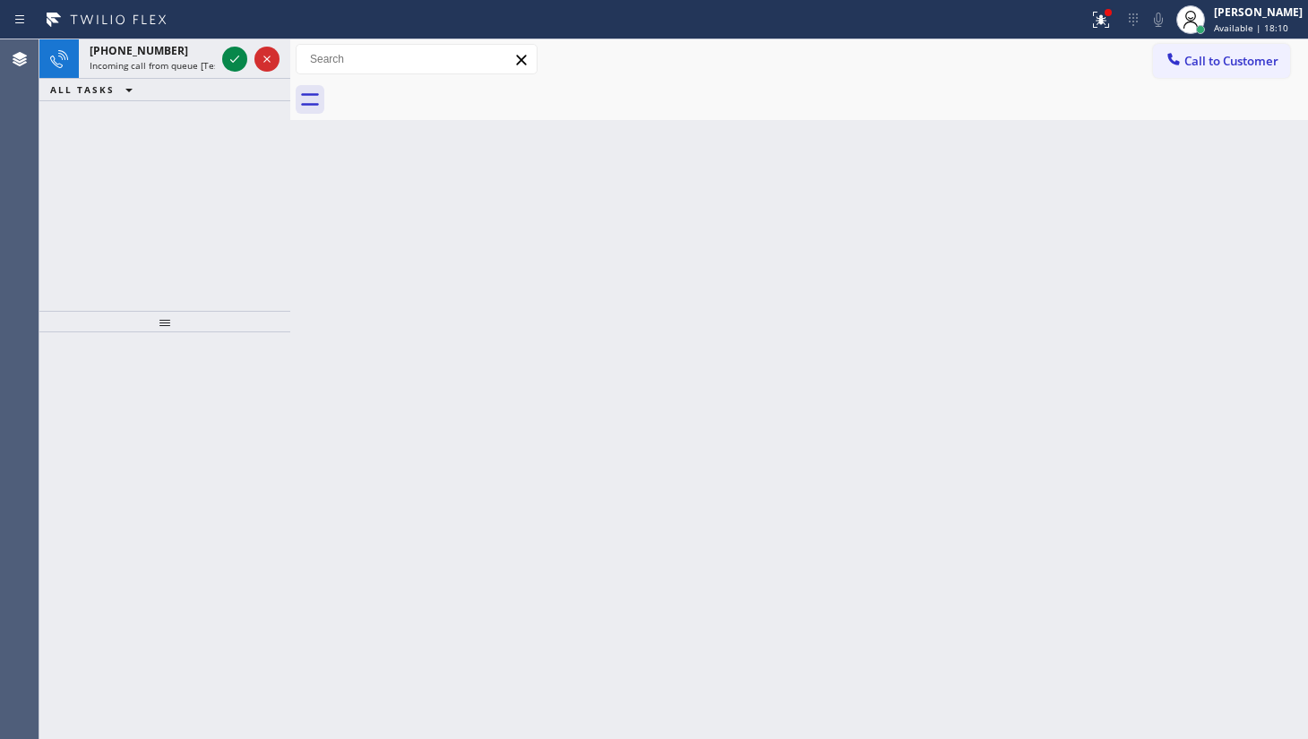
drag, startPoint x: 118, startPoint y: 242, endPoint x: 148, endPoint y: 203, distance: 49.3
click at [118, 240] on div "+16503397475 Incoming call from queue [Test] All ALL TASKS ALL TASKS ACTIVE TAS…" at bounding box center [164, 175] width 251 height 272
click at [237, 61] on icon at bounding box center [235, 59] width 22 height 22
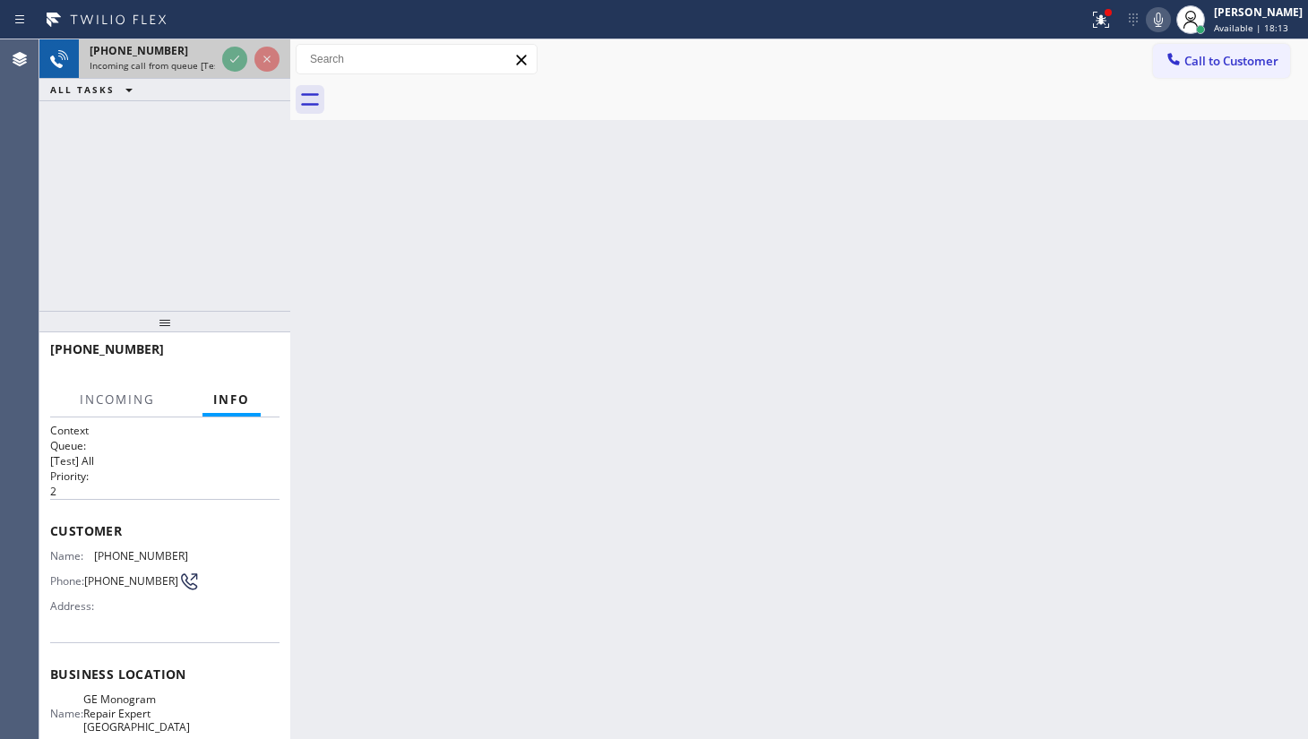
click at [247, 66] on div at bounding box center [251, 58] width 65 height 39
click at [257, 73] on div at bounding box center [251, 58] width 65 height 39
drag, startPoint x: 257, startPoint y: 73, endPoint x: 290, endPoint y: 131, distance: 67.0
click at [279, 118] on div "+16503397475 Incoming call from queue [Test] All ALL TASKS ALL TASKS ACTIVE TAS…" at bounding box center [164, 175] width 251 height 272
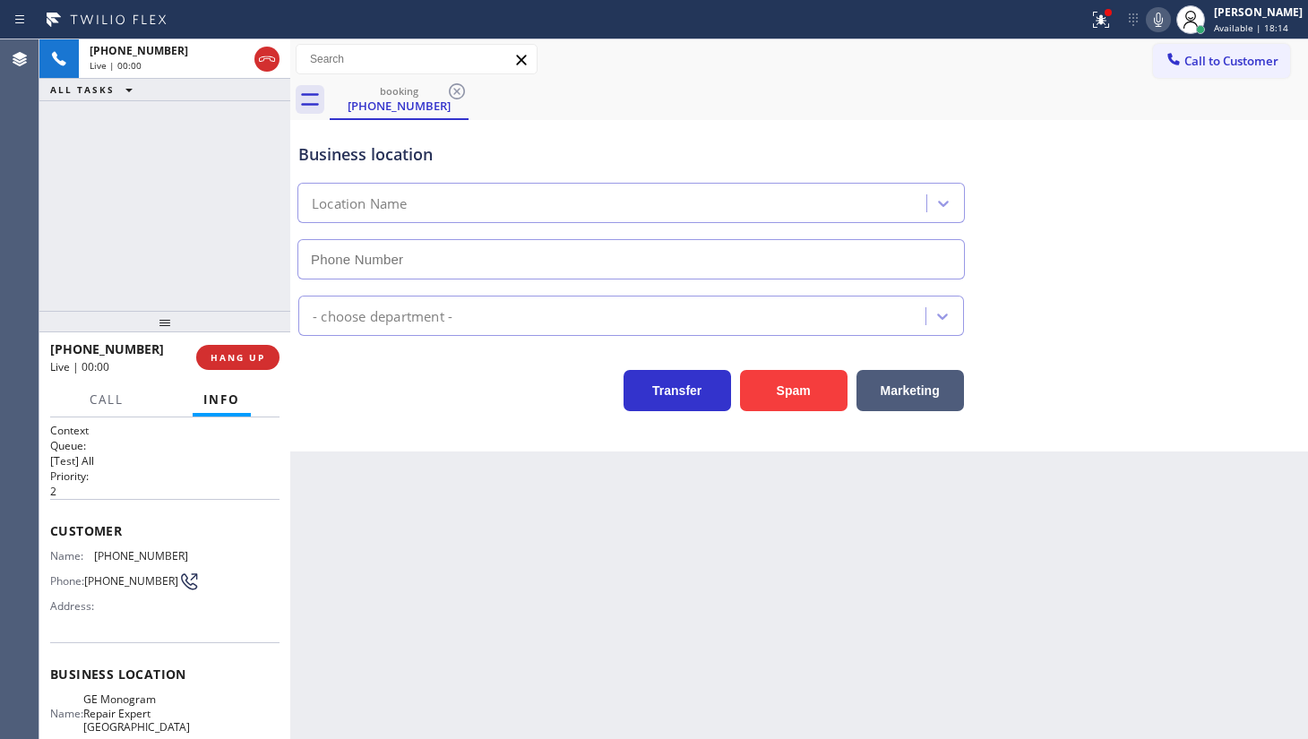
type input "(650) 679-7117"
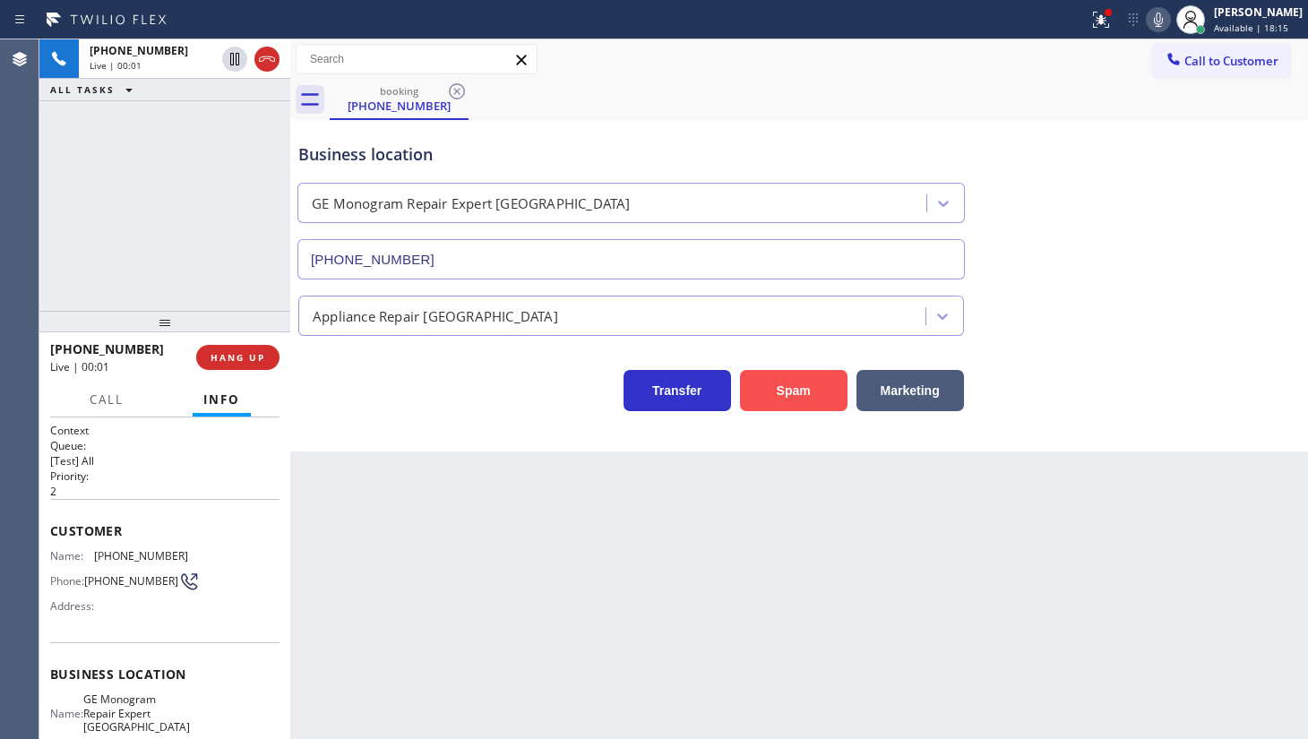
click at [766, 387] on button "Spam" at bounding box center [794, 390] width 108 height 41
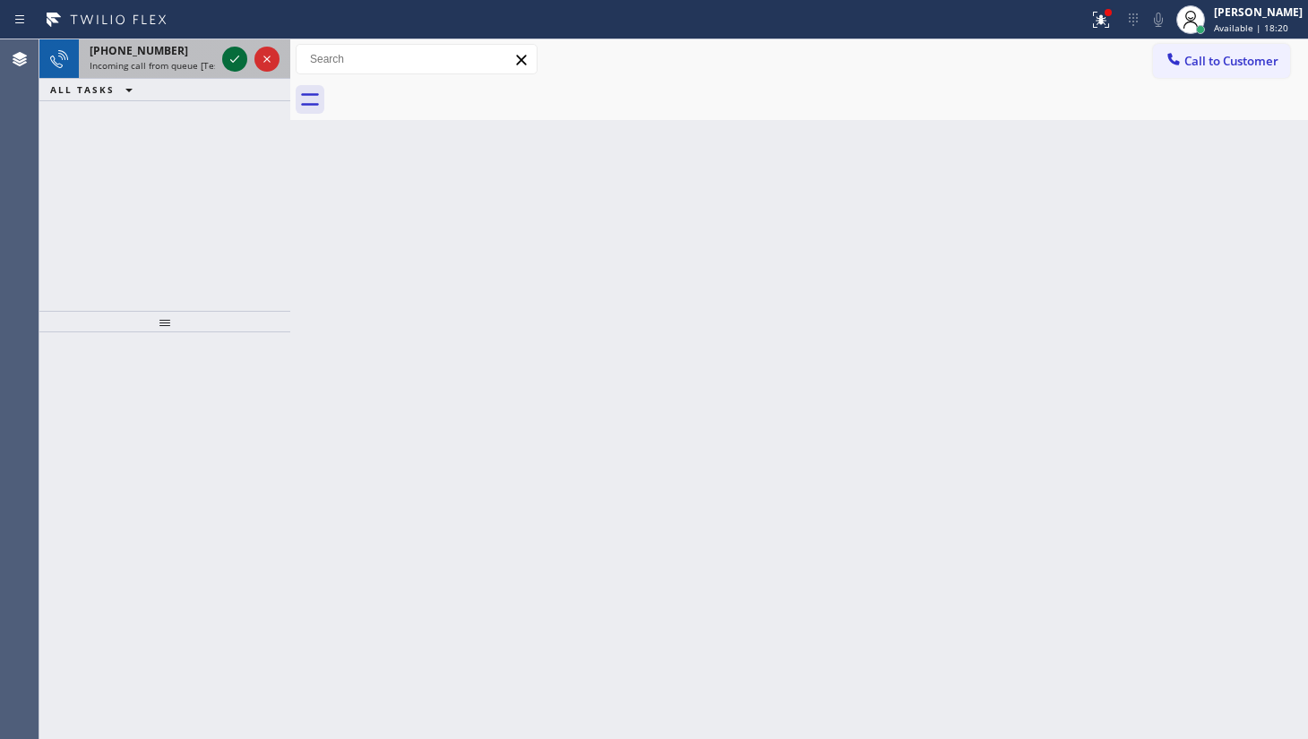
click at [237, 53] on icon at bounding box center [235, 59] width 22 height 22
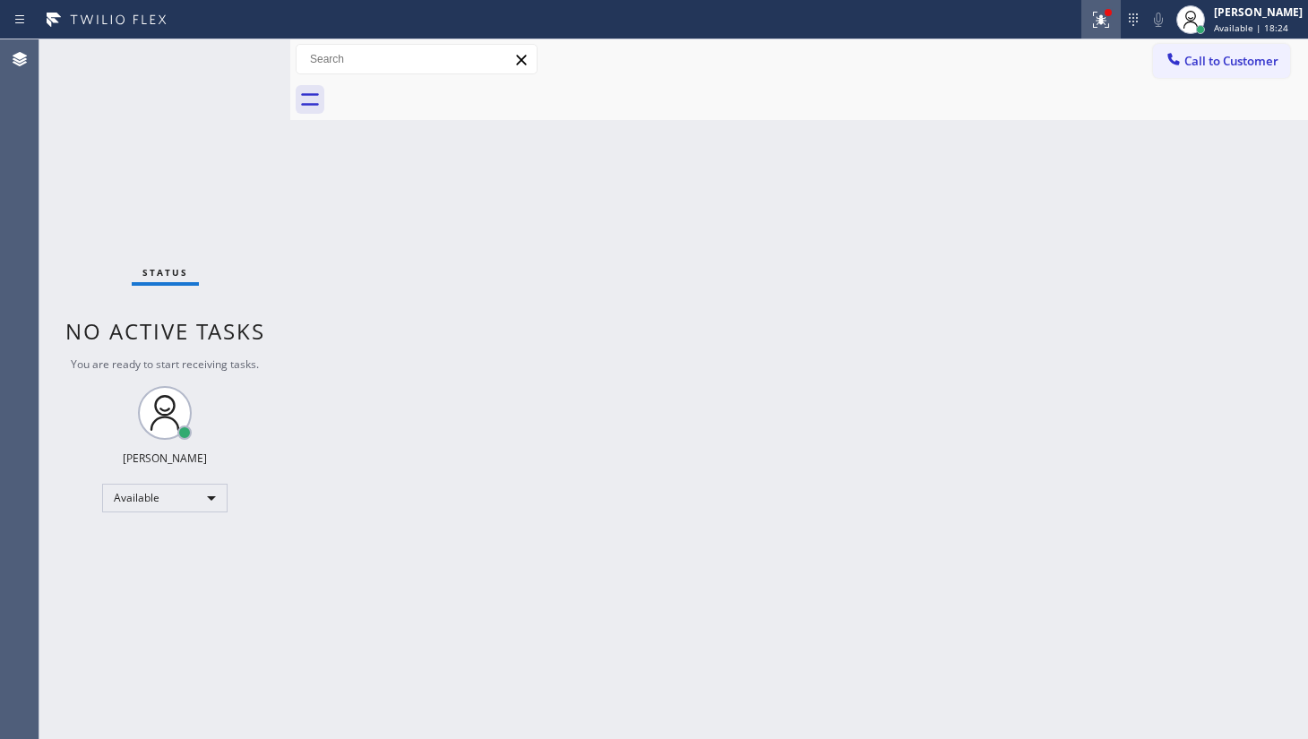
click at [1093, 23] on icon at bounding box center [1102, 20] width 22 height 22
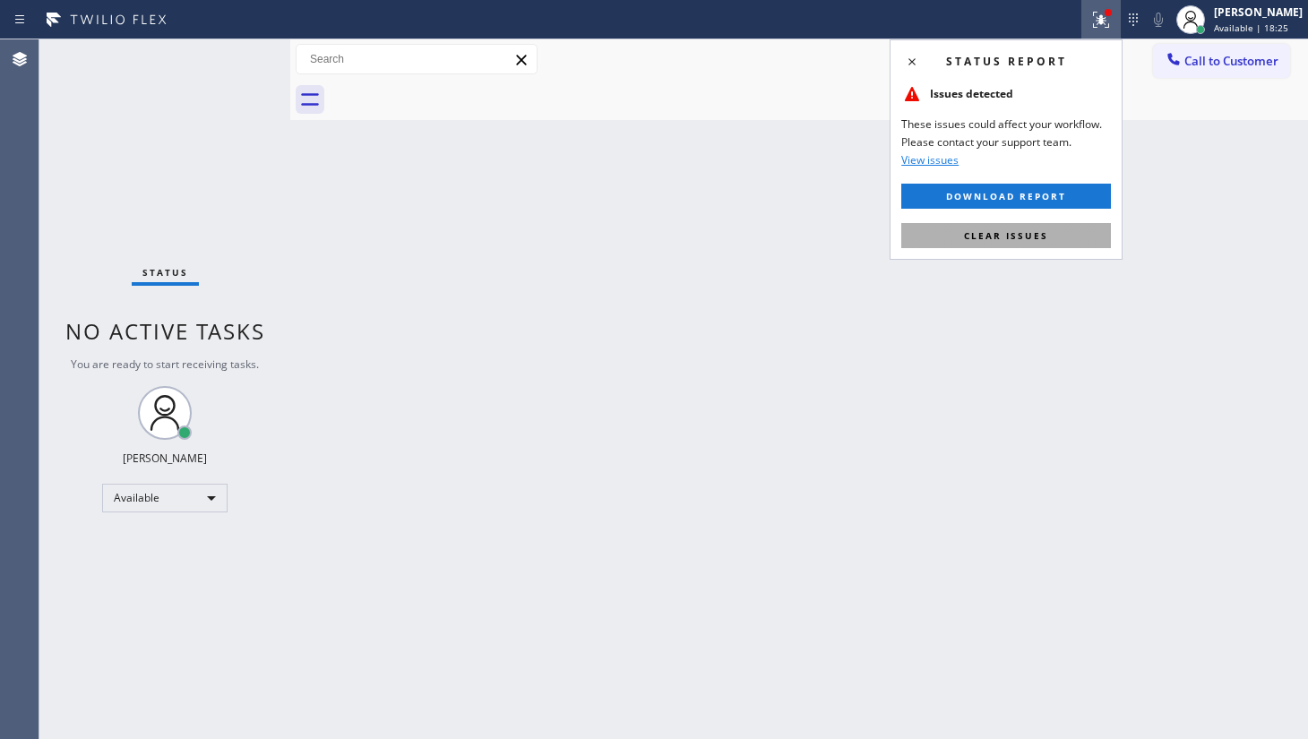
click at [1056, 242] on button "Clear issues" at bounding box center [1006, 235] width 210 height 25
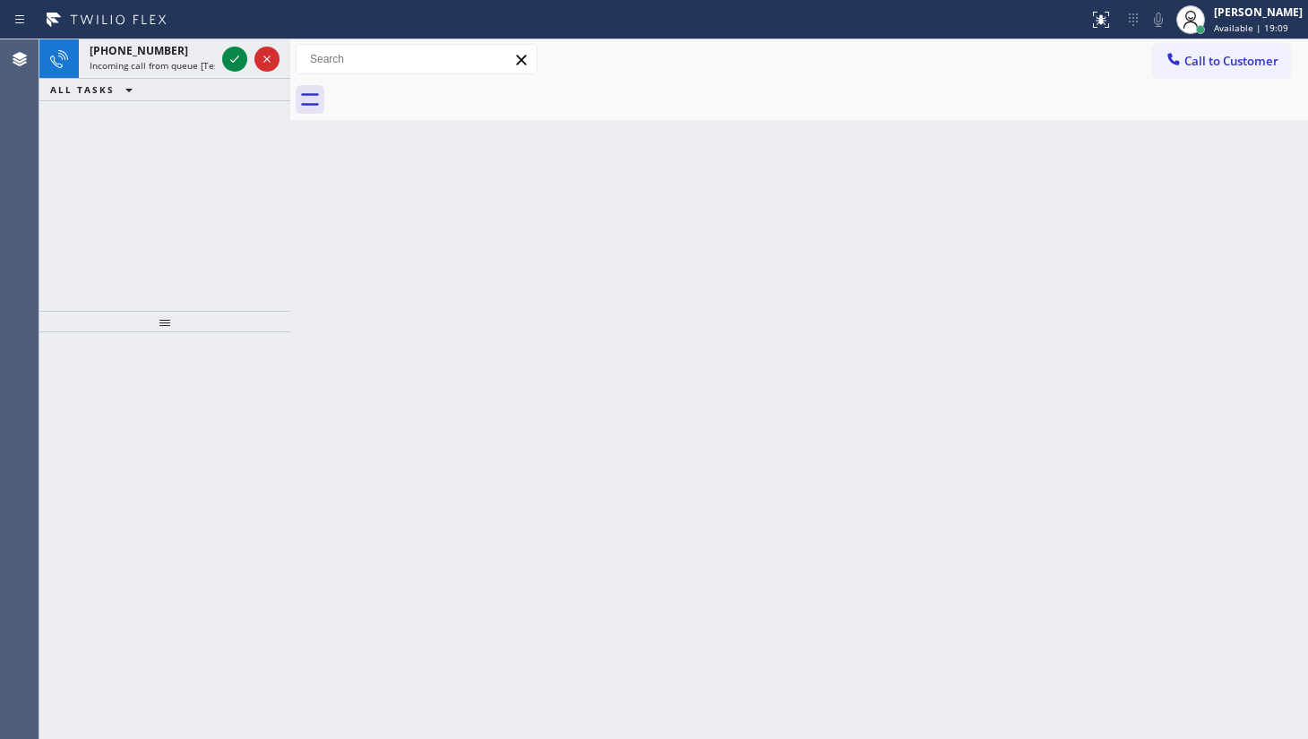
drag, startPoint x: 103, startPoint y: 261, endPoint x: 203, endPoint y: 120, distance: 172.3
click at [134, 209] on div "+13107083490 Incoming call from queue [Test] All ALL TASKS ALL TASKS ACTIVE TAS…" at bounding box center [164, 175] width 251 height 272
click at [233, 50] on icon at bounding box center [235, 59] width 22 height 22
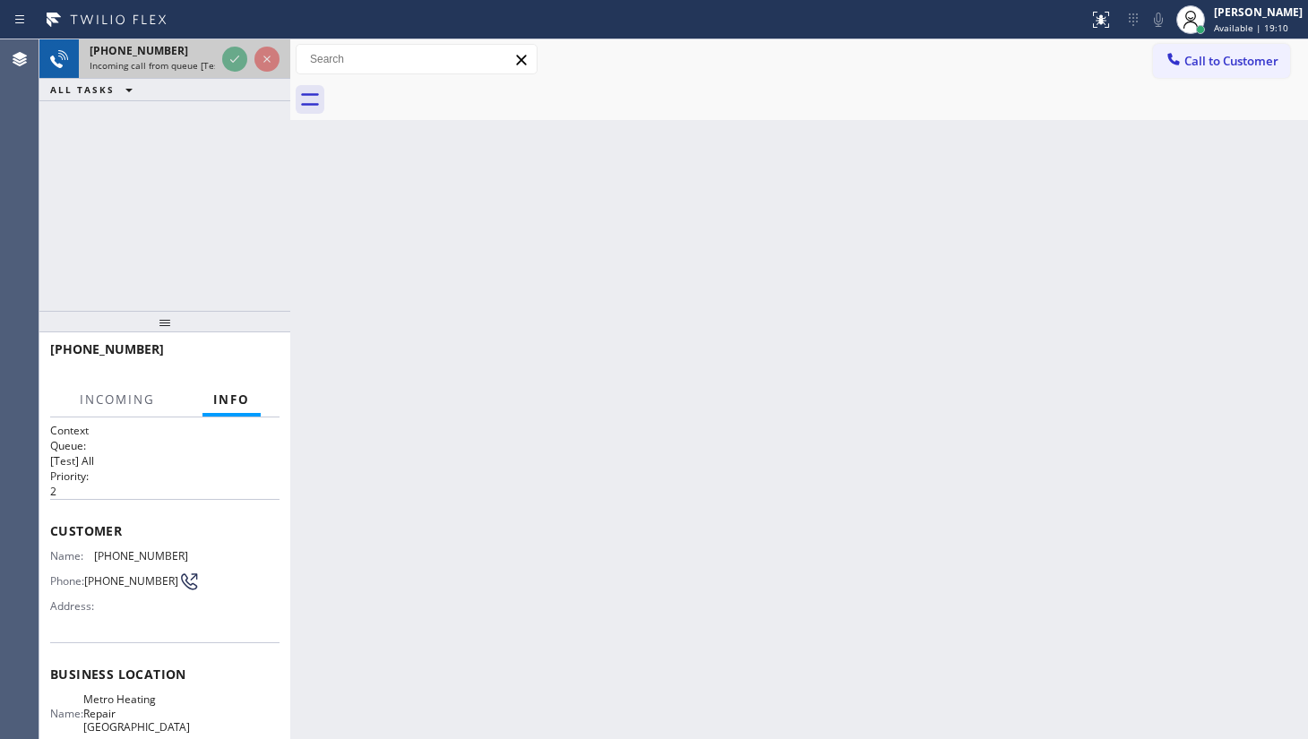
click at [231, 73] on div at bounding box center [251, 58] width 65 height 39
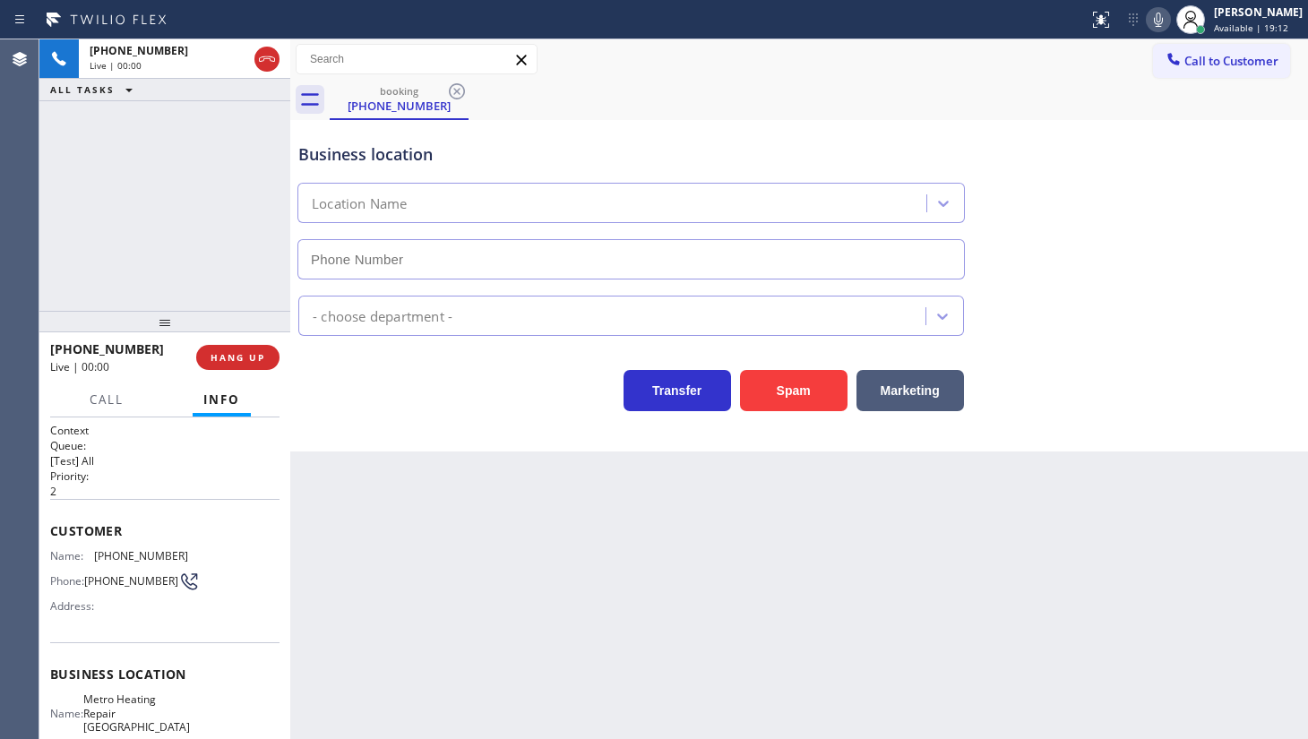
type input "(310) 361-4661"
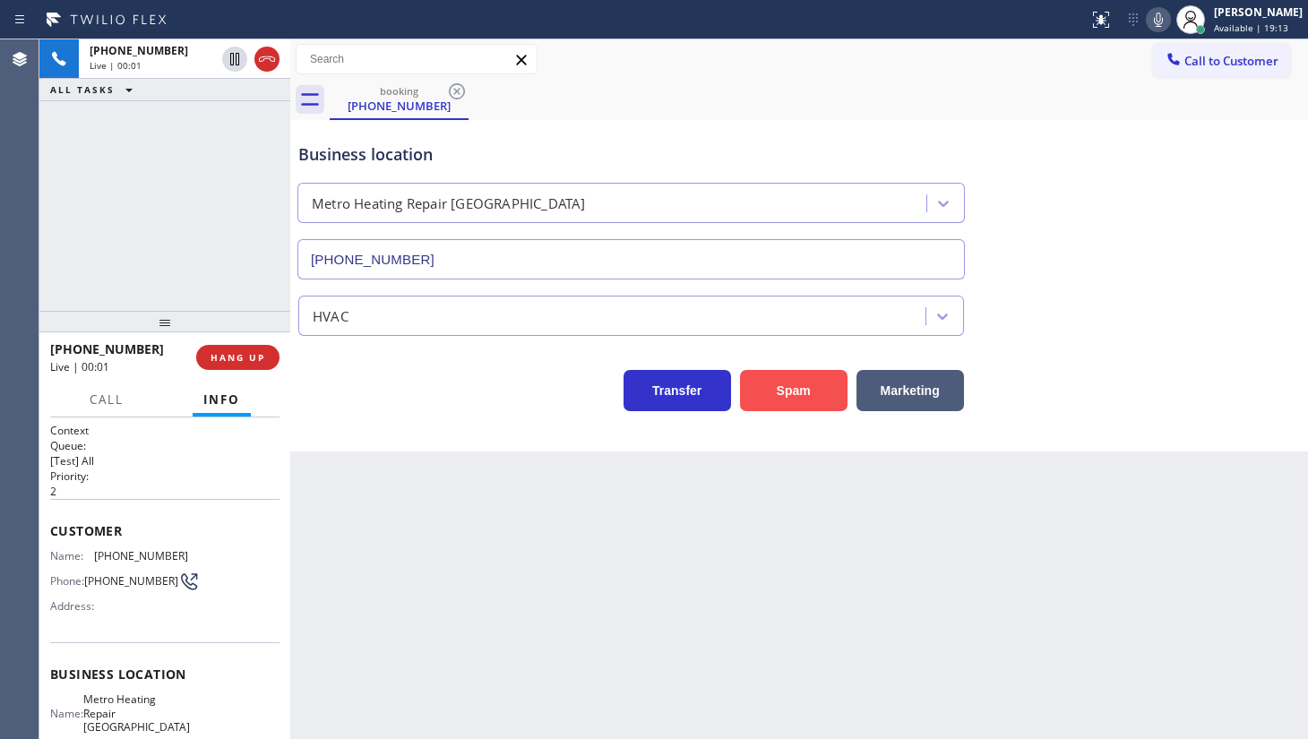
click at [812, 387] on button "Spam" at bounding box center [794, 390] width 108 height 41
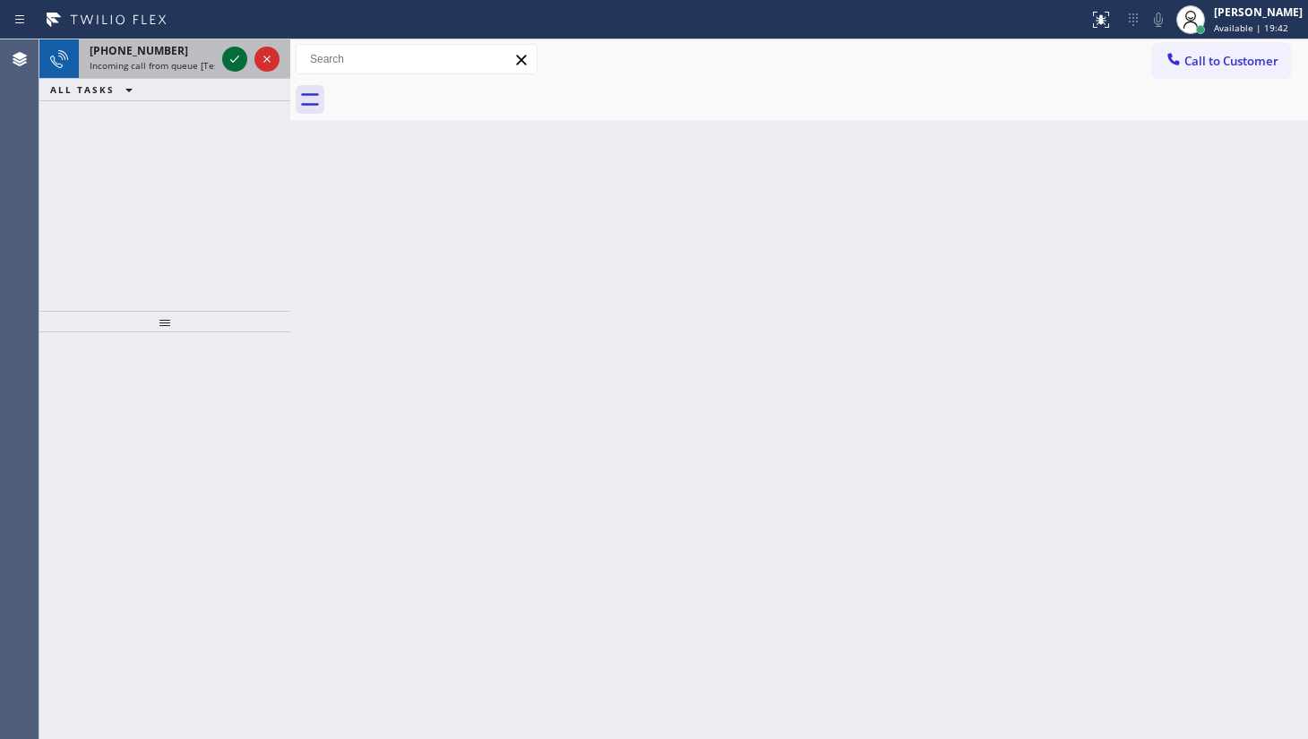
click at [235, 58] on icon at bounding box center [235, 59] width 22 height 22
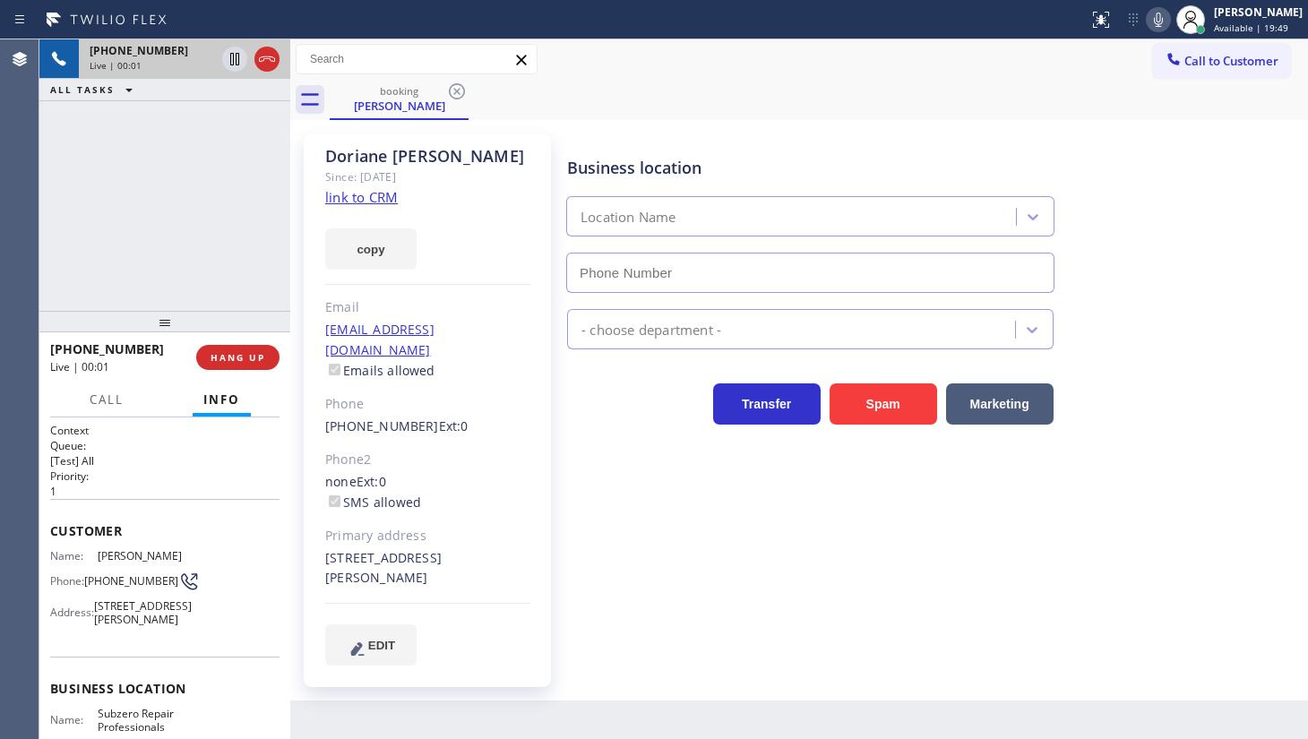
type input "(929) 203-9053"
click at [386, 198] on link "link to CRM" at bounding box center [361, 197] width 73 height 18
click at [237, 360] on span "HANG UP" at bounding box center [238, 357] width 55 height 13
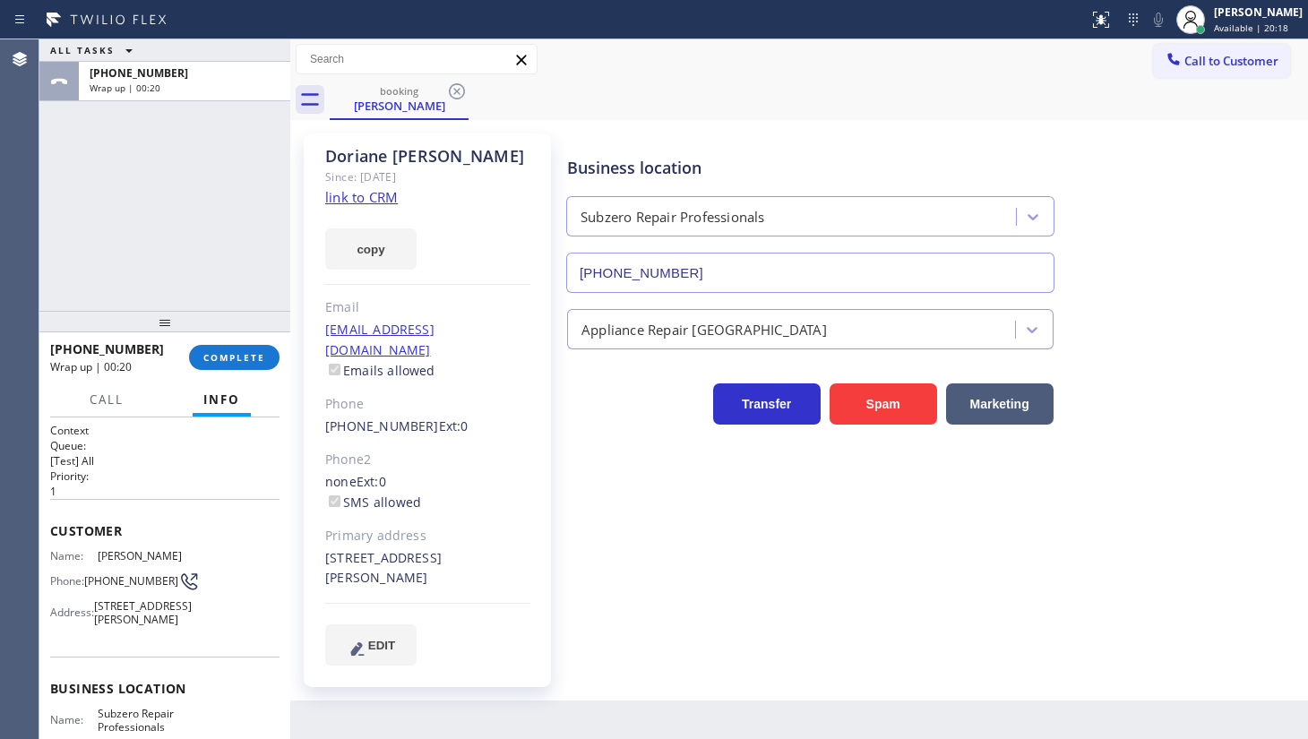
click at [210, 338] on div "+17183095508 Wrap up | 00:20 COMPLETE" at bounding box center [164, 357] width 229 height 47
click at [227, 359] on span "COMPLETE" at bounding box center [234, 357] width 62 height 13
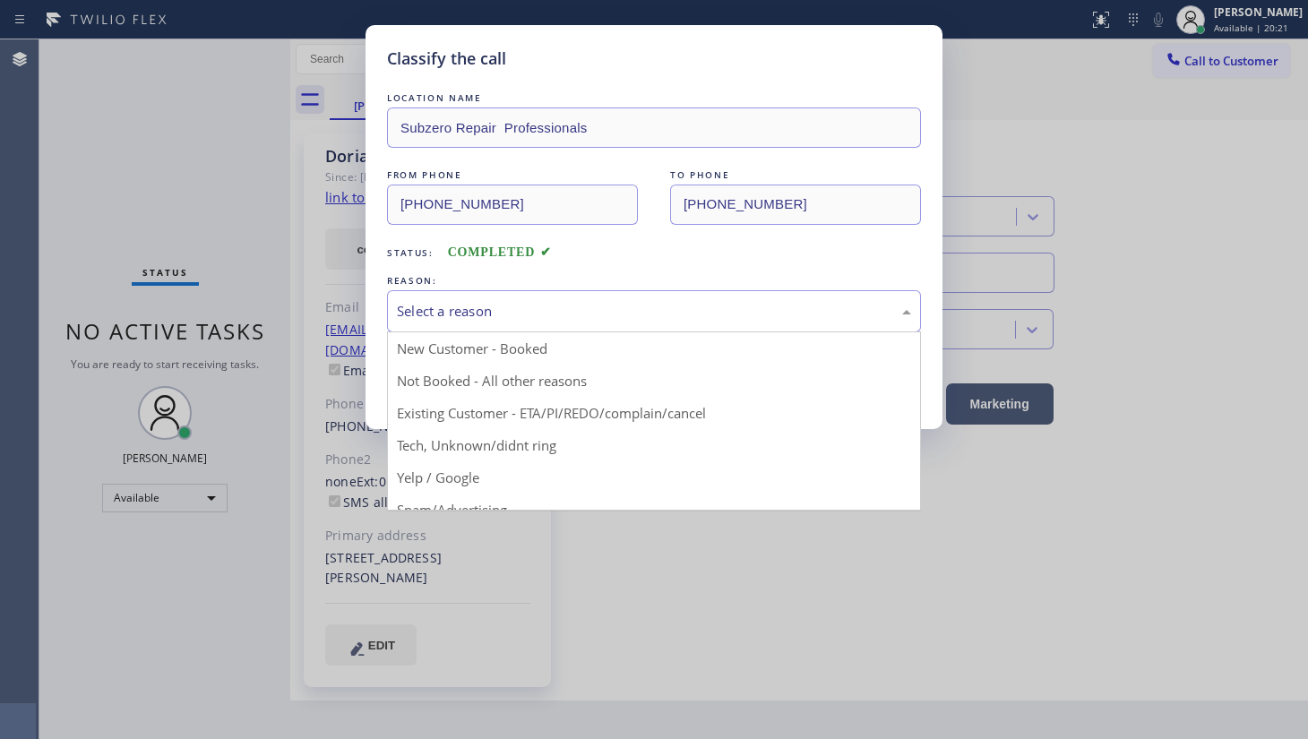
click at [470, 307] on div "Select a reason" at bounding box center [654, 311] width 514 height 21
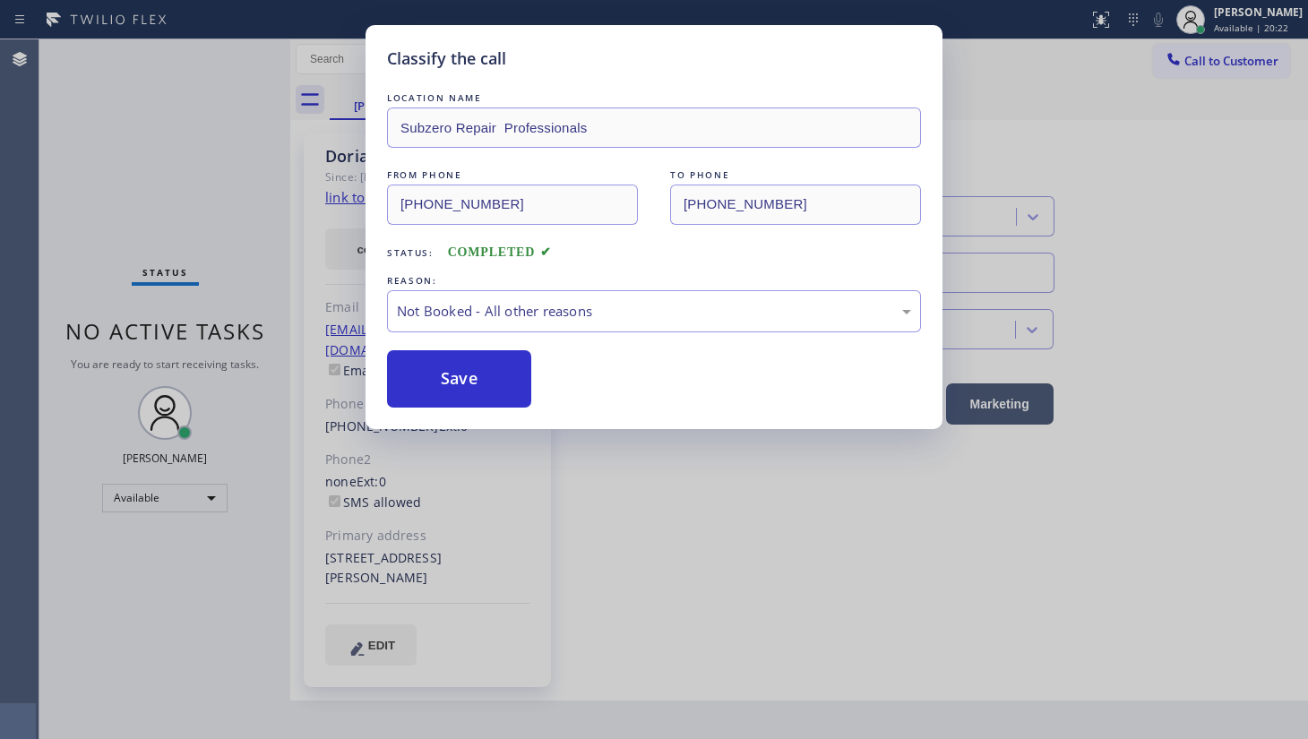
click at [458, 377] on button "Save" at bounding box center [459, 378] width 144 height 57
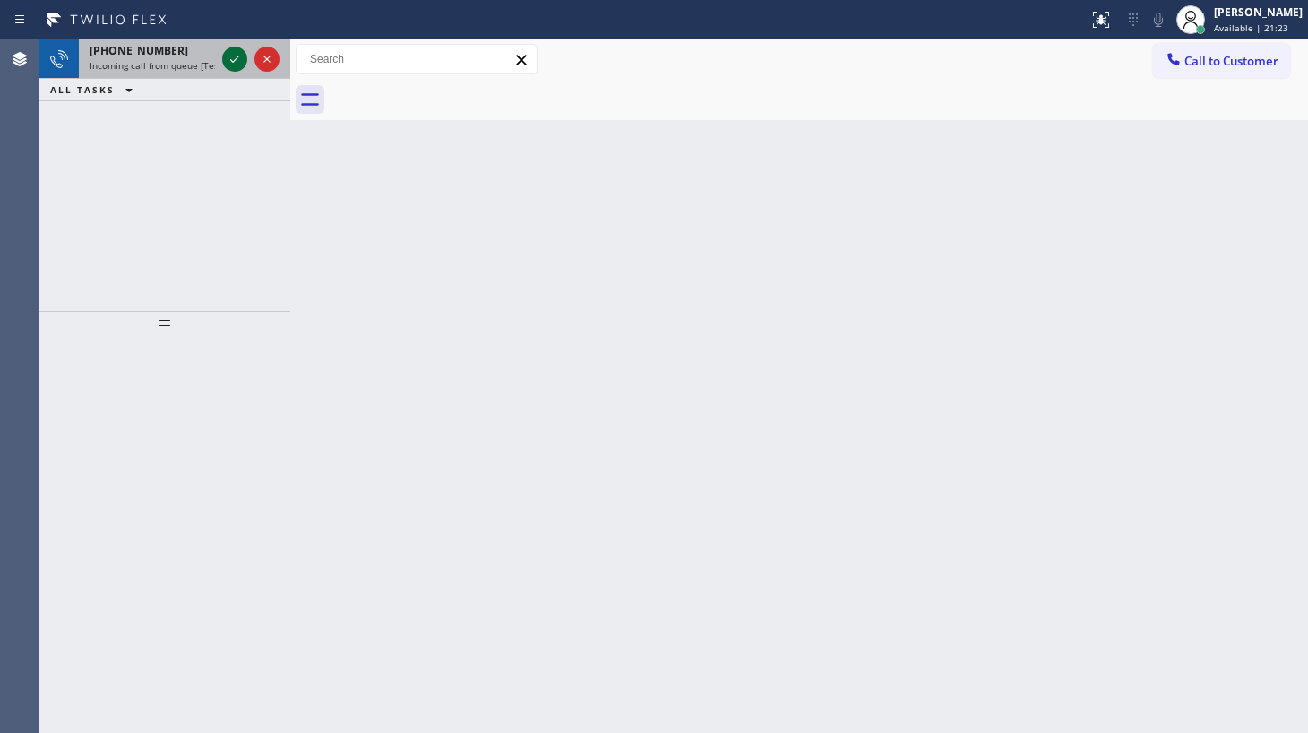
click at [242, 65] on icon at bounding box center [235, 59] width 22 height 22
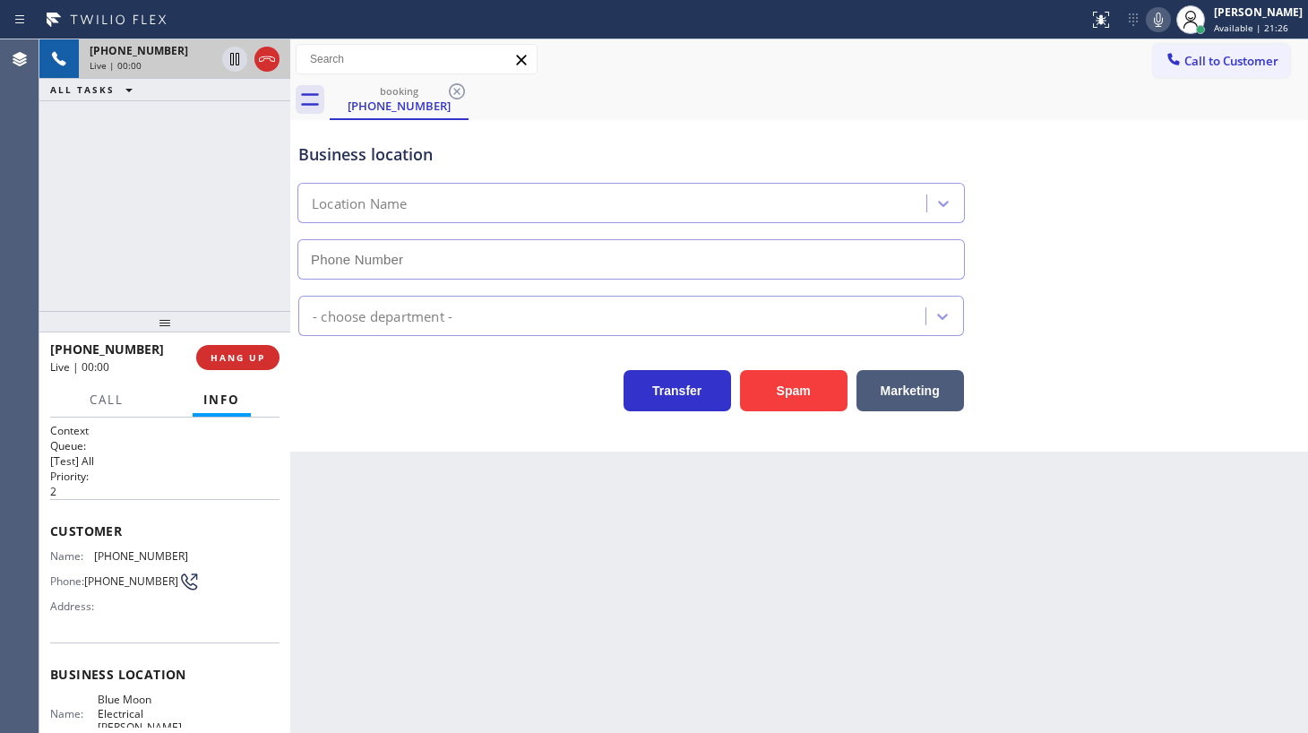
type input "(805) 222-7576"
click at [779, 390] on button "Spam" at bounding box center [794, 390] width 108 height 41
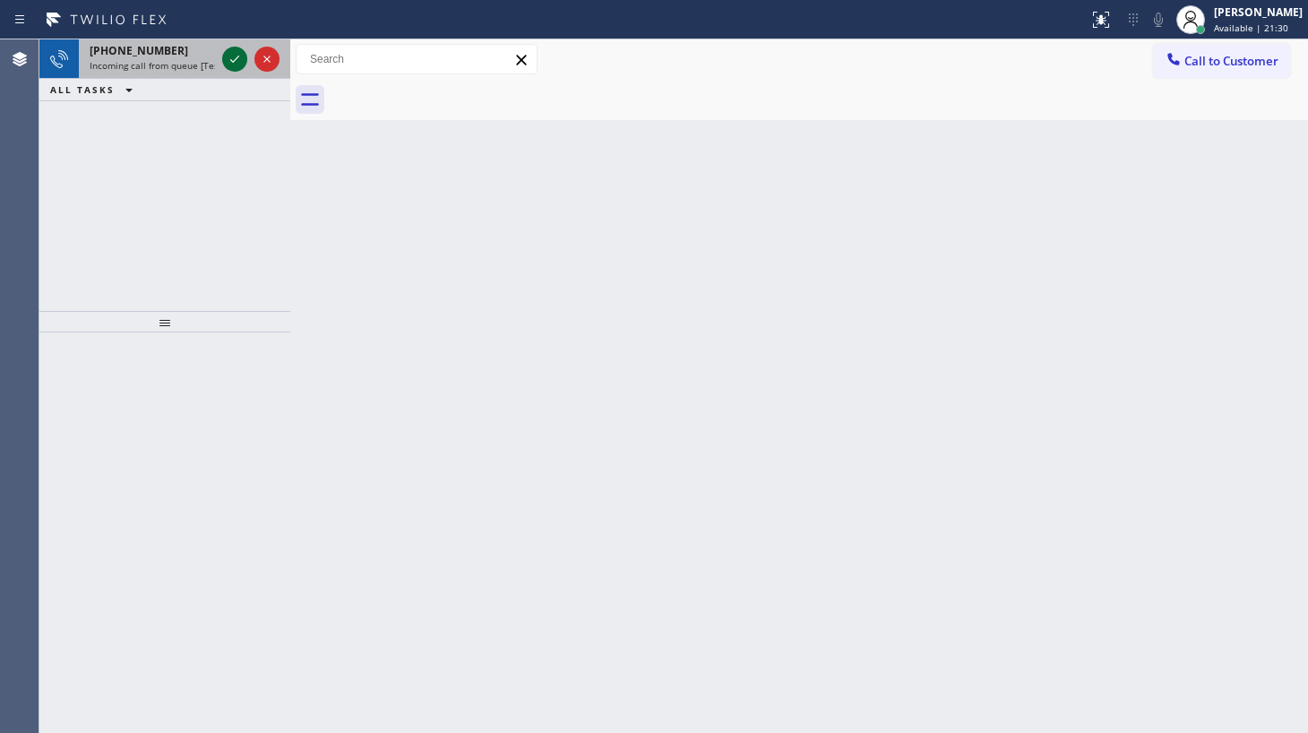
click at [220, 58] on div at bounding box center [251, 58] width 65 height 39
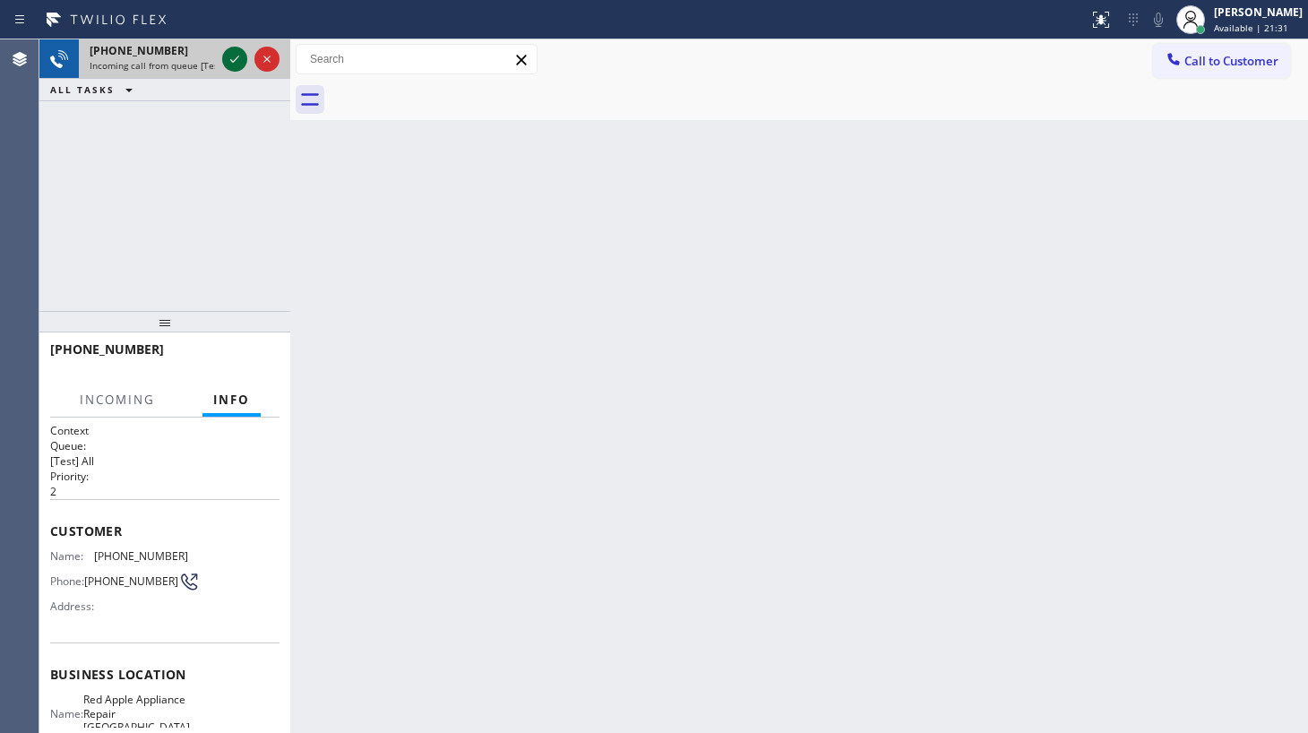
click at [228, 60] on icon at bounding box center [235, 59] width 22 height 22
click at [241, 81] on div "ALL TASKS ALL TASKS ACTIVE TASKS TASKS IN WRAP UP" at bounding box center [164, 90] width 251 height 22
click at [239, 53] on div "Status report No issues detected If you experience an issue, please download th…" at bounding box center [654, 366] width 1308 height 733
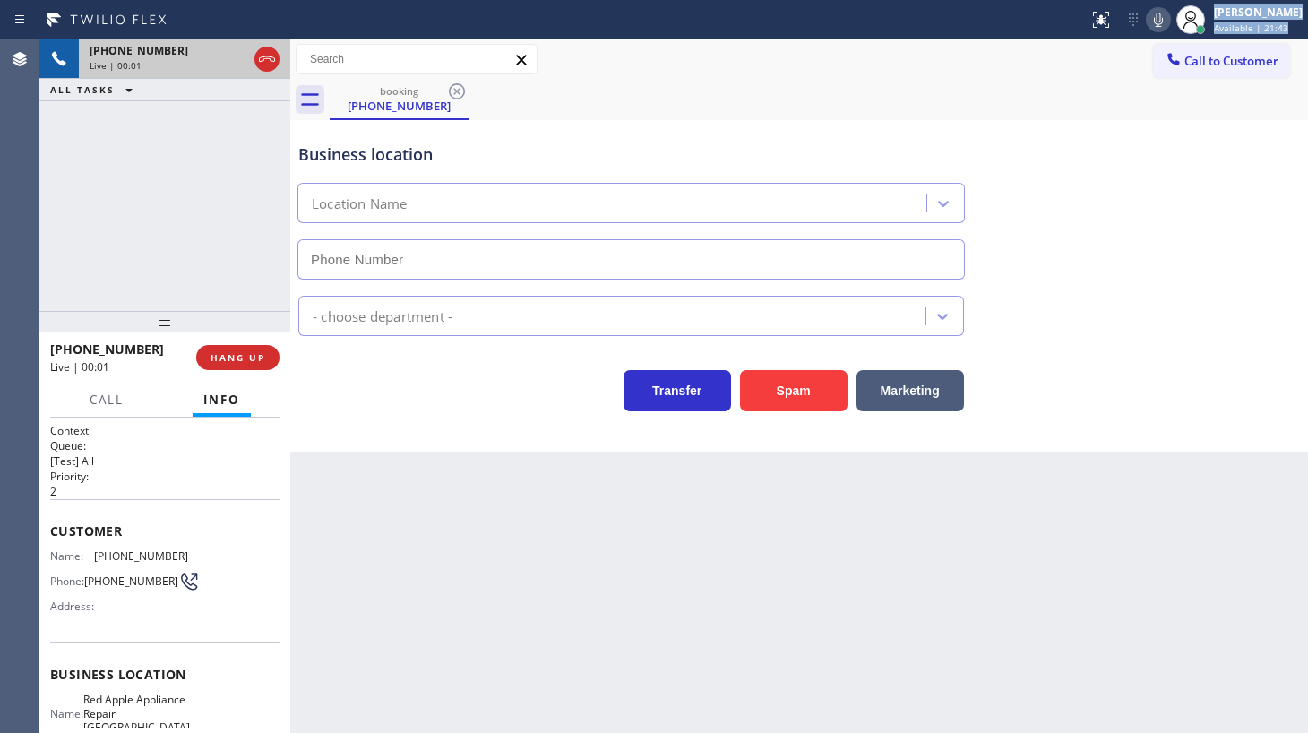
type input "(425) 363-9661"
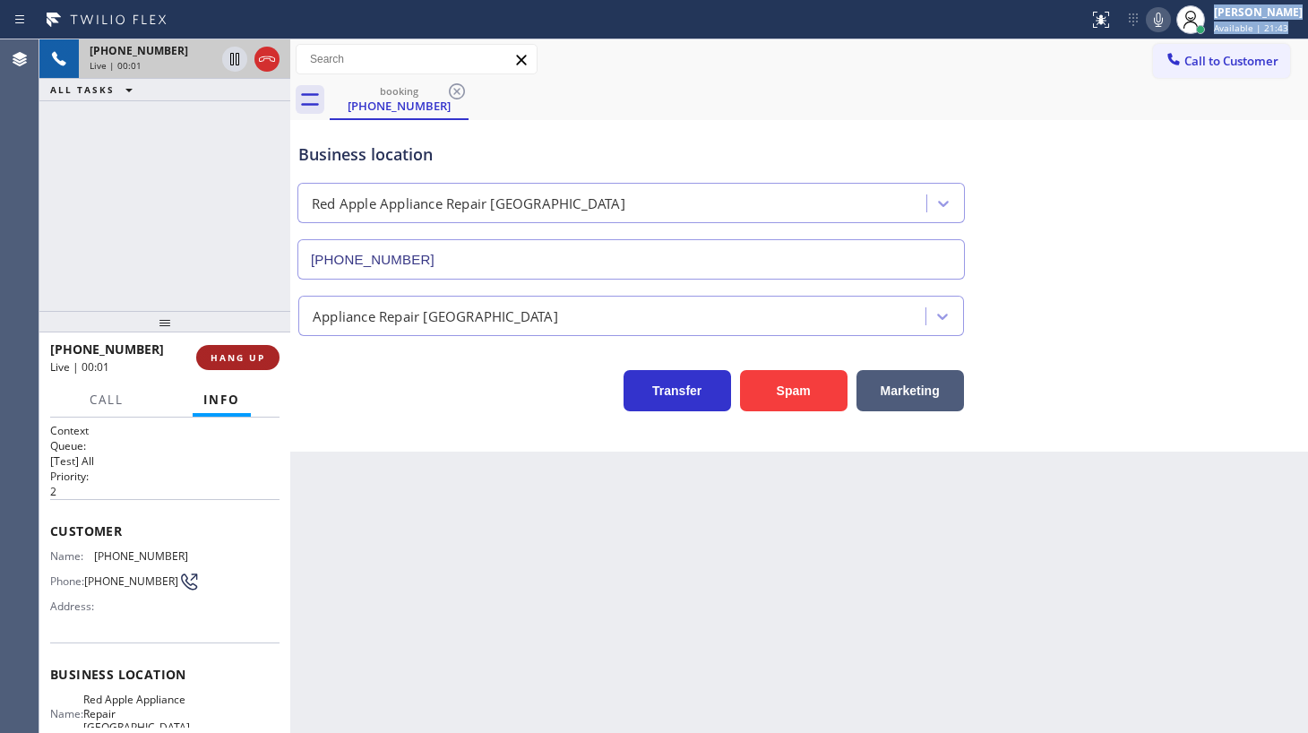
click at [274, 366] on button "HANG UP" at bounding box center [237, 357] width 83 height 25
click at [270, 353] on button "HANG UP" at bounding box center [237, 357] width 83 height 25
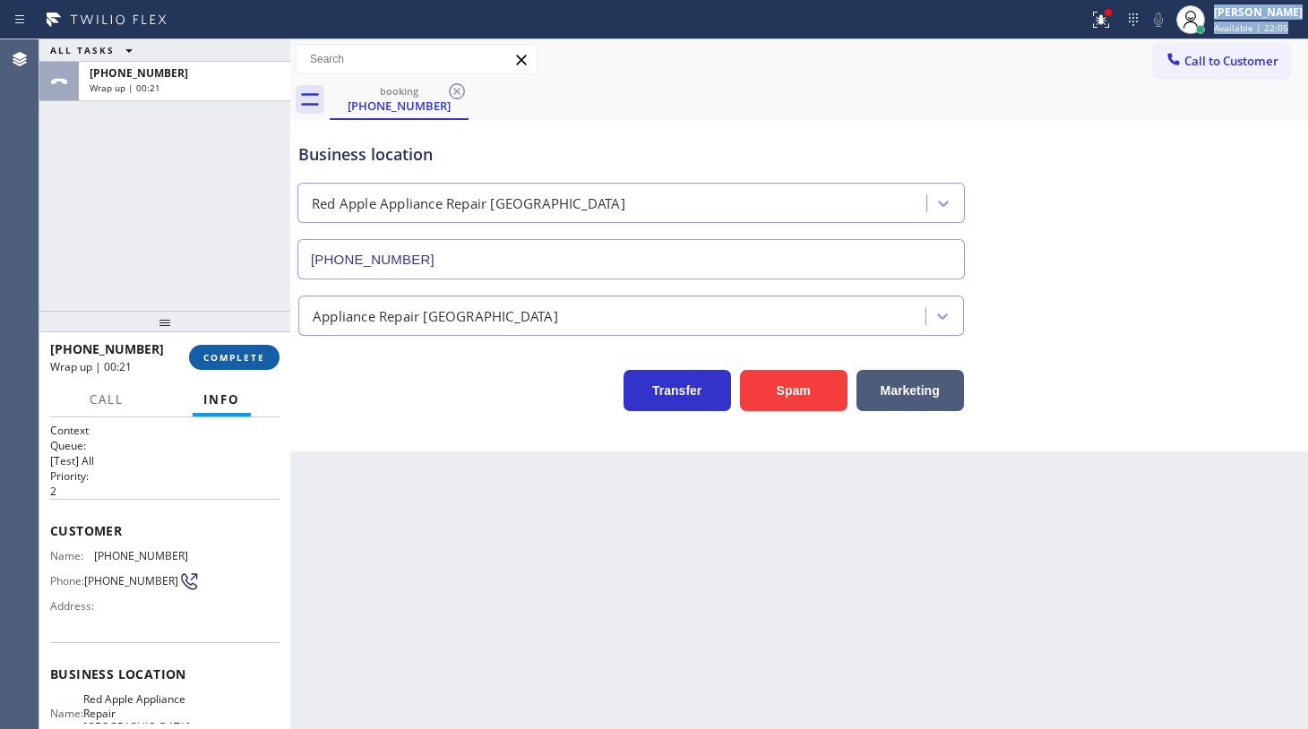
drag, startPoint x: 243, startPoint y: 361, endPoint x: 251, endPoint y: 348, distance: 15.7
click at [246, 358] on span "COMPLETE" at bounding box center [234, 357] width 62 height 13
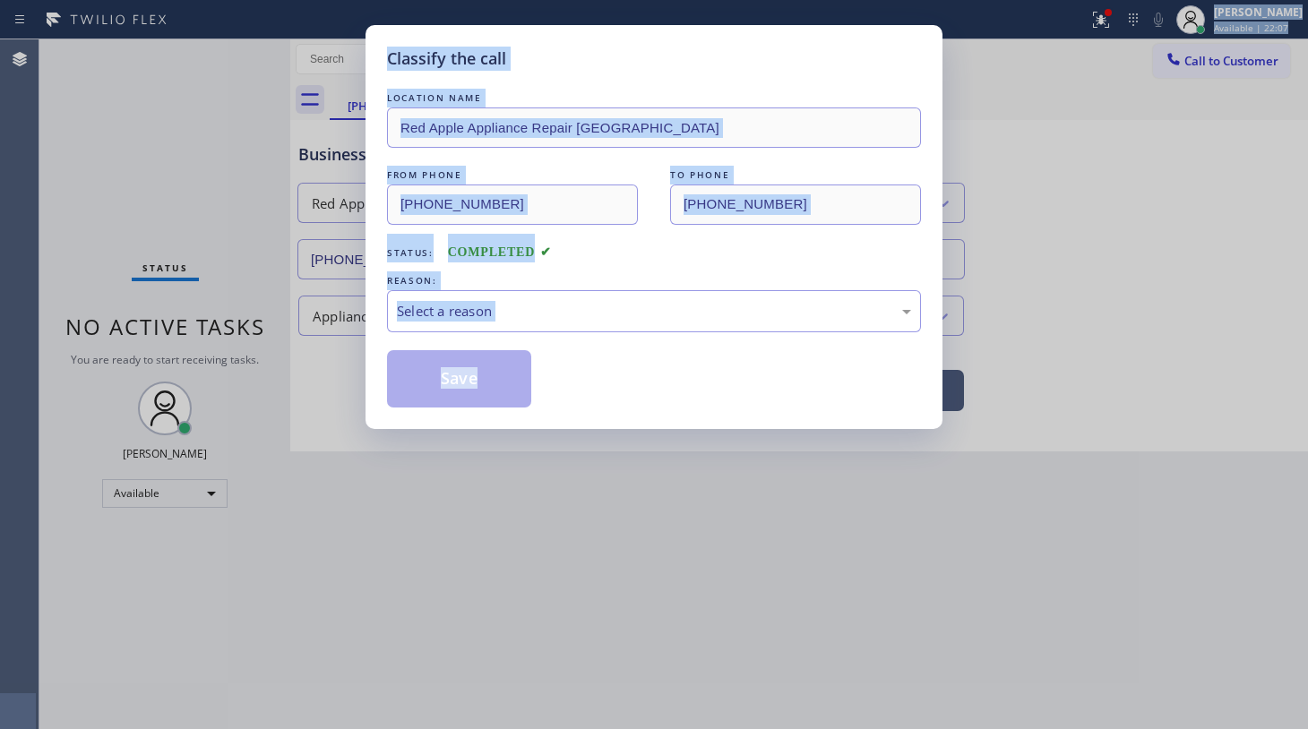
click at [645, 248] on div "Status: COMPLETED" at bounding box center [654, 248] width 534 height 29
click at [645, 249] on div "Status: COMPLETED" at bounding box center [654, 248] width 534 height 29
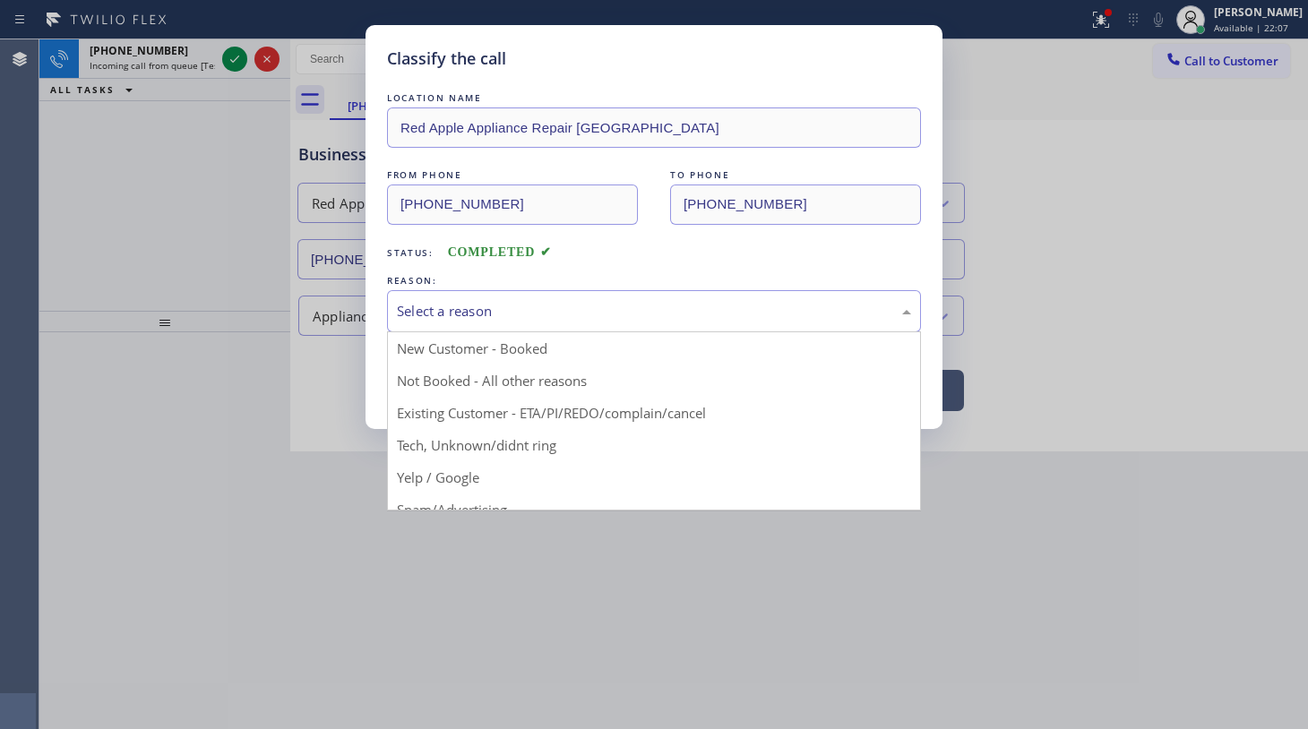
click at [464, 310] on div "Select a reason" at bounding box center [654, 311] width 514 height 21
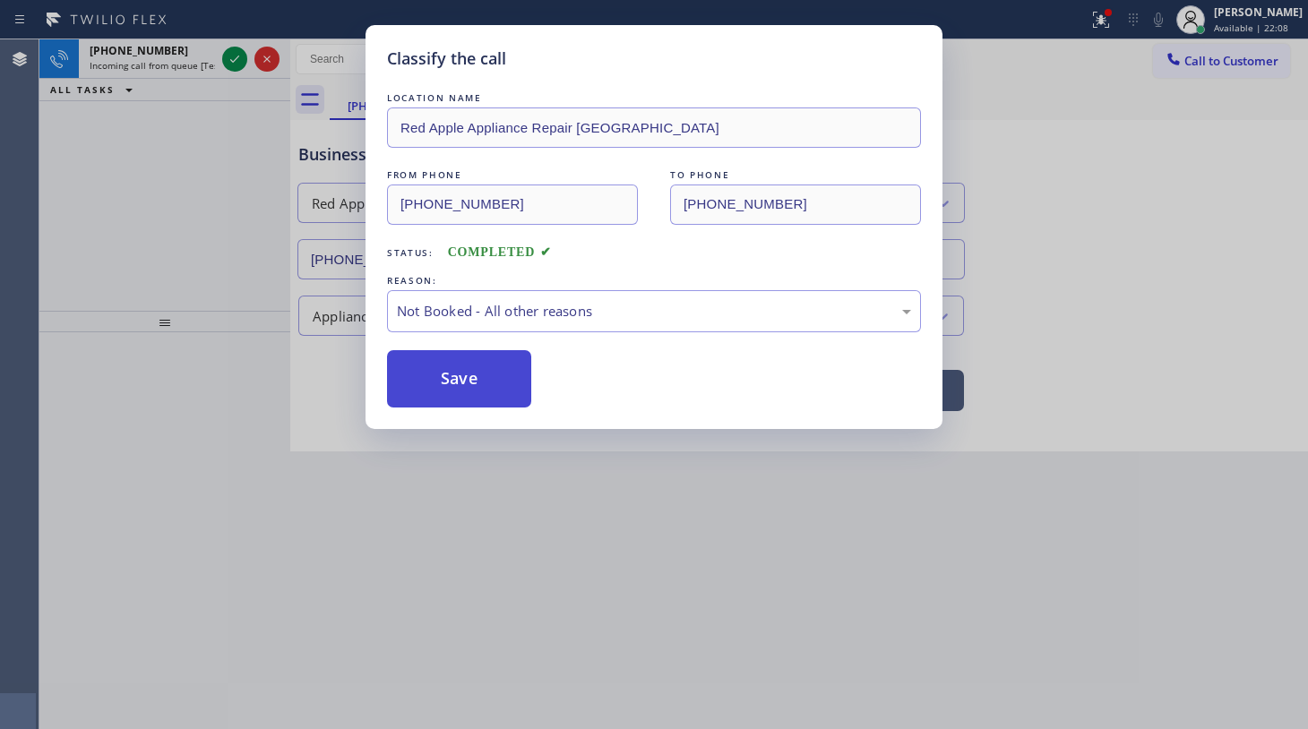
click at [424, 375] on button "Save" at bounding box center [459, 378] width 144 height 57
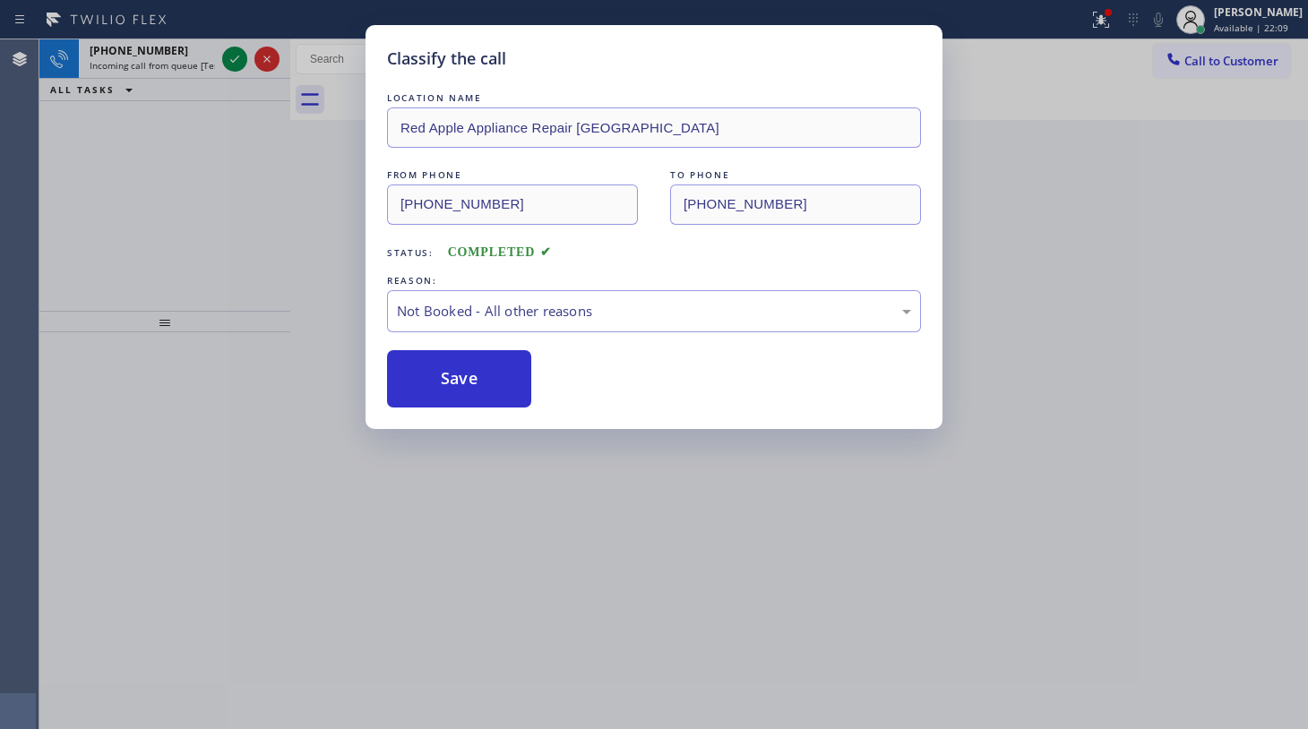
drag, startPoint x: 231, startPoint y: 45, endPoint x: 231, endPoint y: 59, distance: 14.3
click at [231, 48] on div "Classify the call LOCATION NAME Red Apple Appliance Repair Kirkland FROM PHONE …" at bounding box center [654, 364] width 1308 height 729
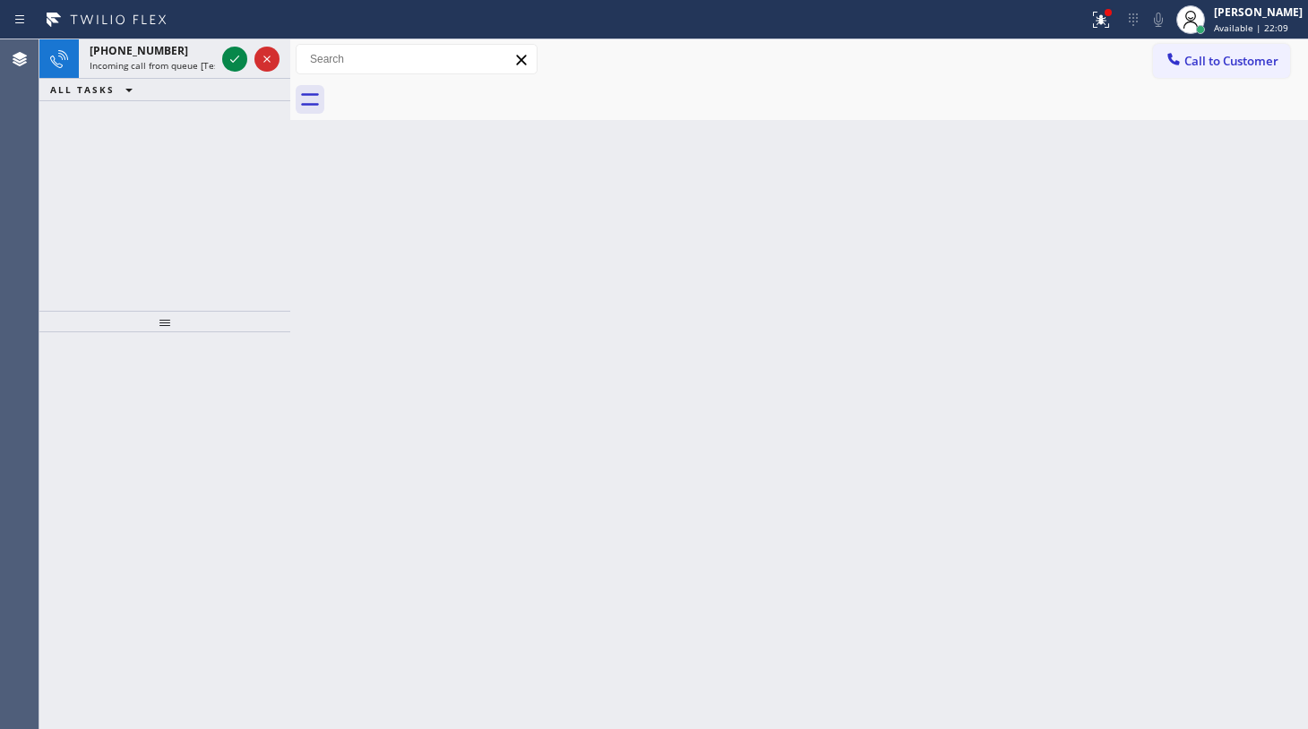
click at [231, 59] on icon at bounding box center [235, 59] width 22 height 22
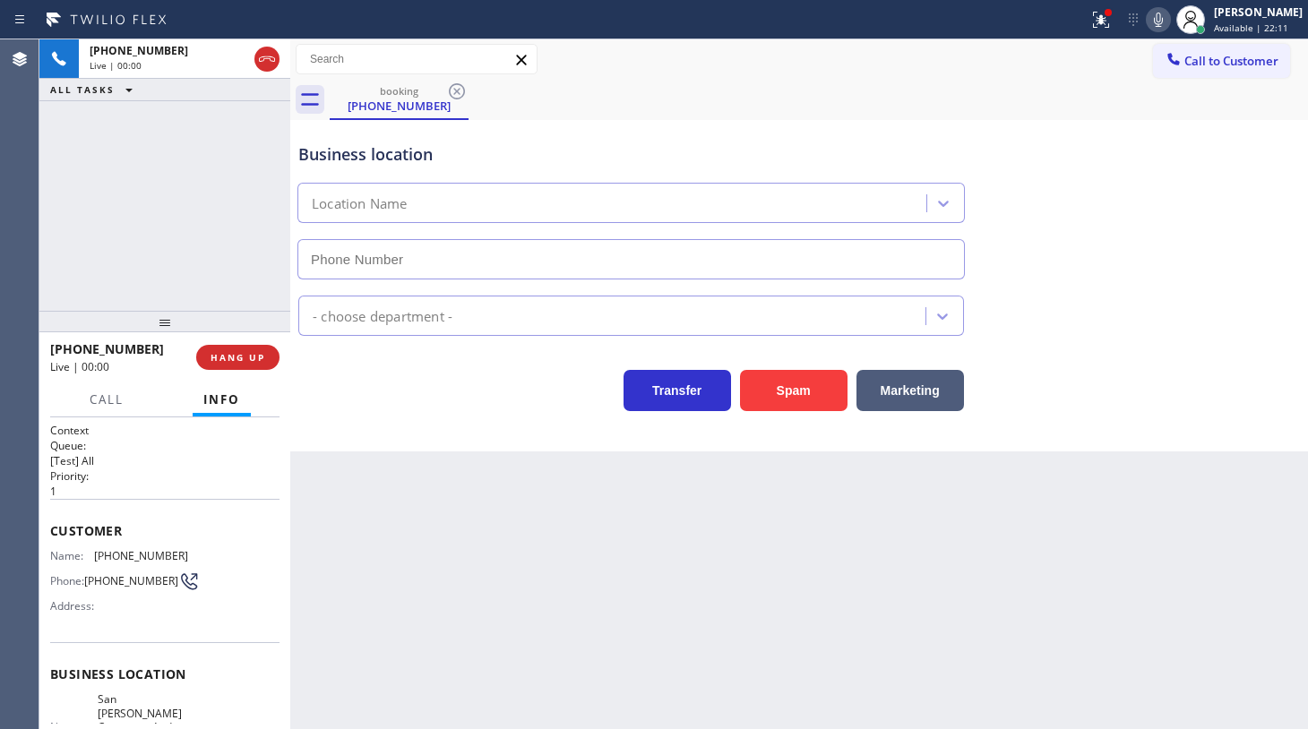
type input "(408) 775-8407"
drag, startPoint x: 1098, startPoint y: 12, endPoint x: 1094, endPoint y: 39, distance: 28.0
click at [1094, 29] on icon at bounding box center [1102, 20] width 22 height 22
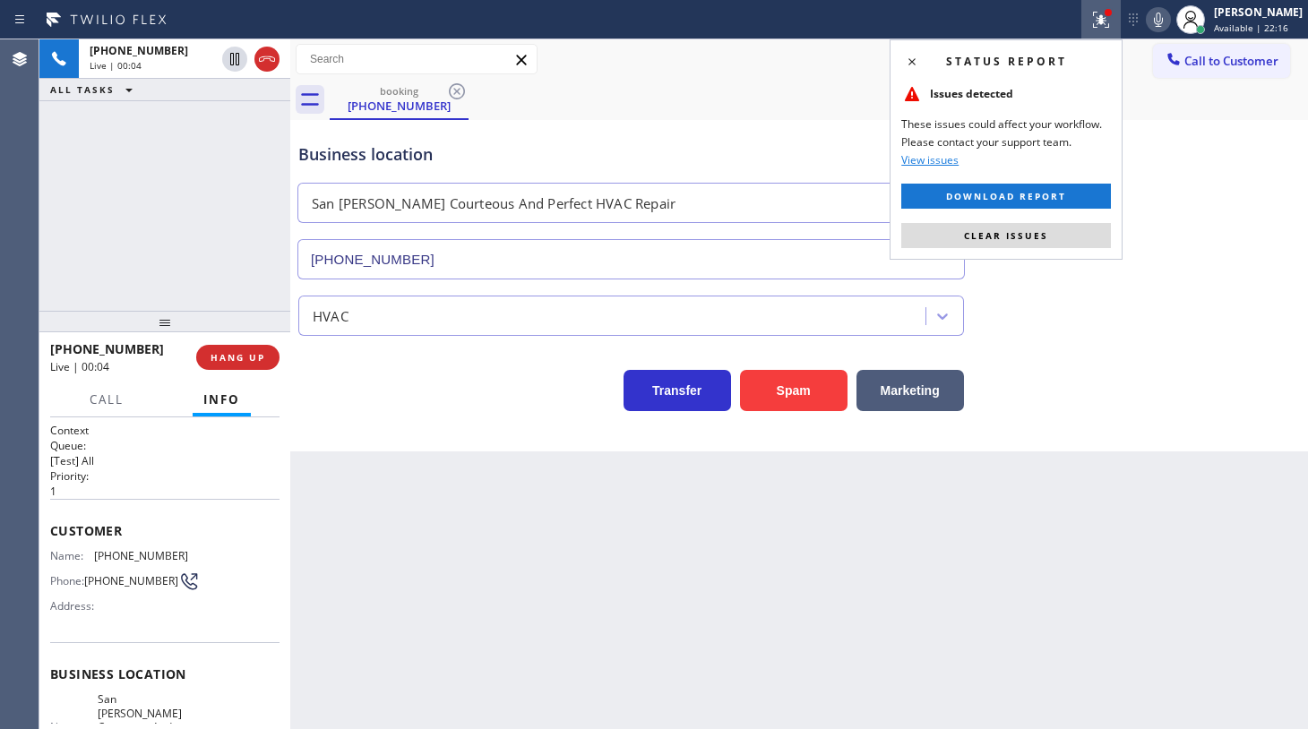
drag, startPoint x: 1064, startPoint y: 244, endPoint x: 1055, endPoint y: 237, distance: 10.9
click at [1063, 241] on button "Clear issues" at bounding box center [1006, 235] width 210 height 25
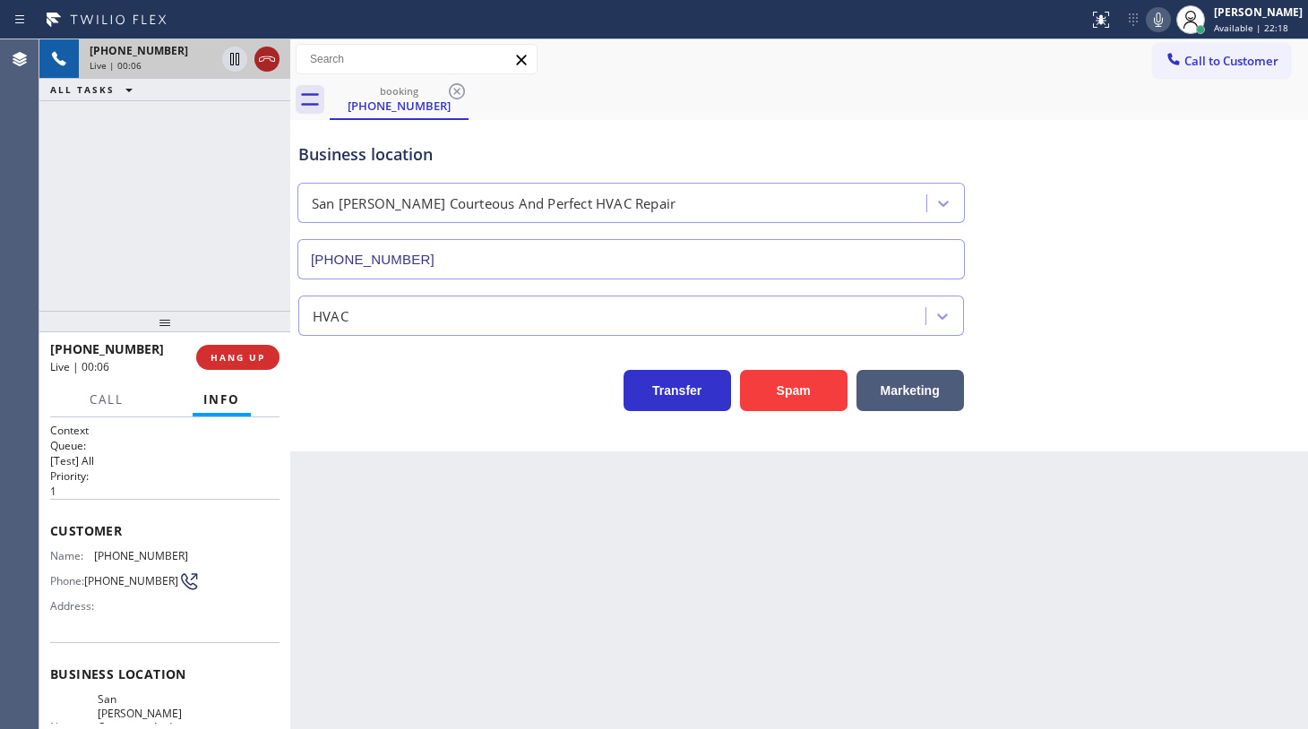
click at [256, 61] on icon at bounding box center [267, 59] width 22 height 22
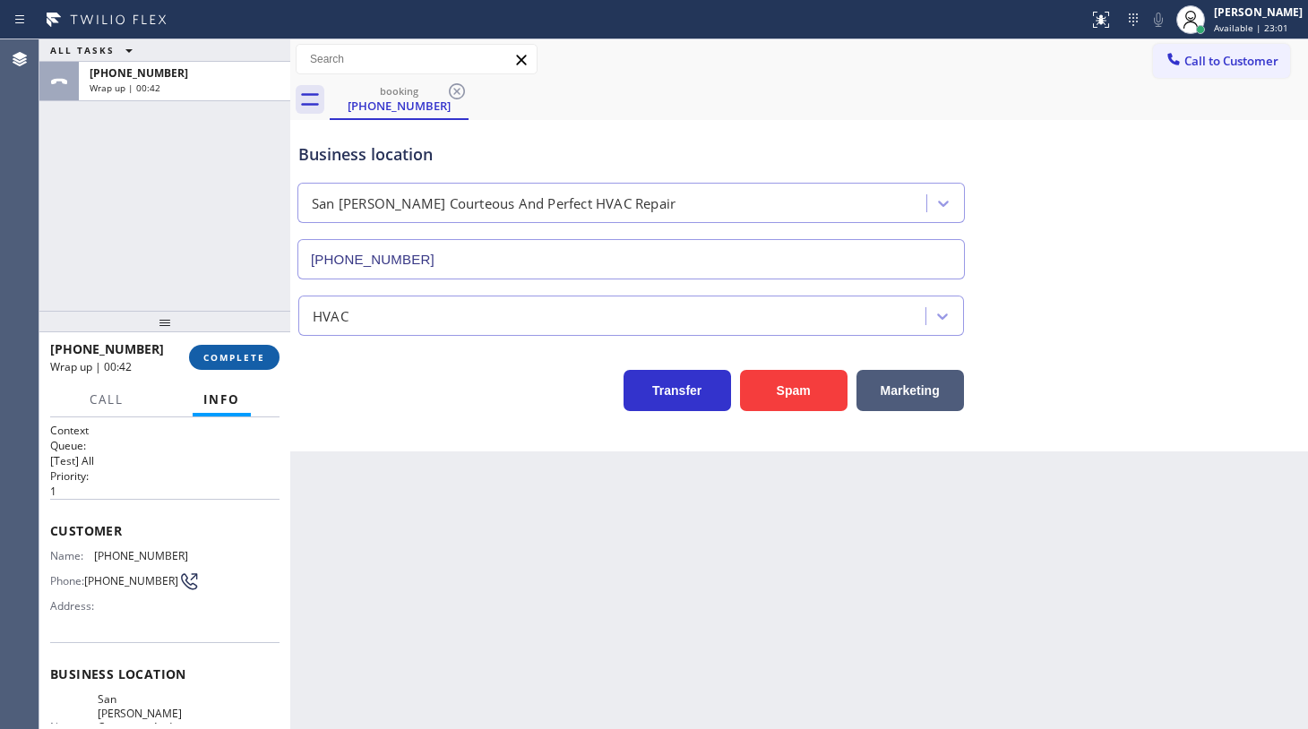
click at [223, 349] on div "+12487658748 Wrap up | 00:42 COMPLETE" at bounding box center [164, 357] width 229 height 47
click at [229, 358] on span "COMPLETE" at bounding box center [234, 357] width 62 height 13
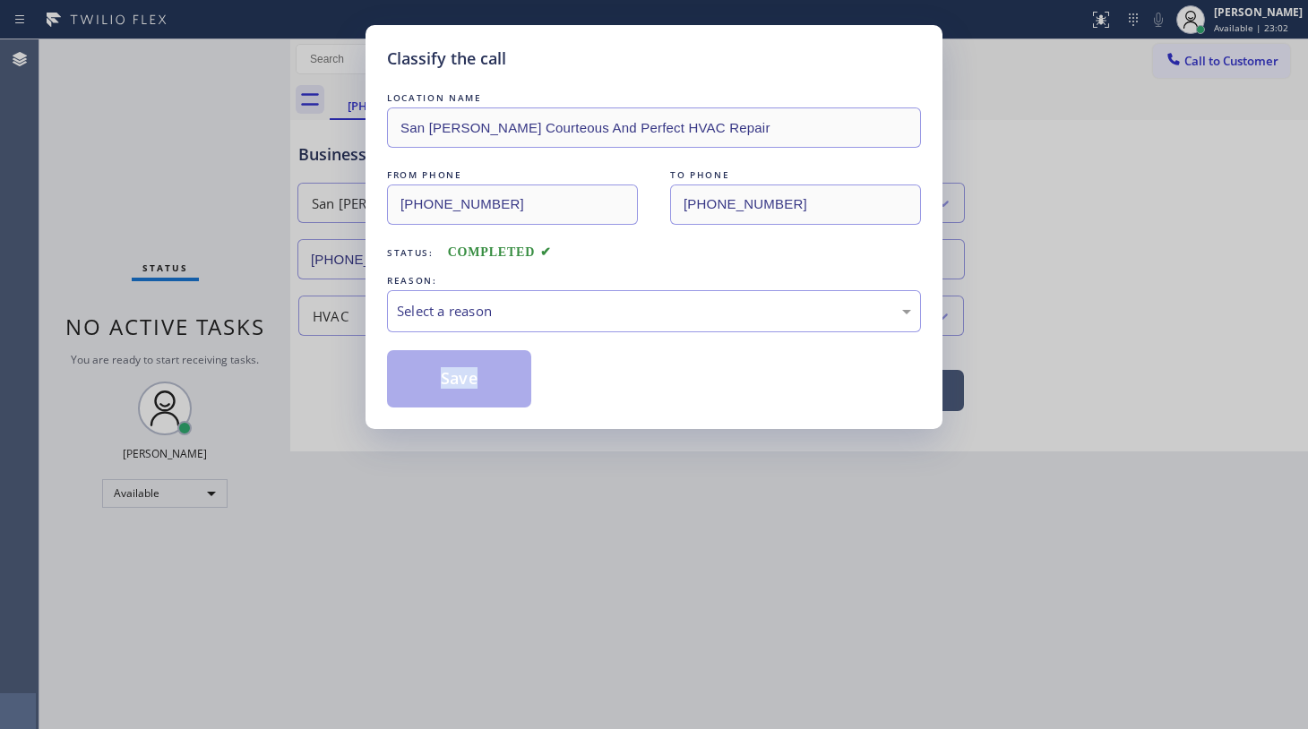
click at [229, 358] on div "Classify the call LOCATION NAME San Jose Courteous And Perfect HVAC Repair FROM…" at bounding box center [654, 364] width 1308 height 729
click at [477, 311] on div "Select a reason" at bounding box center [654, 311] width 514 height 21
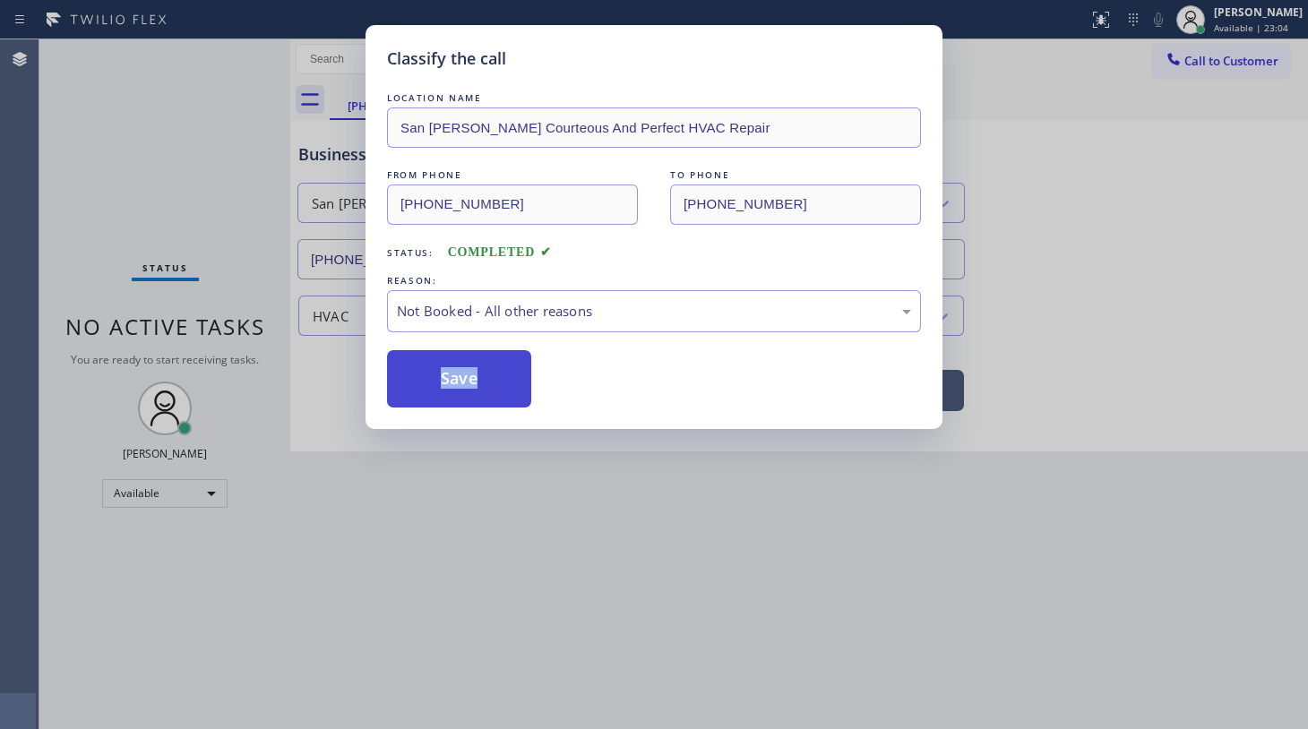
click at [449, 373] on button "Save" at bounding box center [459, 378] width 144 height 57
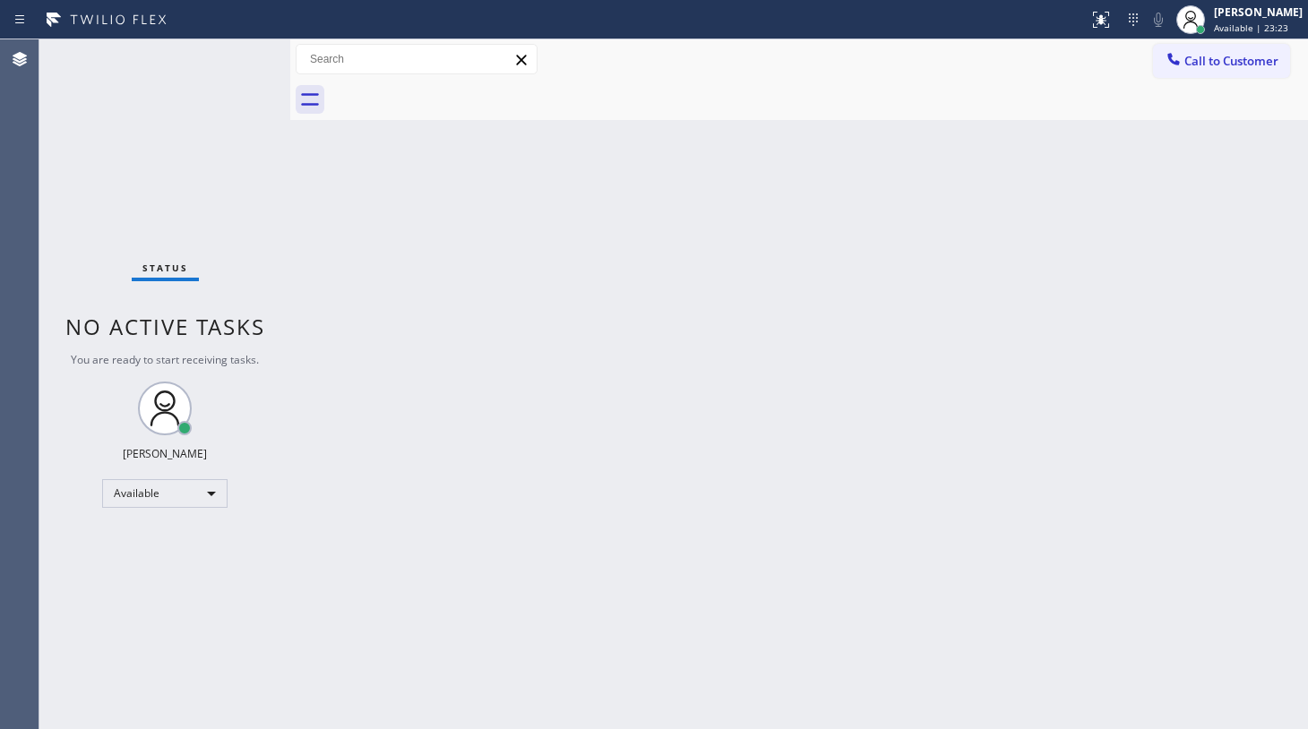
drag, startPoint x: 131, startPoint y: 253, endPoint x: 151, endPoint y: 214, distance: 43.3
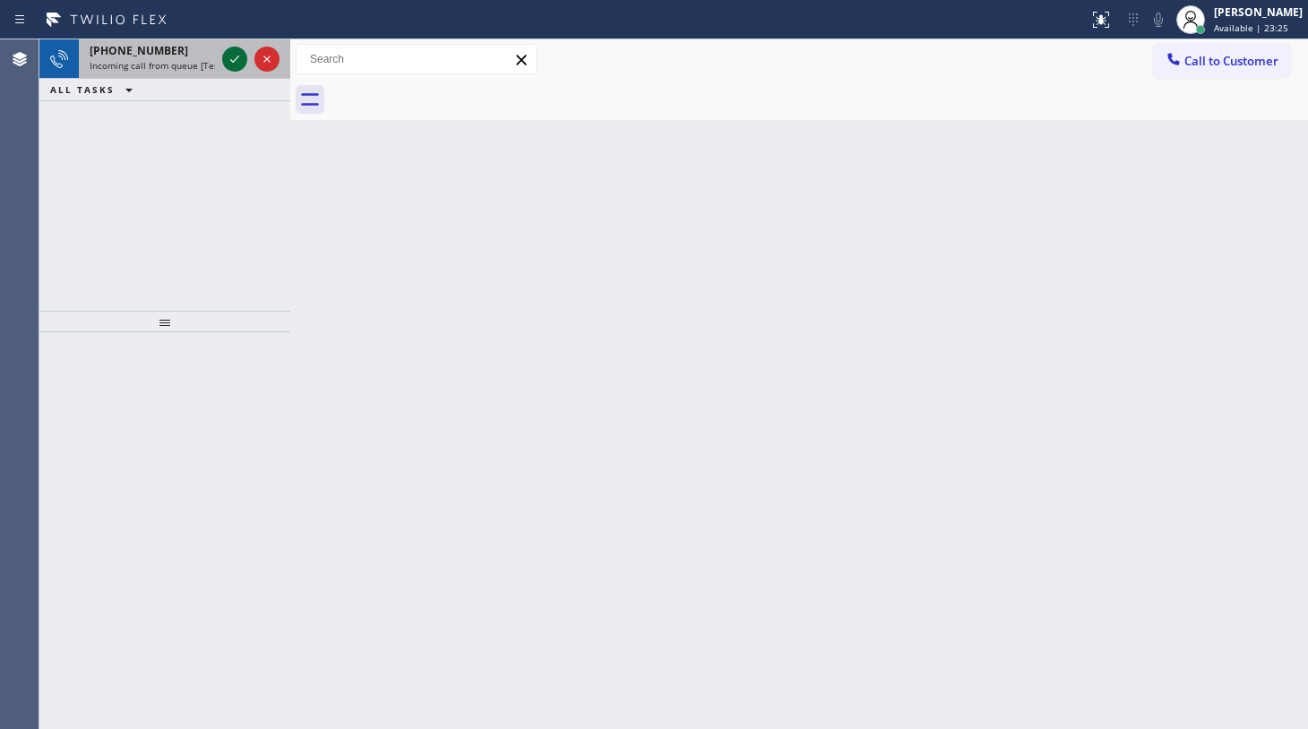
click at [229, 55] on icon at bounding box center [235, 59] width 22 height 22
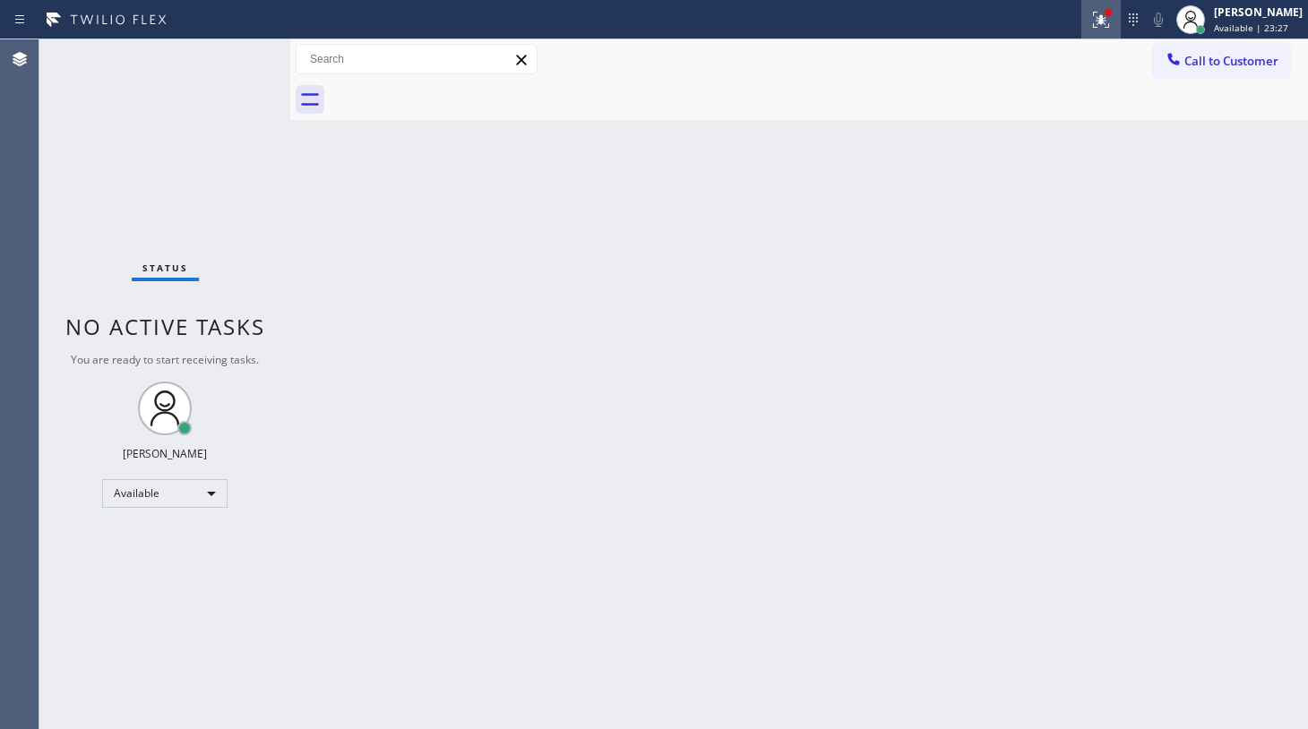
click at [1084, 17] on div at bounding box center [1101, 20] width 39 height 22
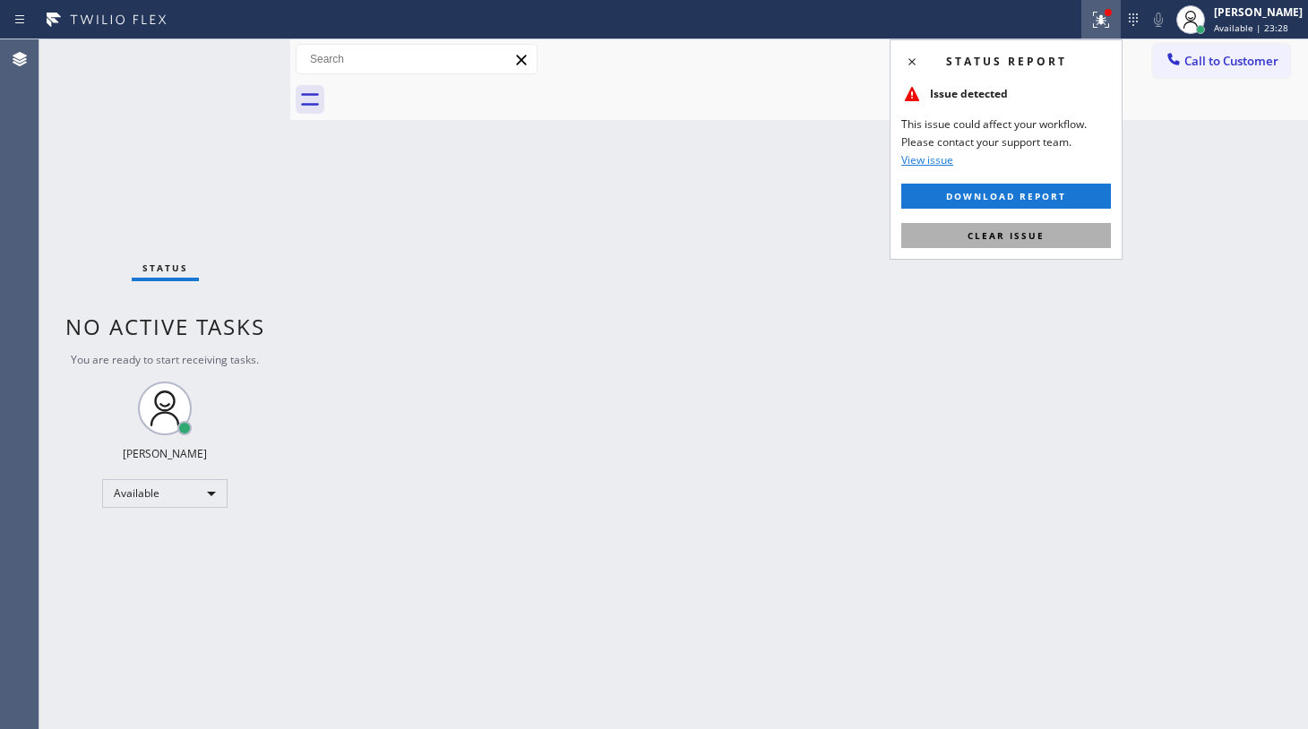
click at [1041, 239] on span "Clear issue" at bounding box center [1006, 235] width 77 height 13
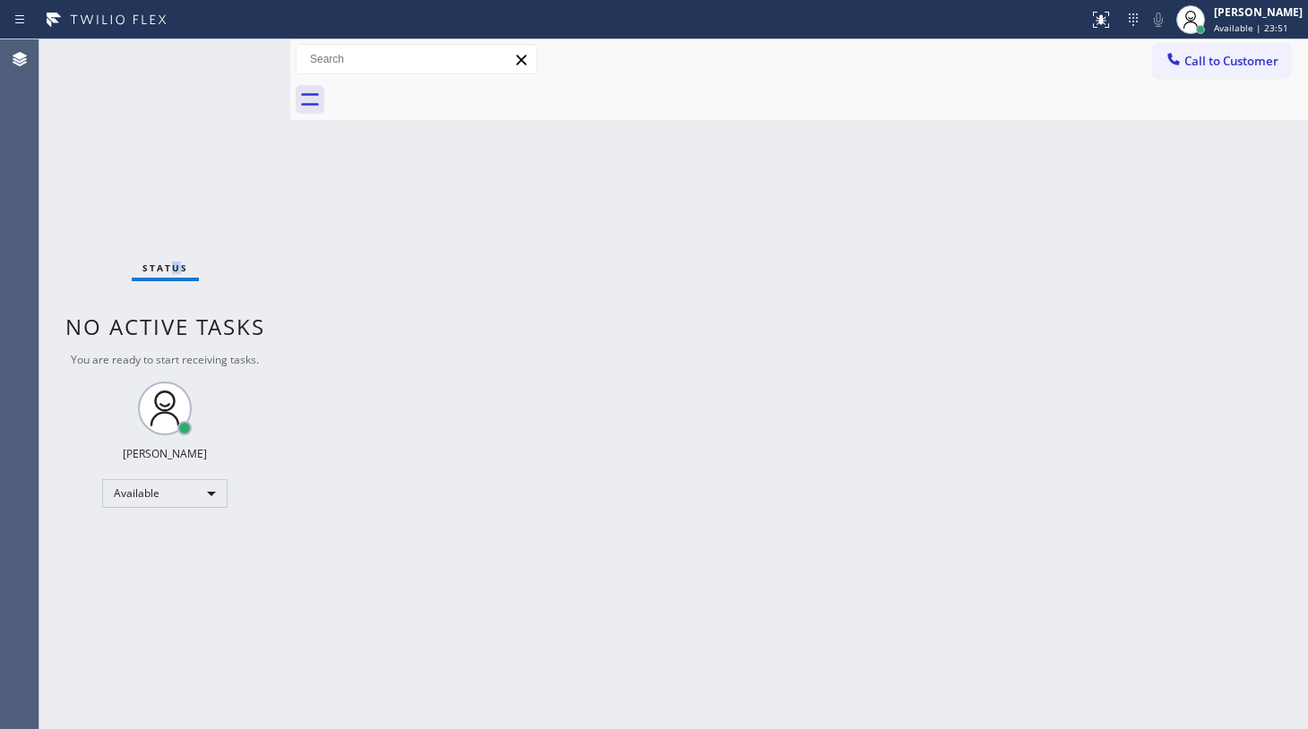
click at [181, 220] on div "Status No active tasks You are ready to start receiving tasks. JENIZA ALCAYDE A…" at bounding box center [164, 384] width 251 height 690
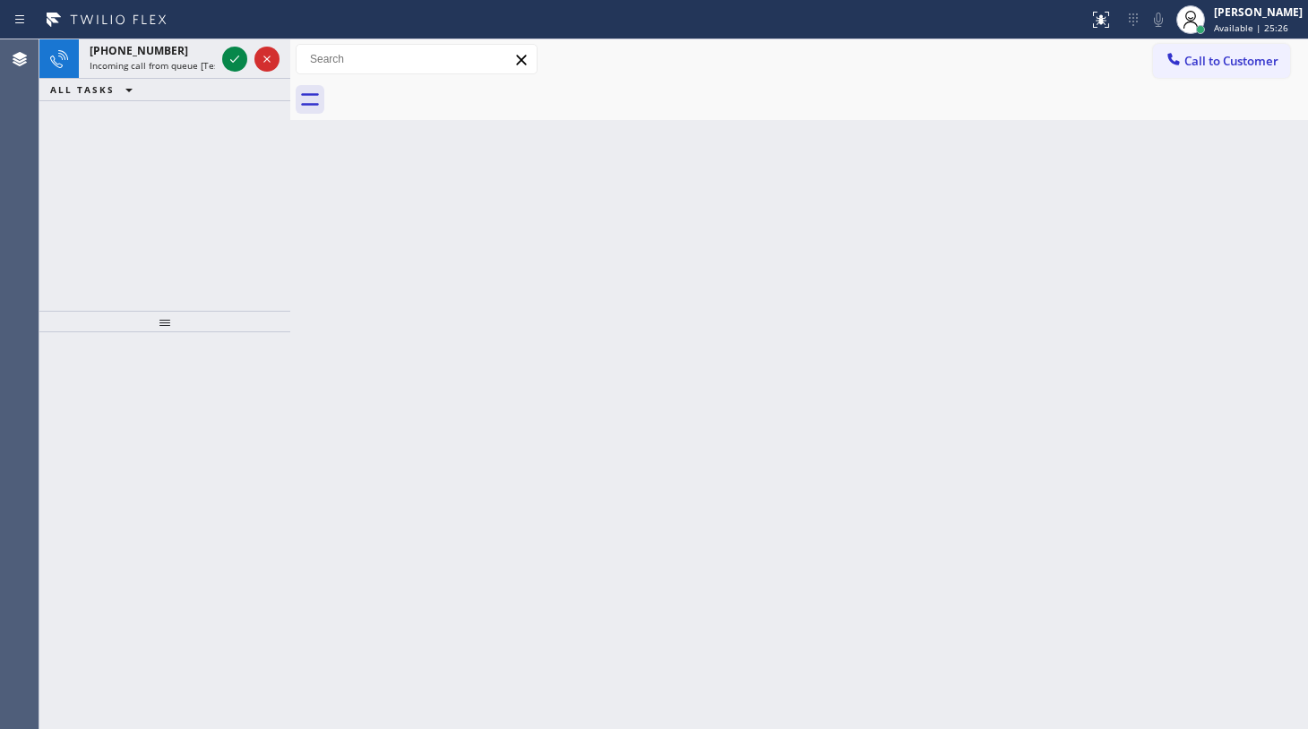
click at [195, 115] on div "+17148011750 Incoming call from queue [Test] All ALL TASKS ALL TASKS ACTIVE TAS…" at bounding box center [164, 175] width 251 height 272
click at [229, 53] on icon at bounding box center [235, 59] width 22 height 22
click at [1100, 22] on icon at bounding box center [1101, 20] width 16 height 16
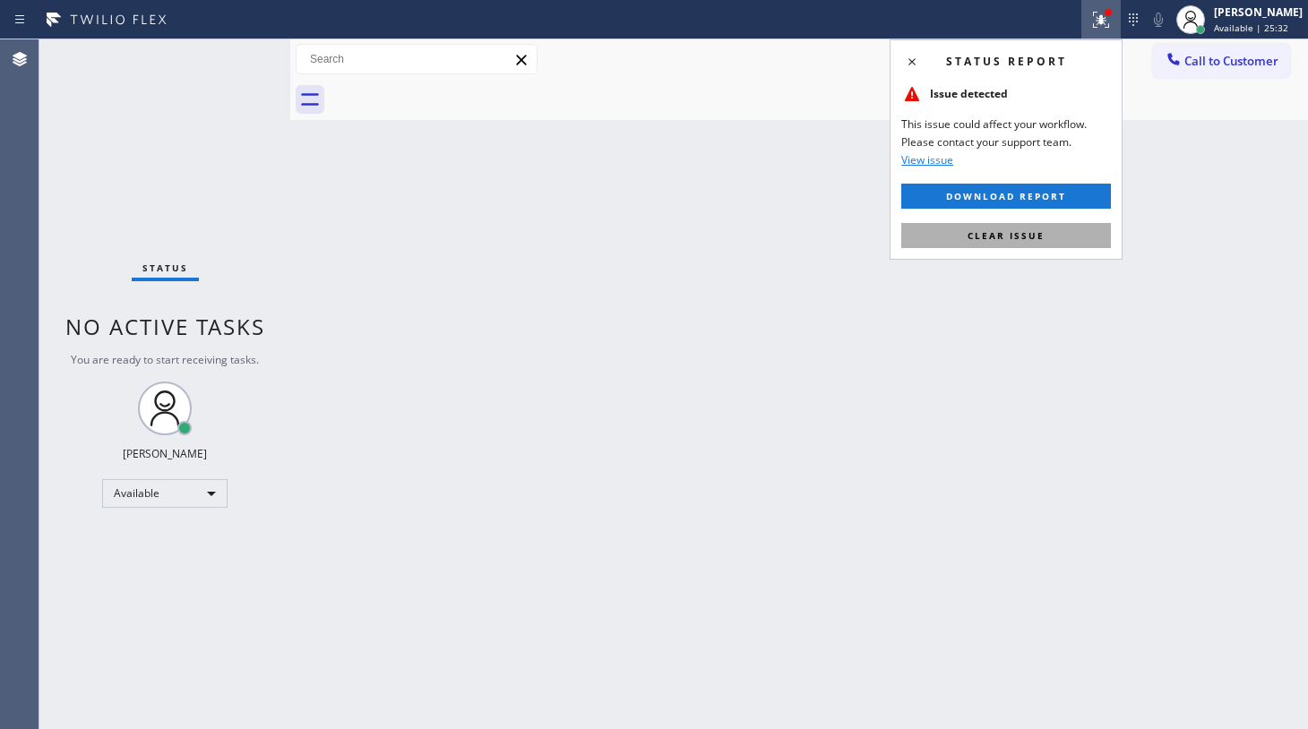
click at [1085, 223] on button "Clear issue" at bounding box center [1006, 235] width 210 height 25
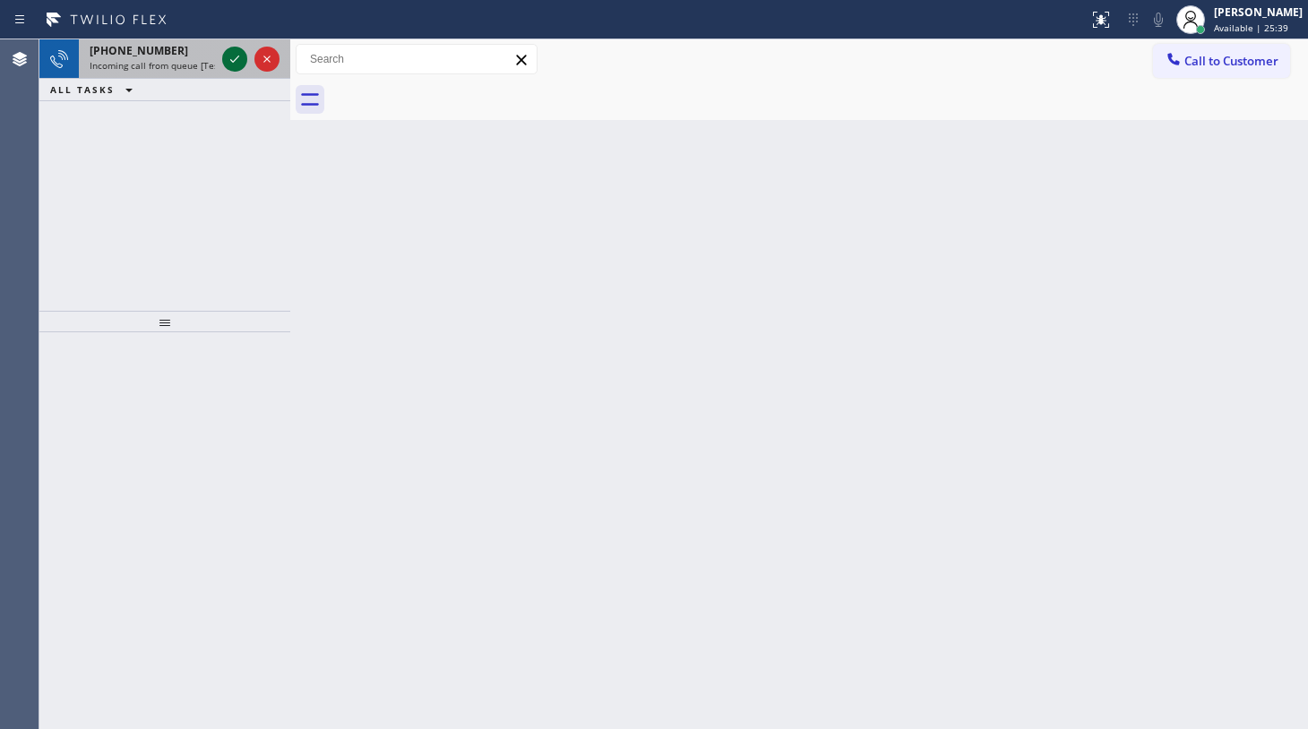
click at [231, 49] on icon at bounding box center [235, 59] width 22 height 22
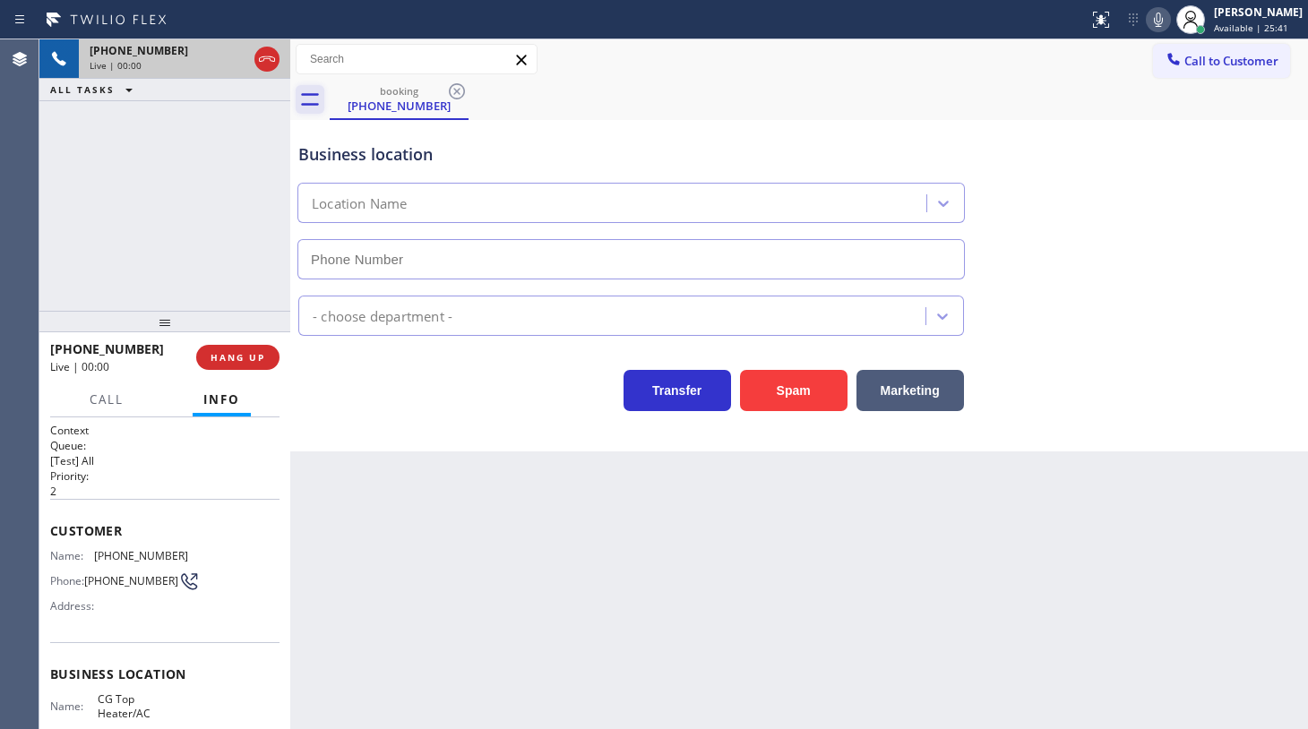
type input "(786) 610-6933"
click at [266, 361] on button "HANG UP" at bounding box center [237, 357] width 83 height 25
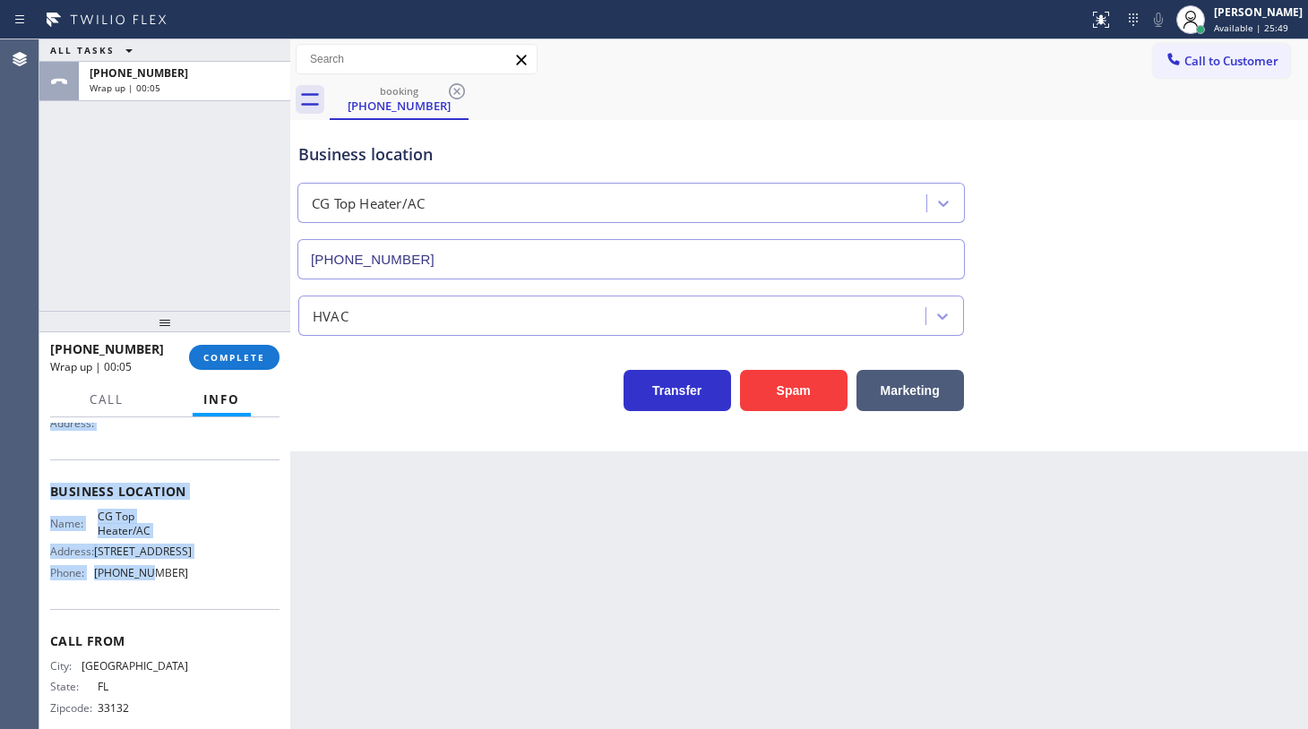
scroll to position [221, 0]
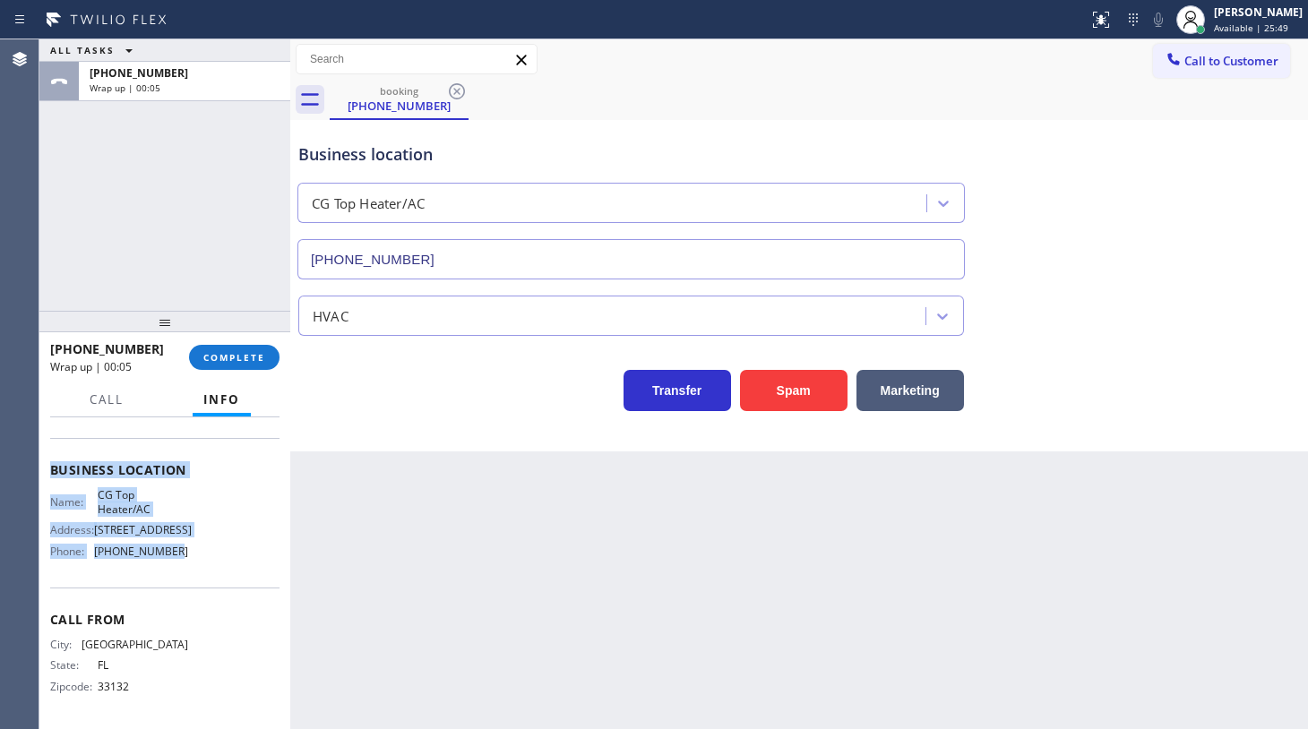
drag, startPoint x: 57, startPoint y: 515, endPoint x: 160, endPoint y: 534, distance: 103.9
click at [160, 534] on div "Context Queue: [Test] All Priority: 2 Customer Name: (786) 530-0120 Phone: (786…" at bounding box center [164, 471] width 229 height 504
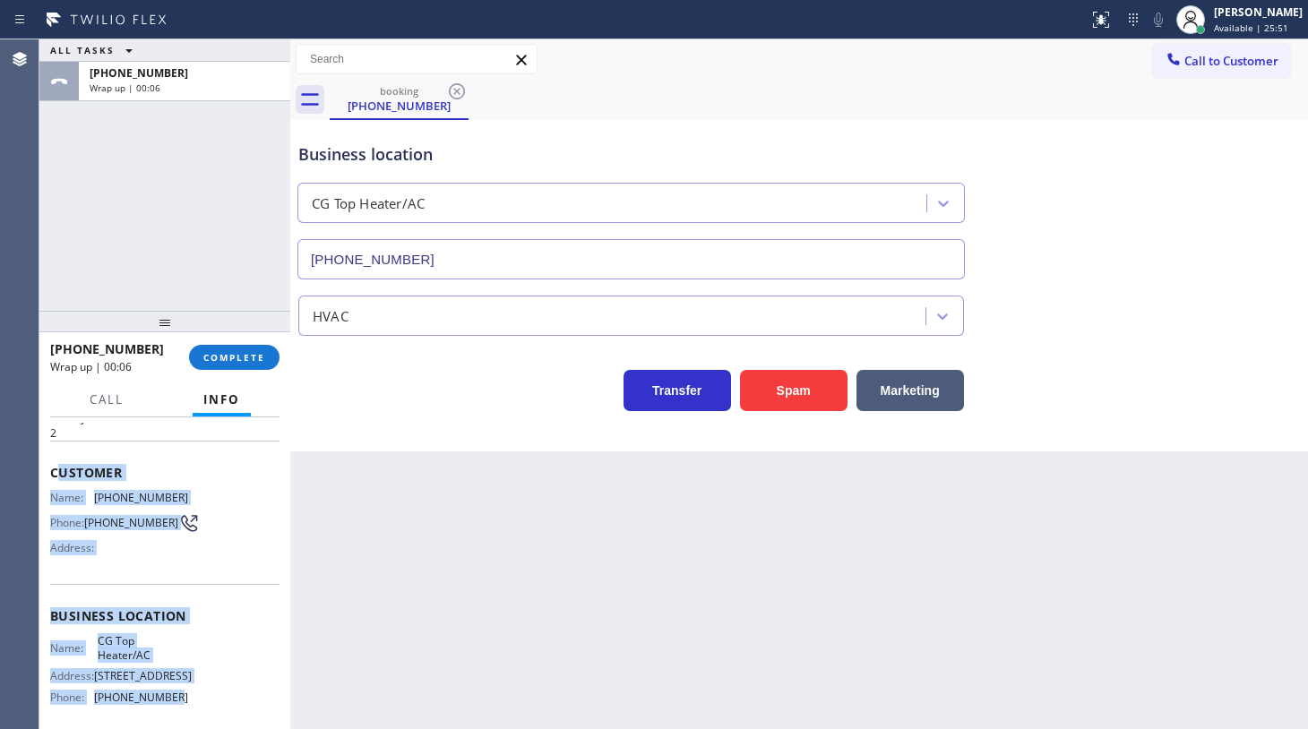
click at [155, 566] on div "Customer Name: (786) 530-0120 Phone: (786) 530-0120 Address:" at bounding box center [164, 512] width 229 height 143
click at [58, 456] on div "Customer Name: (786) 530-0120 Phone: (786) 530-0120 Address:" at bounding box center [164, 512] width 229 height 143
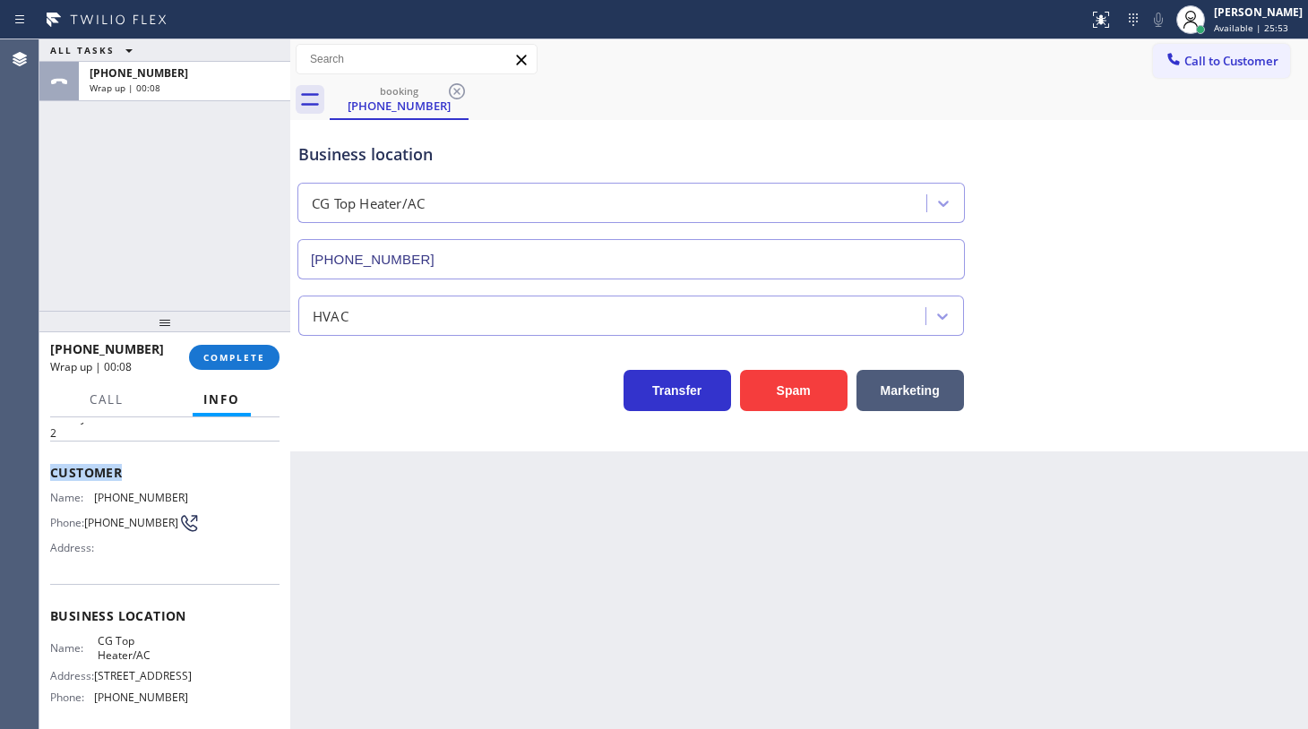
click at [58, 456] on div "Customer Name: (786) 530-0120 Phone: (786) 530-0120 Address:" at bounding box center [164, 512] width 229 height 143
click at [51, 468] on span "Customer" at bounding box center [164, 472] width 229 height 17
click at [53, 464] on span "Customer" at bounding box center [164, 472] width 229 height 17
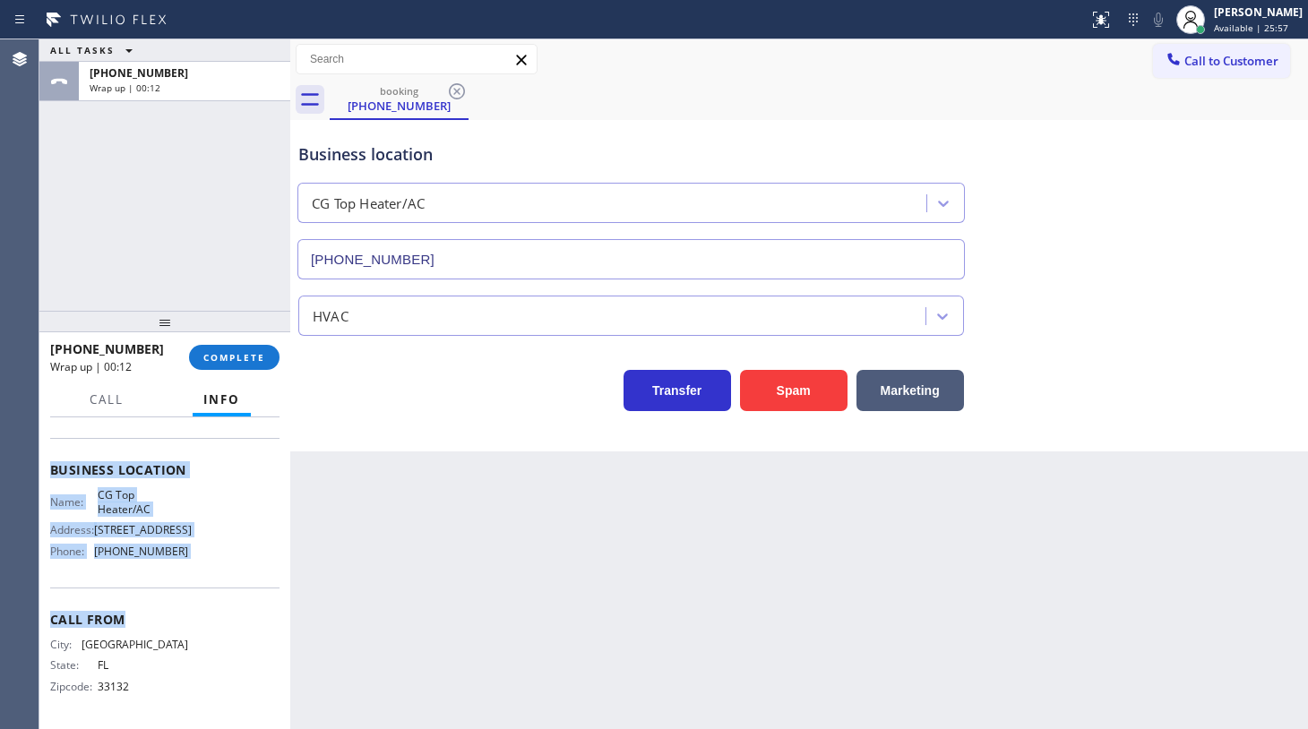
scroll to position [221, 0]
drag, startPoint x: 53, startPoint y: 460, endPoint x: 194, endPoint y: 695, distance: 274.9
click at [194, 695] on div "Context Queue: [Test] All Priority: 2 Customer Name: (786) 530-0120 Phone: (786…" at bounding box center [164, 471] width 229 height 504
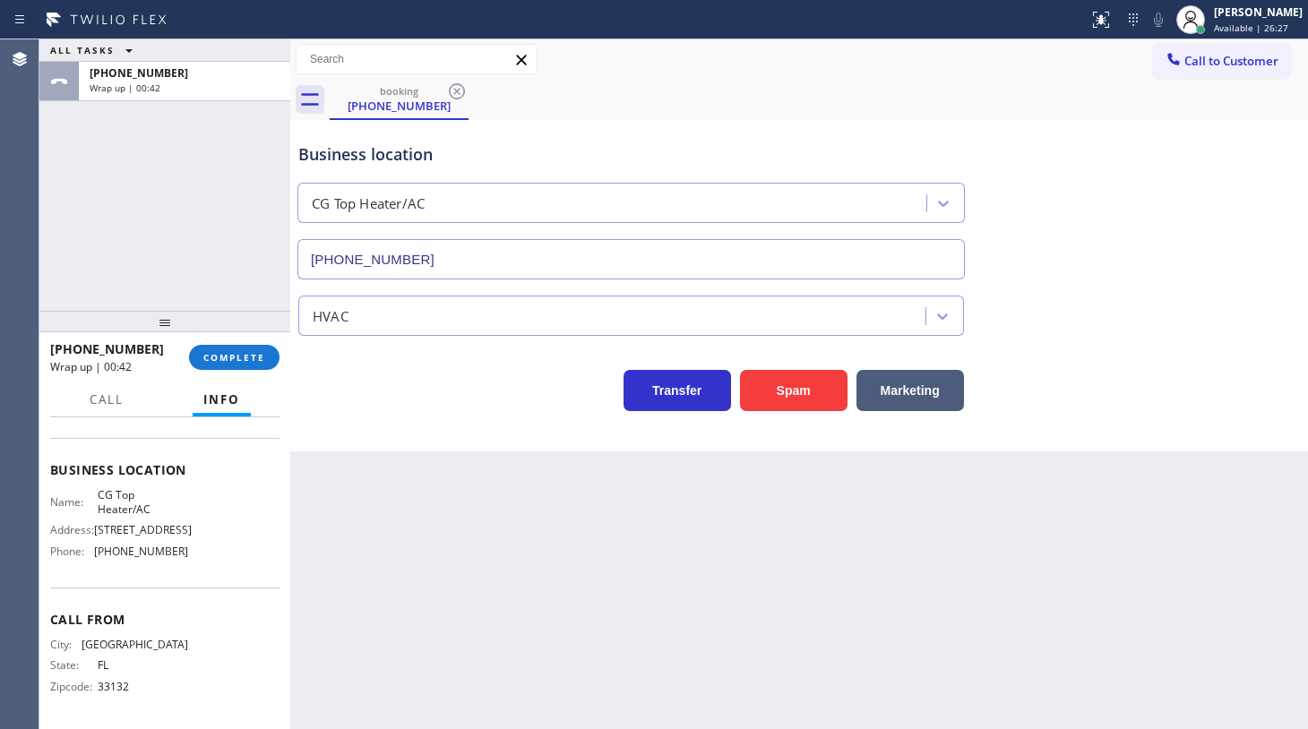
click at [74, 229] on div "ALL TASKS ALL TASKS ACTIVE TASKS TASKS IN WRAP UP +17865300120 Wrap up | 00:42" at bounding box center [164, 175] width 251 height 272
click at [227, 355] on span "COMPLETE" at bounding box center [234, 357] width 62 height 13
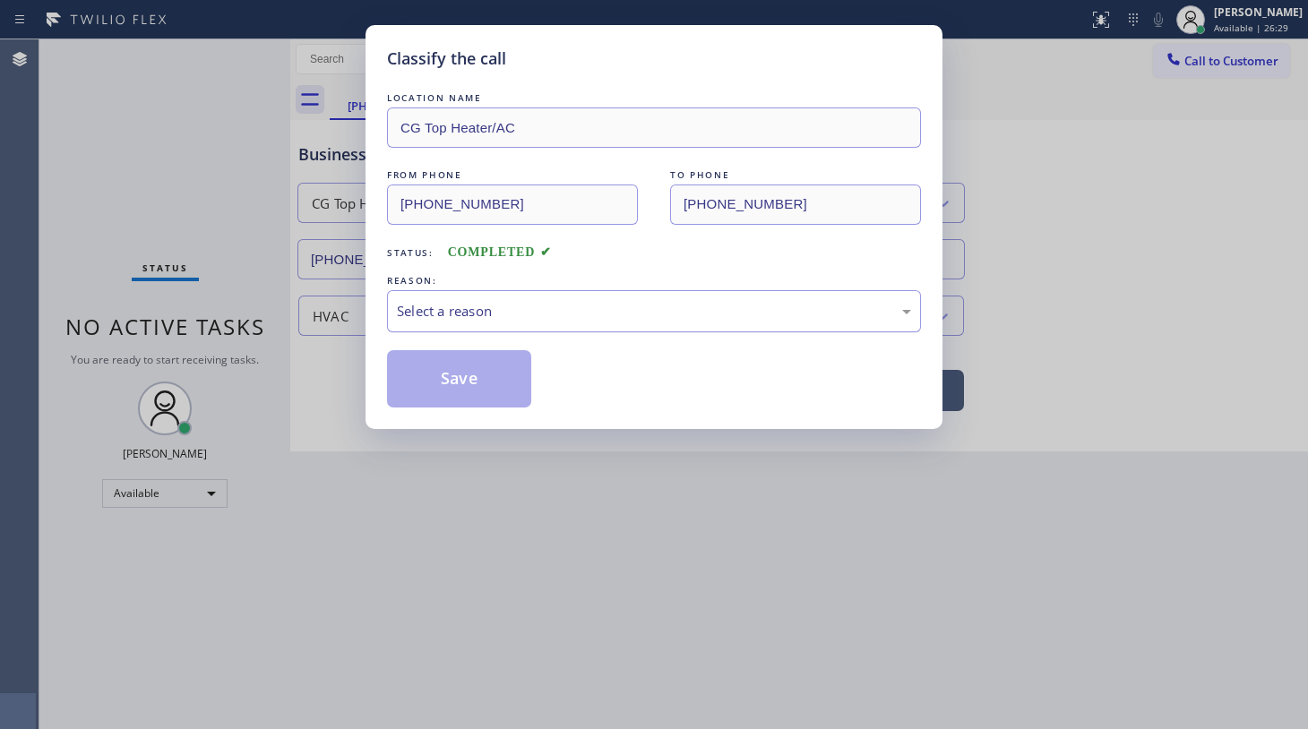
click at [432, 323] on div "Select a reason" at bounding box center [654, 311] width 534 height 42
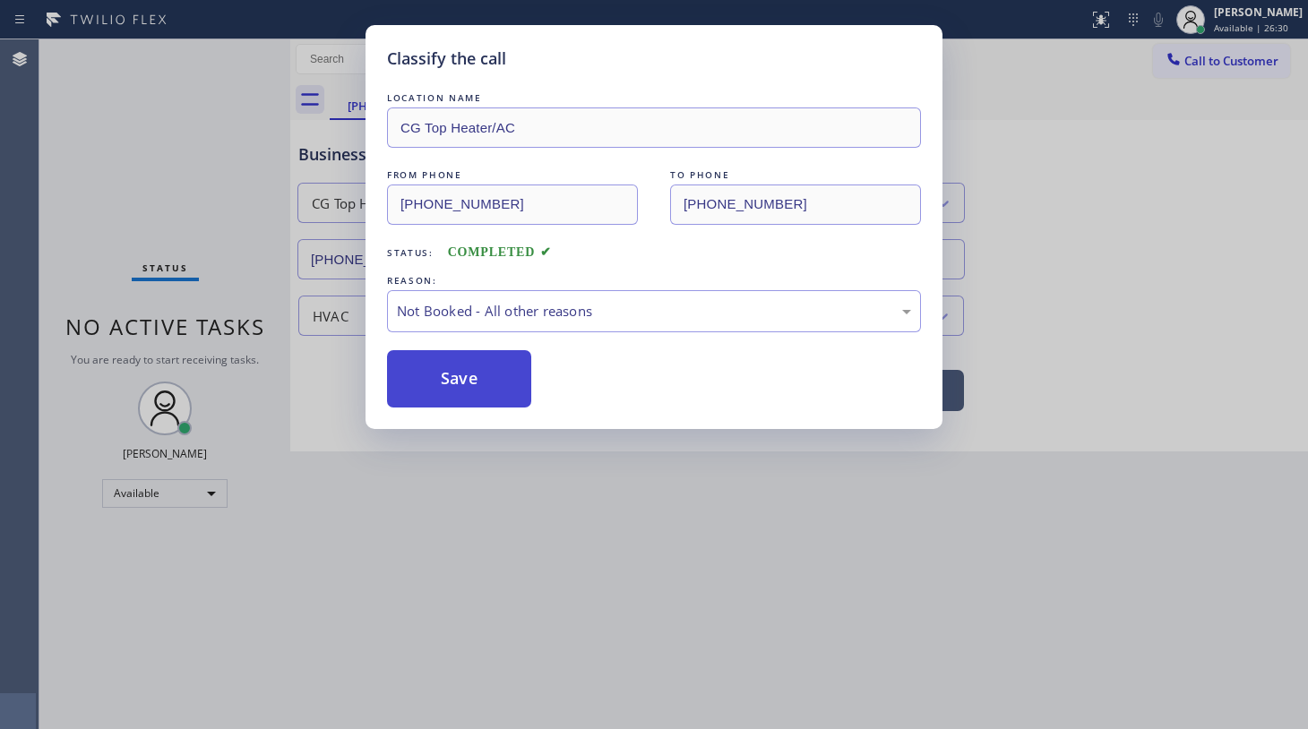
click at [438, 375] on button "Save" at bounding box center [459, 378] width 144 height 57
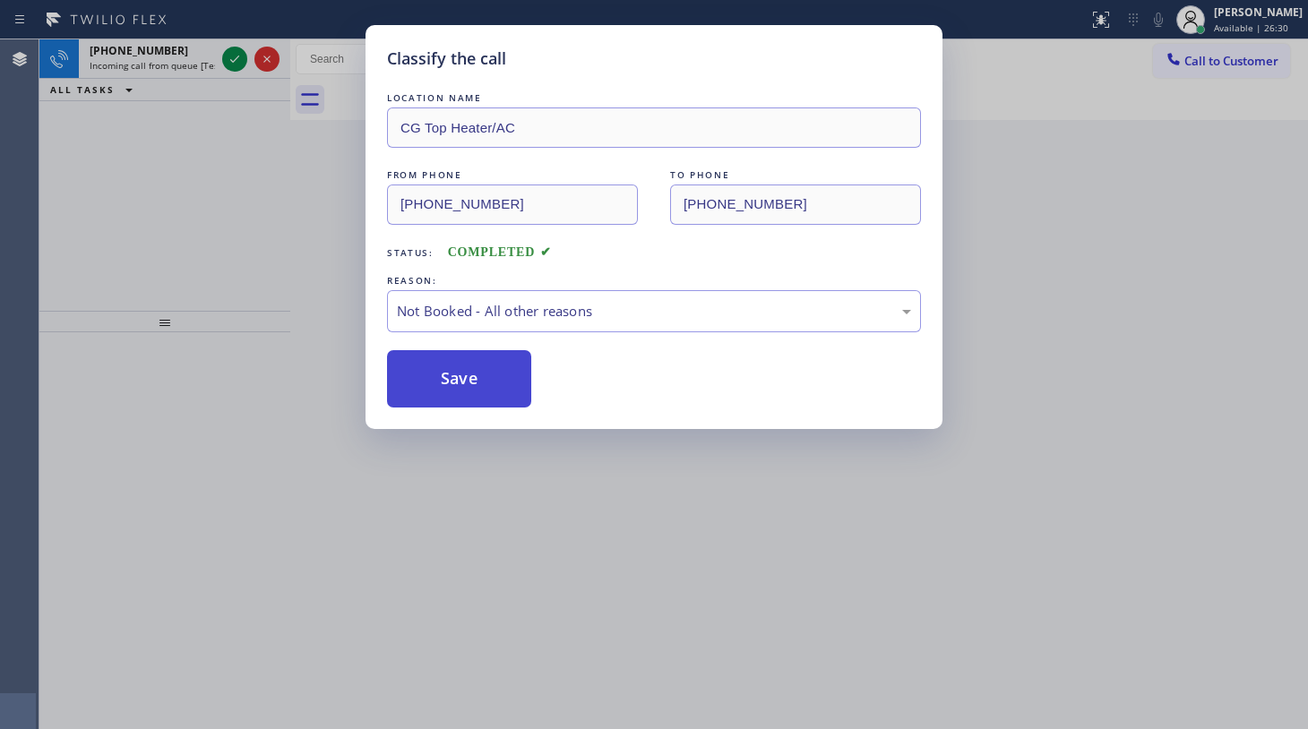
click at [438, 375] on button "Save" at bounding box center [459, 378] width 144 height 57
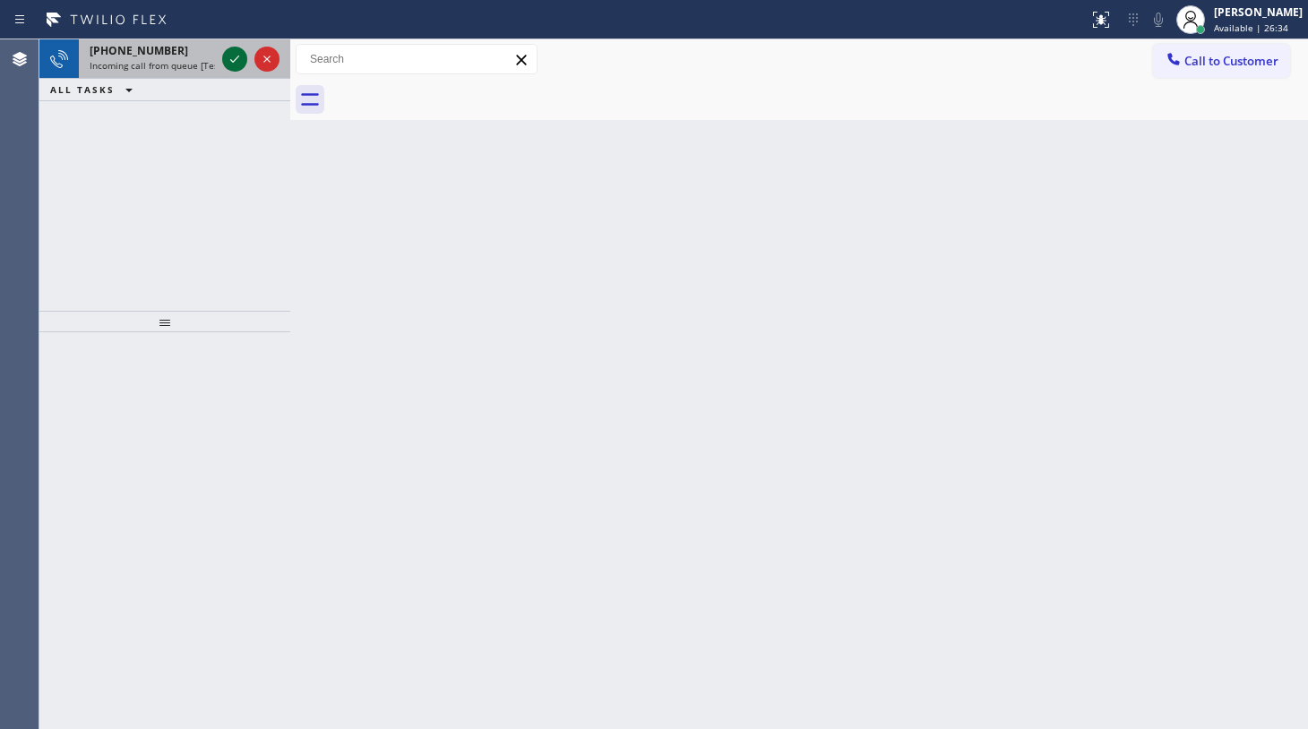
click at [236, 59] on icon at bounding box center [235, 59] width 22 height 22
click at [233, 56] on icon at bounding box center [235, 59] width 22 height 22
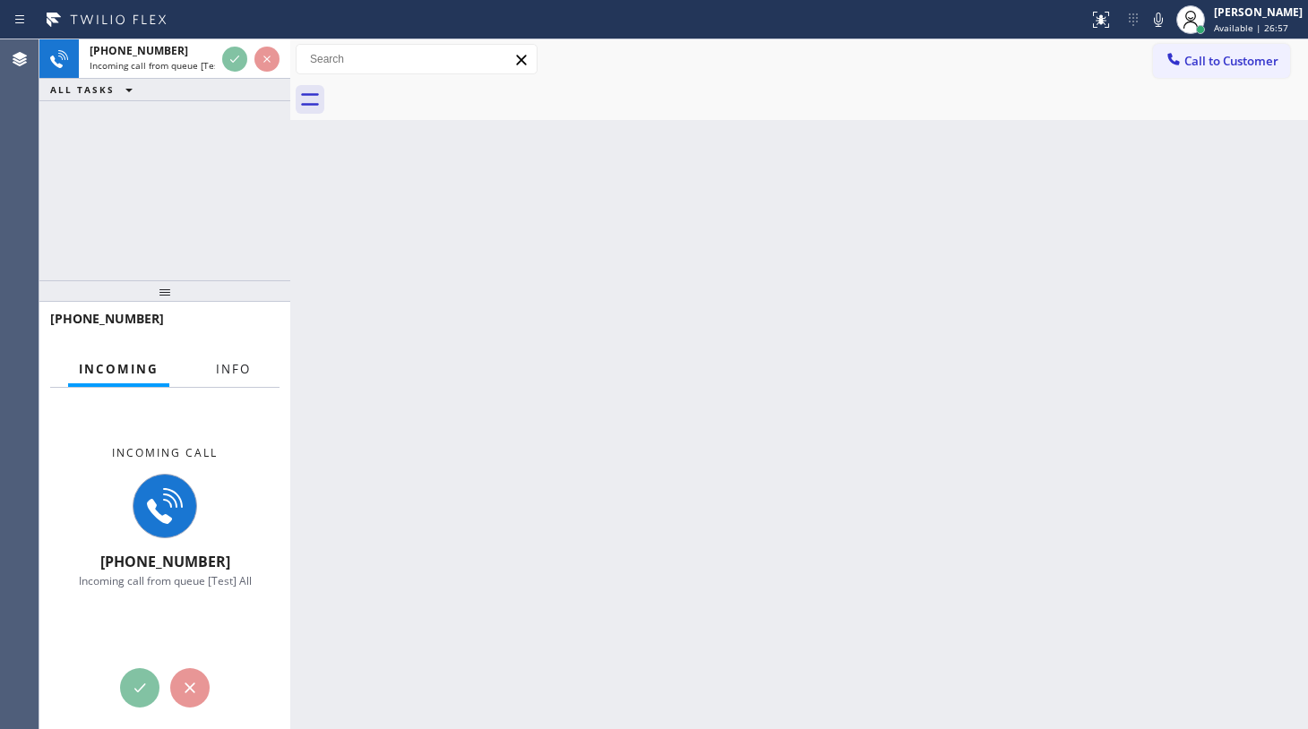
click at [227, 358] on button "Info" at bounding box center [233, 369] width 56 height 35
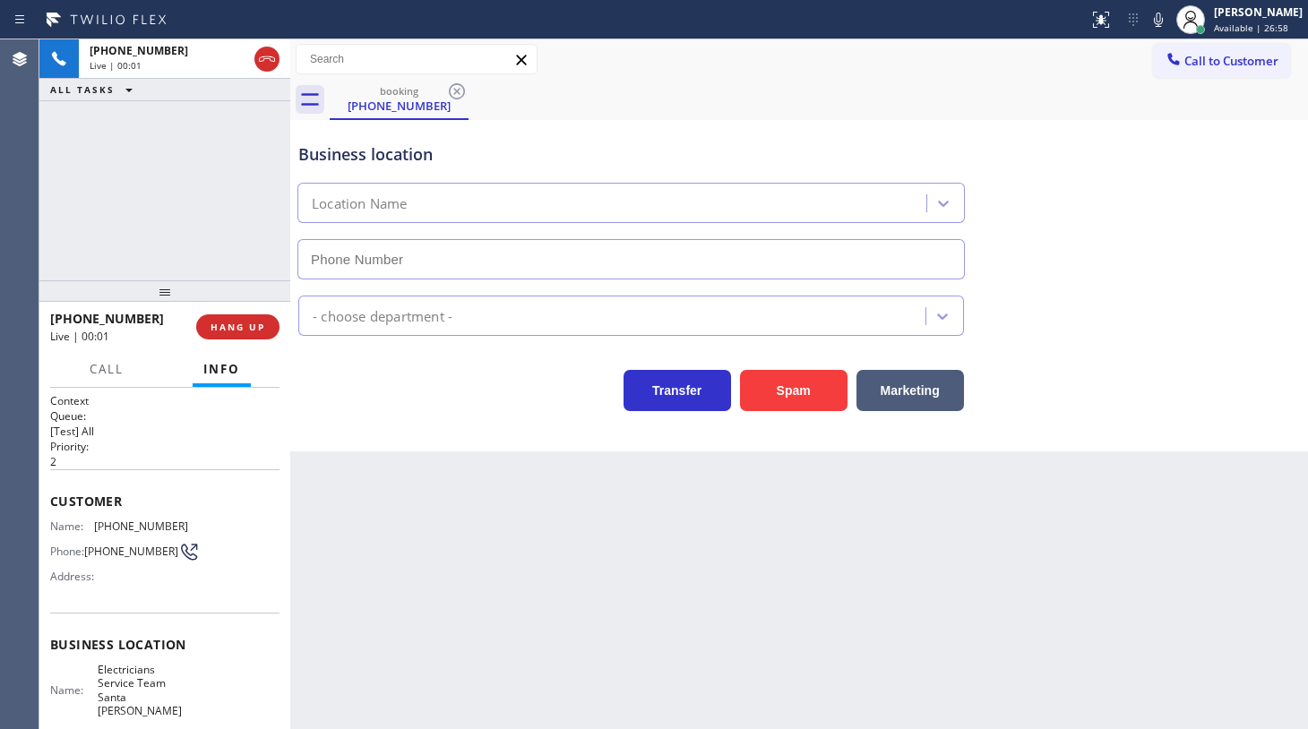
type input "[PHONE_NUMBER]"
click at [768, 418] on div "Business location Electricians Service Team [GEOGRAPHIC_DATA][PERSON_NAME] [PHO…" at bounding box center [799, 286] width 1018 height 332
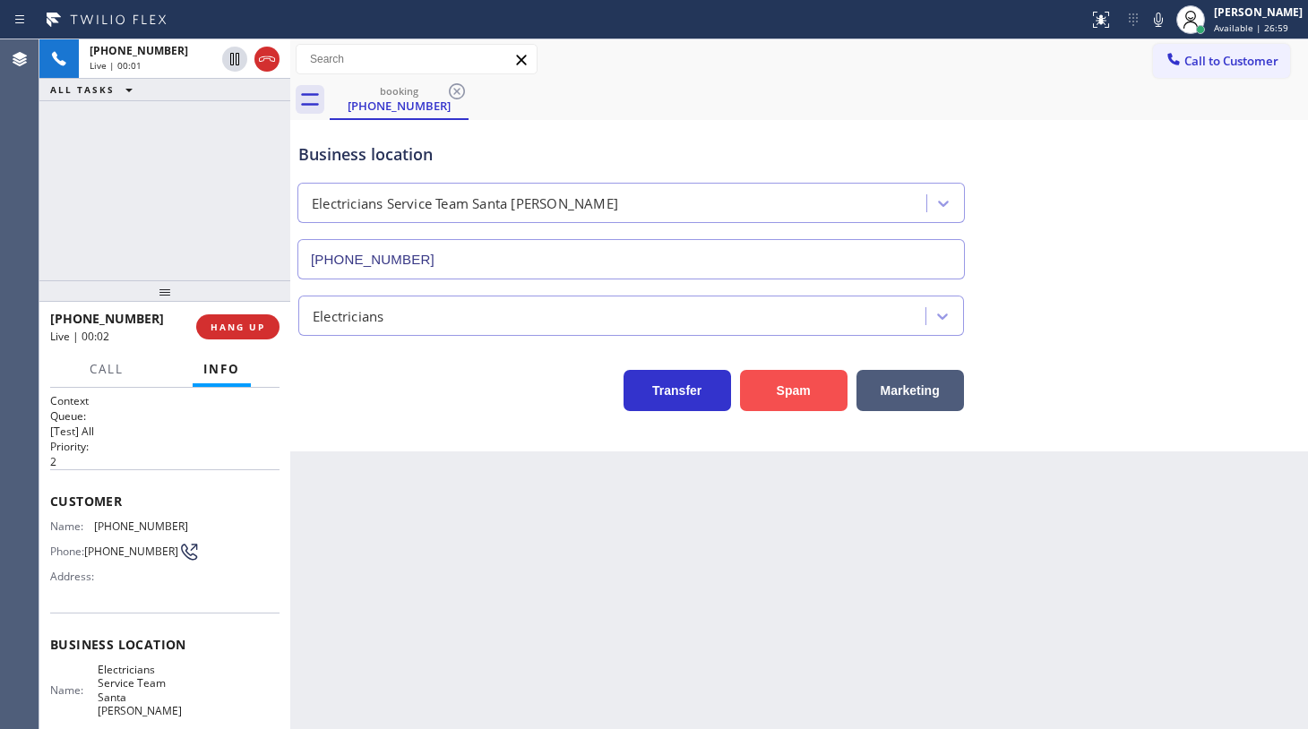
click at [771, 389] on button "Spam" at bounding box center [794, 390] width 108 height 41
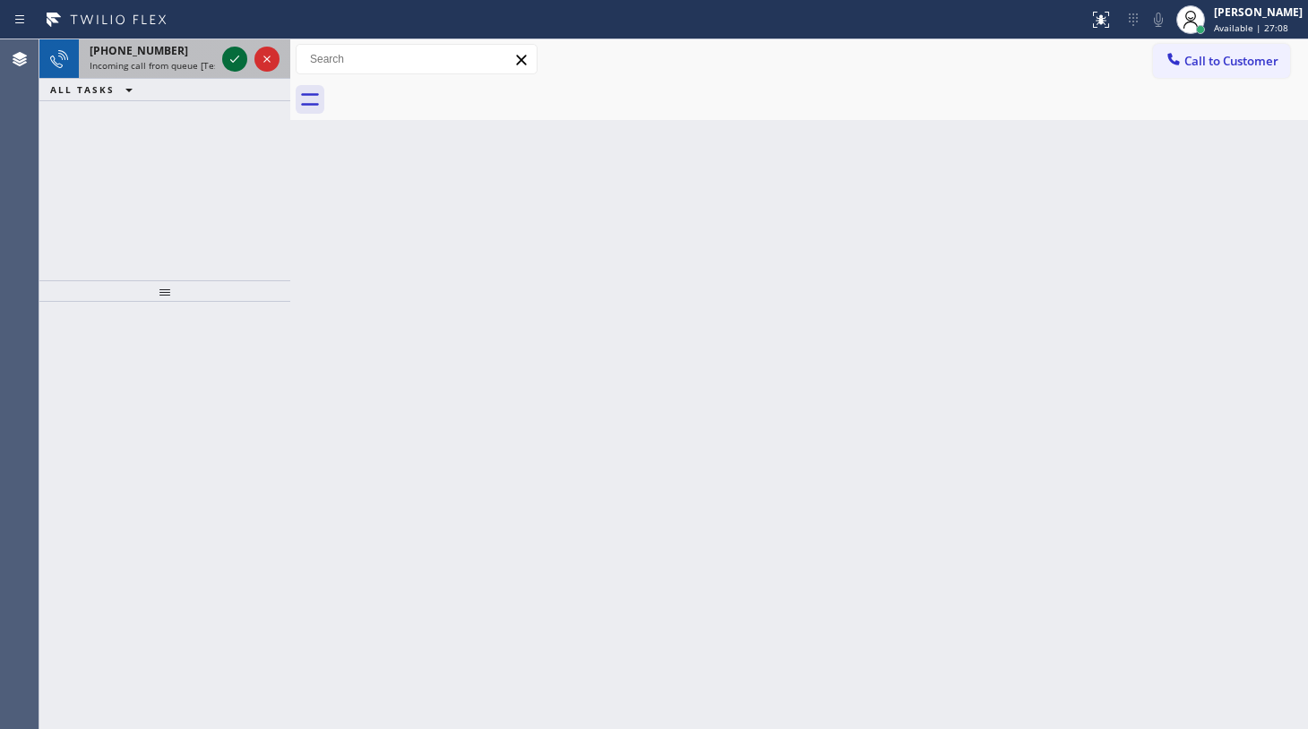
click at [230, 60] on icon at bounding box center [234, 59] width 9 height 7
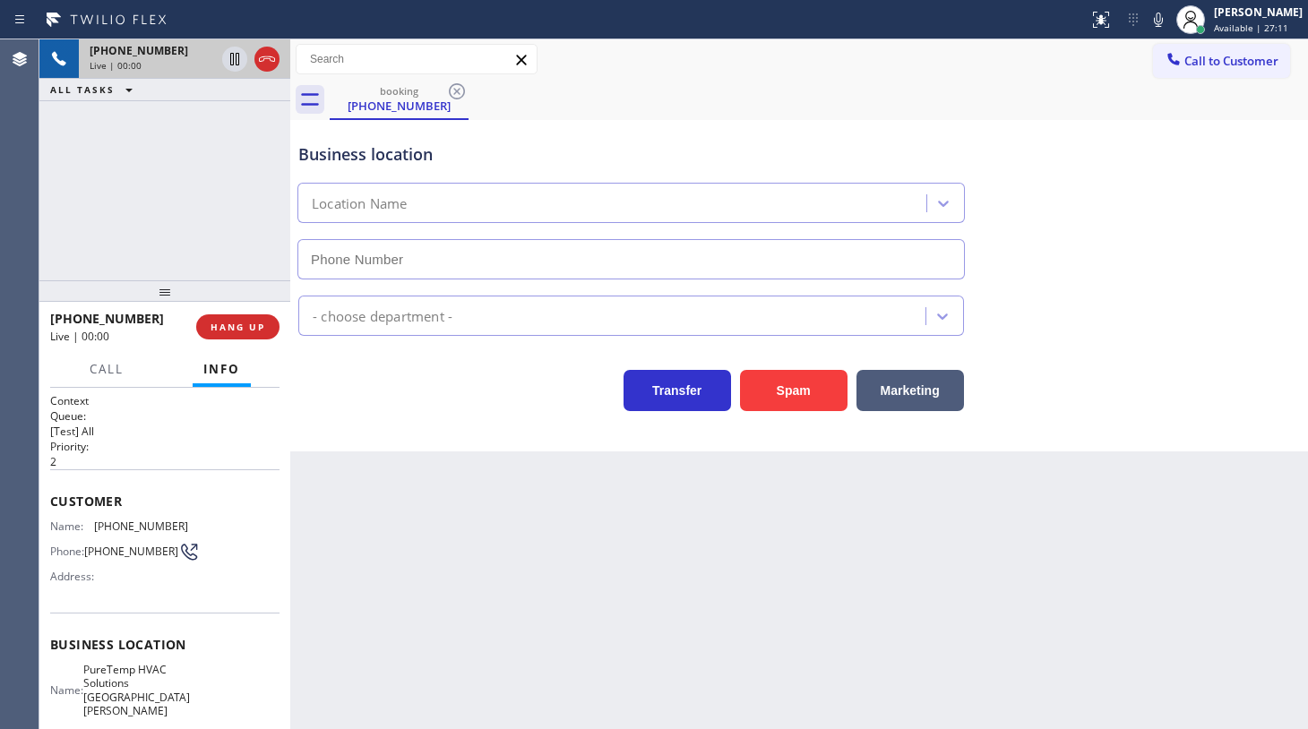
type input "[PHONE_NUMBER]"
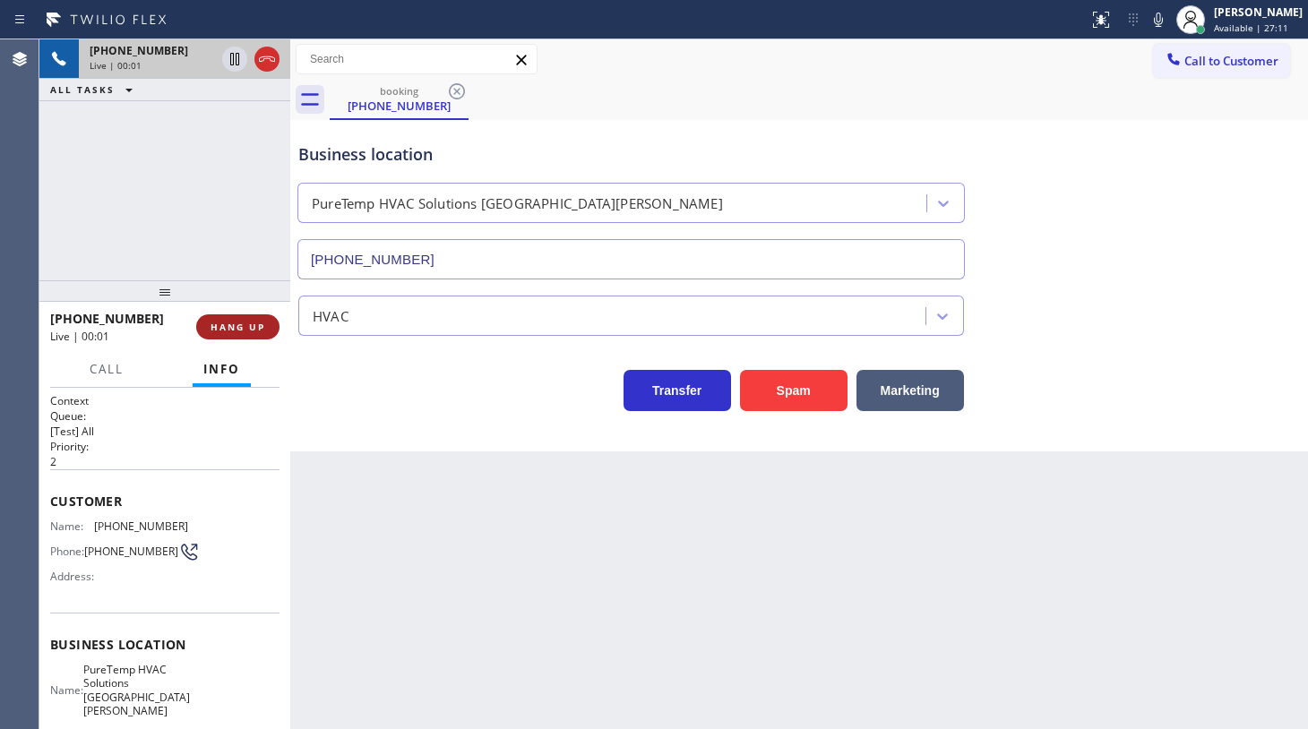
click at [237, 320] on div "[PHONE_NUMBER] Live | 00:01 HANG UP" at bounding box center [164, 327] width 229 height 47
click at [240, 323] on span "HANG UP" at bounding box center [238, 327] width 55 height 13
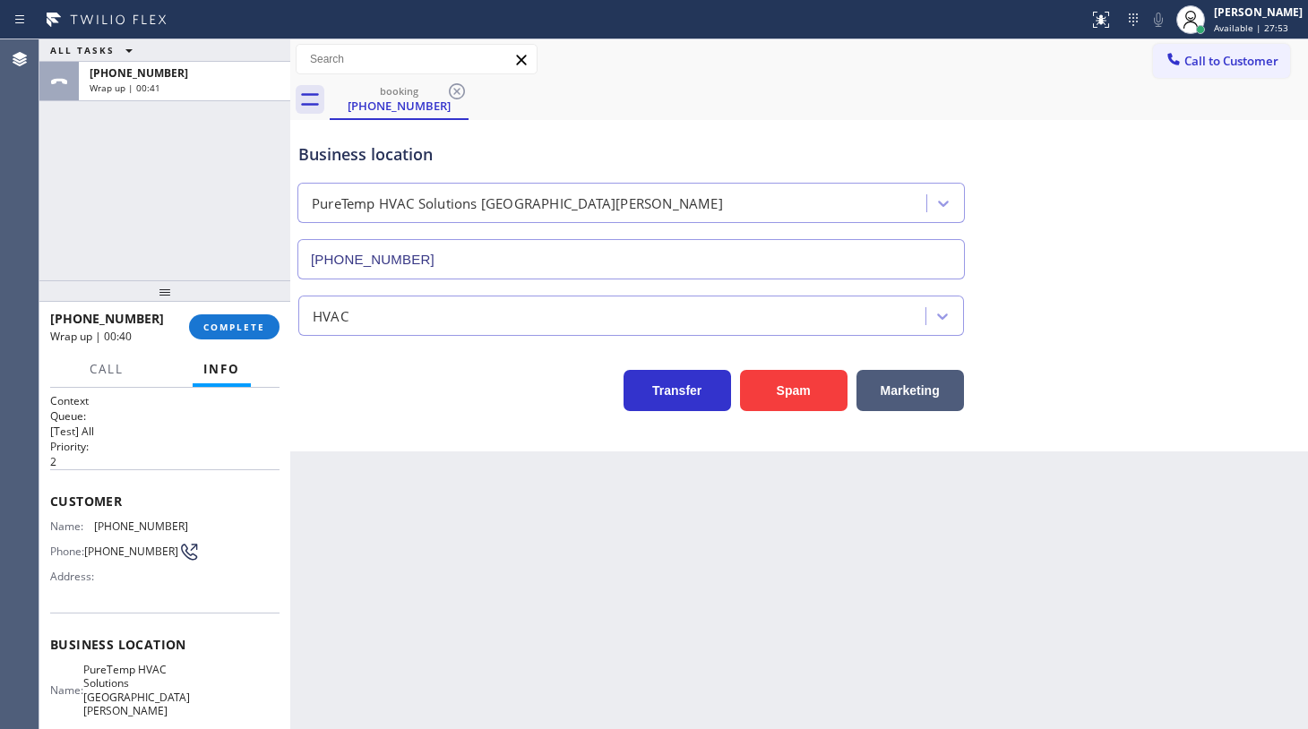
drag, startPoint x: 241, startPoint y: 308, endPoint x: 254, endPoint y: 341, distance: 34.9
click at [242, 314] on div "[PHONE_NUMBER] Wrap up | 00:40 COMPLETE" at bounding box center [164, 327] width 229 height 47
click at [254, 341] on div "[PHONE_NUMBER] Wrap up | 00:41 COMPLETE" at bounding box center [164, 327] width 229 height 47
click at [261, 323] on span "COMPLETE" at bounding box center [234, 327] width 62 height 13
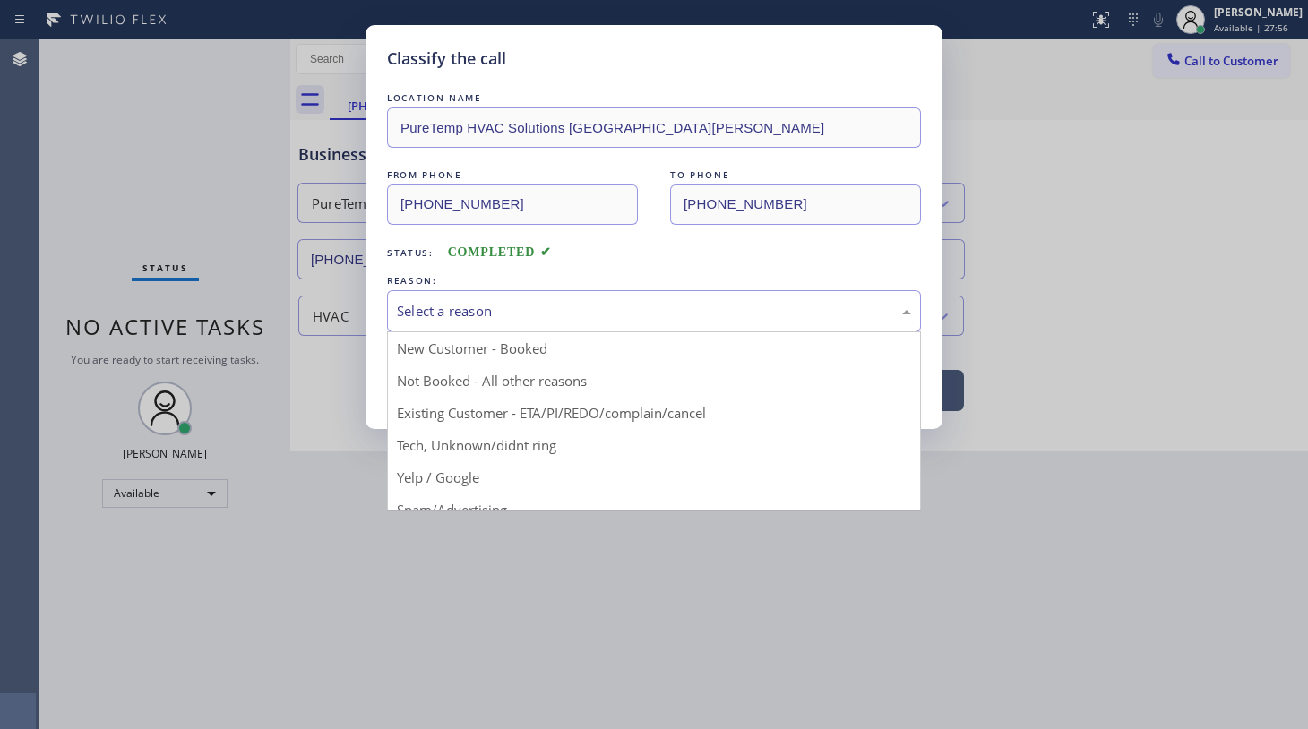
click at [417, 325] on div "Select a reason" at bounding box center [654, 311] width 534 height 42
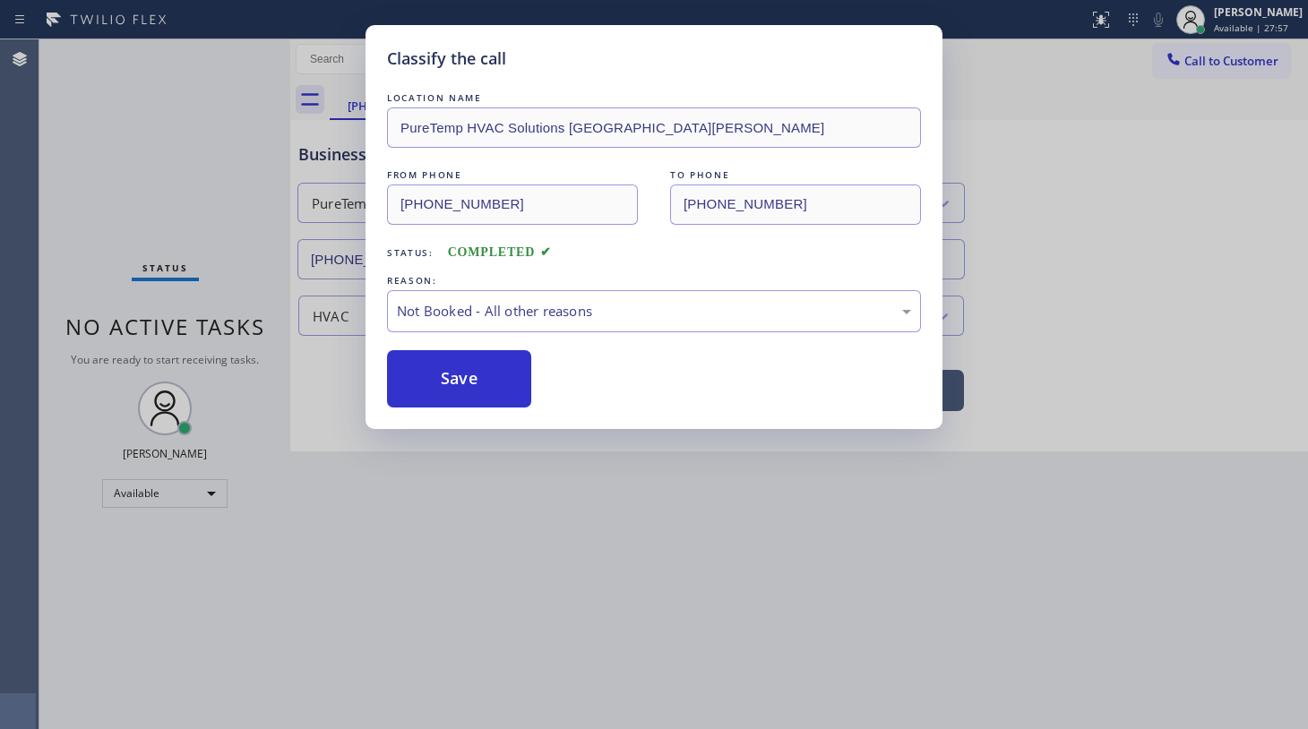
click at [437, 367] on button "Save" at bounding box center [459, 378] width 144 height 57
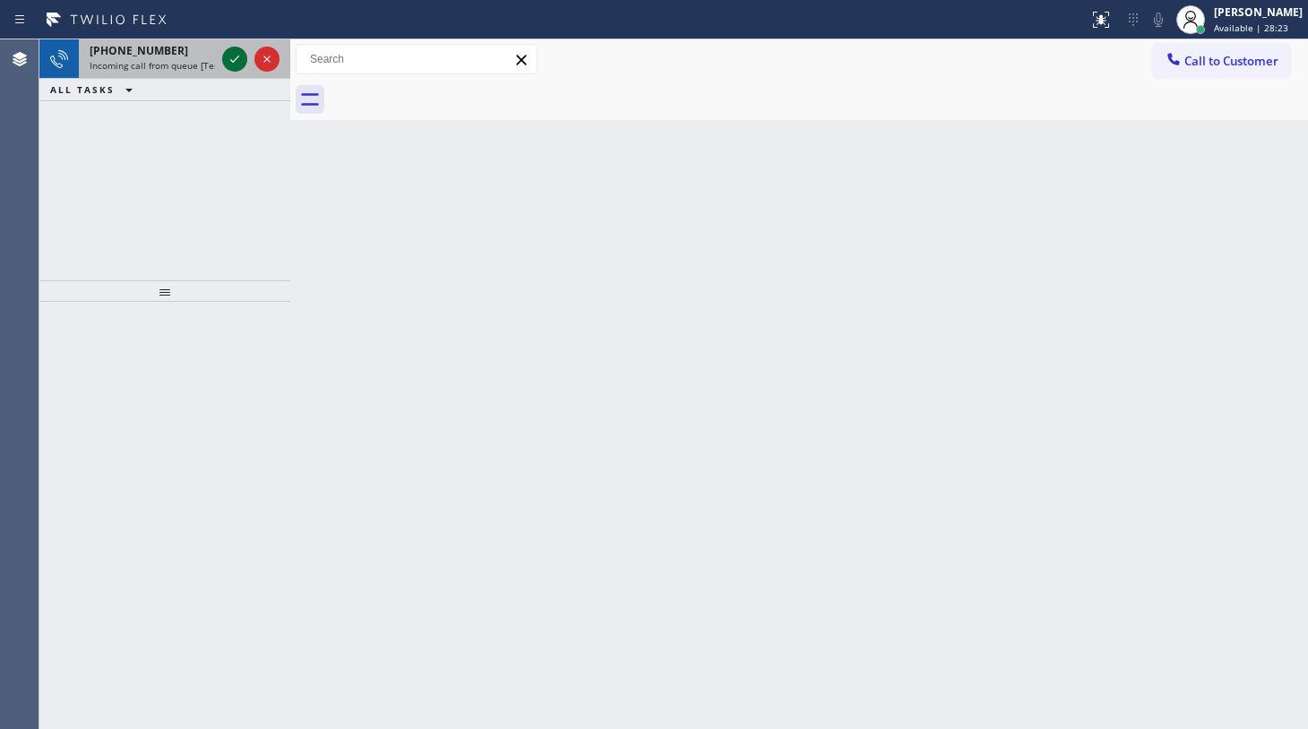
click at [233, 54] on icon at bounding box center [235, 59] width 22 height 22
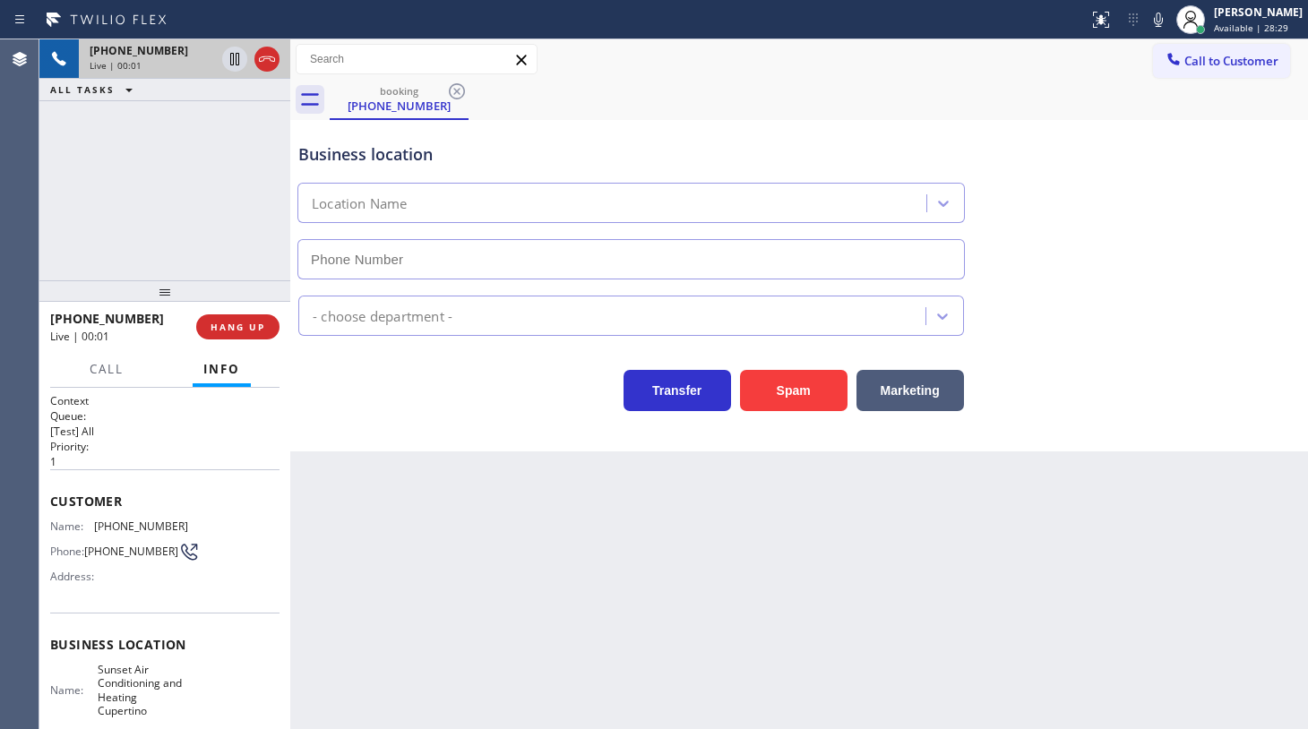
type input "[PHONE_NUMBER]"
click at [211, 324] on span "HANG UP" at bounding box center [238, 327] width 55 height 13
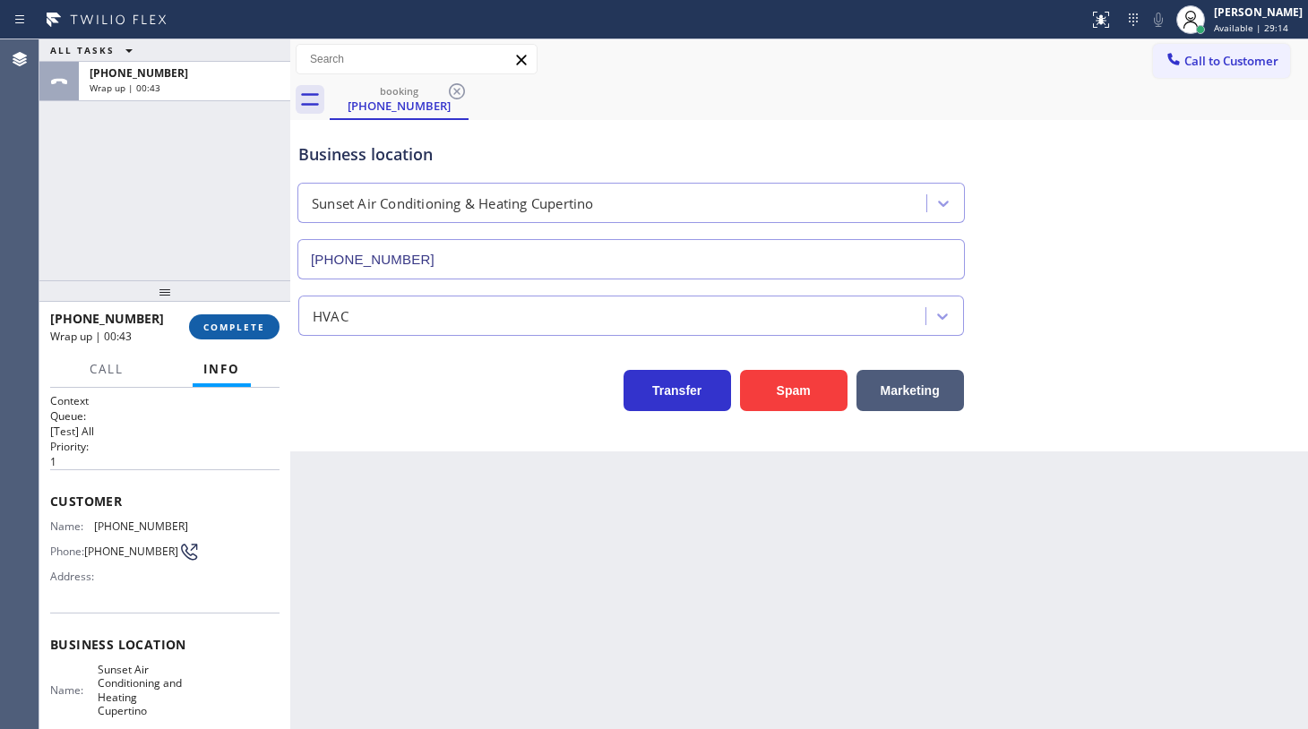
click at [211, 332] on span "COMPLETE" at bounding box center [234, 327] width 62 height 13
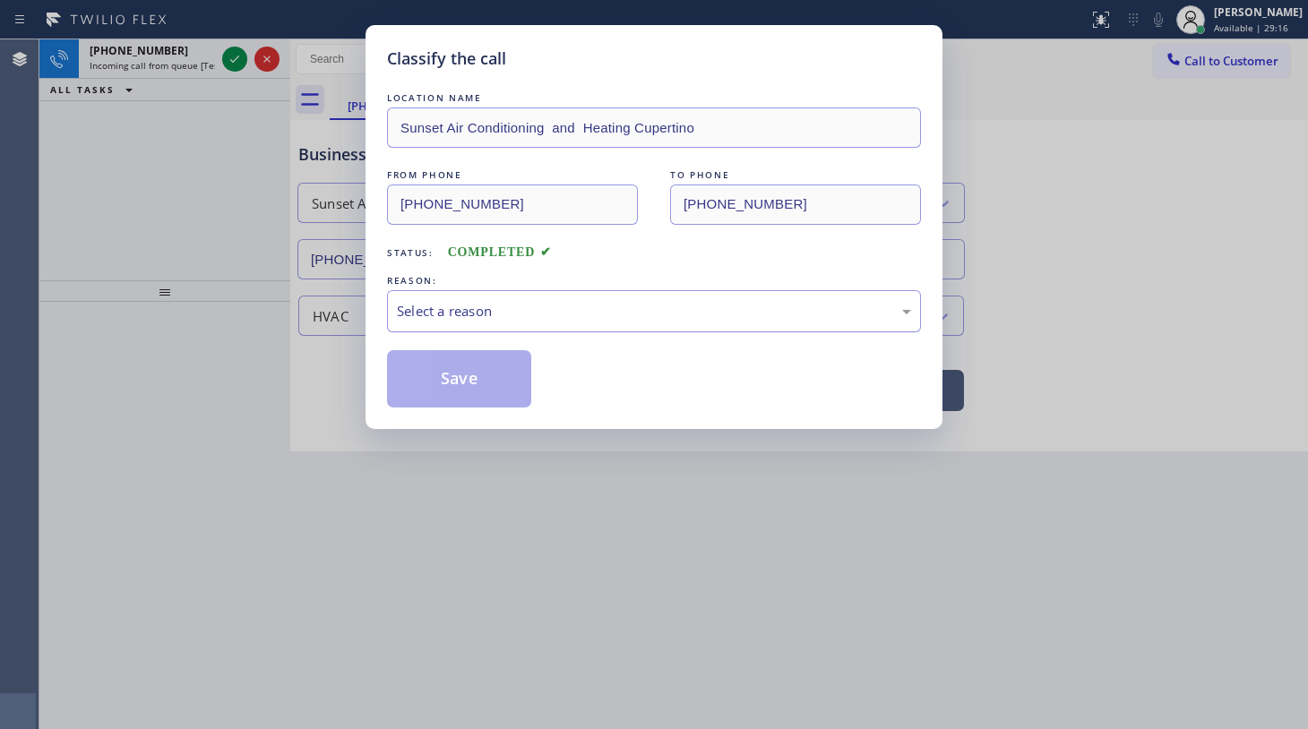
drag, startPoint x: 372, startPoint y: 329, endPoint x: 420, endPoint y: 318, distance: 49.6
click at [378, 328] on div "Classify the call LOCATION NAME Sunset Air Conditioning and Heating Cupertino F…" at bounding box center [654, 227] width 577 height 404
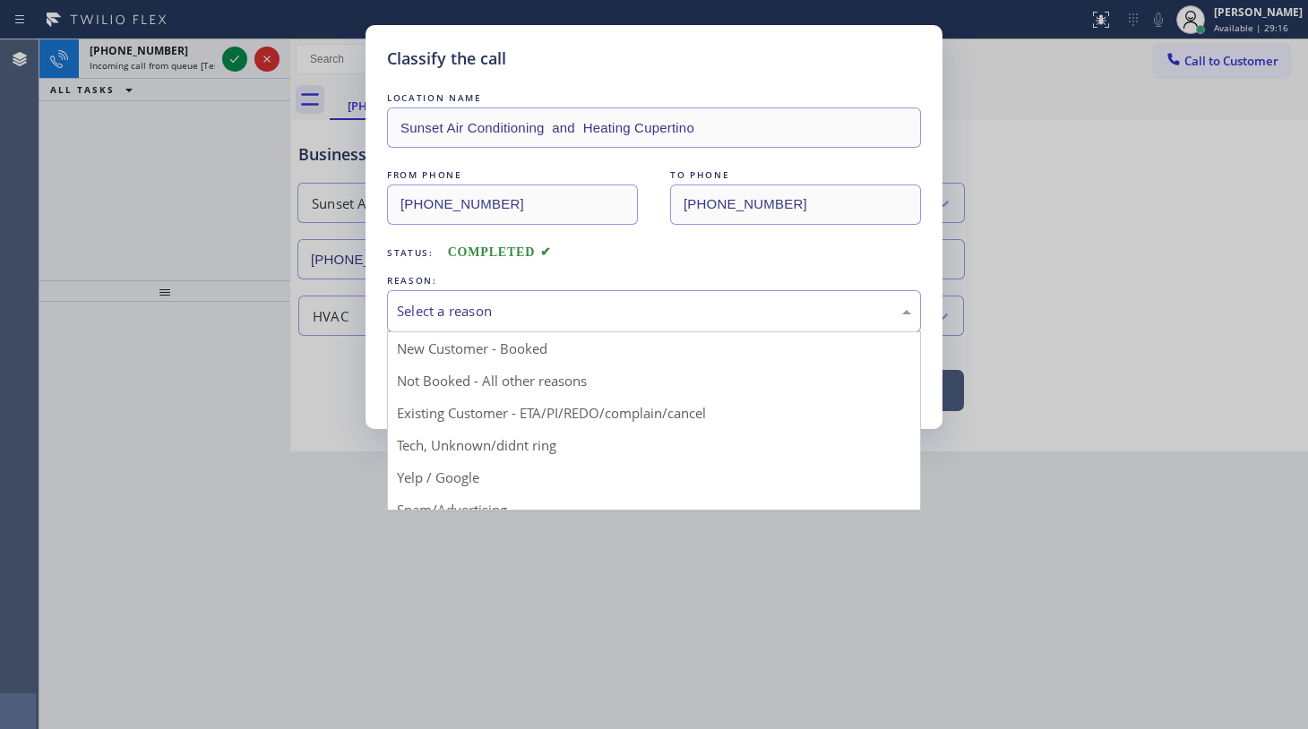
click at [427, 314] on div "Select a reason" at bounding box center [654, 311] width 514 height 21
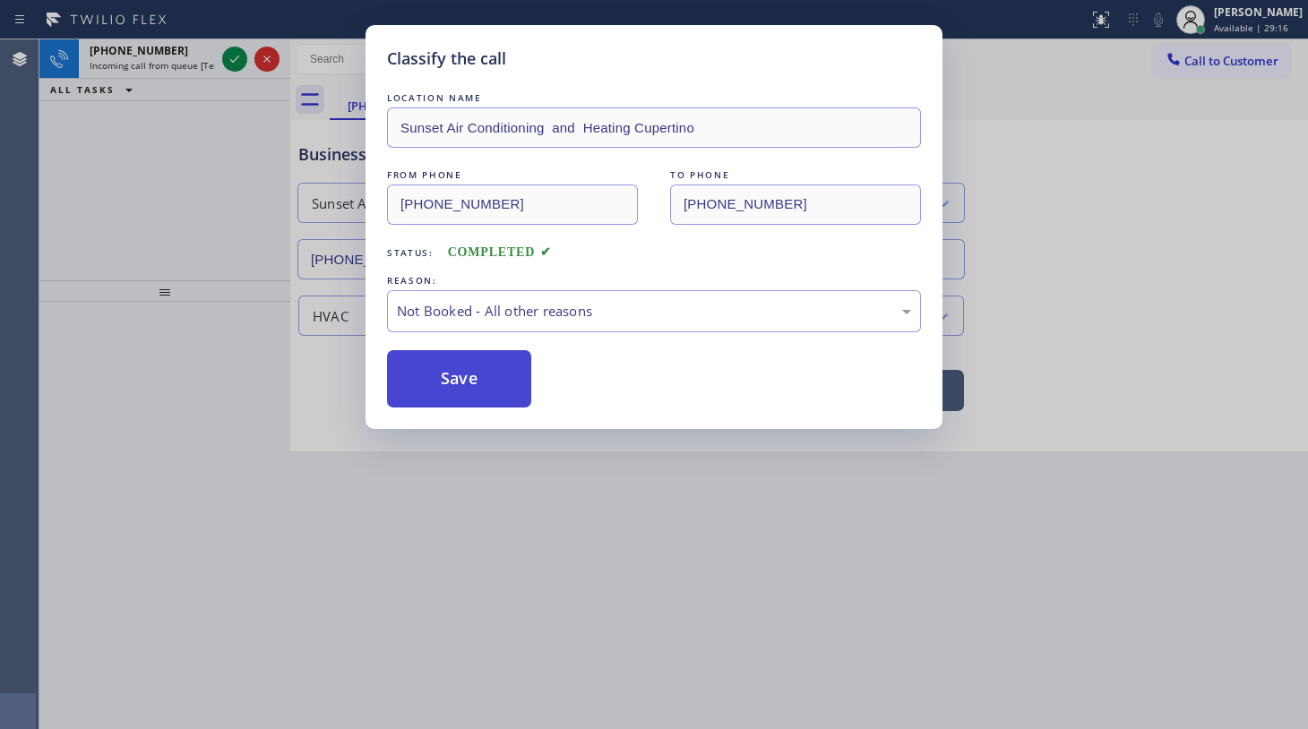
click at [435, 381] on button "Save" at bounding box center [459, 378] width 144 height 57
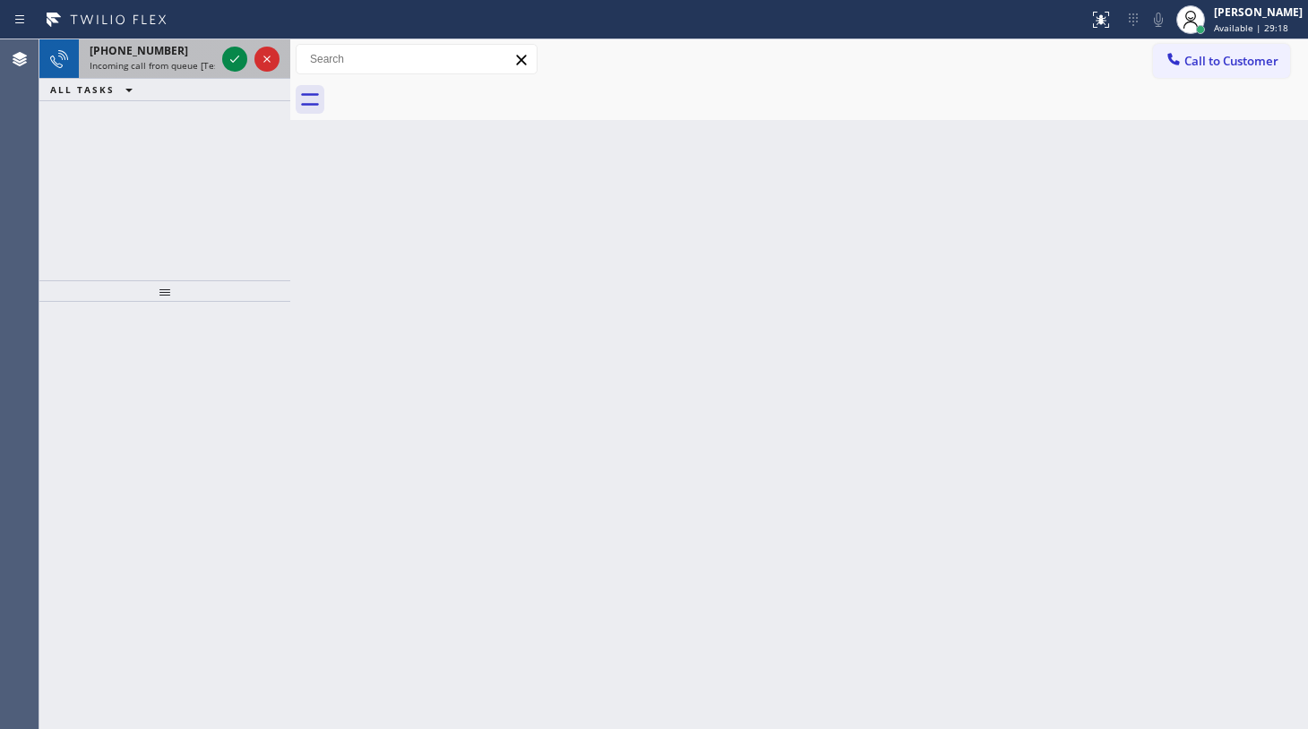
click at [218, 53] on div "[PHONE_NUMBER] Incoming call from queue [Test] All" at bounding box center [164, 58] width 251 height 39
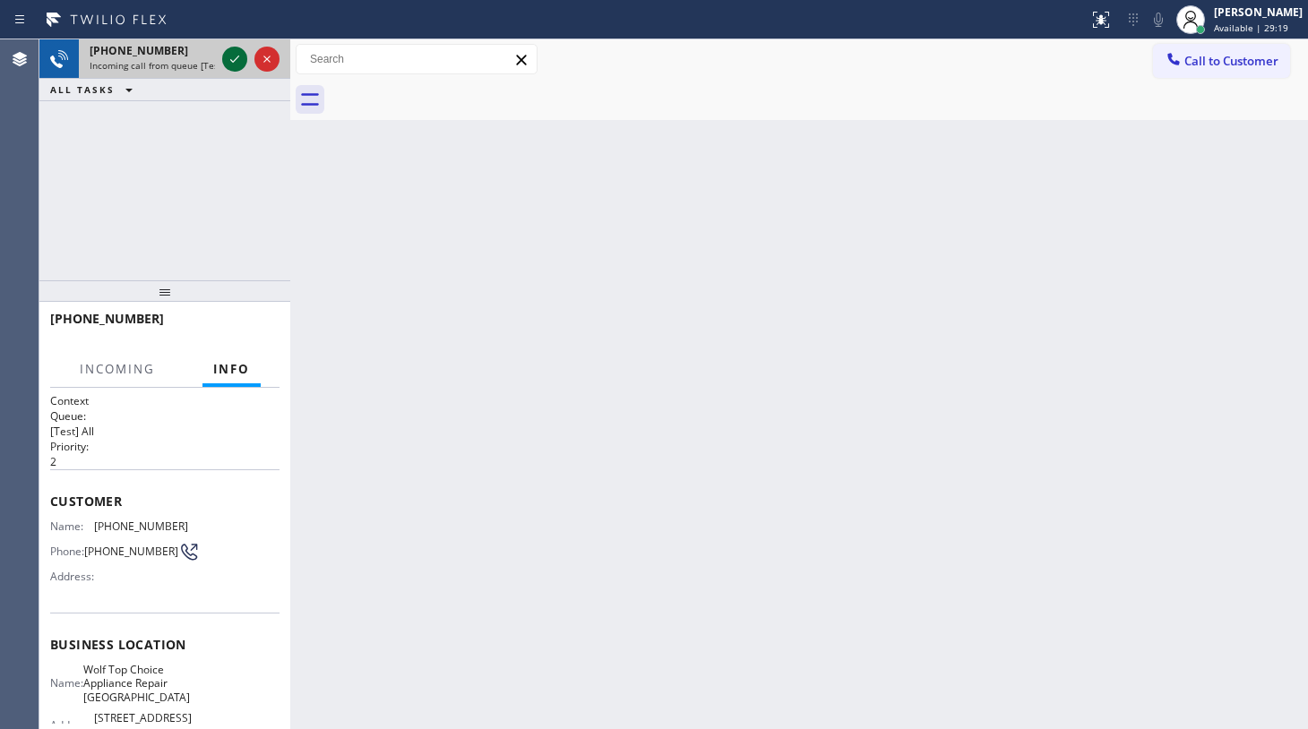
click at [232, 60] on icon at bounding box center [235, 59] width 22 height 22
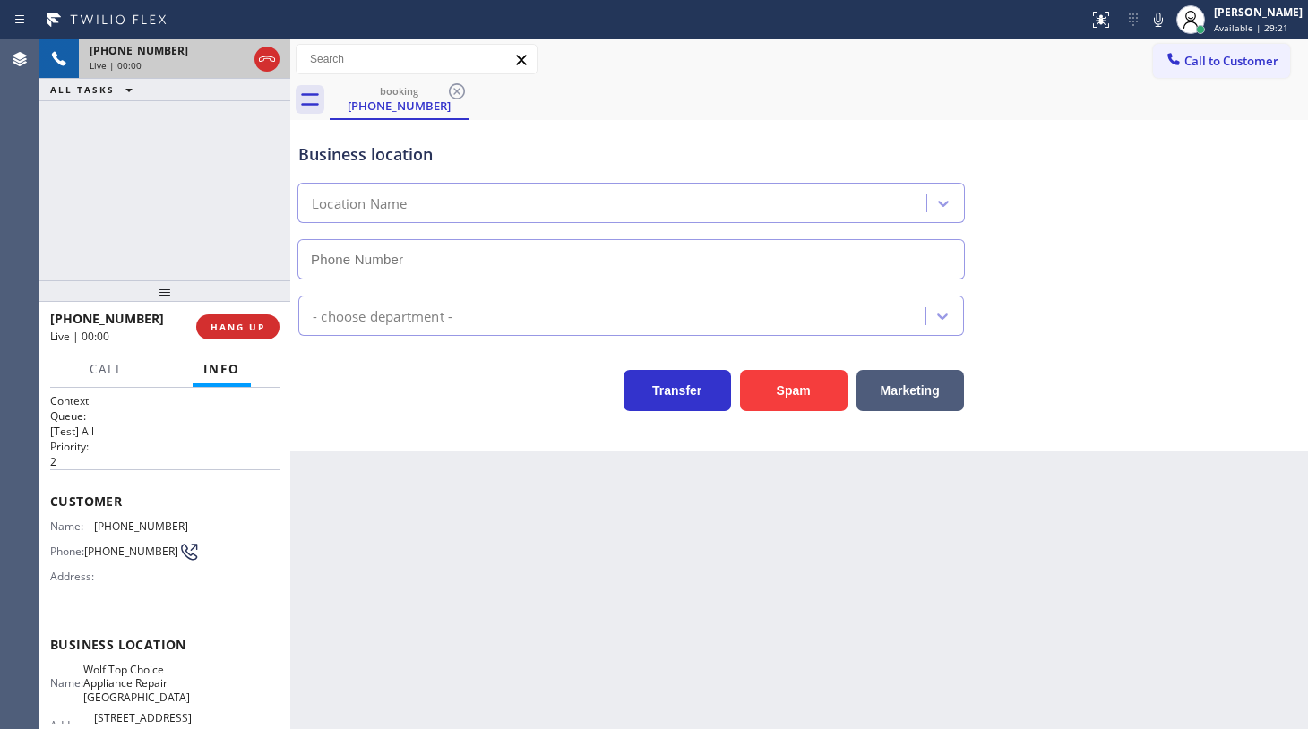
type input "[PHONE_NUMBER]"
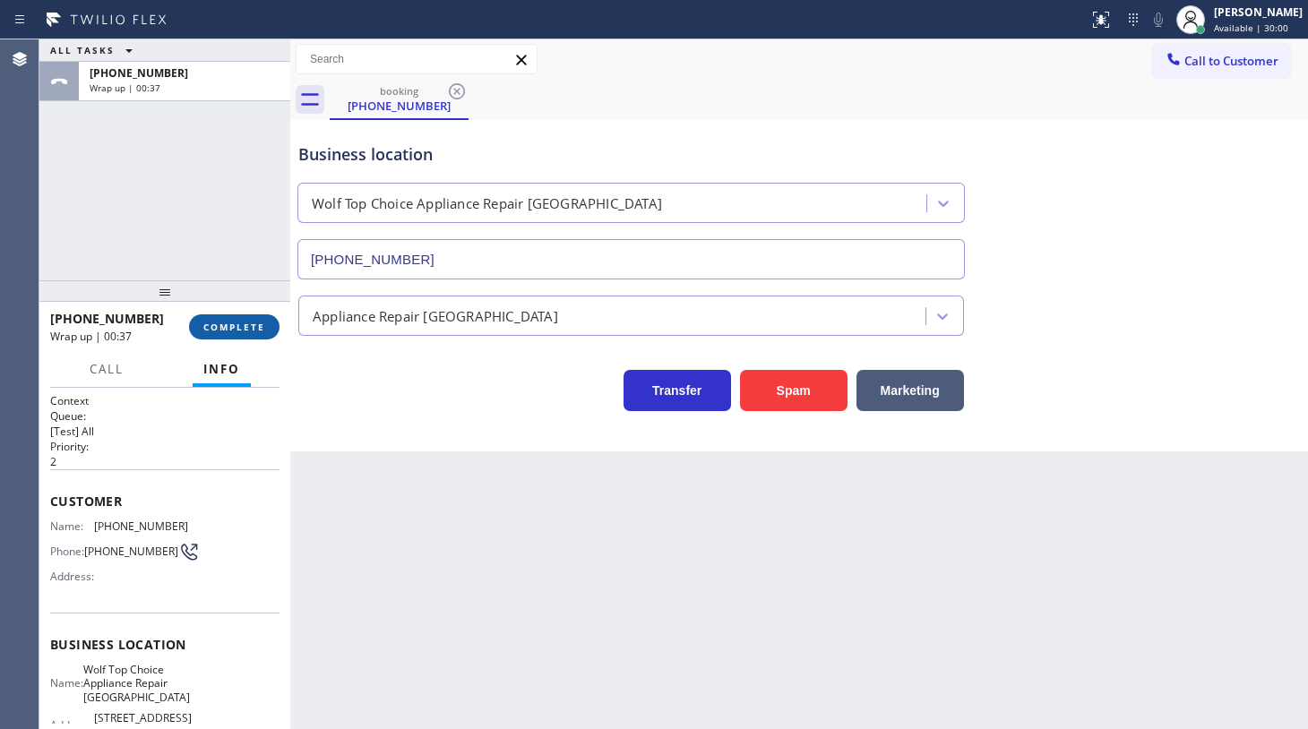
click at [265, 327] on button "COMPLETE" at bounding box center [234, 327] width 91 height 25
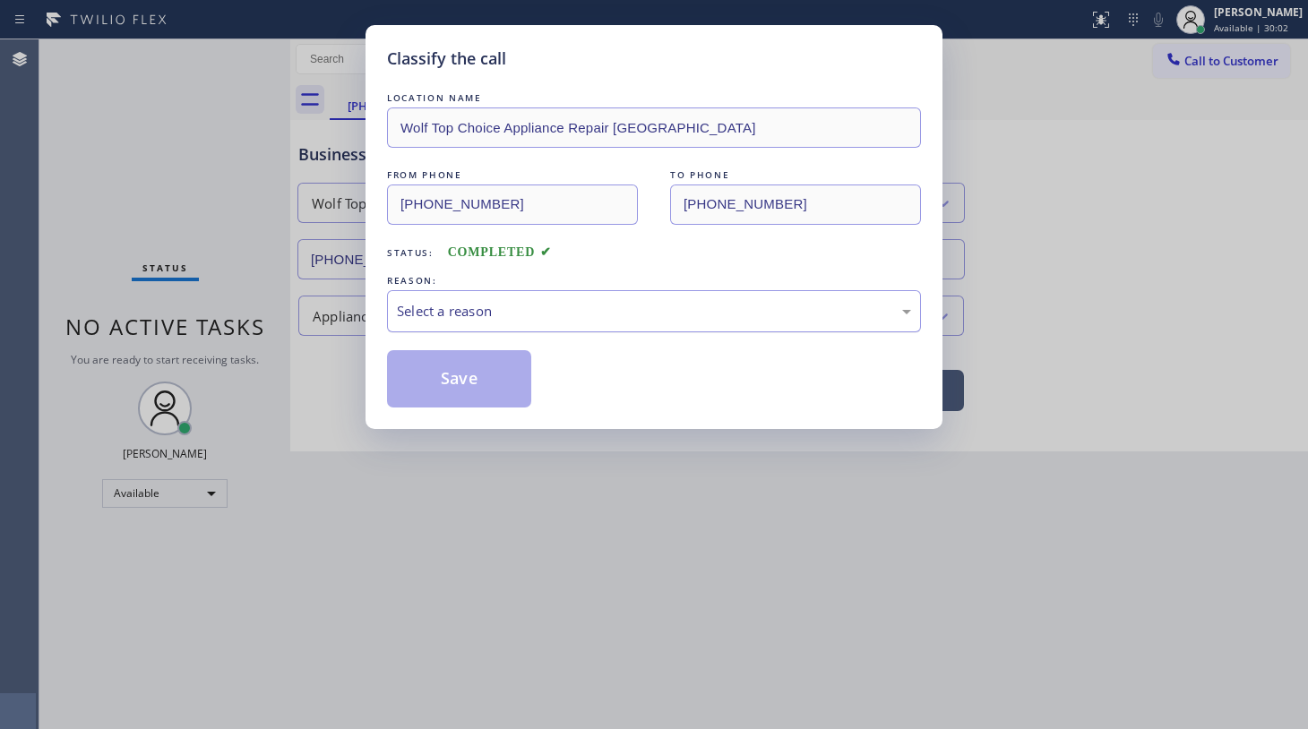
click at [451, 295] on div "Select a reason" at bounding box center [654, 311] width 534 height 42
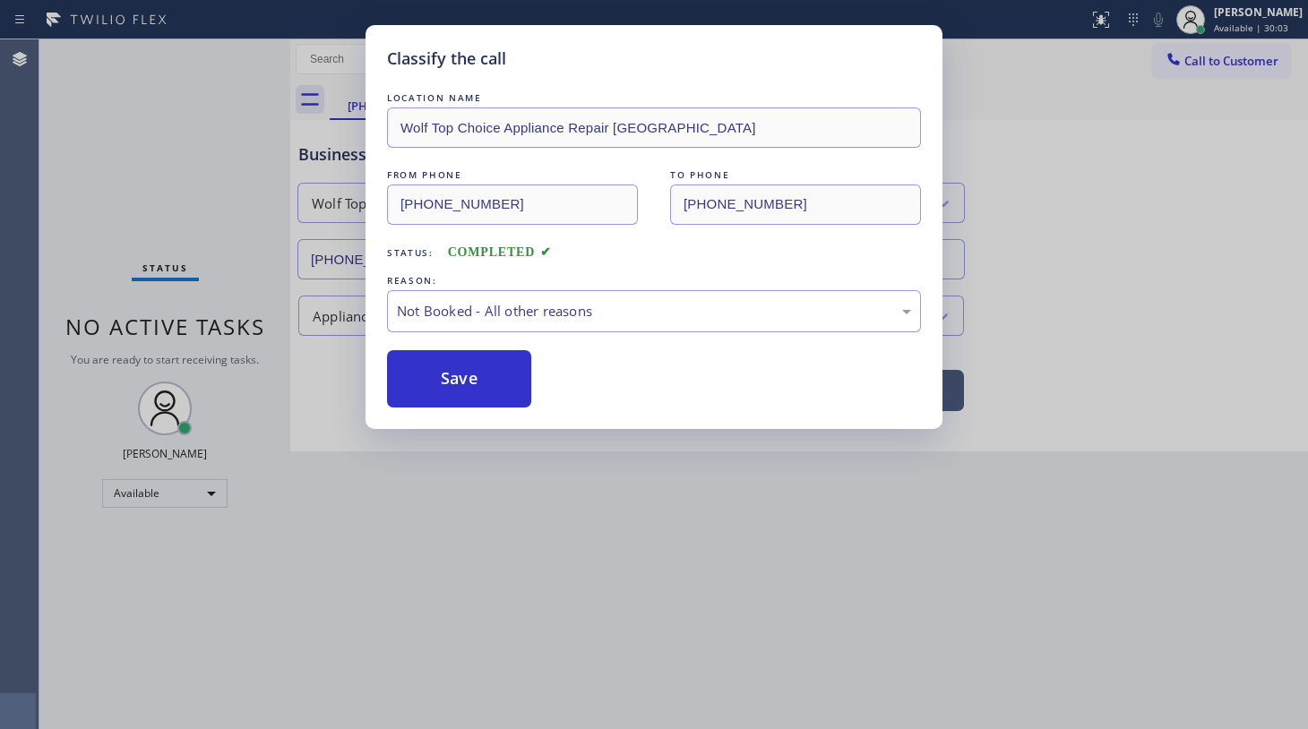
click at [438, 375] on button "Save" at bounding box center [459, 378] width 144 height 57
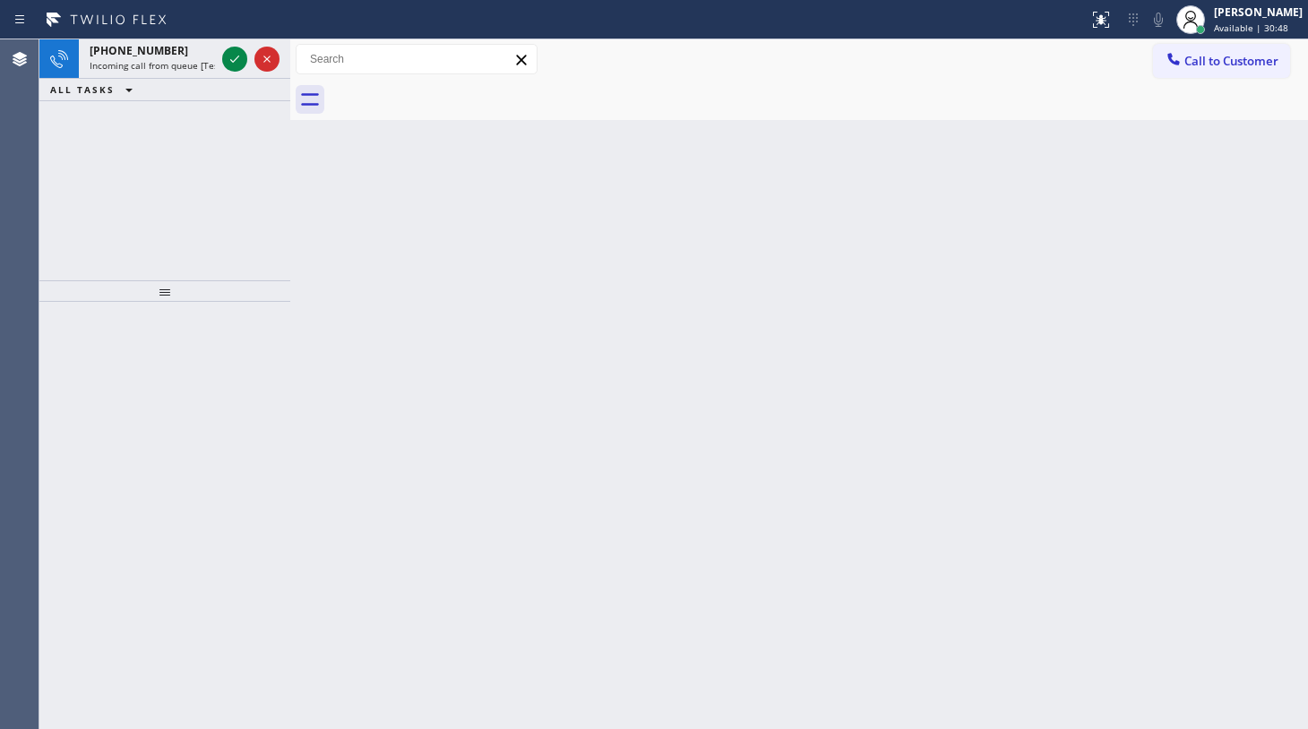
drag, startPoint x: 168, startPoint y: 154, endPoint x: 194, endPoint y: 116, distance: 46.0
click at [175, 143] on div "[PHONE_NUMBER] Incoming call from queue [Test] All ALL TASKS ALL TASKS ACTIVE T…" at bounding box center [164, 159] width 251 height 241
click at [231, 56] on icon at bounding box center [235, 59] width 22 height 22
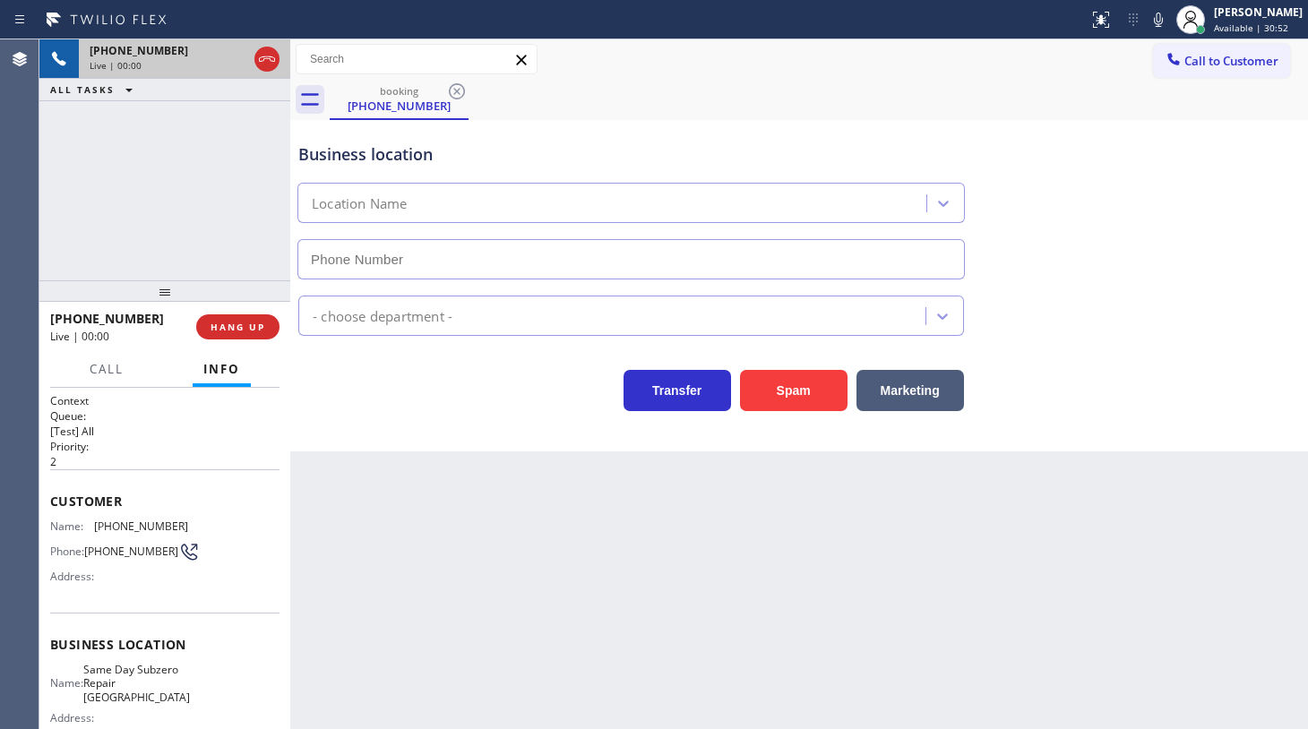
type input "[PHONE_NUMBER]"
click at [227, 332] on span "HANG UP" at bounding box center [238, 327] width 55 height 13
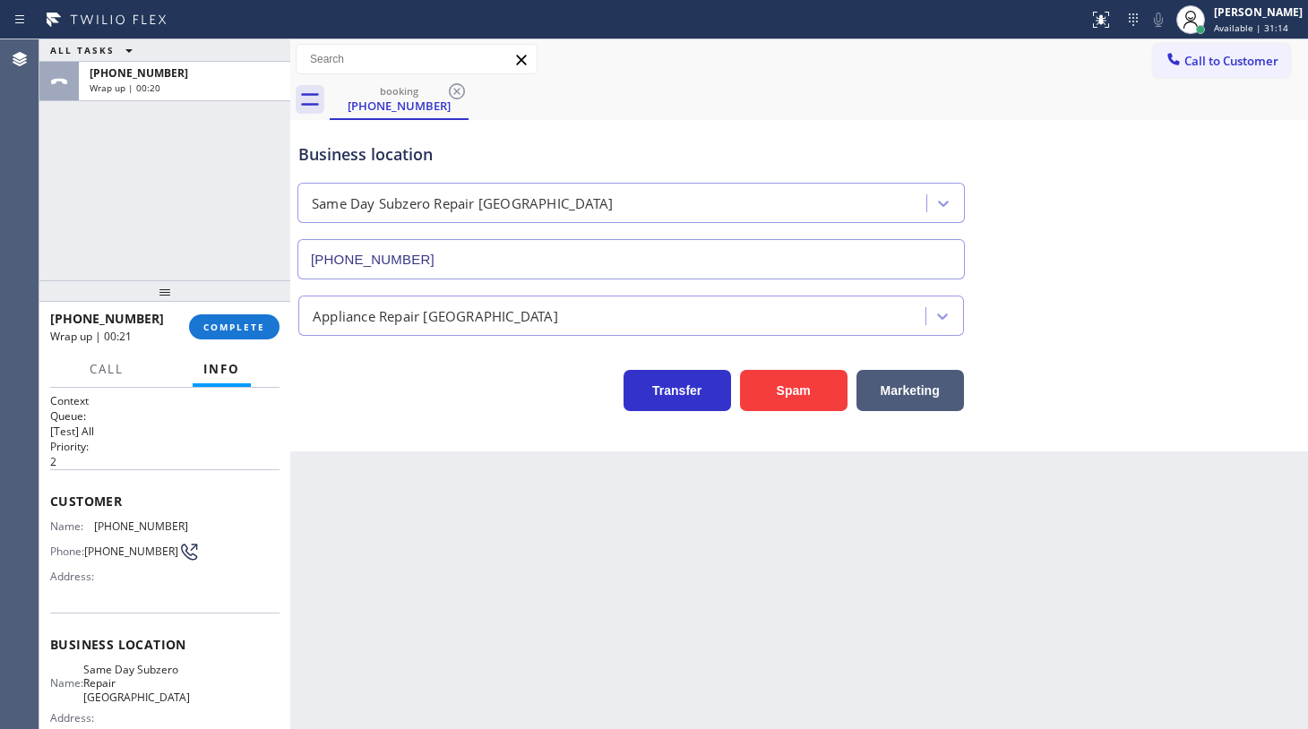
click at [74, 235] on div "ALL TASKS ALL TASKS ACTIVE TASKS TASKS IN WRAP UP [PHONE_NUMBER] Wrap up | 00:20" at bounding box center [164, 159] width 251 height 241
click at [204, 333] on button "COMPLETE" at bounding box center [234, 327] width 91 height 25
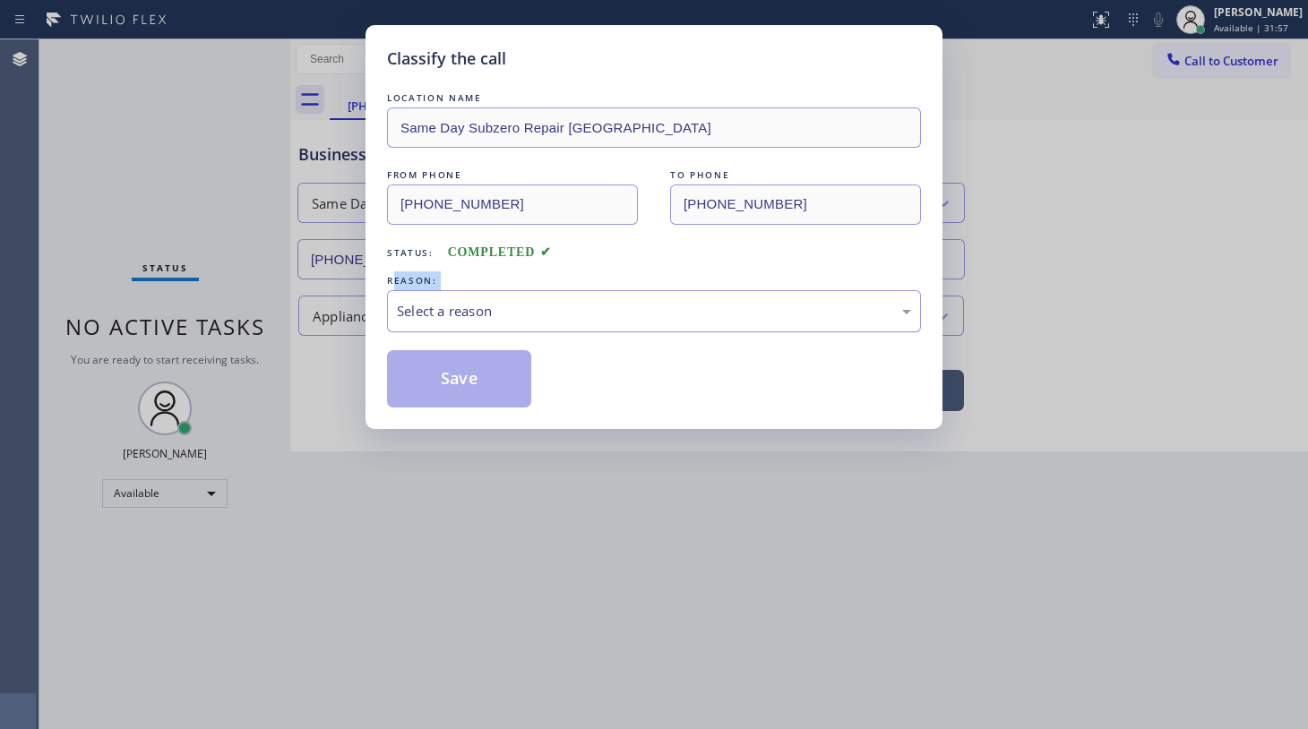
click at [400, 292] on div "REASON: Select a reason" at bounding box center [654, 302] width 534 height 61
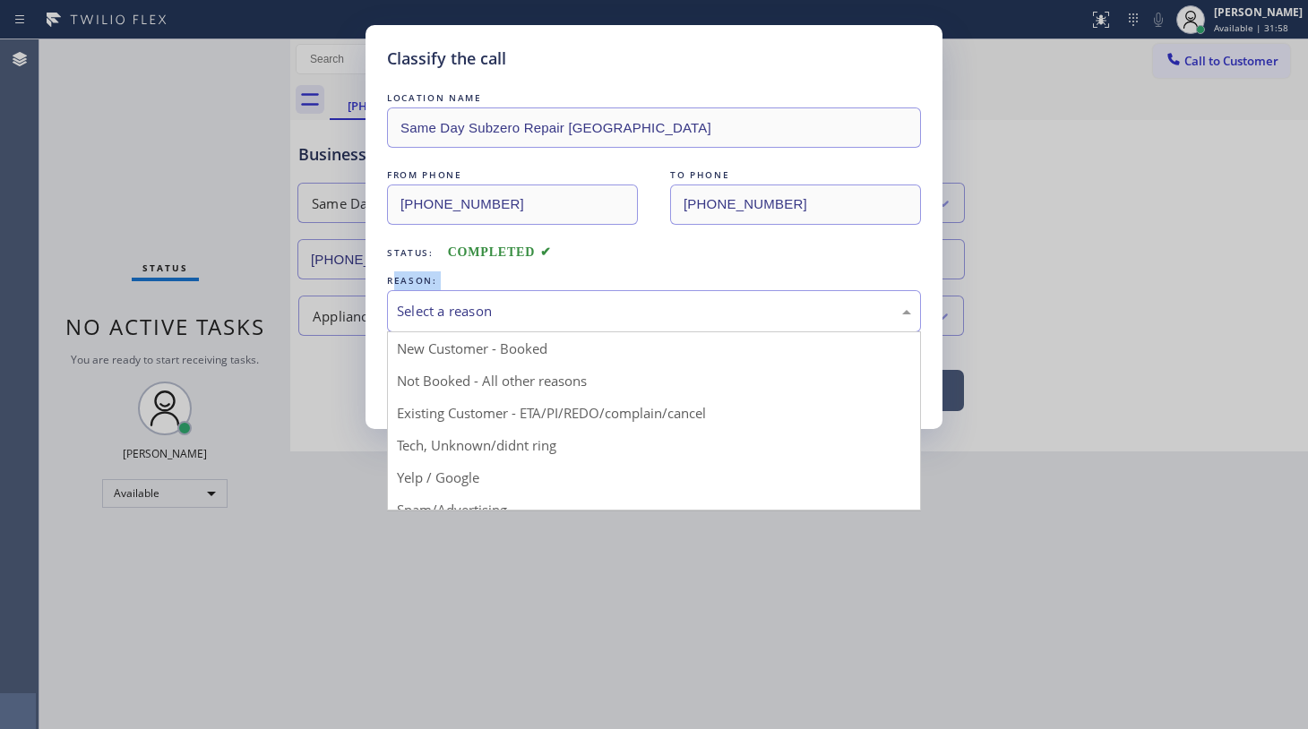
drag, startPoint x: 447, startPoint y: 291, endPoint x: 449, endPoint y: 301, distance: 10.0
click at [449, 301] on div "Select a reason" at bounding box center [654, 311] width 534 height 42
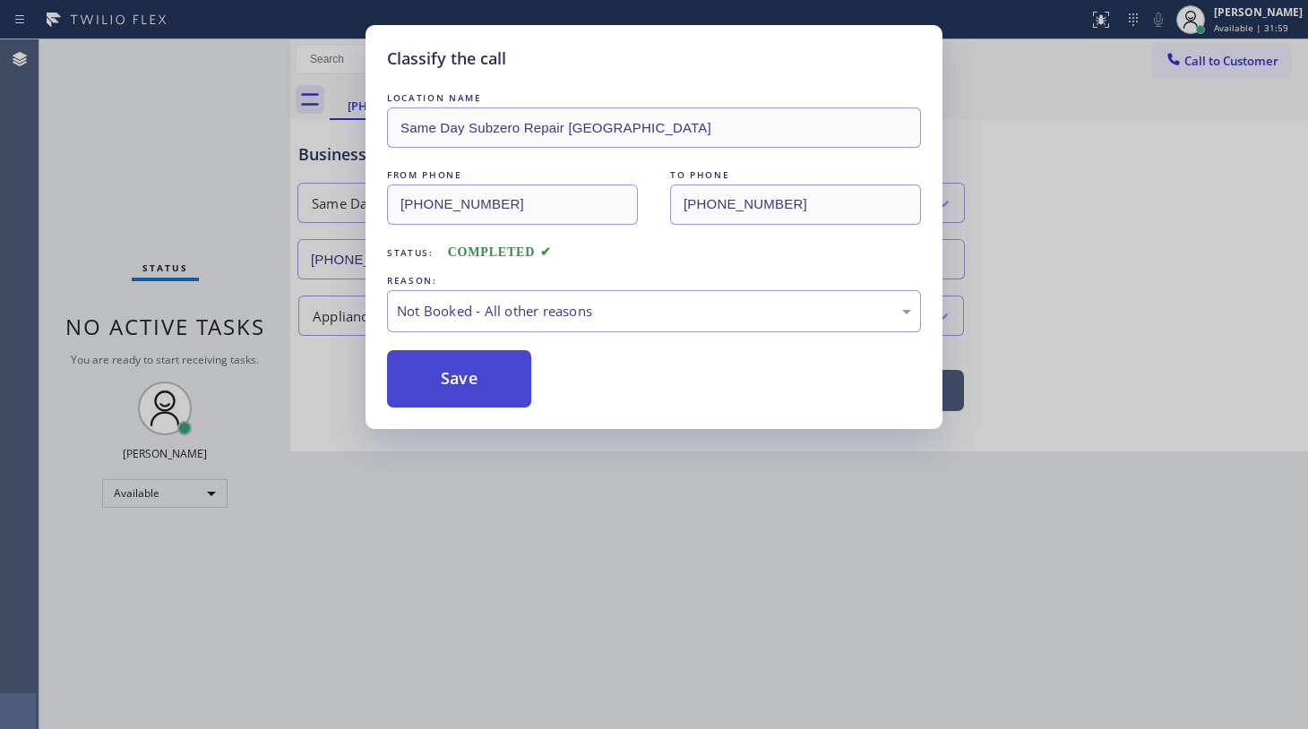
click at [445, 376] on button "Save" at bounding box center [459, 378] width 144 height 57
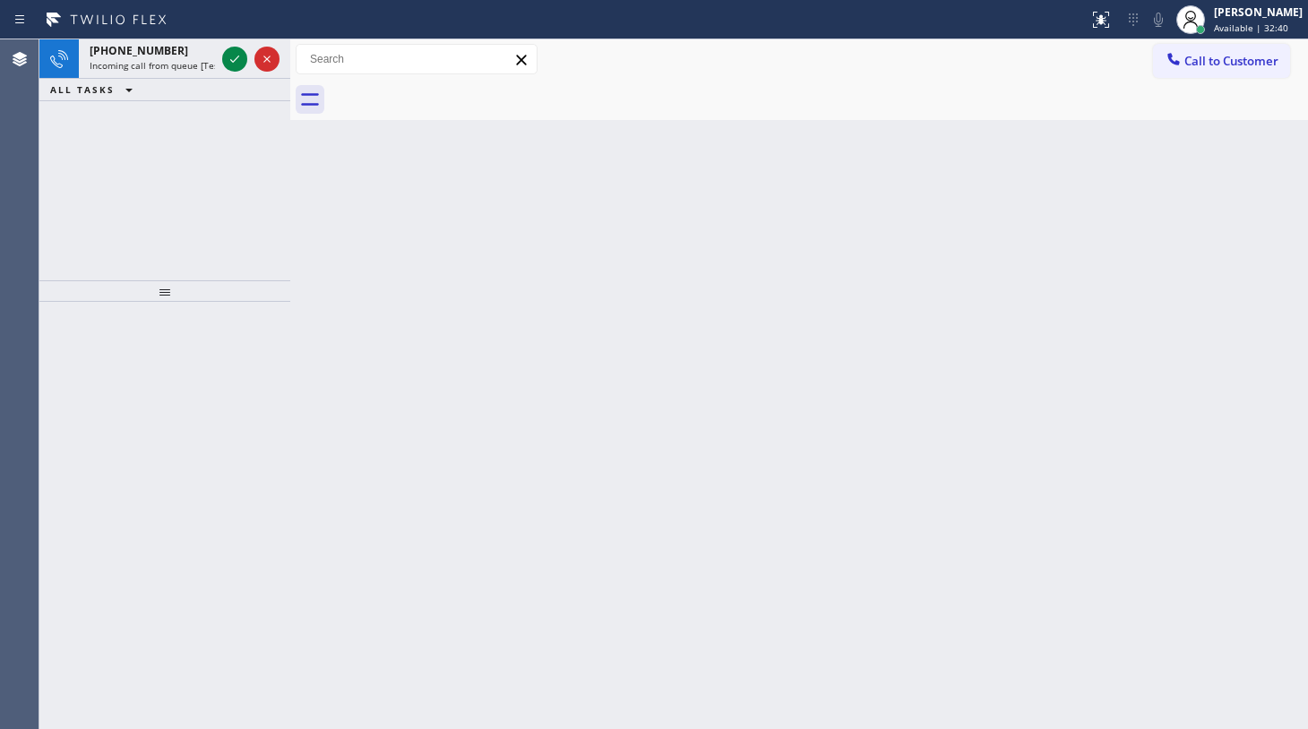
drag, startPoint x: 196, startPoint y: 167, endPoint x: 217, endPoint y: 91, distance: 78.9
click at [198, 150] on div "[PHONE_NUMBER] Incoming call from queue [Test] All ALL TASKS ALL TASKS ACTIVE T…" at bounding box center [164, 159] width 251 height 241
click at [257, 53] on icon at bounding box center [267, 59] width 22 height 22
drag, startPoint x: 214, startPoint y: 30, endPoint x: 230, endPoint y: 55, distance: 29.8
click at [214, 30] on div at bounding box center [544, 19] width 1074 height 29
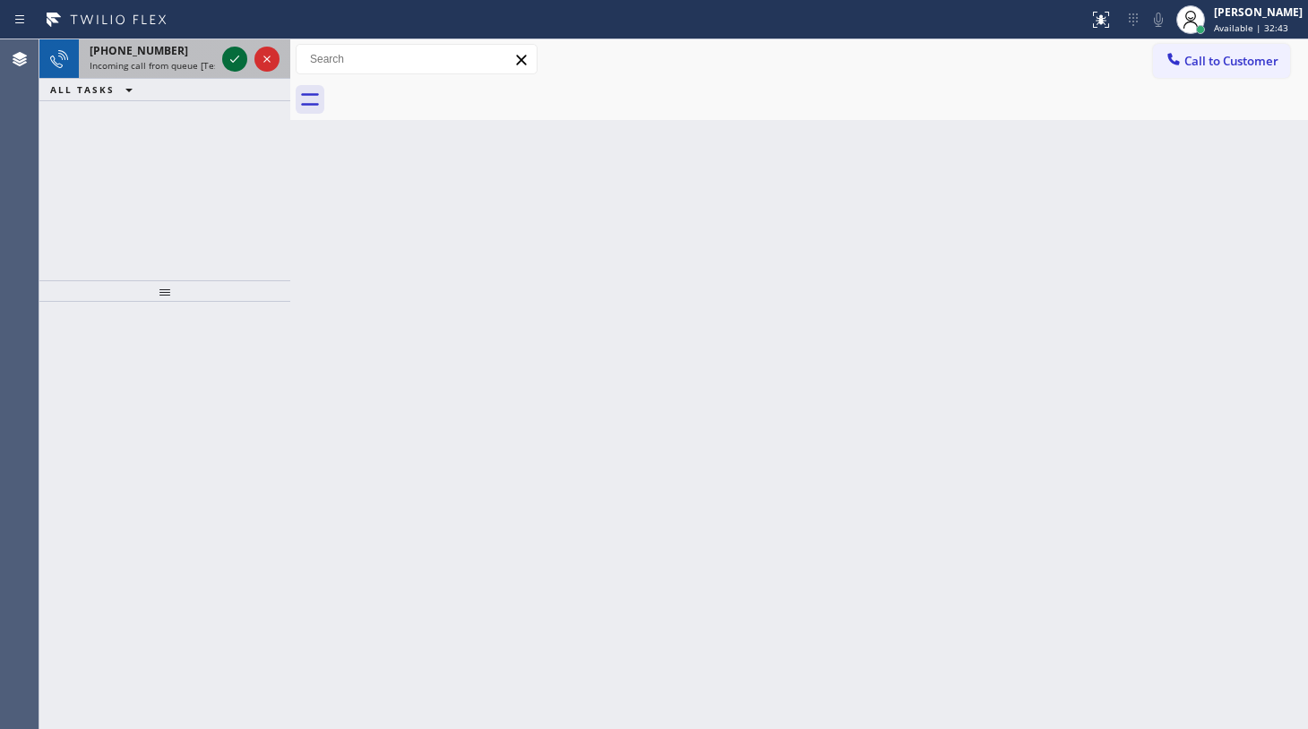
click at [237, 59] on icon at bounding box center [235, 59] width 22 height 22
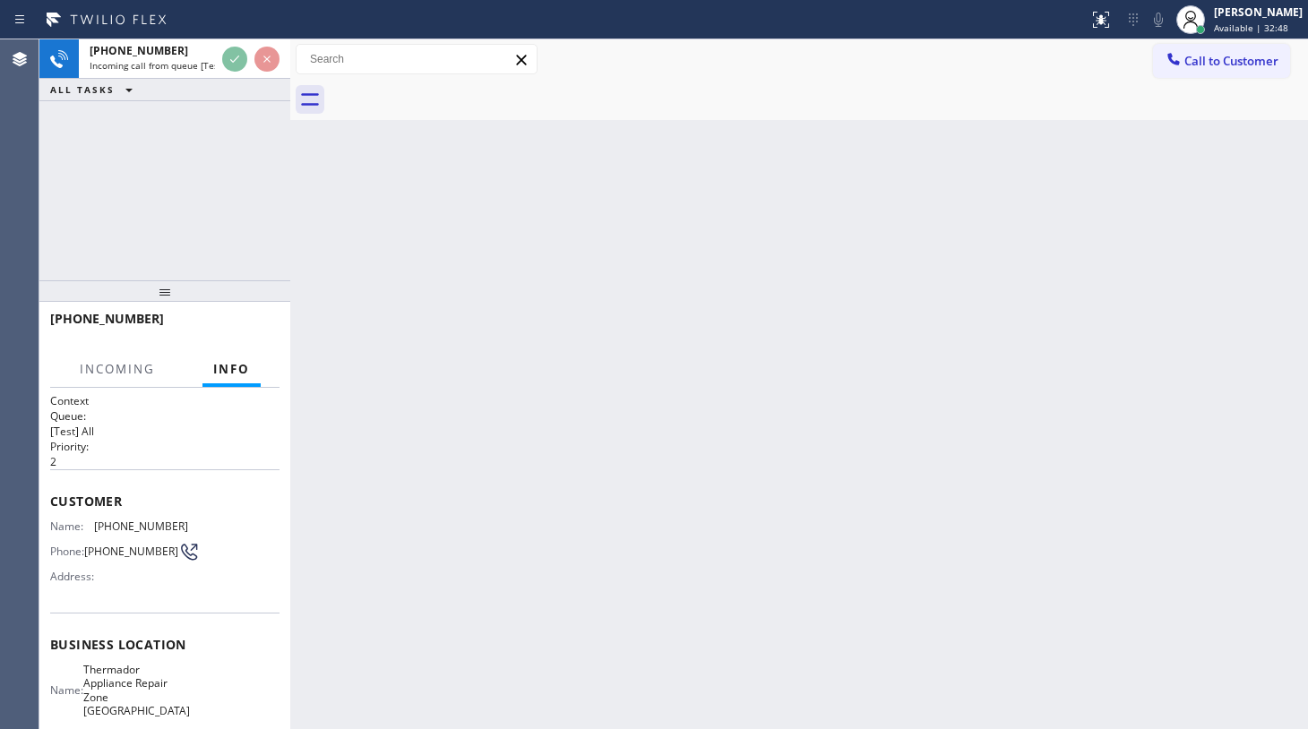
click at [281, 103] on div "[PHONE_NUMBER] Incoming call from queue [Test] All ALL TASKS ALL TASKS ACTIVE T…" at bounding box center [164, 159] width 251 height 241
click at [229, 51] on div at bounding box center [251, 58] width 65 height 39
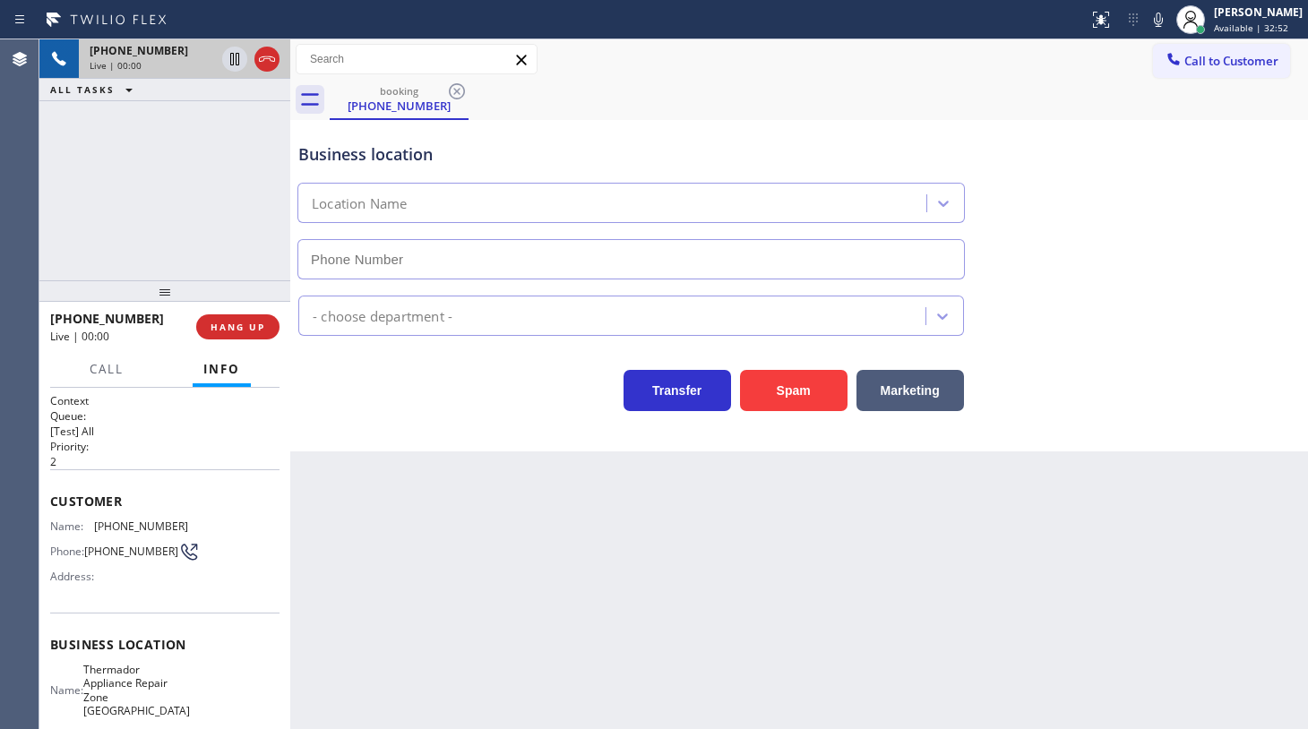
type input "[PHONE_NUMBER]"
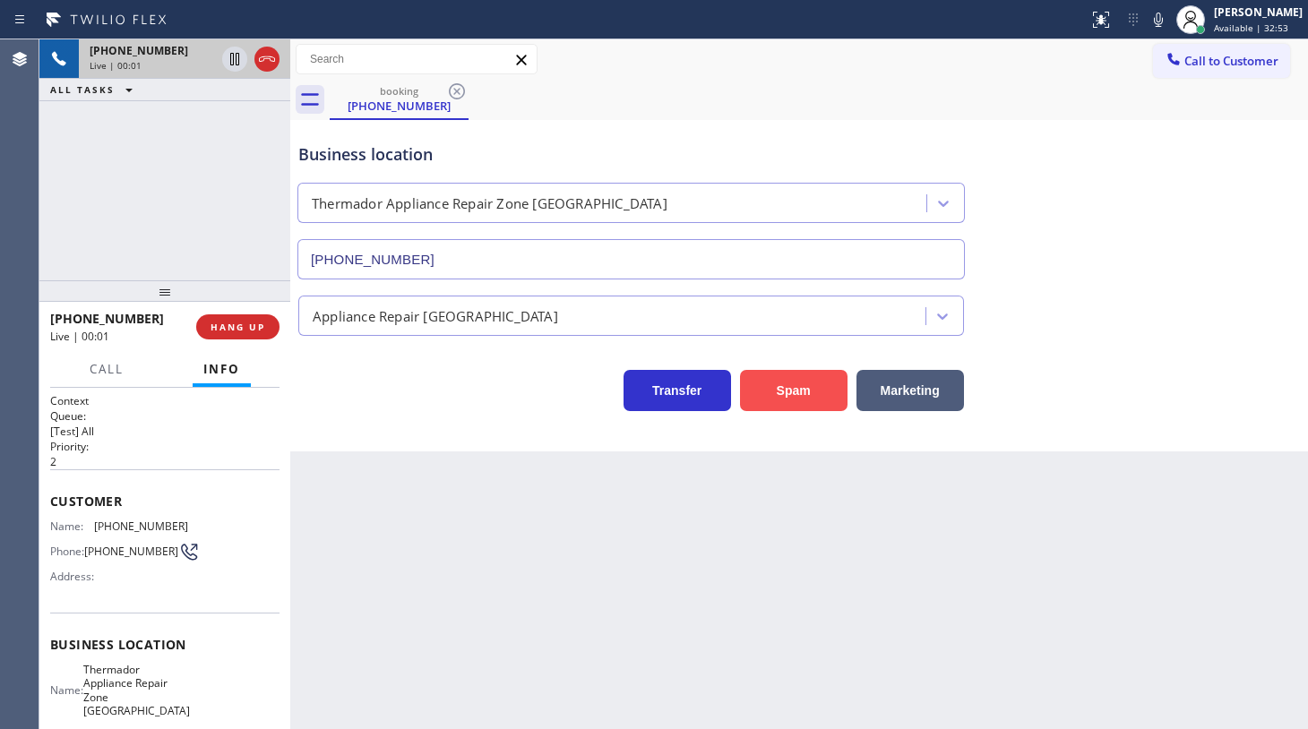
click at [785, 384] on button "Spam" at bounding box center [794, 390] width 108 height 41
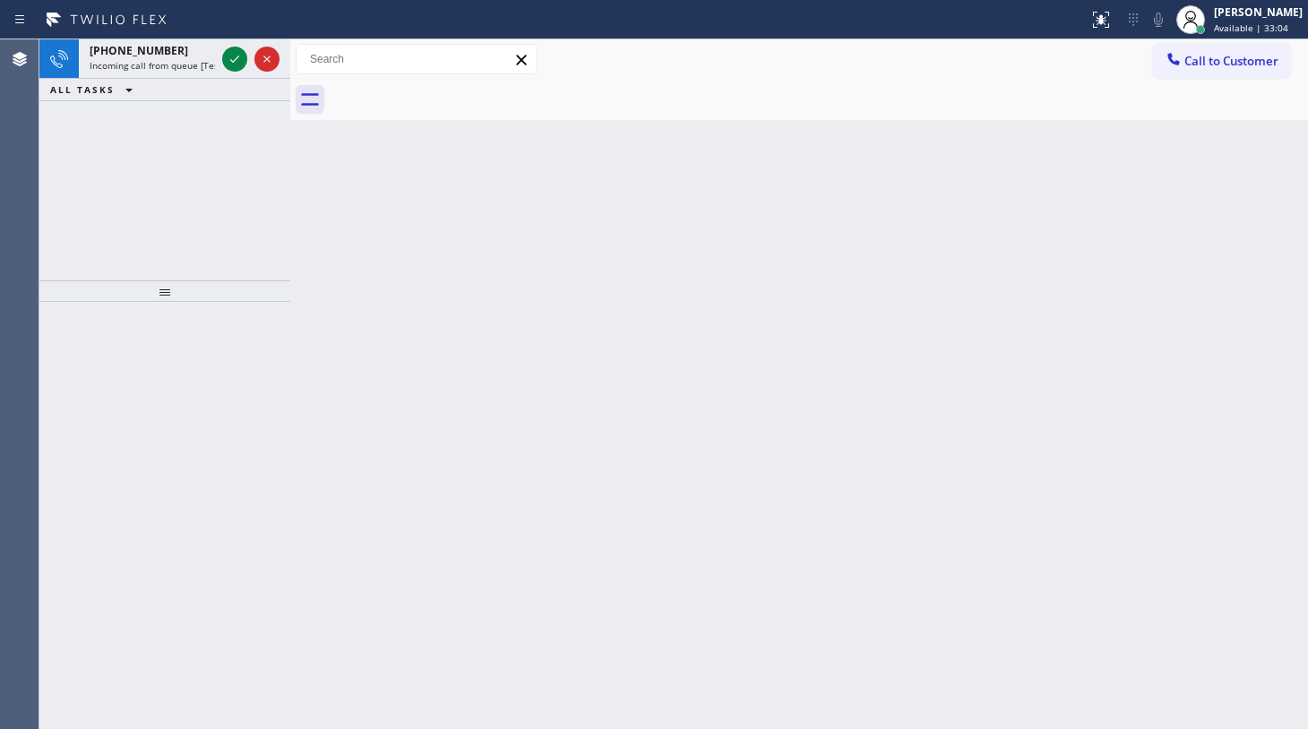
click at [111, 168] on div "[PHONE_NUMBER] Incoming call from queue [Test] All ALL TASKS ALL TASKS ACTIVE T…" at bounding box center [164, 159] width 251 height 241
click at [260, 45] on div at bounding box center [251, 58] width 65 height 39
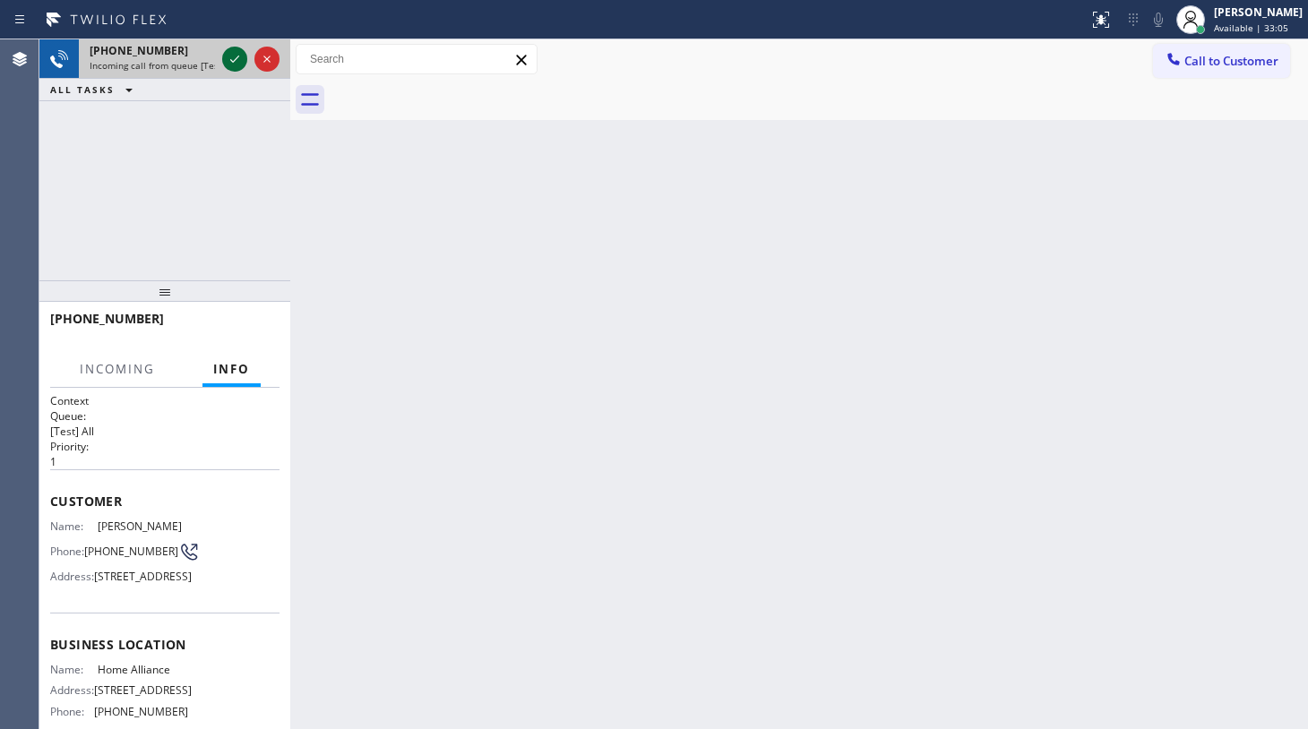
click at [242, 54] on icon at bounding box center [235, 59] width 22 height 22
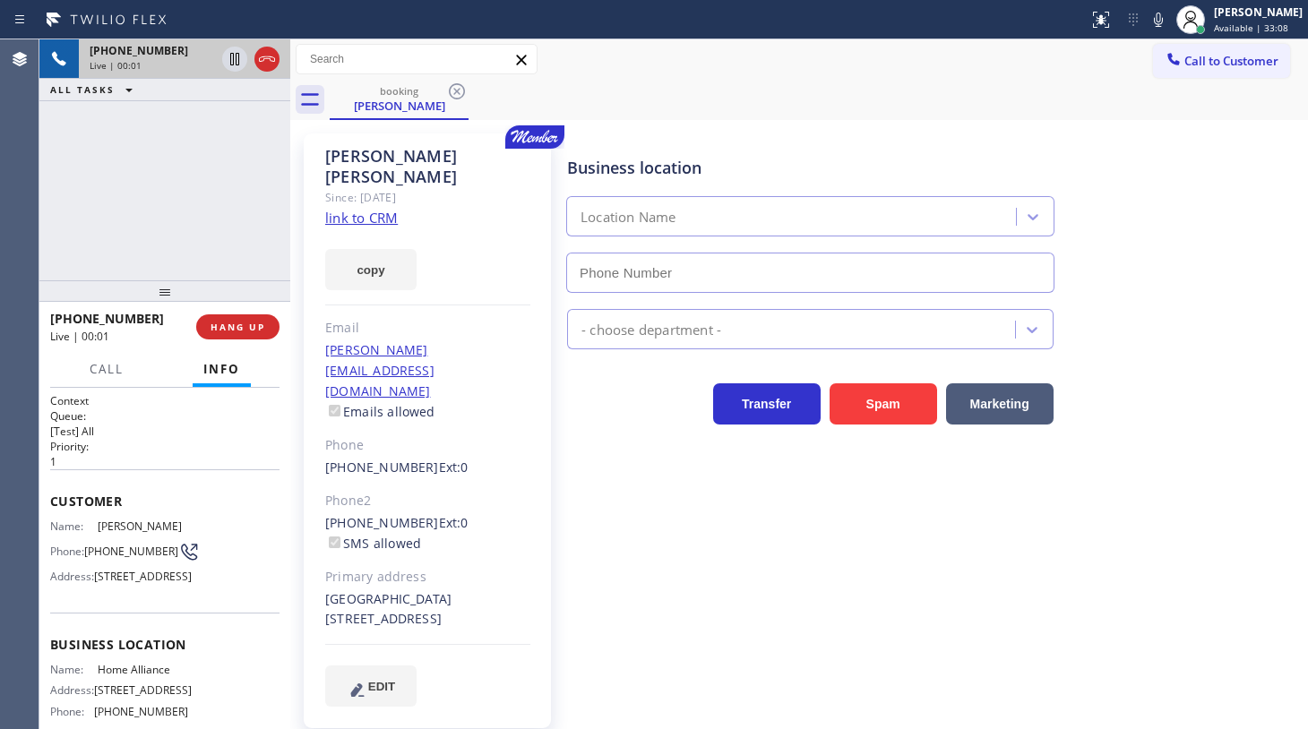
type input "[PHONE_NUMBER]"
click at [266, 323] on button "HANG UP" at bounding box center [237, 327] width 83 height 25
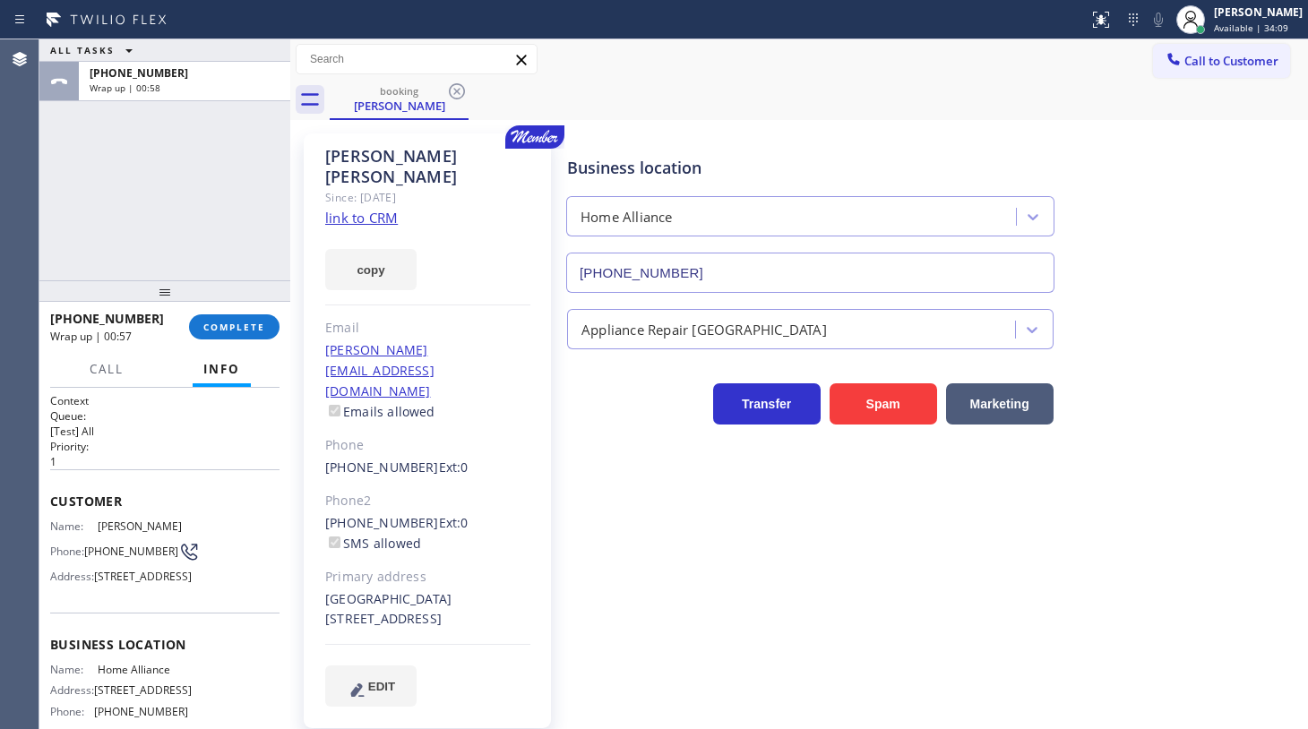
click at [371, 209] on link "link to CRM" at bounding box center [361, 218] width 73 height 18
click at [227, 319] on button "COMPLETE" at bounding box center [234, 327] width 91 height 25
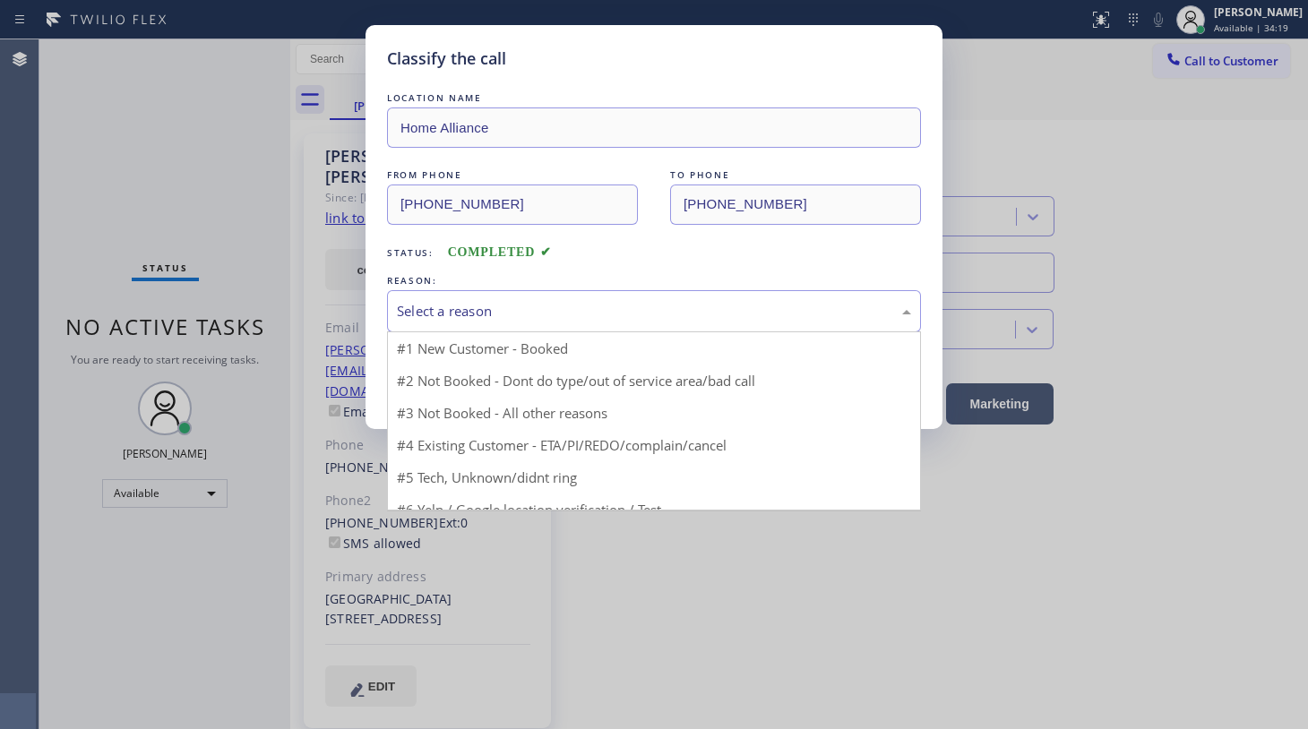
click at [447, 320] on div "Select a reason" at bounding box center [654, 311] width 514 height 21
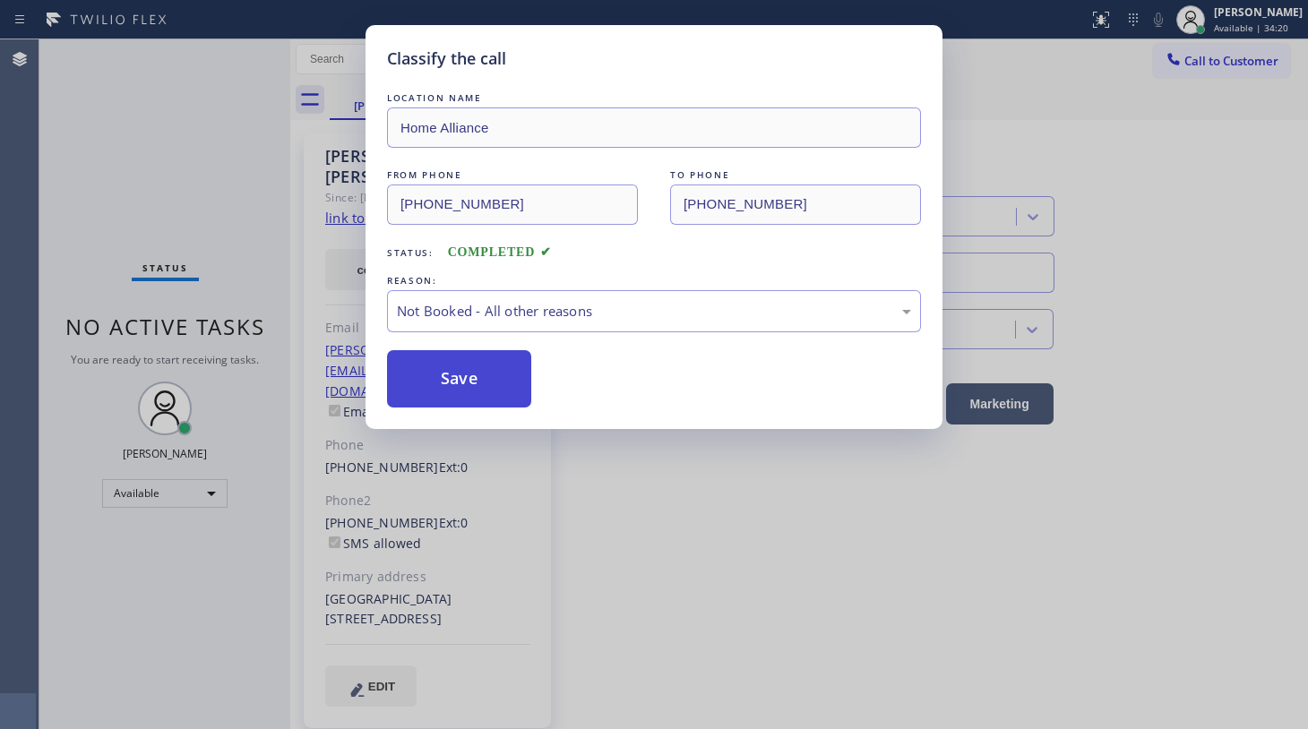
click at [457, 371] on button "Save" at bounding box center [459, 378] width 144 height 57
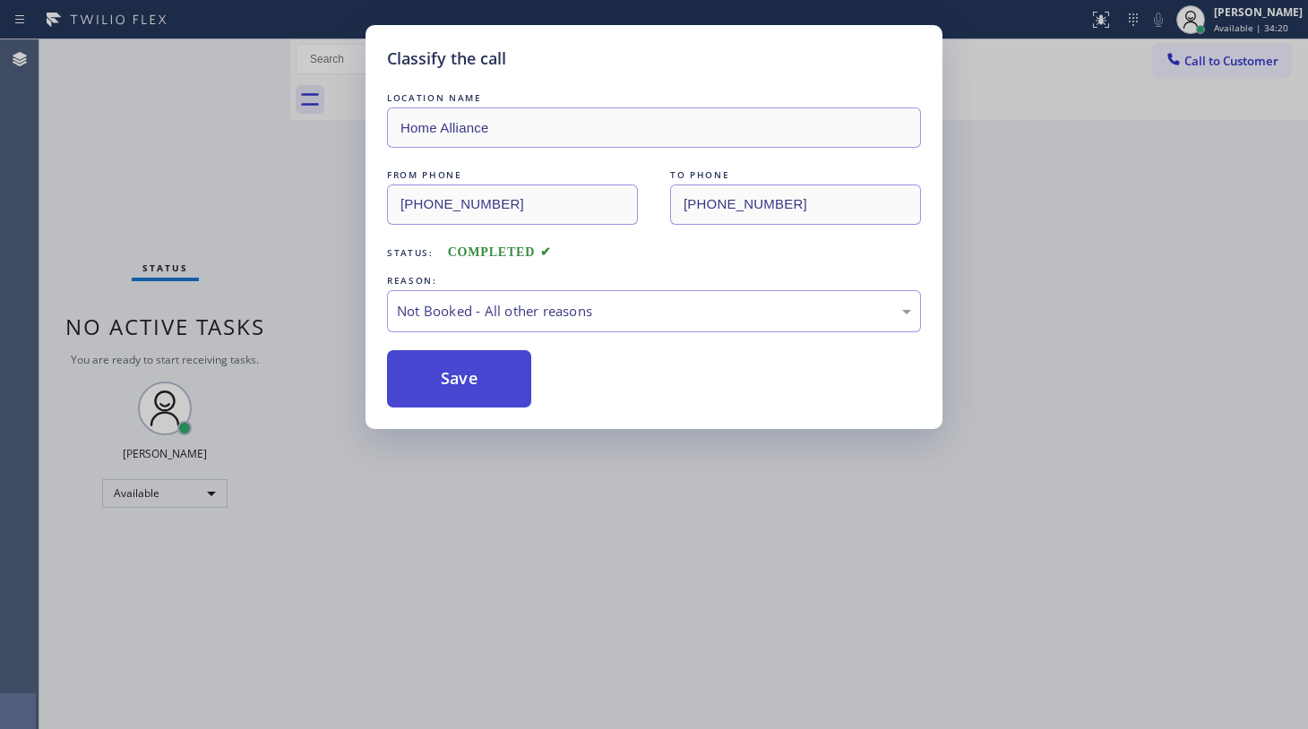
click at [466, 370] on button "Save" at bounding box center [459, 378] width 144 height 57
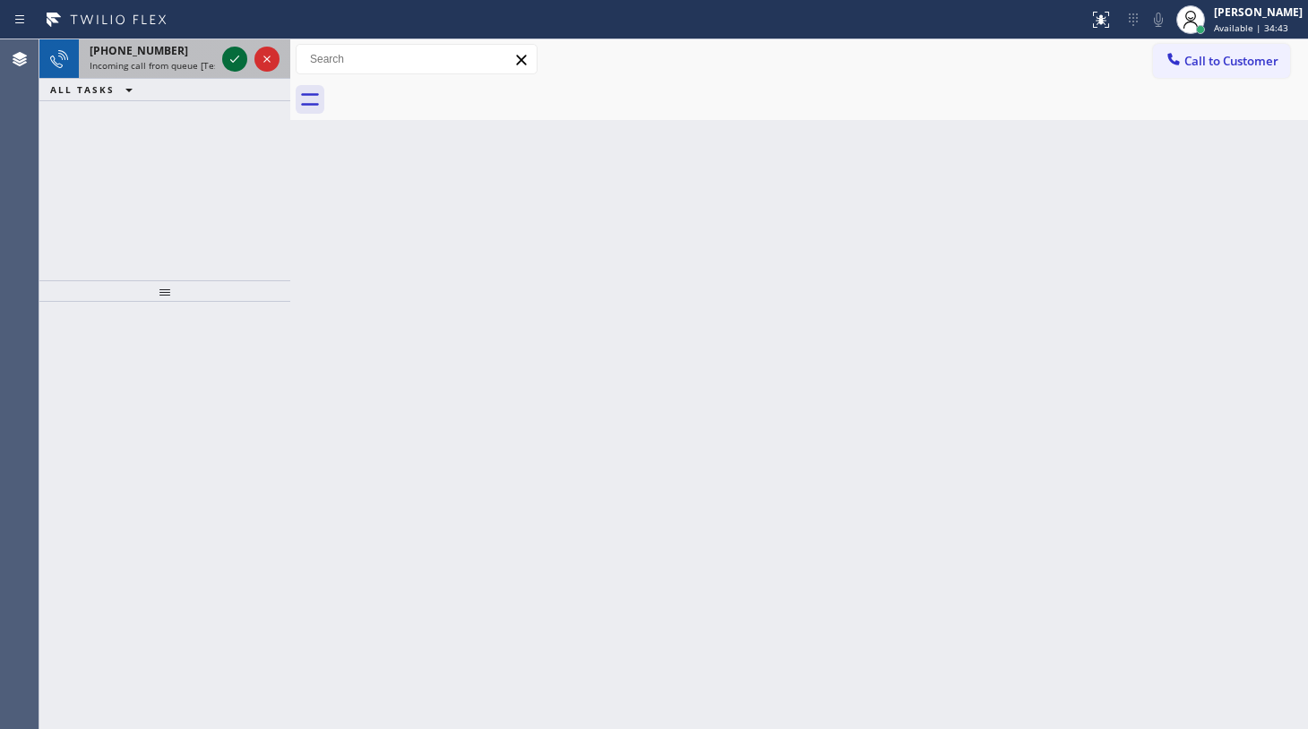
click at [228, 57] on icon at bounding box center [235, 59] width 22 height 22
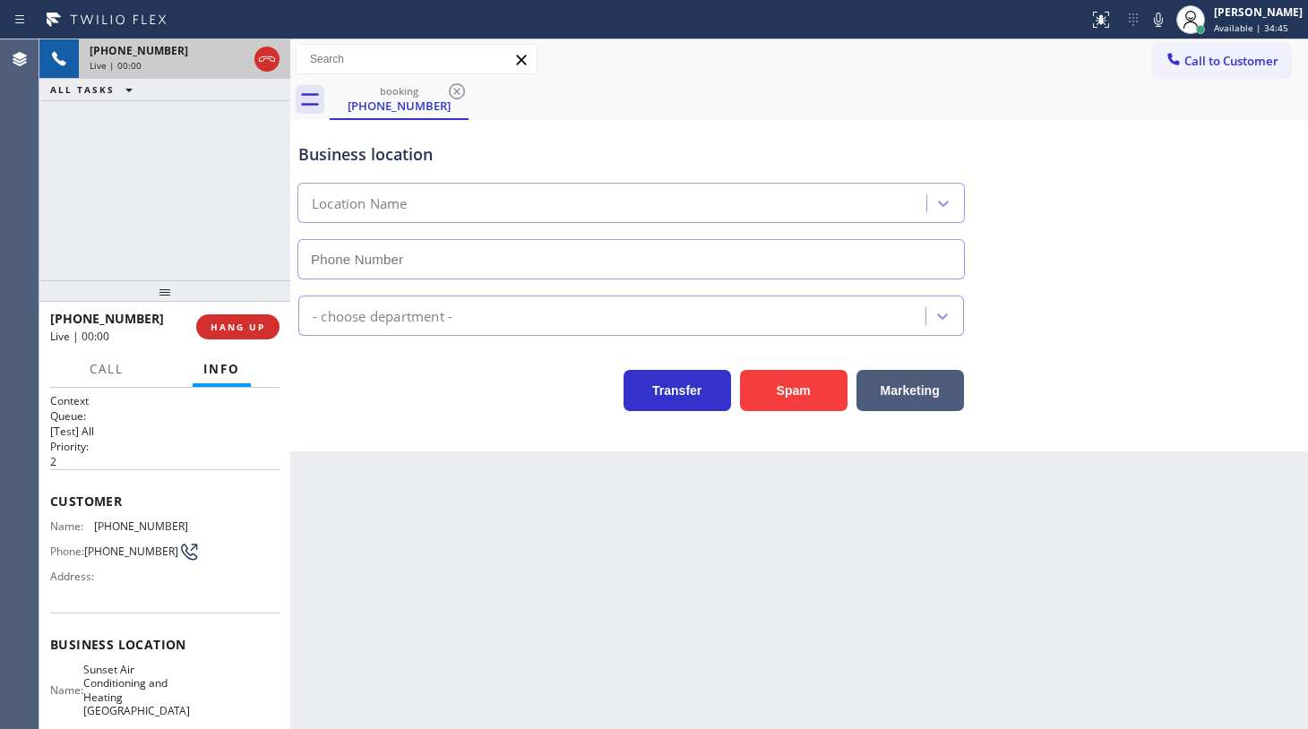
type input "[PHONE_NUMBER]"
click at [1169, 21] on icon at bounding box center [1159, 20] width 22 height 22
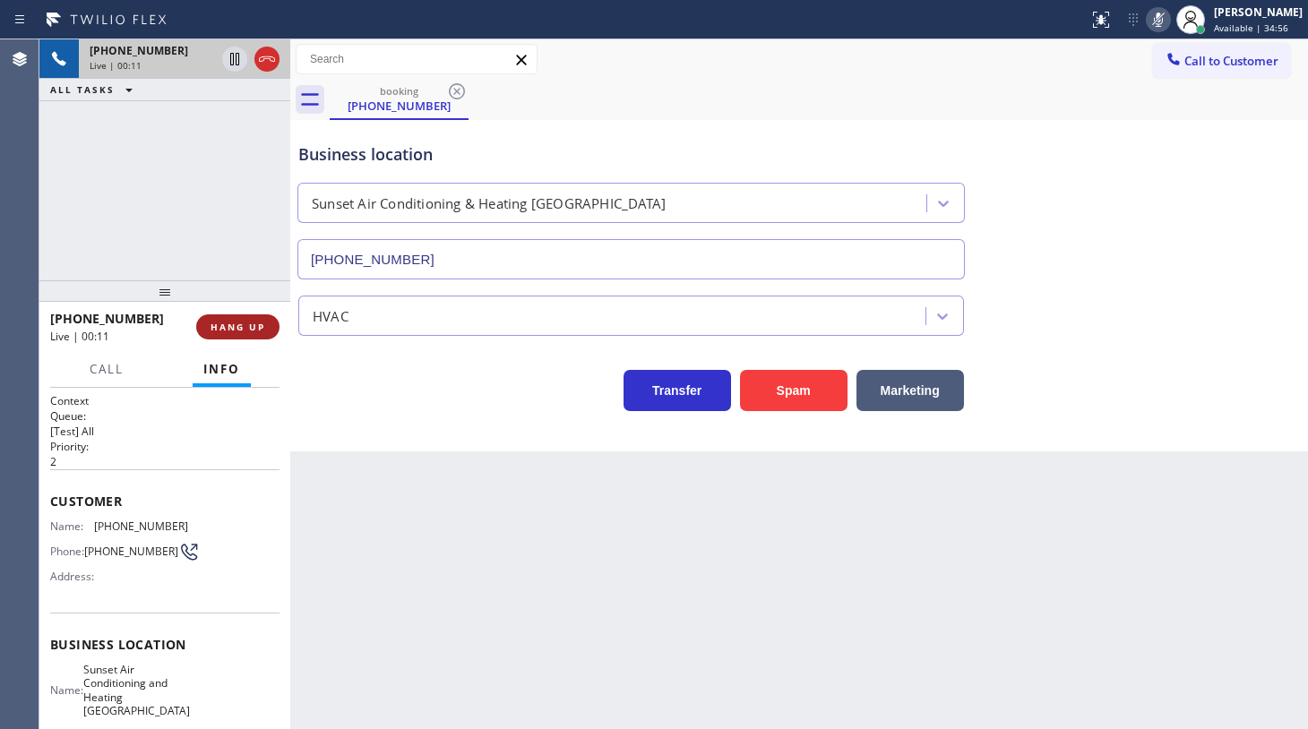
click at [243, 319] on button "HANG UP" at bounding box center [237, 327] width 83 height 25
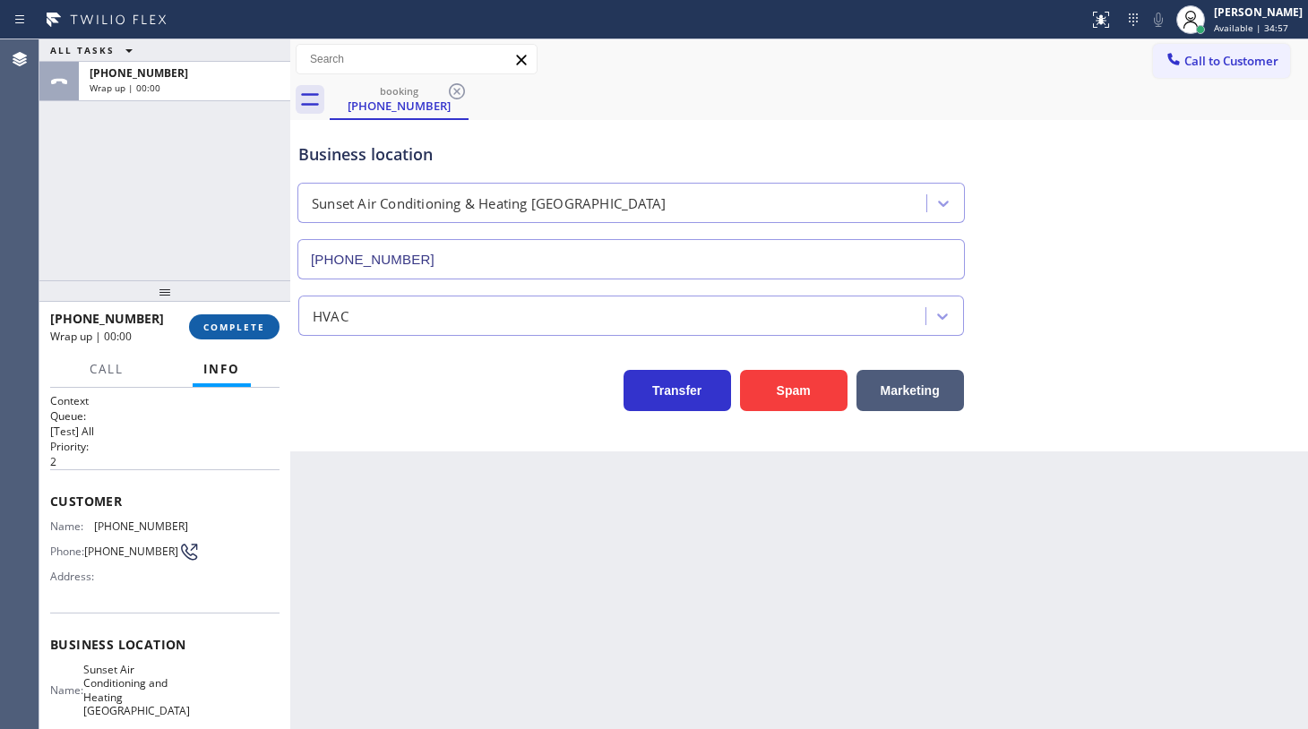
click at [249, 330] on span "COMPLETE" at bounding box center [234, 327] width 62 height 13
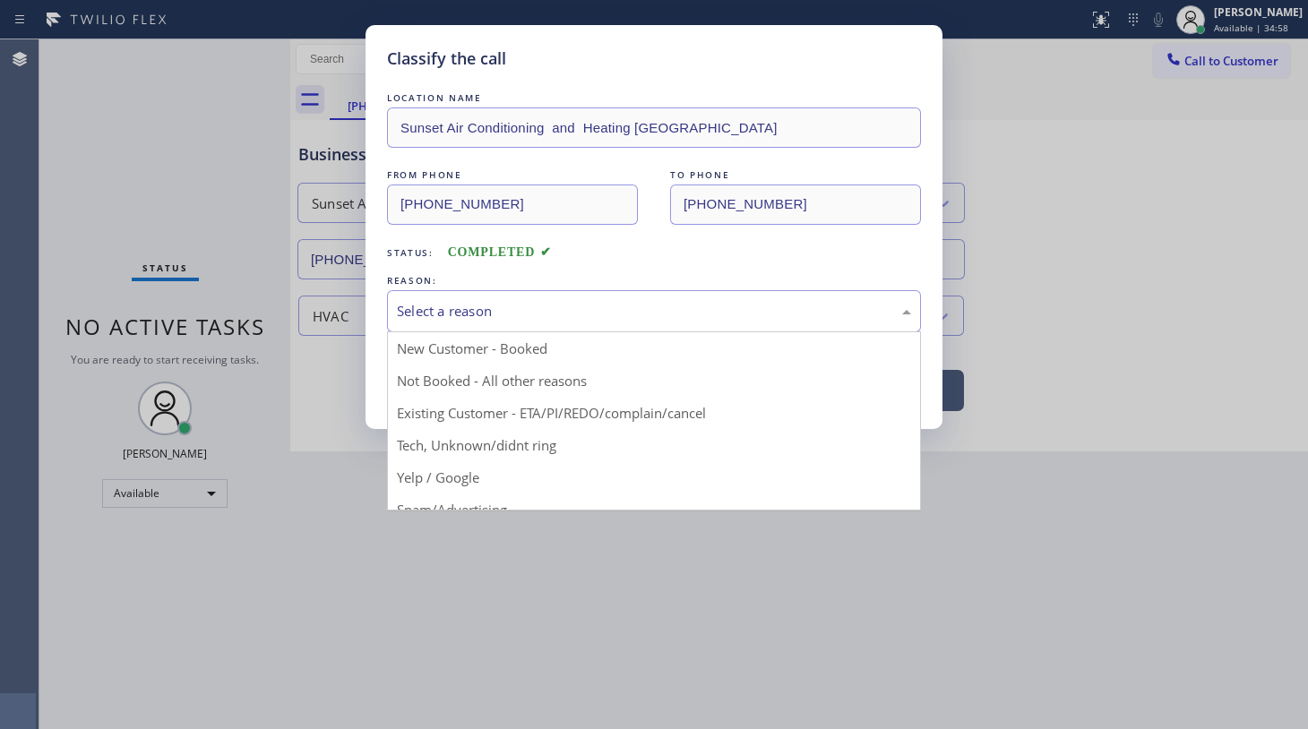
click at [480, 323] on div "Select a reason" at bounding box center [654, 311] width 534 height 42
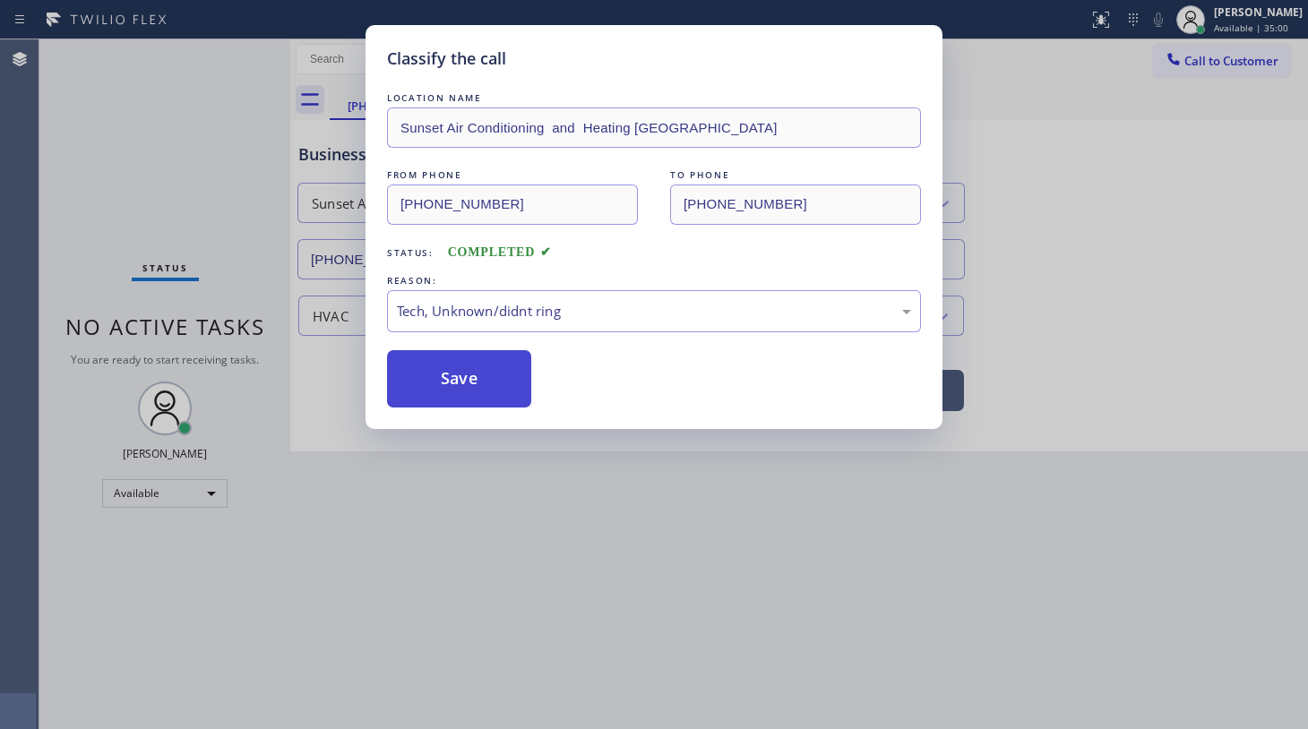
click at [497, 384] on button "Save" at bounding box center [459, 378] width 144 height 57
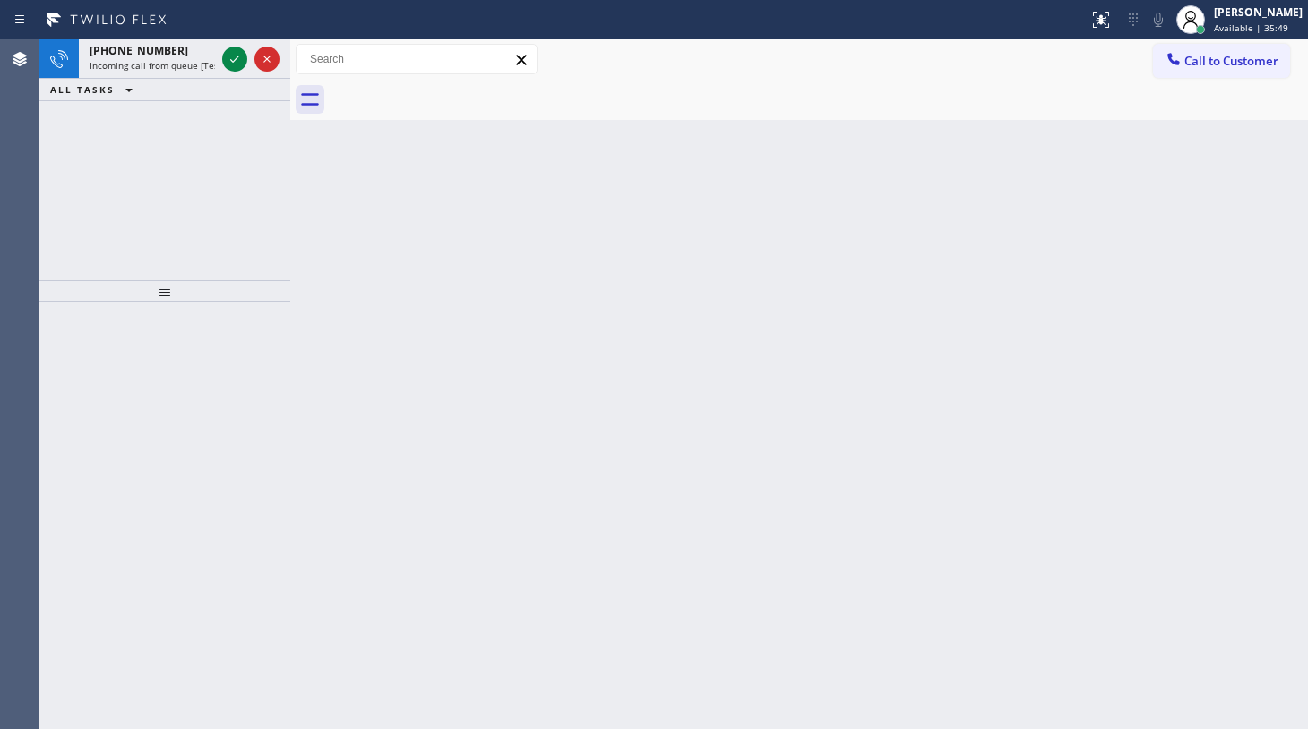
drag, startPoint x: 54, startPoint y: 158, endPoint x: 85, endPoint y: 136, distance: 38.0
click at [85, 136] on div "[PHONE_NUMBER] Incoming call from queue [Test] All ALL TASKS ALL TASKS ACTIVE T…" at bounding box center [164, 159] width 251 height 241
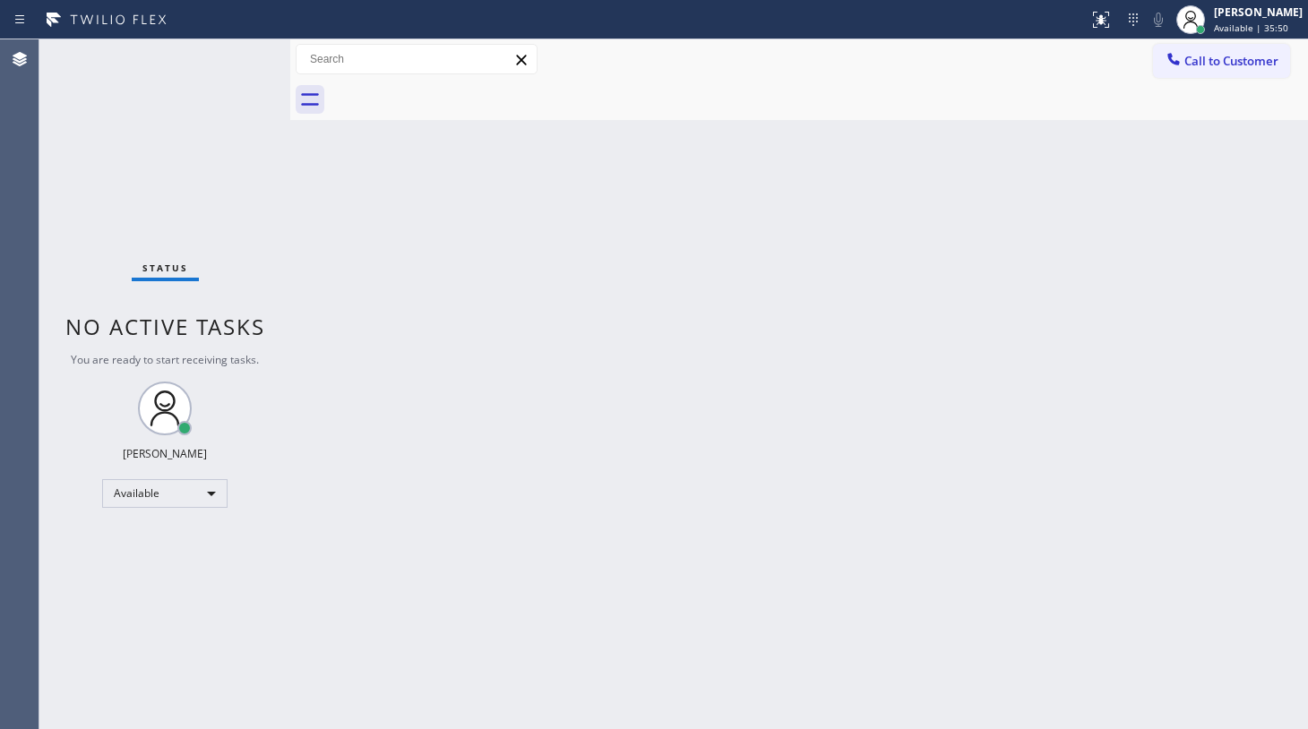
click at [223, 54] on div "Status No active tasks You are ready to start receiving tasks. JENIZA ALCAYDE A…" at bounding box center [164, 384] width 251 height 690
click at [237, 53] on div "Status No active tasks You are ready to start receiving tasks. JENIZA ALCAYDE A…" at bounding box center [164, 384] width 251 height 690
click at [147, 143] on div "Status No active tasks You are ready to start receiving tasks. JENIZA ALCAYDE A…" at bounding box center [164, 384] width 251 height 690
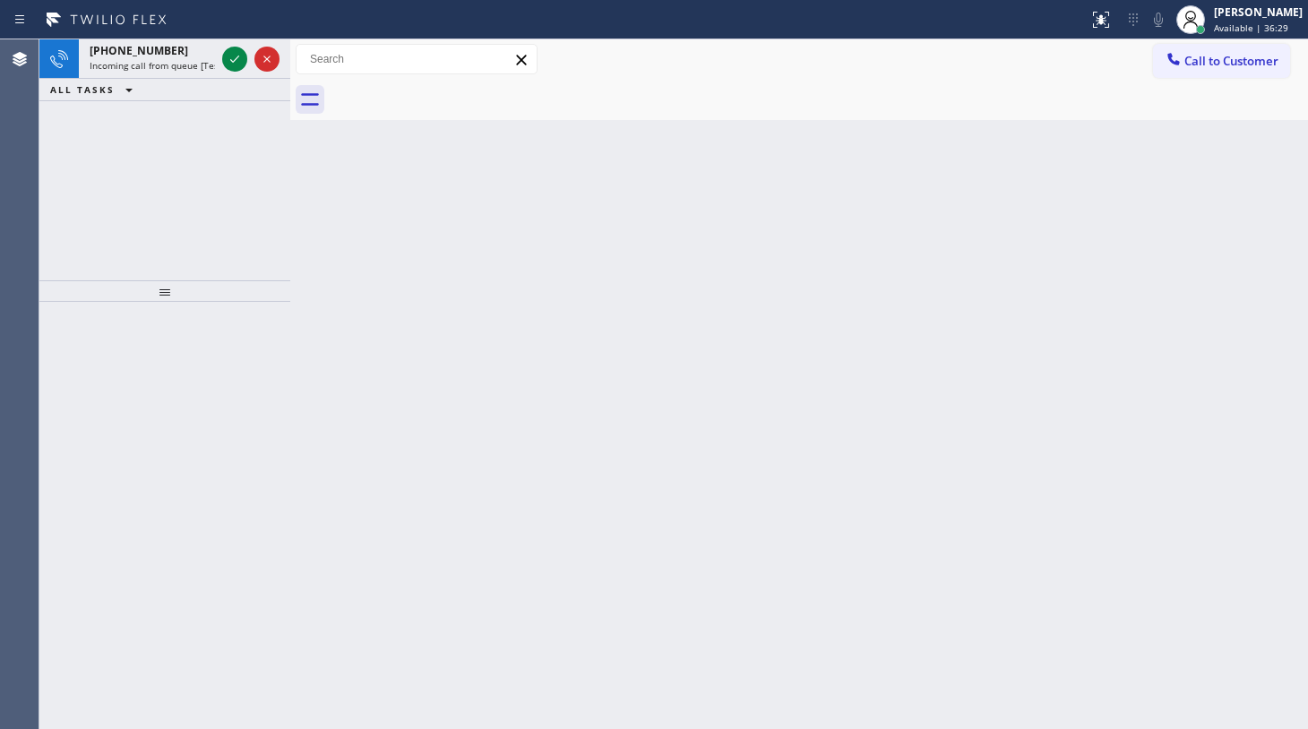
click at [139, 144] on div "[PHONE_NUMBER] Incoming call from queue [Test] All ALL TASKS ALL TASKS ACTIVE T…" at bounding box center [164, 159] width 251 height 241
click at [234, 65] on icon at bounding box center [235, 59] width 22 height 22
click at [1110, 18] on icon at bounding box center [1102, 20] width 22 height 22
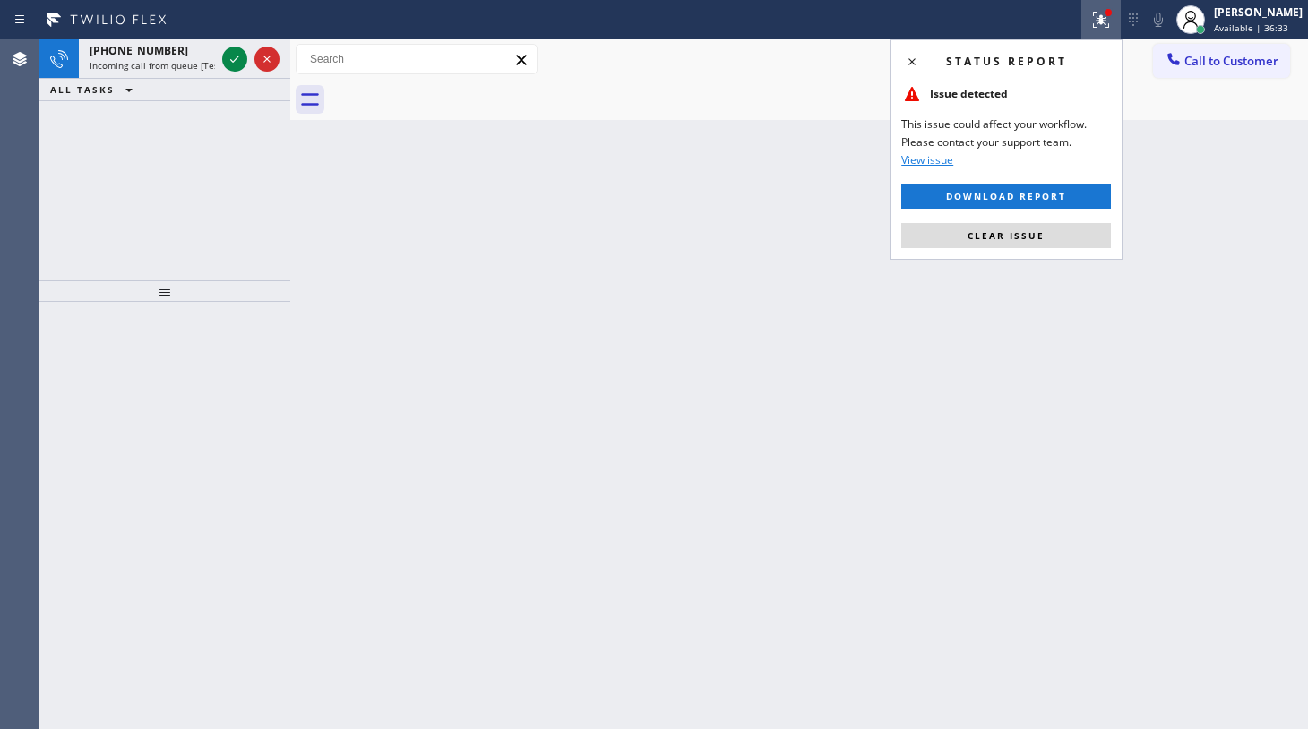
click at [1048, 249] on div "Status report Issue detected This issue could affect your workflow. Please cont…" at bounding box center [1006, 149] width 233 height 220
click at [239, 58] on icon at bounding box center [235, 59] width 22 height 22
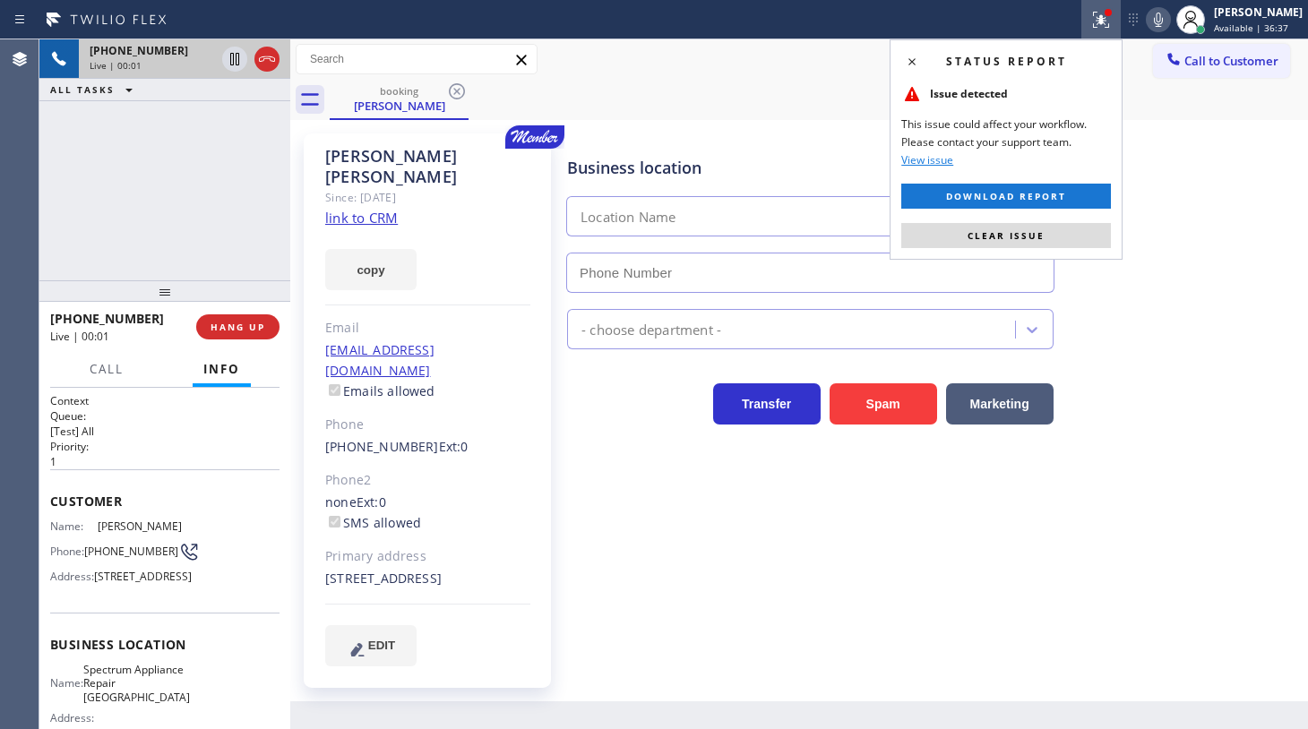
type input "[PHONE_NUMBER]"
drag, startPoint x: 1039, startPoint y: 230, endPoint x: 1089, endPoint y: 161, distance: 84.8
click at [1039, 230] on span "Clear issue" at bounding box center [1006, 235] width 77 height 13
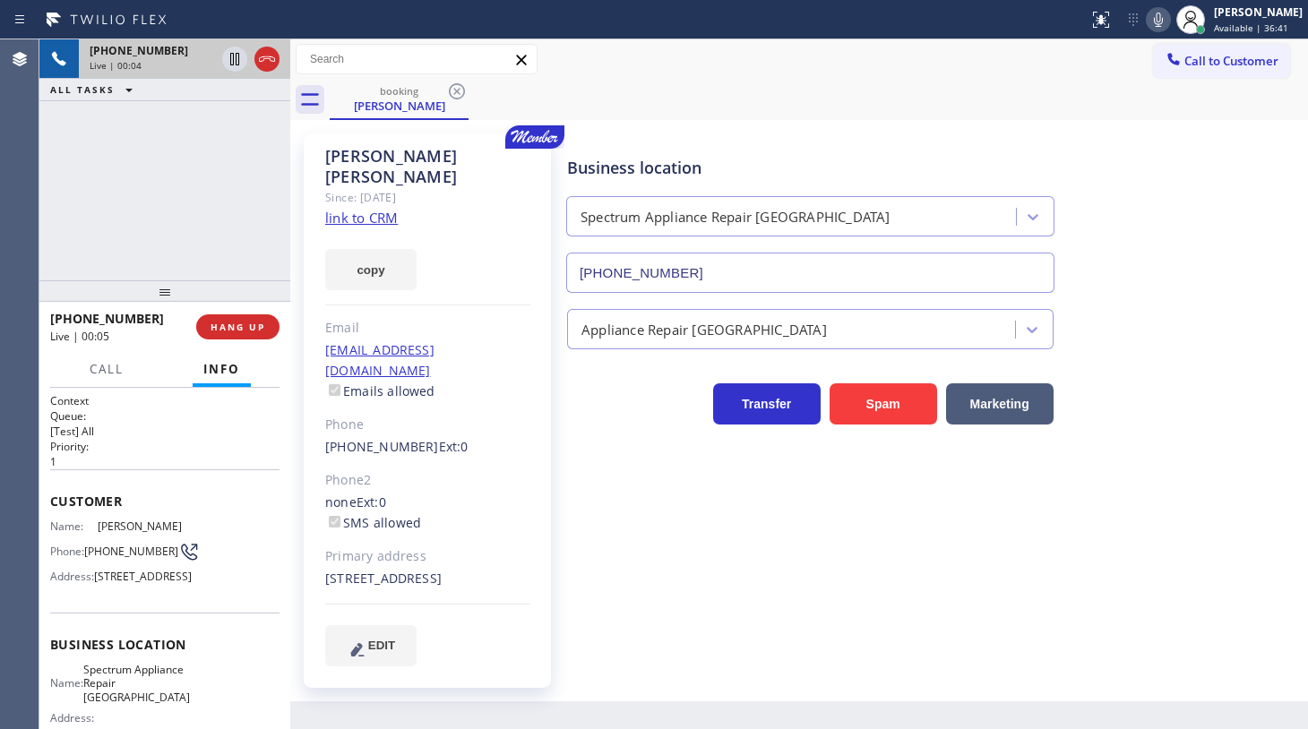
click at [1156, 13] on icon at bounding box center [1159, 20] width 22 height 22
click at [366, 209] on link "link to CRM" at bounding box center [361, 218] width 73 height 18
click at [1166, 23] on icon at bounding box center [1159, 20] width 22 height 22
click at [1163, 18] on icon at bounding box center [1158, 20] width 9 height 14
click at [1166, 21] on icon at bounding box center [1159, 20] width 22 height 22
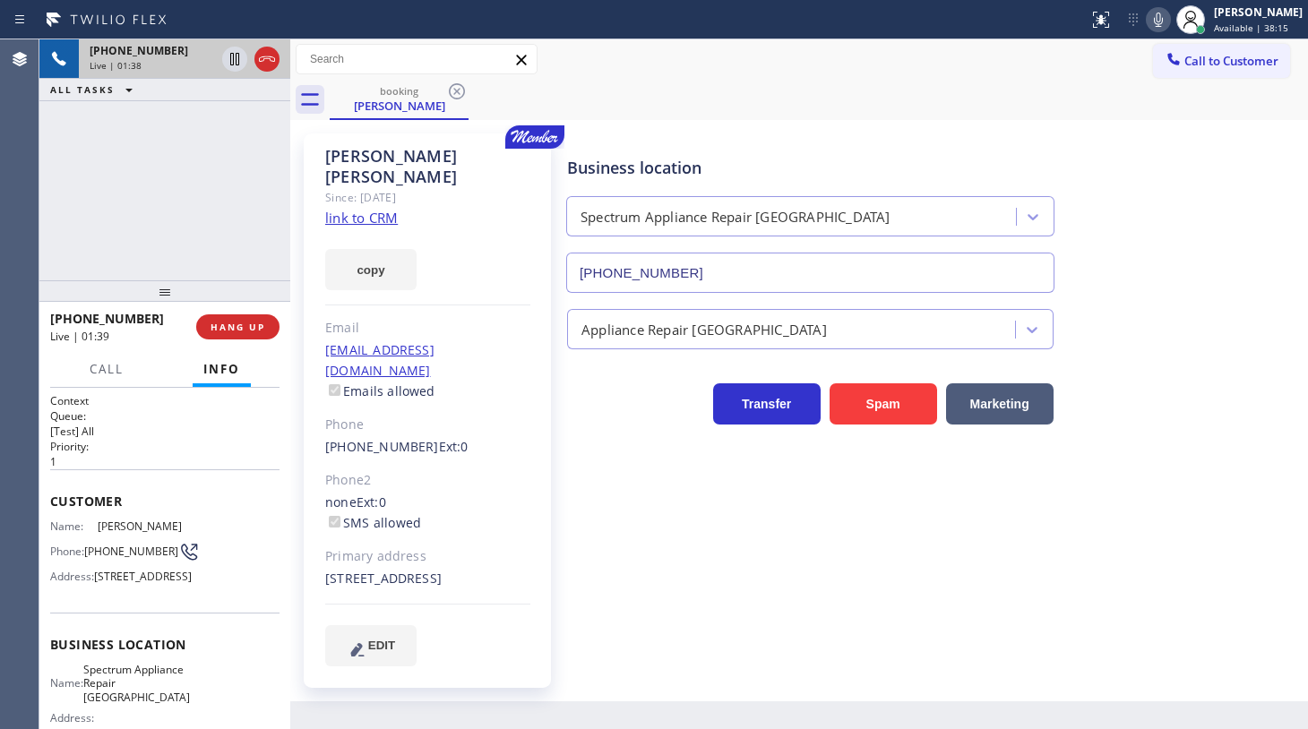
click at [101, 146] on div "[PHONE_NUMBER] Live | 01:38 ALL TASKS ALL TASKS ACTIVE TASKS TASKS IN WRAP UP" at bounding box center [164, 159] width 251 height 241
click at [225, 65] on icon at bounding box center [235, 59] width 22 height 22
drag, startPoint x: 1156, startPoint y: 6, endPoint x: 1174, endPoint y: 42, distance: 40.1
click at [1156, 9] on button at bounding box center [1158, 19] width 25 height 25
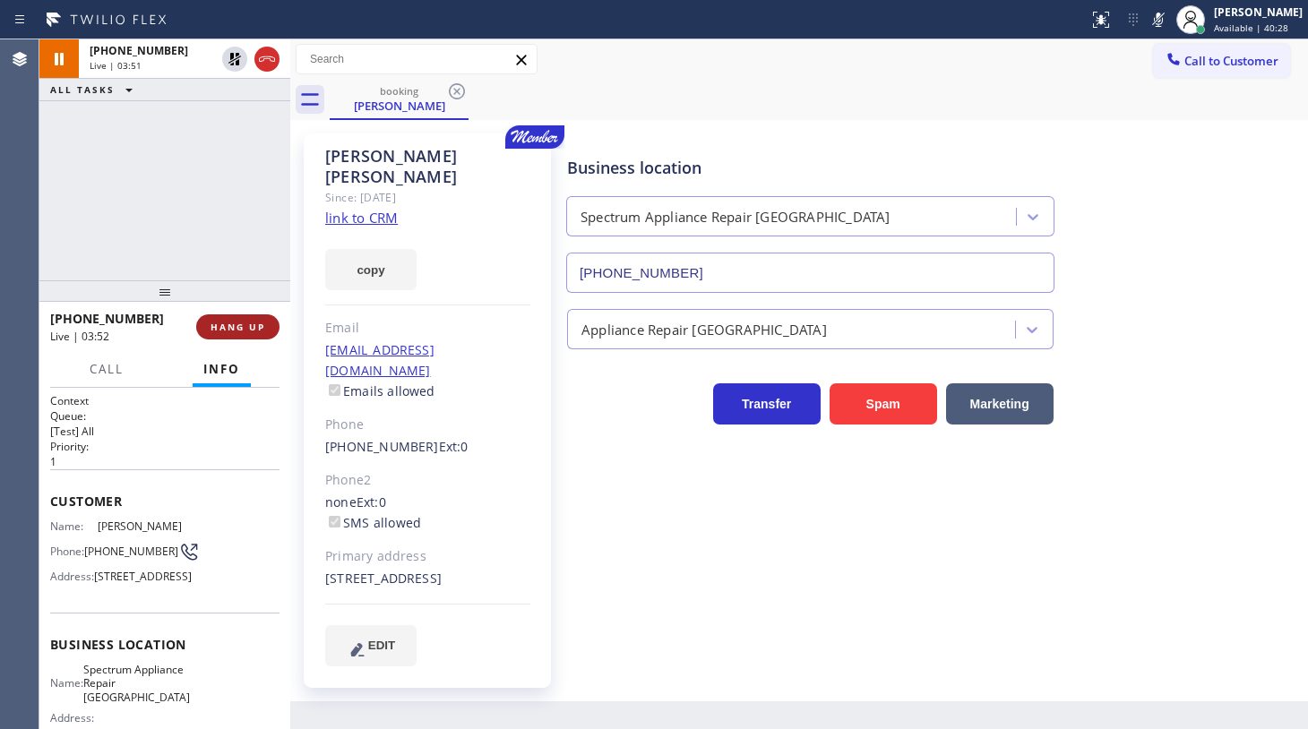
click at [260, 334] on button "HANG UP" at bounding box center [237, 327] width 83 height 25
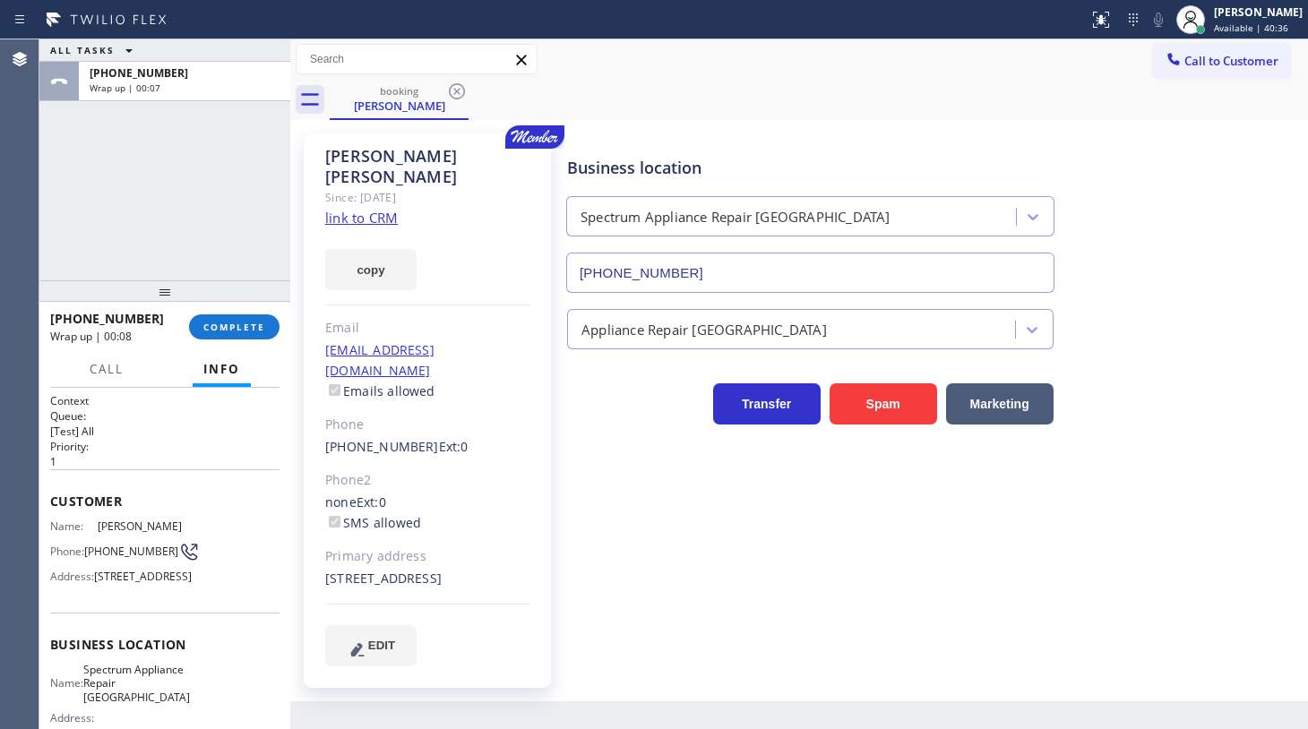
click at [47, 158] on div "ALL TASKS ALL TASKS ACTIVE TASKS TASKS IN WRAP UP [PHONE_NUMBER] Wrap up | 00:07" at bounding box center [164, 159] width 251 height 241
click at [246, 332] on span "COMPLETE" at bounding box center [234, 327] width 62 height 13
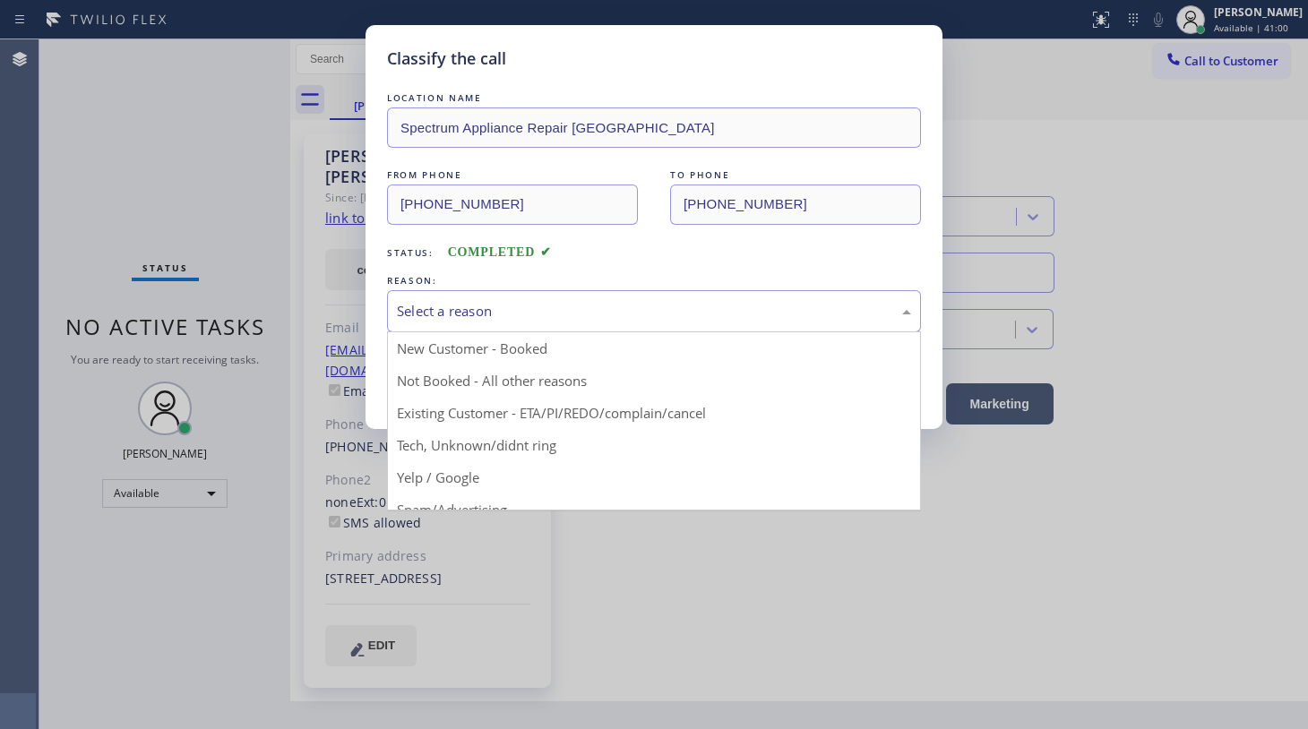
click at [504, 301] on div "Select a reason" at bounding box center [654, 311] width 514 height 21
drag, startPoint x: 431, startPoint y: 420, endPoint x: 434, endPoint y: 386, distance: 34.2
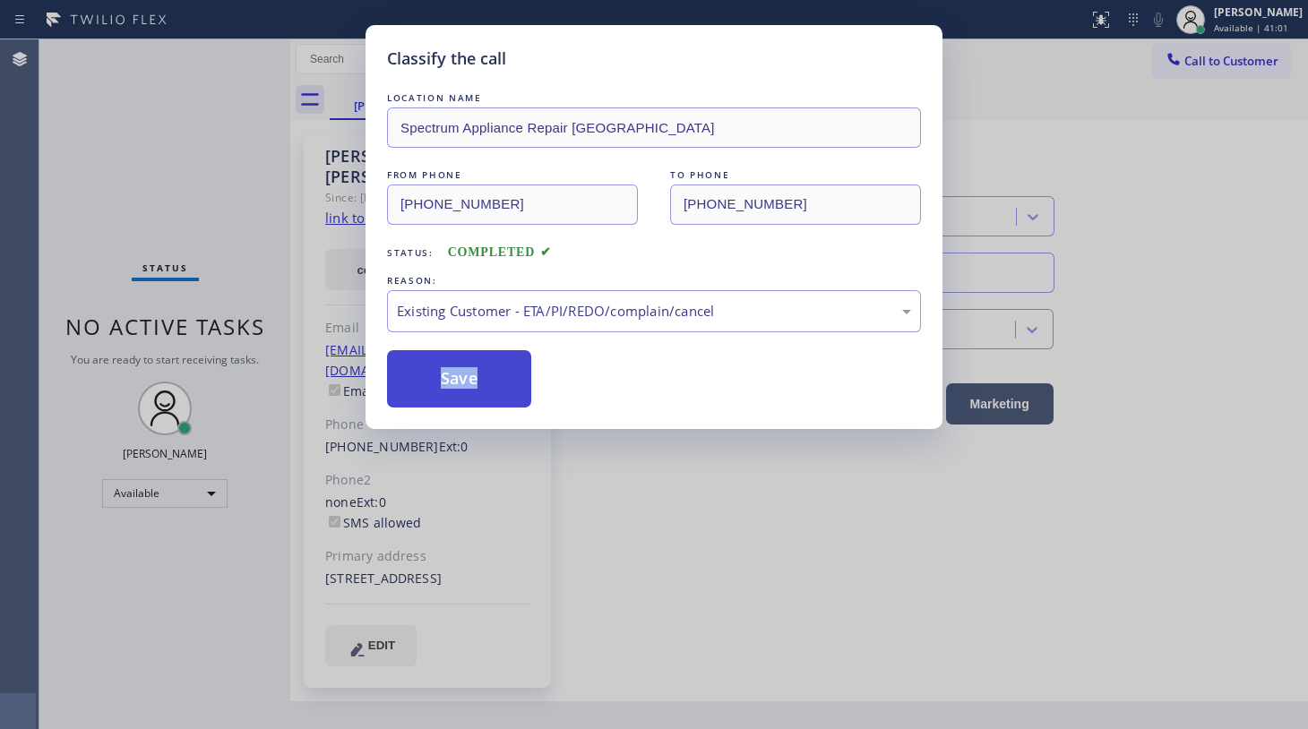
click at [436, 361] on button "Save" at bounding box center [459, 378] width 144 height 57
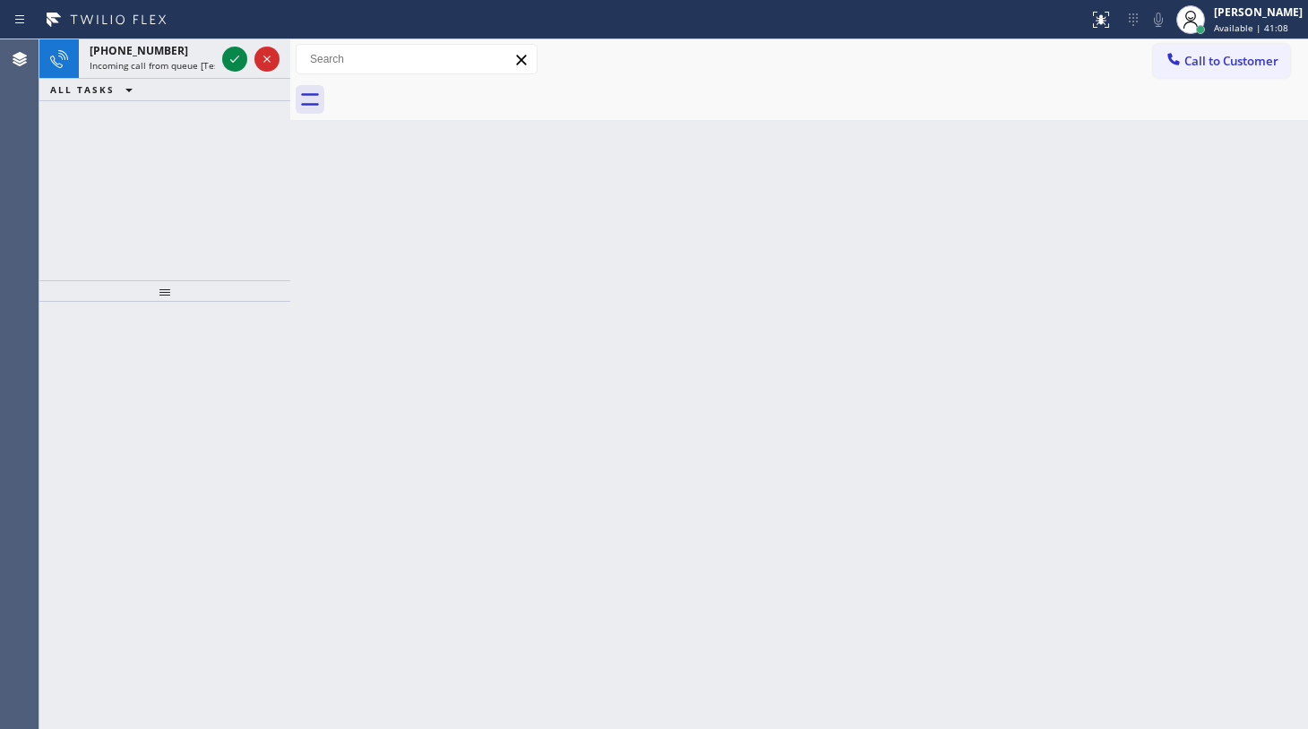
click at [179, 165] on div "[PHONE_NUMBER] Incoming call from queue [Test] All ALL TASKS ALL TASKS ACTIVE T…" at bounding box center [164, 159] width 251 height 241
click at [239, 57] on icon at bounding box center [235, 59] width 22 height 22
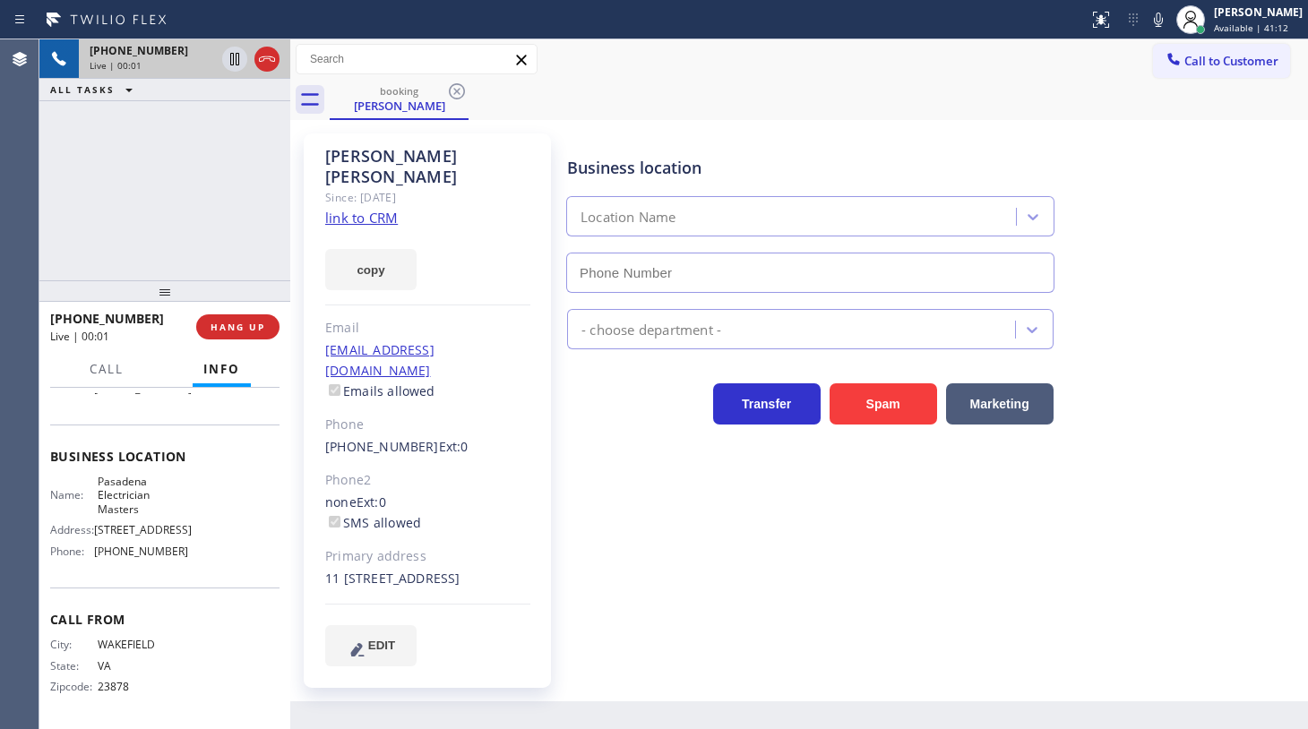
scroll to position [260, 0]
type input "[PHONE_NUMBER]"
click at [229, 328] on span "HANG UP" at bounding box center [238, 327] width 55 height 13
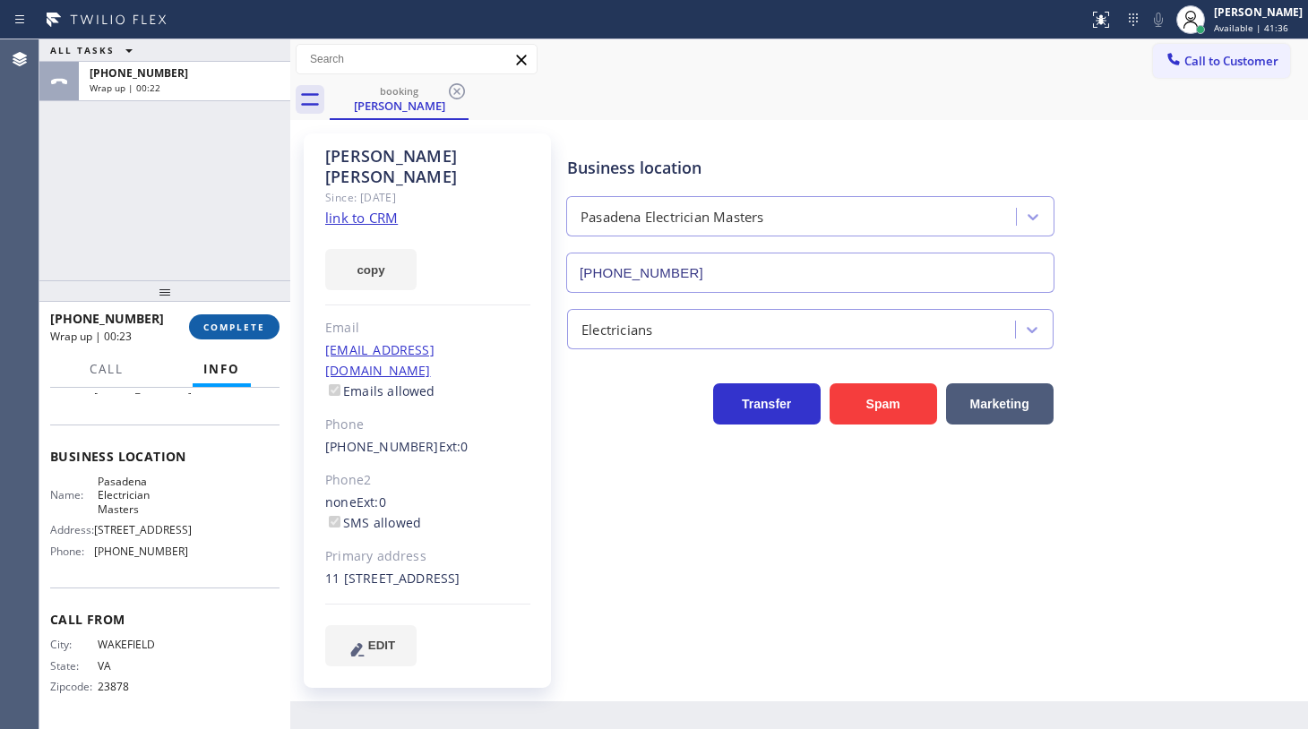
click at [251, 327] on span "COMPLETE" at bounding box center [234, 327] width 62 height 13
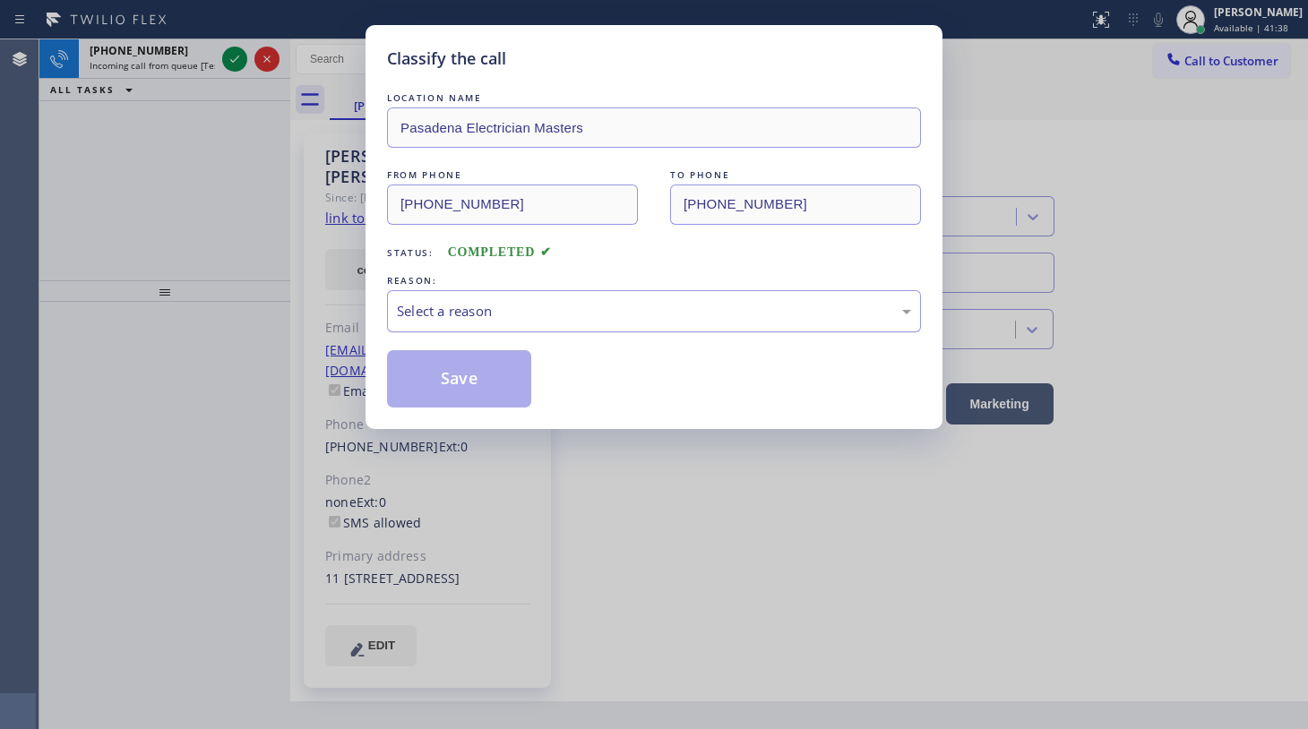
click at [518, 323] on div "Select a reason" at bounding box center [654, 311] width 534 height 42
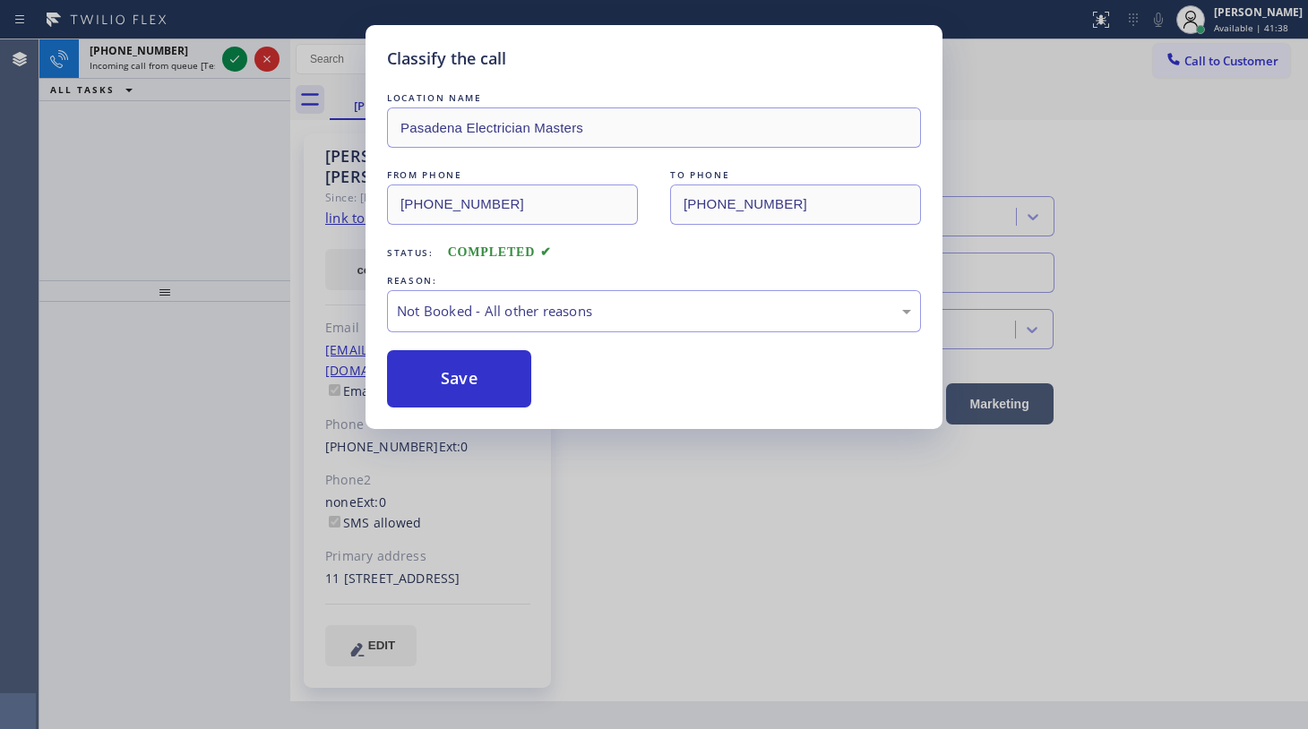
click at [478, 377] on button "Save" at bounding box center [459, 378] width 144 height 57
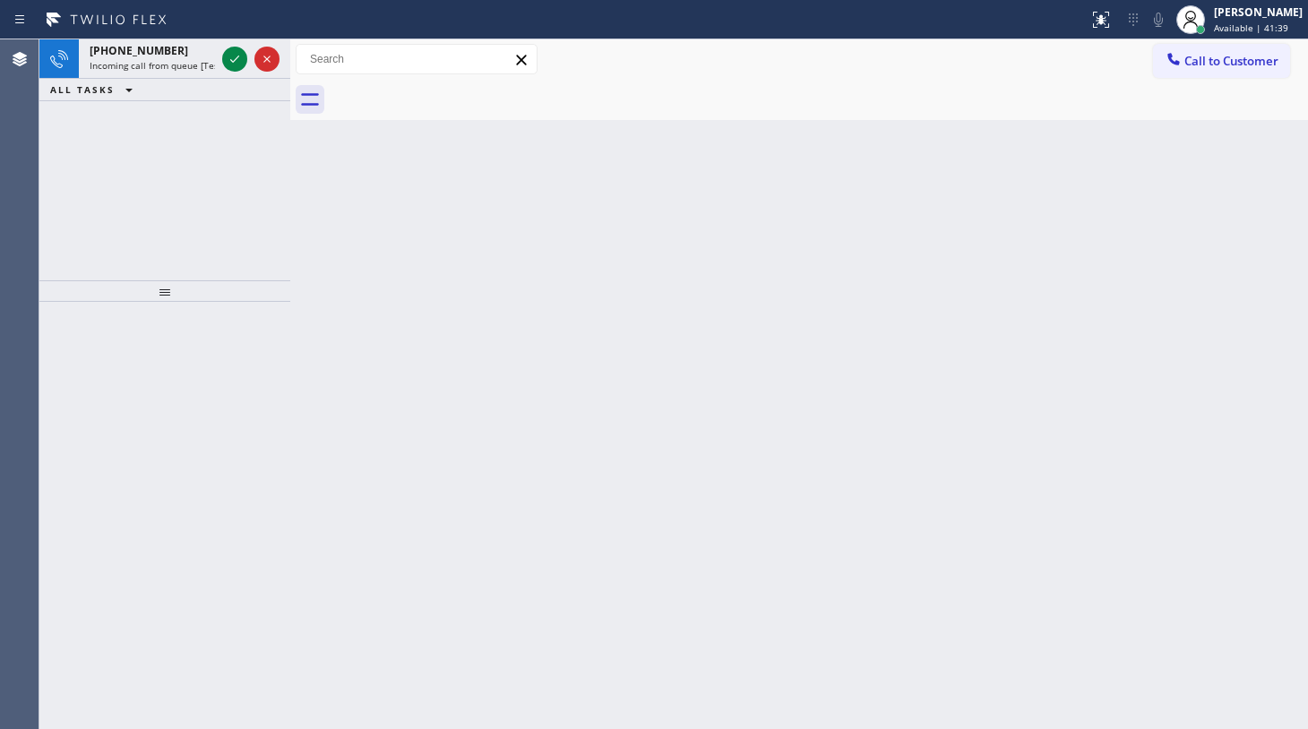
drag, startPoint x: 260, startPoint y: 39, endPoint x: 242, endPoint y: 45, distance: 18.7
click at [260, 39] on div "Classify the call LOCATION NAME PureTemp HVAC Solutions [GEOGRAPHIC_DATA][PERSO…" at bounding box center [673, 384] width 1269 height 690
click at [237, 47] on div at bounding box center [251, 58] width 65 height 39
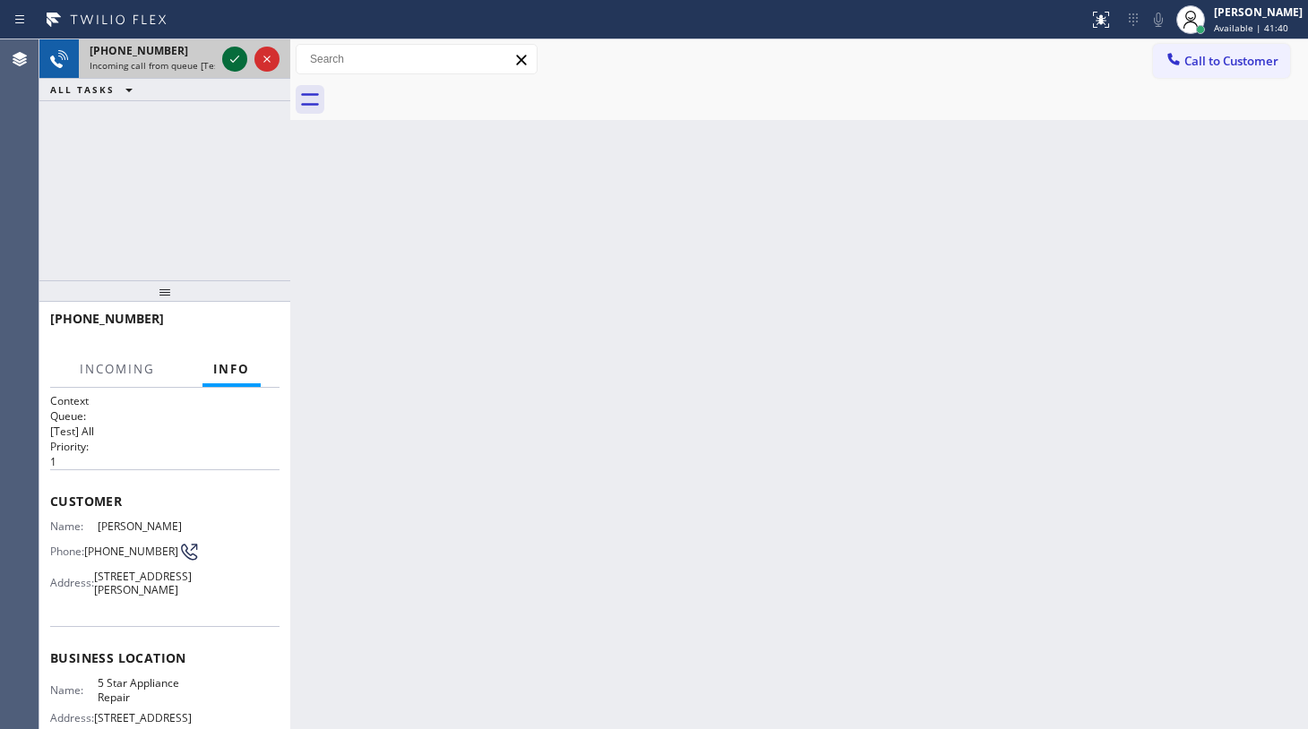
drag, startPoint x: 233, startPoint y: 51, endPoint x: 225, endPoint y: 65, distance: 15.7
click at [233, 53] on icon at bounding box center [235, 59] width 22 height 22
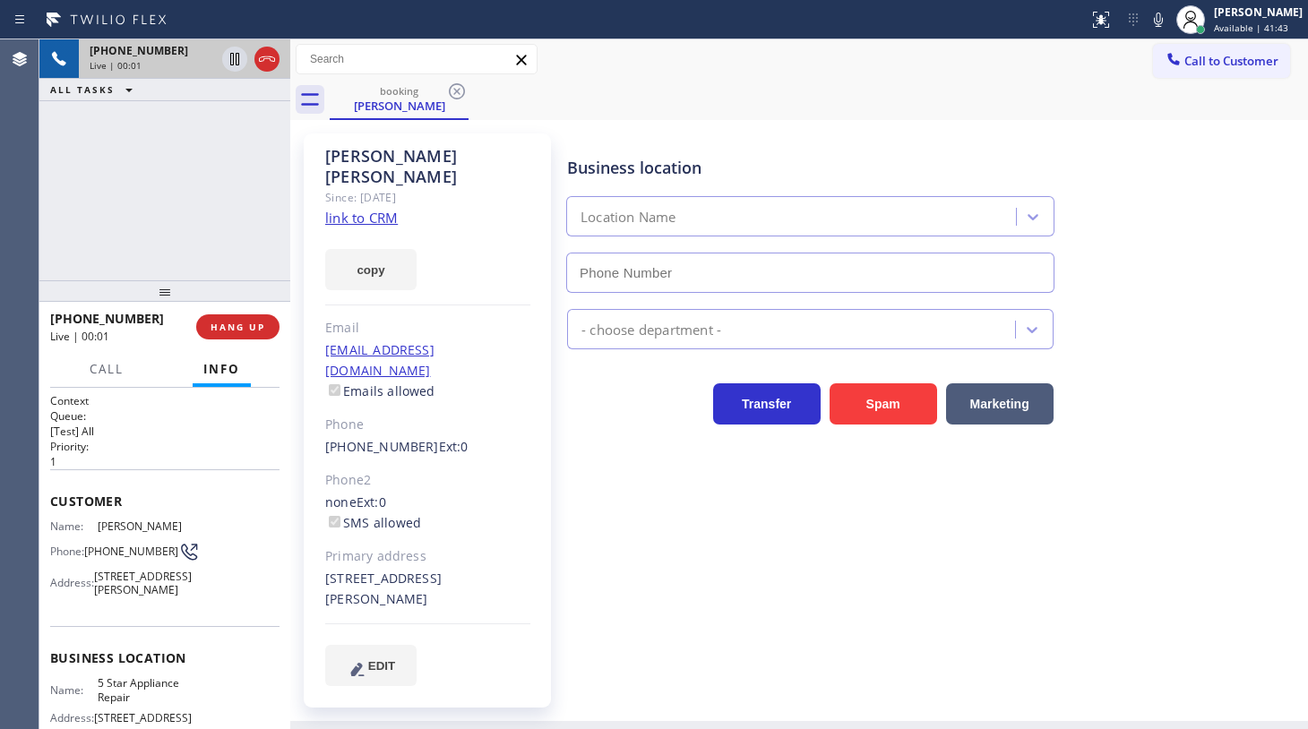
type input "[PHONE_NUMBER]"
click at [356, 209] on link "link to CRM" at bounding box center [361, 218] width 73 height 18
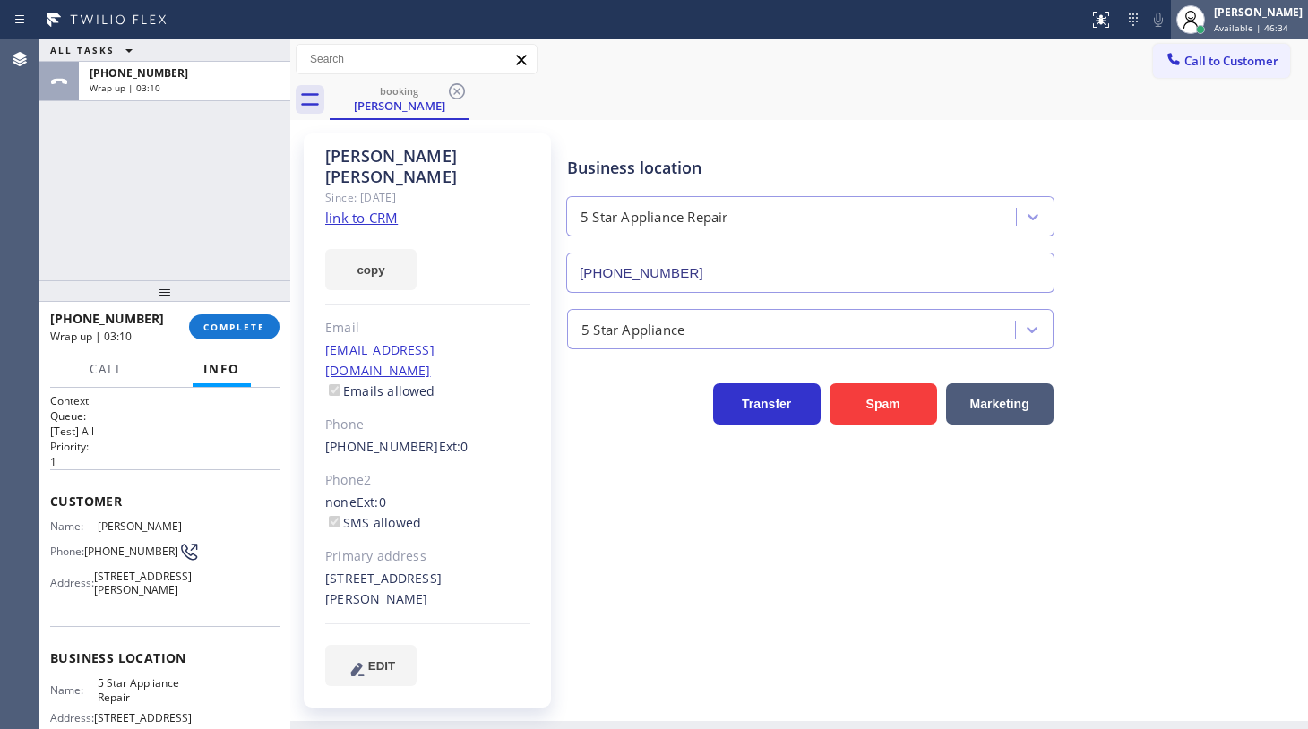
click at [1255, 12] on div "[PERSON_NAME]" at bounding box center [1258, 11] width 89 height 15
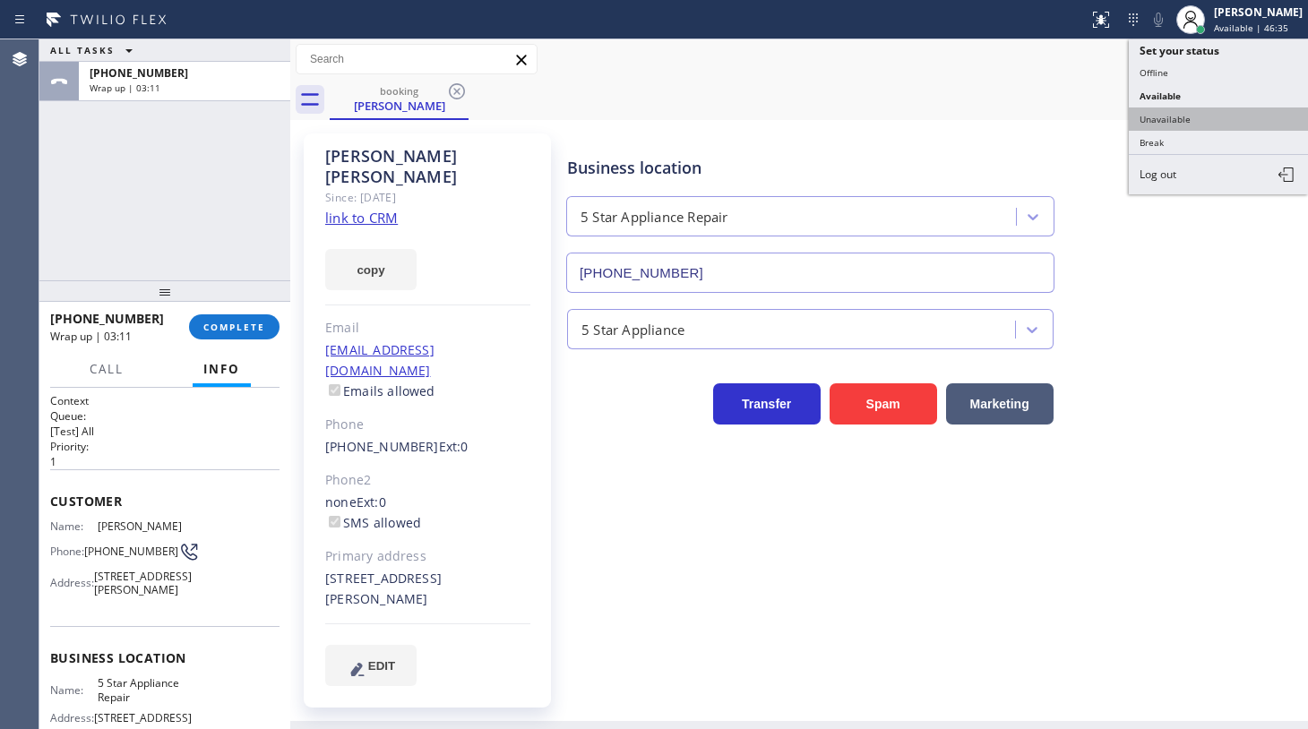
click at [1156, 117] on button "Unavailable" at bounding box center [1218, 119] width 179 height 23
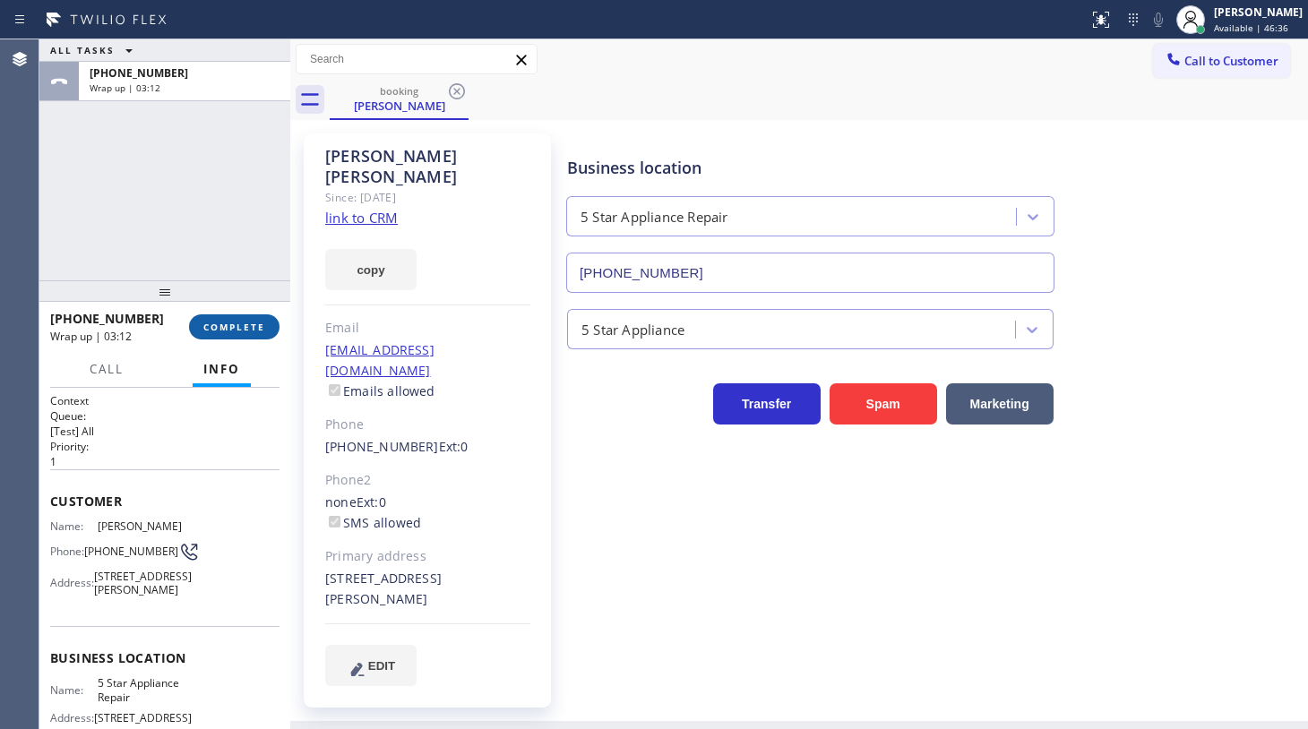
drag, startPoint x: 237, startPoint y: 325, endPoint x: 251, endPoint y: 331, distance: 15.3
click at [246, 329] on span "COMPLETE" at bounding box center [234, 327] width 62 height 13
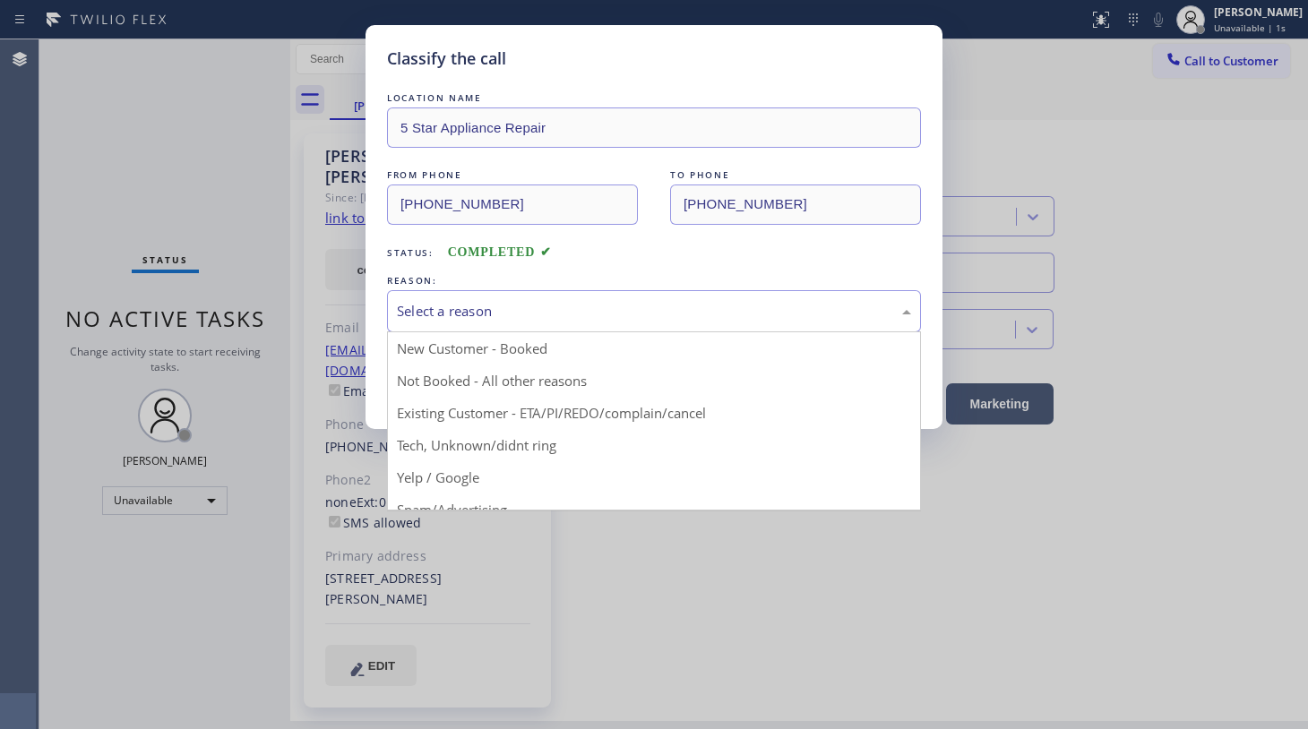
click at [406, 302] on div "Select a reason" at bounding box center [654, 311] width 514 height 21
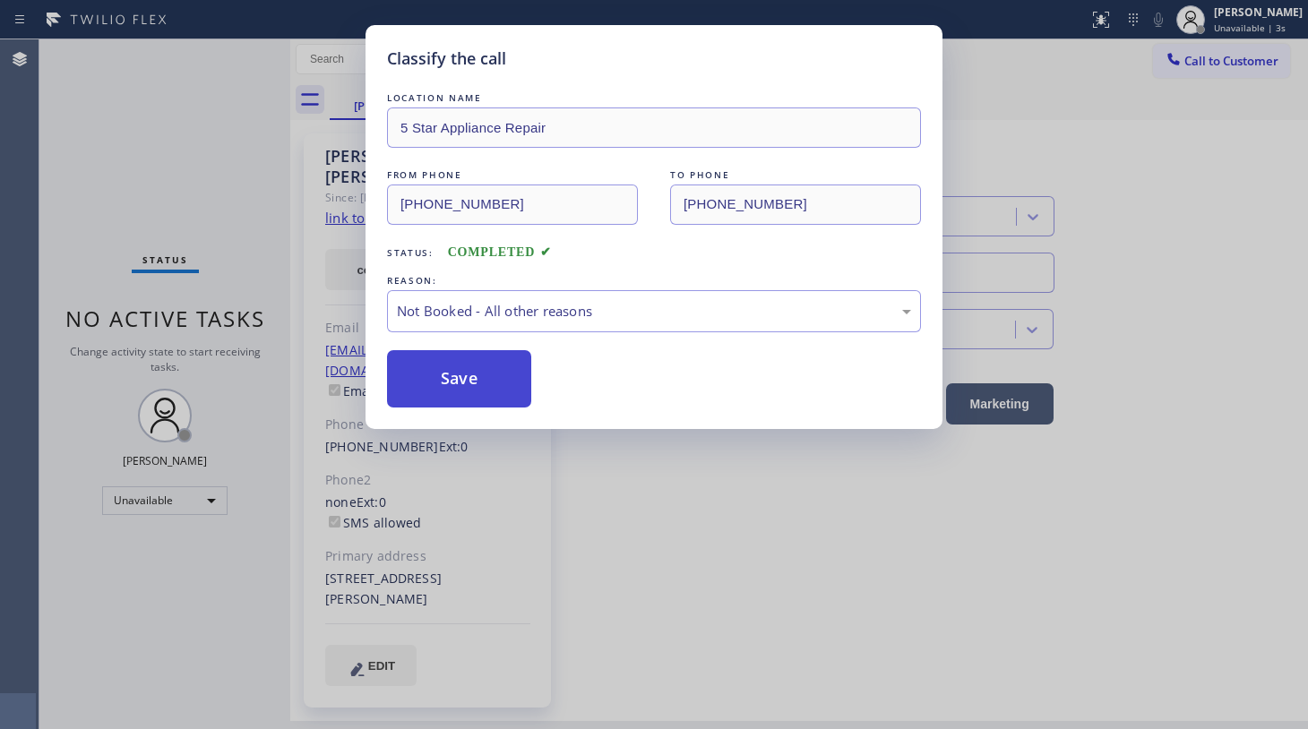
click at [432, 381] on button "Save" at bounding box center [459, 378] width 144 height 57
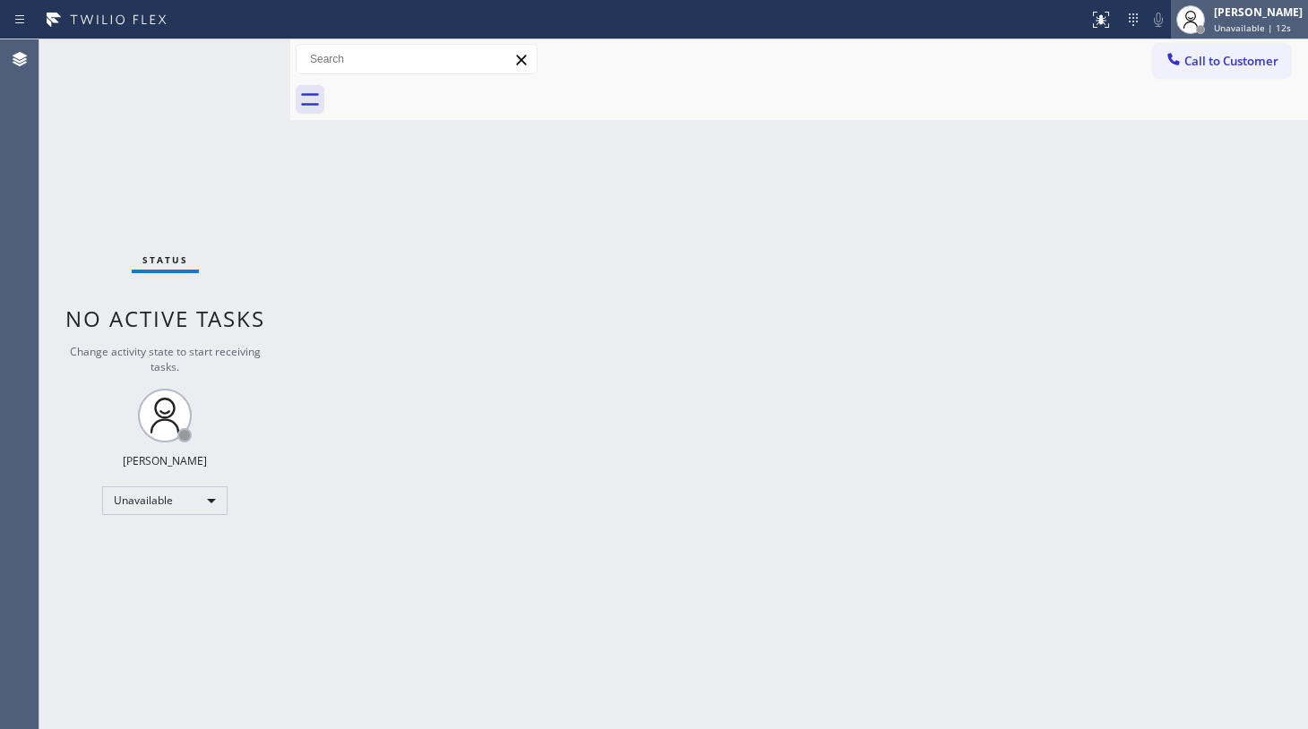
click at [1249, 17] on div "[PERSON_NAME]" at bounding box center [1258, 11] width 89 height 15
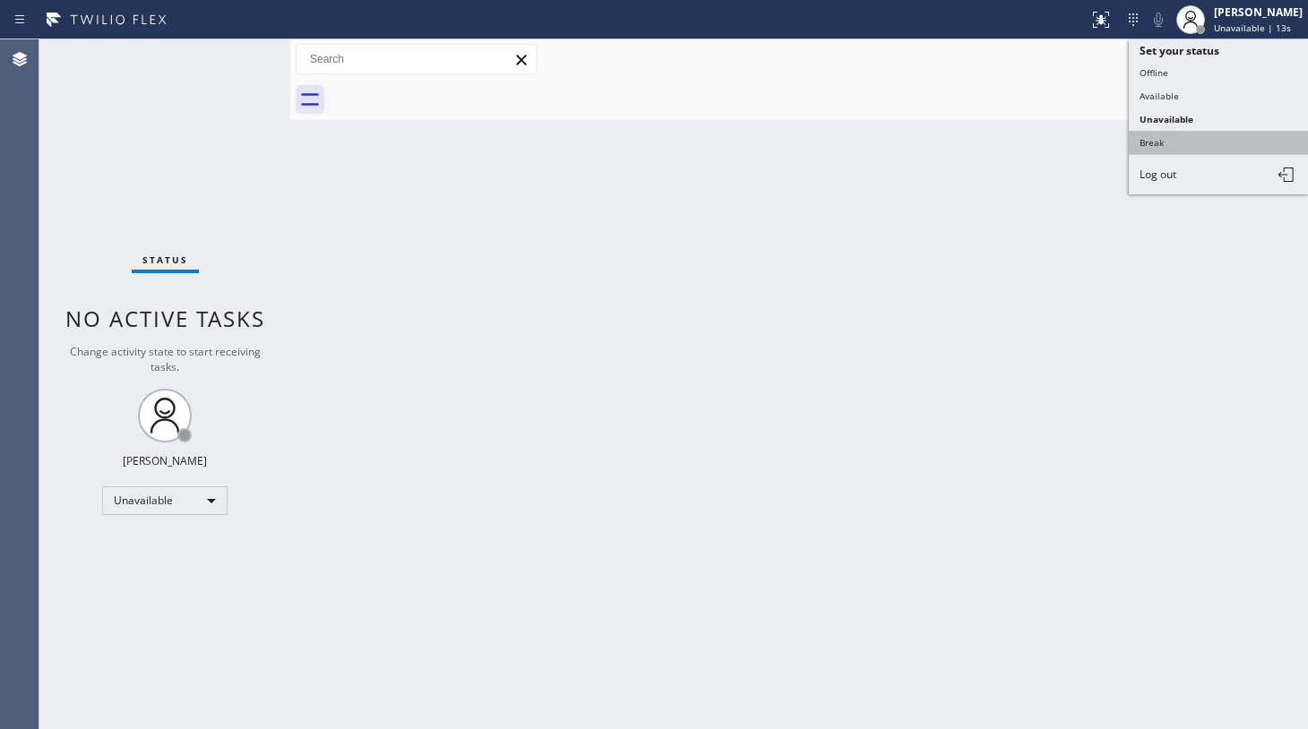
click at [1194, 131] on button "Break" at bounding box center [1218, 142] width 179 height 23
